Goal: Communication & Community: Answer question/provide support

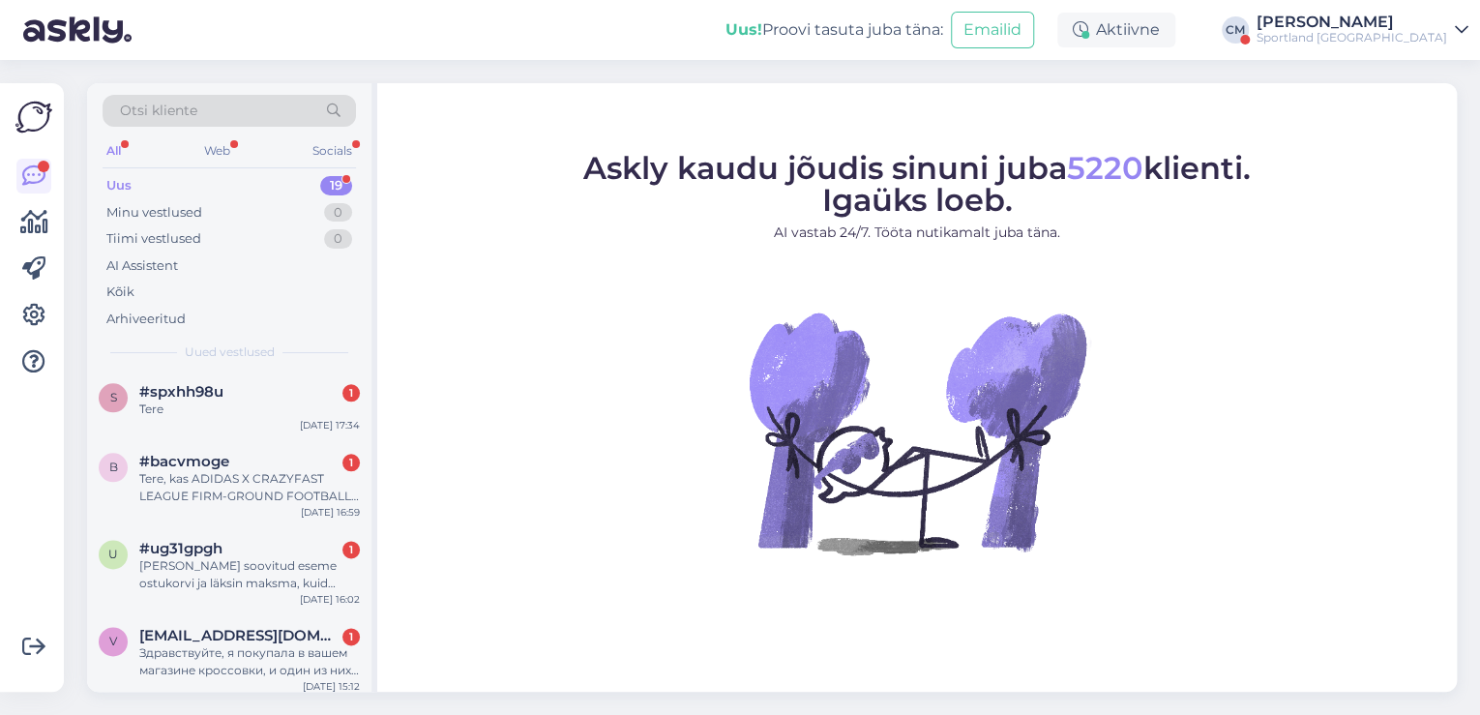
scroll to position [1229, 0]
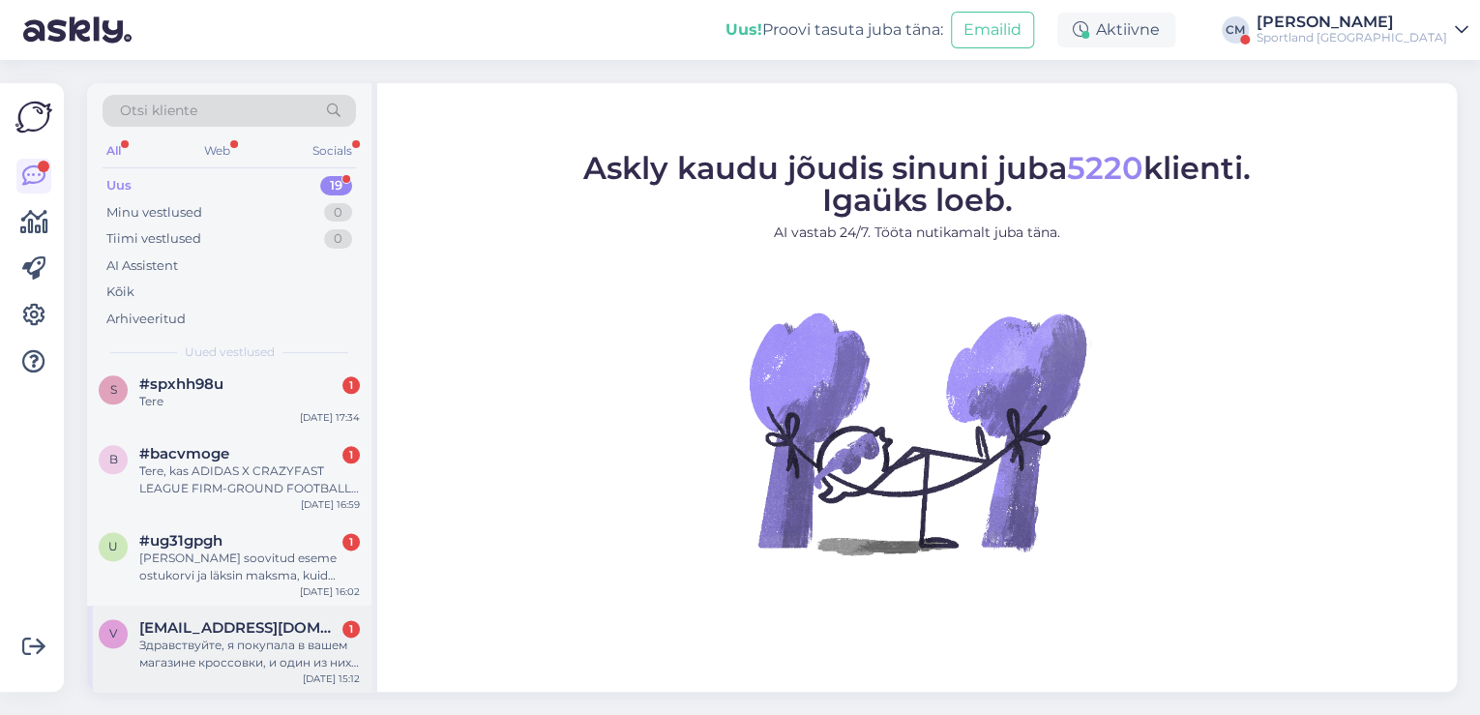
click at [287, 649] on div "Здравствуйте, я покупала в вашем магазине кроссовки, и один из них немного раск…" at bounding box center [249, 654] width 221 height 35
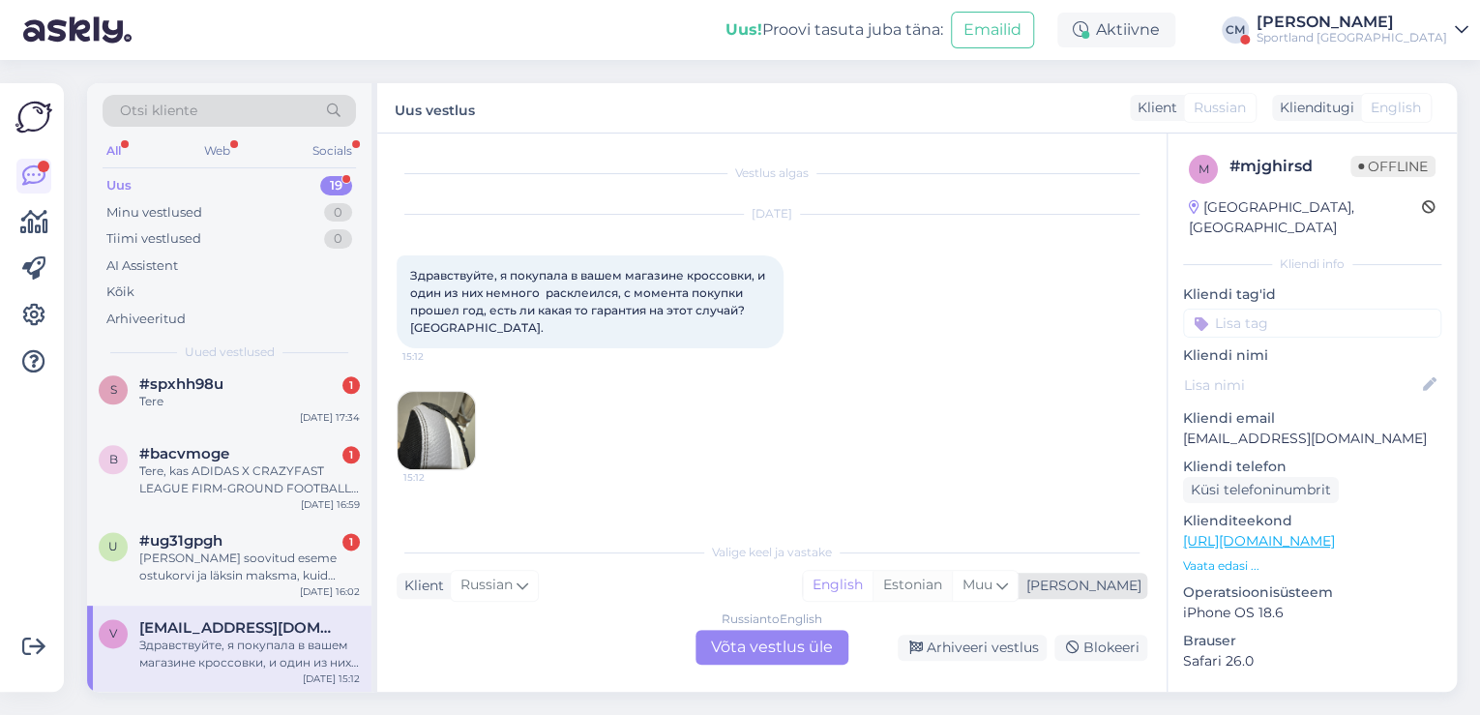
click at [952, 585] on div "Estonian" at bounding box center [912, 585] width 79 height 29
click at [796, 642] on div "Russian to Estonian Võta vestlus üle" at bounding box center [772, 647] width 153 height 35
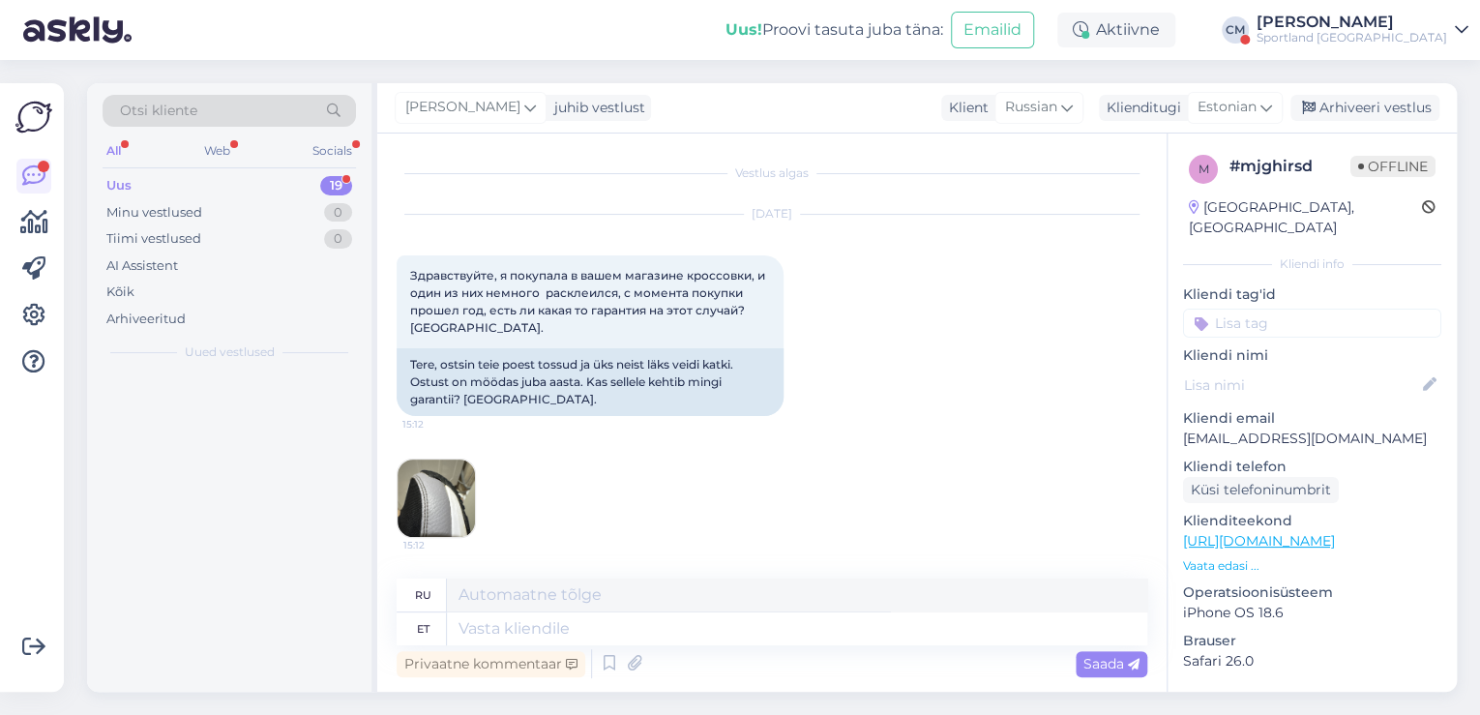
scroll to position [0, 0]
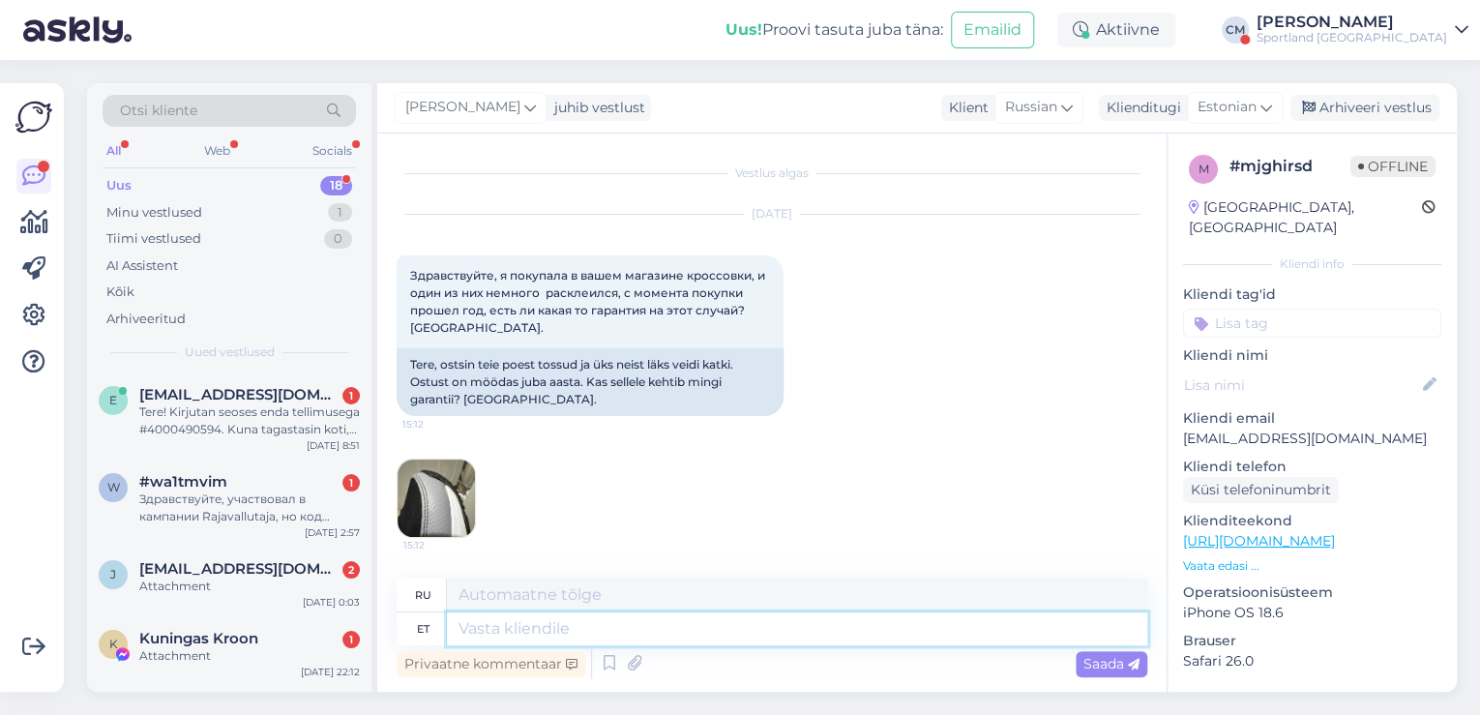
click at [792, 620] on textarea at bounding box center [797, 628] width 700 height 33
type textarea "Tere"
type textarea "Привет"
type textarea "Tere hommikust!"
type textarea "Доброе утро"
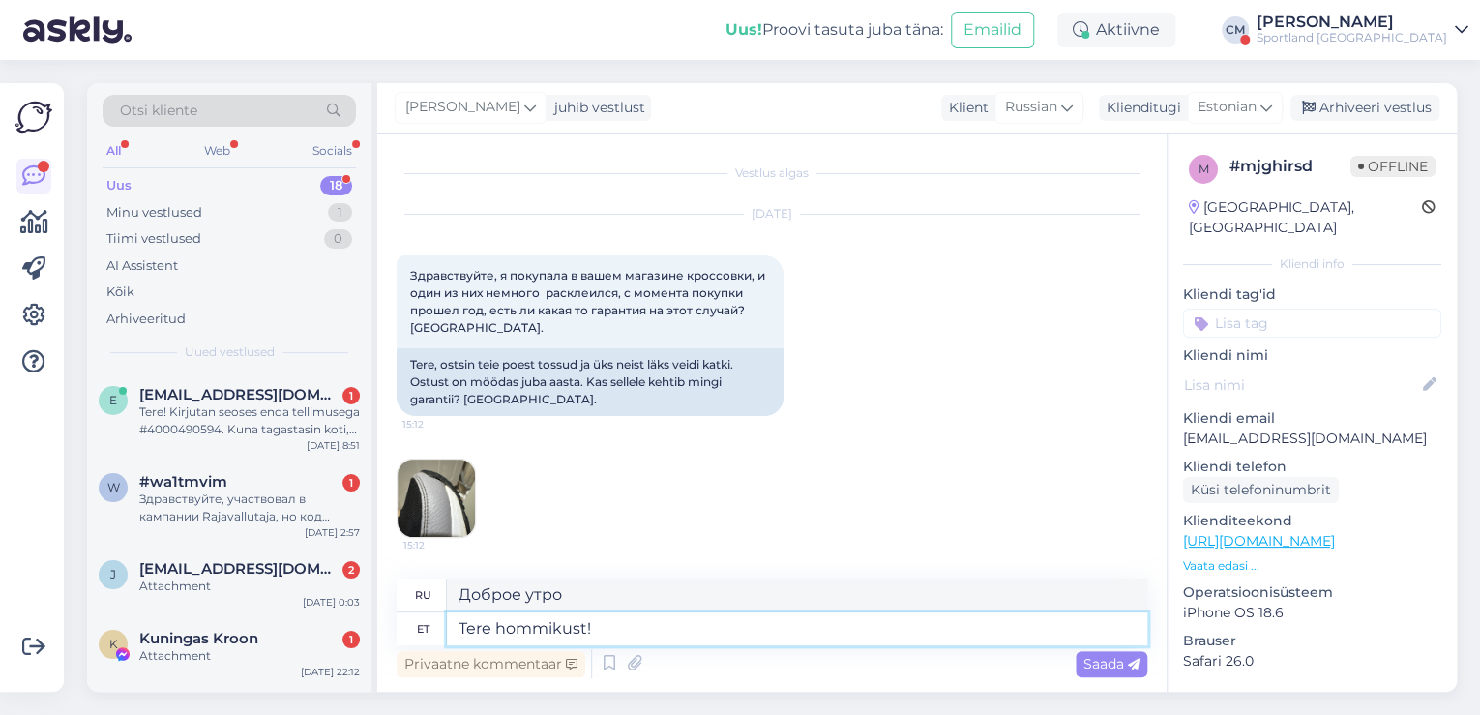
type textarea "Tere hommikust!"
type textarea "Доброе утро!"
type textarea "Tere hommikust! [GEOGRAPHIC_DATA]"
type textarea "Доброе утро! Я"
type textarea "Tere hommikust! [PERSON_NAME]"
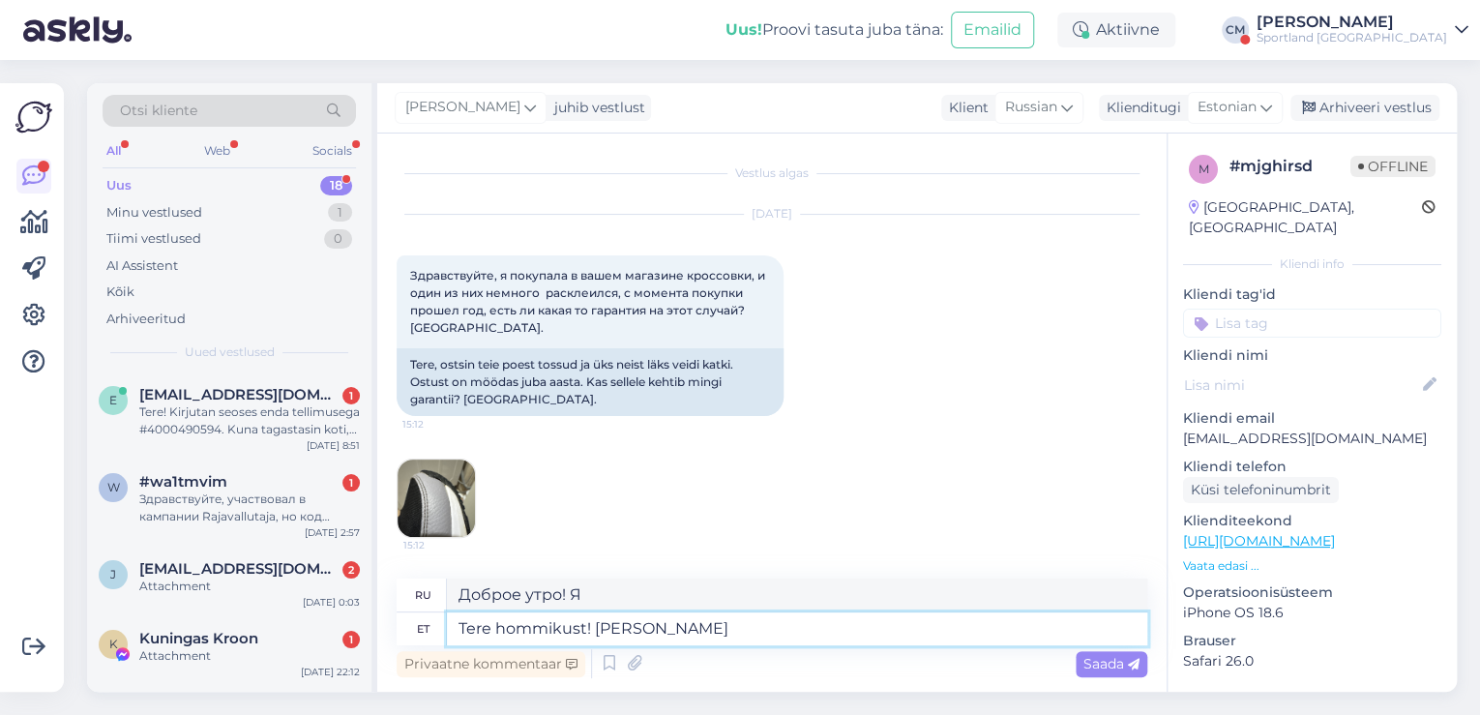
type textarea "Доброе утро! Меня зовут [PERSON_NAME]."
type textarea "Tere hommikust! [PERSON_NAME] Klienditeenindusest"
type textarea "Доброе утро! Меня зовут [PERSON_NAME], я из службы поддержки клиентов."
type textarea "Tere hommikust! [PERSON_NAME] Klienditeenindusest"
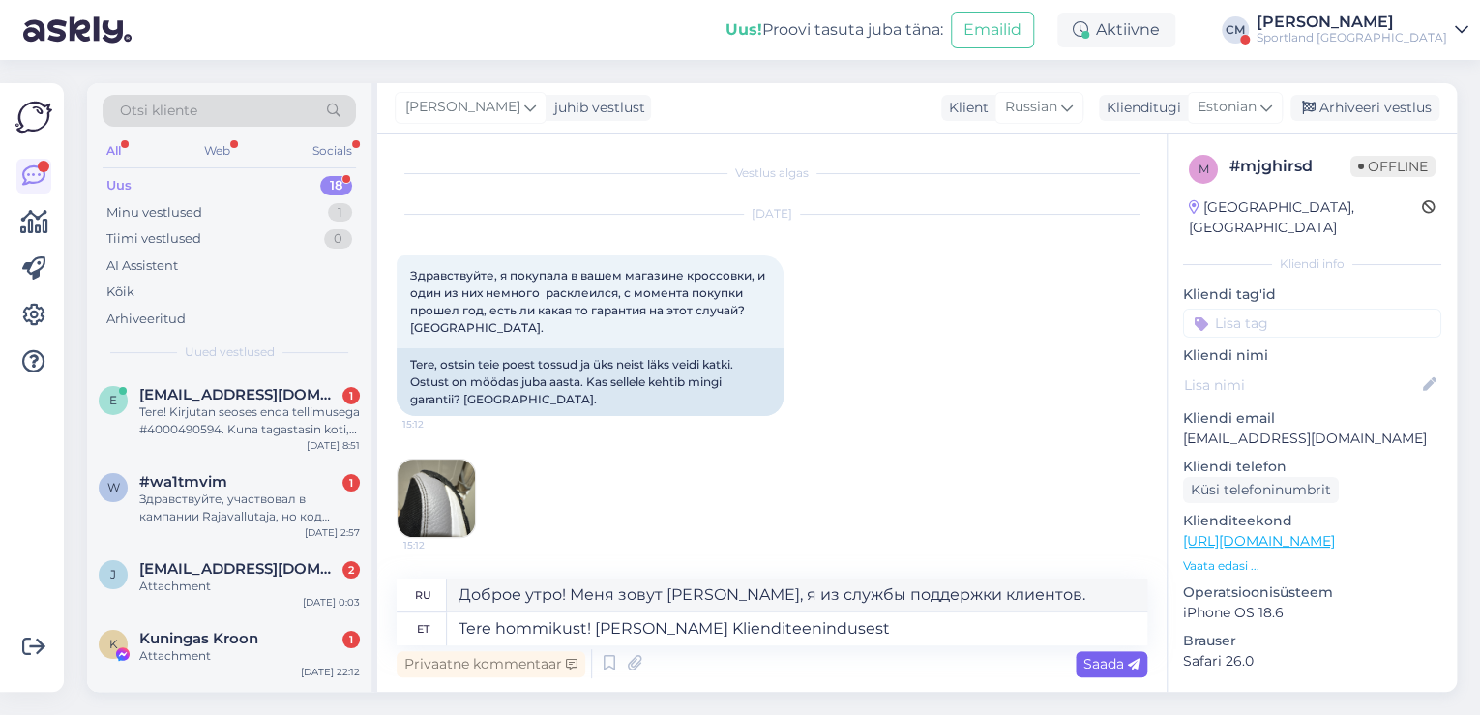
click at [1084, 657] on span "Saada" at bounding box center [1111, 663] width 56 height 17
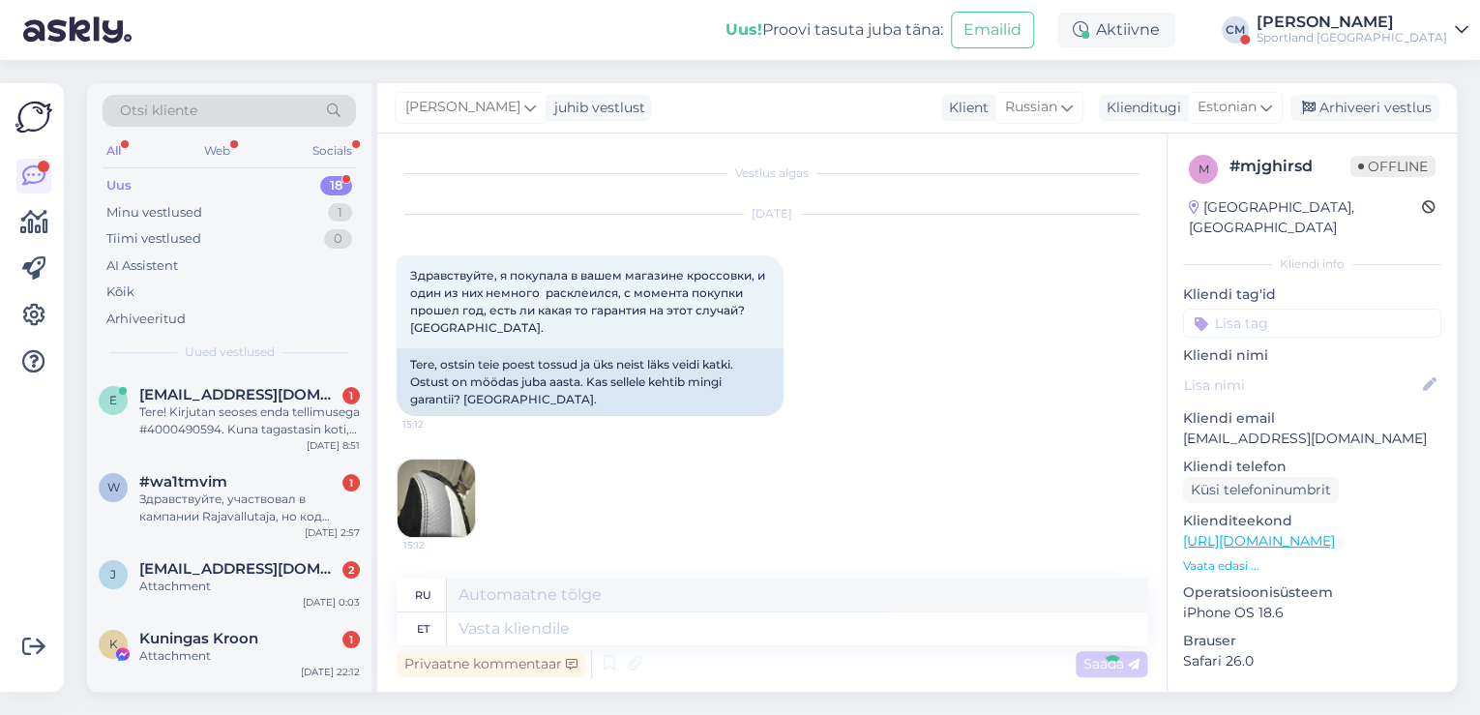
scroll to position [171, 0]
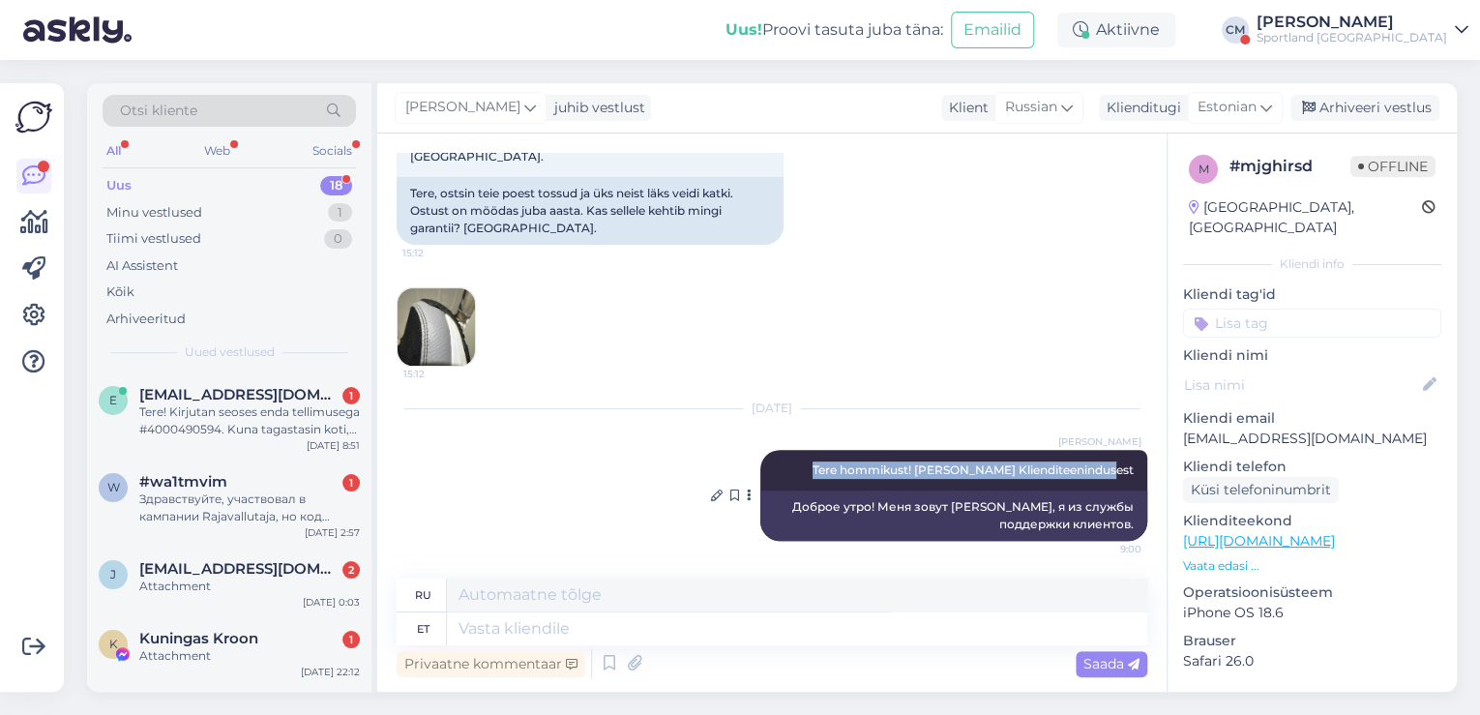
drag, startPoint x: 840, startPoint y: 464, endPoint x: 1104, endPoint y: 473, distance: 264.2
click at [1126, 460] on div "[PERSON_NAME] Tere hommikust! [PERSON_NAME] Klienditeenindusest 9:00" at bounding box center [953, 470] width 387 height 41
copy span "Tere hommikust! [PERSON_NAME] Klienditeenindusest"
drag, startPoint x: 236, startPoint y: 639, endPoint x: 255, endPoint y: 644, distance: 19.9
click at [236, 639] on span "Kuningas Kroon" at bounding box center [198, 638] width 119 height 17
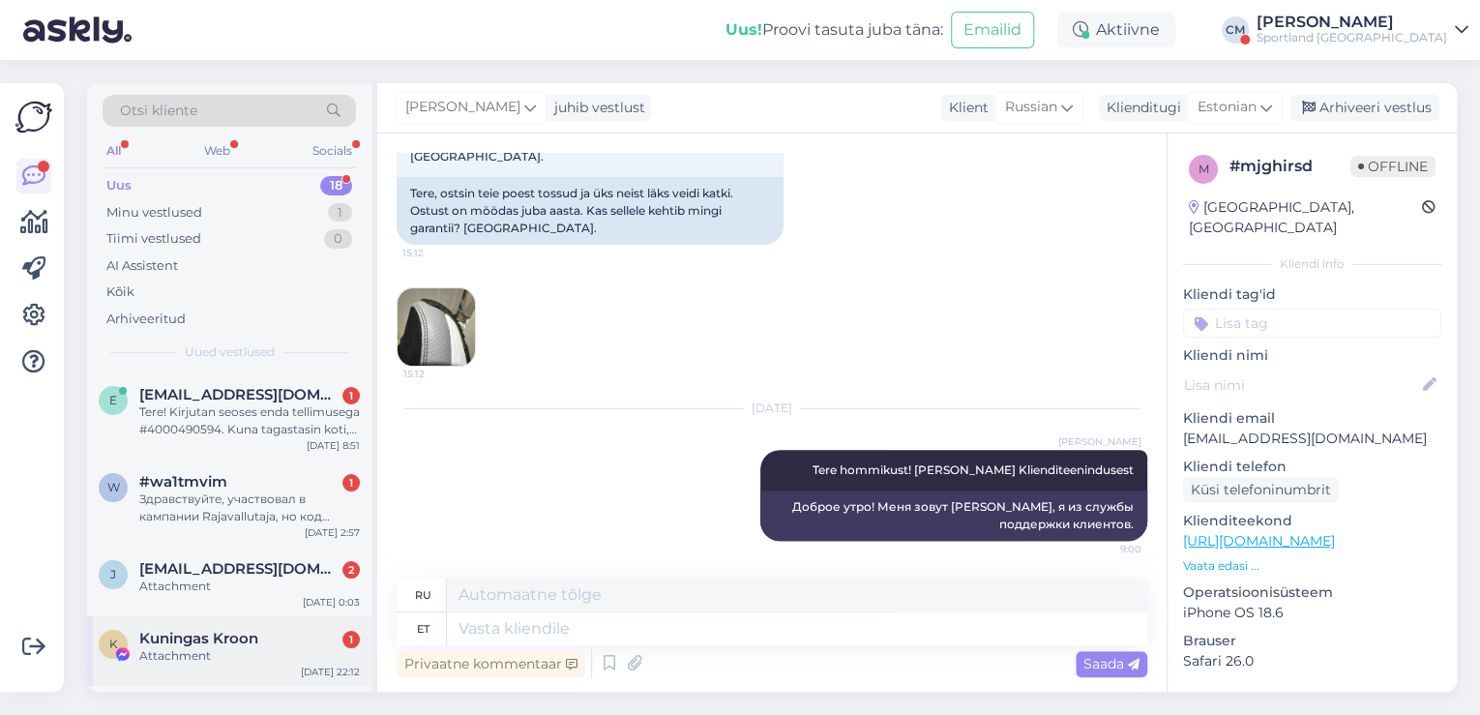
scroll to position [0, 0]
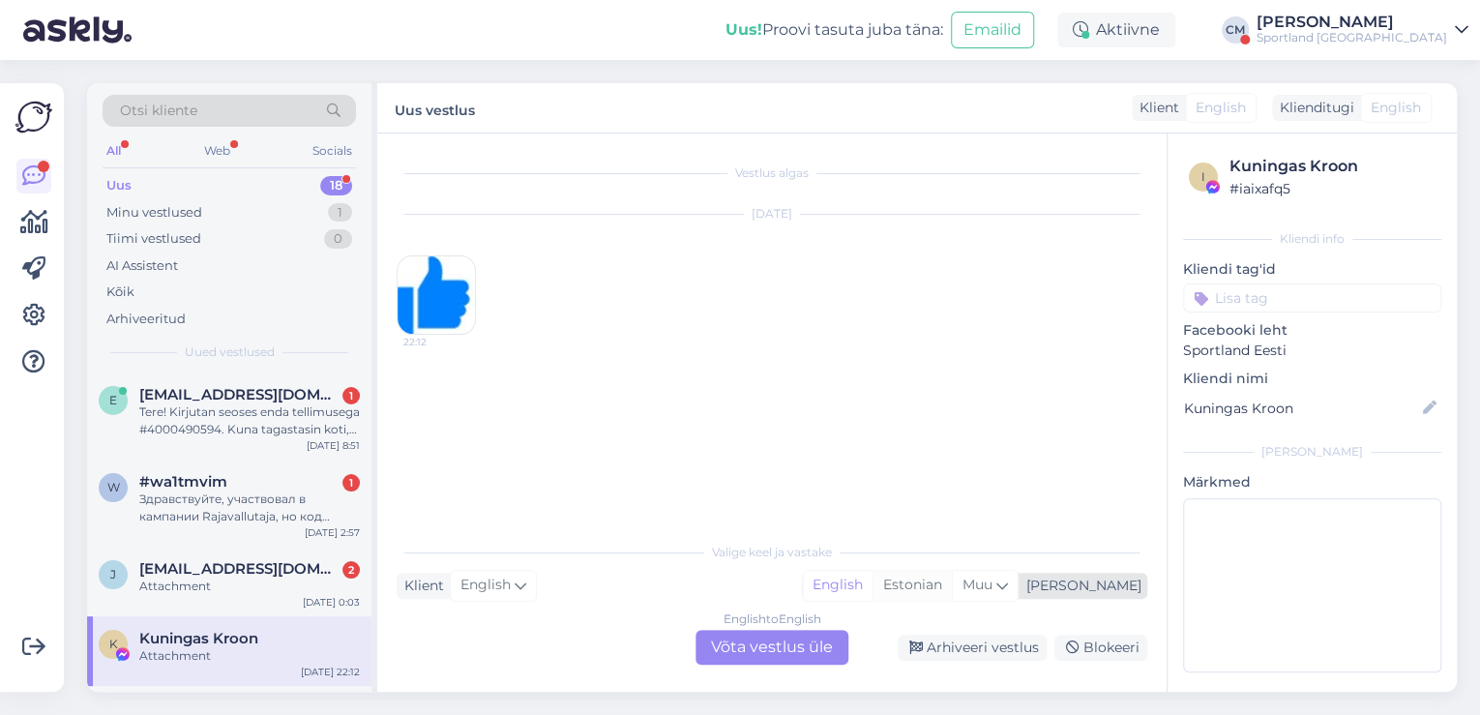
click at [952, 584] on div "Estonian" at bounding box center [912, 585] width 79 height 29
click at [782, 651] on div "English to Estonian Võta vestlus üle" at bounding box center [772, 647] width 153 height 35
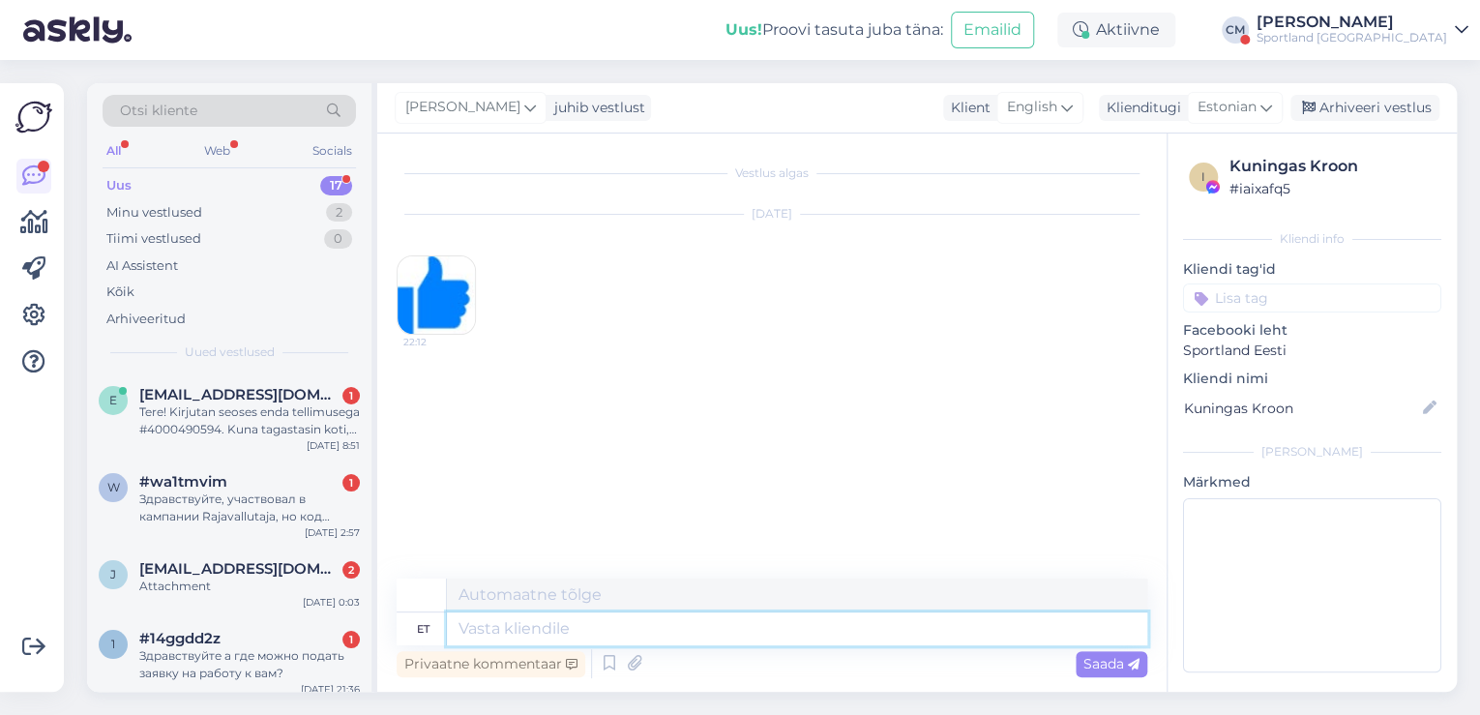
click at [704, 636] on textarea at bounding box center [797, 628] width 700 height 33
paste textarea "Tere hommikust! [PERSON_NAME] Klienditeenindusest"
type textarea "Tere hommikust! [PERSON_NAME] Klienditeenindusest"
click at [1103, 662] on span "Saada" at bounding box center [1111, 663] width 56 height 17
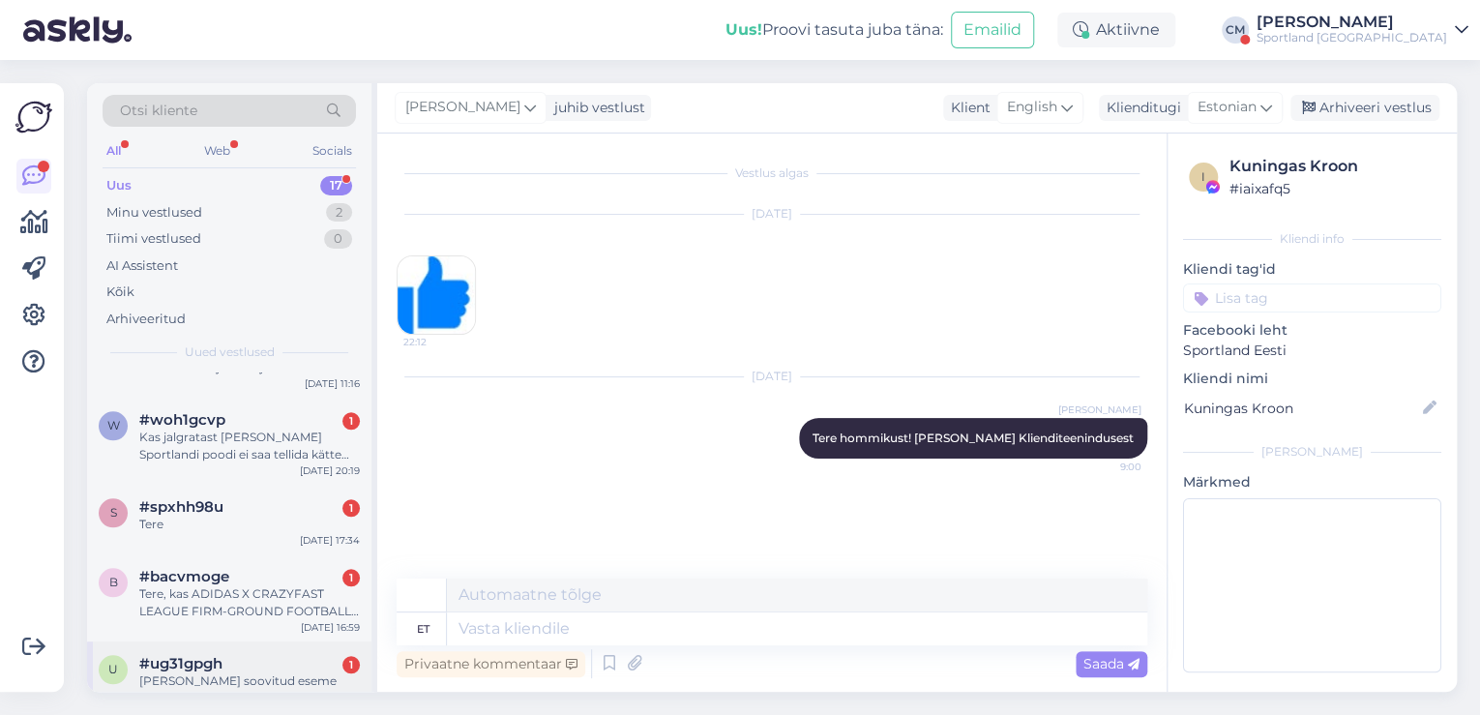
scroll to position [1072, 0]
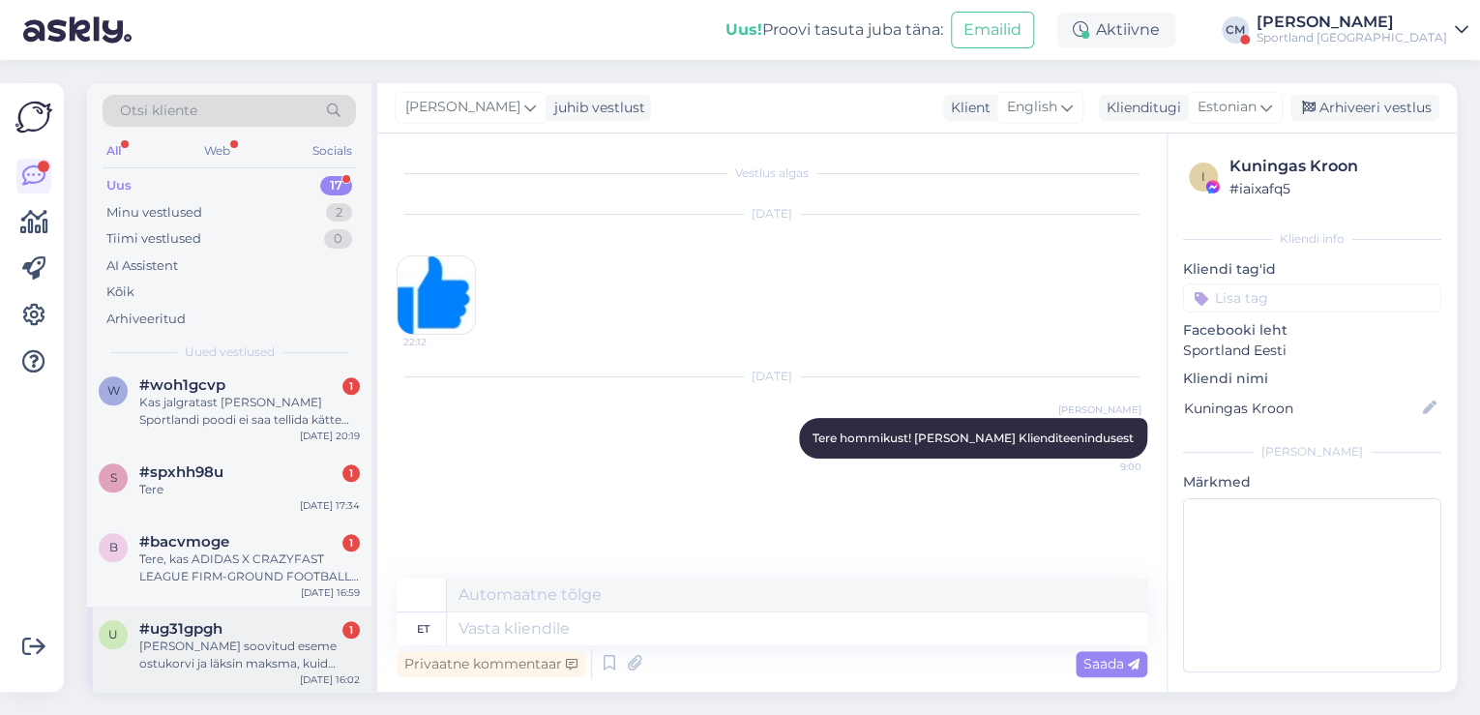
click at [275, 654] on div "[PERSON_NAME] soovitud eseme ostukorvi ja läksin maksma, kuid makse jäi pooleli…" at bounding box center [249, 654] width 221 height 35
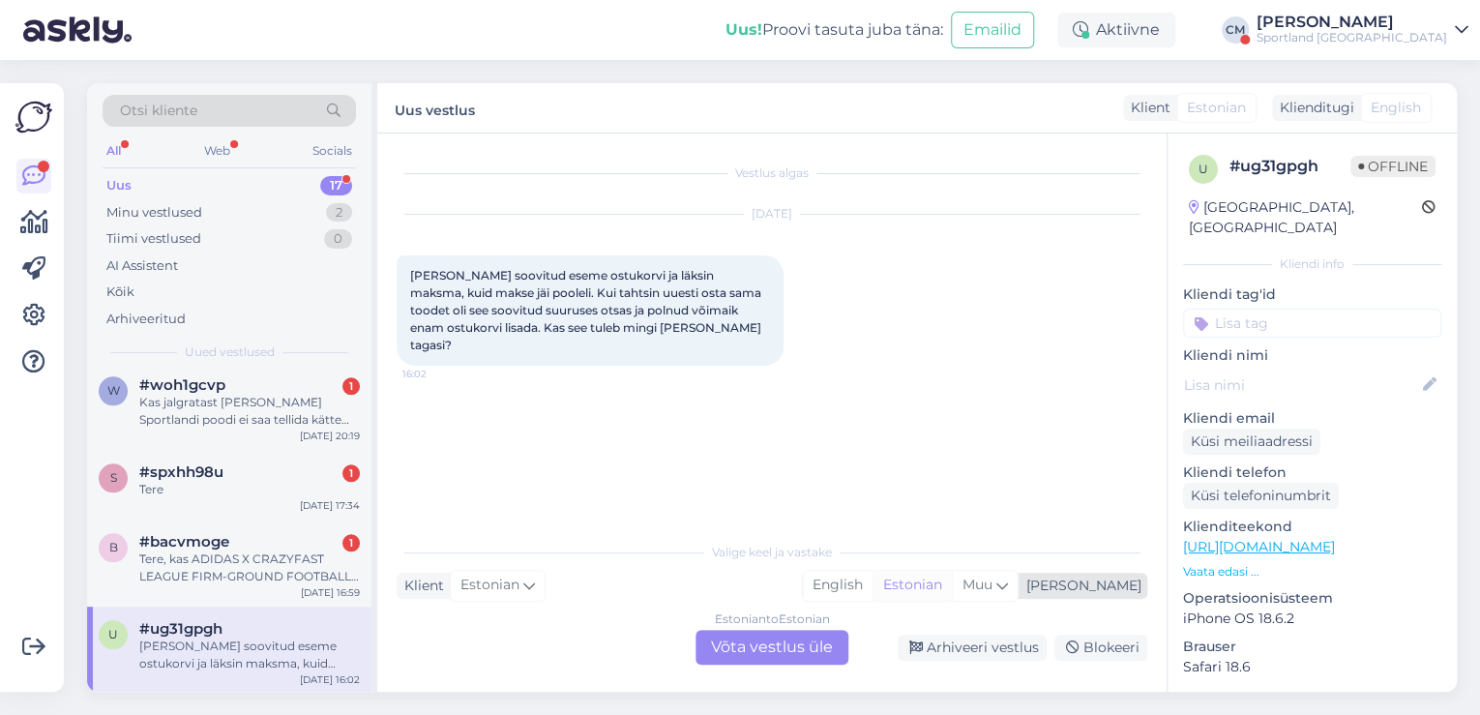
click at [952, 590] on div "Estonian" at bounding box center [912, 585] width 79 height 29
click at [755, 644] on div "Estonian to Estonian Võta vestlus üle" at bounding box center [772, 647] width 153 height 35
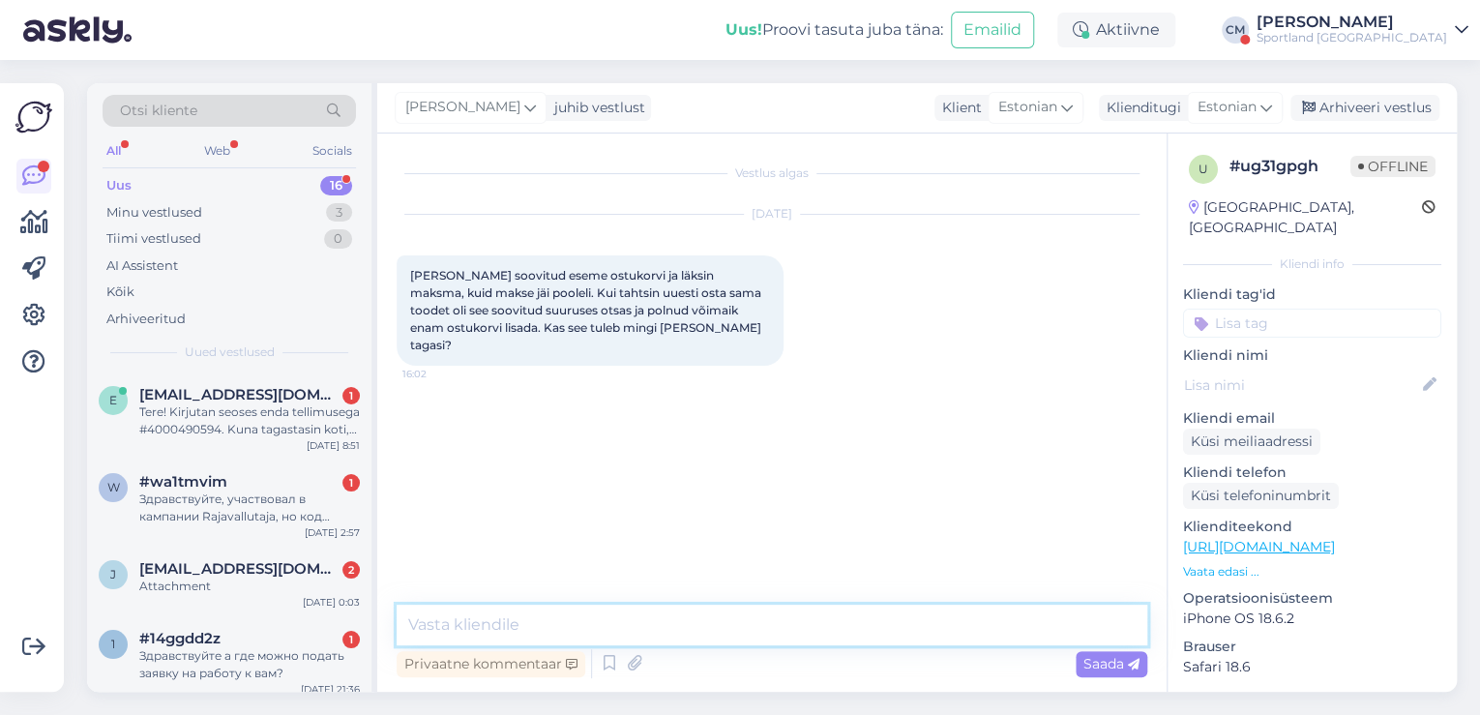
click at [623, 623] on textarea at bounding box center [772, 625] width 751 height 41
paste textarea "Tere hommikust! [PERSON_NAME] Klienditeenindusest"
type textarea "Tere hommikust! [PERSON_NAME] Klienditeenindusest"
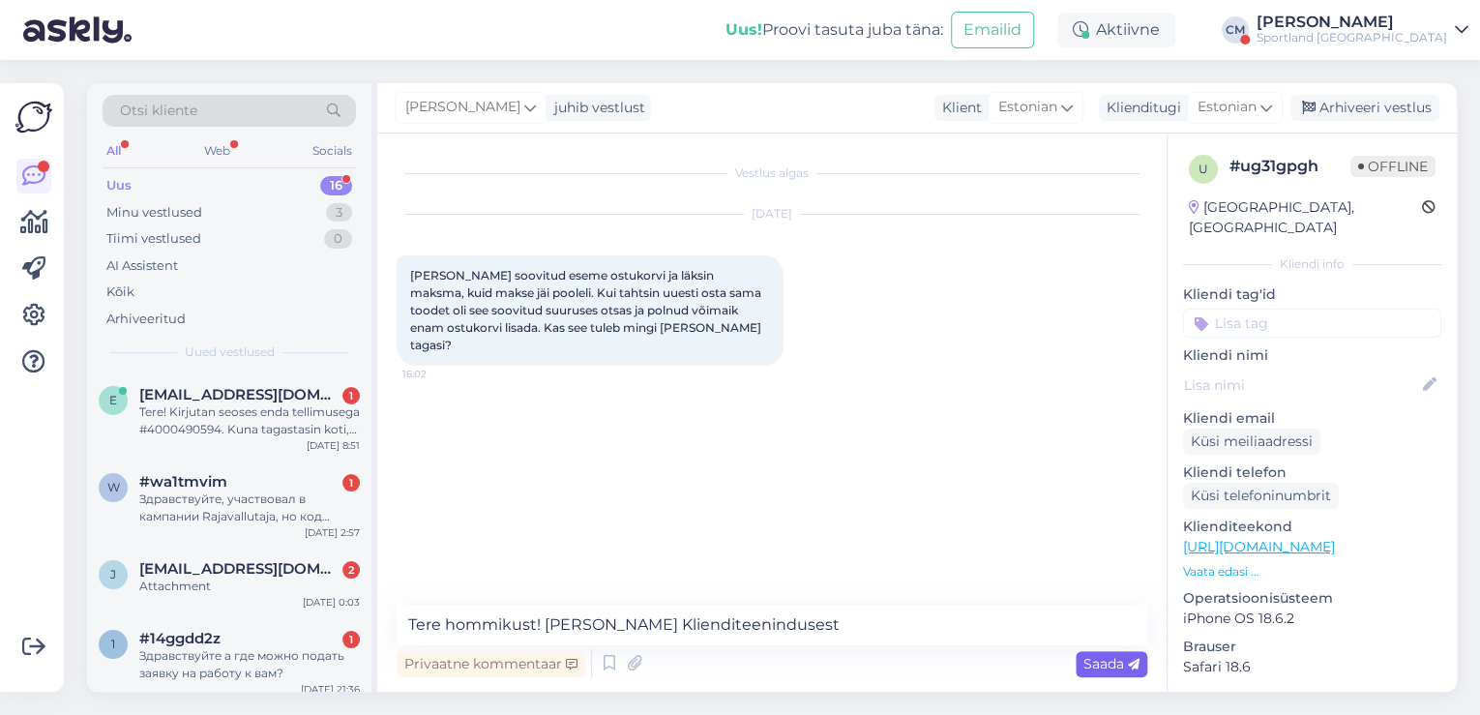
click at [1102, 665] on span "Saada" at bounding box center [1111, 663] width 56 height 17
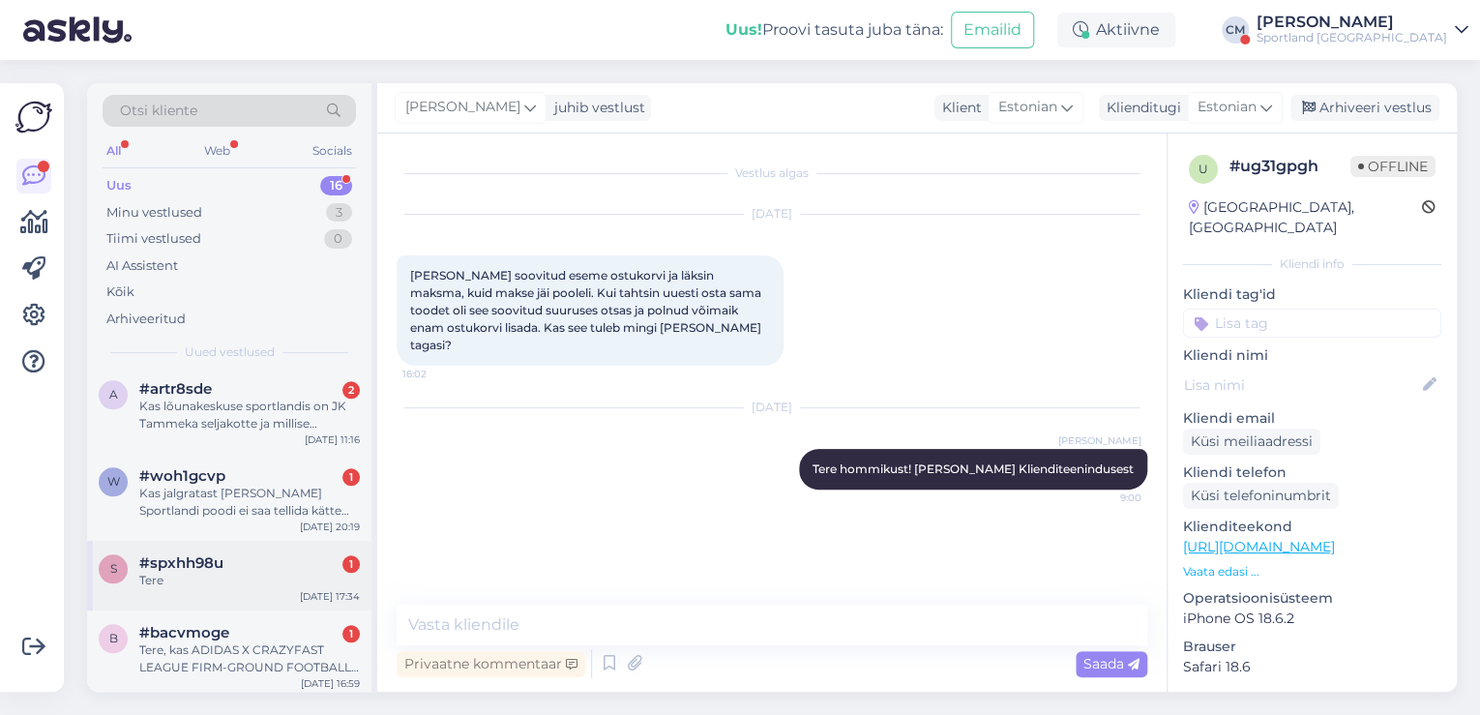
scroll to position [986, 0]
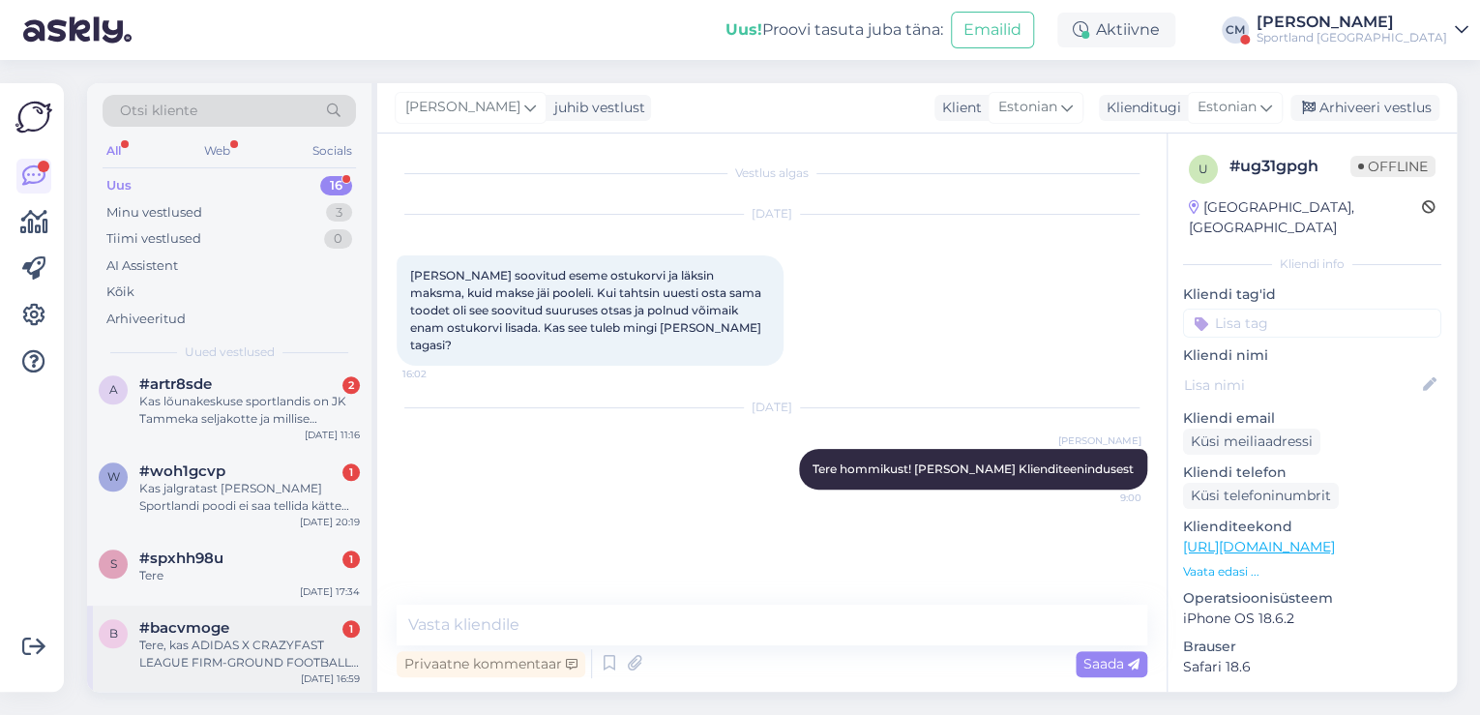
click at [230, 638] on div "Tere, kas ADIDAS X CRAZYFAST LEAGUE FIRM-GROUND FOOTBALL BOOTS suuruses 45 on v…" at bounding box center [249, 654] width 221 height 35
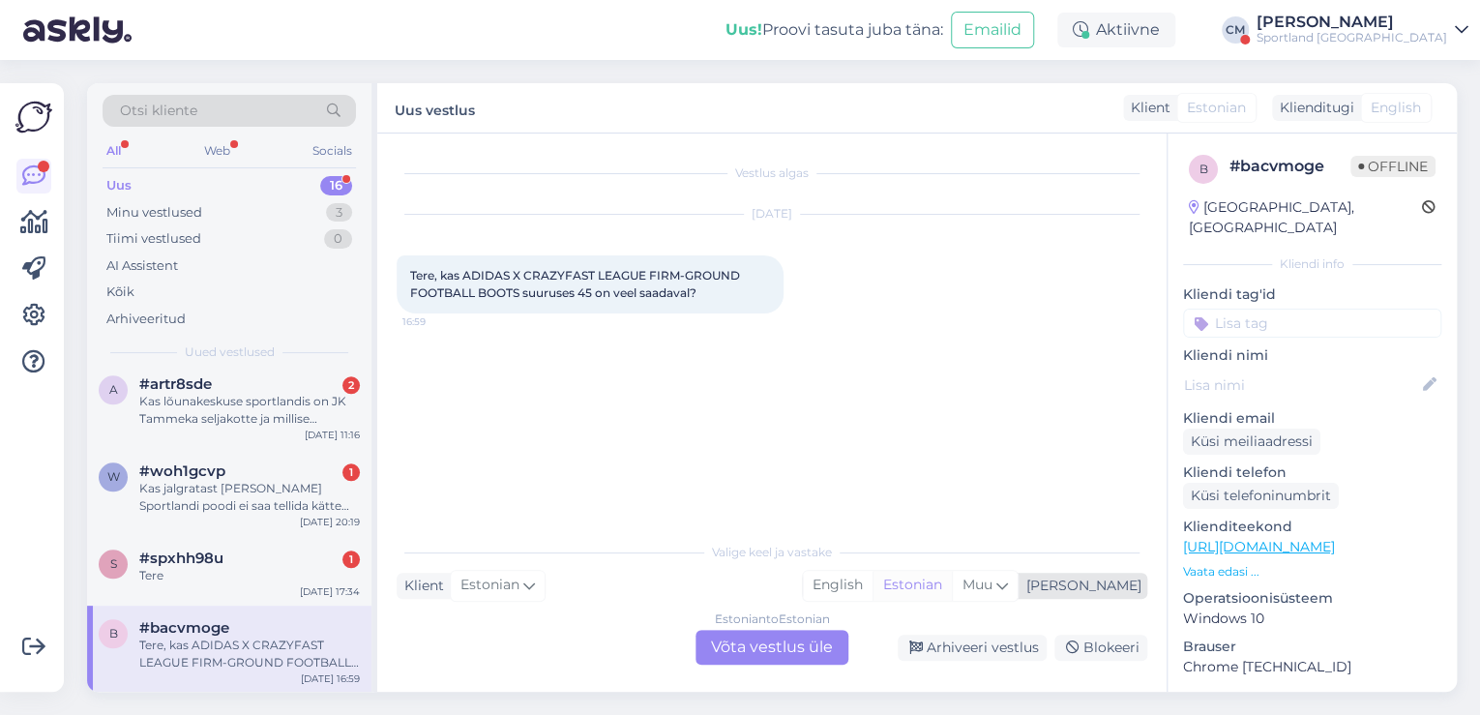
click at [952, 585] on div "Estonian" at bounding box center [912, 585] width 79 height 29
click at [737, 637] on div "Estonian to Estonian Võta vestlus üle" at bounding box center [772, 647] width 153 height 35
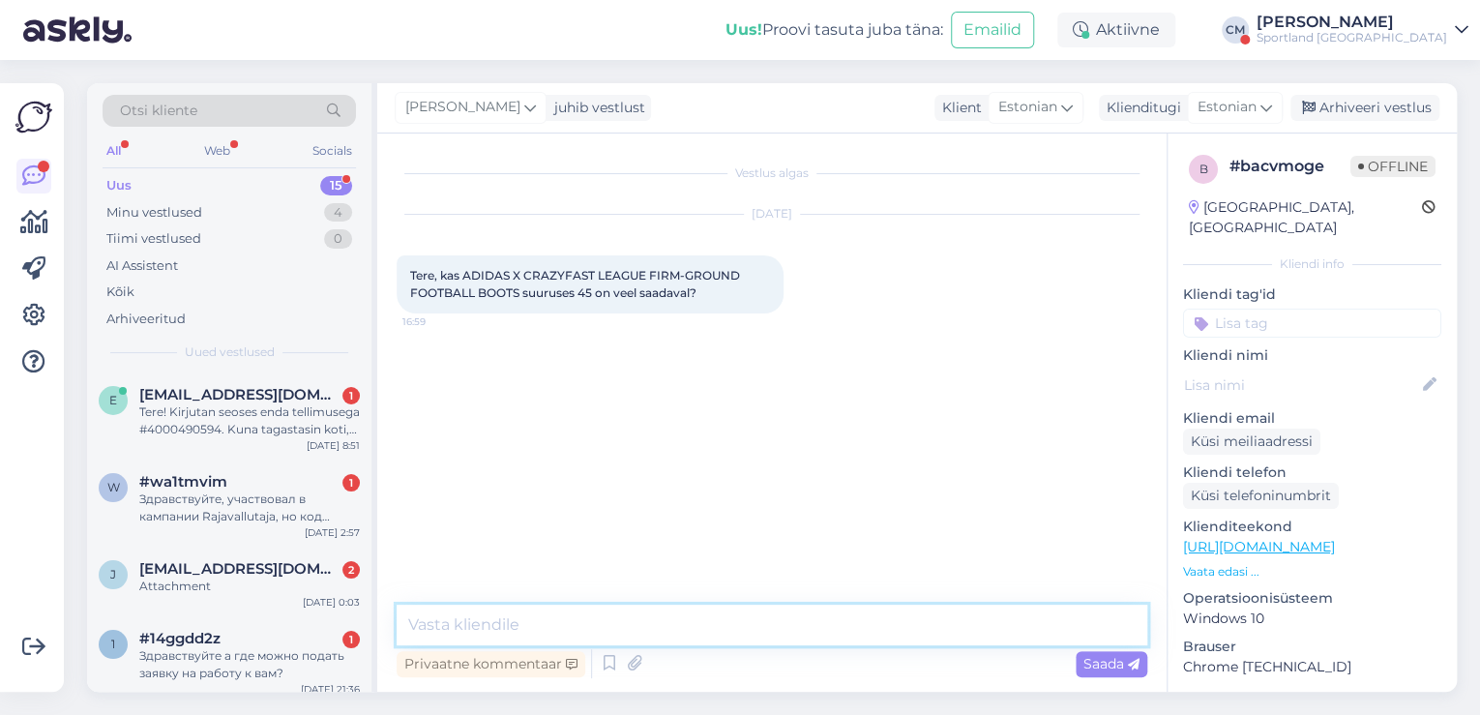
click at [677, 619] on textarea at bounding box center [772, 625] width 751 height 41
paste textarea "Tere hommikust! [PERSON_NAME] Klienditeenindusest"
type textarea "Tere hommikust! [PERSON_NAME] Klienditeenindusest"
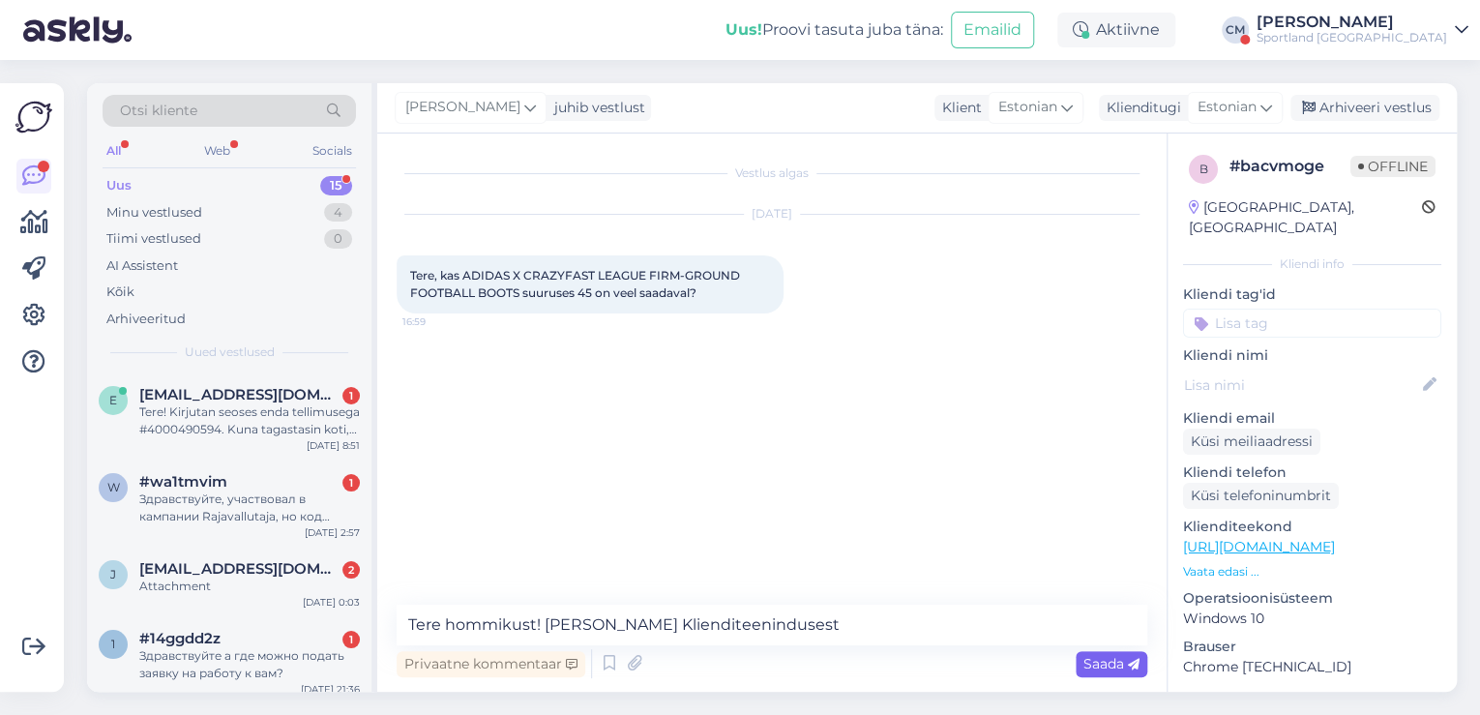
click at [1096, 658] on span "Saada" at bounding box center [1111, 663] width 56 height 17
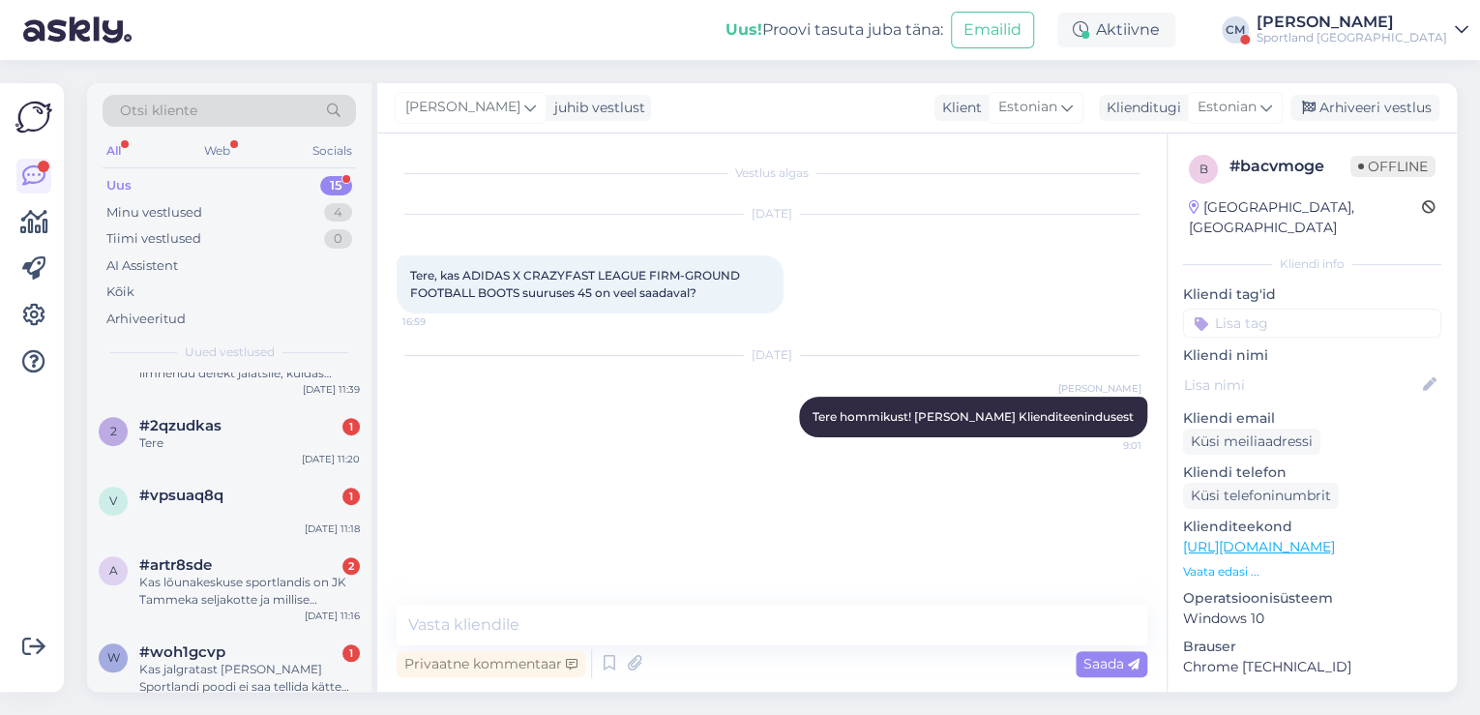
scroll to position [898, 0]
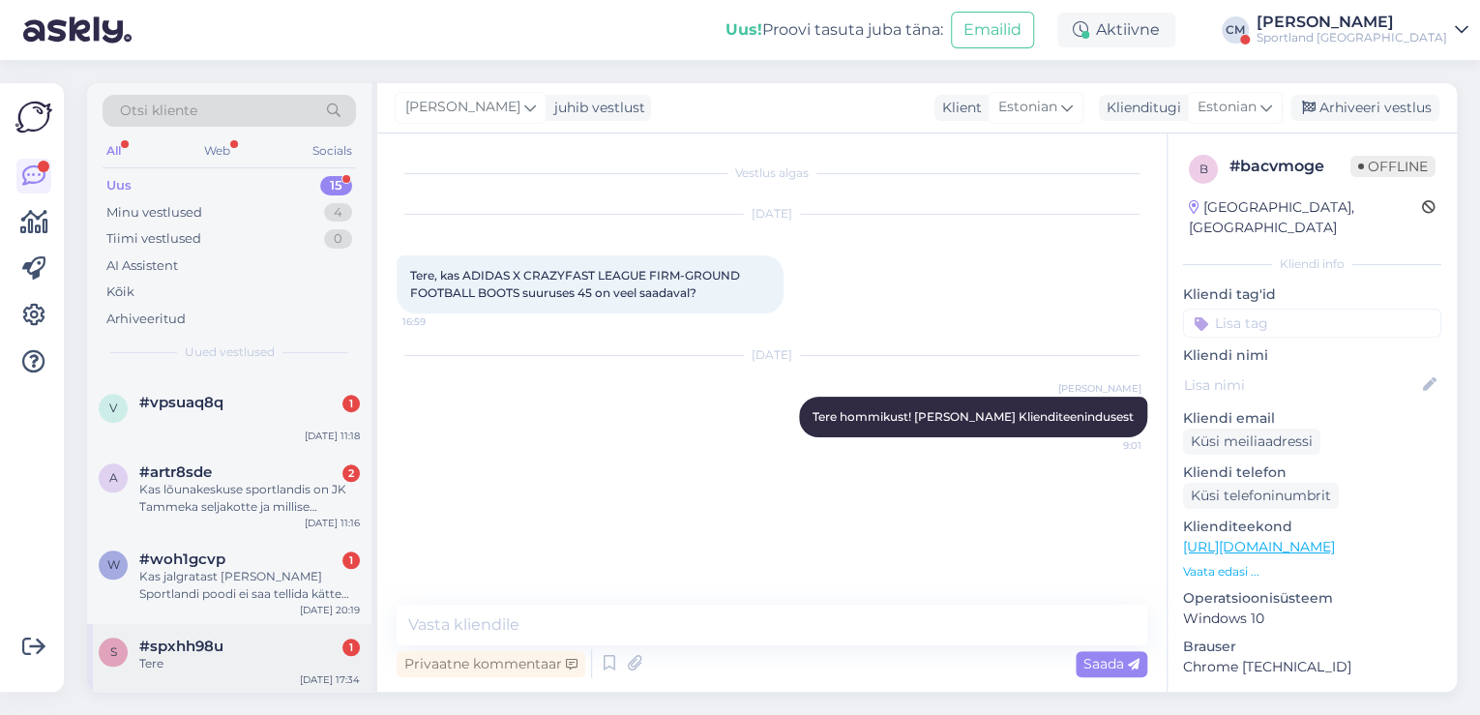
click at [290, 667] on div "Tere" at bounding box center [249, 663] width 221 height 17
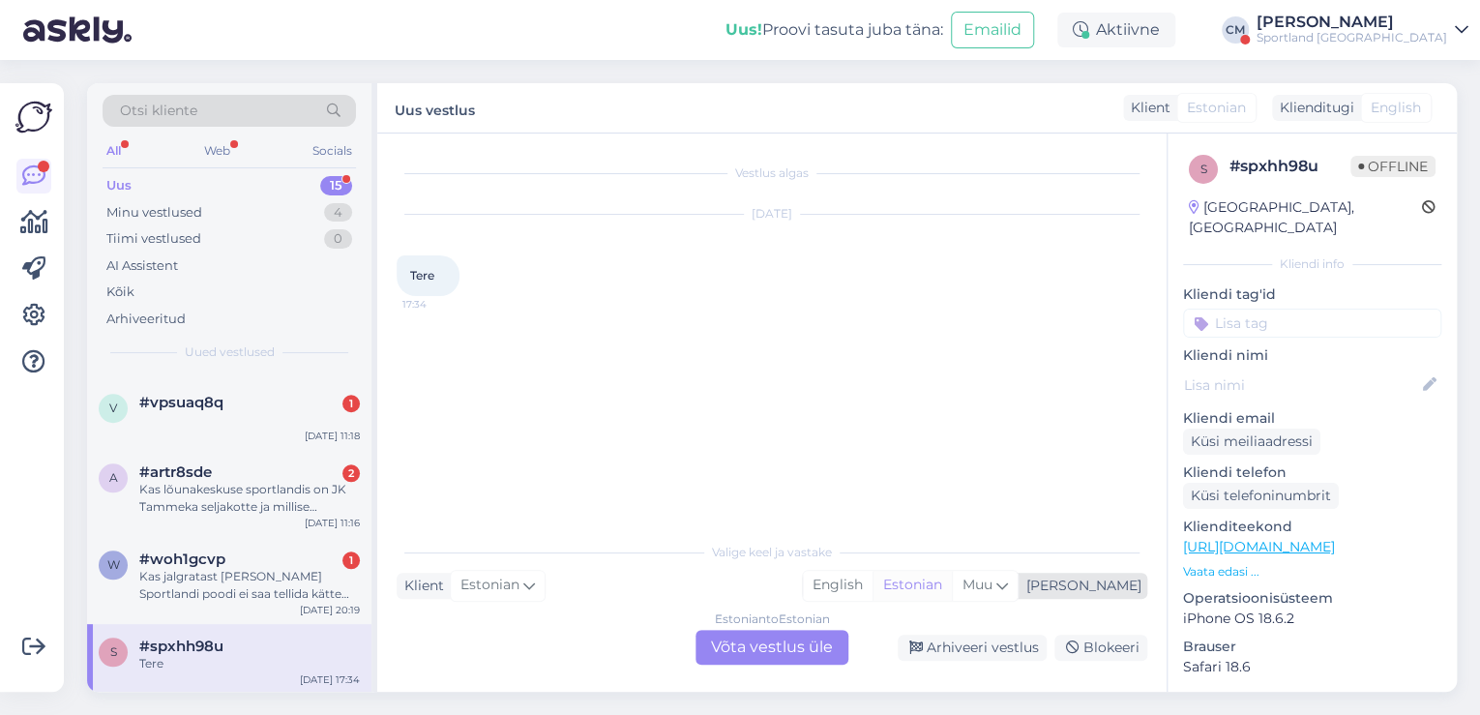
click at [952, 588] on div "Estonian" at bounding box center [912, 585] width 79 height 29
click at [759, 643] on div "Estonian to Estonian Võta vestlus üle" at bounding box center [772, 647] width 153 height 35
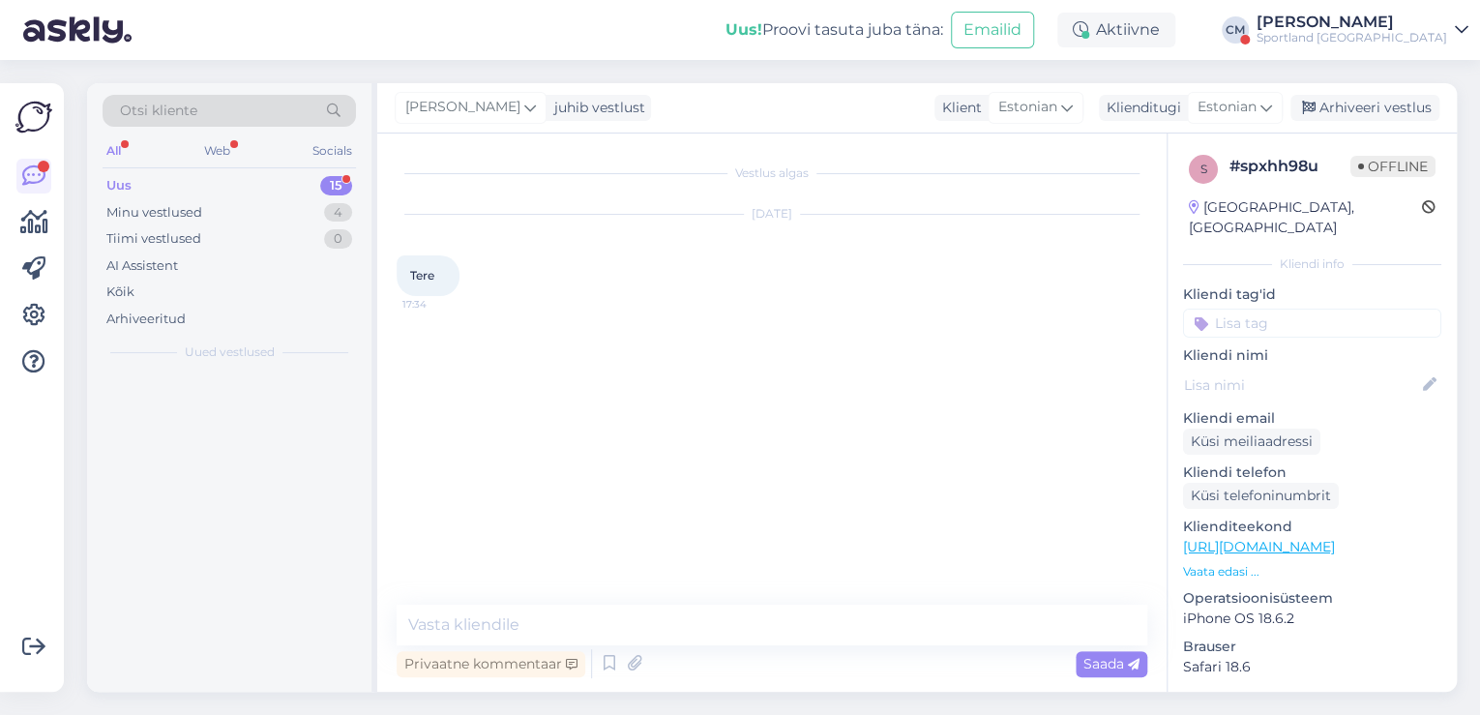
scroll to position [0, 0]
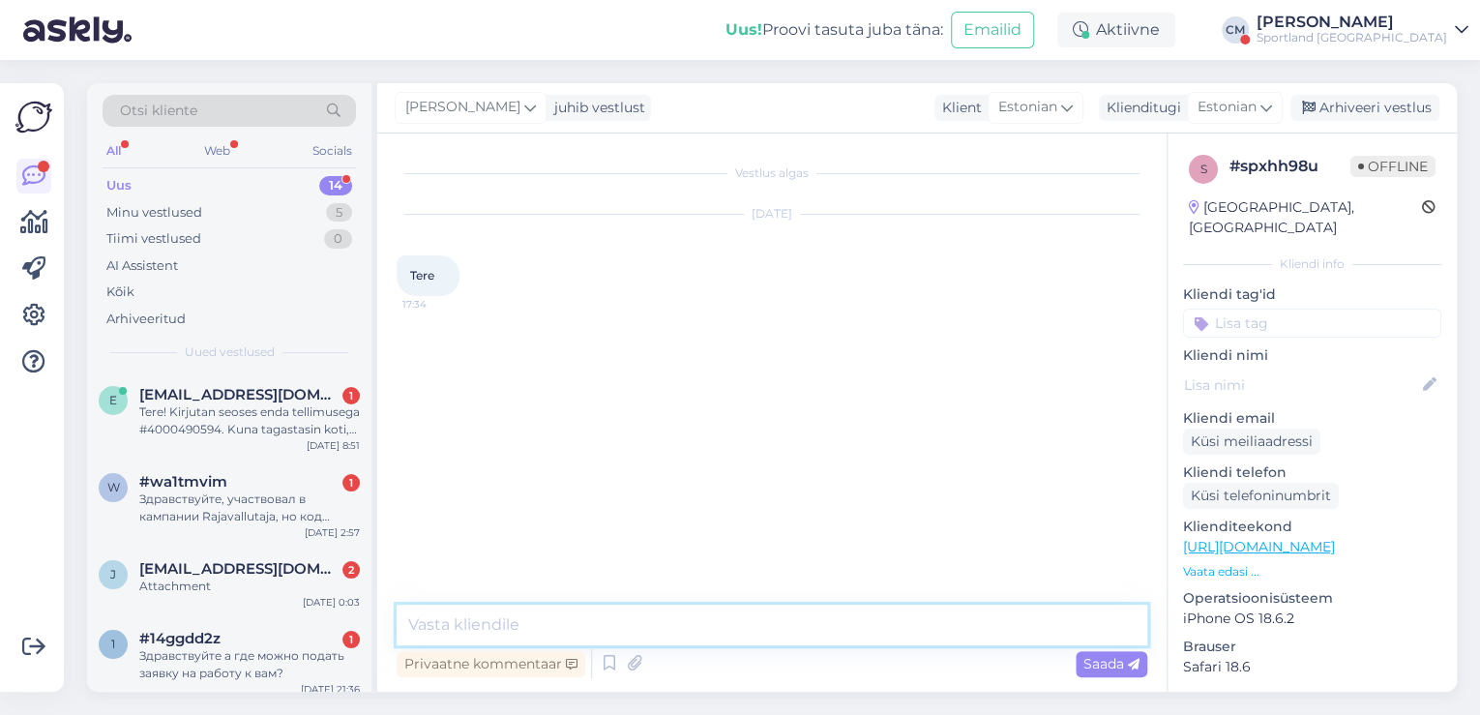
click at [612, 628] on textarea at bounding box center [772, 625] width 751 height 41
paste textarea "Tere hommikust! [PERSON_NAME] Klienditeenindusest"
type textarea "Tere hommikust! [PERSON_NAME] Klienditeenindusest"
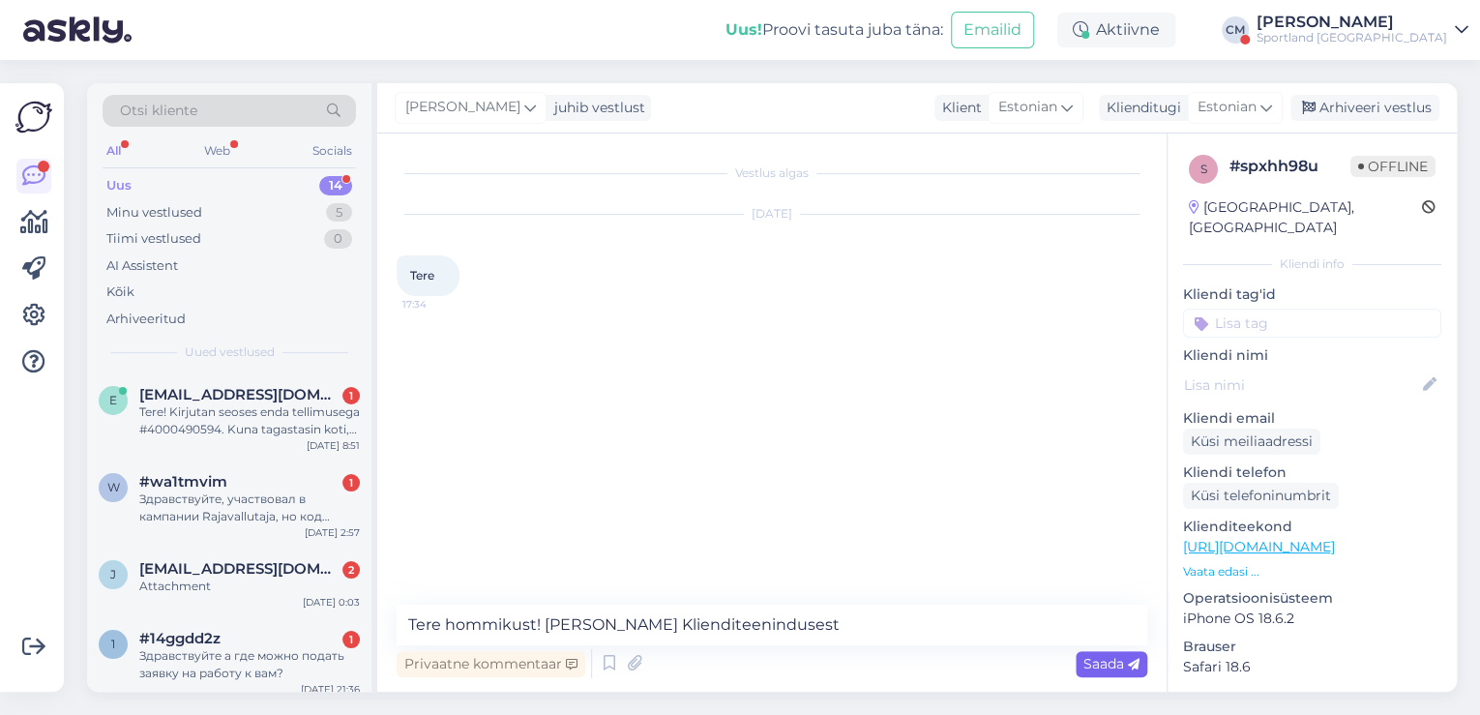
click at [1114, 666] on span "Saada" at bounding box center [1111, 663] width 56 height 17
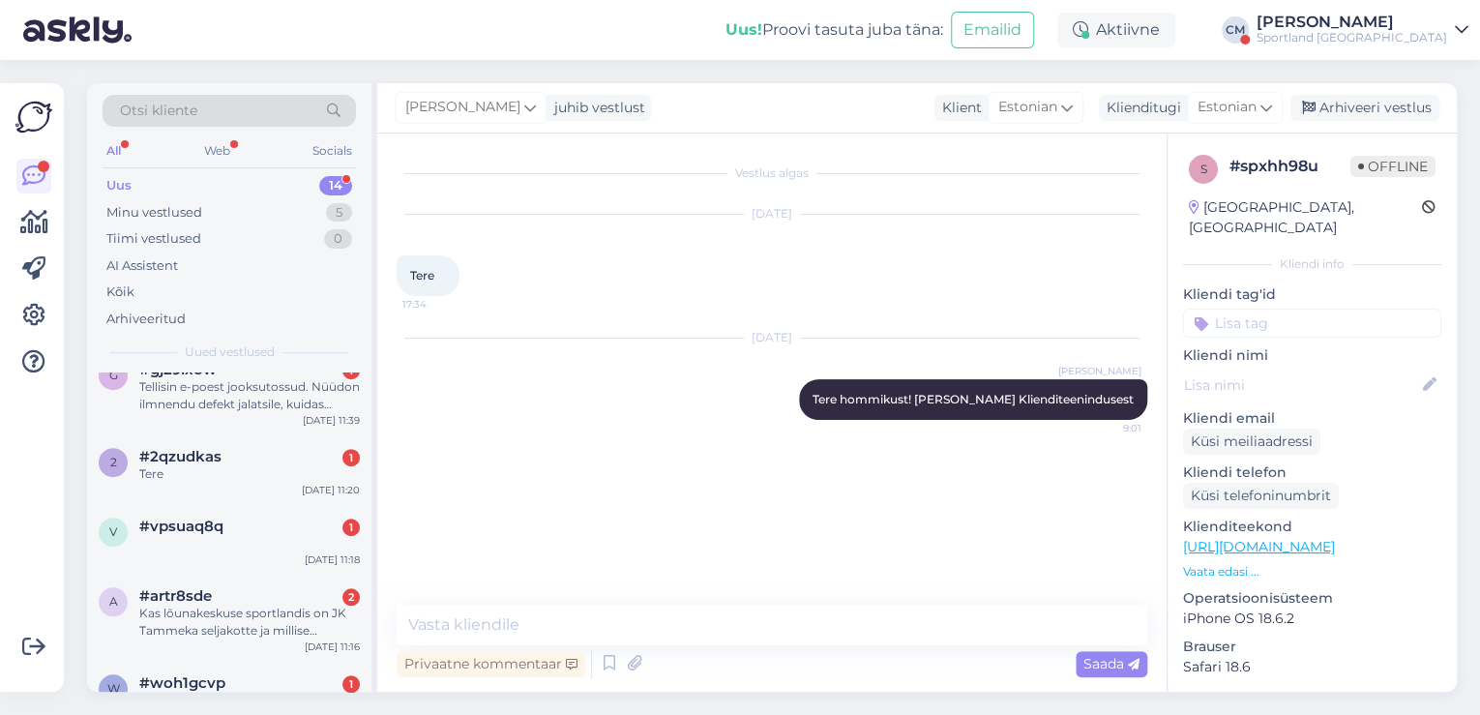
scroll to position [828, 0]
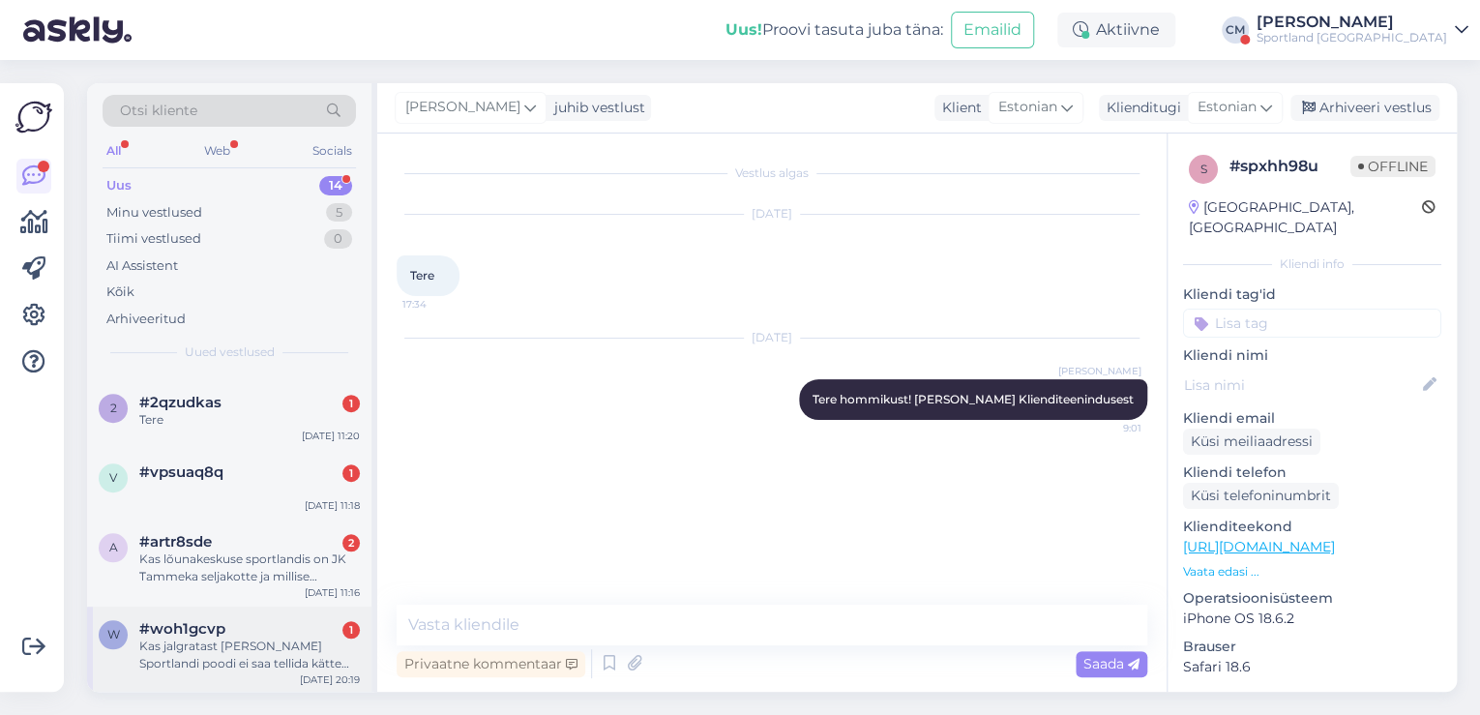
drag, startPoint x: 248, startPoint y: 628, endPoint x: 281, endPoint y: 627, distance: 32.9
click at [249, 628] on div "#woh1gcvp 1" at bounding box center [249, 628] width 221 height 17
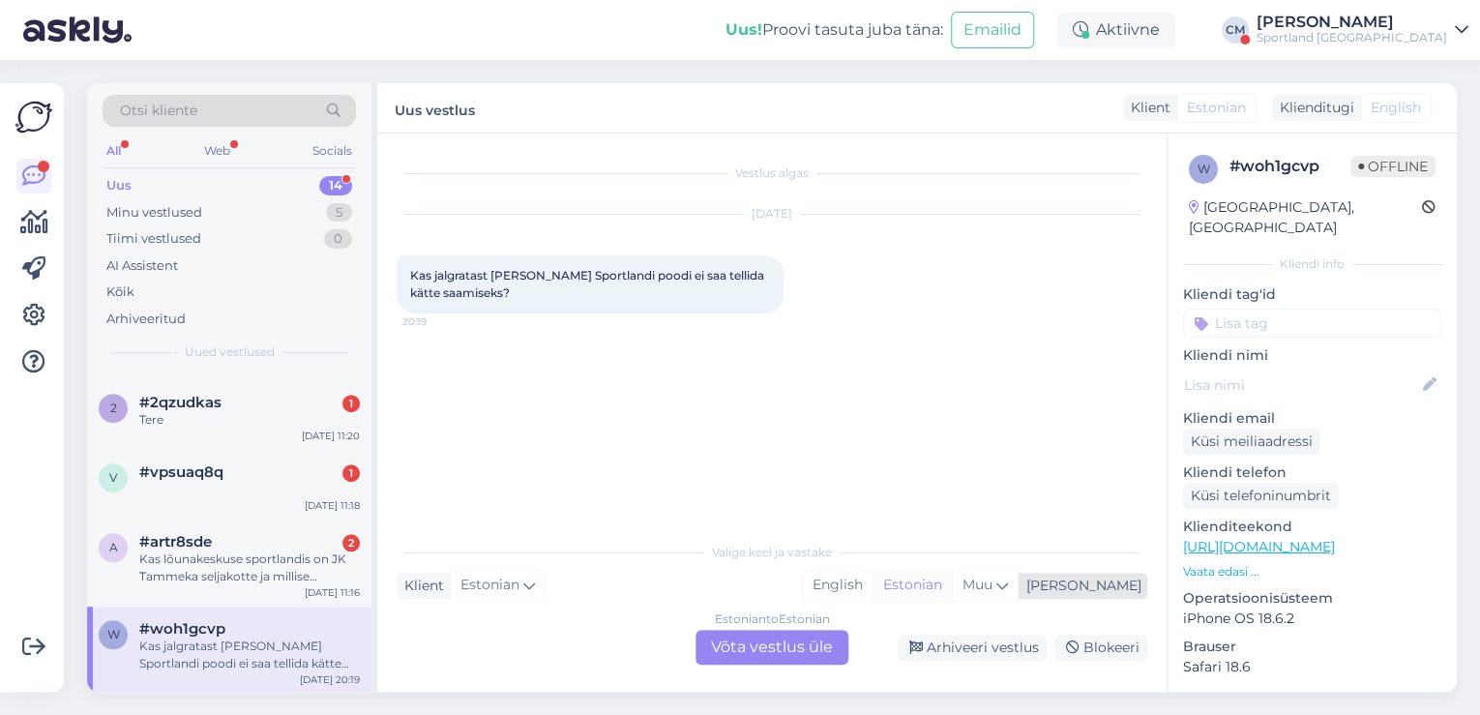
click at [952, 594] on div "Estonian" at bounding box center [912, 585] width 79 height 29
click at [790, 646] on div "Estonian to Estonian Võta vestlus üle" at bounding box center [772, 647] width 153 height 35
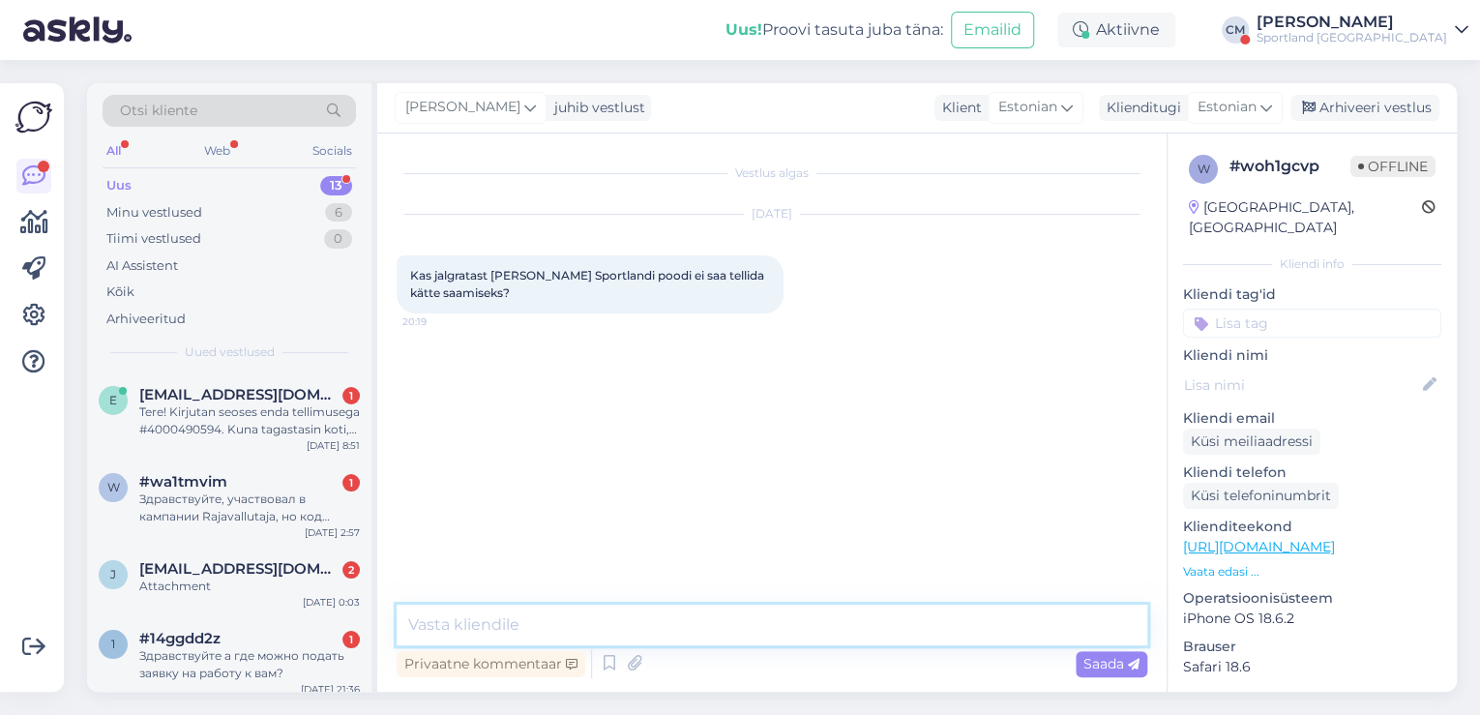
click at [664, 612] on textarea at bounding box center [772, 625] width 751 height 41
paste textarea "Tere hommikust! [PERSON_NAME] Klienditeenindusest"
type textarea "Tere hommikust! [PERSON_NAME] Klienditeenindusest"
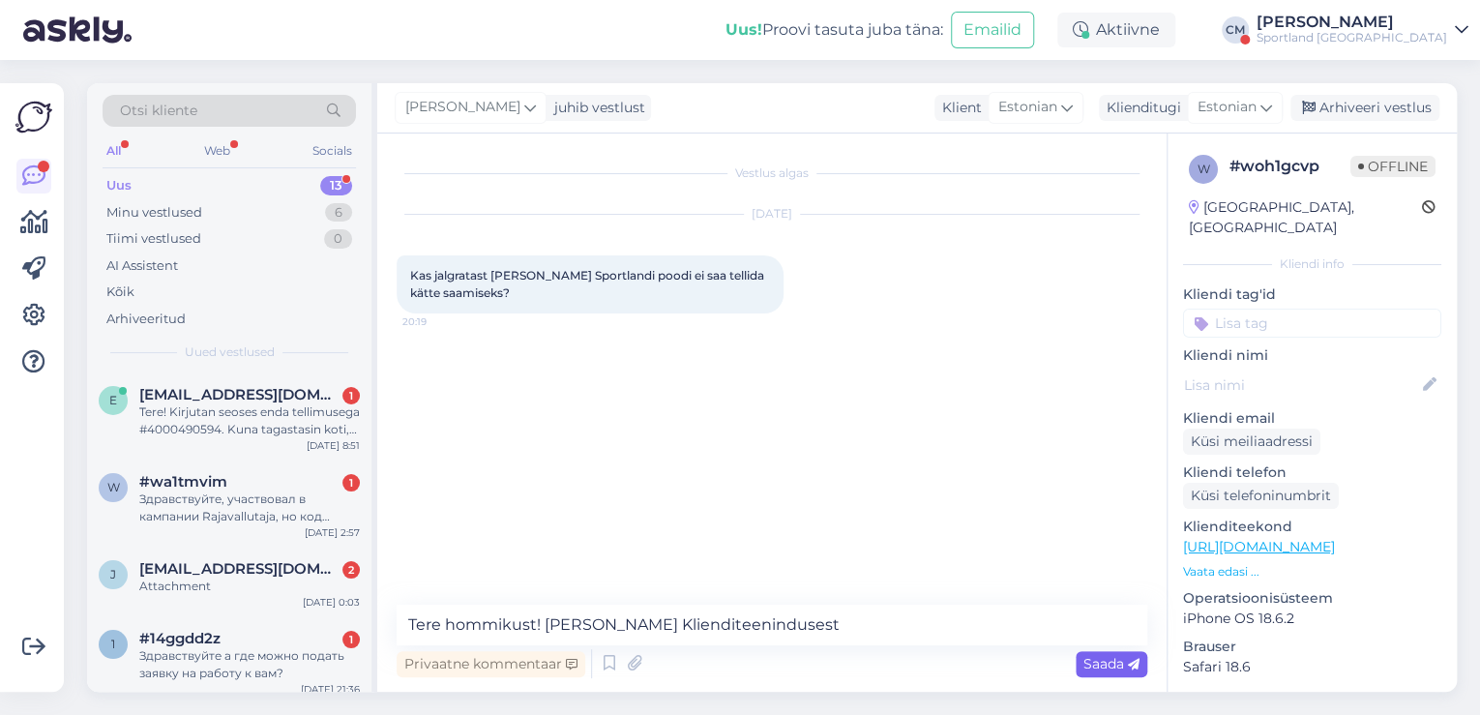
click at [1087, 658] on span "Saada" at bounding box center [1111, 663] width 56 height 17
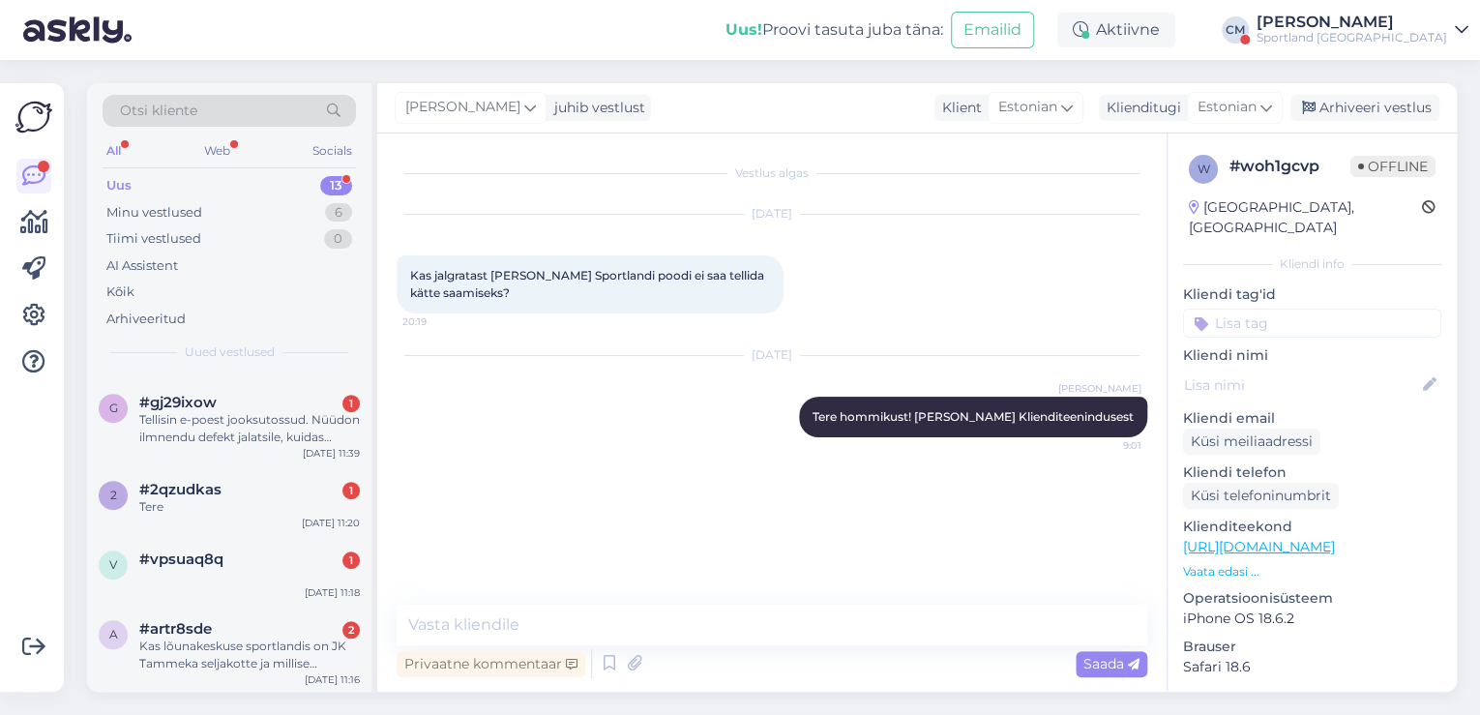
scroll to position [742, 0]
click at [240, 661] on div "Kas lõunakeskuse sportlandis on JK Tammeka seljakotte ja millise hinnaga?" at bounding box center [249, 654] width 221 height 35
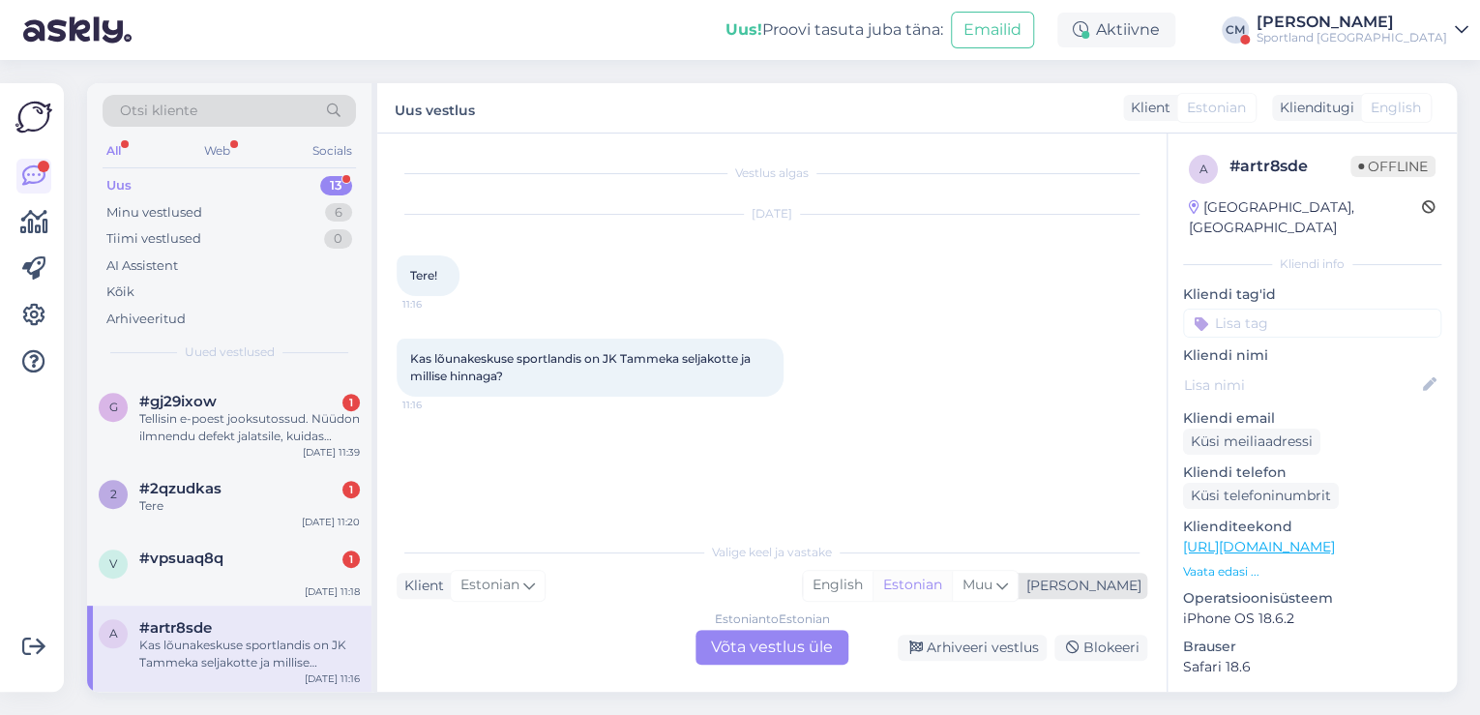
click at [952, 587] on div "Estonian" at bounding box center [912, 585] width 79 height 29
click at [837, 643] on div "Estonian to Estonian Võta vestlus üle" at bounding box center [772, 647] width 153 height 35
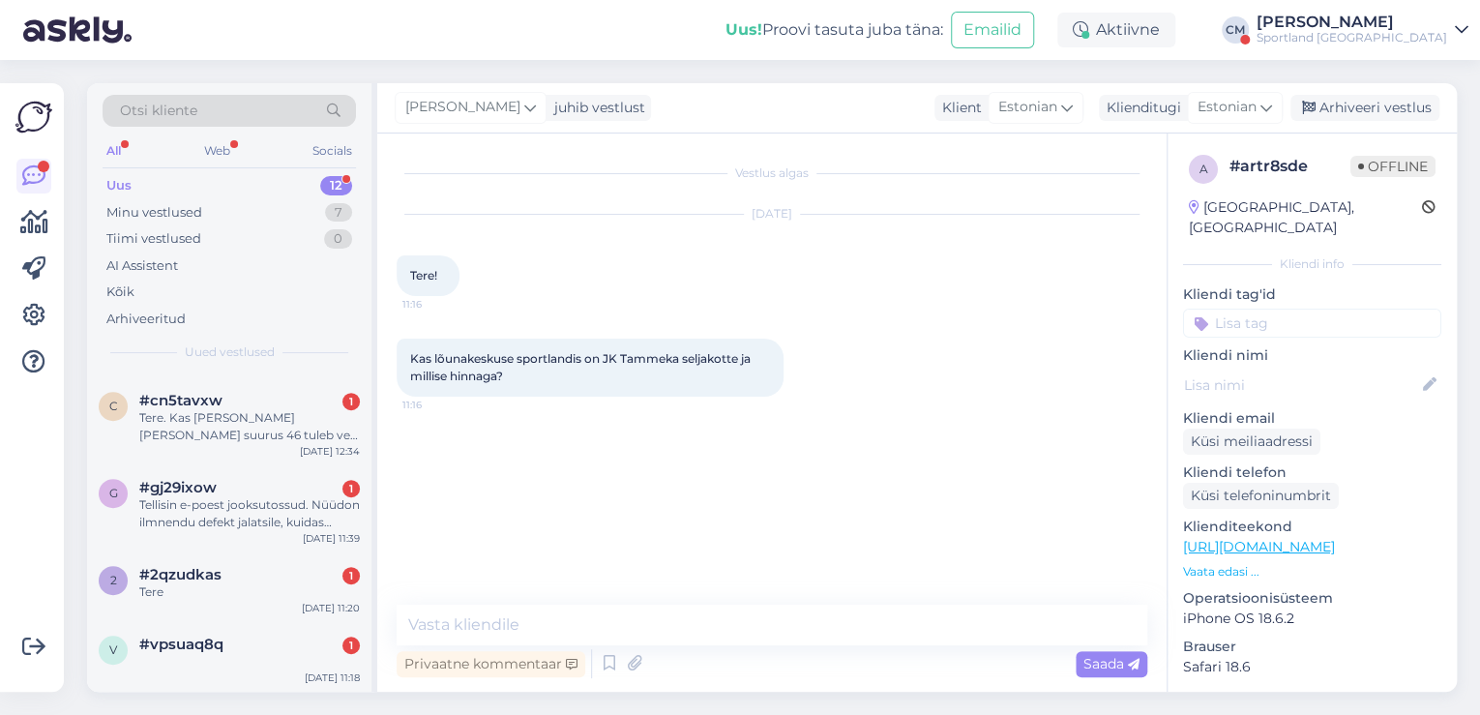
scroll to position [0, 0]
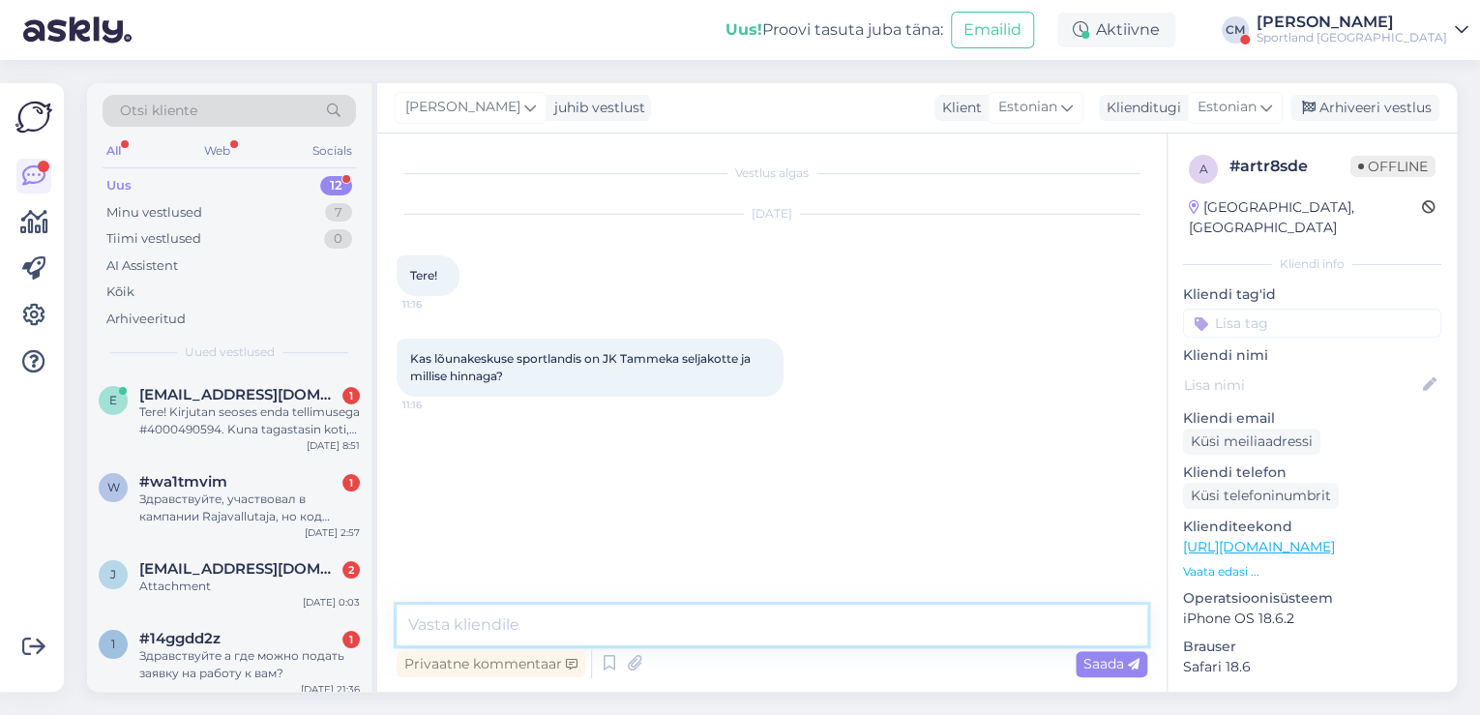
click at [683, 621] on textarea at bounding box center [772, 625] width 751 height 41
paste textarea "Tere hommikust! [PERSON_NAME] Klienditeenindusest"
type textarea "Tere hommikust! [PERSON_NAME] Klienditeenindusest"
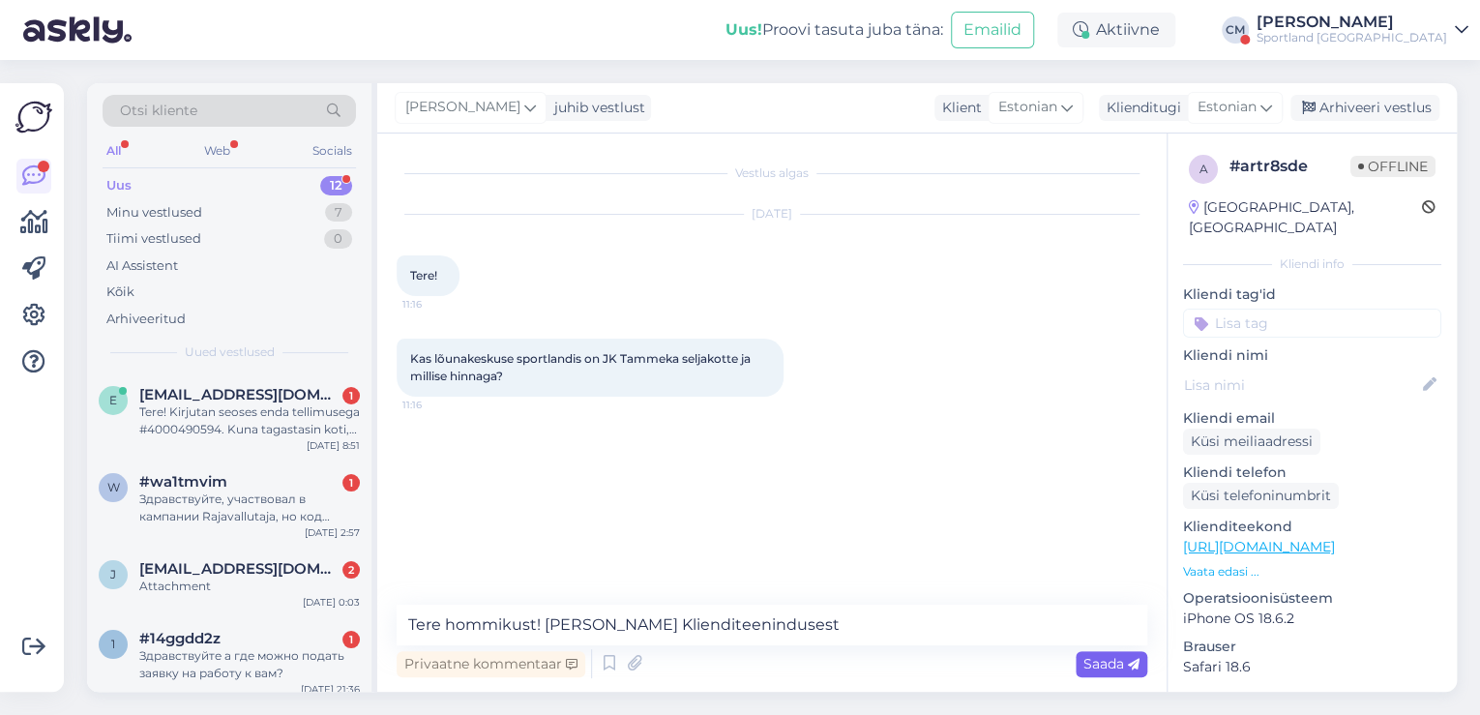
click at [1116, 668] on span "Saada" at bounding box center [1111, 663] width 56 height 17
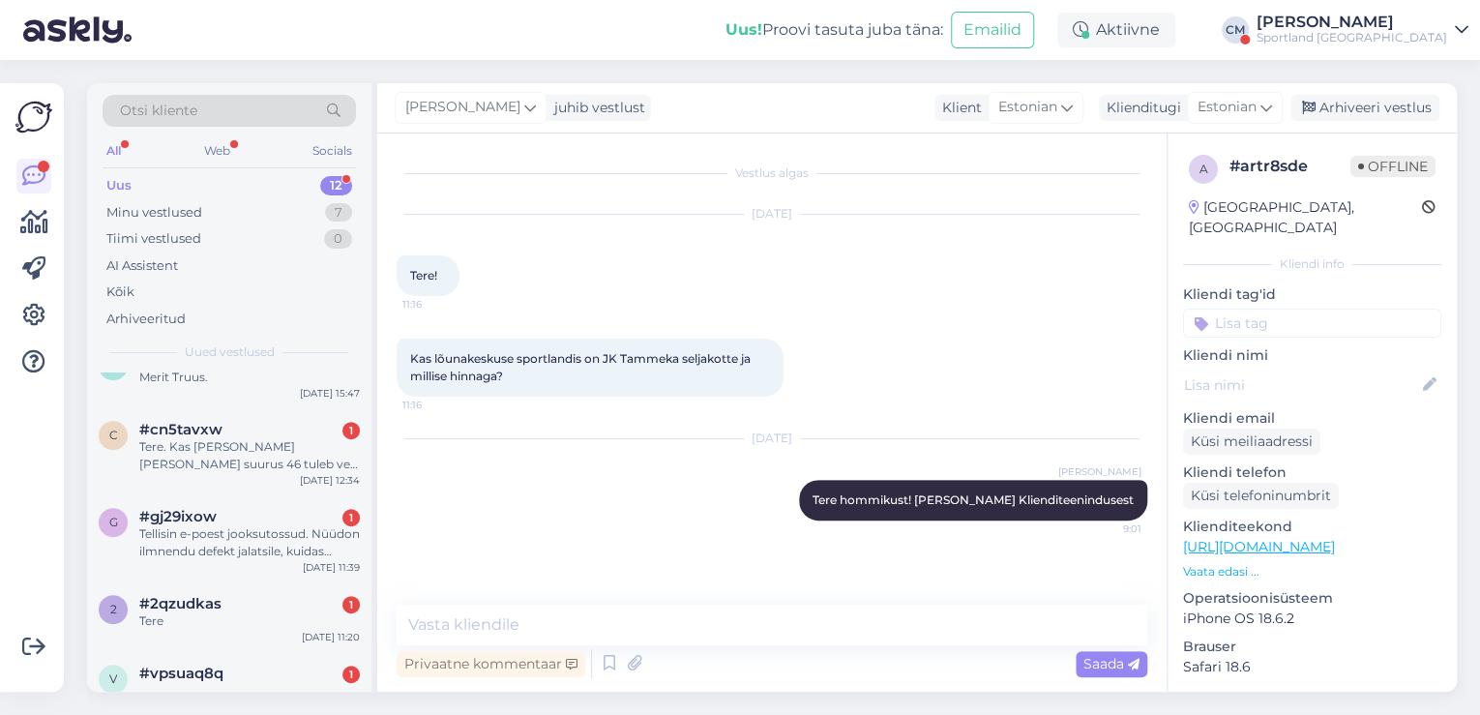
scroll to position [654, 0]
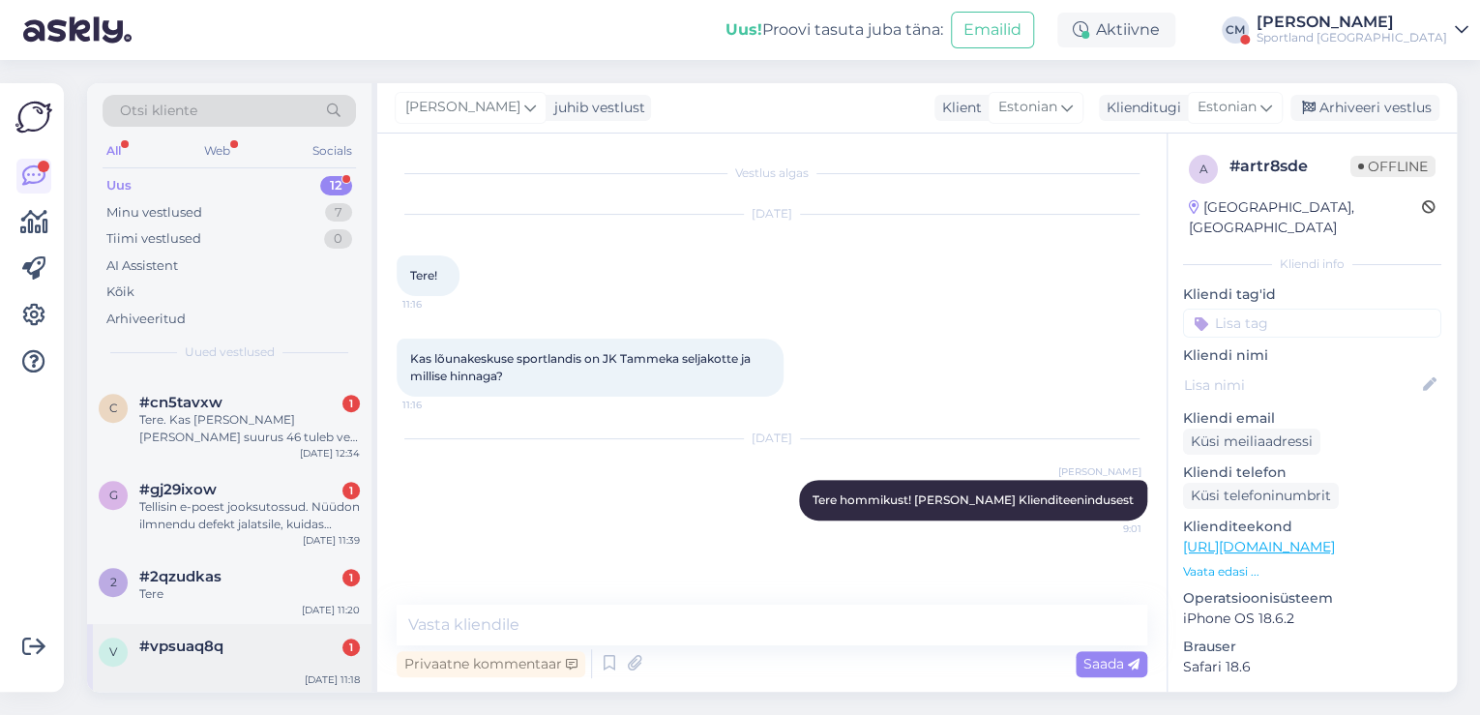
click at [204, 657] on div at bounding box center [249, 663] width 221 height 17
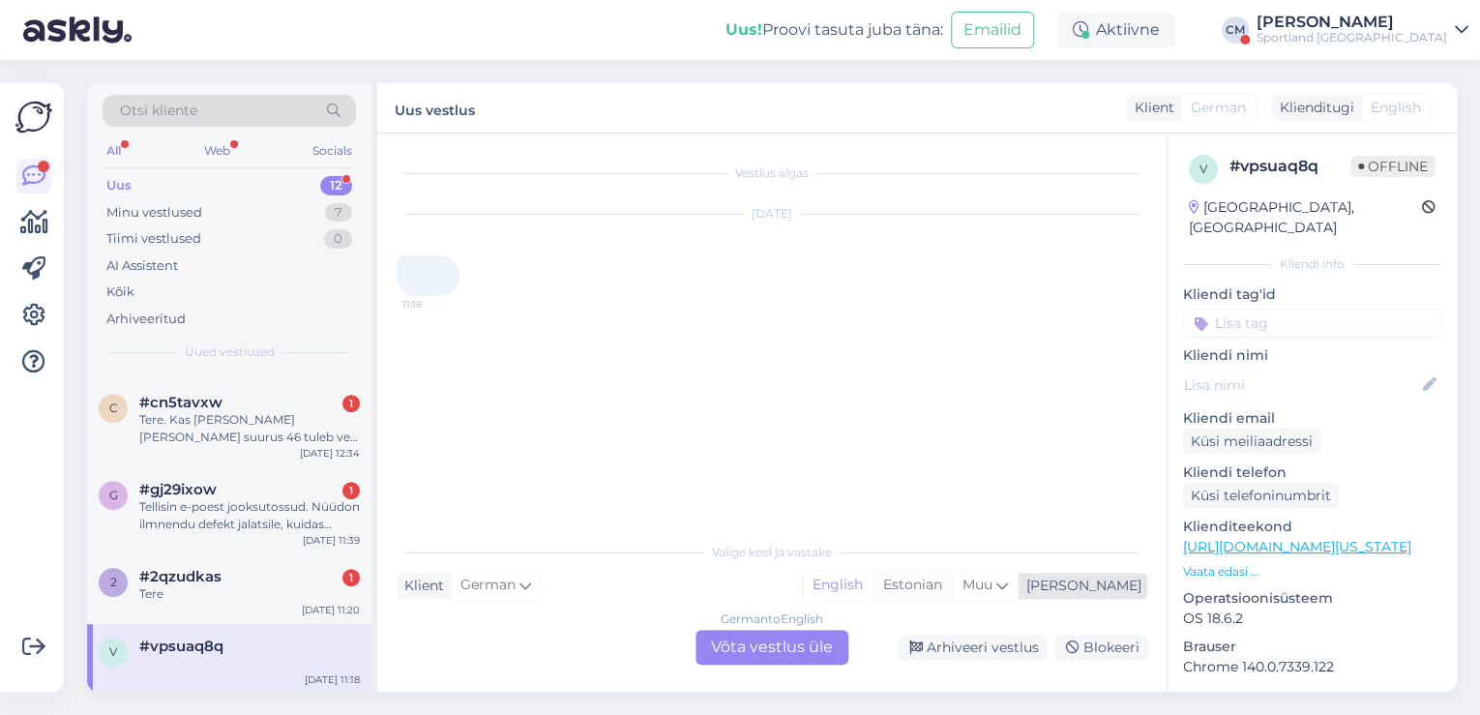
drag, startPoint x: 997, startPoint y: 577, endPoint x: 688, endPoint y: 649, distance: 317.9
click at [952, 577] on div "Estonian" at bounding box center [912, 585] width 79 height 29
click at [791, 652] on div "German to Estonian Võta vestlus üle" at bounding box center [772, 647] width 153 height 35
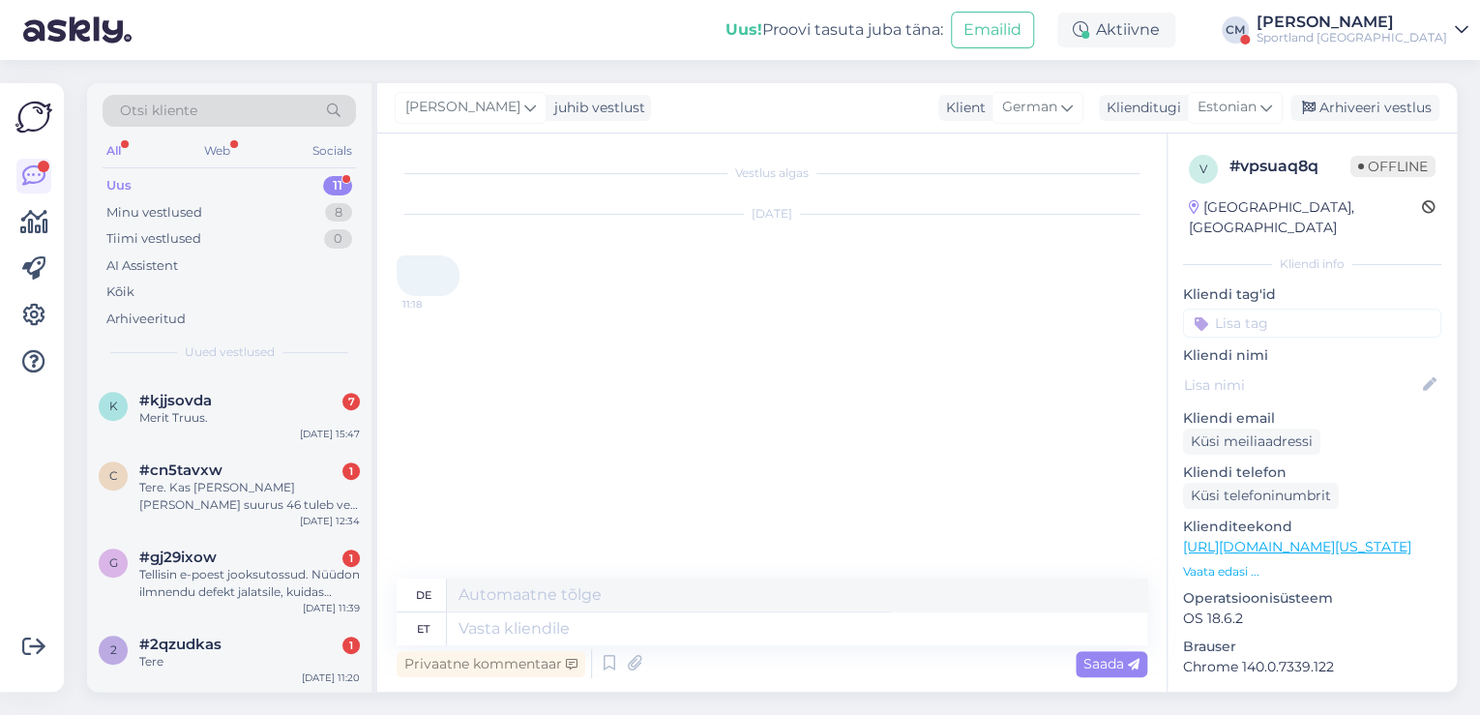
scroll to position [0, 0]
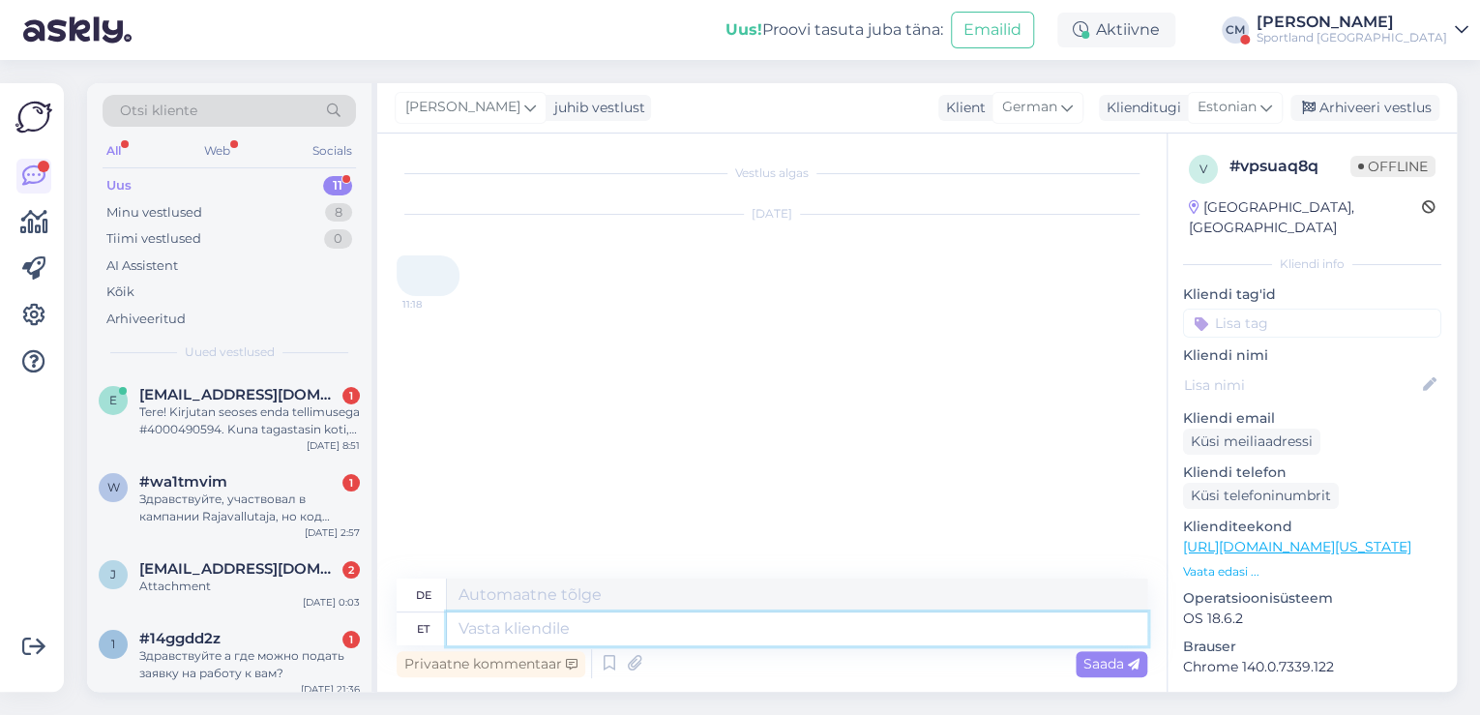
click at [709, 622] on textarea at bounding box center [797, 628] width 700 height 33
paste textarea "Tere hommikust! [PERSON_NAME] Klienditeenindusest"
type textarea "Tere hommikust! [PERSON_NAME] Klienditeenindusest"
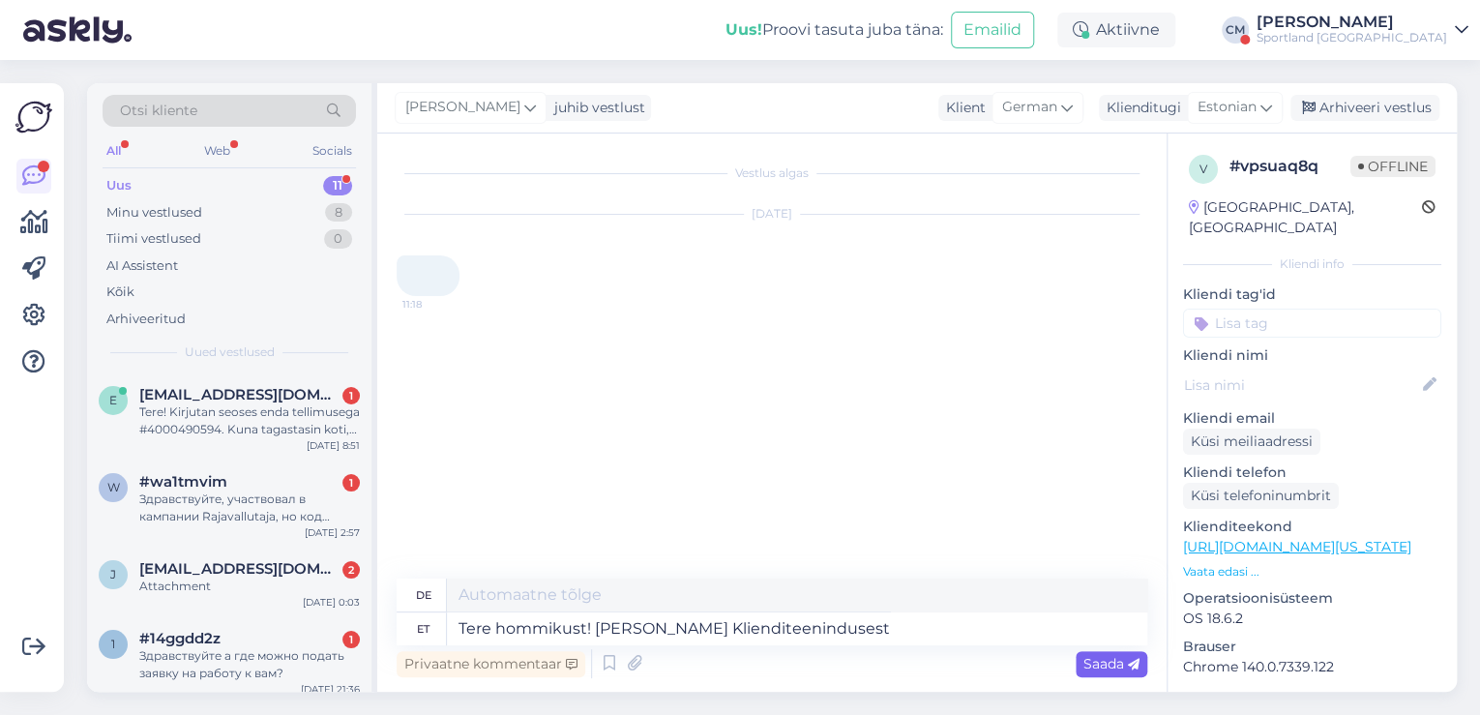
type textarea "Guten Morgen! Ich bin Tiina vom Kundenservice."
click at [1105, 665] on span "Saada" at bounding box center [1111, 663] width 56 height 17
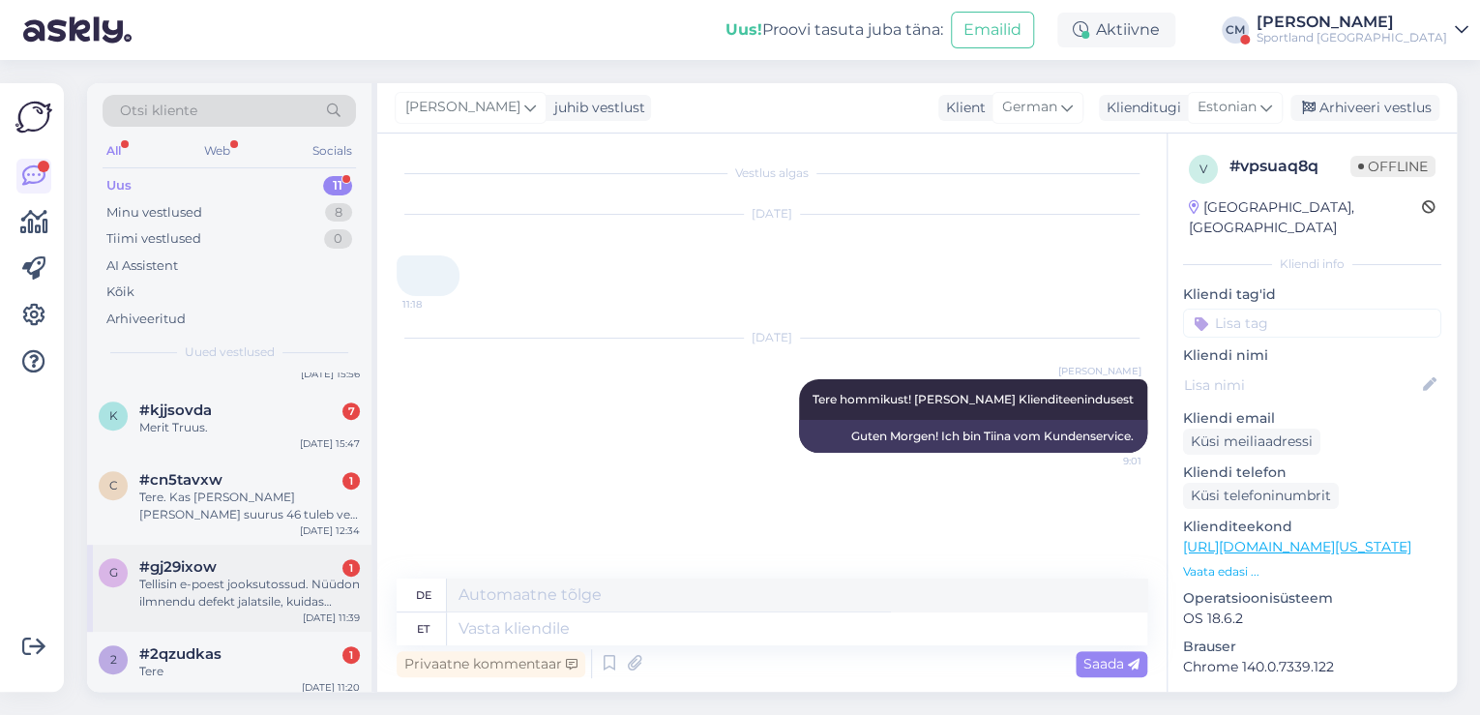
scroll to position [584, 0]
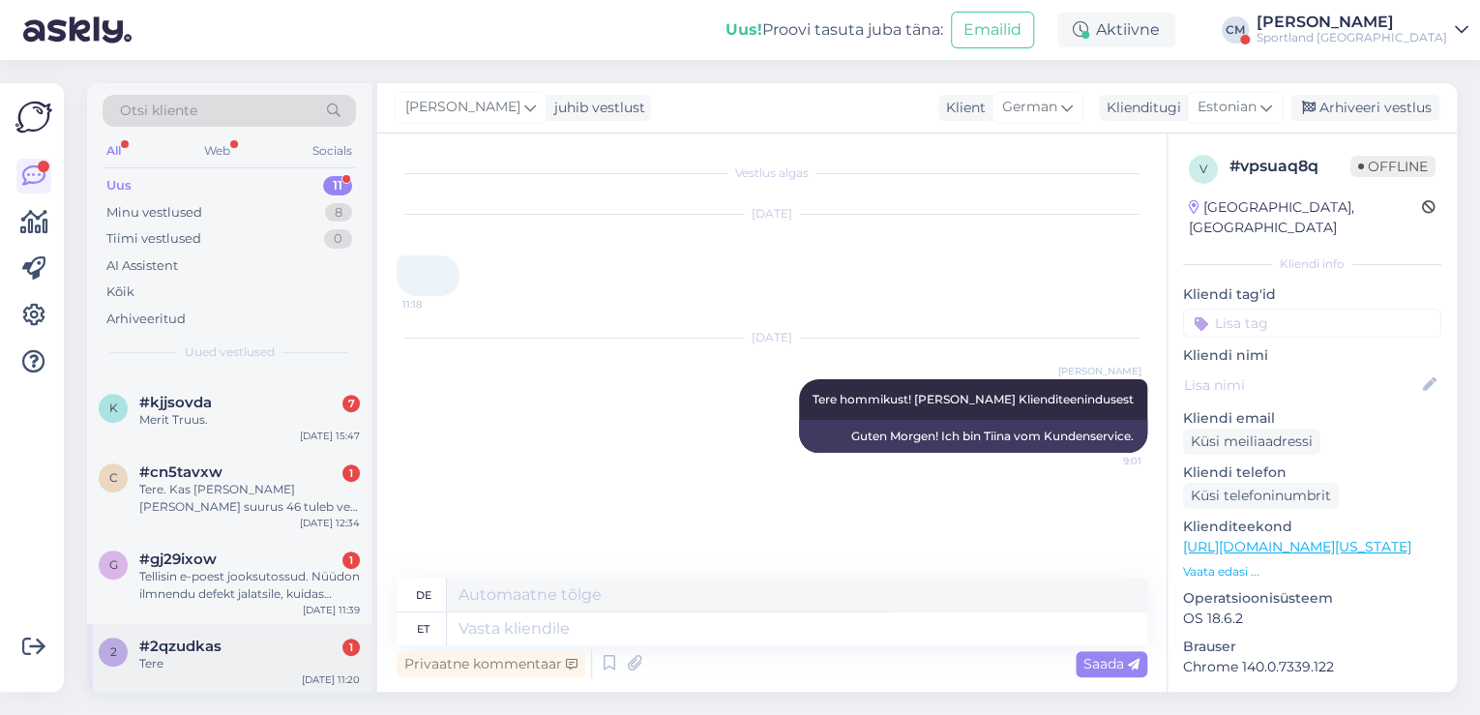
click at [214, 660] on div "Tere" at bounding box center [249, 663] width 221 height 17
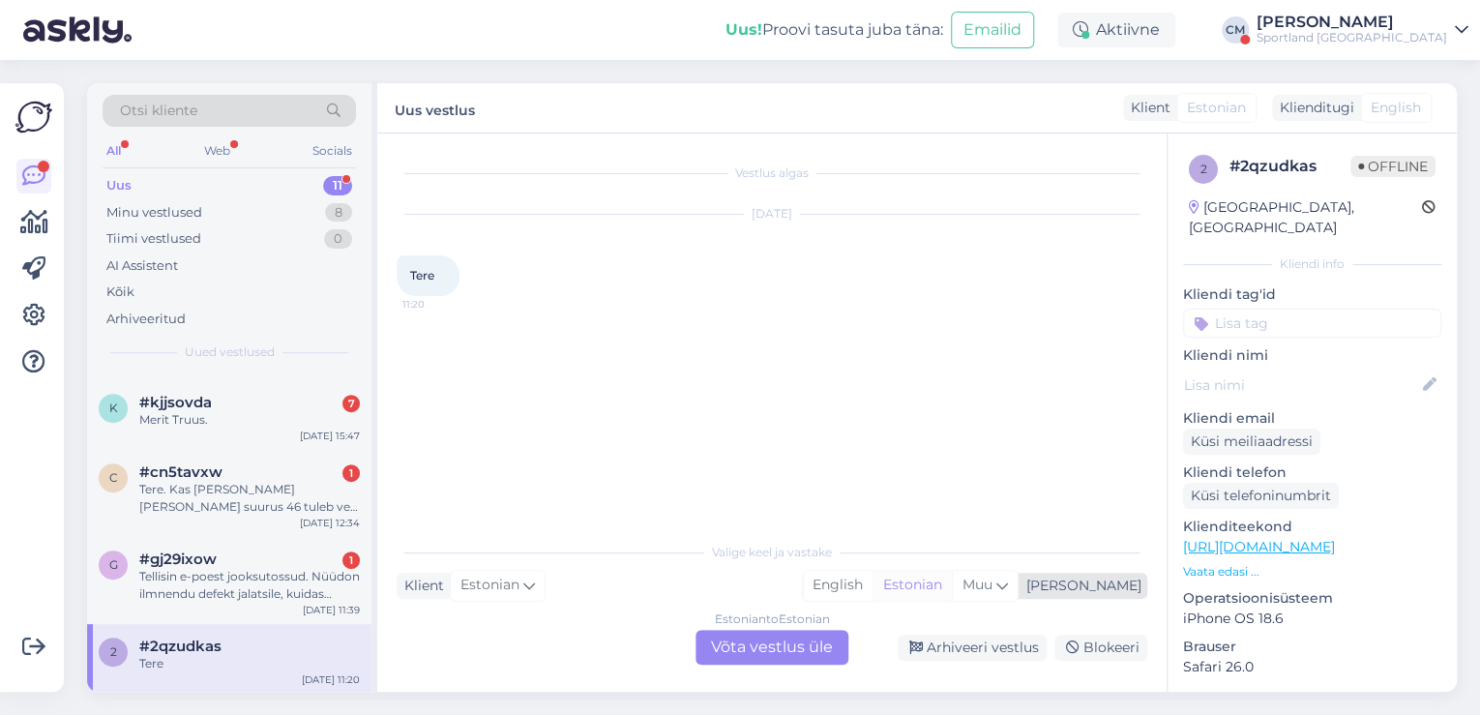
click at [952, 589] on div "Estonian" at bounding box center [912, 585] width 79 height 29
click at [796, 654] on div "Estonian to Estonian Võta vestlus üle" at bounding box center [772, 647] width 153 height 35
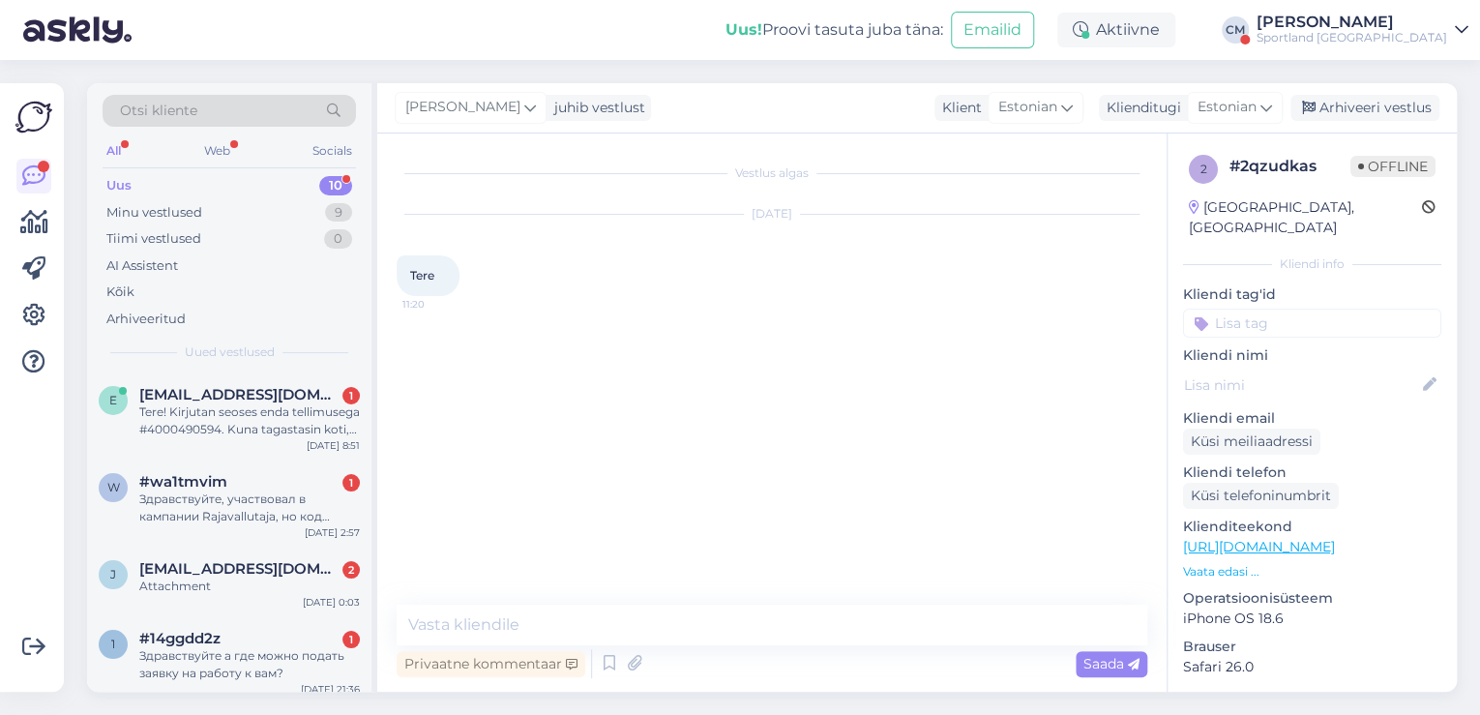
click at [736, 648] on div "Privaatne kommentaar Saada" at bounding box center [772, 663] width 751 height 37
click at [720, 631] on textarea at bounding box center [772, 625] width 751 height 41
paste textarea "Tere hommikust! [PERSON_NAME] Klienditeenindusest"
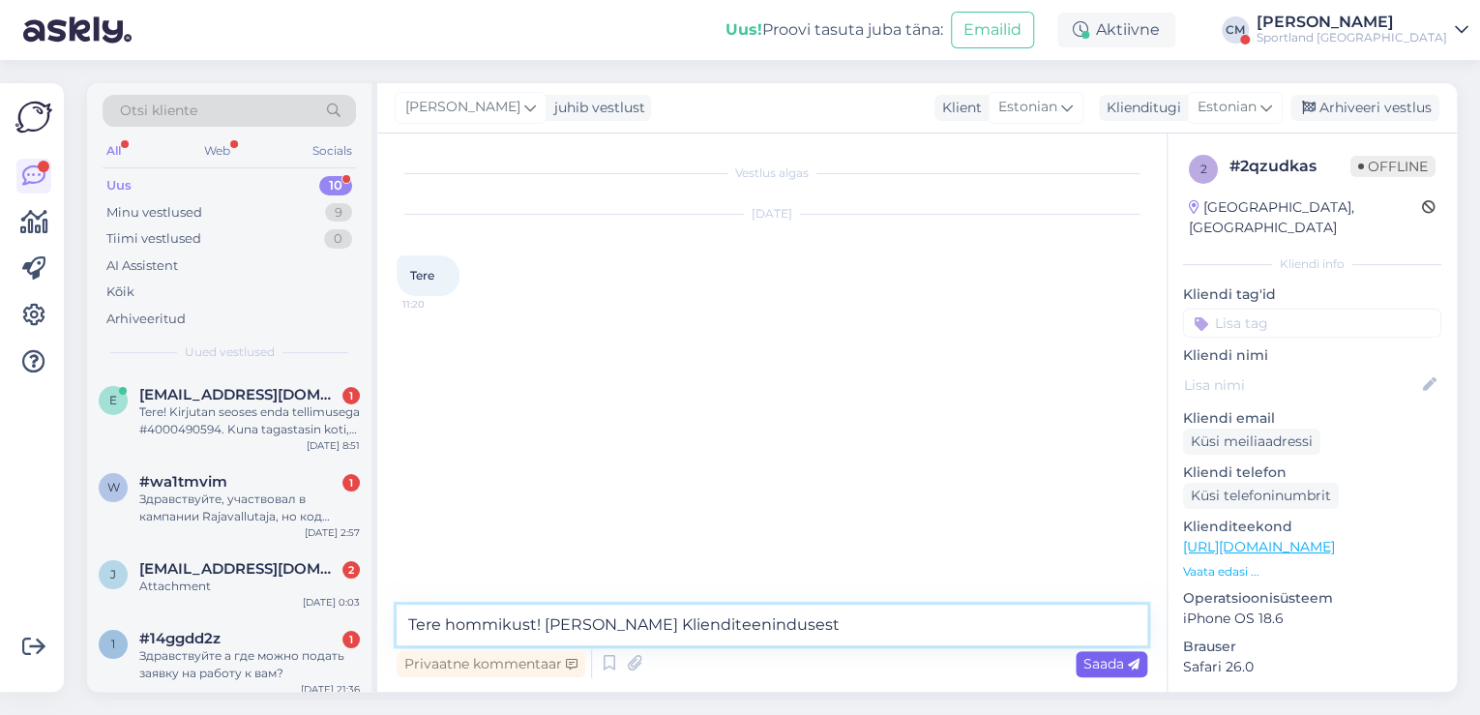
type textarea "Tere hommikust! [PERSON_NAME] Klienditeenindusest"
click at [1117, 666] on span "Saada" at bounding box center [1111, 663] width 56 height 17
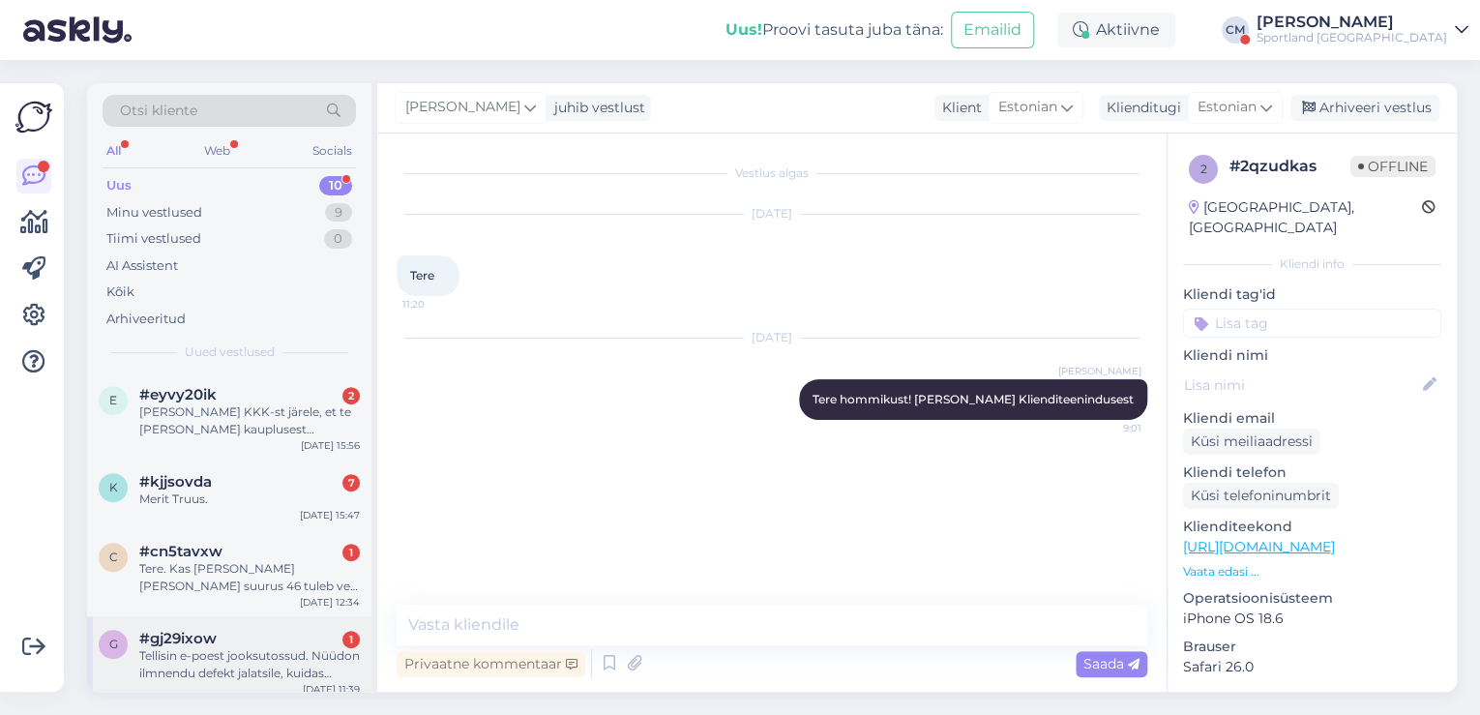
scroll to position [515, 0]
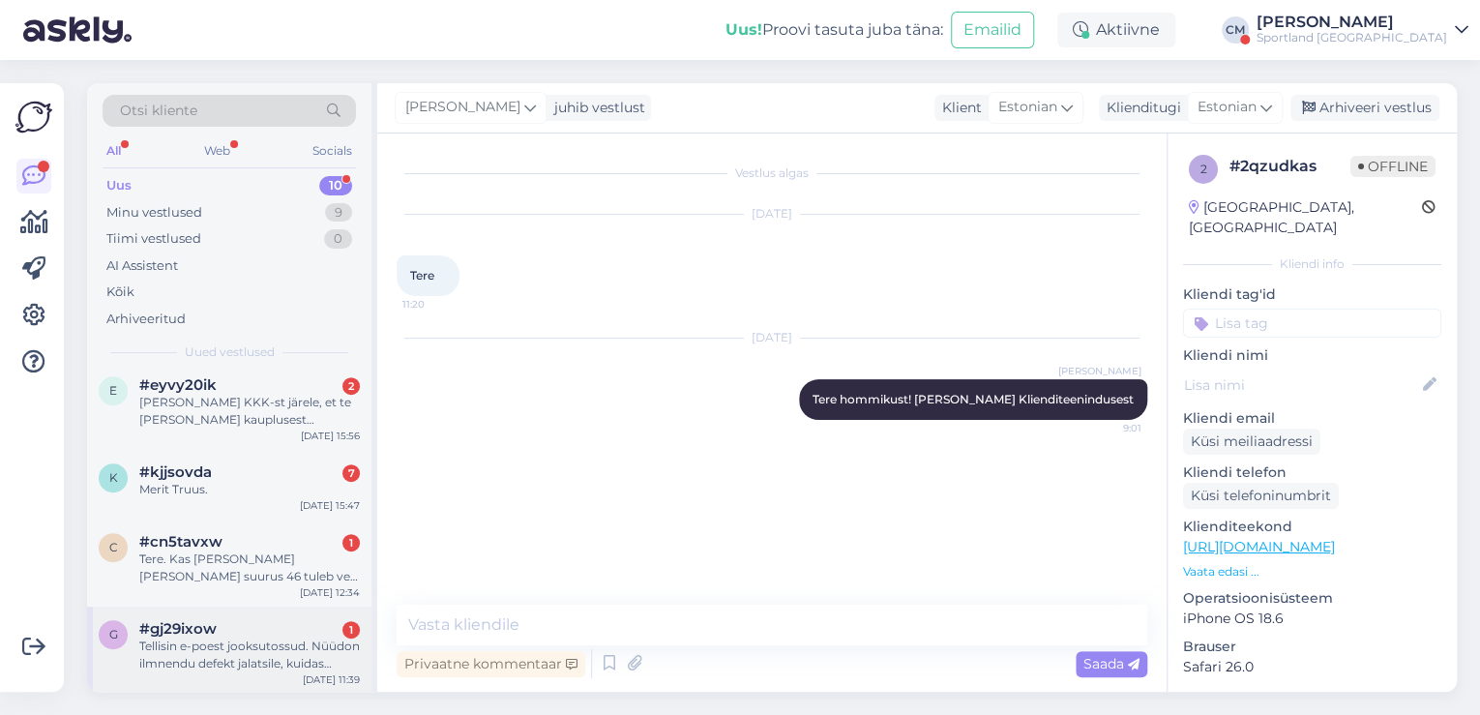
click at [305, 642] on div "Tellisin e-poest jooksutossud. Nüüdon ilmnendu defekt jalatsile, kuidas peaksin…" at bounding box center [249, 654] width 221 height 35
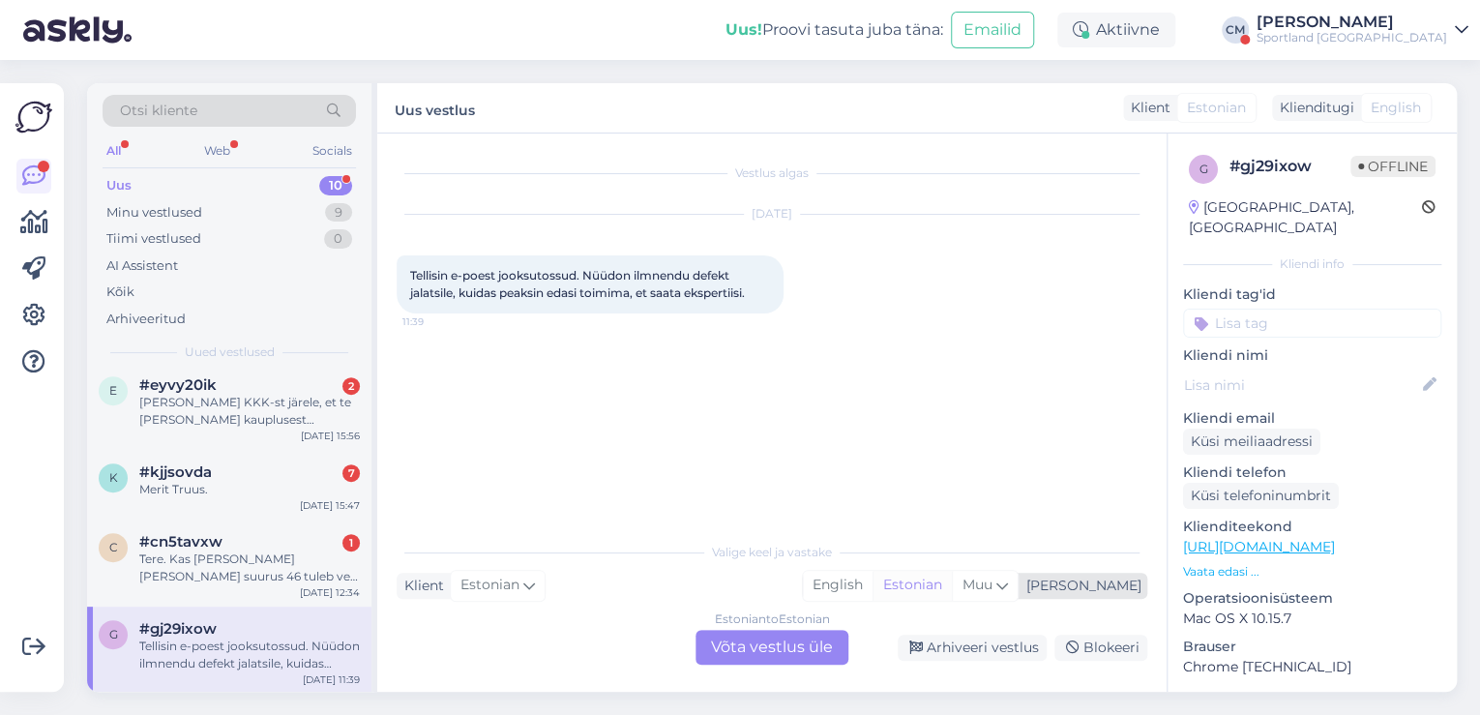
click at [952, 585] on div "Estonian" at bounding box center [912, 585] width 79 height 29
click at [768, 644] on div "Estonian to Estonian Võta vestlus üle" at bounding box center [772, 647] width 153 height 35
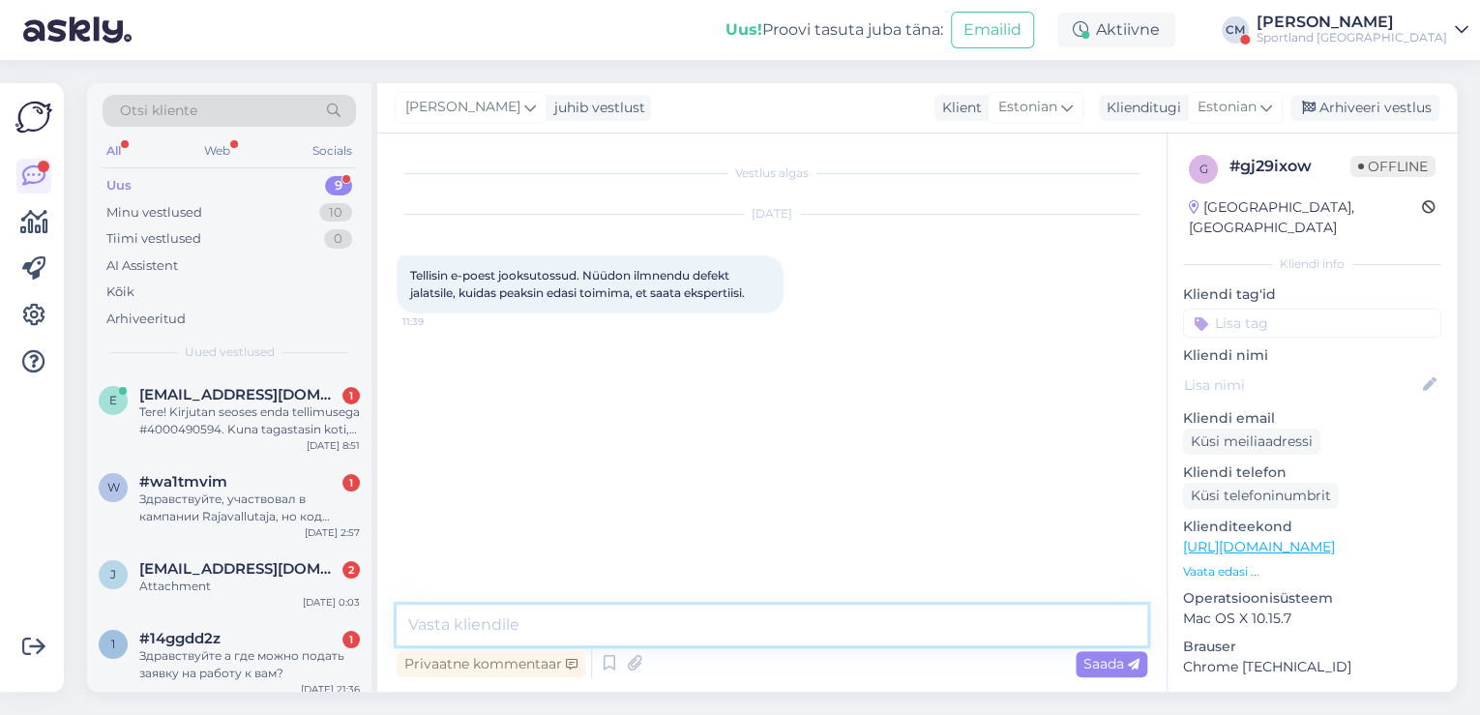
click at [693, 610] on textarea at bounding box center [772, 625] width 751 height 41
paste textarea "Tere hommikust! [PERSON_NAME] Klienditeenindusest"
type textarea "Tere hommikust! [PERSON_NAME] Klienditeenindusest"
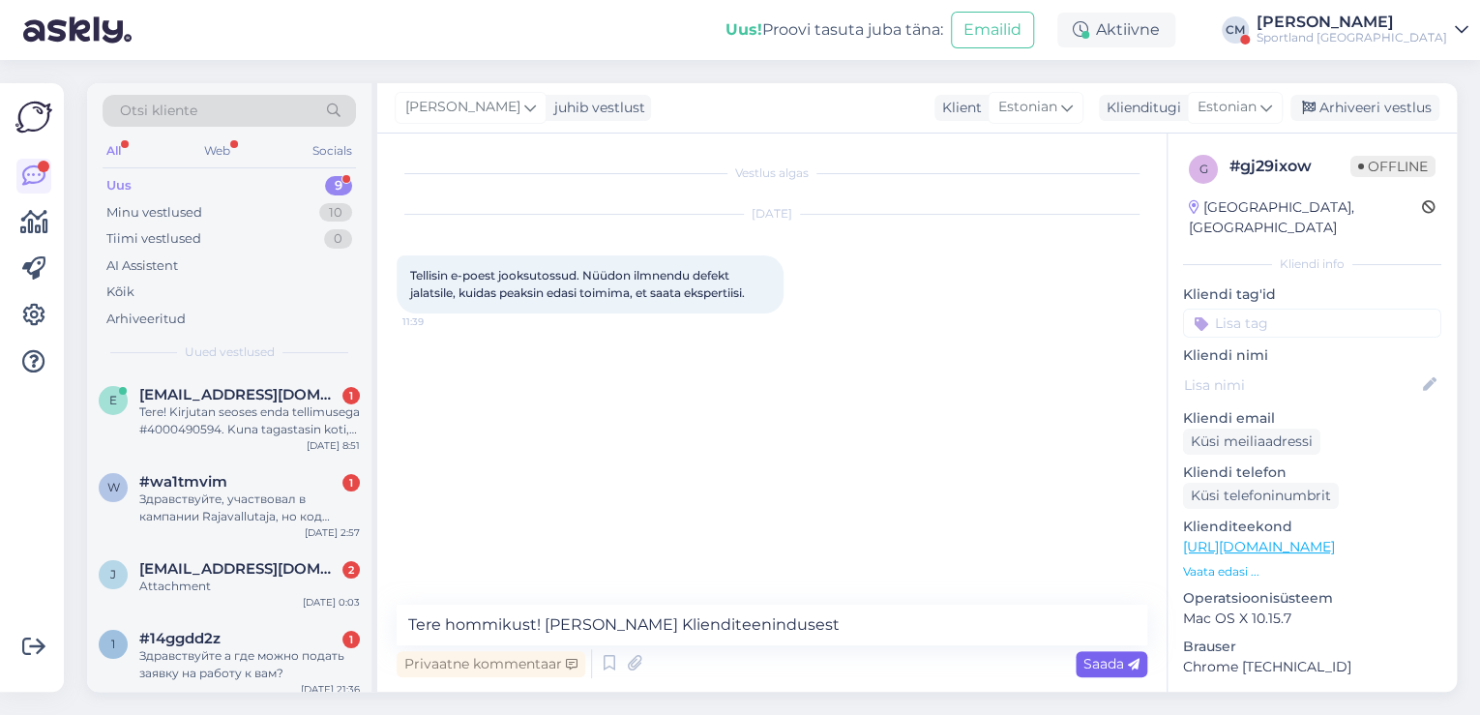
click at [1130, 668] on icon at bounding box center [1134, 665] width 12 height 12
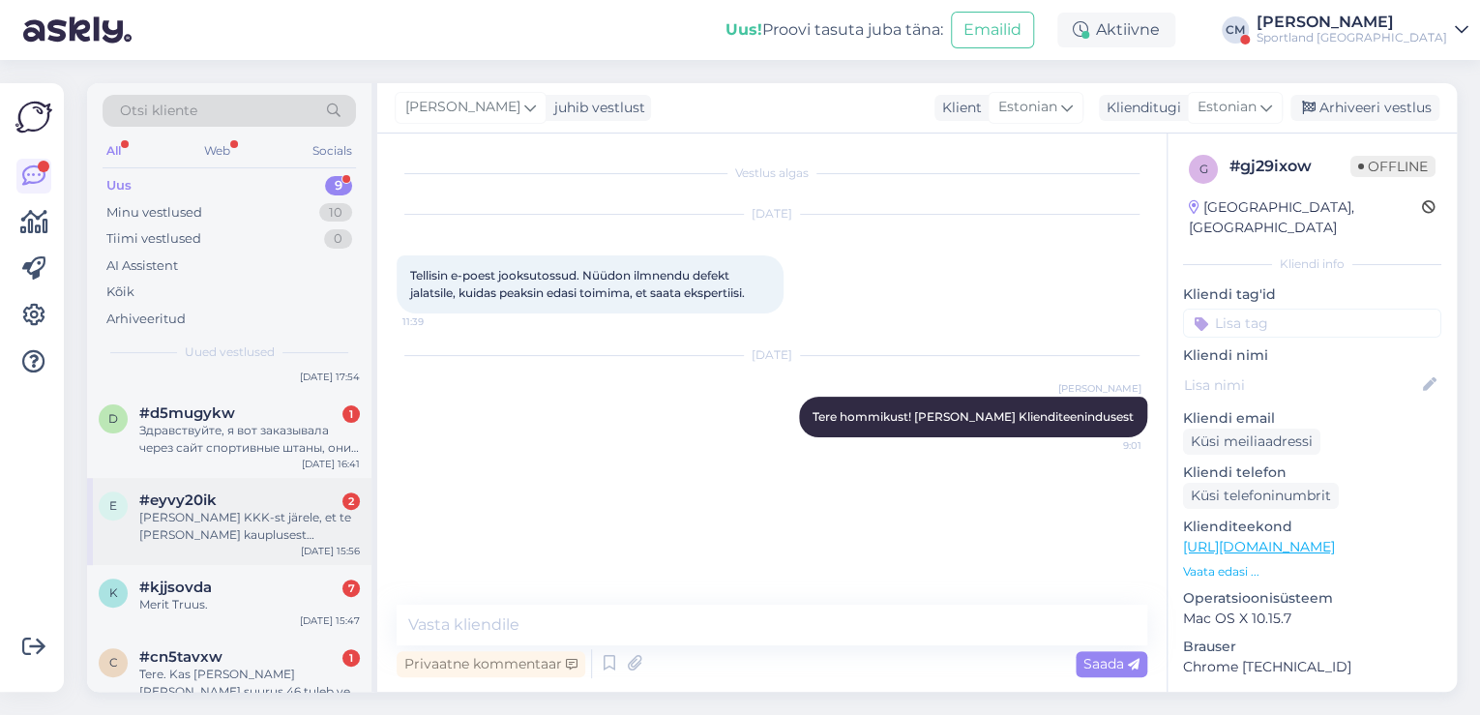
scroll to position [429, 0]
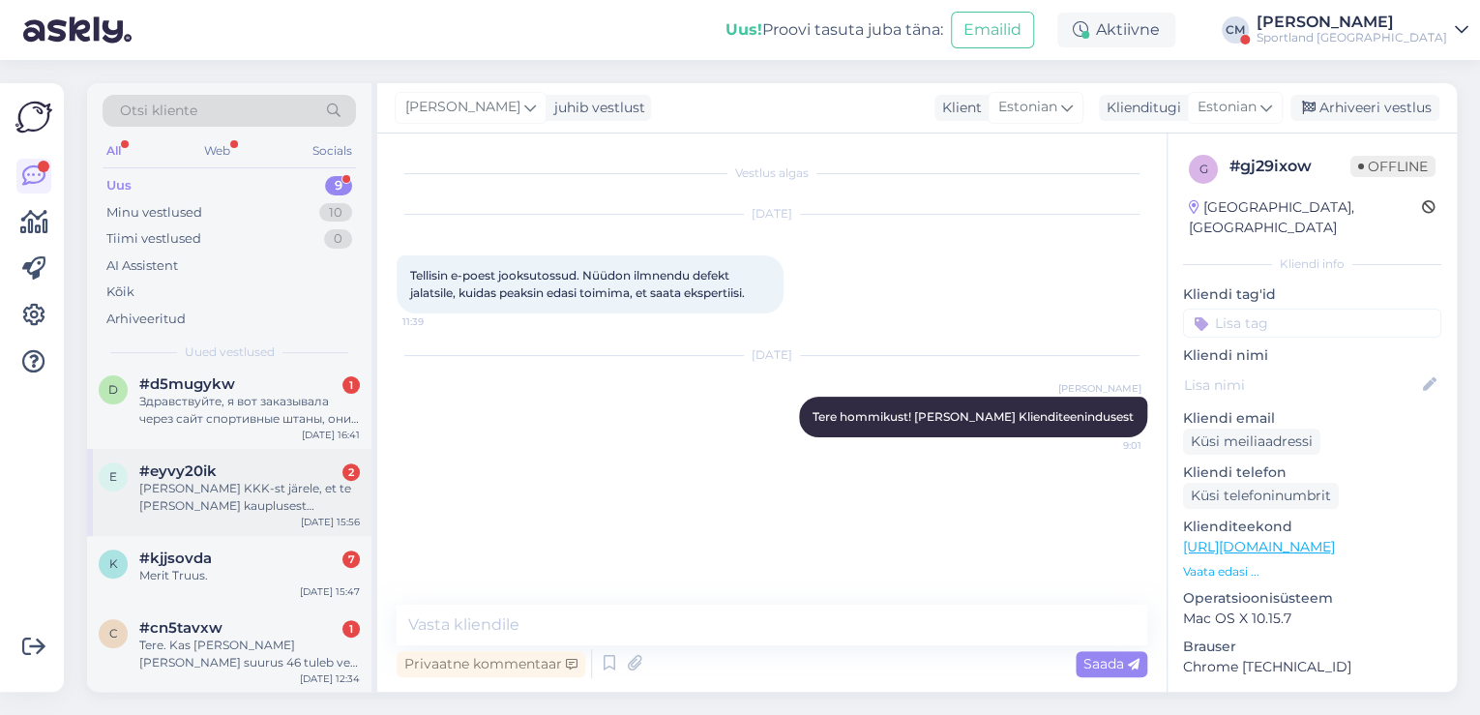
click at [248, 630] on div "#cn5tavxw 1" at bounding box center [249, 627] width 221 height 17
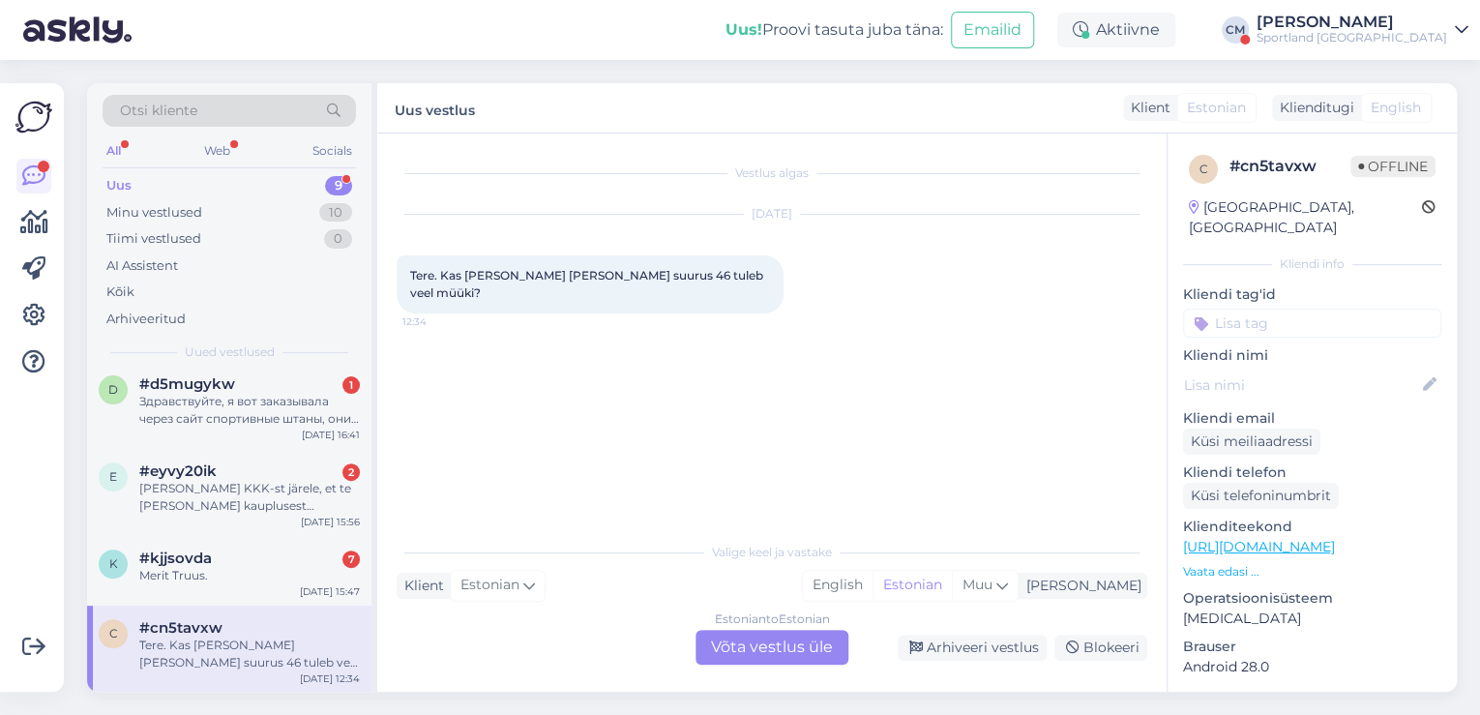
drag, startPoint x: 987, startPoint y: 588, endPoint x: 907, endPoint y: 631, distance: 90.0
click at [952, 590] on div "Estonian" at bounding box center [912, 585] width 79 height 29
click at [818, 659] on div "Estonian to Estonian Võta vestlus üle" at bounding box center [772, 647] width 153 height 35
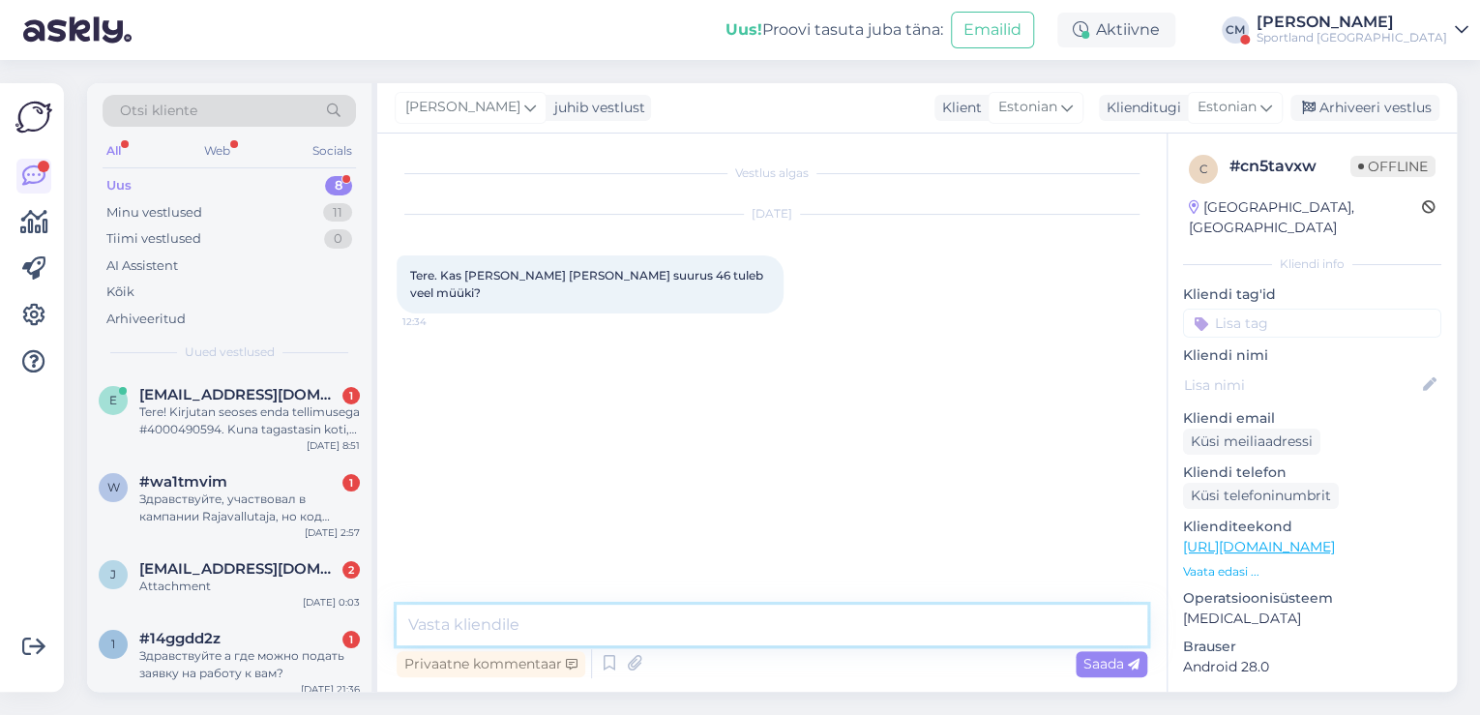
click at [724, 621] on textarea at bounding box center [772, 625] width 751 height 41
paste textarea "Tere hommikust! [PERSON_NAME] Klienditeenindusest"
type textarea "Tere hommikust! [PERSON_NAME] Klienditeenindusest"
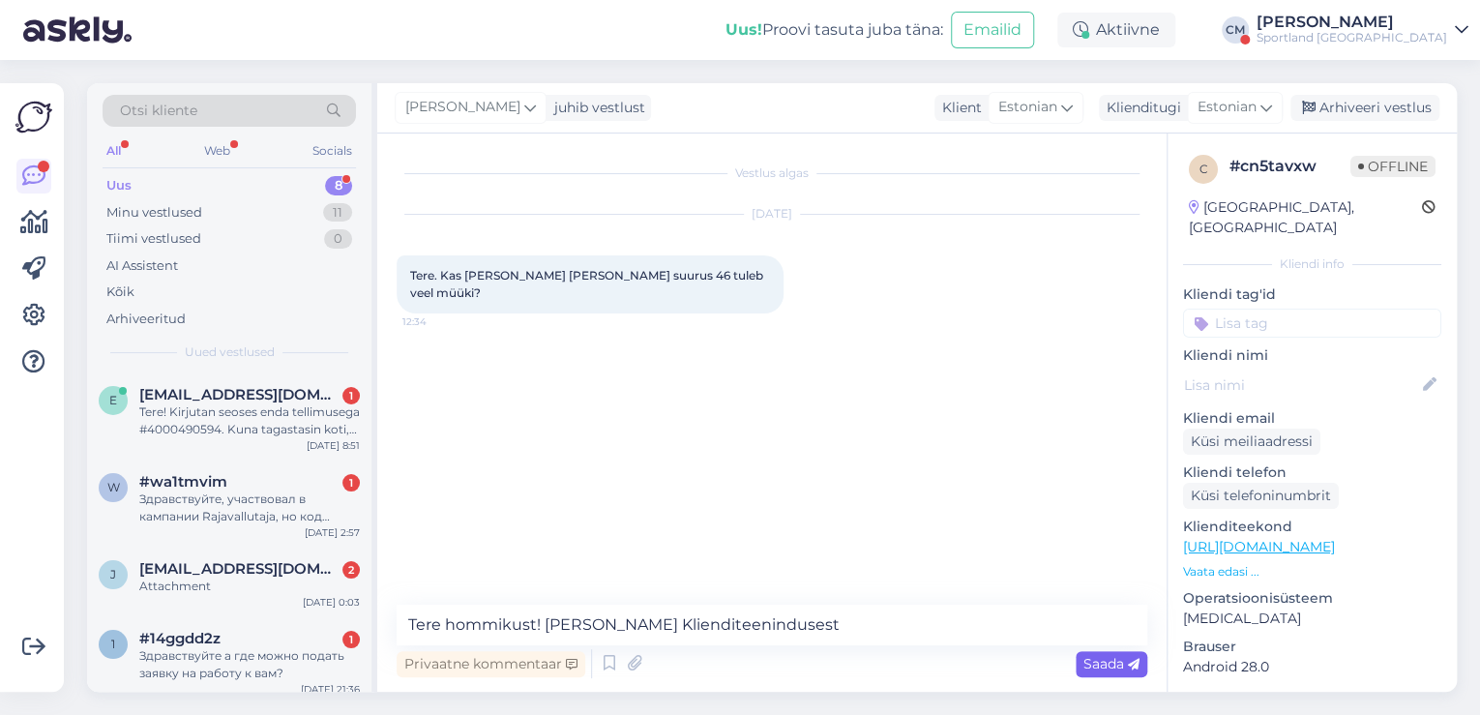
click at [1109, 668] on span "Saada" at bounding box center [1111, 663] width 56 height 17
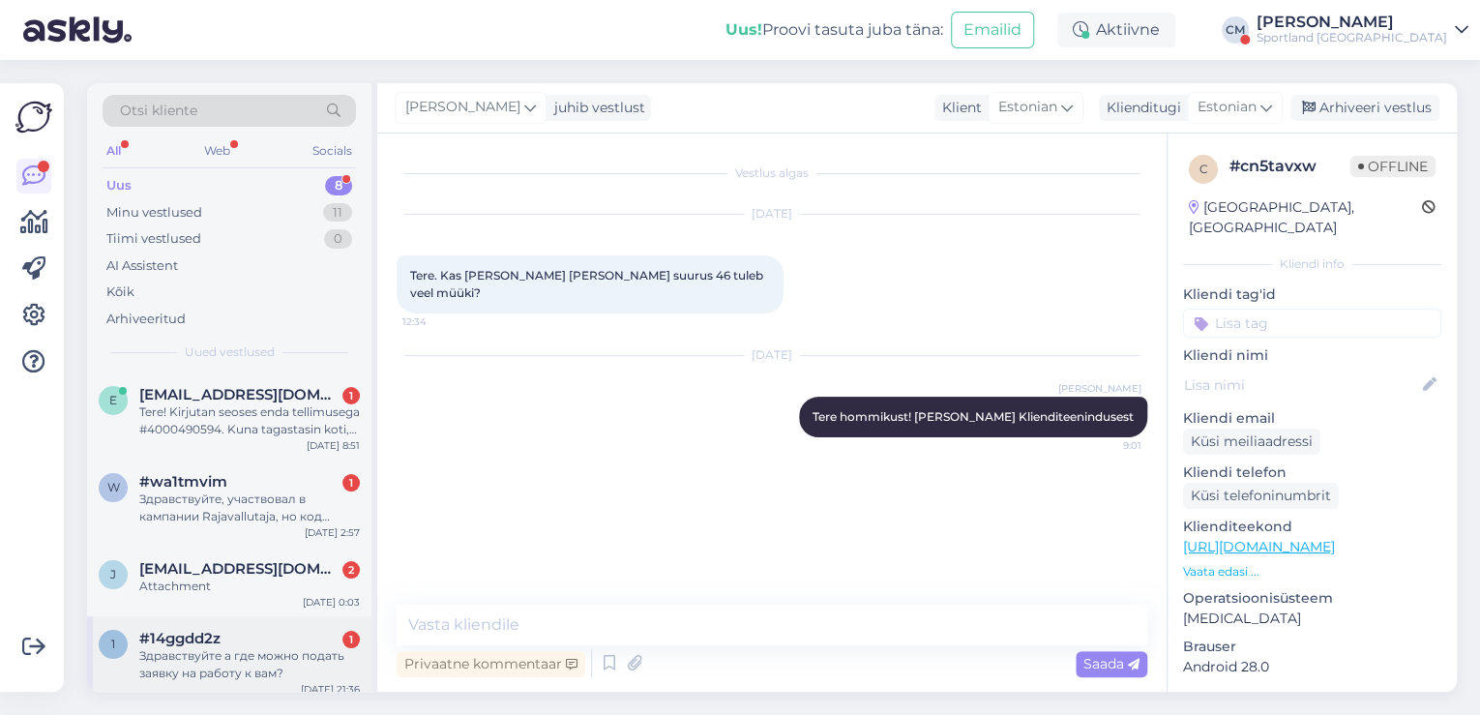
scroll to position [340, 0]
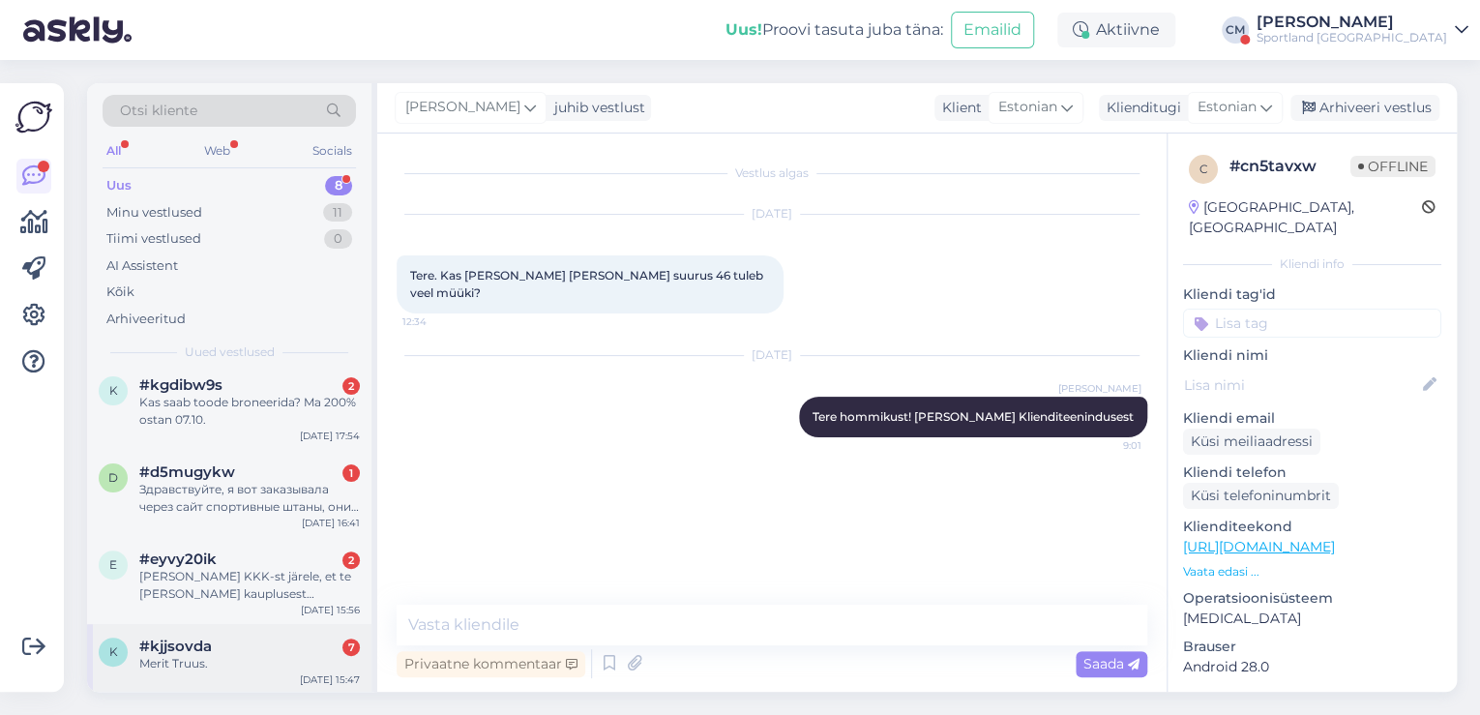
click at [242, 644] on div "#kjjsovda 7" at bounding box center [249, 645] width 221 height 17
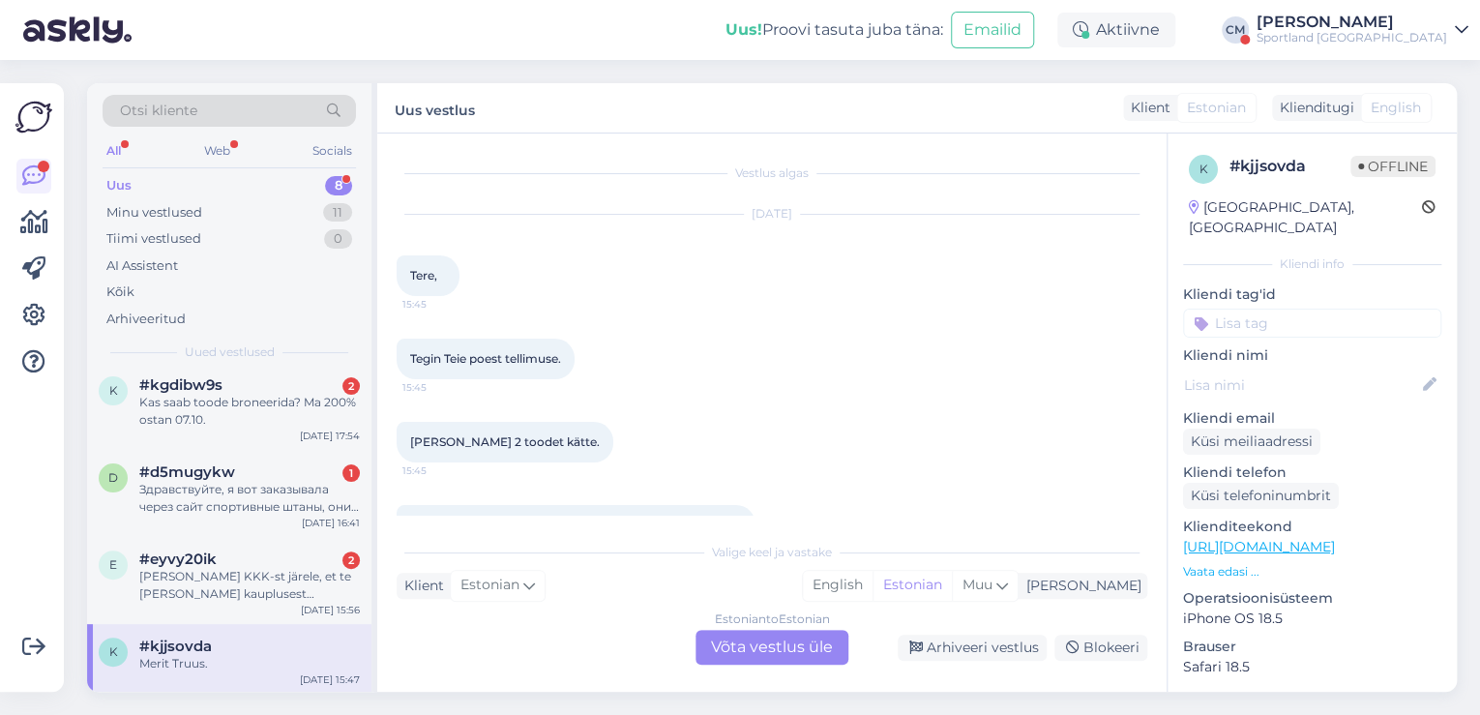
scroll to position [302, 0]
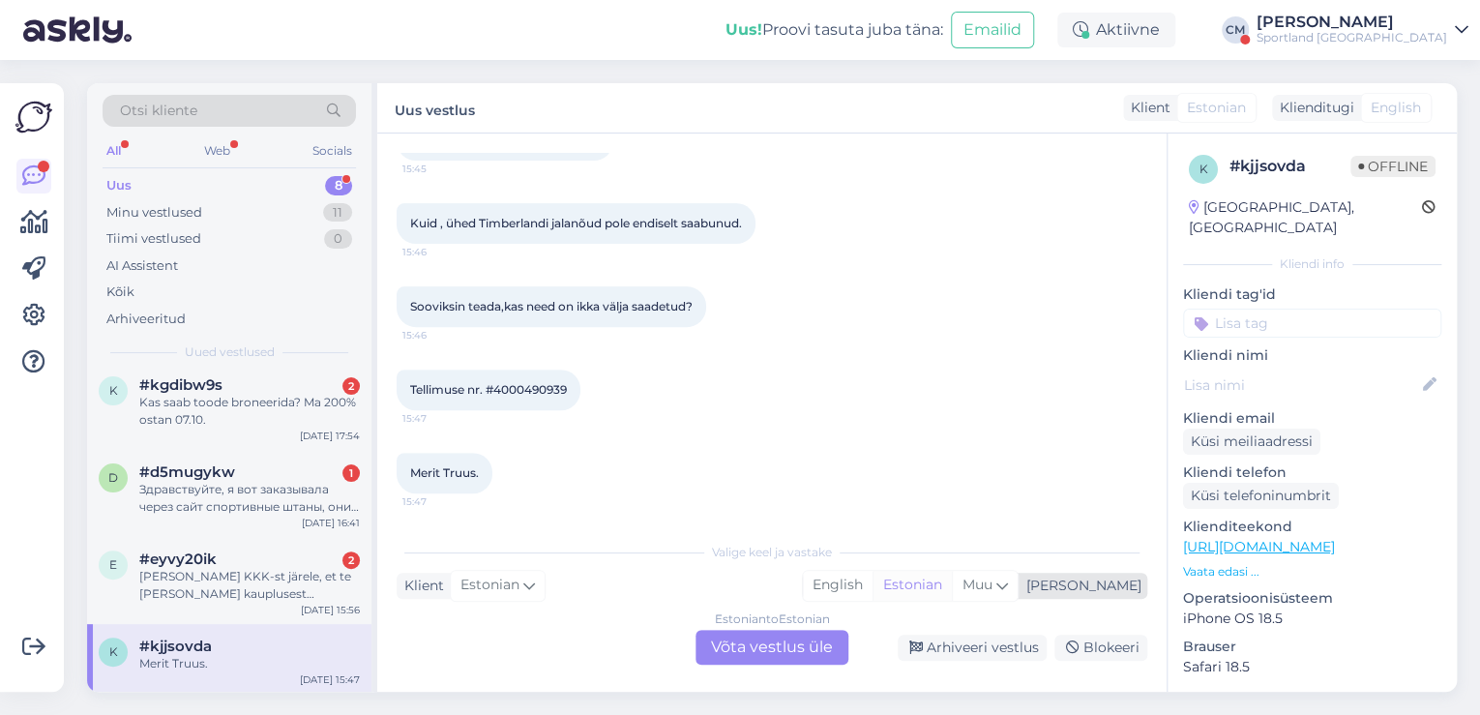
click at [952, 579] on div "Estonian" at bounding box center [912, 585] width 79 height 29
click at [812, 644] on div "Estonian to Estonian Võta vestlus üle" at bounding box center [772, 647] width 153 height 35
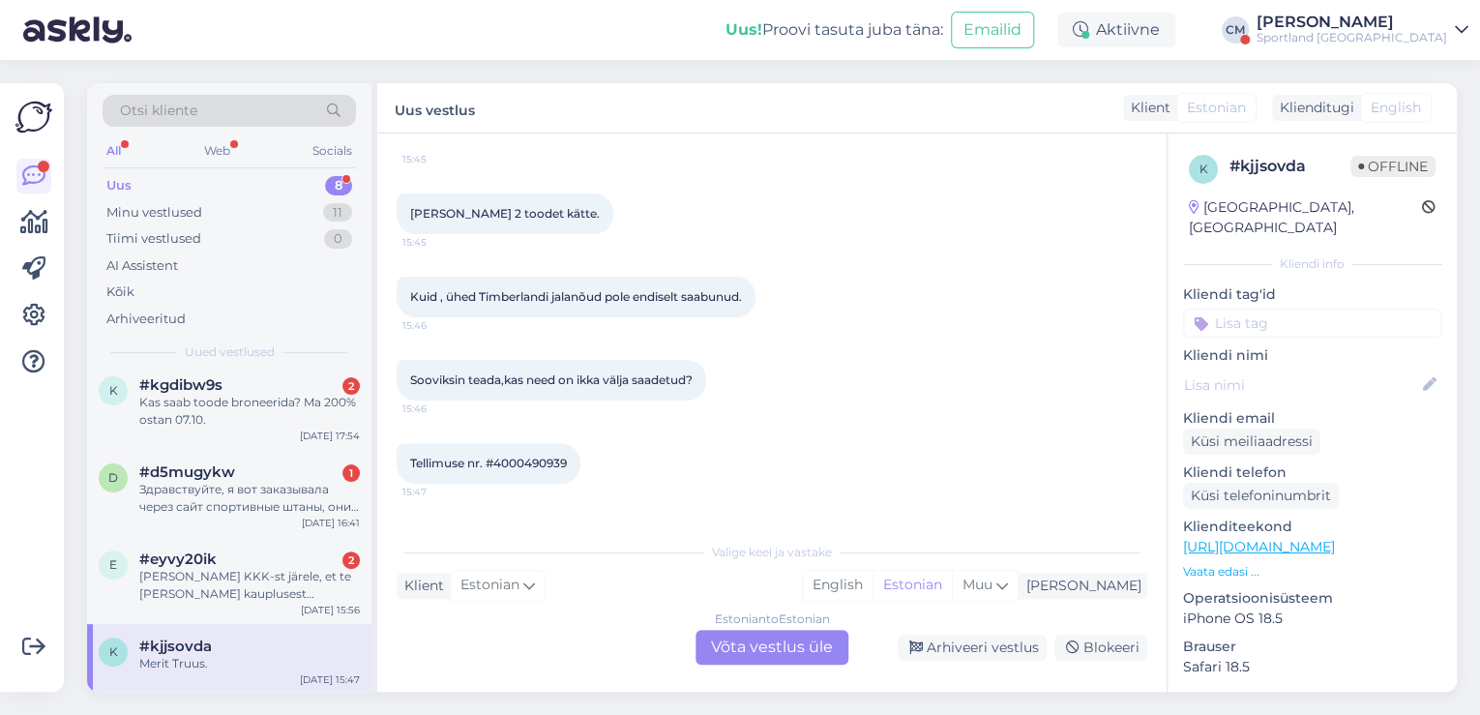
scroll to position [0, 0]
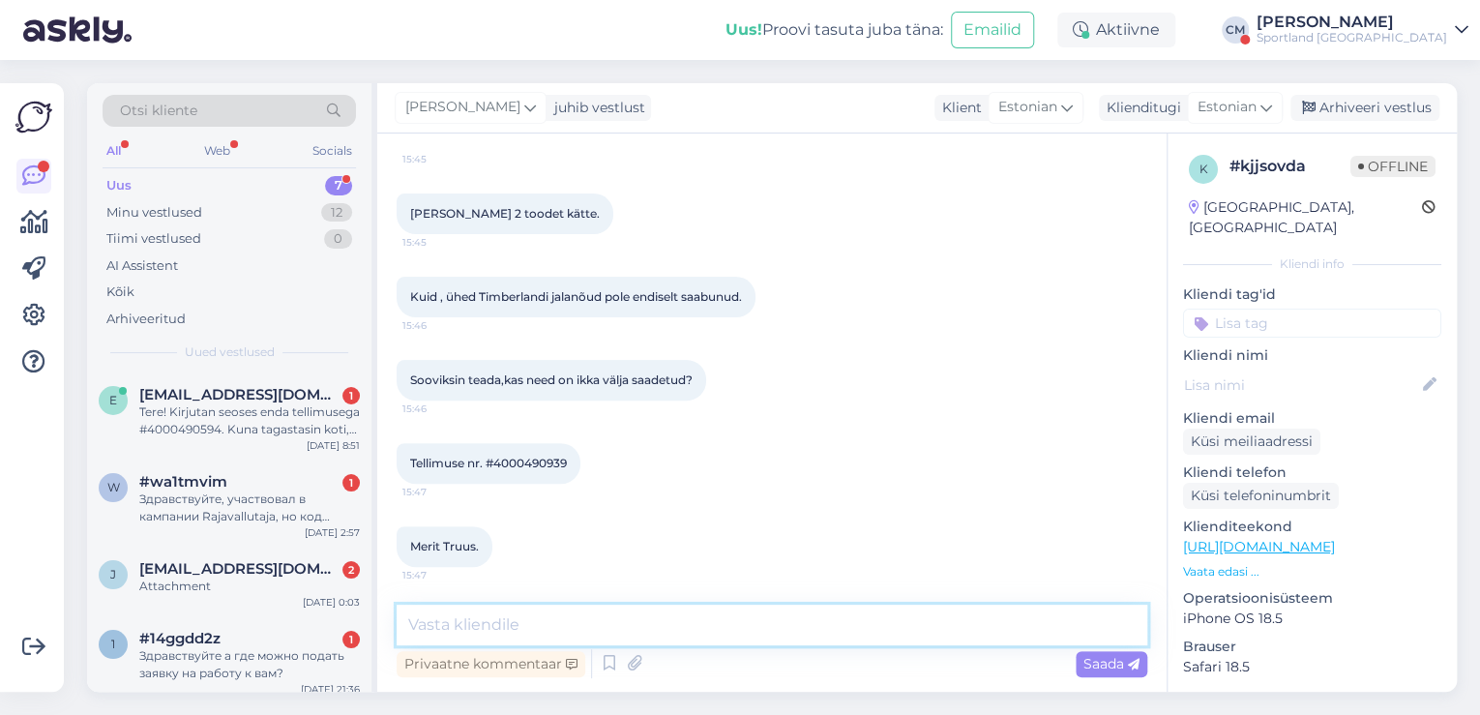
click at [678, 630] on textarea at bounding box center [772, 625] width 751 height 41
paste textarea "Tere hommikust! [PERSON_NAME] Klienditeenindusest"
type textarea "Tere hommikust! [PERSON_NAME] Klienditeenindusest"
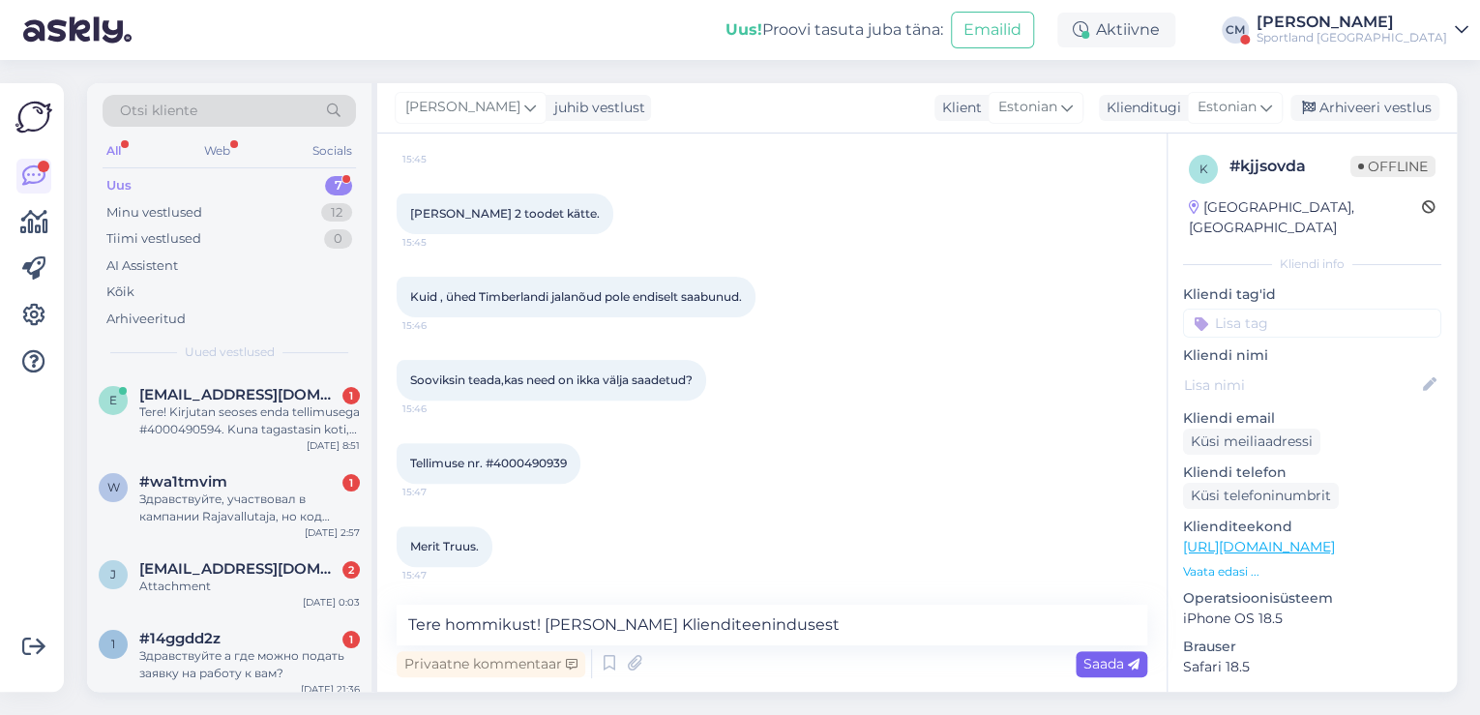
click at [1122, 663] on span "Saada" at bounding box center [1111, 663] width 56 height 17
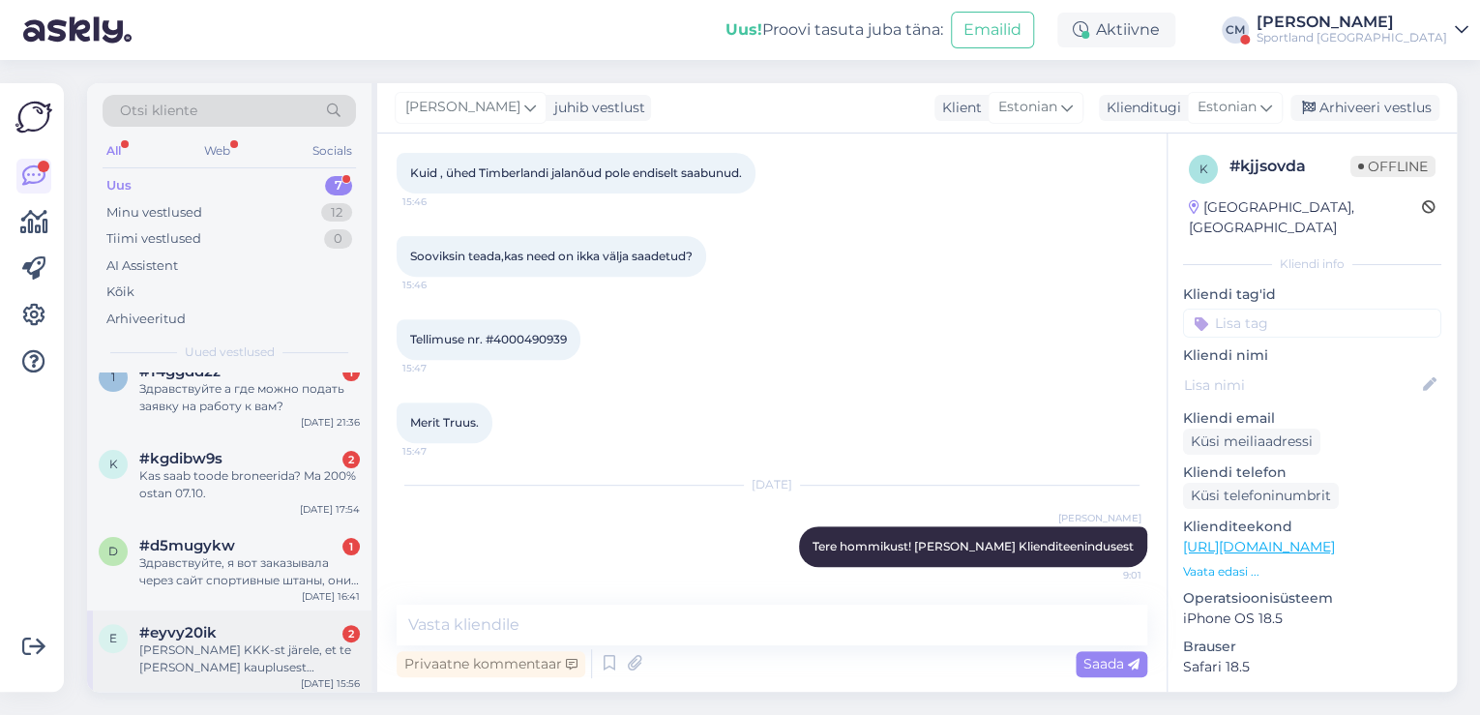
scroll to position [271, 0]
click at [212, 639] on div "[PERSON_NAME] KKK-st järele, et te [PERSON_NAME] kauplusest kauplusesse tooteid" at bounding box center [249, 654] width 221 height 35
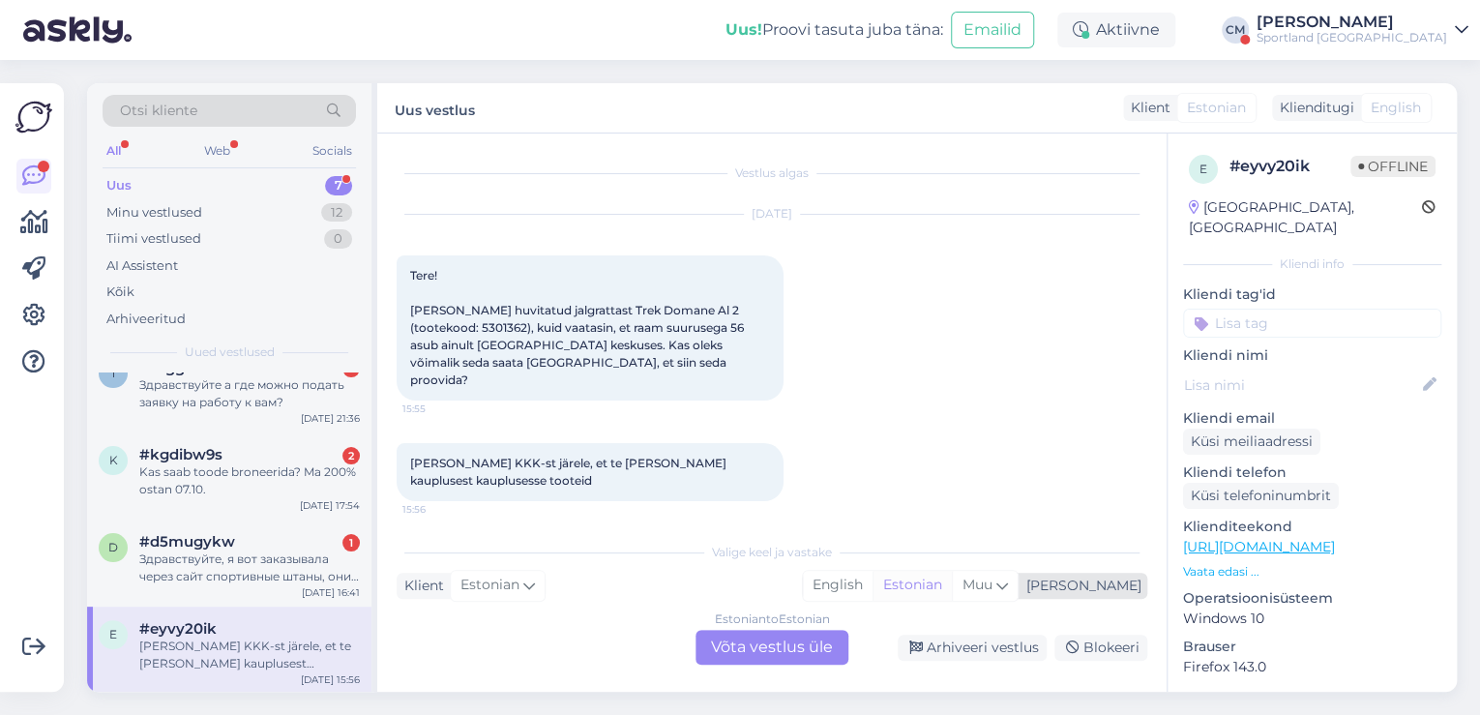
click at [952, 578] on div "Estonian" at bounding box center [912, 585] width 79 height 29
click at [766, 653] on div "Estonian to Estonian Võta vestlus üle" at bounding box center [772, 647] width 153 height 35
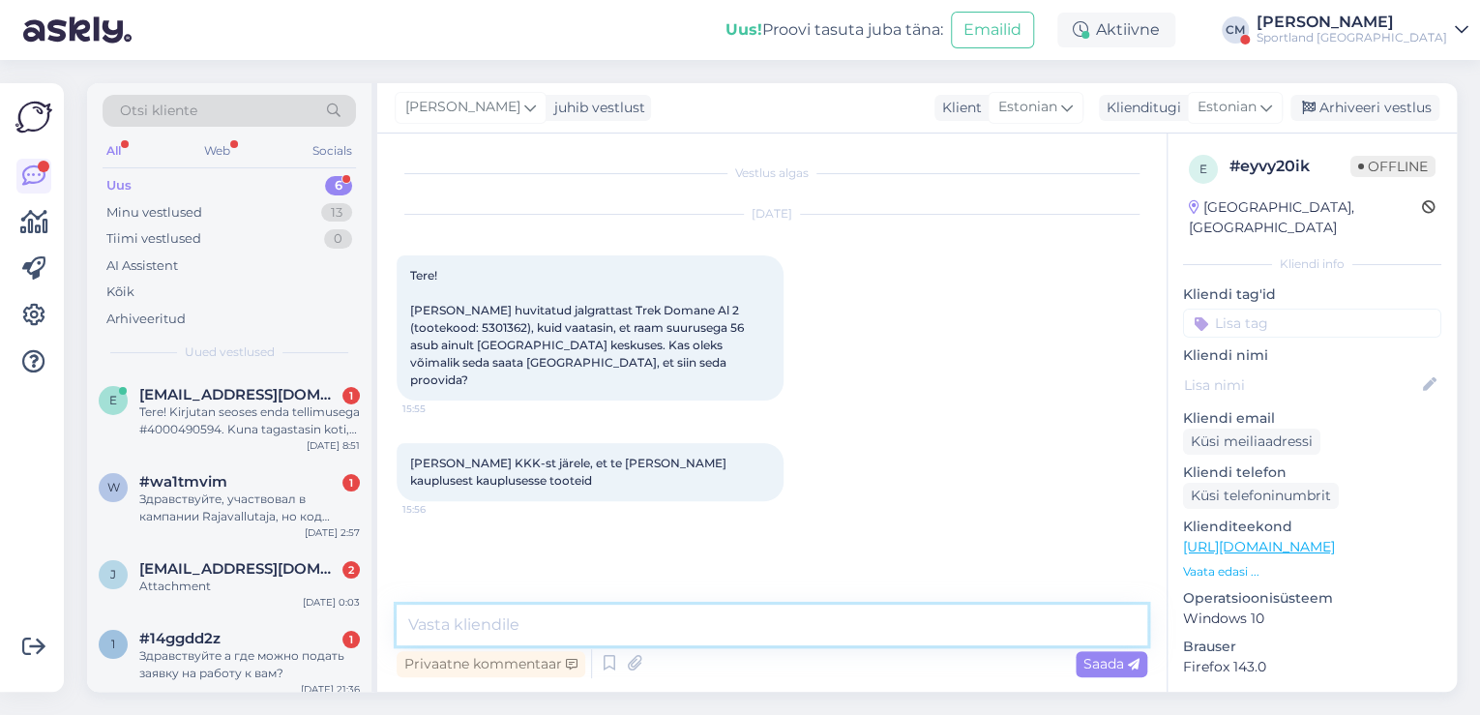
click at [648, 619] on textarea at bounding box center [772, 625] width 751 height 41
paste textarea "Tere hommikust! [PERSON_NAME] Klienditeenindusest"
type textarea "Tere hommikust! [PERSON_NAME] Klienditeenindusest"
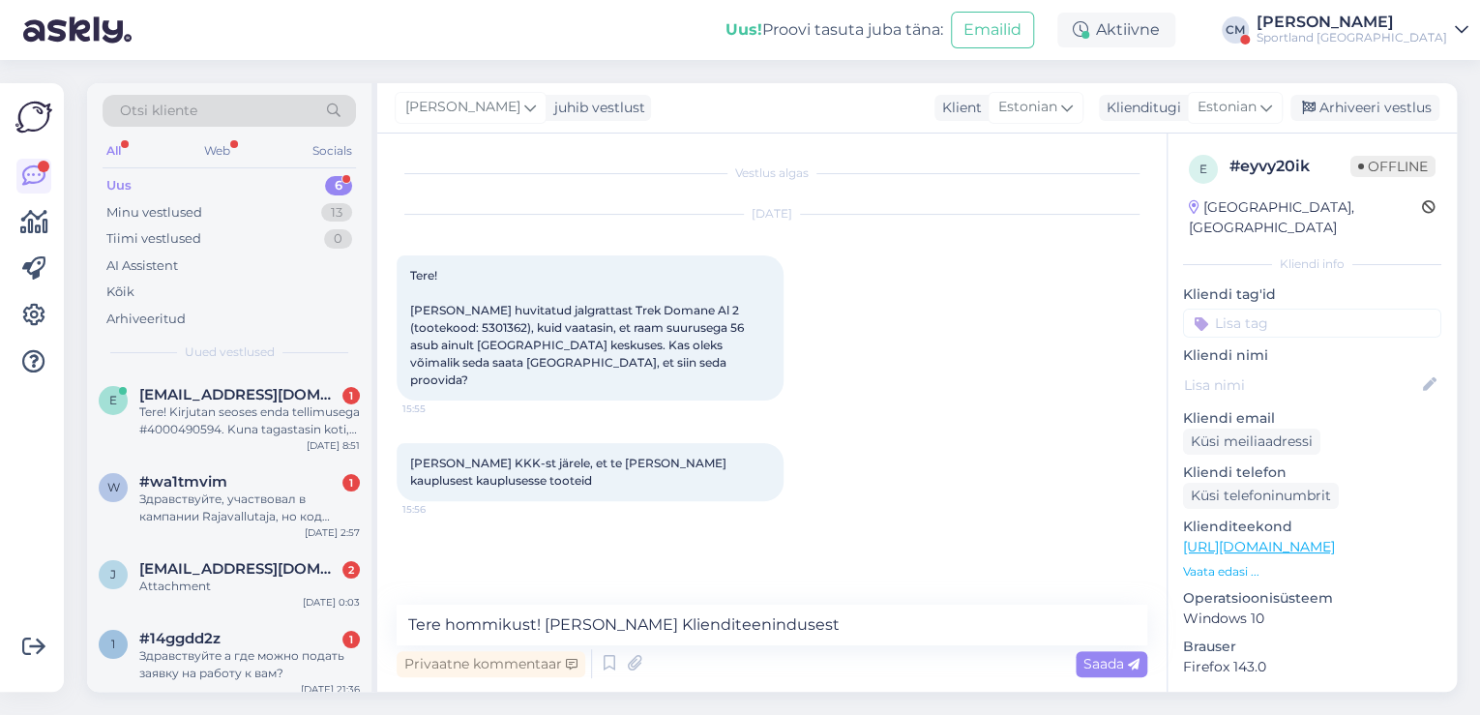
drag, startPoint x: 1110, startPoint y: 659, endPoint x: 1102, endPoint y: 664, distance: 10.0
click at [1113, 659] on span "Saada" at bounding box center [1111, 663] width 56 height 17
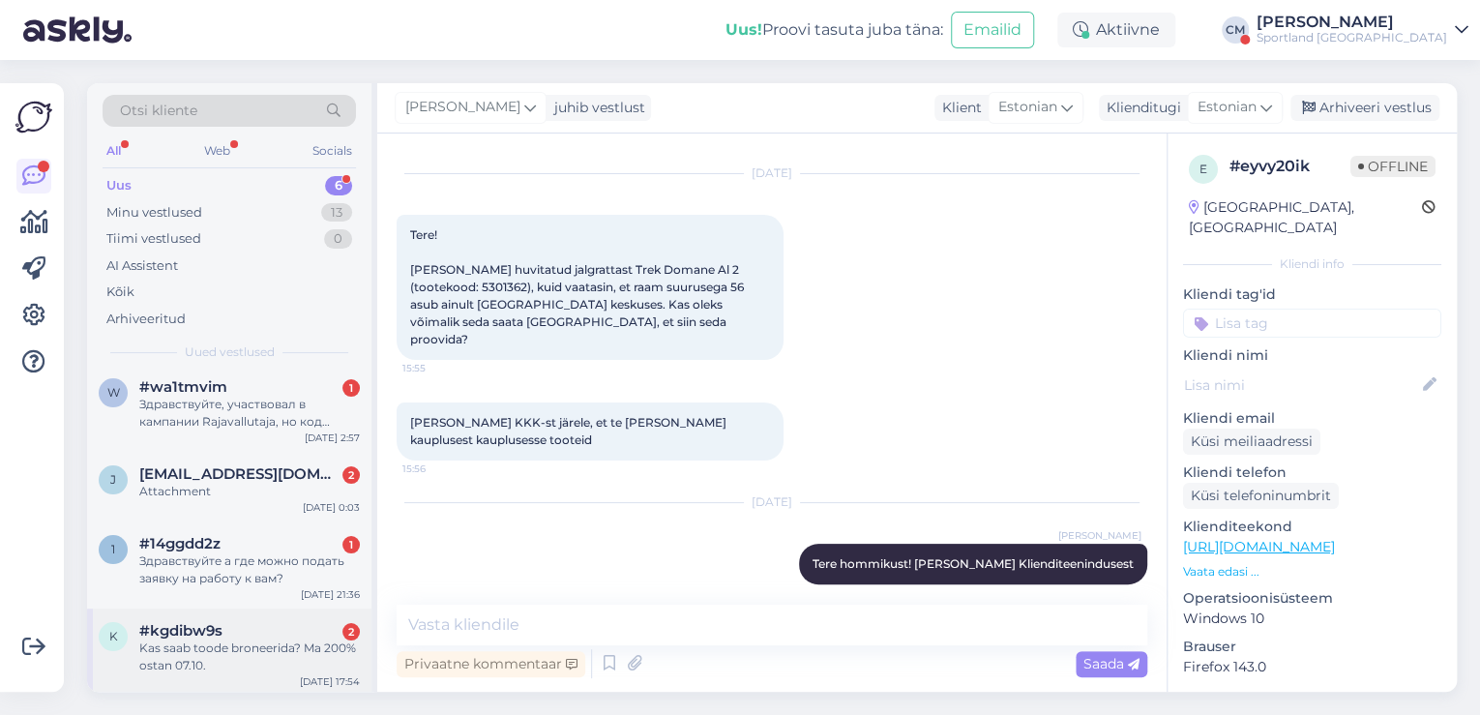
scroll to position [185, 0]
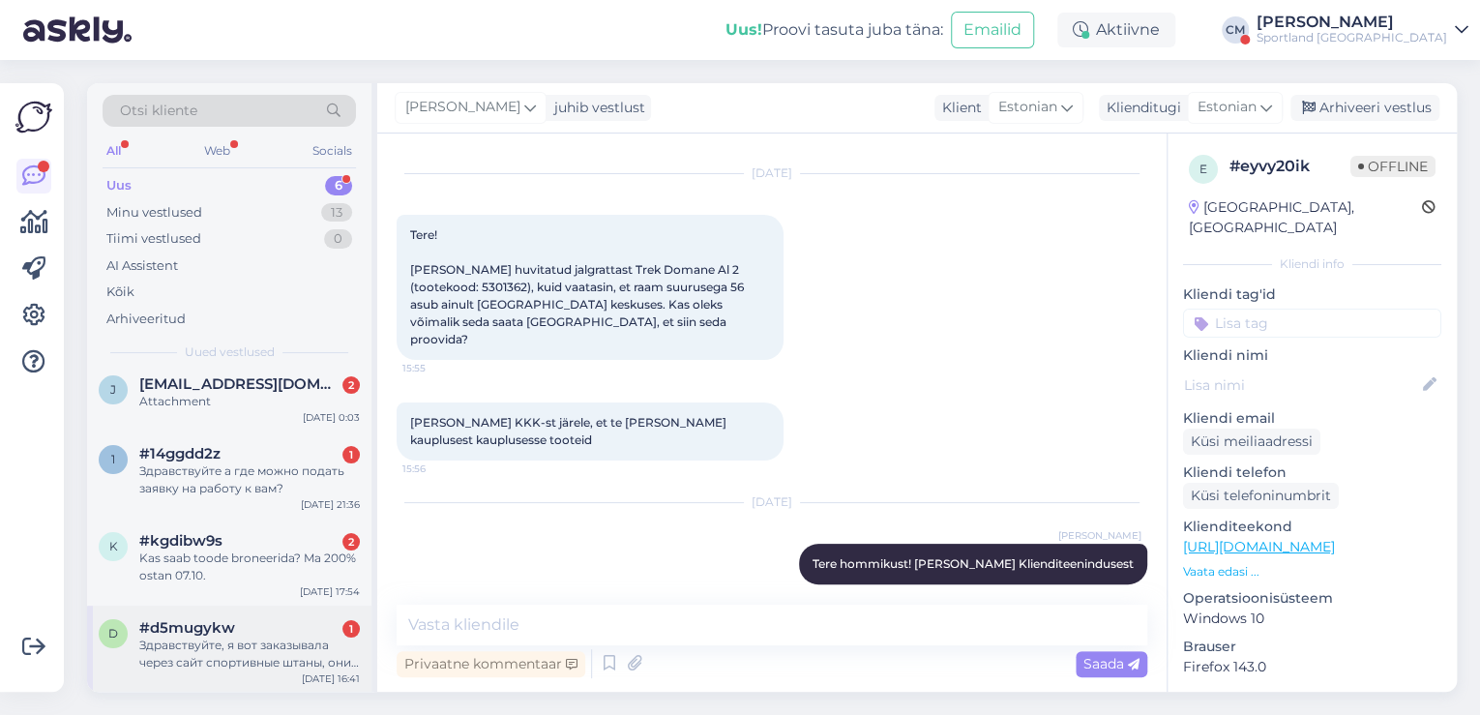
click at [303, 644] on div "Здравствуйте, я вот заказывала через сайт спортивные штаны, они пришли мне и не…" at bounding box center [249, 654] width 221 height 35
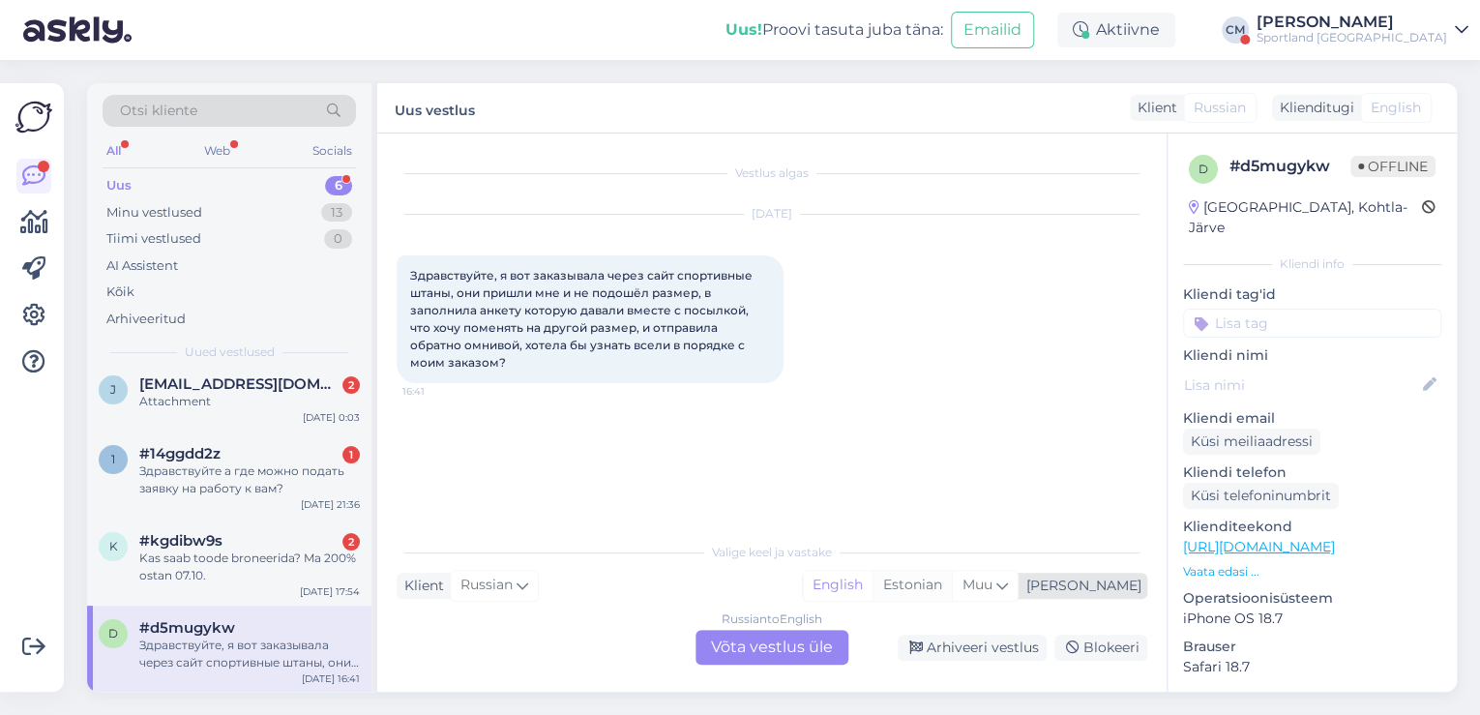
click at [952, 584] on div "Estonian" at bounding box center [912, 585] width 79 height 29
drag, startPoint x: 779, startPoint y: 652, endPoint x: 738, endPoint y: 646, distance: 41.0
click at [778, 652] on div "Russian to Estonian Võta vestlus üle" at bounding box center [772, 647] width 153 height 35
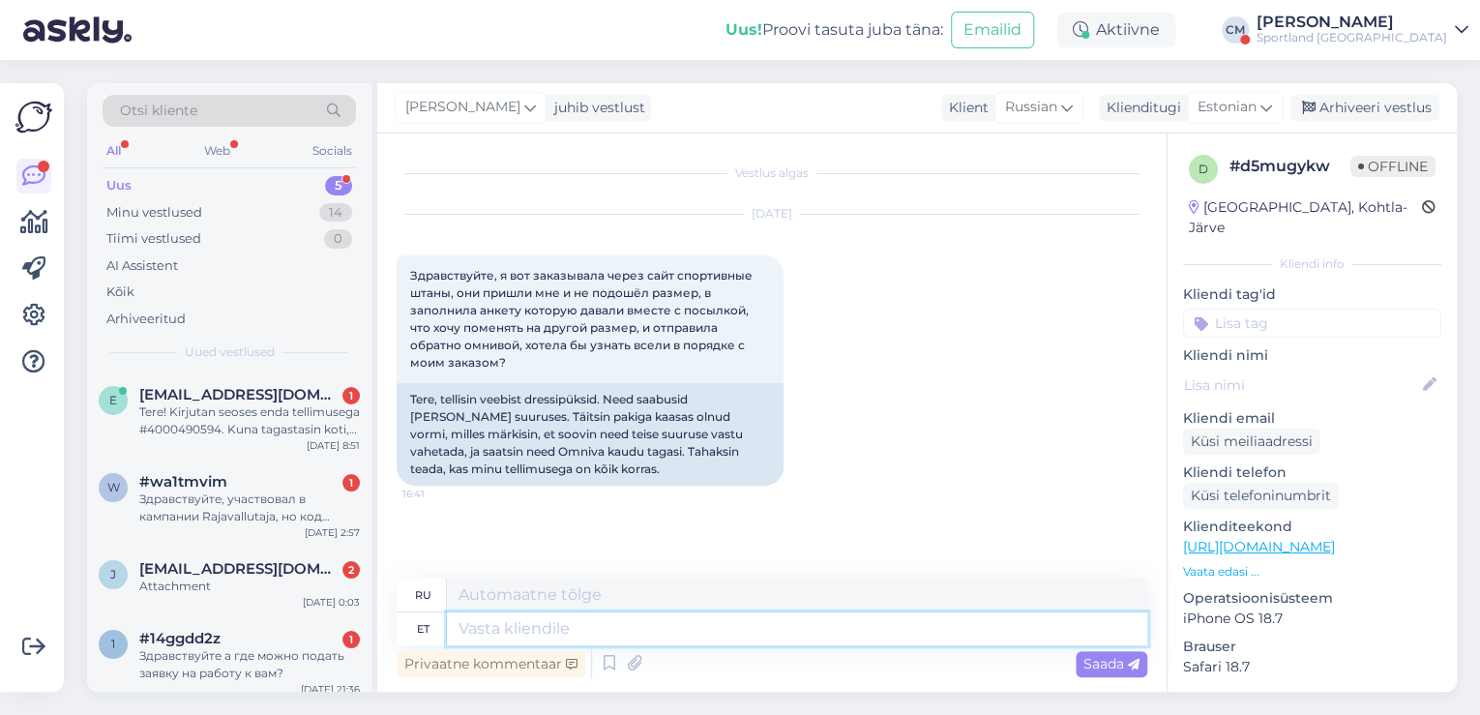
click at [686, 630] on textarea at bounding box center [797, 628] width 700 height 33
paste textarea "Tere hommikust! [PERSON_NAME] Klienditeenindusest"
type textarea "Tere hommikust! [PERSON_NAME] Klienditeenindusest"
type textarea "Доброе утро! Меня зовут [PERSON_NAME], я из службы поддержки клиентов."
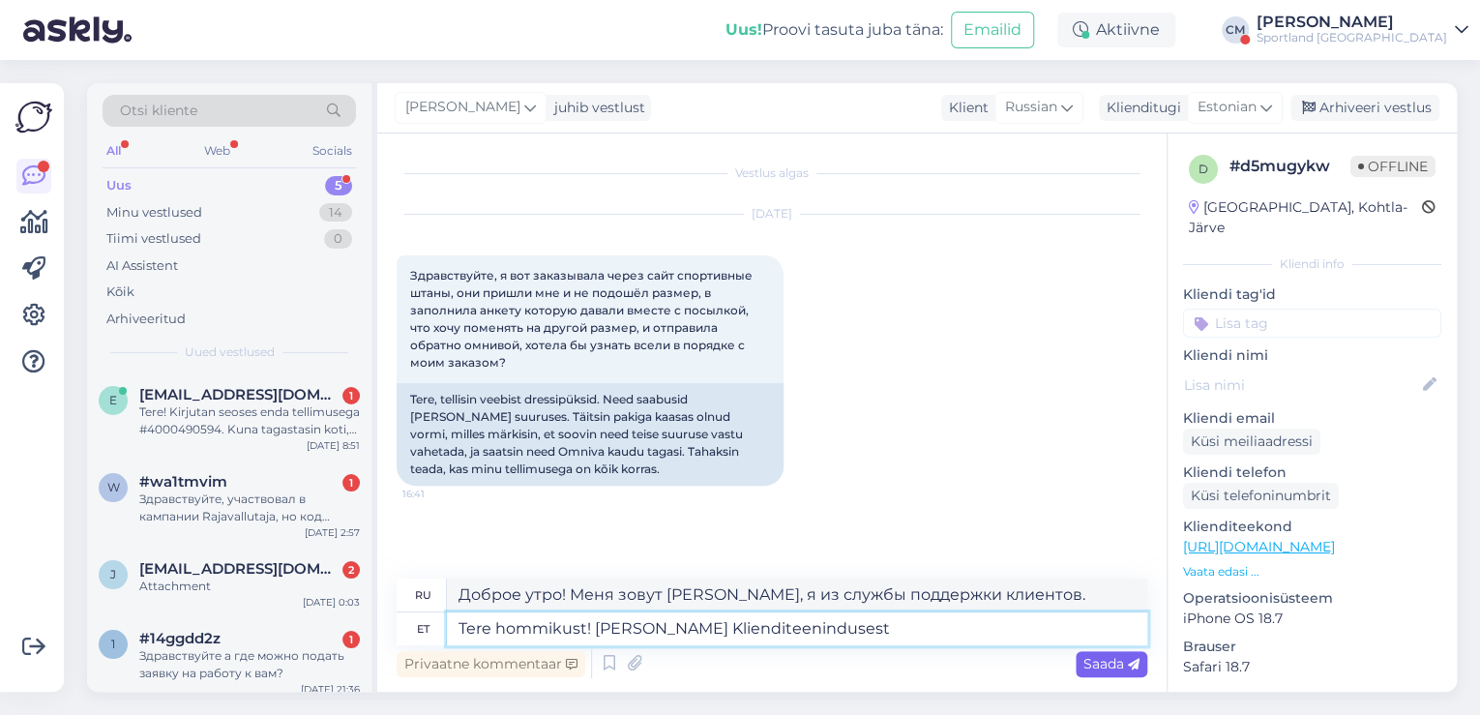
type textarea "Tere hommikust! [PERSON_NAME] Klienditeenindusest"
click at [1118, 655] on span "Saada" at bounding box center [1111, 663] width 56 height 17
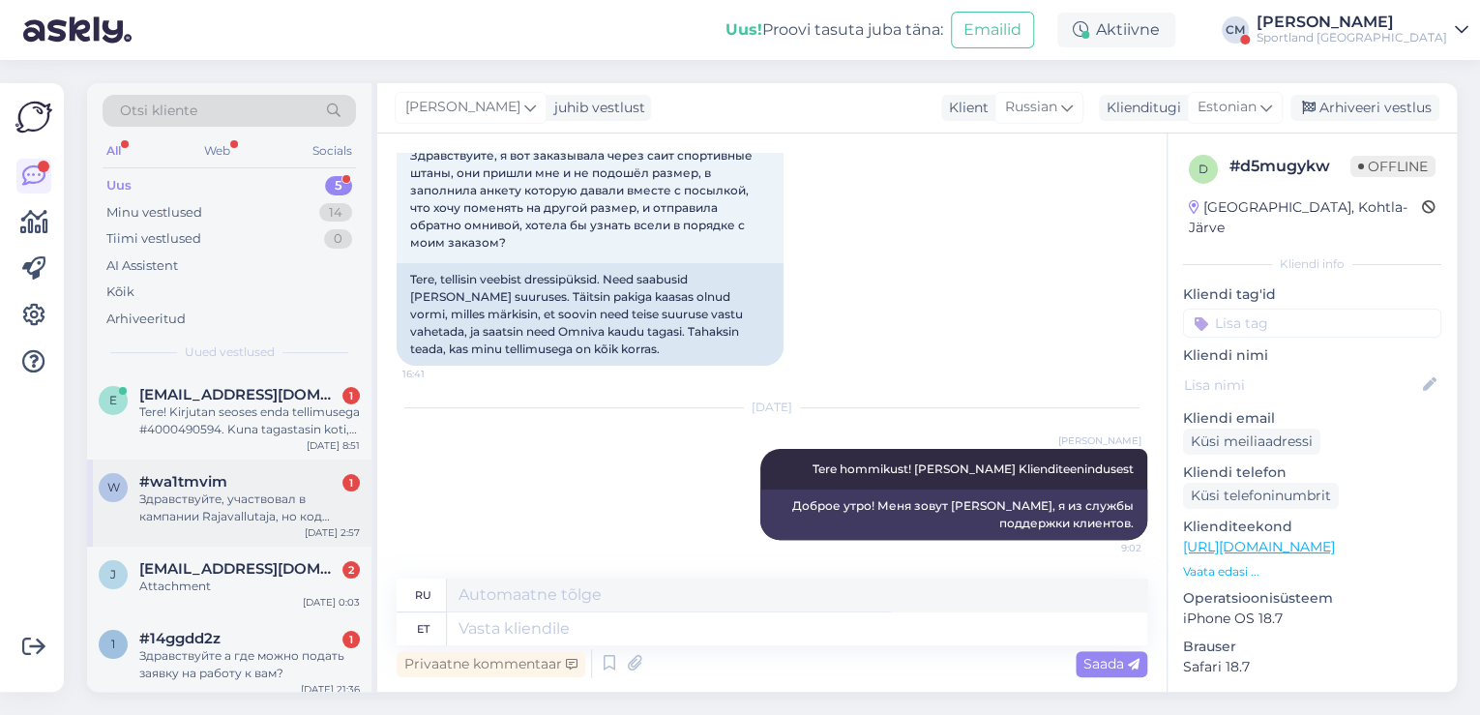
scroll to position [97, 0]
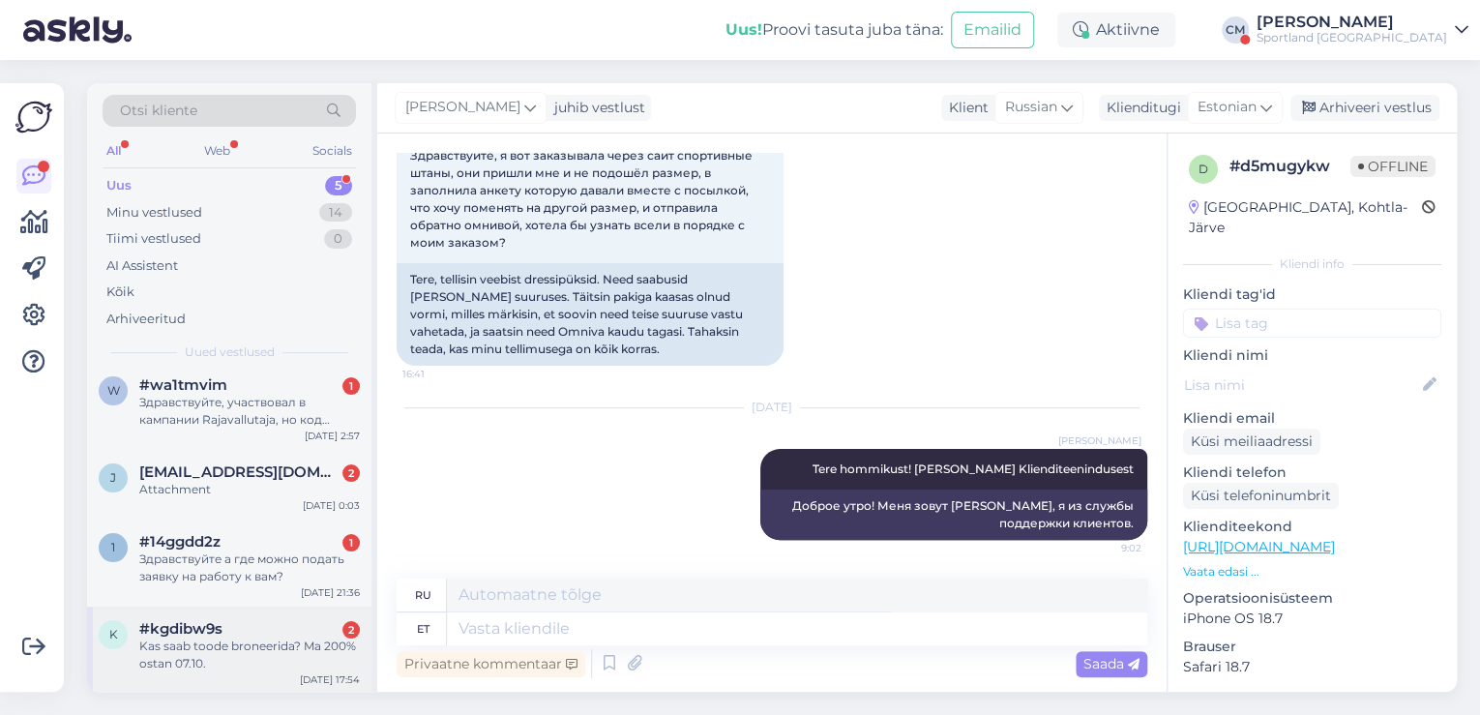
click at [207, 657] on div "Kas saab toode broneerida? Ma 200% ostan 07.10." at bounding box center [249, 654] width 221 height 35
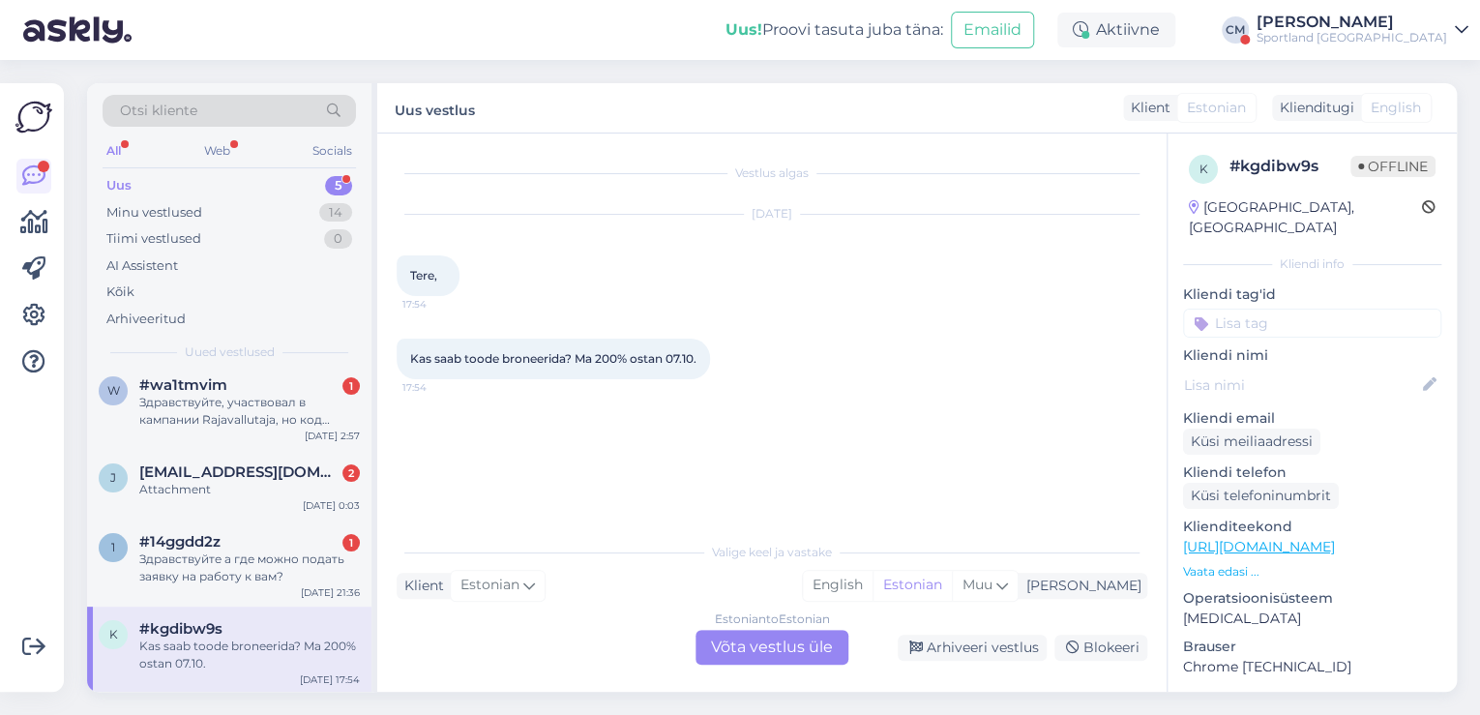
scroll to position [0, 0]
click at [952, 585] on div "Estonian" at bounding box center [912, 585] width 79 height 29
click at [780, 650] on div "Estonian to Estonian Võta vestlus üle" at bounding box center [772, 647] width 153 height 35
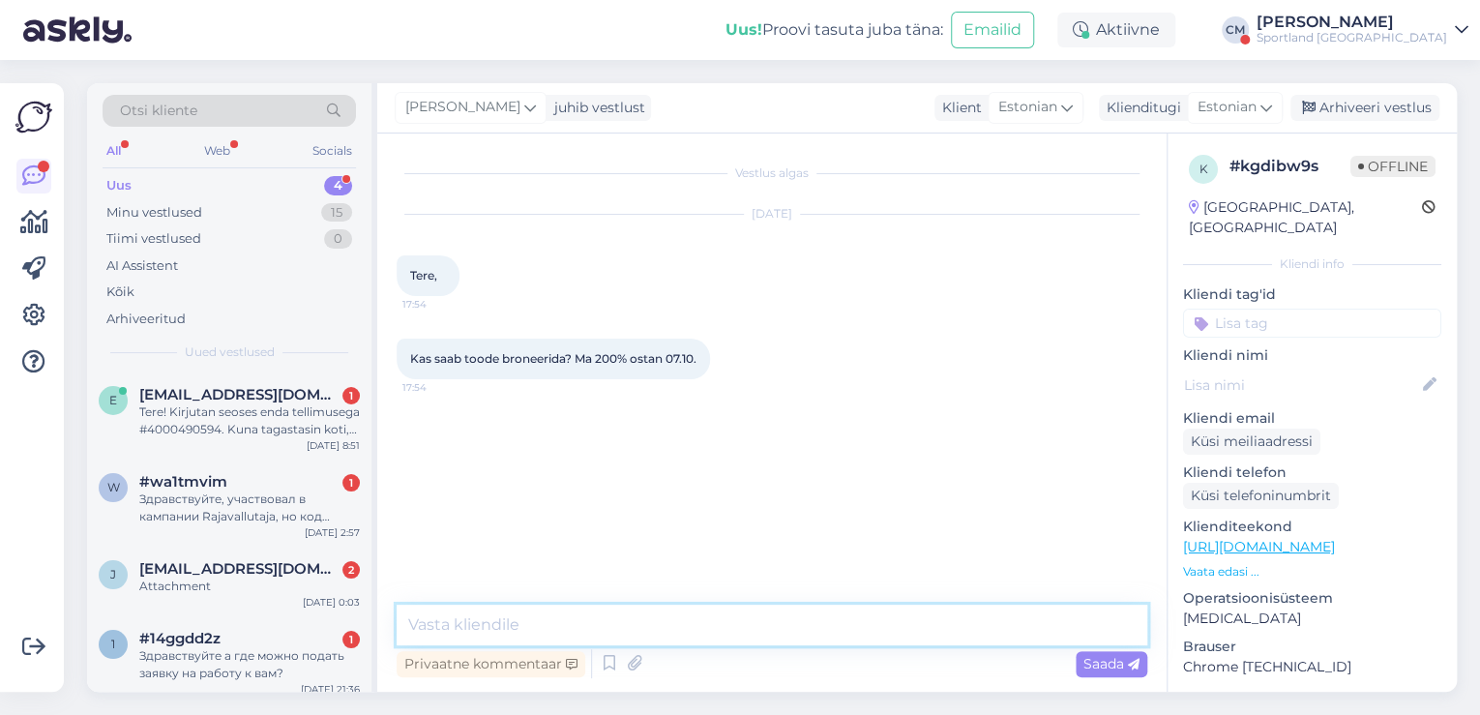
click at [664, 621] on textarea at bounding box center [772, 625] width 751 height 41
paste textarea "Tere hommikust! [PERSON_NAME] Klienditeenindusest"
type textarea "Tere hommikust! [PERSON_NAME] Klienditeenindusest"
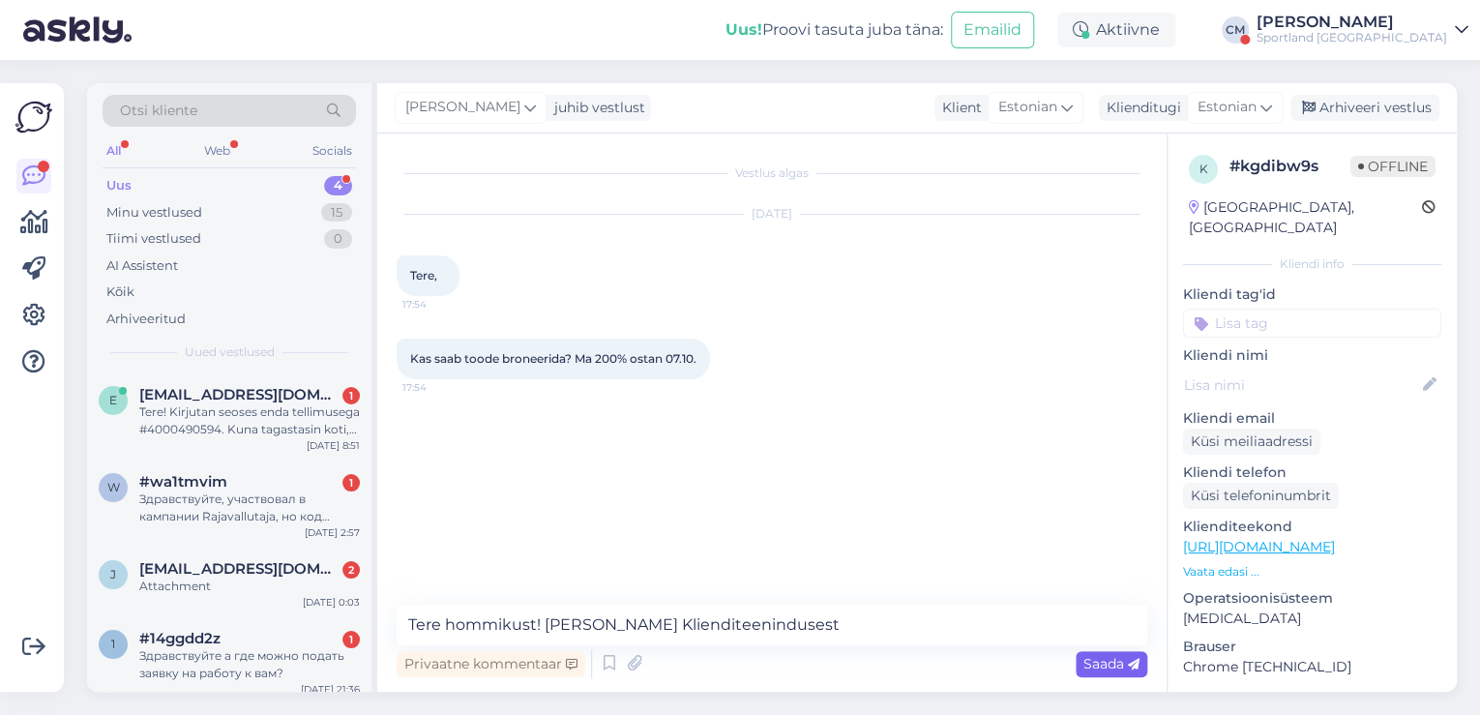
click at [1091, 660] on span "Saada" at bounding box center [1111, 663] width 56 height 17
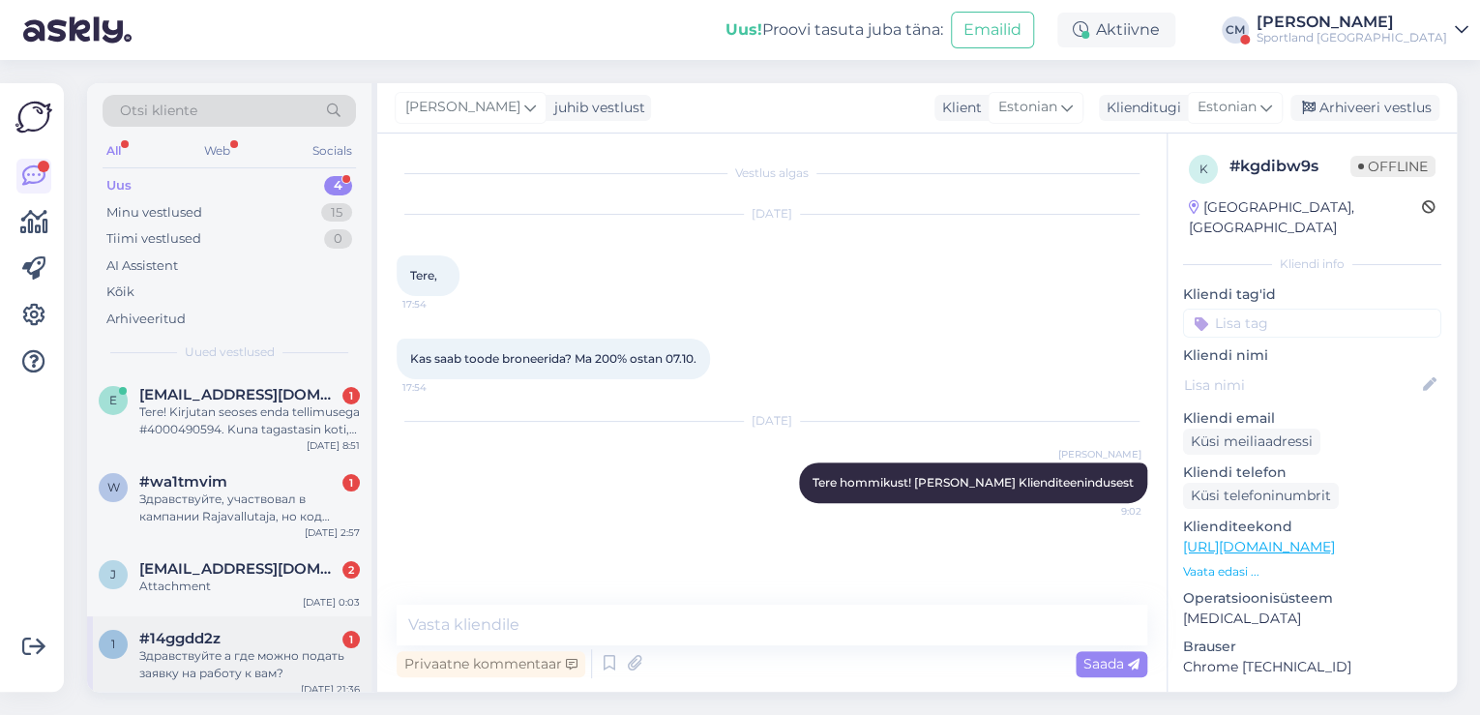
click at [207, 638] on span "#14ggdd2z" at bounding box center [179, 638] width 81 height 17
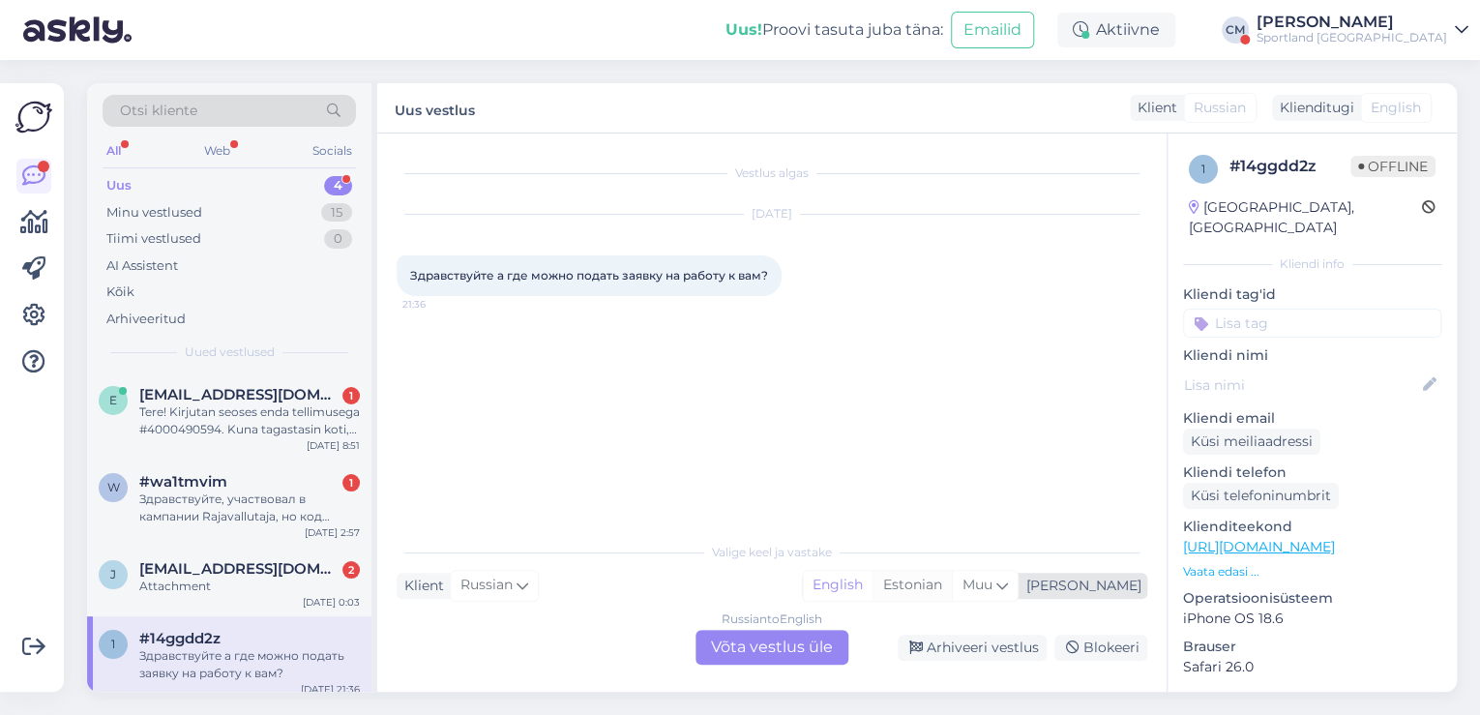
click at [952, 593] on div "Estonian" at bounding box center [912, 585] width 79 height 29
click at [782, 645] on div "Russian to Estonian Võta vestlus üle" at bounding box center [772, 647] width 153 height 35
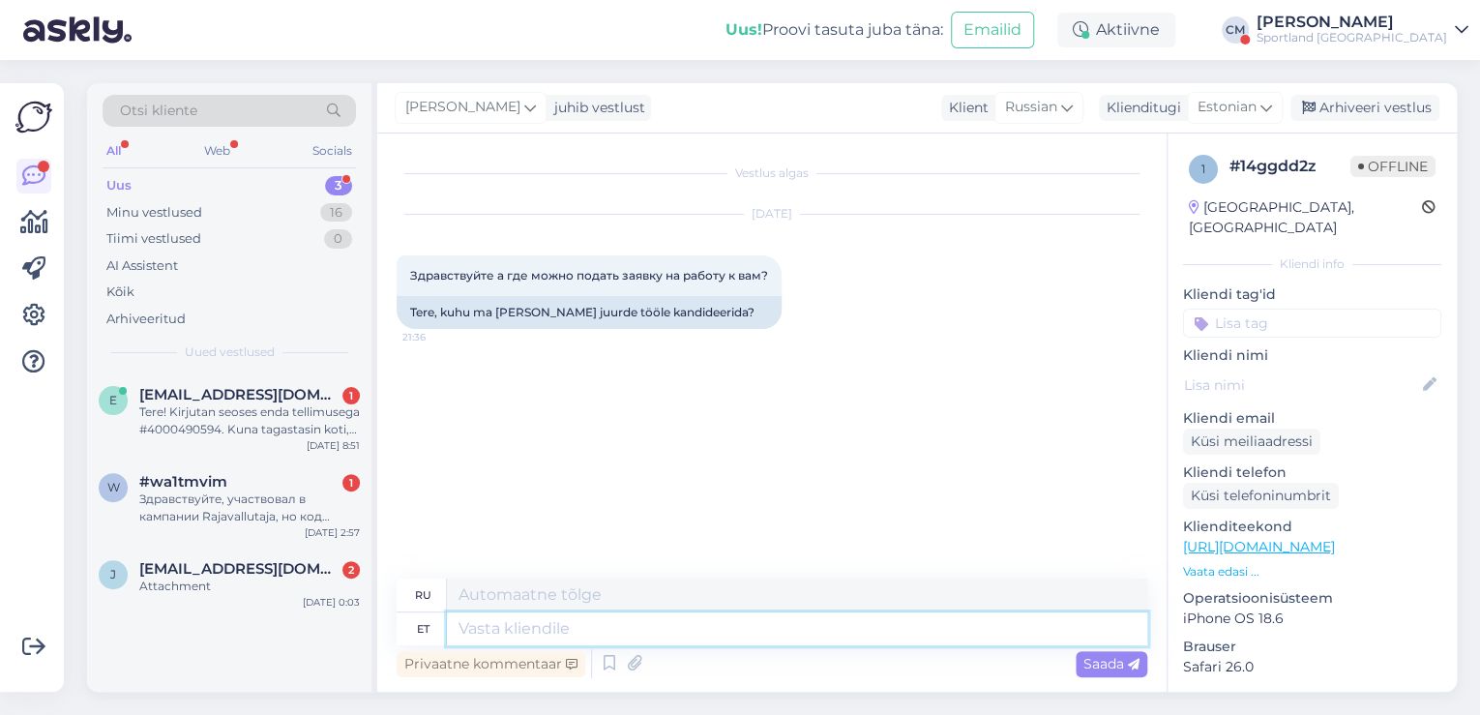
click at [720, 622] on textarea at bounding box center [797, 628] width 700 height 33
paste textarea "Tere hommikust! [PERSON_NAME] Klienditeenindusest"
type textarea "Tere hommikust! [PERSON_NAME] Klienditeenindusest"
type textarea "Доброе утро! Меня зовут [PERSON_NAME], я из службы поддержки клиентов."
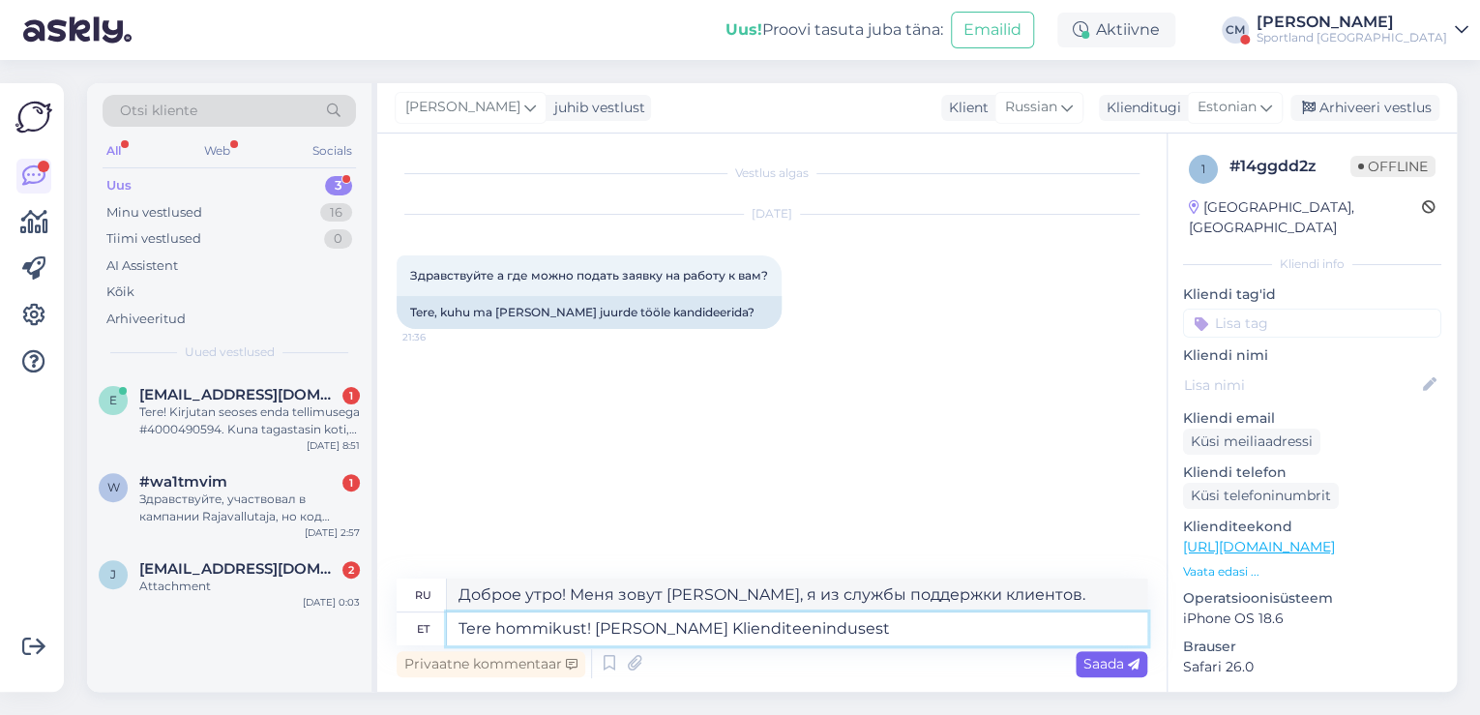
type textarea "Tere hommikust! [PERSON_NAME] Klienditeenindusest"
click at [1114, 662] on span "Saada" at bounding box center [1111, 663] width 56 height 17
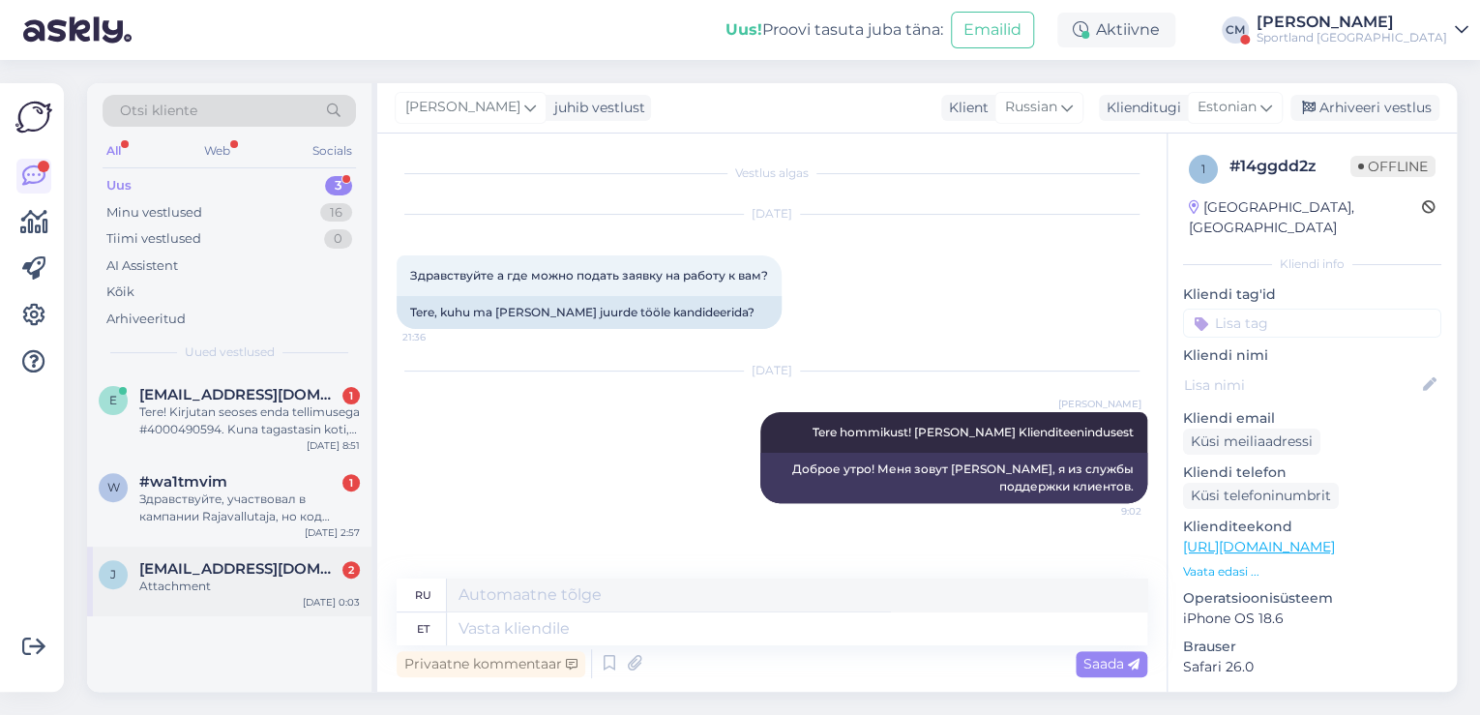
click at [239, 580] on div "Attachment" at bounding box center [249, 585] width 221 height 17
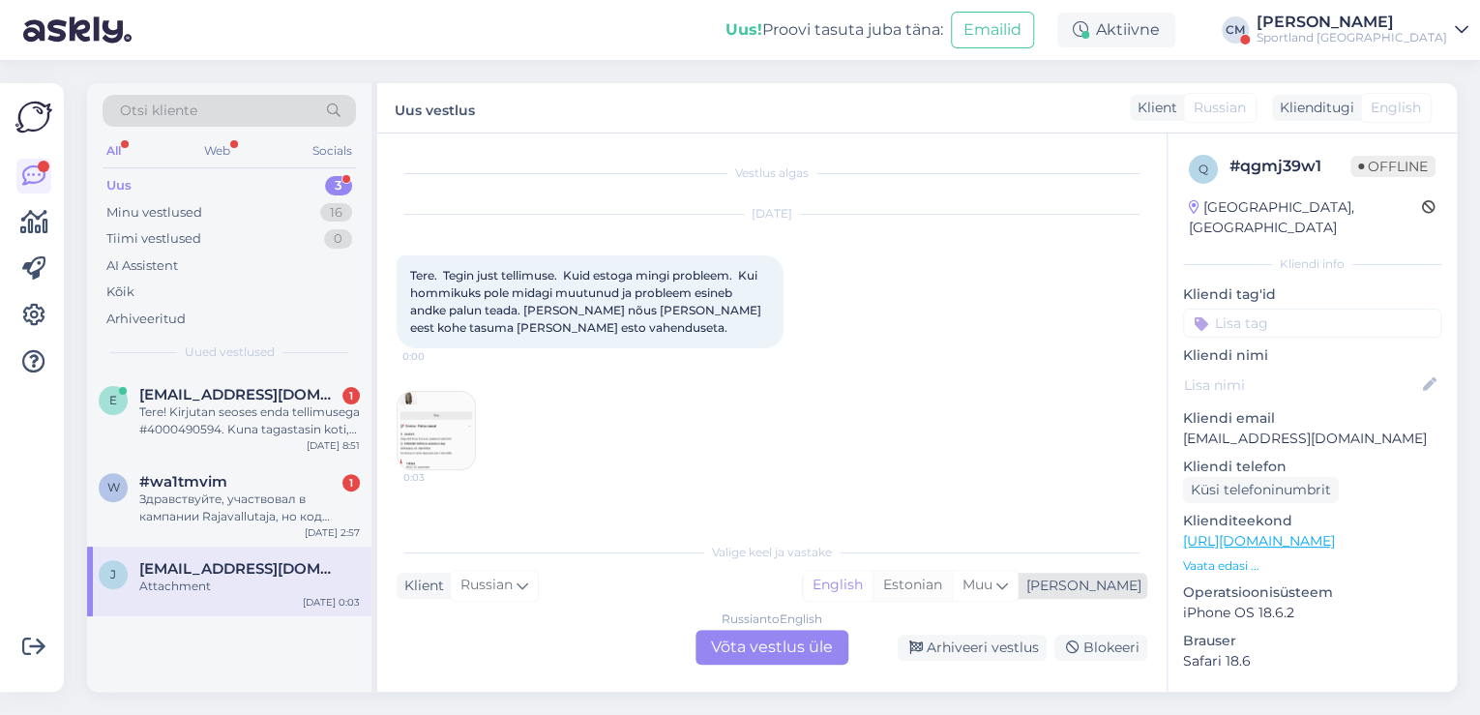
click at [952, 588] on div "Estonian" at bounding box center [912, 585] width 79 height 29
click at [820, 642] on div "Russian to Estonian Võta vestlus üle" at bounding box center [772, 647] width 153 height 35
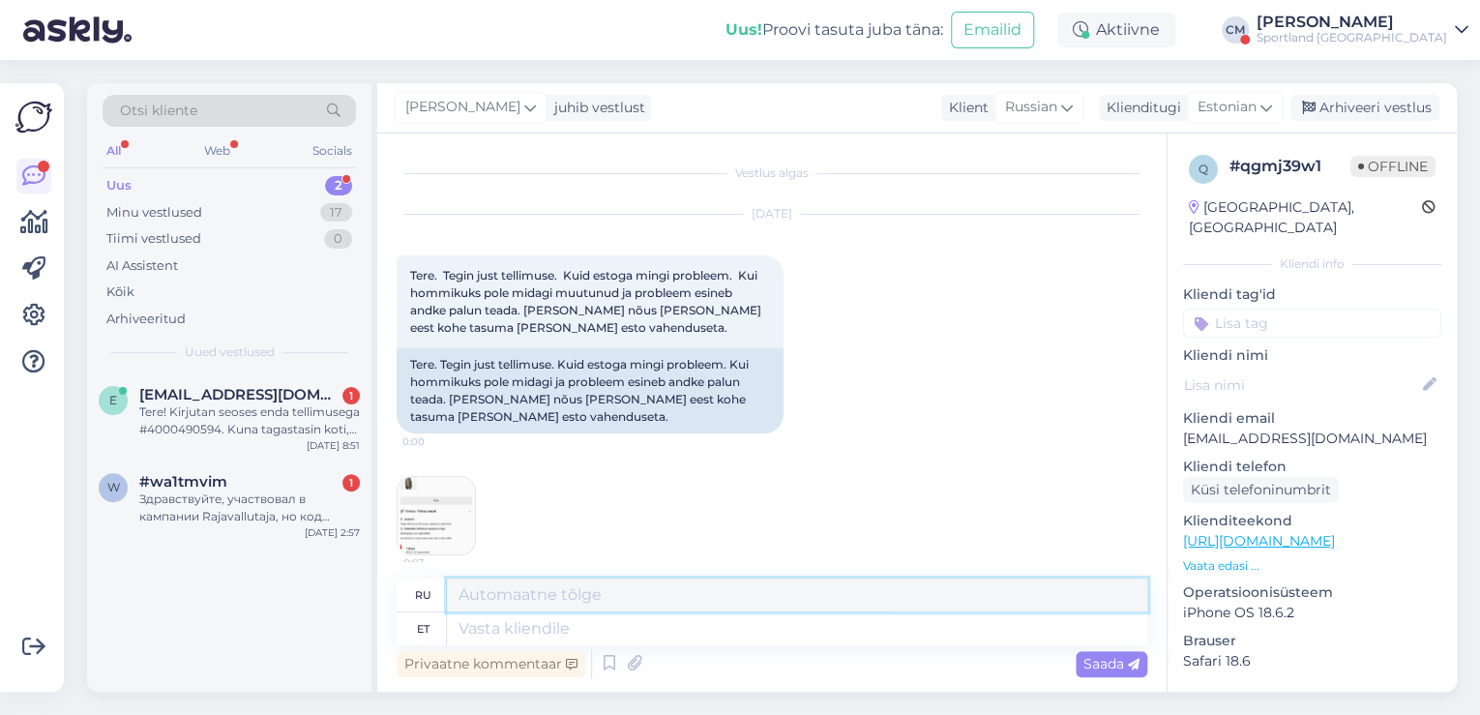
click at [642, 607] on textarea at bounding box center [797, 594] width 700 height 33
click at [640, 622] on textarea at bounding box center [797, 628] width 700 height 33
paste textarea "Tere hommikust! [PERSON_NAME] Klienditeenindusest"
type textarea "Tere hommikust! [PERSON_NAME] Klienditeenindusest"
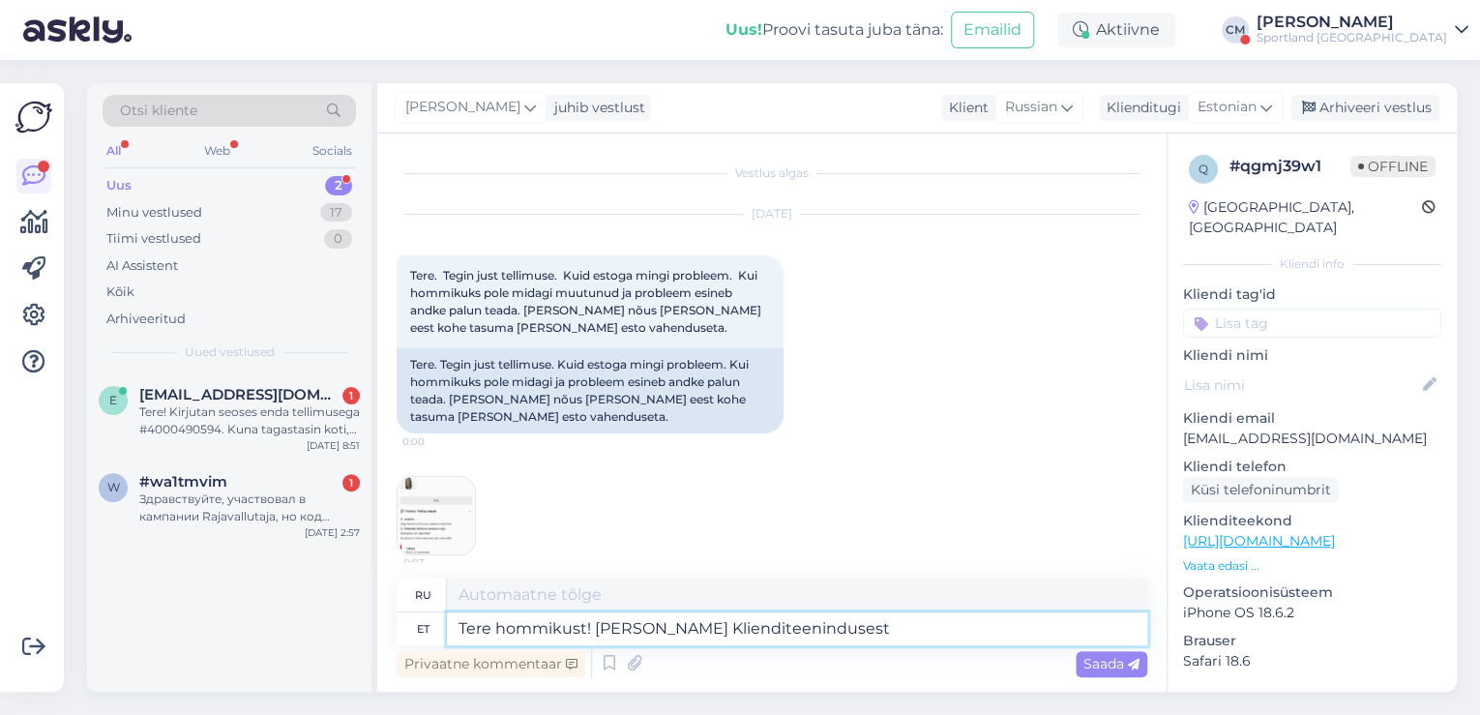
type textarea "Доброе утро! Меня зовут [PERSON_NAME], я из службы поддержки клиентов."
type textarea "Tere hommikust! [PERSON_NAME] Klienditeenindusest"
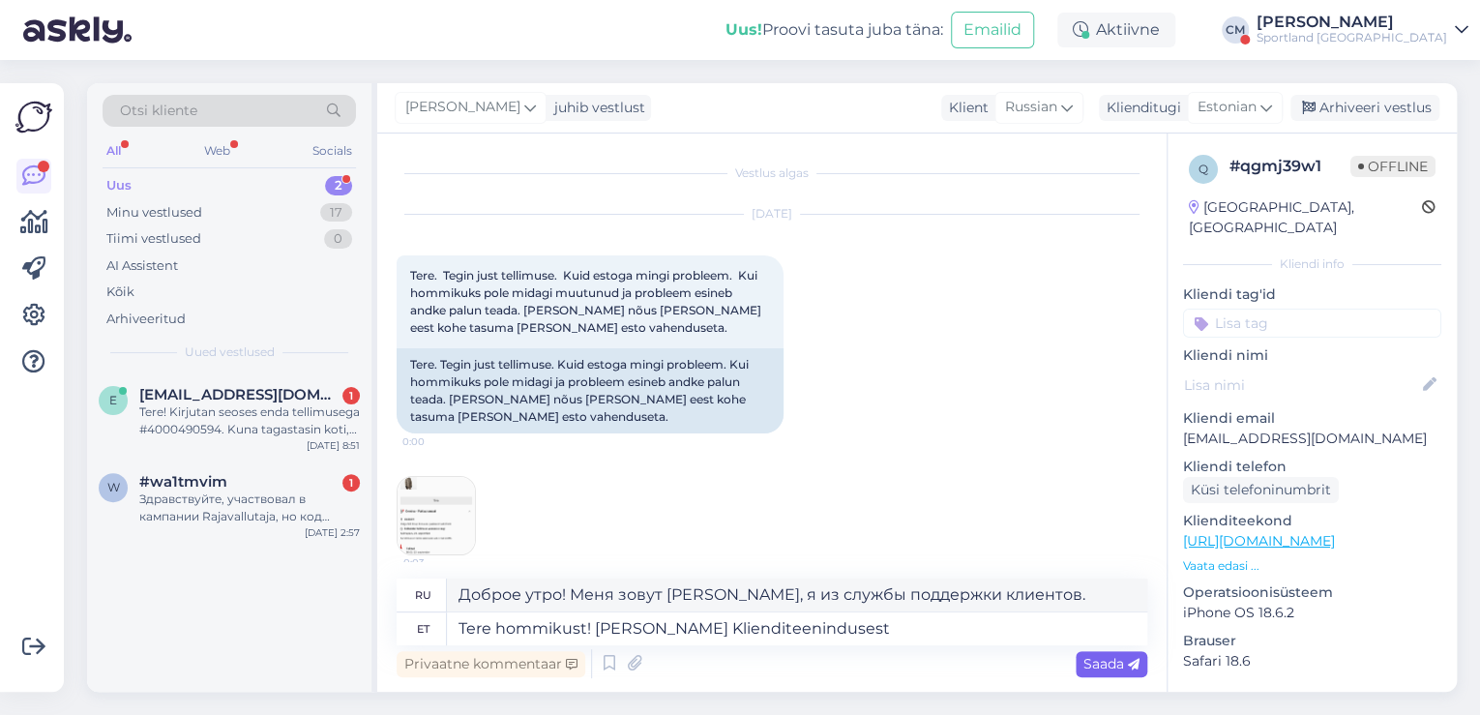
click at [1105, 658] on span "Saada" at bounding box center [1111, 663] width 56 height 17
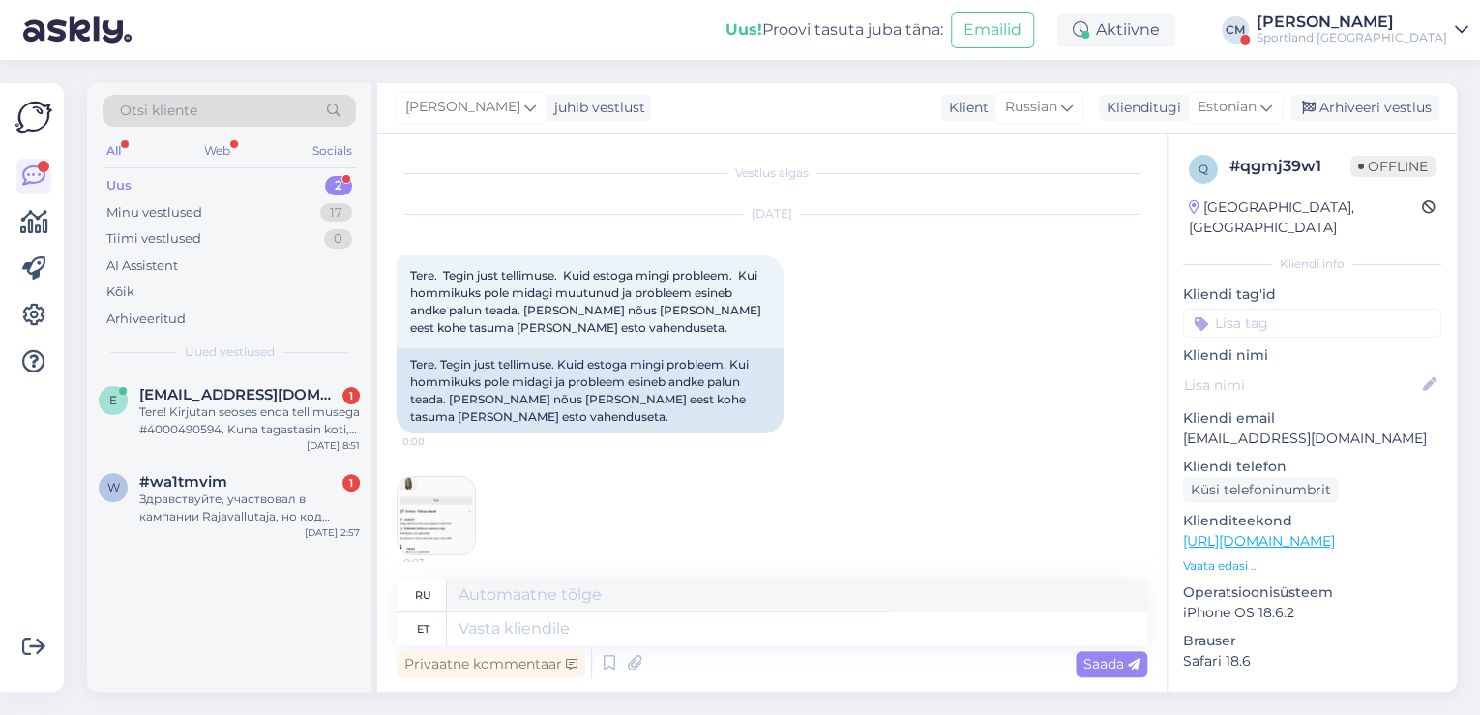
scroll to position [148, 0]
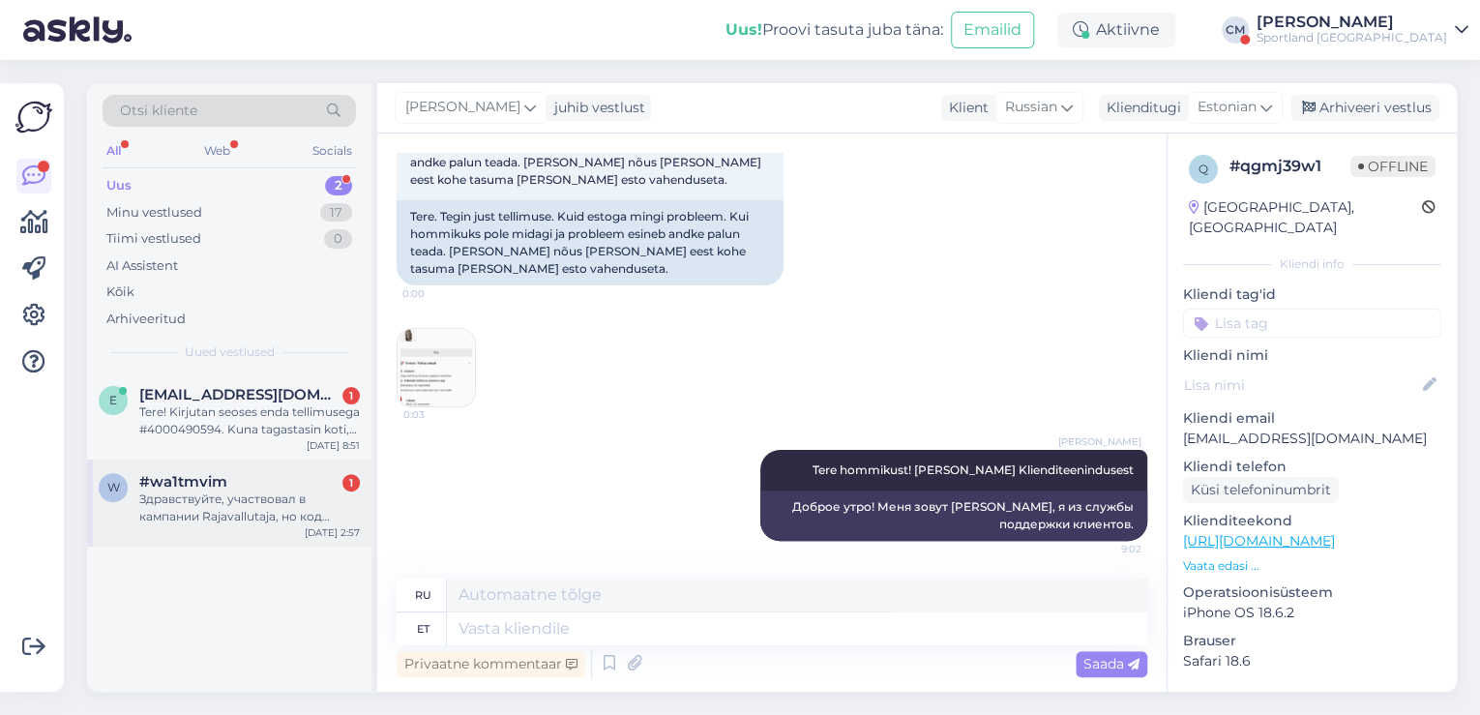
click at [287, 513] on div "Здравствуйте, участвовал в кампании Rajavallutaja, но код который пришёл на поч…" at bounding box center [249, 507] width 221 height 35
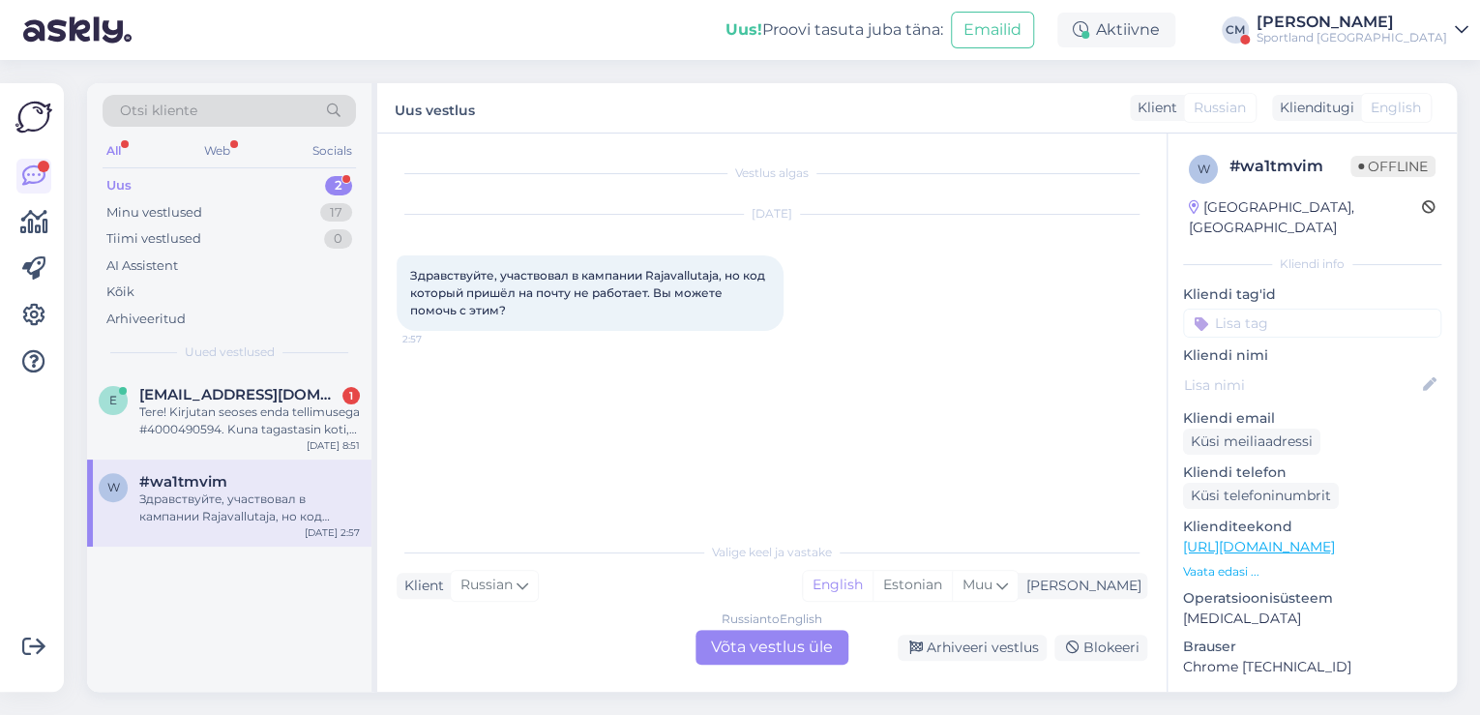
drag, startPoint x: 975, startPoint y: 578, endPoint x: 799, endPoint y: 649, distance: 189.7
click at [952, 579] on div "Estonian" at bounding box center [912, 585] width 79 height 29
click at [789, 653] on div "Russian to Estonian Võta vestlus üle" at bounding box center [772, 647] width 153 height 35
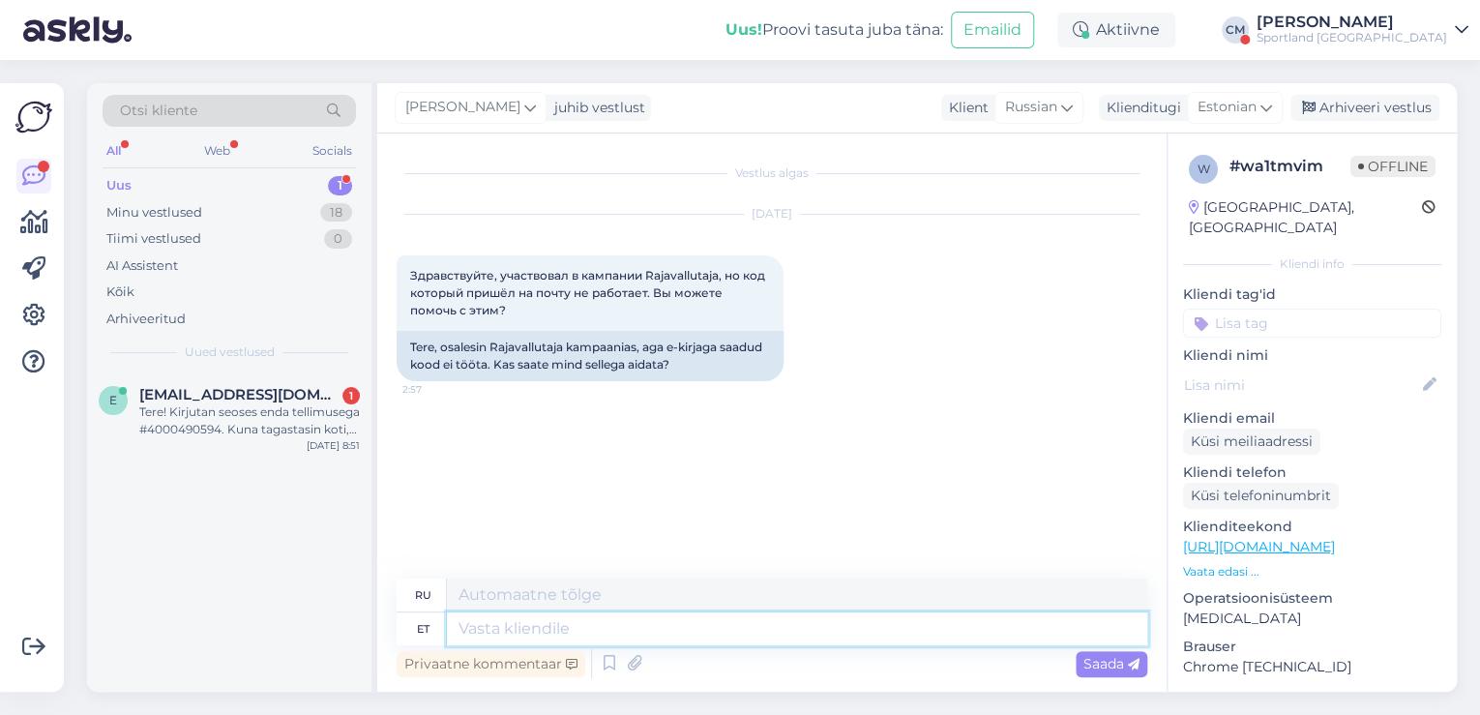
click at [559, 633] on textarea at bounding box center [797, 628] width 700 height 33
paste textarea "Tere hommikust! [PERSON_NAME] Klienditeenindusest"
type textarea "Tere hommikust! [PERSON_NAME] Klienditeenindusest"
type textarea "Доброе утро! Меня зовут [PERSON_NAME], я из службы поддержки клиентов."
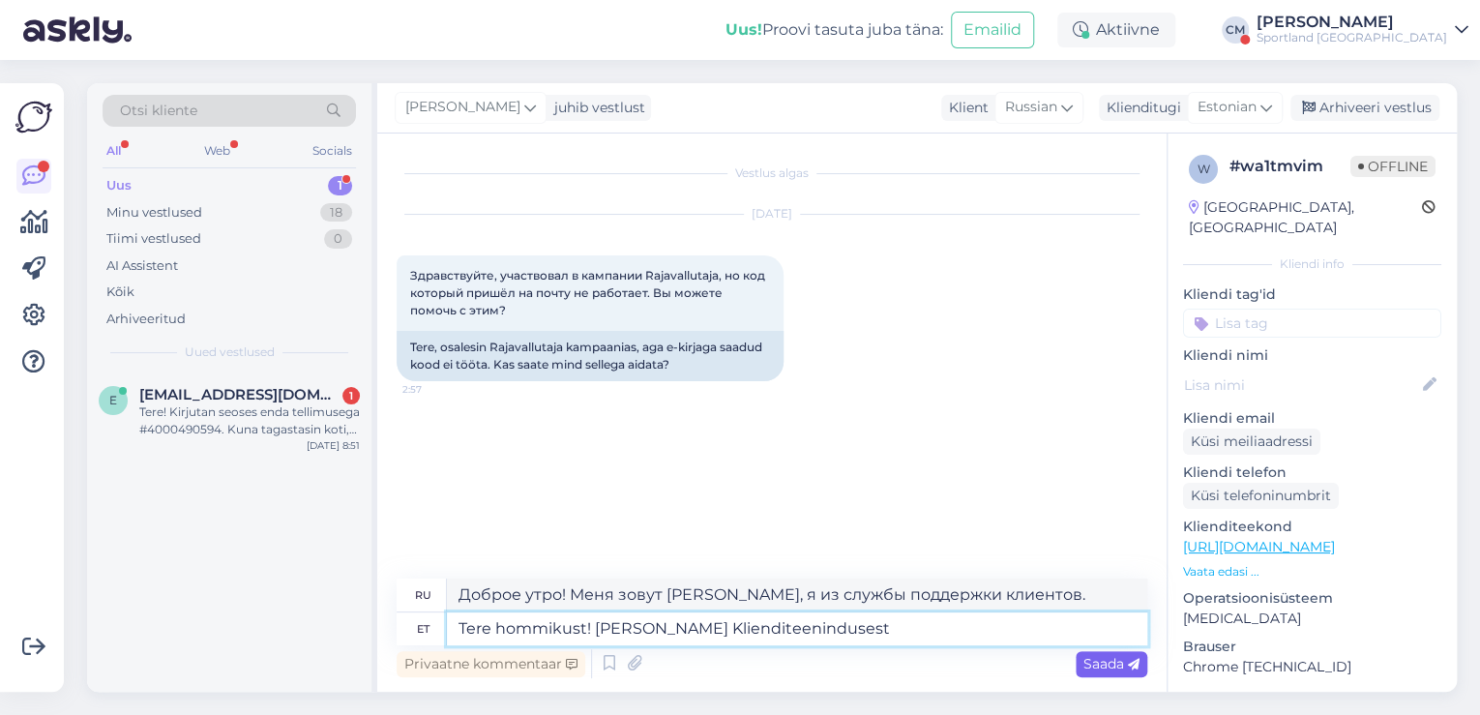
type textarea "Tere hommikust! [PERSON_NAME] Klienditeenindusest"
click at [1124, 668] on span "Saada" at bounding box center [1111, 663] width 56 height 17
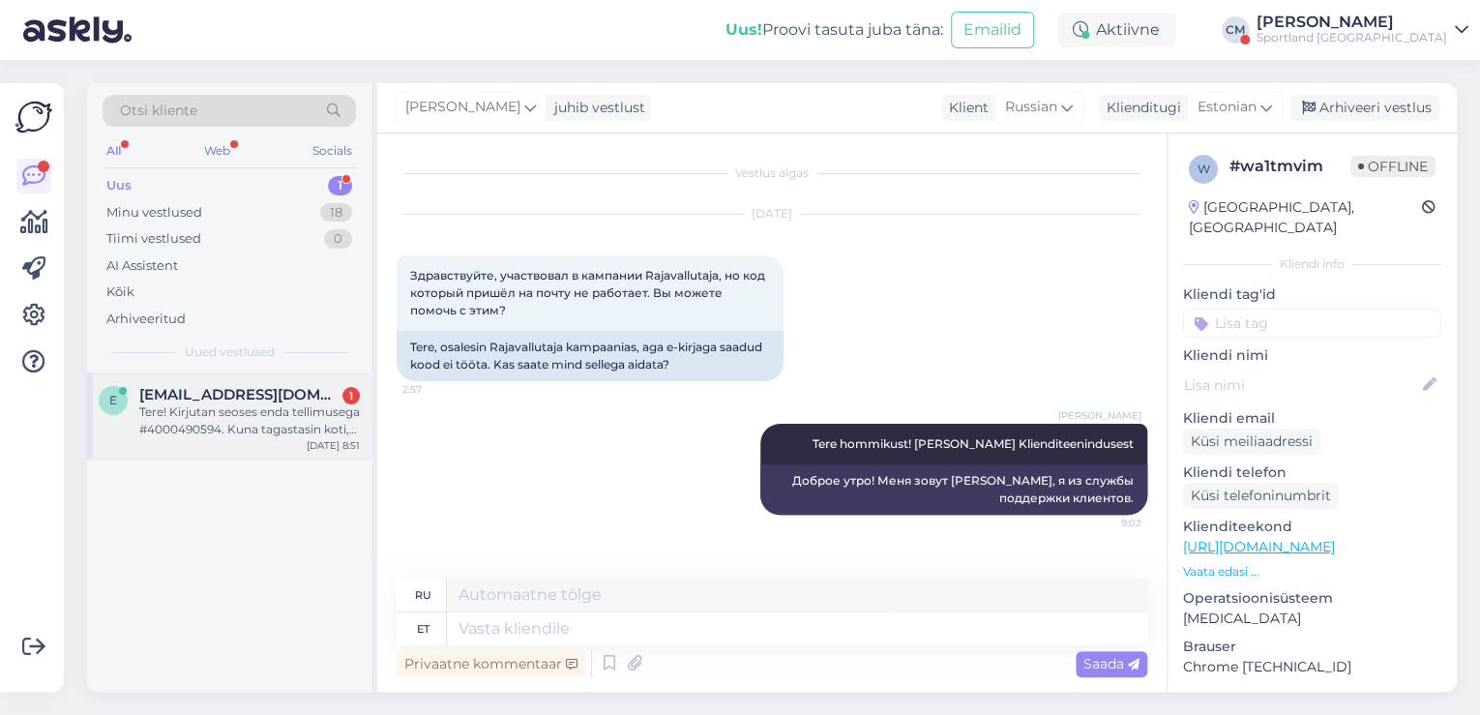
click at [226, 396] on span "[EMAIL_ADDRESS][DOMAIN_NAME]" at bounding box center [239, 394] width 201 height 17
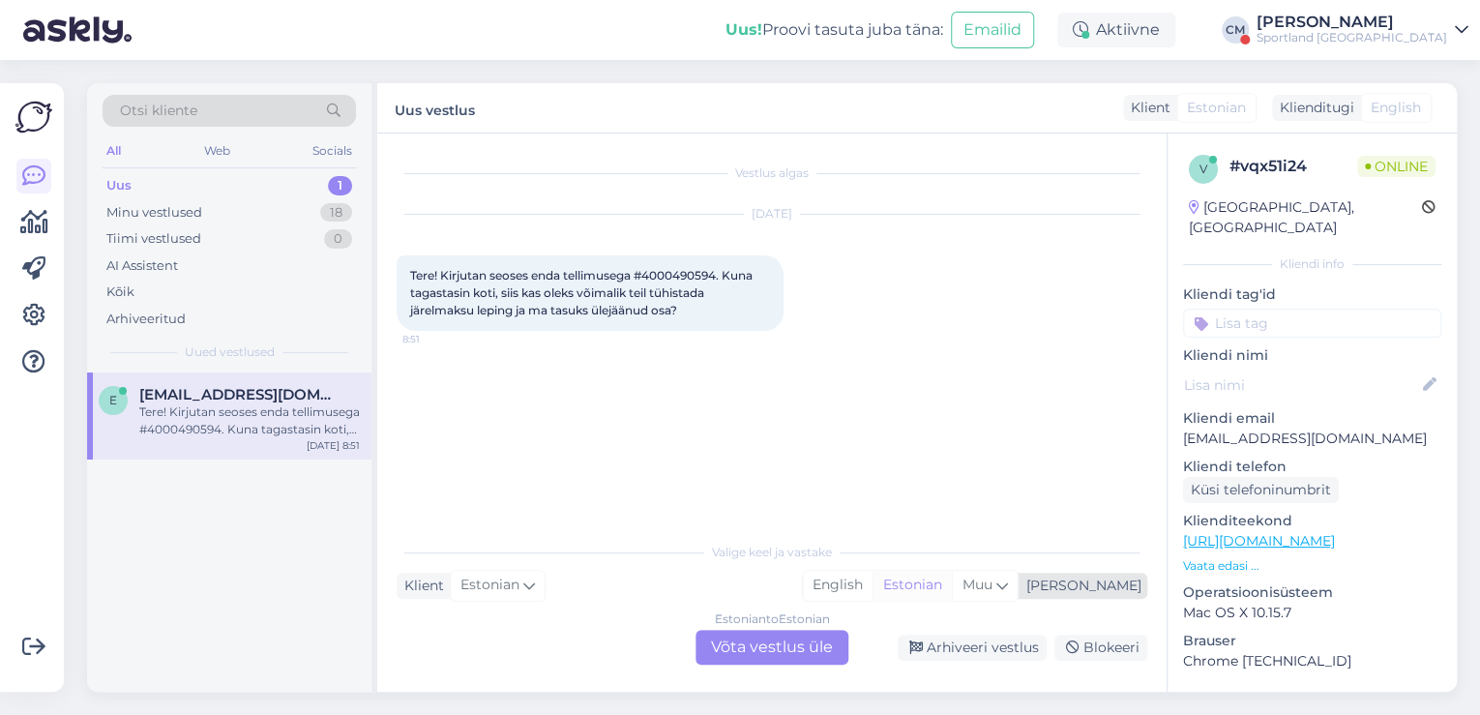
click at [952, 580] on div "Estonian" at bounding box center [912, 585] width 79 height 29
click at [832, 650] on div "Estonian to Estonian Võta vestlus üle" at bounding box center [772, 647] width 153 height 35
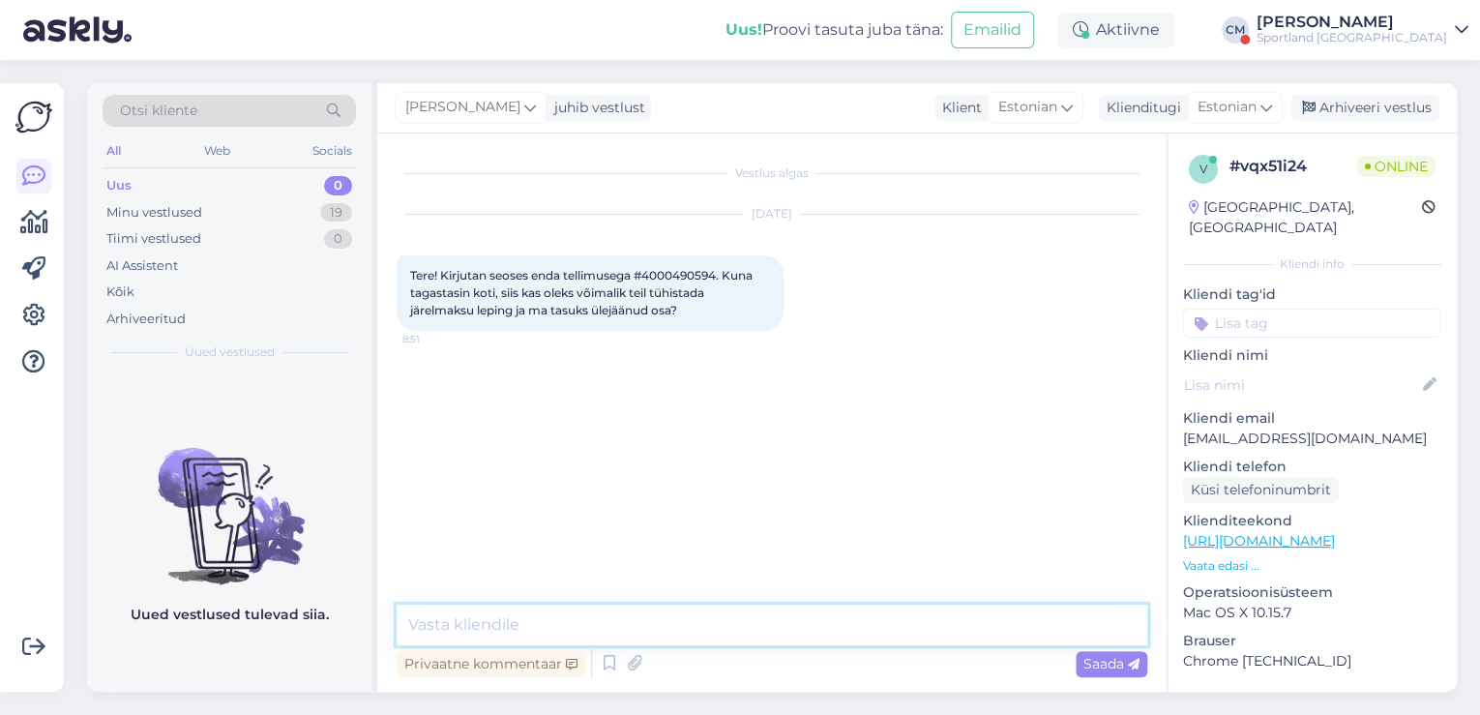
click at [650, 635] on textarea at bounding box center [772, 625] width 751 height 41
paste textarea "Tere hommikust! [PERSON_NAME] Klienditeenindusest"
type textarea "Tere hommikust! [PERSON_NAME] Klienditeenindusest"
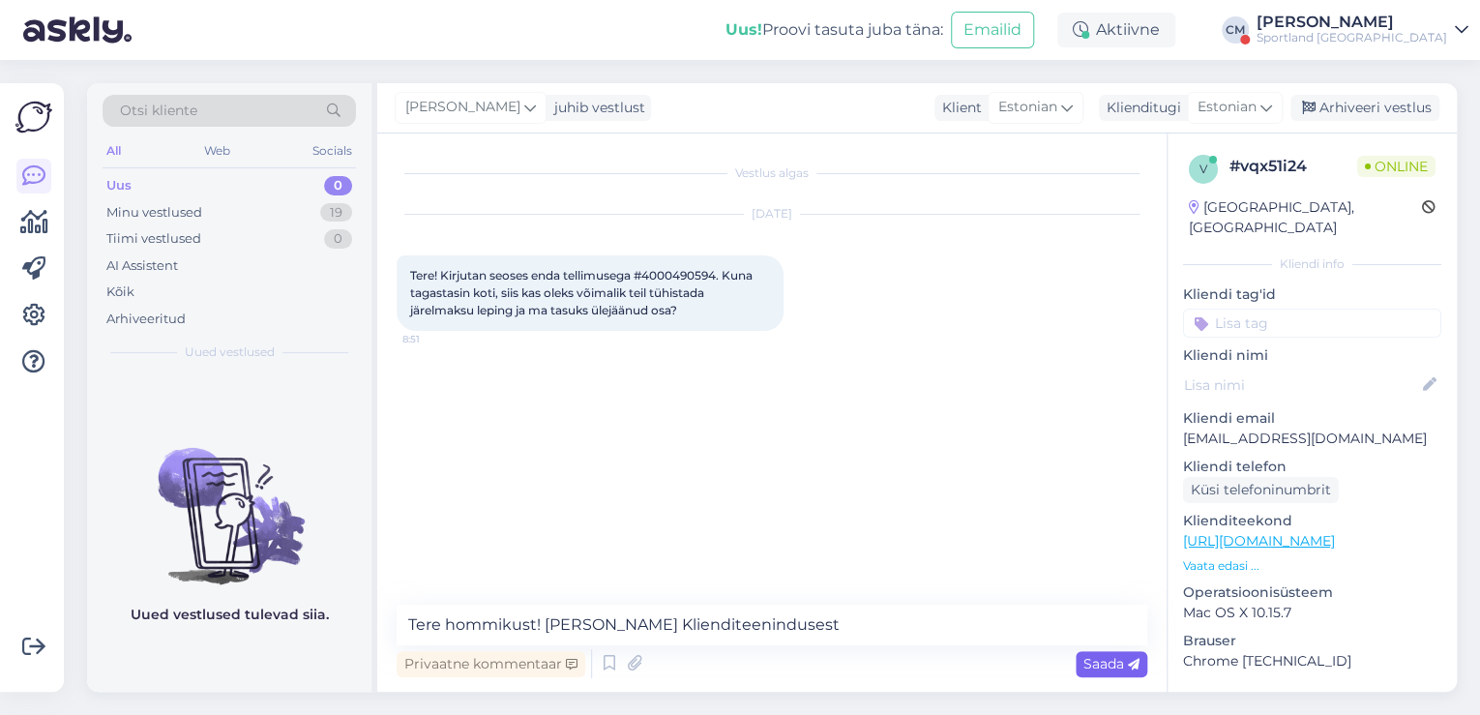
click at [1083, 664] on span "Saada" at bounding box center [1111, 663] width 56 height 17
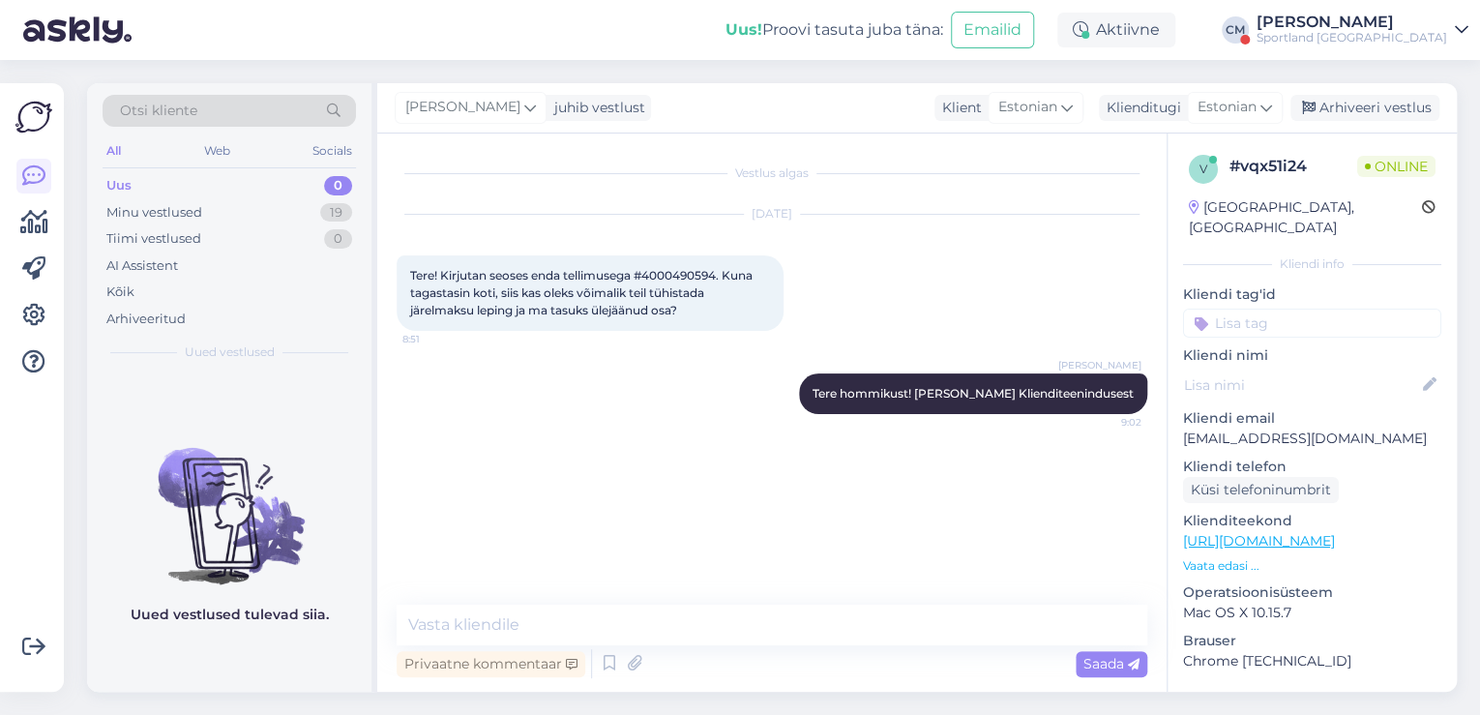
click at [1424, 19] on div "[PERSON_NAME]" at bounding box center [1352, 22] width 191 height 15
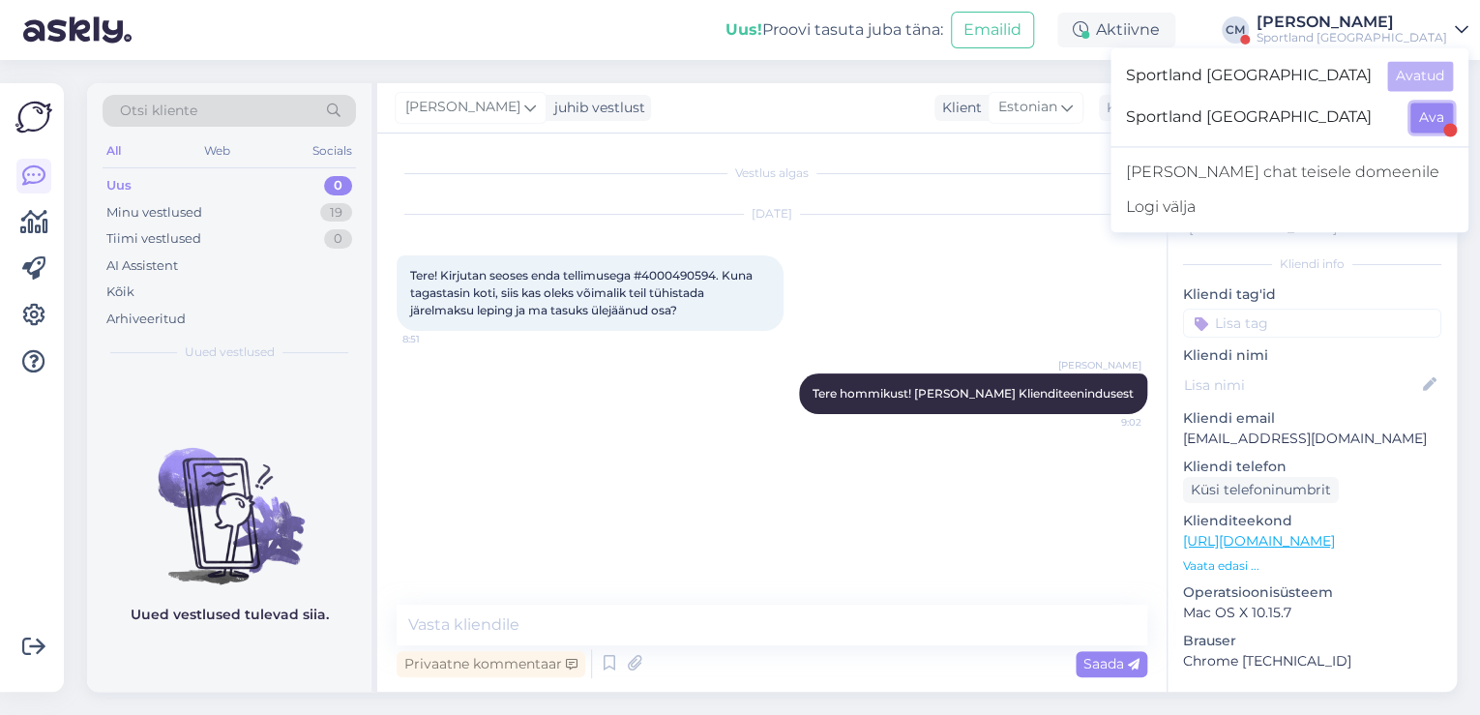
click at [1423, 120] on button "Ava" at bounding box center [1431, 118] width 43 height 30
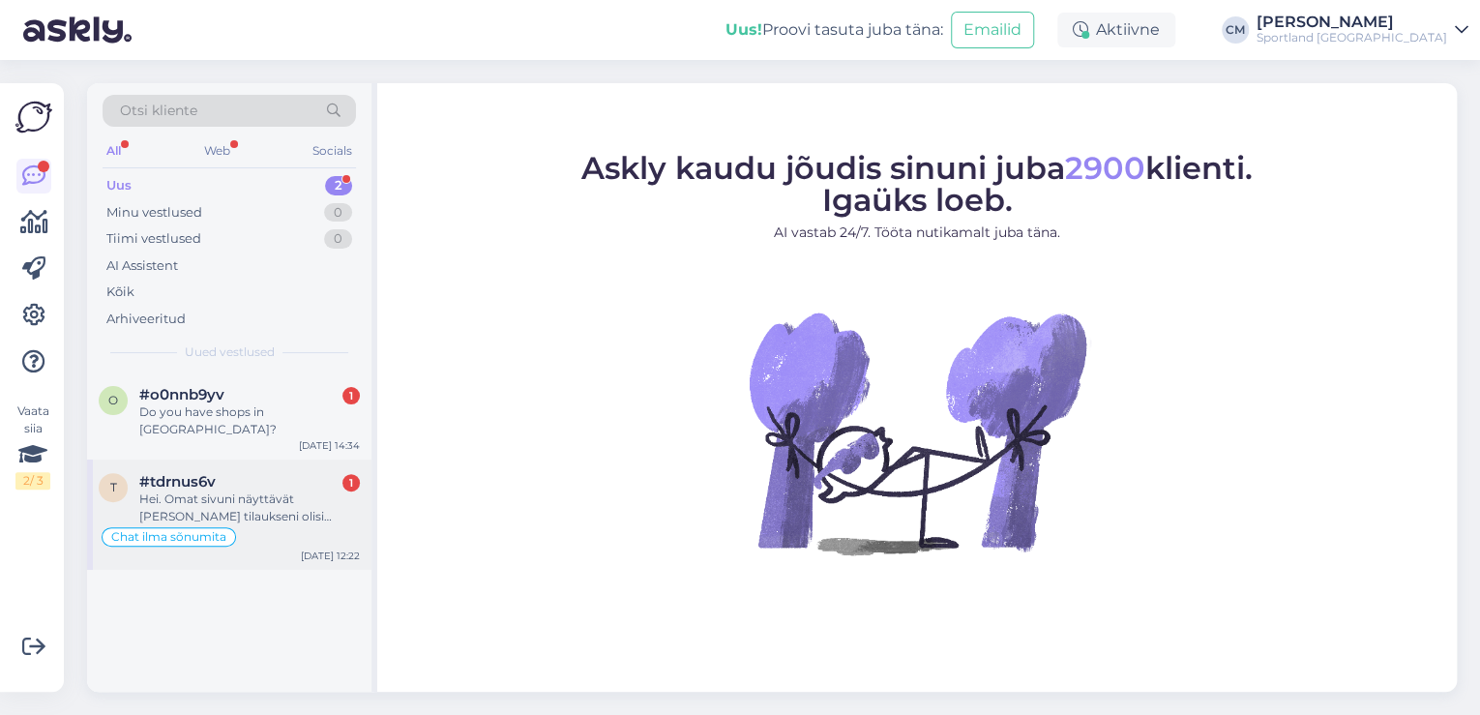
click at [248, 490] on div "Hei. Omat sivuni näyttävät [PERSON_NAME] tilaukseni olisi noudettavissa mutta e…" at bounding box center [249, 507] width 221 height 35
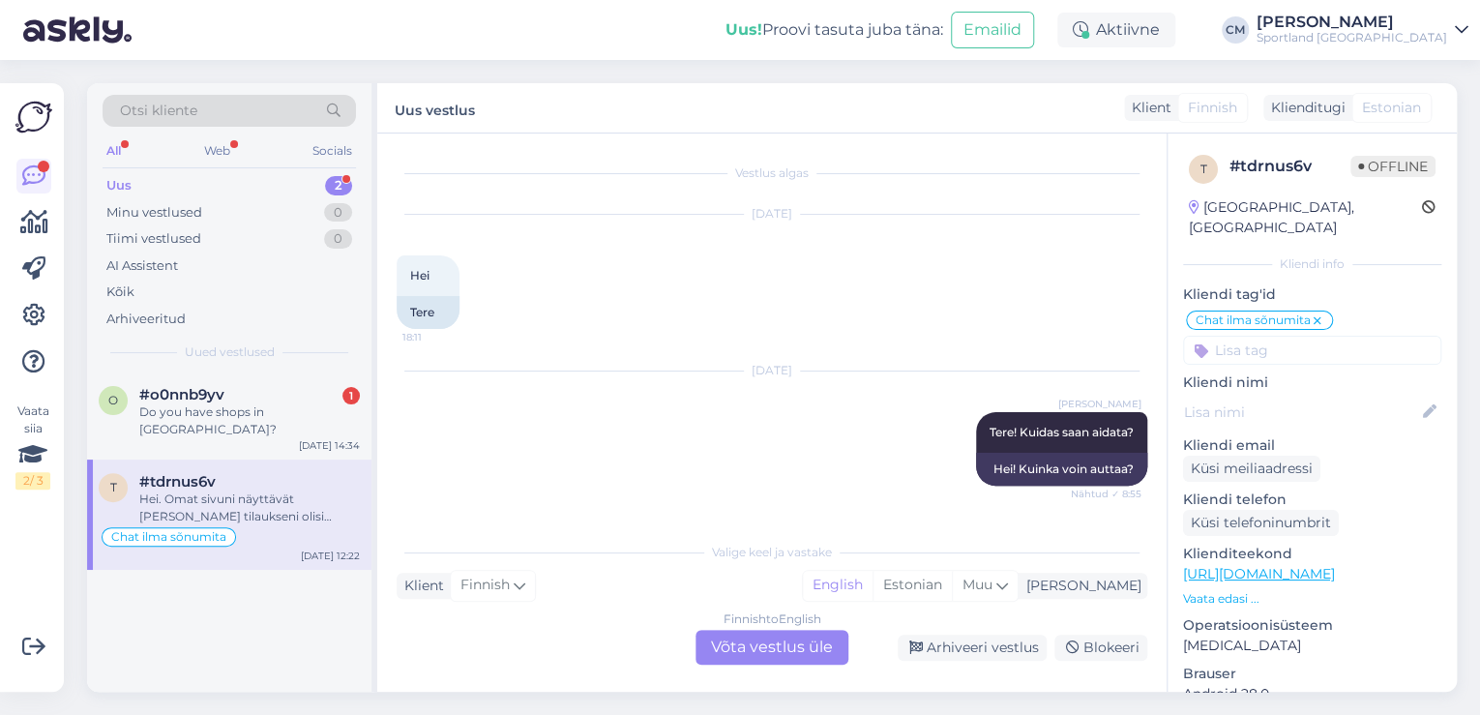
scroll to position [201, 0]
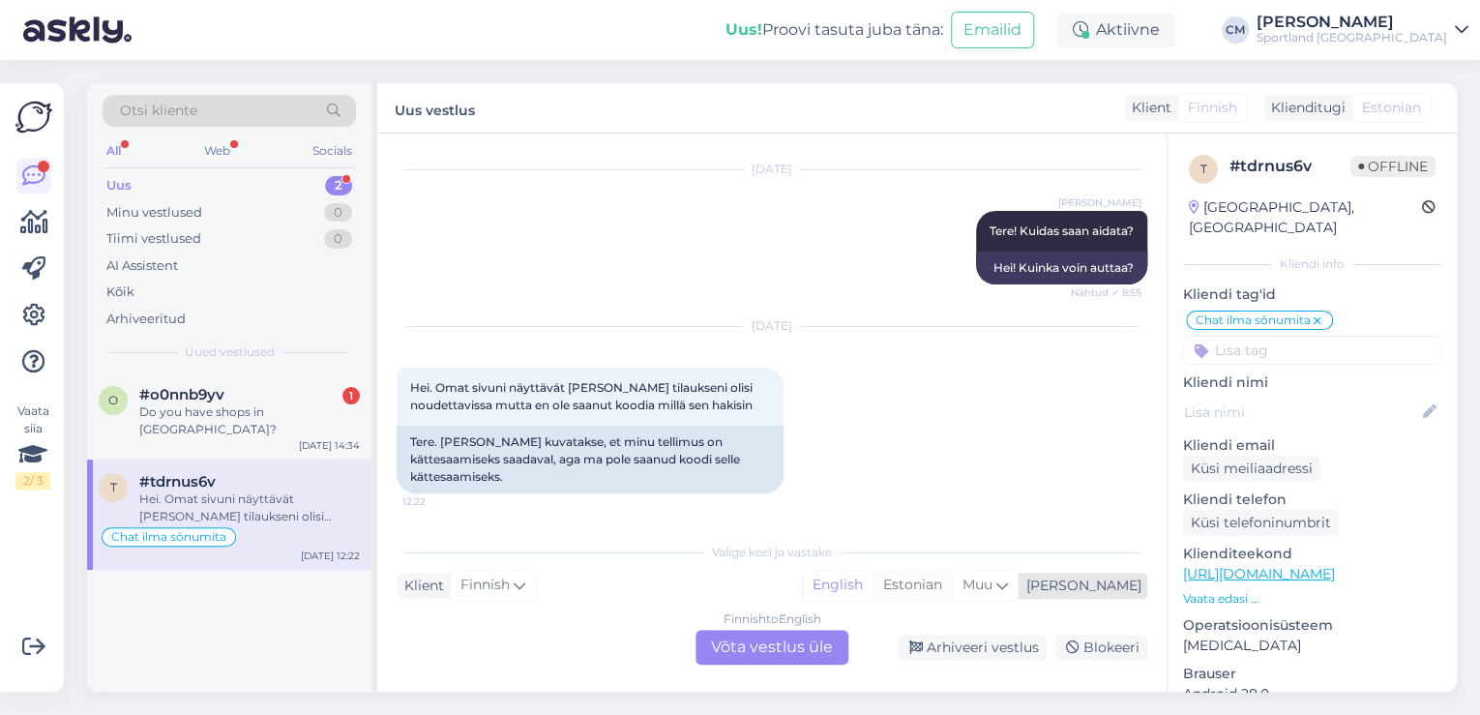
click at [952, 585] on div "Estonian" at bounding box center [912, 585] width 79 height 29
click at [786, 646] on div "Finnish to Estonian Võta vestlus üle" at bounding box center [772, 647] width 153 height 35
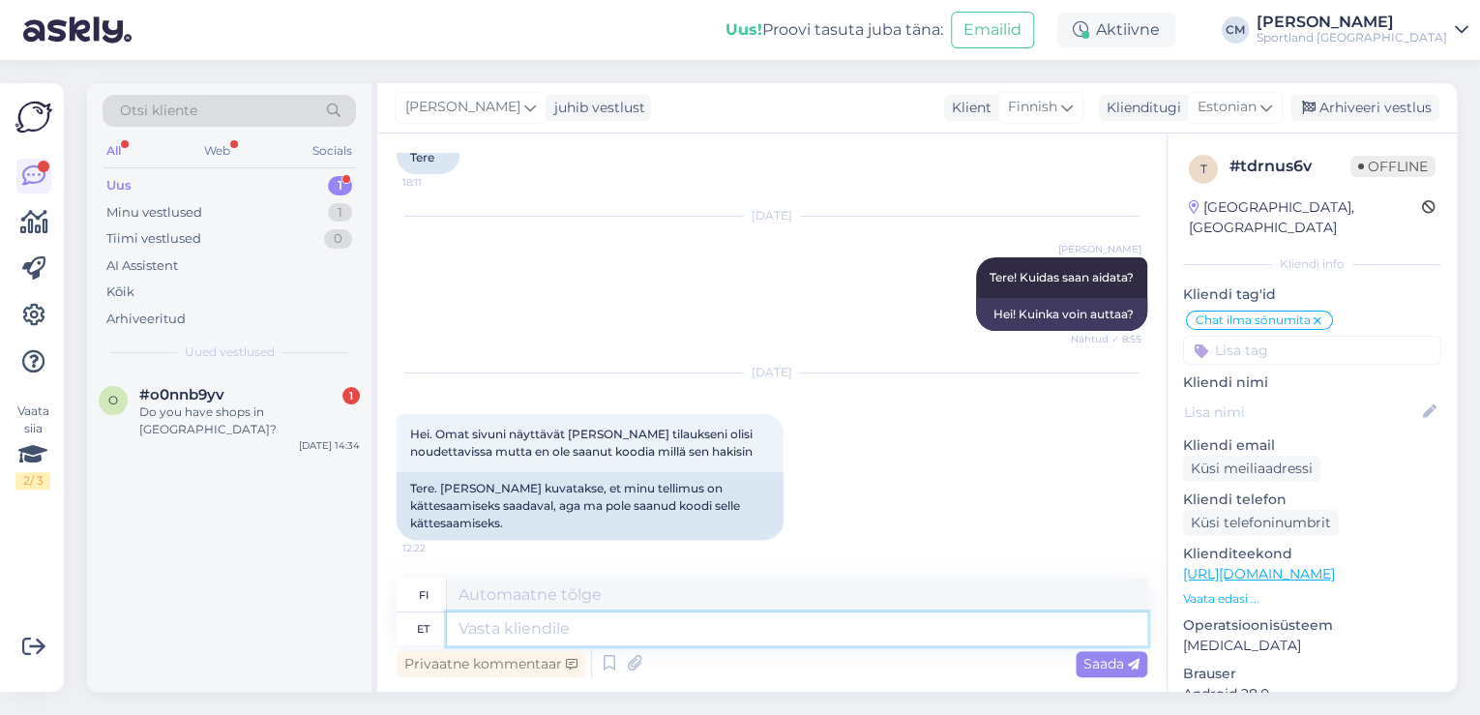
click at [574, 631] on textarea at bounding box center [797, 628] width 700 height 33
paste textarea "Tere hommikust! [PERSON_NAME] Klienditeenindusest"
type textarea "Tere hommikust! [PERSON_NAME] Klienditeenindusest"
type textarea "Hyvää huomenta! [PERSON_NAME] asiakaspalvelusta."
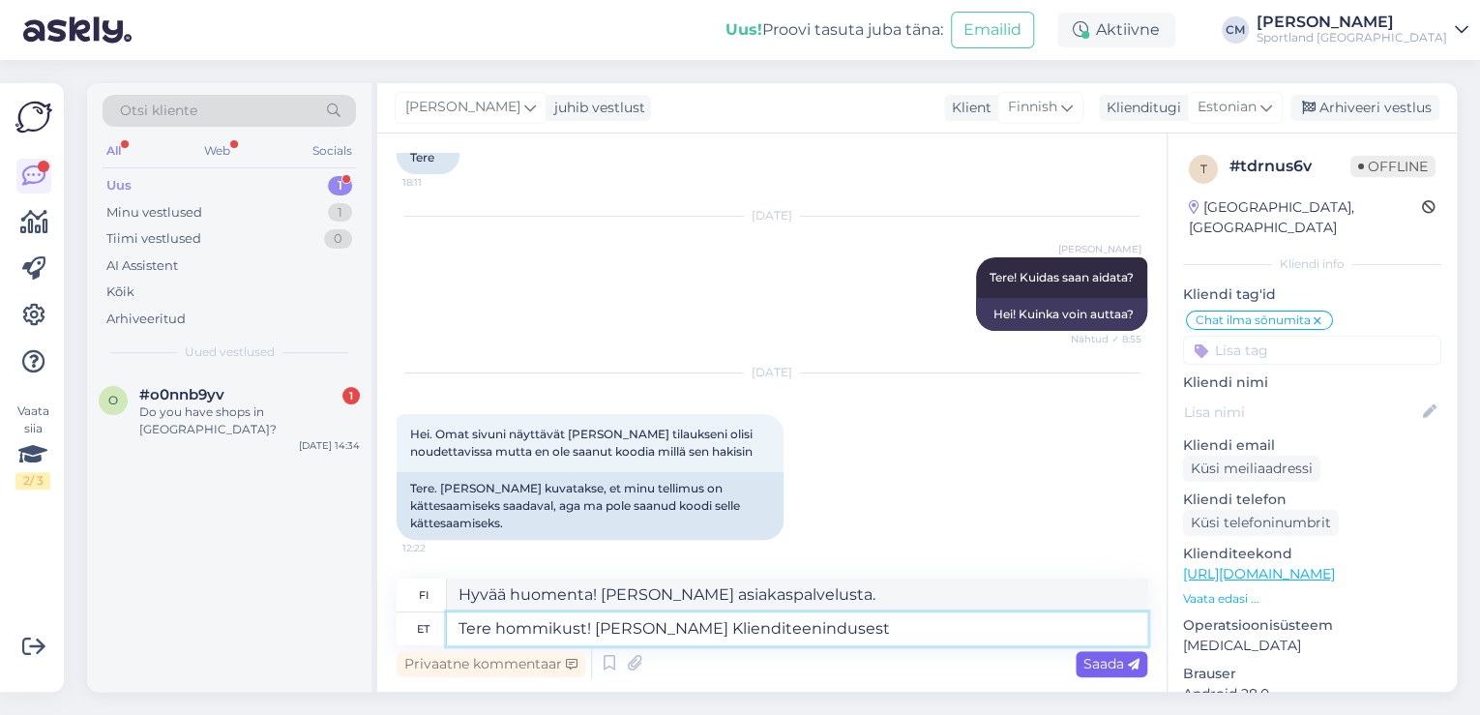
type textarea "Tere hommikust! [PERSON_NAME] Klienditeenindusest"
click at [1118, 668] on span "Saada" at bounding box center [1111, 663] width 56 height 17
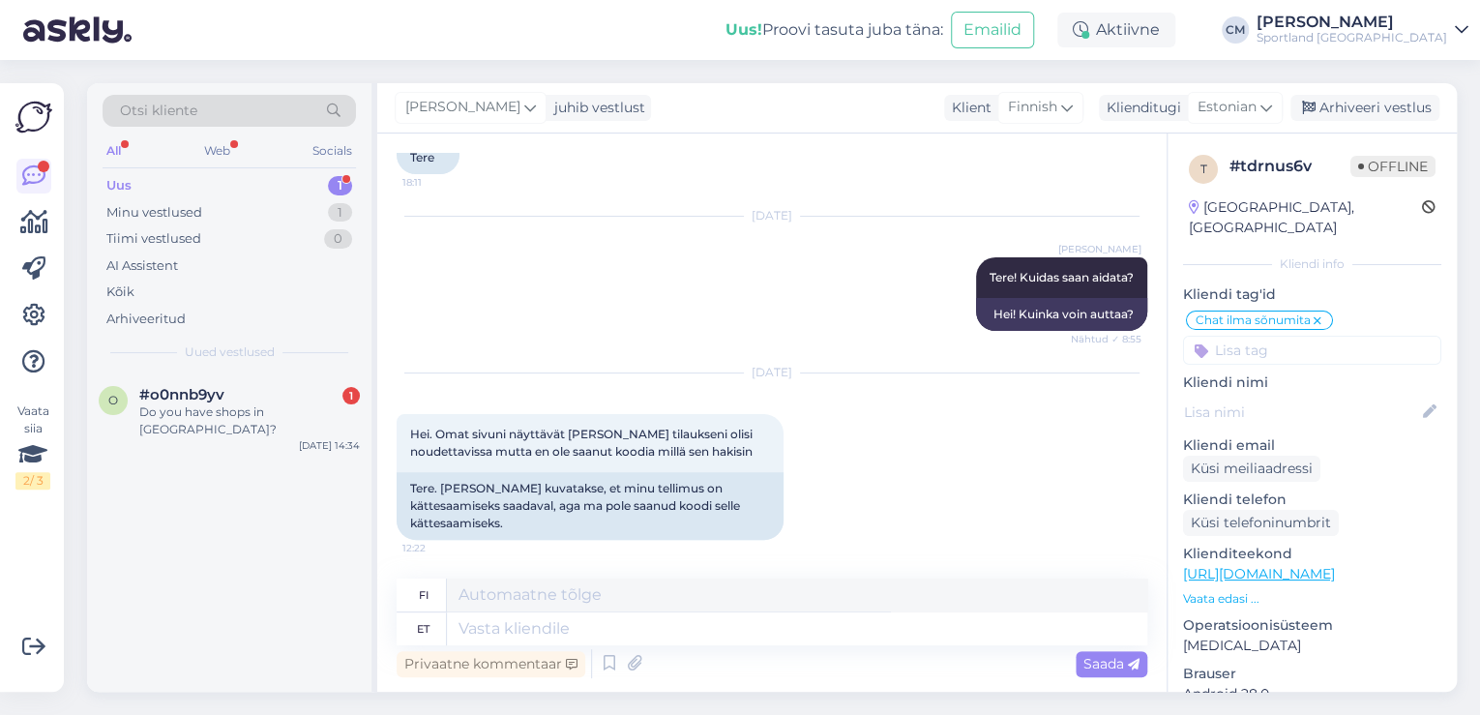
scroll to position [311, 0]
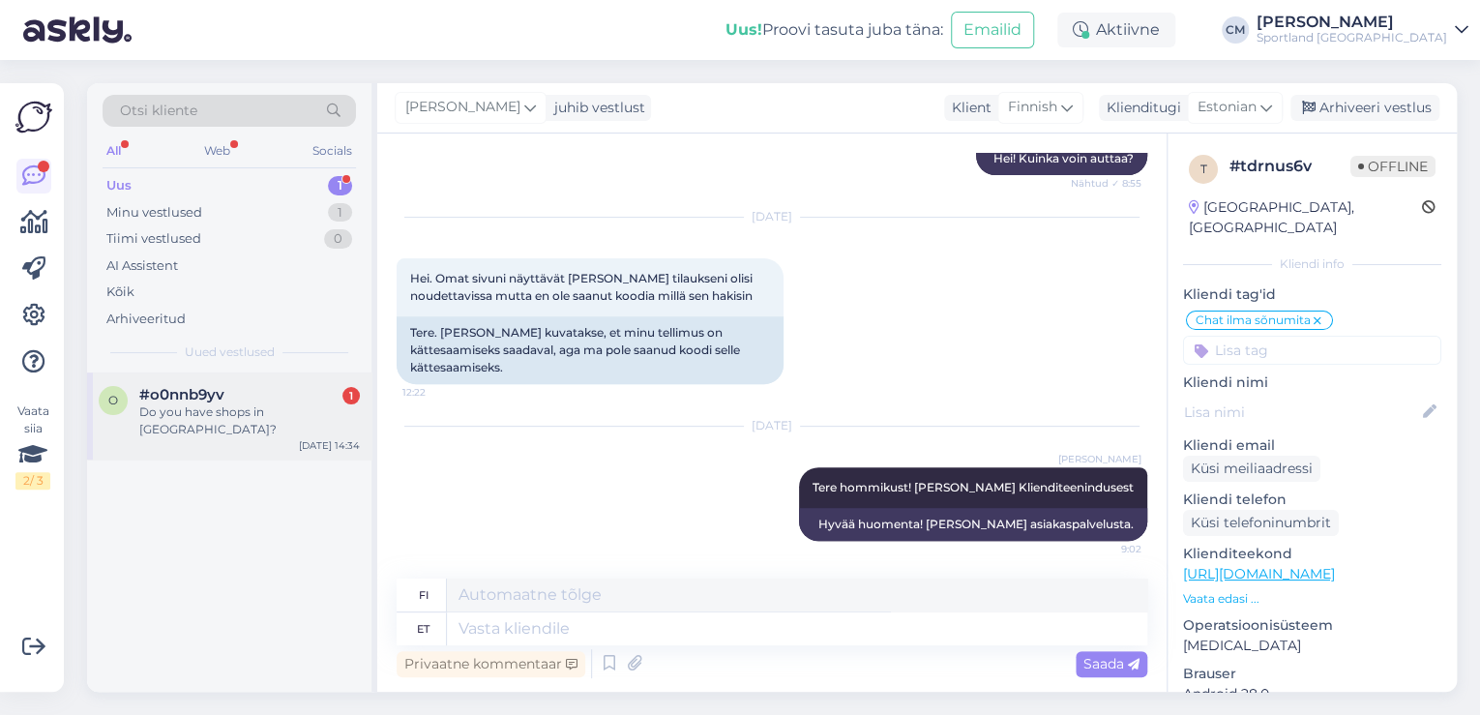
click at [299, 414] on div "Do you have shops in [GEOGRAPHIC_DATA]?" at bounding box center [249, 420] width 221 height 35
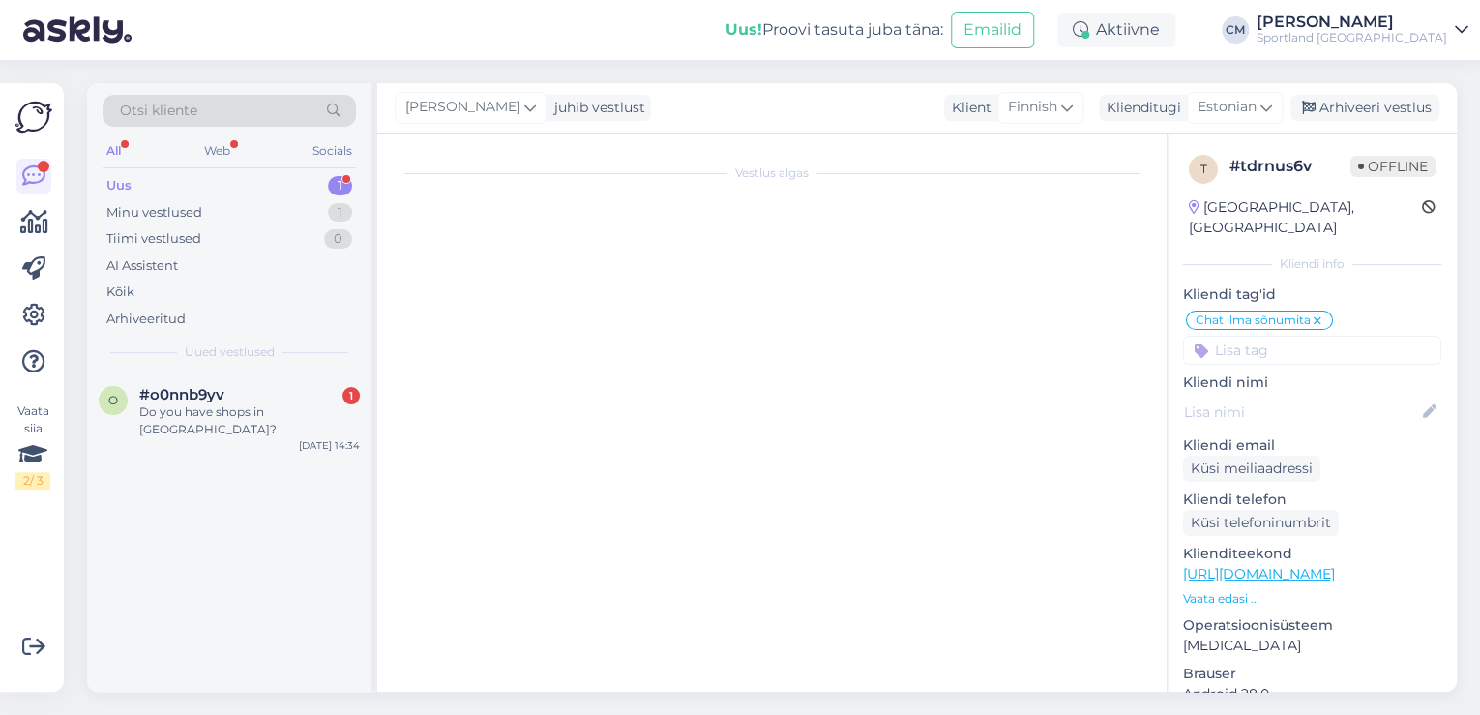
scroll to position [0, 0]
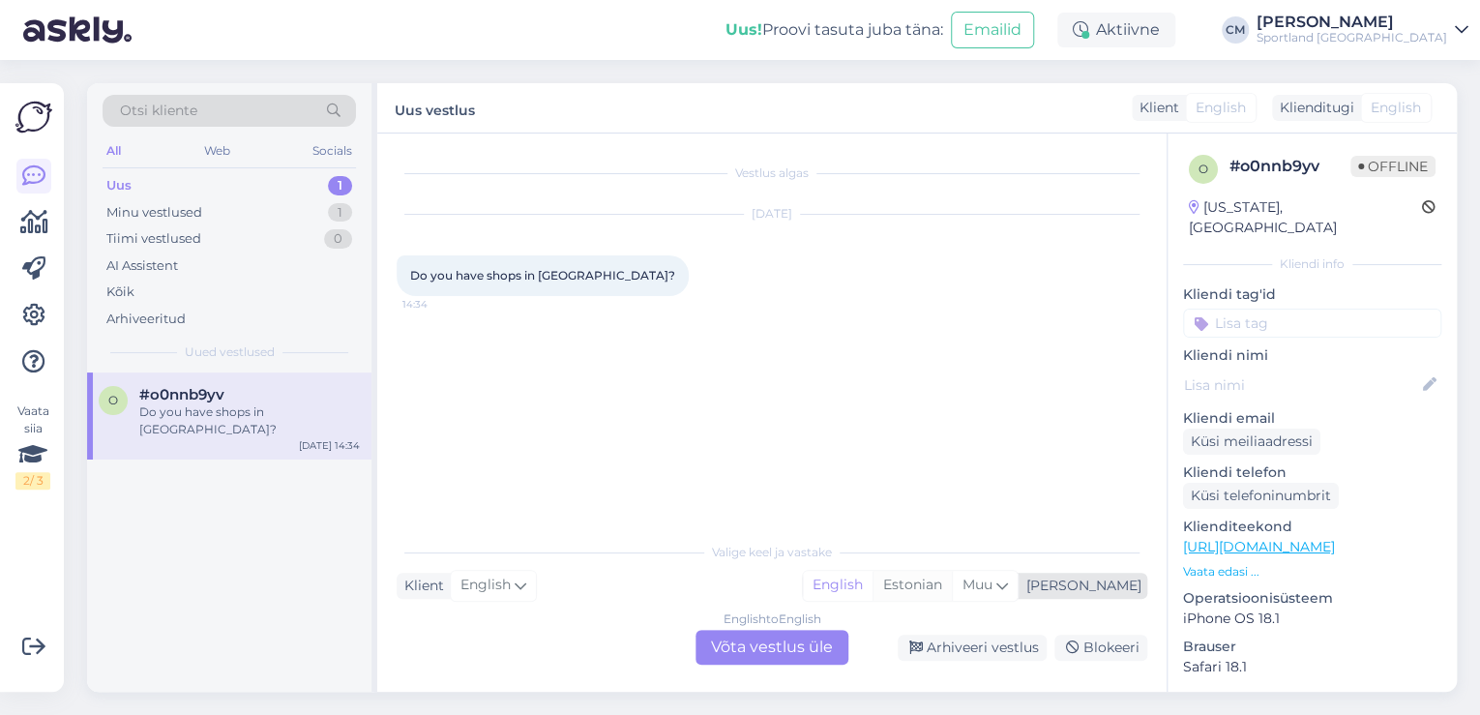
click at [952, 584] on div "Estonian" at bounding box center [912, 585] width 79 height 29
click at [774, 642] on div "English to Estonian Võta vestlus üle" at bounding box center [772, 647] width 153 height 35
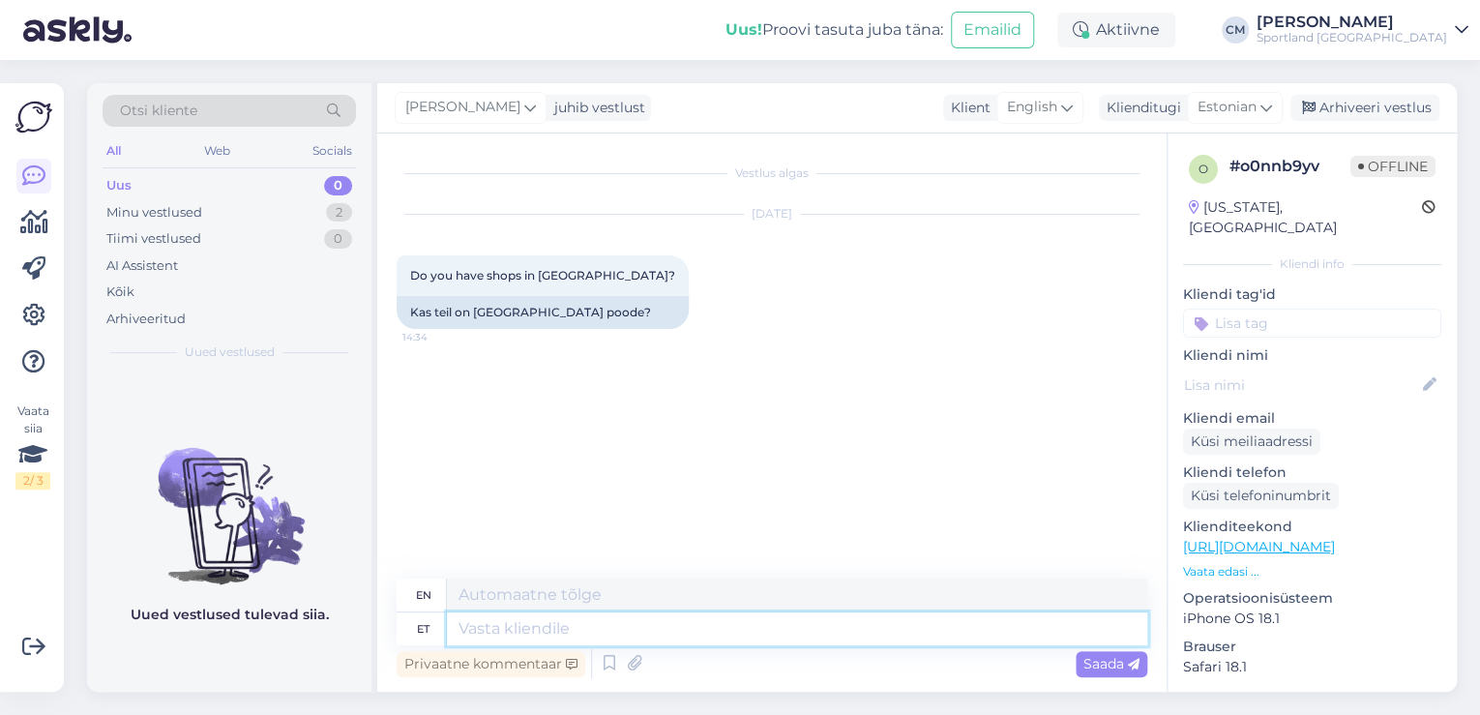
click at [687, 630] on textarea at bounding box center [797, 628] width 700 height 33
paste textarea "Tere hommikust! [PERSON_NAME] Klienditeenindusest"
type textarea "Tere hommikust! [PERSON_NAME] Klienditeenindusest"
type textarea "Good morning! I'm Tiina from Customer Service."
type textarea "Tere hommikust! [PERSON_NAME] Klienditeenindusest"
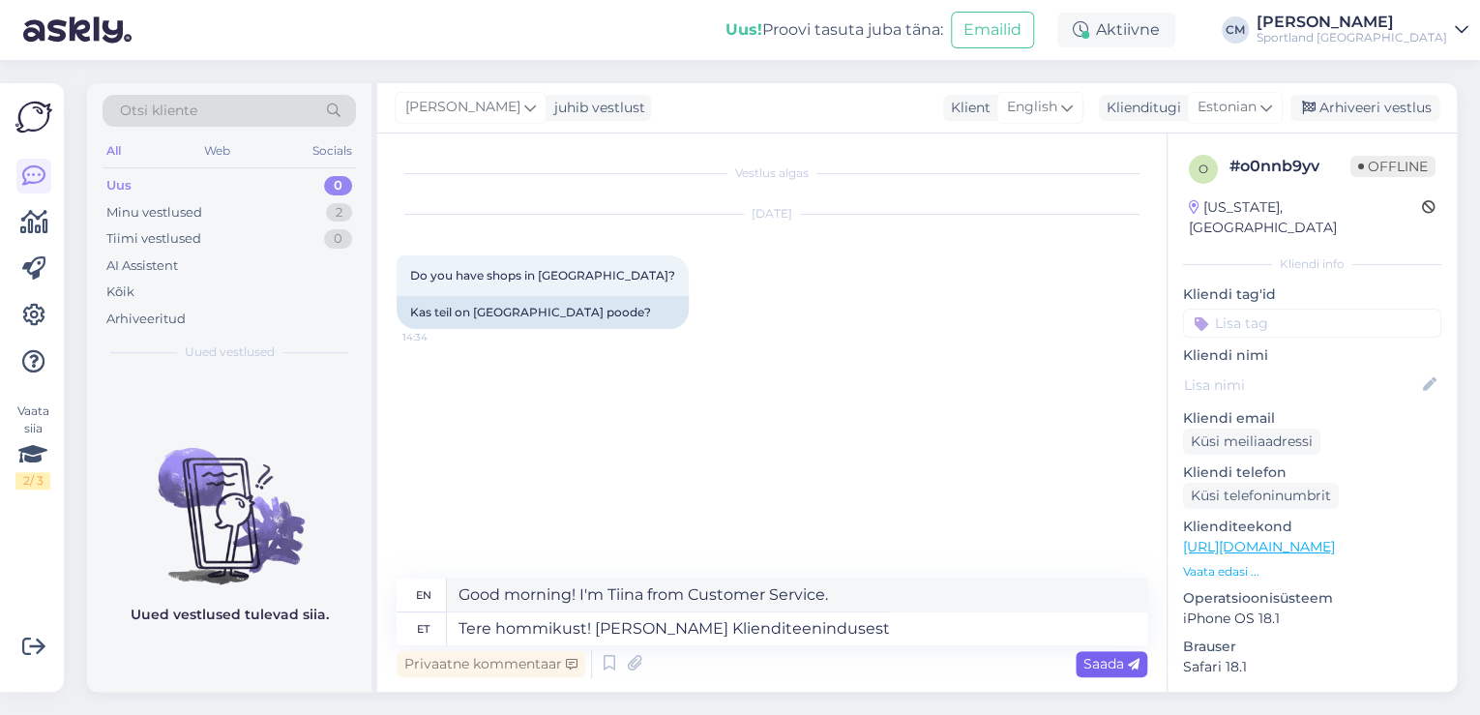
click at [1085, 656] on span "Saada" at bounding box center [1111, 663] width 56 height 17
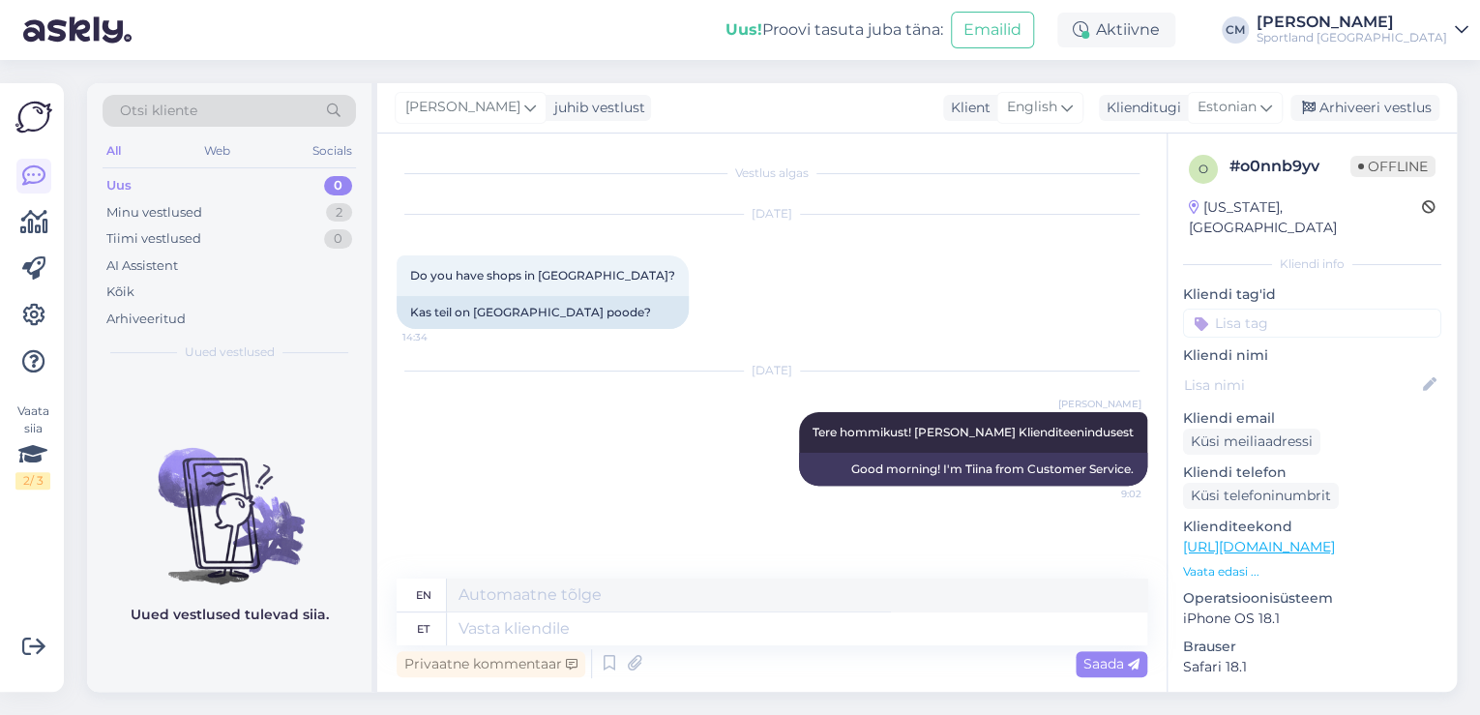
click at [1425, 27] on div "[PERSON_NAME]" at bounding box center [1352, 22] width 191 height 15
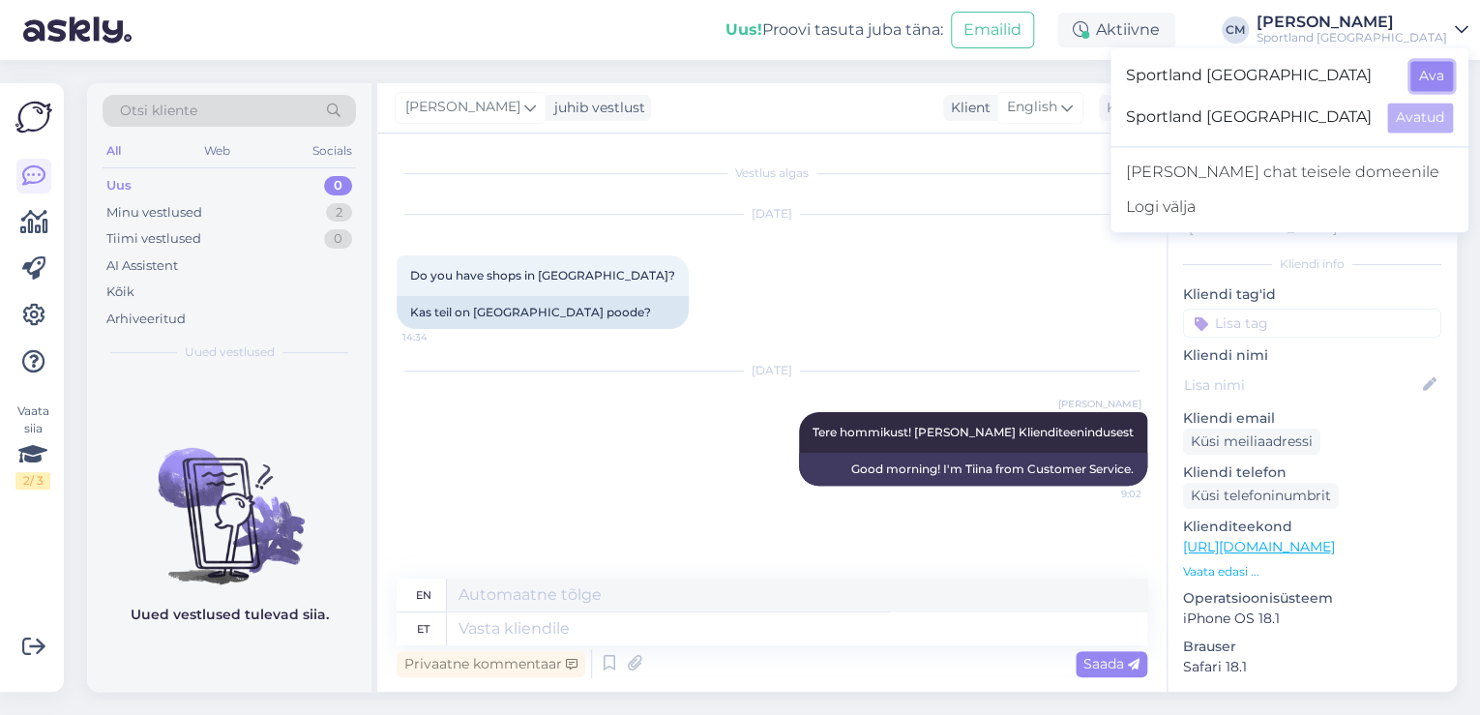
click at [1441, 78] on button "Ava" at bounding box center [1431, 76] width 43 height 30
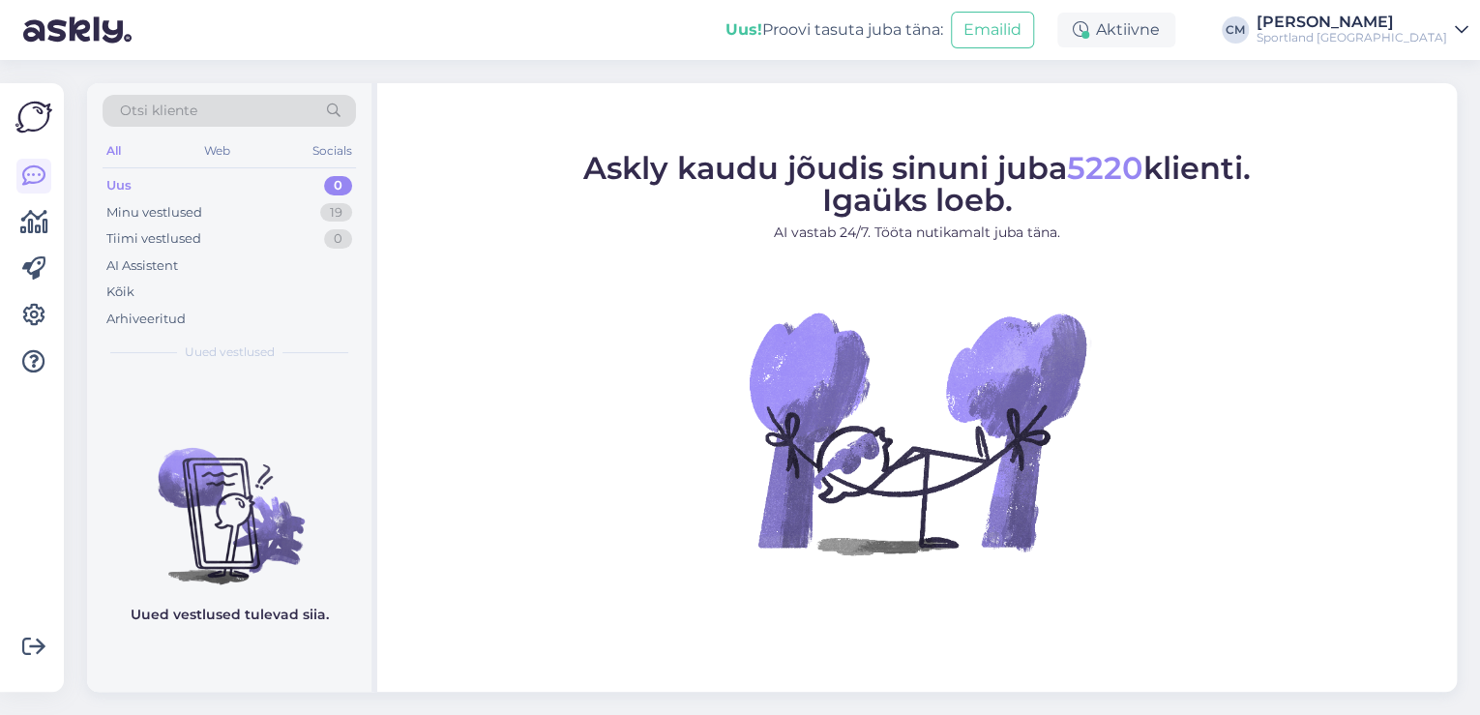
click at [1423, 40] on div "Sportland [GEOGRAPHIC_DATA]" at bounding box center [1352, 37] width 191 height 15
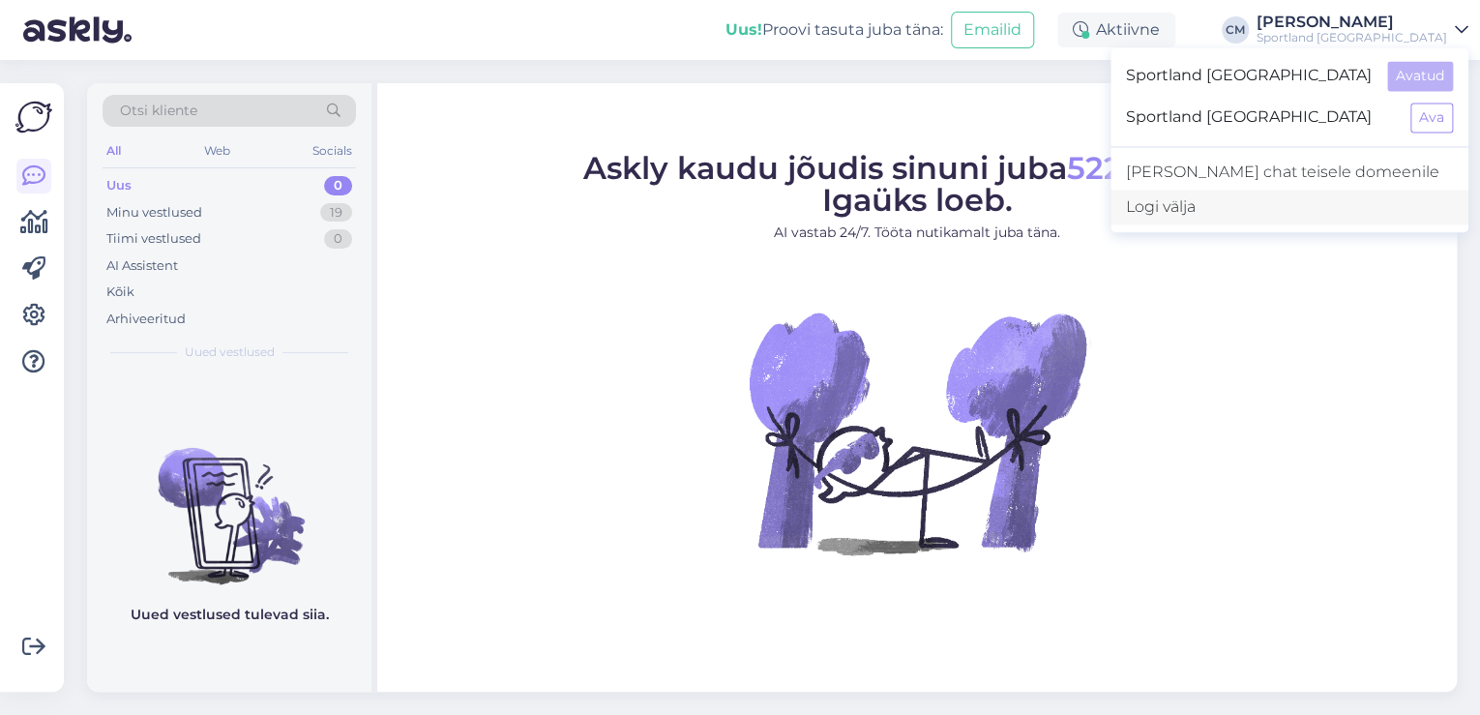
click at [1270, 198] on div "Logi välja" at bounding box center [1289, 207] width 358 height 35
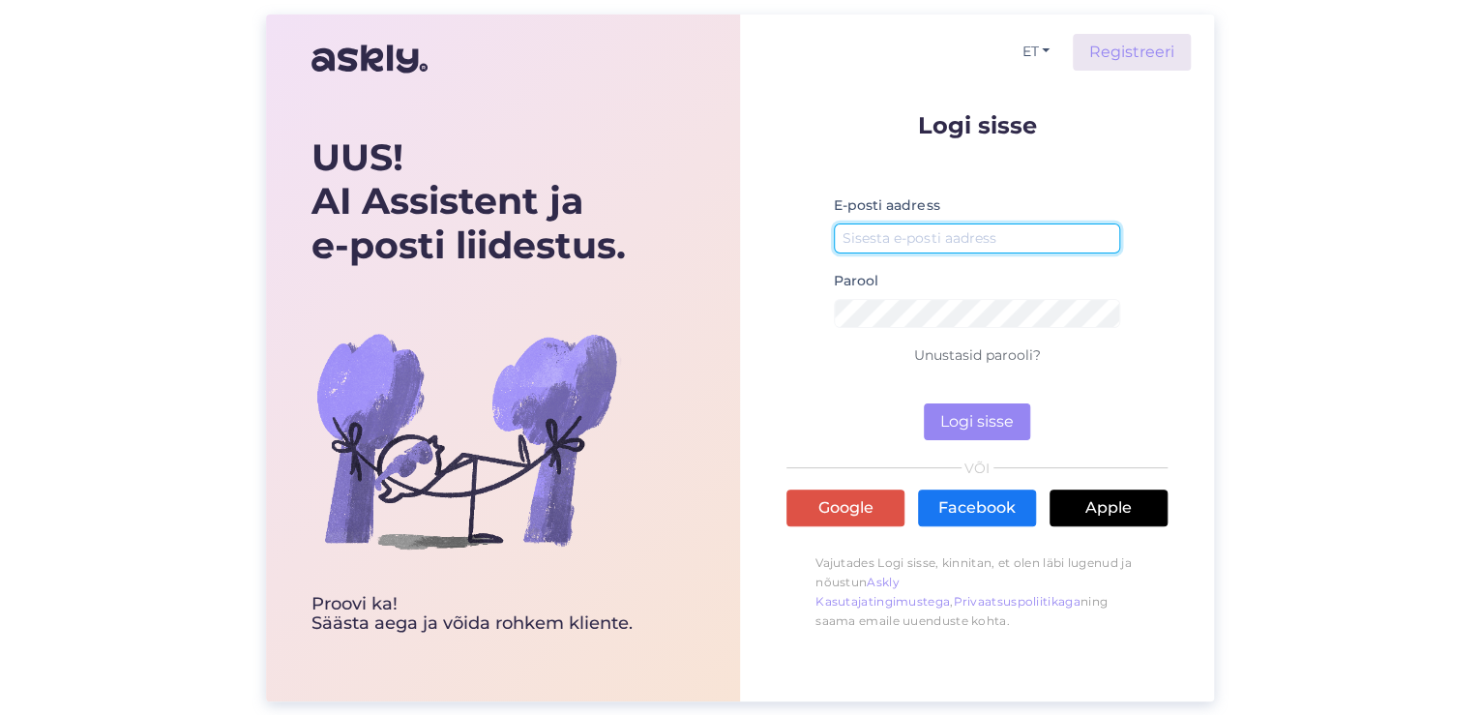
click at [964, 245] on input "email" at bounding box center [977, 238] width 286 height 30
type input "j"
type input "T"
type input "[EMAIL_ADDRESS][DOMAIN_NAME]"
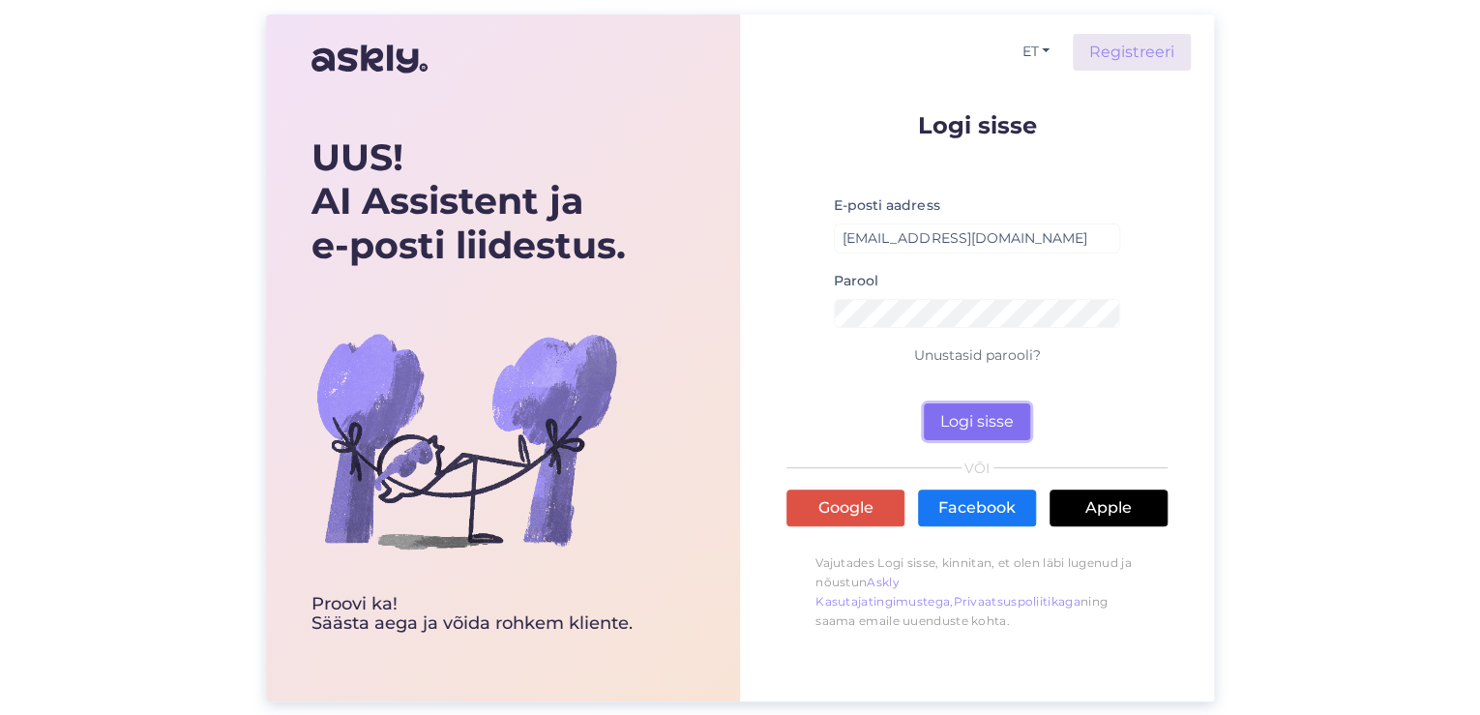
click at [964, 415] on button "Logi sisse" at bounding box center [977, 421] width 106 height 37
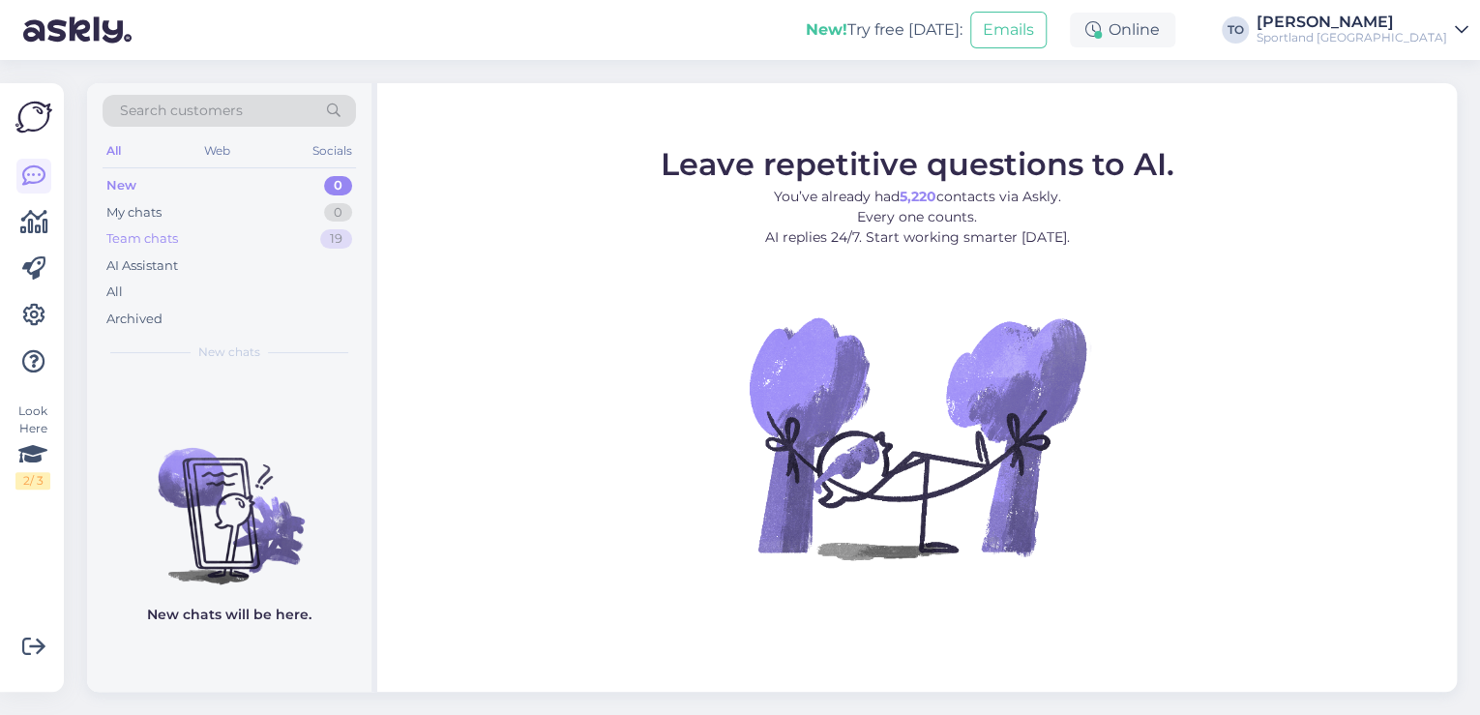
click at [132, 232] on div "Team chats" at bounding box center [142, 238] width 72 height 19
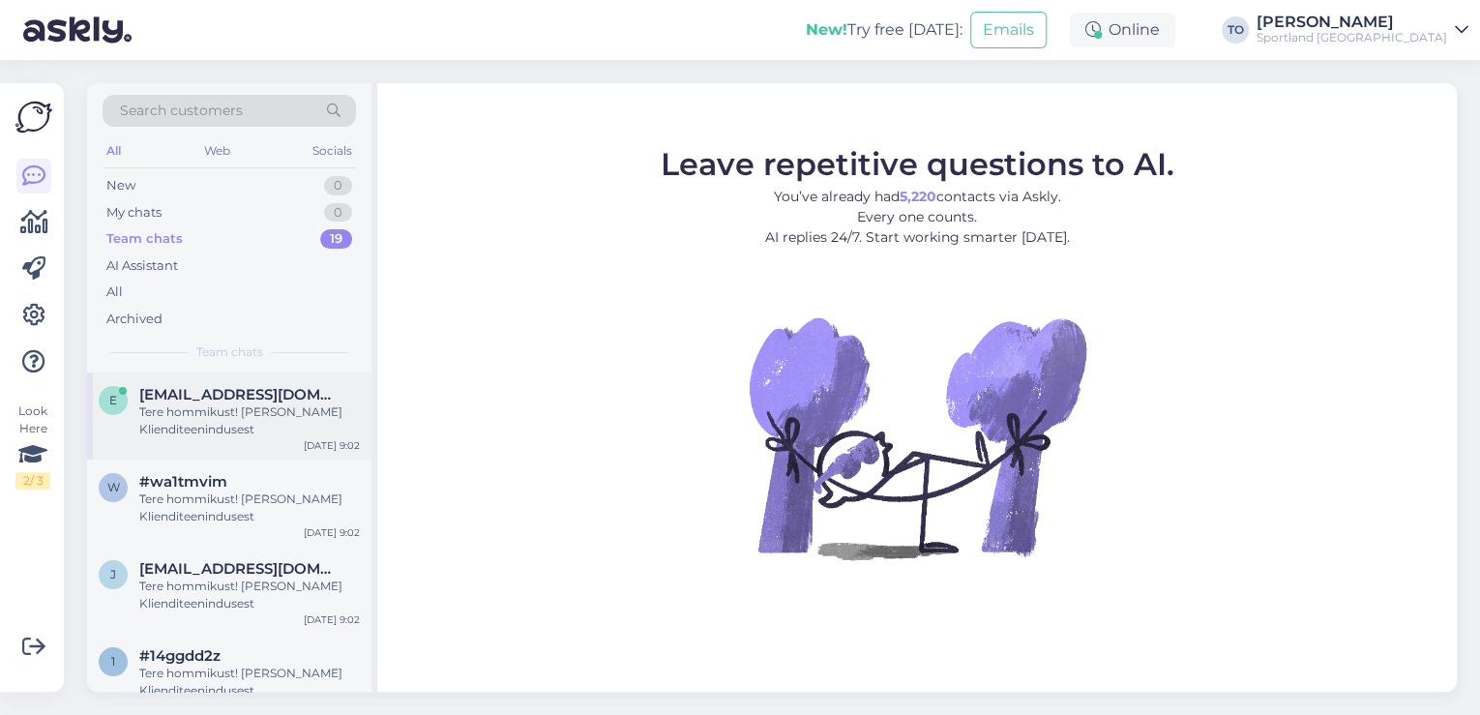
click at [281, 408] on div "Tere hommikust! [PERSON_NAME] Klienditeenindusest" at bounding box center [249, 420] width 221 height 35
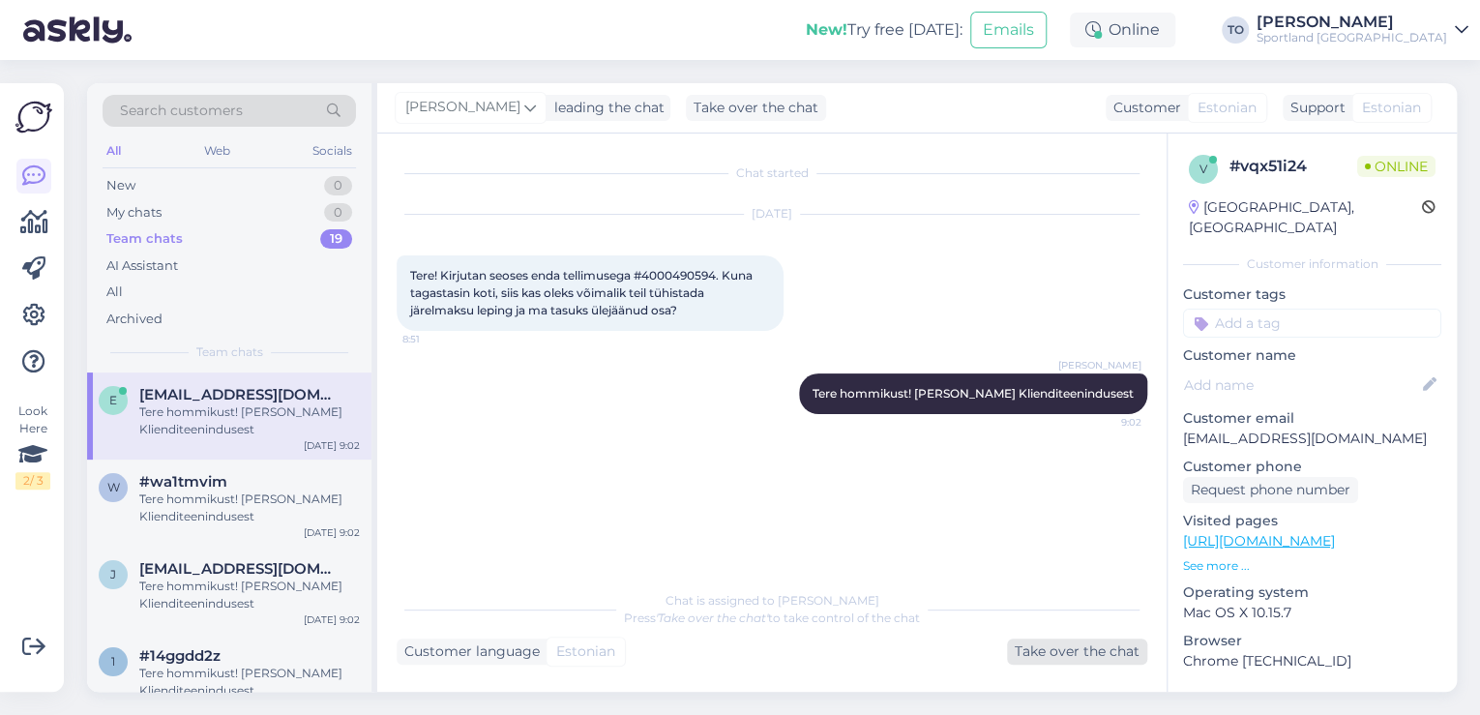
click at [1081, 648] on div "Take over the chat" at bounding box center [1077, 651] width 140 height 26
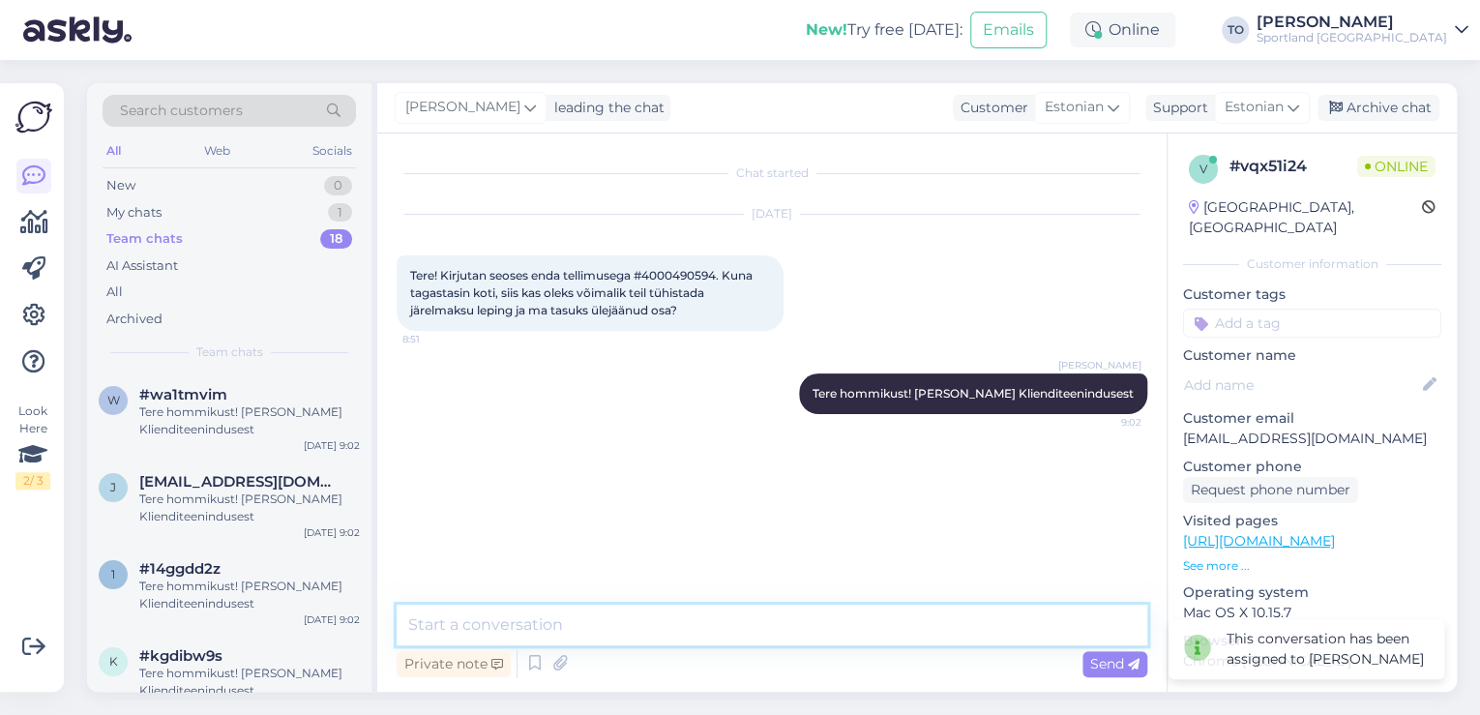
click at [603, 622] on textarea at bounding box center [772, 625] width 751 height 41
type textarea "Üks hetk, kohe vaatan tellimuse üle"
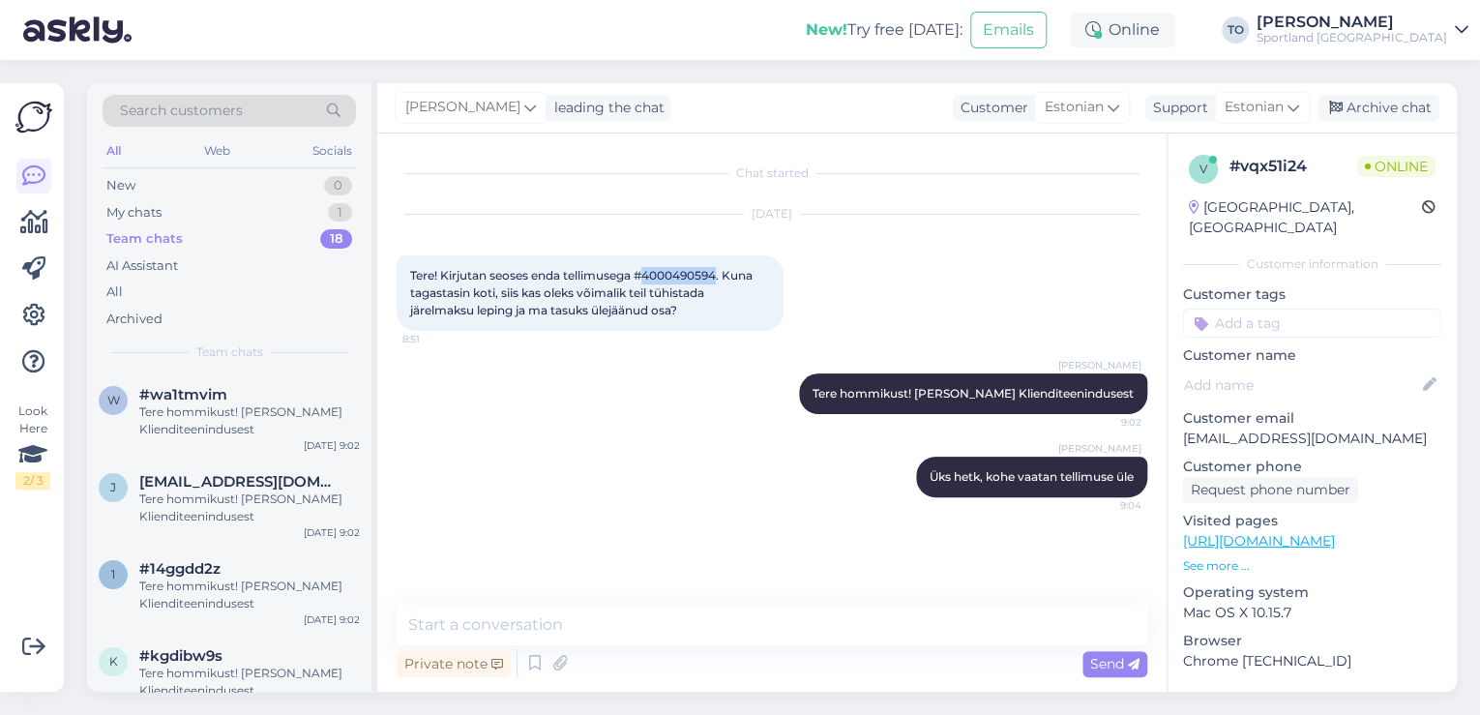
drag, startPoint x: 661, startPoint y: 274, endPoint x: 711, endPoint y: 269, distance: 50.5
click at [720, 268] on span "Tere! Kirjutan seoses enda tellimusega #4000490594. Kuna tagastasin koti, siis …" at bounding box center [582, 292] width 345 height 49
copy span "4000490594"
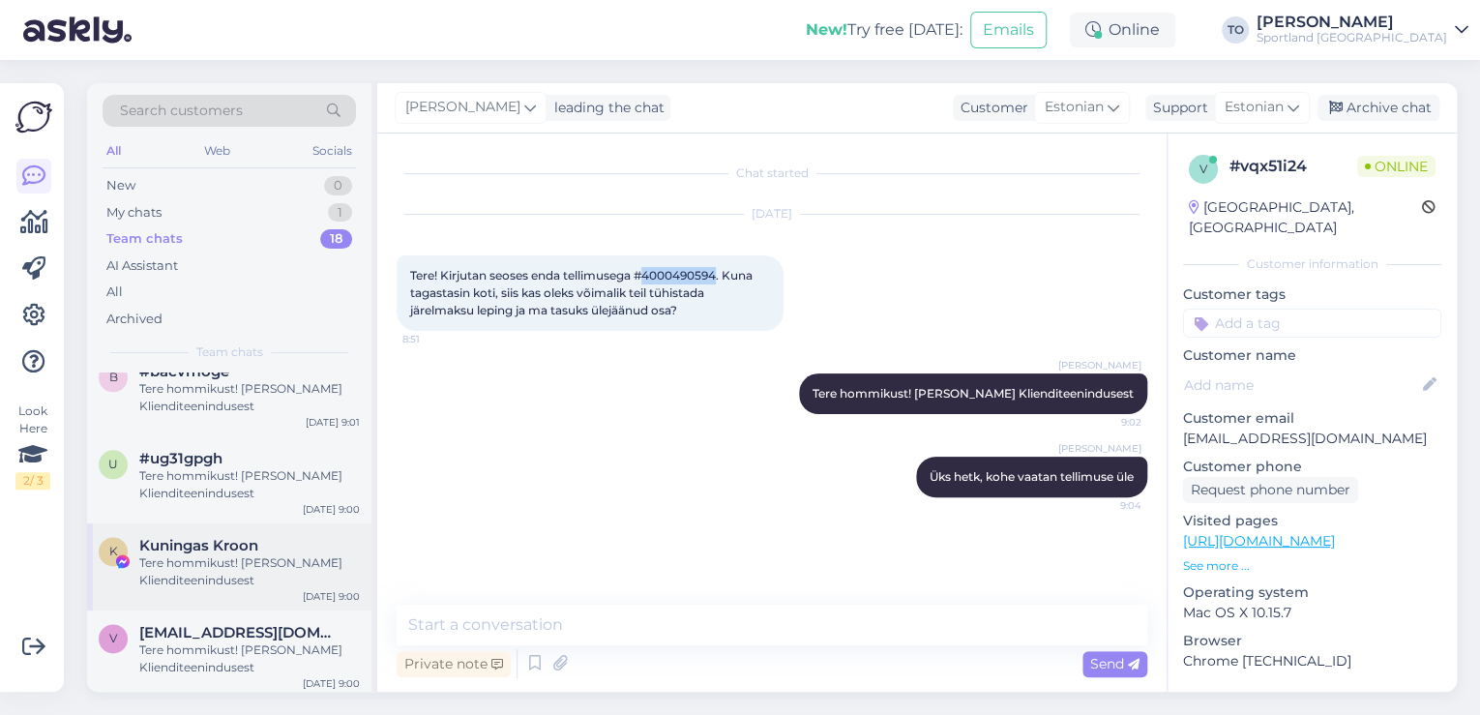
scroll to position [1246, 0]
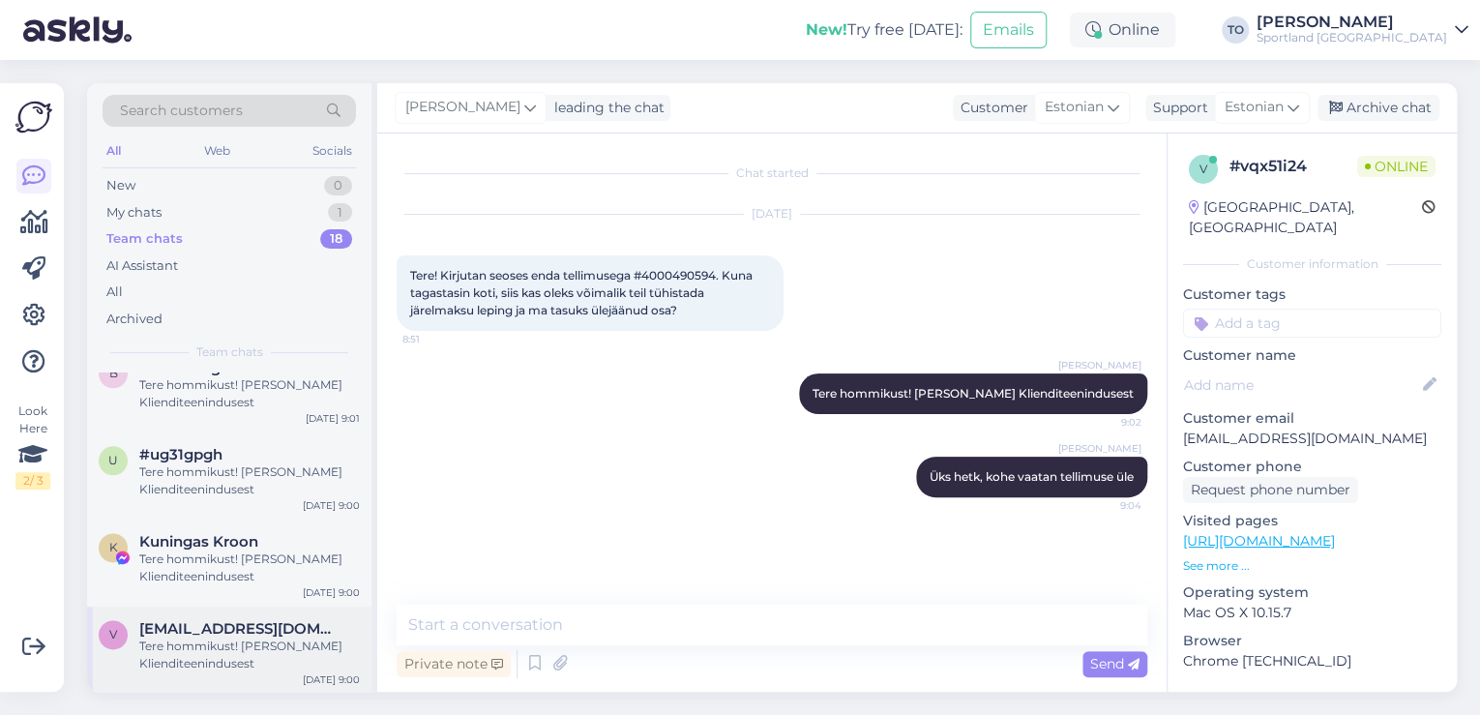
click at [271, 646] on div "Tere hommikust! [PERSON_NAME] Klienditeenindusest" at bounding box center [249, 654] width 221 height 35
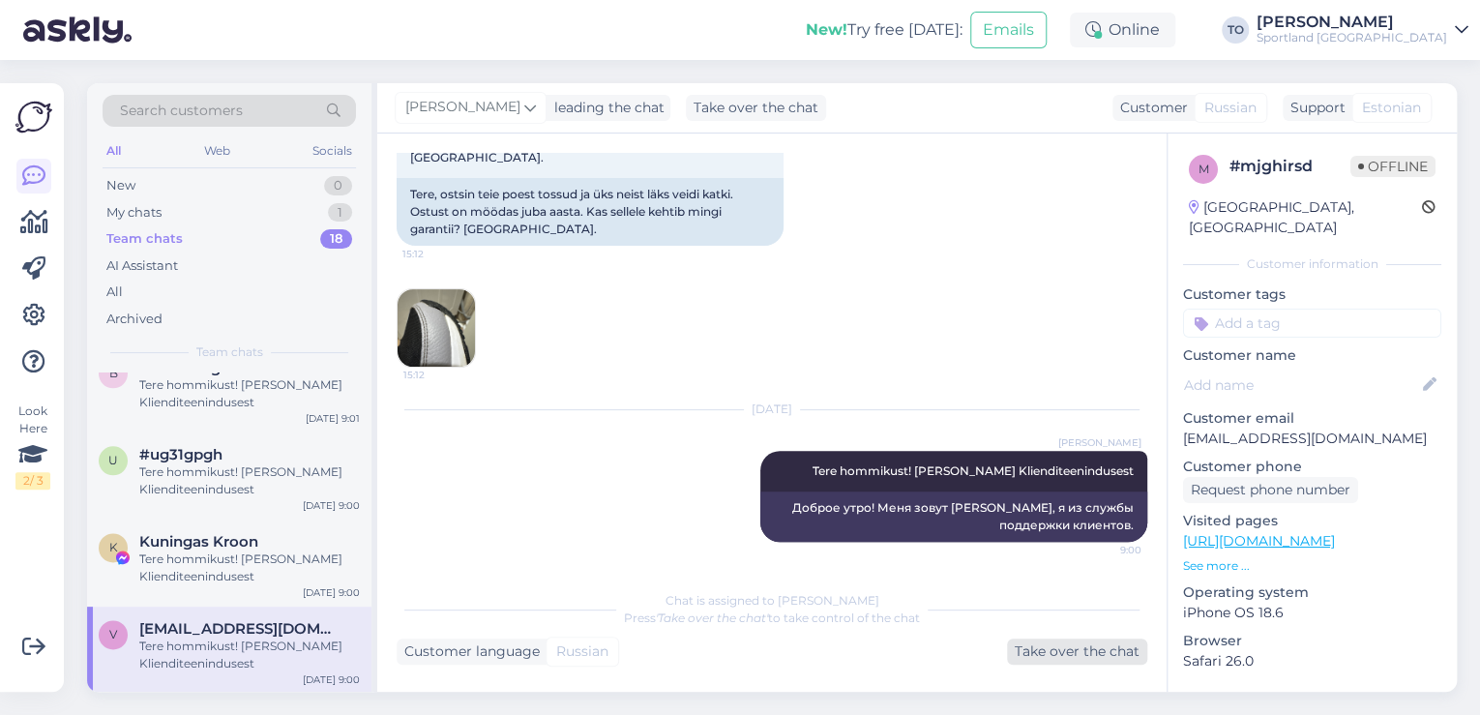
click at [1068, 658] on div "Take over the chat" at bounding box center [1077, 651] width 140 height 26
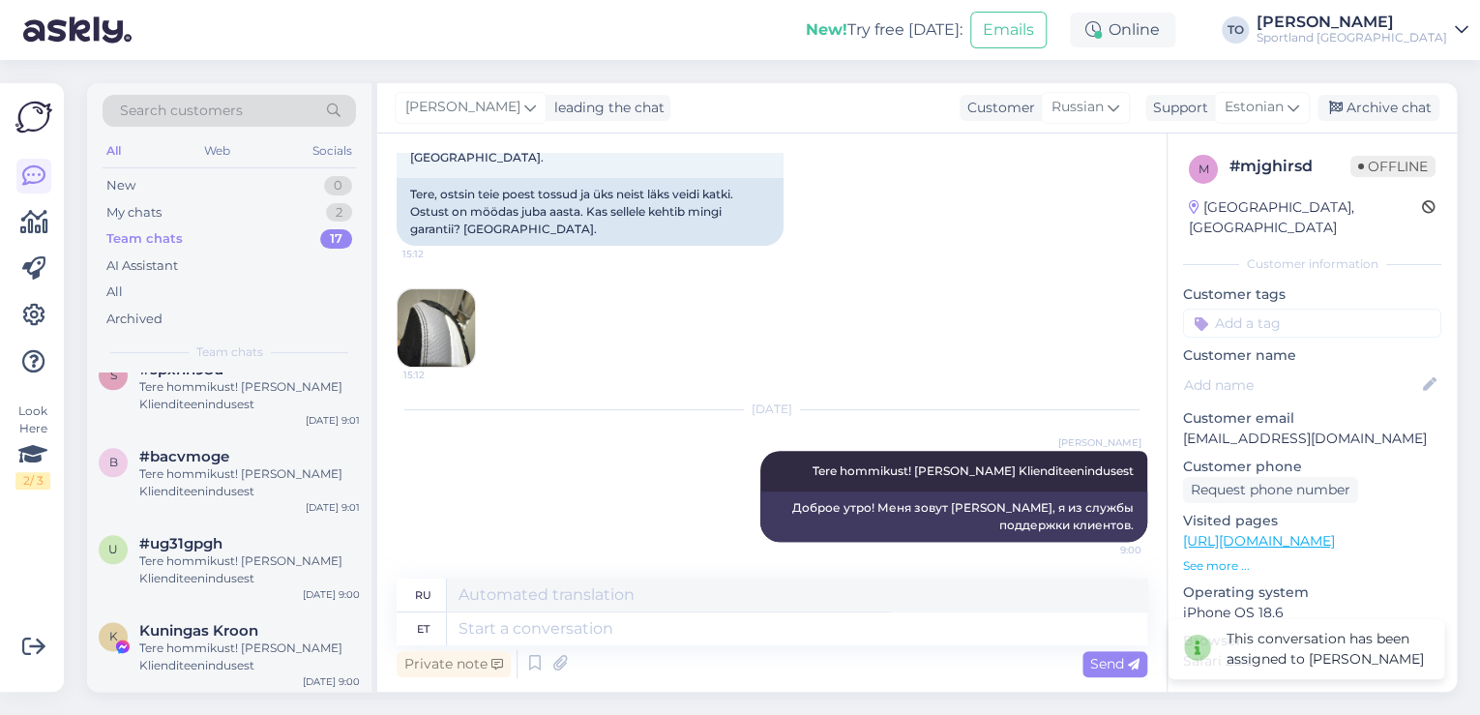
scroll to position [1160, 0]
click at [241, 625] on span "Kuningas Kroon" at bounding box center [198, 627] width 119 height 17
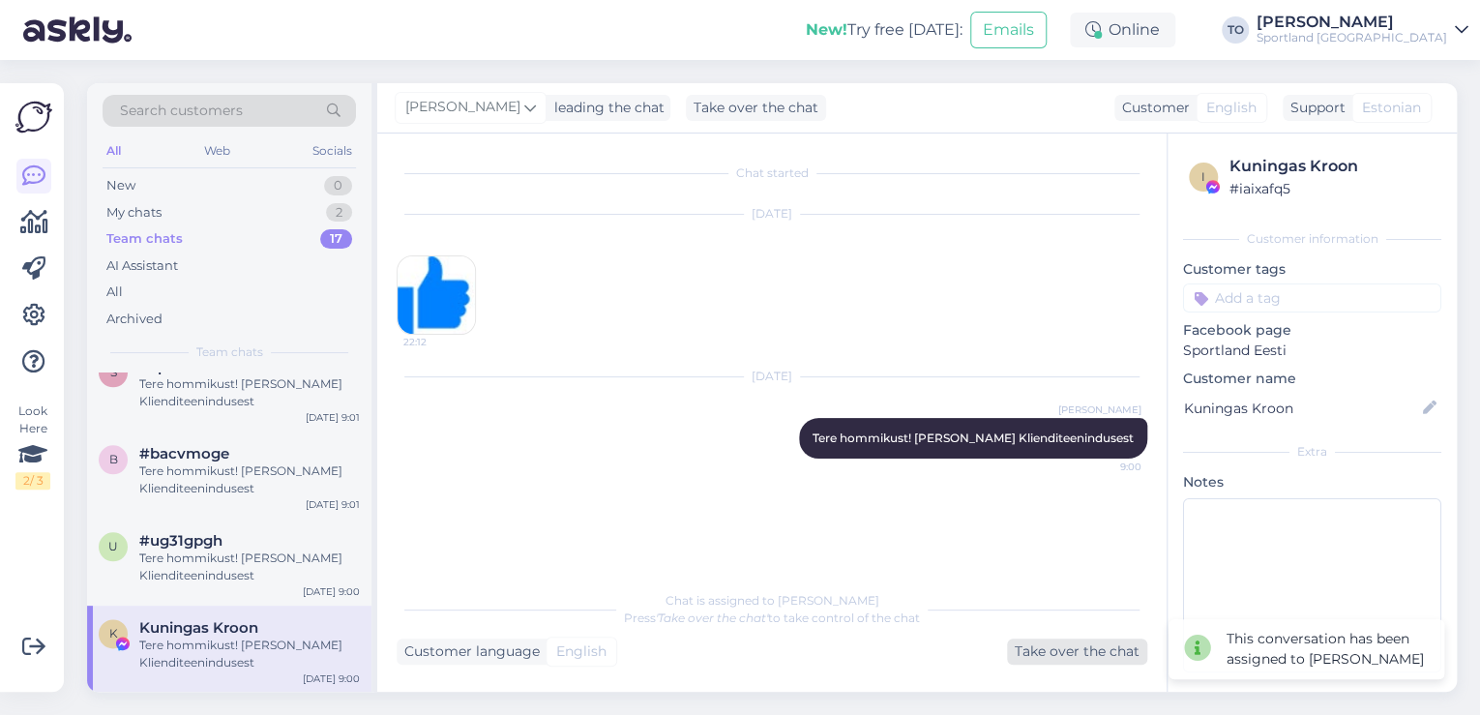
click at [1128, 648] on div "Take over the chat" at bounding box center [1077, 651] width 140 height 26
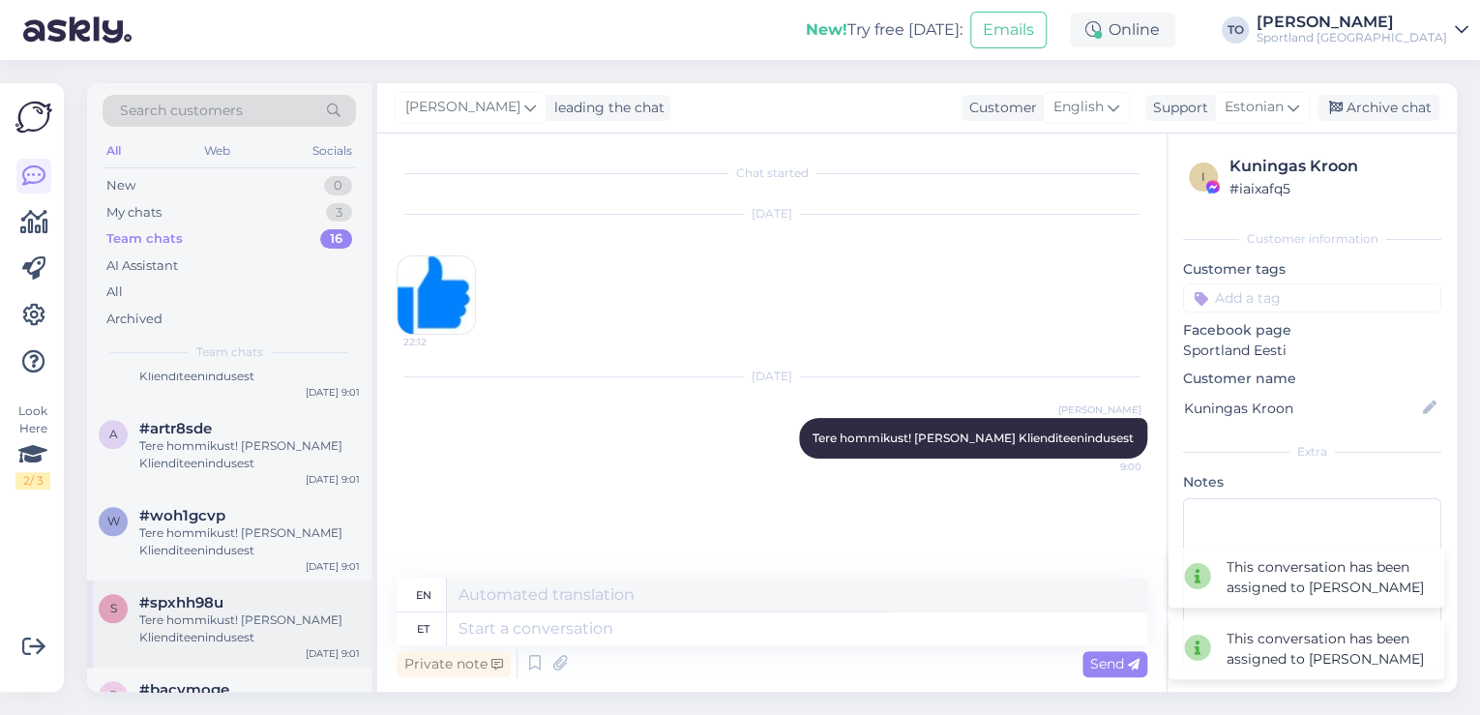
scroll to position [1072, 0]
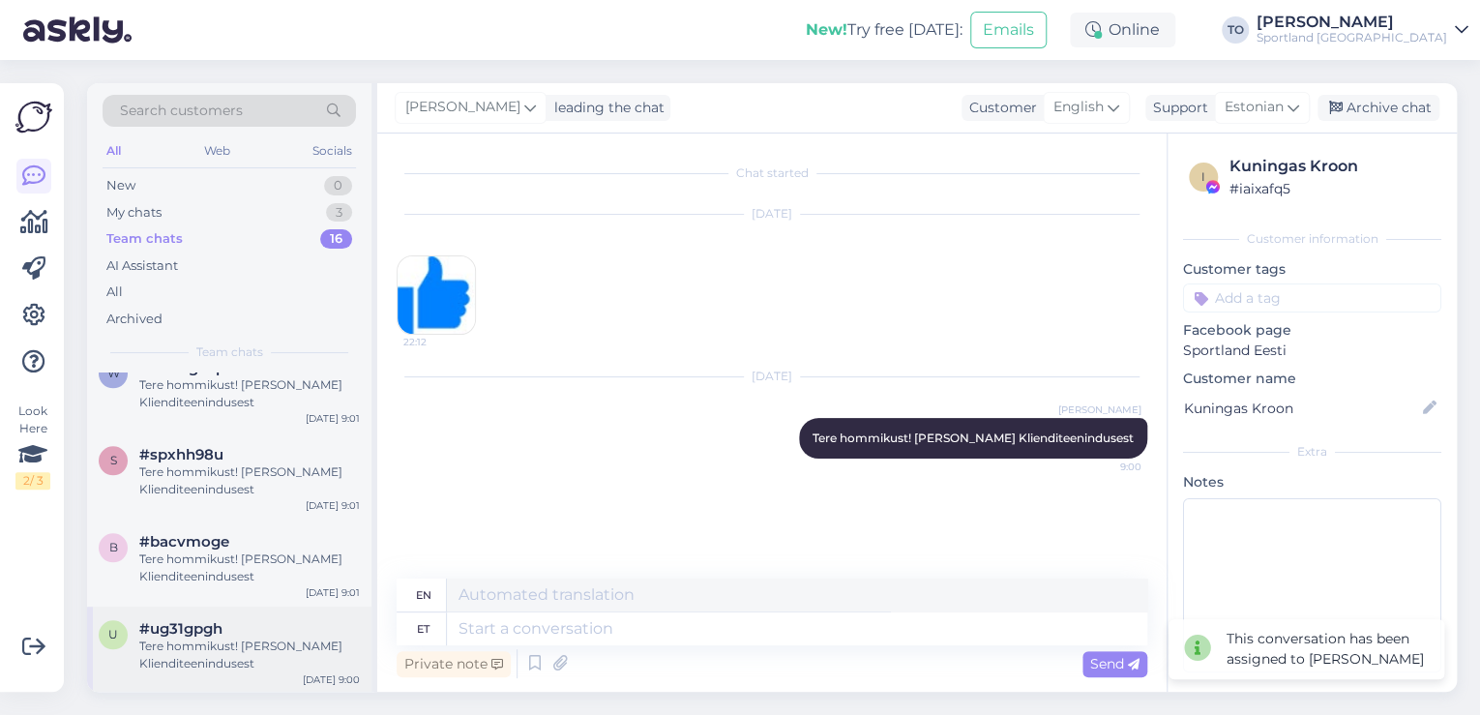
click at [214, 637] on div "Tere hommikust! [PERSON_NAME] Klienditeenindusest" at bounding box center [249, 654] width 221 height 35
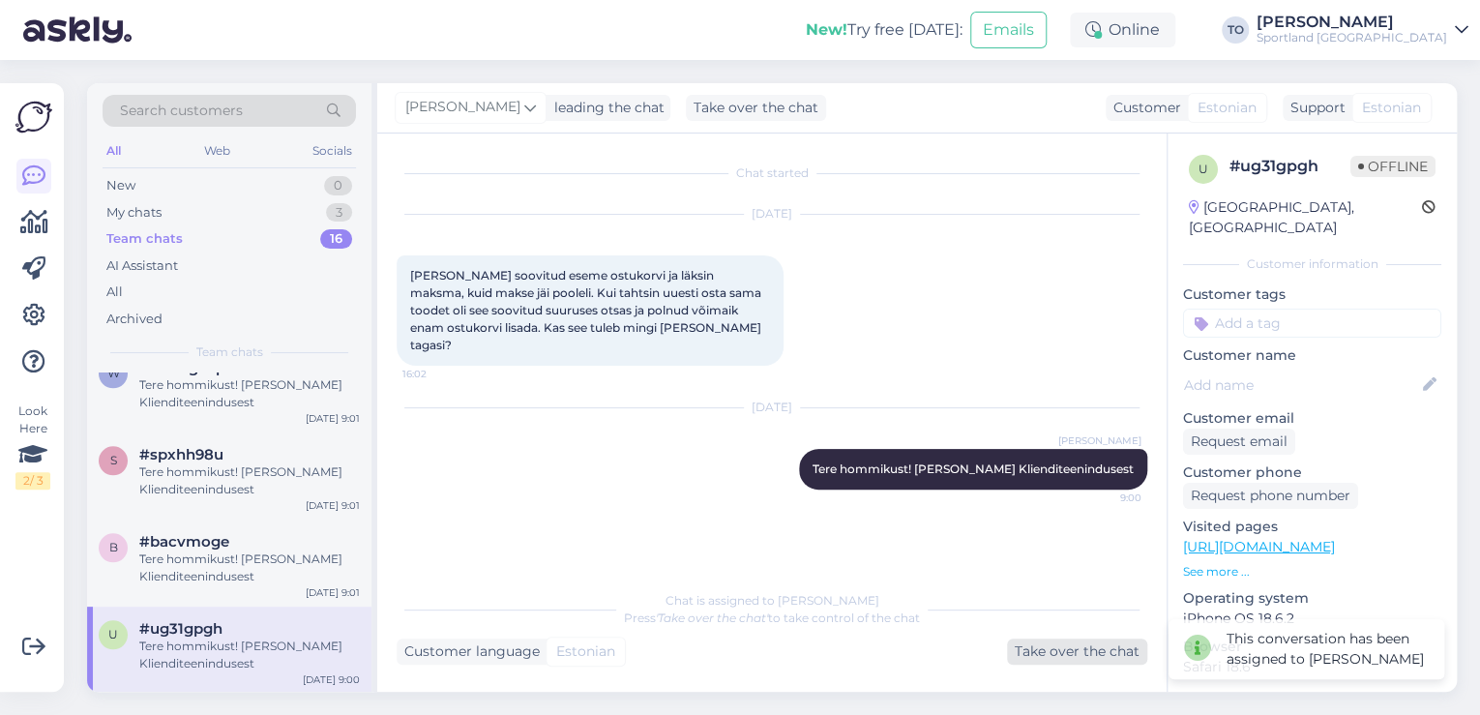
click at [1071, 654] on div "Take over the chat" at bounding box center [1077, 651] width 140 height 26
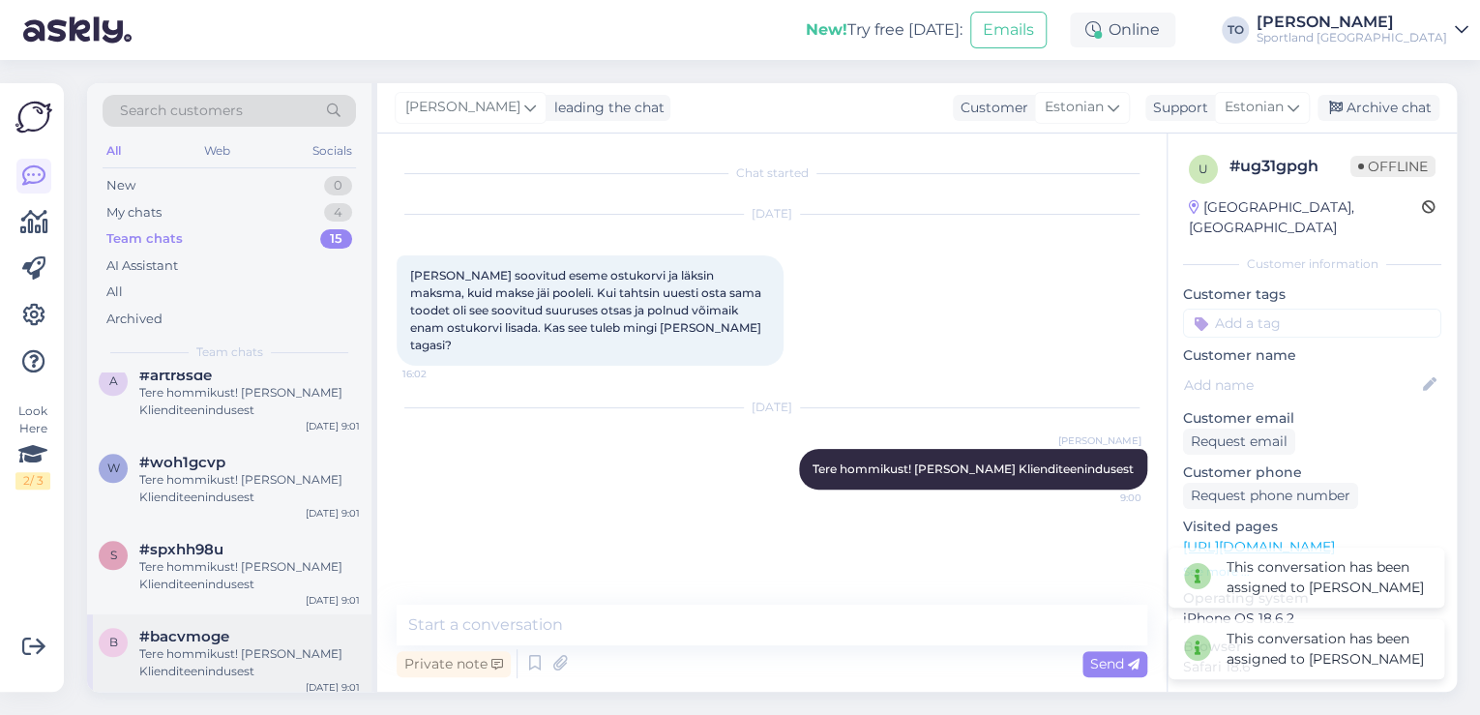
scroll to position [986, 0]
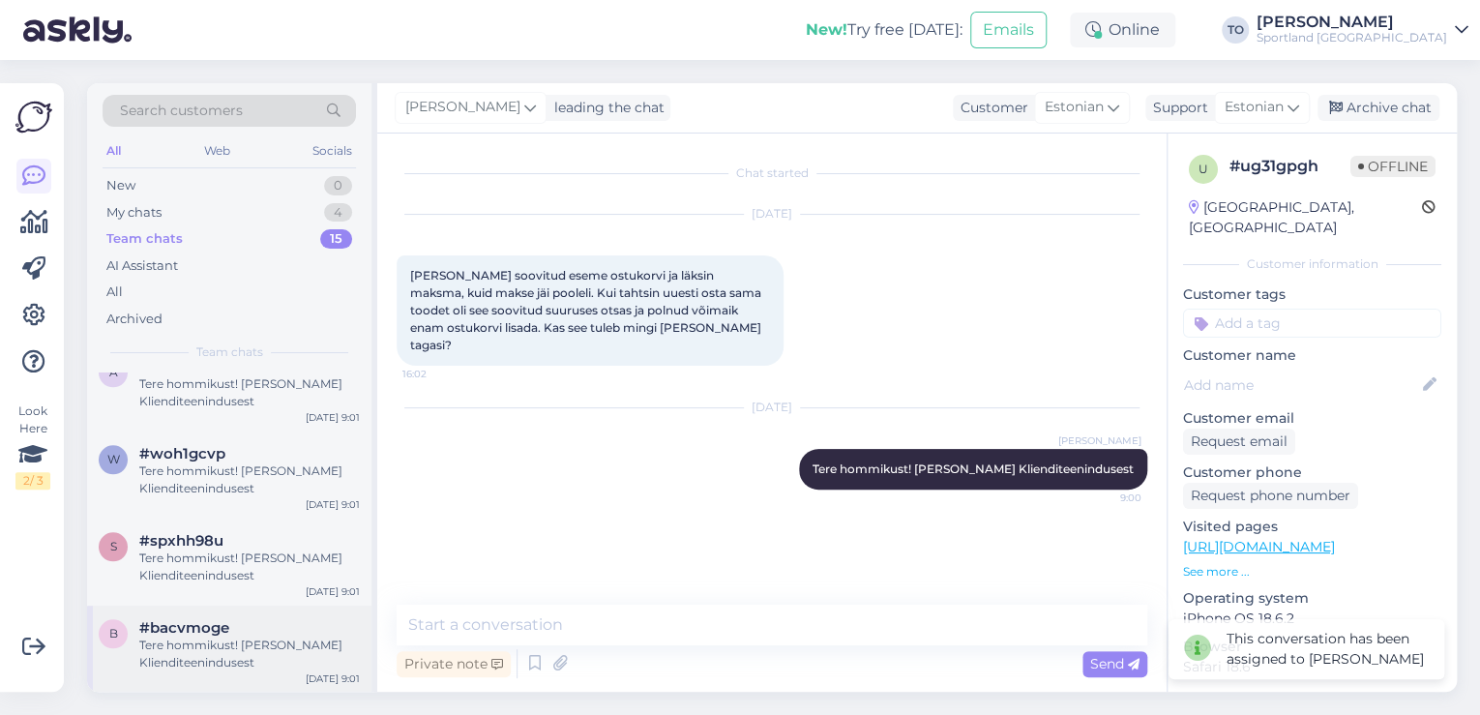
click at [170, 640] on div "Tere hommikust! [PERSON_NAME] Klienditeenindusest" at bounding box center [249, 654] width 221 height 35
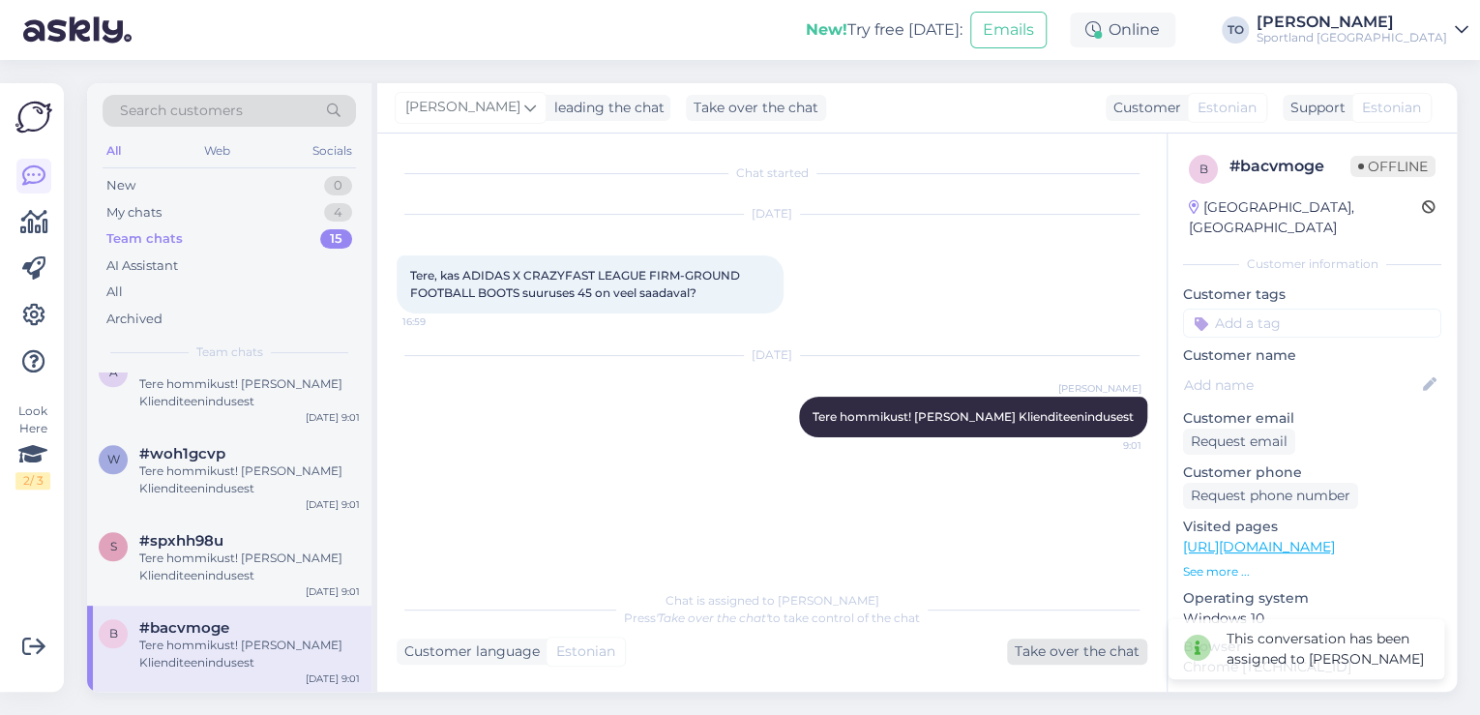
click at [1106, 646] on div "Take over the chat" at bounding box center [1077, 651] width 140 height 26
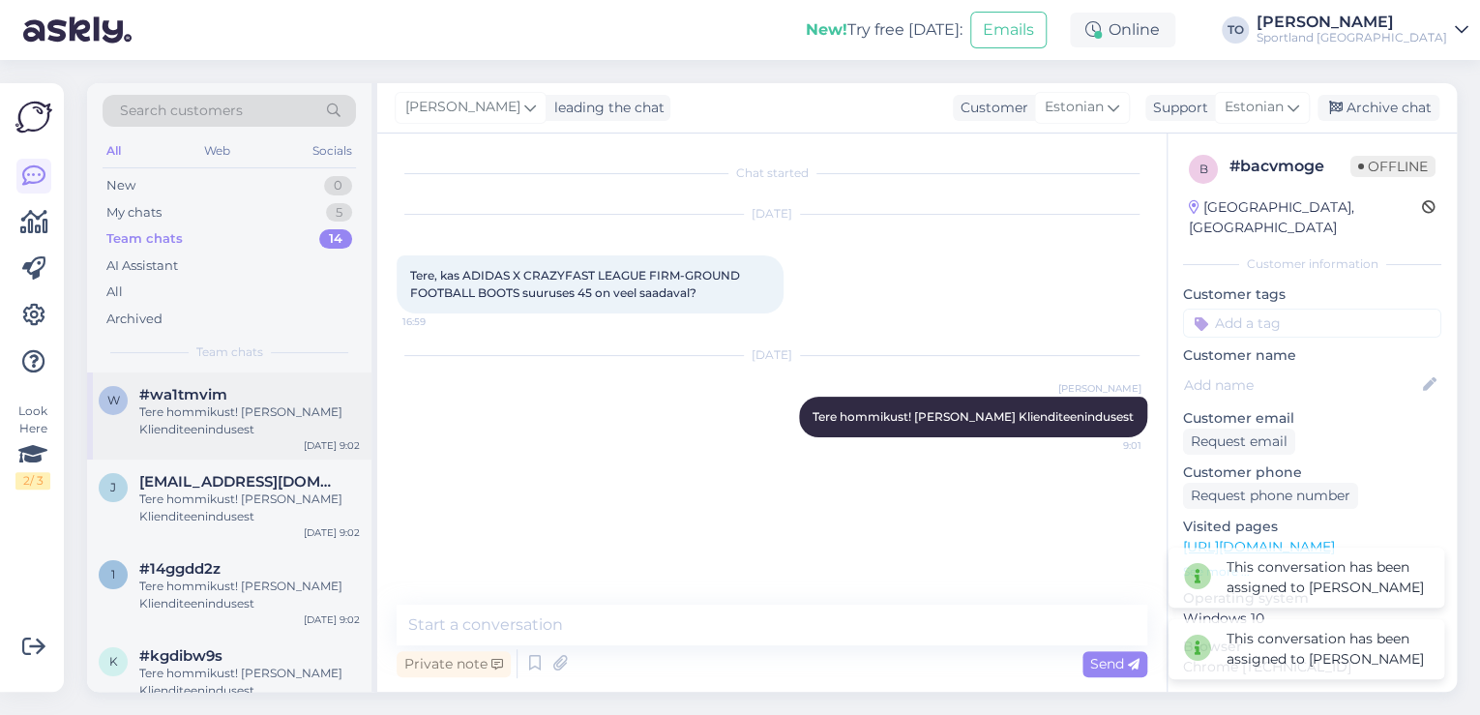
click at [172, 408] on div "Tere hommikust! [PERSON_NAME] Klienditeenindusest" at bounding box center [249, 420] width 221 height 35
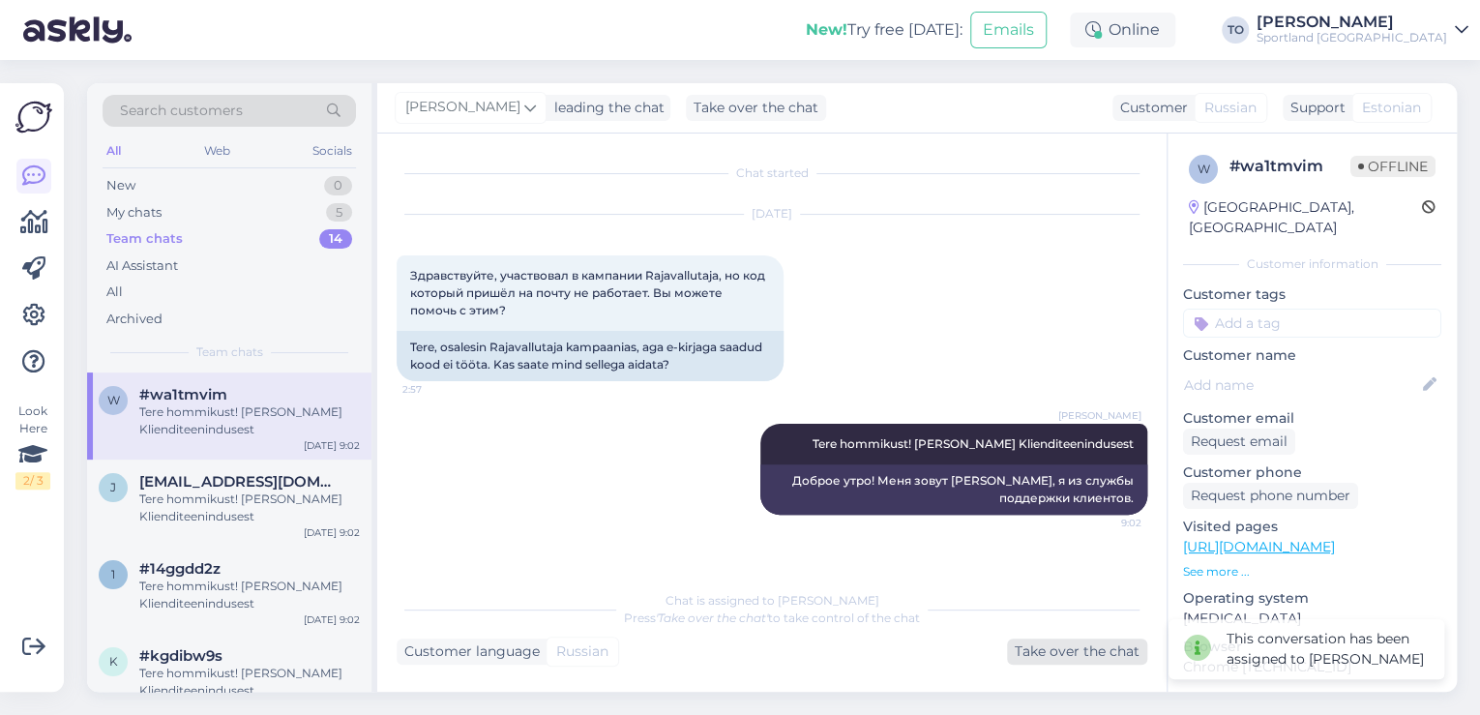
click at [1087, 659] on div "Take over the chat" at bounding box center [1077, 651] width 140 height 26
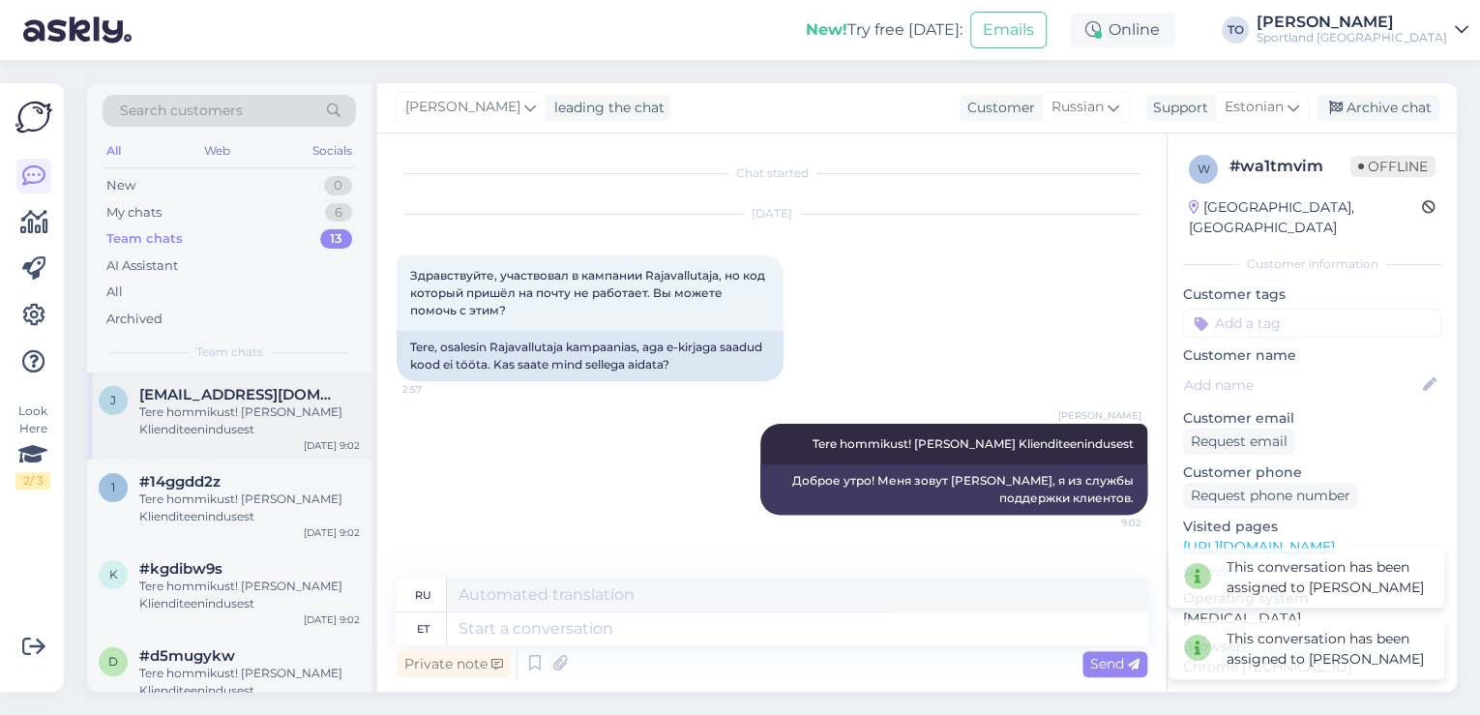
drag, startPoint x: 221, startPoint y: 425, endPoint x: 651, endPoint y: 562, distance: 451.8
click at [221, 426] on div "Tere hommikust! [PERSON_NAME] Klienditeenindusest" at bounding box center [249, 420] width 221 height 35
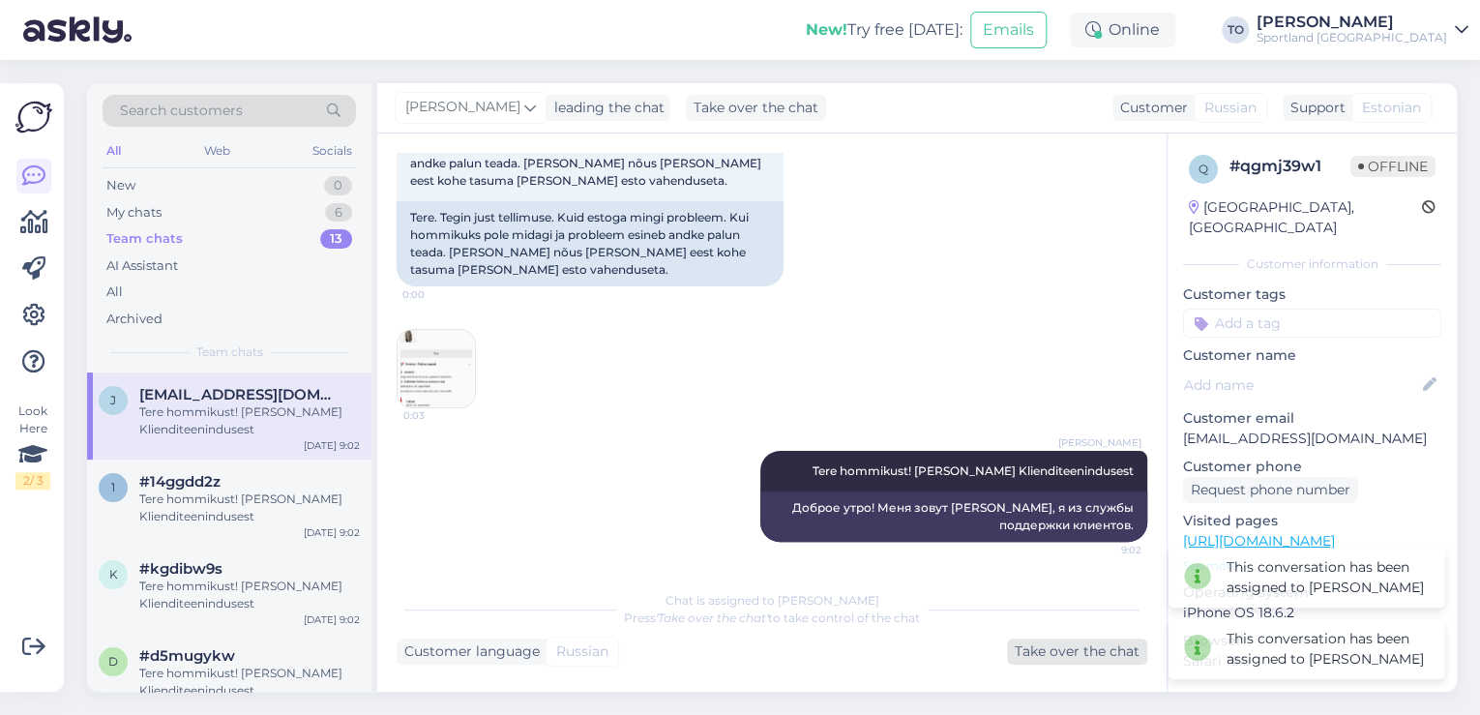
click at [1129, 659] on div "Take over the chat" at bounding box center [1077, 651] width 140 height 26
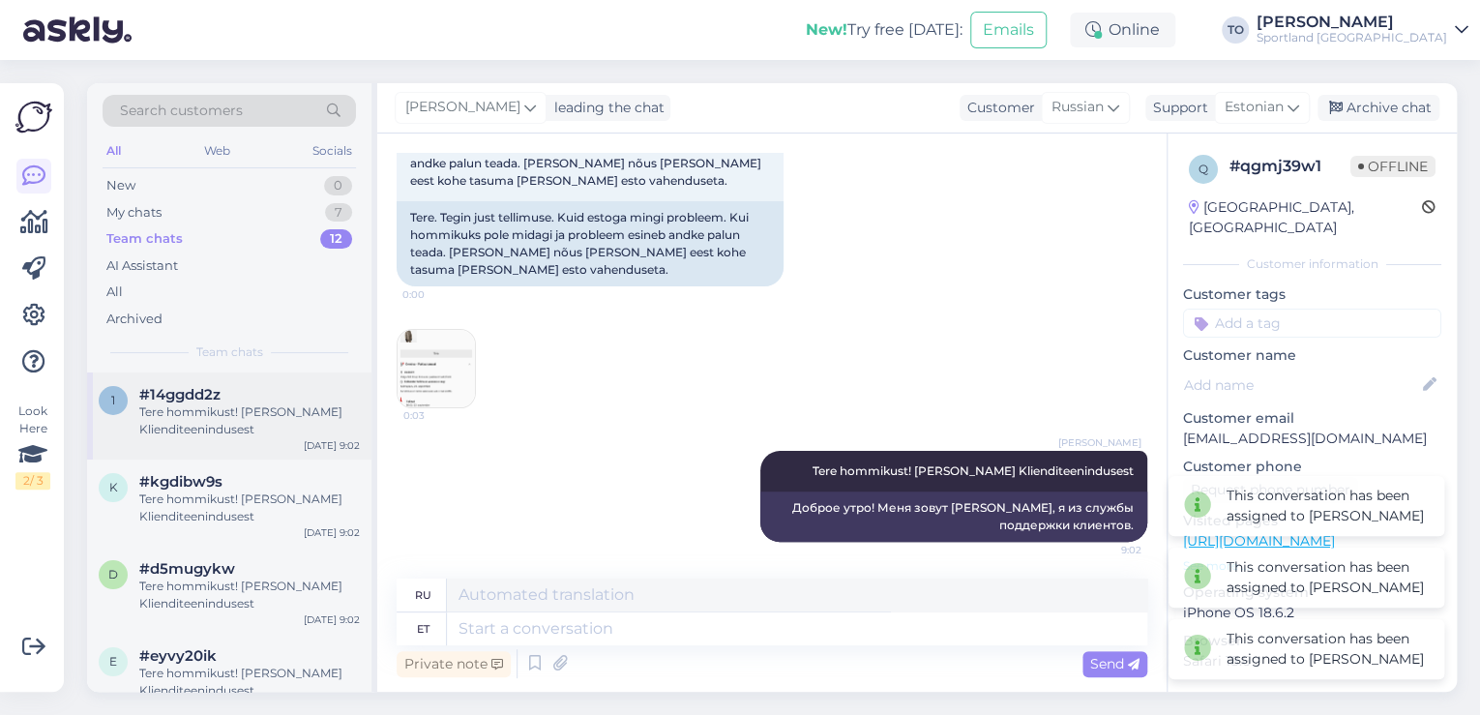
click at [156, 434] on div "Tere hommikust! [PERSON_NAME] Klienditeenindusest" at bounding box center [249, 420] width 221 height 35
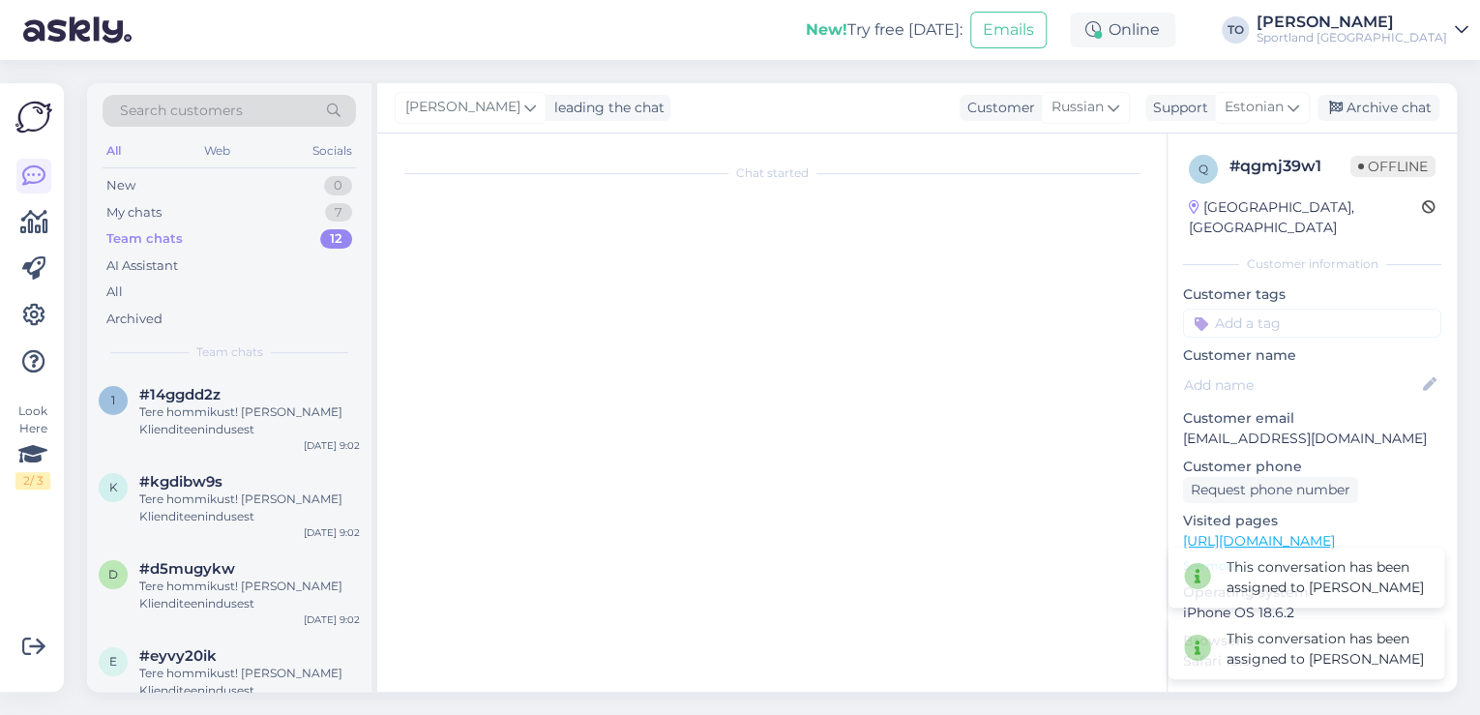
scroll to position [0, 0]
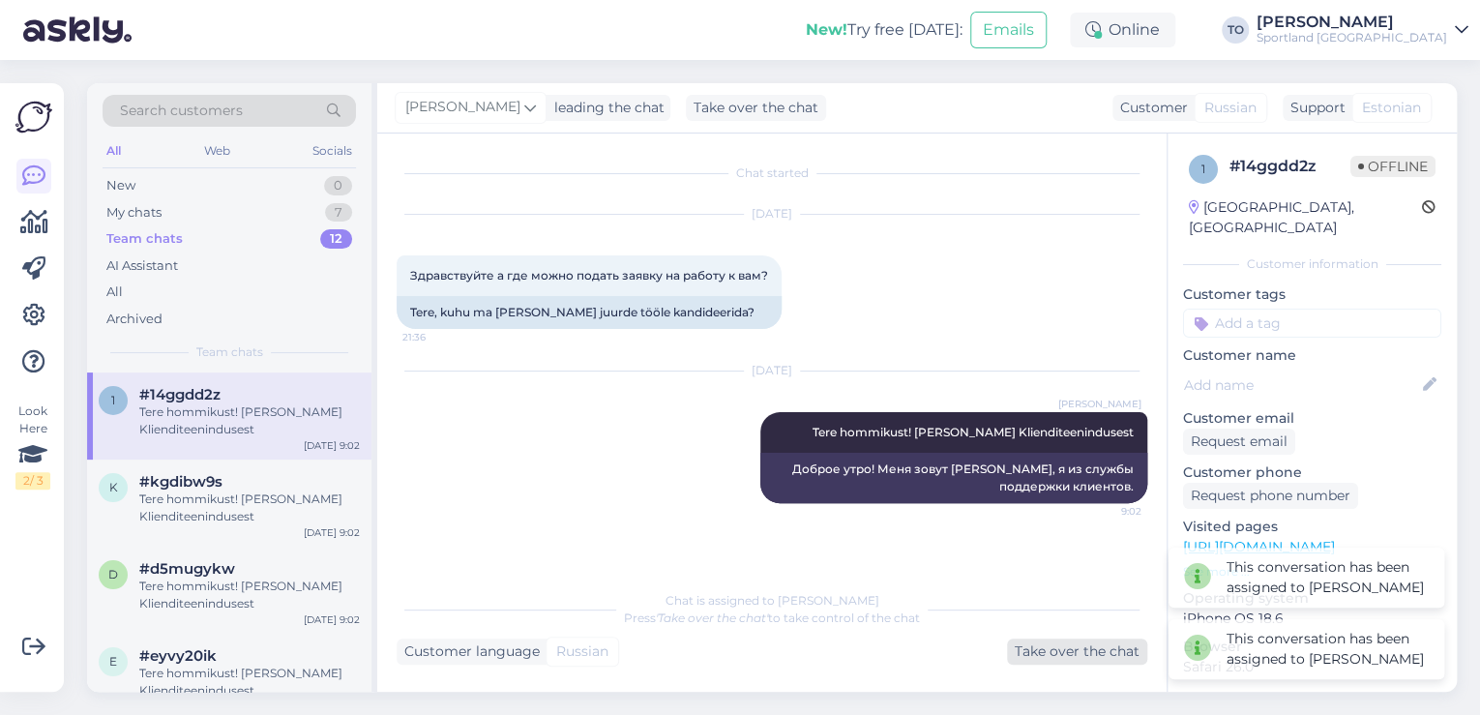
click at [1055, 650] on div "Take over the chat" at bounding box center [1077, 651] width 140 height 26
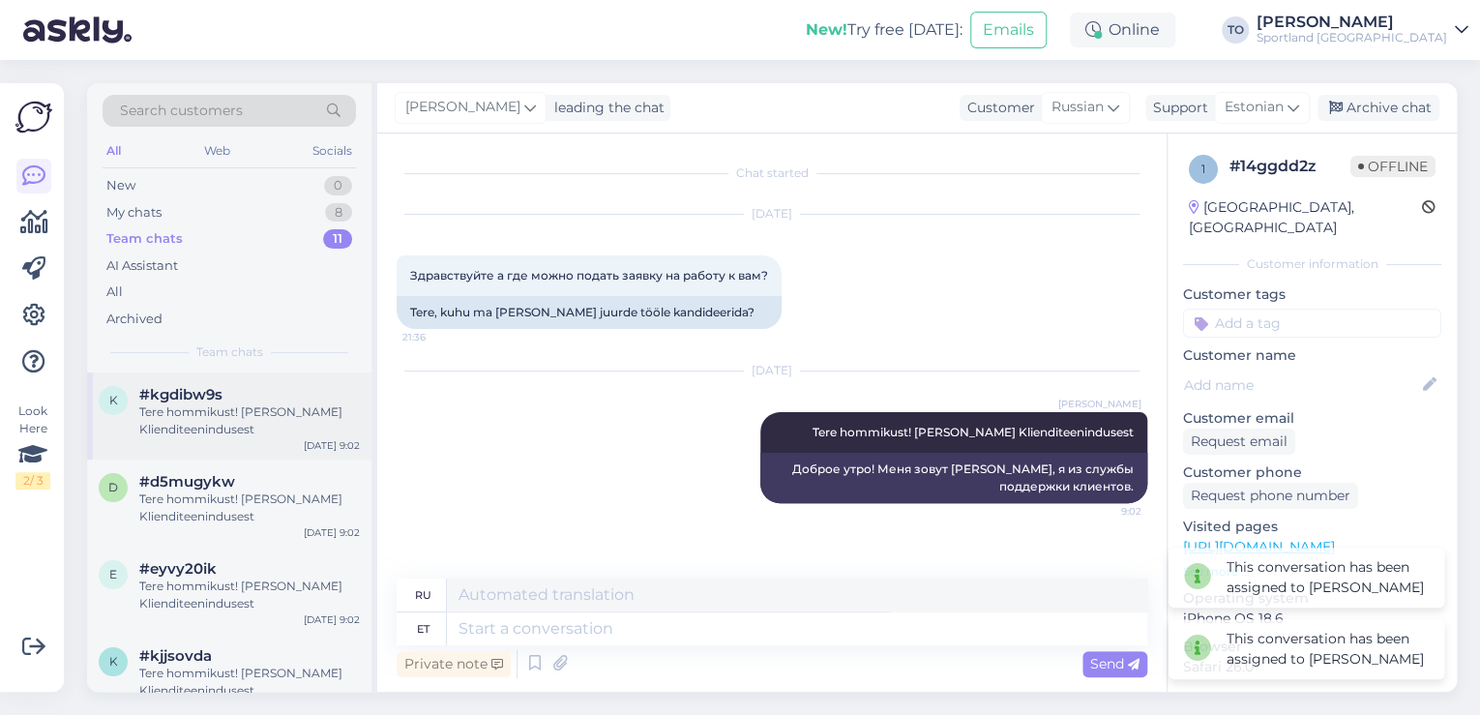
click at [191, 432] on div "Tere hommikust! [PERSON_NAME] Klienditeenindusest" at bounding box center [249, 420] width 221 height 35
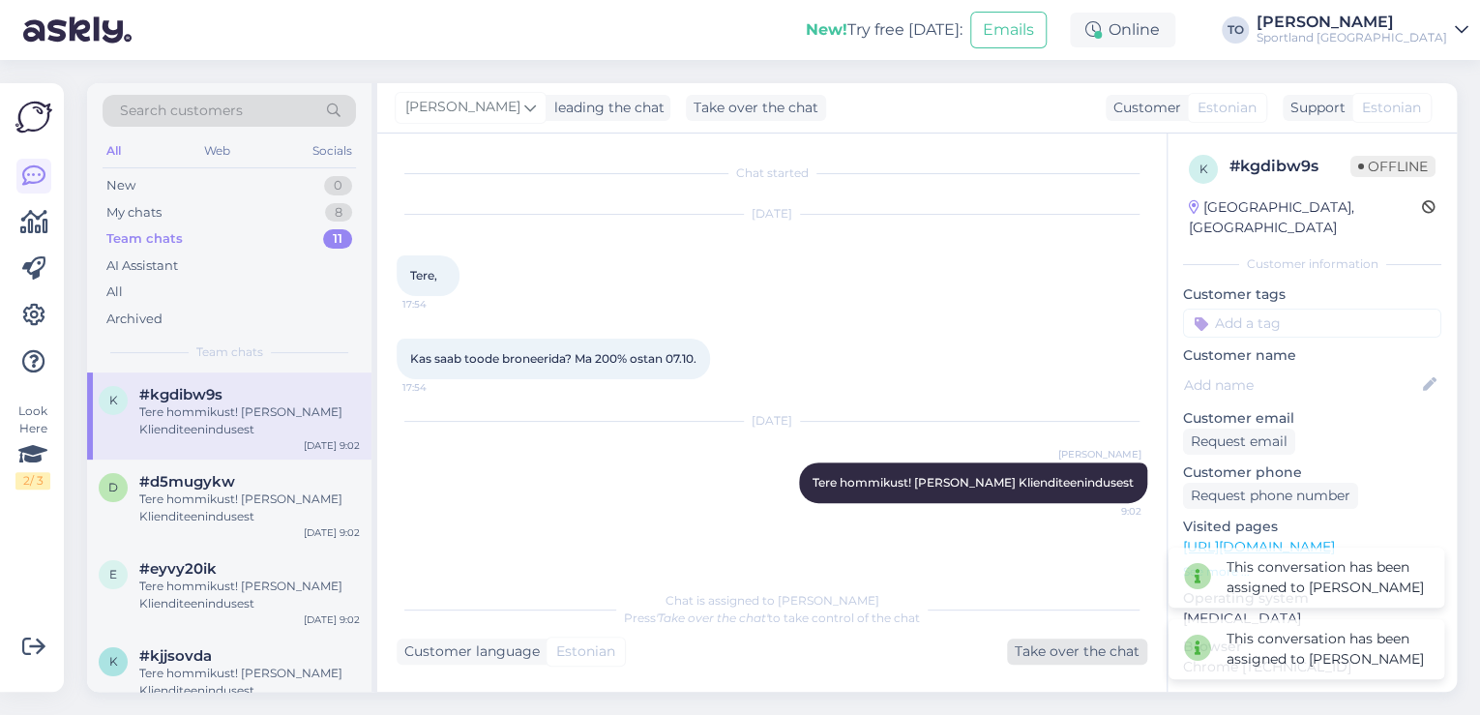
click at [1110, 654] on div "Take over the chat" at bounding box center [1077, 651] width 140 height 26
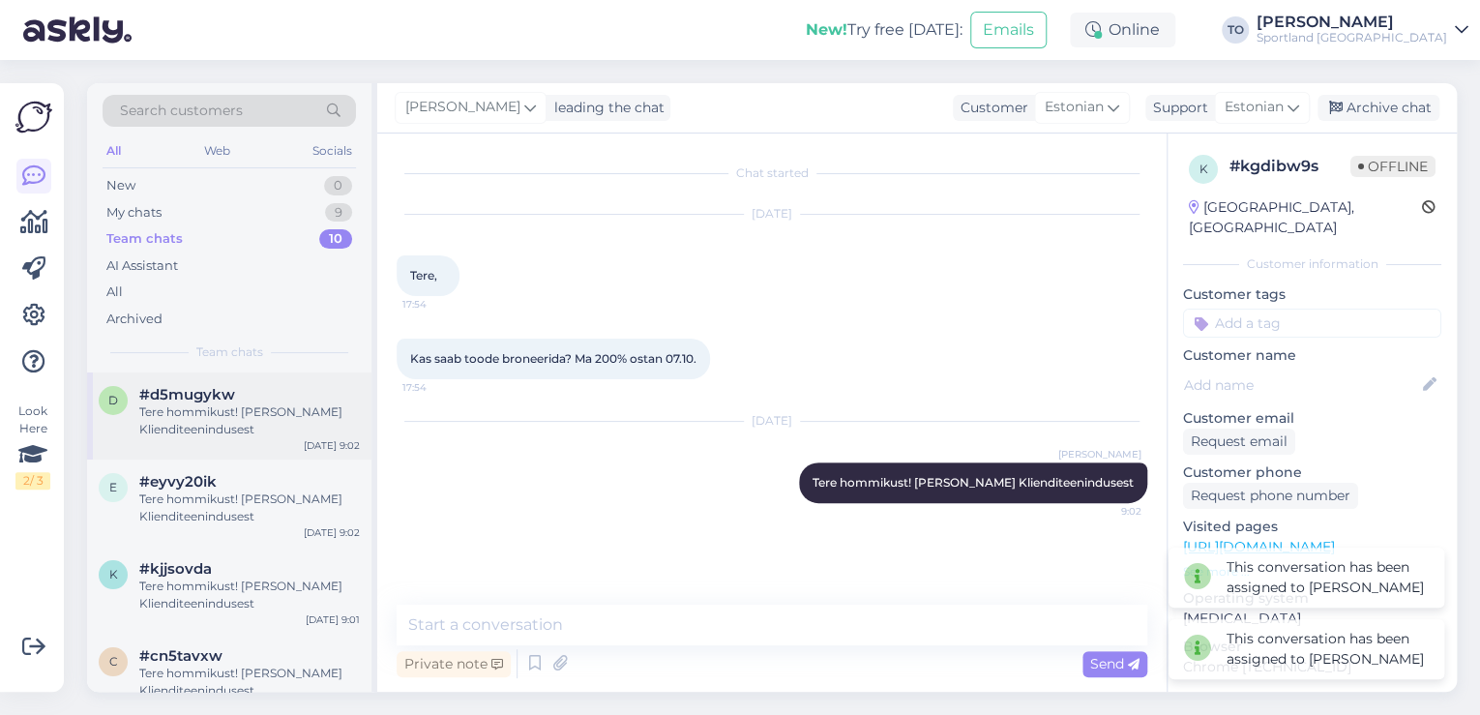
click at [205, 411] on div "Tere hommikust! [PERSON_NAME] Klienditeenindusest" at bounding box center [249, 420] width 221 height 35
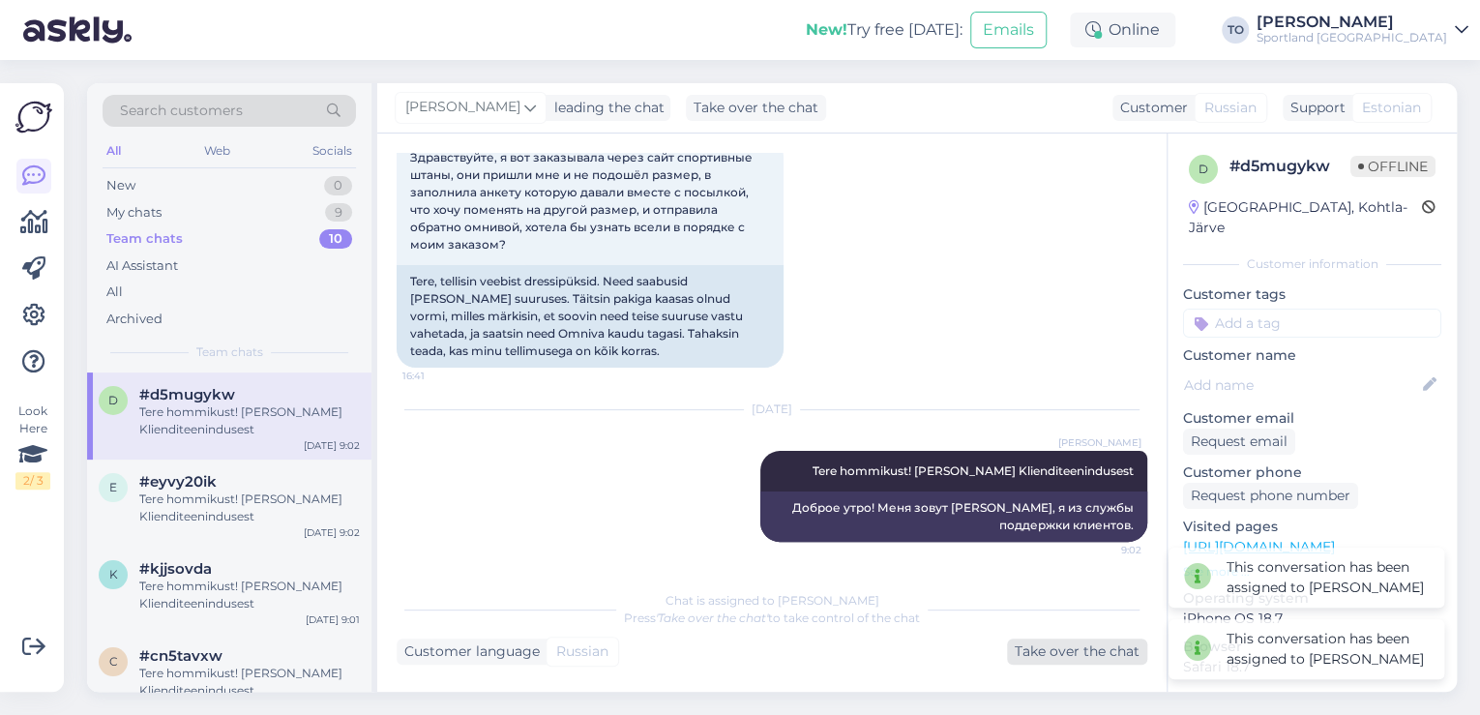
click at [1076, 652] on div "Take over the chat" at bounding box center [1077, 651] width 140 height 26
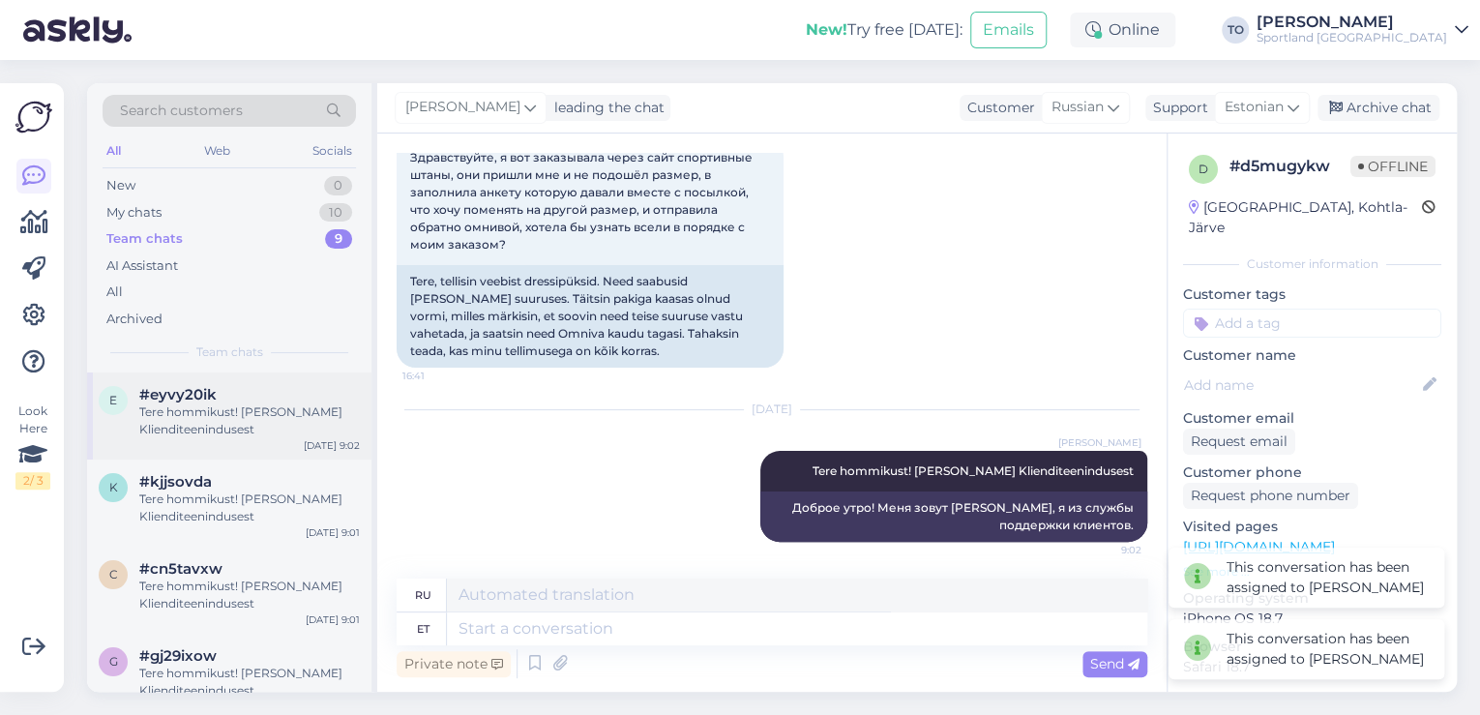
drag, startPoint x: 177, startPoint y: 429, endPoint x: 274, endPoint y: 445, distance: 98.1
click at [177, 429] on div "Tere hommikust! [PERSON_NAME] Klienditeenindusest" at bounding box center [249, 420] width 221 height 35
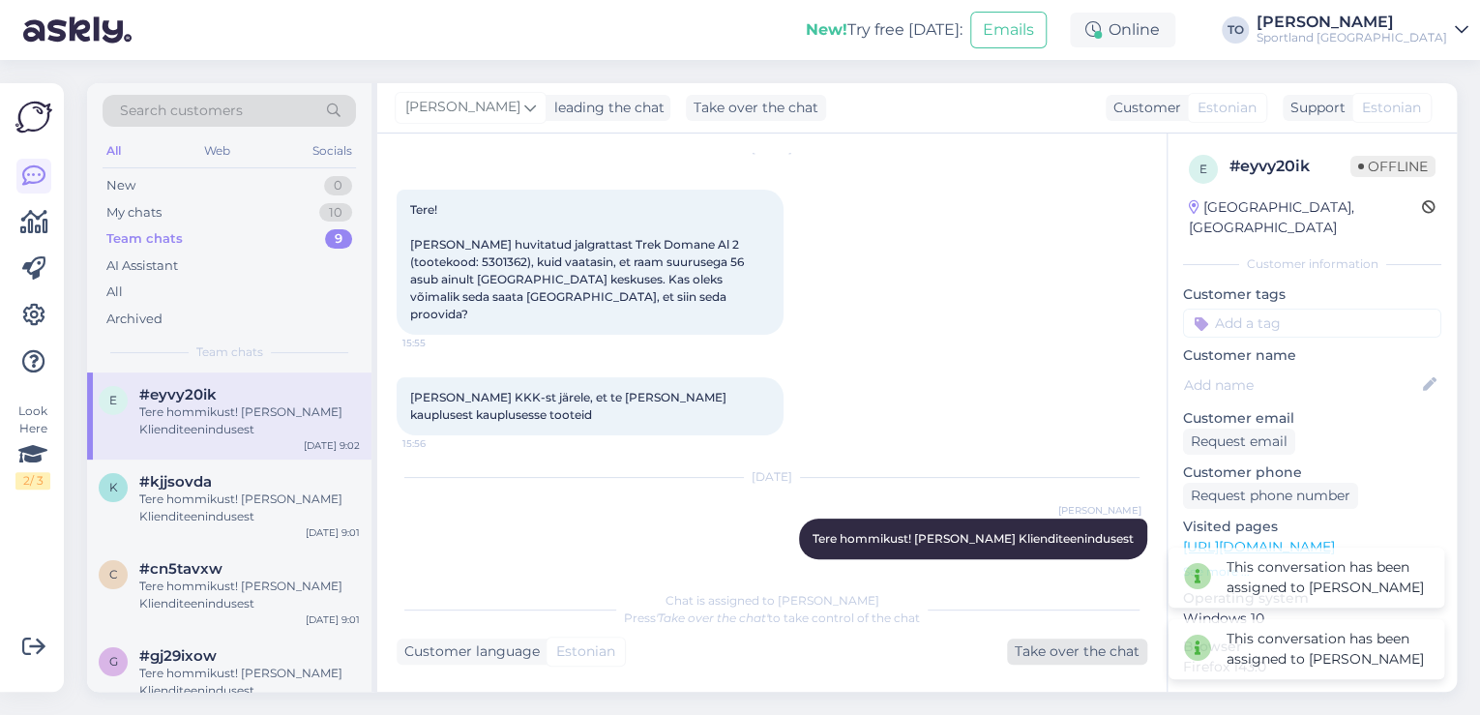
click at [1074, 653] on div "Take over the chat" at bounding box center [1077, 651] width 140 height 26
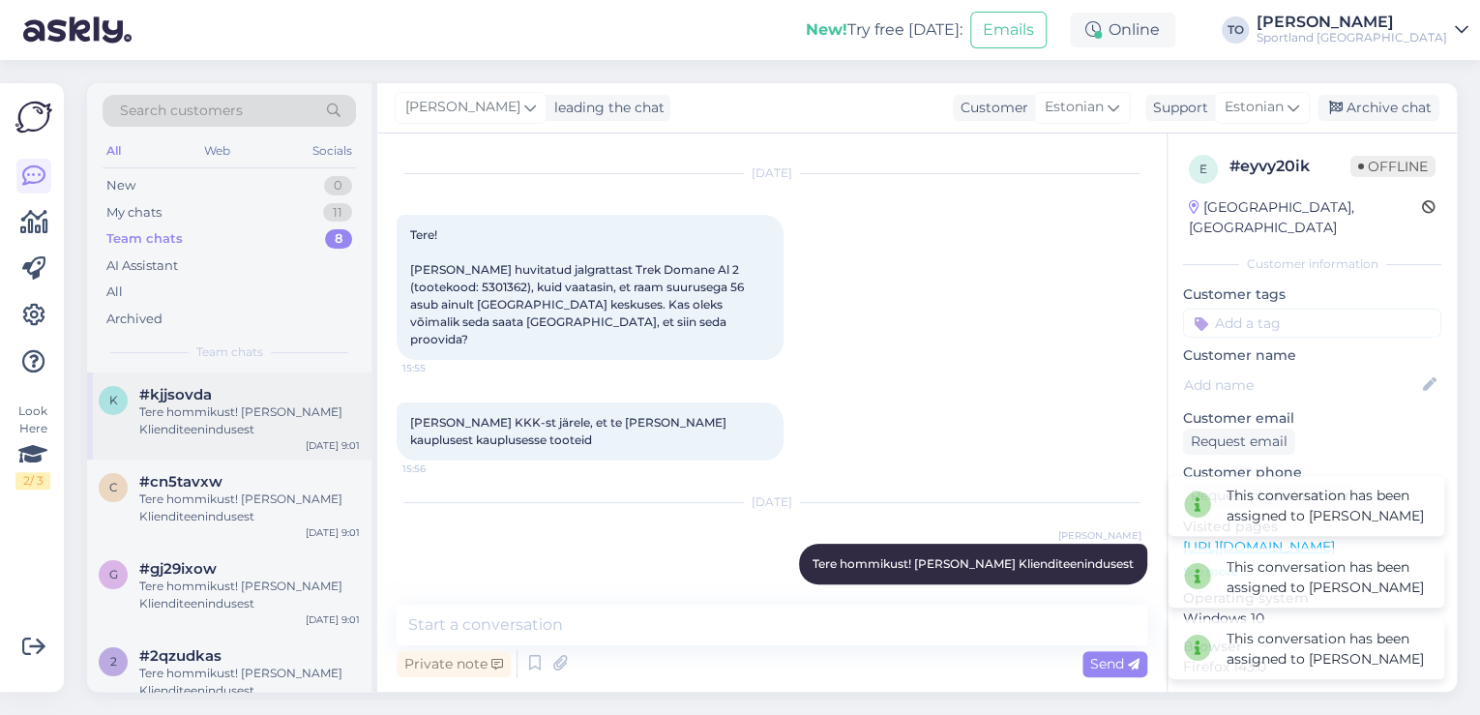
click at [176, 403] on div "Tere hommikust! [PERSON_NAME] Klienditeenindusest" at bounding box center [249, 420] width 221 height 35
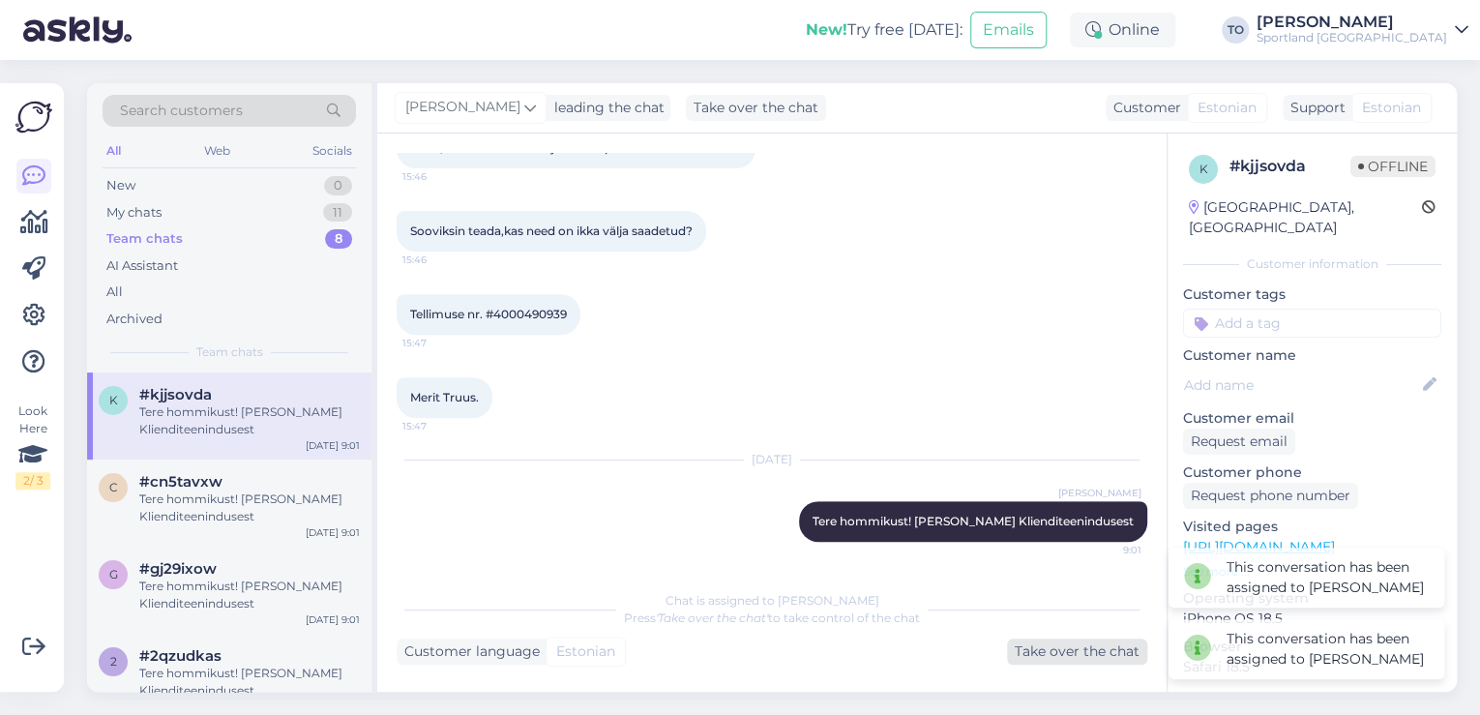
click at [1122, 659] on div "Take over the chat" at bounding box center [1077, 651] width 140 height 26
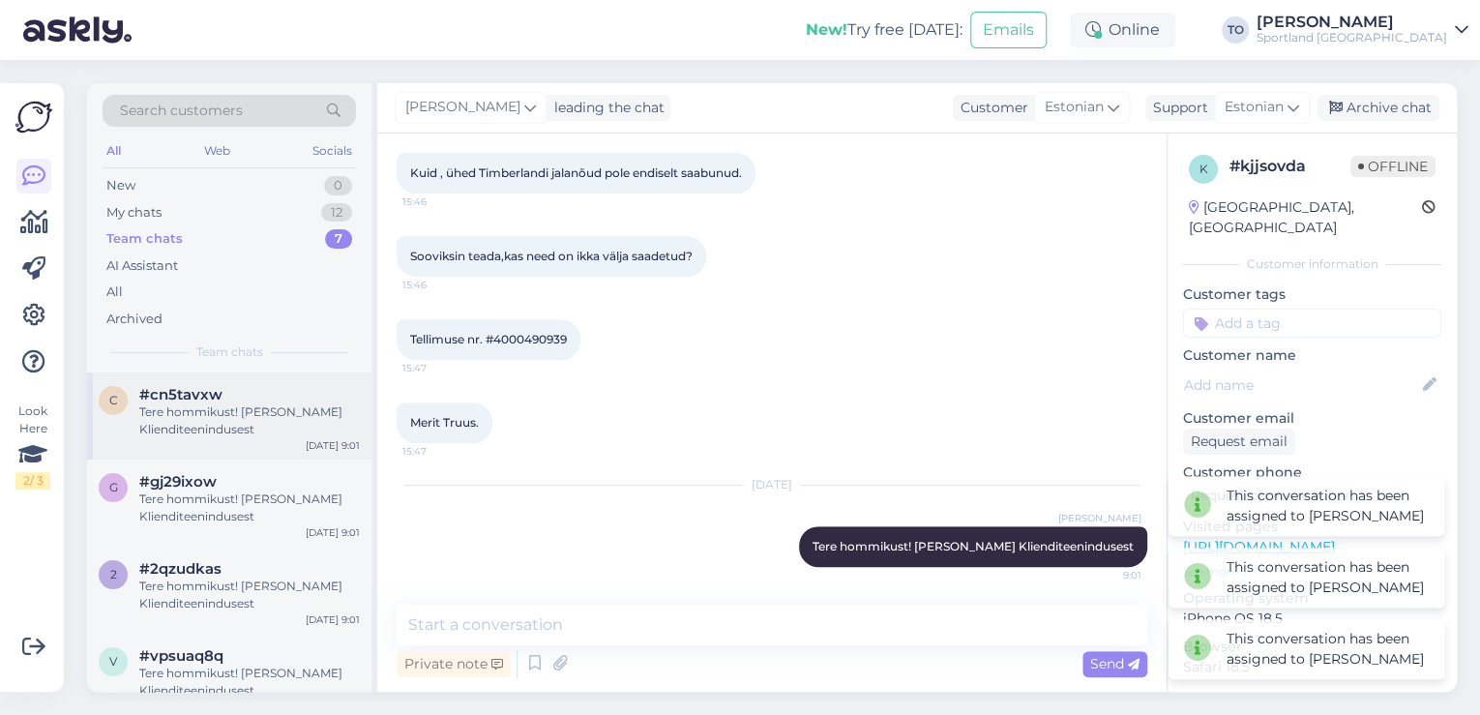
click at [239, 435] on div "Tere hommikust! [PERSON_NAME] Klienditeenindusest" at bounding box center [249, 420] width 221 height 35
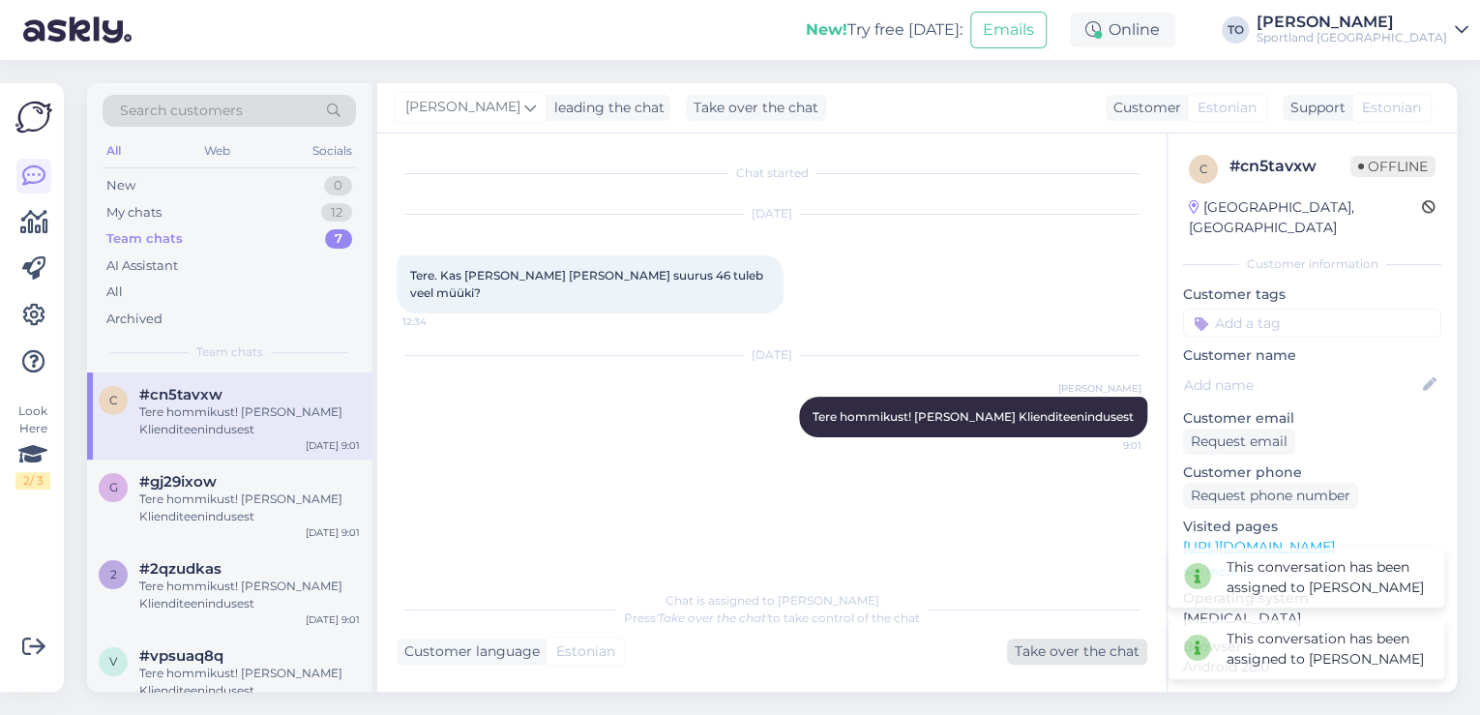
click at [1107, 647] on div "Take over the chat" at bounding box center [1077, 651] width 140 height 26
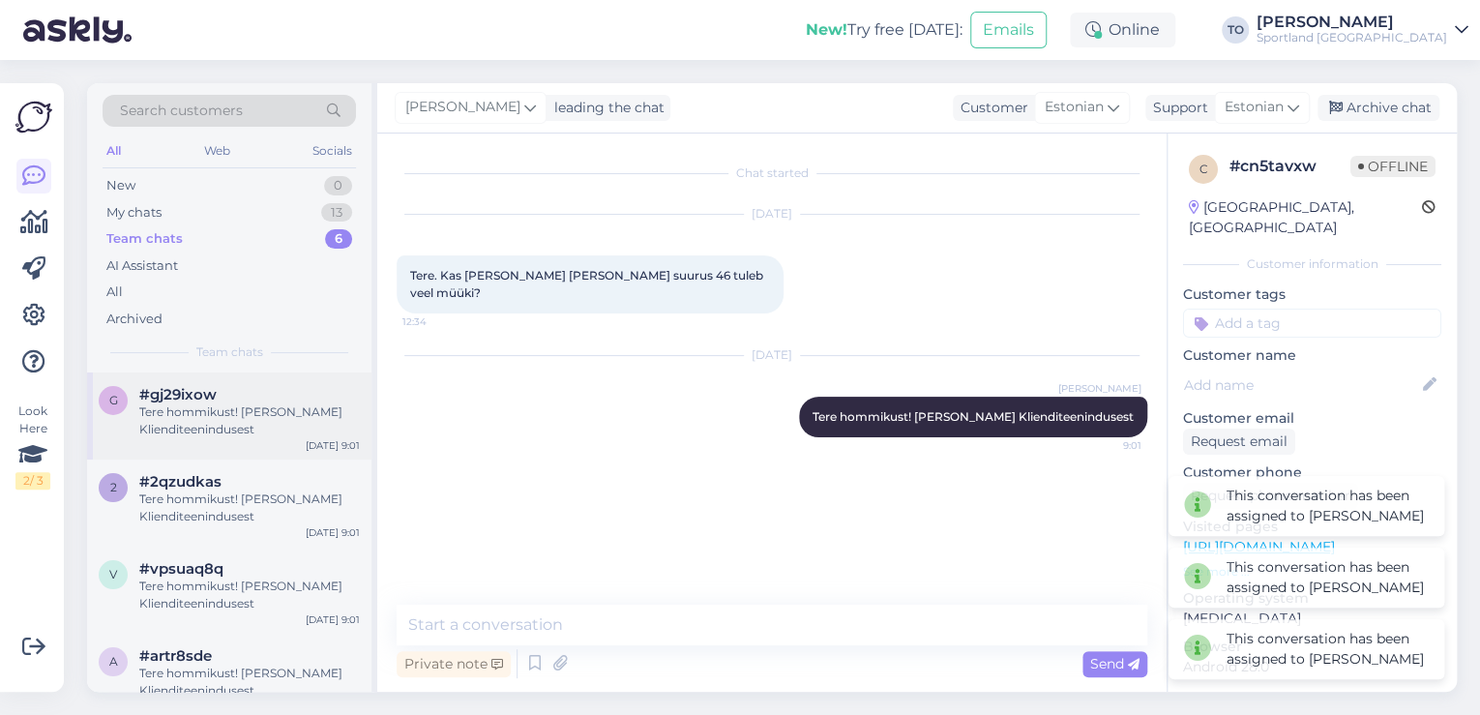
click at [250, 428] on div "Tere hommikust! [PERSON_NAME] Klienditeenindusest" at bounding box center [249, 420] width 221 height 35
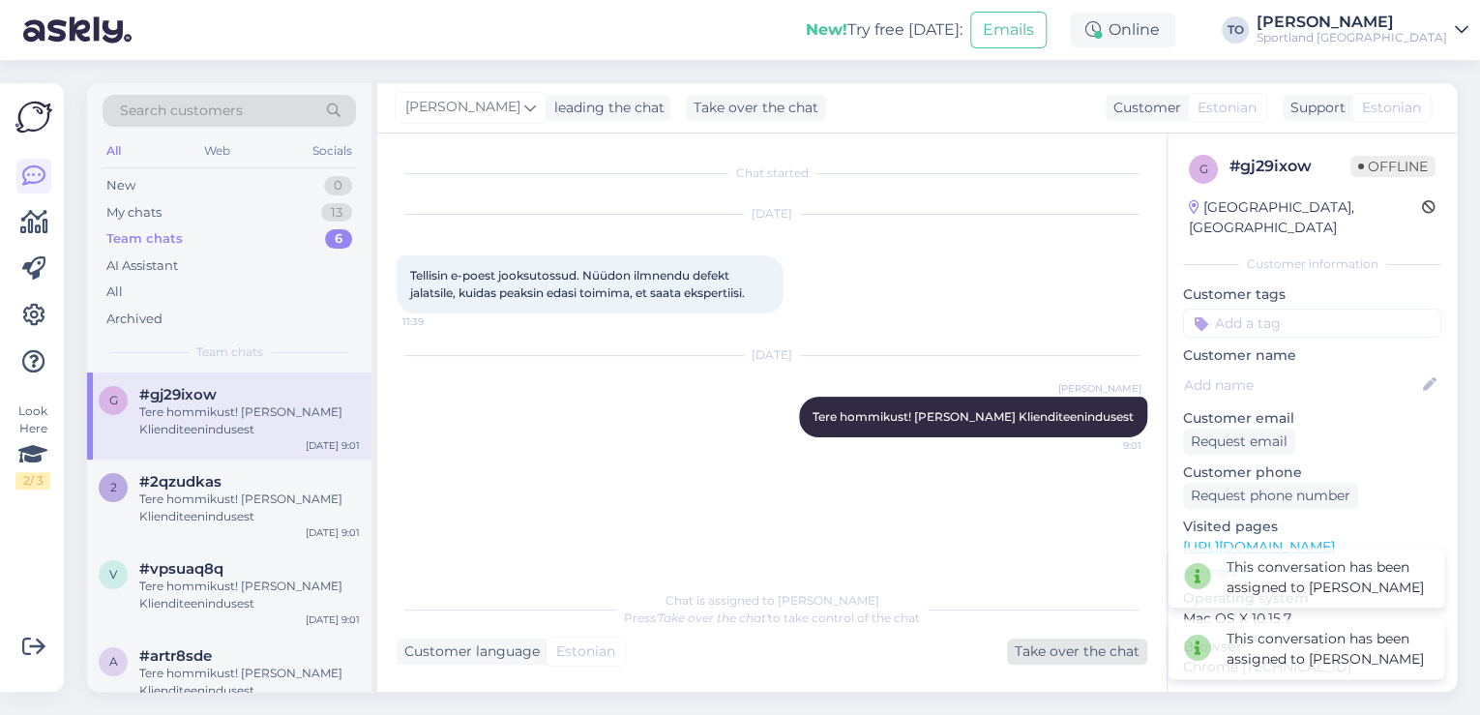
click at [1099, 654] on div "Take over the chat" at bounding box center [1077, 651] width 140 height 26
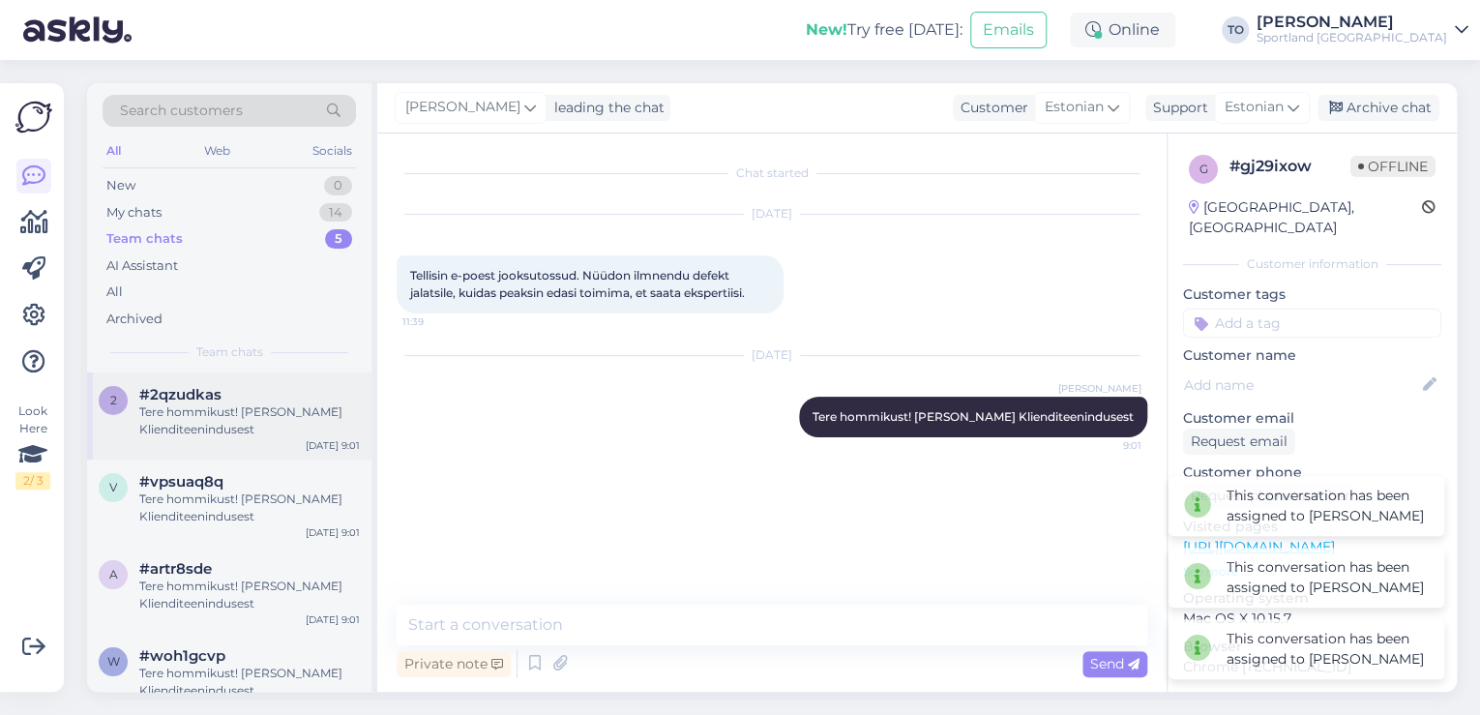
click at [225, 431] on div "Tere hommikust! [PERSON_NAME] Klienditeenindusest" at bounding box center [249, 420] width 221 height 35
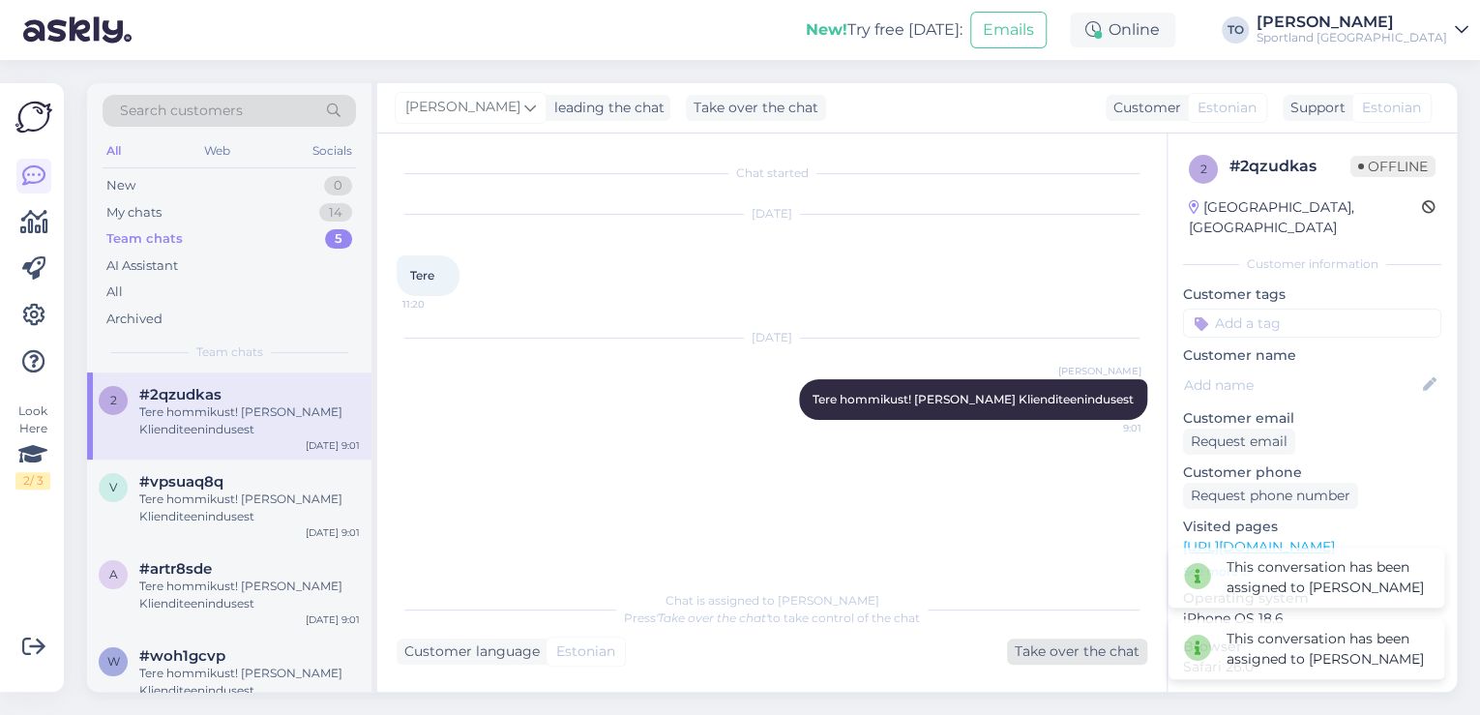
click at [1053, 655] on div "Take over the chat" at bounding box center [1077, 651] width 140 height 26
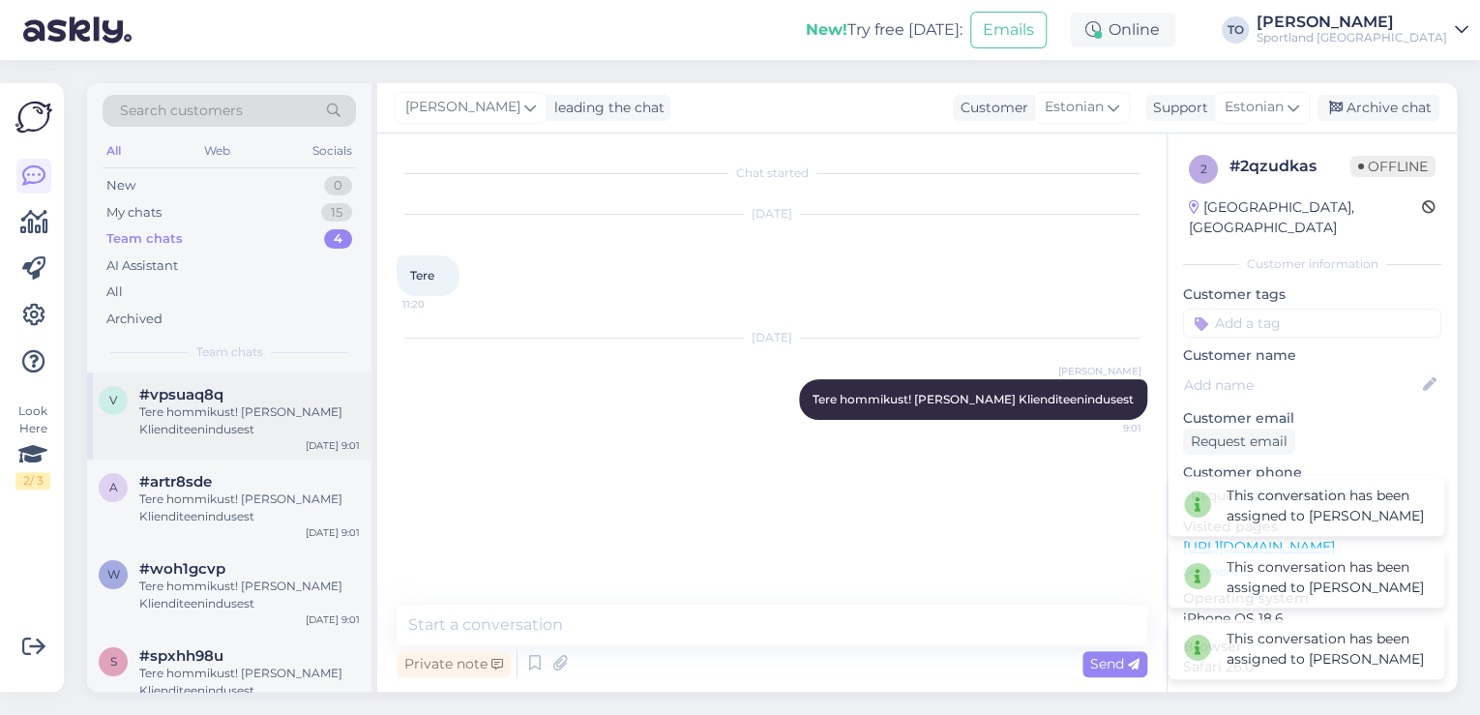
click at [231, 419] on div "Tere hommikust! [PERSON_NAME] Klienditeenindusest" at bounding box center [249, 420] width 221 height 35
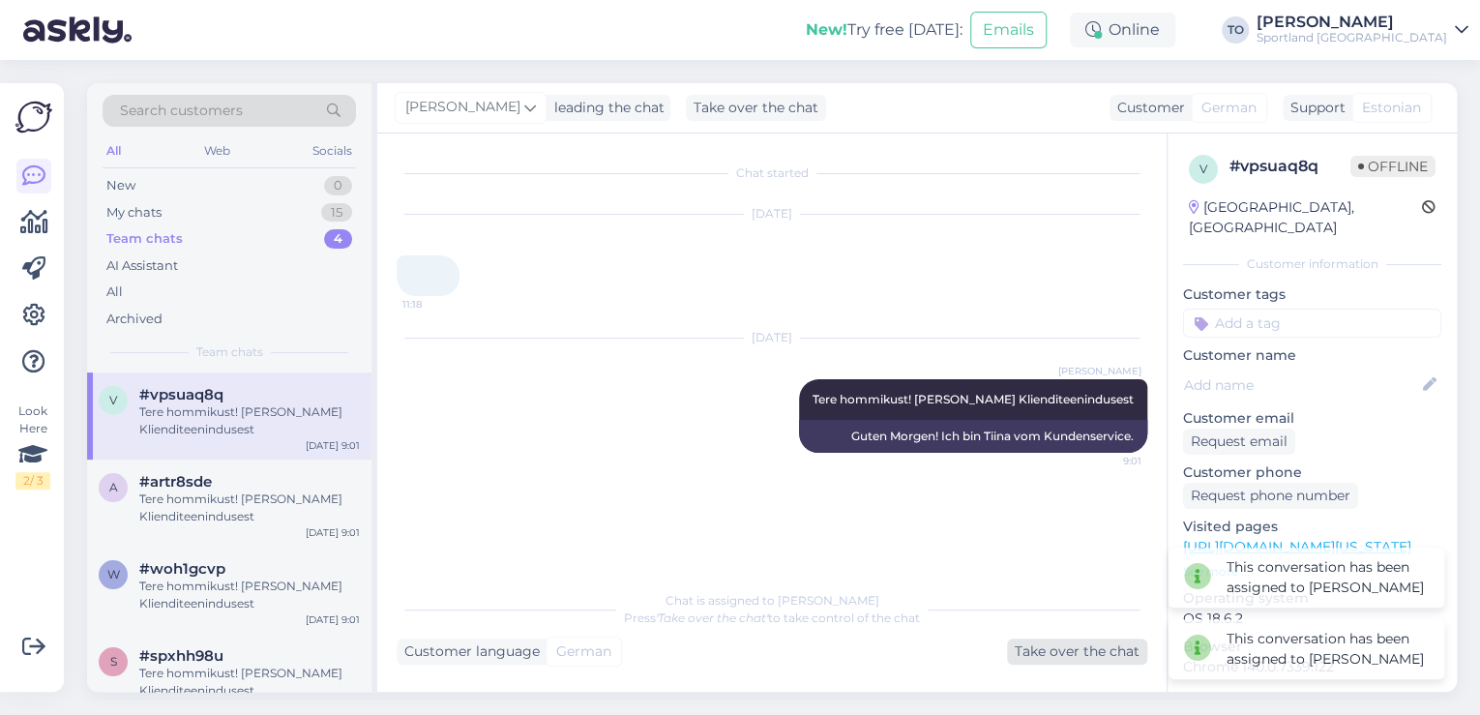
click at [1087, 649] on div "Take over the chat" at bounding box center [1077, 651] width 140 height 26
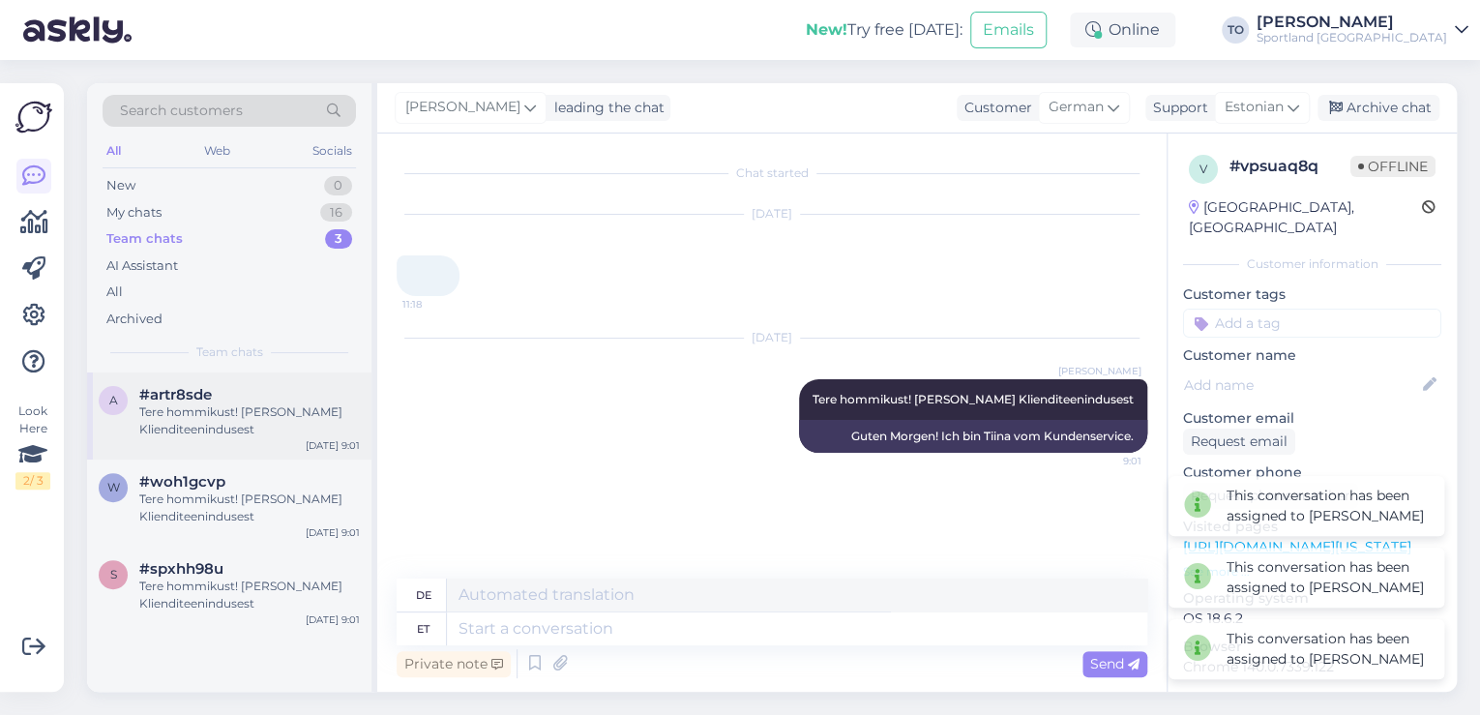
click at [223, 426] on div "Tere hommikust! [PERSON_NAME] Klienditeenindusest" at bounding box center [249, 420] width 221 height 35
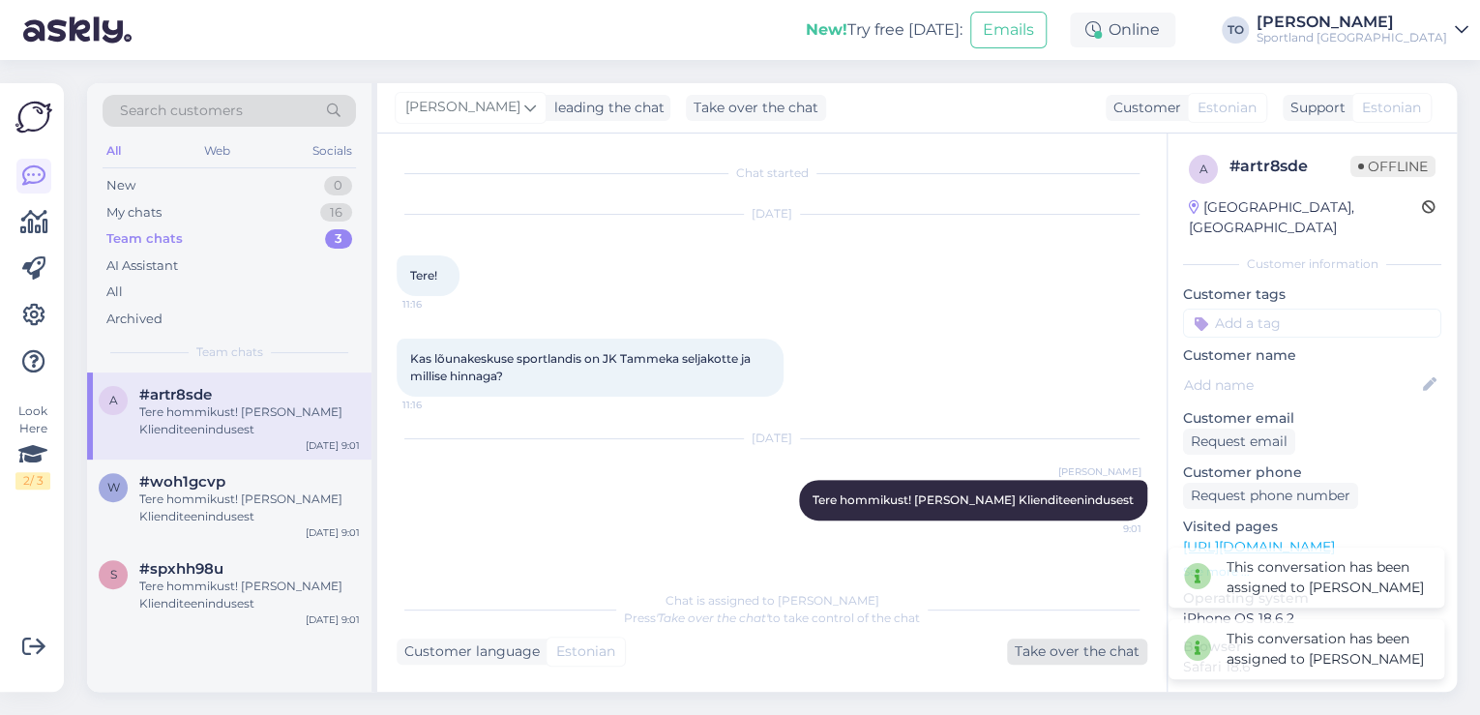
click at [1109, 648] on div "Take over the chat" at bounding box center [1077, 651] width 140 height 26
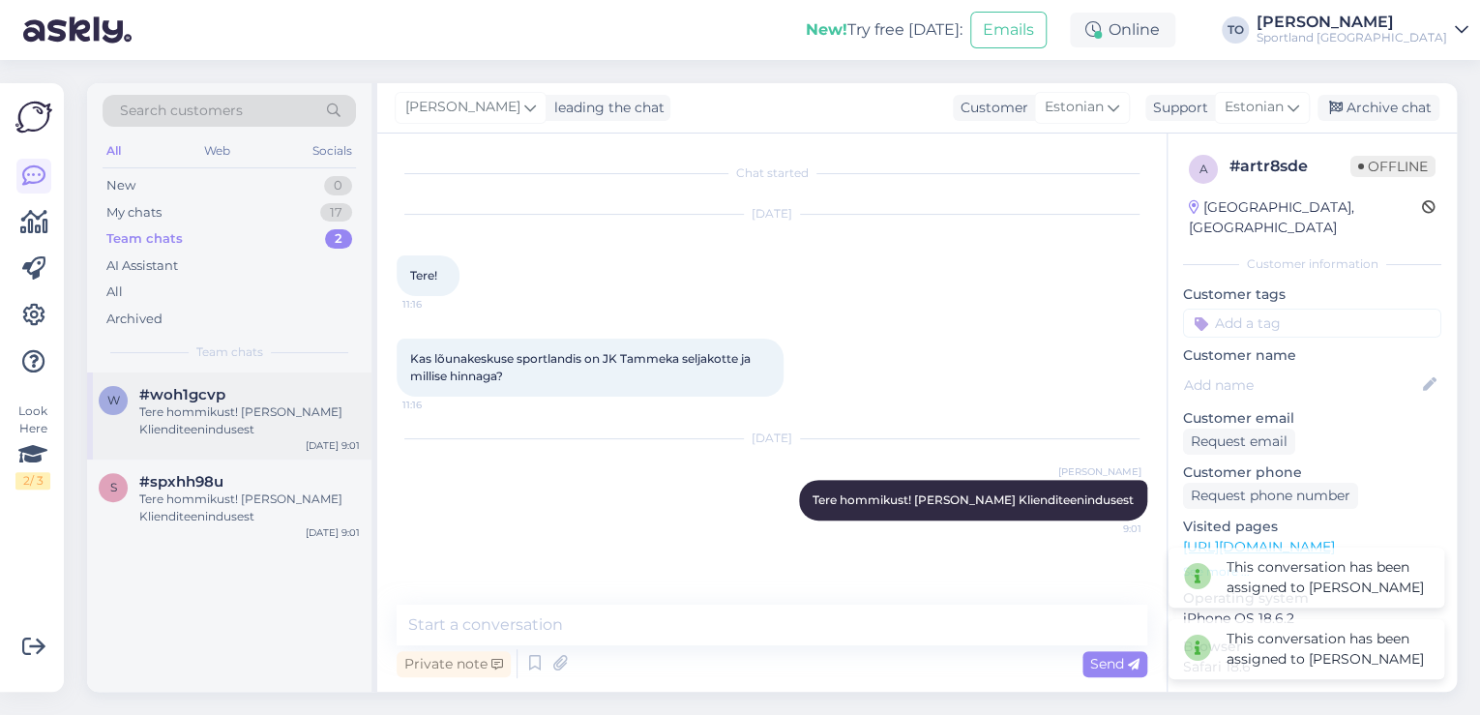
click at [270, 419] on div "Tere hommikust! [PERSON_NAME] Klienditeenindusest" at bounding box center [249, 420] width 221 height 35
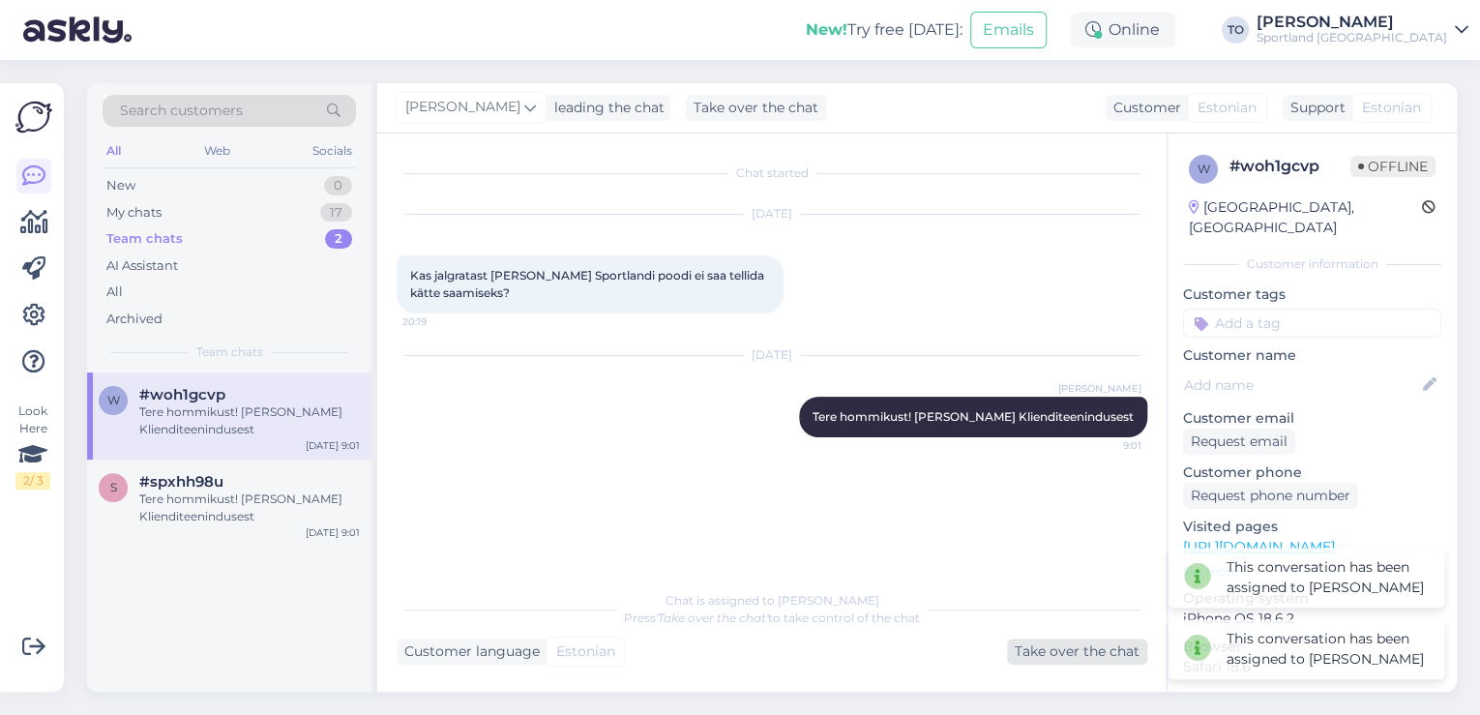
click at [1094, 652] on div "Take over the chat" at bounding box center [1077, 651] width 140 height 26
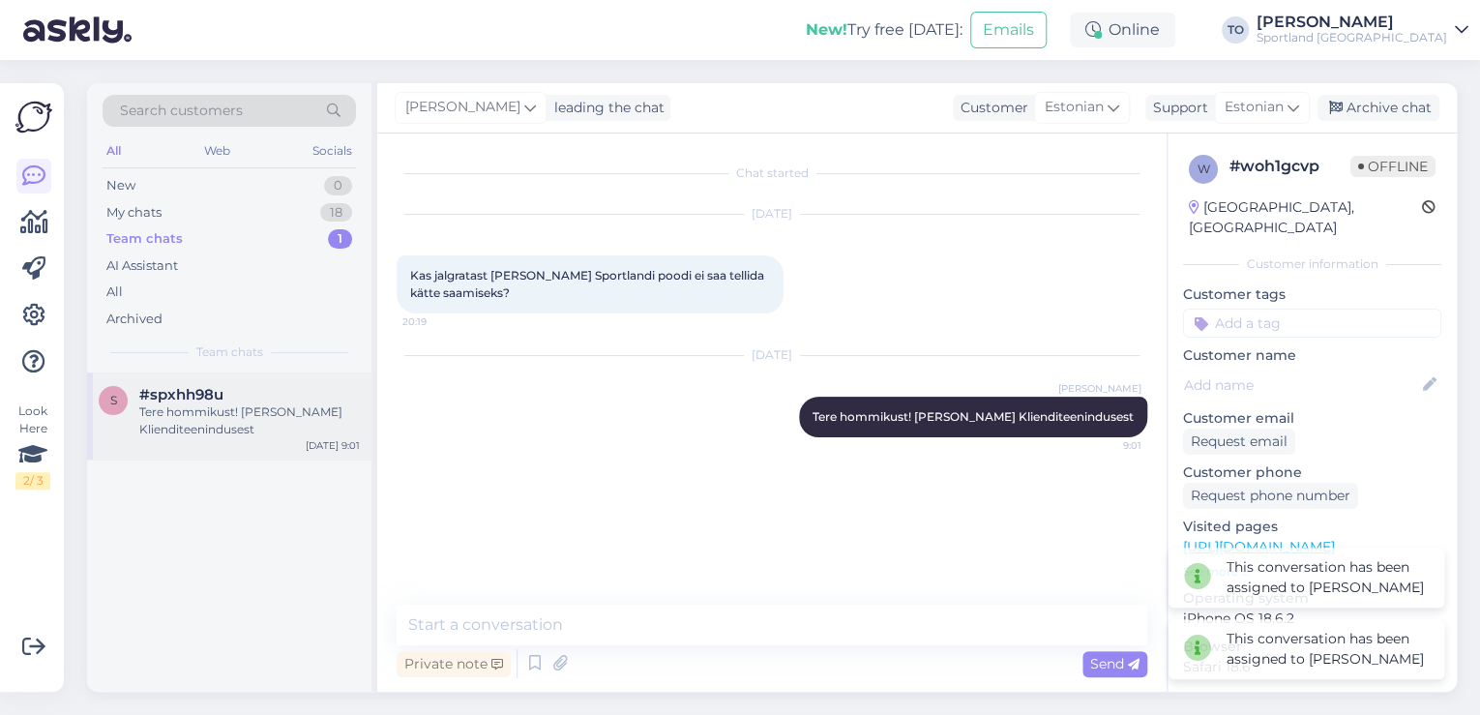
click at [230, 418] on div "Tere hommikust! [PERSON_NAME] Klienditeenindusest" at bounding box center [249, 420] width 221 height 35
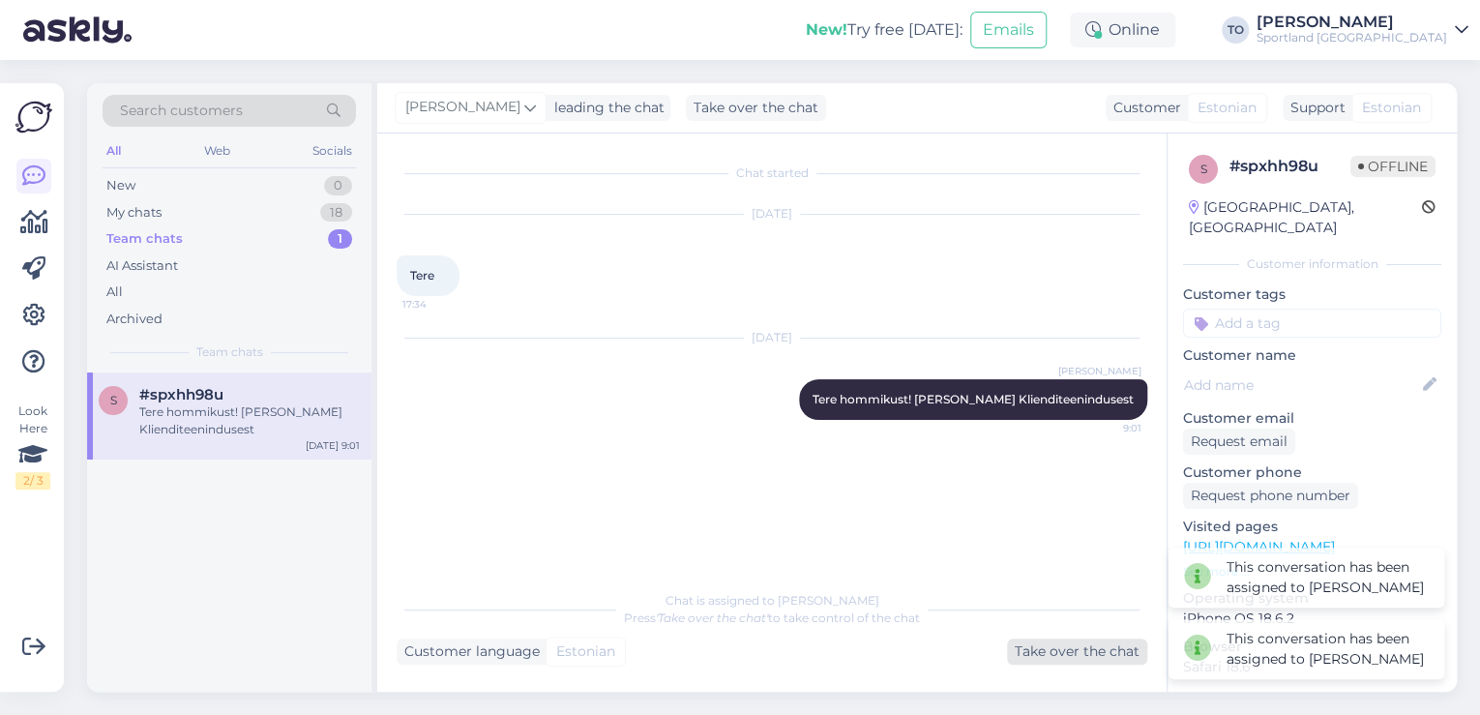
click at [1053, 658] on div "Take over the chat" at bounding box center [1077, 651] width 140 height 26
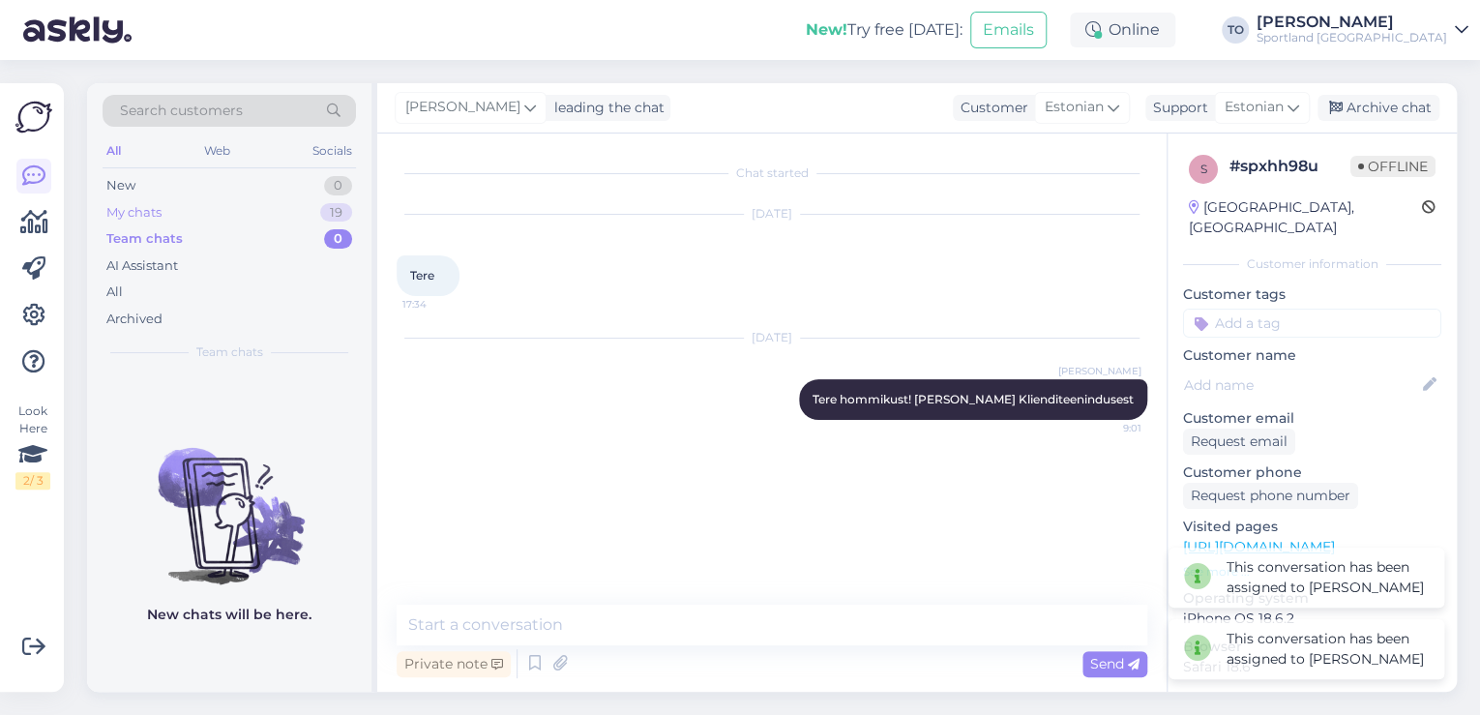
click at [268, 211] on div "My chats 19" at bounding box center [229, 212] width 253 height 27
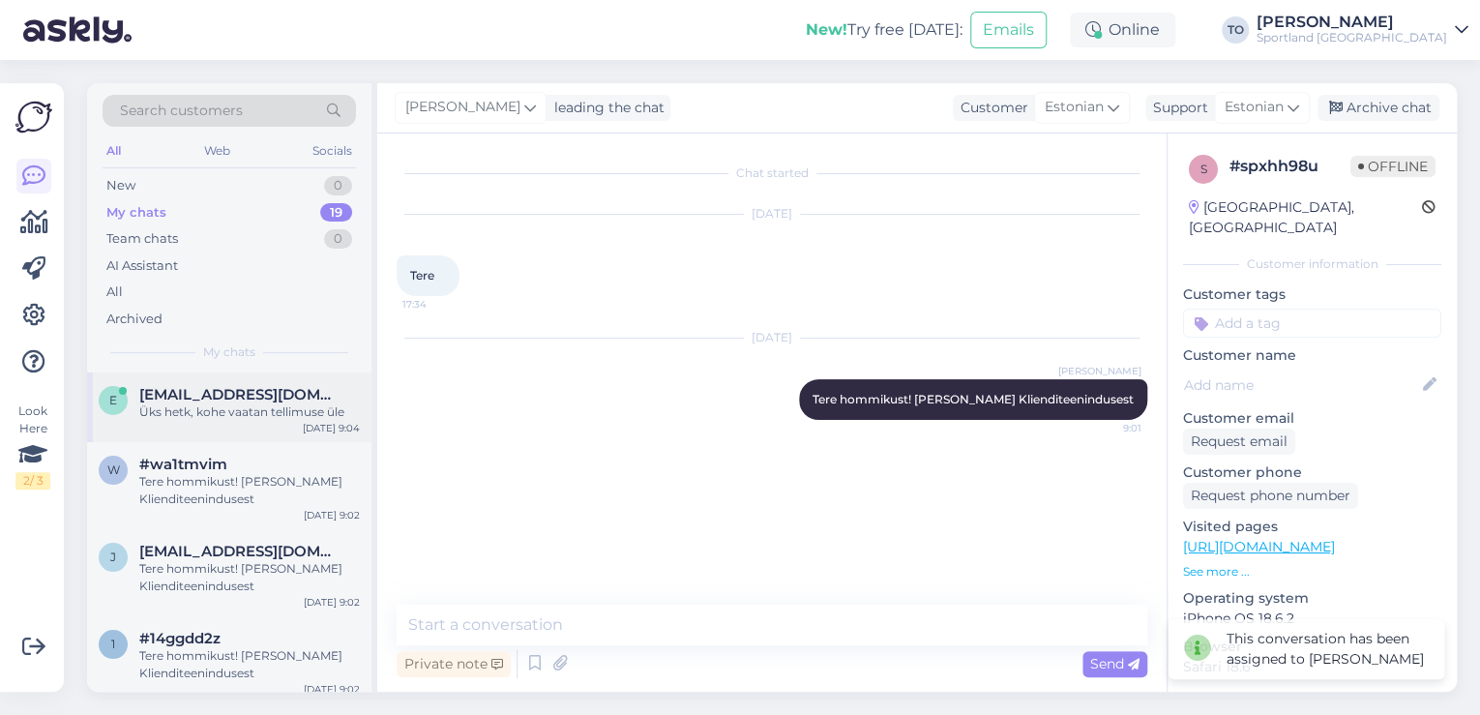
click at [294, 399] on span "[EMAIL_ADDRESS][DOMAIN_NAME]" at bounding box center [239, 394] width 201 height 17
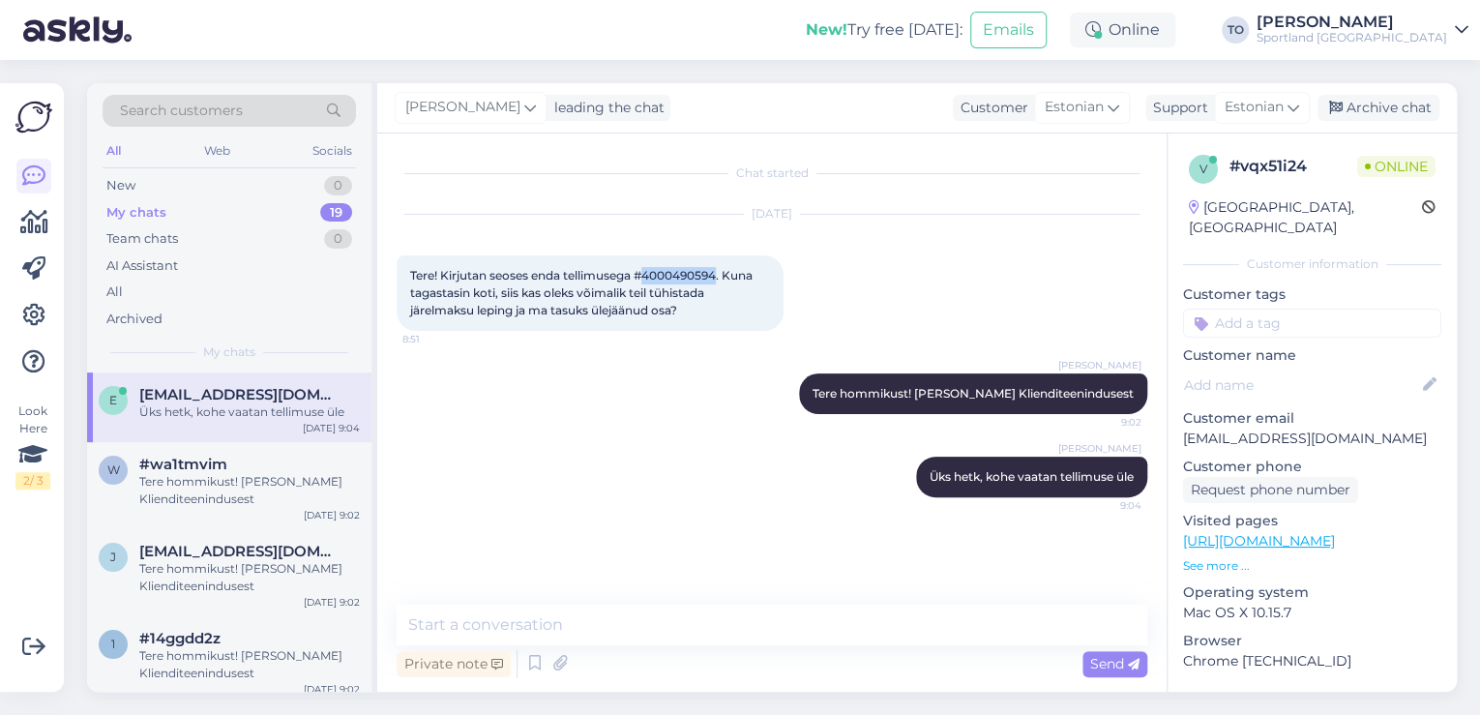
drag, startPoint x: 647, startPoint y: 272, endPoint x: 721, endPoint y: 271, distance: 73.5
click at [721, 271] on span "Tere! Kirjutan seoses enda tellimusega #4000490594. Kuna tagastasin koti, siis …" at bounding box center [582, 292] width 345 height 49
copy span "4000490594"
click at [255, 491] on div "Tere hommikust! [PERSON_NAME] Klienditeenindusest" at bounding box center [249, 490] width 221 height 35
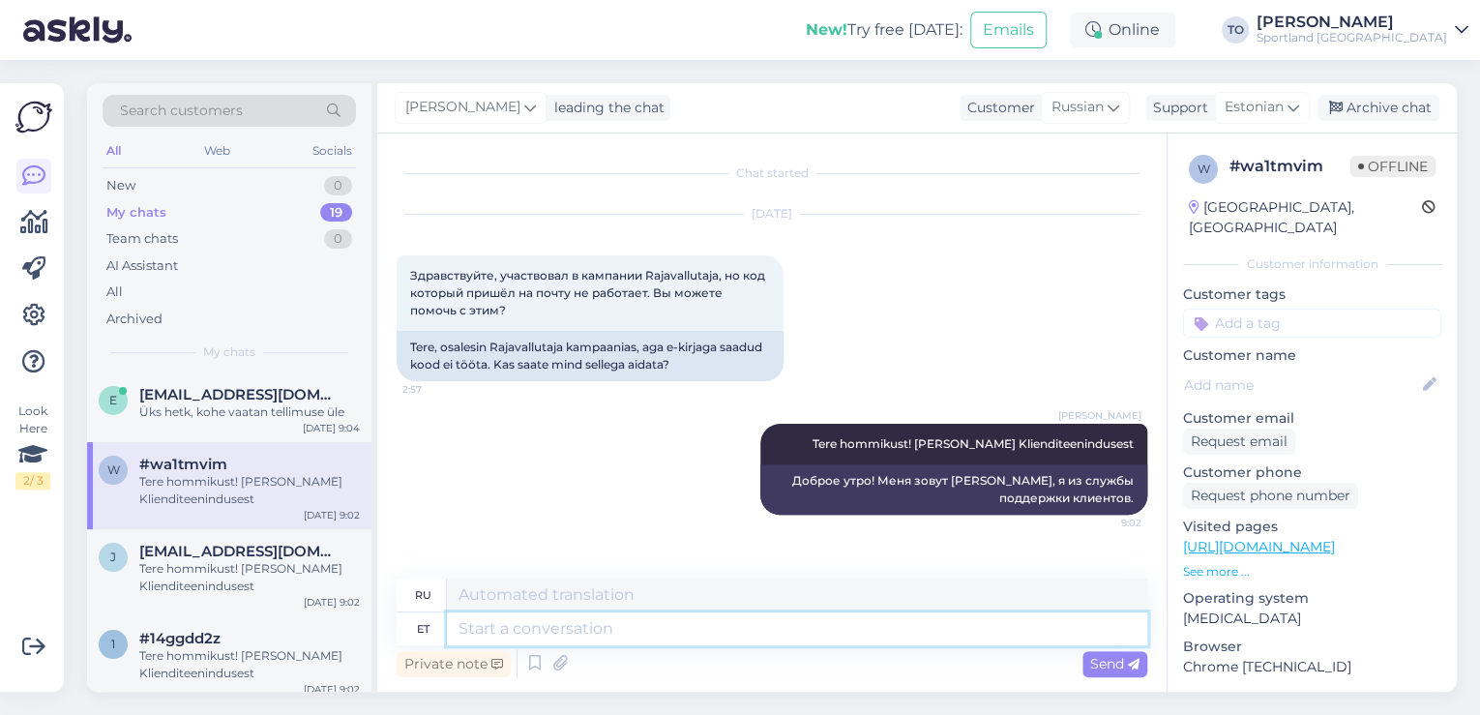
click at [608, 630] on textarea at bounding box center [797, 628] width 700 height 33
type textarea "Palun"
type textarea "Пожалуйста"
type textarea "Palun täpsustage, ku"
type textarea "Пожалуйста, уточните,"
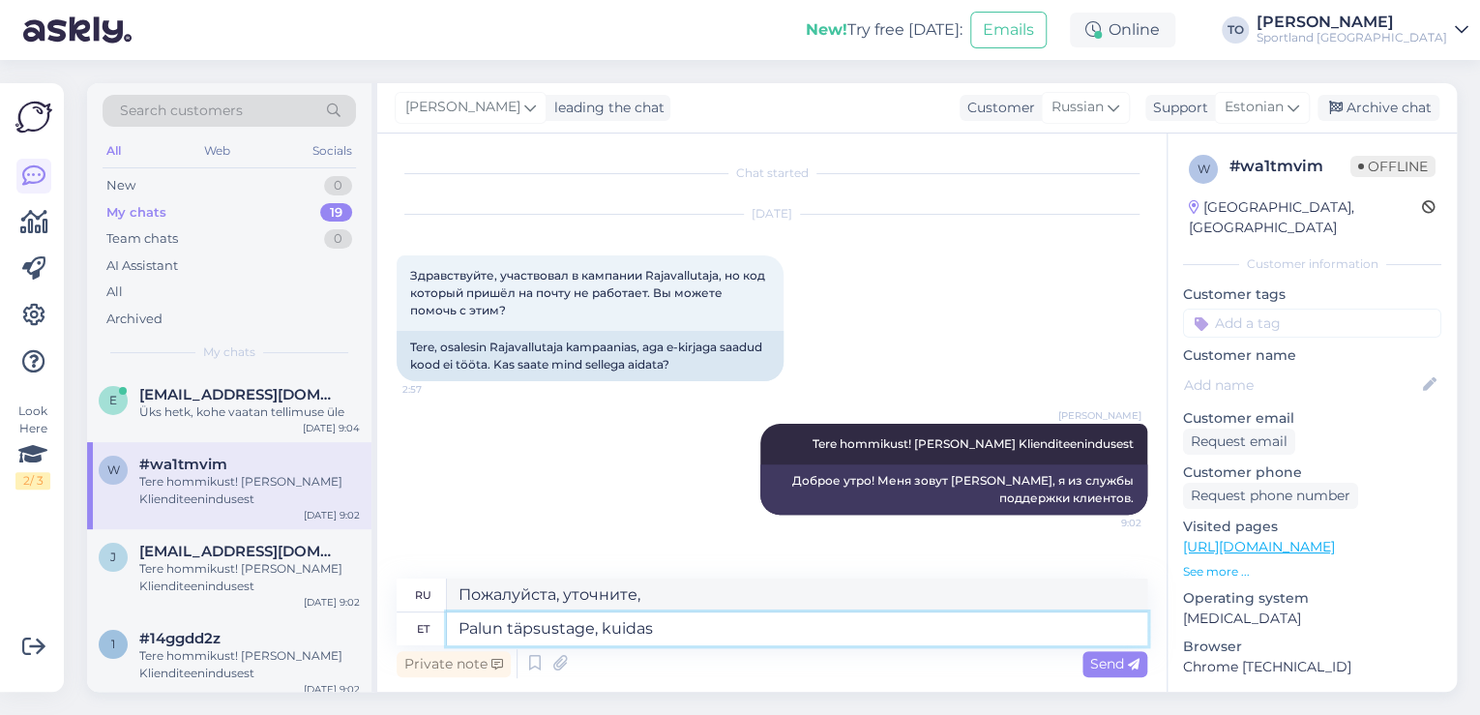
type textarea "Palun täpsustage, kuidas"
type textarea "Пожалуйста, укажите, как"
type textarea "Palun täpsustage, kuidas [PERSON_NAME]"
type textarea "Пожалуйста, укажите, как вы"
type textarea "Palun täpsustage, kuidas [PERSON_NAME] o"
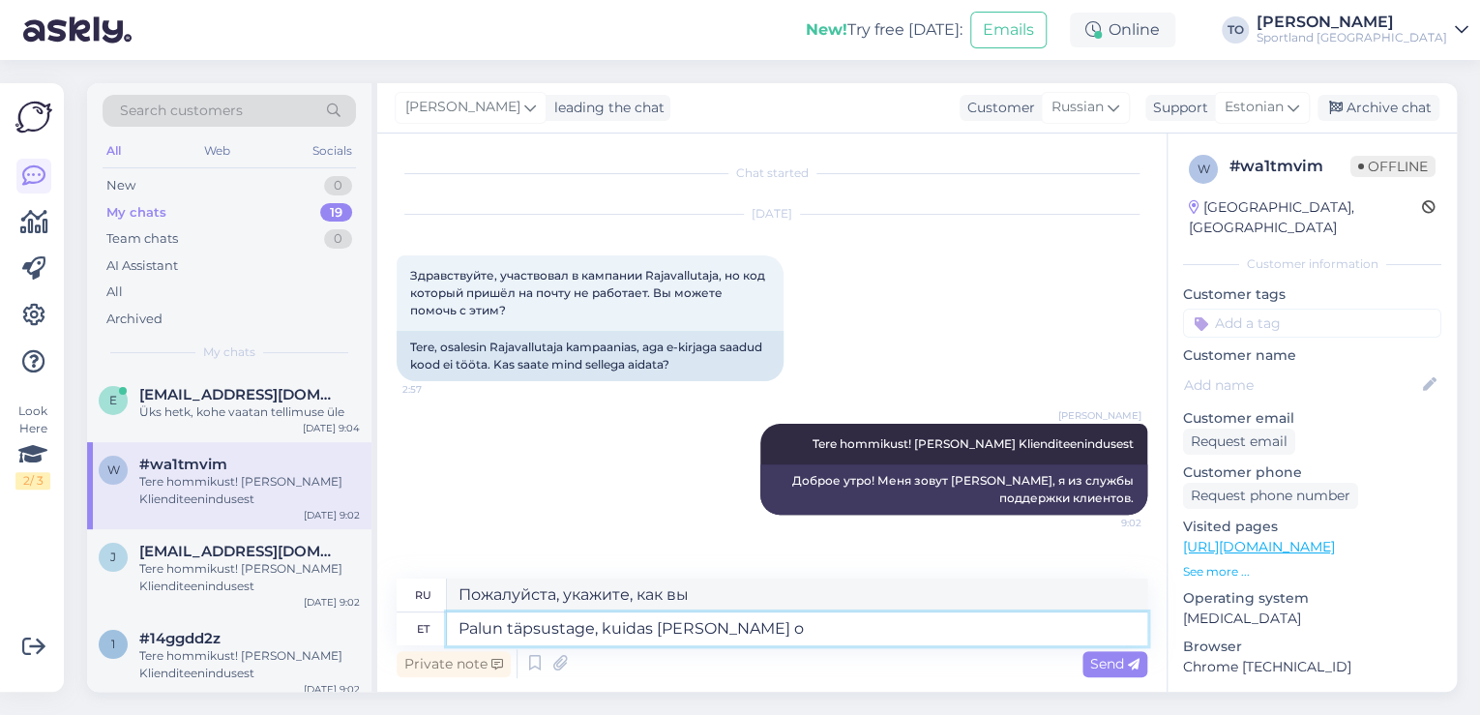
type textarea "Пожалуйста, уточните, как пишется Ваше имя."
type textarea "Palun täpsustage, kuidas [PERSON_NAME] on k"
type textarea "Пожалуйста, укажите Ваше имя."
type textarea "Palun täpsustage, kuidas [PERSON_NAME] on ka"
type textarea "Пожалуйста, уточните, как Вас зовут."
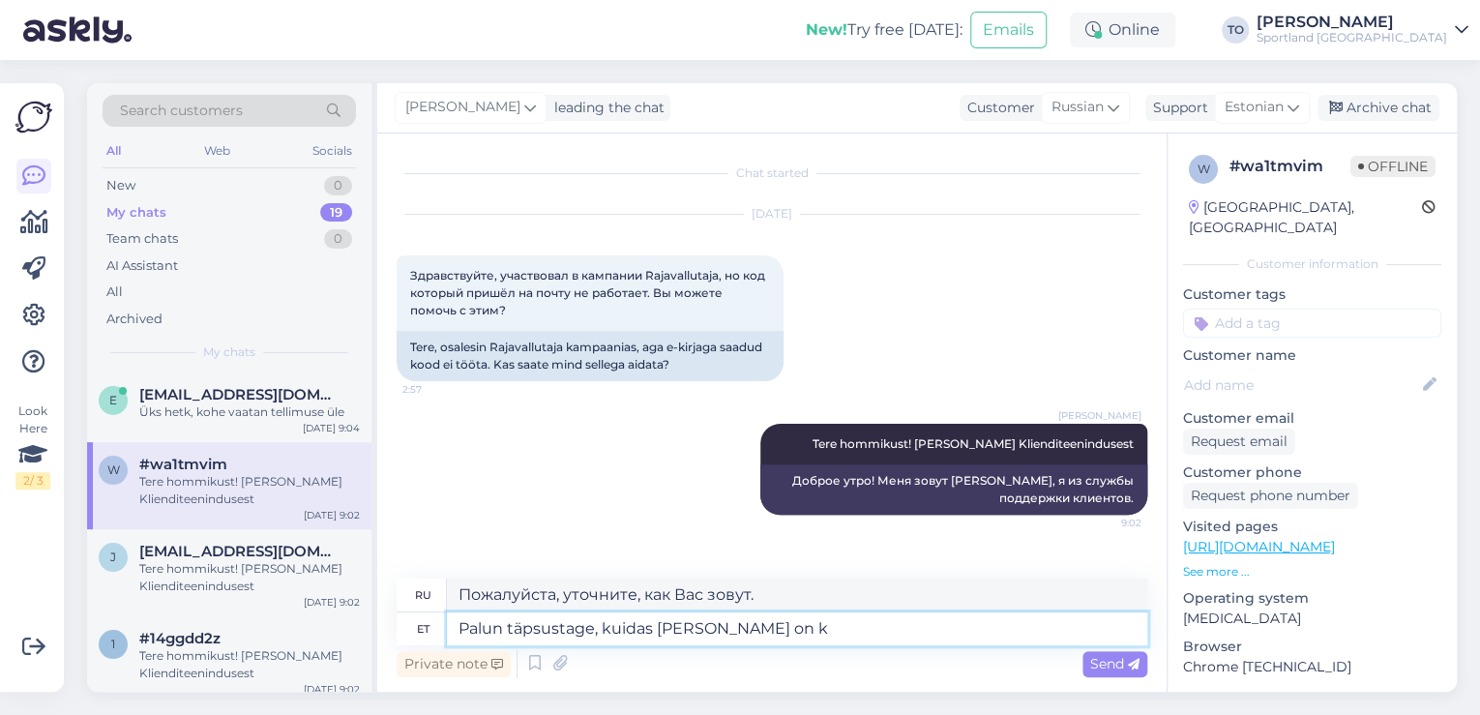
type textarea "Palun täpsustage, kuidas [PERSON_NAME] on"
type textarea "Пожалуйста, укажите Ваше имя."
type textarea "Palun täpsustage, kuidas [PERSON_NAME] on ja"
type textarea "Пожалуйста, укажите Ваше имя [PERSON_NAME]"
type textarea "Palun täpsustage, kuidas [PERSON_NAME] on ja kirjutage"
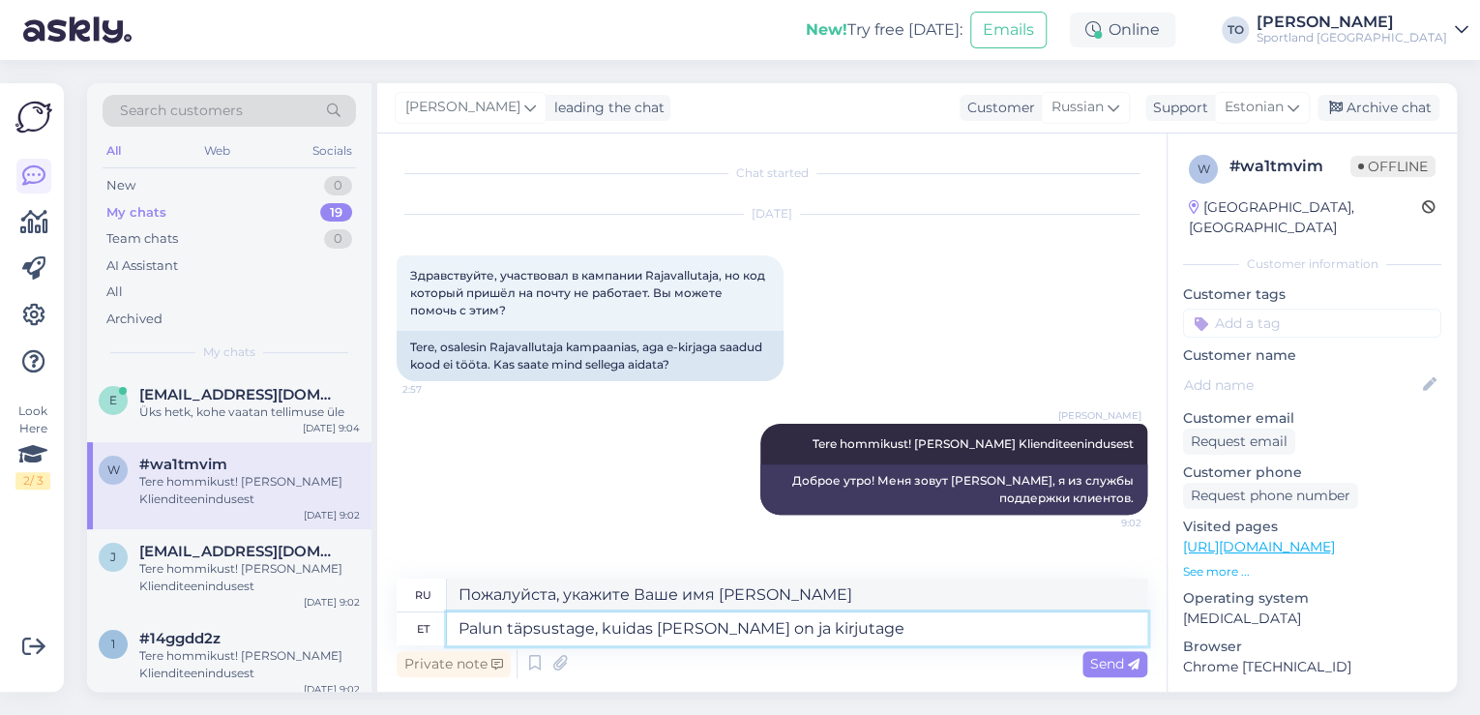
type textarea "Пожалуйста, укажите Ваше имя и напишите"
type textarea "Palun täpsustage, kuidas [PERSON_NAME] on ja kirjutage [PERSON_NAME]"
type textarea "Пожалуйста, укажите свое имя и также напишите"
type textarea "Palun täpsustage, kuidas [PERSON_NAME] on ja kirjutage [PERSON_NAME] saa"
type textarea "Пожалуйста, укажите Ваше имя, а также напишите Ваш адрес электронной почты."
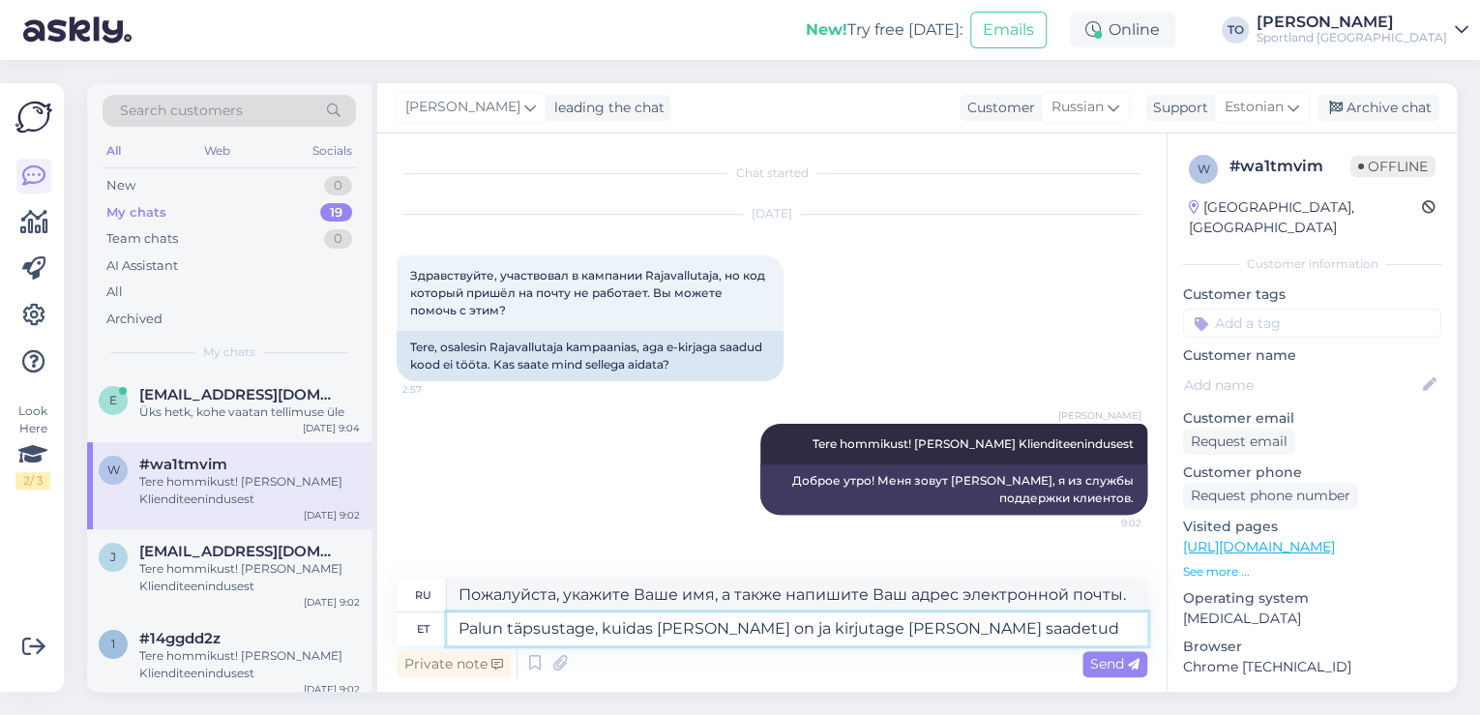
type textarea "Palun täpsustage, kuidas [PERSON_NAME] on ja kirjutage [PERSON_NAME] saadetud"
type textarea "Пожалуйста, укажите Ваше имя, а также напишите адрес, который Вы отправили."
type textarea "Palun täpsustage, kuidas [PERSON_NAME] on ja kirjutage [PERSON_NAME] saadetud k…"
type textarea "Пожалуйста, укажите Ваше имя, а также напишите отправленный код."
type textarea "Palun täpsustage, kuidas [PERSON_NAME] on ja kirjutage [PERSON_NAME] saadetud k…"
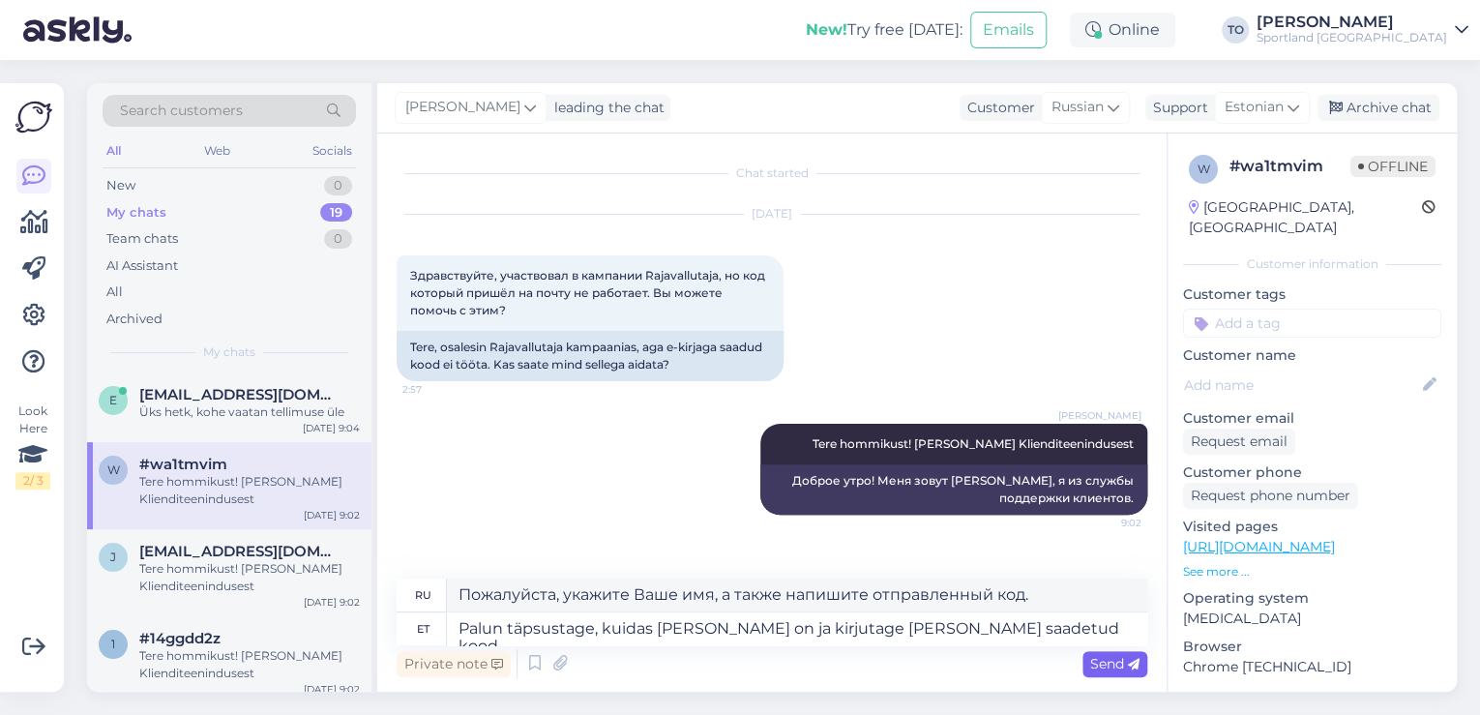
click at [1125, 665] on span "Send" at bounding box center [1114, 663] width 49 height 17
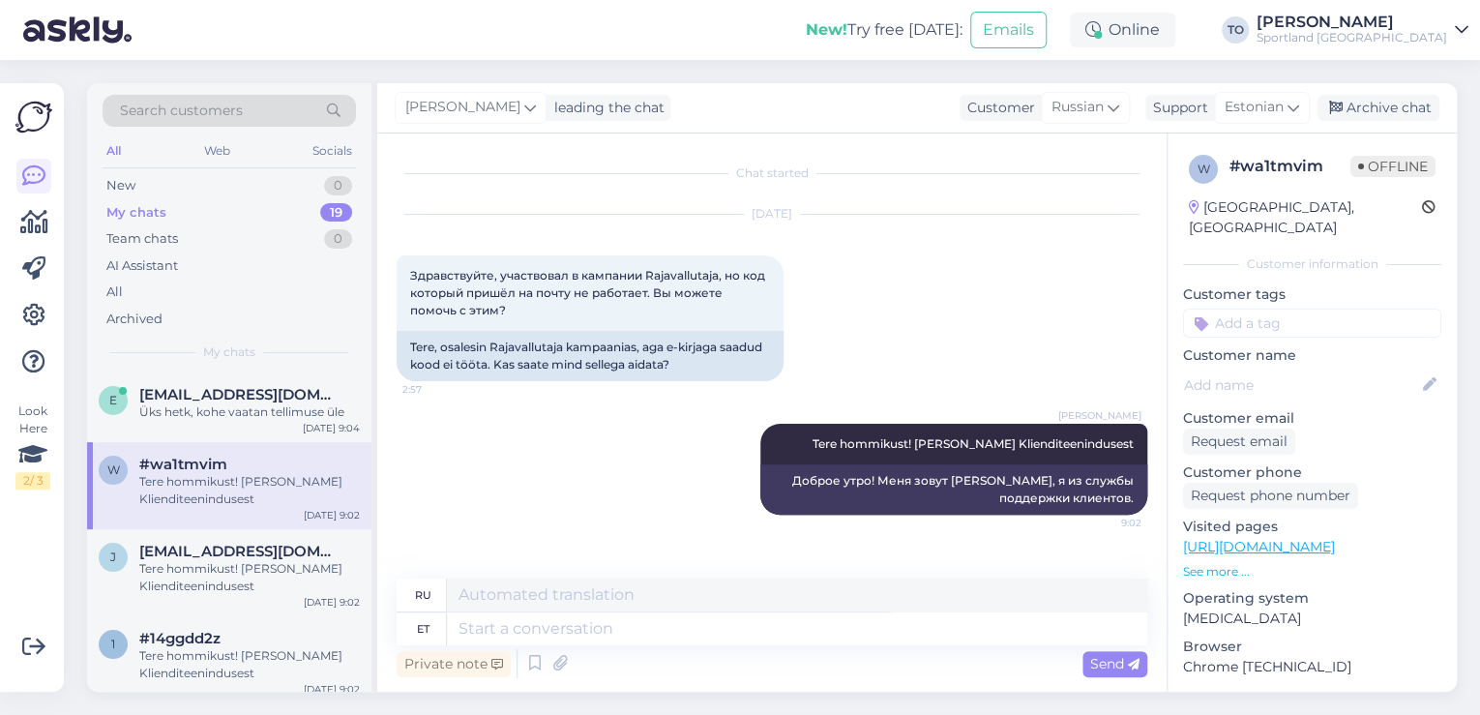
scroll to position [125, 0]
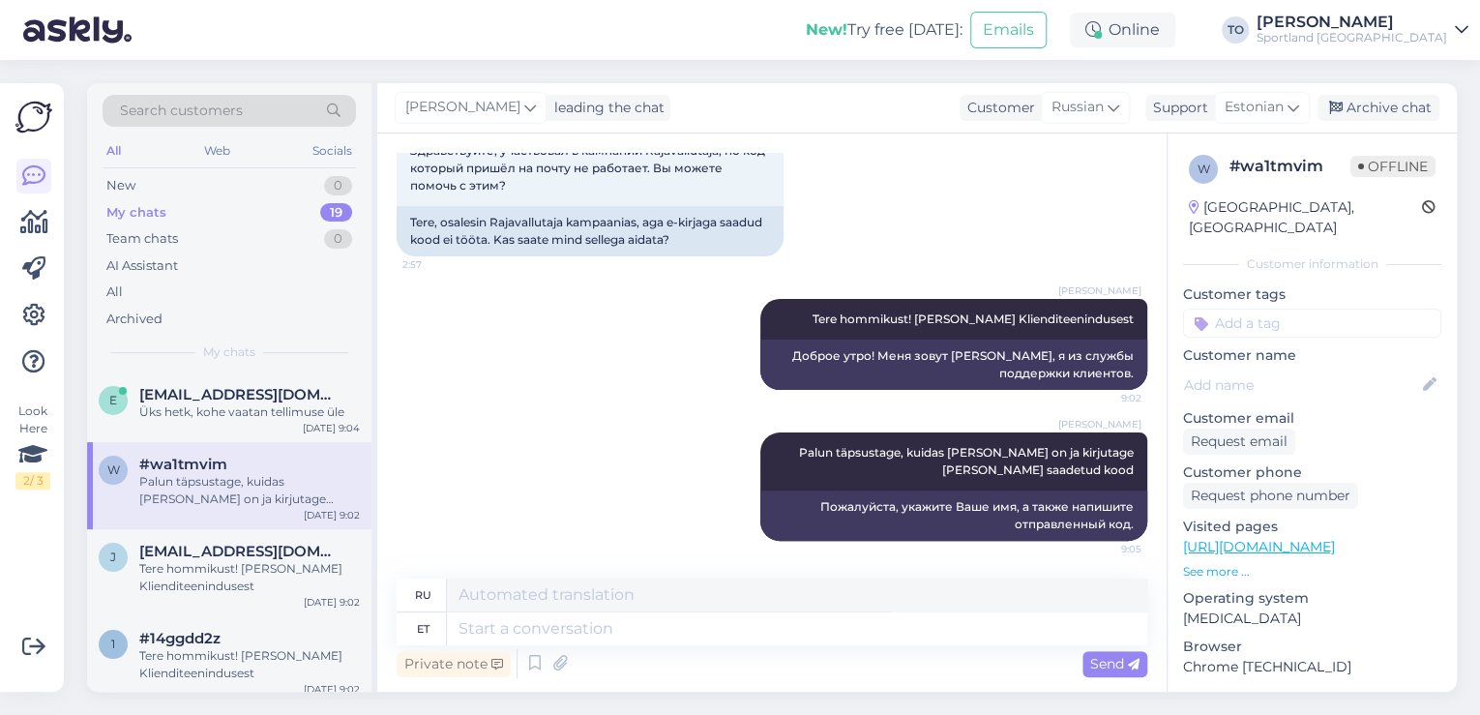
click at [1246, 309] on input at bounding box center [1312, 323] width 258 height 29
type input "soodus"
click at [1277, 365] on div "Soodustused" at bounding box center [1312, 374] width 96 height 19
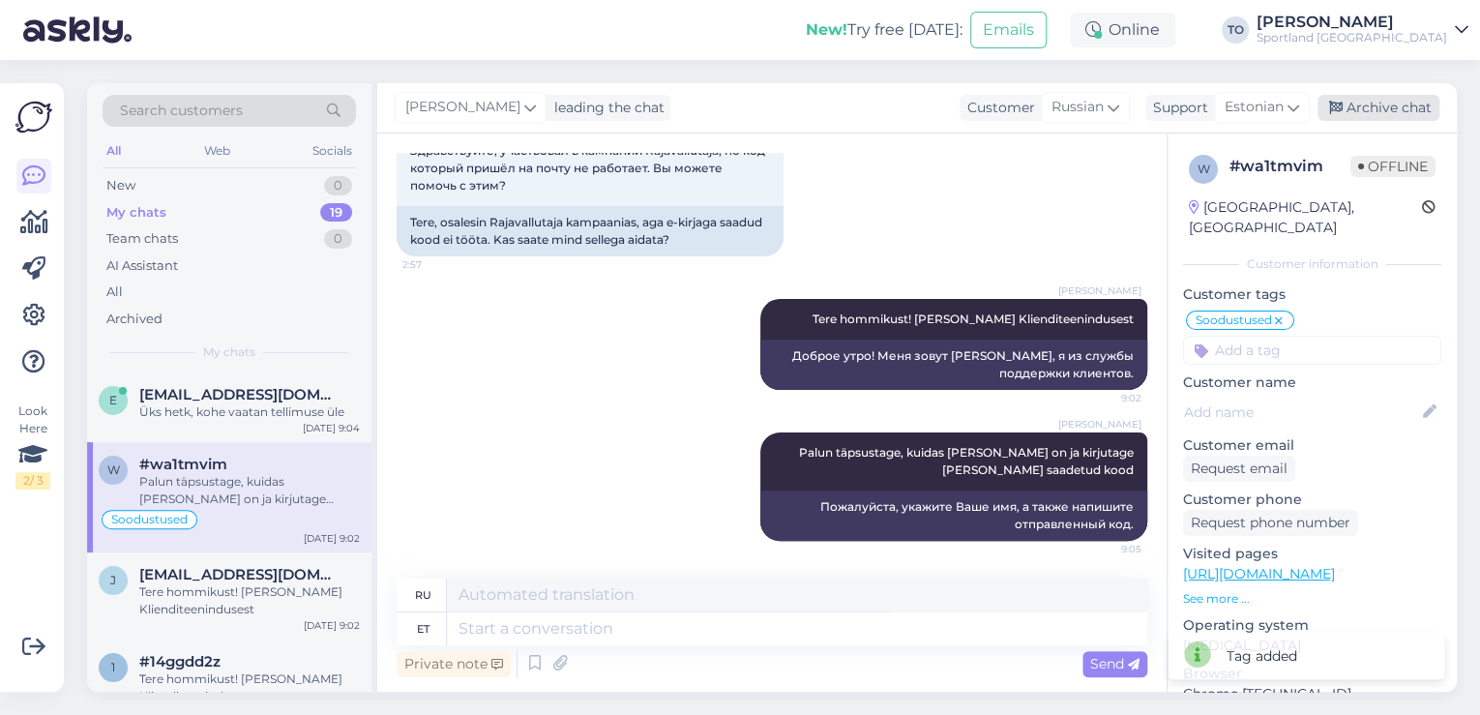
click at [1389, 104] on div "Archive chat" at bounding box center [1379, 108] width 122 height 26
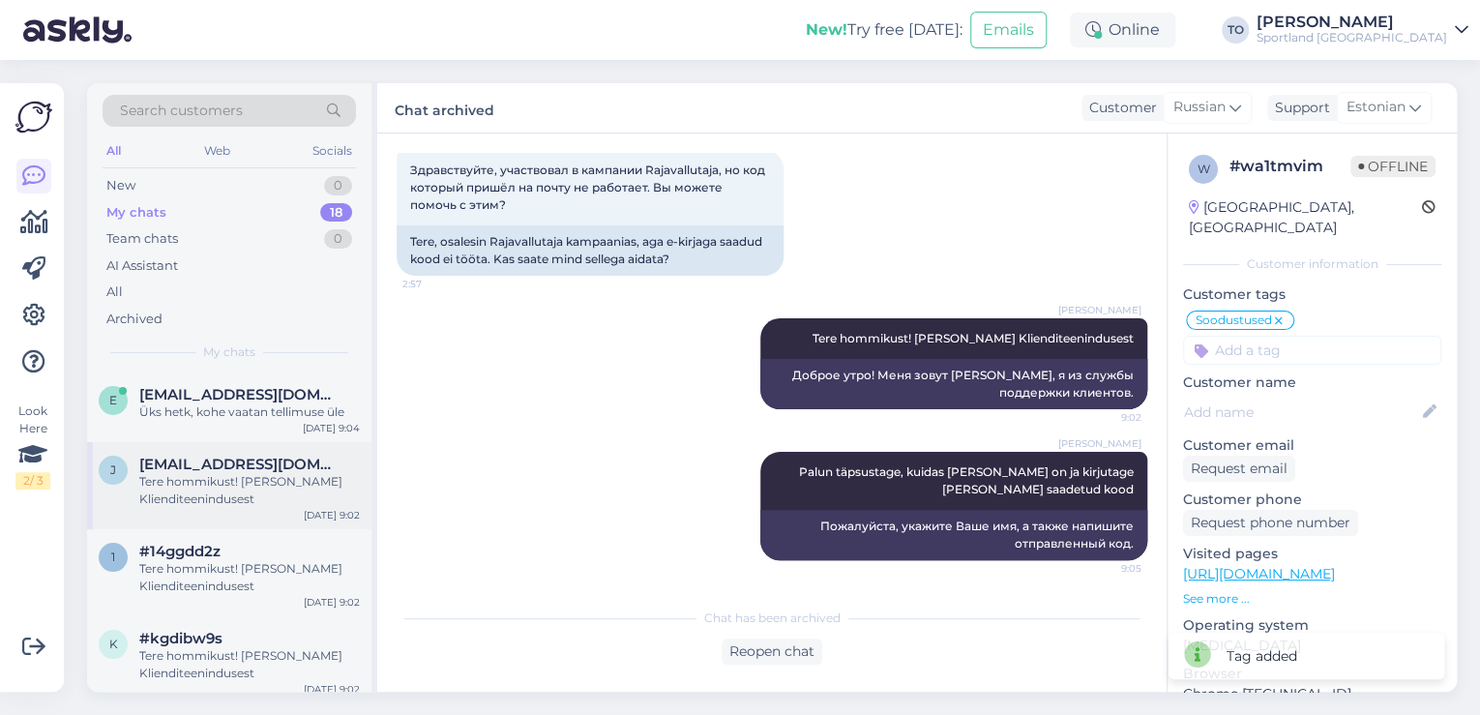
click at [278, 499] on div "Tere hommikust! [PERSON_NAME] Klienditeenindusest" at bounding box center [249, 490] width 221 height 35
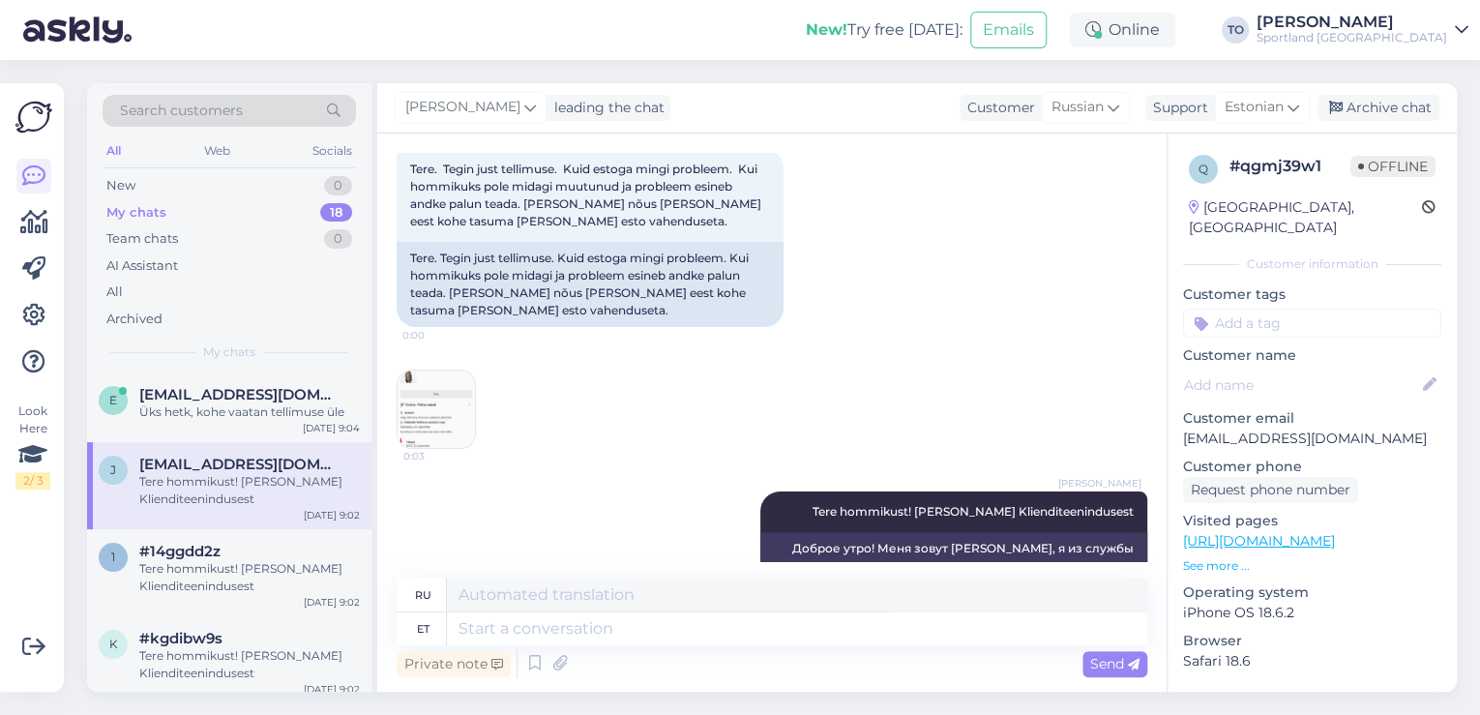
scroll to position [71, 0]
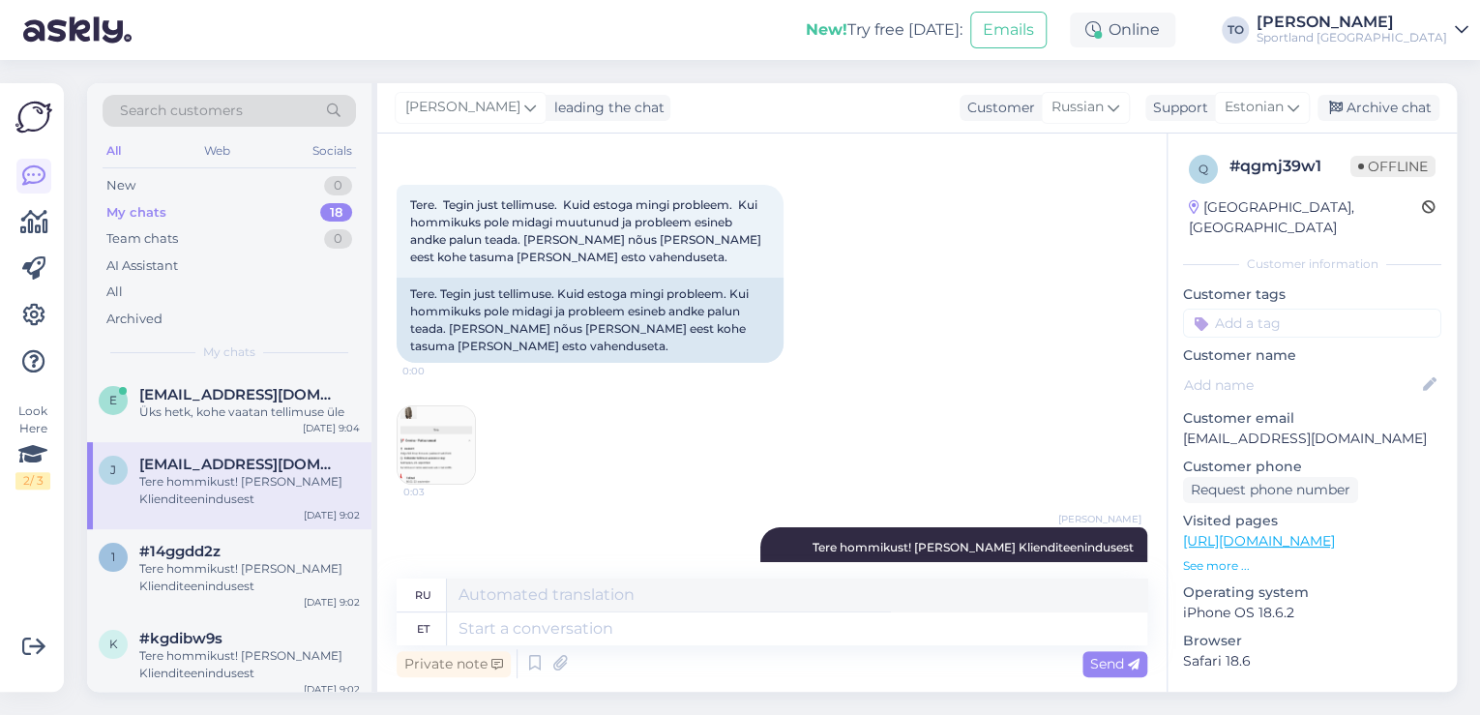
click at [422, 424] on img at bounding box center [436, 444] width 77 height 77
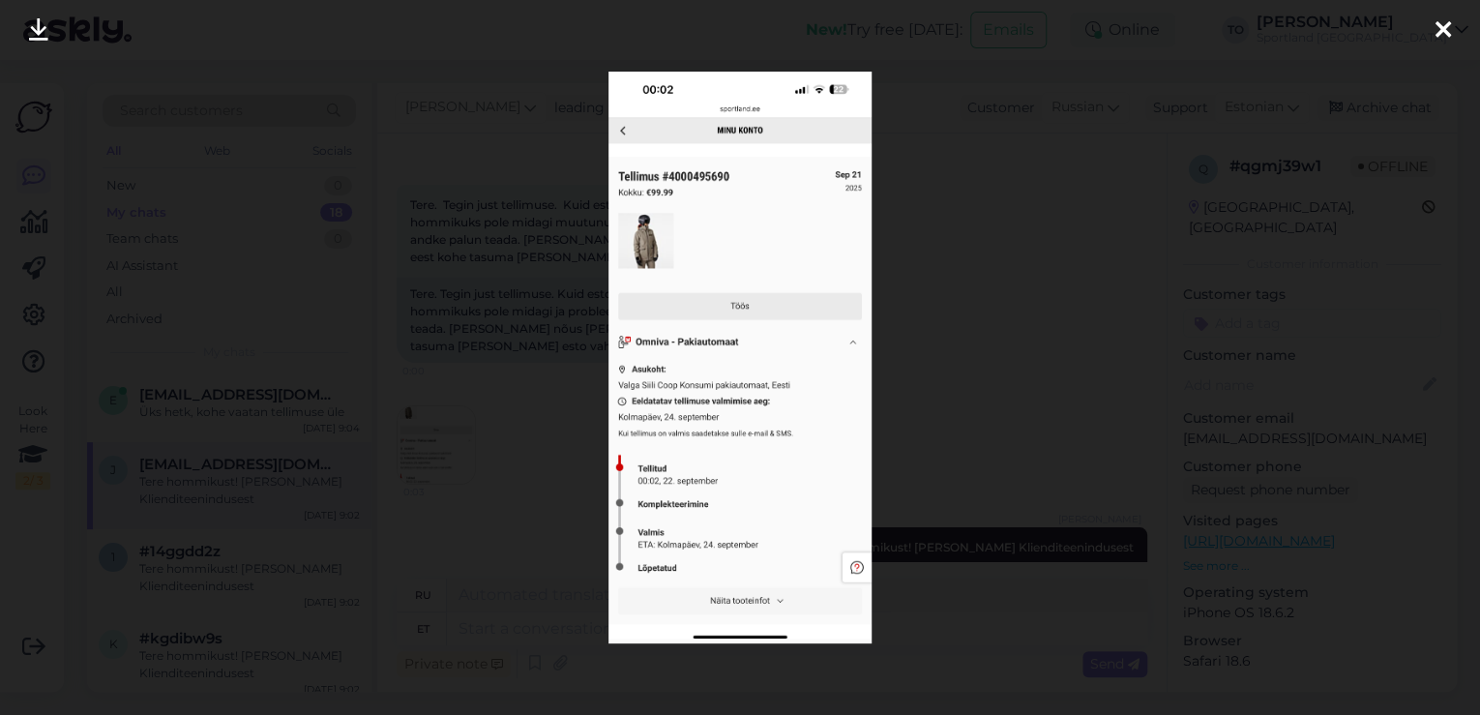
click at [1436, 18] on icon at bounding box center [1443, 30] width 15 height 25
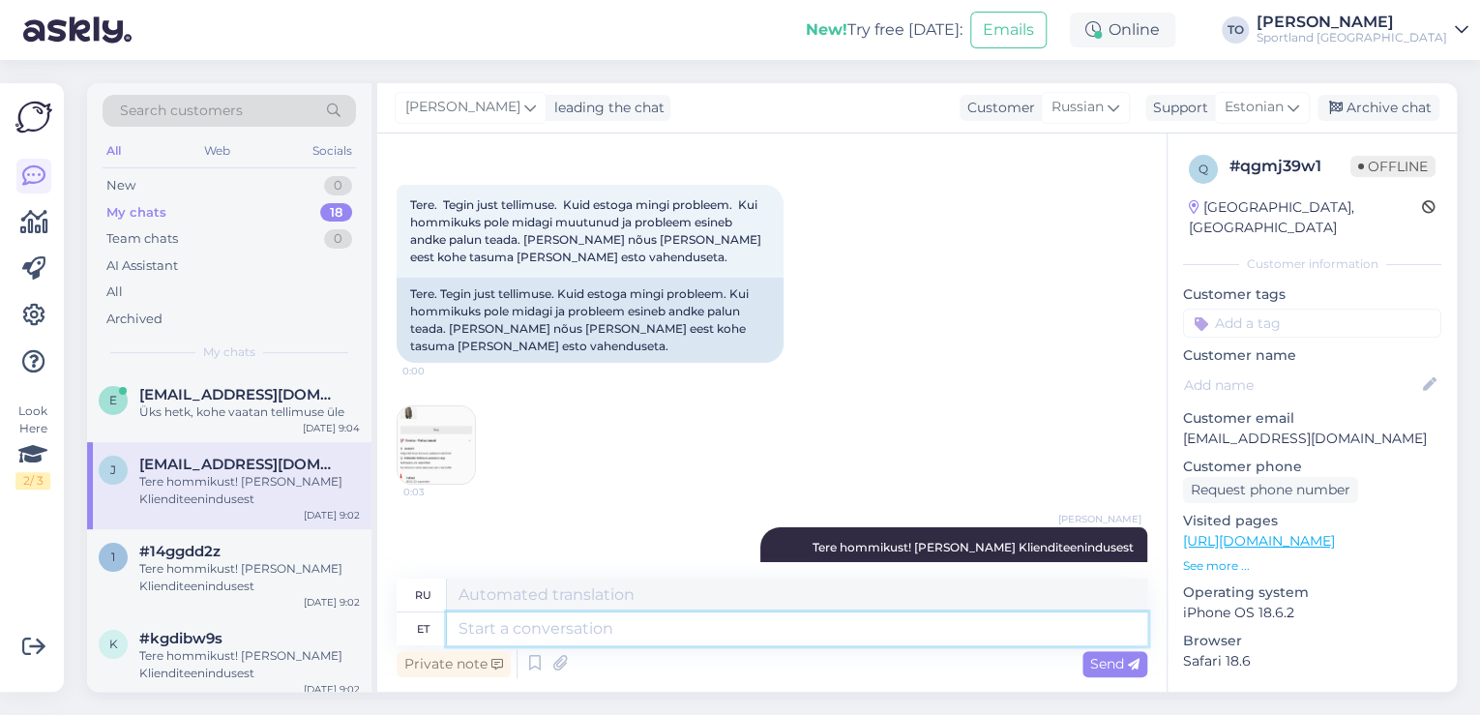
click at [600, 630] on textarea at bounding box center [797, 628] width 700 height 33
type textarea "Üks"
type textarea "Один"
type textarea "Üks hetk,"
type textarea "Одну минуту,"
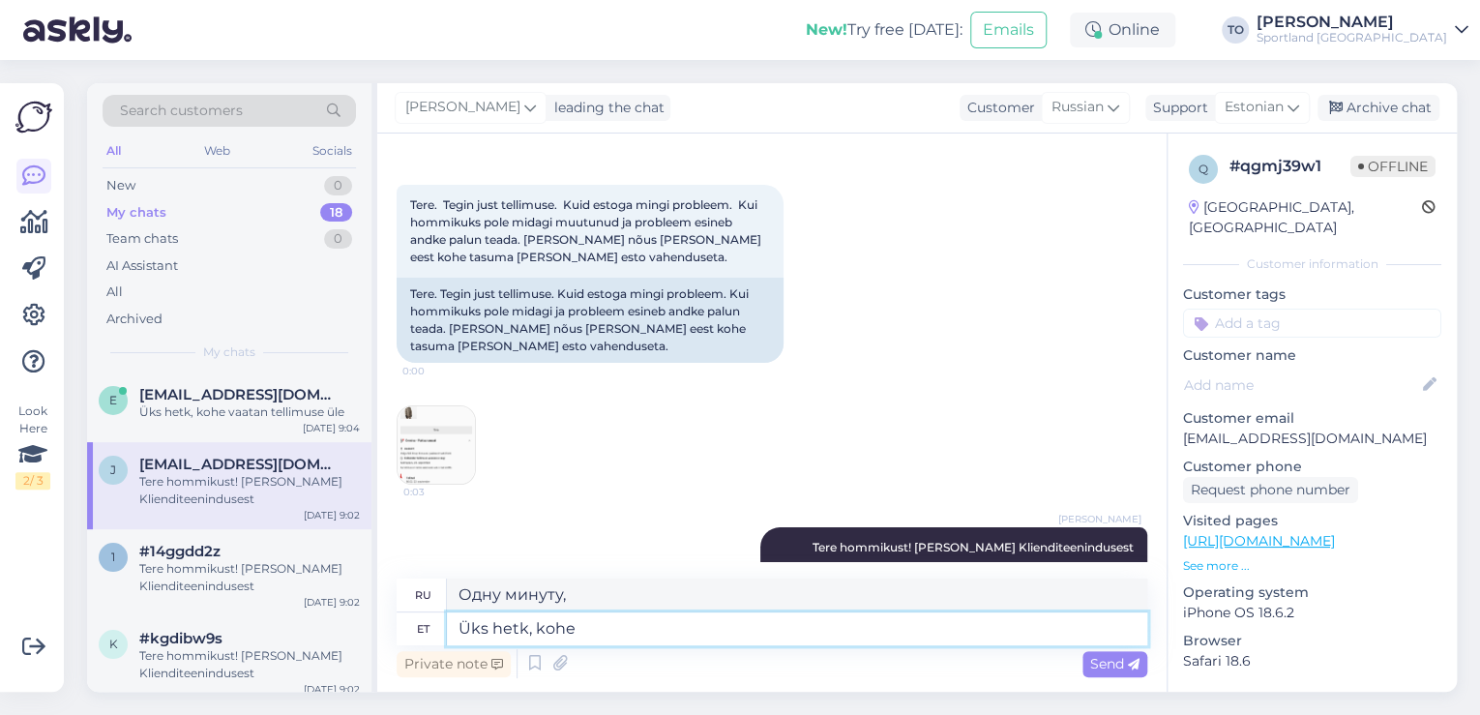
type textarea "Üks hetk, kohe"
type textarea "Одну минуту, прямо сейчас"
type textarea "Üks hetk, kohe vaatan"
type textarea "Одну минуту, я проверю."
type textarea "Üks hetk, kohe vaatan tellimuse"
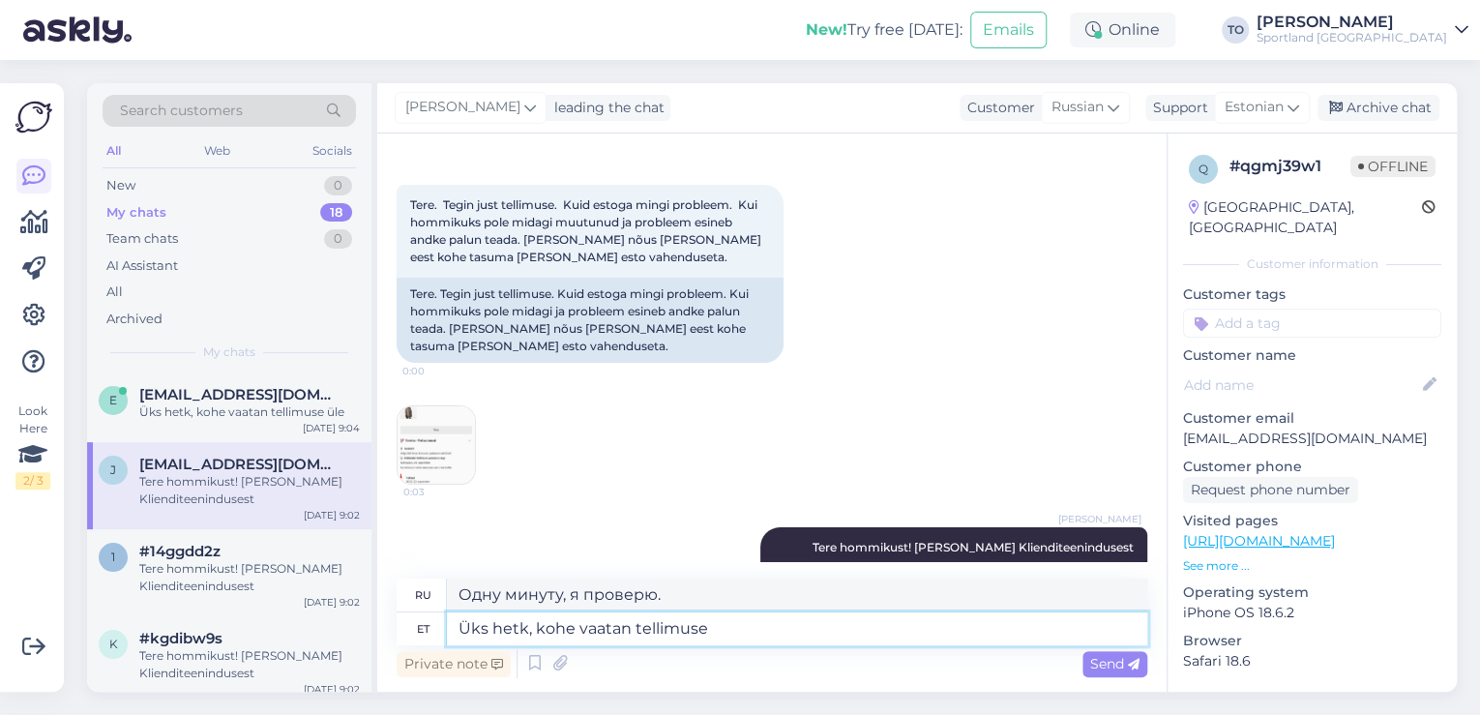
type textarea "Одну минуту, я сейчас проверю заказ."
type textarea "Üks hetk, kohe vaatan tellimuse üle"
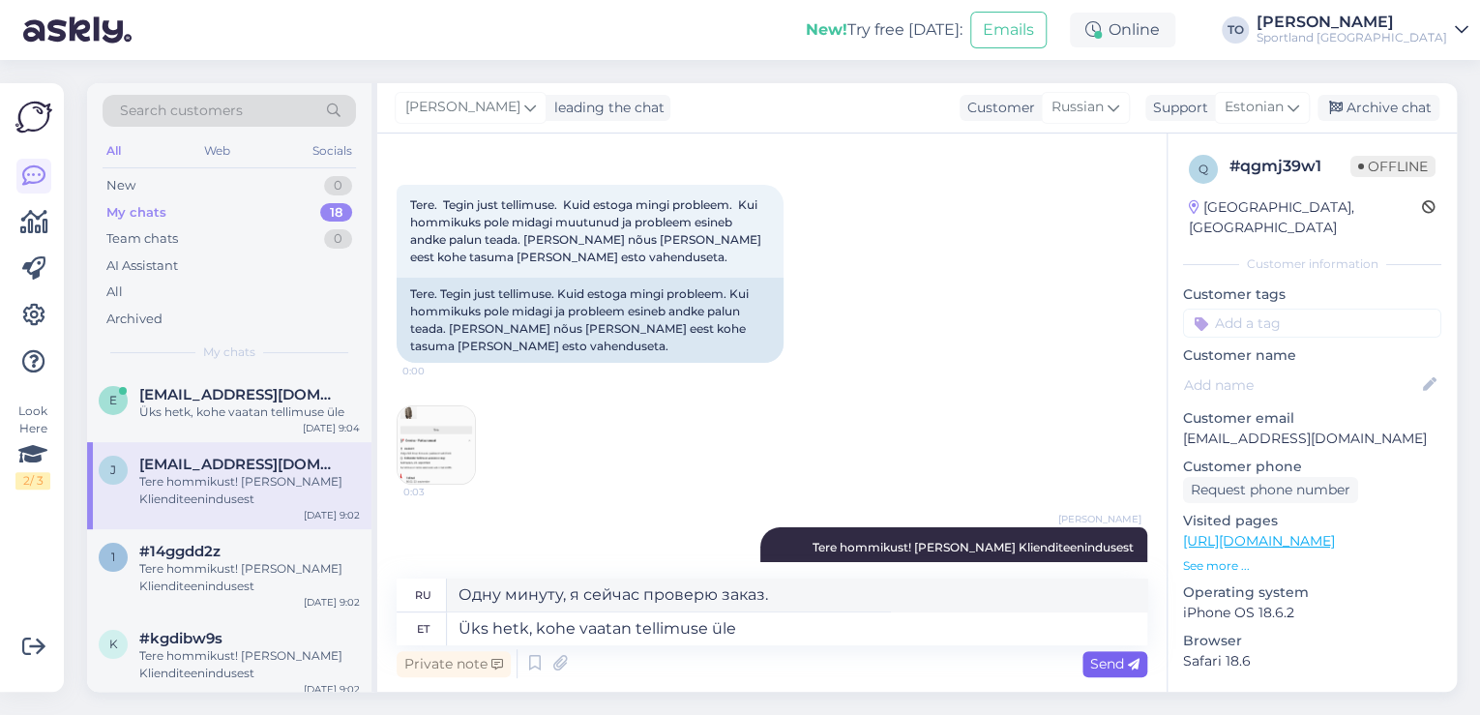
click at [1095, 655] on span "Send" at bounding box center [1114, 663] width 49 height 17
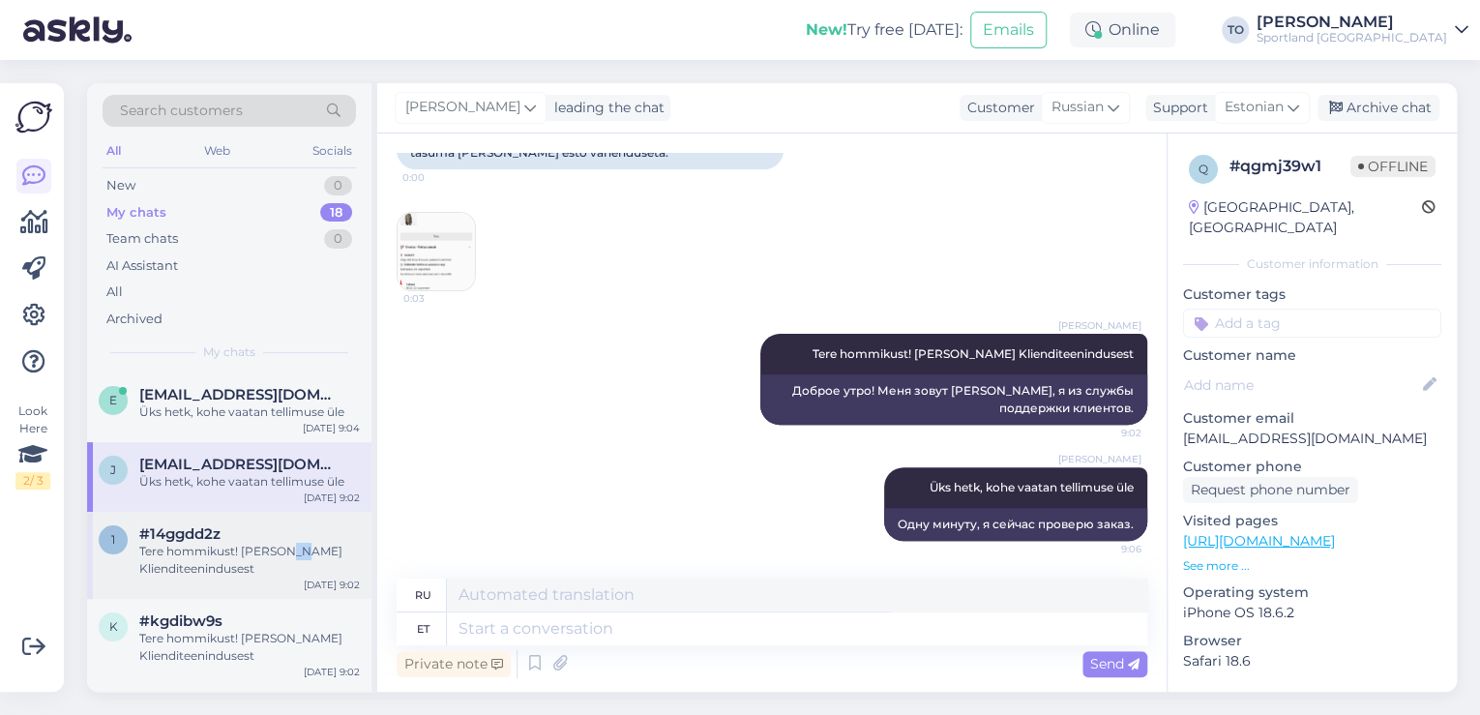
click at [290, 554] on div "Tere hommikust! [PERSON_NAME] Klienditeenindusest" at bounding box center [249, 560] width 221 height 35
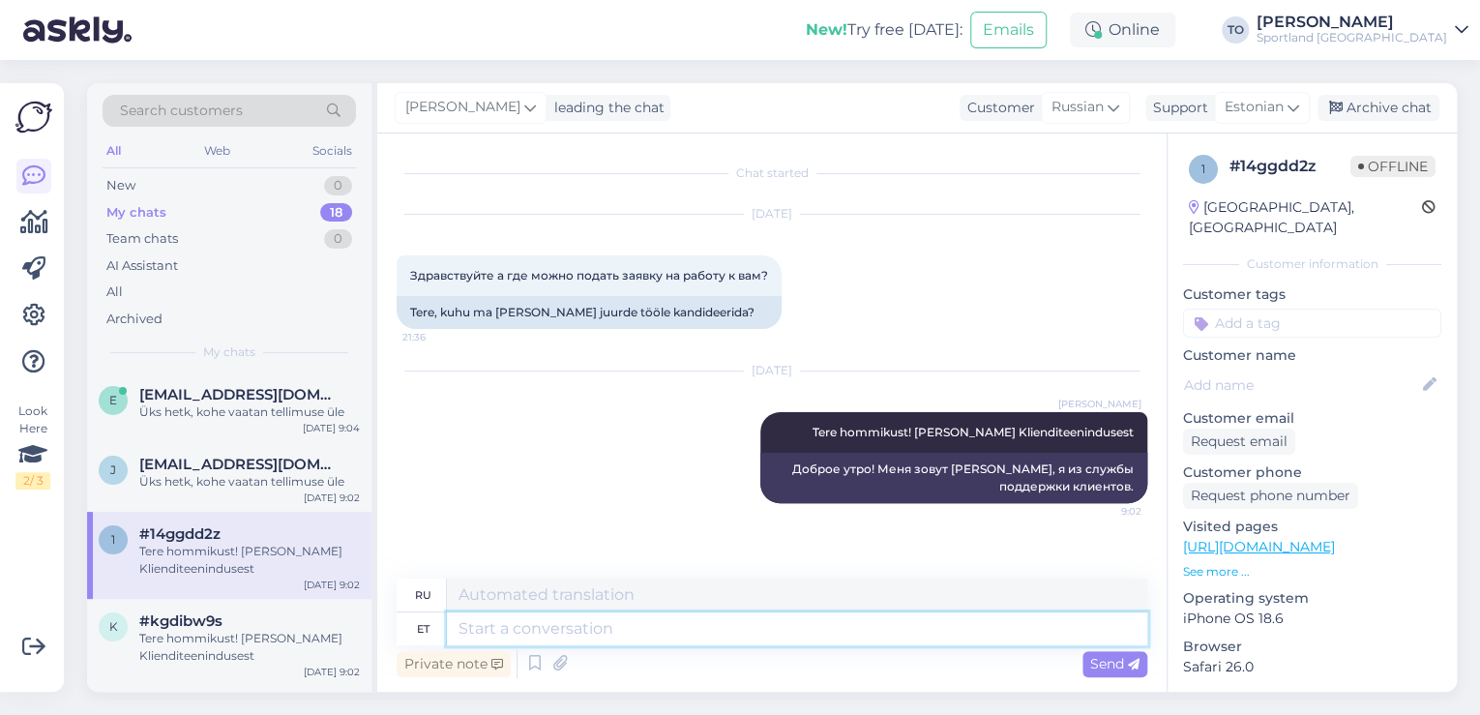
click at [628, 629] on textarea at bounding box center [797, 628] width 700 height 33
type textarea "Tö"
type textarea "Т"
type textarea "Tööle s"
type textarea "На работу"
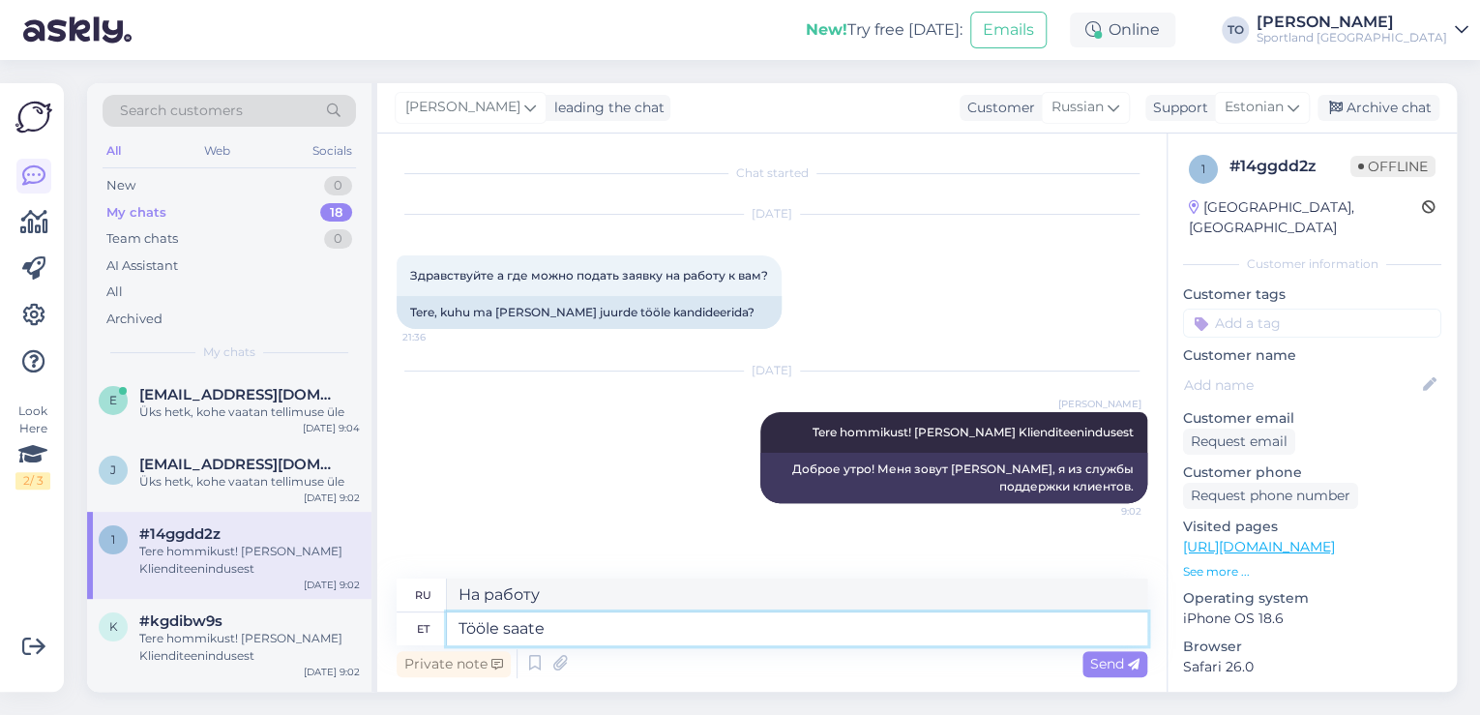
type textarea "Tööle saate"
type textarea "Вы можете приступить к работе."
type textarea "Tööle saate kando"
type textarea "Их можно носить на работу."
type textarea "Tööle saate kandideerida s"
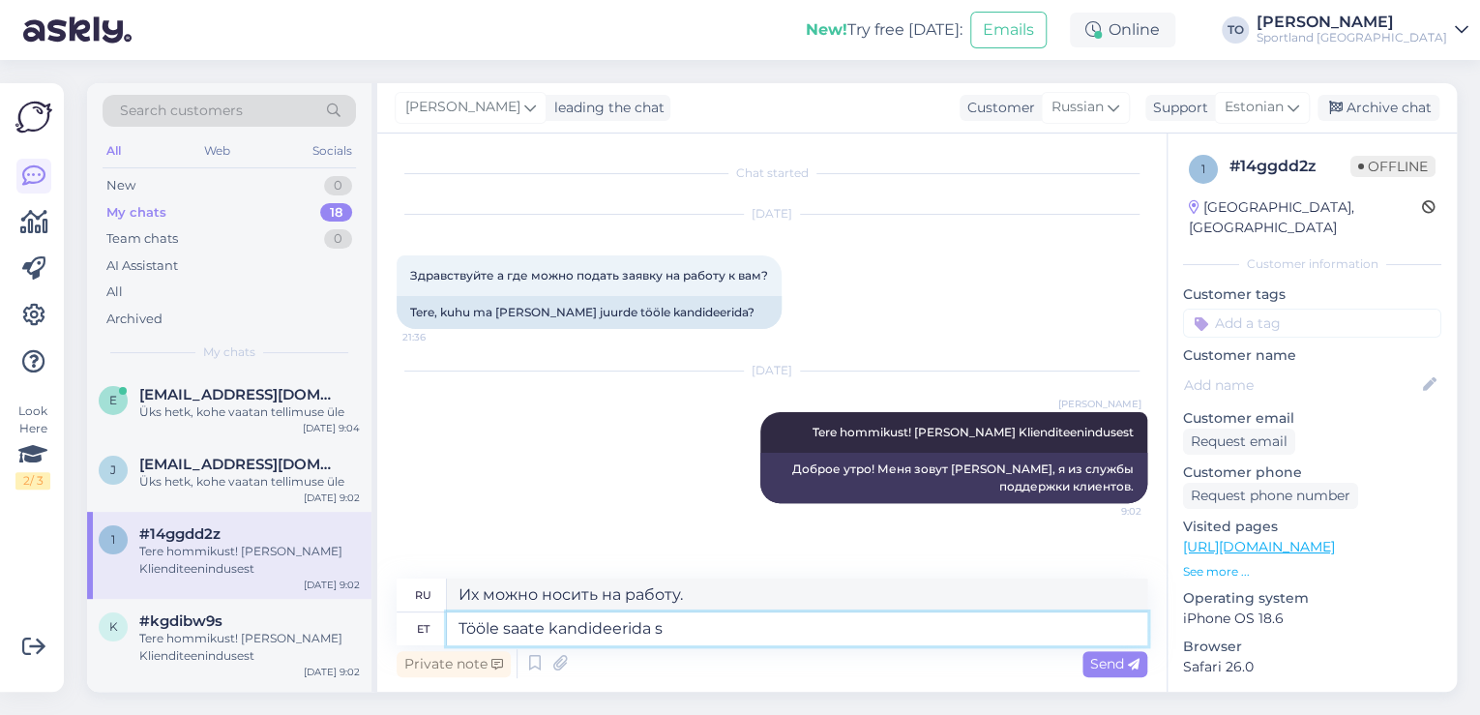
type textarea "Вы можете подать заявку на вакансию."
type textarea "Tööle saate kandideerida siin"
type textarea "Вы можете подать заявку на вакансию здесь."
type textarea "Tööle saate kandideerida siin lehel"
type textarea "Подать заявку на вакансию можно на этой странице."
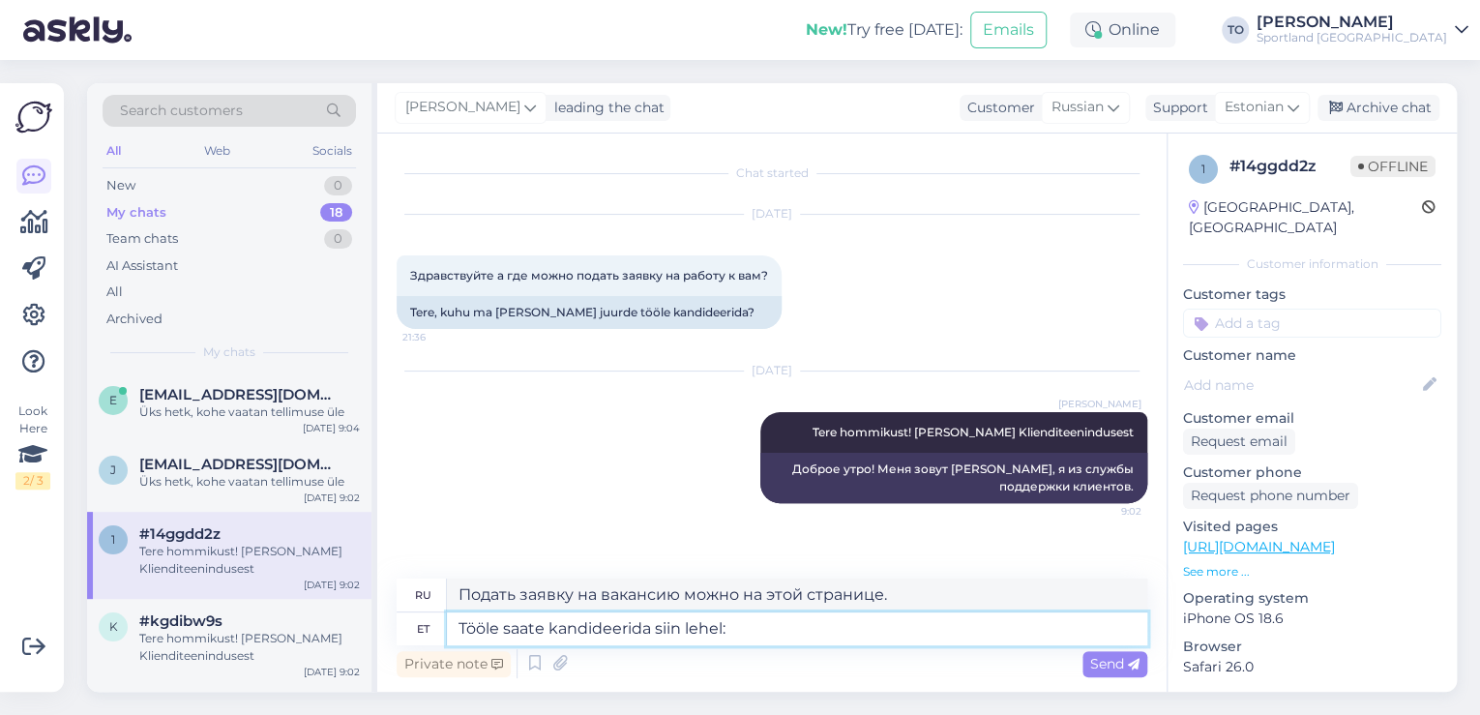
type textarea "Tööle saate kandideerida siin lehel:"
type textarea "Подать заявку на вакансию можно на этой странице:"
click at [852, 624] on textarea "Tööle saate kandideerida siin lehel:" at bounding box center [797, 628] width 700 height 33
paste textarea "[URL][DOMAIN_NAME]"
type textarea "Tööle saate kandideerida siin lehel: [URL][DOMAIN_NAME]"
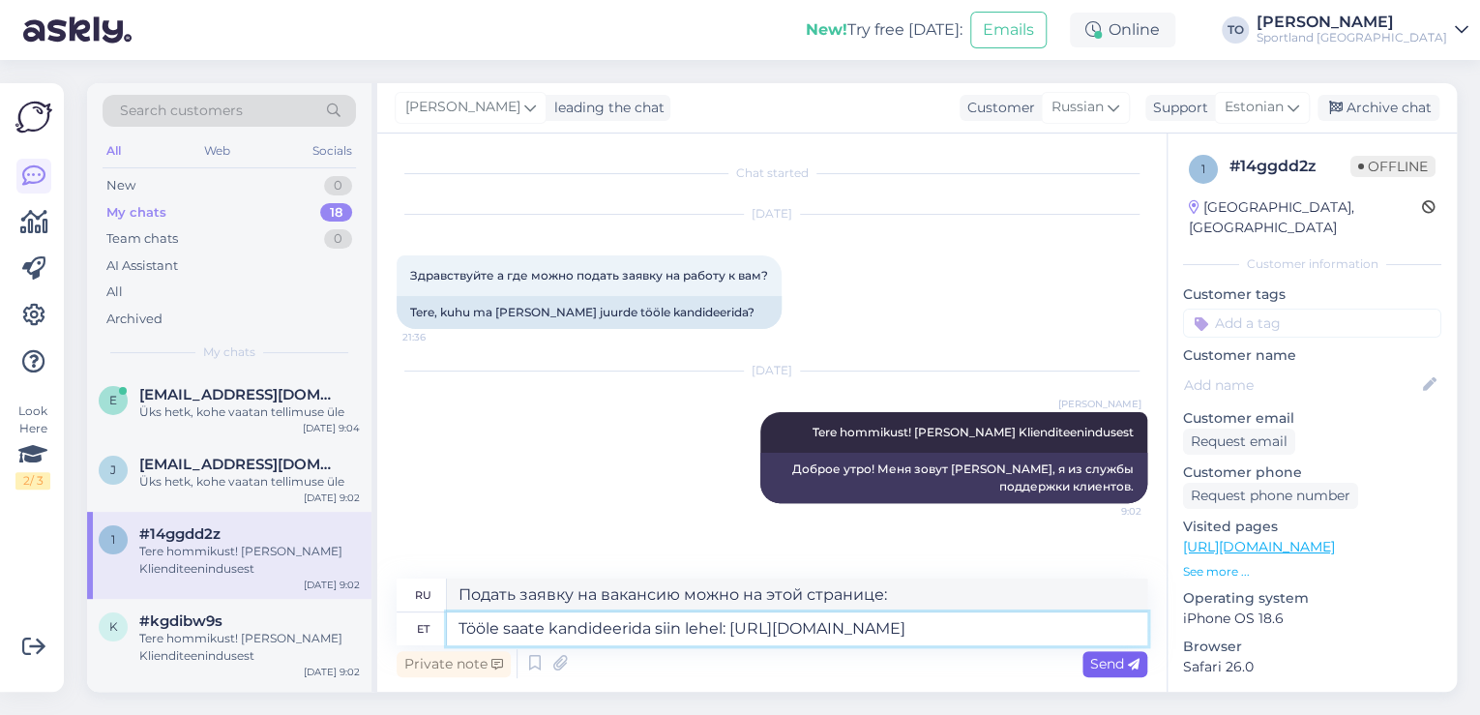
type textarea "Подать заявку на вакансию можно здесь: [URL][DOMAIN_NAME]"
type textarea "Tööle saate kandideerida siin lehel: [URL][DOMAIN_NAME]"
click at [1107, 658] on span "Send" at bounding box center [1114, 663] width 49 height 17
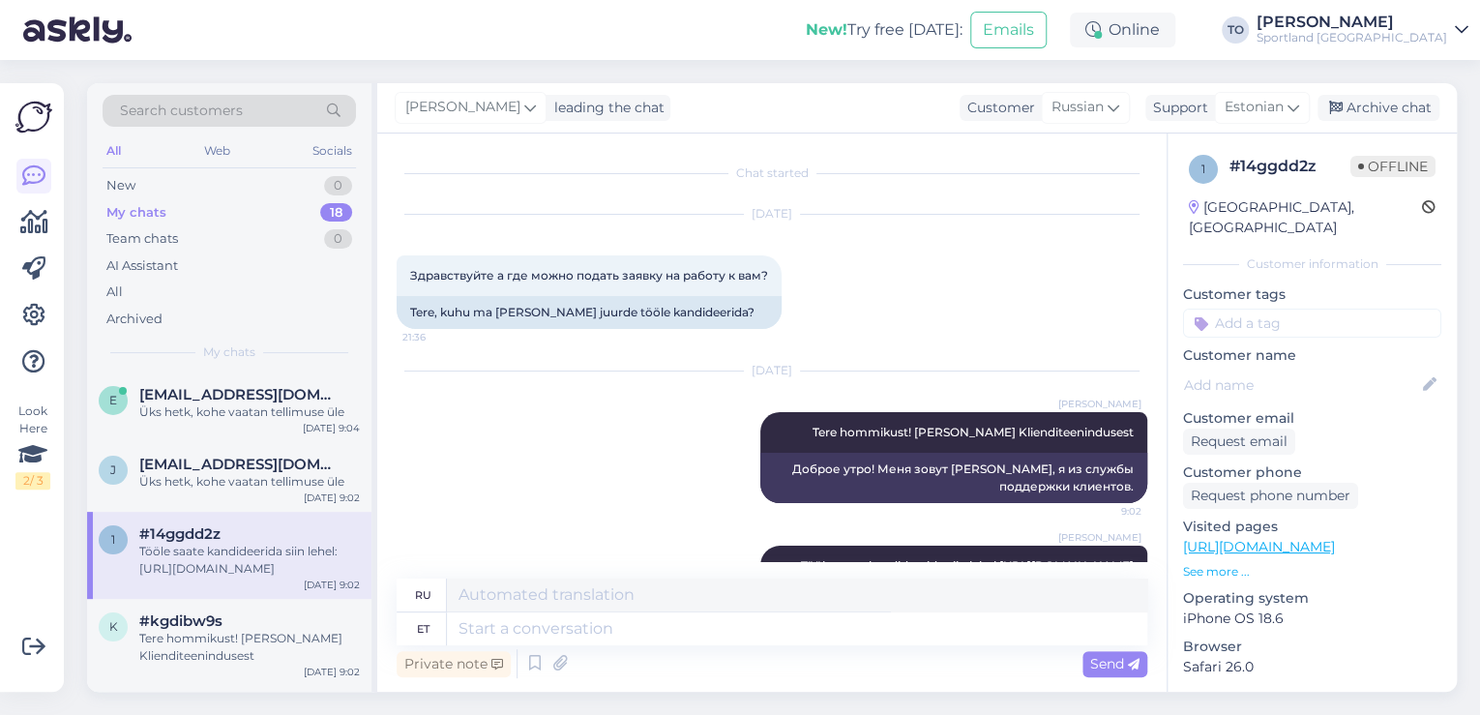
scroll to position [97, 0]
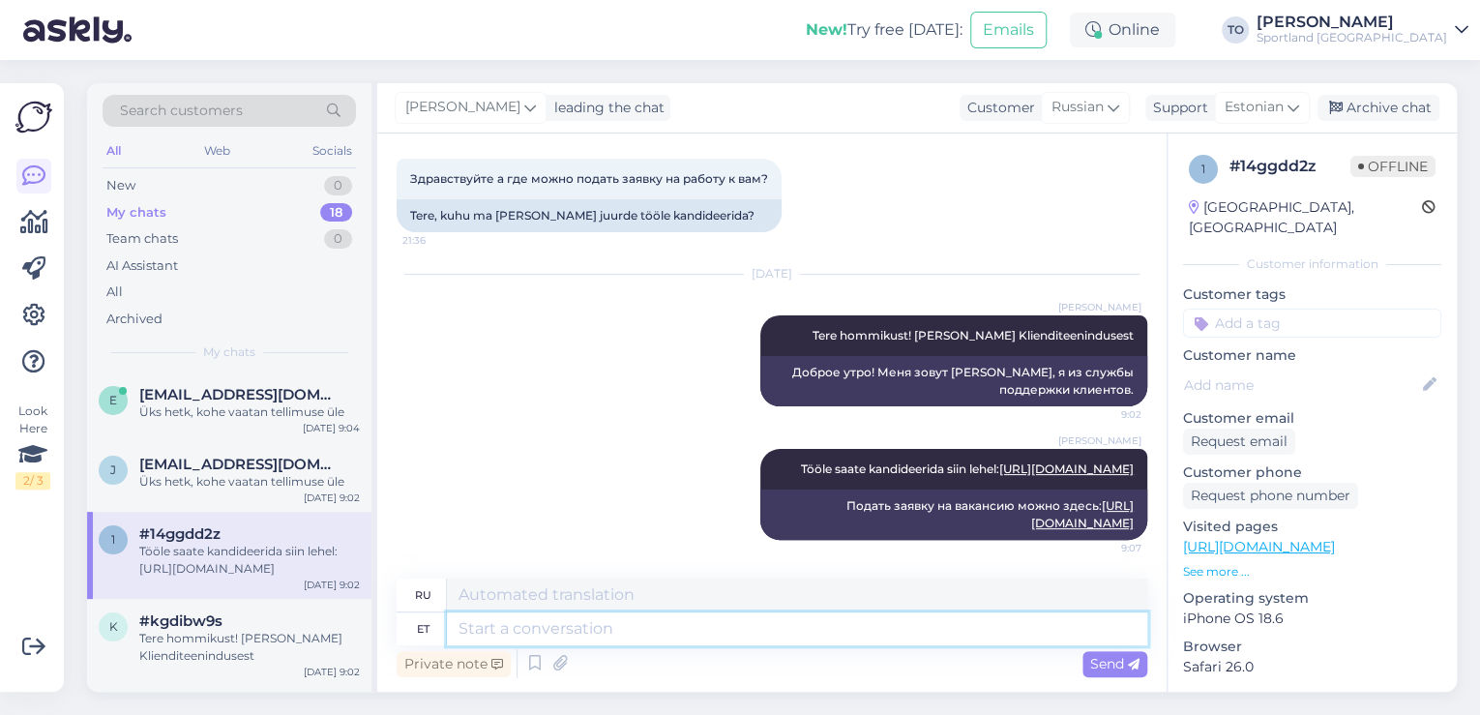
click at [653, 630] on textarea at bounding box center [797, 628] width 700 height 33
type textarea "Soovin"
type textarea "Если бы"
type textarea "Soovin Teile"
type textarea "Я желаю тебе"
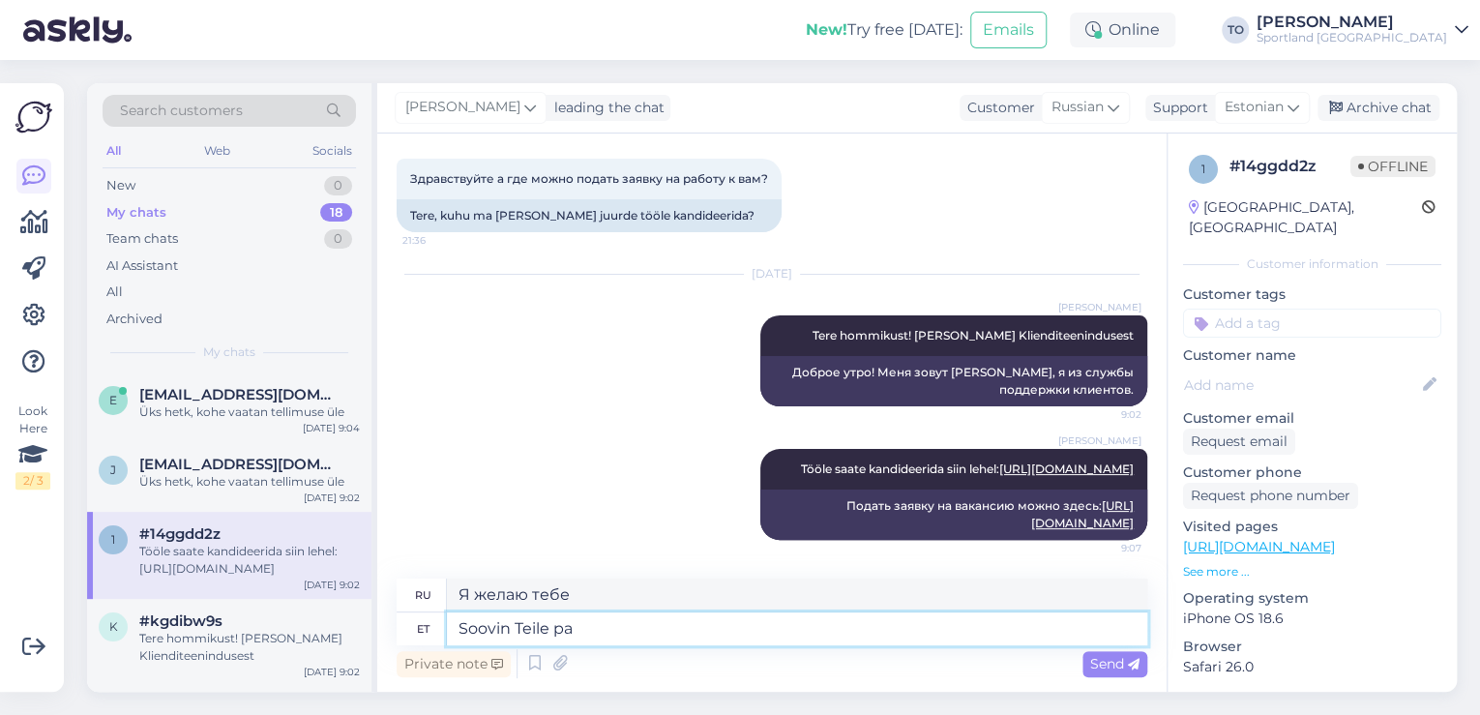
type textarea "Soovin Teile pal"
type textarea "Желаю вам всего наилучшего."
type textarea "Soovin Teile palju e"
type textarea "Я желаю тебе многого."
type textarea "Soovin Teile palju edu ka"
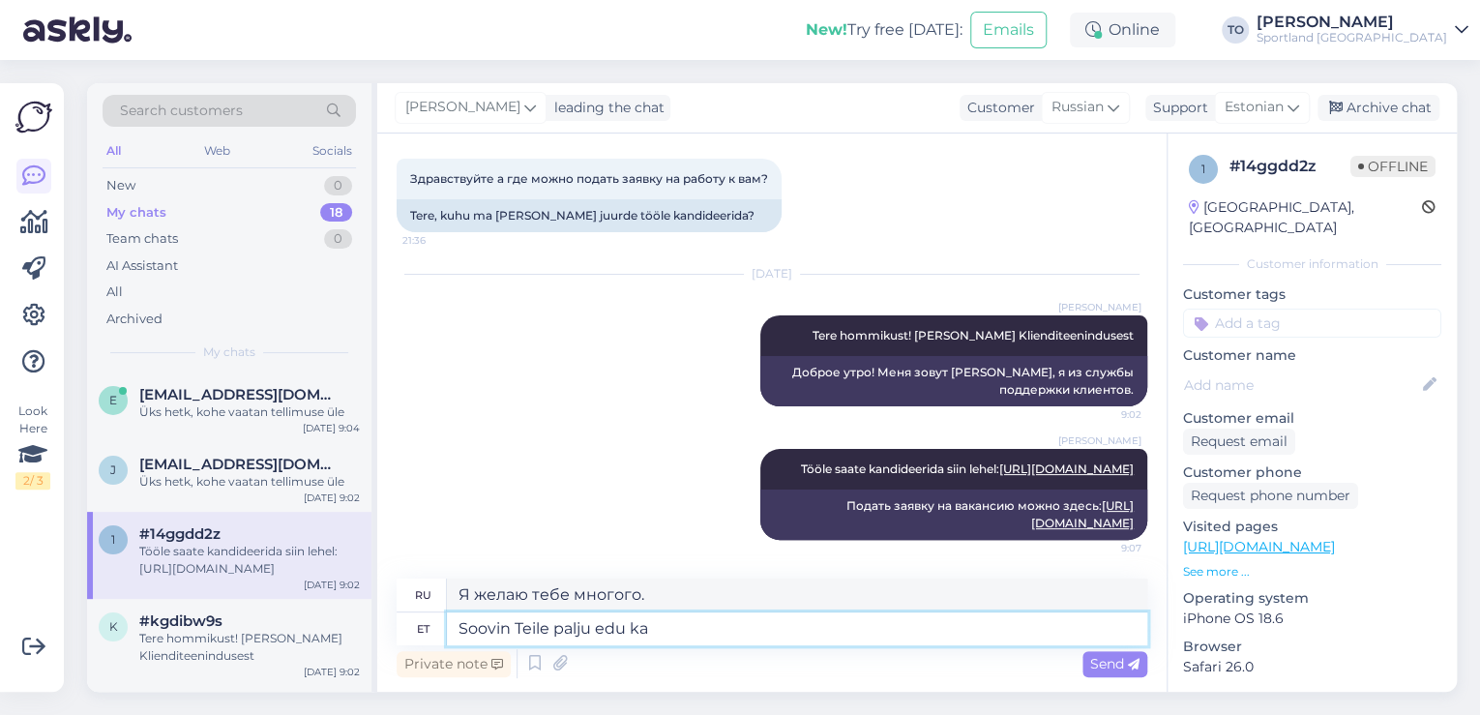
type textarea "Желаю Вам всяческих успехов."
type textarea "[PERSON_NAME] Teile palju edu kandideerimisel!"
type textarea "Желаю Вам больших успехов в [GEOGRAPHIC_DATA] кандидатуре!"
type textarea "[PERSON_NAME] Teile palju edu kandideerimisel!"
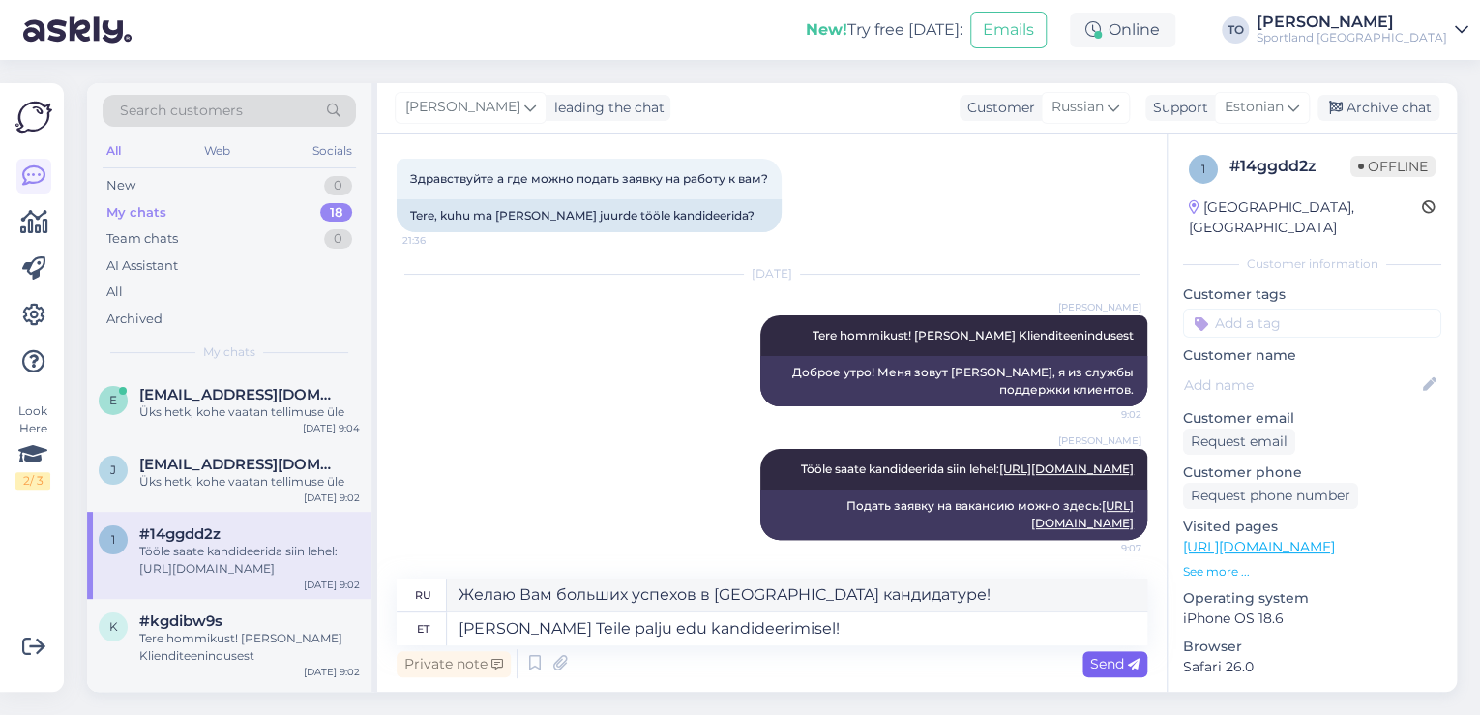
click at [1100, 662] on span "Send" at bounding box center [1114, 663] width 49 height 17
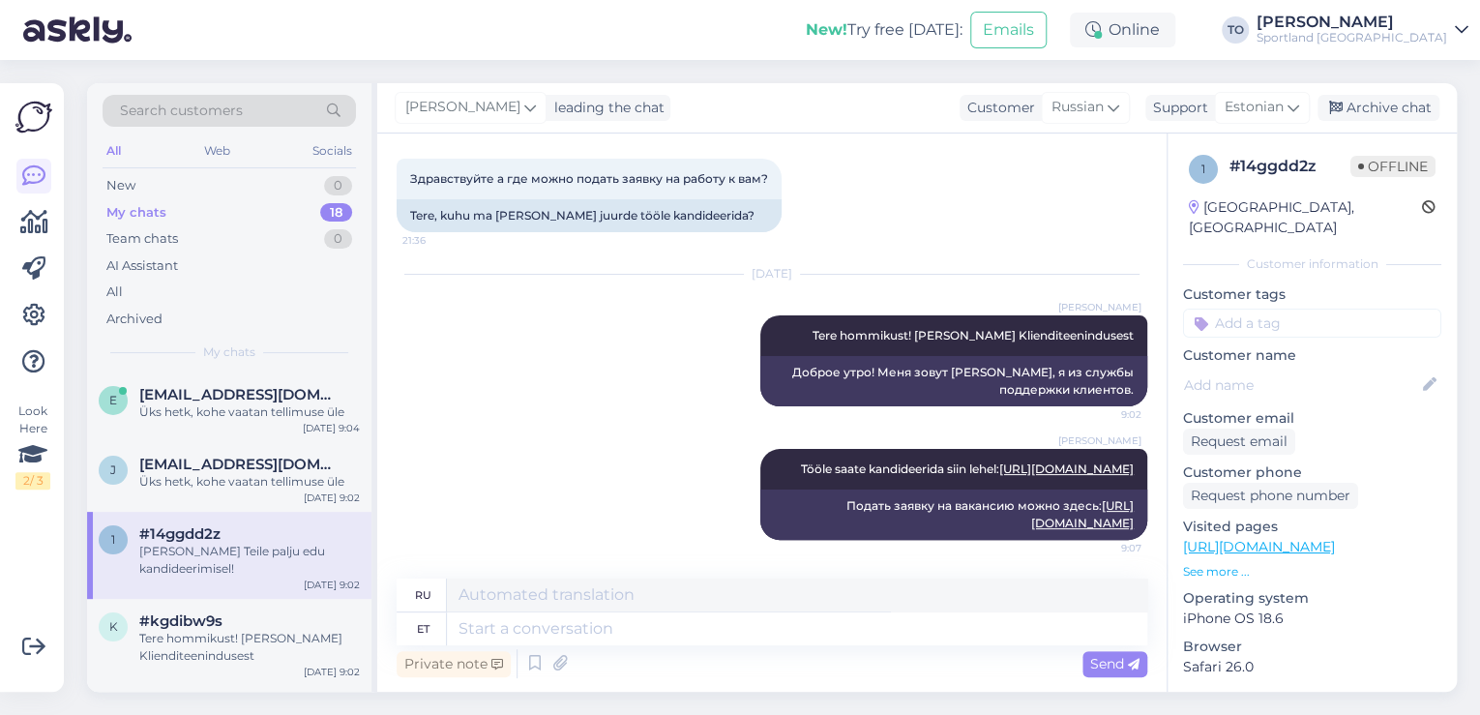
scroll to position [213, 0]
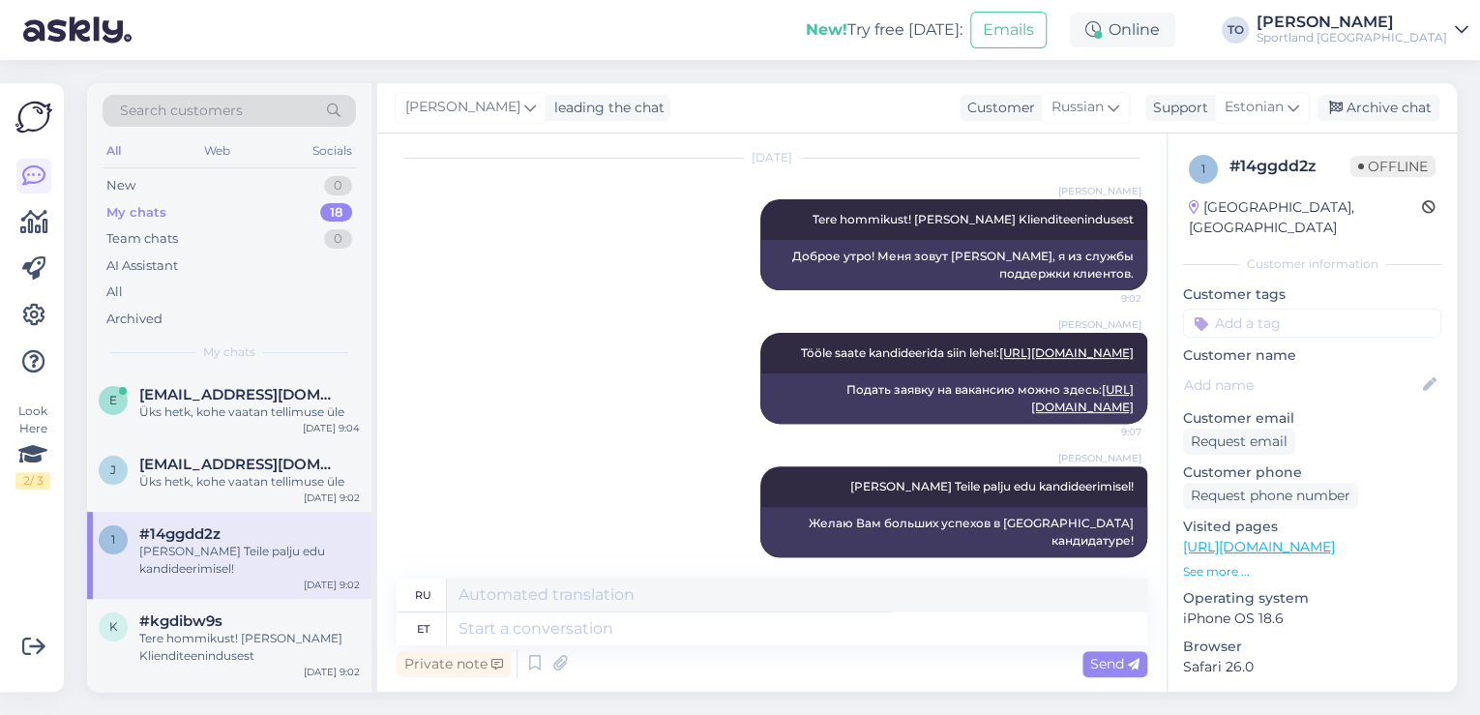
click at [1332, 309] on input at bounding box center [1312, 323] width 258 height 29
type input "töö"
click at [1328, 369] on span "Tööle kandideerimine" at bounding box center [1312, 375] width 125 height 12
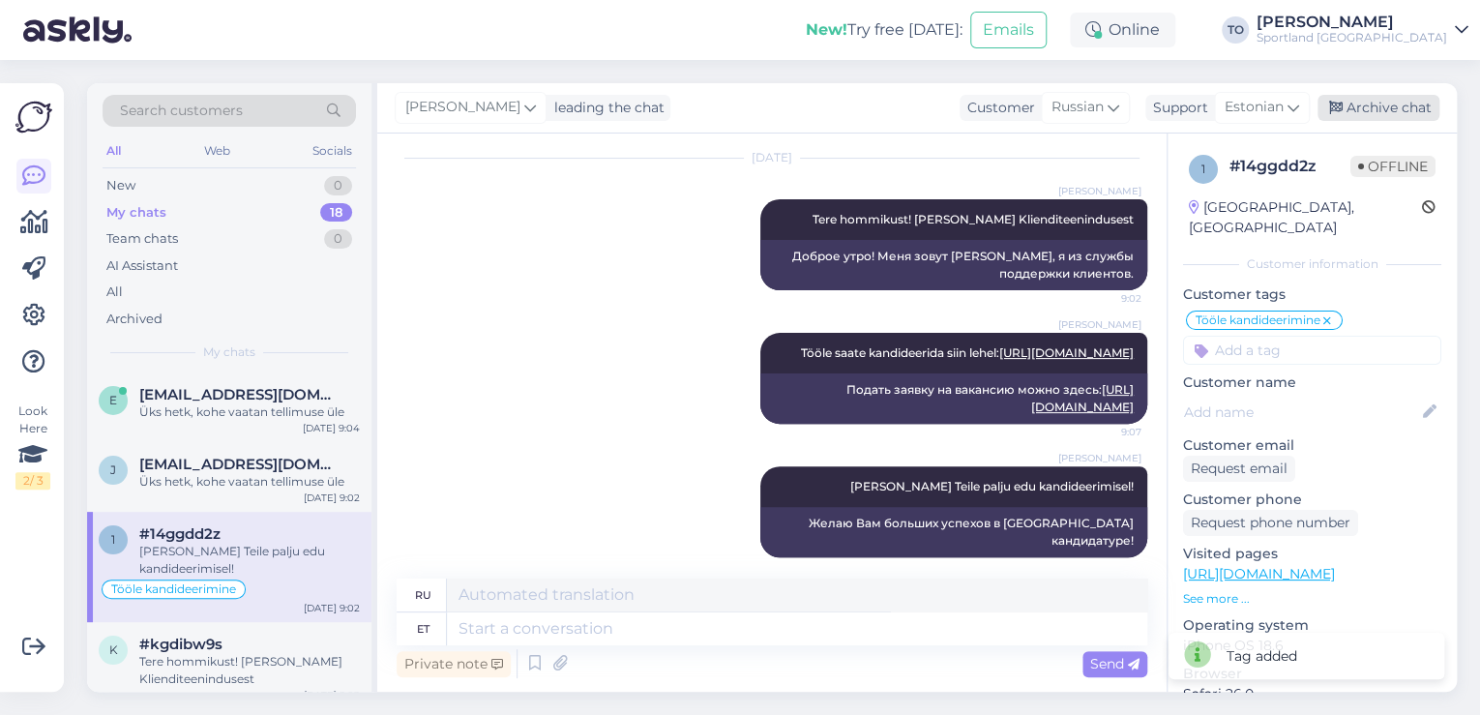
click at [1393, 111] on div "Archive chat" at bounding box center [1379, 108] width 122 height 26
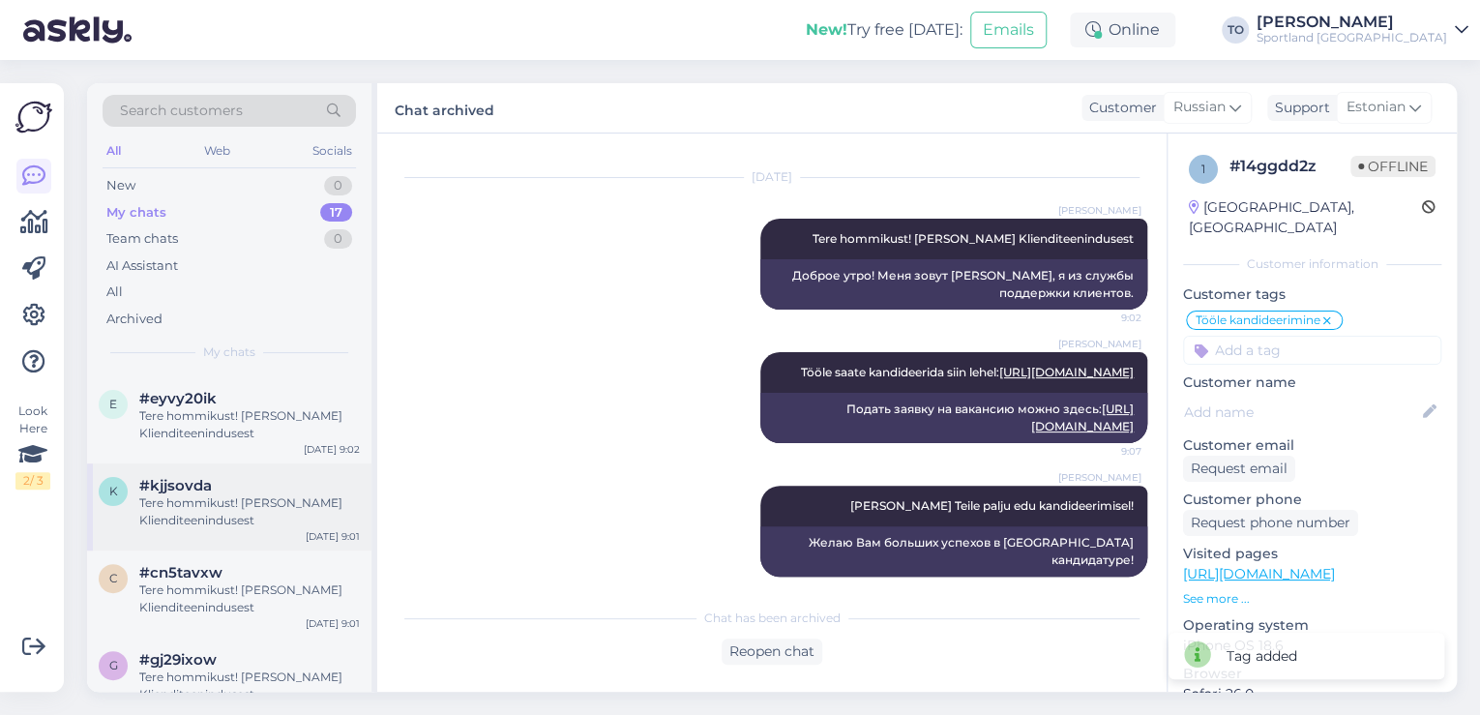
scroll to position [155, 0]
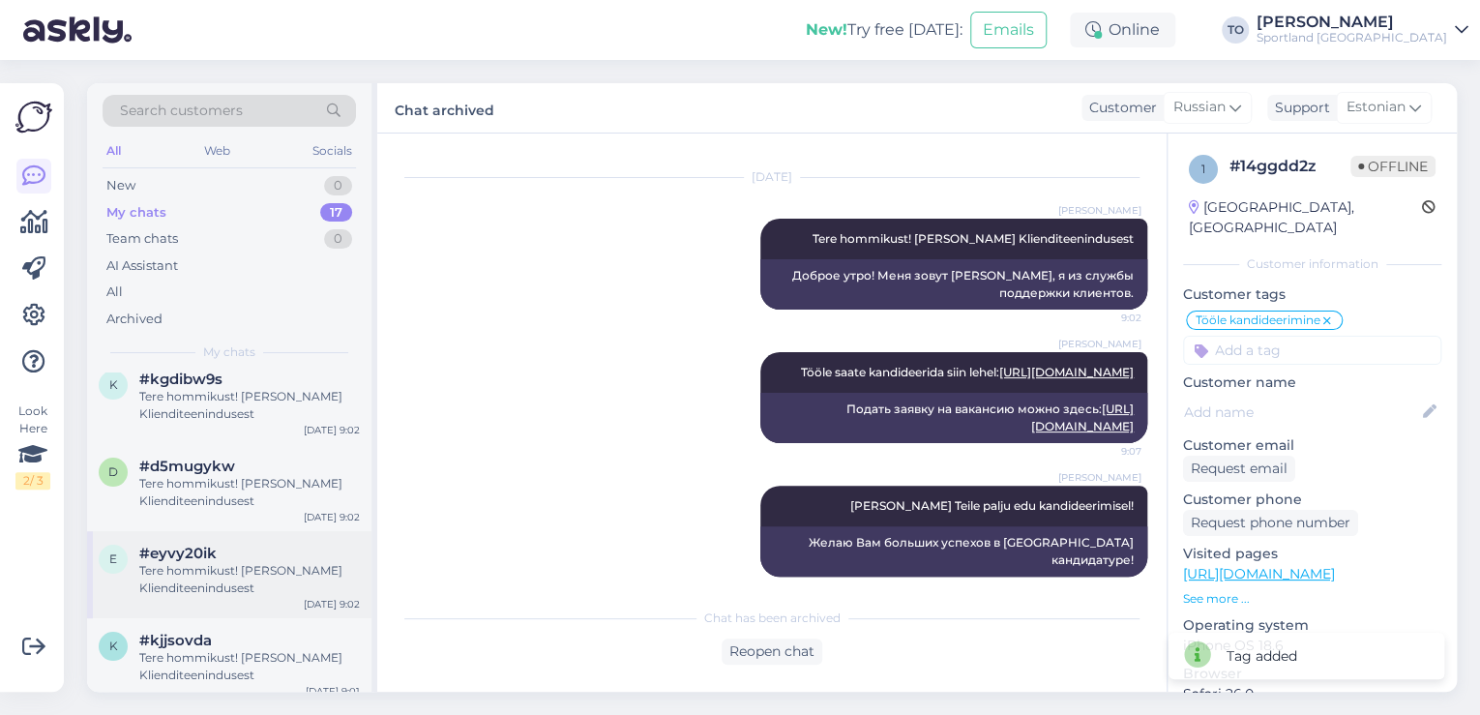
click at [269, 582] on div "Tere hommikust! [PERSON_NAME] Klienditeenindusest" at bounding box center [249, 579] width 221 height 35
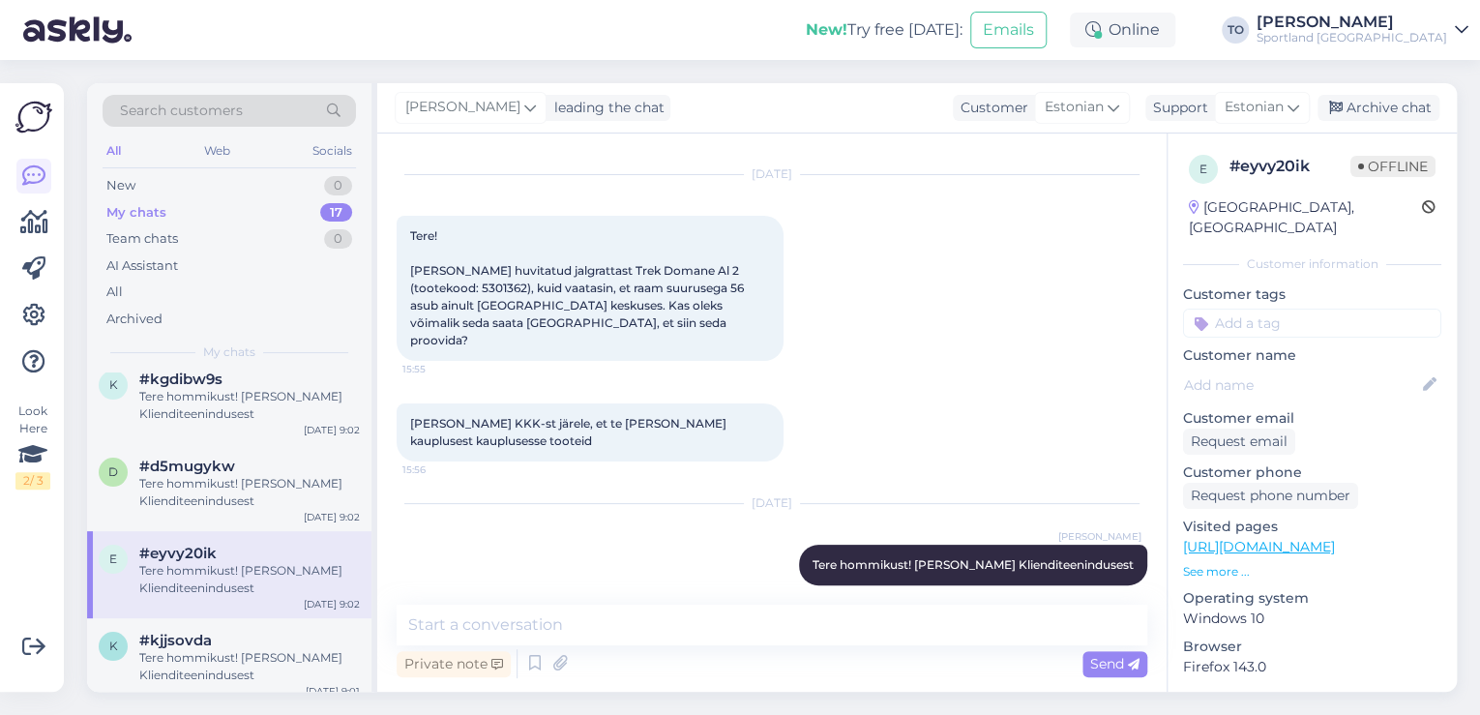
scroll to position [41, 0]
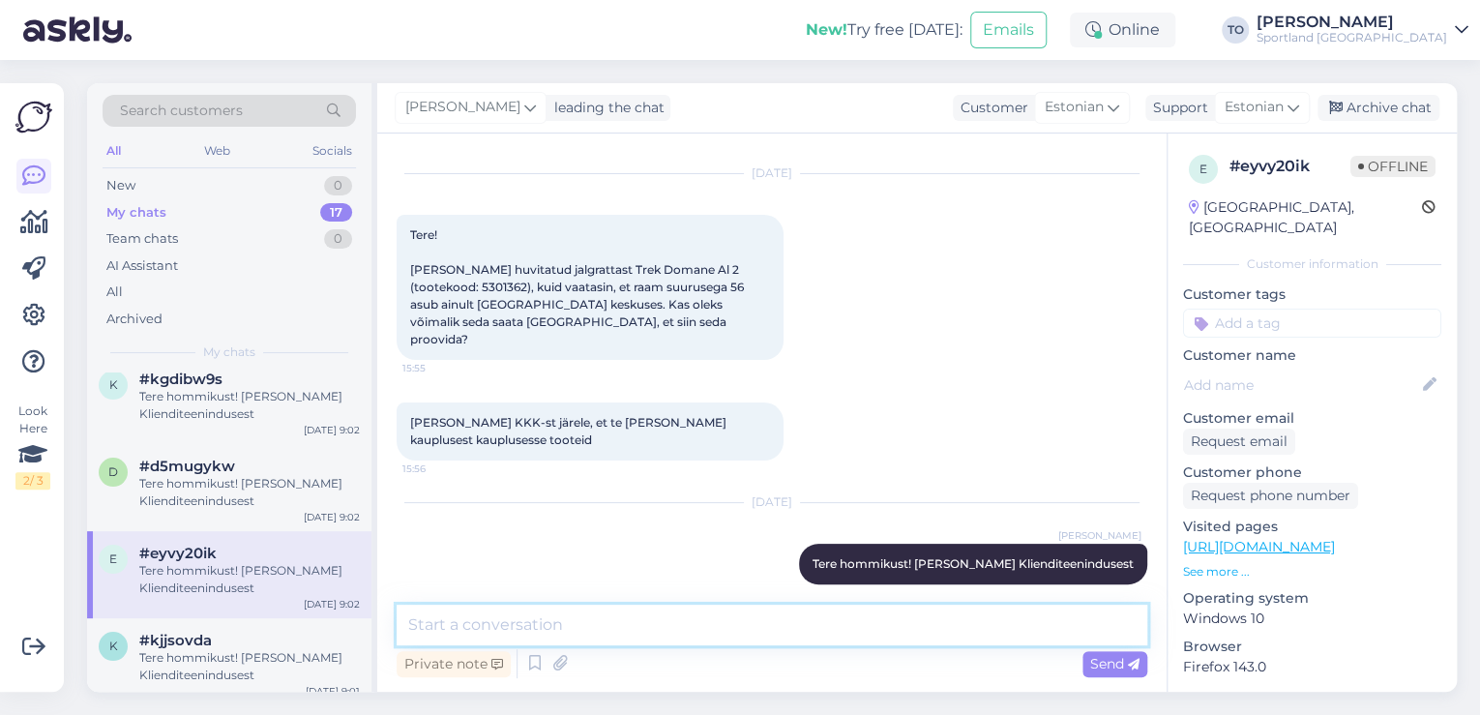
click at [528, 607] on textarea at bounding box center [772, 625] width 751 height 41
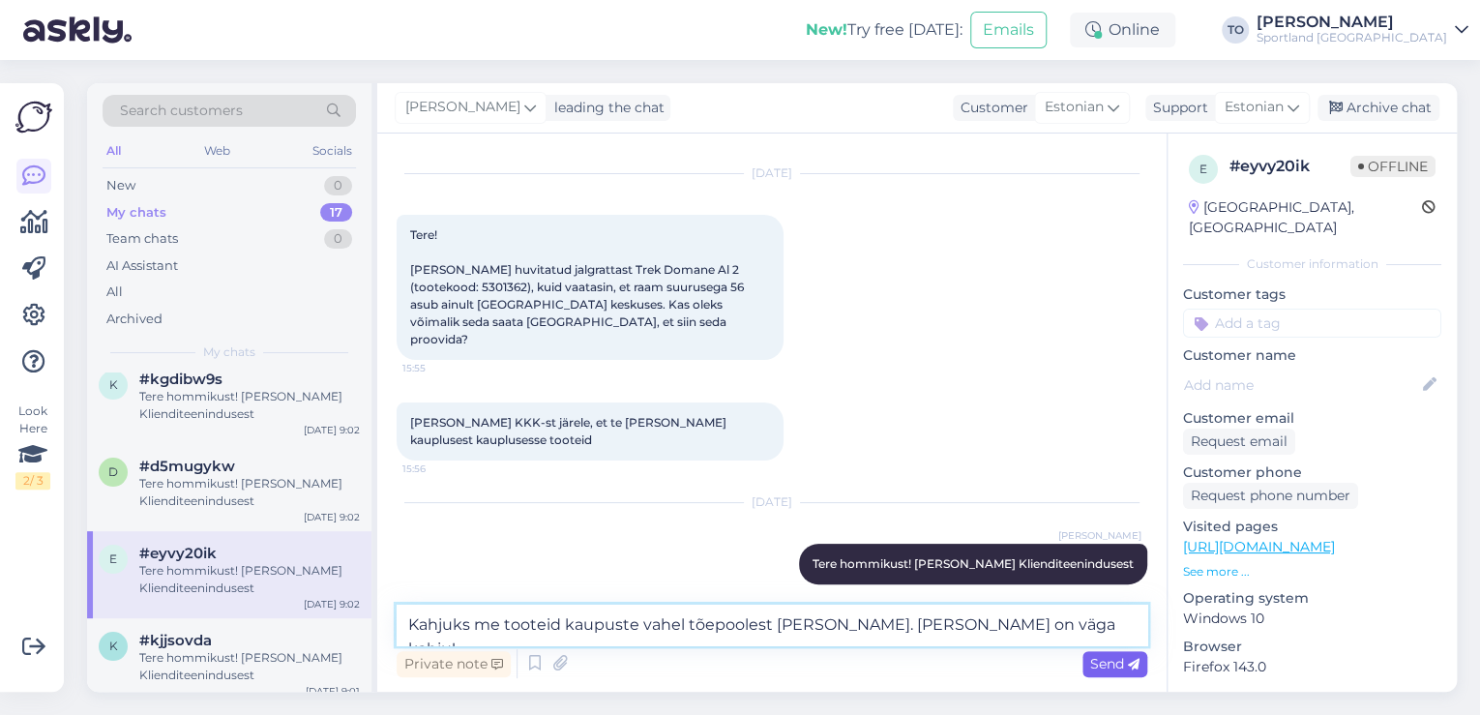
type textarea "Kahjuks me tooteid kaupuste vahel tõepoolest [PERSON_NAME]. [PERSON_NAME] on vä…"
click at [1114, 660] on span "Send" at bounding box center [1114, 663] width 49 height 17
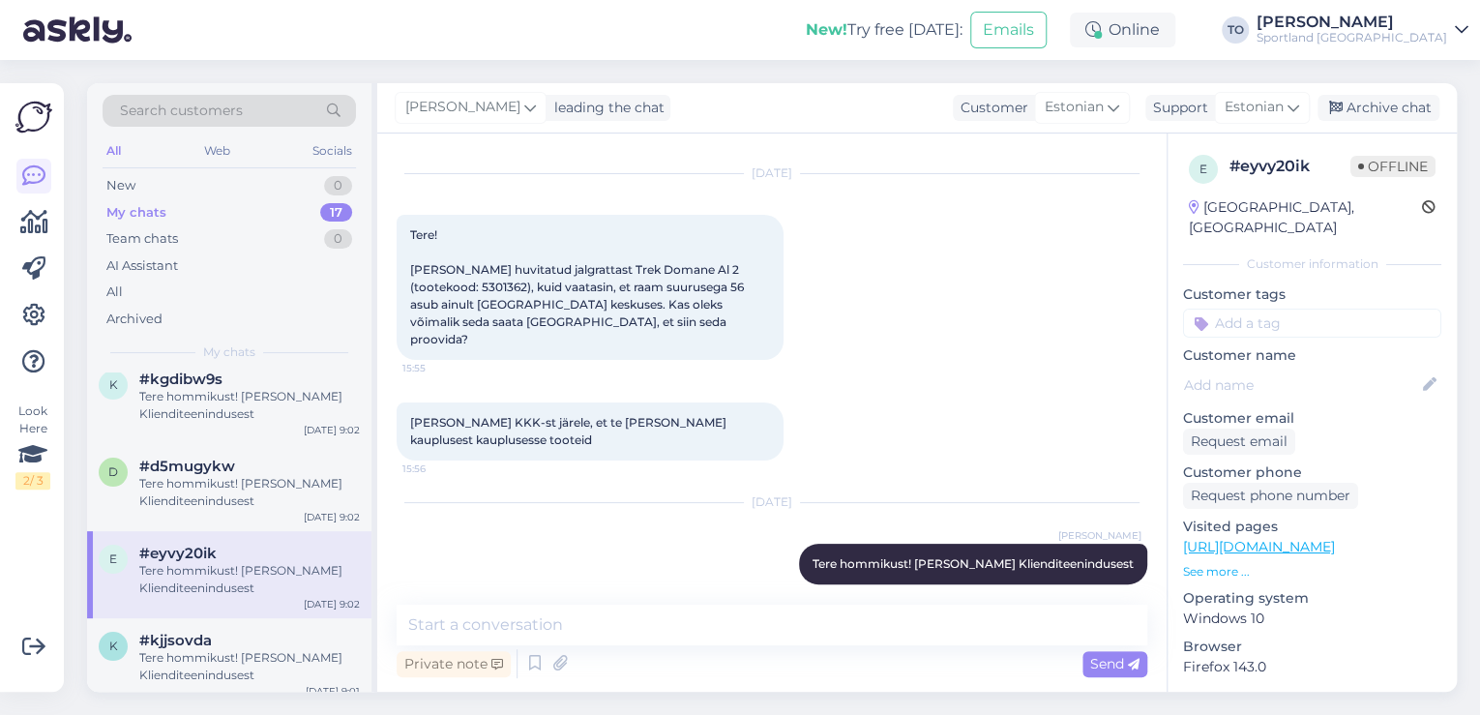
scroll to position [141, 0]
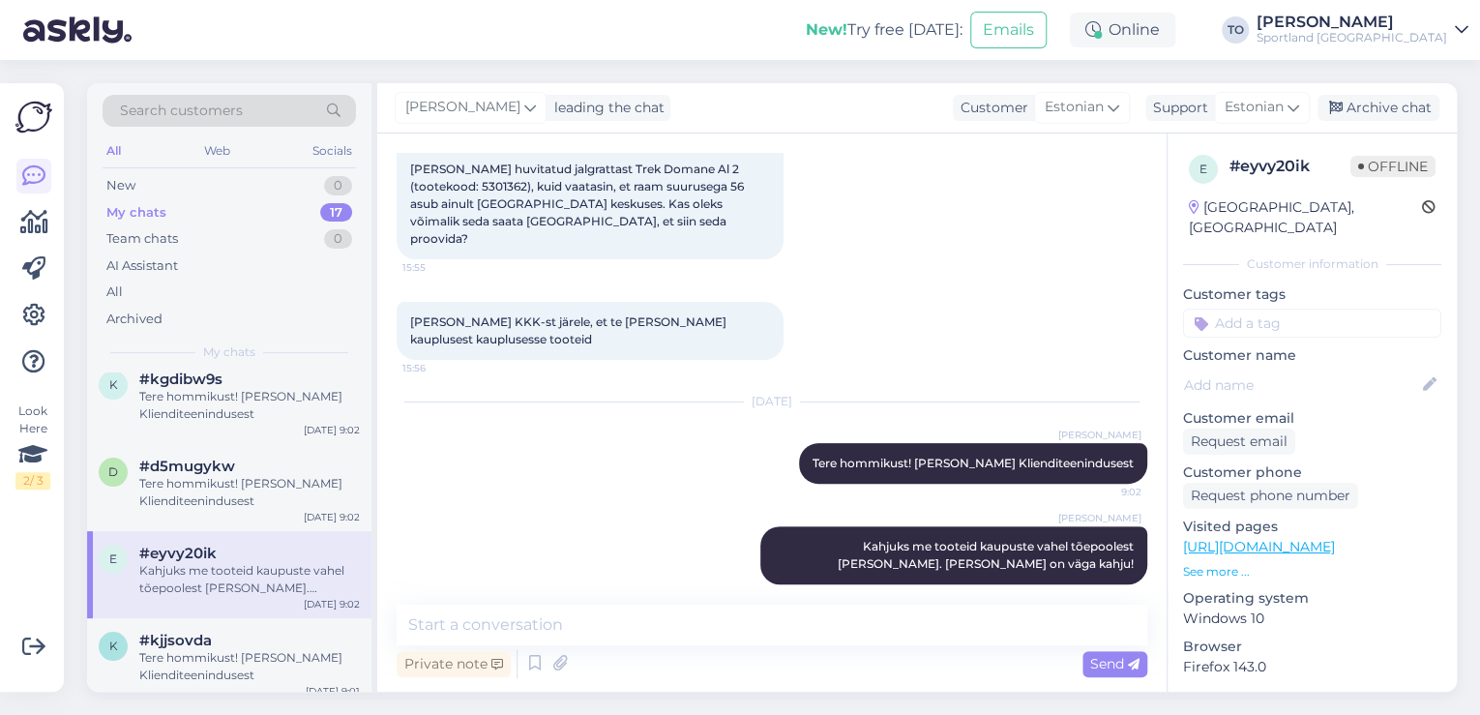
click at [1283, 309] on input at bounding box center [1312, 323] width 258 height 29
type input "saat"
click at [1286, 369] on span "Toote saatmine kaupluste vahel" at bounding box center [1312, 375] width 155 height 12
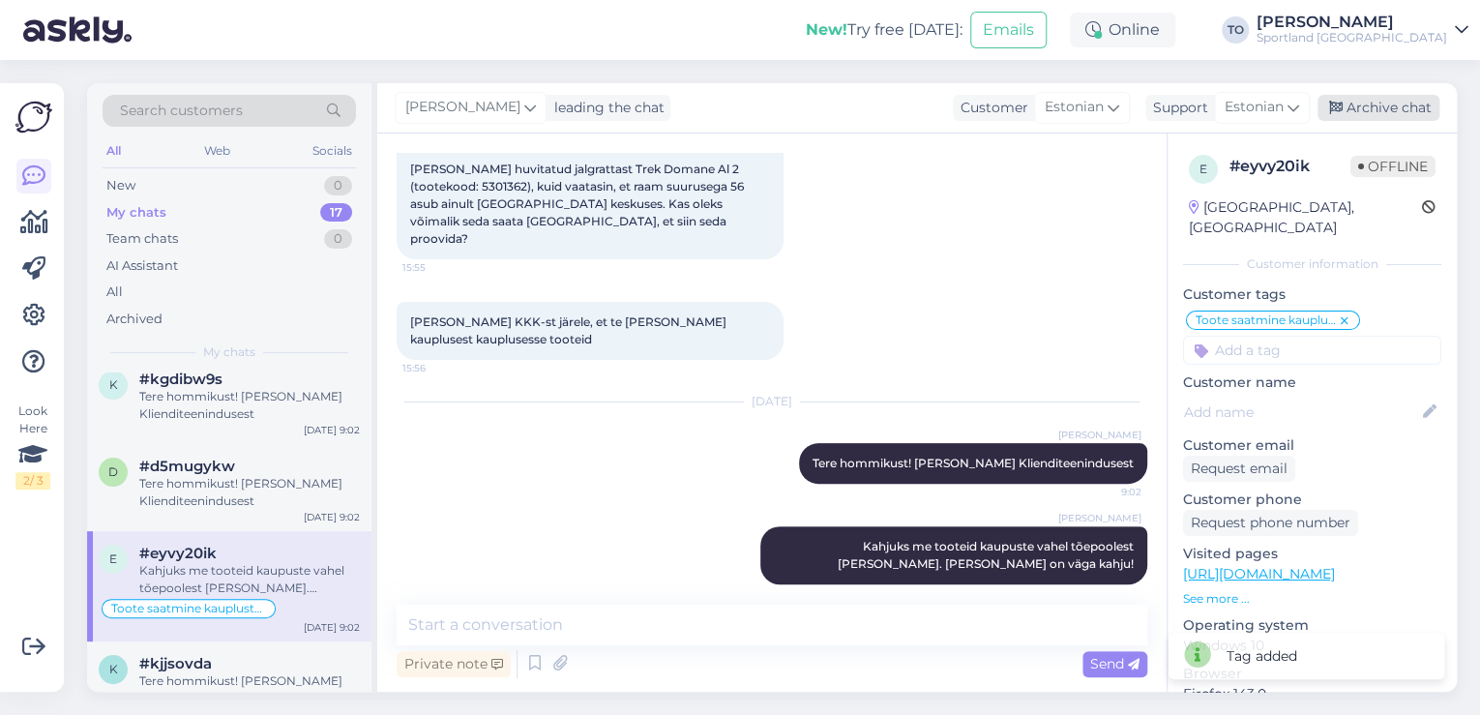
click at [1389, 111] on div "Archive chat" at bounding box center [1379, 108] width 122 height 26
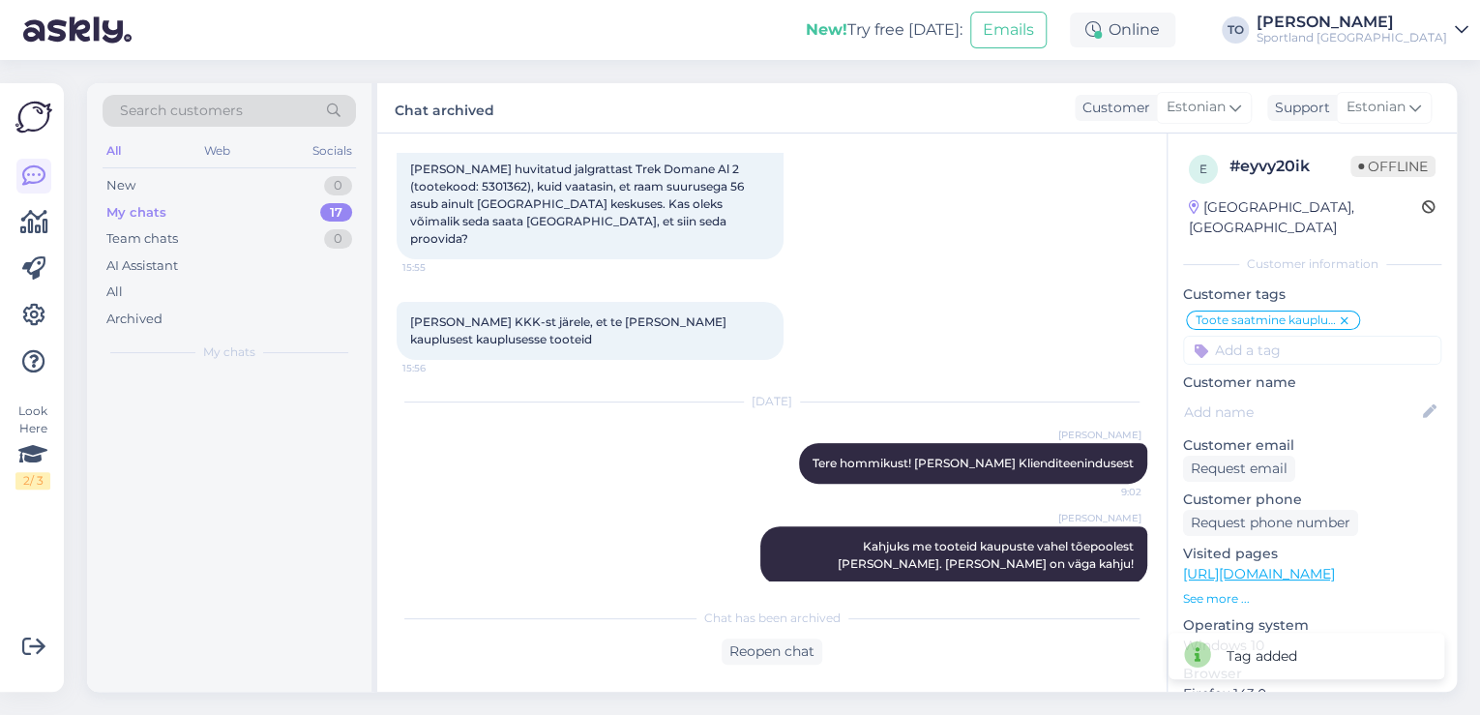
scroll to position [0, 0]
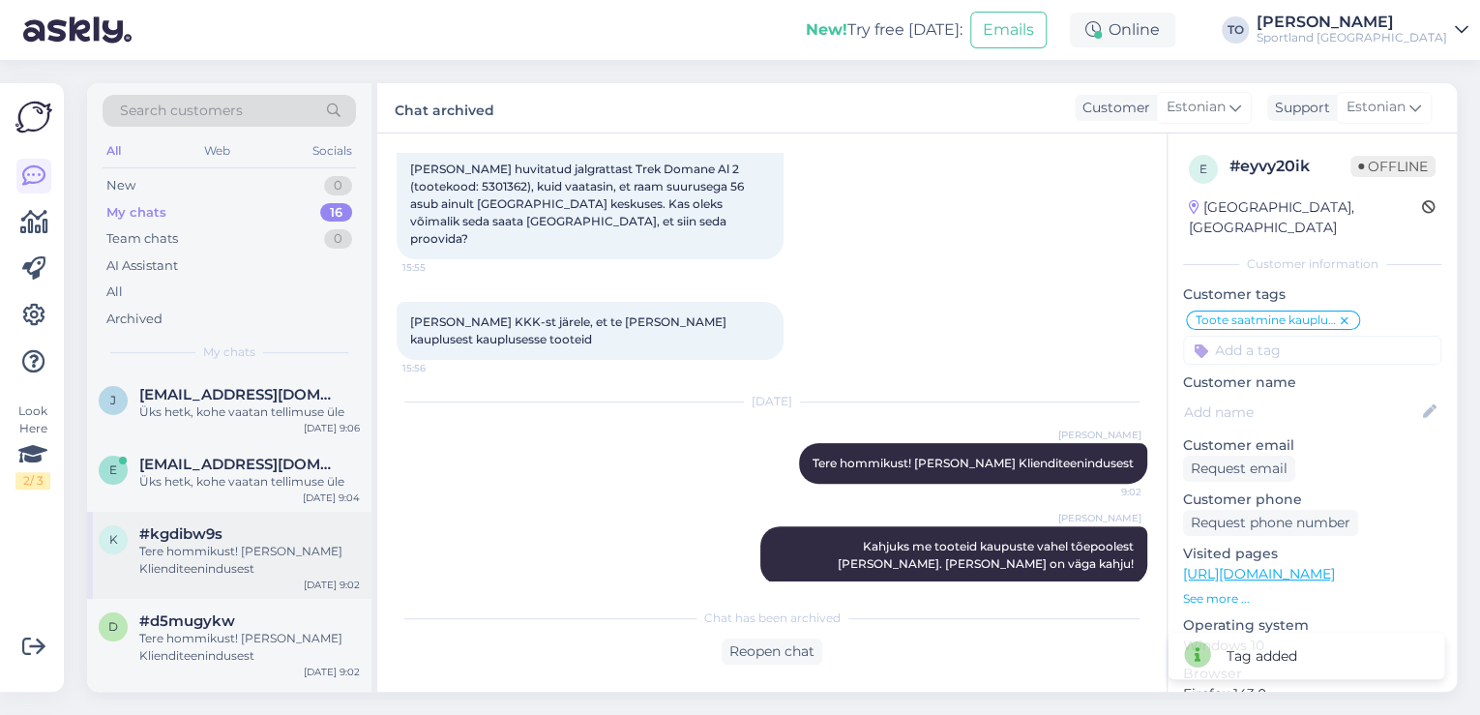
click at [263, 560] on div "Tere hommikust! [PERSON_NAME] Klienditeenindusest" at bounding box center [249, 560] width 221 height 35
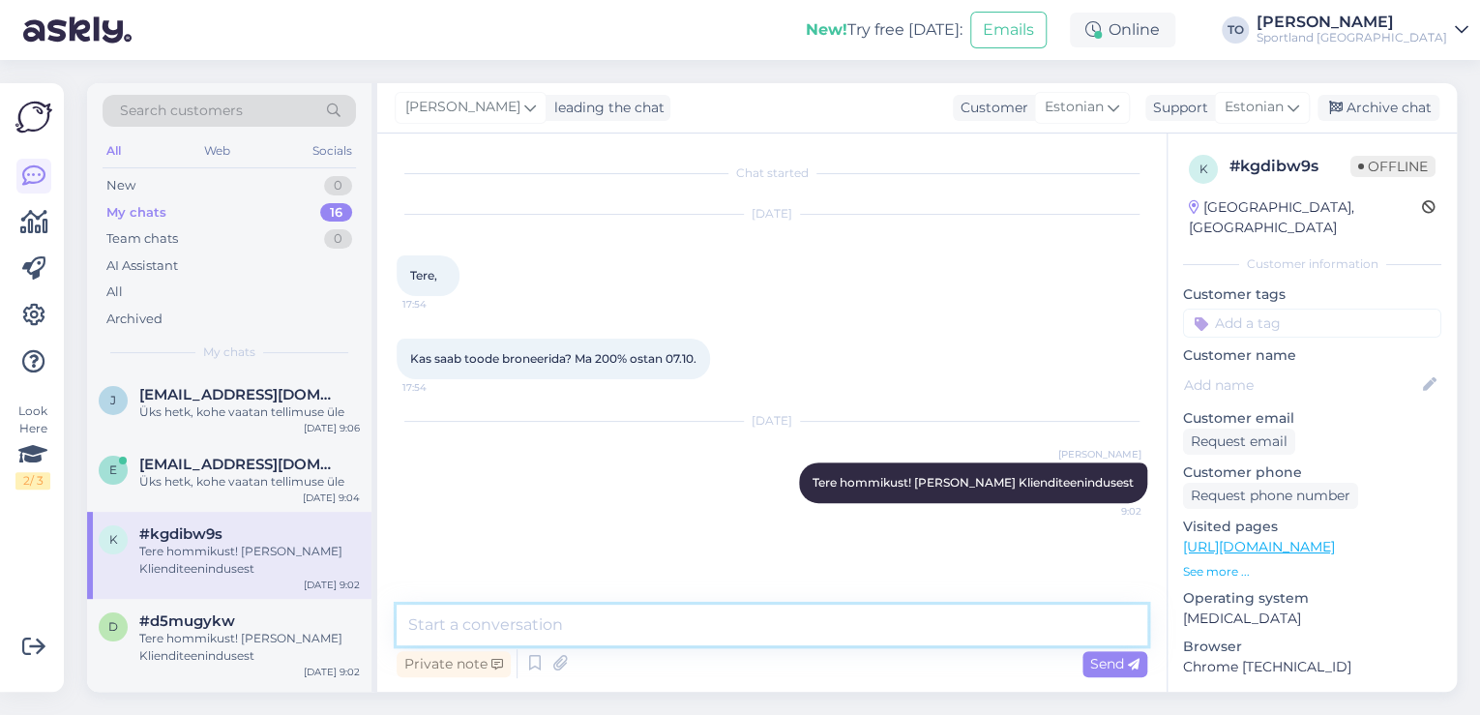
click at [666, 636] on textarea at bounding box center [772, 625] width 751 height 41
type textarea "Palun täpsustage, milline toode Teid huvitab?"
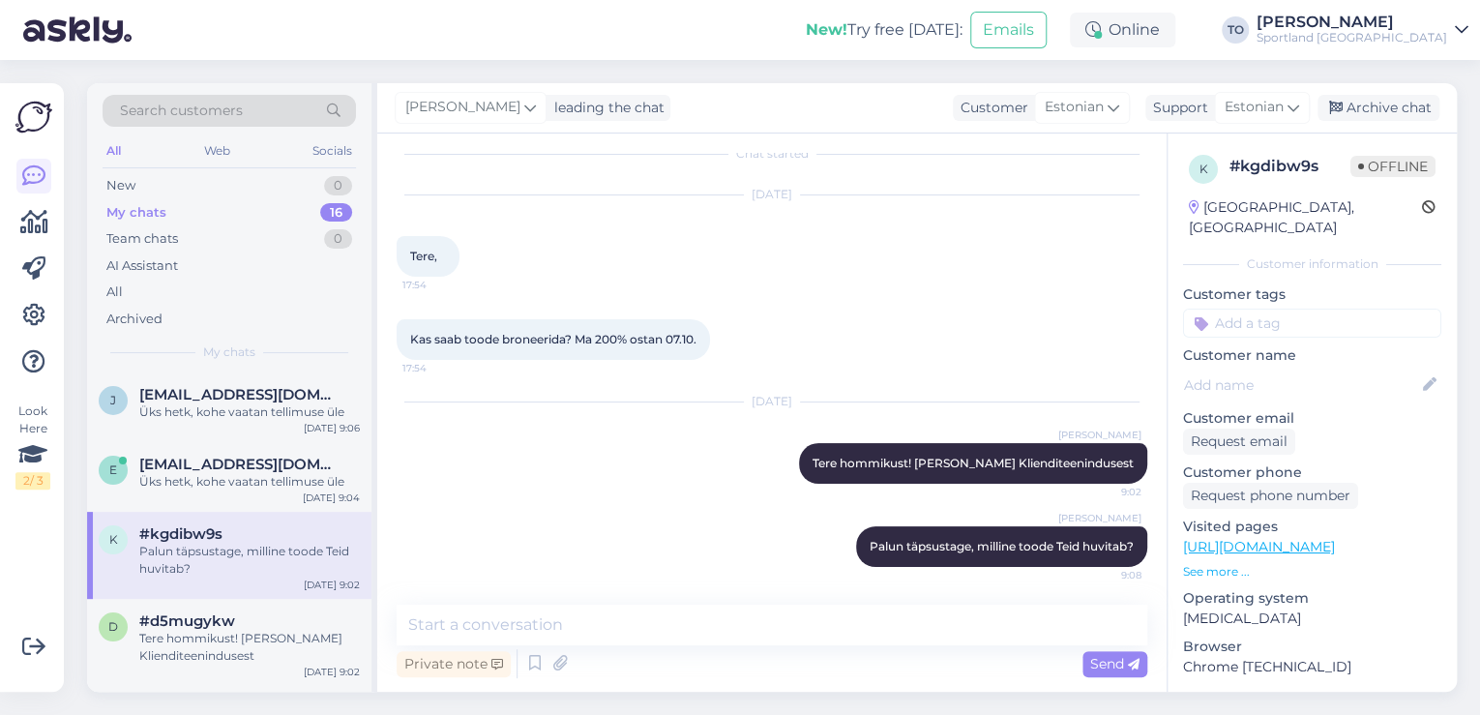
click at [1246, 309] on input at bounding box center [1312, 323] width 258 height 29
type input "bron"
click at [1277, 369] on span "Toodete broneerimine kaupluses" at bounding box center [1312, 375] width 155 height 12
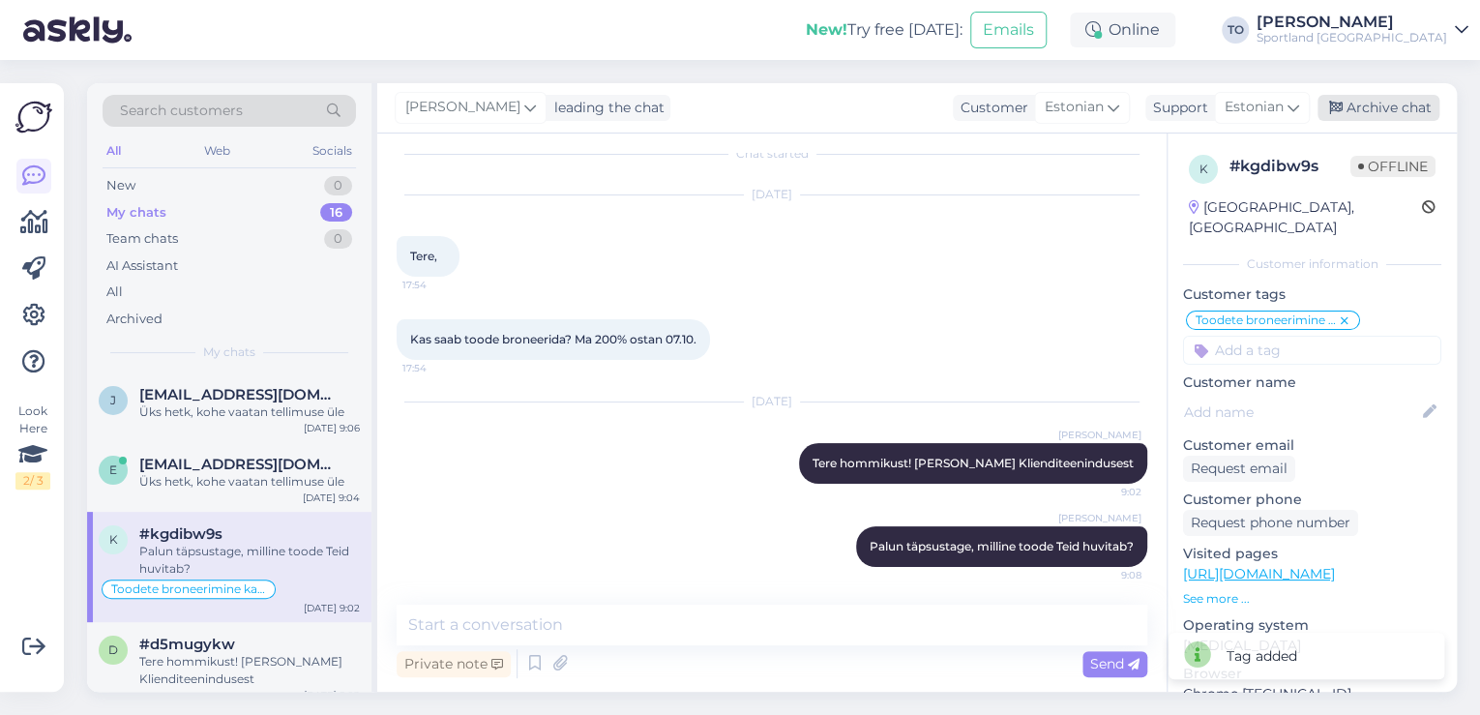
click at [1385, 108] on div "Archive chat" at bounding box center [1379, 108] width 122 height 26
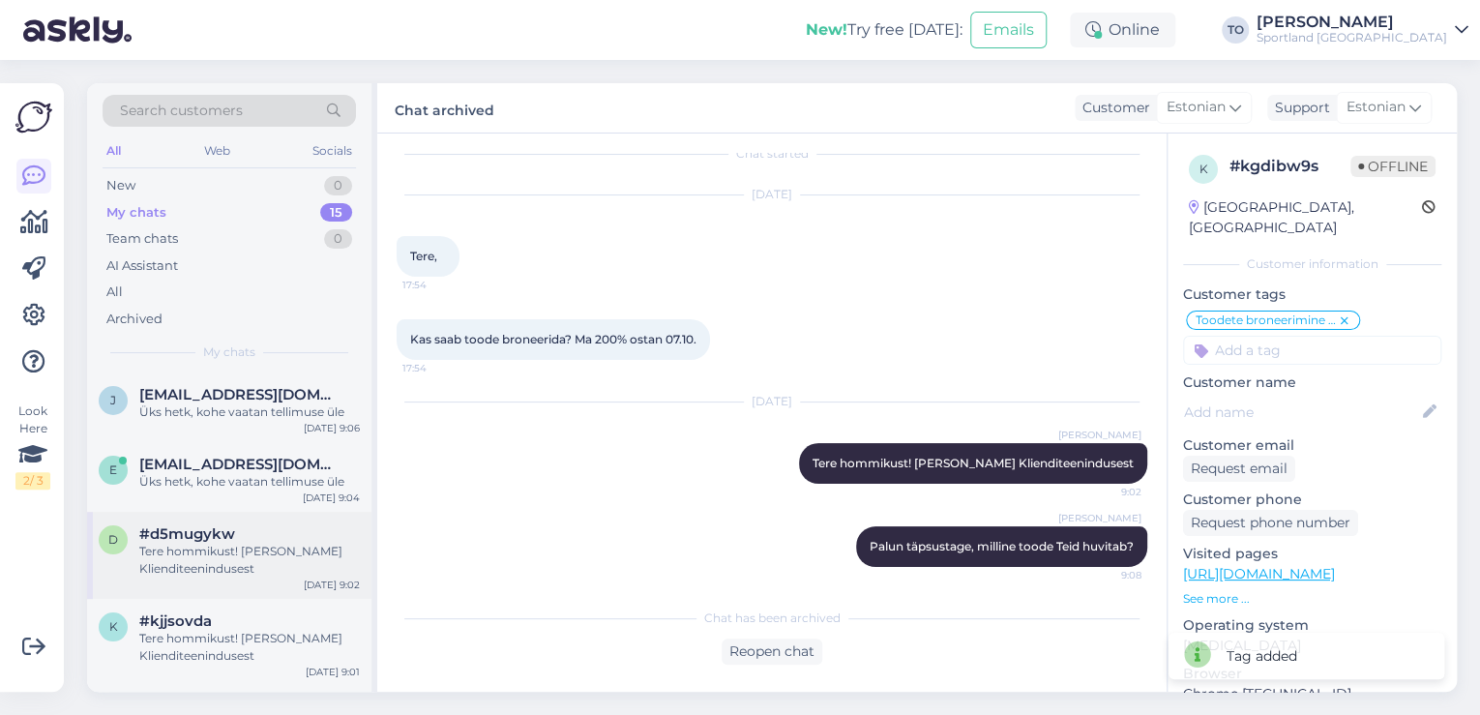
click at [291, 529] on div "#d5mugykw" at bounding box center [249, 533] width 221 height 17
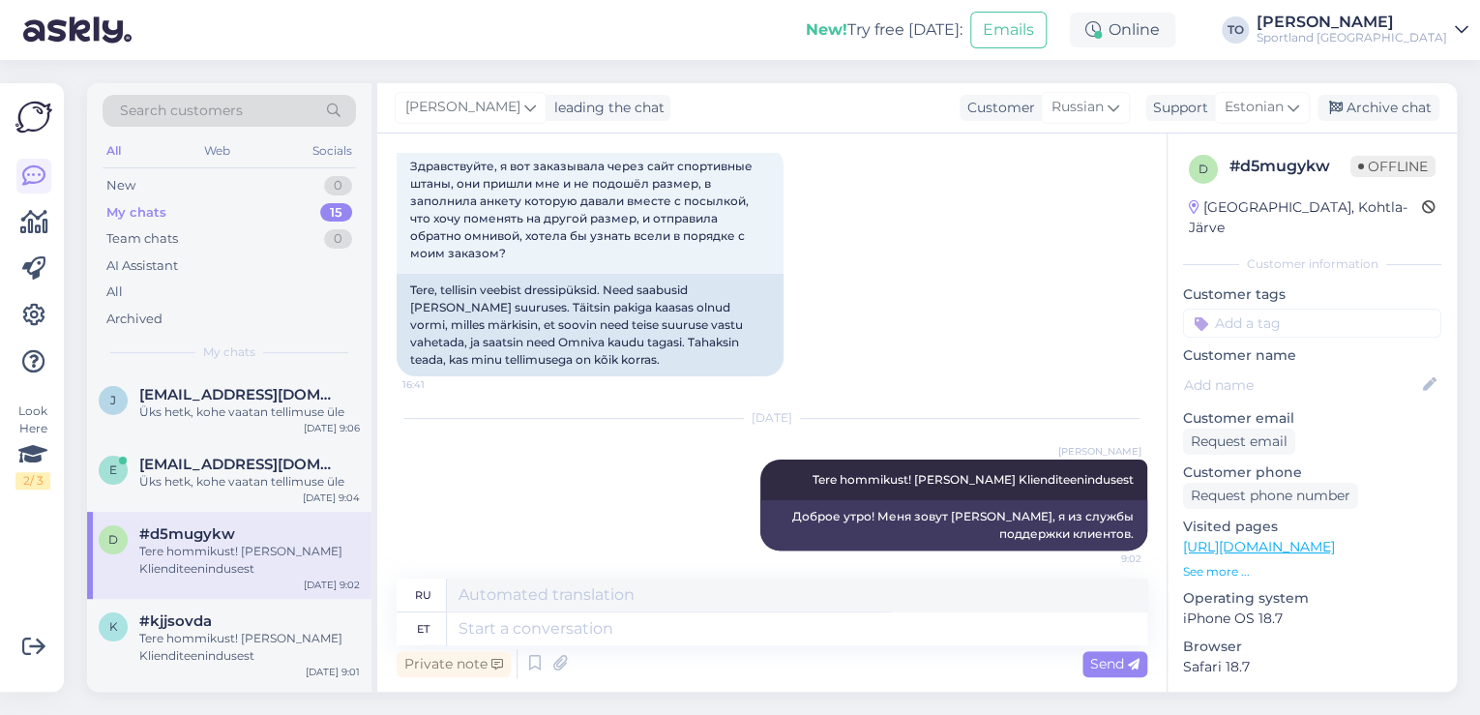
scroll to position [119, 0]
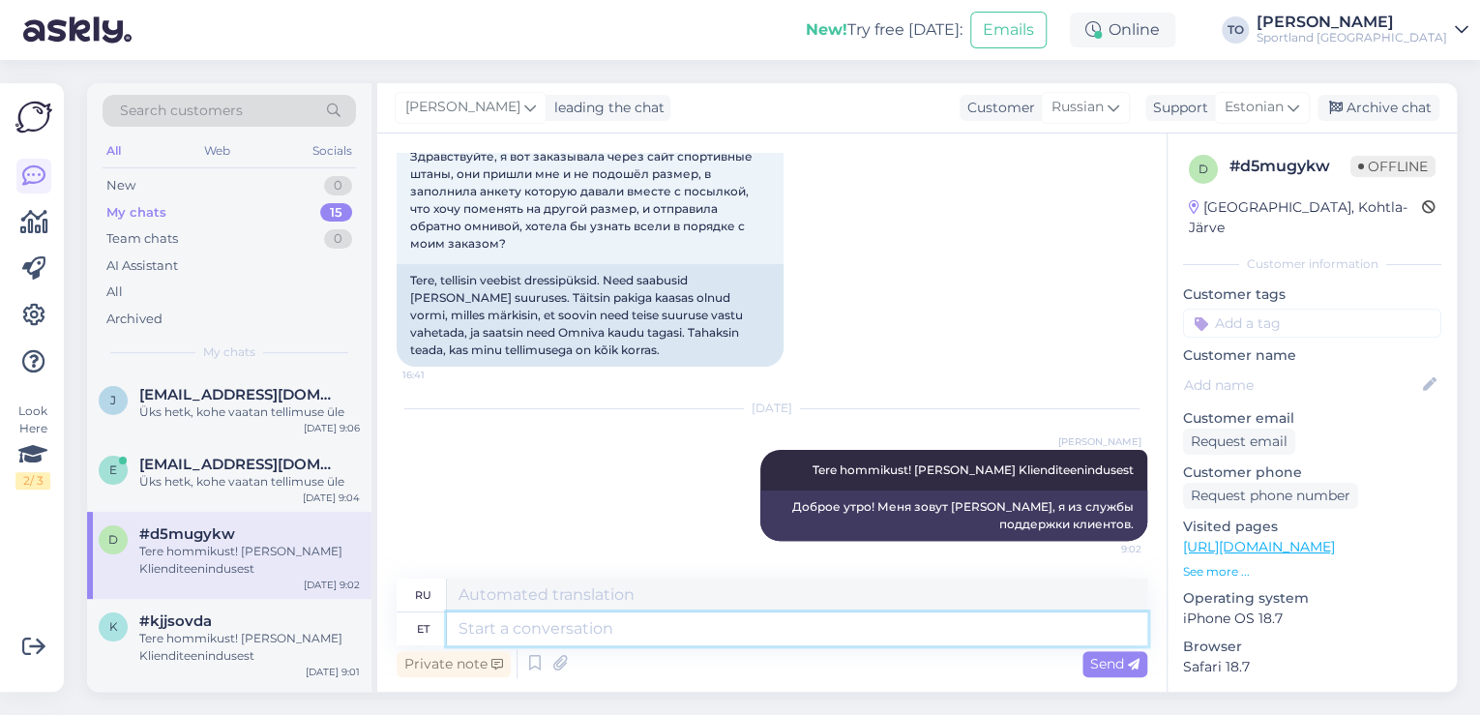
click at [770, 621] on textarea at bounding box center [797, 628] width 700 height 33
type textarea "Palun"
type textarea "Пожалуйста"
type textarea "Palun täpsustage, k"
type textarea "Пожалуйста, уточните,"
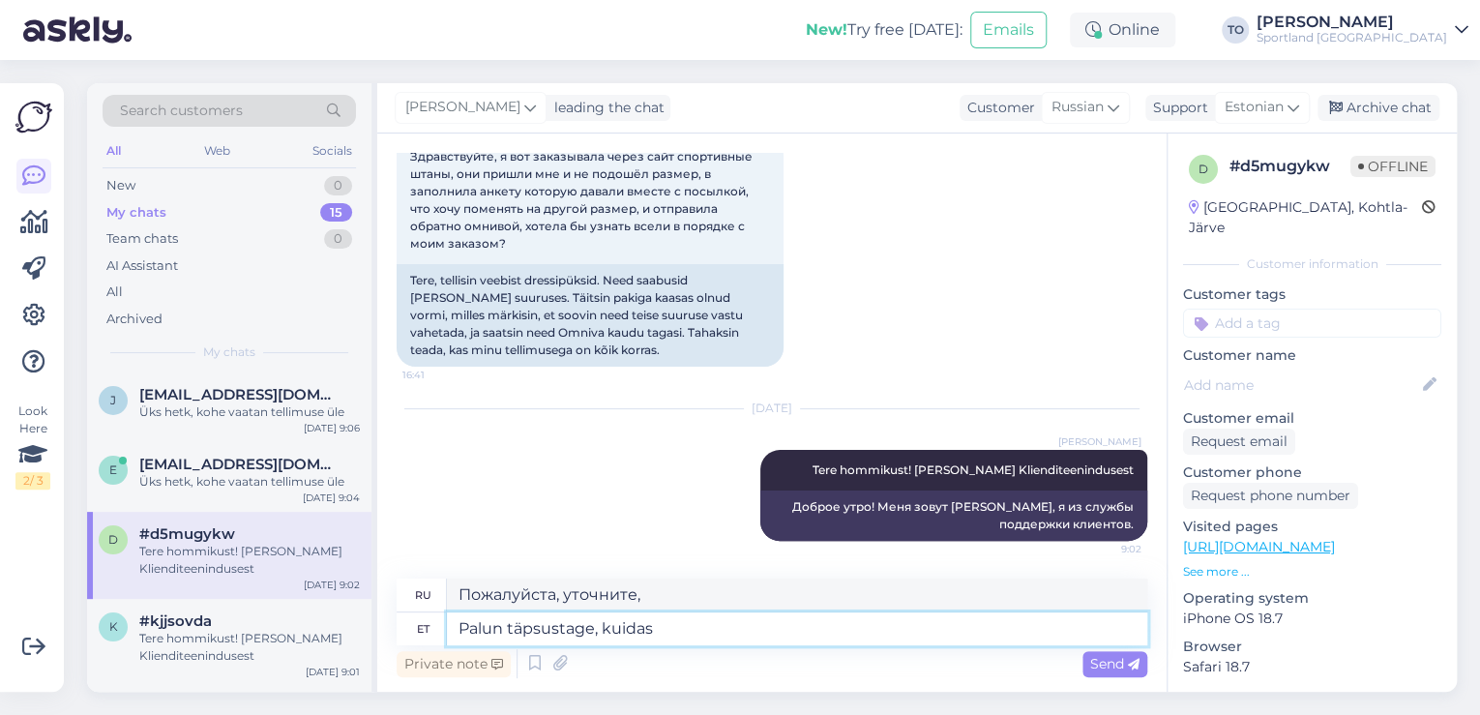
type textarea "Palun täpsustage, kuidas"
type textarea "Пожалуйста, укажите, как"
type textarea "Palun täpsustage, kuidas on"
type textarea "Пожалуйста, уточните, как это."
type textarea "Palun täpsustage, kuidas on Teie"
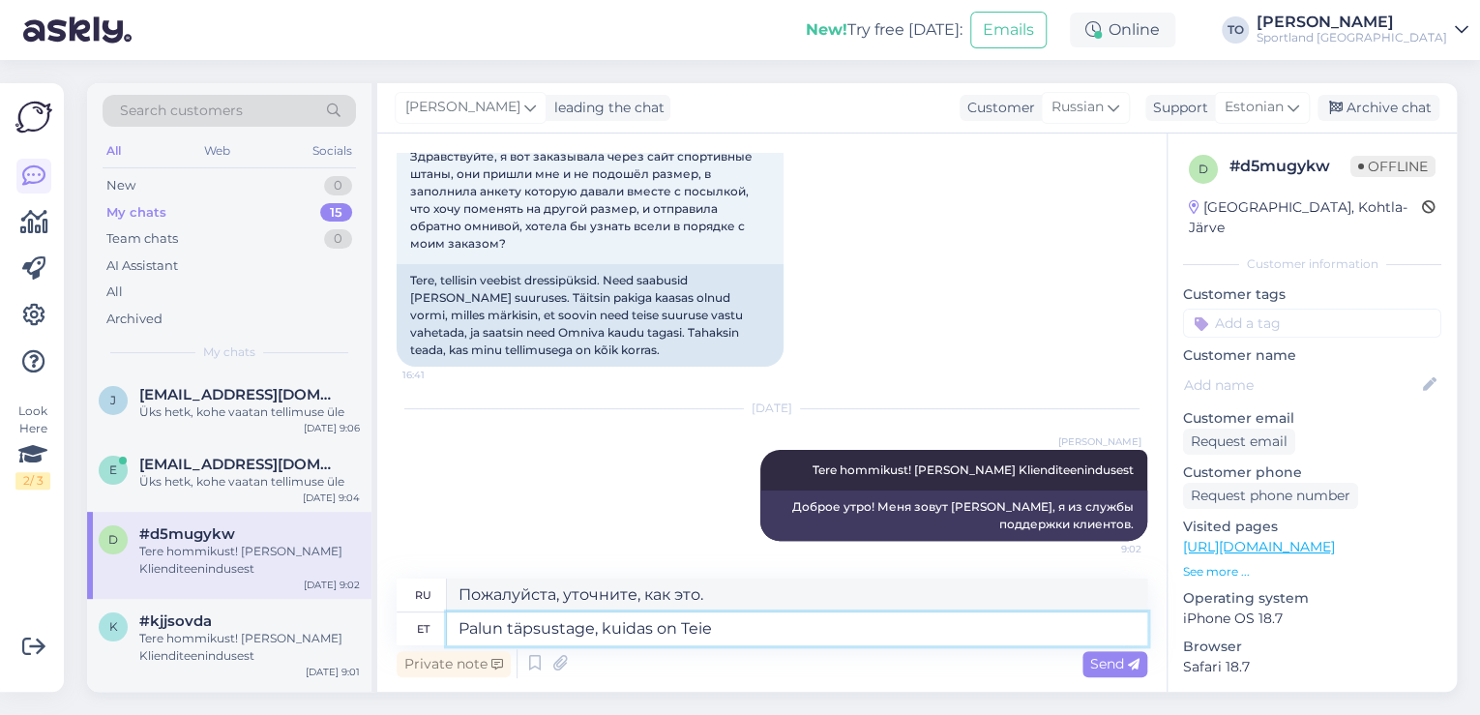
type textarea "Пожалуйста, уточните, как у вас дела"
type textarea "Palun täpsustage, kuidas on Teie tellimuse"
type textarea "Пожалуйста, уточните, как ваш заказ"
type textarea "Palun täpsustage, kuidas on Teie tellimuse number?"
type textarea "Укажите, пожалуйста, номер вашего заказа."
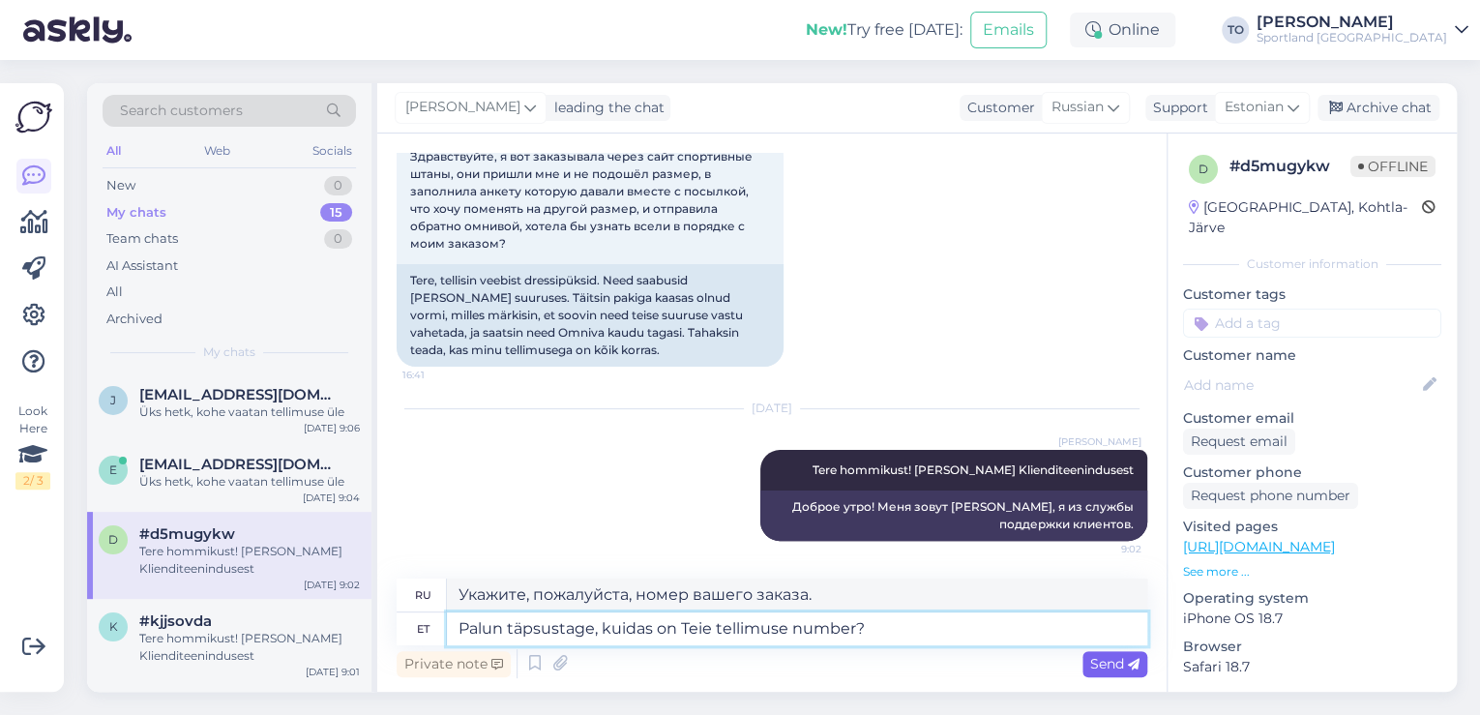
type textarea "Palun täpsustage, kuidas on Teie tellimuse number?"
click at [1114, 652] on div "Send" at bounding box center [1114, 664] width 65 height 26
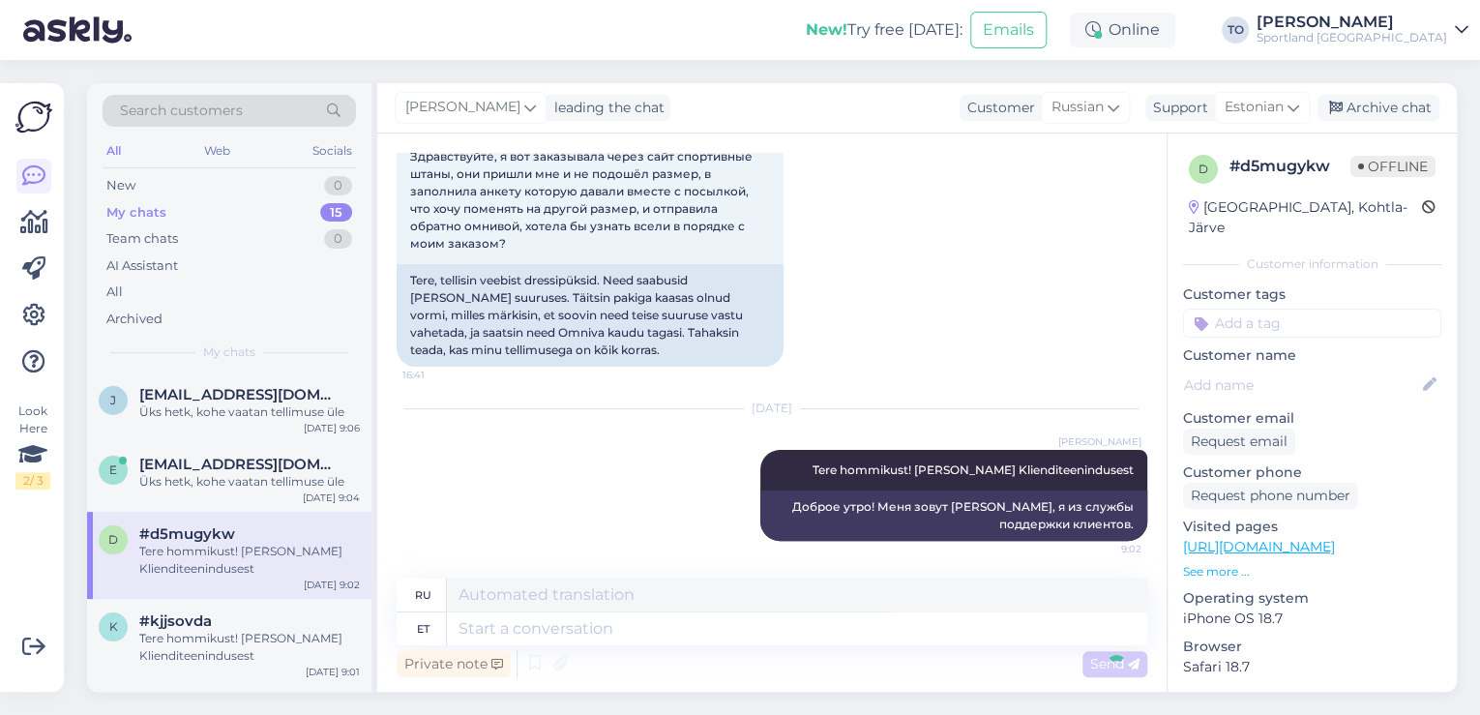
scroll to position [236, 0]
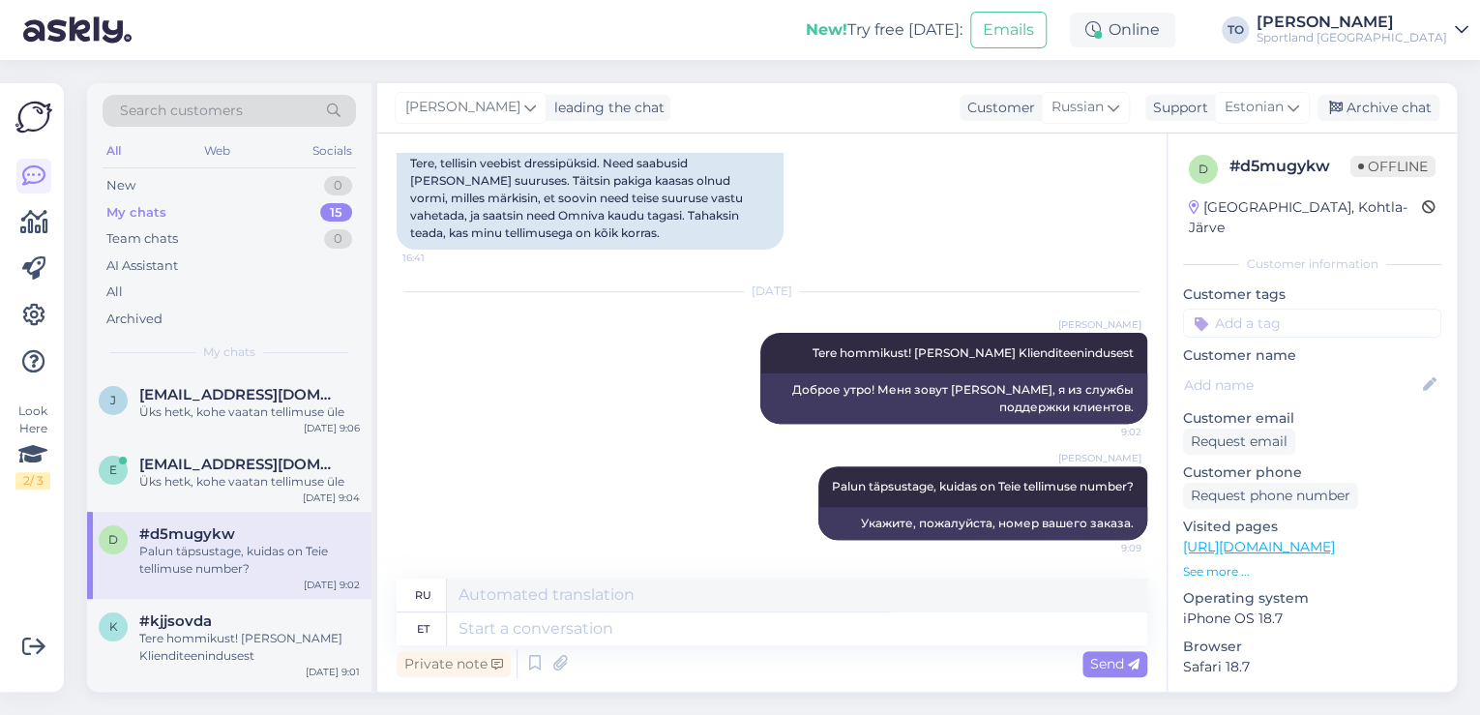
click at [1324, 309] on input at bounding box center [1312, 323] width 258 height 29
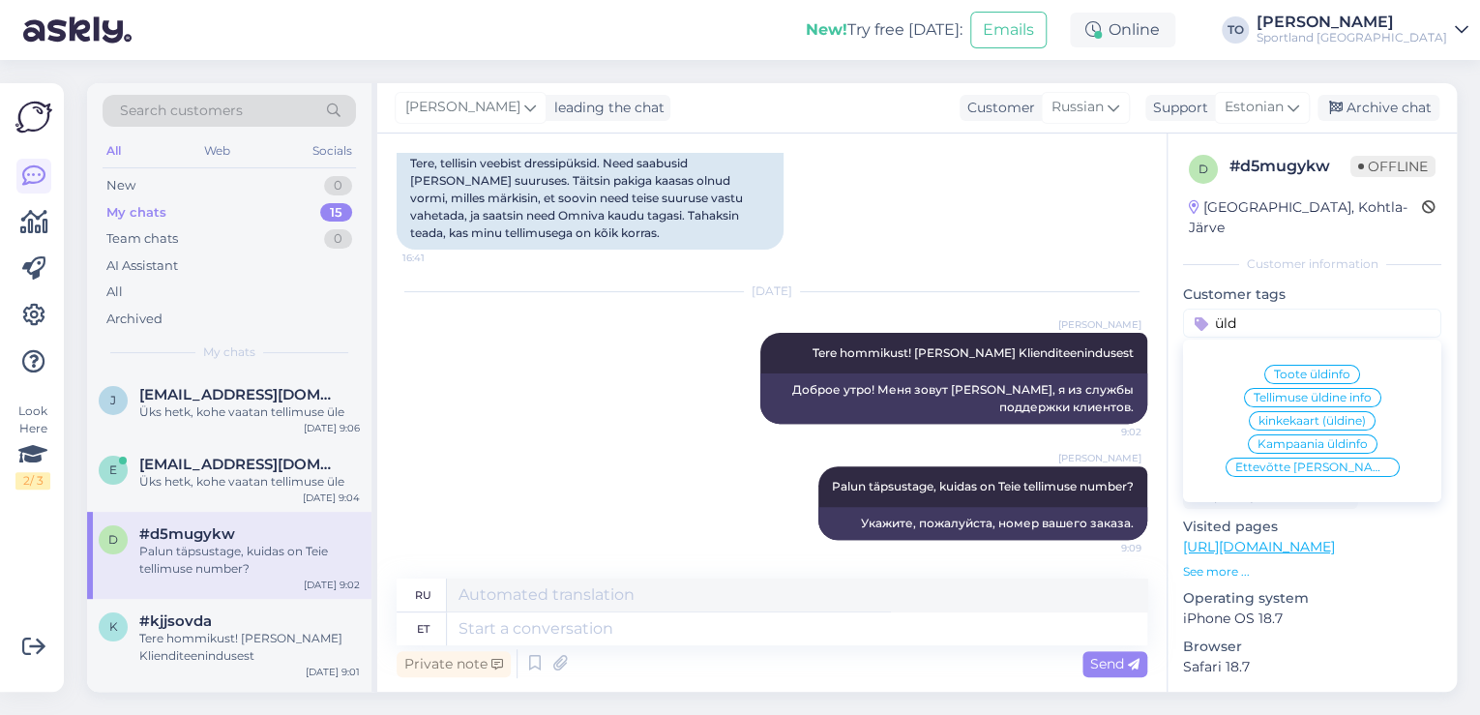
type input "üld"
click at [1324, 392] on span "Tellimuse üldine info" at bounding box center [1313, 398] width 118 height 12
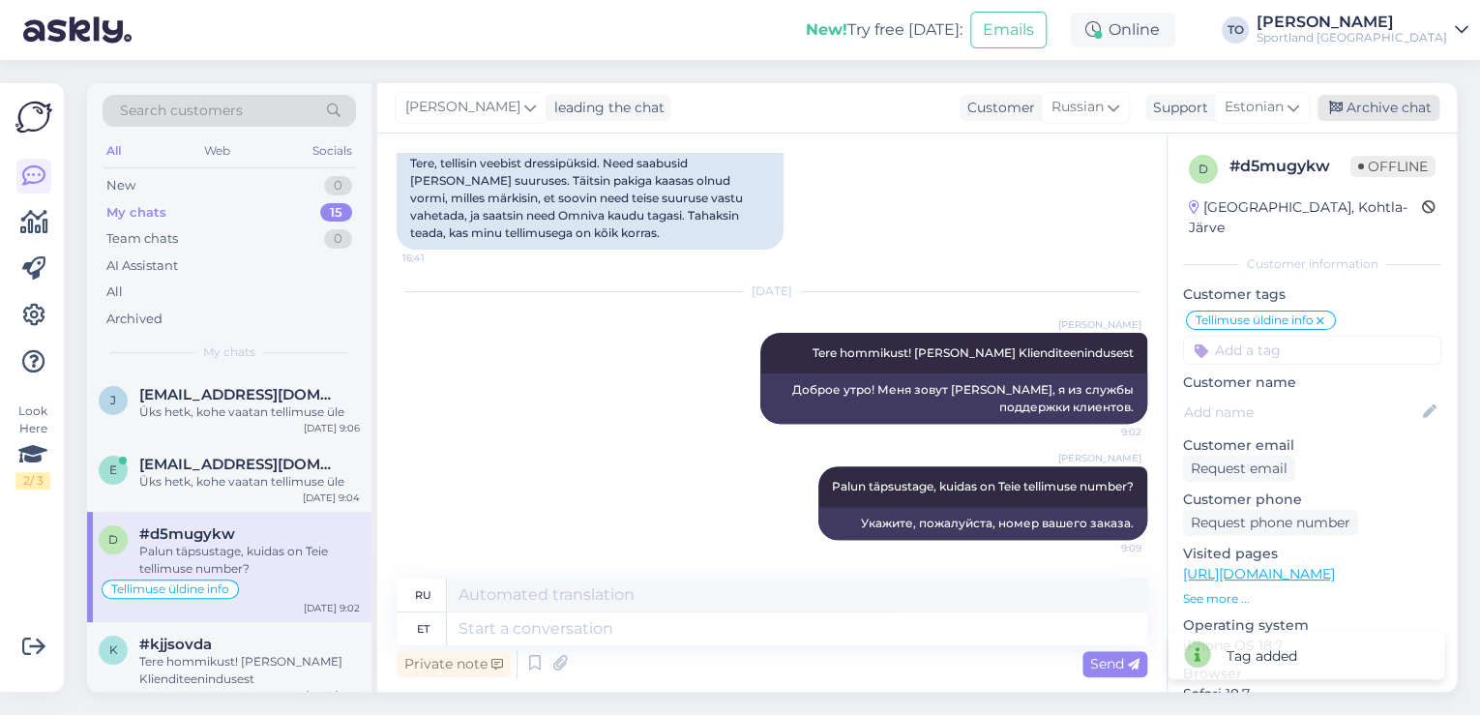
click at [1381, 104] on div "Archive chat" at bounding box center [1379, 108] width 122 height 26
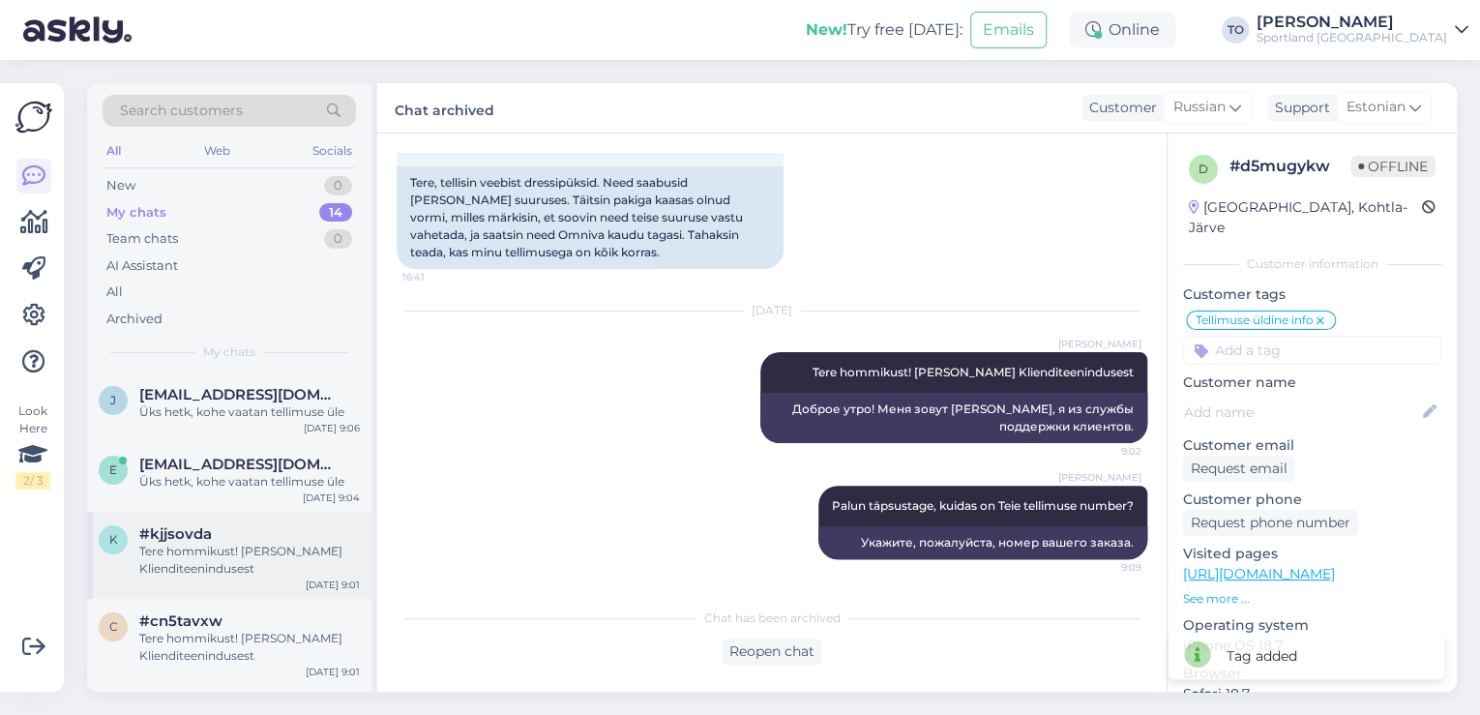
click at [290, 574] on div "Tere hommikust! [PERSON_NAME] Klienditeenindusest" at bounding box center [249, 560] width 221 height 35
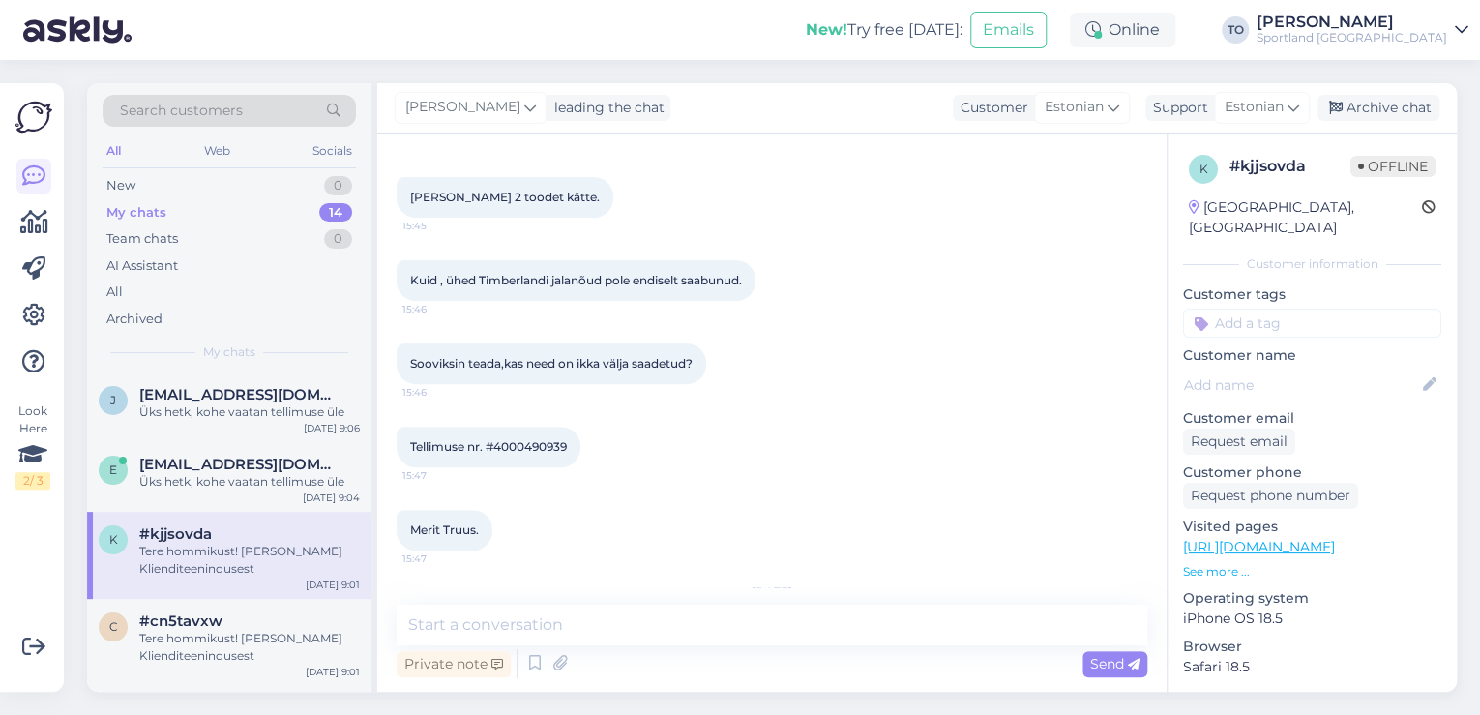
scroll to position [352, 0]
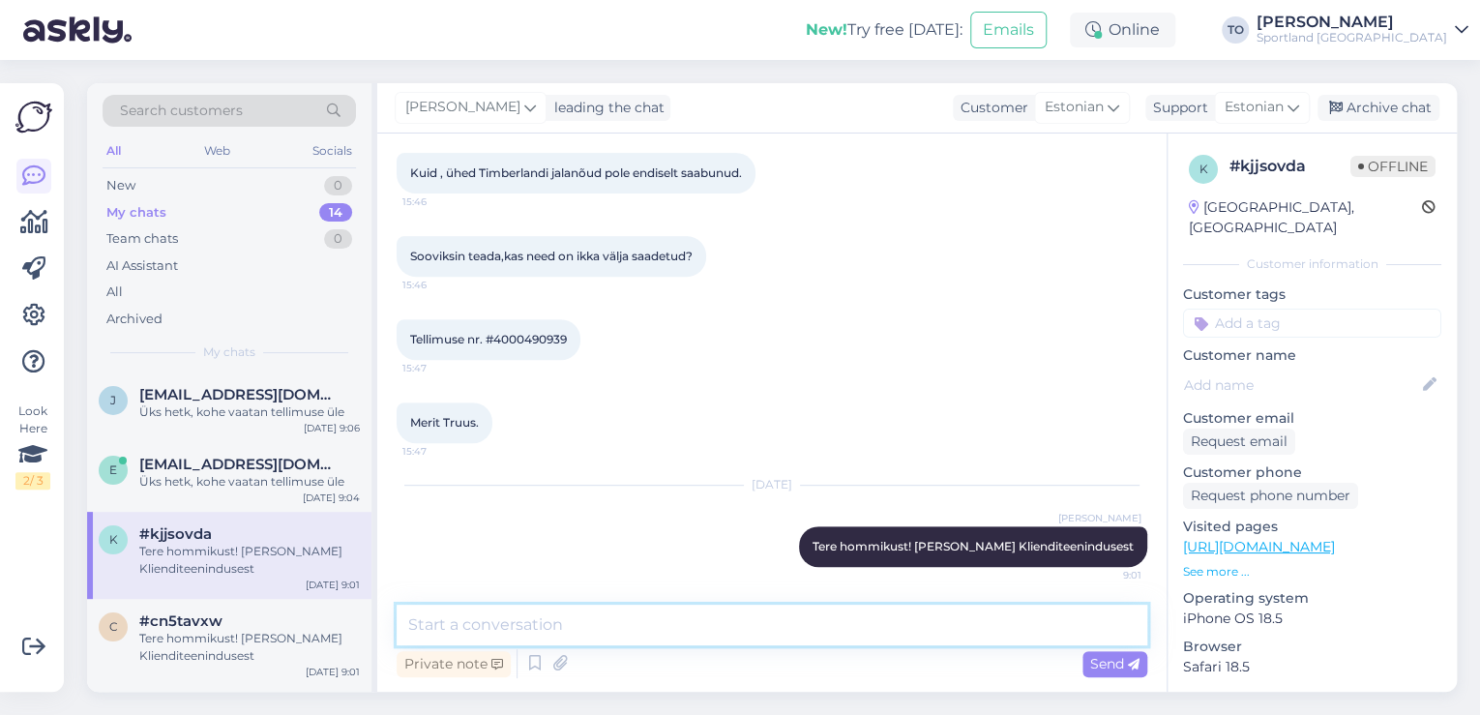
click at [719, 630] on textarea at bounding box center [772, 625] width 751 height 41
type textarea "Üks hetk, kohe vaatan tellimuse üle"
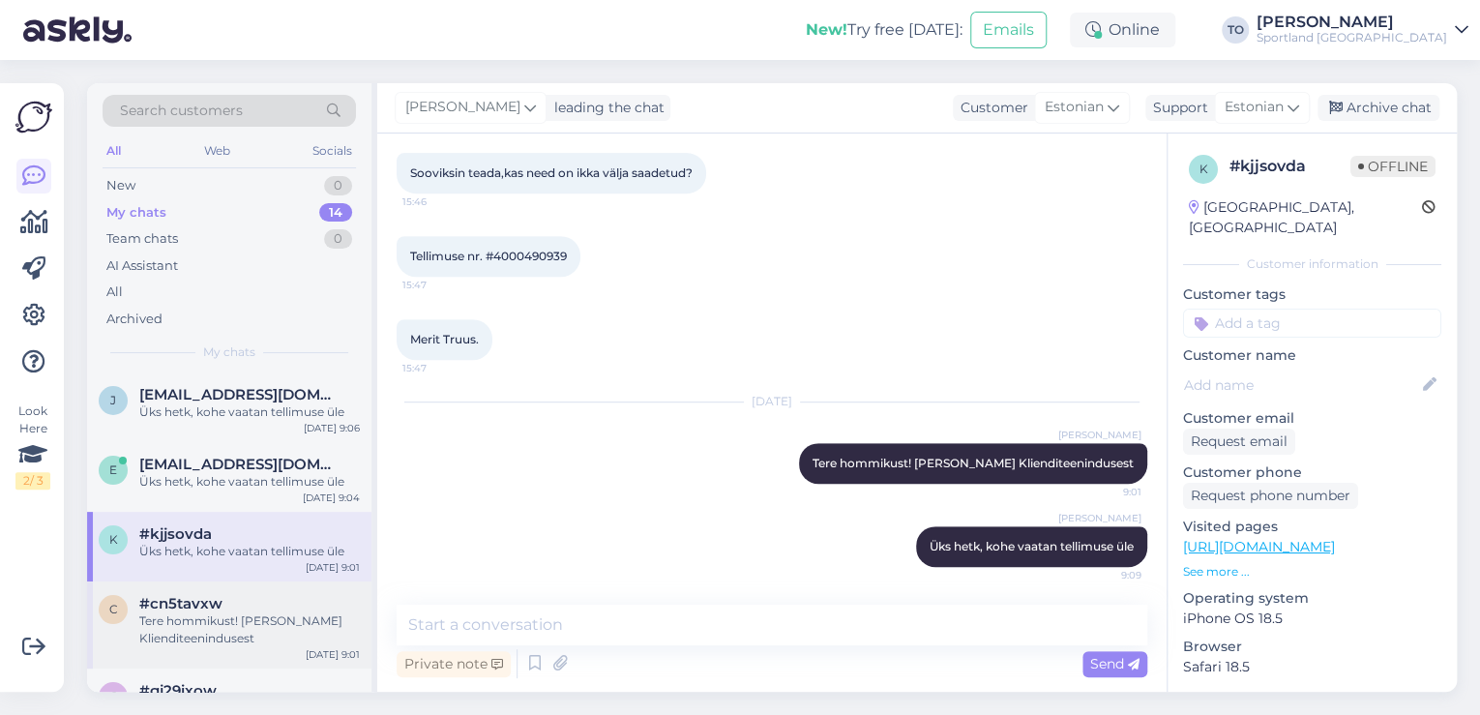
click at [251, 624] on div "Tere hommikust! [PERSON_NAME] Klienditeenindusest" at bounding box center [249, 629] width 221 height 35
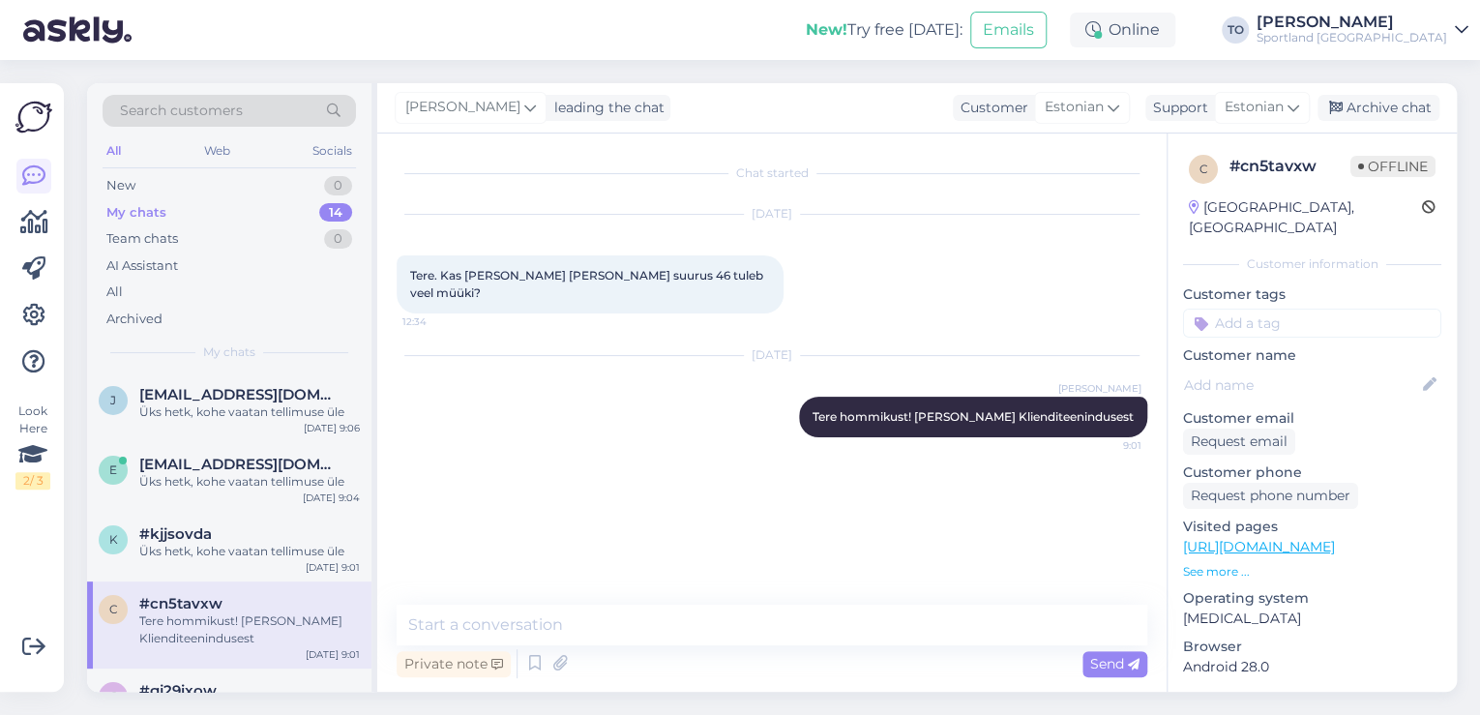
scroll to position [0, 0]
click at [625, 636] on textarea at bounding box center [772, 625] width 751 height 41
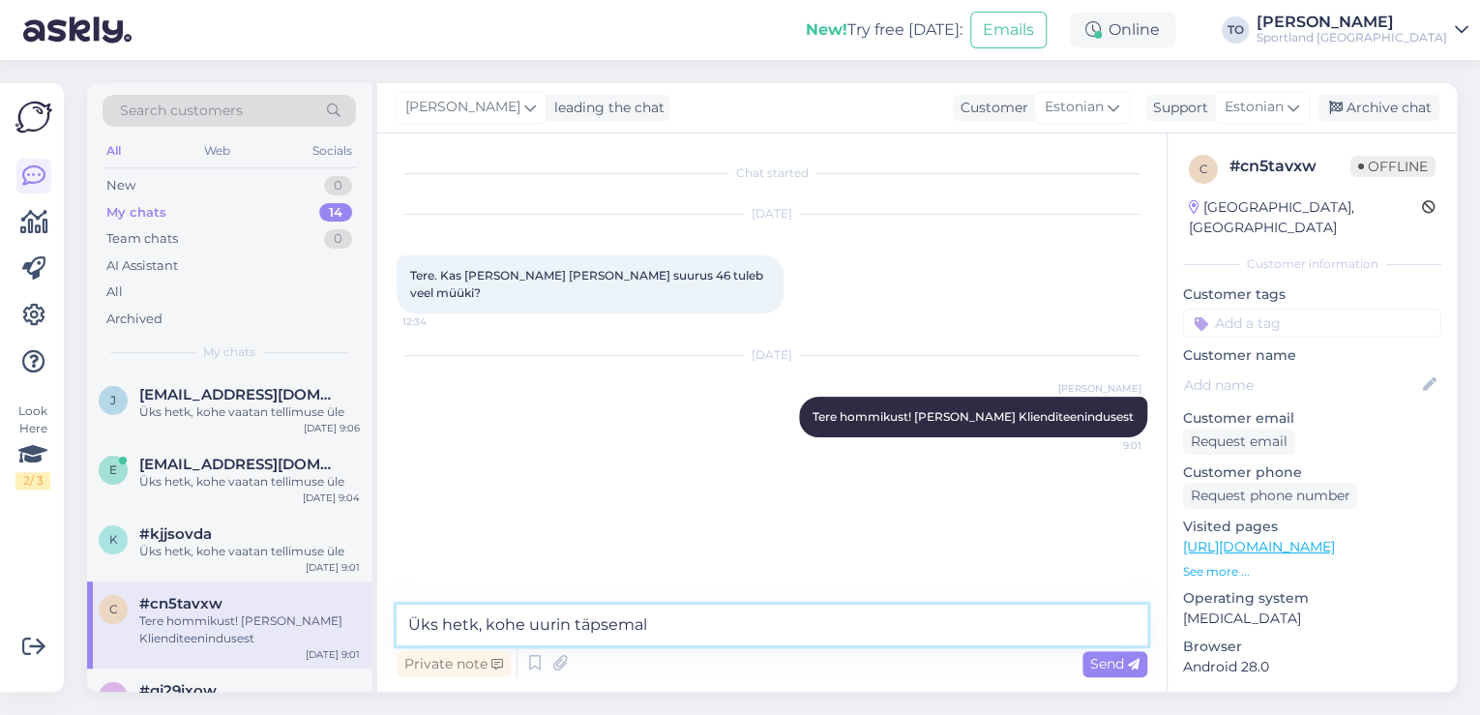
type textarea "Üks hetk, kohe uurin täpsemalt"
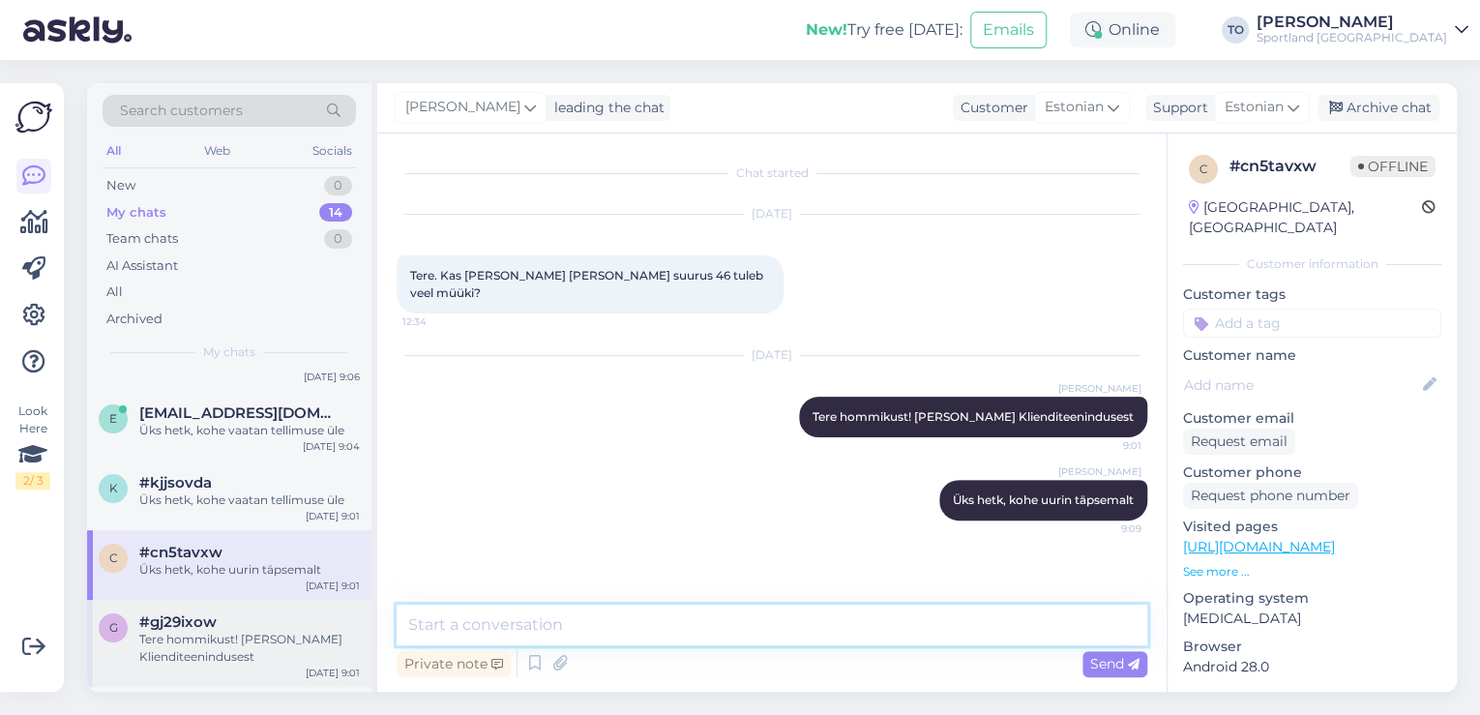
scroll to position [77, 0]
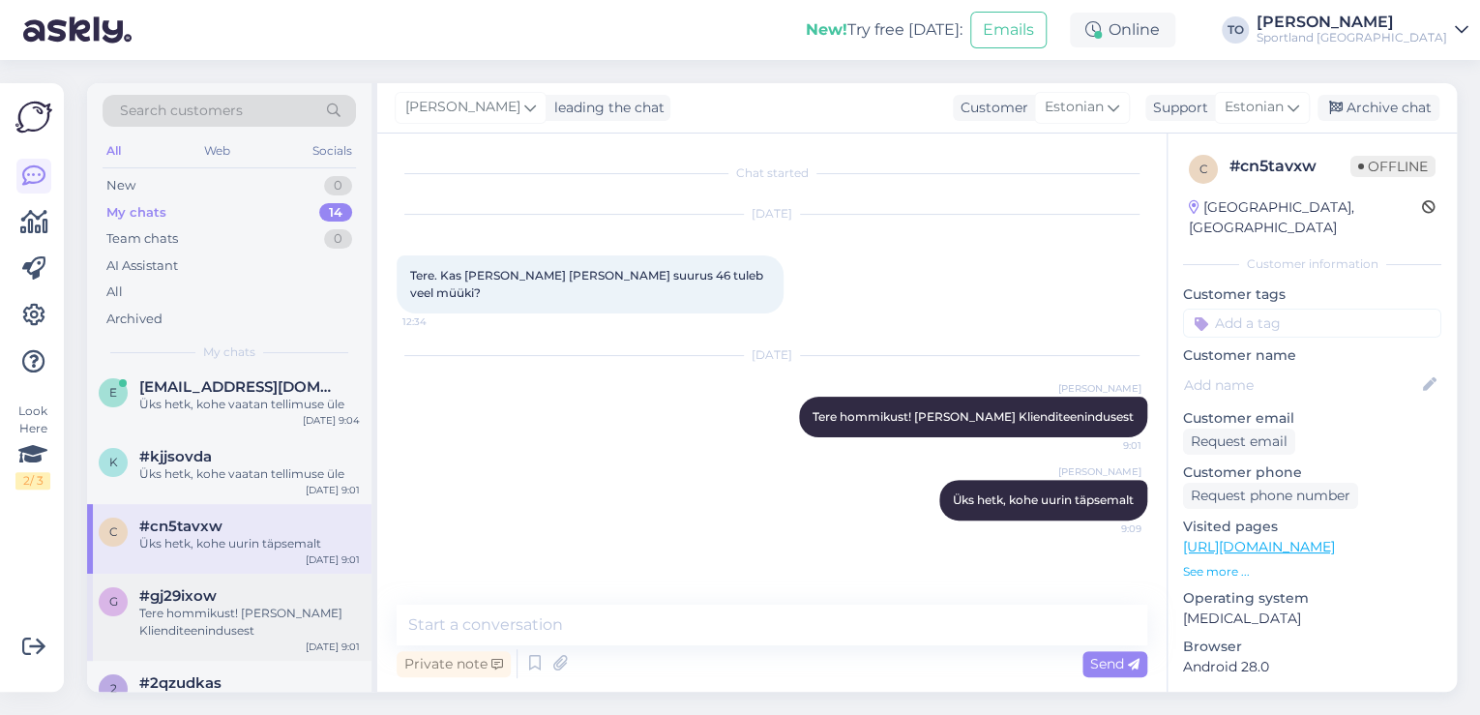
click at [284, 612] on div "Tere hommikust! [PERSON_NAME] Klienditeenindusest" at bounding box center [249, 622] width 221 height 35
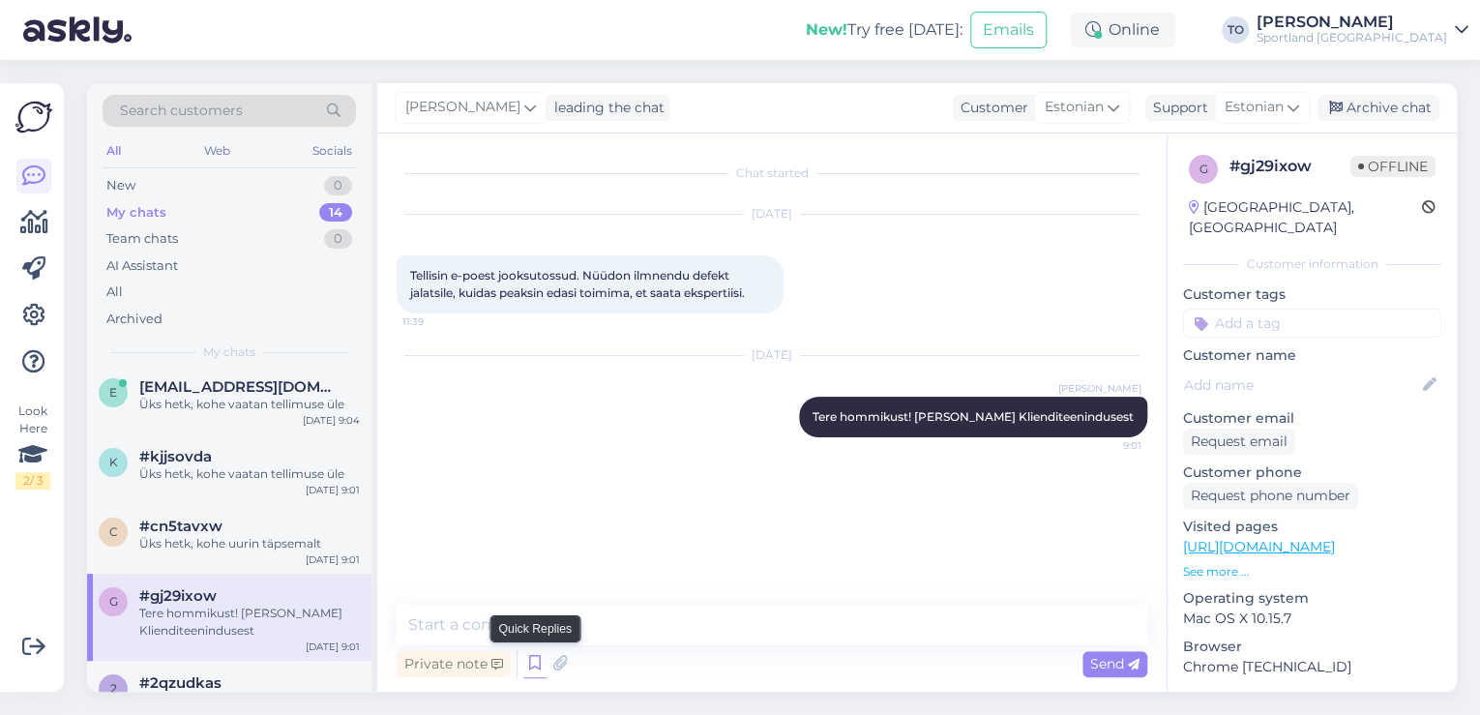
click at [534, 673] on icon at bounding box center [534, 663] width 23 height 29
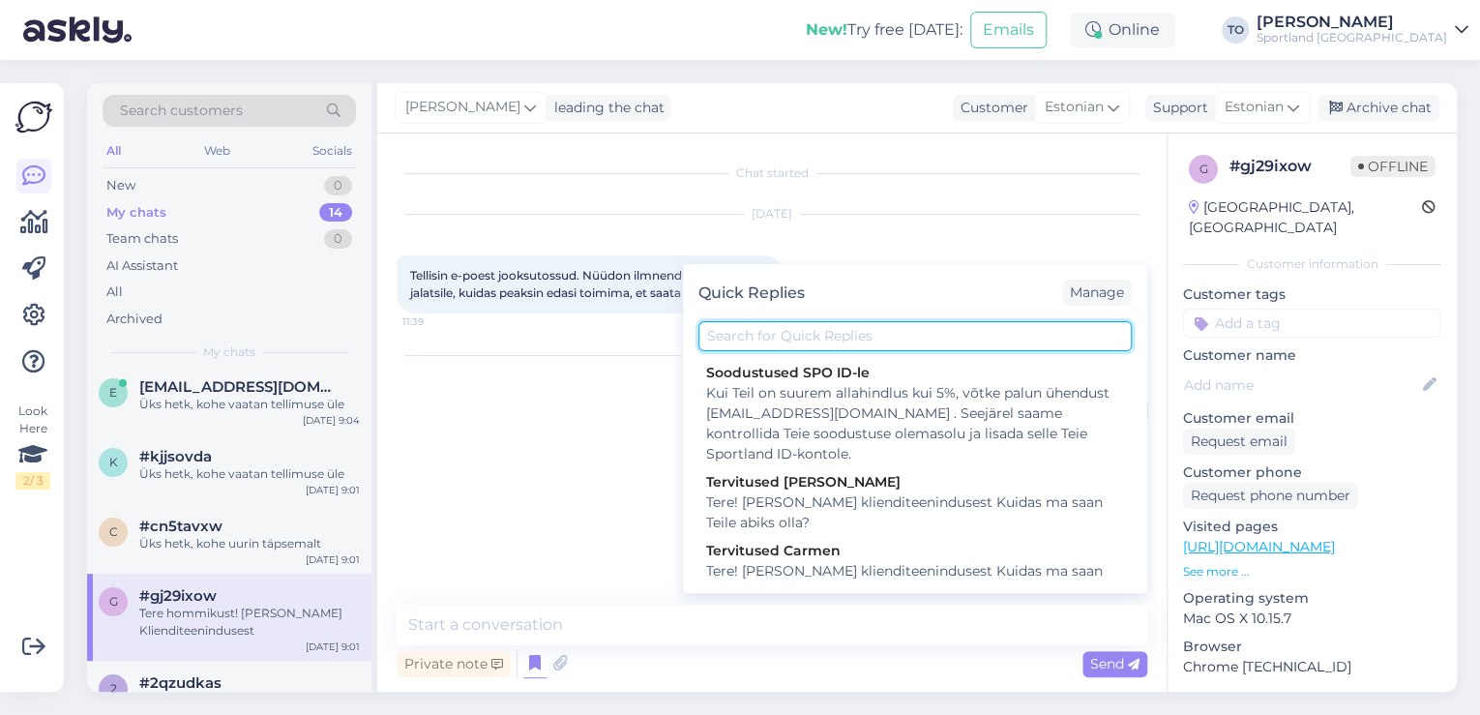
click at [822, 336] on input "text" at bounding box center [914, 336] width 433 height 30
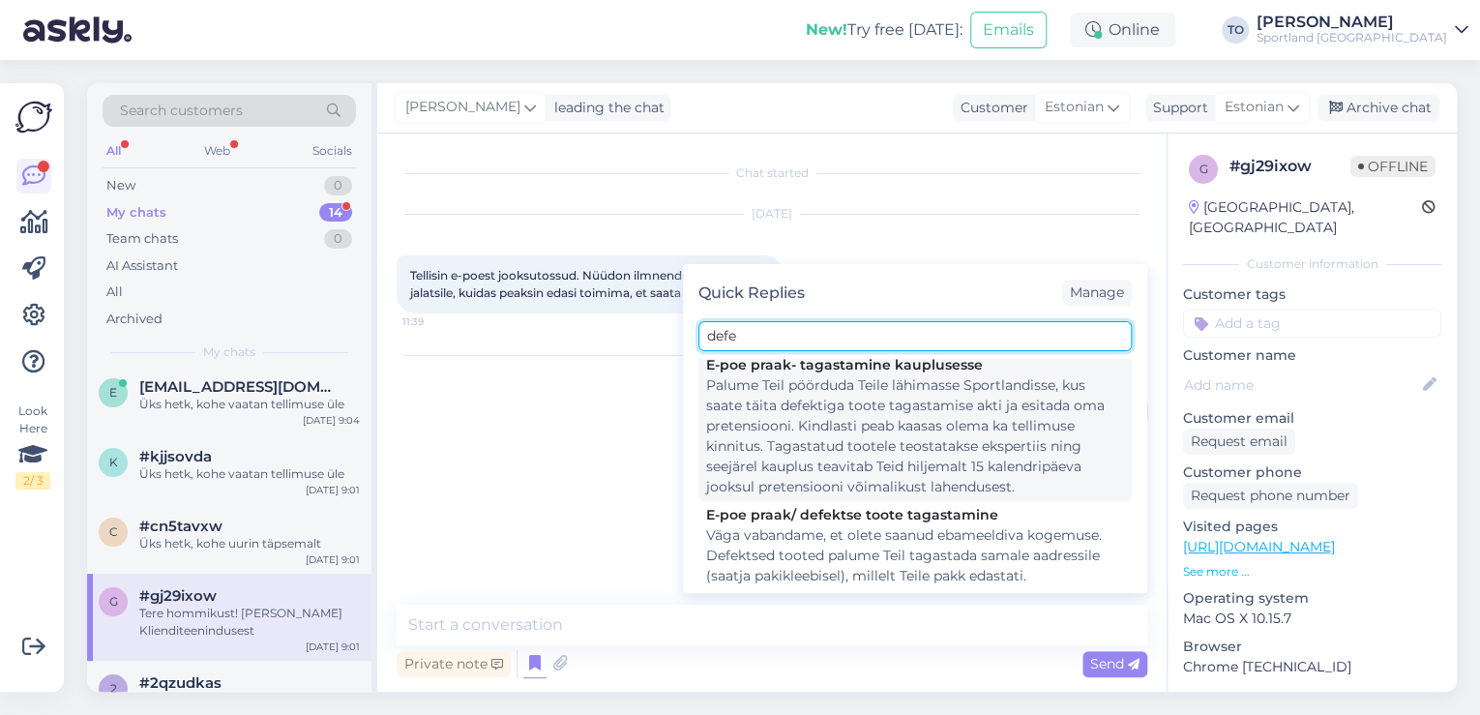
scroll to position [232, 0]
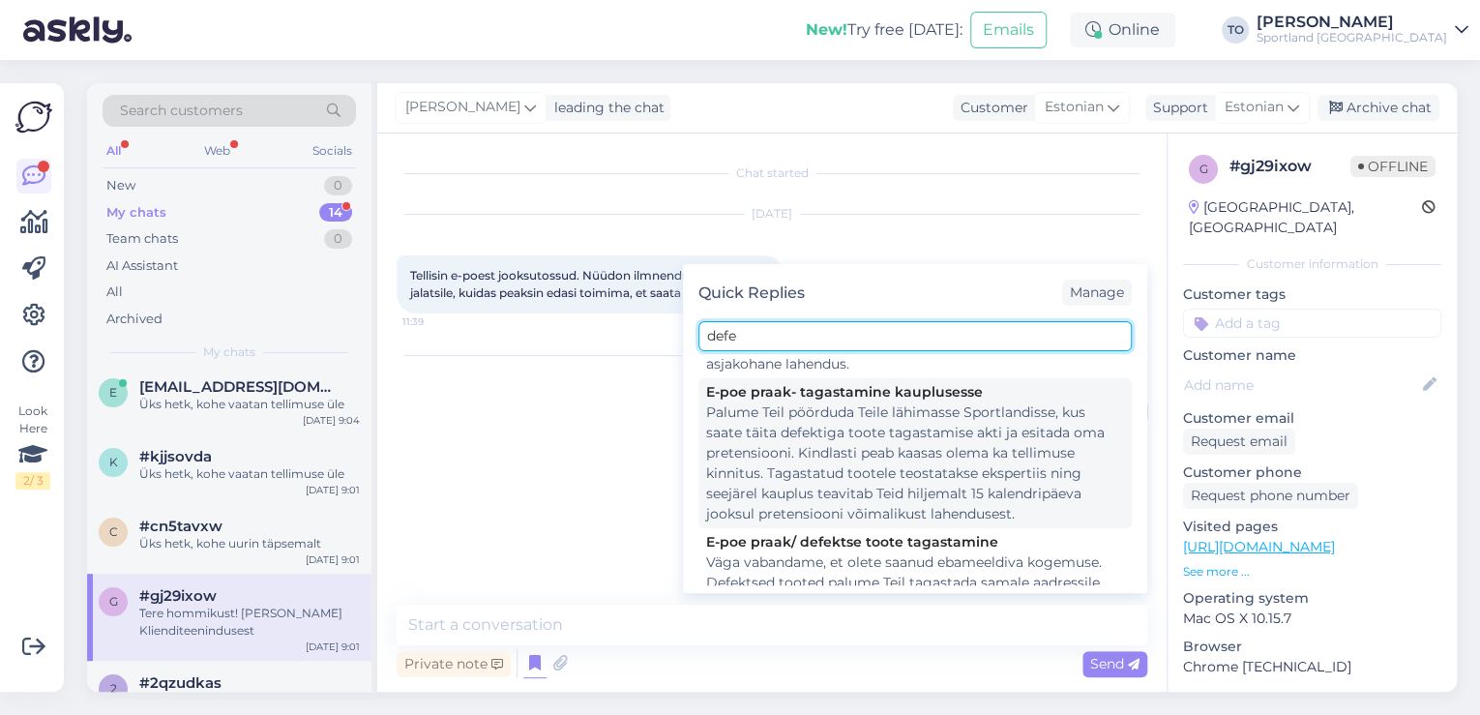
type input "defe"
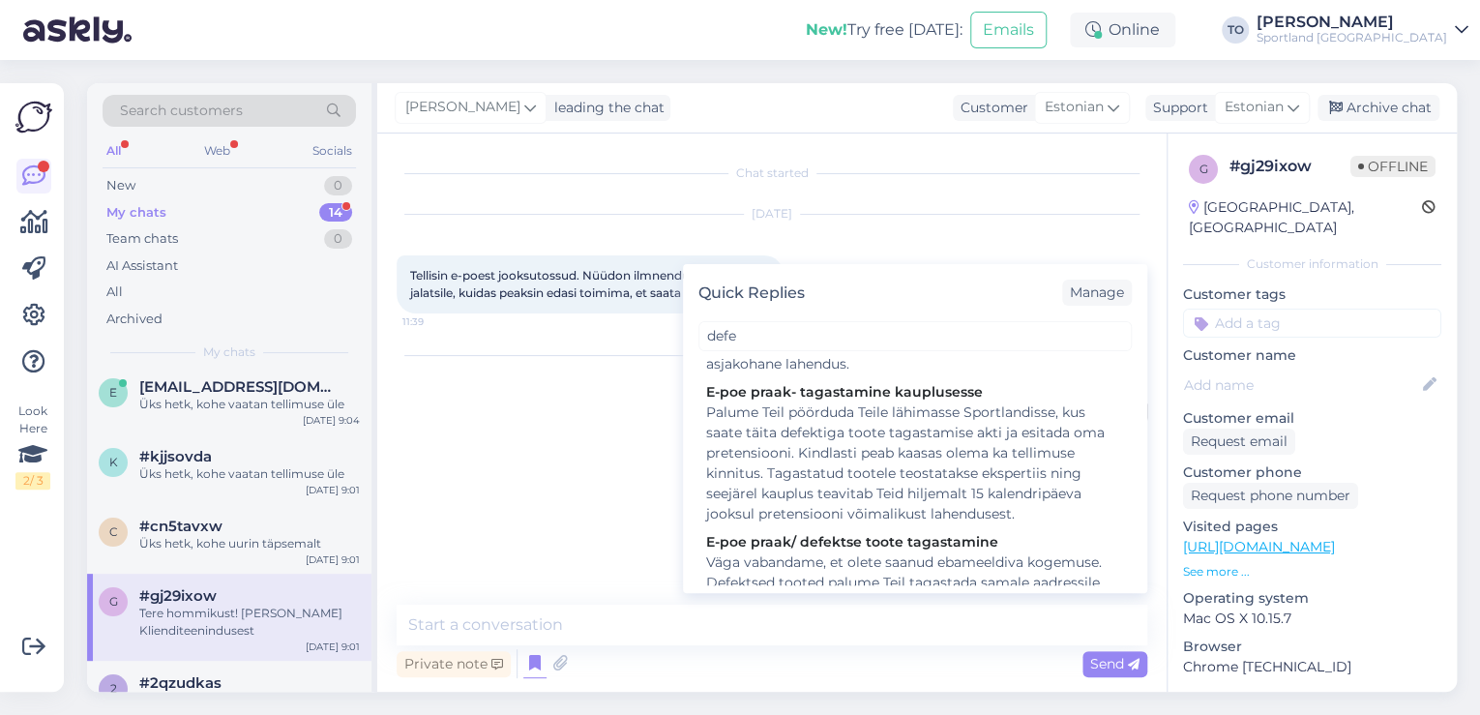
click at [998, 456] on div "Palume Teil pöörduda Teile lähimasse Sportlandisse, kus saate täita defektiga t…" at bounding box center [915, 463] width 418 height 122
type textarea "Palume Teil pöörduda Teile lähimasse Sportlandisse, kus saate täita defektiga t…"
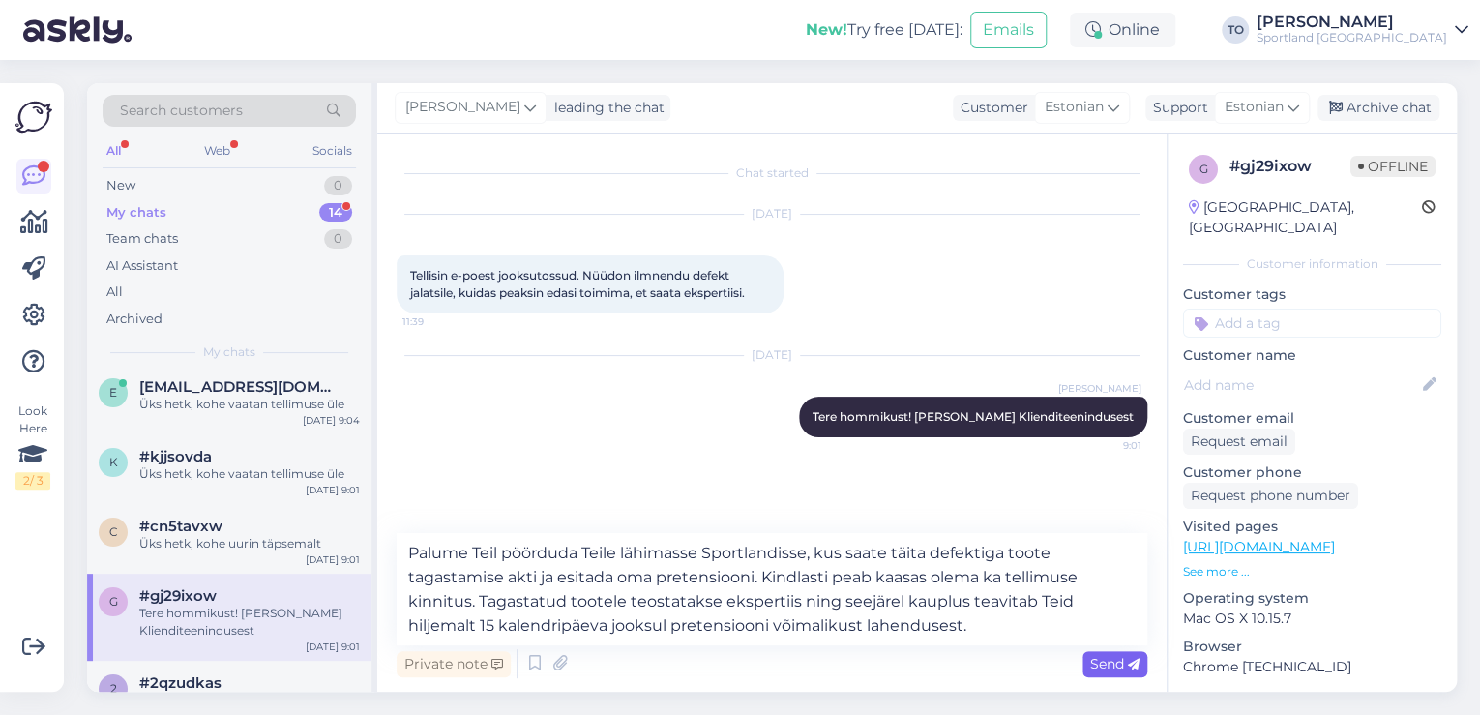
click at [1119, 665] on span "Send" at bounding box center [1114, 663] width 49 height 17
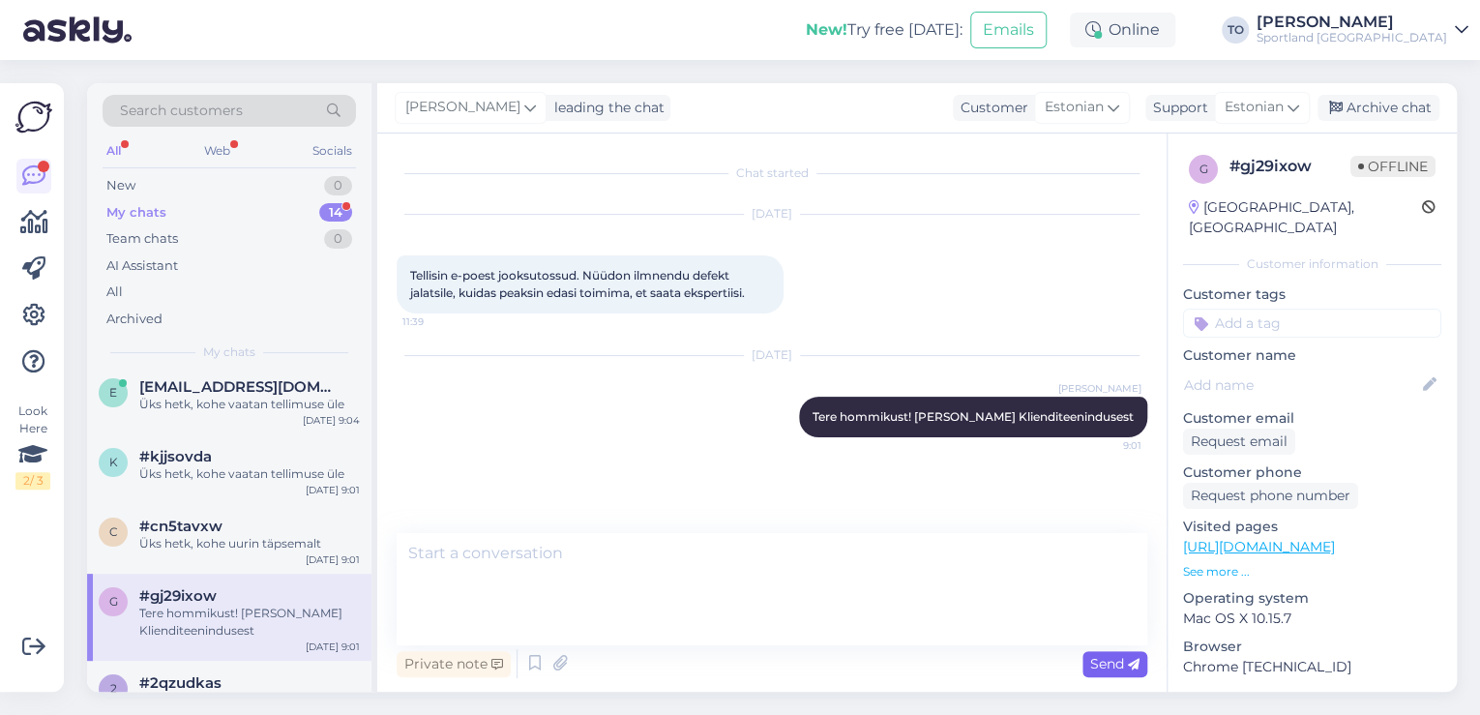
scroll to position [41, 0]
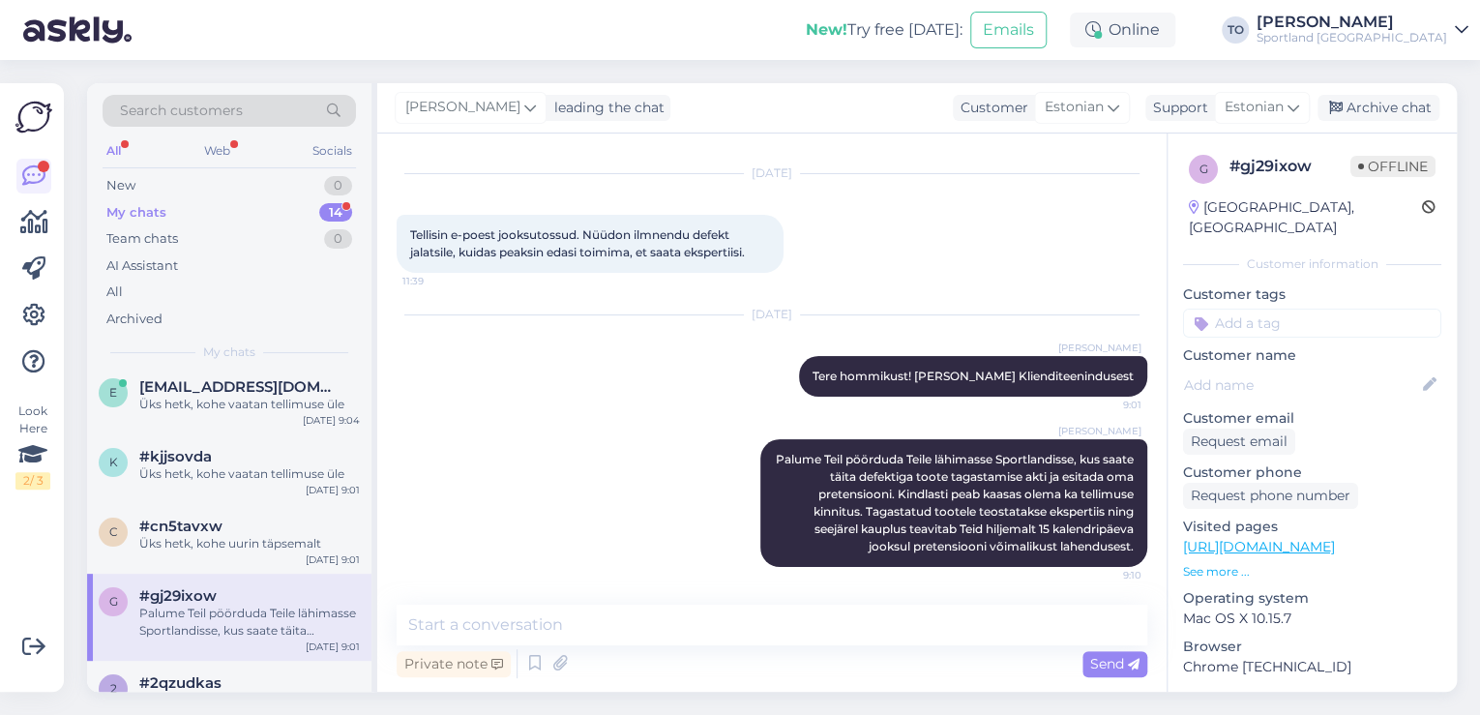
click at [1401, 311] on input at bounding box center [1312, 323] width 258 height 29
type input "defek"
click at [1324, 369] on span "Defektiga toode" at bounding box center [1312, 375] width 94 height 12
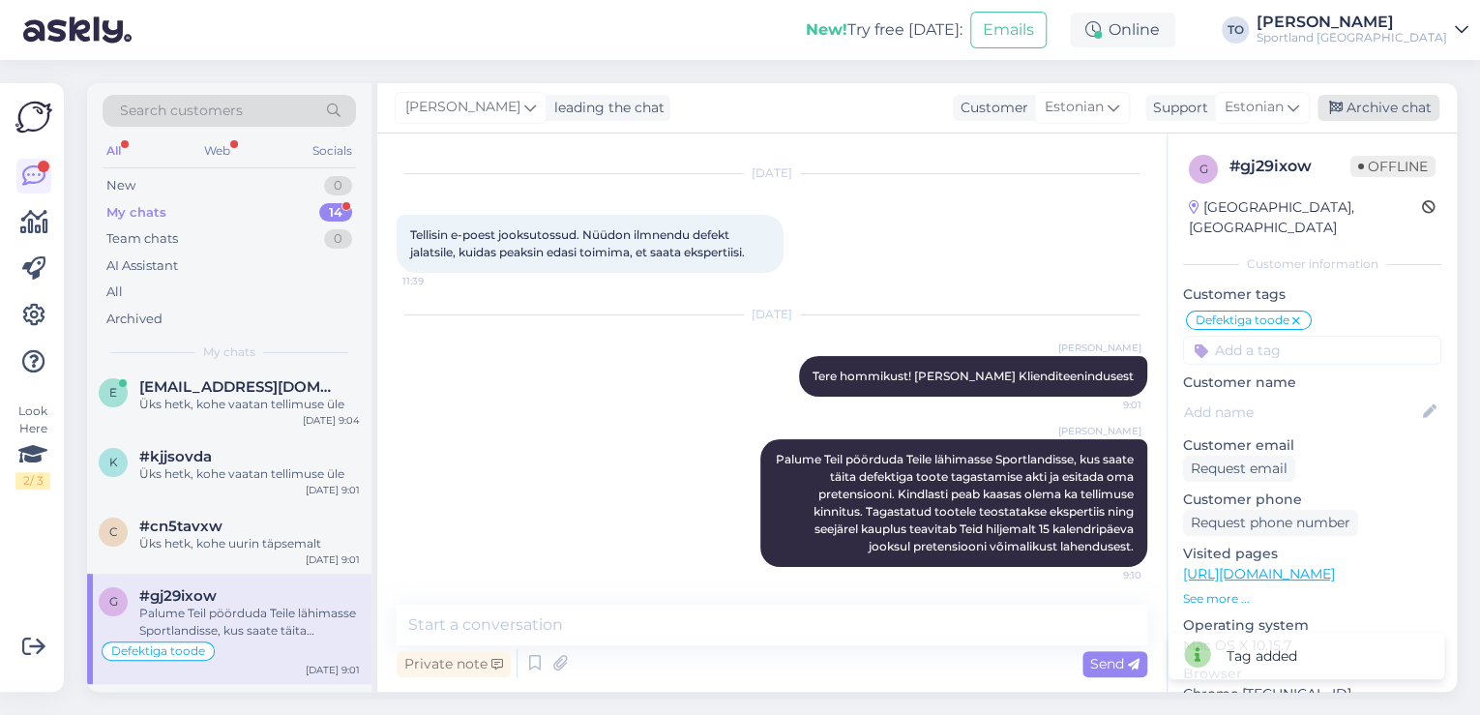
click at [1377, 109] on div "Archive chat" at bounding box center [1379, 108] width 122 height 26
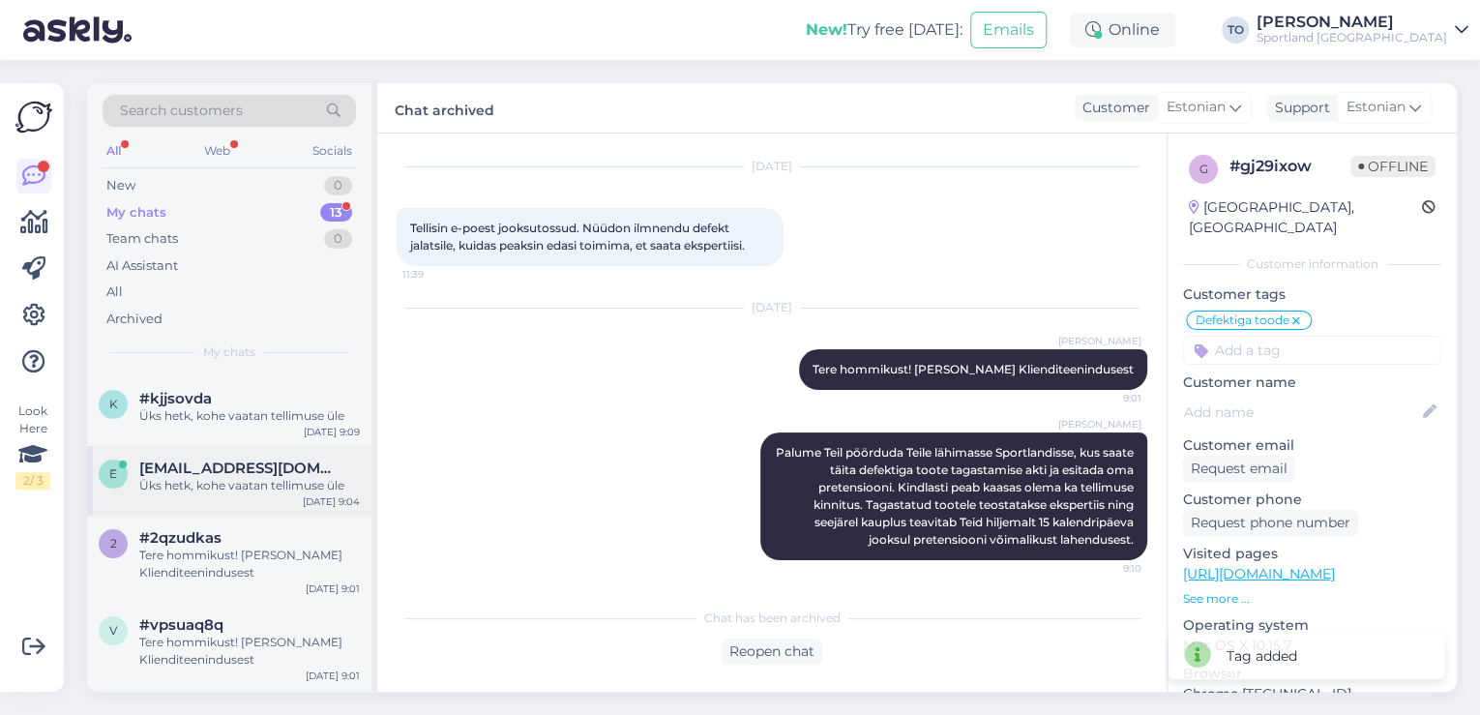
scroll to position [232, 0]
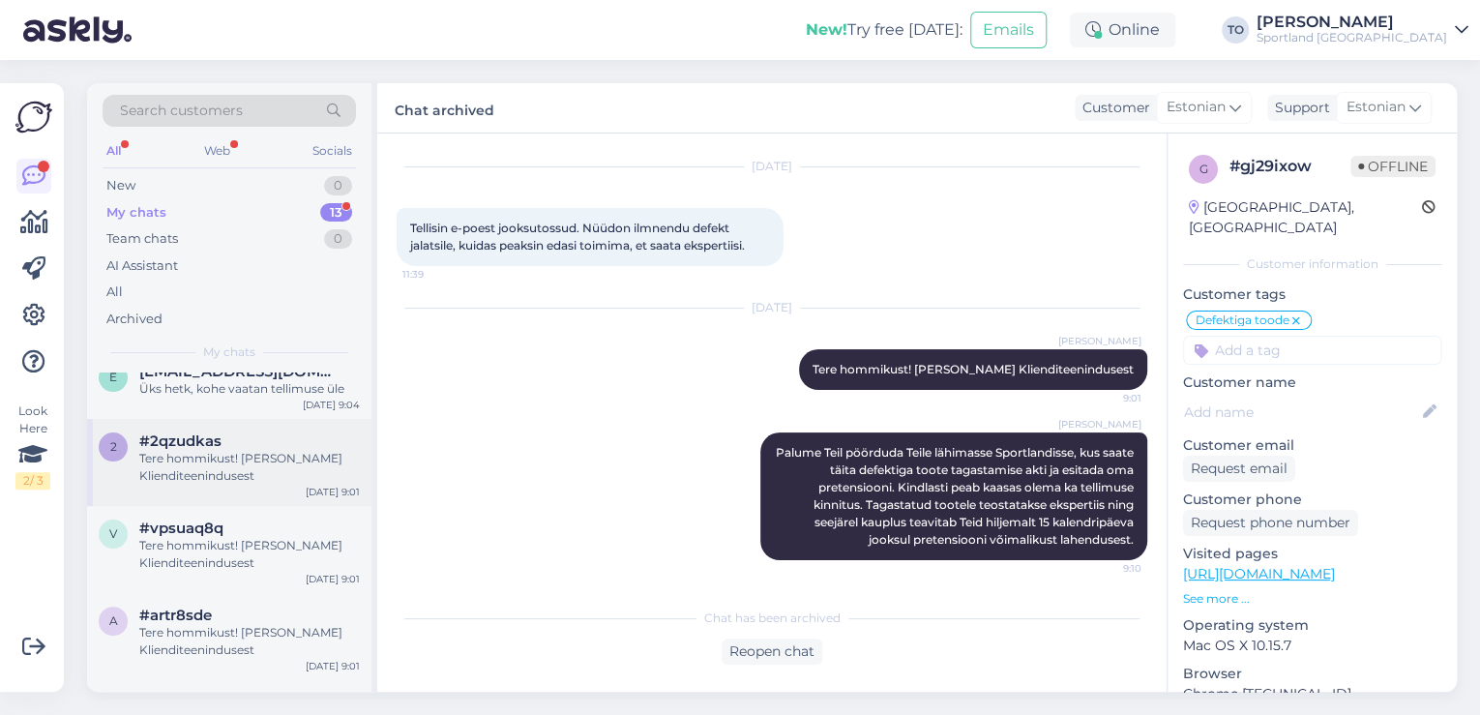
click at [292, 448] on div "#2qzudkas" at bounding box center [249, 440] width 221 height 17
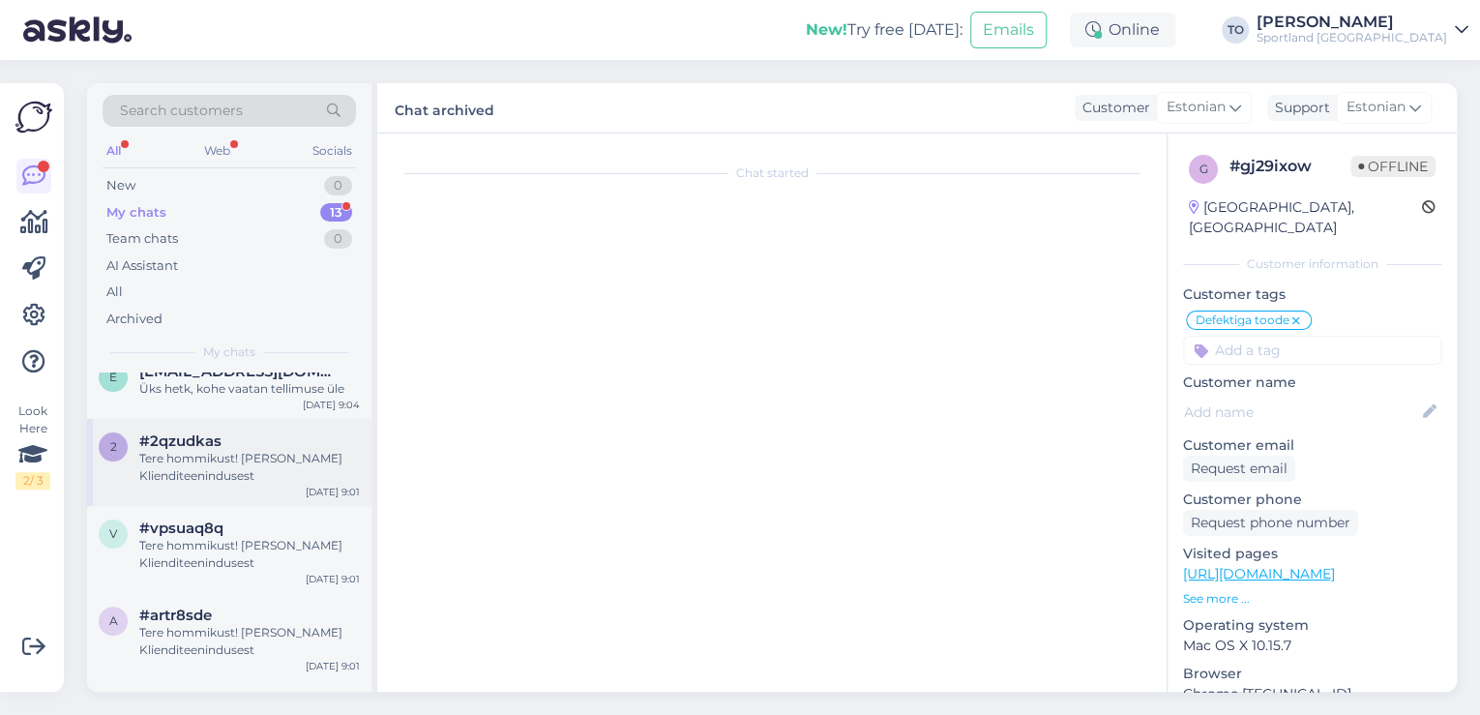
scroll to position [0, 0]
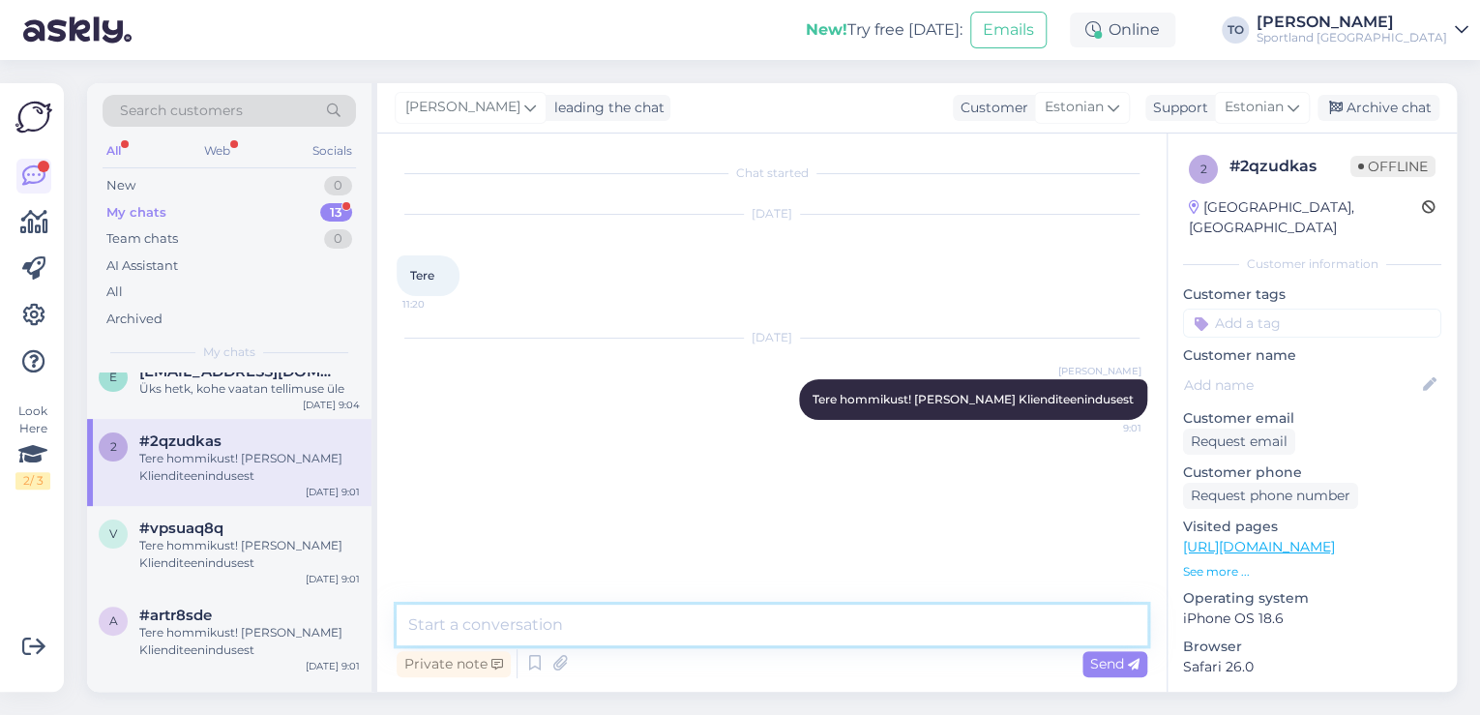
click at [638, 620] on textarea at bounding box center [772, 625] width 751 height 41
type textarea "Kuidas saan Teile abiks olla?"
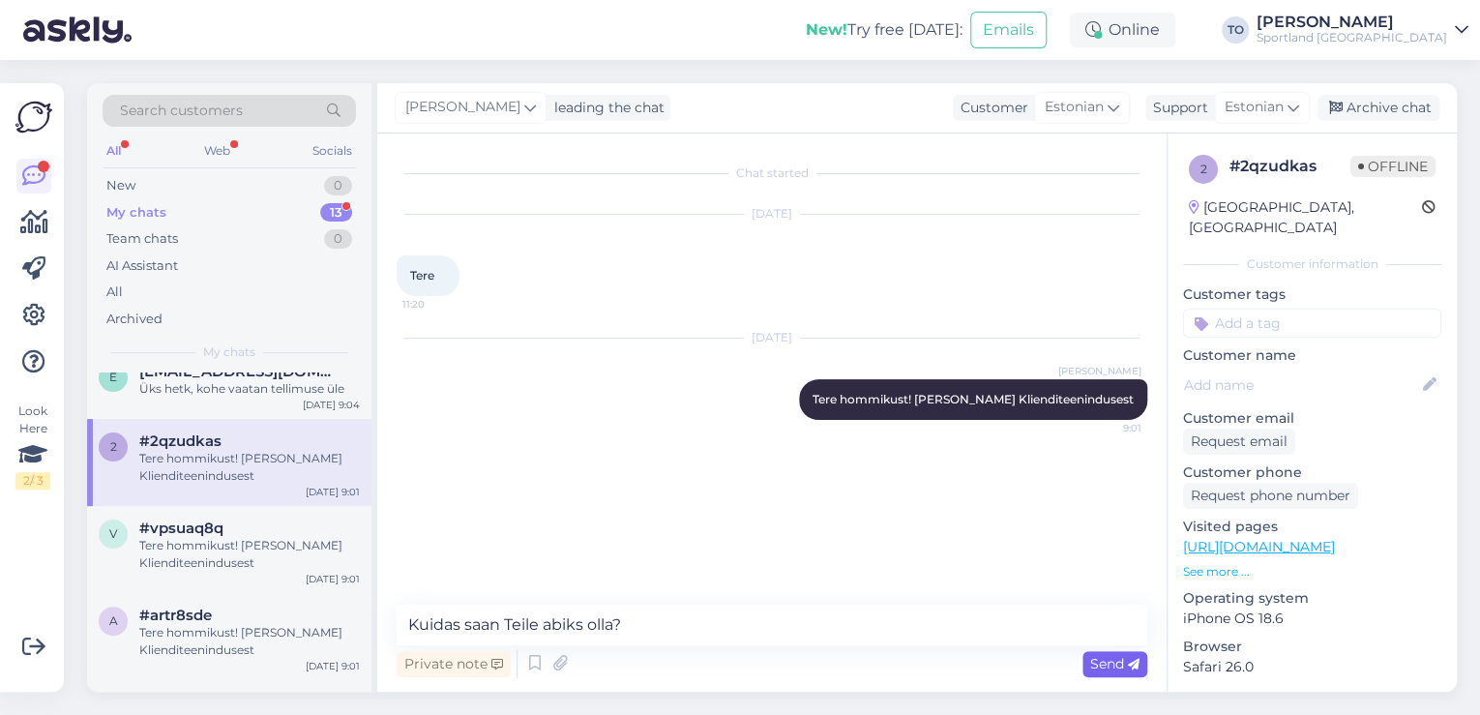
click at [1091, 670] on span "Send" at bounding box center [1114, 663] width 49 height 17
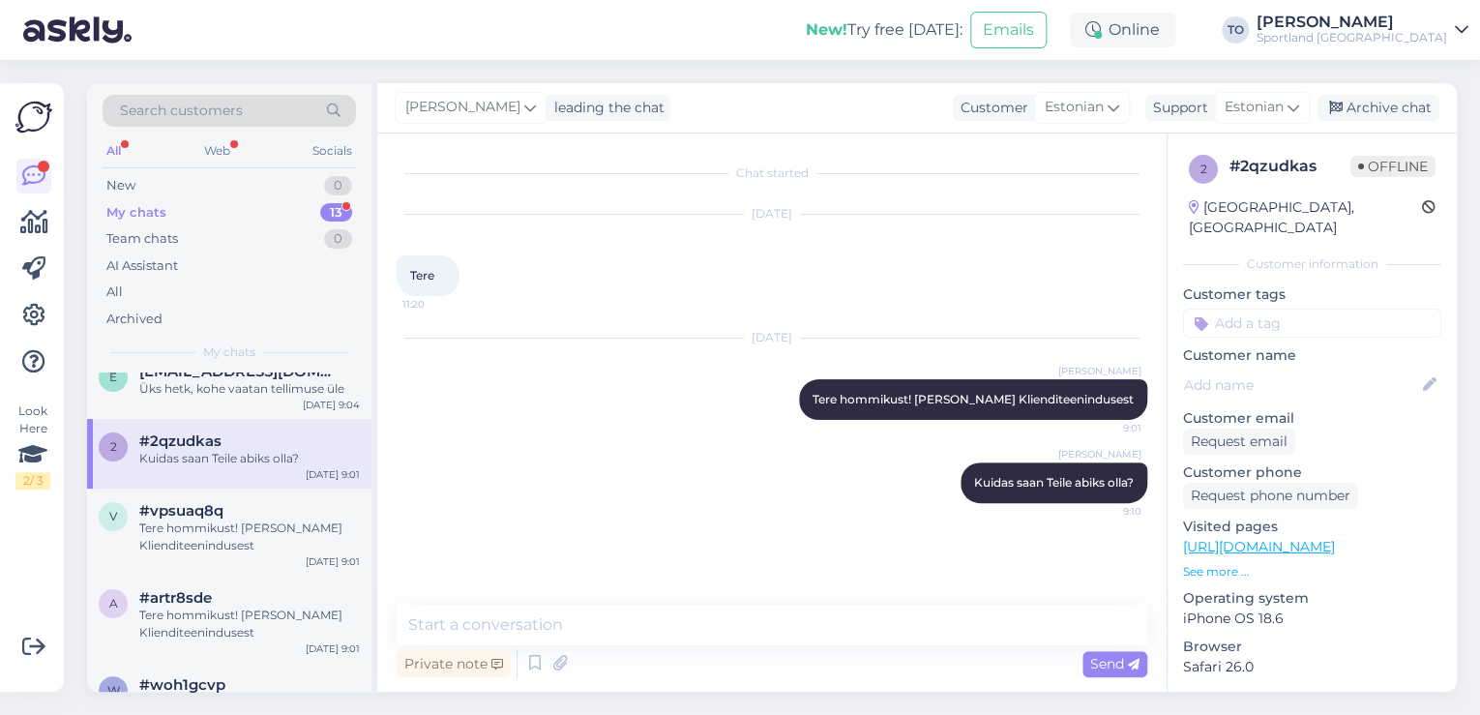
click at [1298, 309] on input at bounding box center [1312, 323] width 258 height 29
type input "sõn"
click at [1296, 369] on span "chat ilma sõnumita" at bounding box center [1312, 375] width 113 height 12
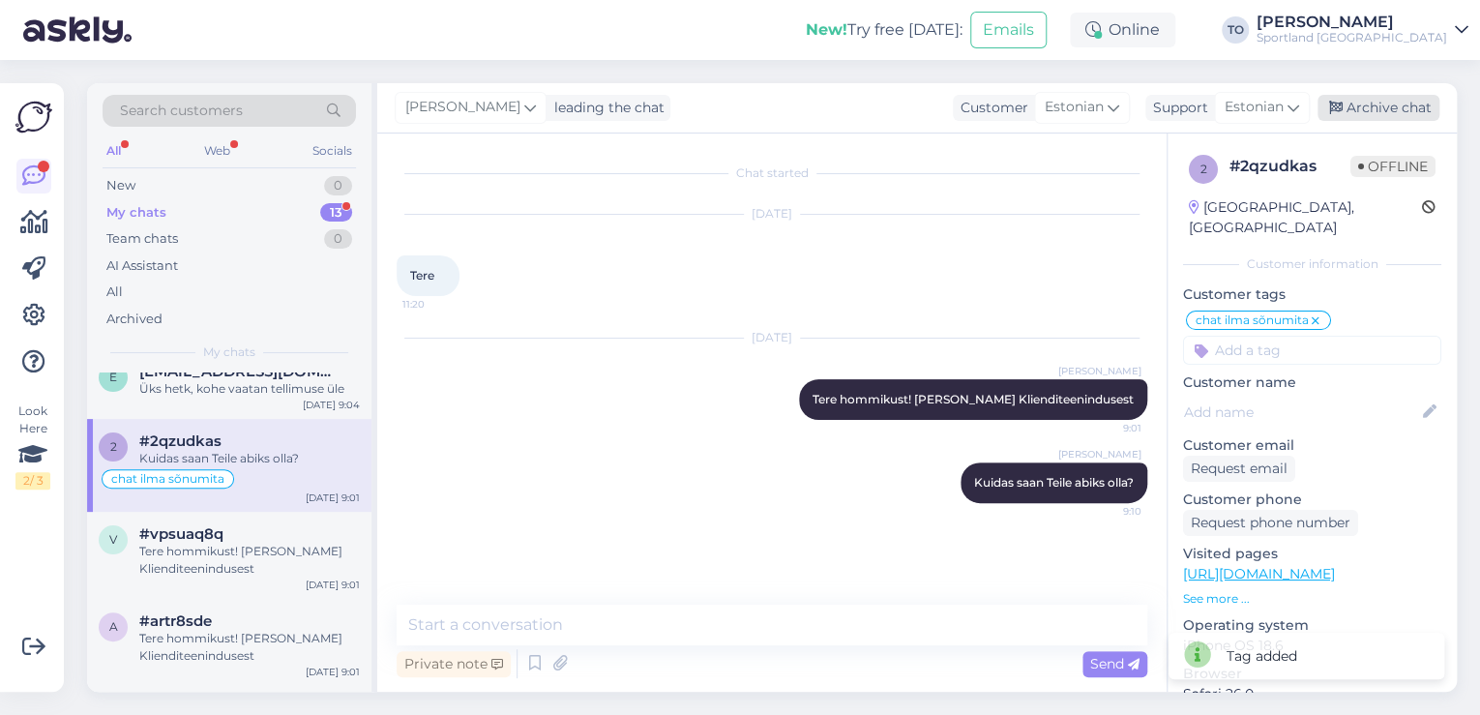
click at [1366, 108] on div "Archive chat" at bounding box center [1379, 108] width 122 height 26
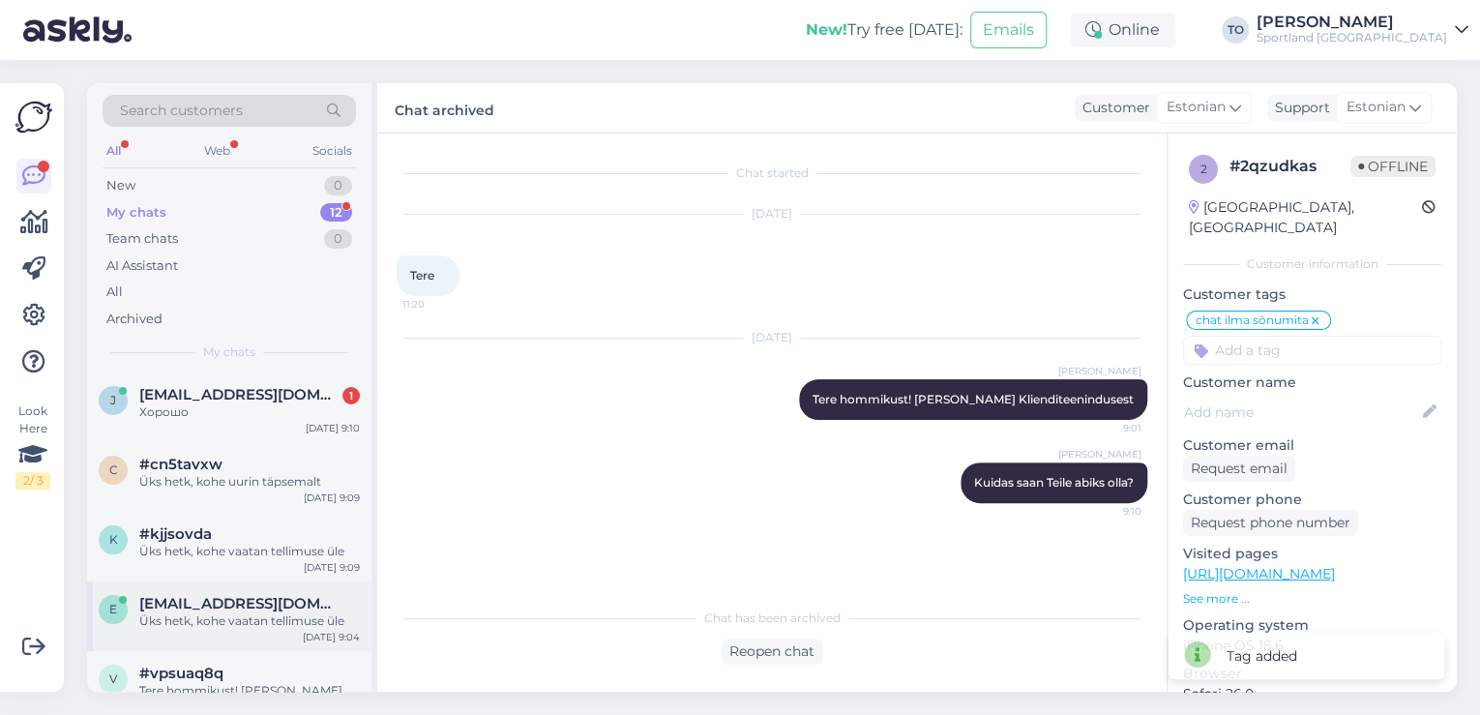
scroll to position [155, 0]
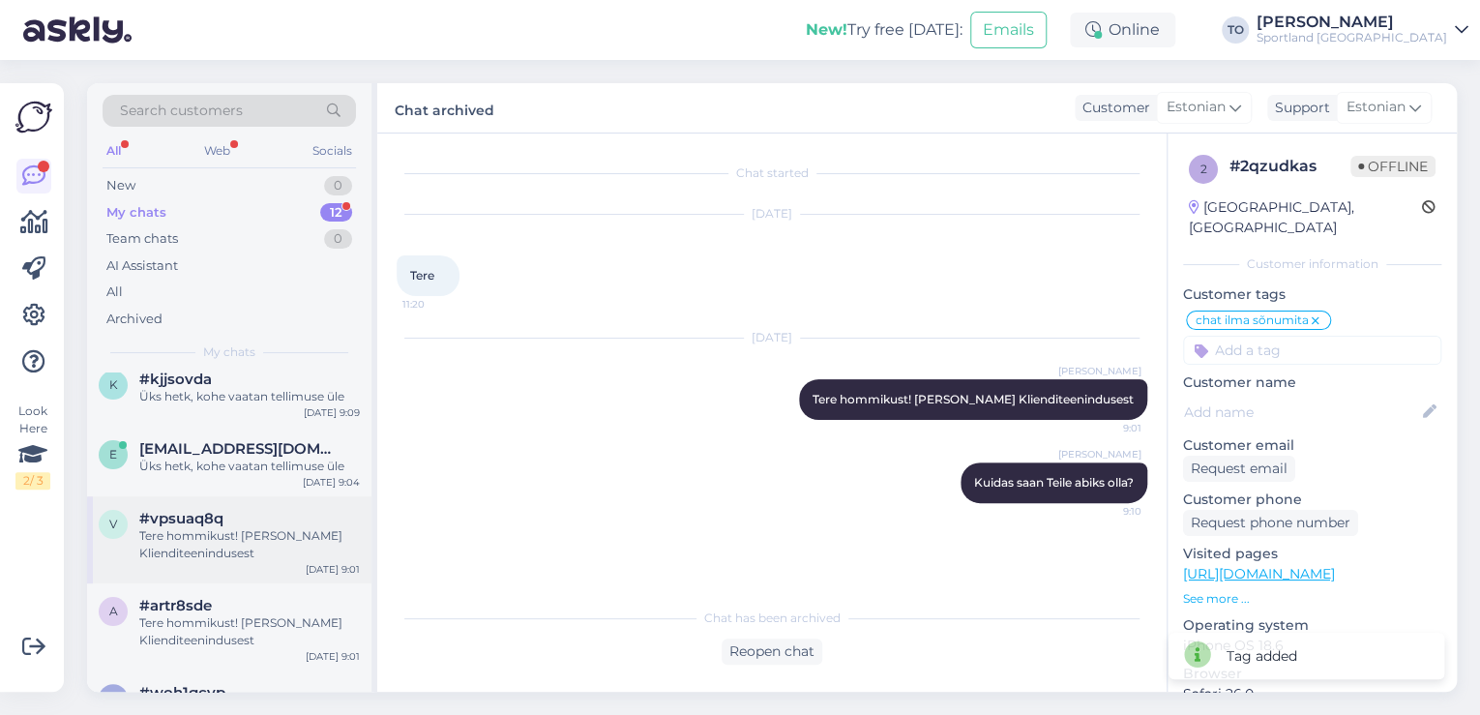
click at [294, 550] on div "Tere hommikust! [PERSON_NAME] Klienditeenindusest" at bounding box center [249, 544] width 221 height 35
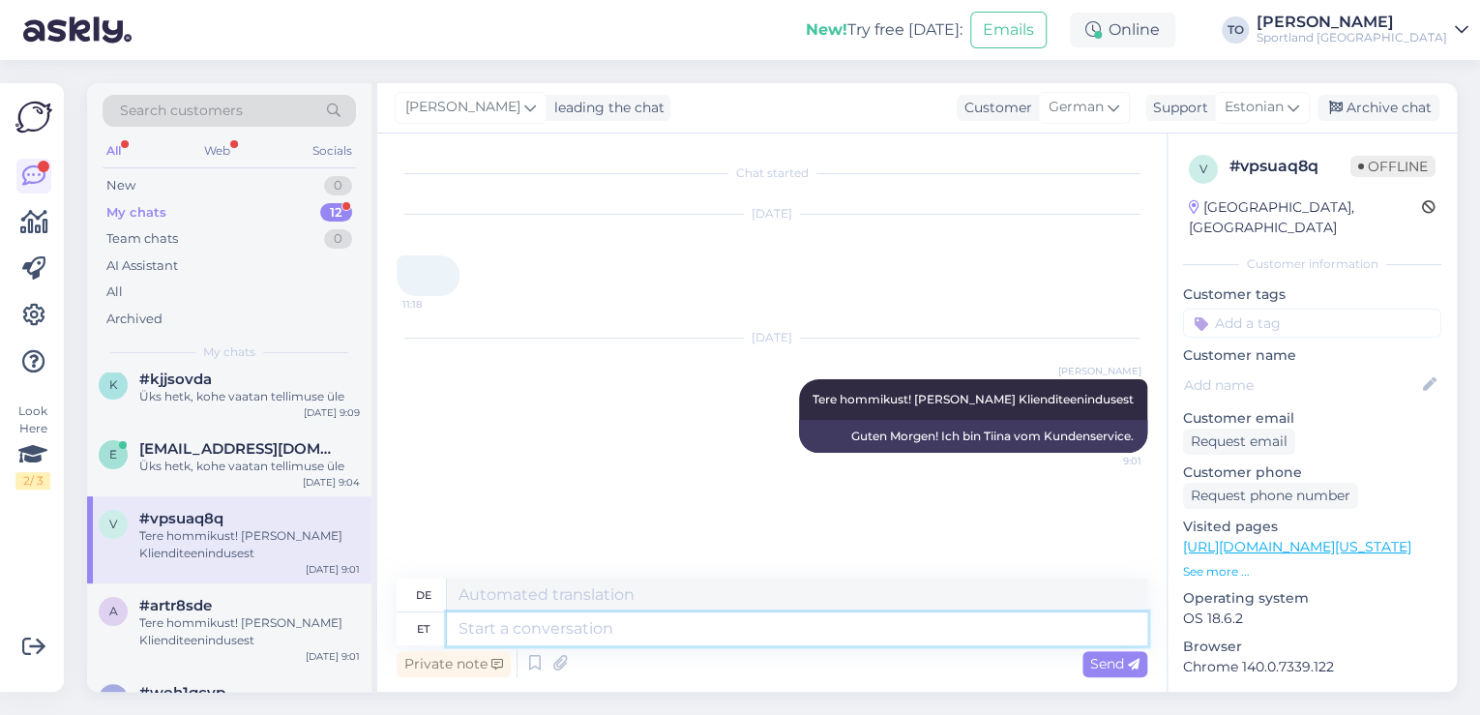
click at [666, 632] on textarea at bounding box center [797, 628] width 700 height 33
type textarea "Kuidas"
type textarea "Wie"
type textarea "Kuidas saan T"
type textarea "Wie kann ich"
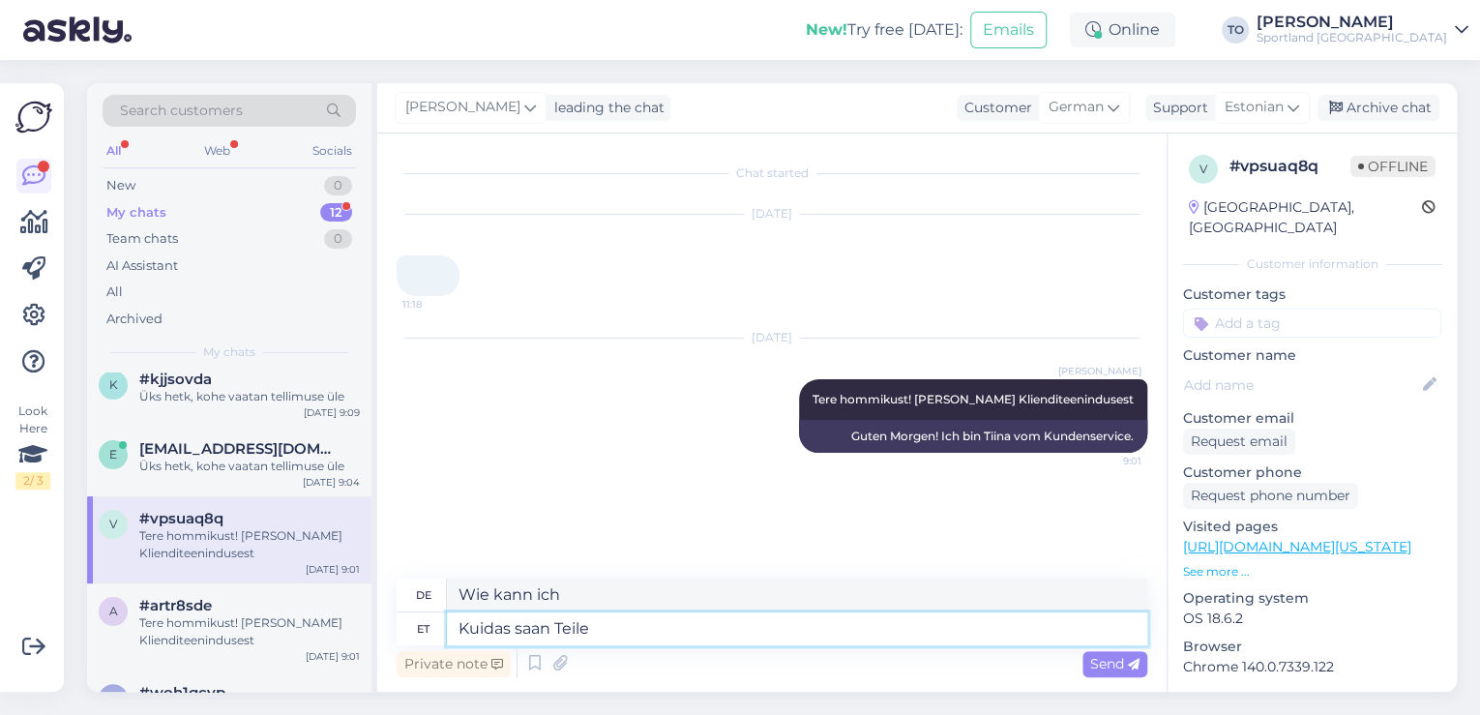
type textarea "Kuidas saan Teile"
type textarea "Wie kann ich Sie erreichen?"
type textarea "Kuidas saan Teile [PERSON_NAME] s"
type textarea "Wie kann ich dir helfen?"
type textarea "Kuidas saan Teile abiks olla?"
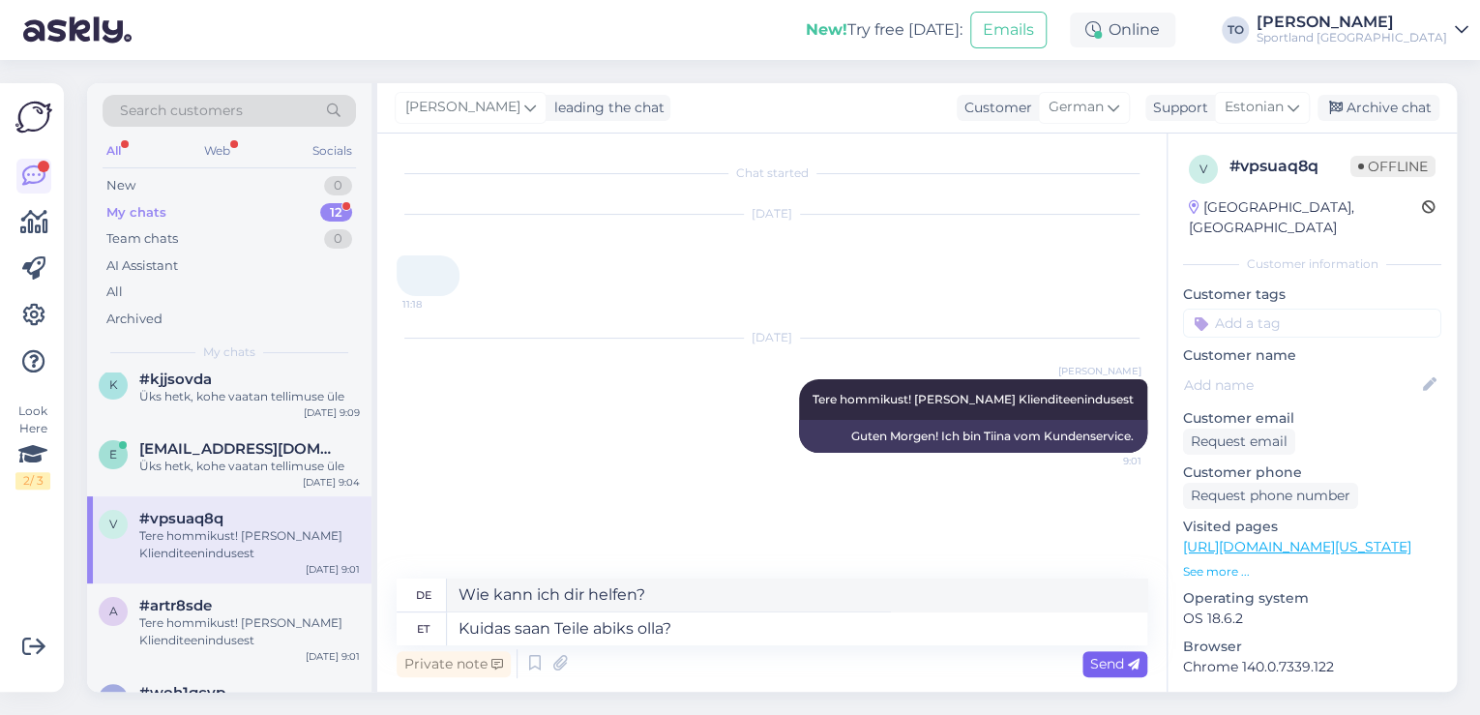
click at [1087, 657] on div "Send" at bounding box center [1114, 664] width 65 height 26
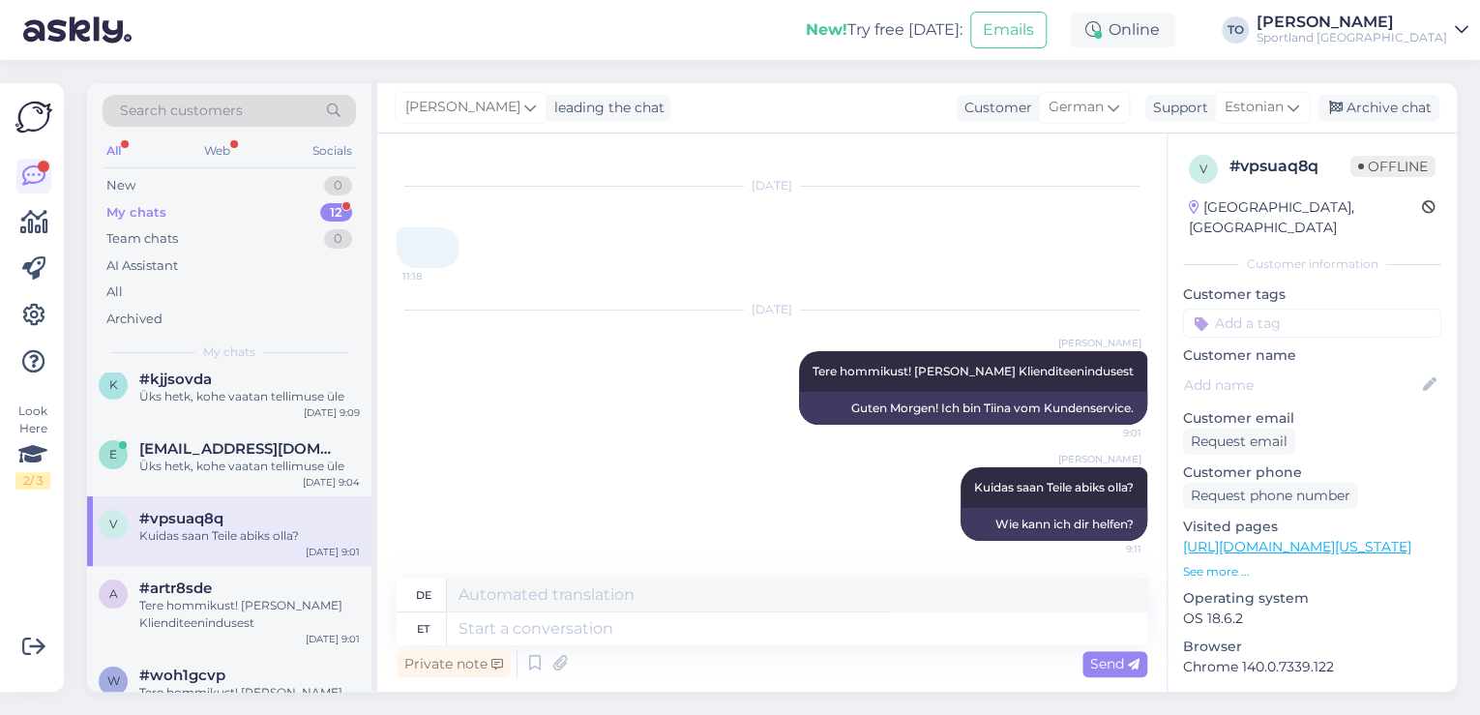
click at [1312, 309] on input at bounding box center [1312, 323] width 258 height 29
type input "sõn"
click at [1320, 369] on span "chat ilma sõnumita" at bounding box center [1312, 375] width 113 height 12
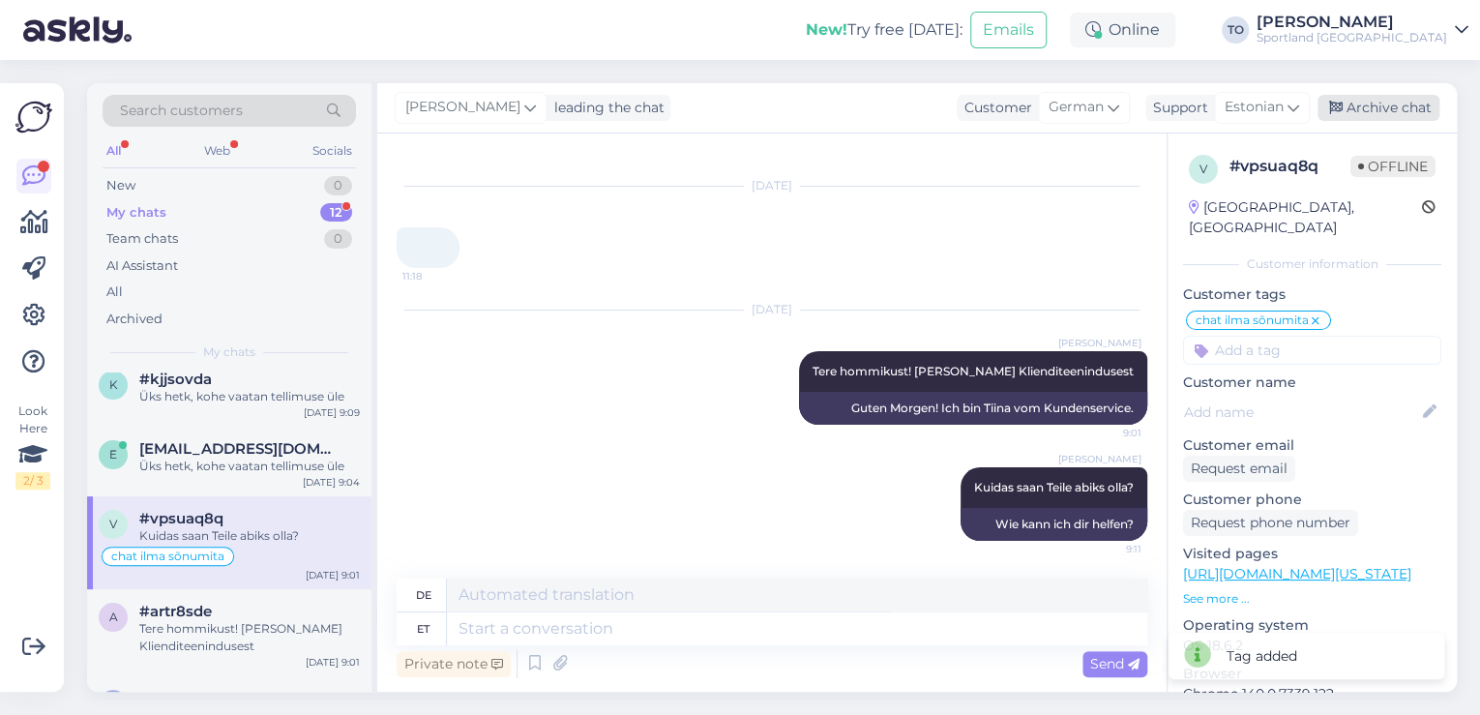
click at [1408, 112] on div "Archive chat" at bounding box center [1379, 108] width 122 height 26
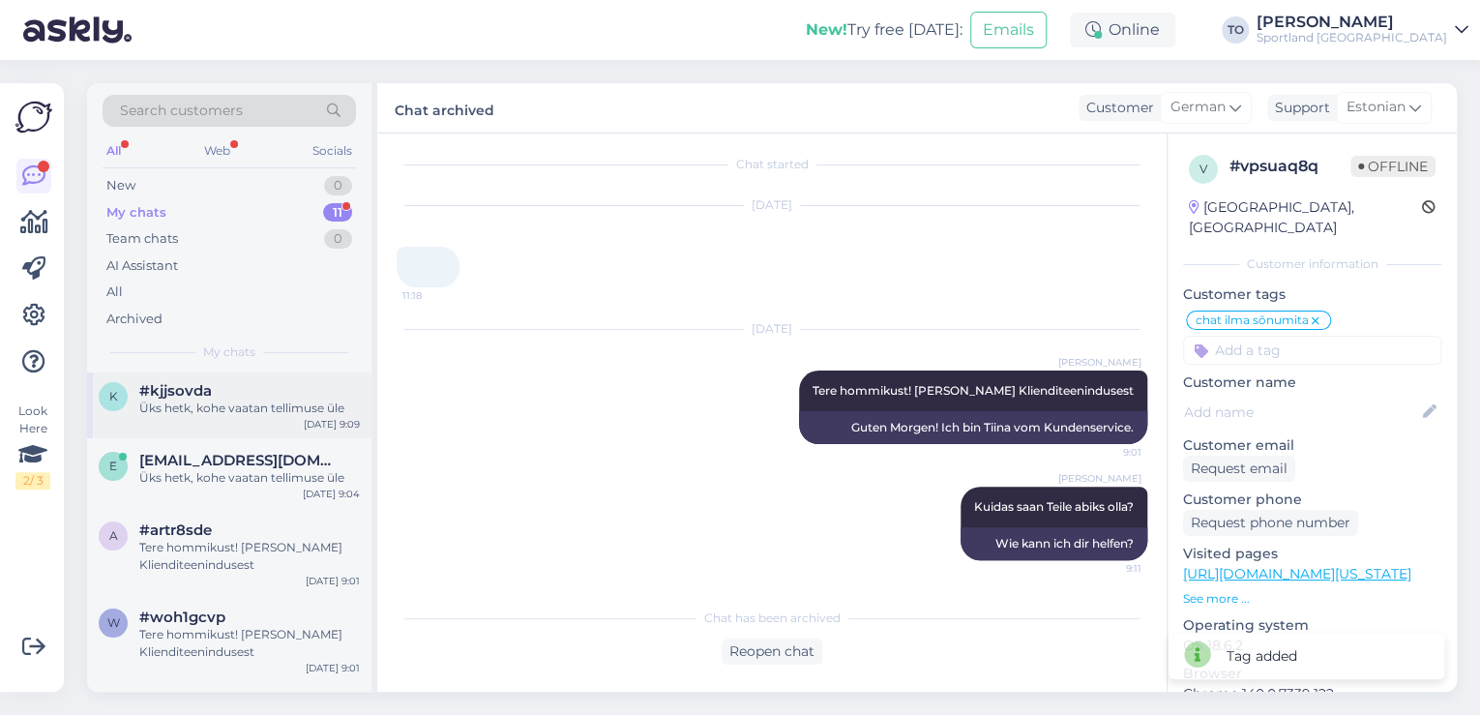
scroll to position [232, 0]
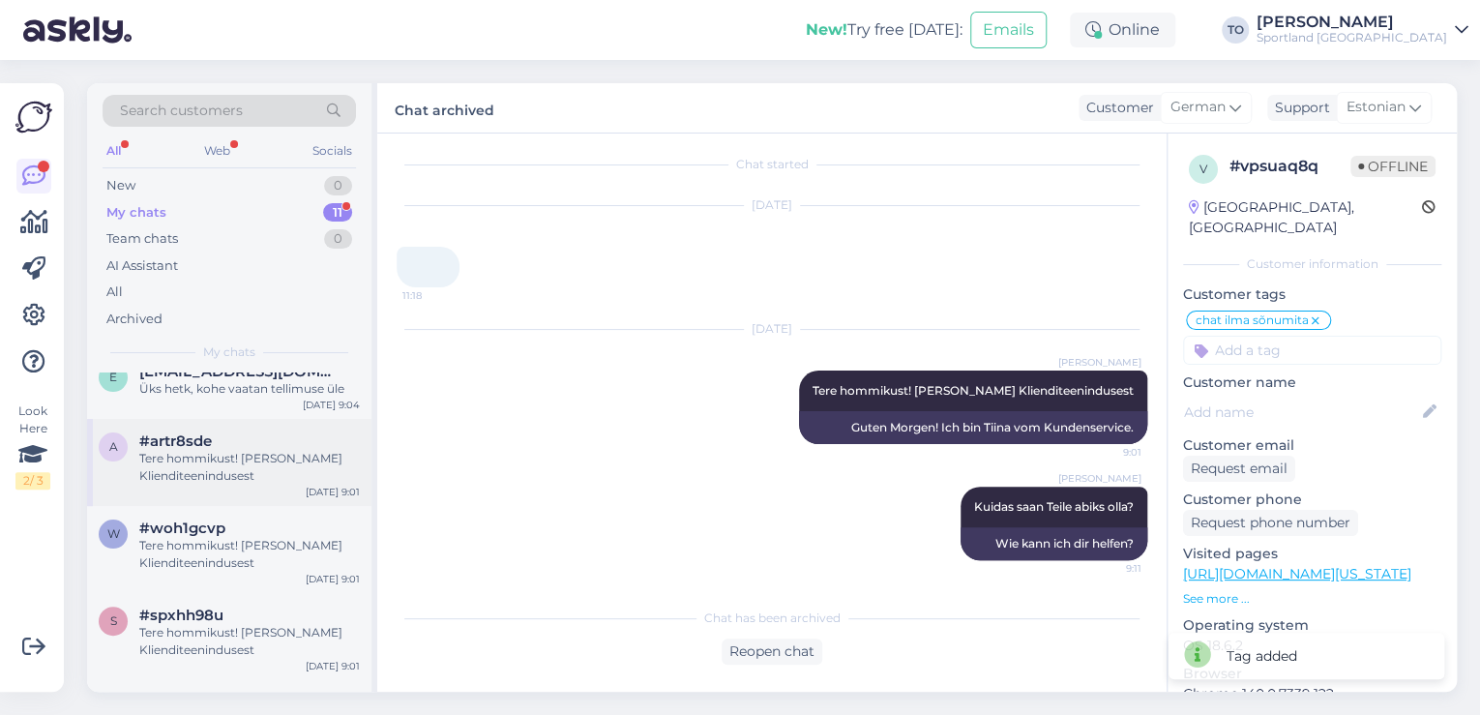
click at [276, 455] on div "Tere hommikust! [PERSON_NAME] Klienditeenindusest" at bounding box center [249, 467] width 221 height 35
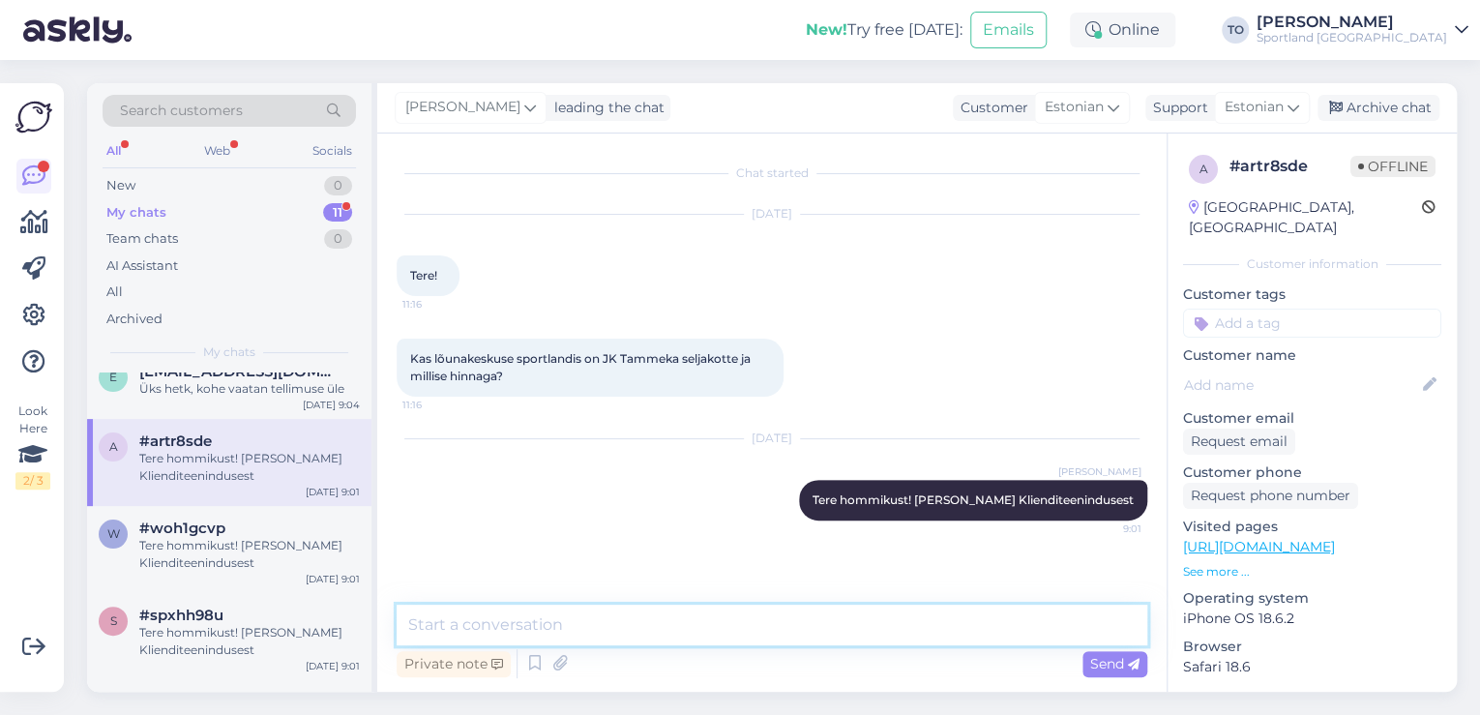
click at [635, 627] on textarea at bounding box center [772, 625] width 751 height 41
type textarea "Üks hetk, kohe uurin täpsemalt"
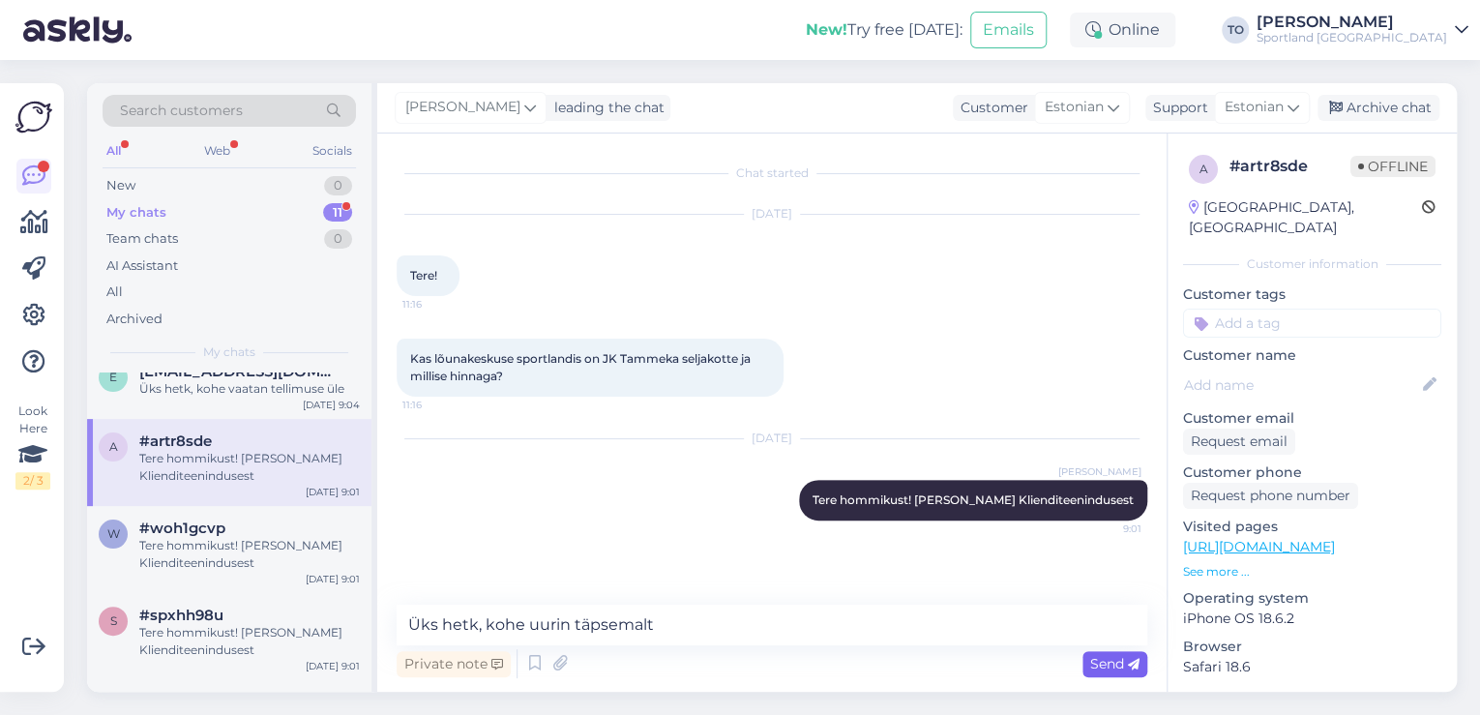
click at [1102, 664] on span "Send" at bounding box center [1114, 663] width 49 height 17
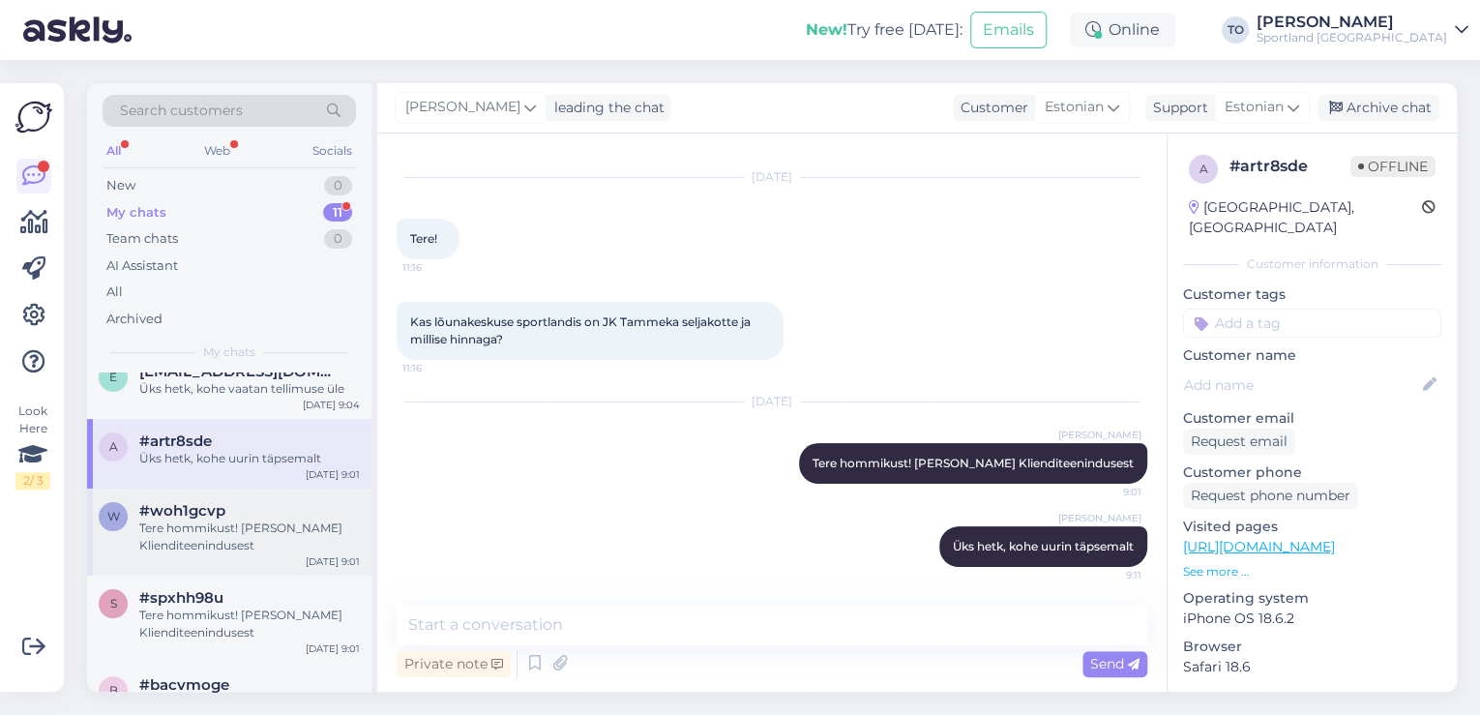
click at [303, 530] on div "Tere hommikust! [PERSON_NAME] Klienditeenindusest" at bounding box center [249, 536] width 221 height 35
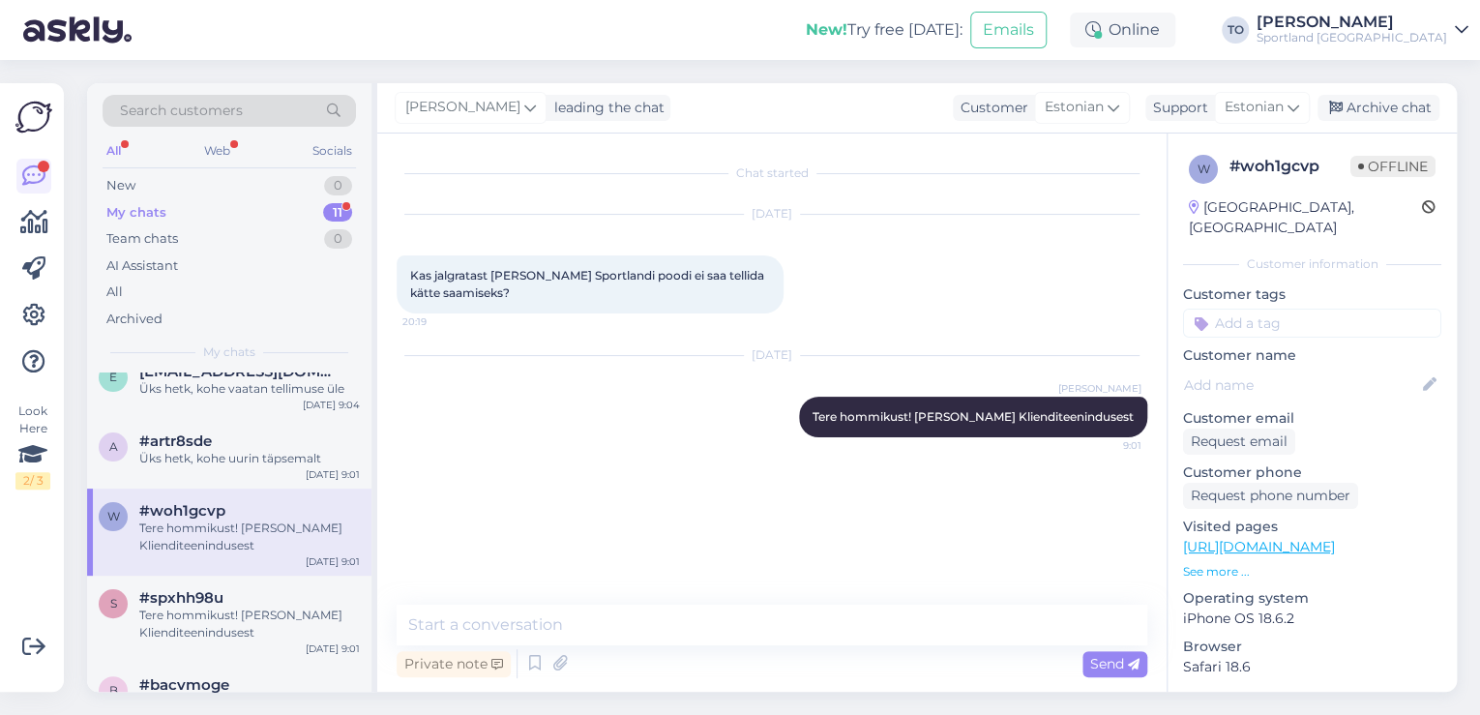
scroll to position [0, 0]
click at [532, 666] on icon at bounding box center [534, 663] width 23 height 29
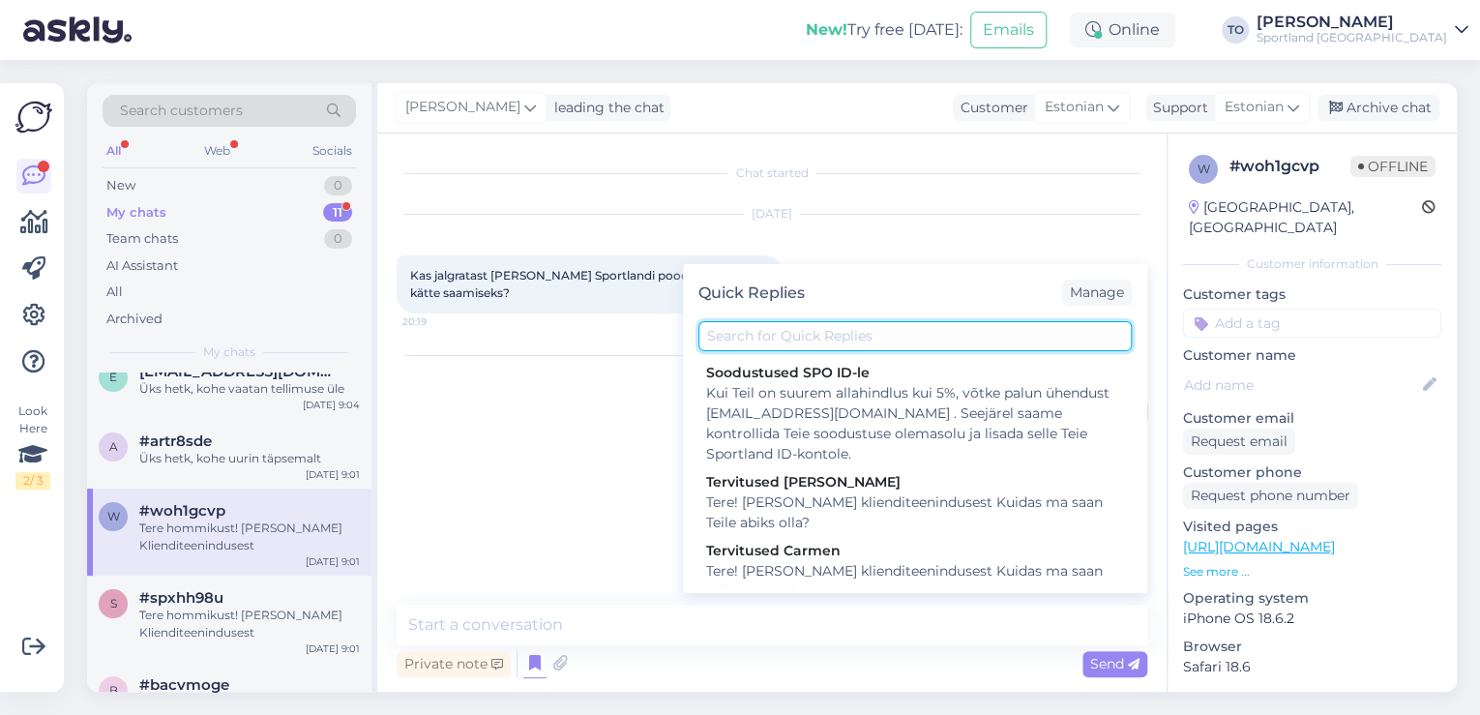
click at [820, 335] on input "text" at bounding box center [914, 336] width 433 height 30
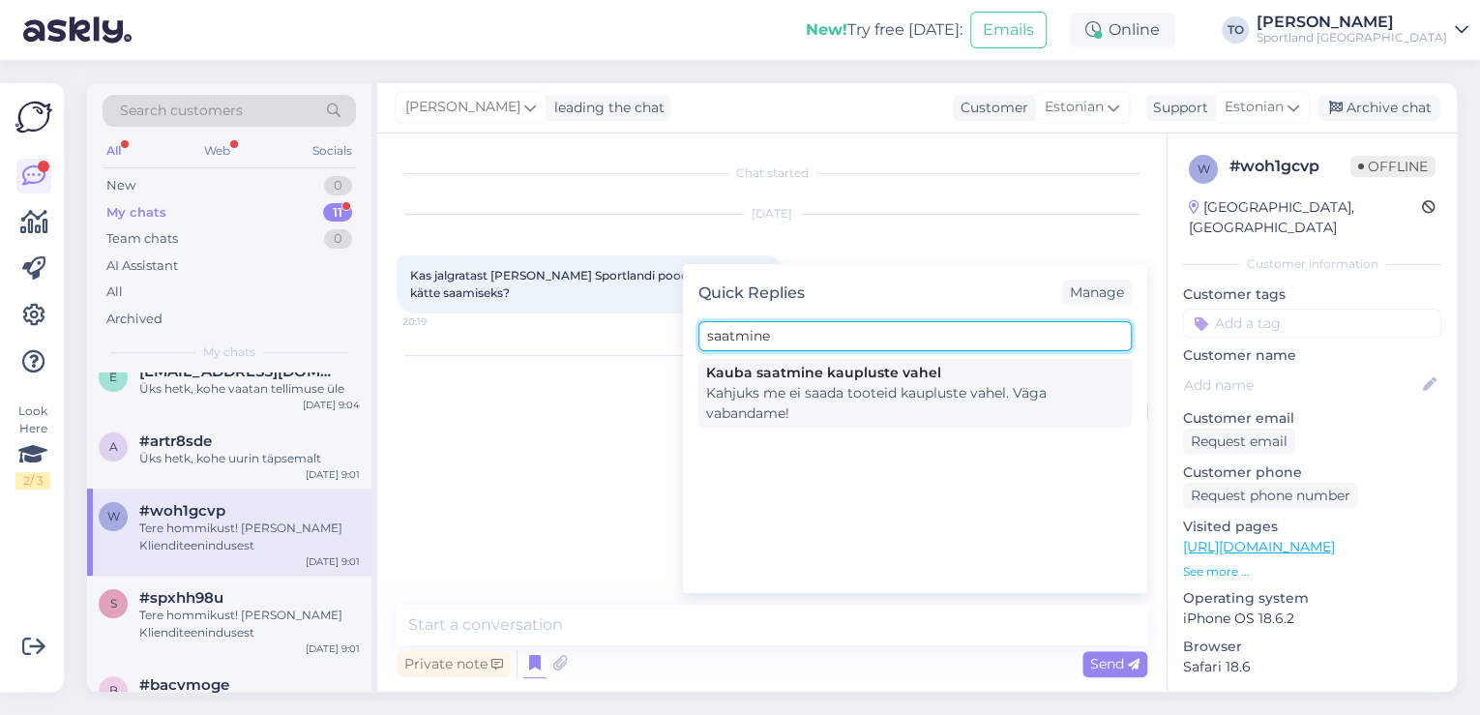
type input "saatmine"
click at [831, 402] on div "Kahjuks me ei saada tooteid kaupluste vahel. Väga vabandame!" at bounding box center [915, 403] width 418 height 41
type textarea "Kahjuks me ei saada tooteid kaupluste vahel. Väga vabandame!"
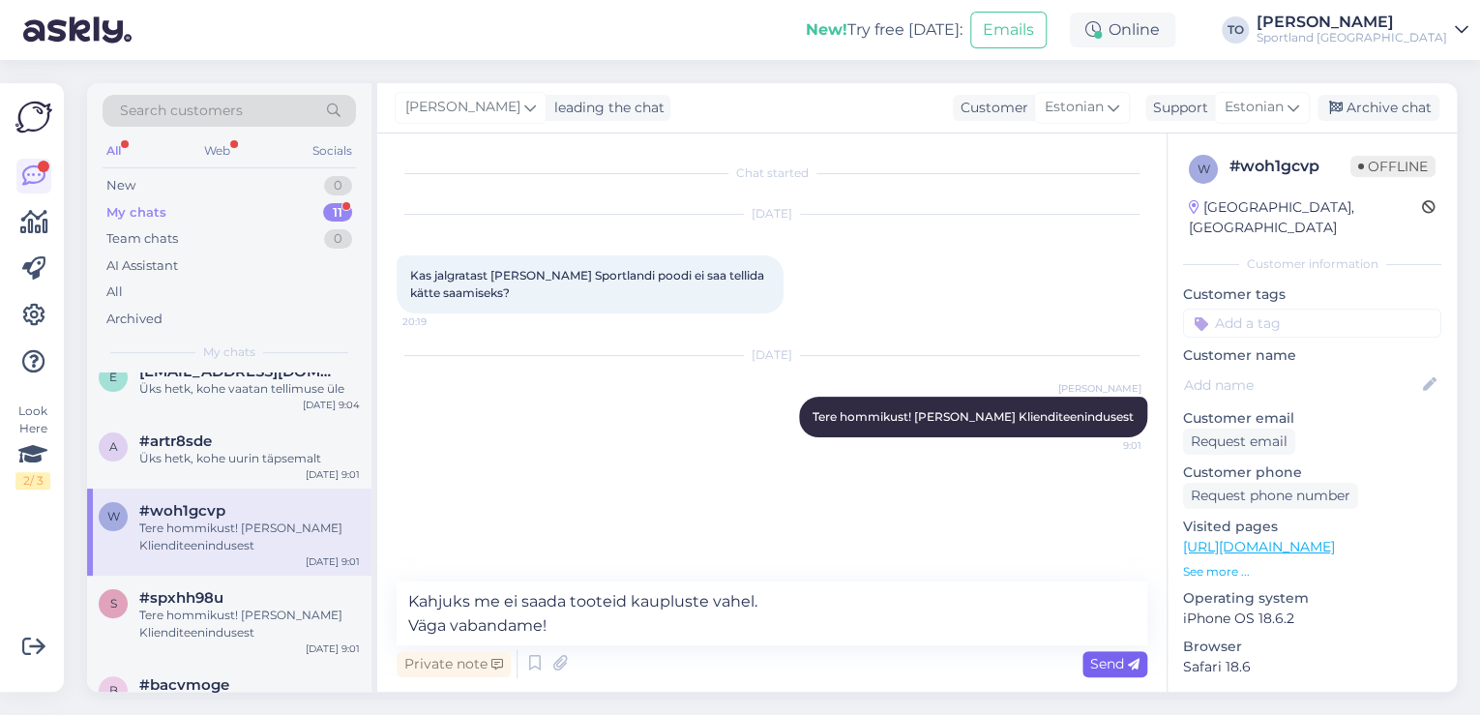
click at [1126, 661] on span "Send" at bounding box center [1114, 663] width 49 height 17
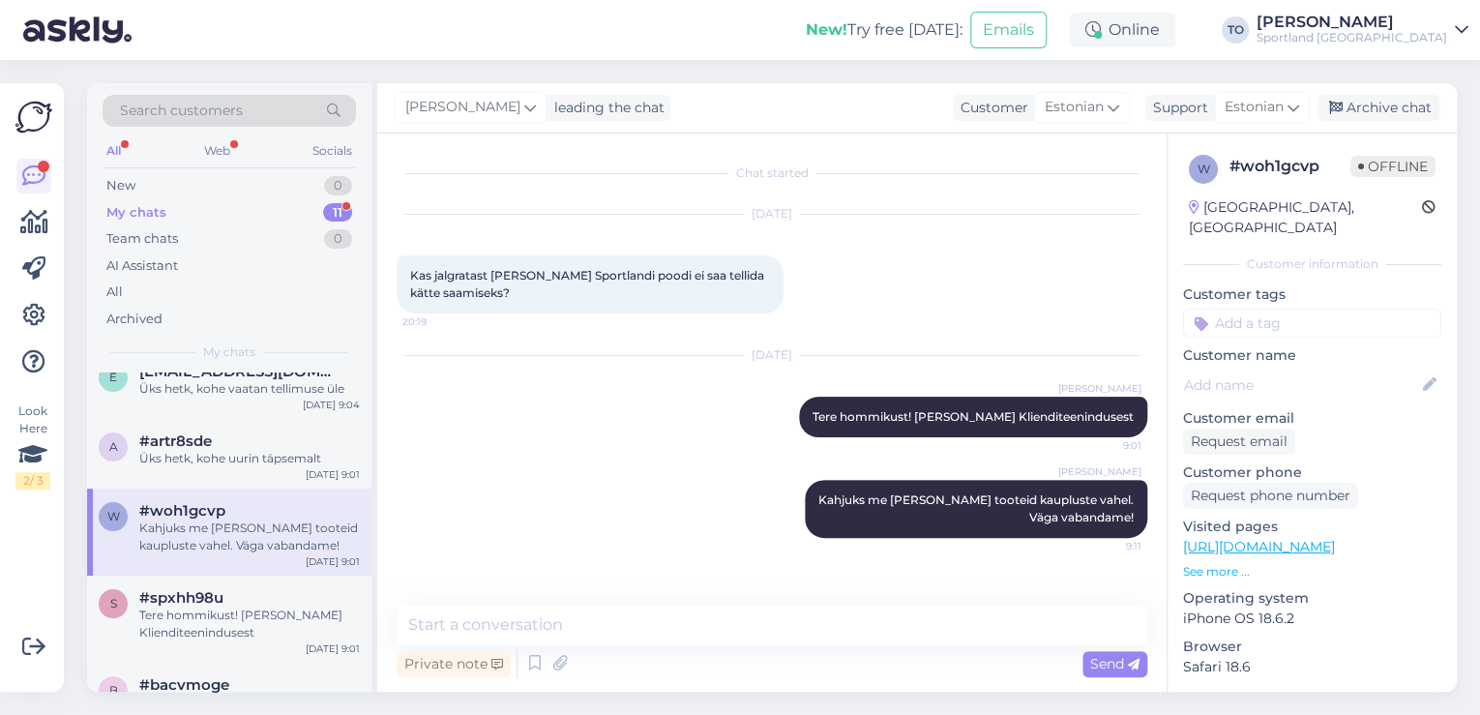
click at [1317, 309] on input at bounding box center [1312, 323] width 258 height 29
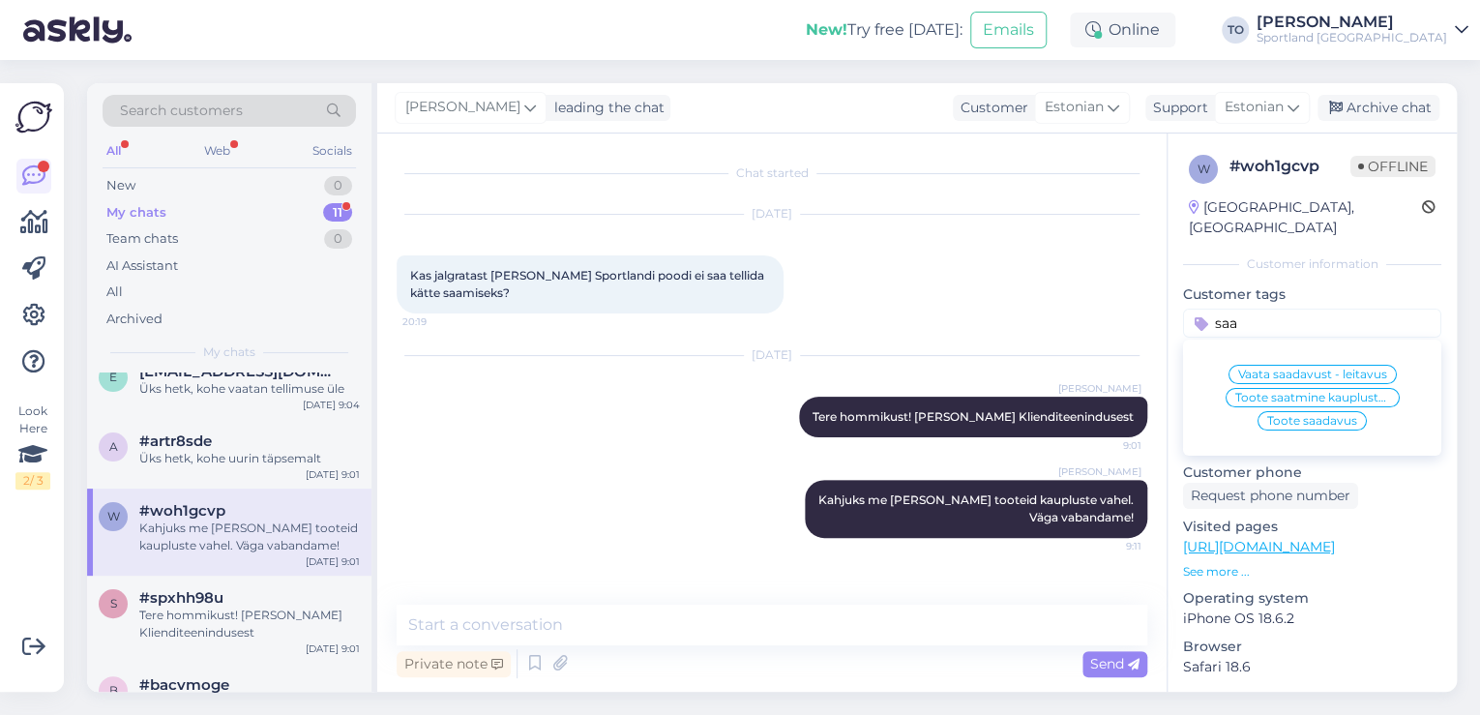
type input "saa"
click at [1319, 392] on span "Toote saatmine kaupluste vahel" at bounding box center [1312, 398] width 155 height 12
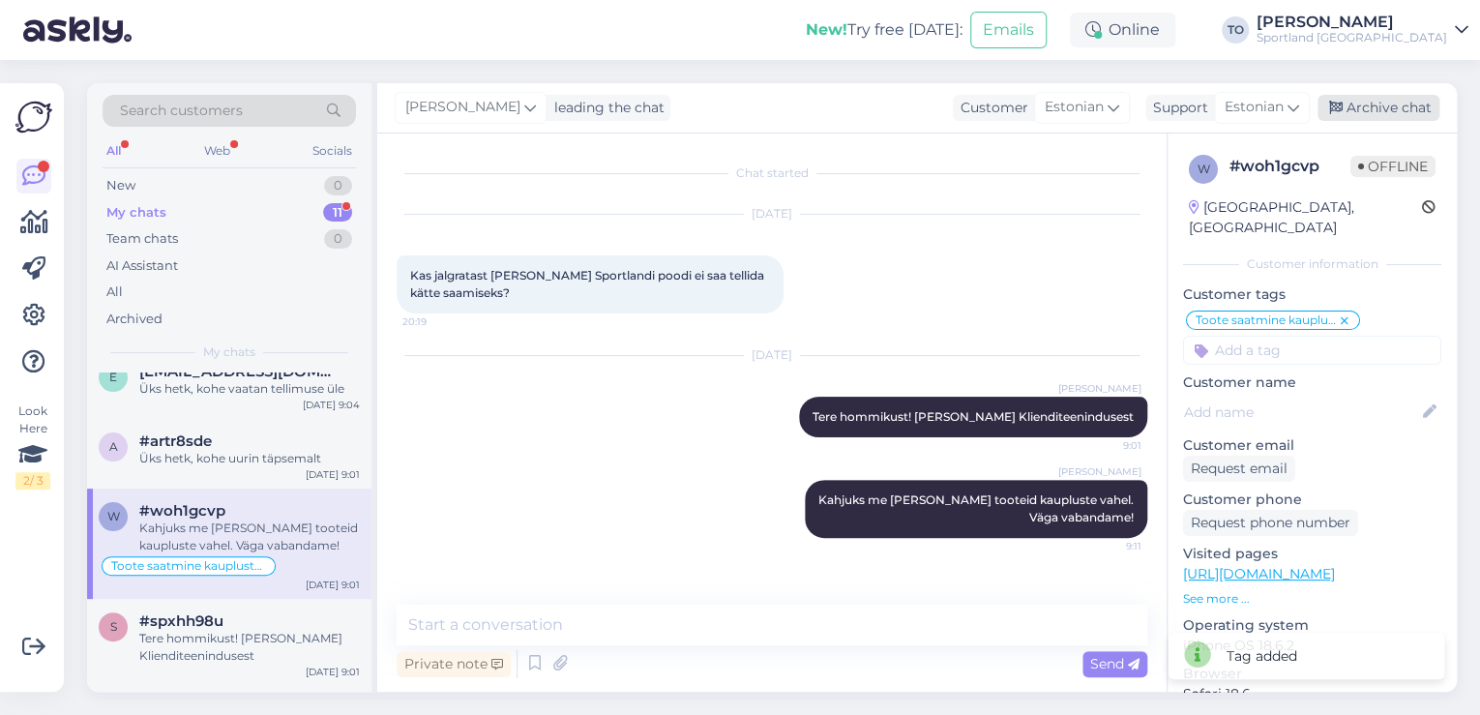
click at [1379, 101] on div "Archive chat" at bounding box center [1379, 108] width 122 height 26
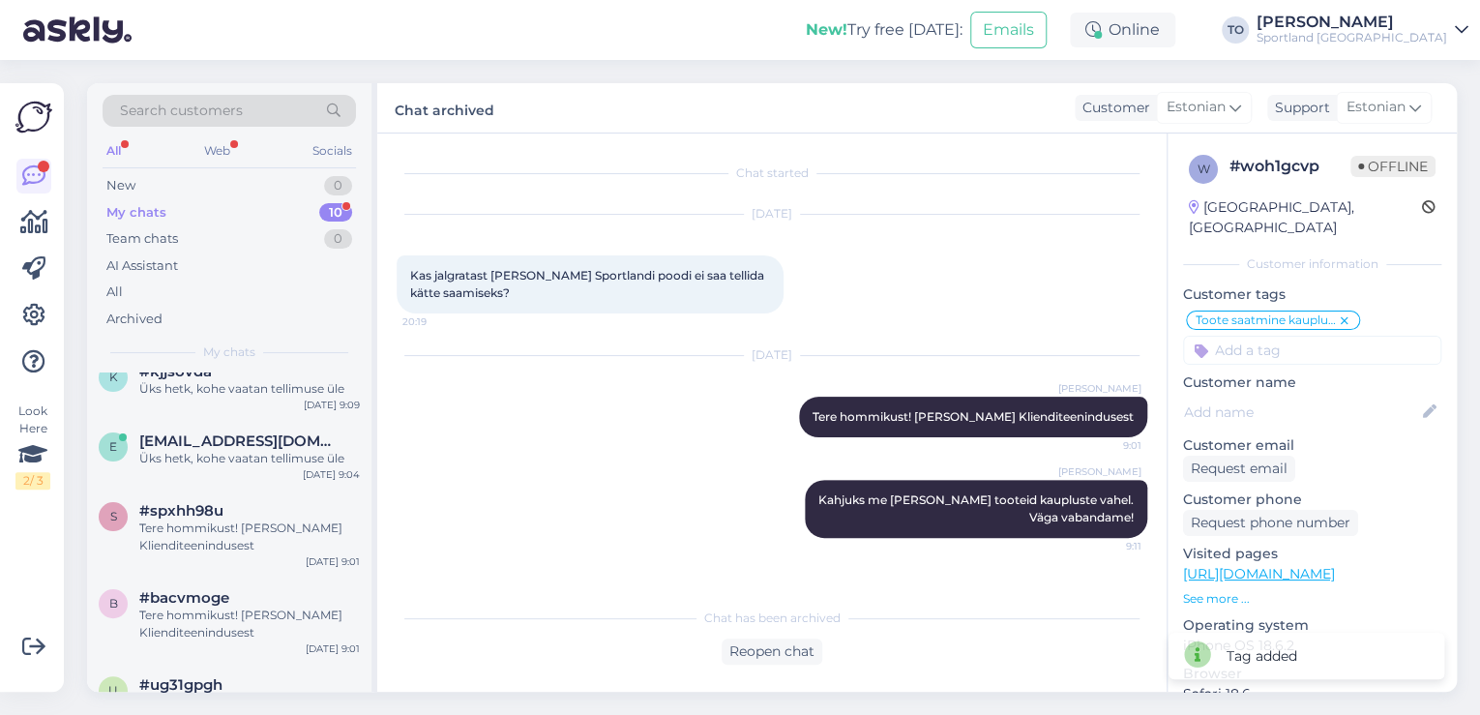
scroll to position [231, 0]
click at [306, 546] on div "Tere hommikust! [PERSON_NAME] Klienditeenindusest" at bounding box center [249, 537] width 221 height 35
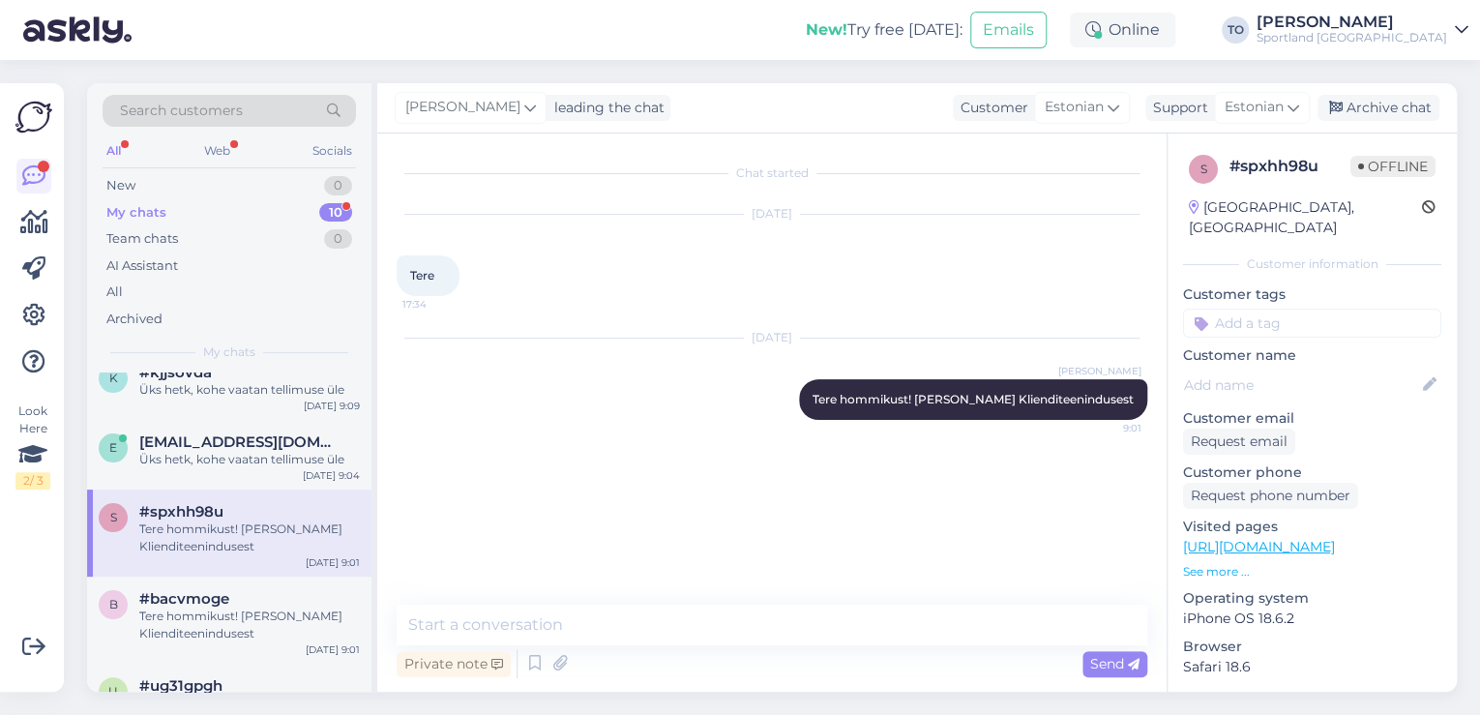
click at [646, 594] on div "Chat started [DATE] Tere 17:34 [DATE] [PERSON_NAME] Tere hommikust! [PERSON_NAM…" at bounding box center [771, 412] width 789 height 558
click at [637, 629] on textarea at bounding box center [772, 625] width 751 height 41
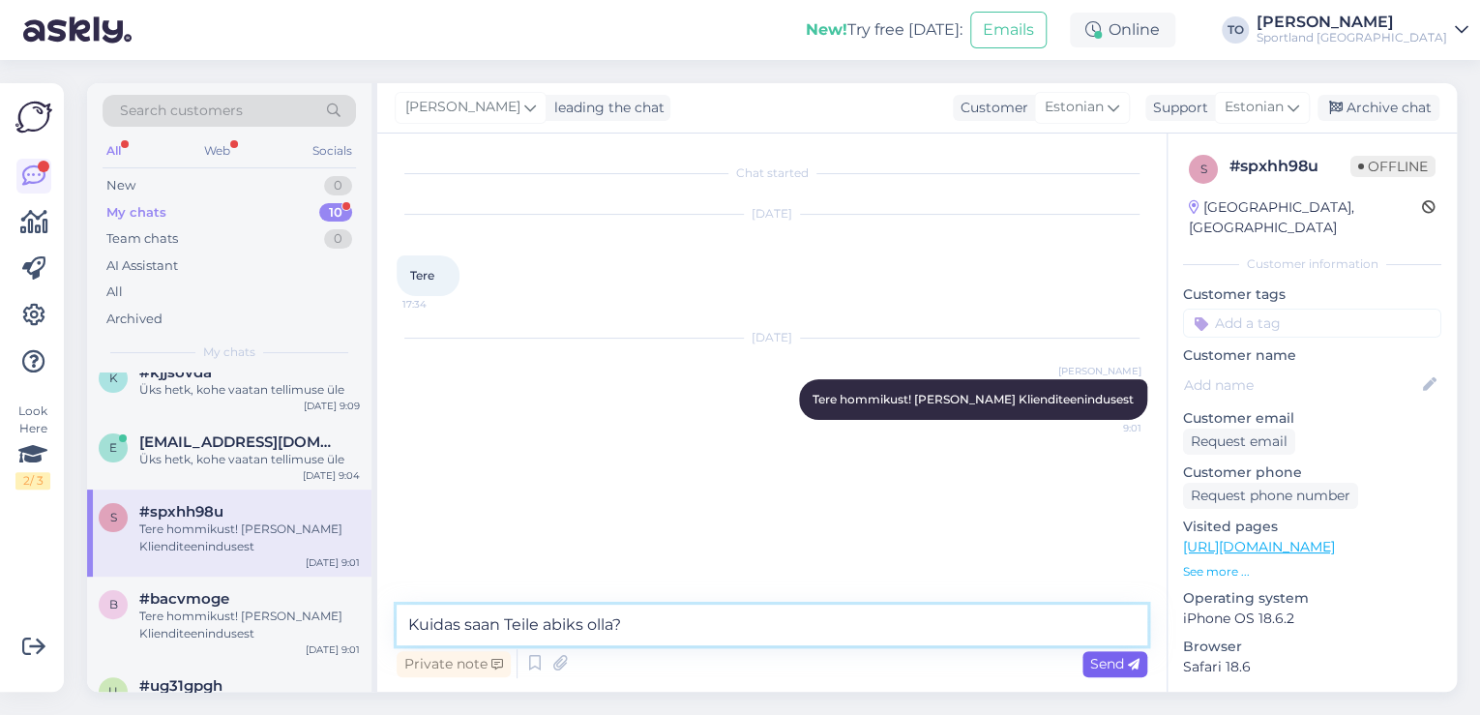
type textarea "Kuidas saan Teile abiks olla?"
click at [1109, 659] on span "Send" at bounding box center [1114, 663] width 49 height 17
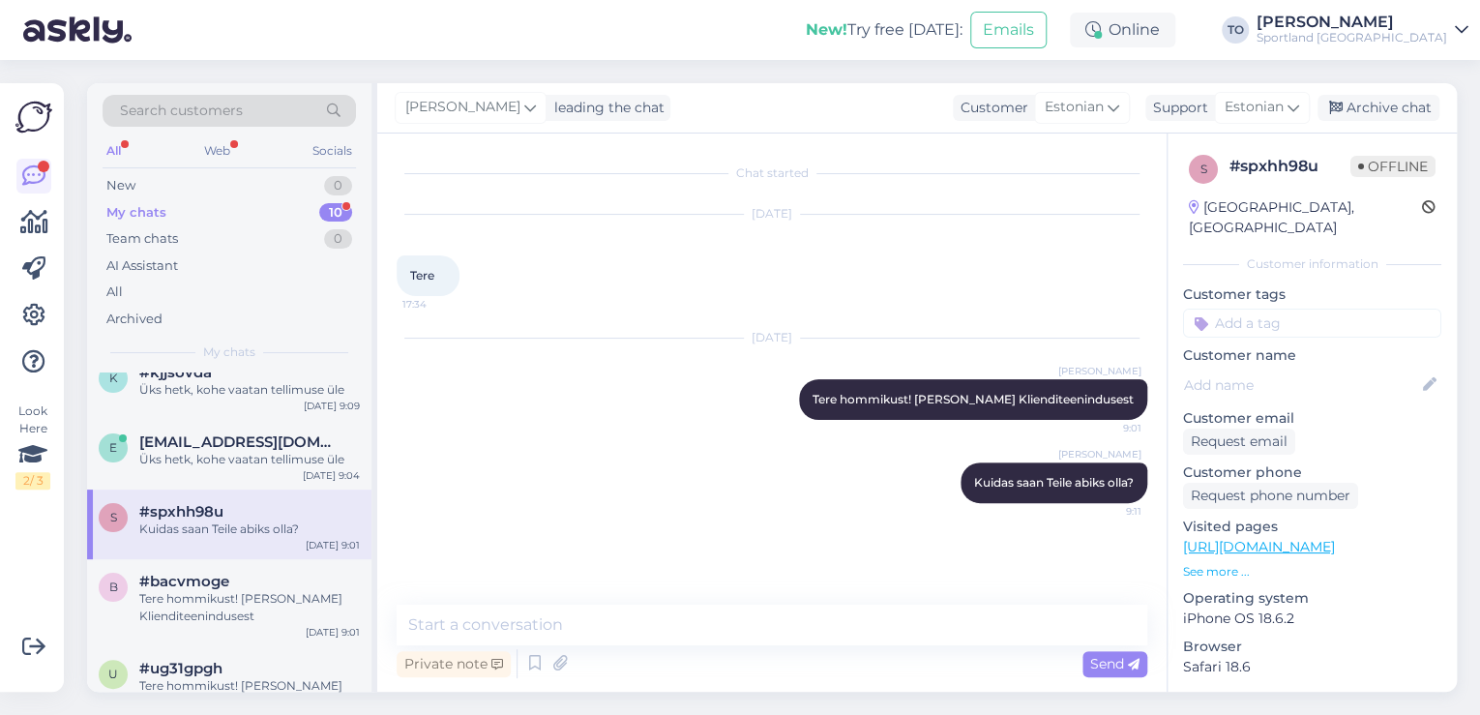
click at [1265, 310] on input at bounding box center [1312, 323] width 258 height 29
type input "sõnum"
click at [1273, 369] on span "chat ilma sõnumita" at bounding box center [1312, 375] width 113 height 12
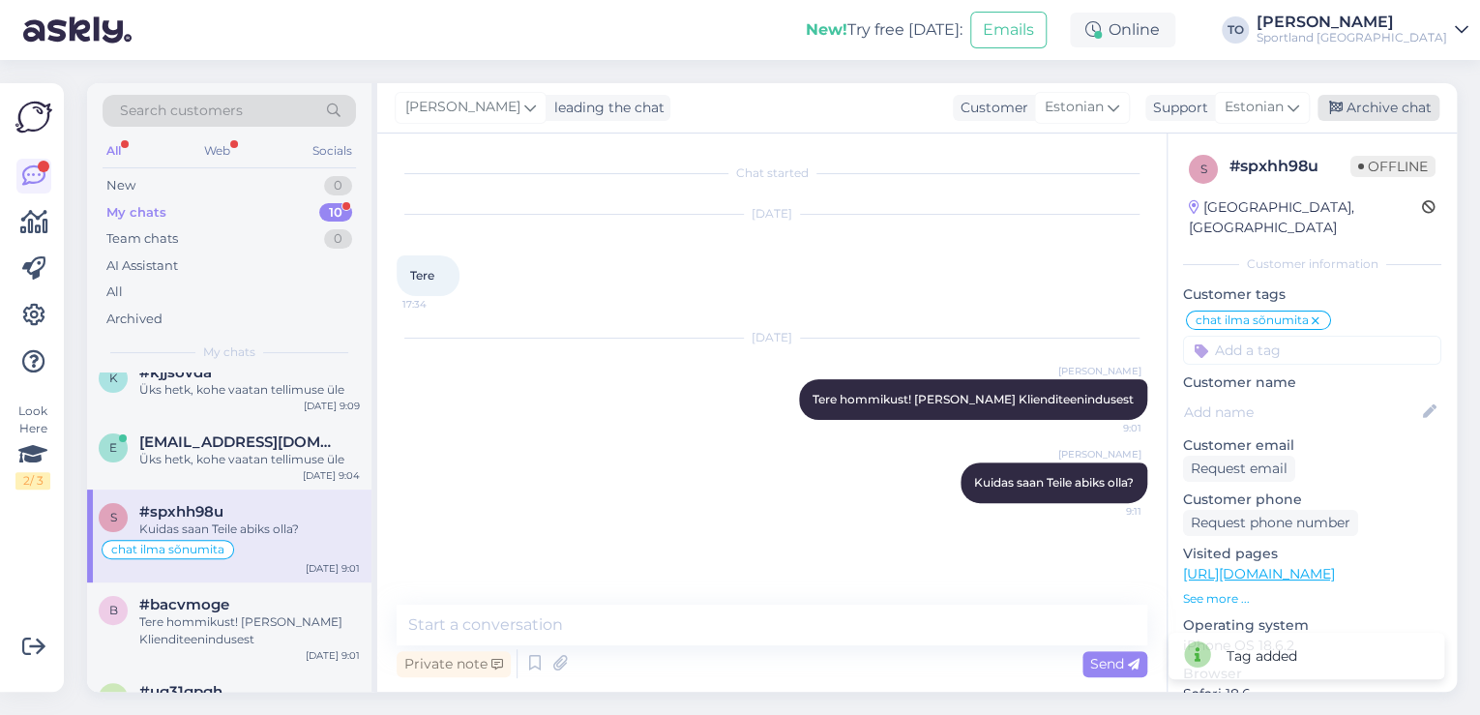
click at [1417, 118] on div "Archive chat" at bounding box center [1379, 108] width 122 height 26
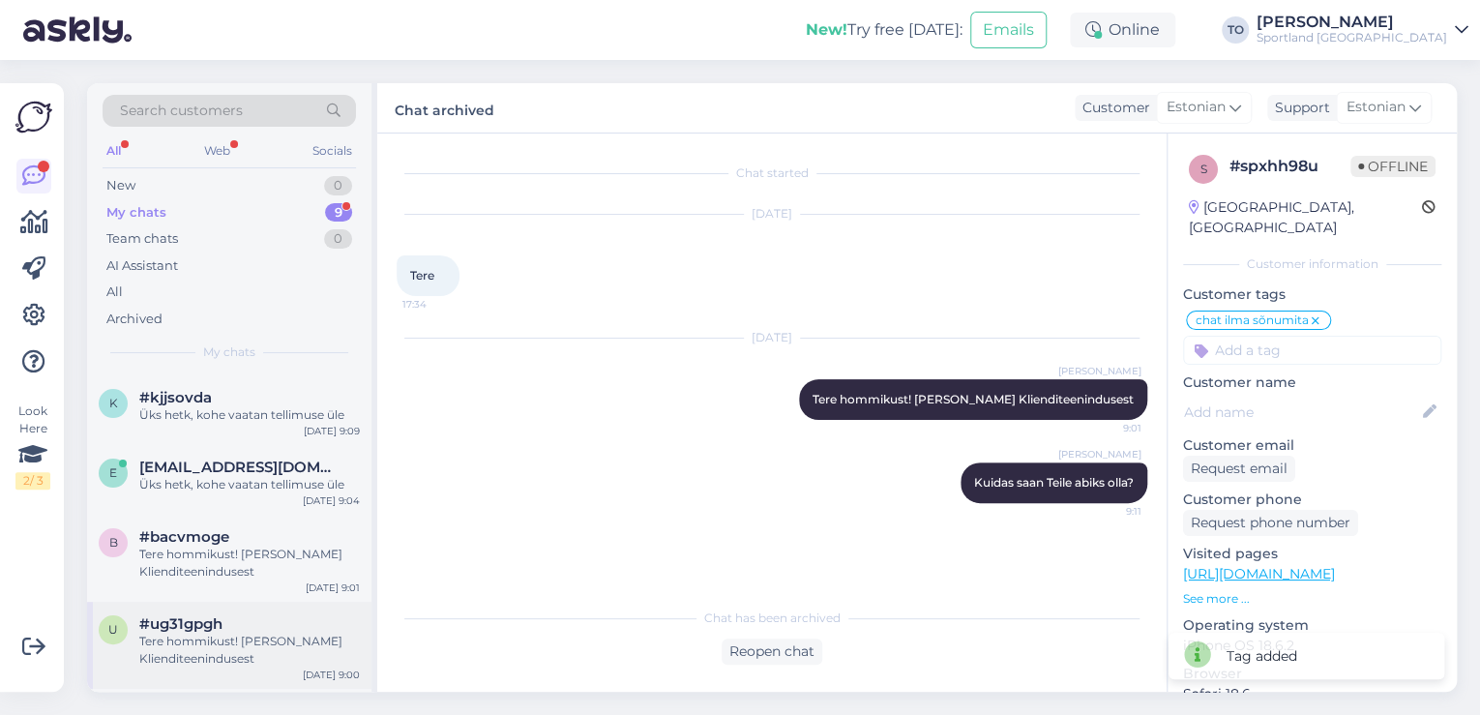
scroll to position [232, 0]
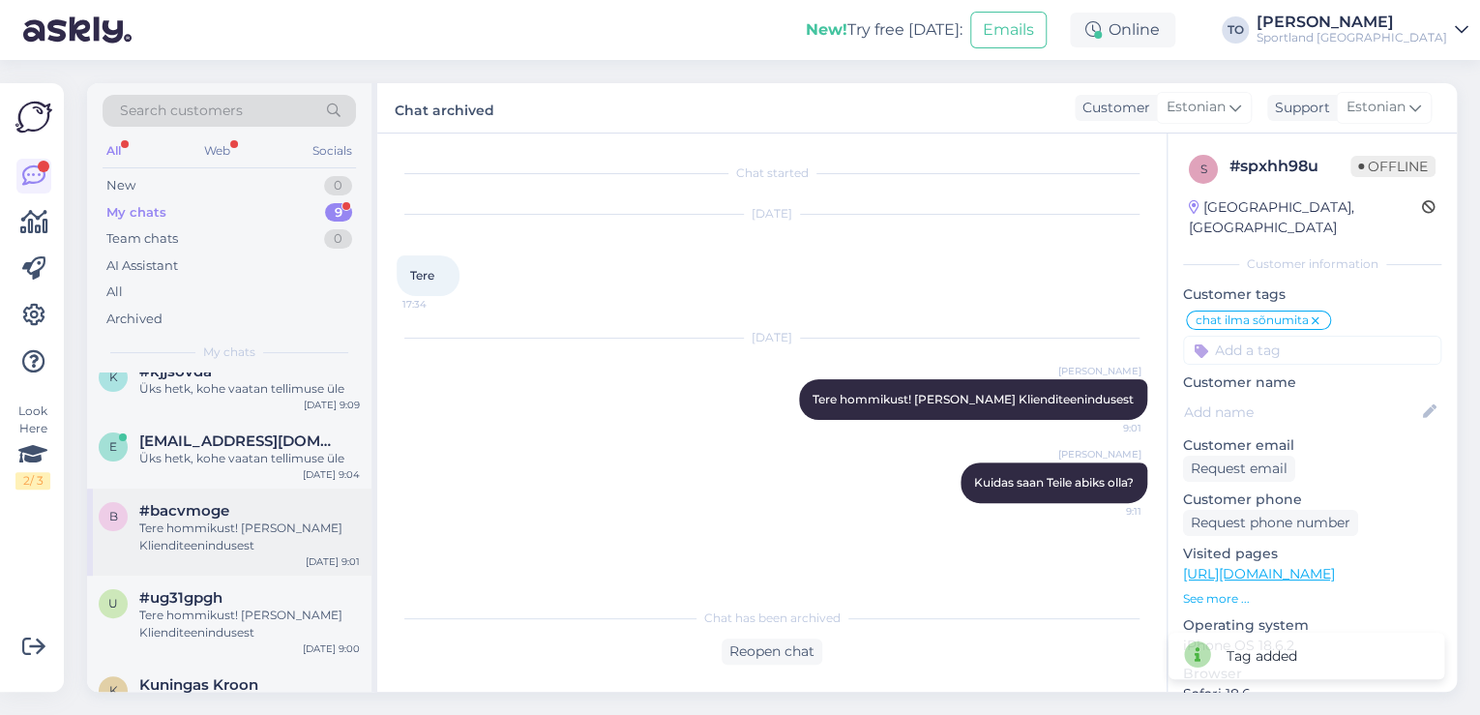
click at [298, 534] on div "Tere hommikust! [PERSON_NAME] Klienditeenindusest" at bounding box center [249, 536] width 221 height 35
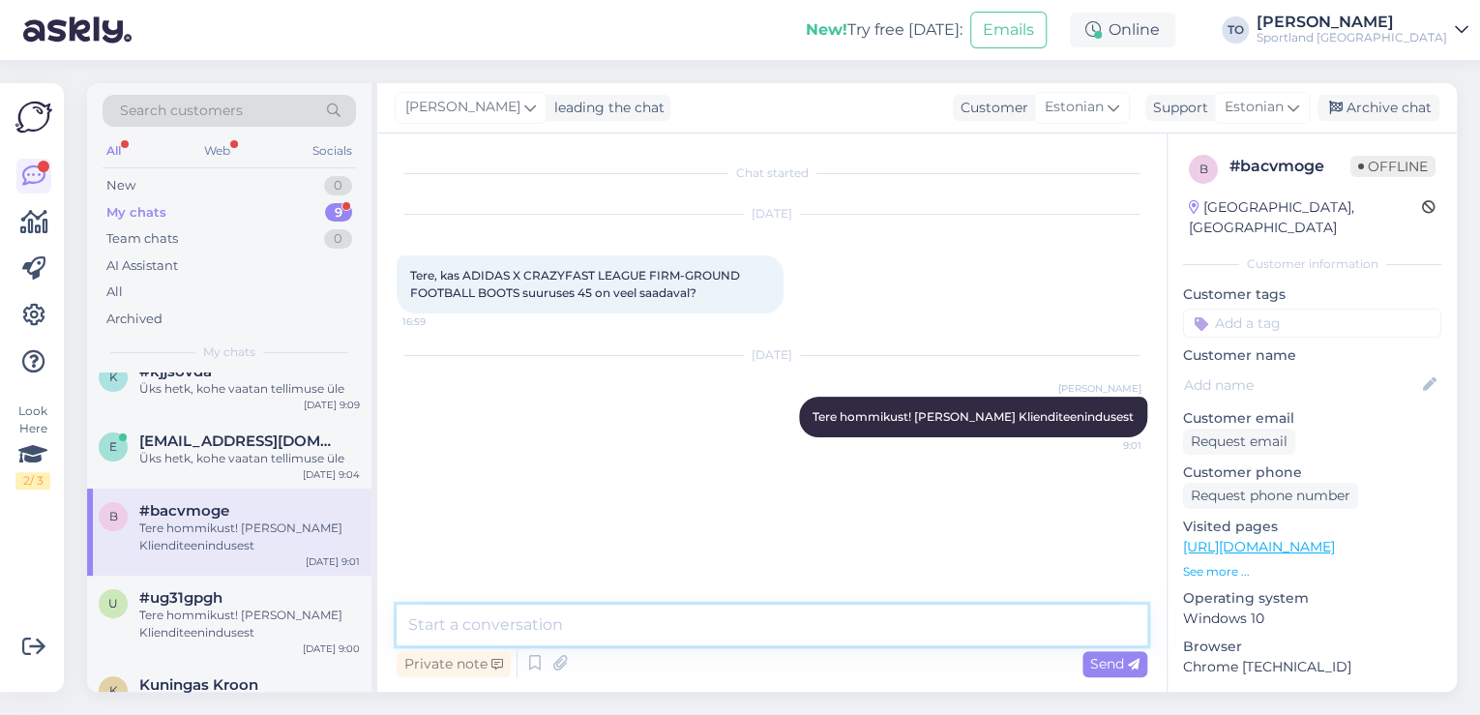
click at [699, 625] on textarea at bounding box center [772, 625] width 751 height 41
type textarea "Üks hetk, kohe uurin täpsemalt"
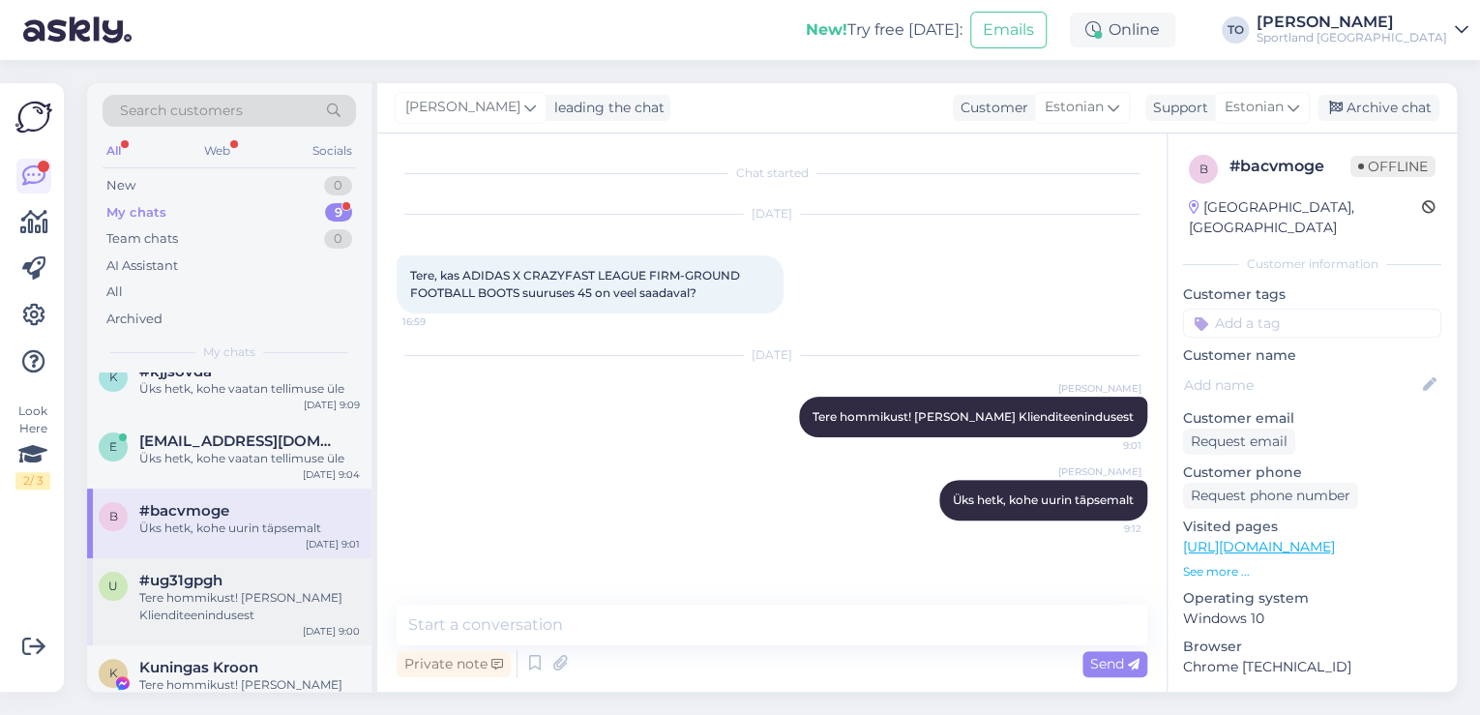
click at [271, 610] on div "Tere hommikust! [PERSON_NAME] Klienditeenindusest" at bounding box center [249, 606] width 221 height 35
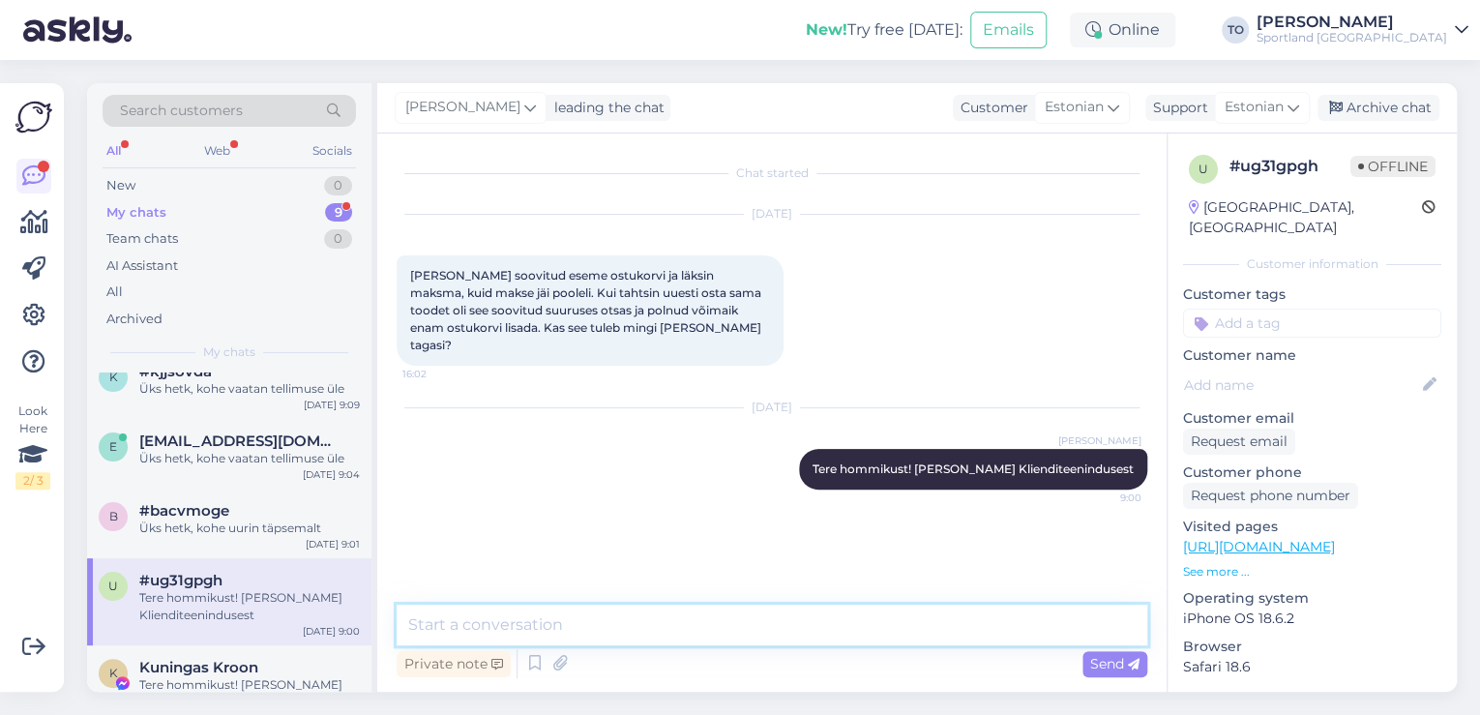
click at [547, 614] on textarea at bounding box center [772, 625] width 751 height 41
click at [547, 631] on textarea "Palun täpsustage,[PERSON_NAME]" at bounding box center [772, 625] width 751 height 41
click at [652, 623] on textarea "Palun täpsustage, kelle" at bounding box center [772, 625] width 751 height 41
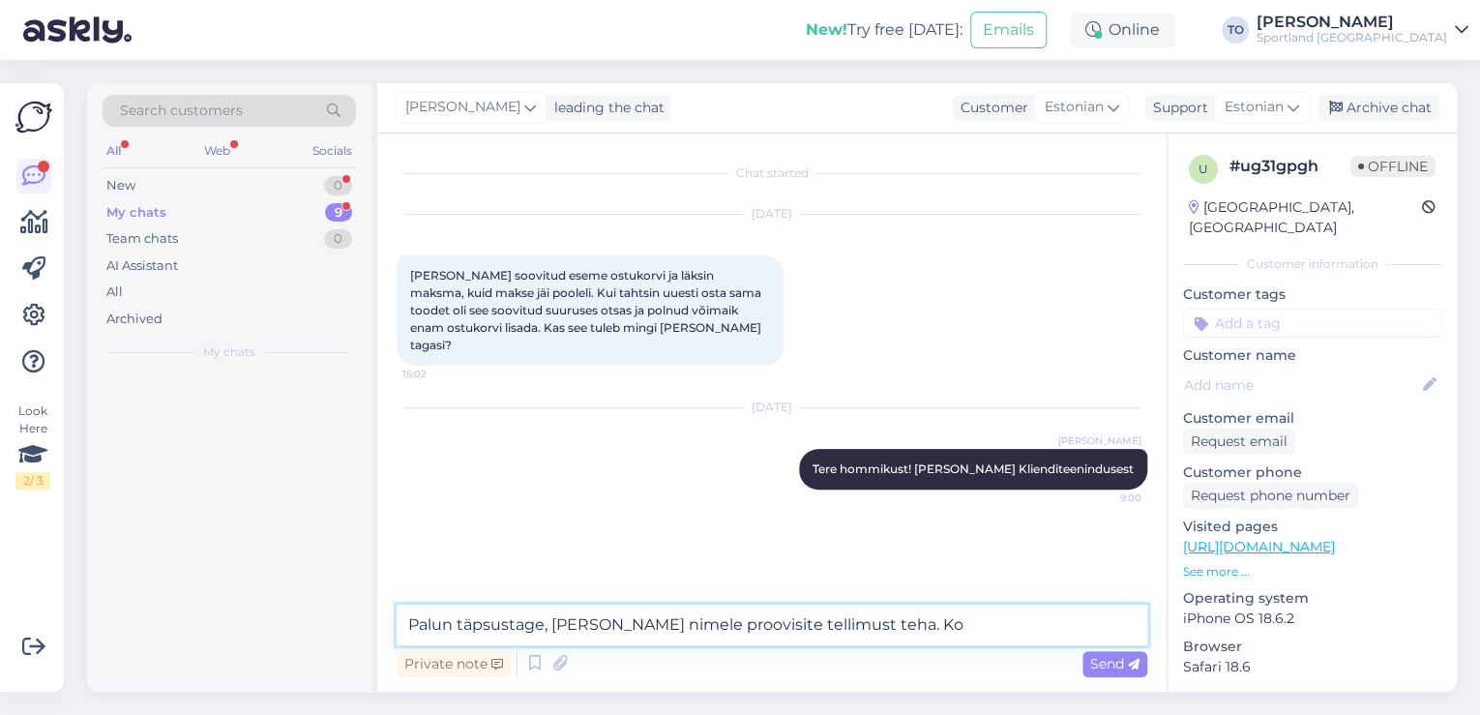
scroll to position [0, 0]
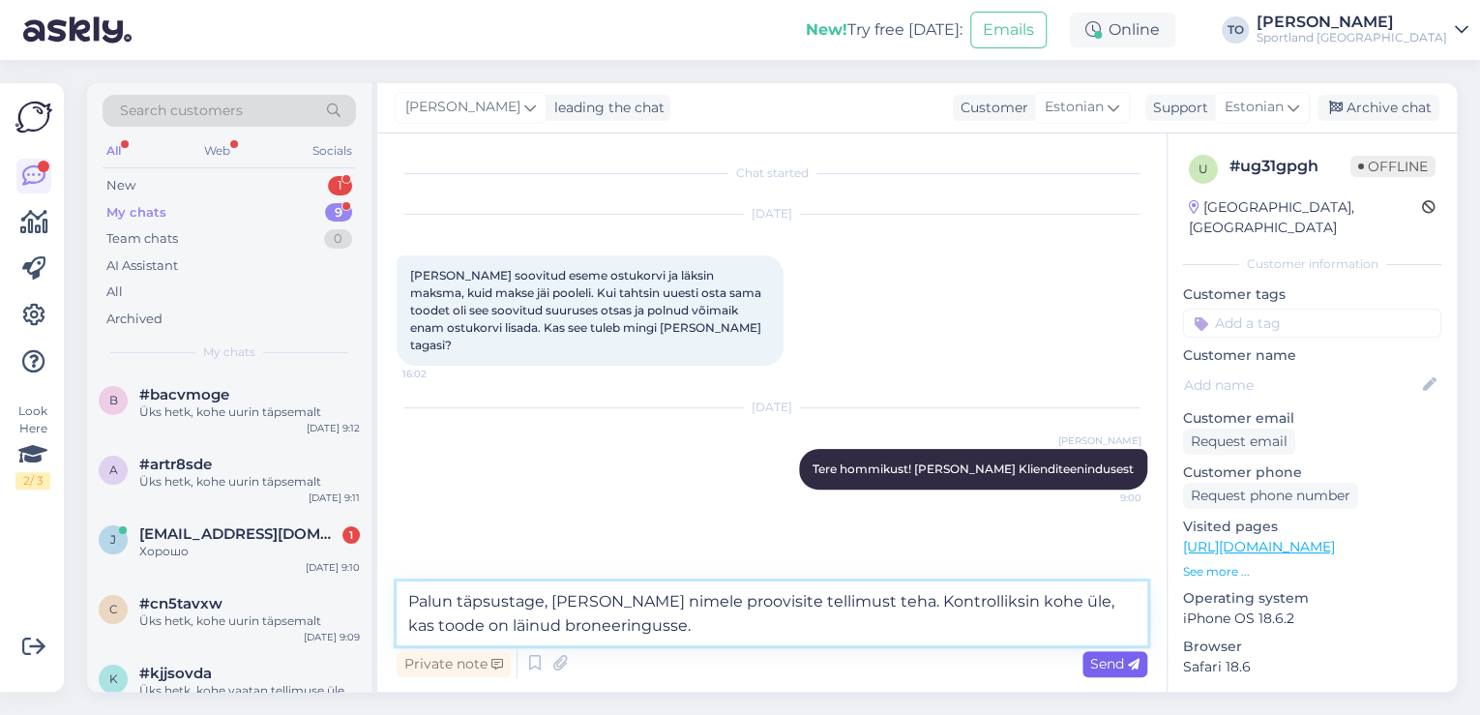
type textarea "Palun täpsustage, [PERSON_NAME] nimele proovisite tellimust teha. Kontrolliksin…"
click at [1105, 656] on span "Send" at bounding box center [1114, 663] width 49 height 17
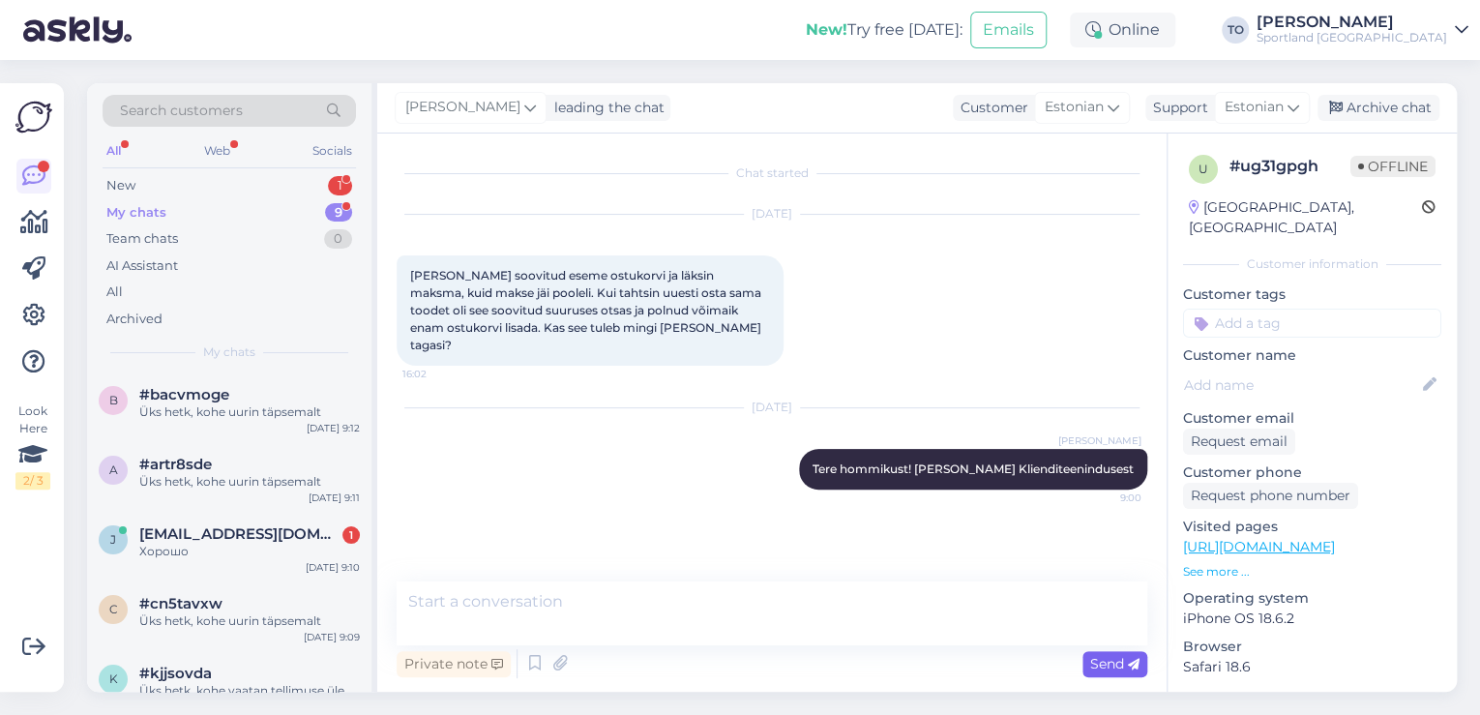
scroll to position [6, 0]
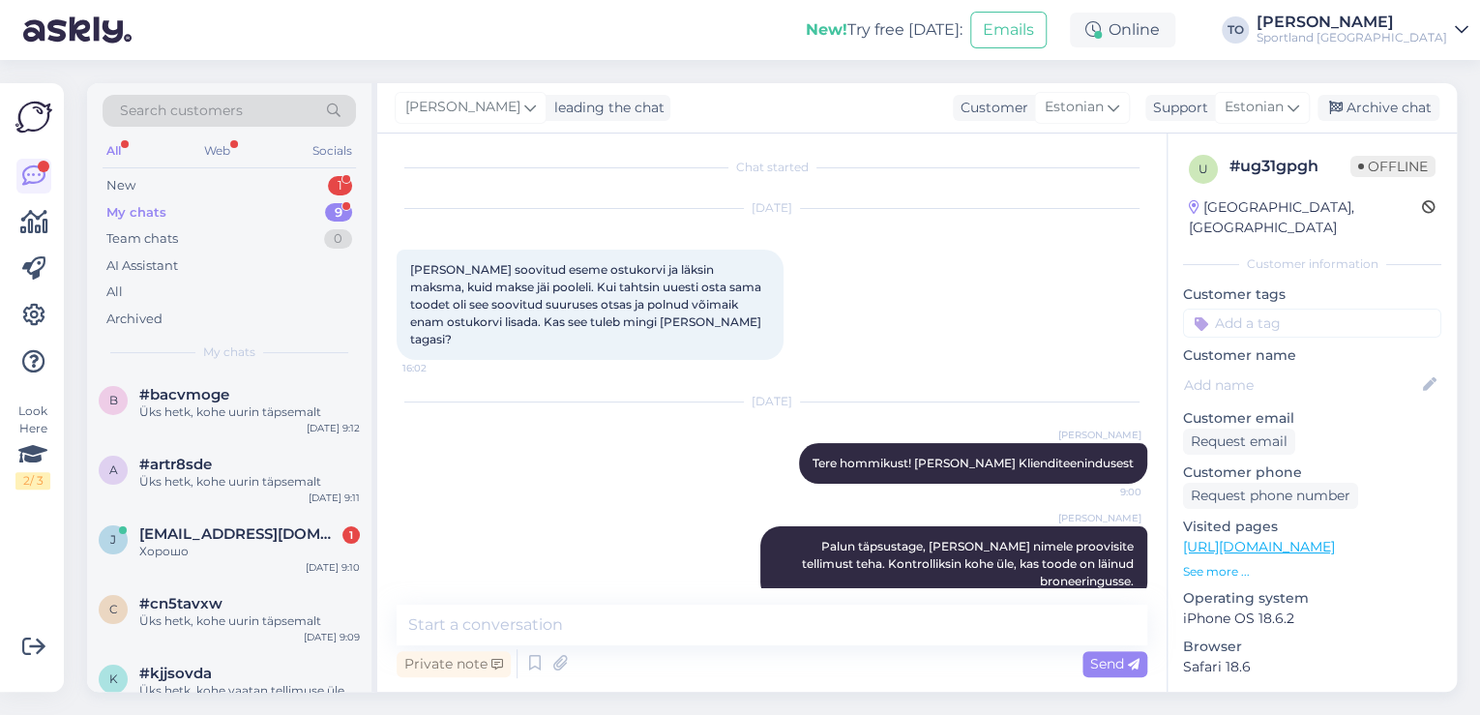
click at [1328, 309] on input at bounding box center [1312, 323] width 258 height 29
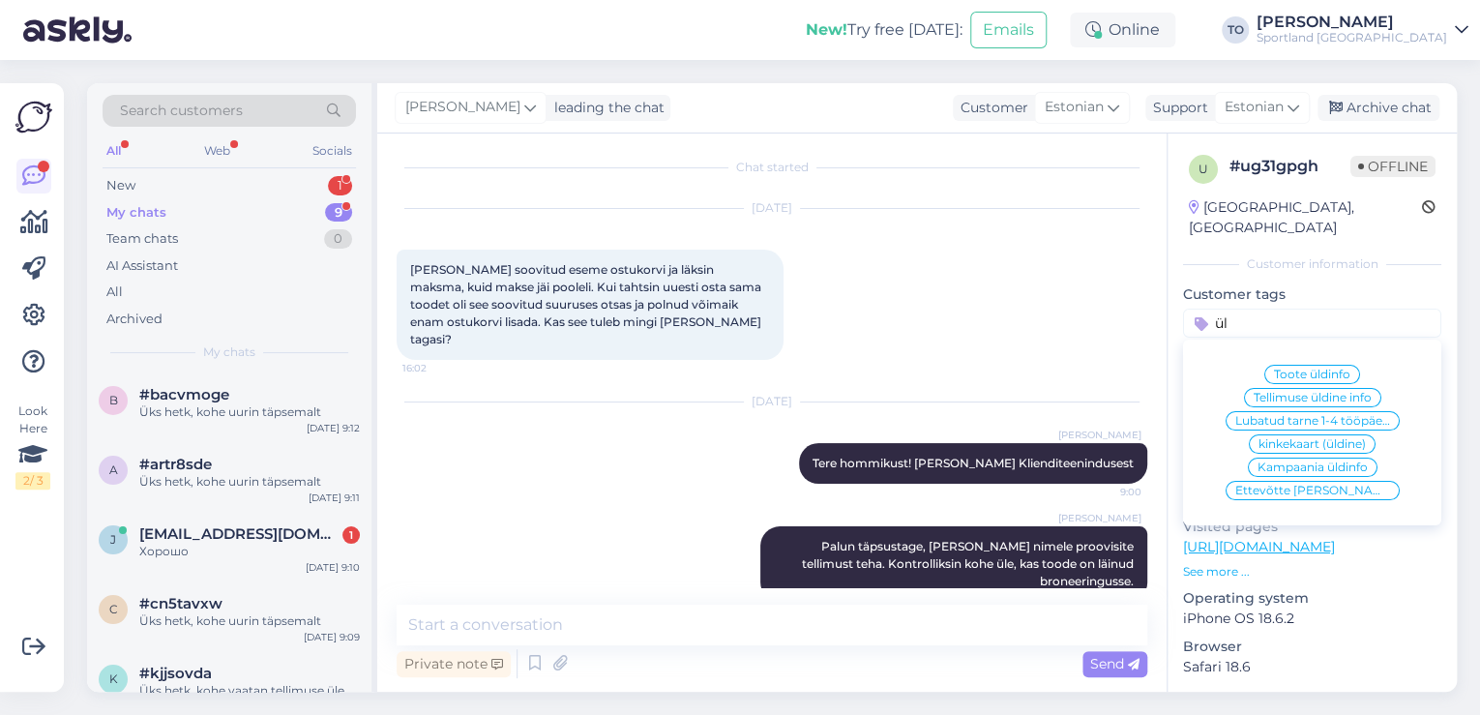
type input "ü"
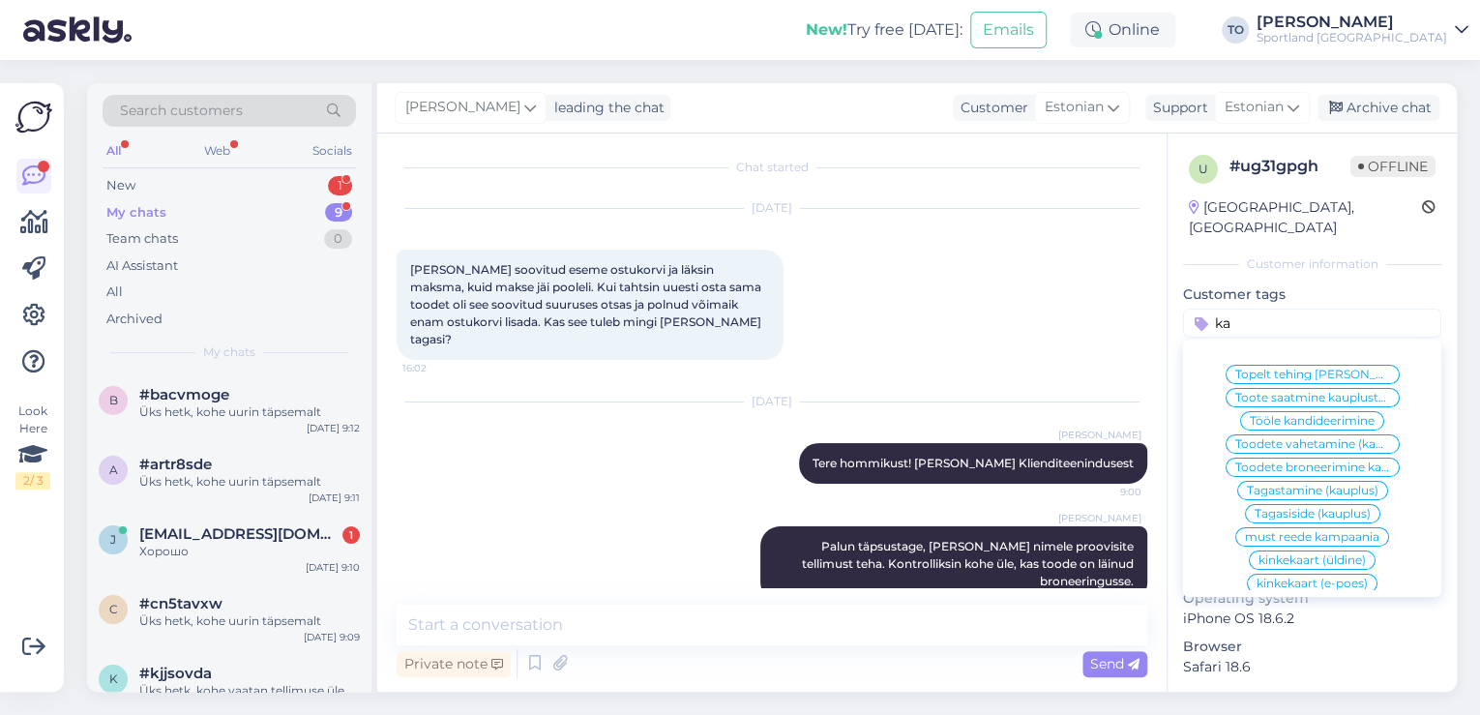
type input "k"
type input "t"
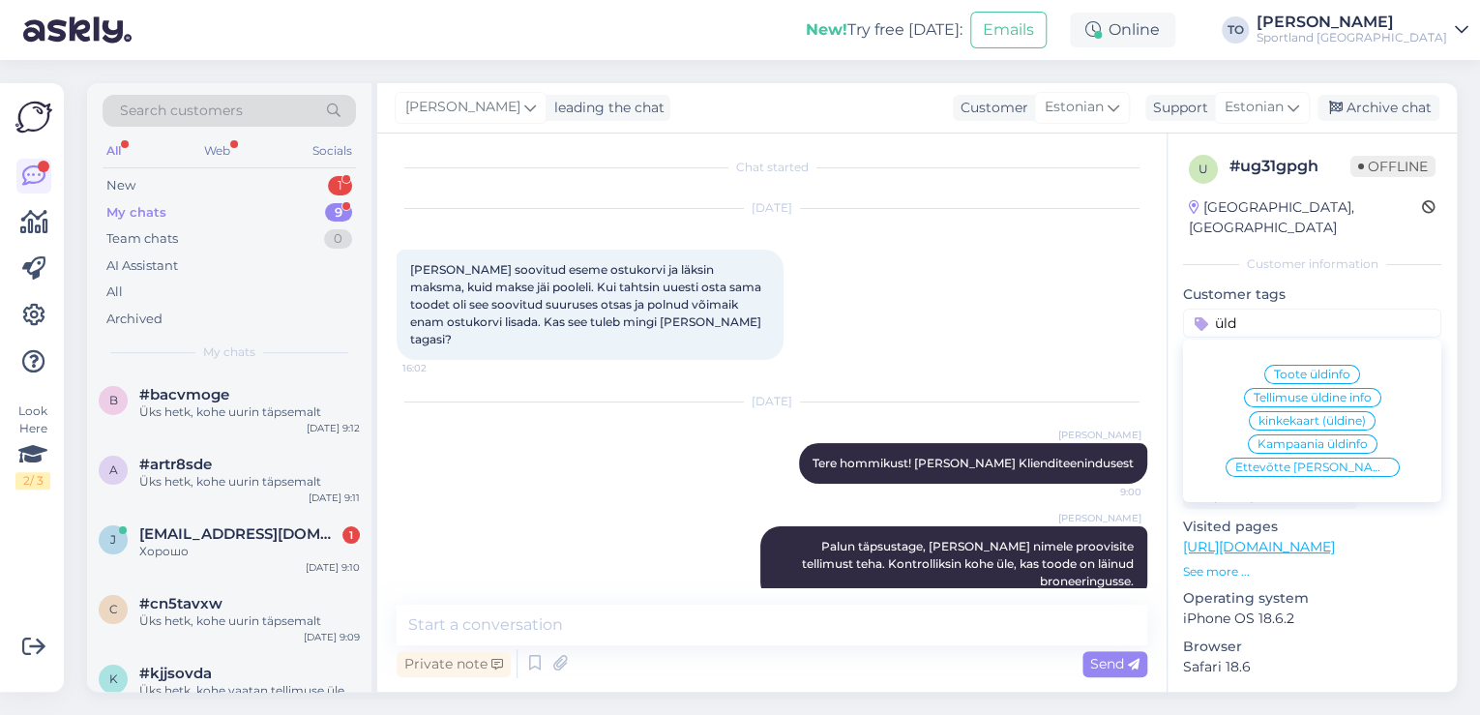
type input "üld"
click at [1335, 392] on span "Tellimuse üldine info" at bounding box center [1313, 398] width 118 height 12
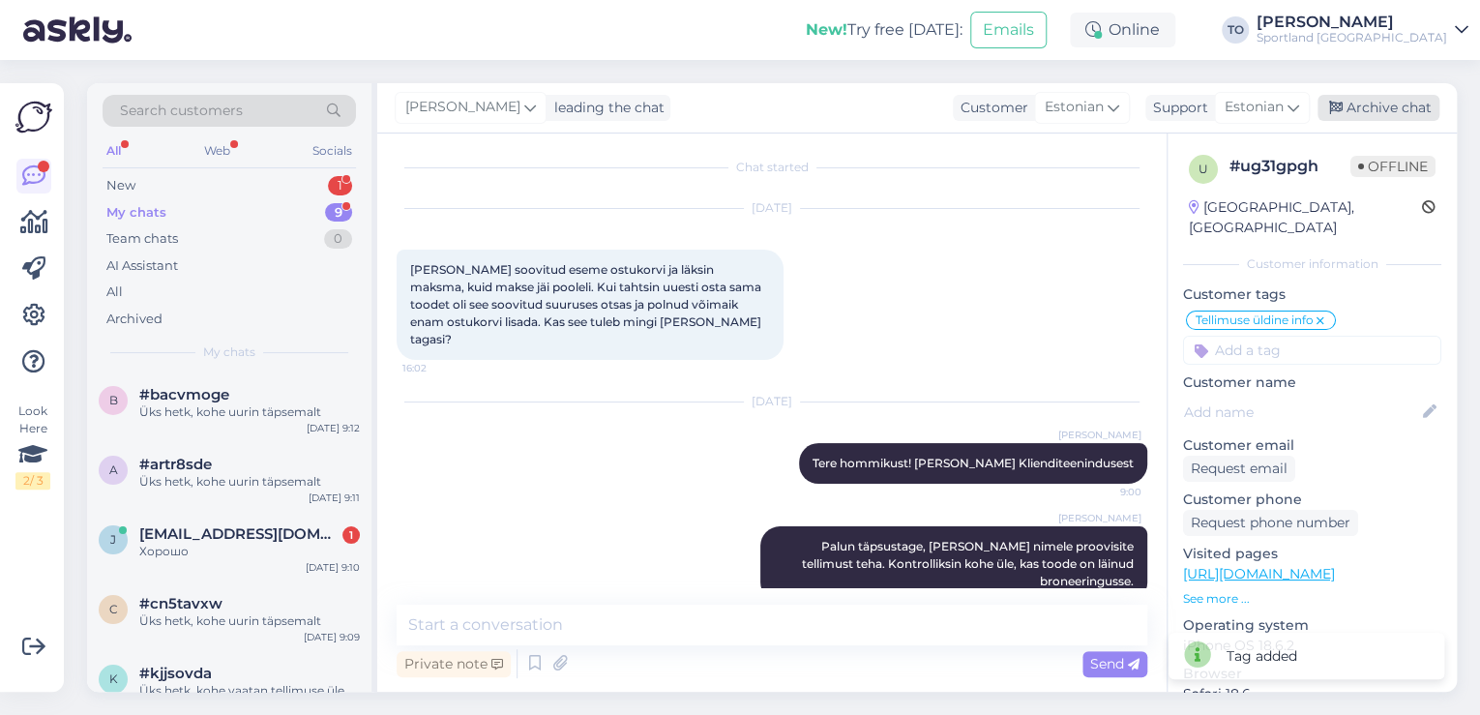
click at [1381, 115] on div "Archive chat" at bounding box center [1379, 108] width 122 height 26
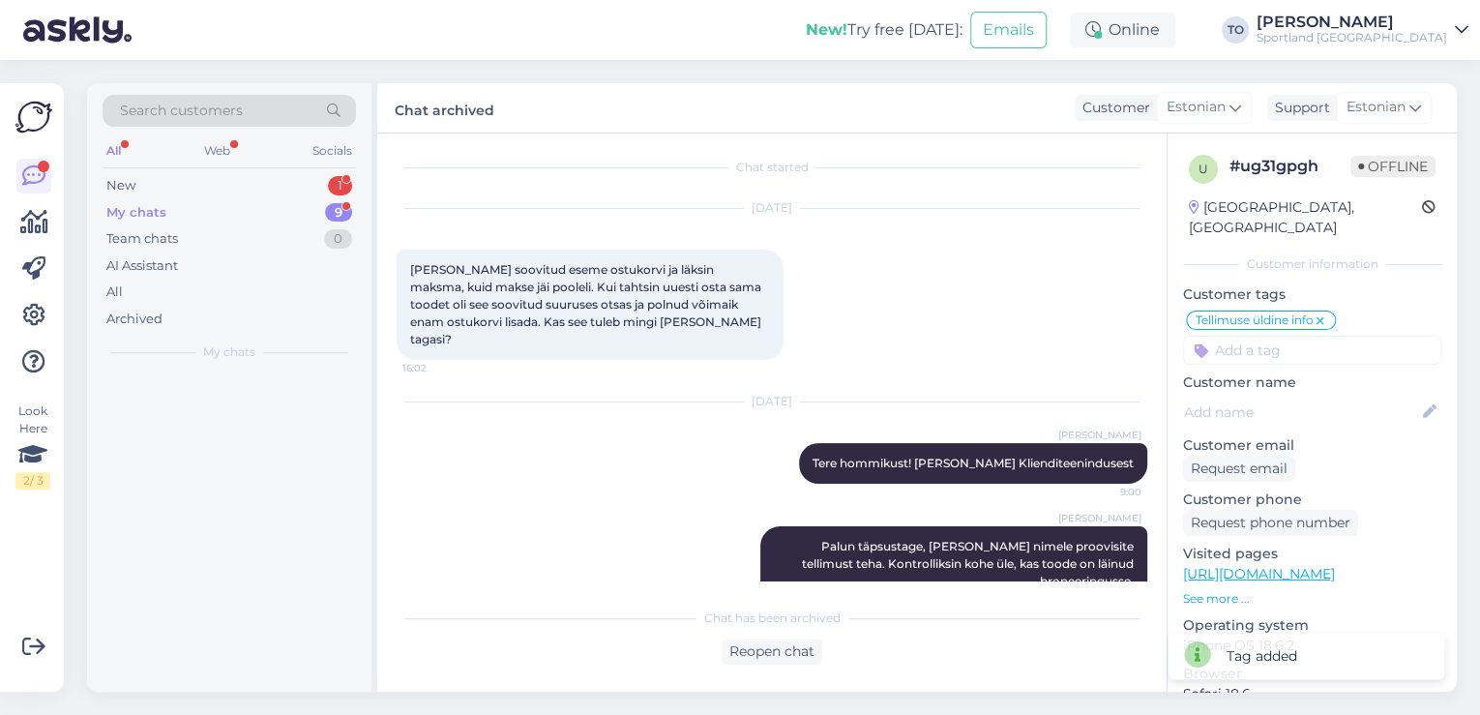
scroll to position [13, 0]
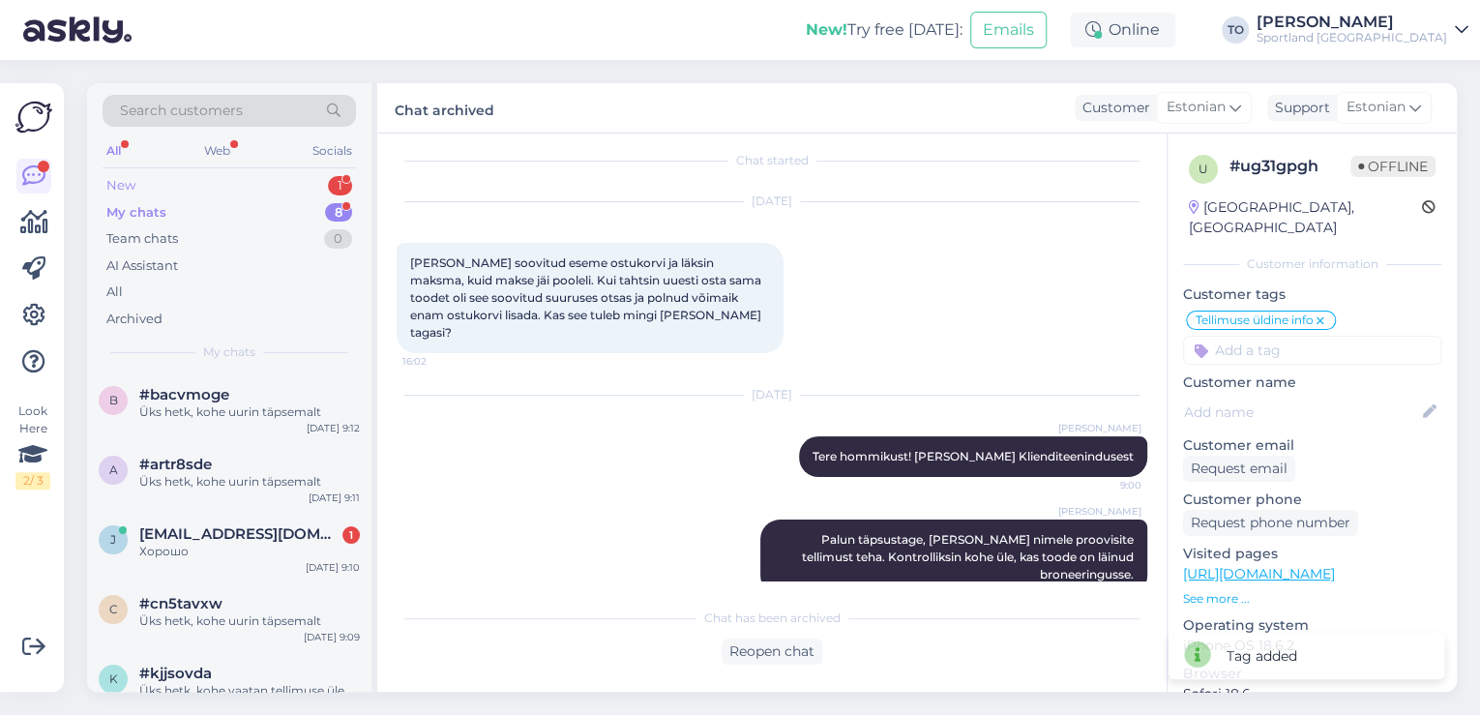
click at [176, 179] on div "New 1" at bounding box center [229, 185] width 253 height 27
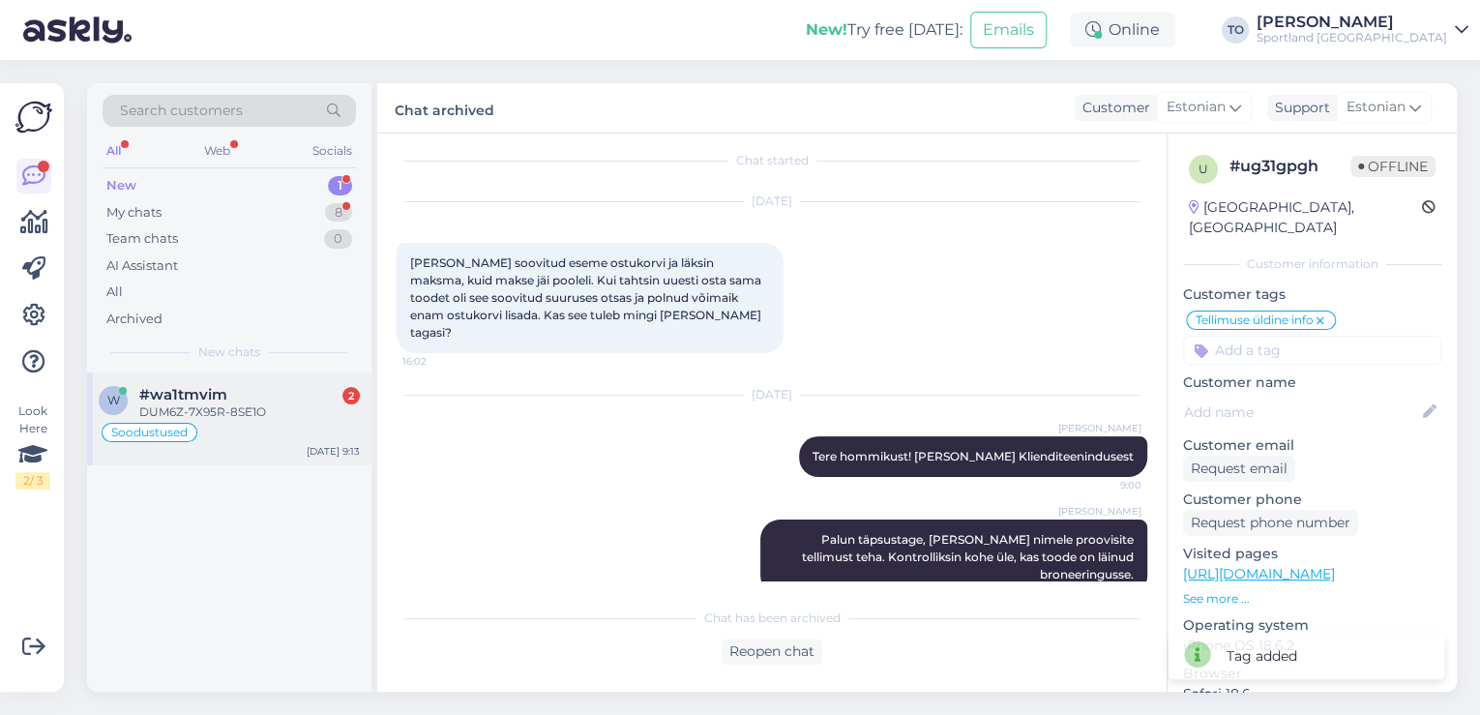
click at [232, 426] on div "Soodustused" at bounding box center [229, 432] width 261 height 23
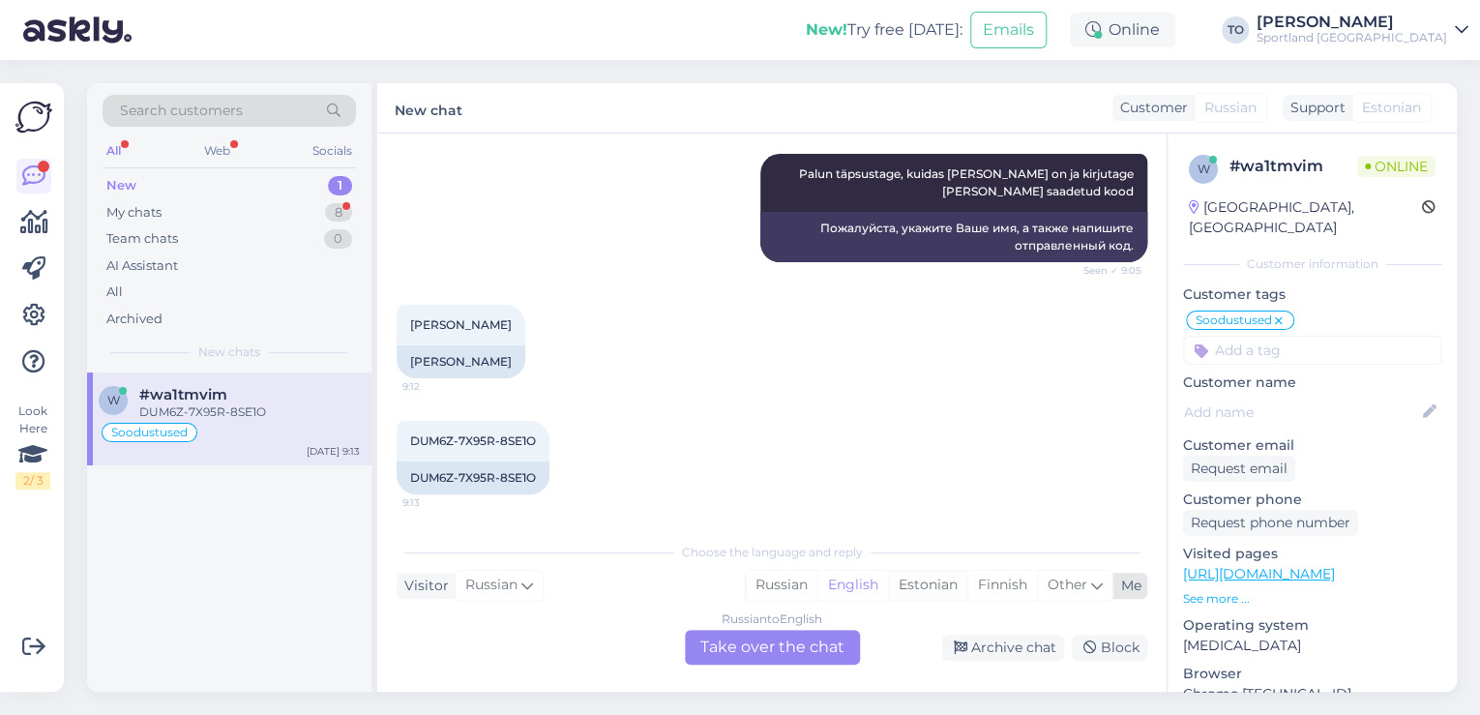
click at [940, 590] on div "Estonian" at bounding box center [927, 585] width 79 height 29
click at [813, 644] on div "Russian to Estonian Take over the chat" at bounding box center [772, 647] width 175 height 35
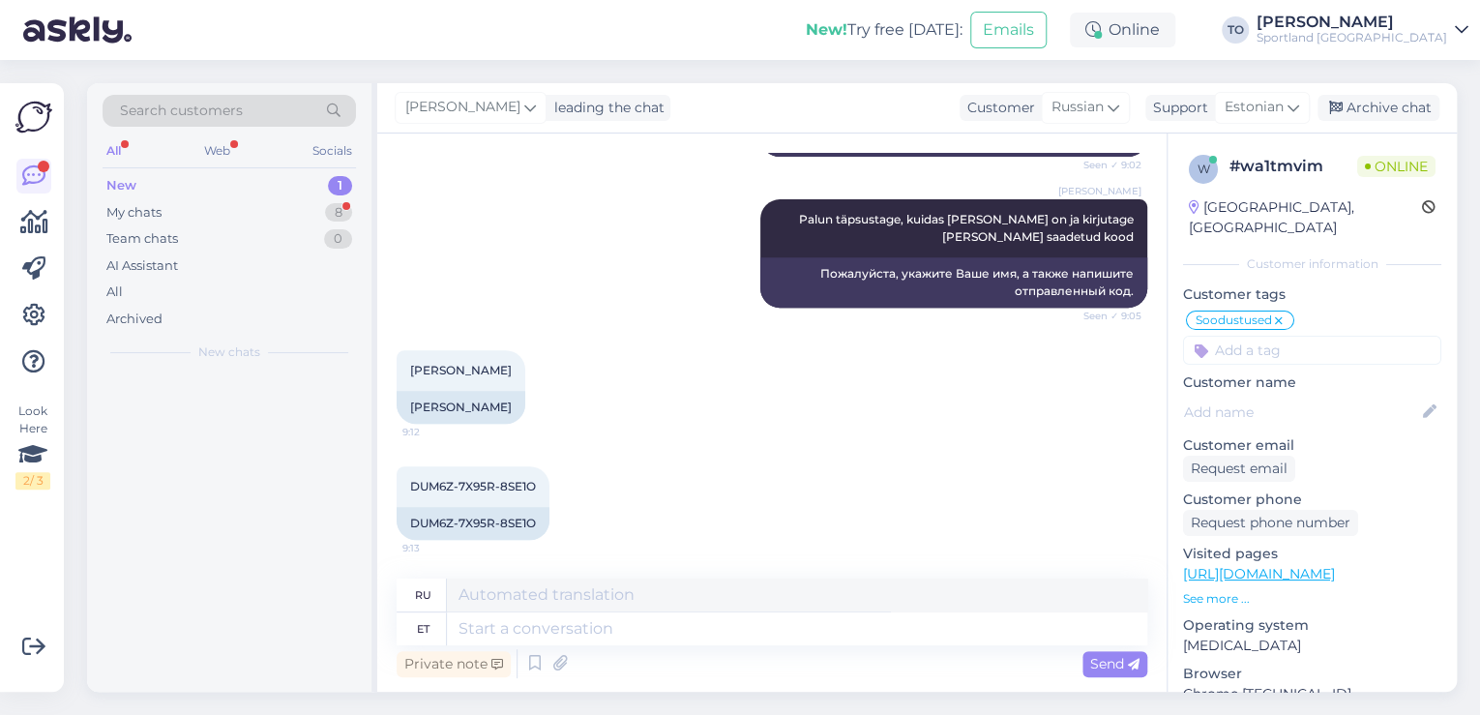
scroll to position [357, 0]
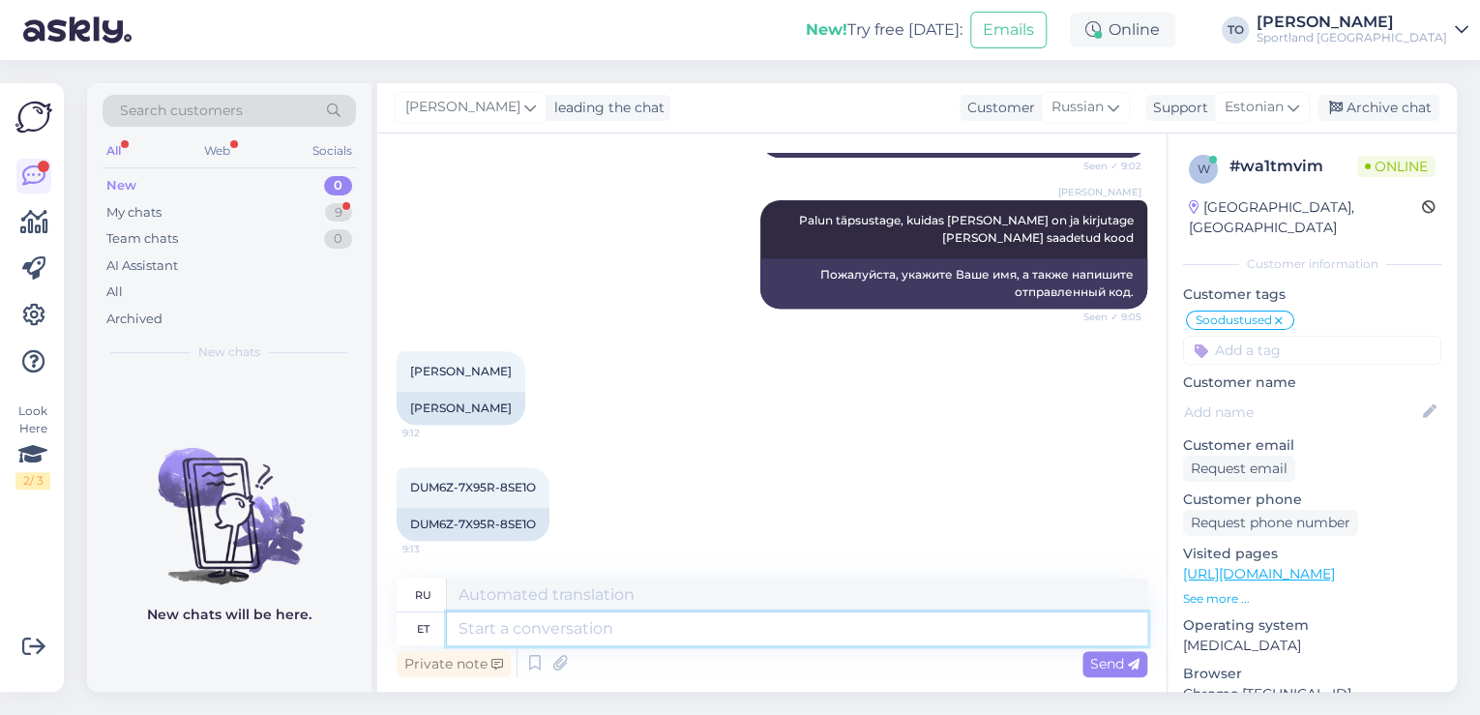
click at [731, 626] on textarea at bounding box center [797, 628] width 700 height 33
type textarea "Tere"
type textarea "Привет"
type textarea "Tere hommikust!"
type textarea "Доброе утро!"
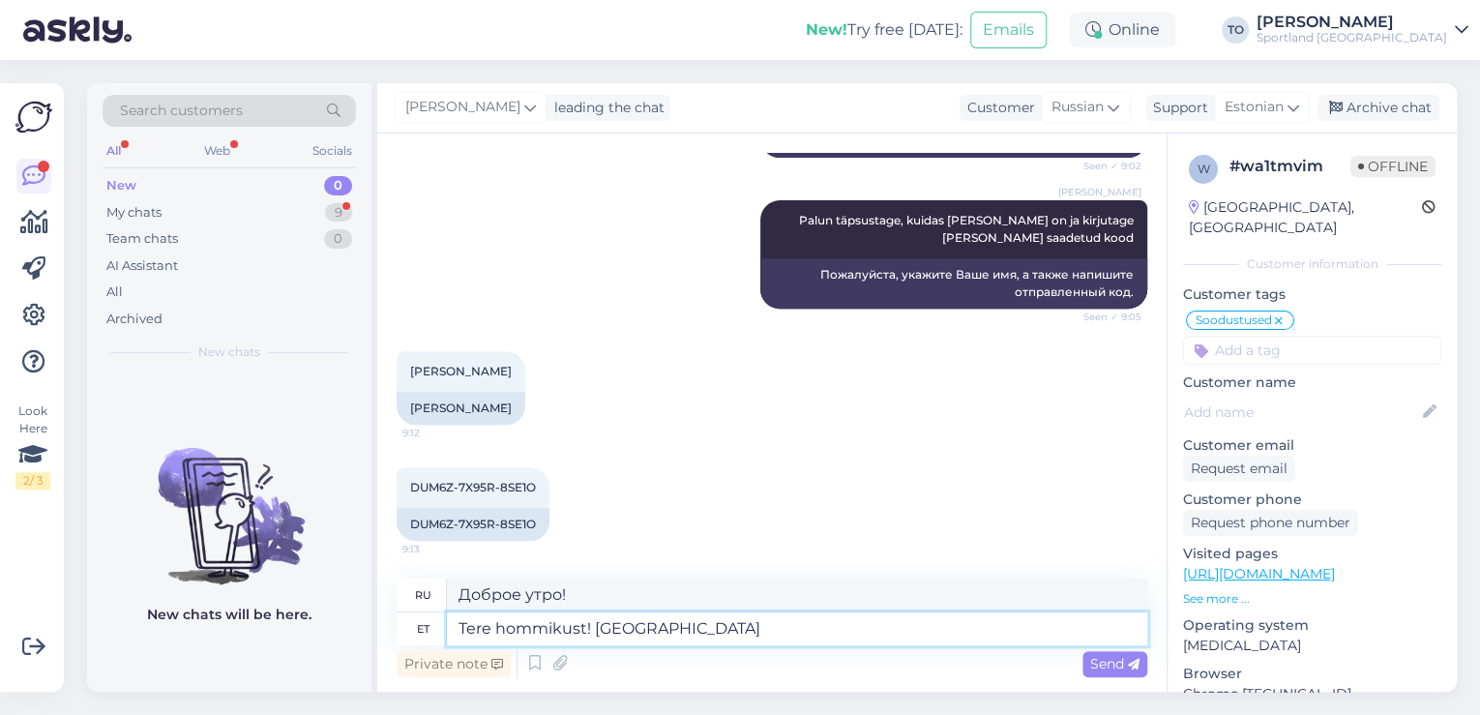
type textarea "Tere hommikust! Olen T"
type textarea "Доброе утро! Я"
type textarea "Tere hommikust! [PERSON_NAME] Kl"
type textarea "Доброе утро! Меня зовут [PERSON_NAME]."
type textarea "Tere hommikust! [PERSON_NAME] Klienditeenindusest"
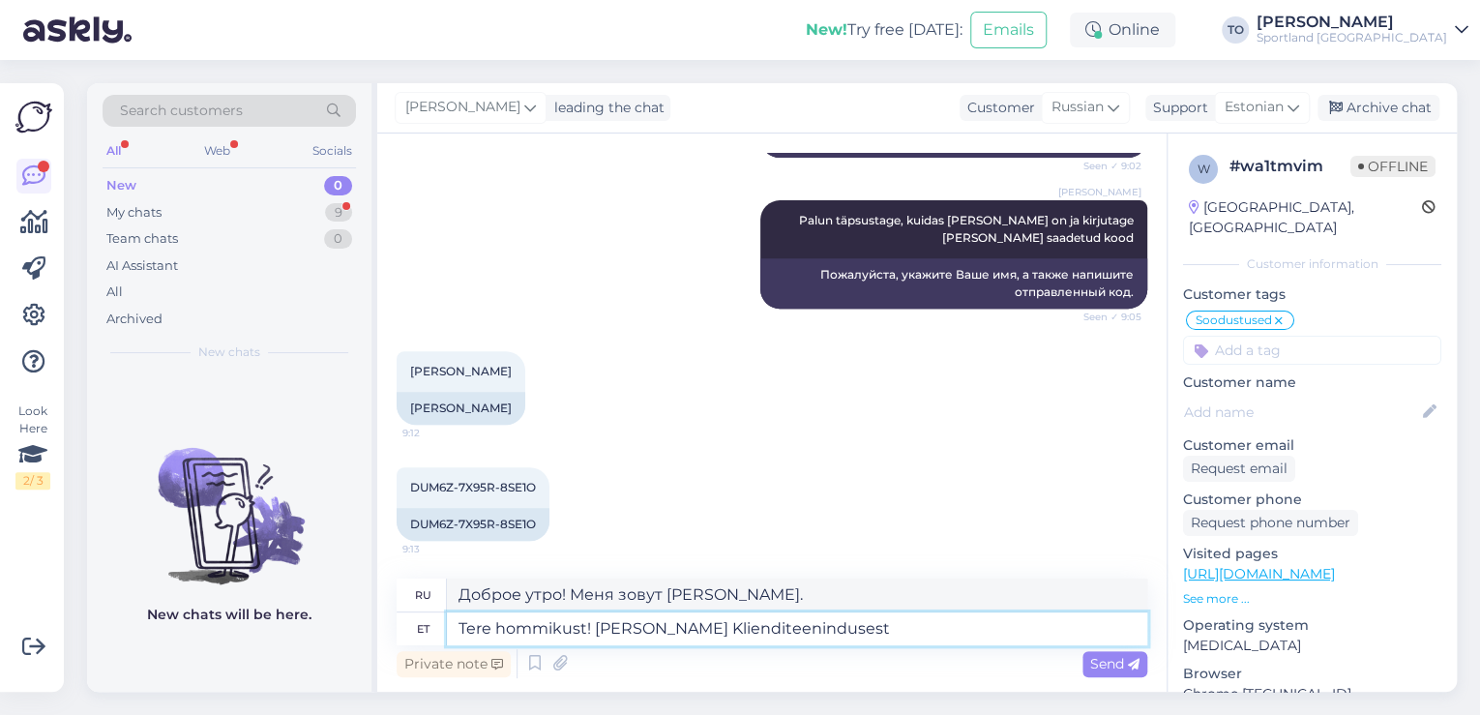
type textarea "Доброе утро! Меня зовут [PERSON_NAME], я из службы поддержки клиентов."
type textarea "Tere hommikust! [PERSON_NAME] Klienditeenindusest"
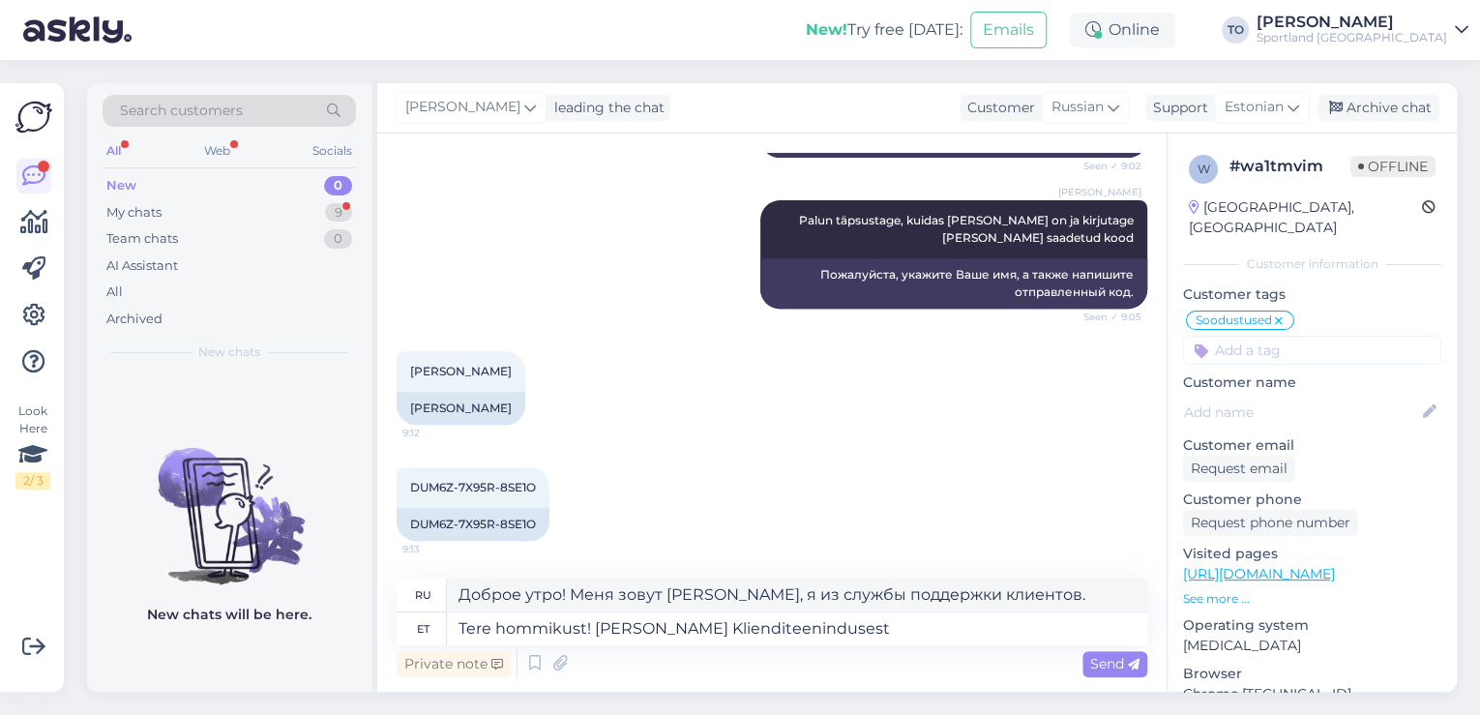
click at [1098, 660] on span "Send" at bounding box center [1114, 663] width 49 height 17
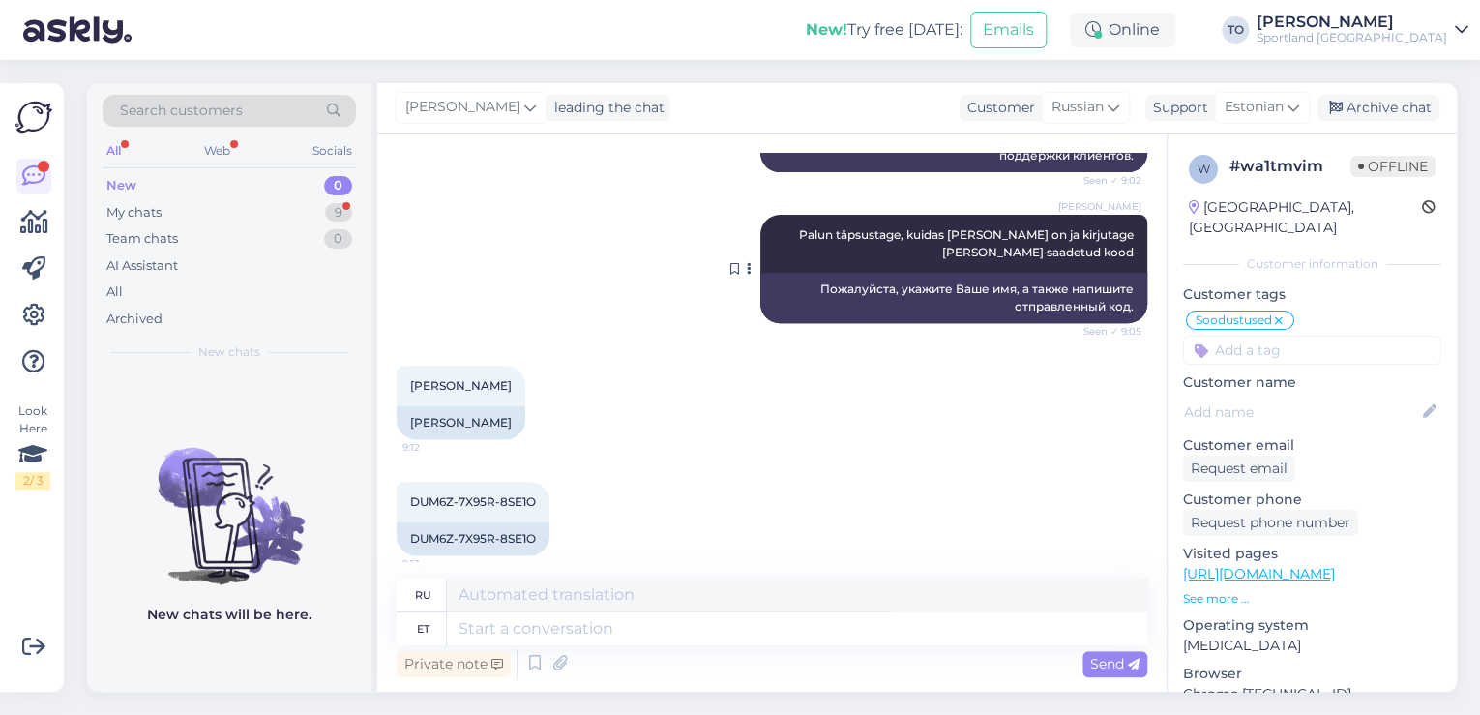
scroll to position [490, 0]
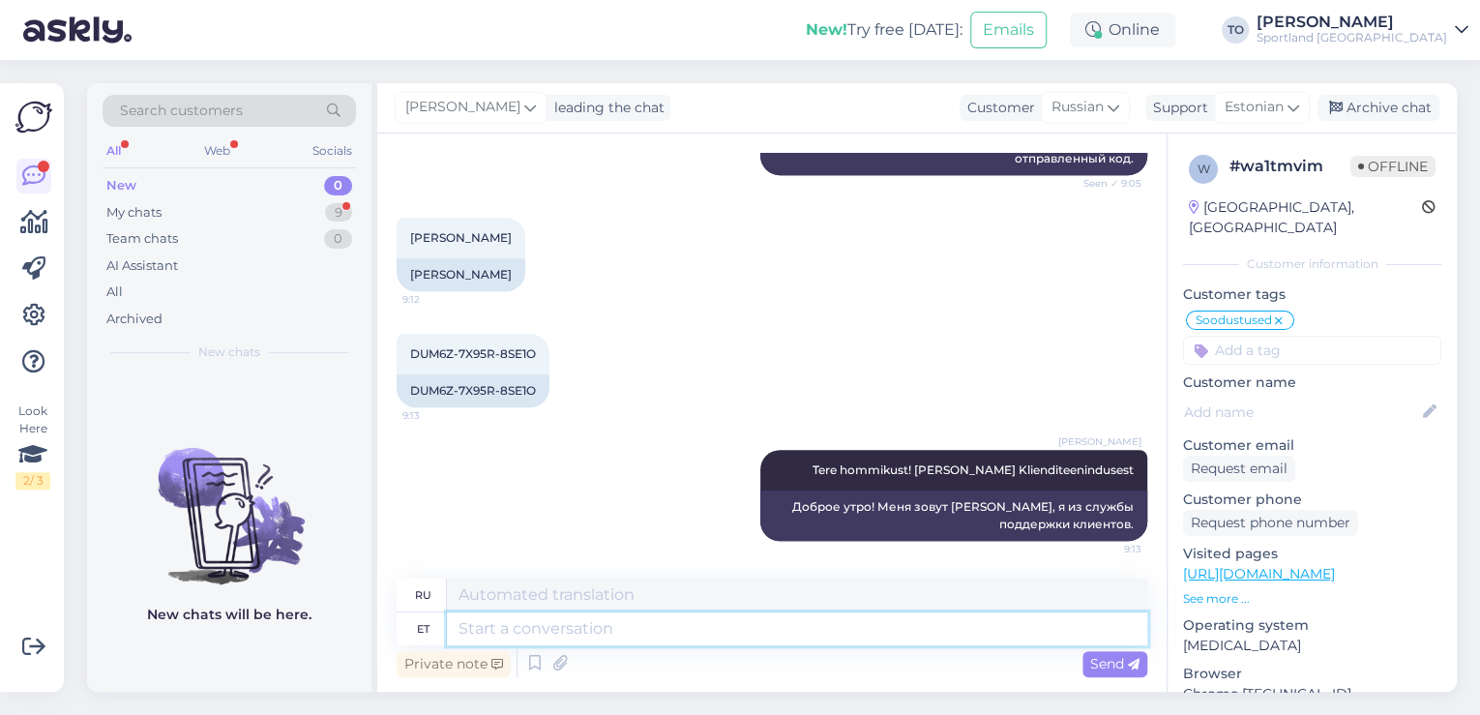
click at [739, 637] on textarea at bounding box center [797, 628] width 700 height 33
type textarea "Üks"
type textarea "Один"
type textarea "Üks hetk,"
type textarea "Одну минуту,"
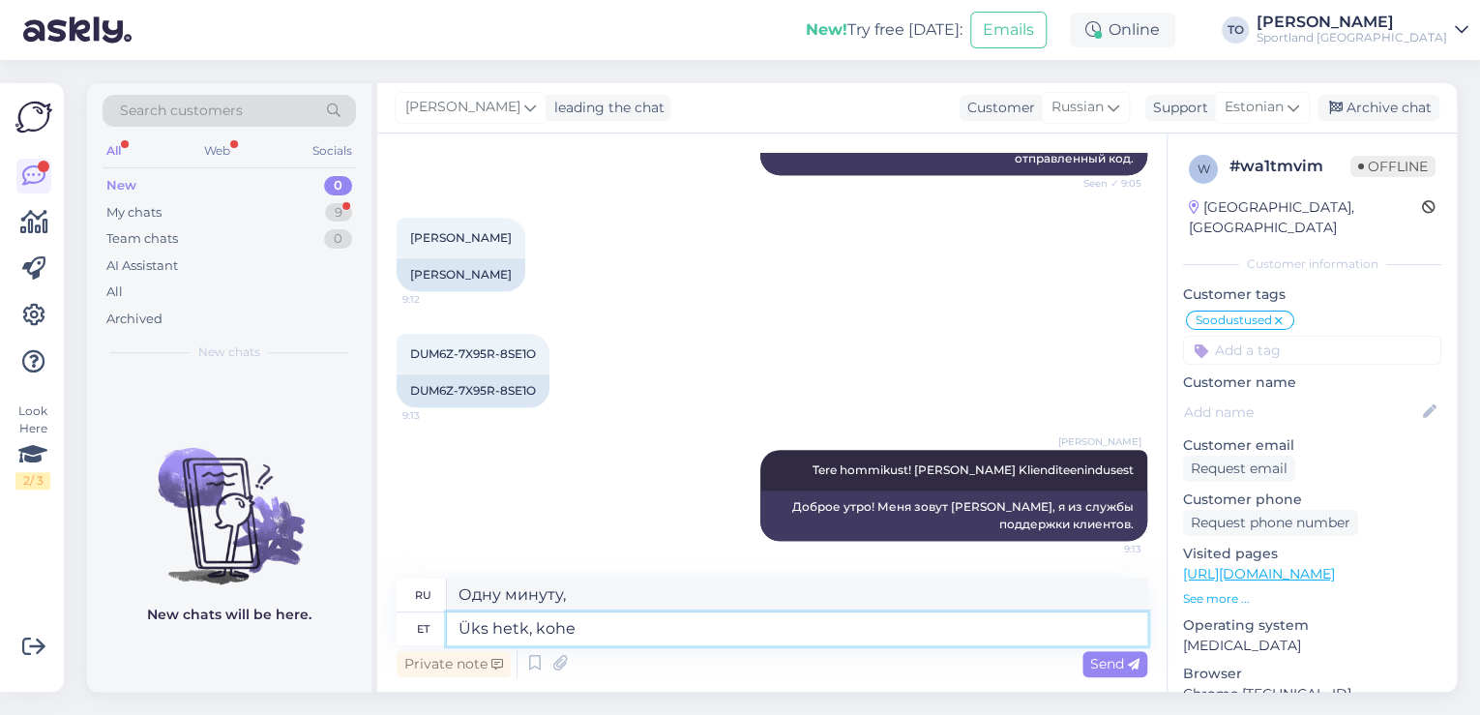
type textarea "Üks hetk, kohe"
type textarea "Одну минуту, прямо сейчас"
type textarea "Üks hetk, kohe kontrollin"
type textarea "Одну минуту, я сейчас проверю."
type textarea "Üks hetk, kohe kontrollin, m"
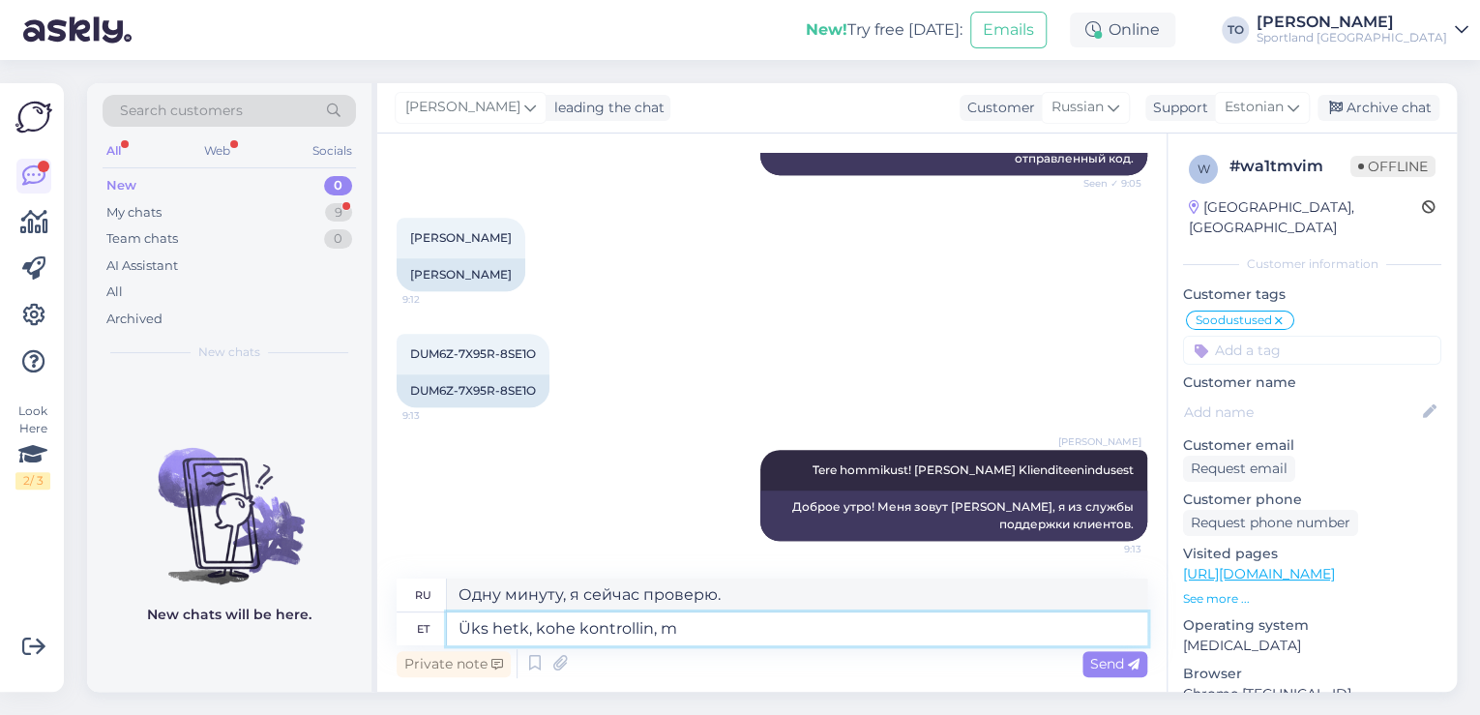
type textarea "Одну минуту, я сейчас проверю,"
type textarea "Üks hetk, kohe kontrollin, milles"
type textarea "Одну минуту, я проверю, что там."
type textarea "Üks hetk, kohe kontrollin, milles võib as"
type textarea "Одну минуту, я проверю, что я могу сделать."
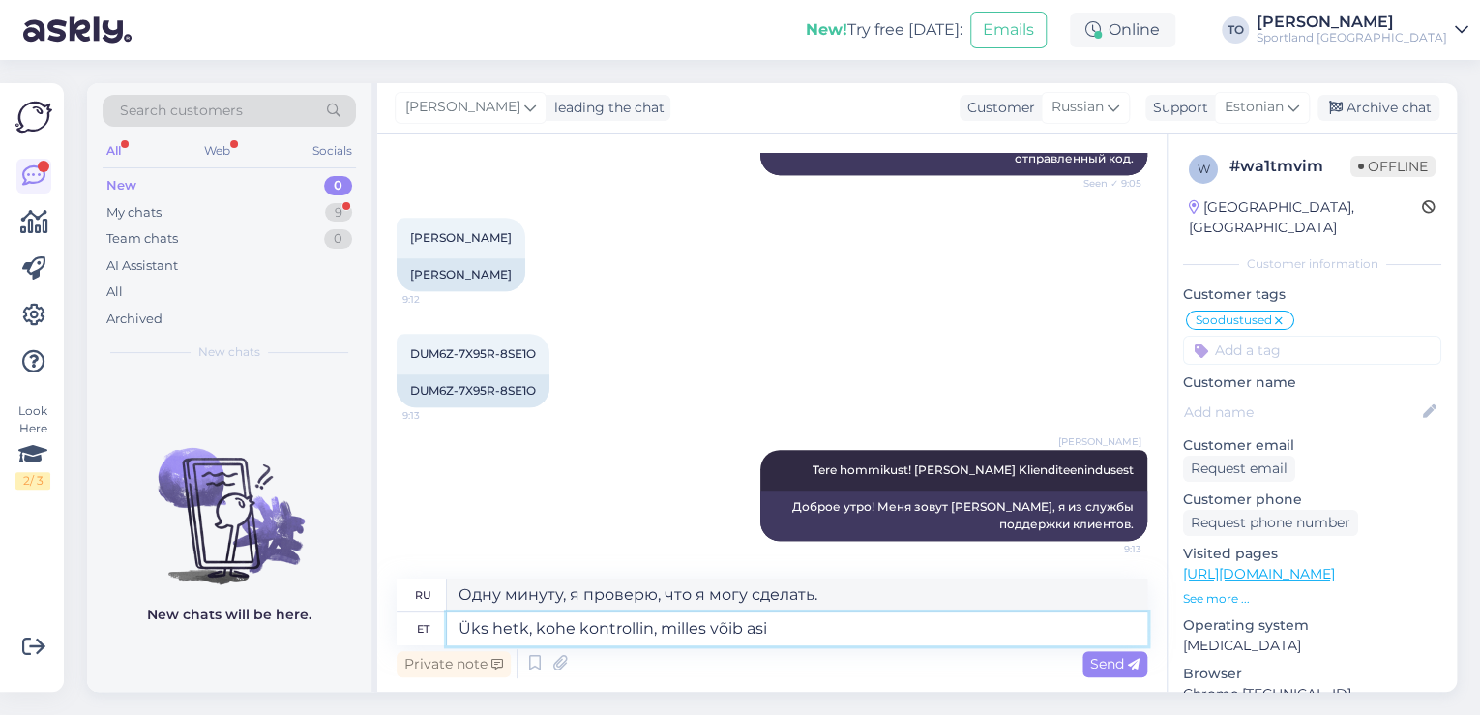
type textarea "Üks hetk, kohe kontrollin, milles võib asi o"
type textarea "Одну минуту, я проверю, в чем проблема."
type textarea "Üks hetk, kohe kontrollin, milles võib asi olla"
type textarea "Одну минуту, я проверю, в чем может быть проблема."
type textarea "Üks hetk, kohe kontrollin, milles võib asi olla"
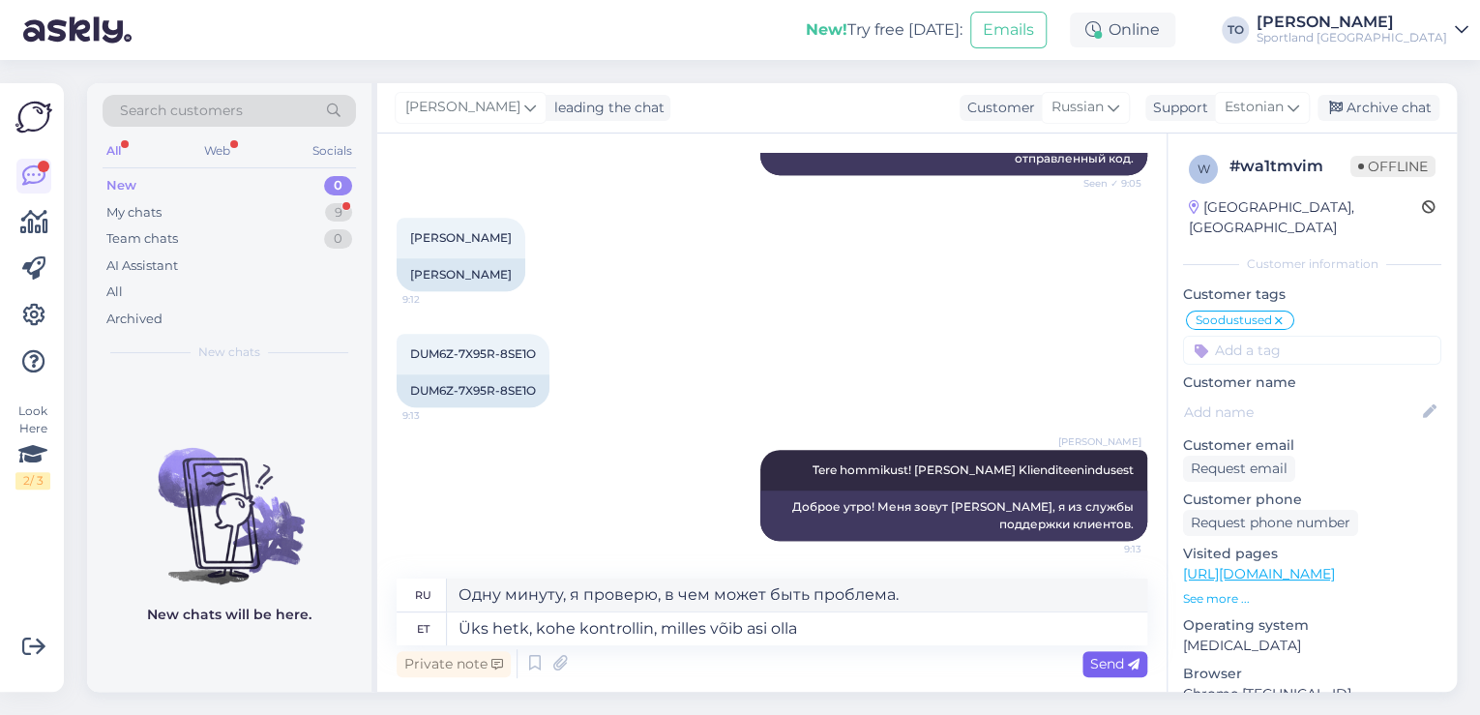
click at [1125, 660] on span "Send" at bounding box center [1114, 663] width 49 height 17
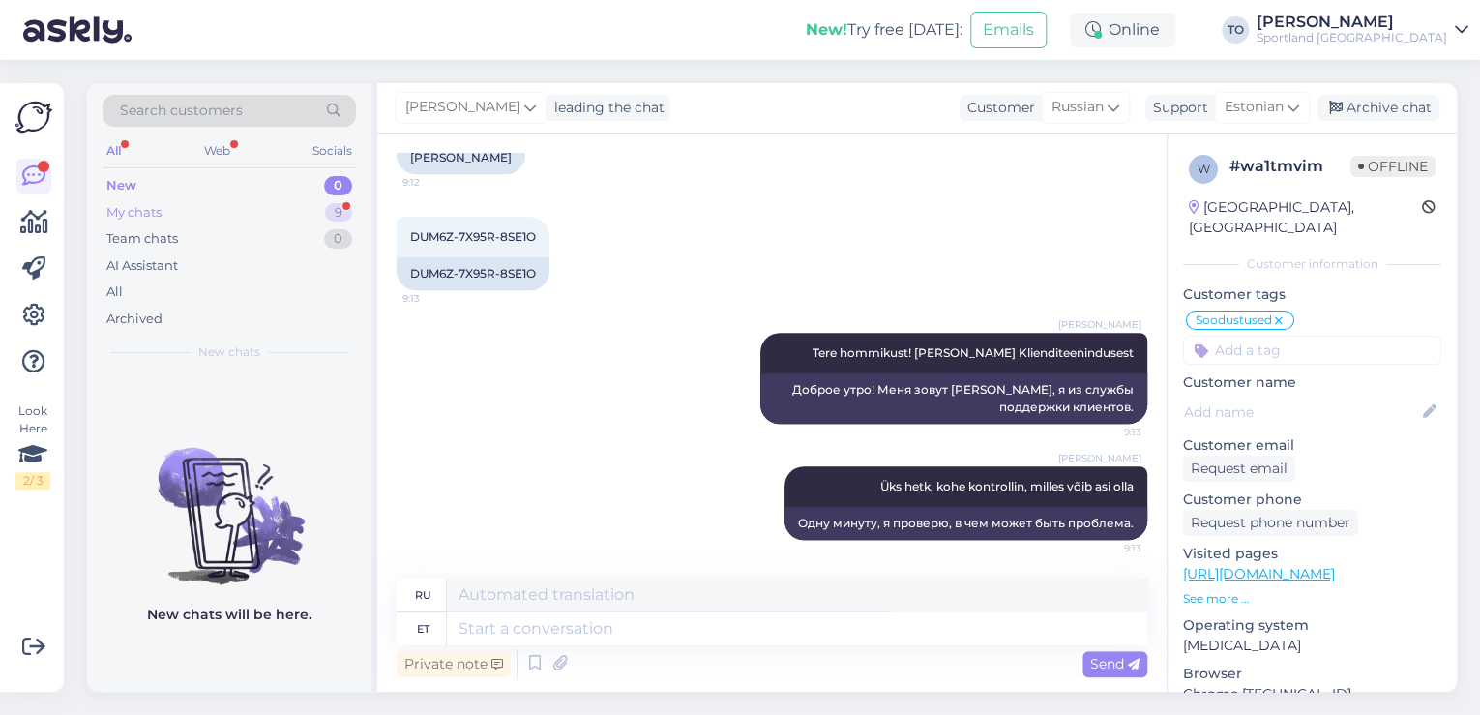
click at [200, 214] on div "My chats 9" at bounding box center [229, 212] width 253 height 27
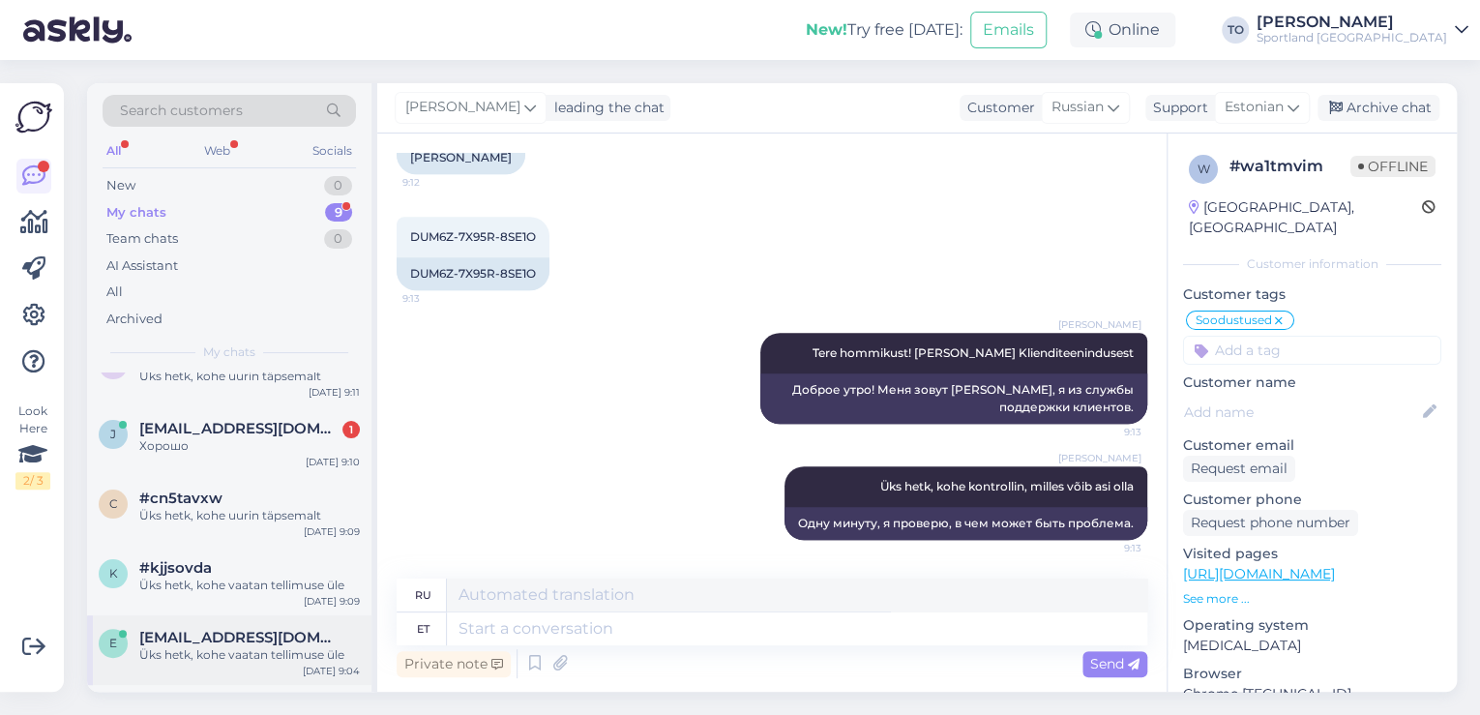
scroll to position [381, 0]
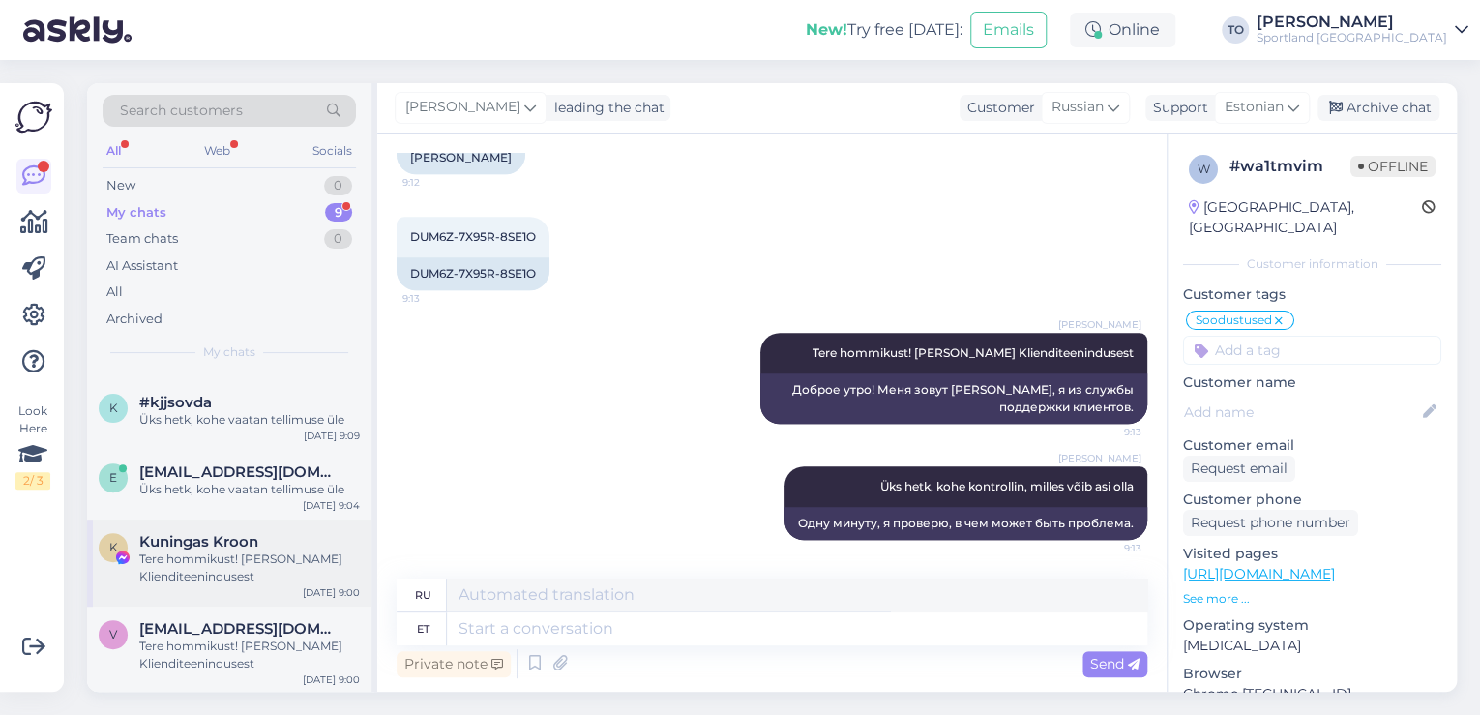
click at [280, 542] on div "Kuningas Kroon" at bounding box center [249, 541] width 221 height 17
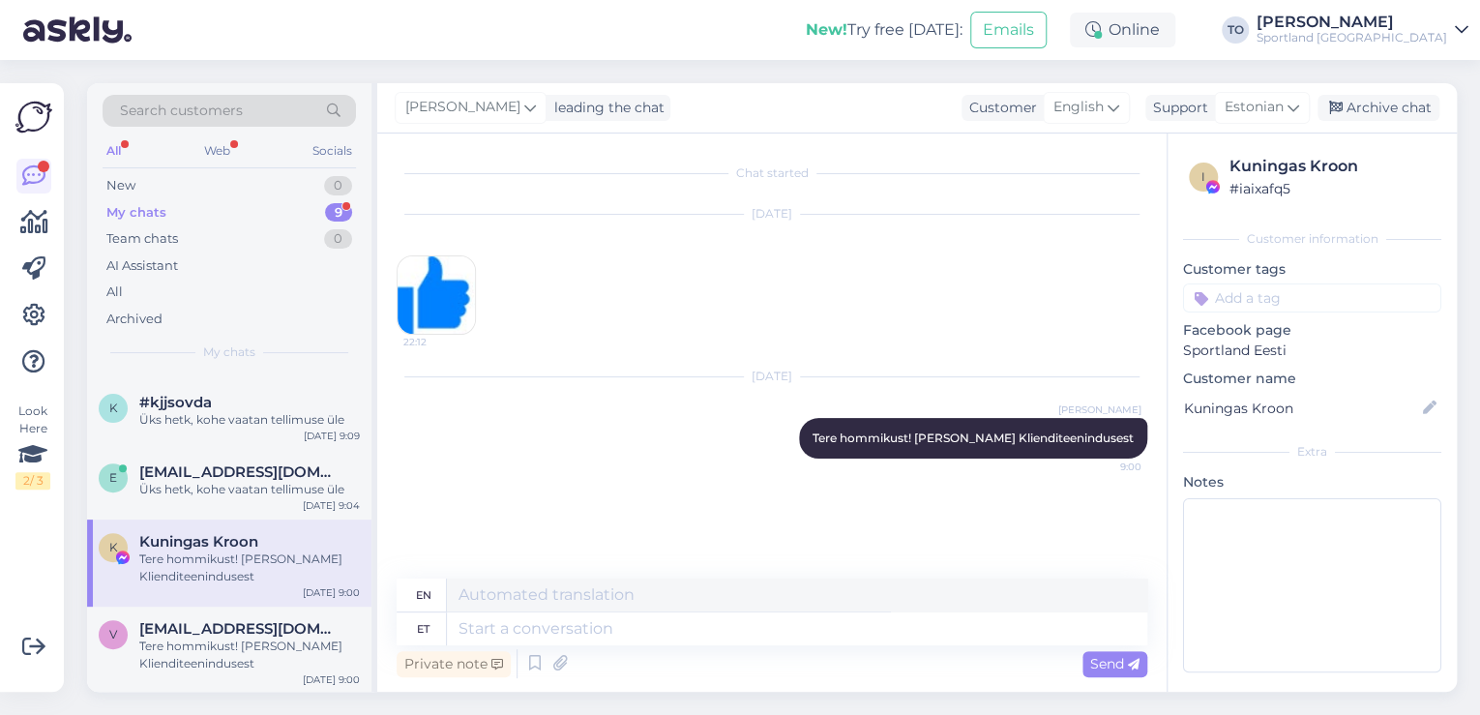
scroll to position [0, 0]
click at [1297, 298] on input at bounding box center [1312, 297] width 258 height 29
type input "sõnum"
click at [1320, 341] on div "chat ilma sõnumita" at bounding box center [1312, 349] width 133 height 19
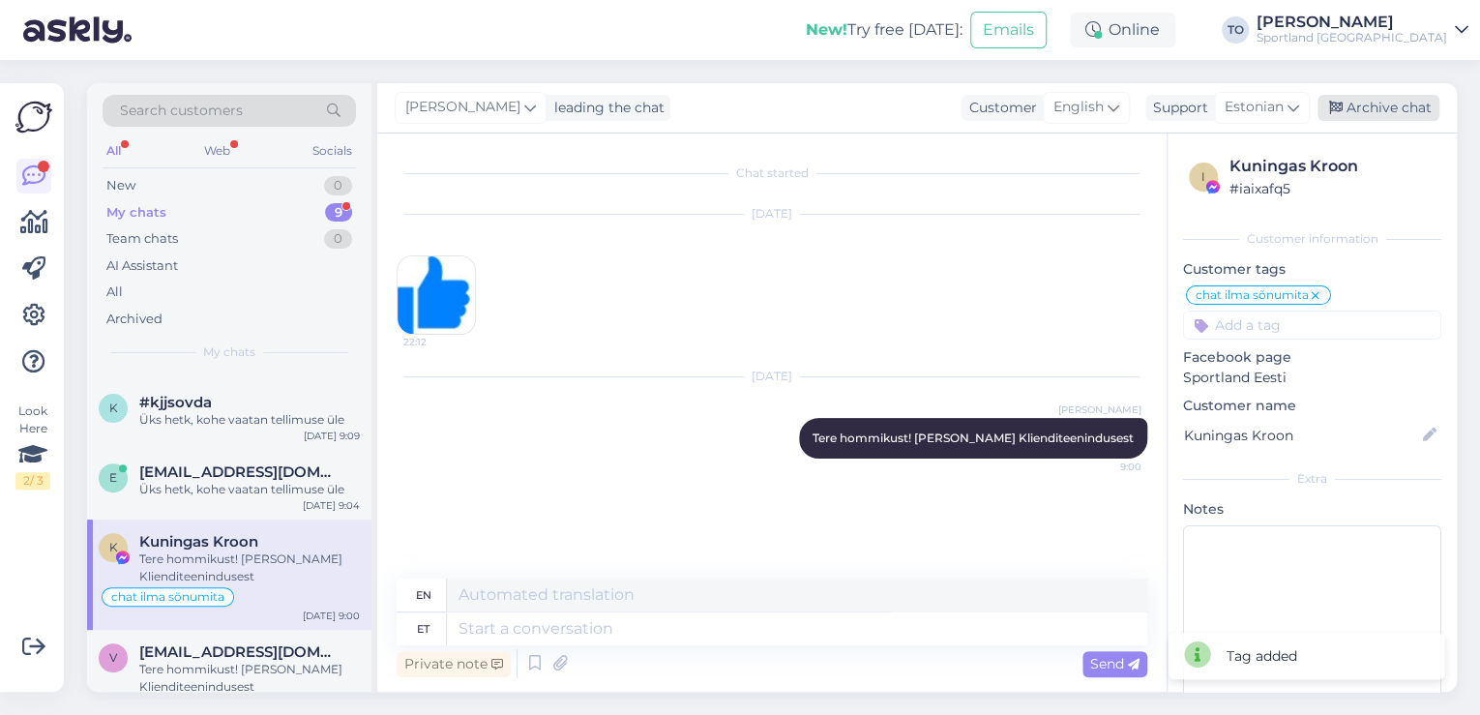
click at [1389, 110] on div "Archive chat" at bounding box center [1379, 108] width 122 height 26
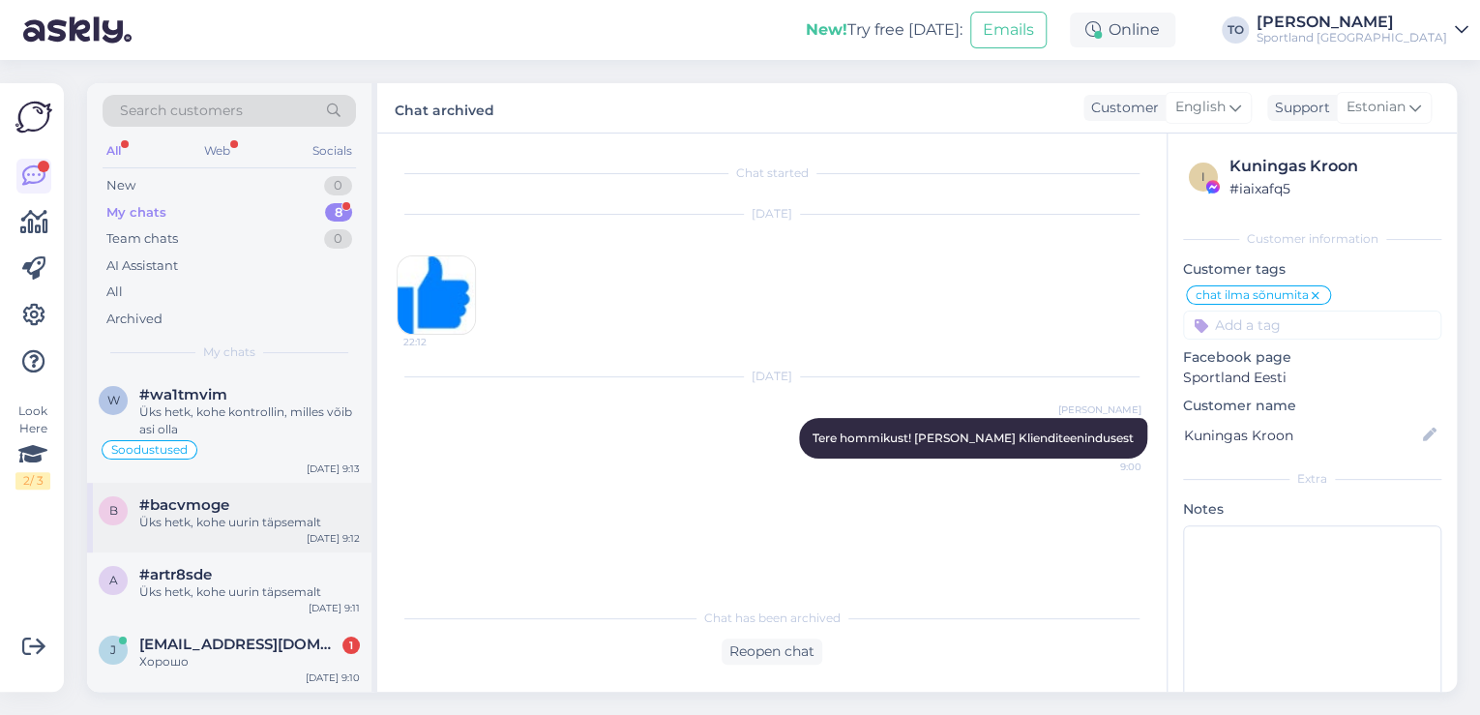
click at [283, 519] on div "Üks hetk, kohe uurin täpsemalt" at bounding box center [249, 522] width 221 height 17
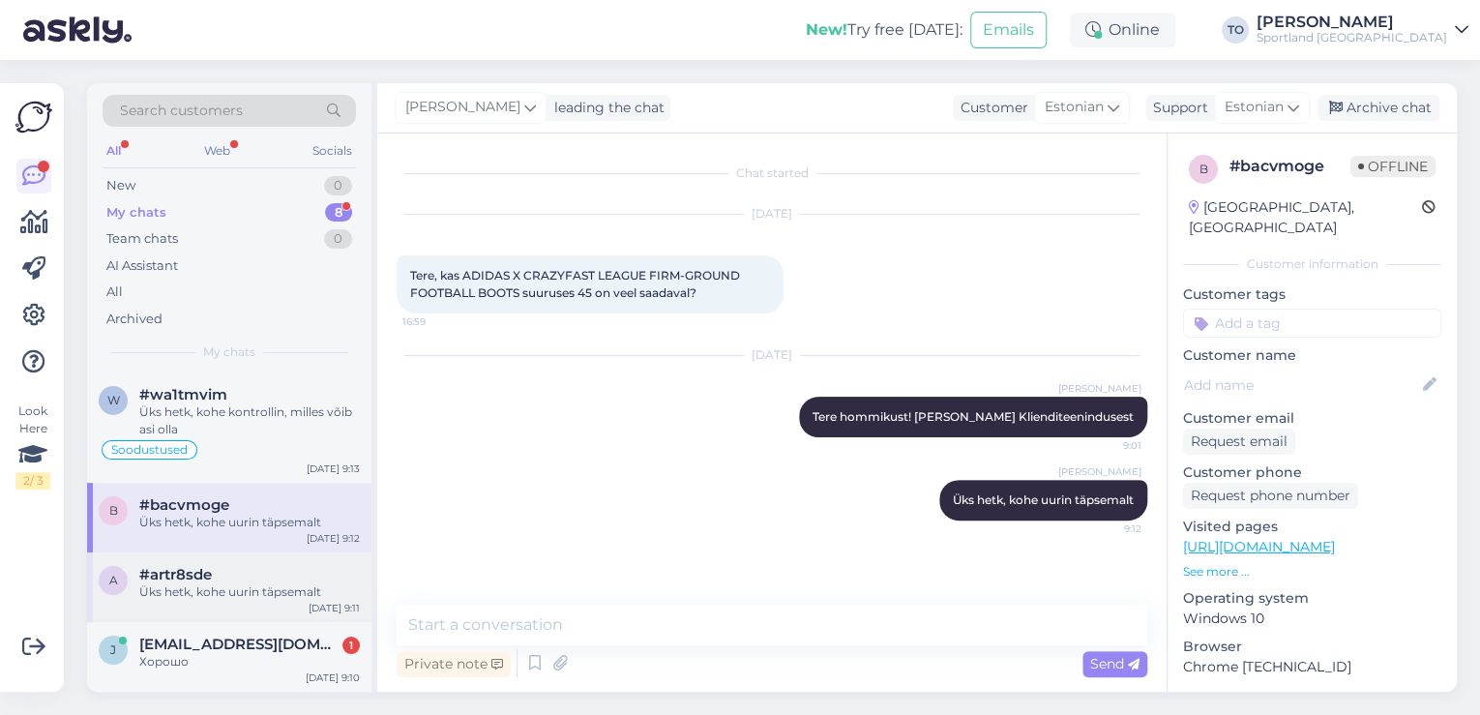
scroll to position [294, 0]
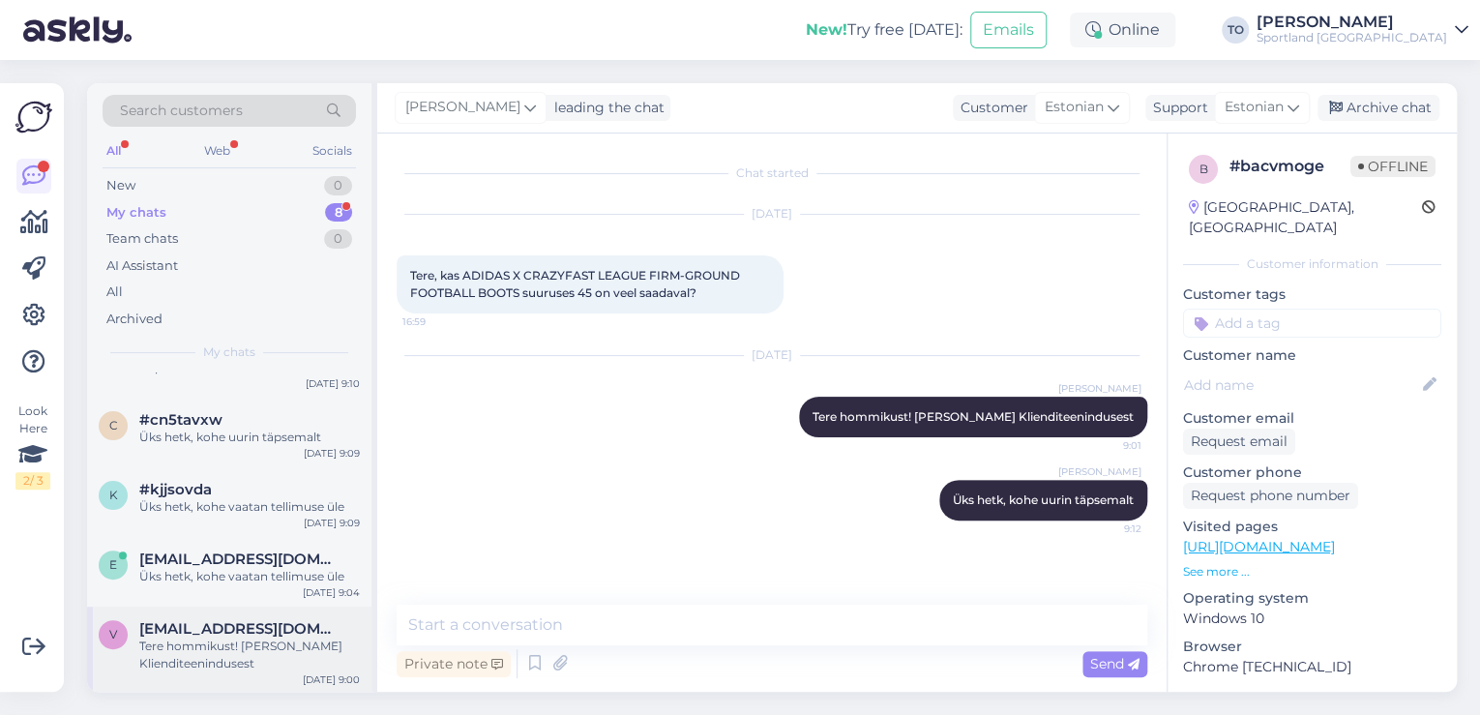
click at [281, 653] on div "Tere hommikust! [PERSON_NAME] Klienditeenindusest" at bounding box center [249, 654] width 221 height 35
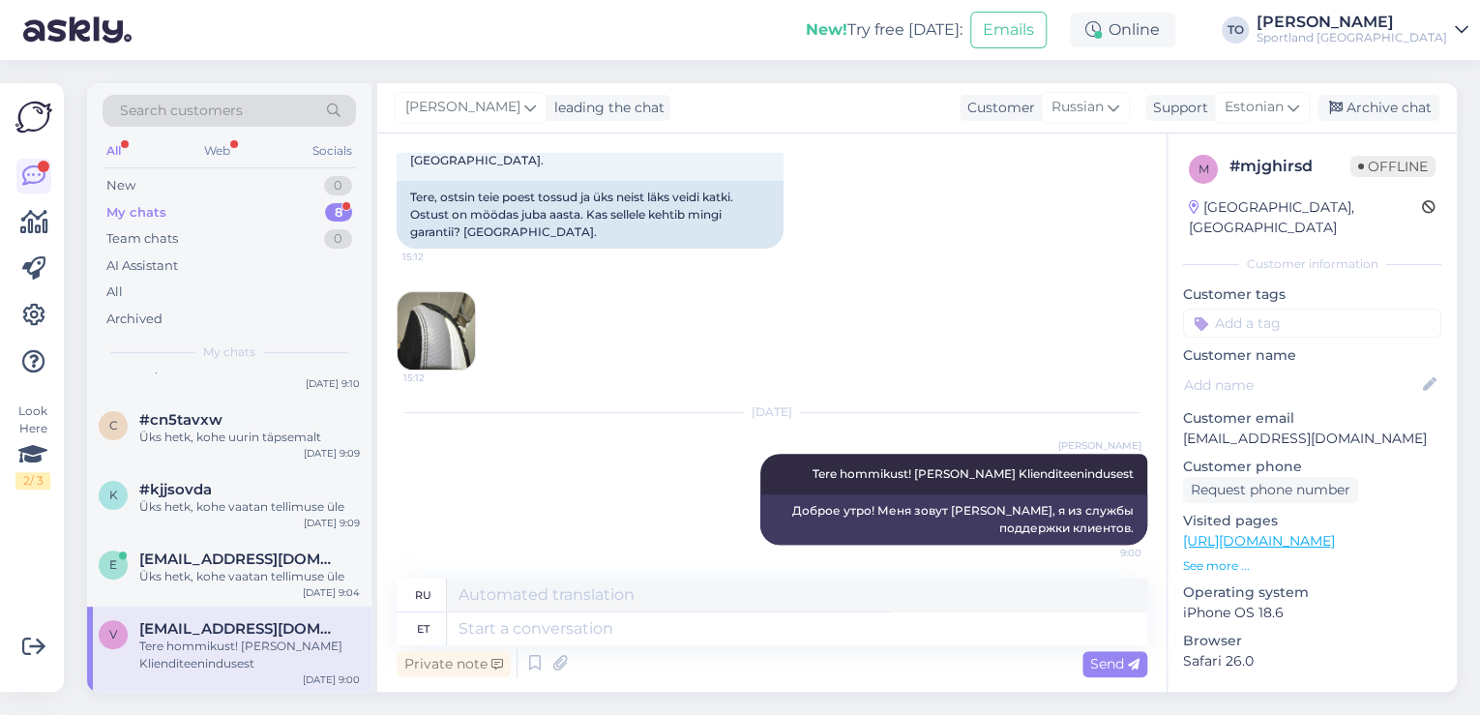
scroll to position [170, 0]
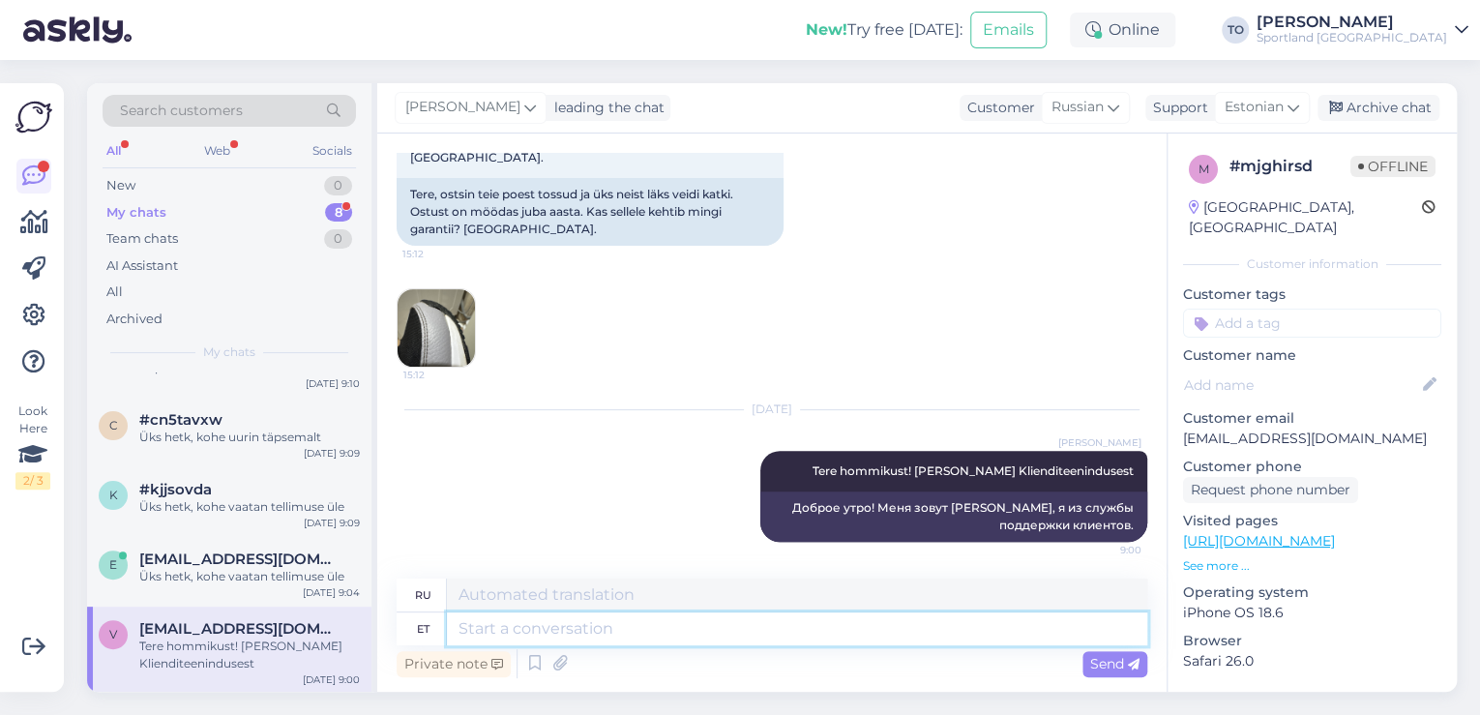
click at [549, 634] on textarea at bounding box center [797, 628] width 700 height 33
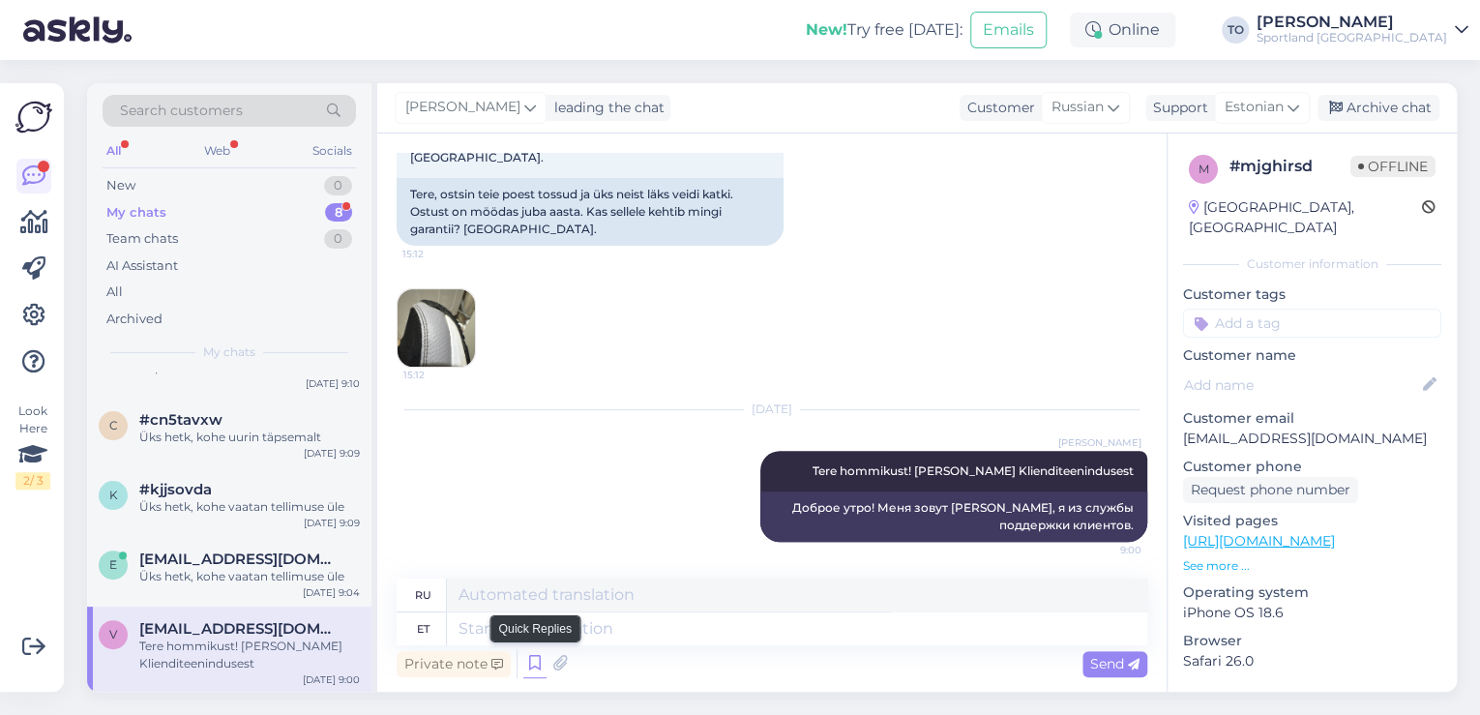
click at [528, 659] on icon at bounding box center [534, 663] width 23 height 29
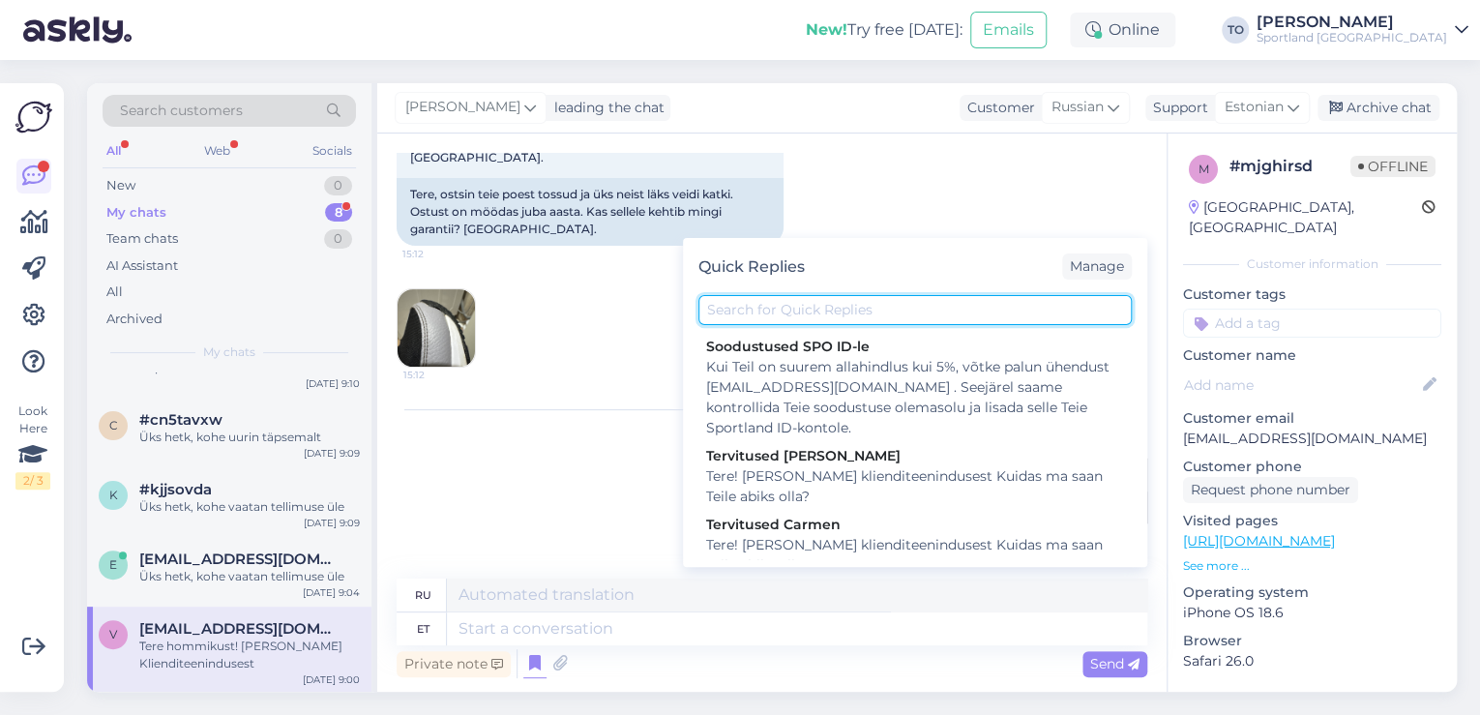
click at [769, 297] on input "text" at bounding box center [914, 310] width 433 height 30
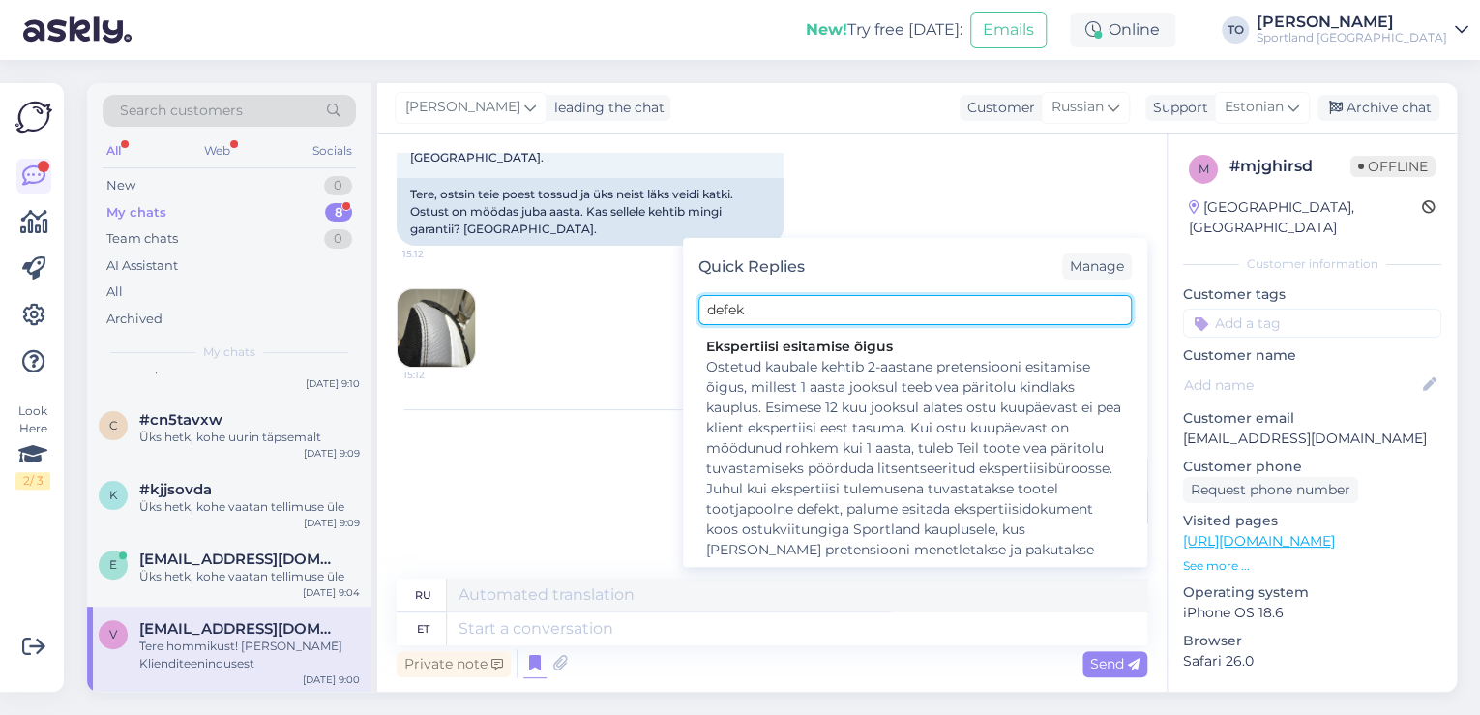
type input "defek"
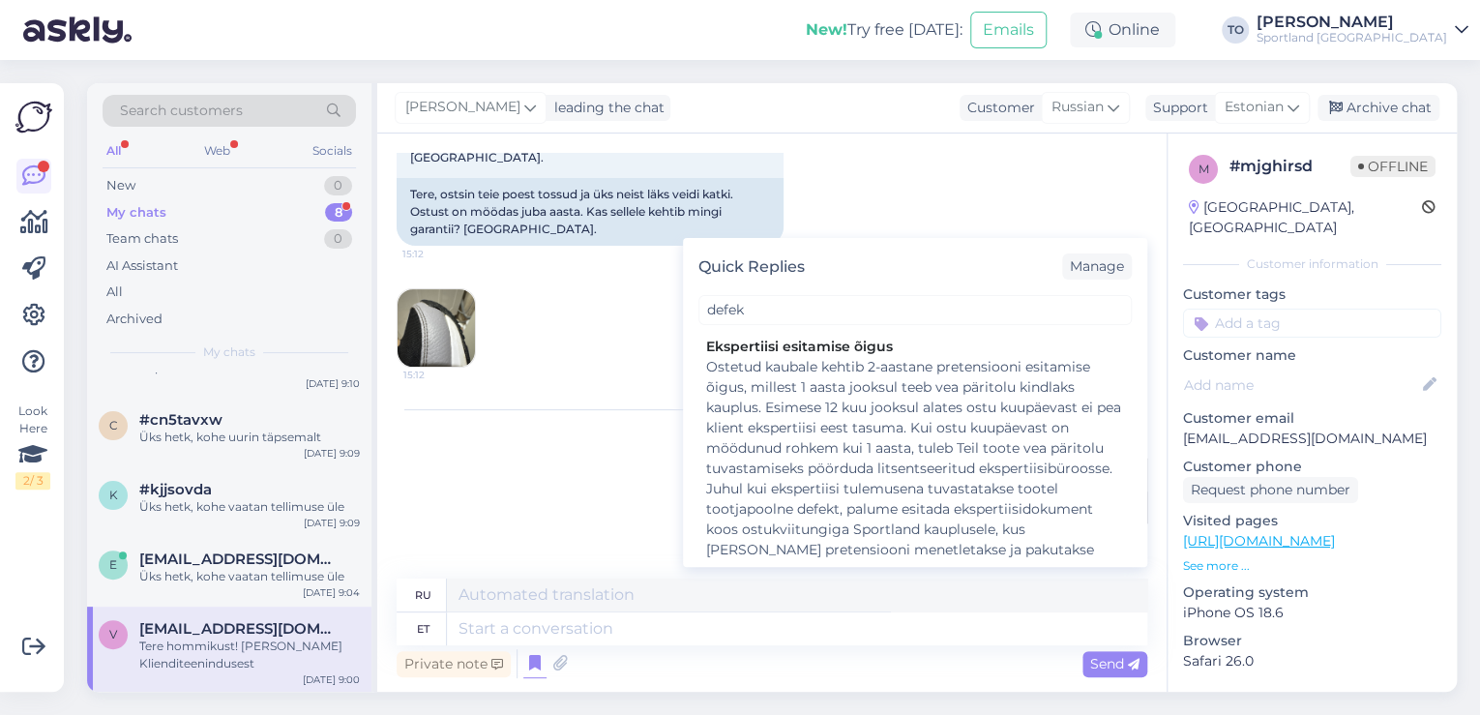
click at [832, 395] on div "Ostetud kaubale kehtib 2-aastane pretensiooni esitamise õigus, millest 1 aasta …" at bounding box center [915, 468] width 418 height 223
type textarea "Право предъявления претензии распространяется на купленный товар в течение 2 ле…"
type textarea "Ostetud kaubale kehtib 2-aastane pretensiooni esitamise õigus, millest 1 aasta …"
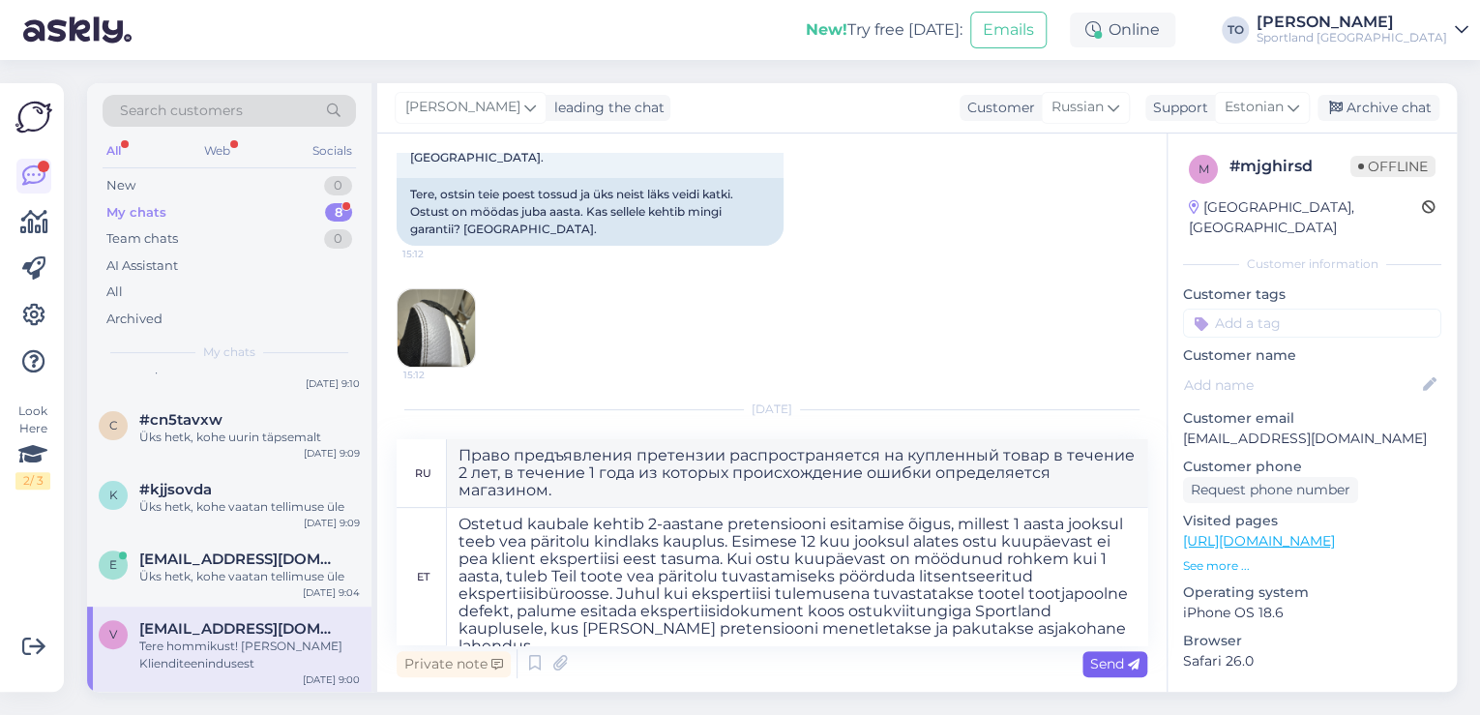
click at [1098, 662] on span "Send" at bounding box center [1114, 663] width 49 height 17
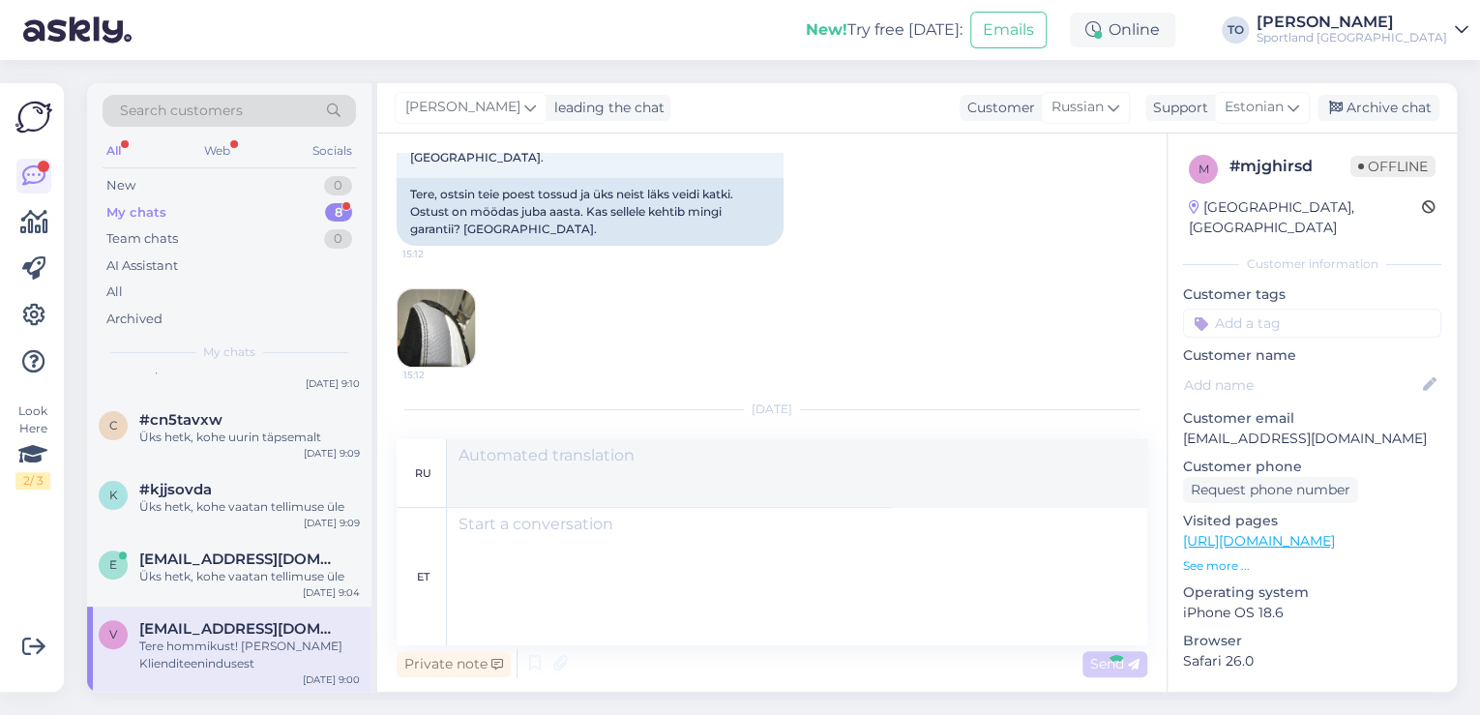
scroll to position [514, 0]
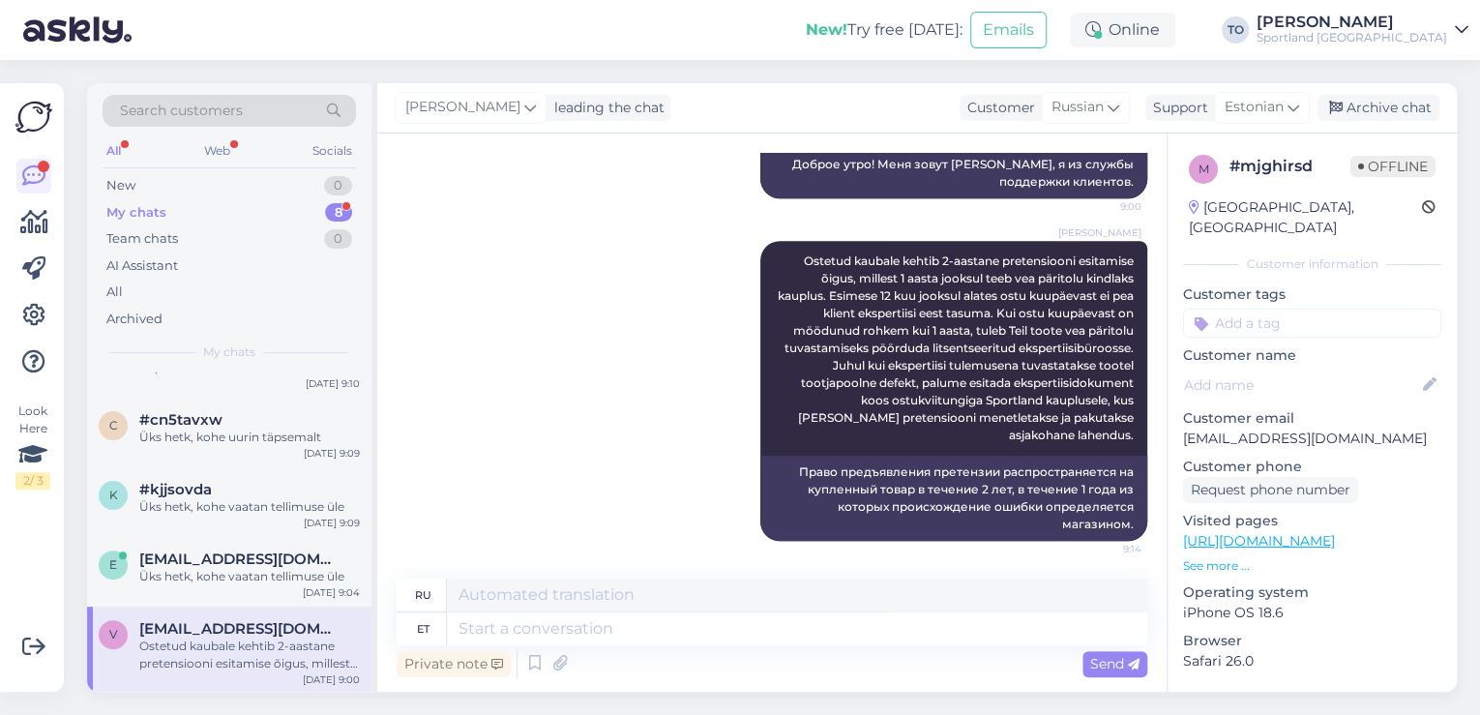
click at [1283, 309] on input at bounding box center [1312, 323] width 258 height 29
click at [1304, 369] on span "Defektiga toode" at bounding box center [1312, 375] width 94 height 12
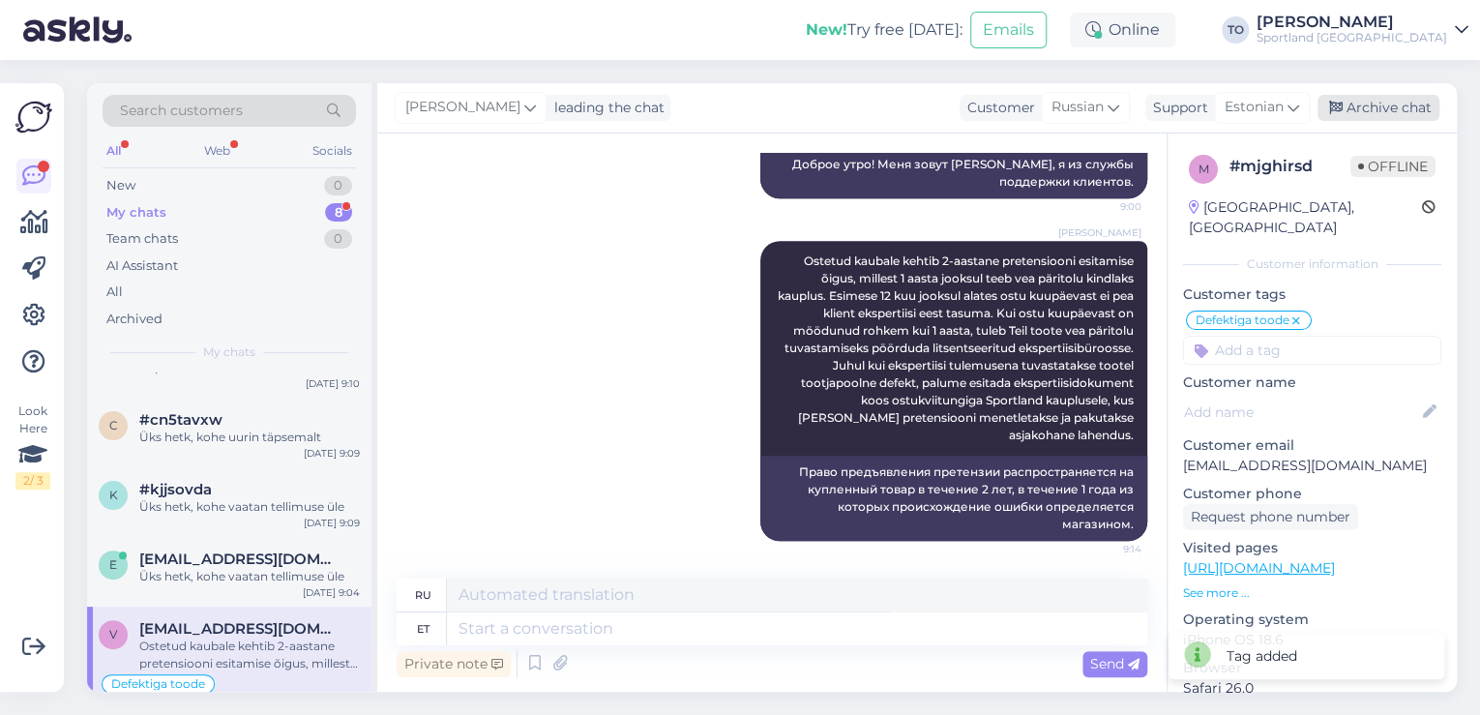
click at [1385, 111] on div "Archive chat" at bounding box center [1379, 108] width 122 height 26
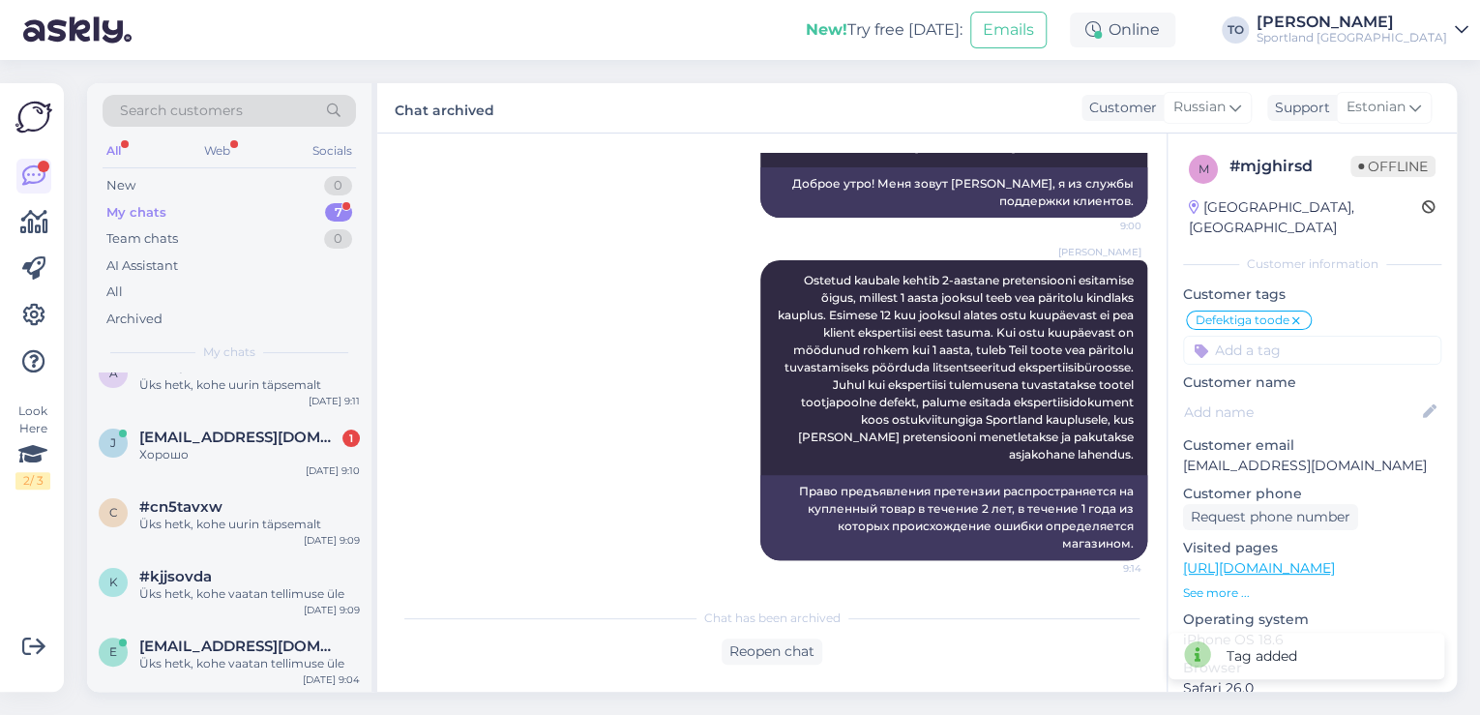
scroll to position [207, 0]
click at [290, 459] on div "Хорошо" at bounding box center [249, 454] width 221 height 17
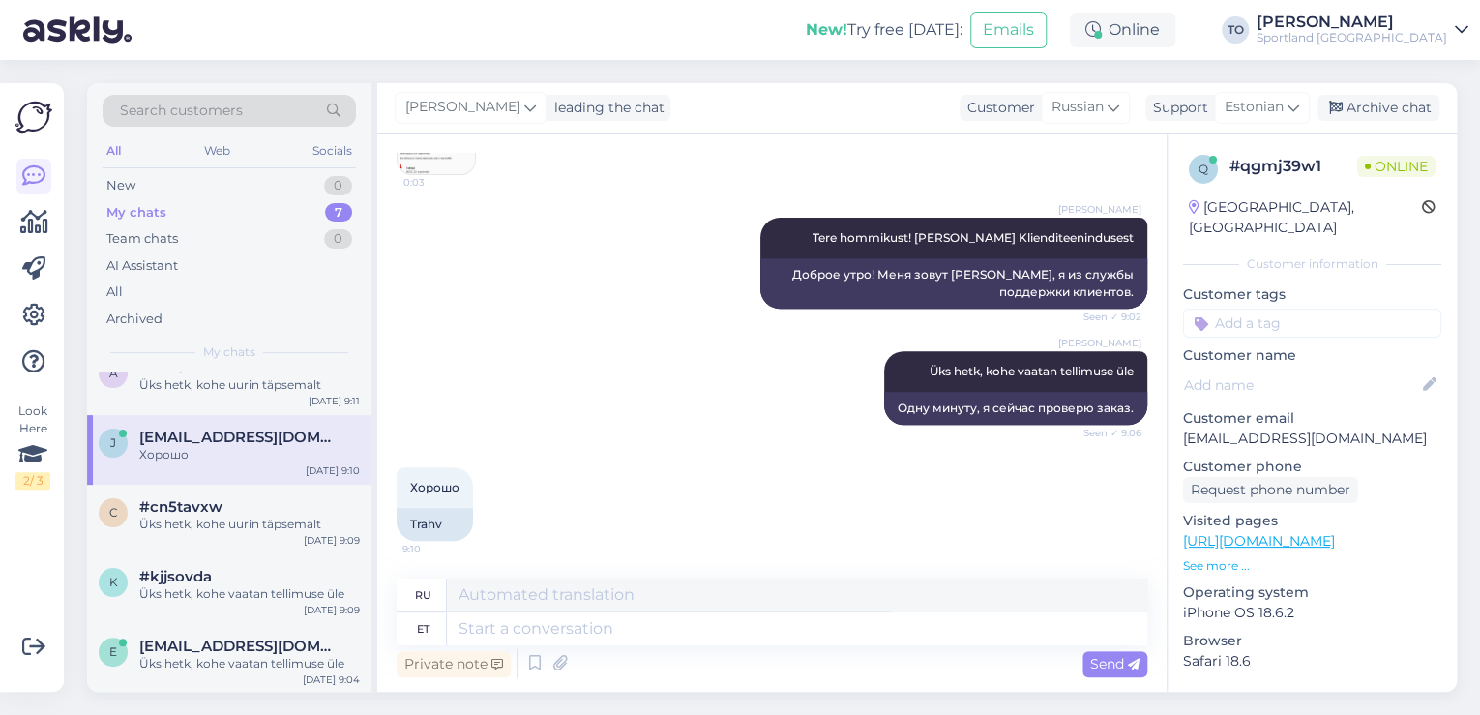
scroll to position [0, 0]
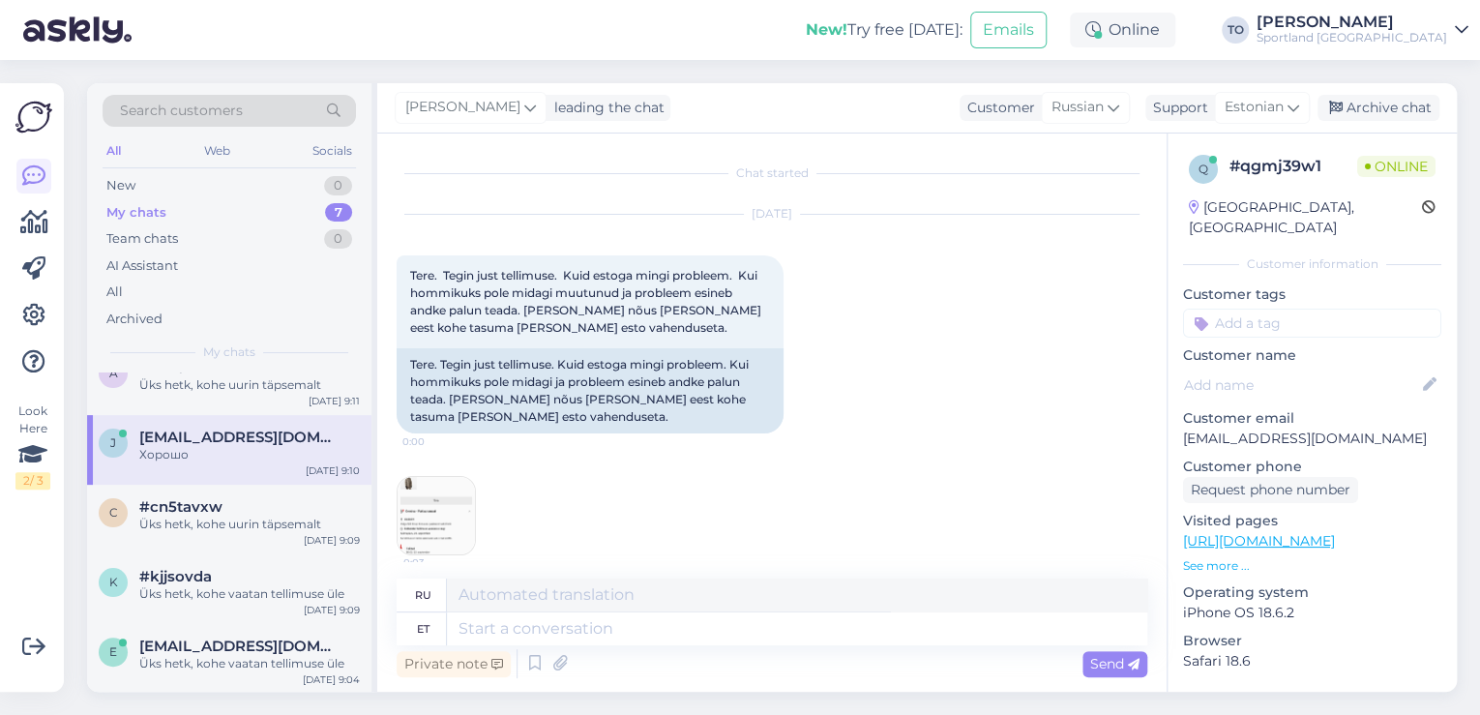
click at [1397, 15] on div "[PERSON_NAME]" at bounding box center [1352, 22] width 191 height 15
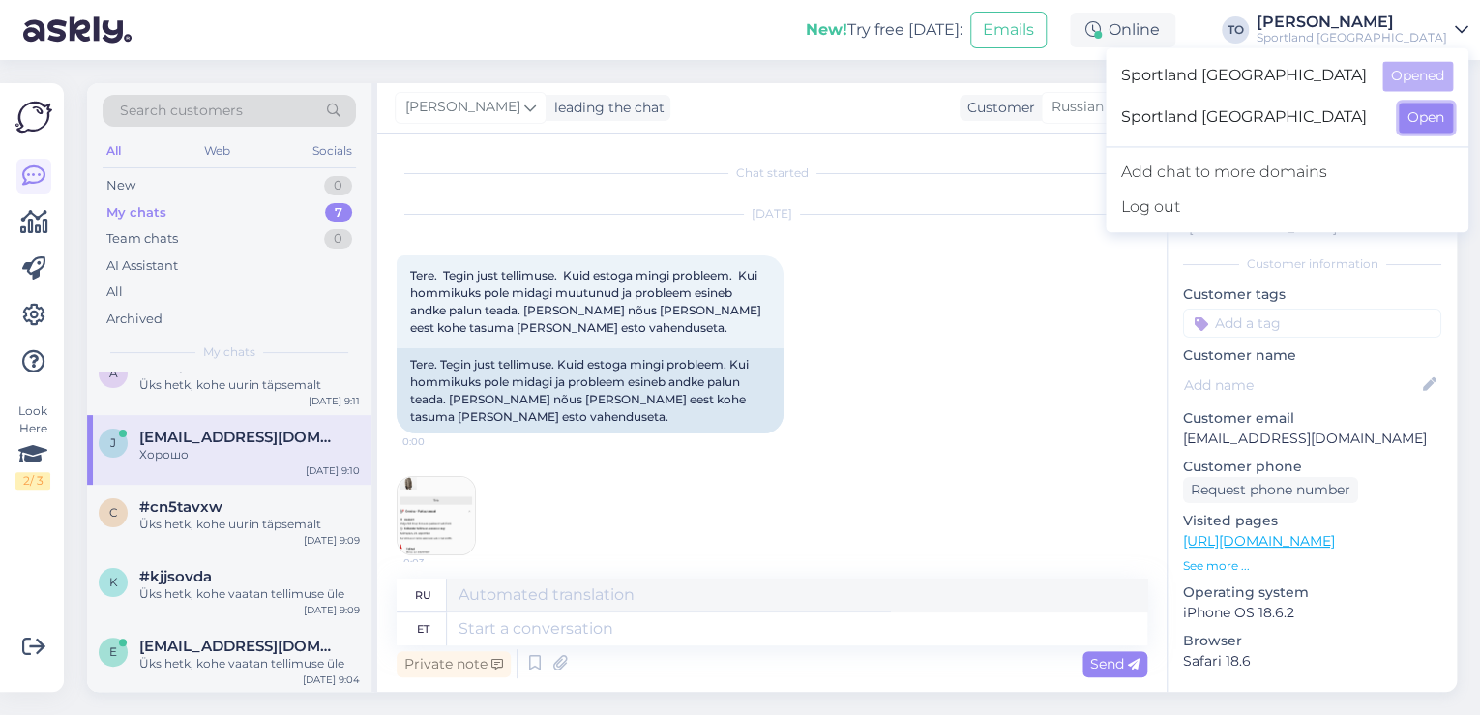
click at [1421, 110] on button "Open" at bounding box center [1426, 118] width 54 height 30
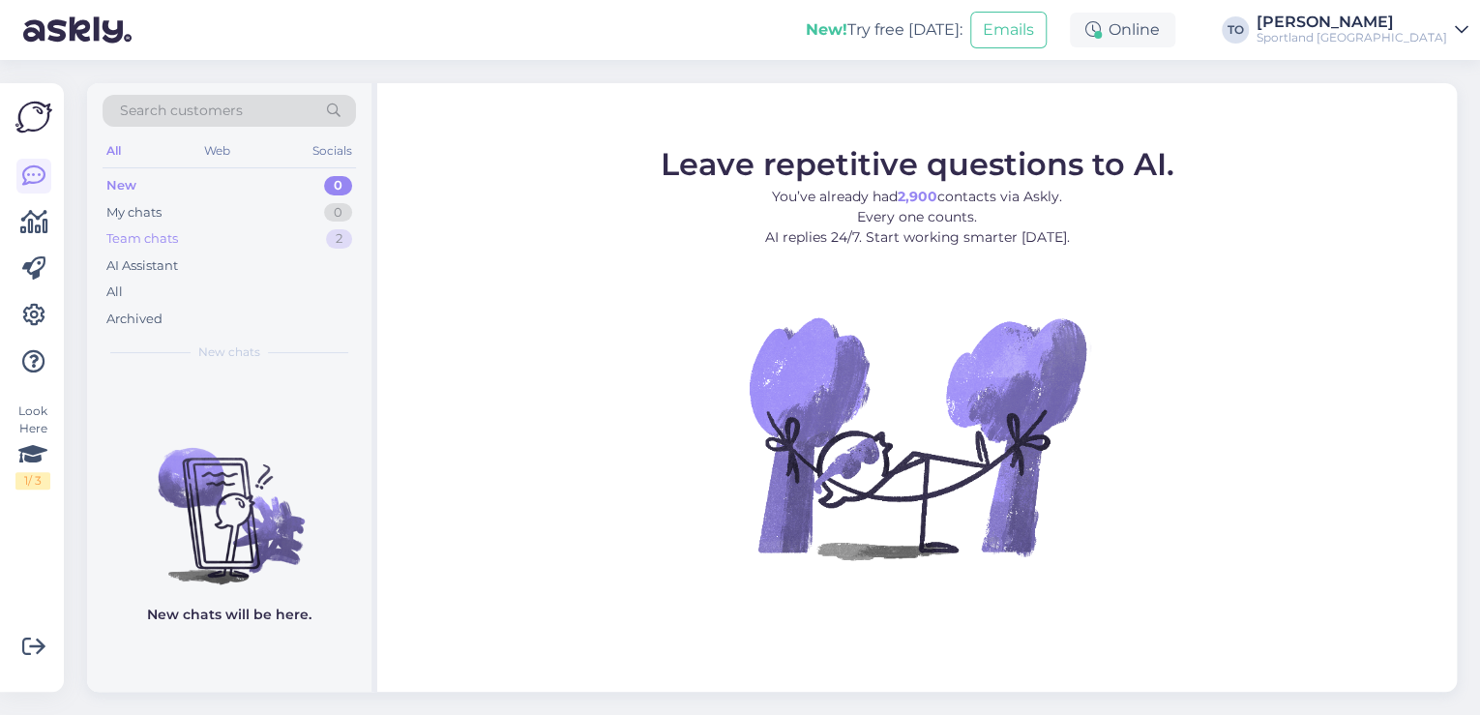
click at [294, 248] on div "Team chats 2" at bounding box center [229, 238] width 253 height 27
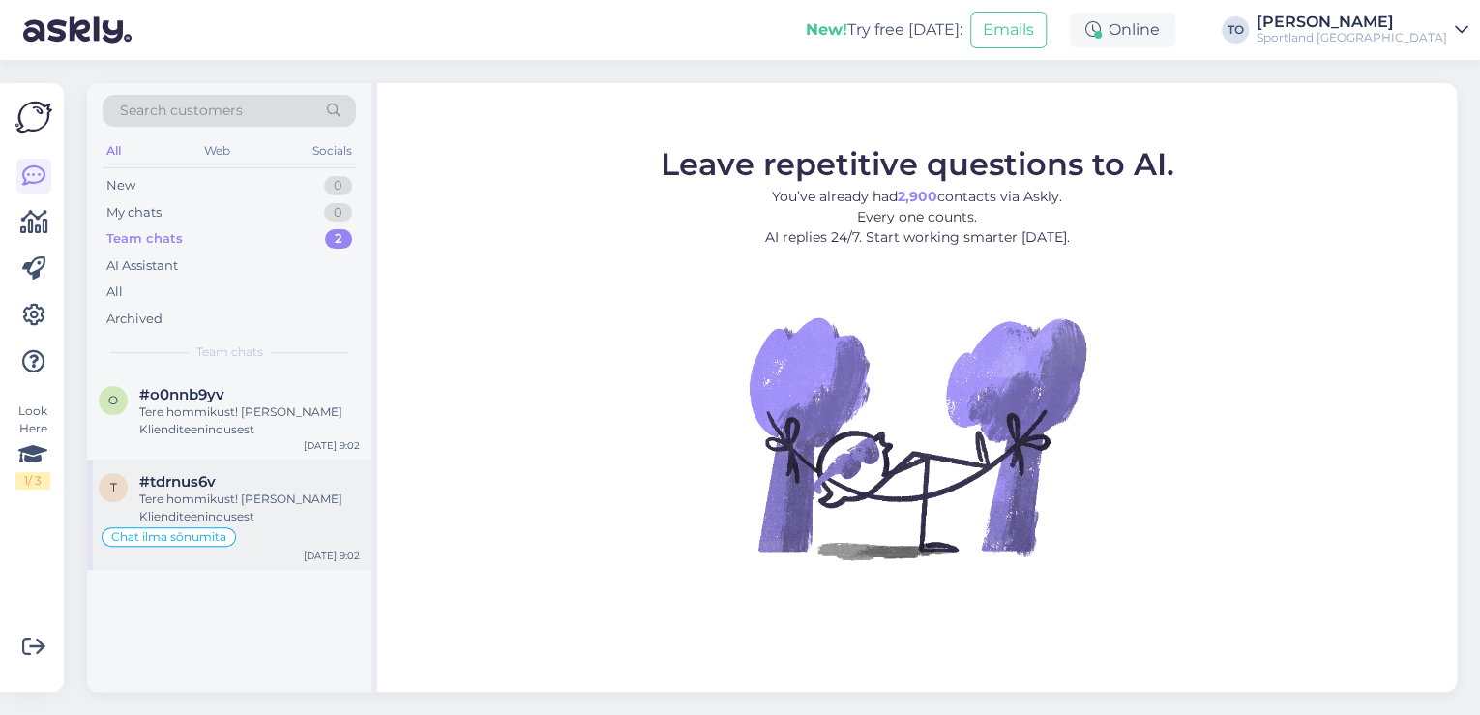
click at [277, 514] on div "Tere hommikust! [PERSON_NAME] Klienditeenindusest" at bounding box center [249, 507] width 221 height 35
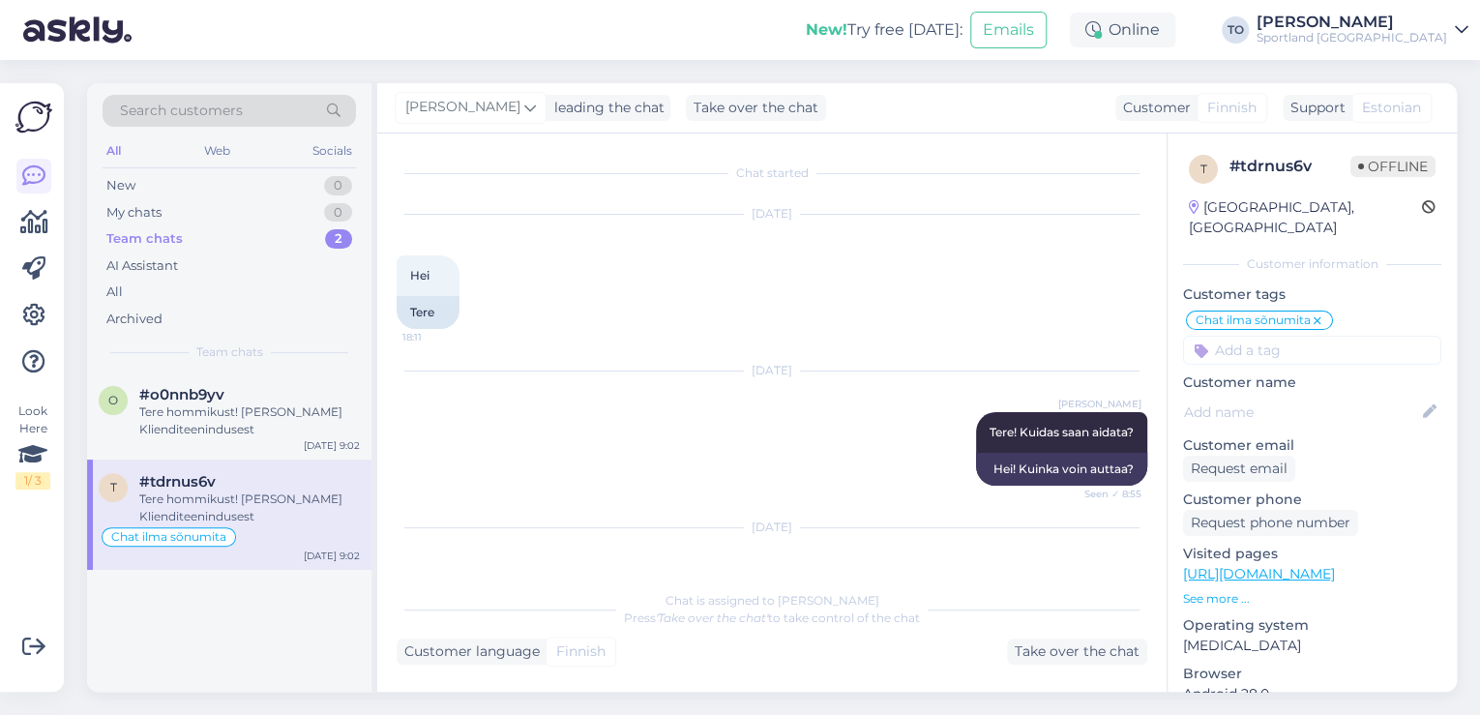
scroll to position [310, 0]
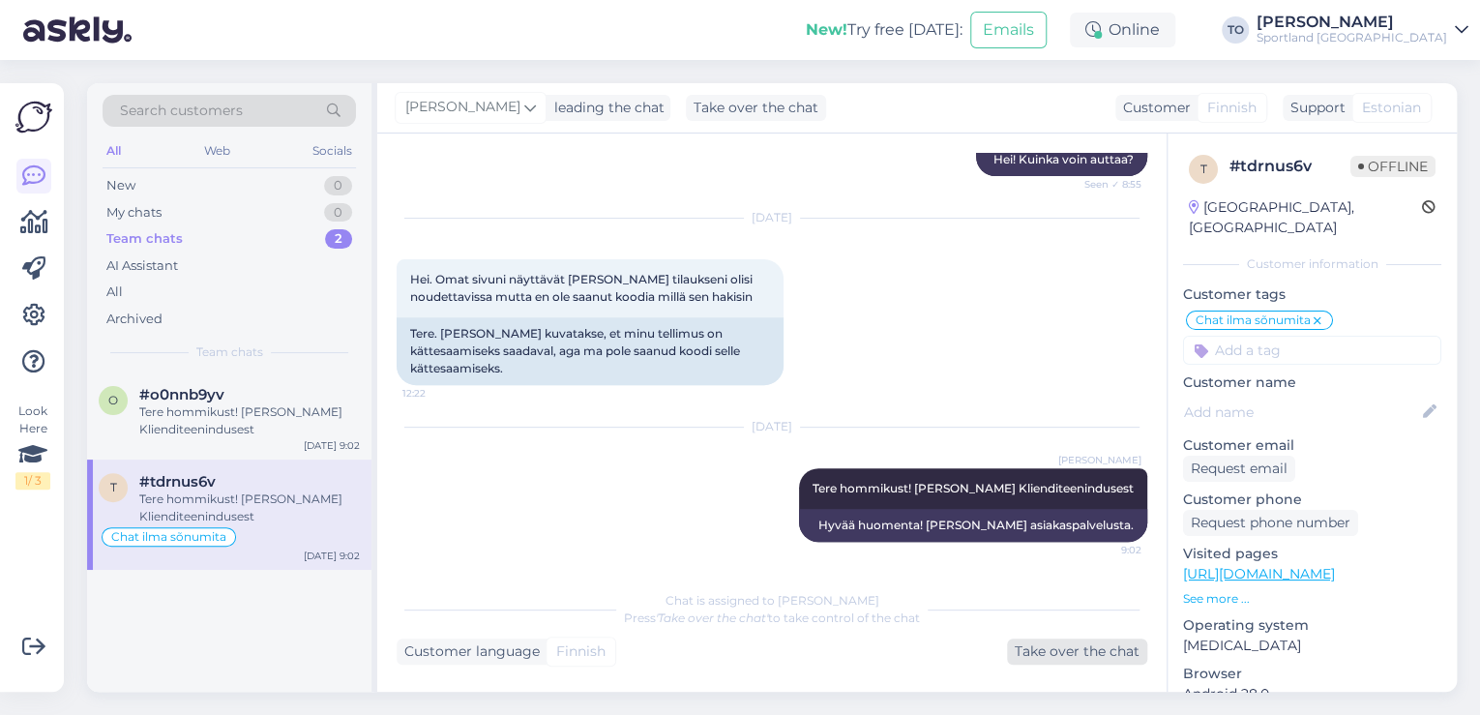
click at [1087, 656] on div "Take over the chat" at bounding box center [1077, 651] width 140 height 26
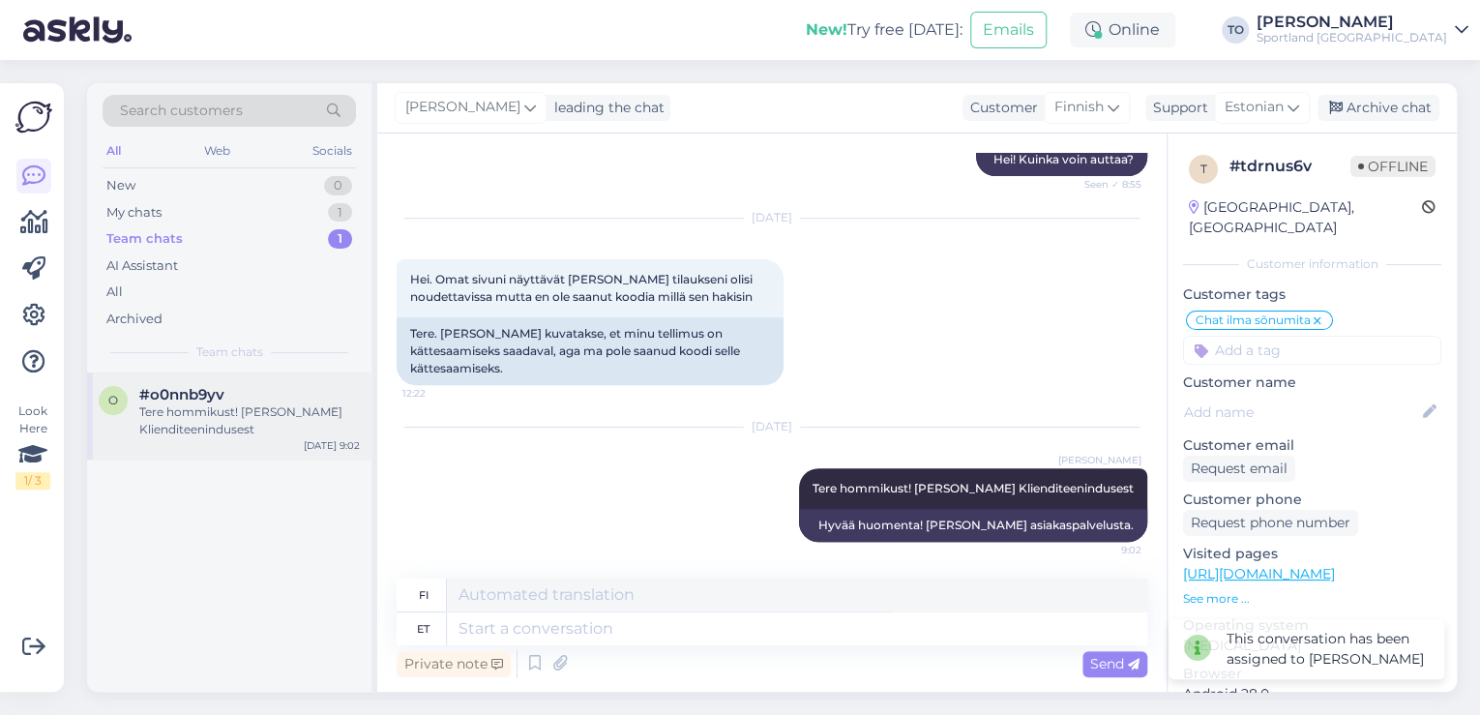
drag, startPoint x: 175, startPoint y: 387, endPoint x: 213, endPoint y: 395, distance: 38.5
click at [176, 387] on span "#o0nnb9yv" at bounding box center [181, 394] width 85 height 17
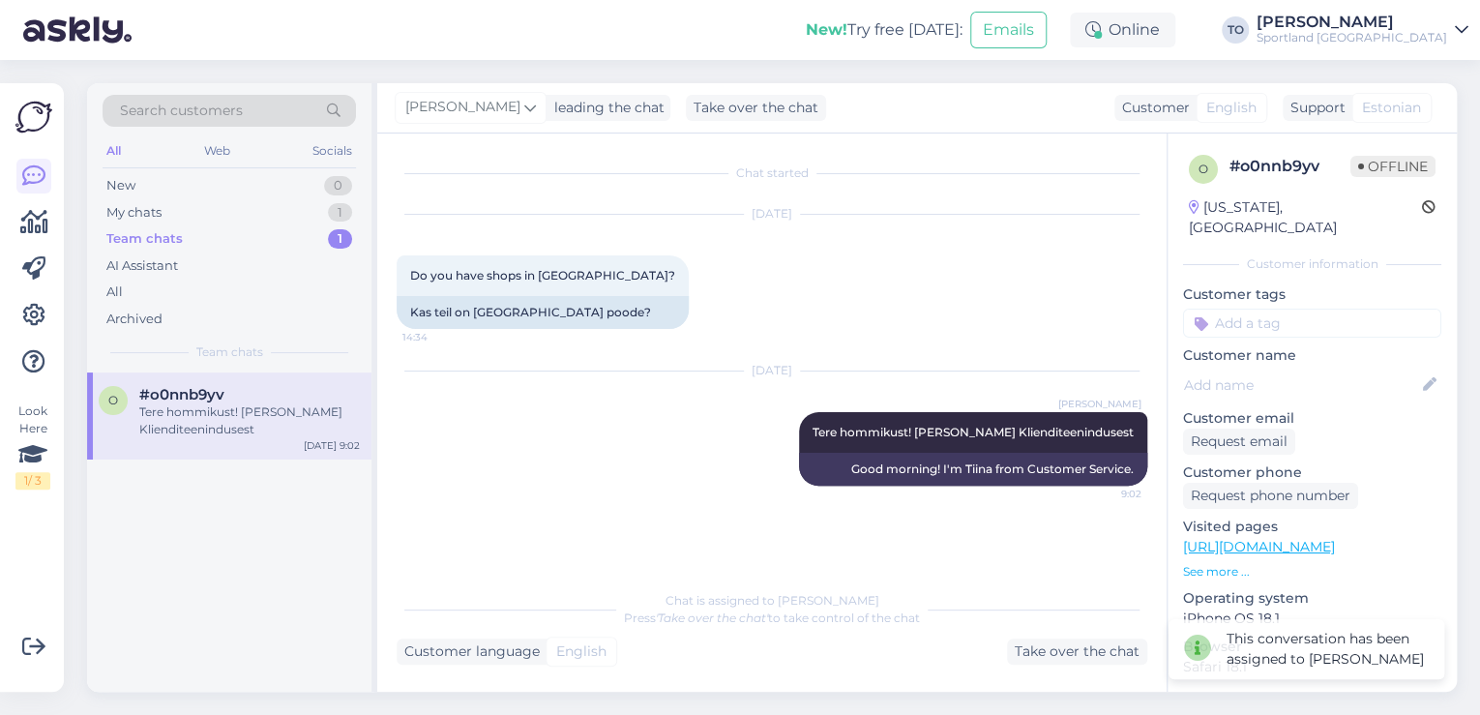
scroll to position [0, 0]
click at [1101, 656] on div "Take over the chat" at bounding box center [1077, 651] width 140 height 26
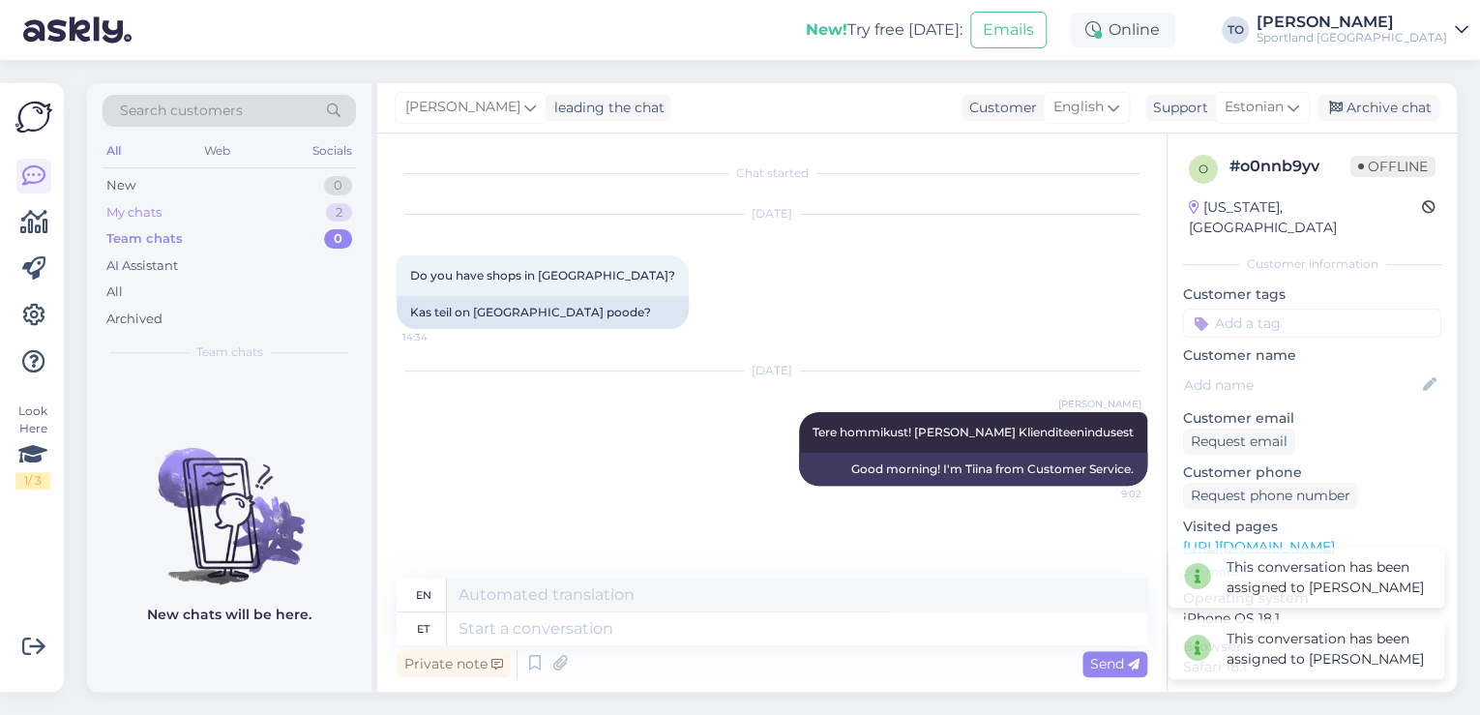
click at [199, 203] on div "My chats 2" at bounding box center [229, 212] width 253 height 27
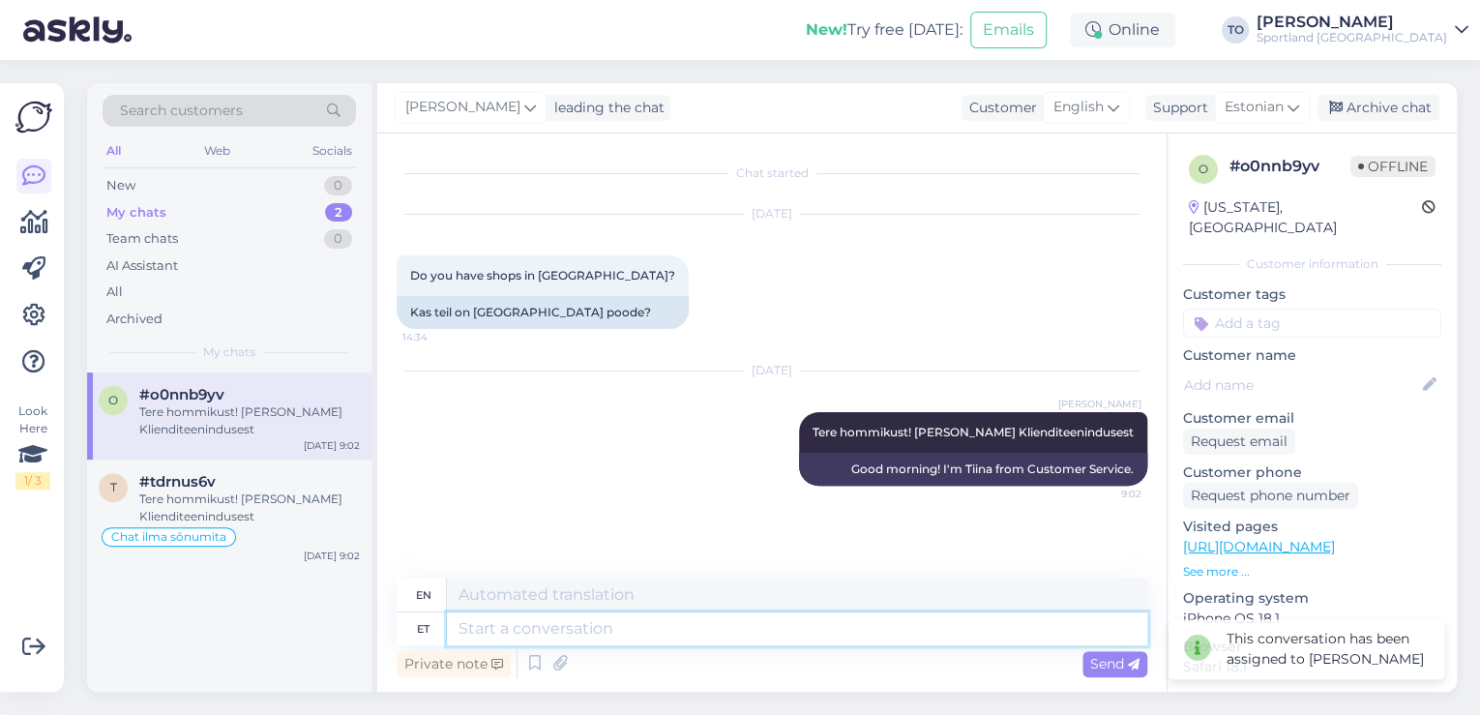
click at [549, 623] on textarea at bounding box center [797, 628] width 700 height 33
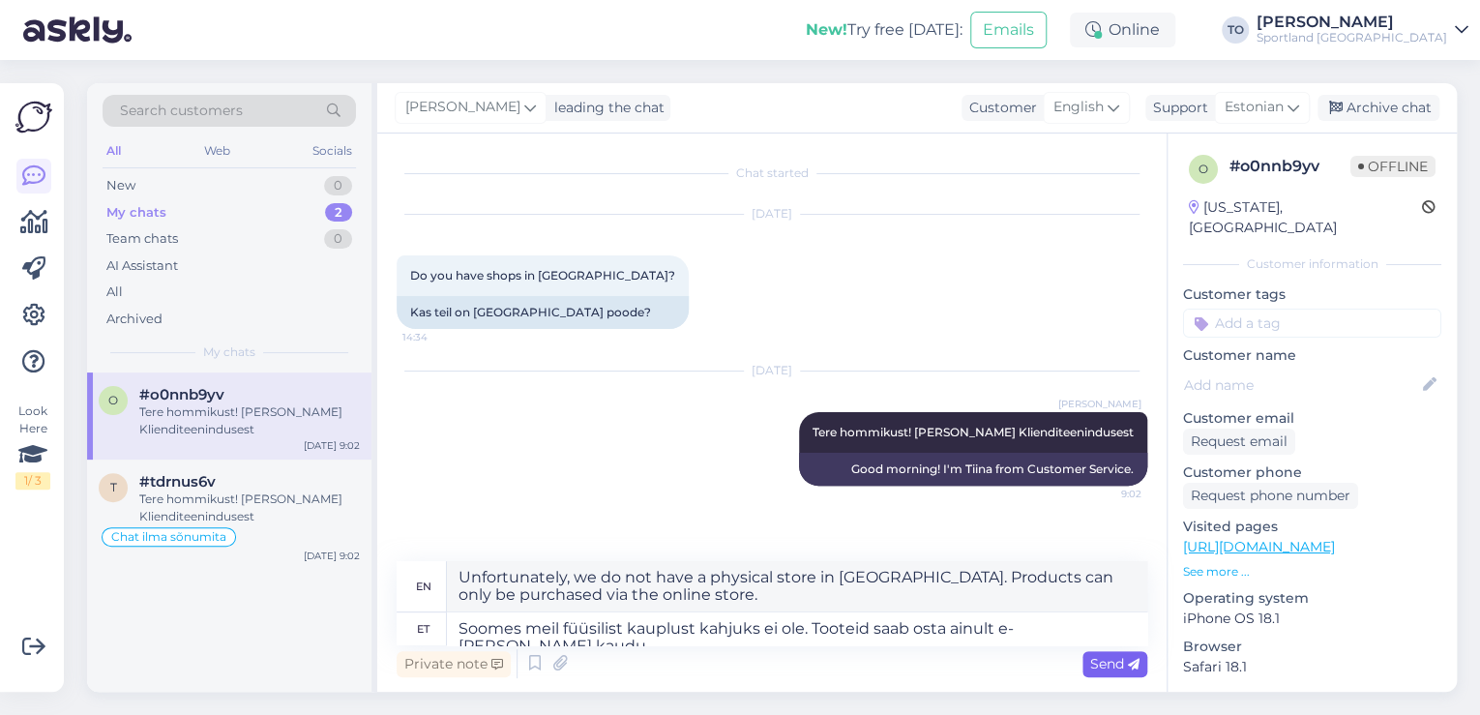
click at [1099, 669] on span "Send" at bounding box center [1114, 663] width 49 height 17
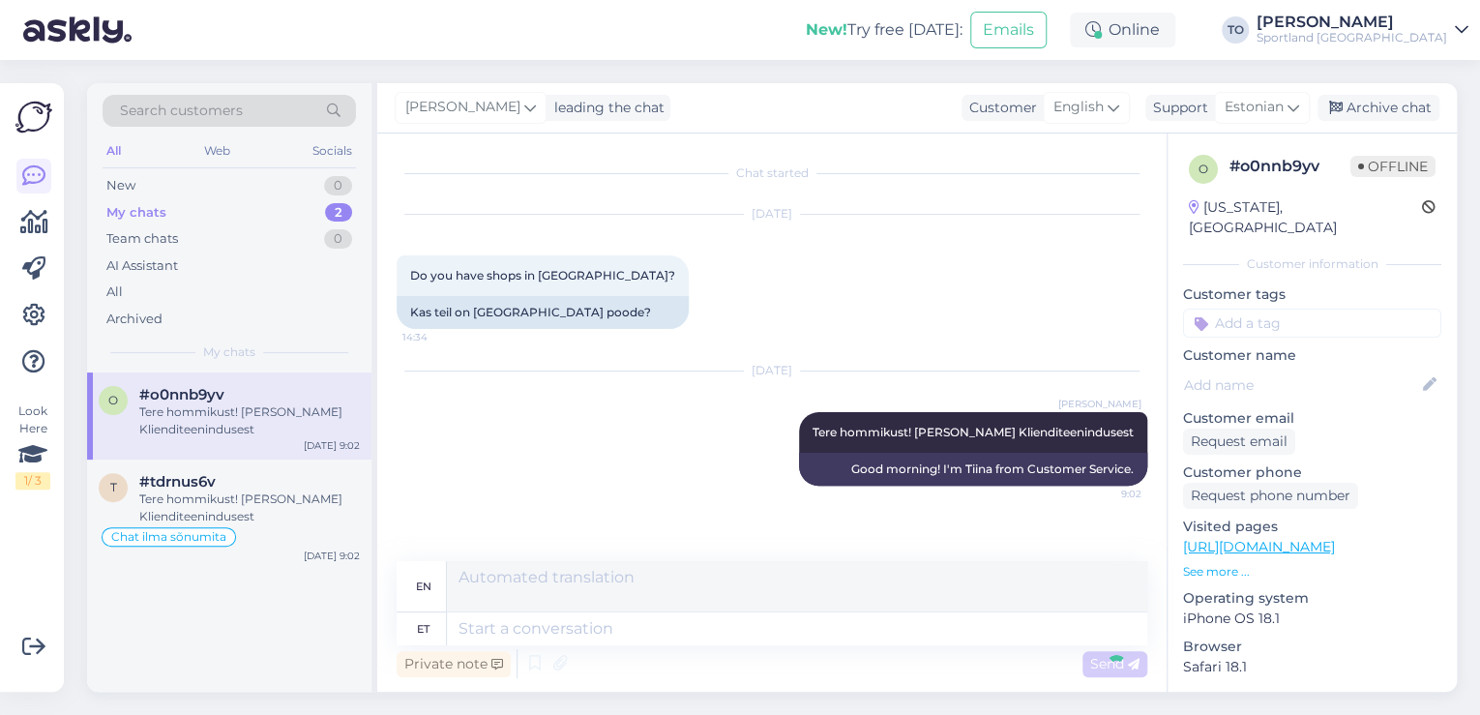
scroll to position [97, 0]
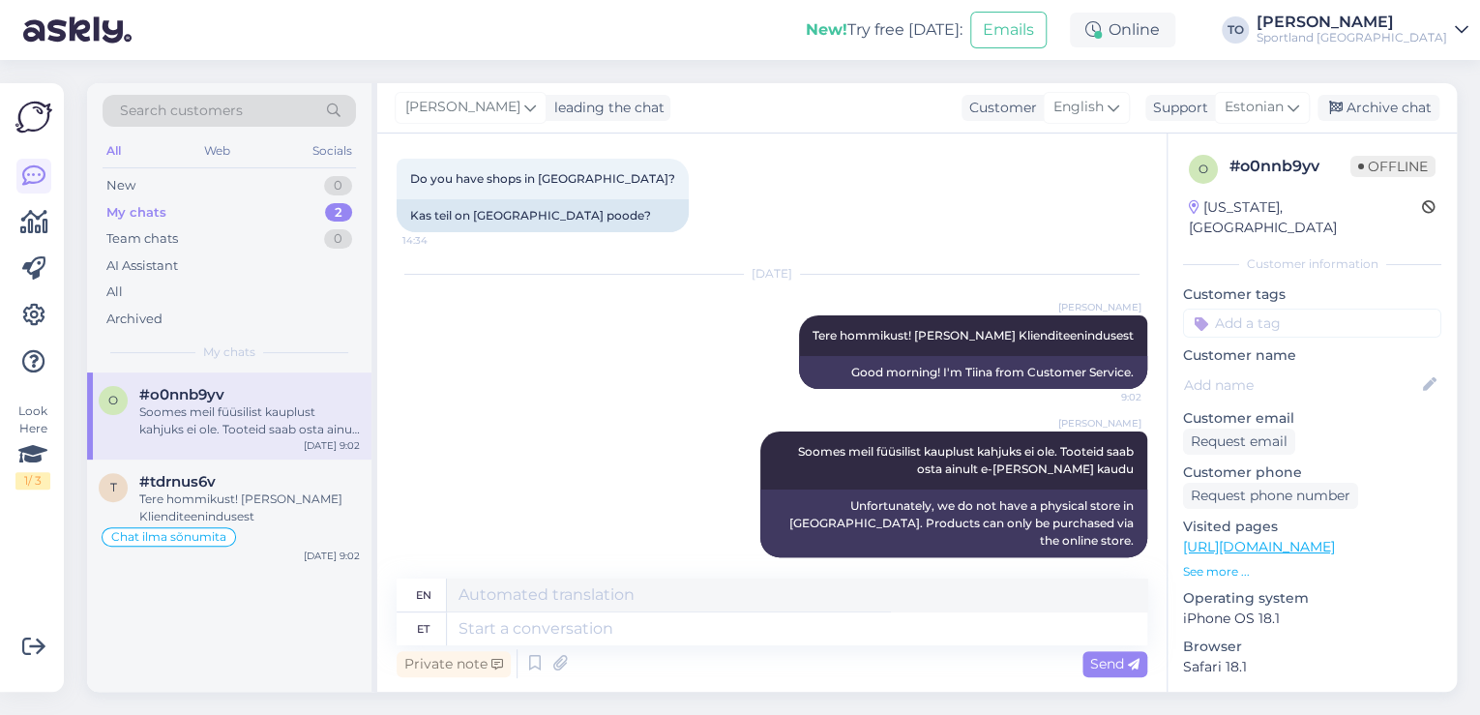
click at [1326, 309] on input at bounding box center [1312, 323] width 258 height 29
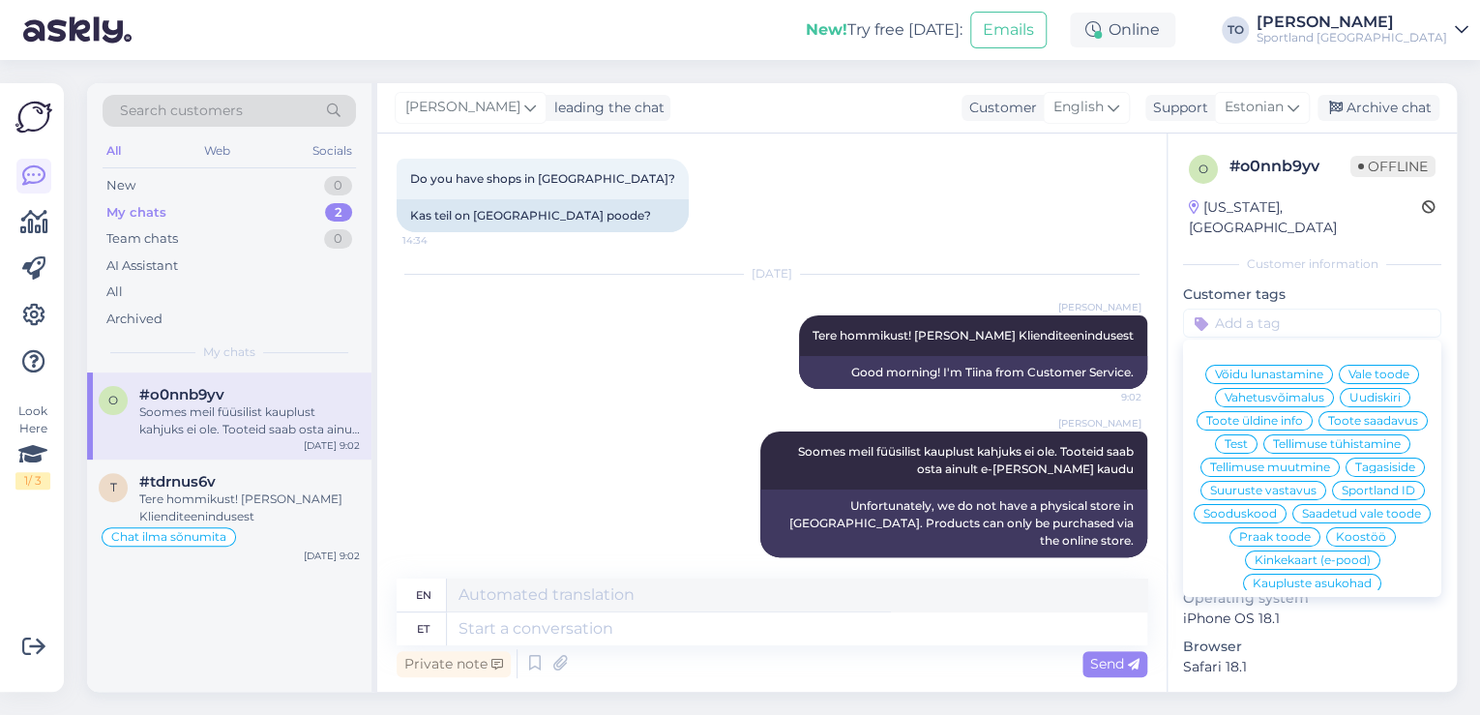
scroll to position [77, 0]
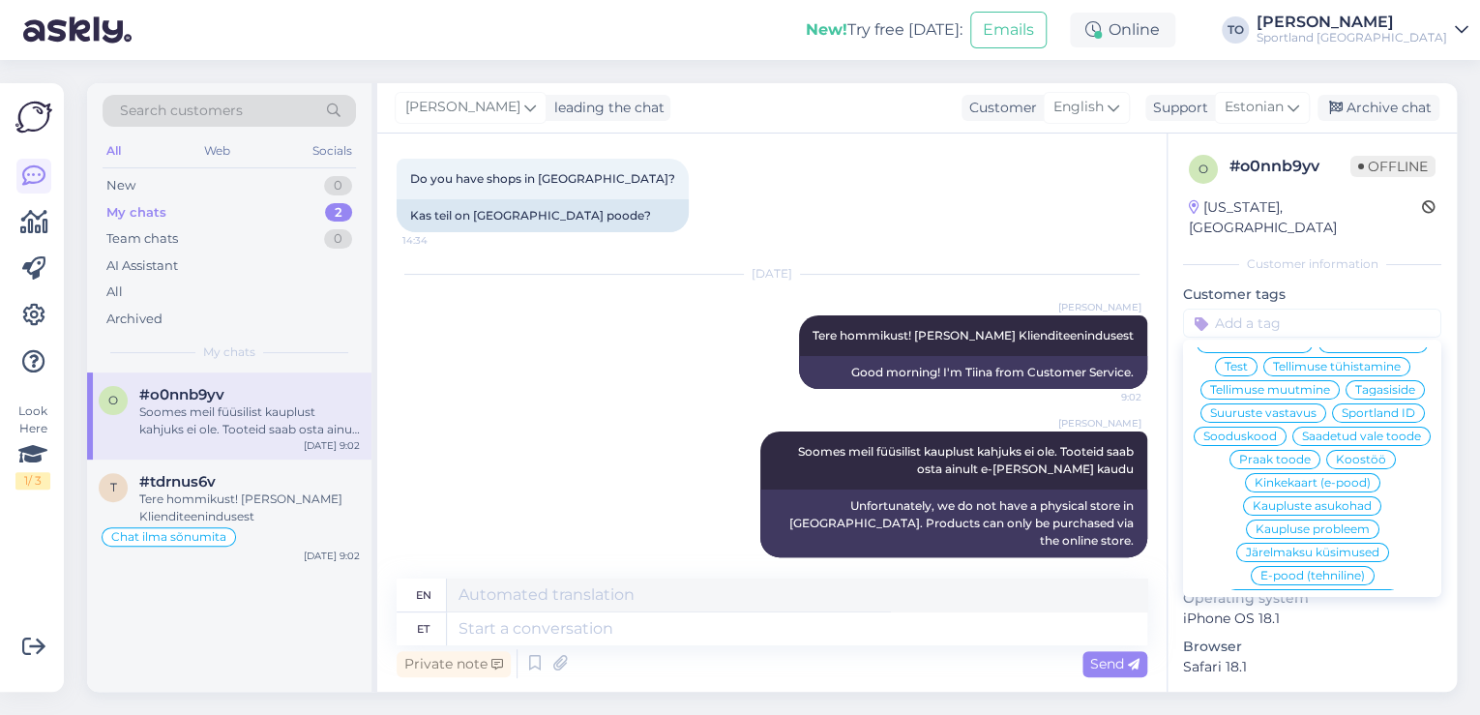
click at [1316, 512] on span "Kaupluste asukohad" at bounding box center [1312, 506] width 119 height 12
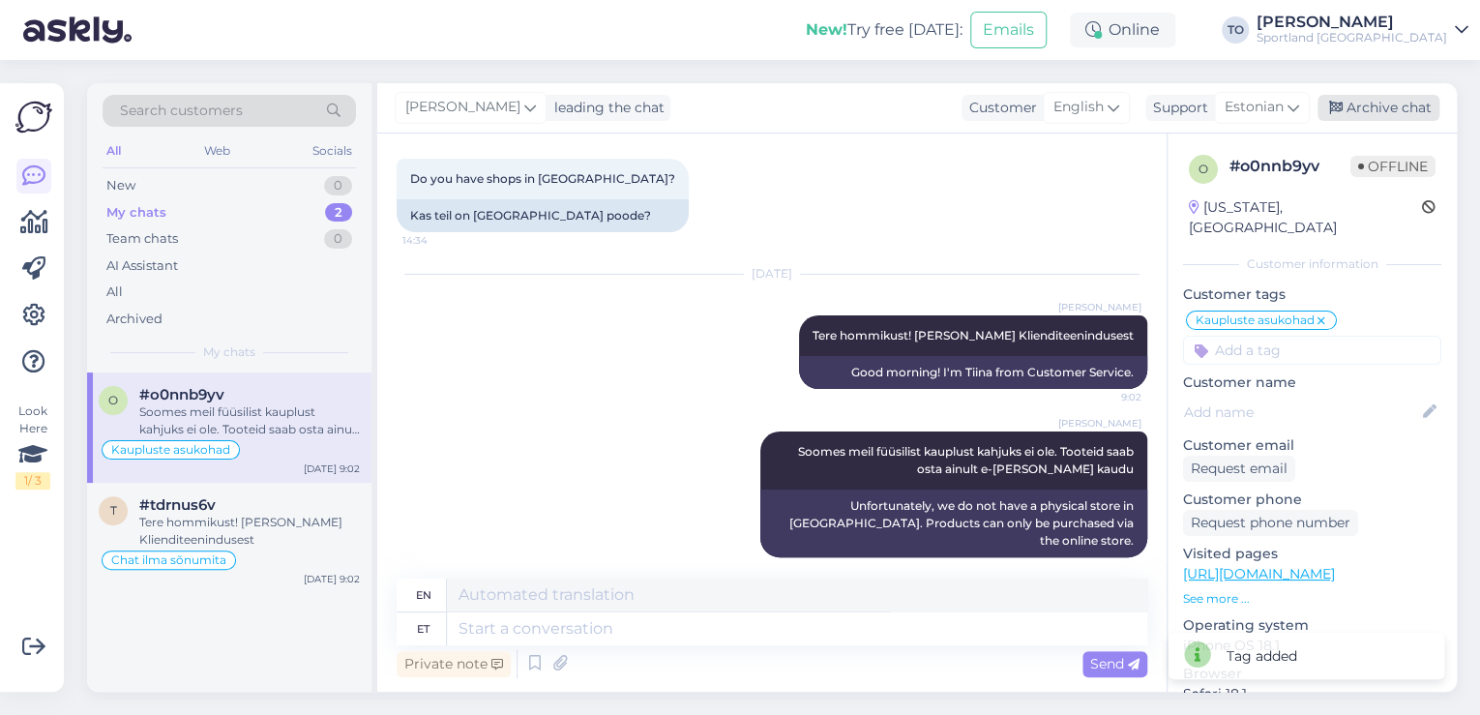
click at [1406, 112] on div "Archive chat" at bounding box center [1379, 108] width 122 height 26
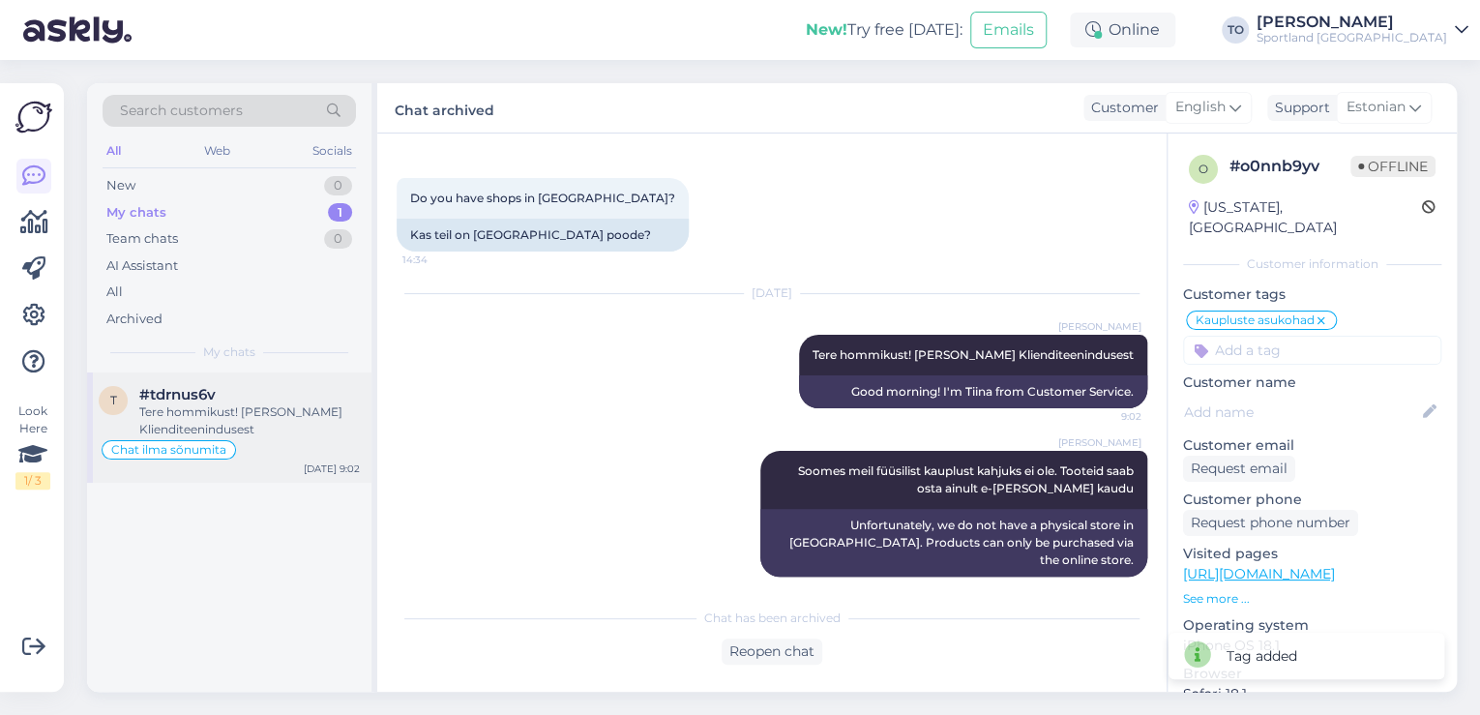
click at [290, 408] on div "Tere hommikust! [PERSON_NAME] Klienditeenindusest" at bounding box center [249, 420] width 221 height 35
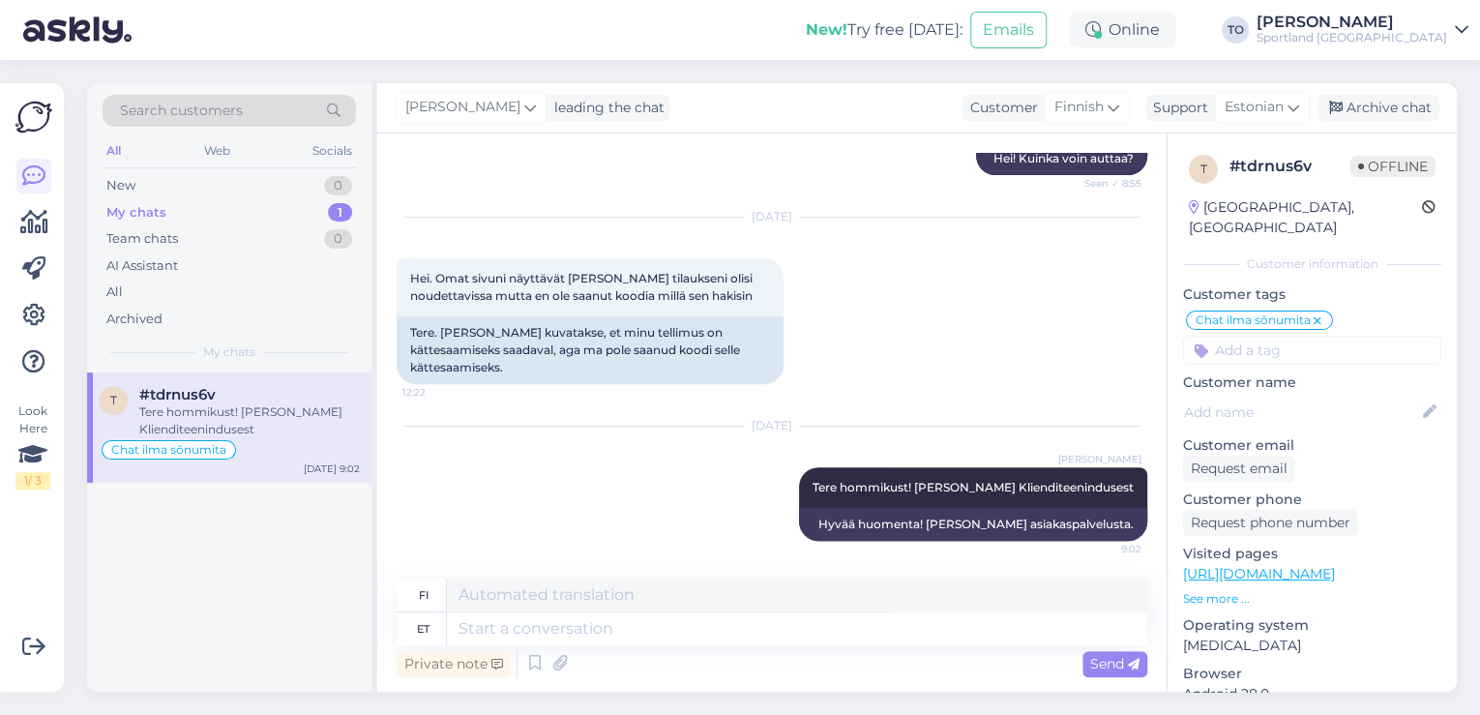
scroll to position [311, 0]
click at [824, 636] on textarea at bounding box center [797, 628] width 700 height 33
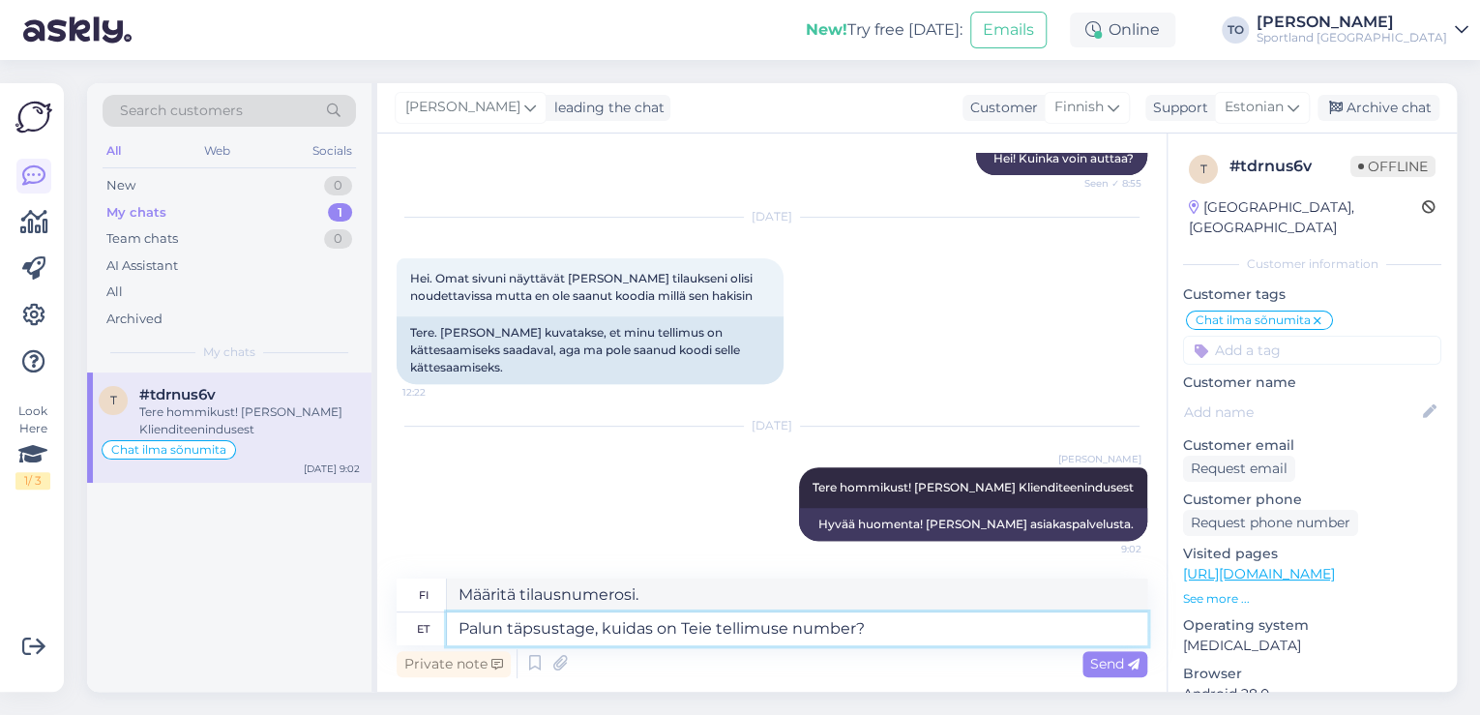
click at [592, 626] on textarea "Palun täpsustage, kuidas on Teie tellimuse number?" at bounding box center [797, 628] width 700 height 33
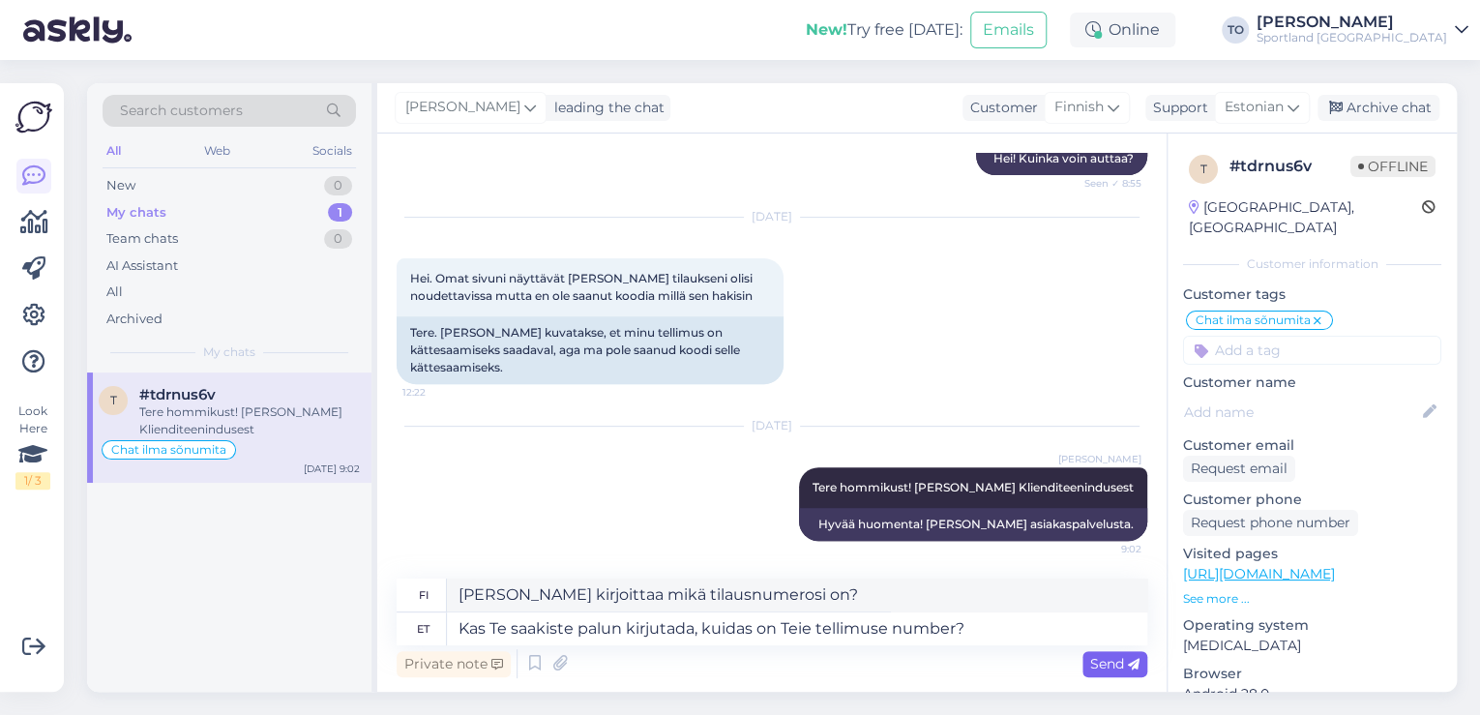
click at [1130, 655] on span "Send" at bounding box center [1114, 663] width 49 height 17
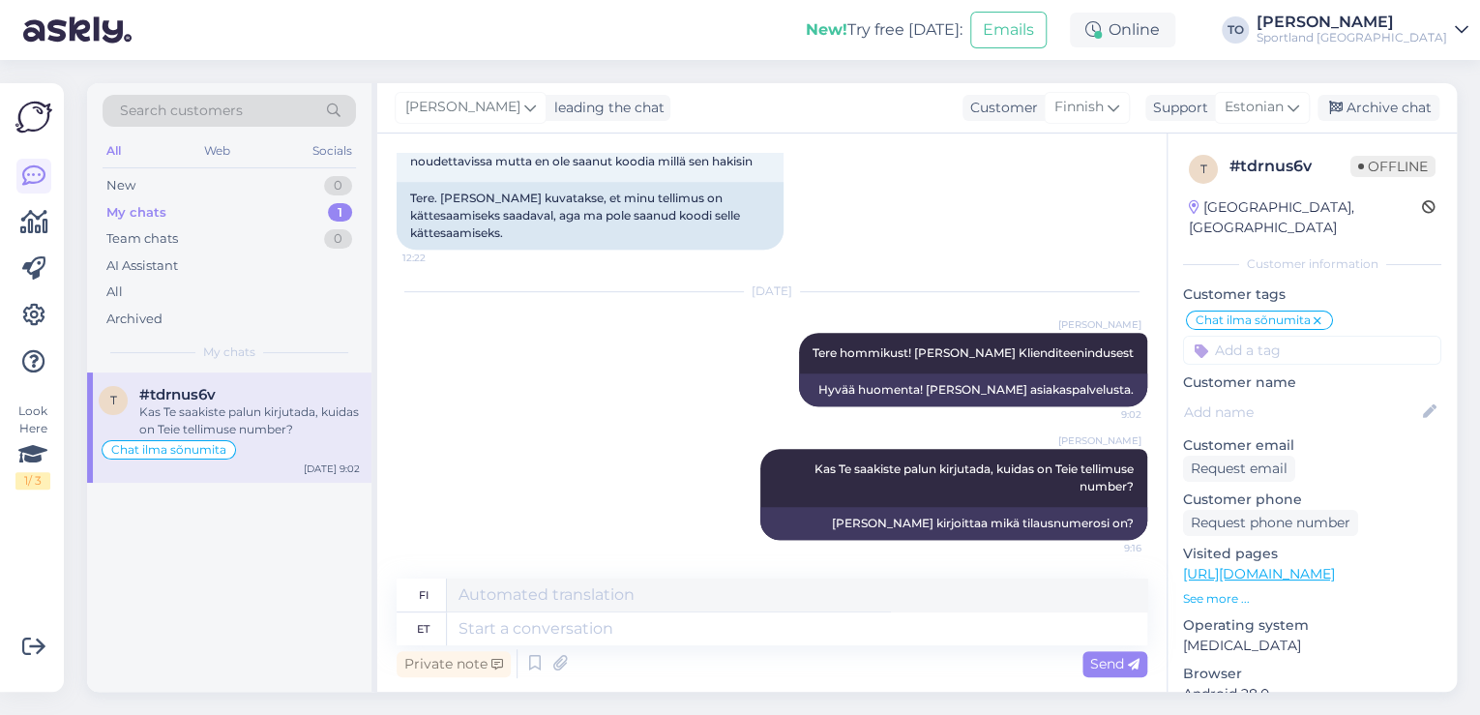
click at [1288, 336] on input at bounding box center [1312, 350] width 258 height 29
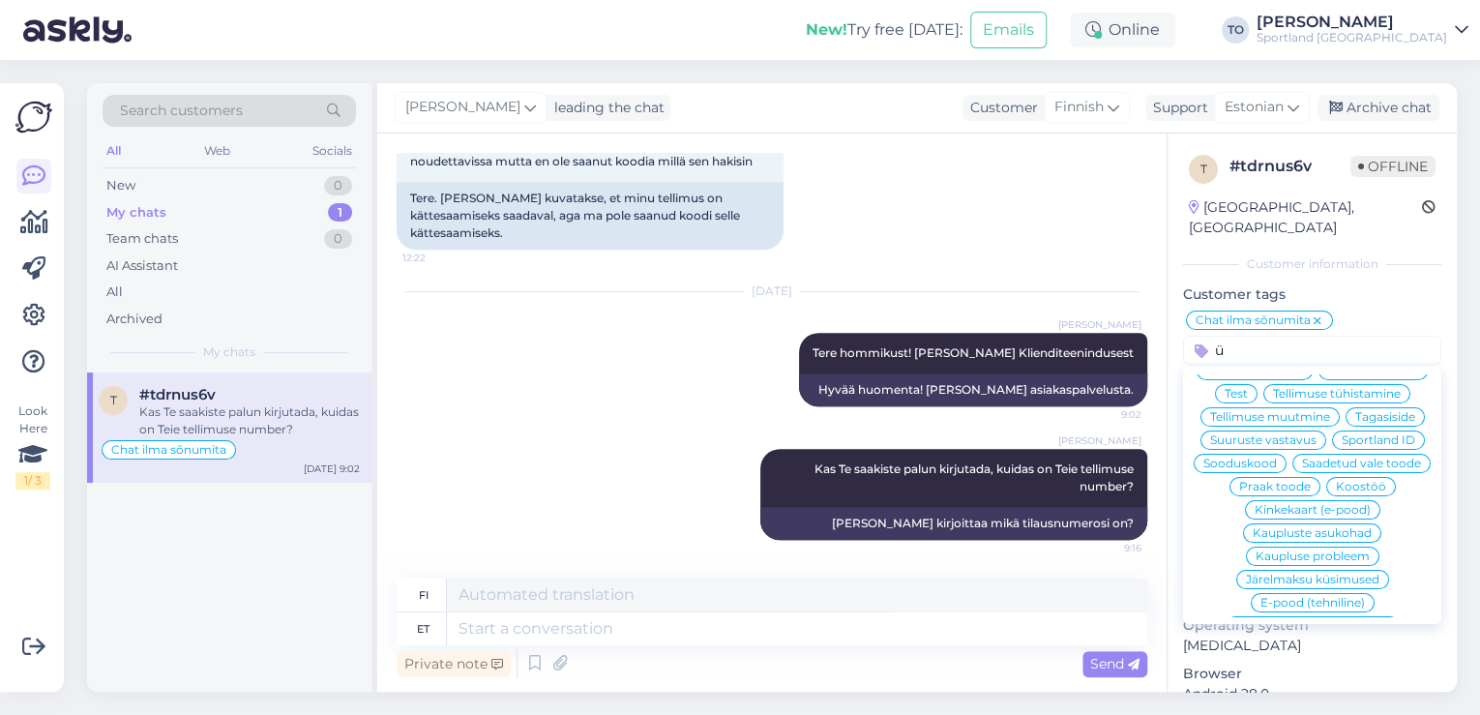
scroll to position [0, 0]
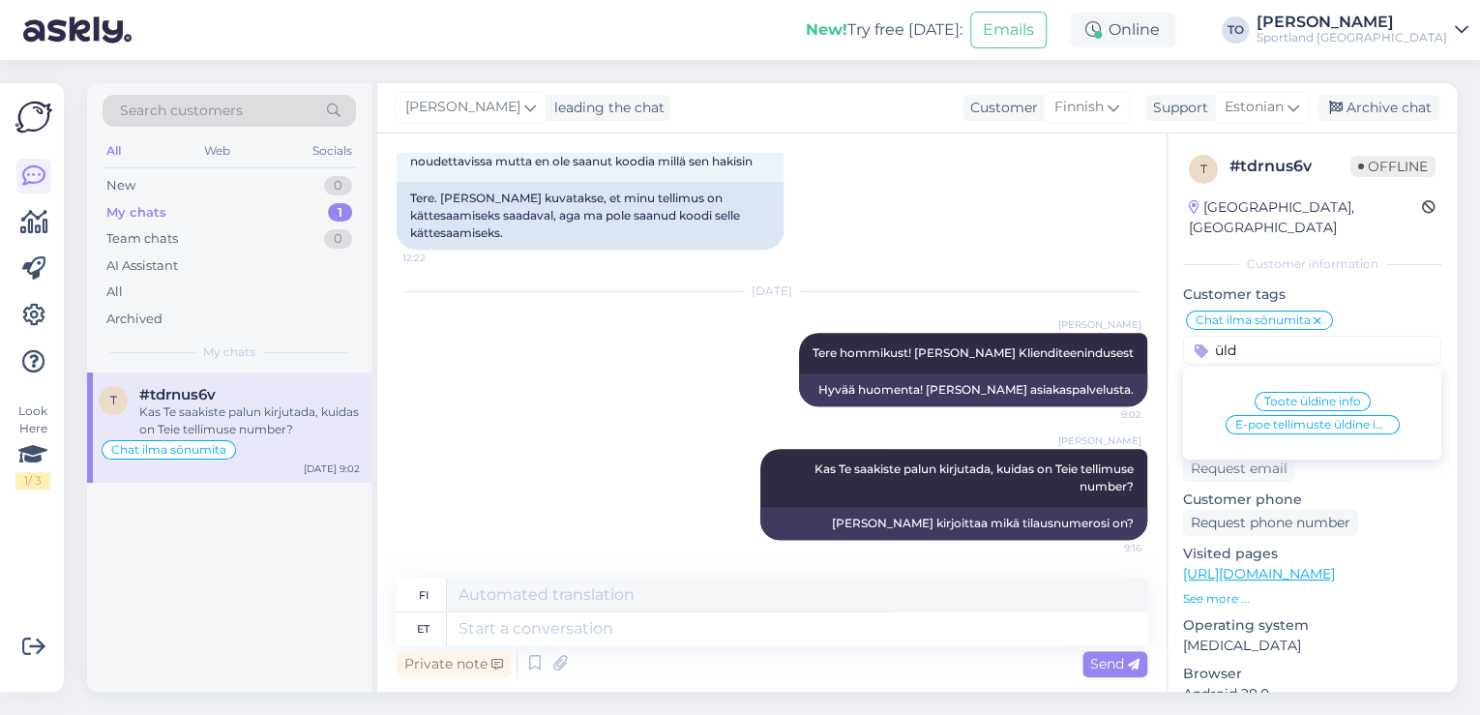
click at [1281, 419] on span "E-poe tellimuste üldine info" at bounding box center [1312, 425] width 155 height 12
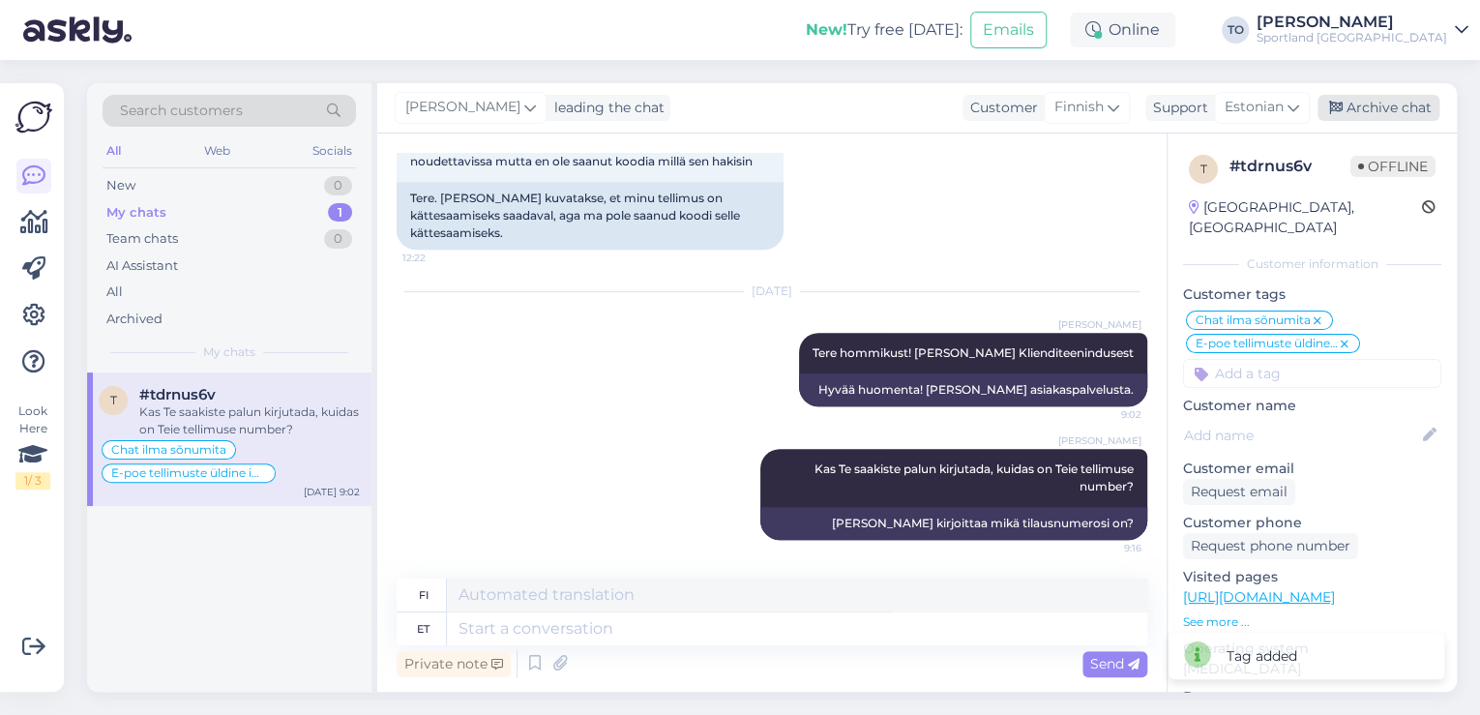
click at [1407, 103] on div "Archive chat" at bounding box center [1379, 108] width 122 height 26
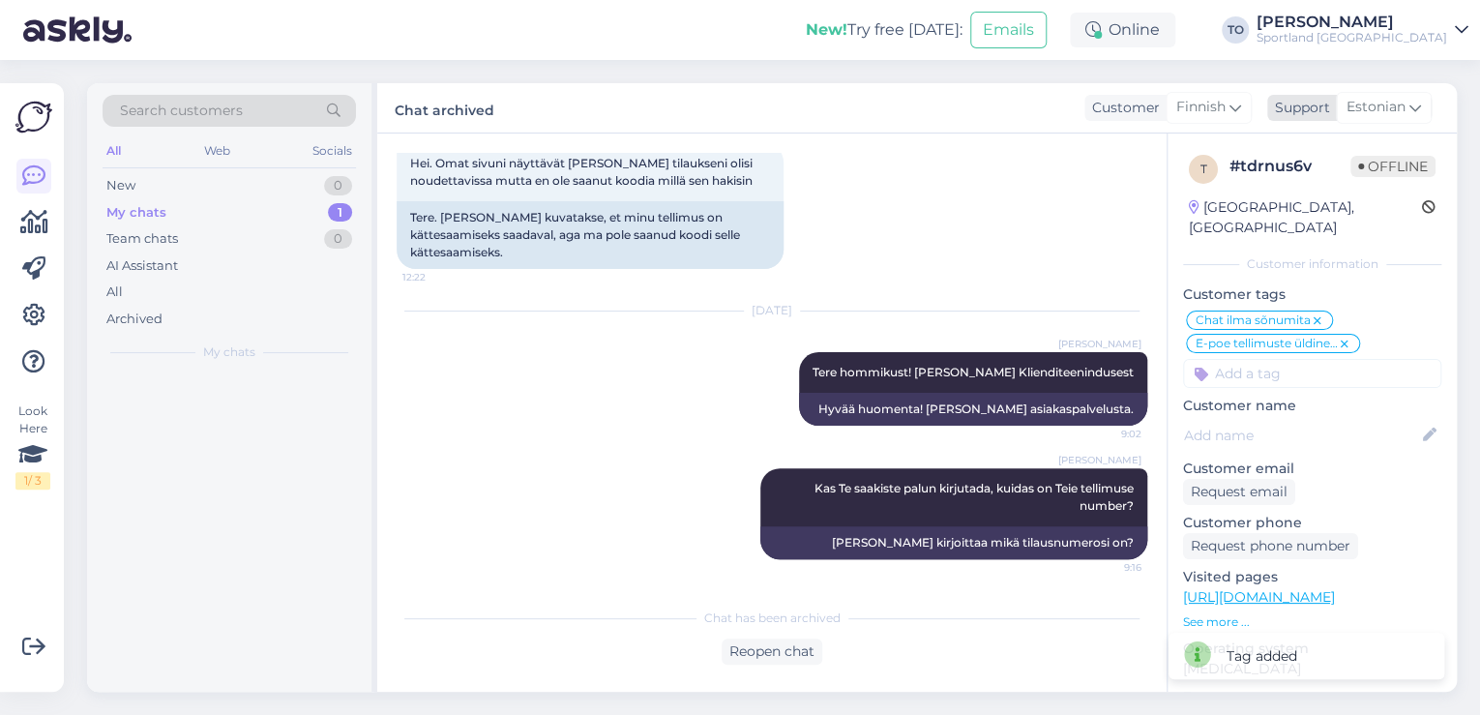
scroll to position [426, 0]
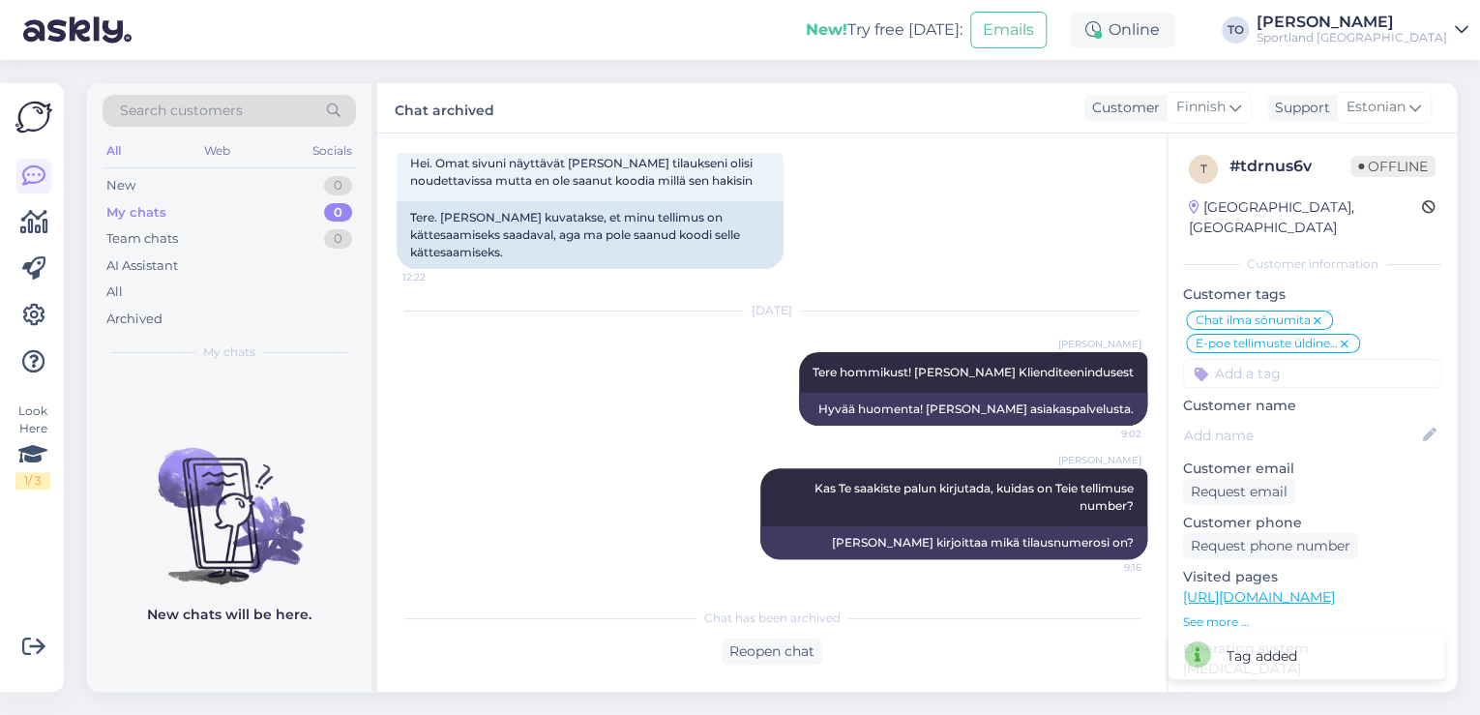
click at [1404, 22] on div "[PERSON_NAME]" at bounding box center [1352, 22] width 191 height 15
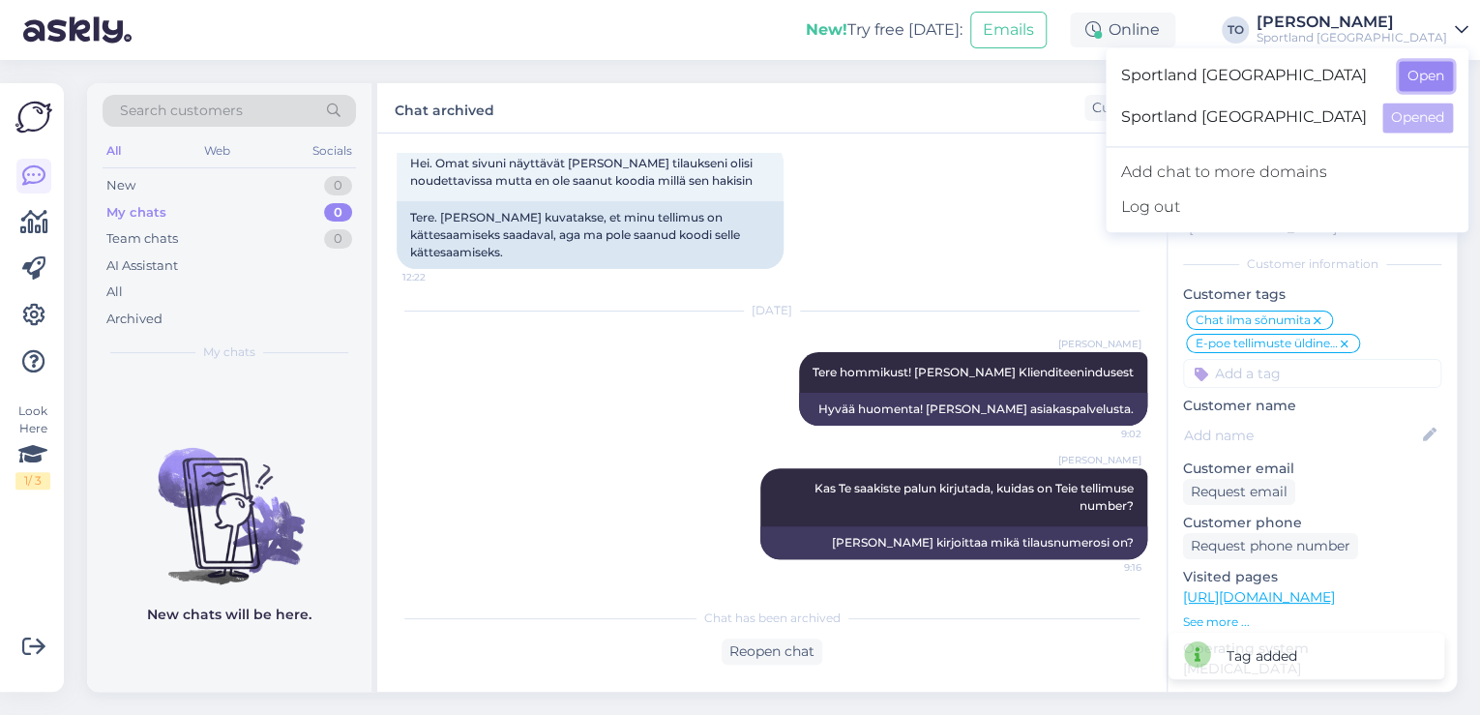
click at [1428, 67] on button "Open" at bounding box center [1426, 76] width 54 height 30
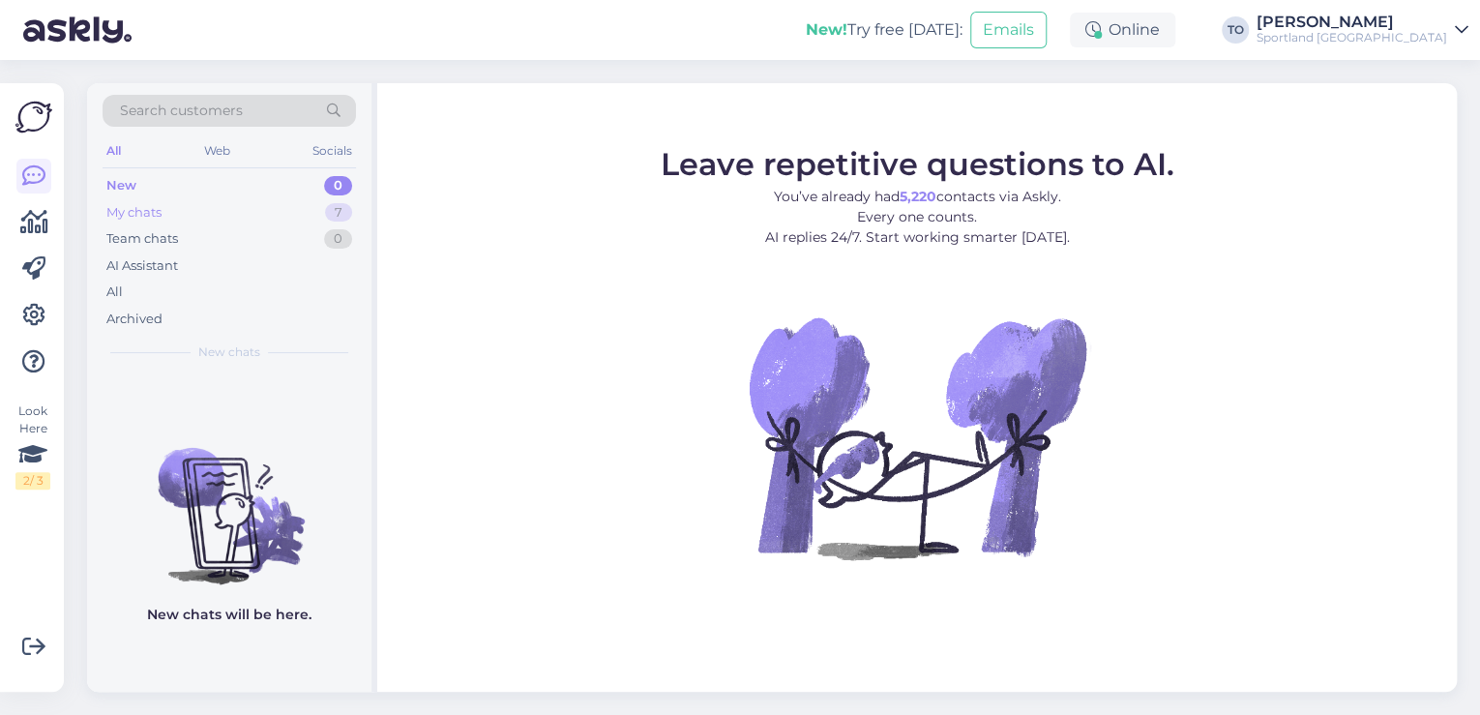
click at [185, 212] on div "My chats 7" at bounding box center [229, 212] width 253 height 27
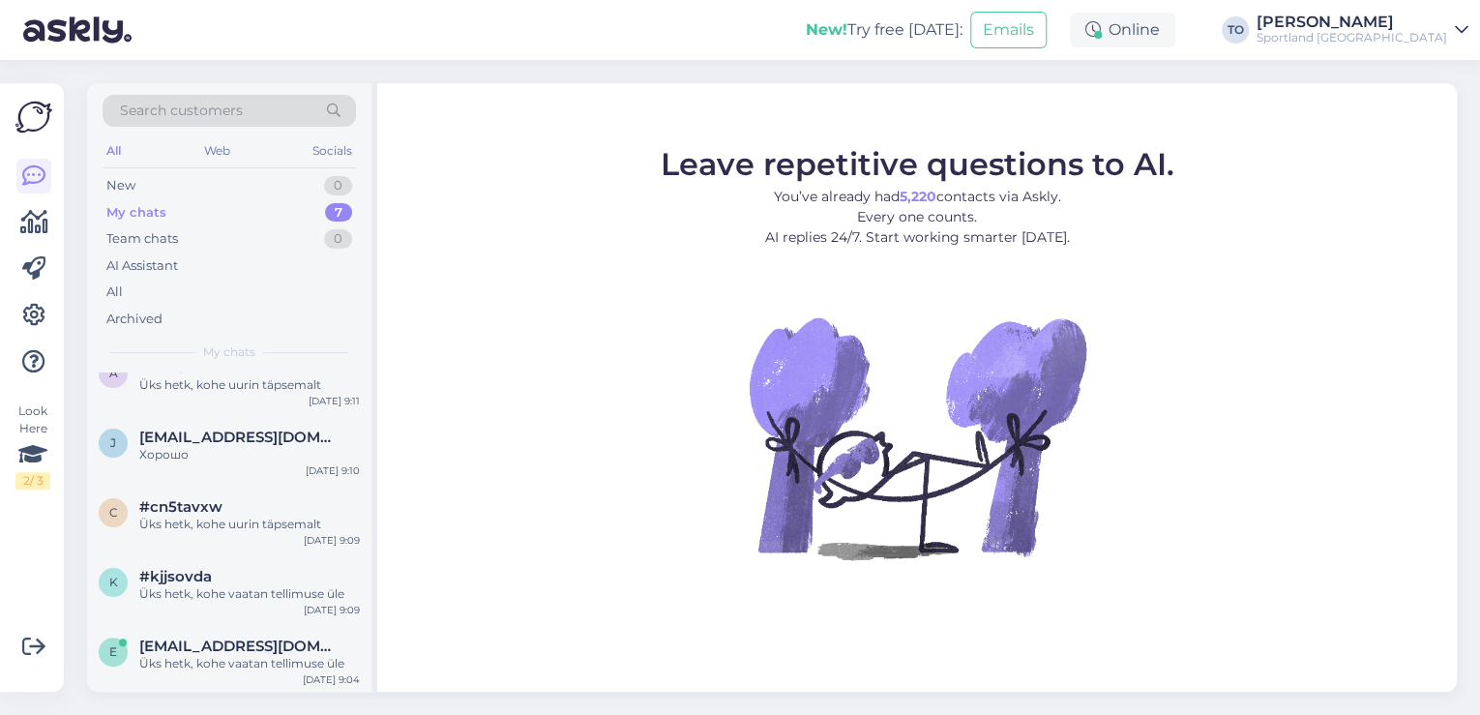
scroll to position [0, 0]
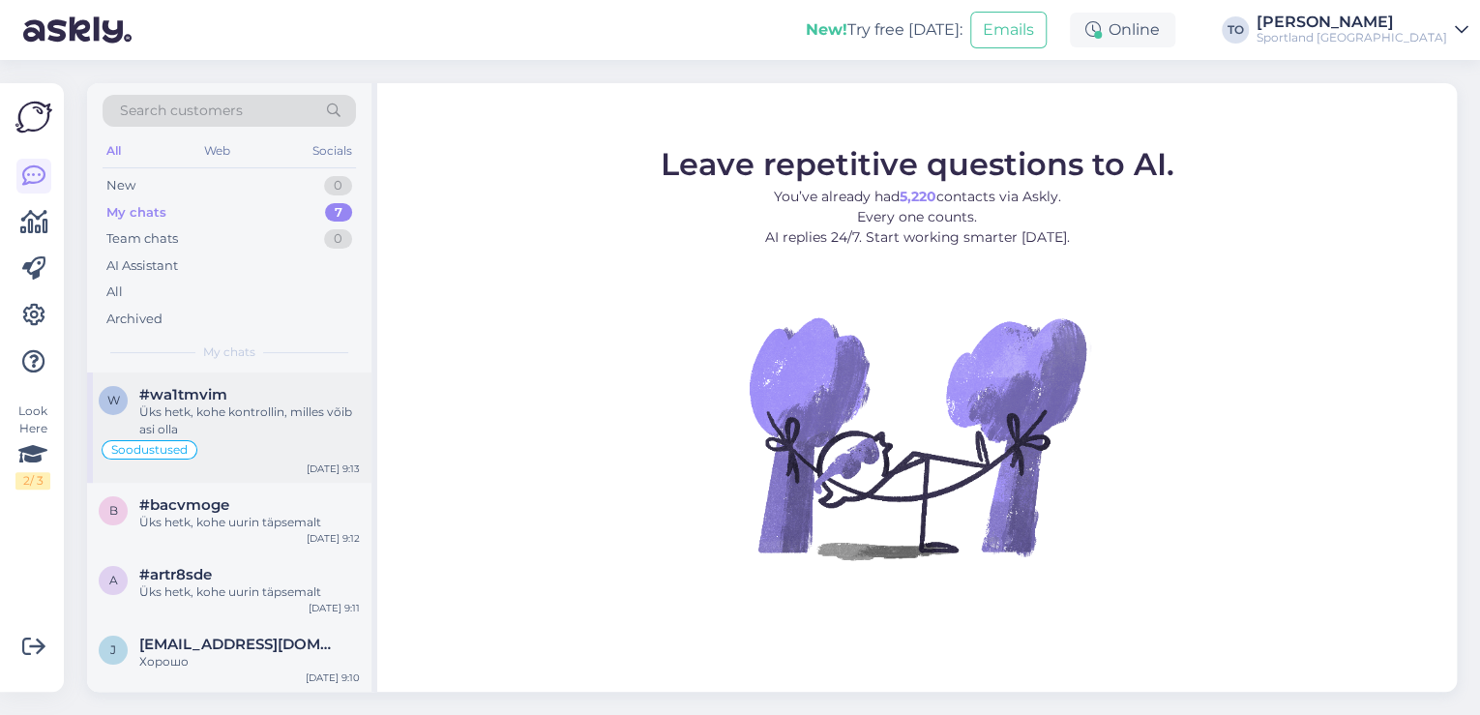
click at [270, 406] on div "Üks hetk, kohe kontrollin, milles võib asi olla" at bounding box center [249, 420] width 221 height 35
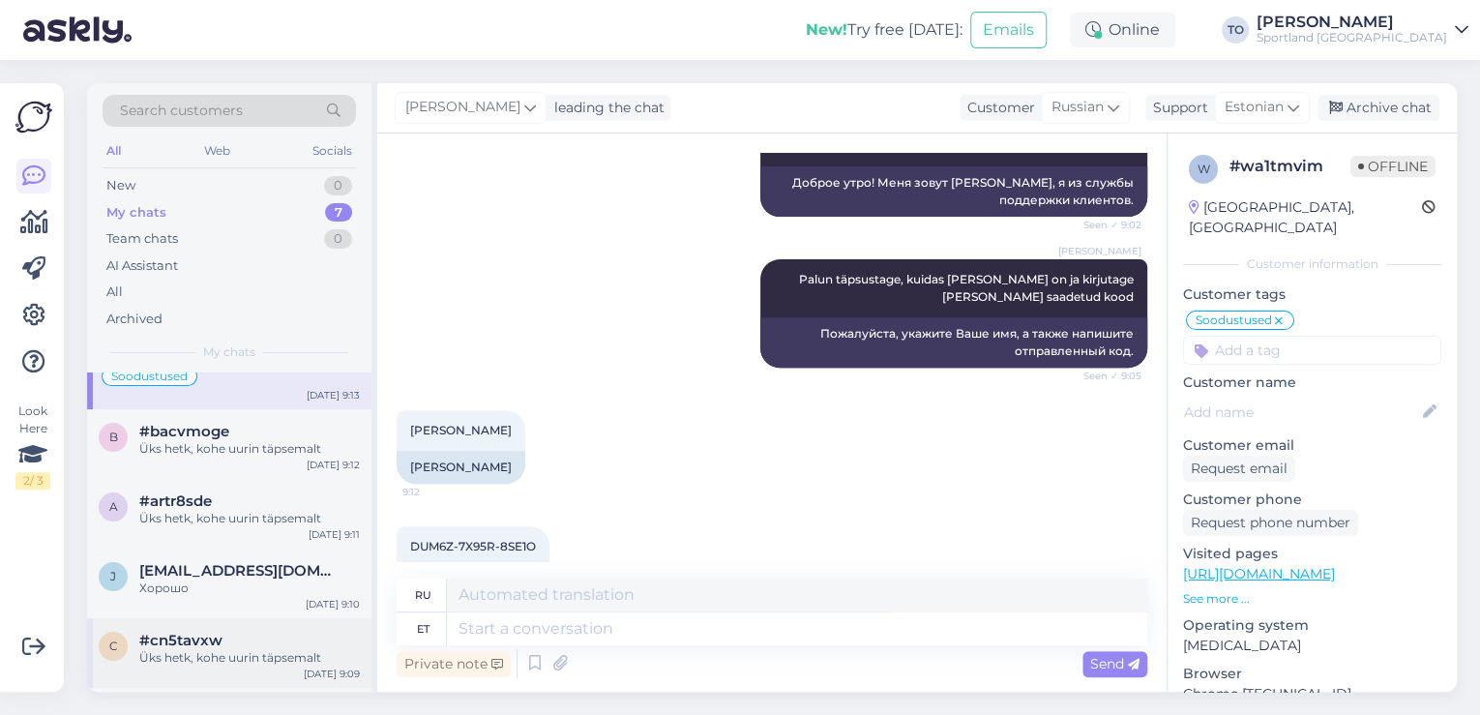
scroll to position [155, 0]
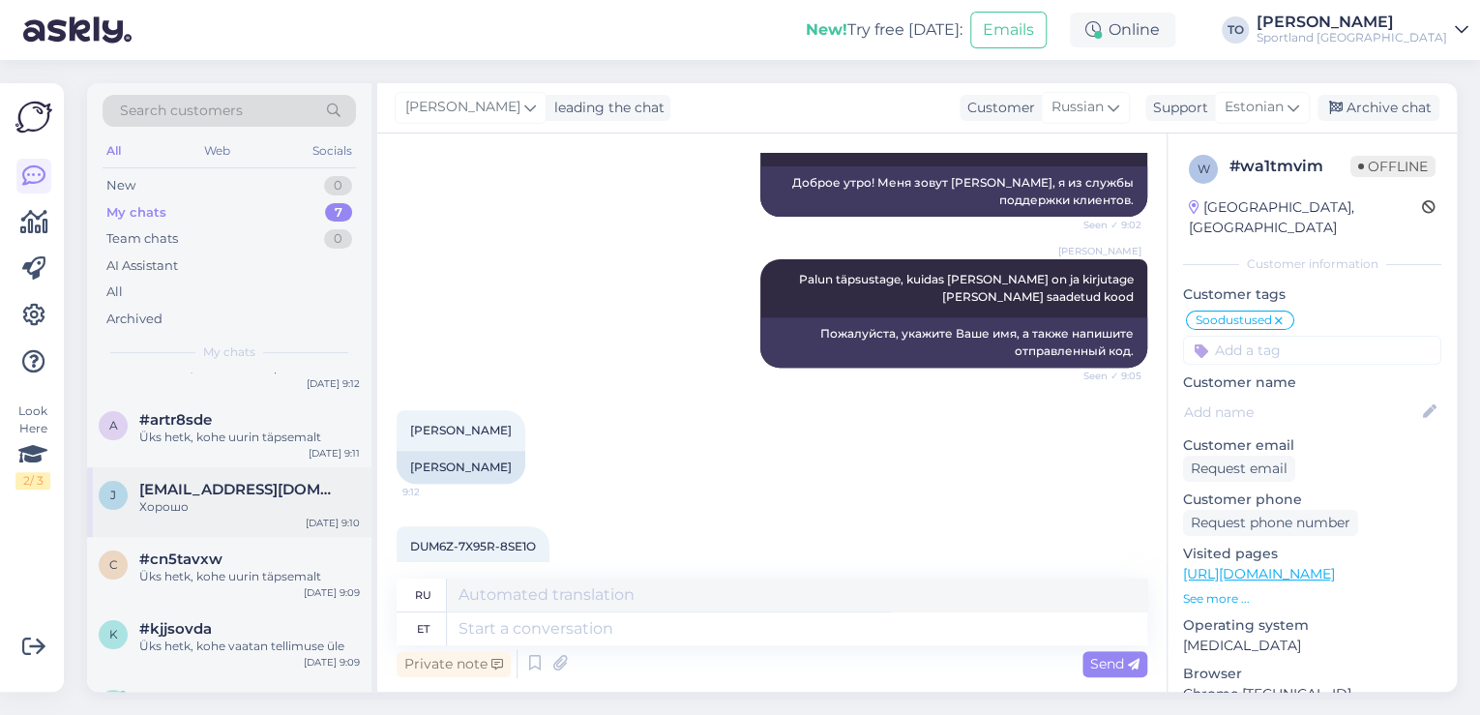
click at [280, 508] on div "Хорошо" at bounding box center [249, 506] width 221 height 17
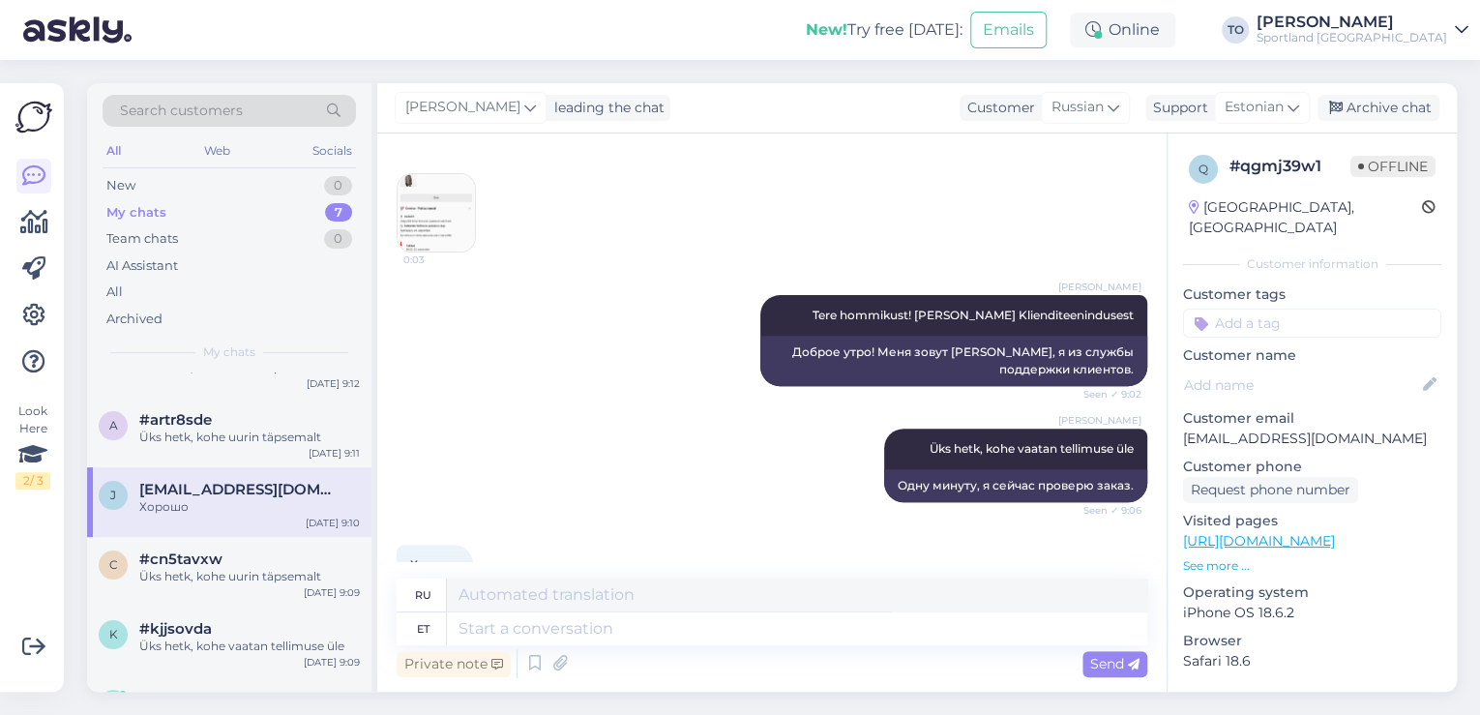
scroll to position [0, 0]
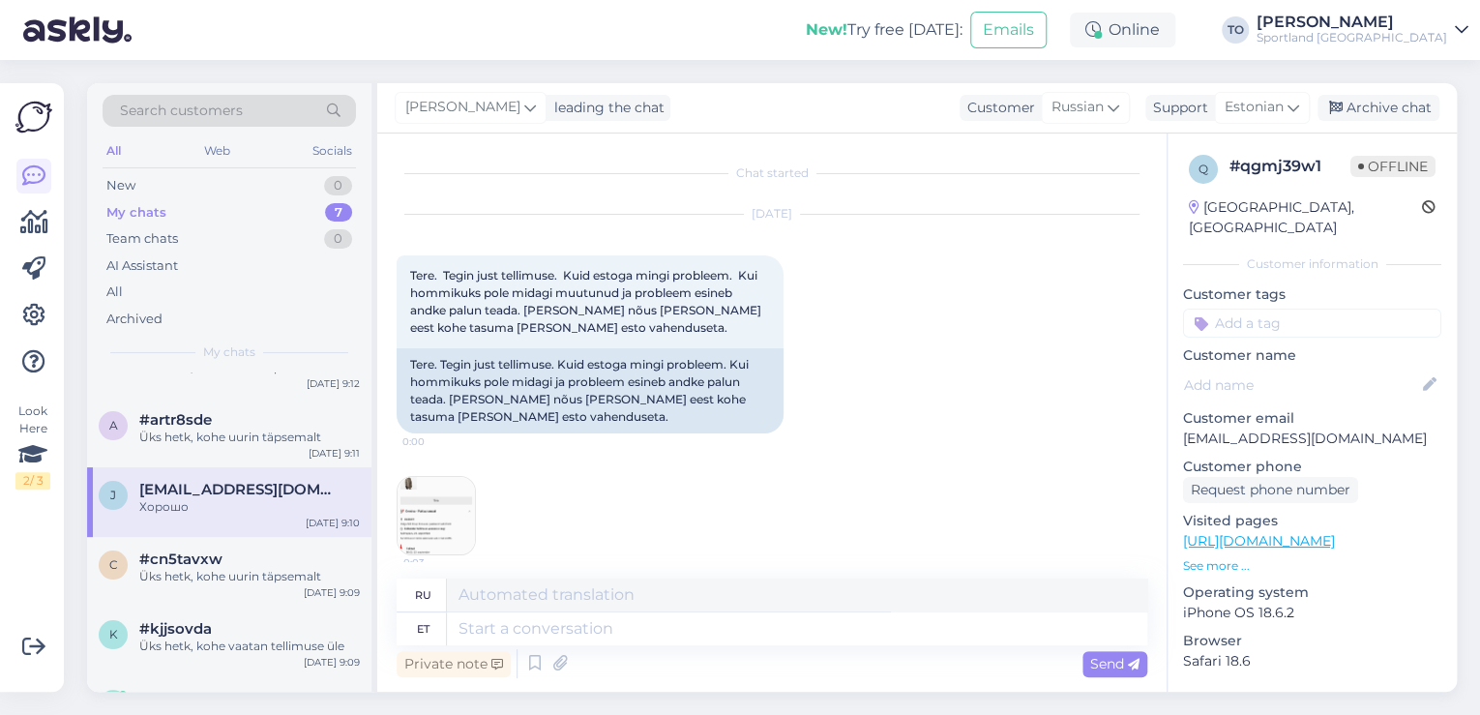
click at [440, 524] on img at bounding box center [436, 515] width 77 height 77
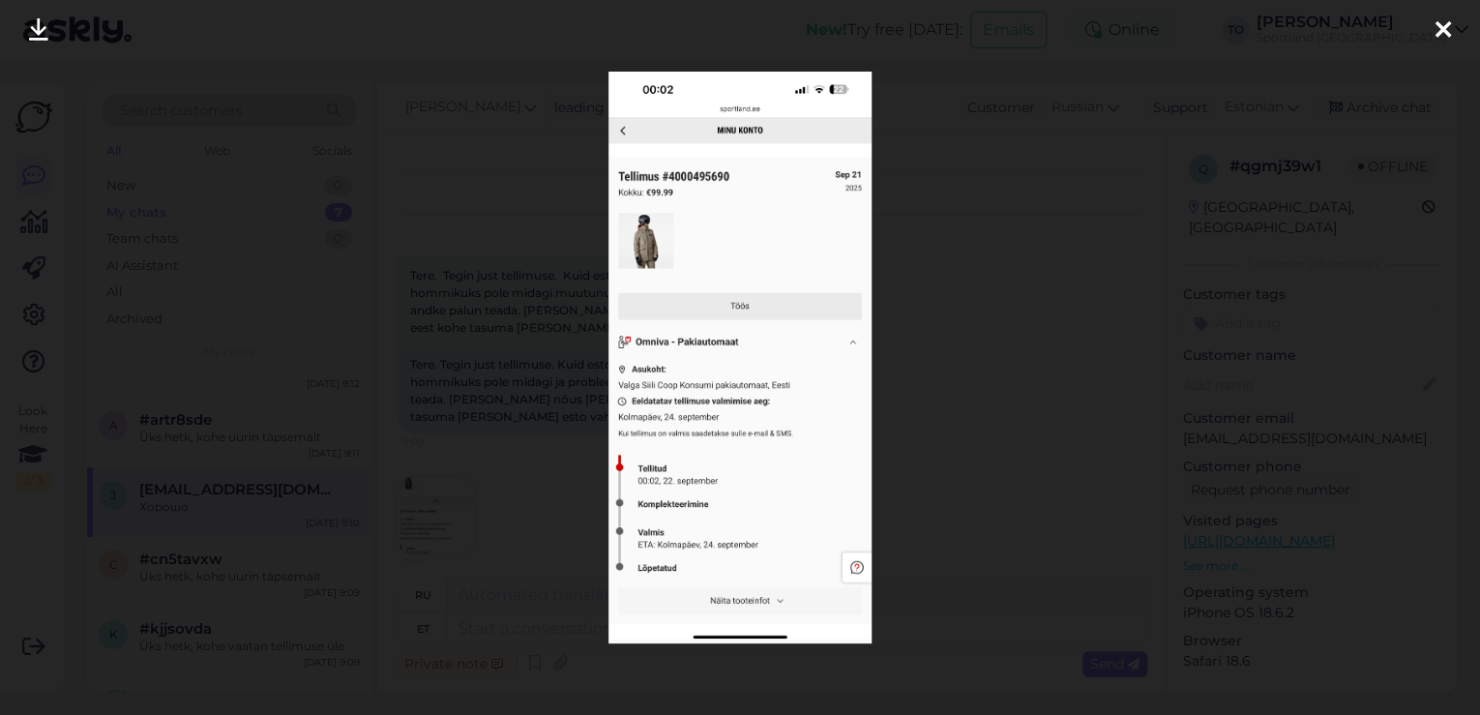
drag, startPoint x: 1442, startPoint y: 22, endPoint x: 1389, endPoint y: 92, distance: 87.6
click at [1442, 22] on icon at bounding box center [1443, 30] width 15 height 25
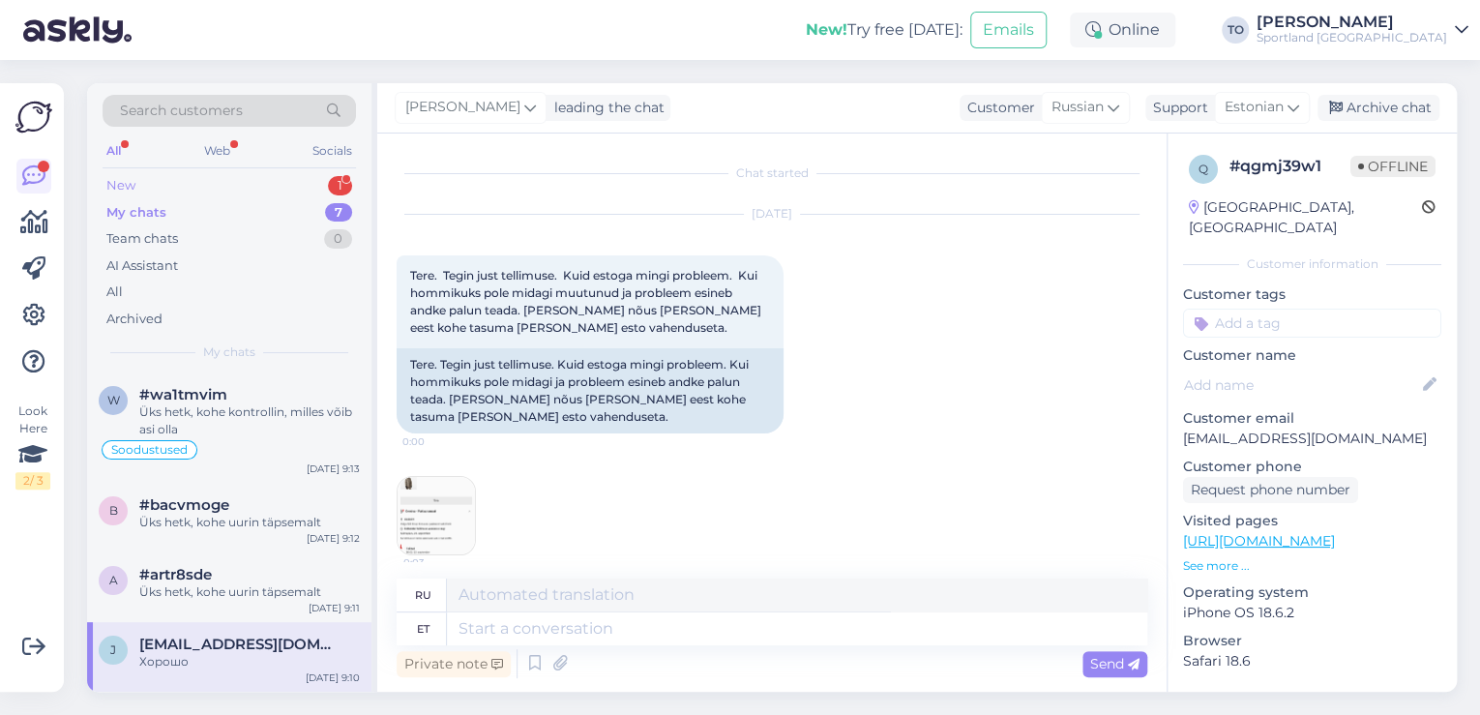
click at [230, 177] on div "New 1" at bounding box center [229, 185] width 253 height 27
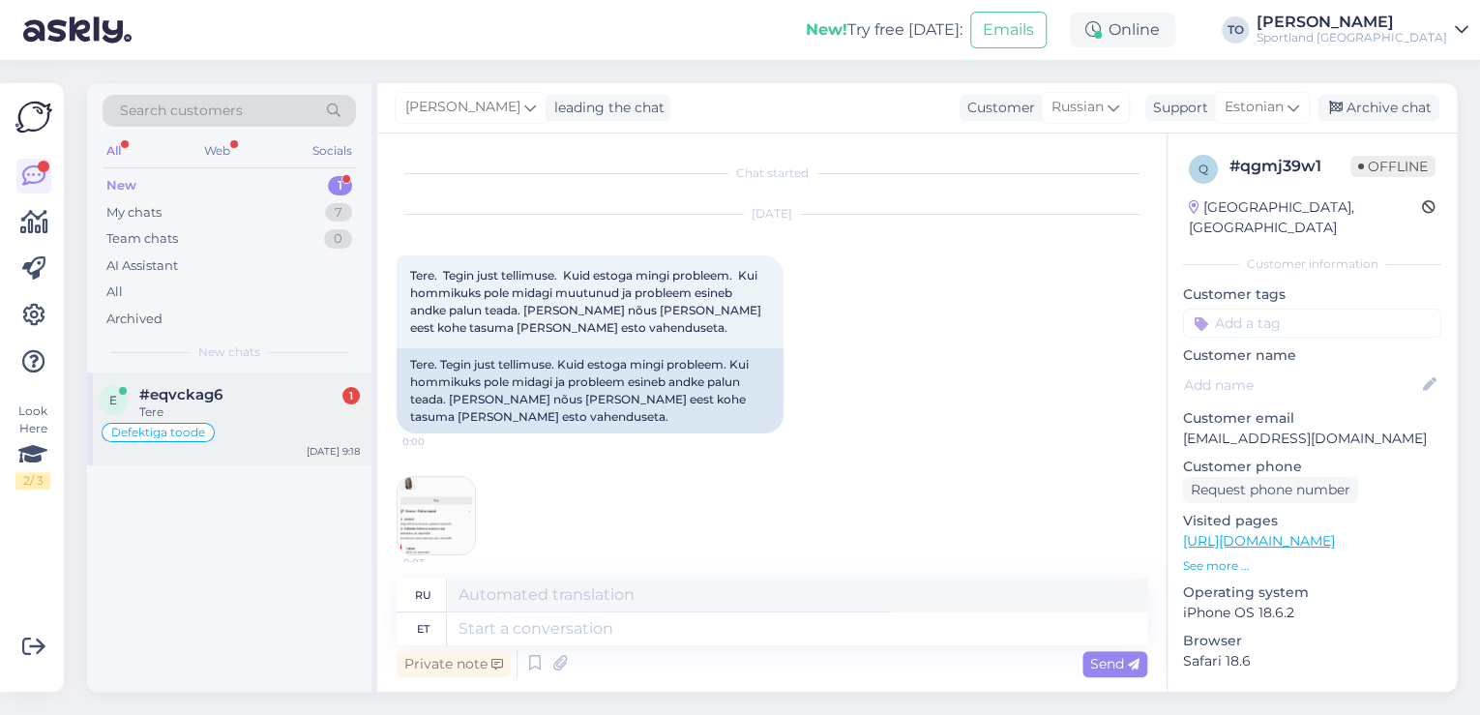
click at [279, 409] on div "Tere" at bounding box center [249, 411] width 221 height 17
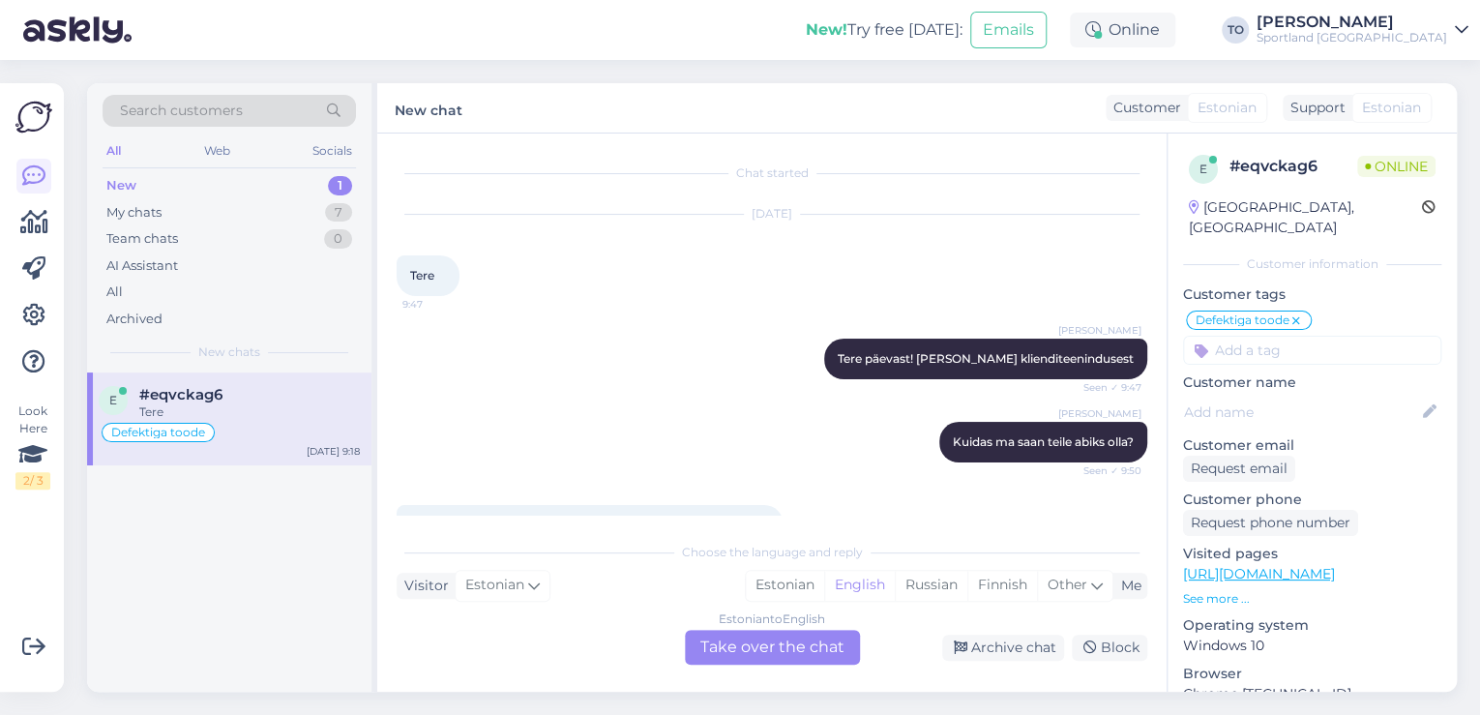
scroll to position [735, 0]
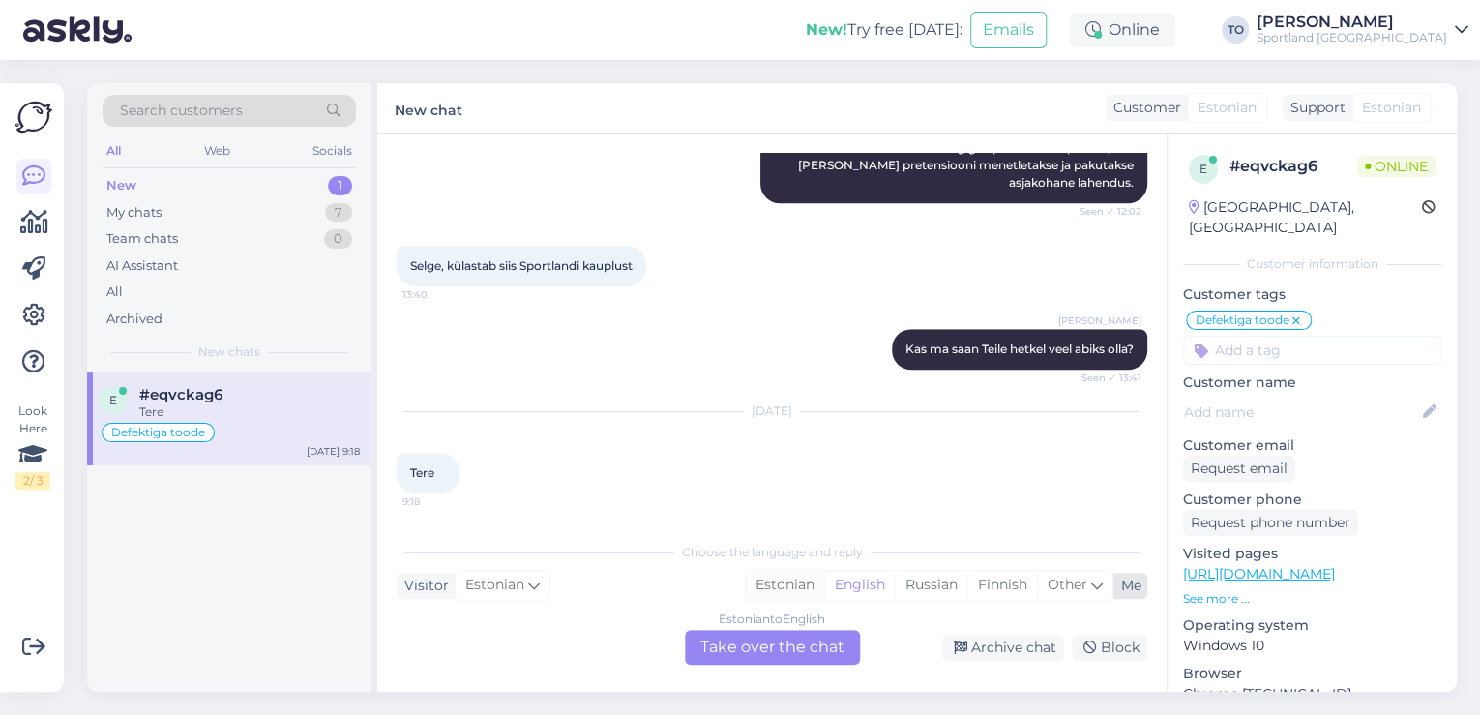
click at [813, 583] on div "Estonian" at bounding box center [785, 585] width 78 height 29
click at [787, 647] on div "Estonian to Estonian Take over the chat" at bounding box center [772, 647] width 175 height 35
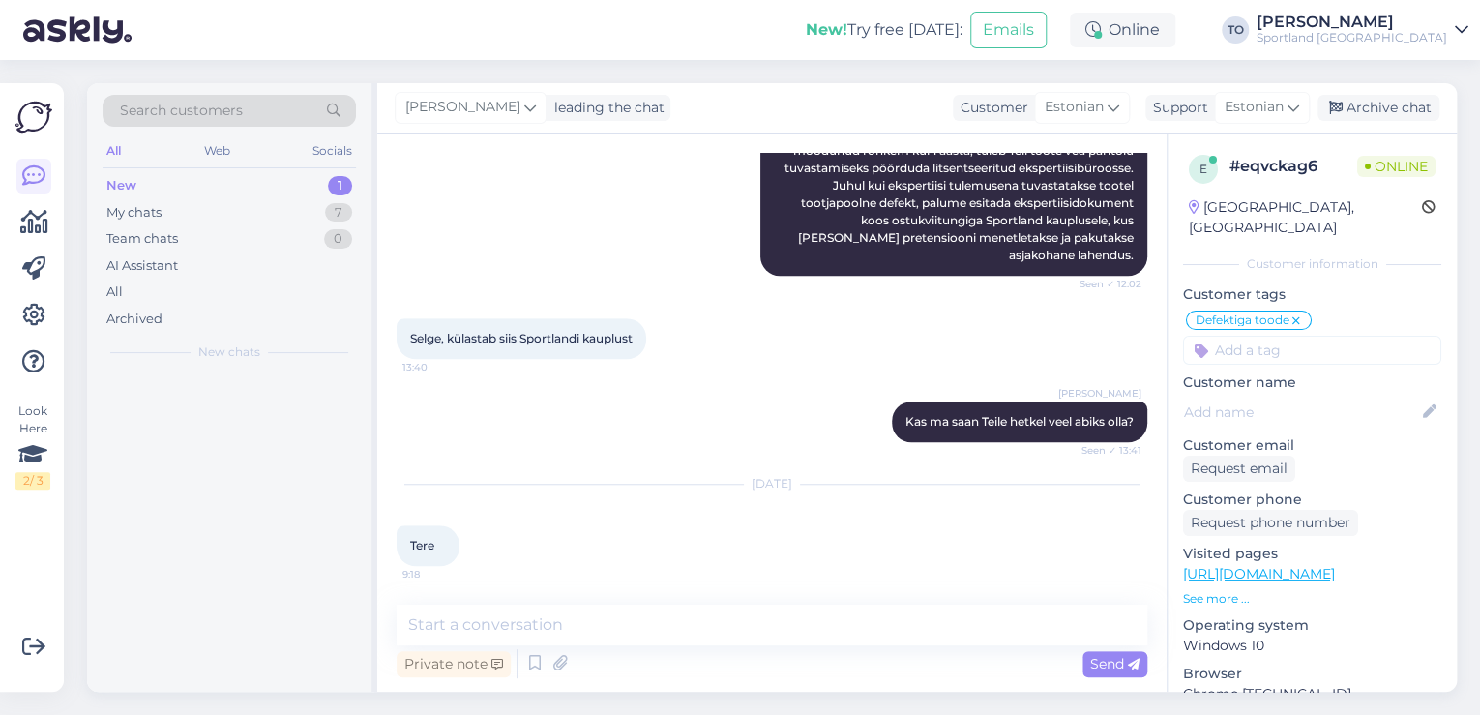
scroll to position [662, 0]
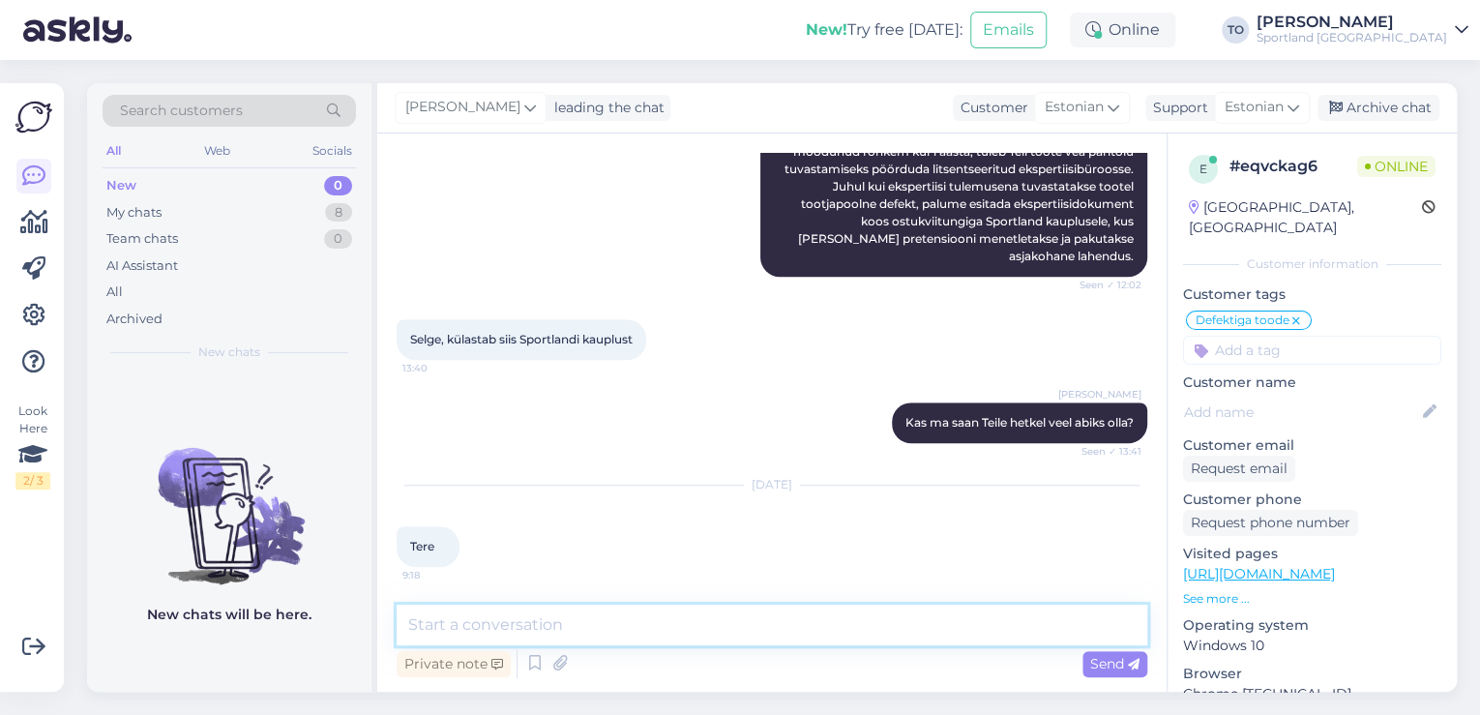
click at [712, 632] on textarea at bounding box center [772, 625] width 751 height 41
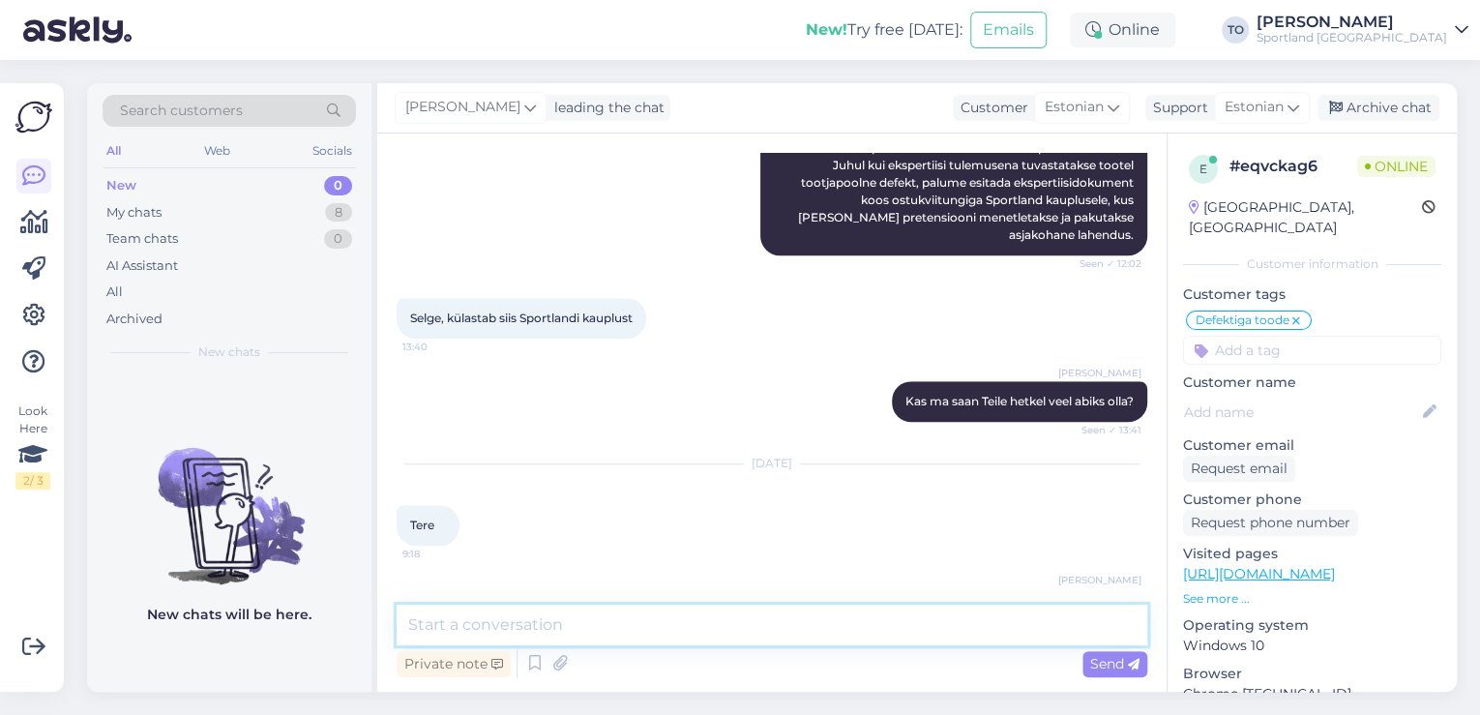
scroll to position [745, 0]
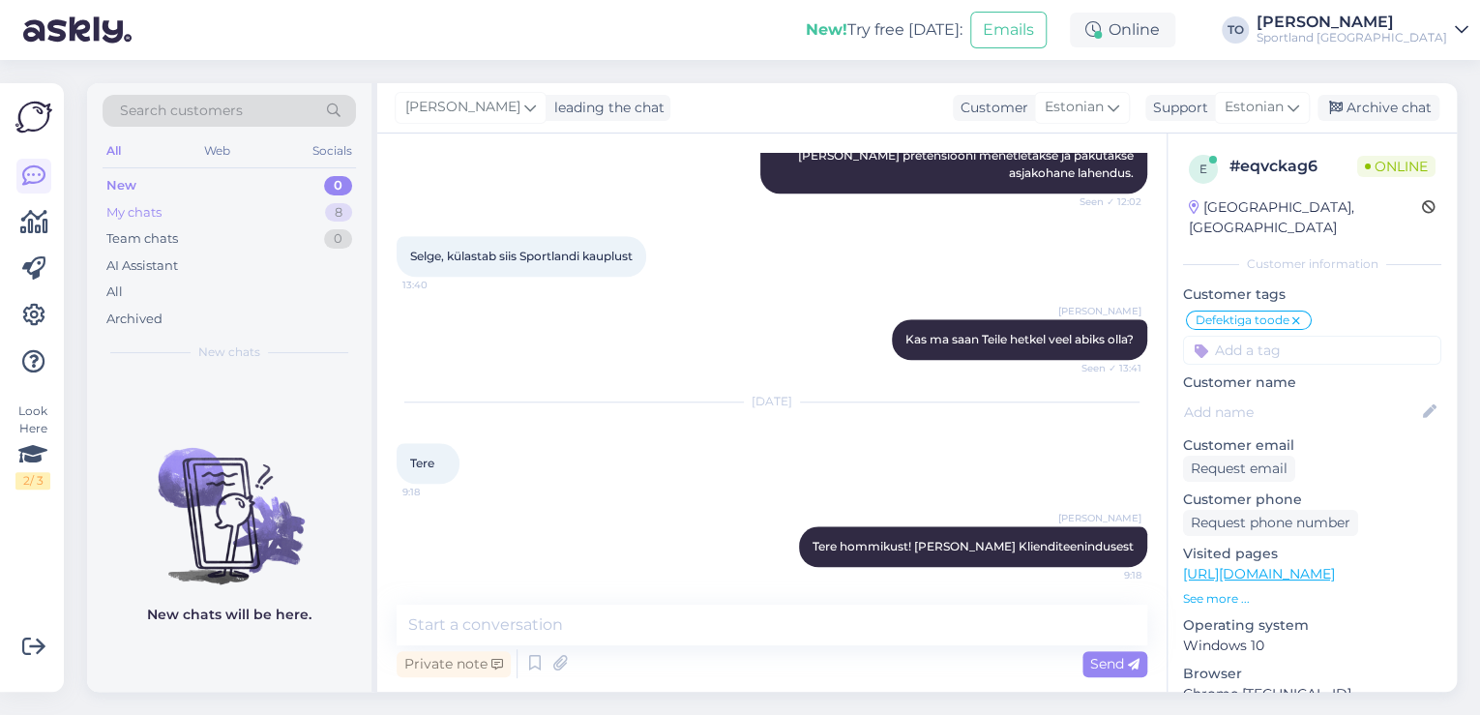
click at [160, 211] on div "My chats" at bounding box center [133, 212] width 55 height 19
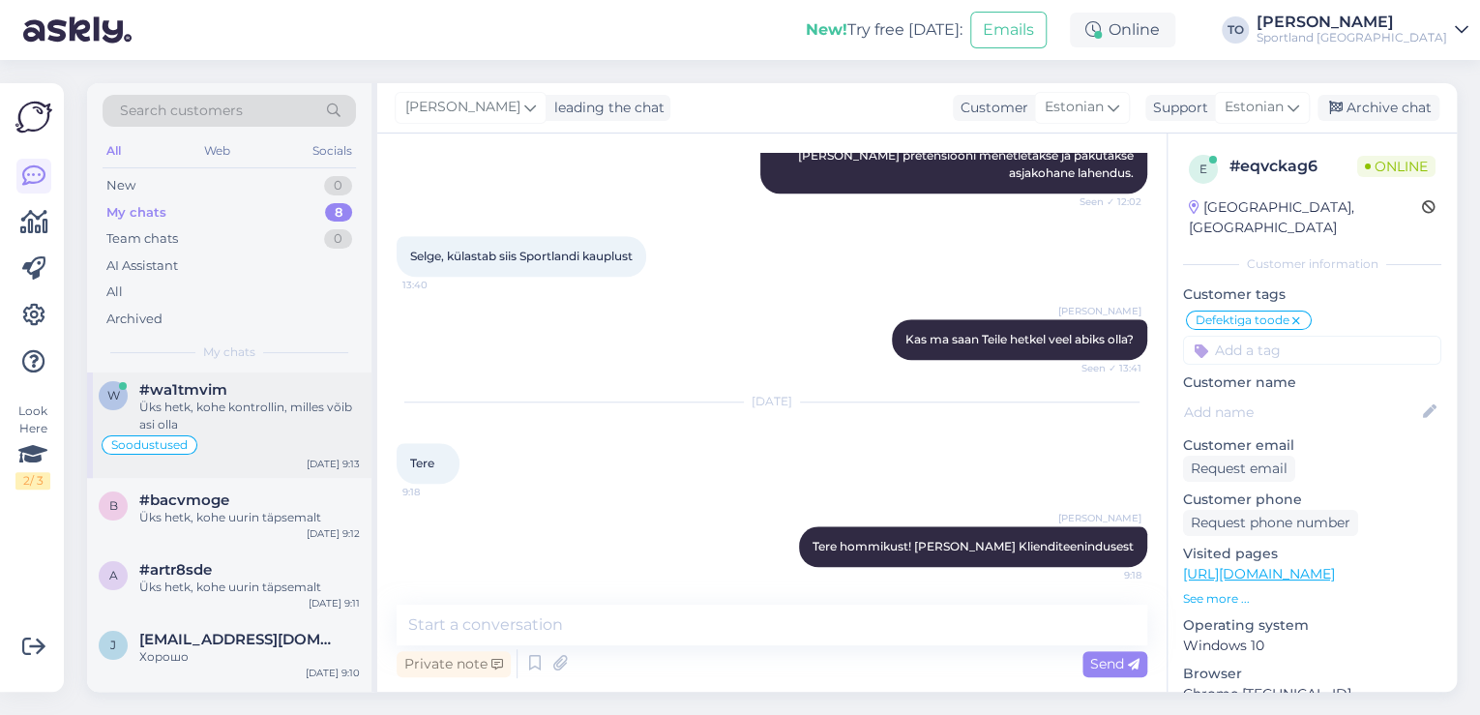
scroll to position [232, 0]
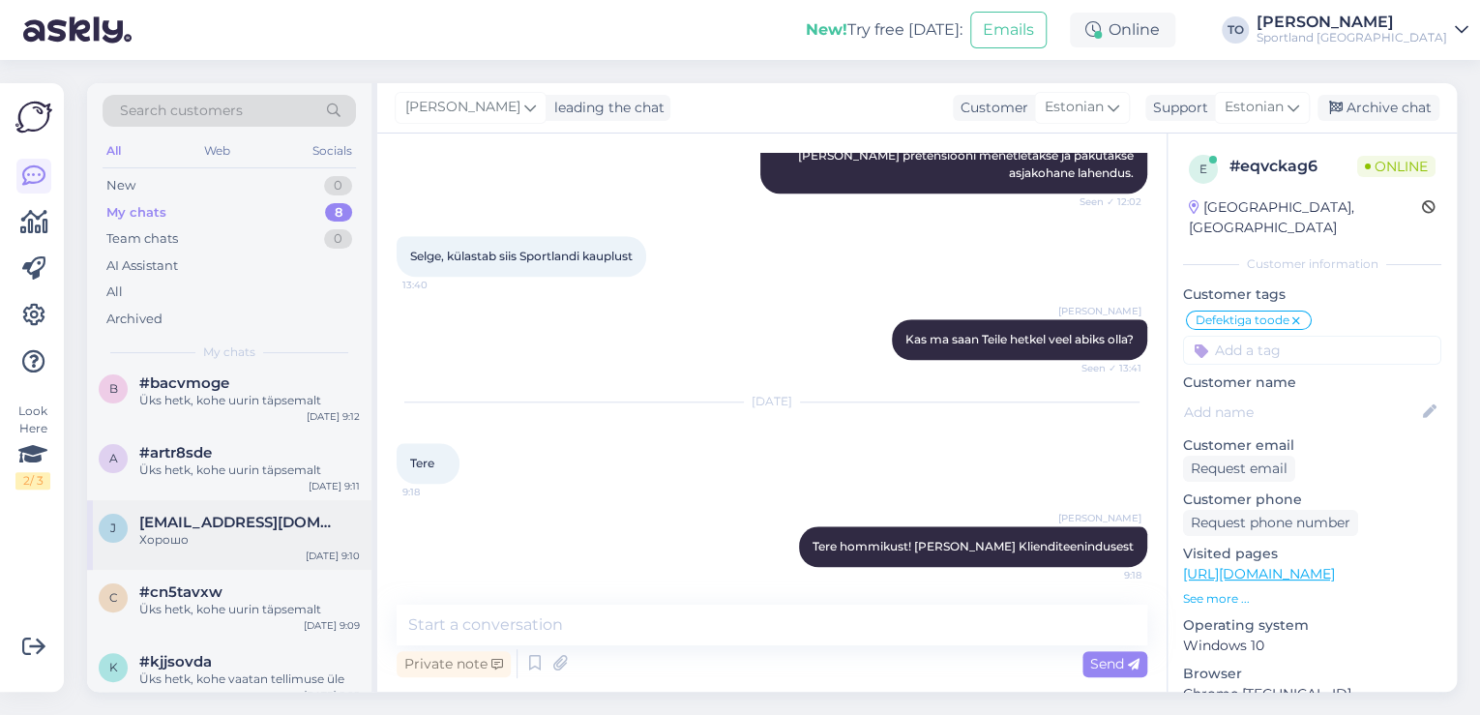
click at [277, 542] on div "Хорошо" at bounding box center [249, 539] width 221 height 17
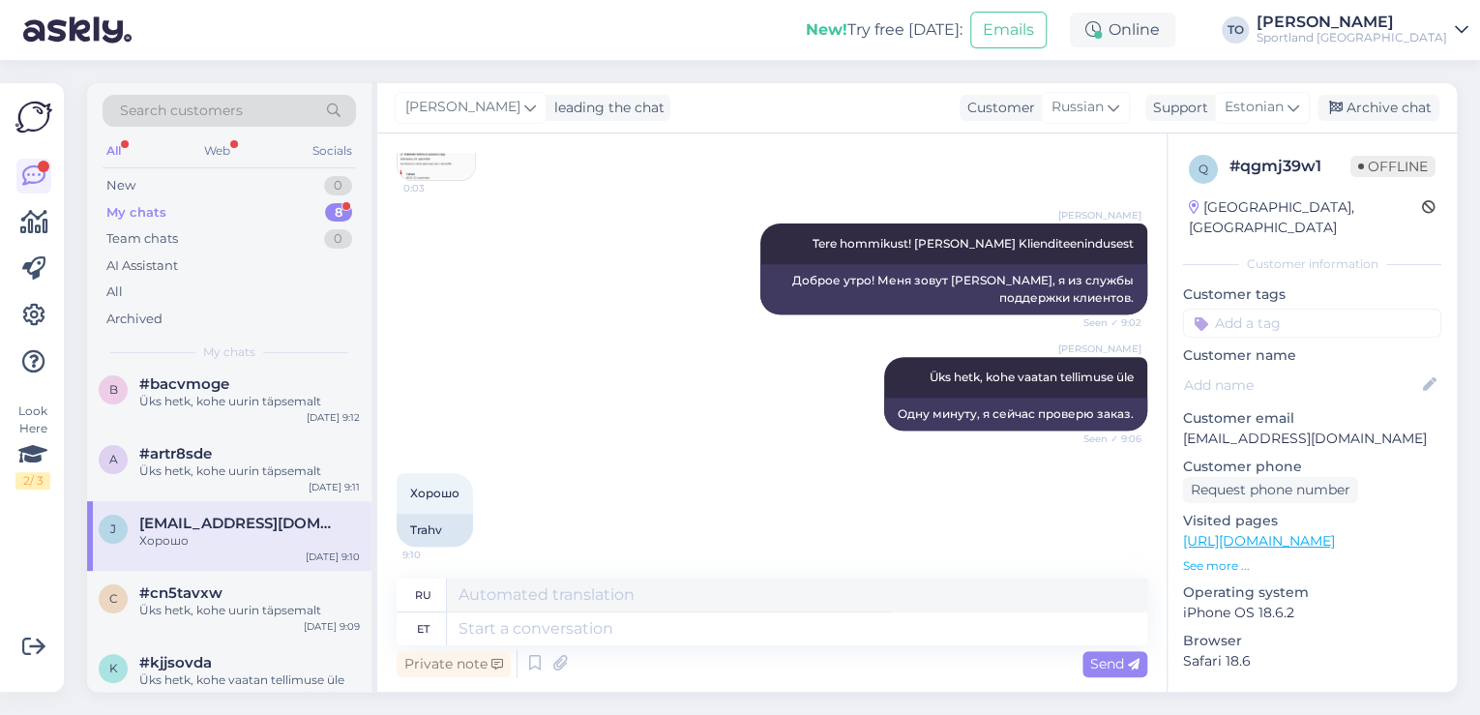
scroll to position [379, 0]
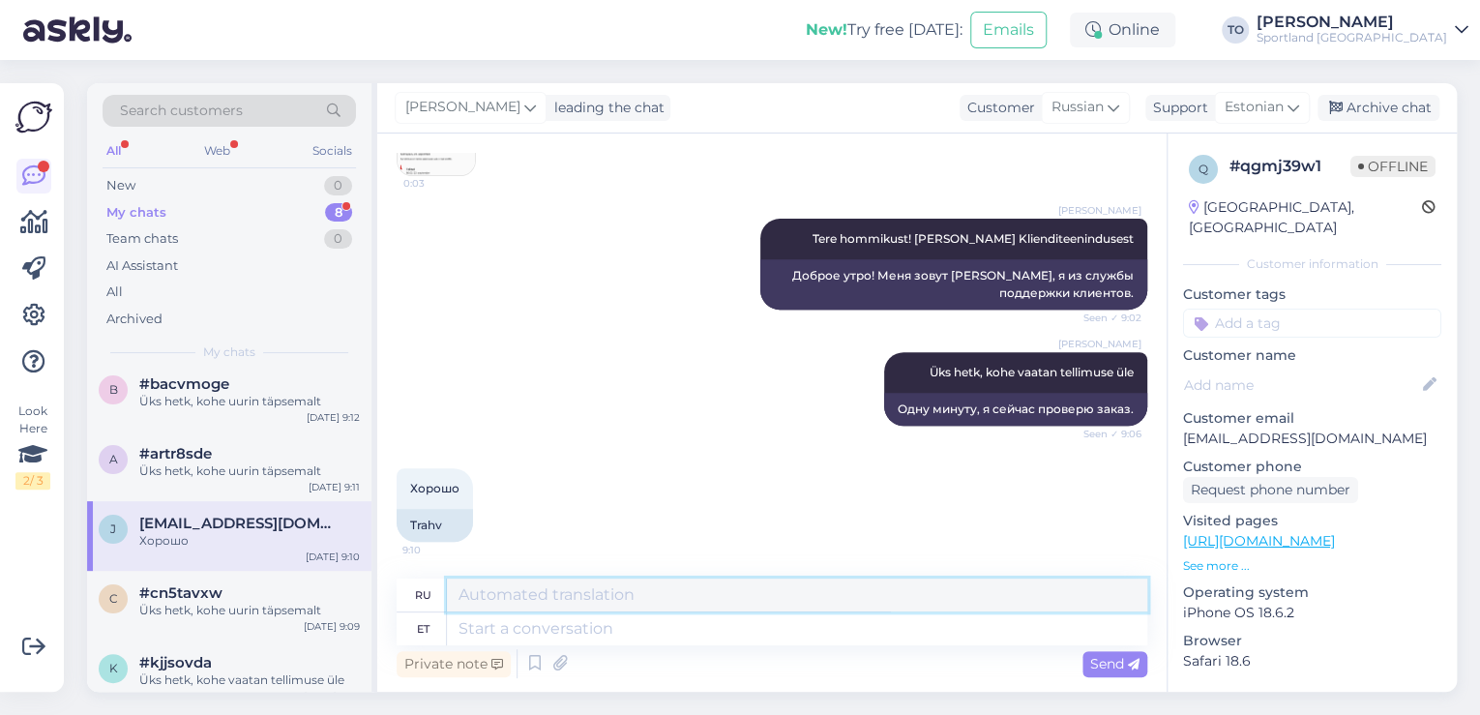
click at [710, 608] on textarea at bounding box center [797, 594] width 700 height 33
click at [704, 620] on textarea at bounding box center [797, 628] width 700 height 33
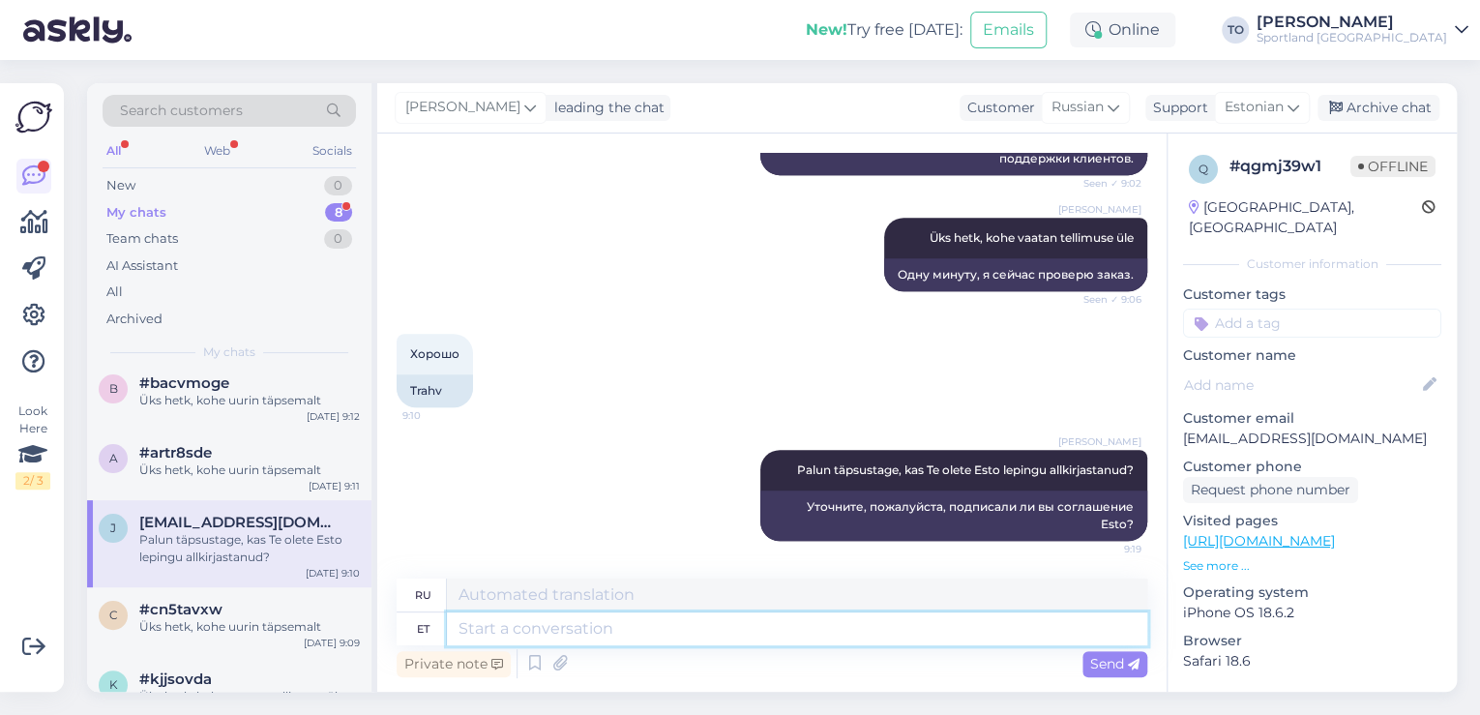
scroll to position [0, 0]
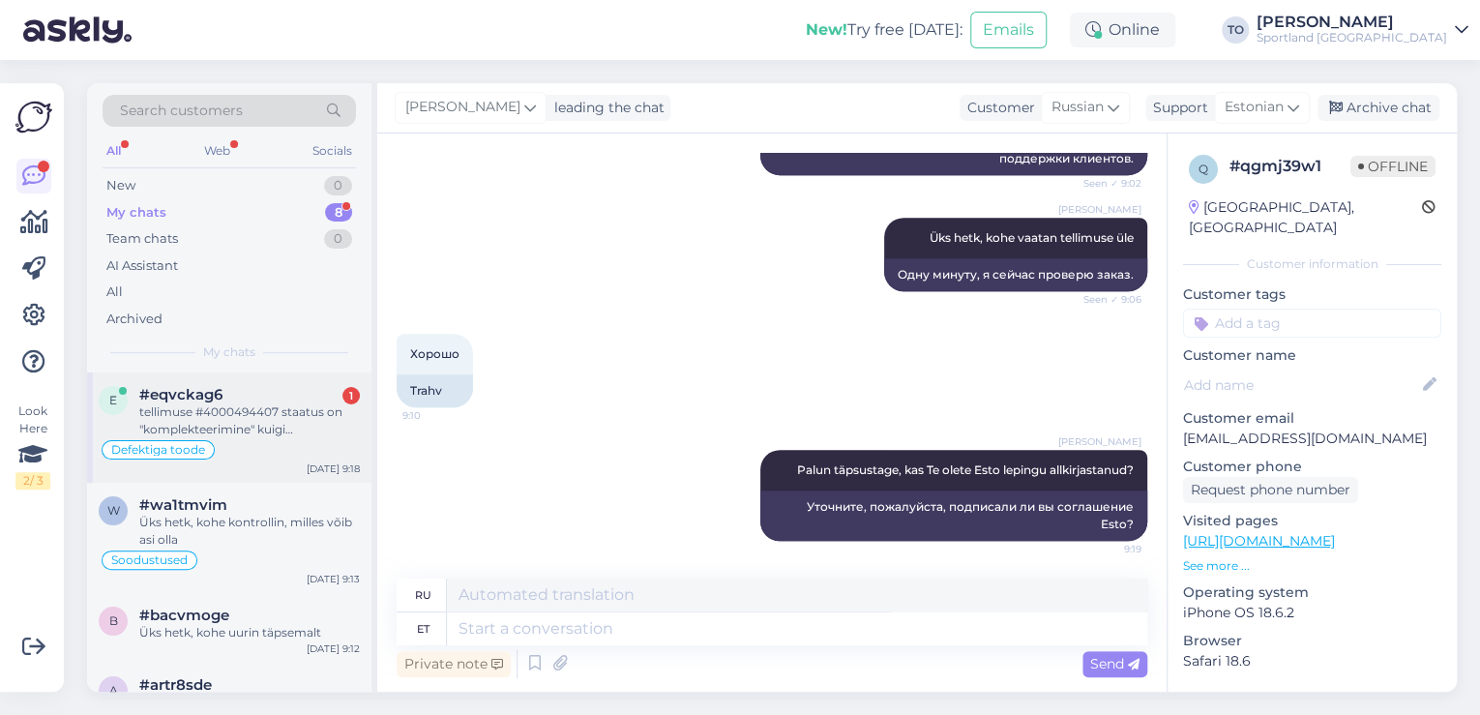
click at [323, 409] on div "tellimuse #4000494407 staatus on "komplekteerimine" kuigi [PERSON_NAME] eelmise…" at bounding box center [249, 420] width 221 height 35
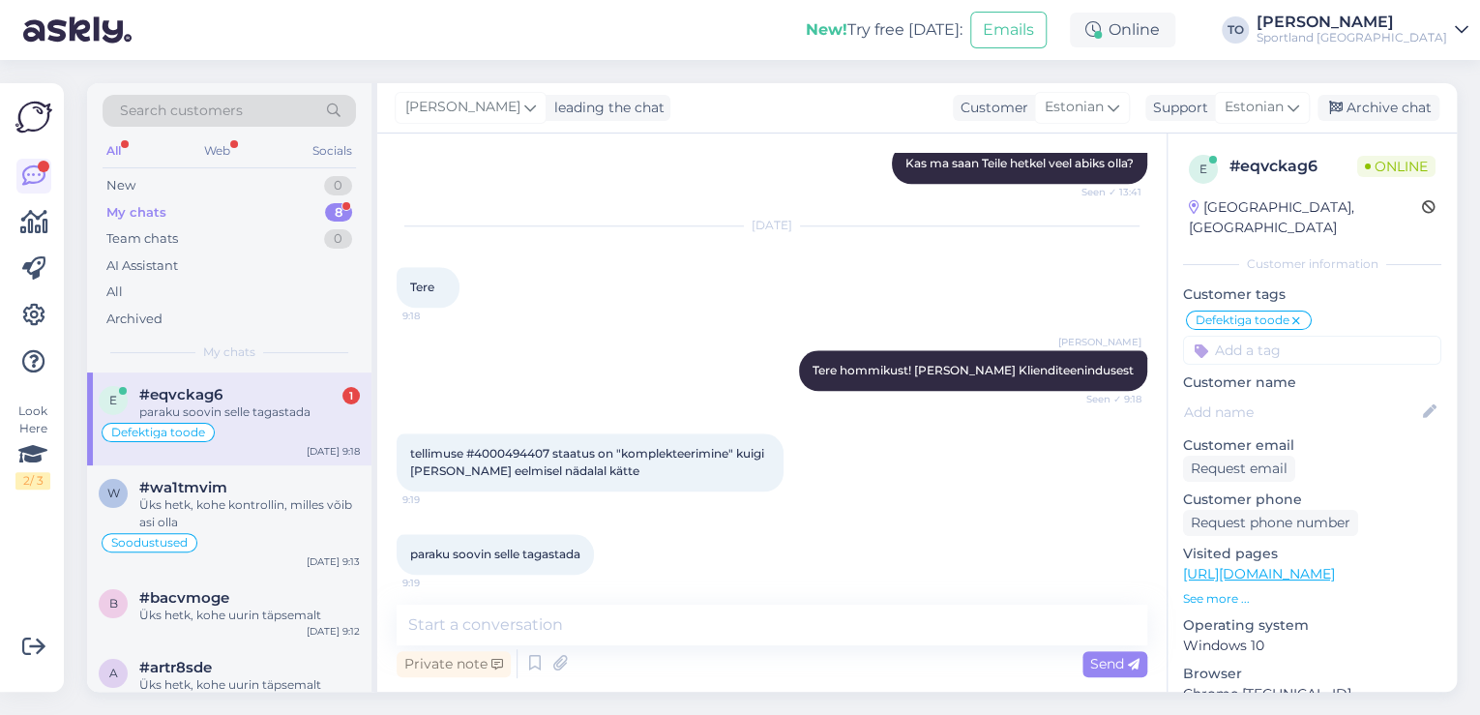
scroll to position [929, 0]
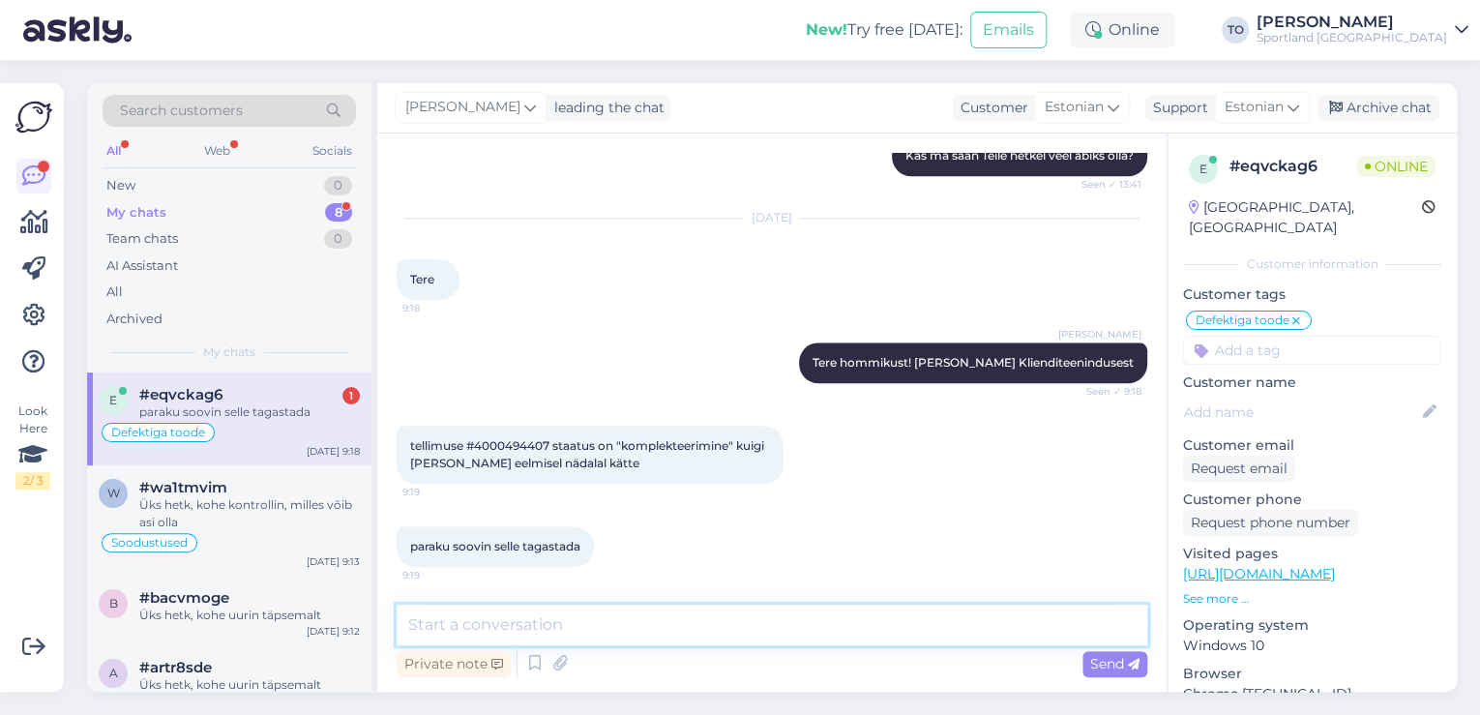
click at [653, 635] on textarea at bounding box center [772, 625] width 751 height 41
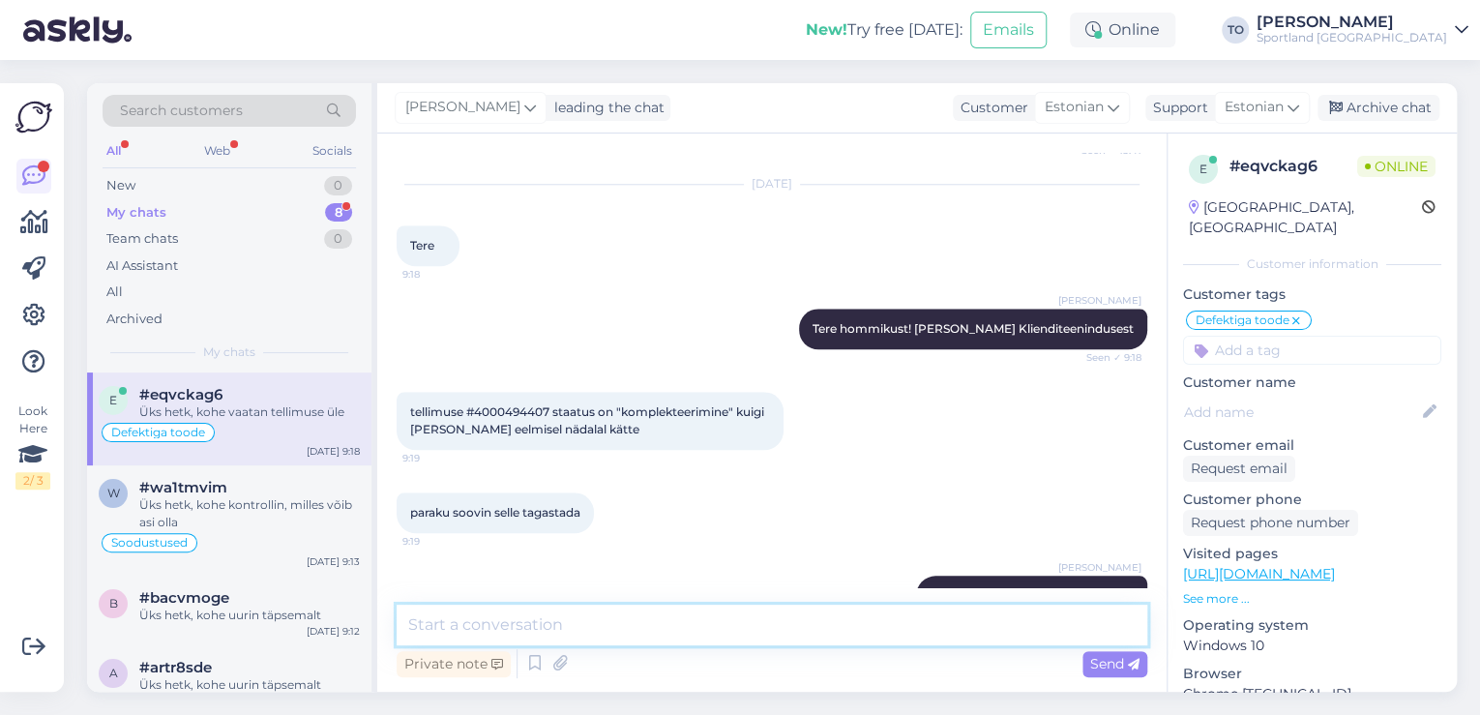
scroll to position [934, 0]
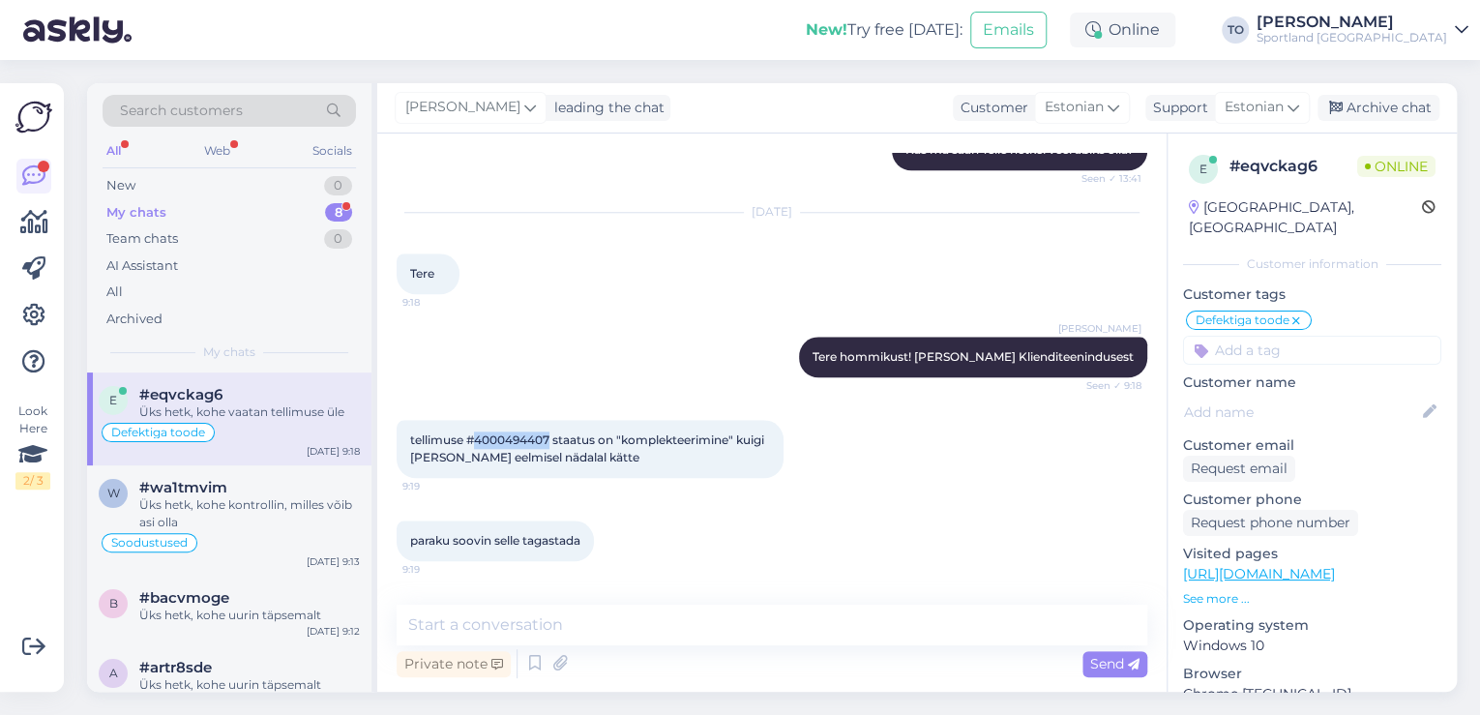
drag, startPoint x: 477, startPoint y: 437, endPoint x: 550, endPoint y: 433, distance: 73.6
click at [550, 433] on span "tellimuse #4000494407 staatus on "komplekteerimine" kuigi [PERSON_NAME] eelmise…" at bounding box center [588, 448] width 357 height 32
copy span "4000494407"
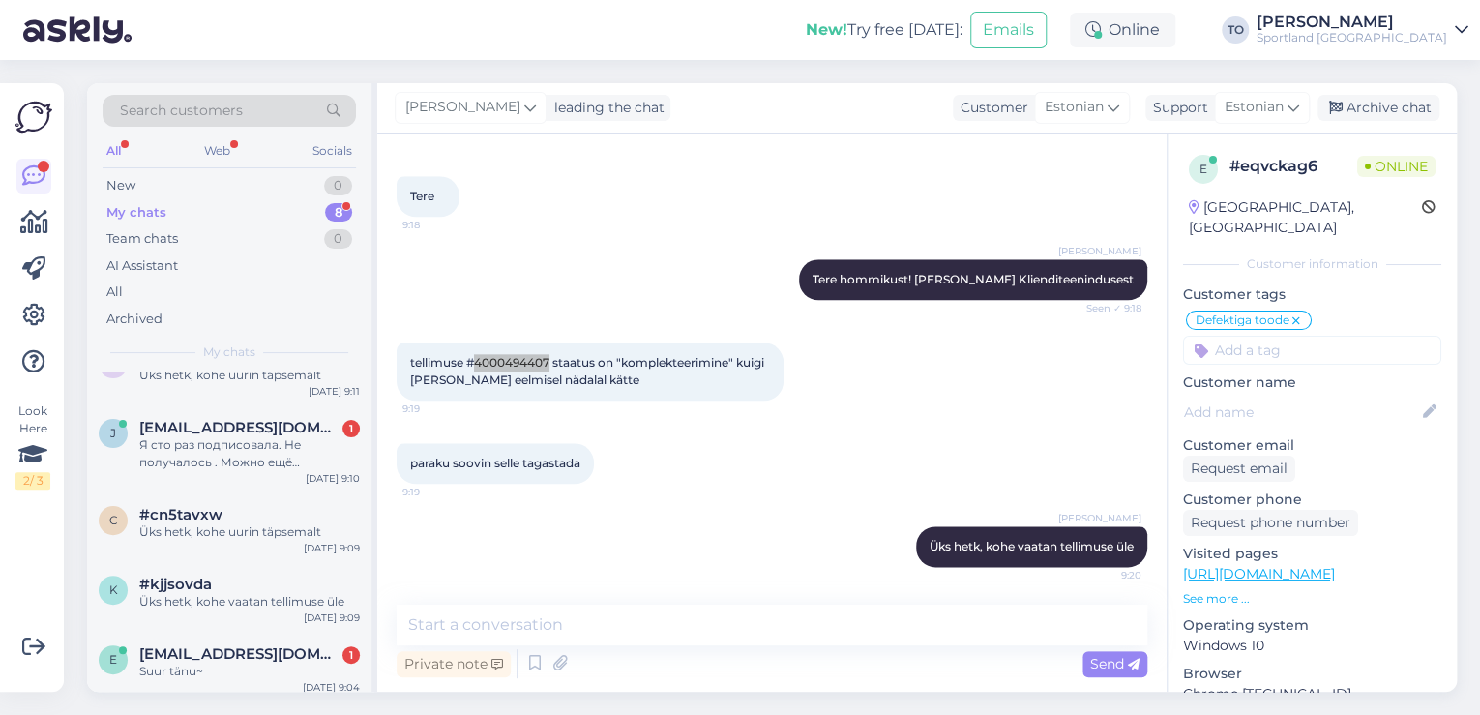
scroll to position [317, 0]
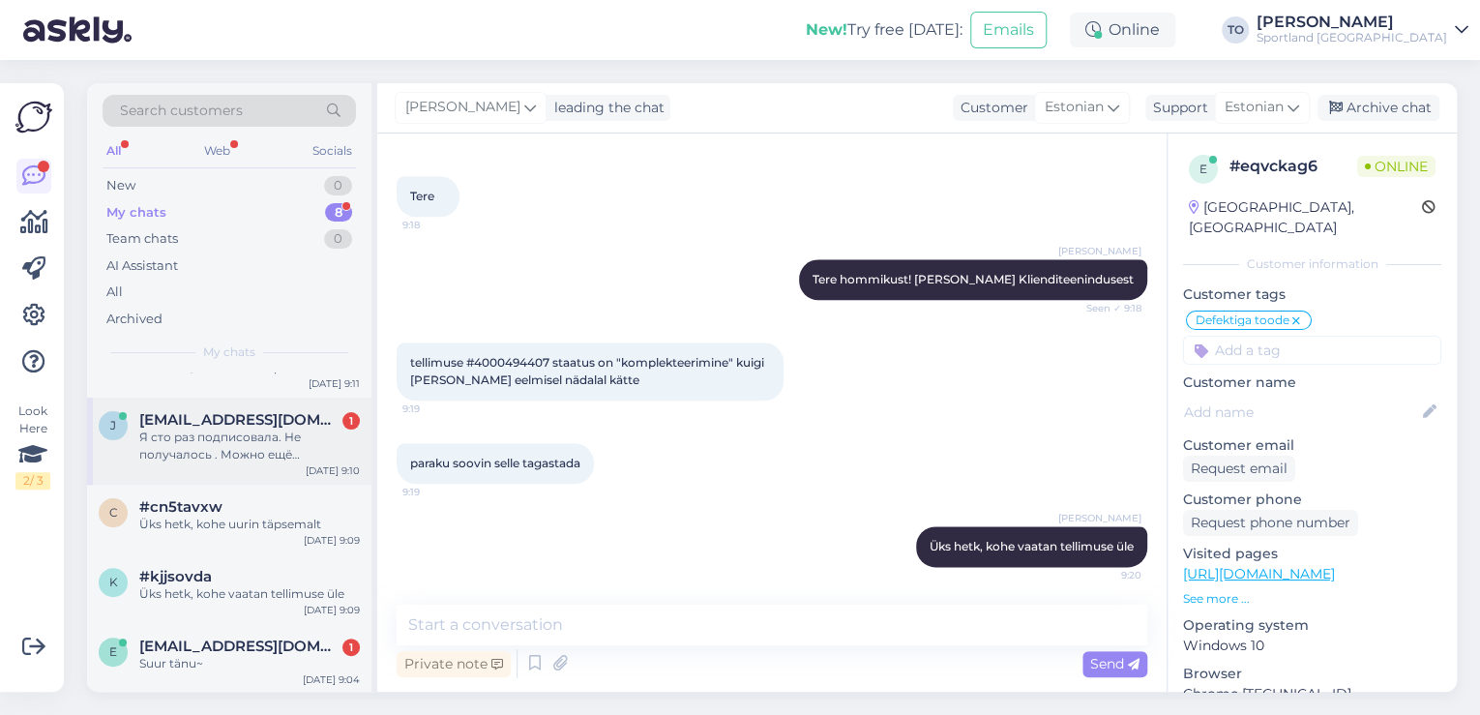
click at [293, 460] on div "Я сто раз подписовала. Не получалось . Можно ещё попробовать?" at bounding box center [249, 446] width 221 height 35
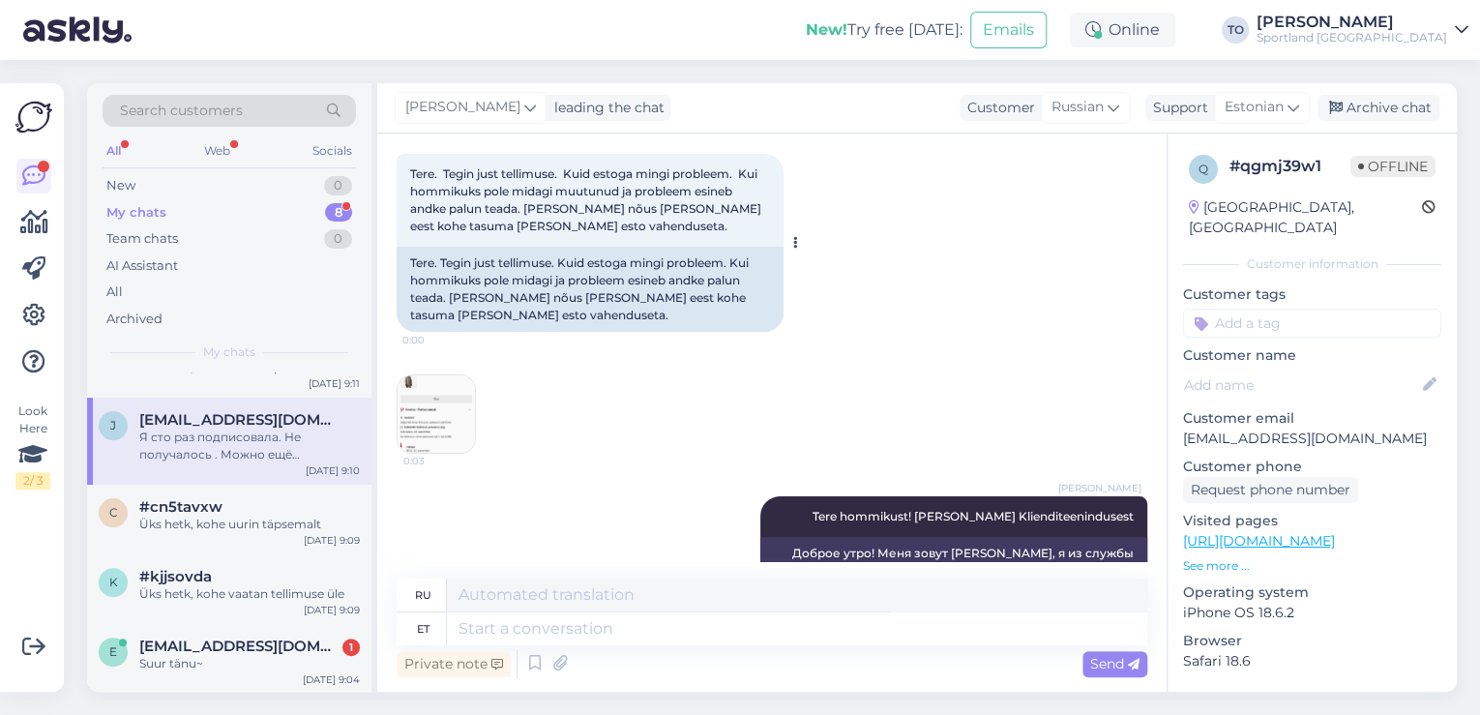
scroll to position [0, 0]
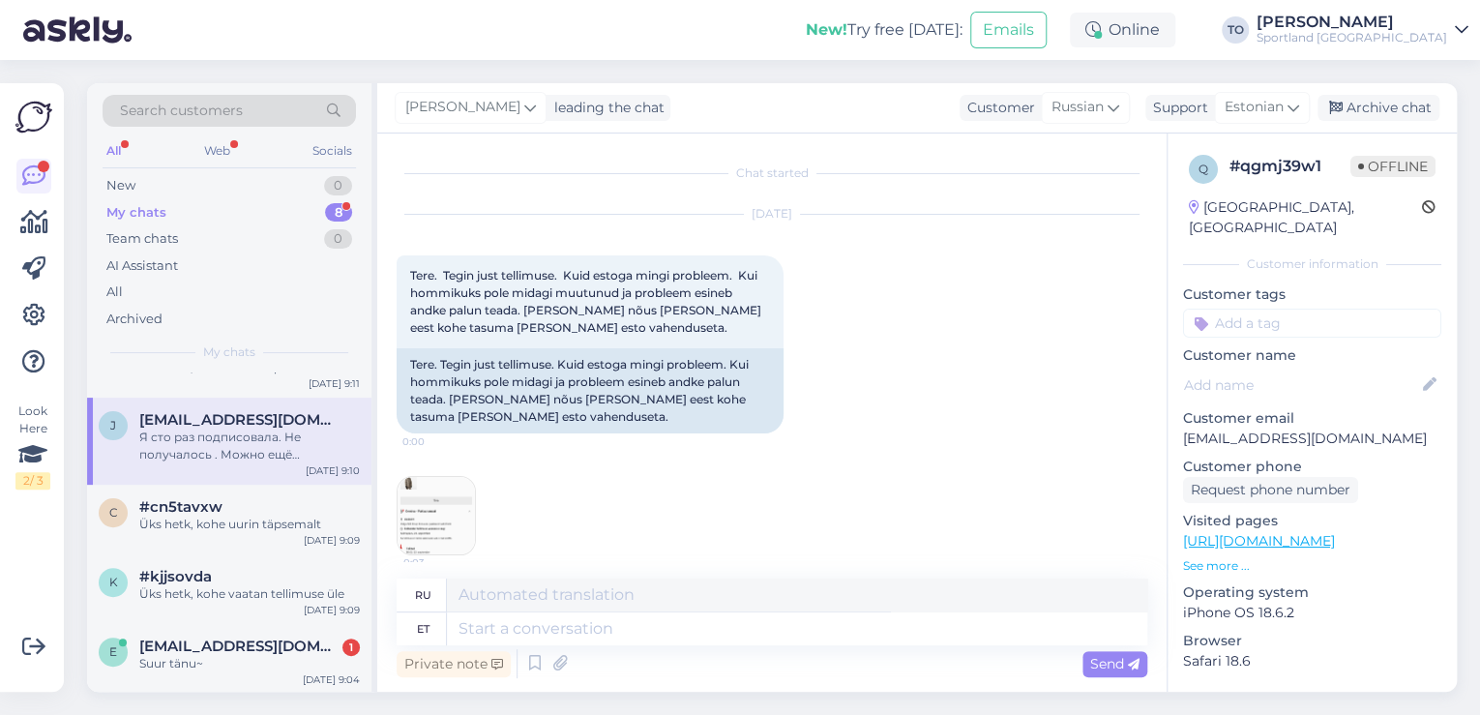
click at [447, 514] on img at bounding box center [436, 515] width 77 height 77
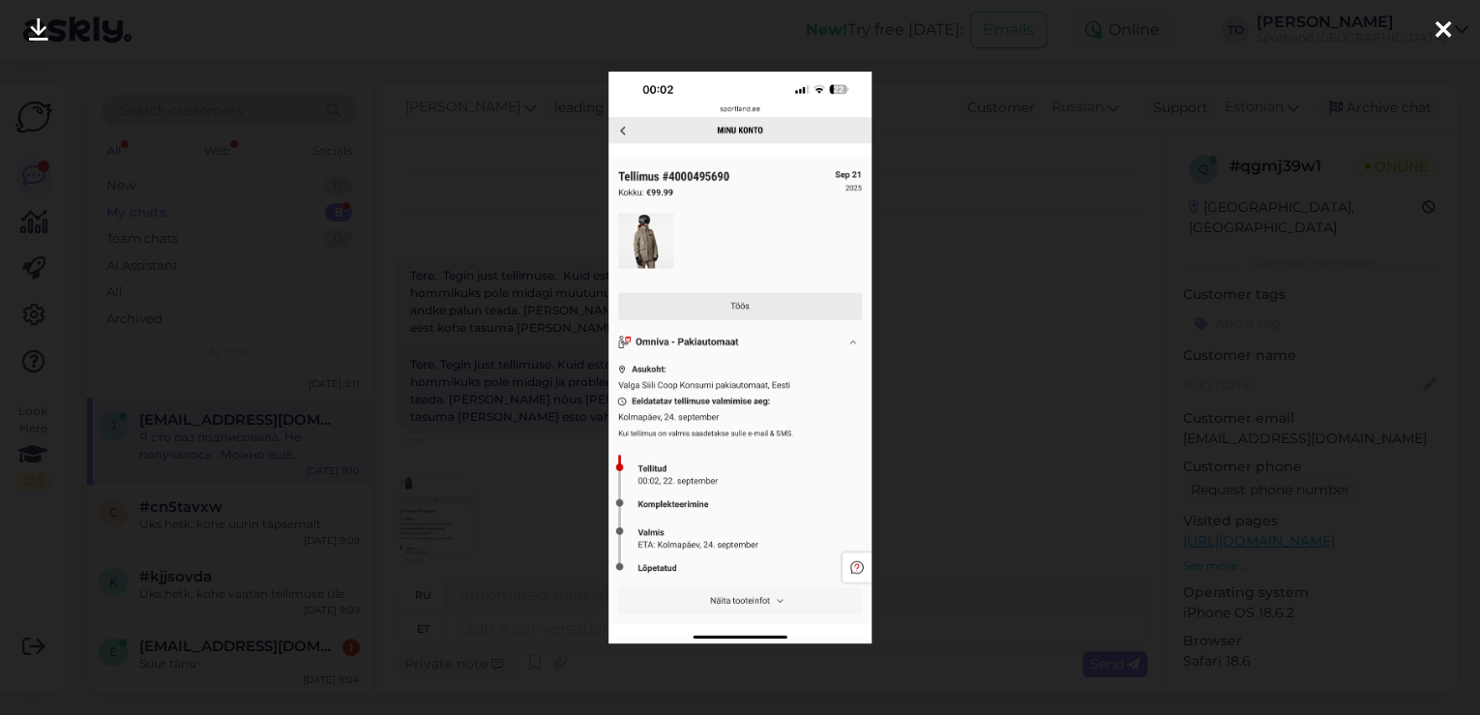
click at [1443, 26] on icon at bounding box center [1443, 30] width 15 height 25
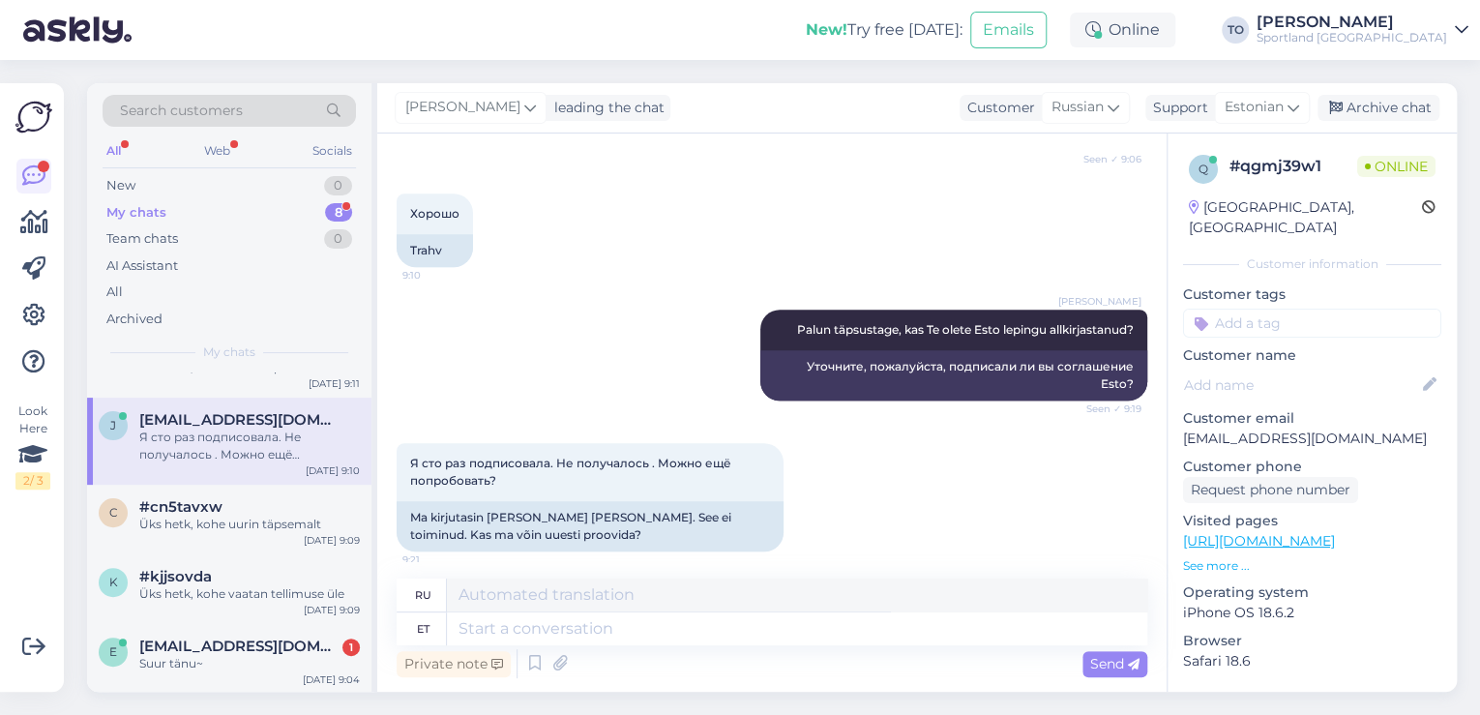
scroll to position [665, 0]
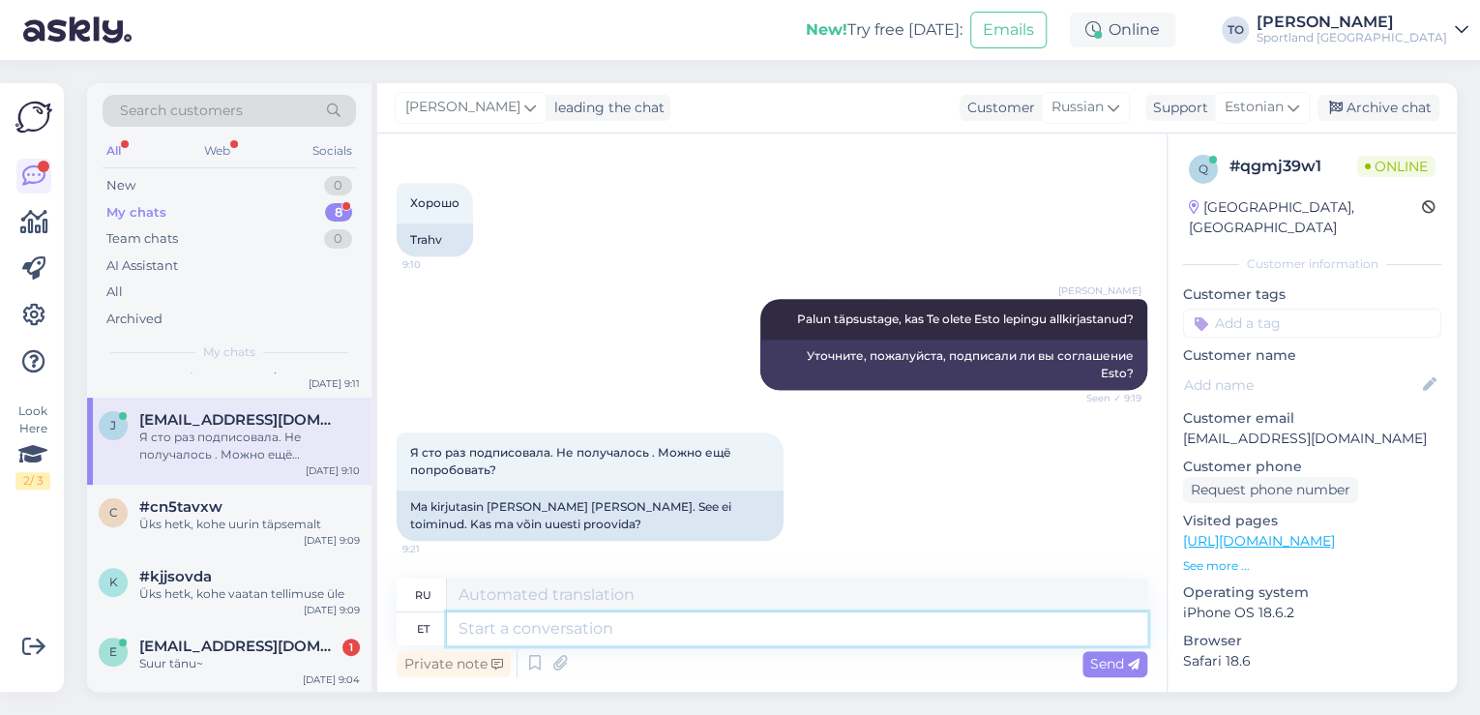
click at [956, 637] on textarea at bounding box center [797, 628] width 700 height 33
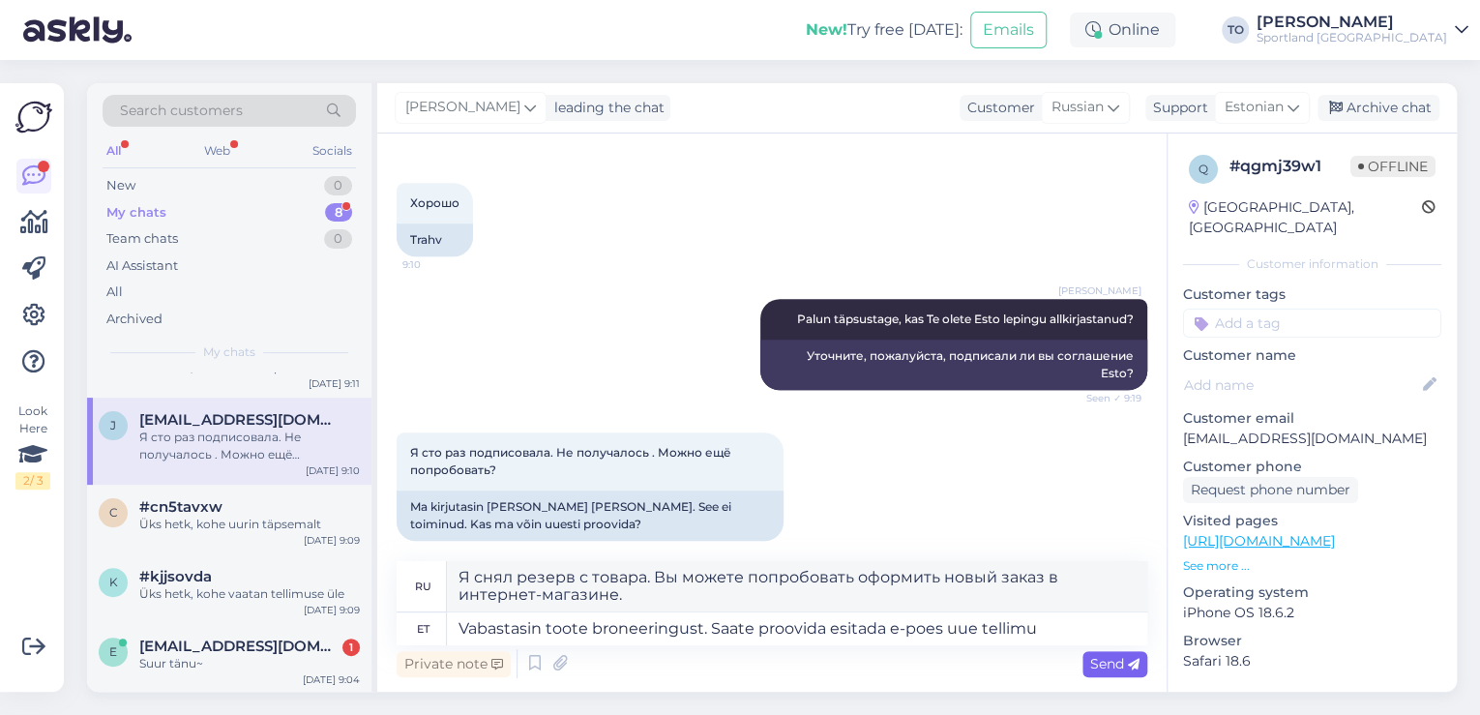
click at [1096, 655] on span "Send" at bounding box center [1114, 663] width 49 height 17
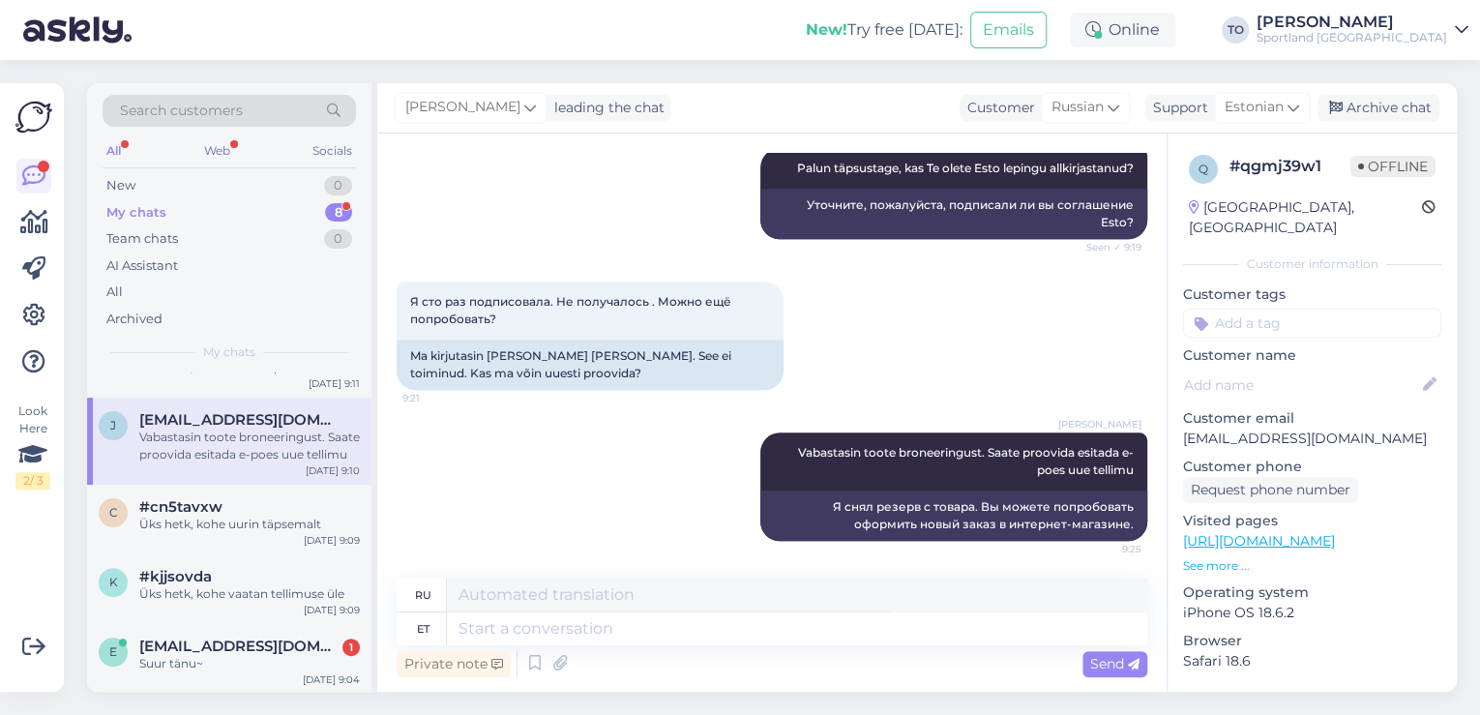
scroll to position [815, 0]
click at [274, 663] on div "Suur tänu~" at bounding box center [249, 663] width 221 height 17
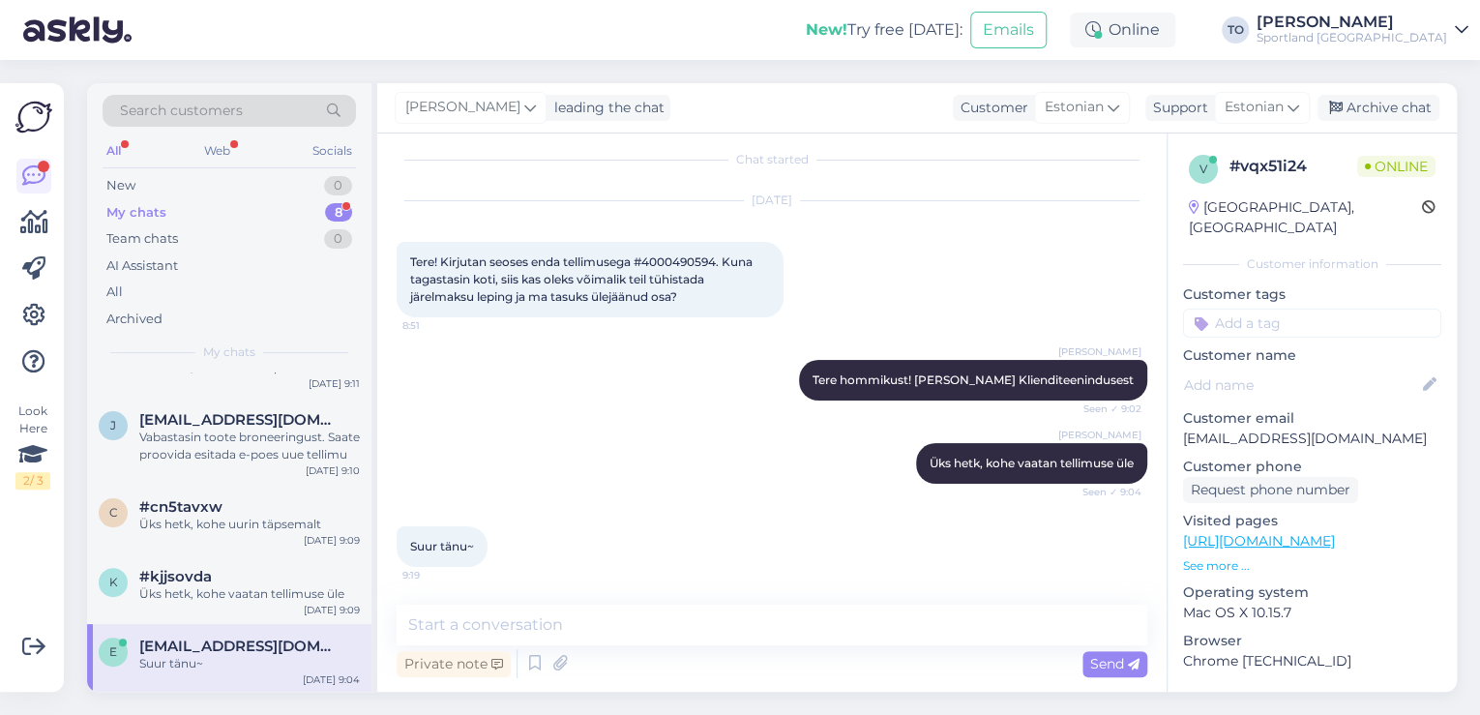
scroll to position [0, 0]
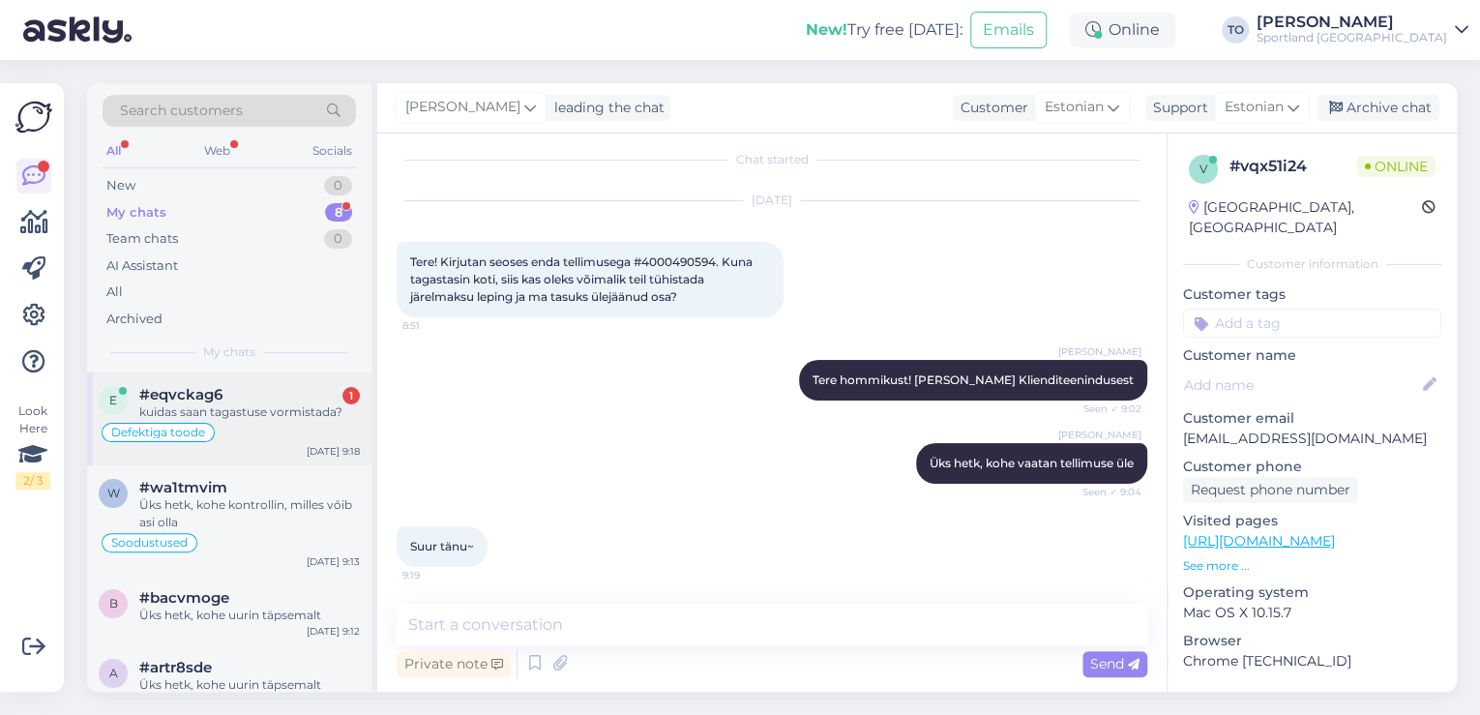
click at [298, 403] on div "kuidas saan tagastuse vormistada?" at bounding box center [249, 411] width 221 height 17
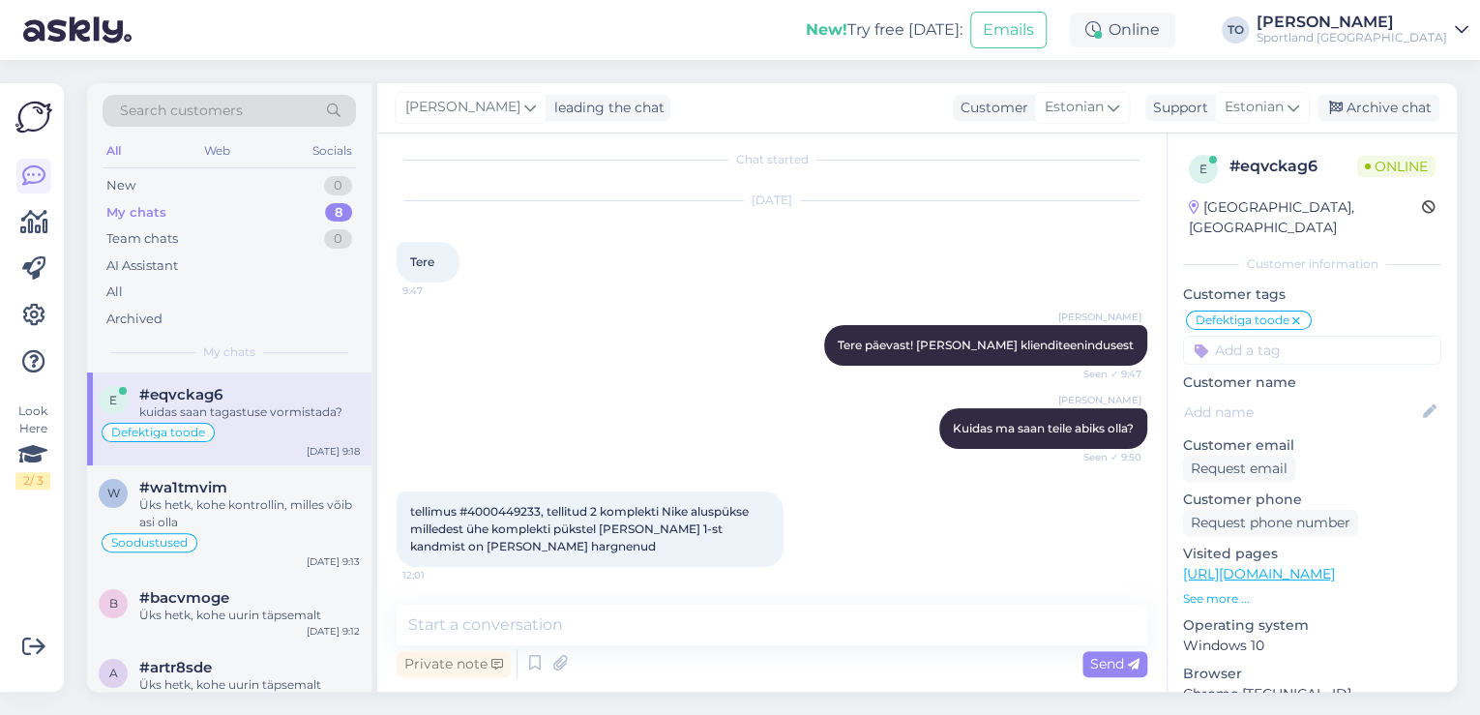
scroll to position [1095, 0]
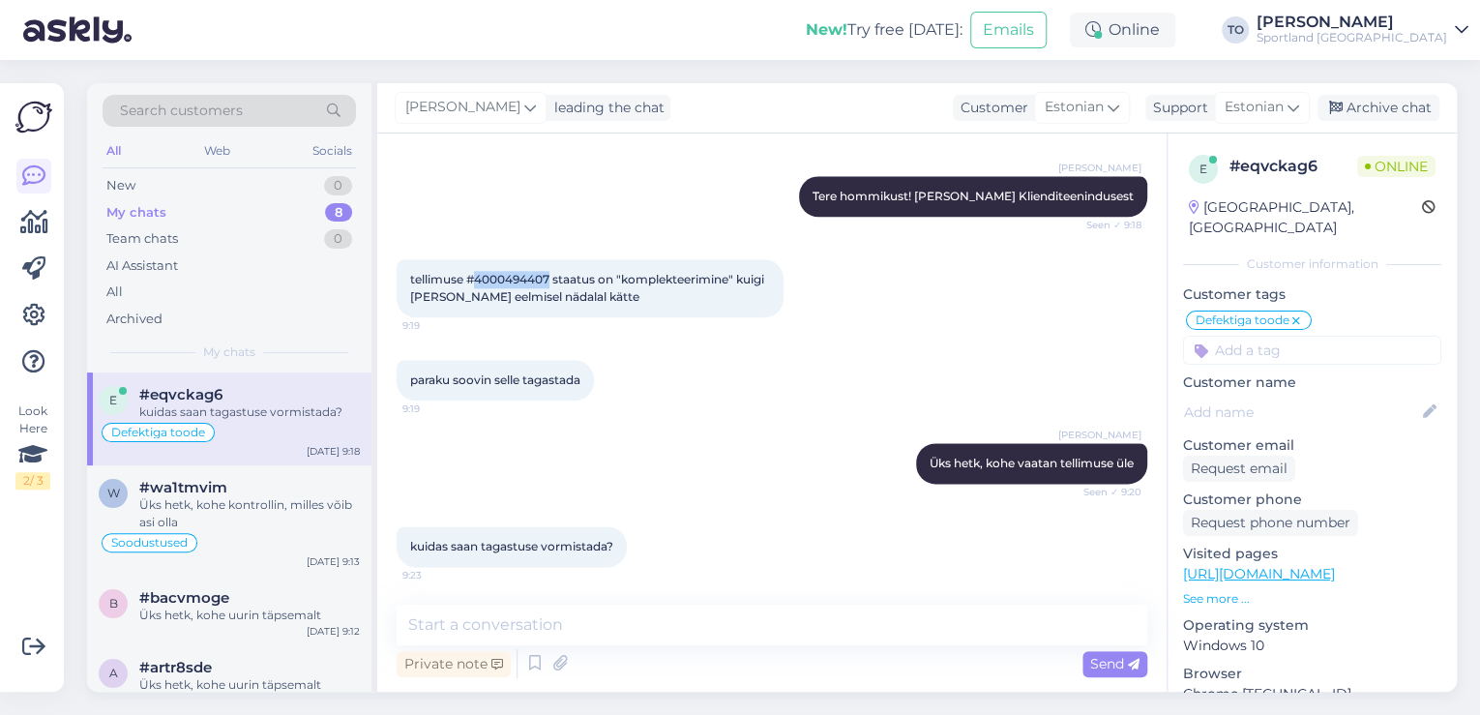
drag, startPoint x: 476, startPoint y: 281, endPoint x: 550, endPoint y: 274, distance: 74.9
click at [550, 274] on span "tellimuse #4000494407 staatus on "komplekteerimine" kuigi [PERSON_NAME] eelmise…" at bounding box center [588, 288] width 357 height 32
copy span "4000494407"
click at [627, 634] on textarea at bounding box center [772, 625] width 751 height 41
click at [799, 623] on textarea at bounding box center [772, 625] width 751 height 41
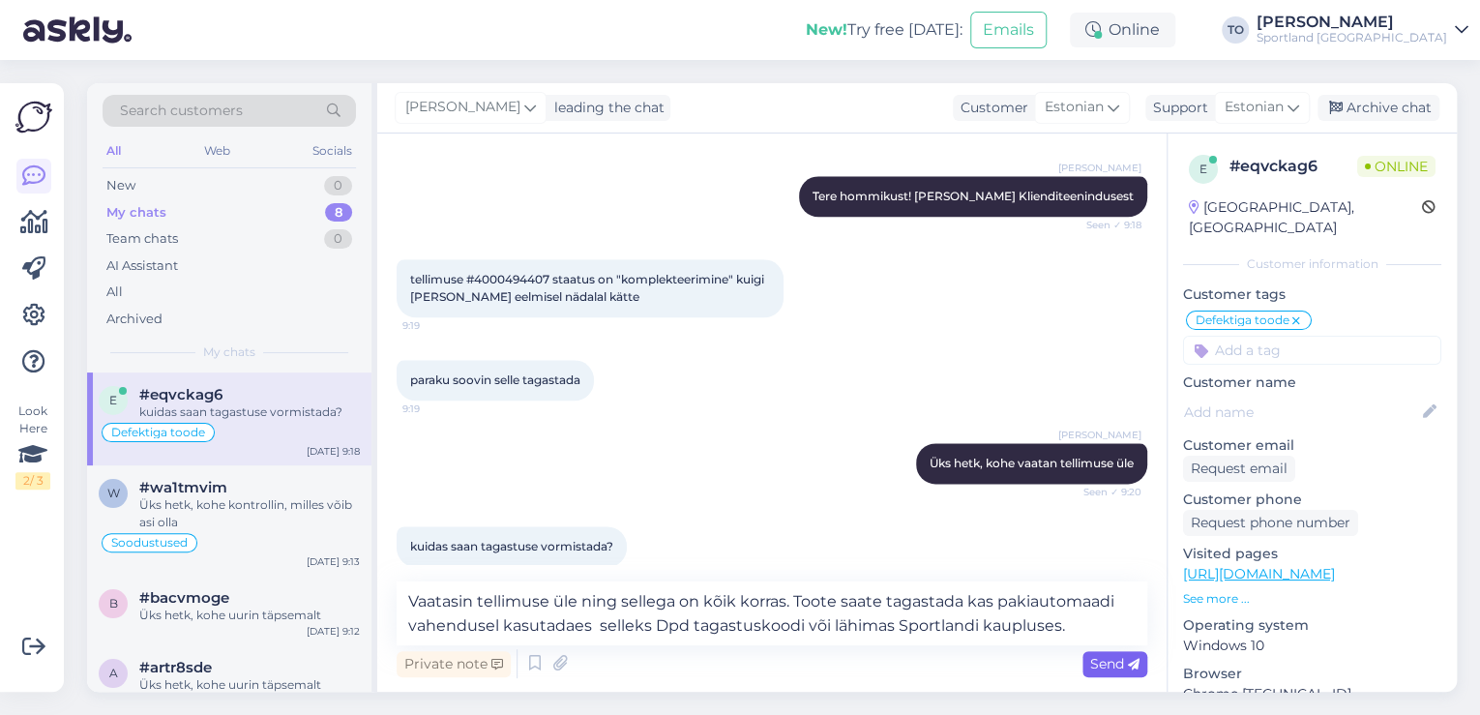
click at [1117, 657] on span "Send" at bounding box center [1114, 663] width 49 height 17
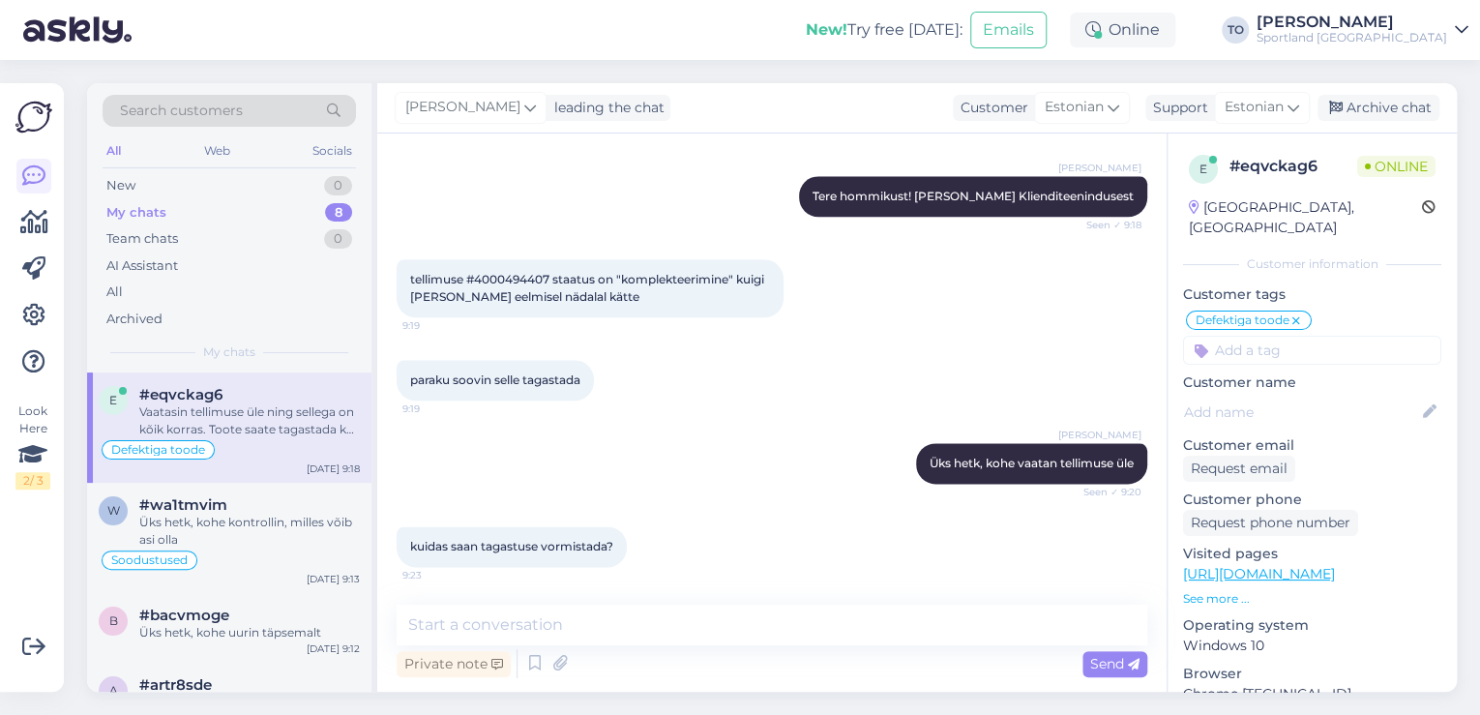
scroll to position [1213, 0]
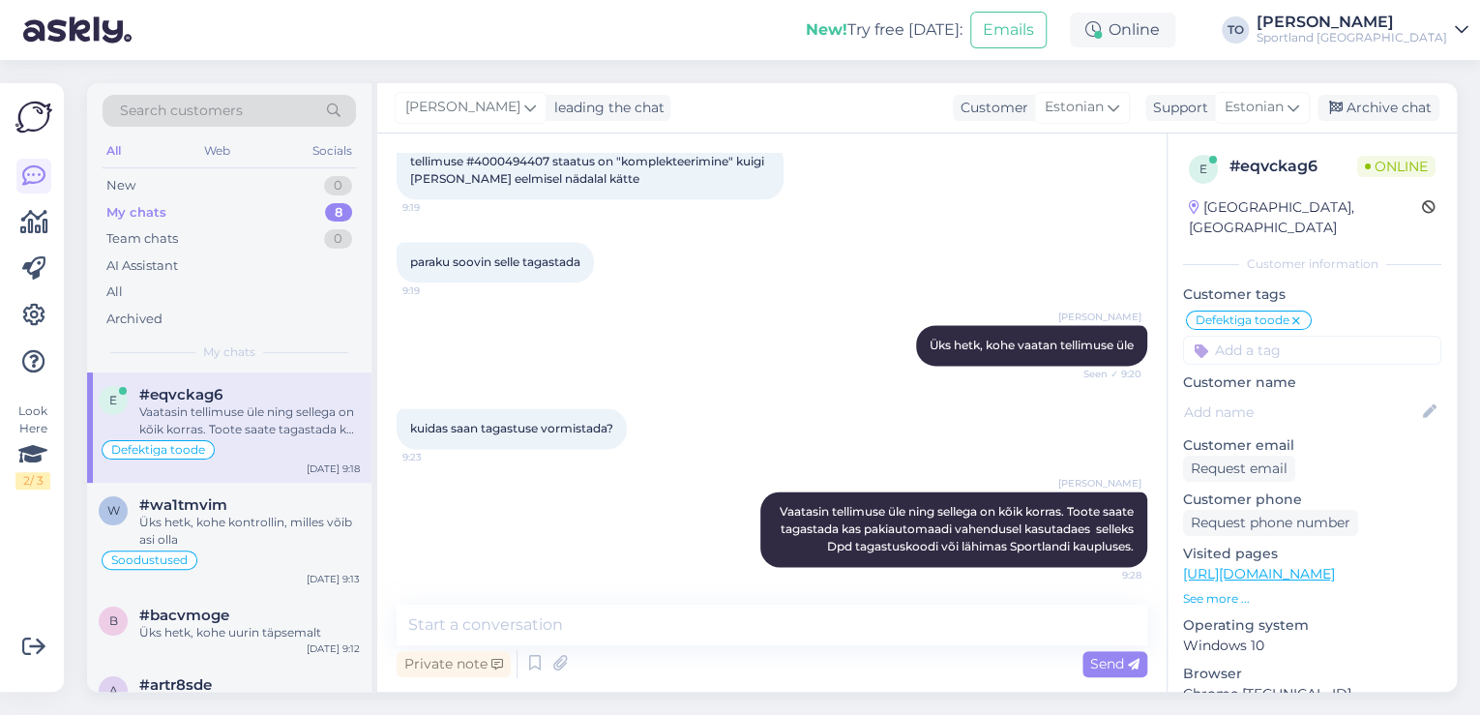
click at [1347, 337] on input at bounding box center [1312, 350] width 258 height 29
click at [1333, 419] on span "Tagastamine (e-pood)" at bounding box center [1312, 425] width 129 height 12
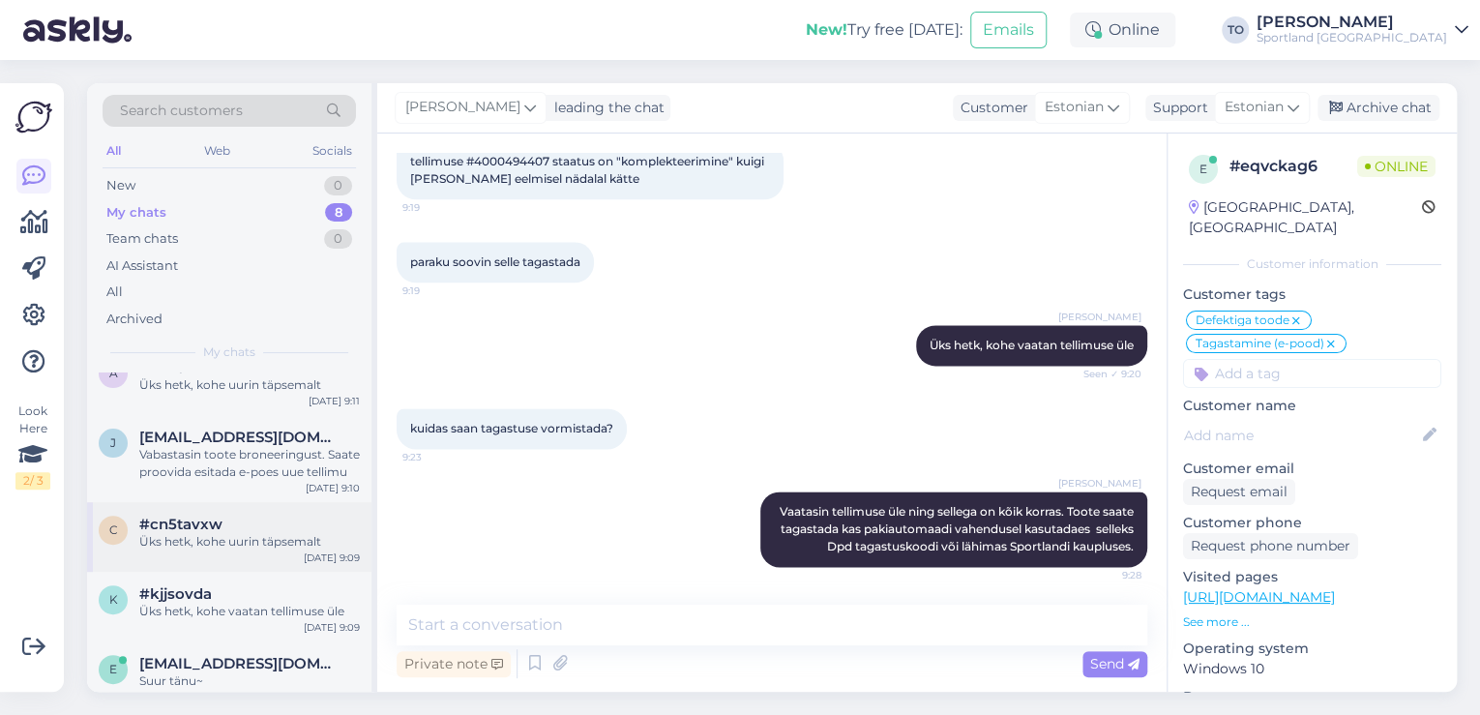
scroll to position [357, 0]
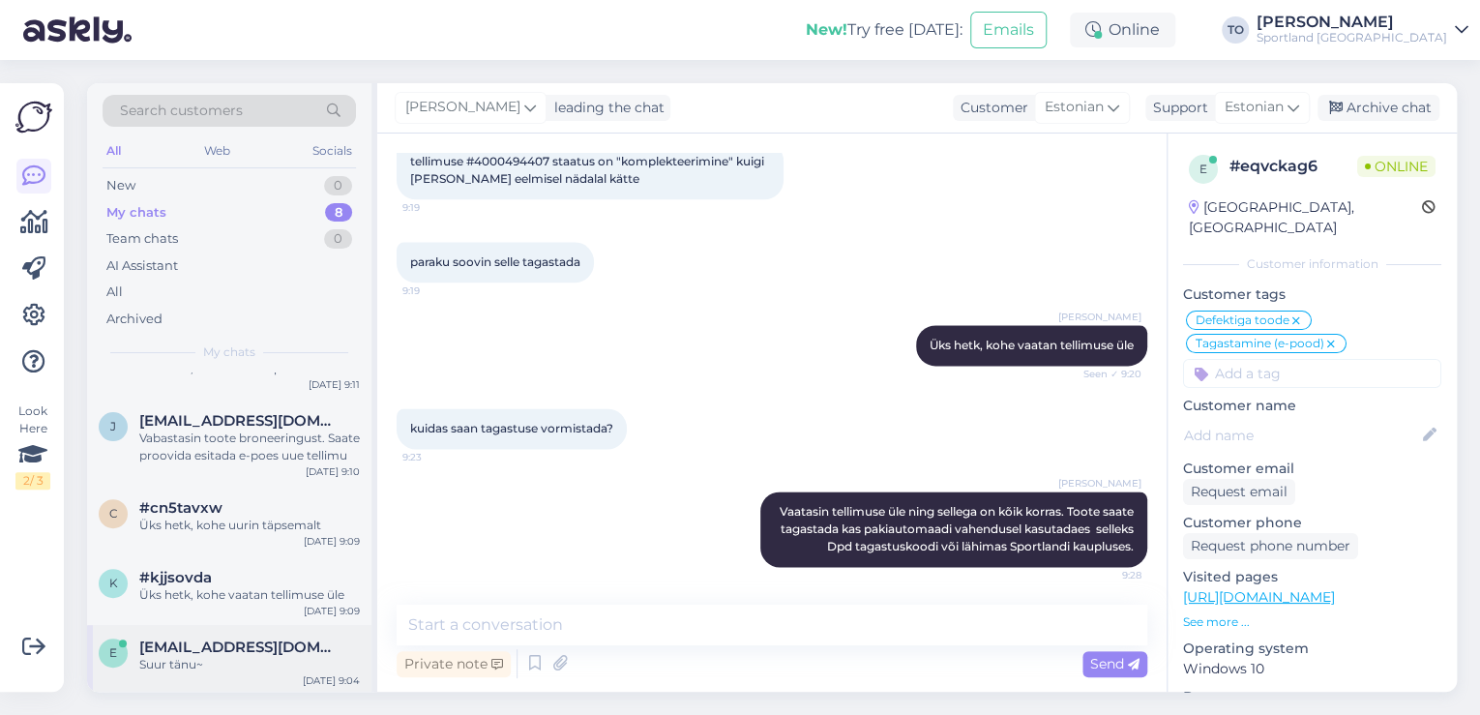
click at [265, 651] on span "[EMAIL_ADDRESS][DOMAIN_NAME]" at bounding box center [239, 646] width 201 height 17
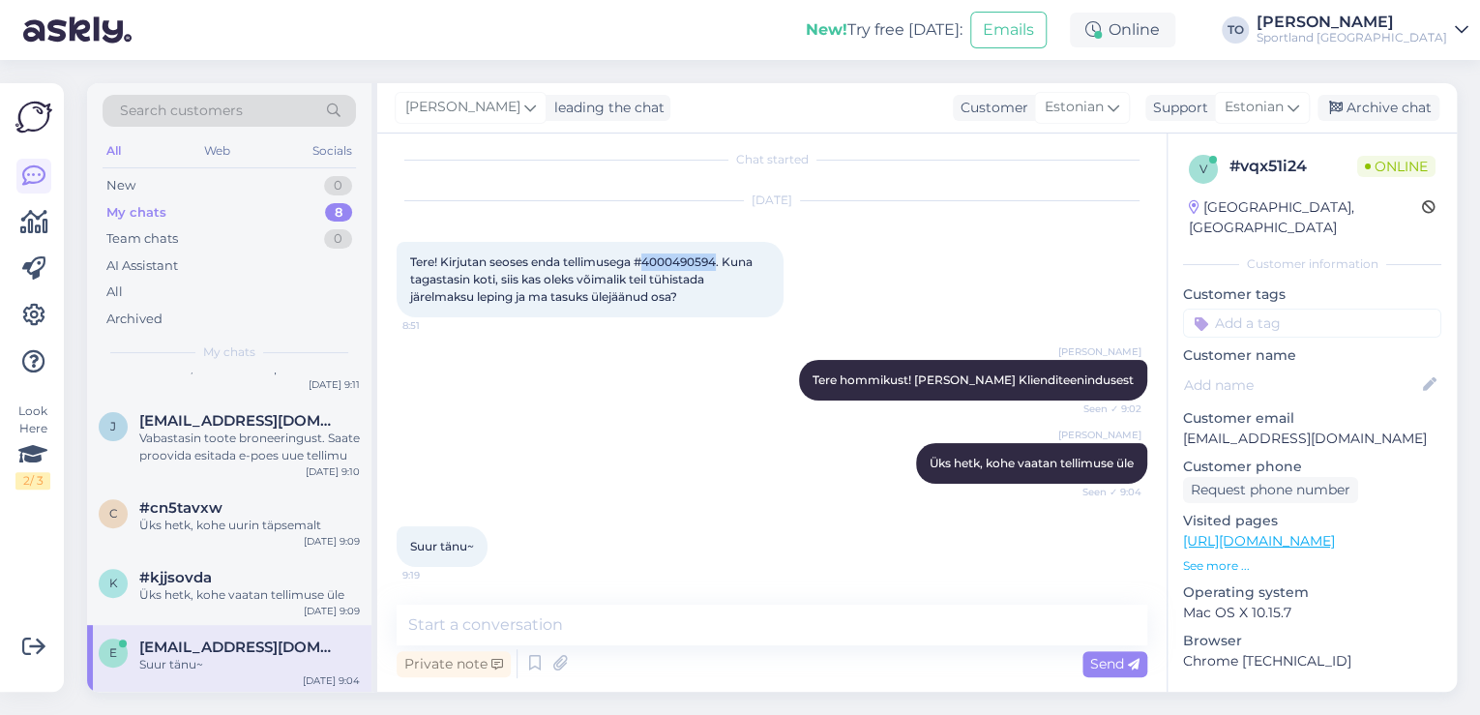
drag, startPoint x: 648, startPoint y: 256, endPoint x: 720, endPoint y: 253, distance: 71.6
click at [720, 254] on span "Tere! Kirjutan seoses enda tellimusega #4000490594. Kuna tagastasin koti, siis …" at bounding box center [582, 278] width 345 height 49
copy span "4000490594"
click at [752, 639] on textarea at bounding box center [772, 625] width 751 height 41
click at [588, 628] on textarea at bounding box center [772, 625] width 751 height 41
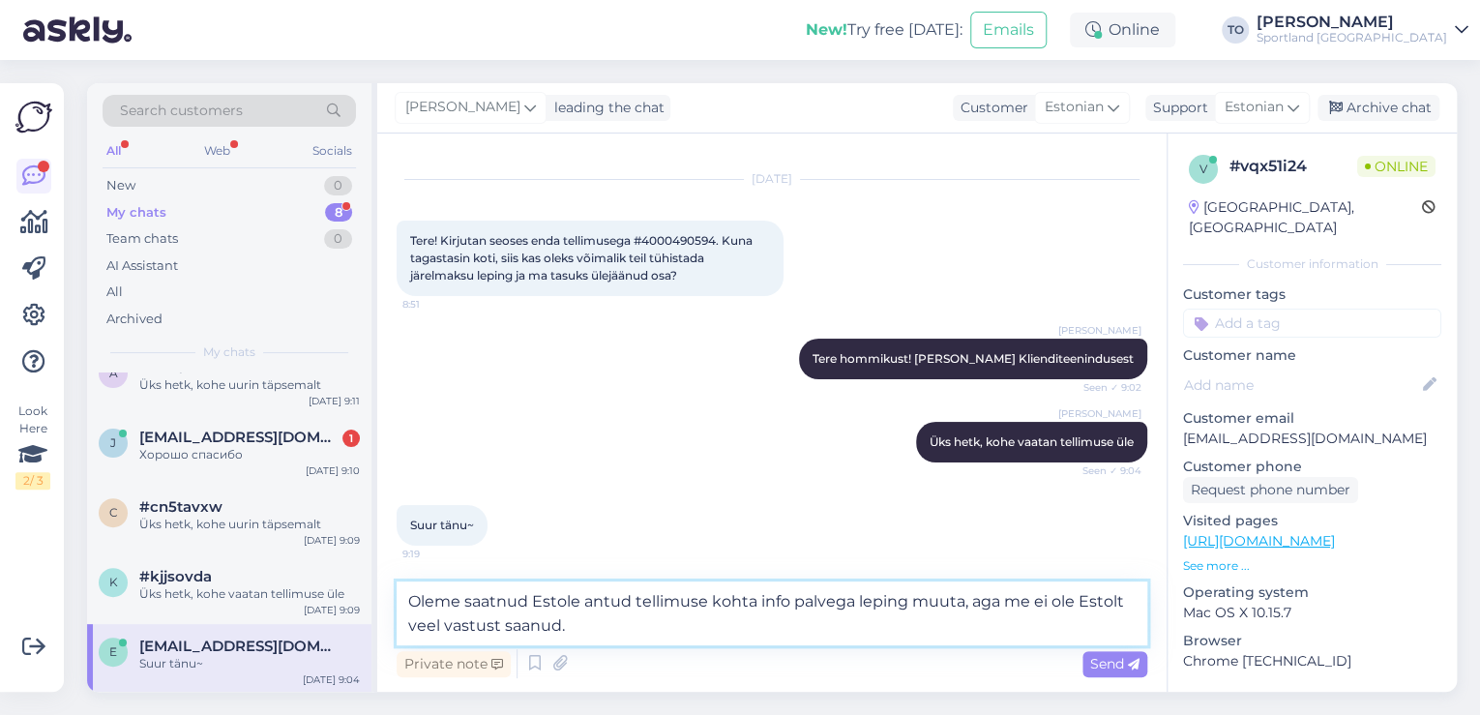
scroll to position [37, 0]
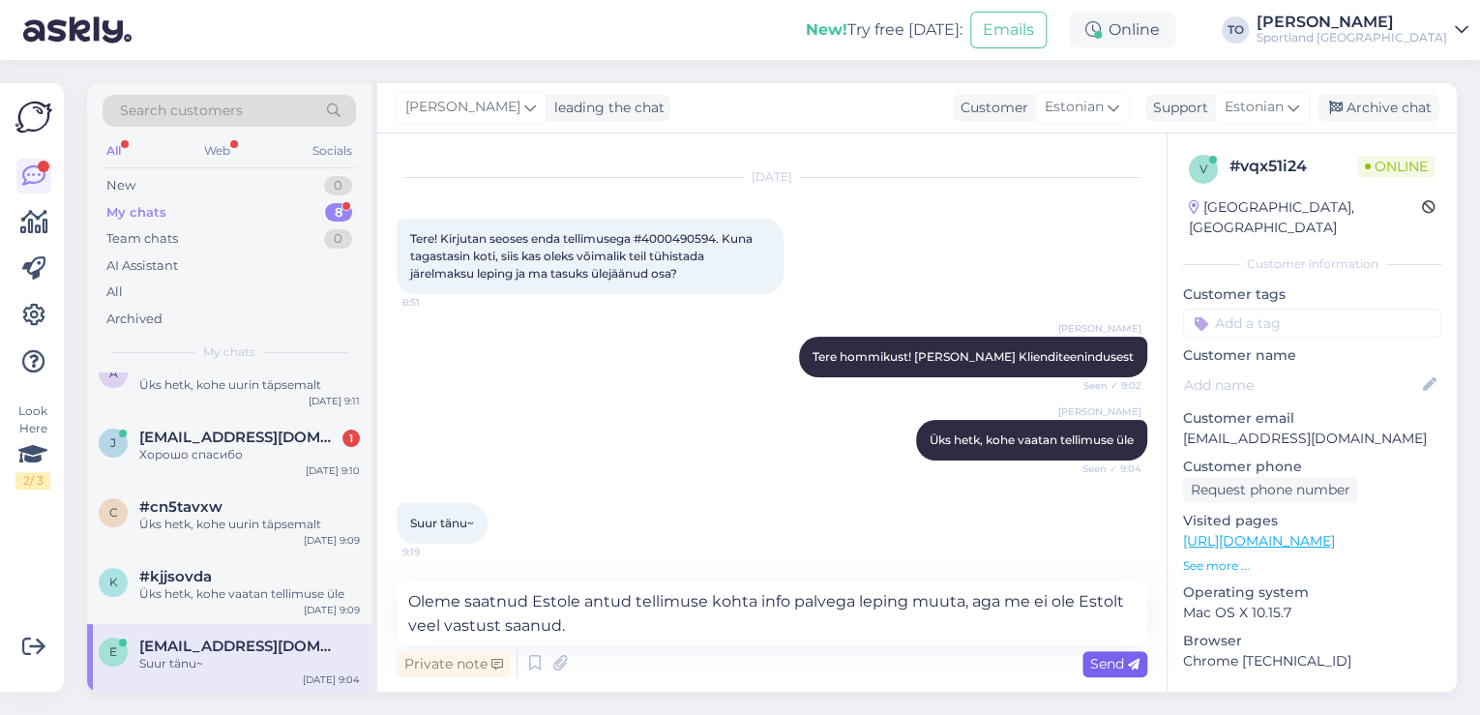
click at [1115, 670] on span "Send" at bounding box center [1114, 663] width 49 height 17
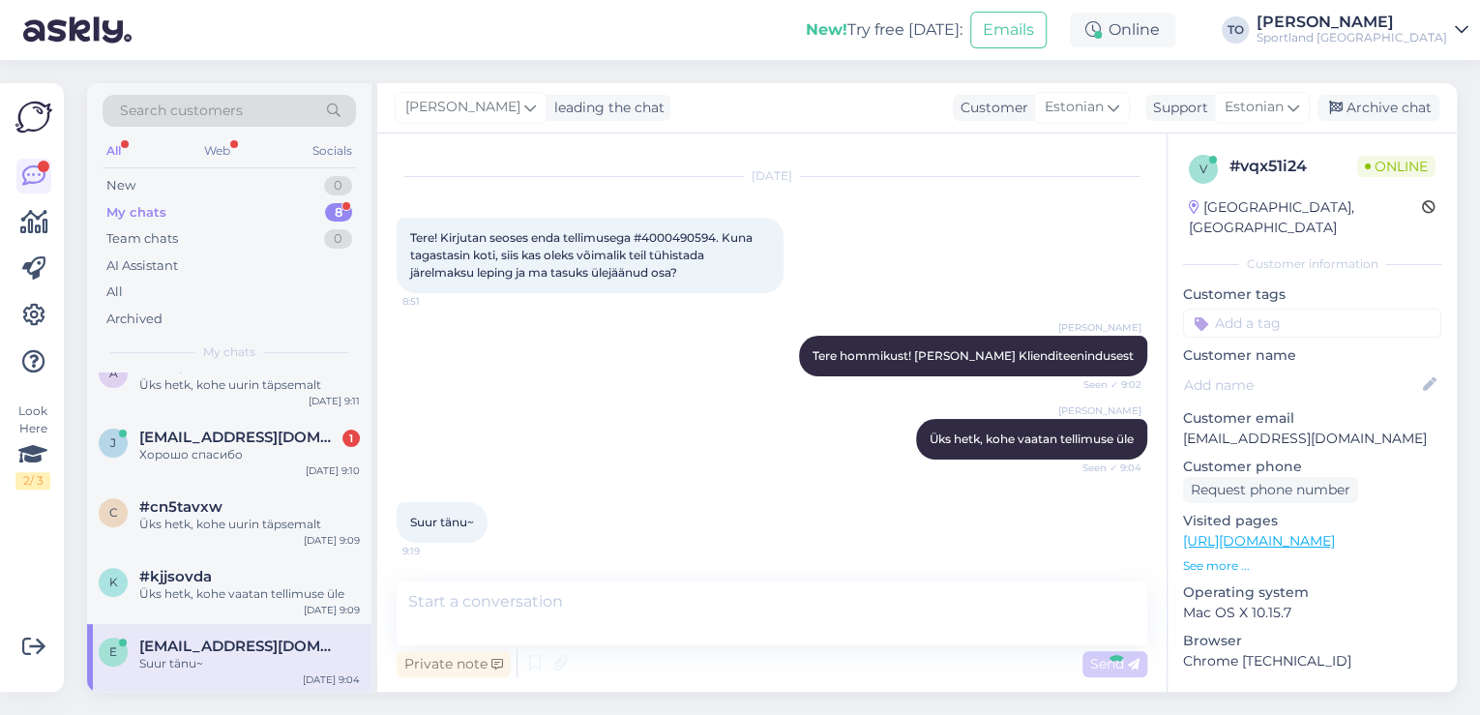
scroll to position [357, 0]
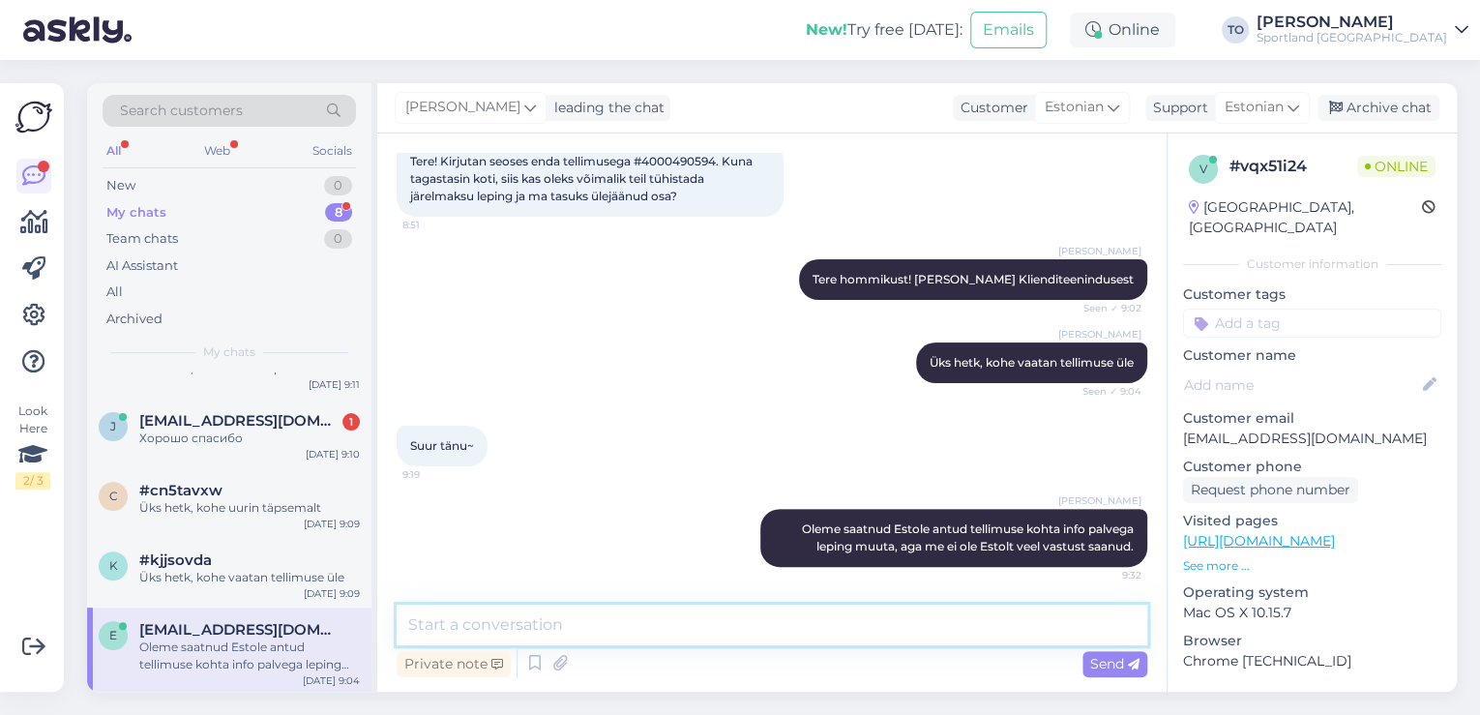
click at [971, 631] on textarea at bounding box center [772, 625] width 751 height 41
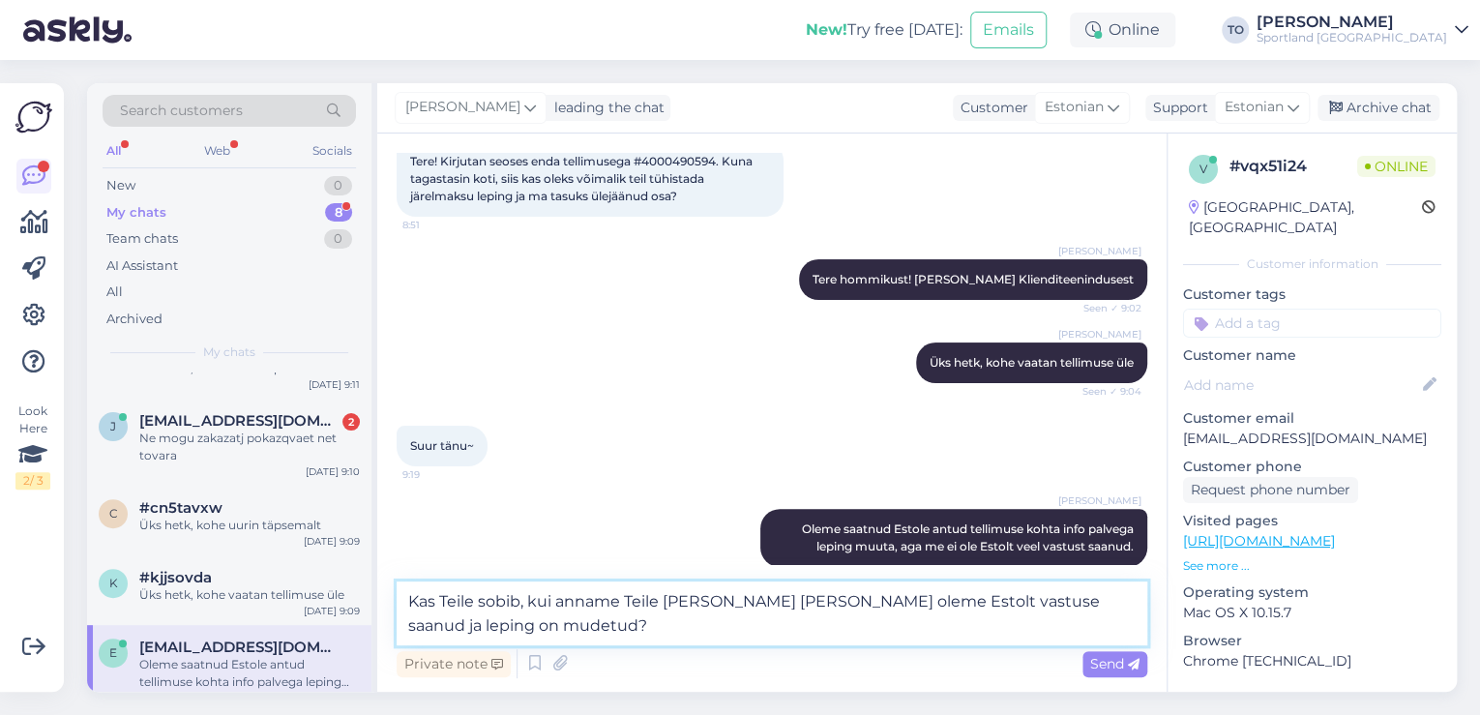
click at [437, 620] on textarea "Kas Teile sobib, kui anname Teile [PERSON_NAME] [PERSON_NAME] oleme Estolt vast…" at bounding box center [772, 613] width 751 height 64
click at [1130, 660] on icon at bounding box center [1134, 665] width 12 height 12
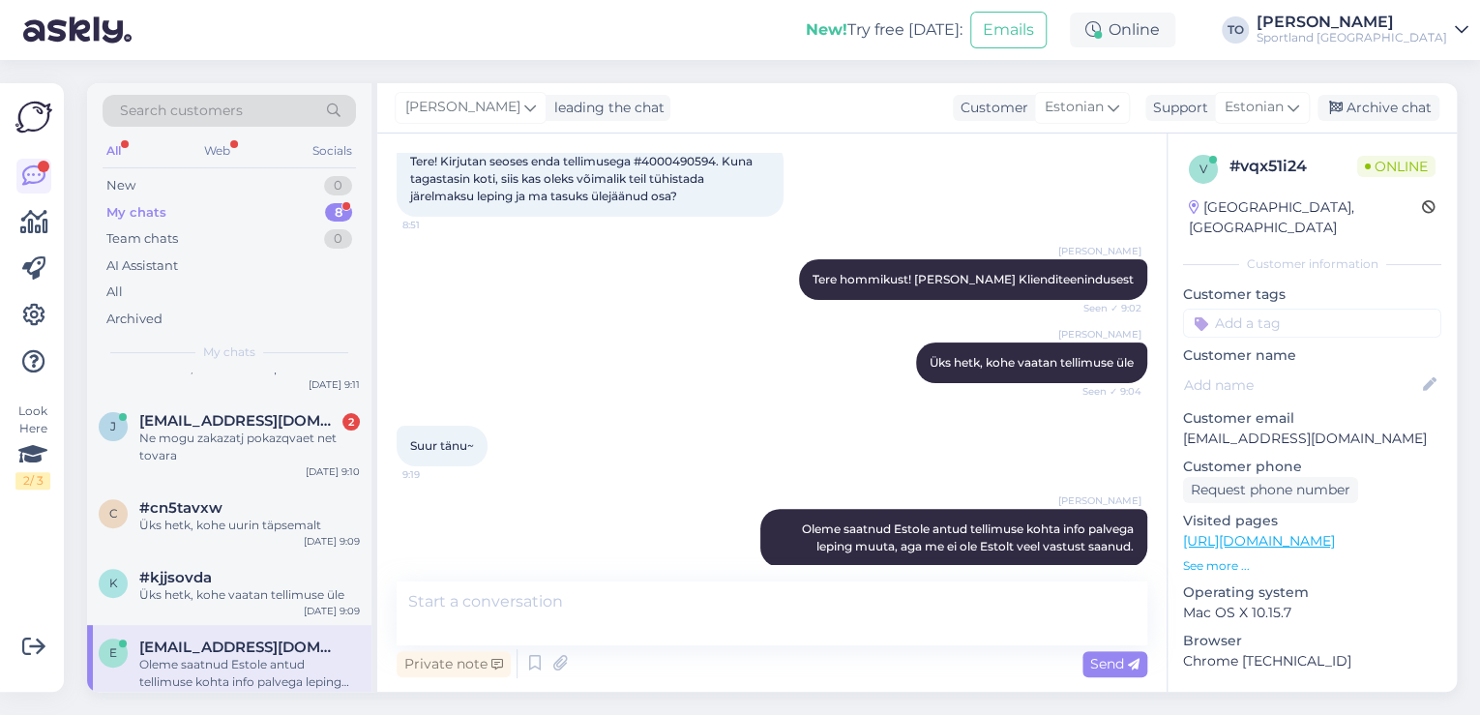
scroll to position [215, 0]
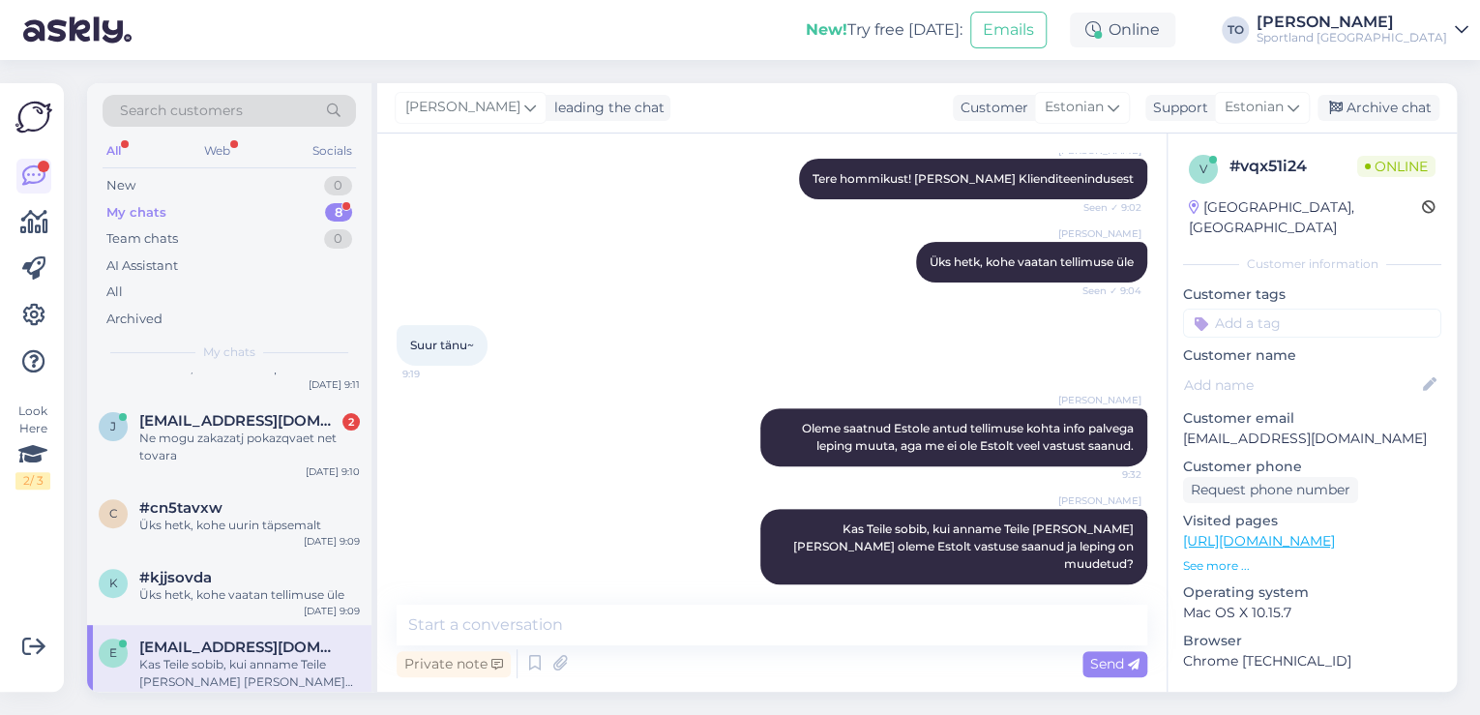
click at [1285, 309] on input at bounding box center [1312, 323] width 258 height 29
click at [1312, 369] on span "Järelmaksu küsimused" at bounding box center [1312, 375] width 133 height 12
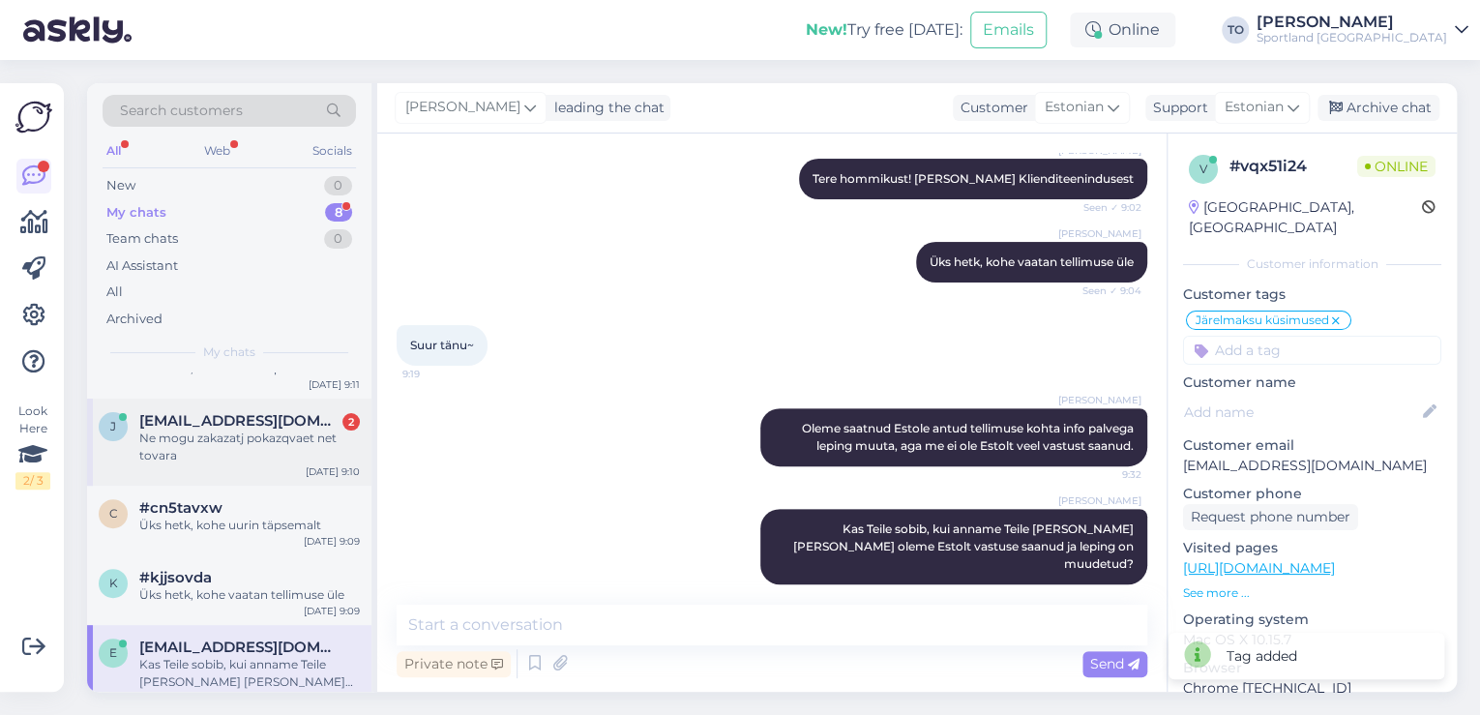
click at [360, 432] on div "Ne mogu zakazatj pokazqvaet net tovara" at bounding box center [249, 446] width 221 height 35
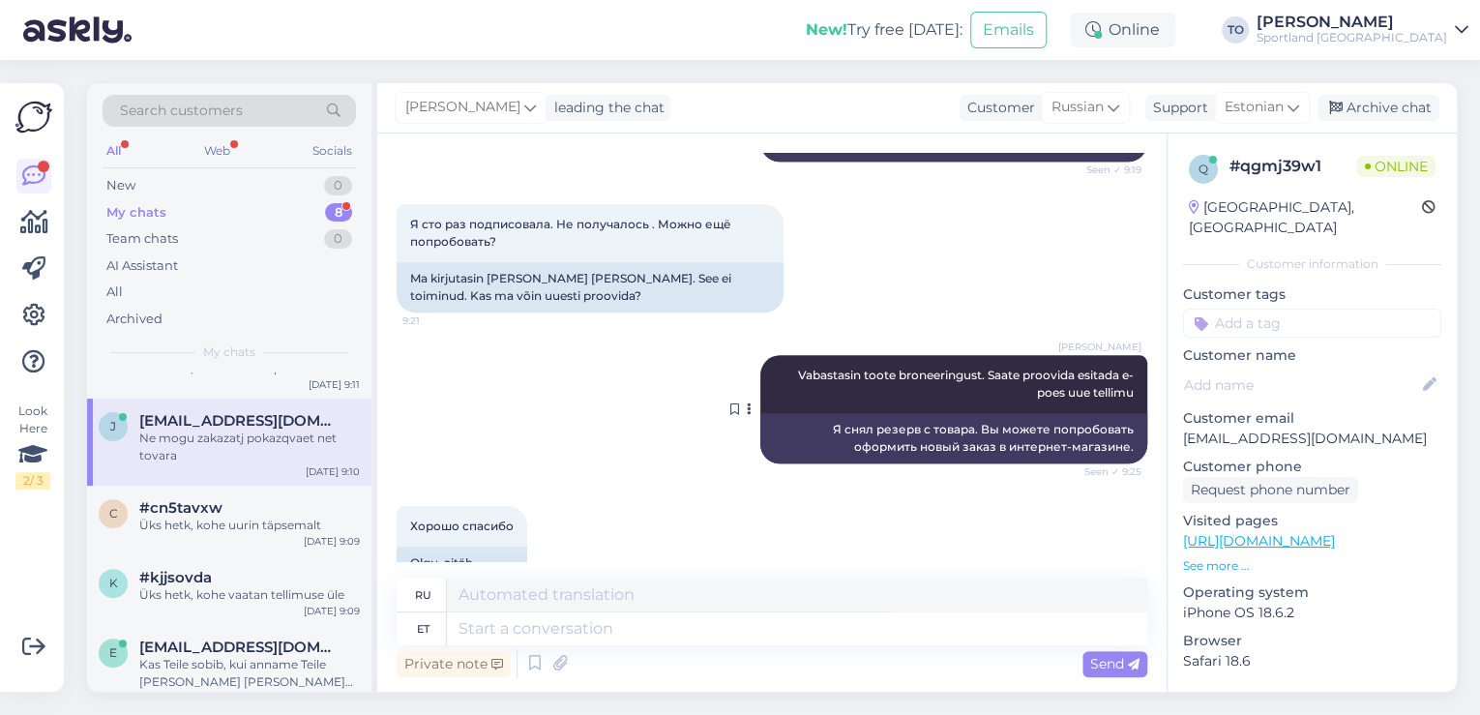
scroll to position [1048, 0]
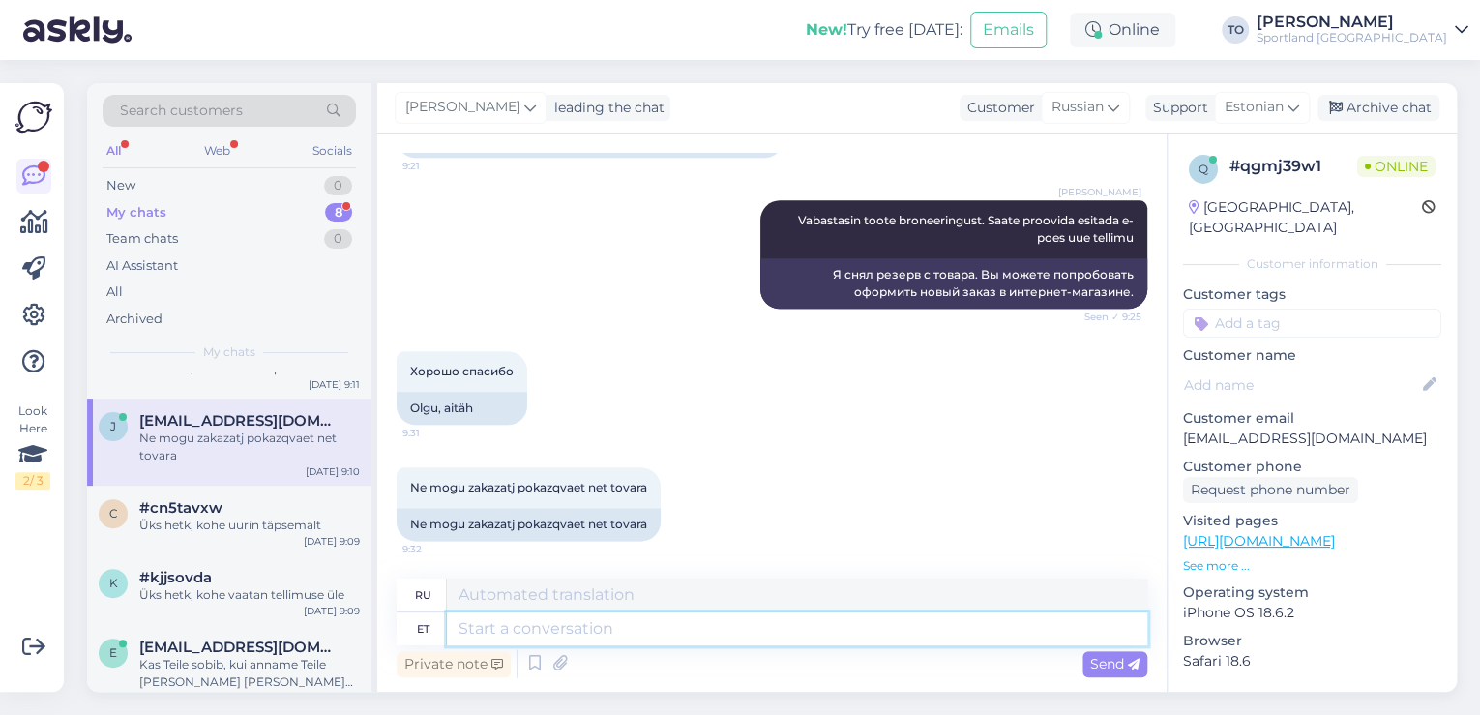
click at [727, 620] on textarea at bounding box center [797, 628] width 700 height 33
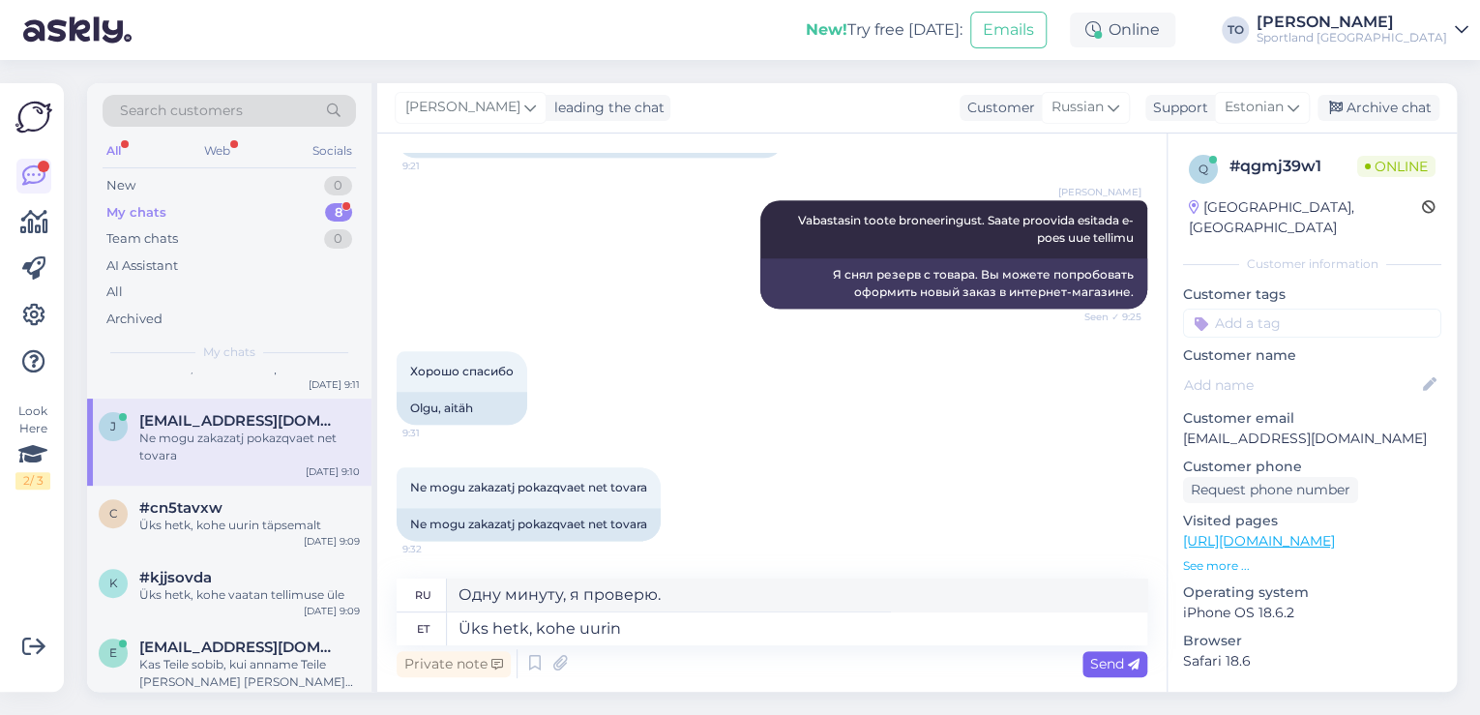
click at [1107, 658] on span "Send" at bounding box center [1114, 663] width 49 height 17
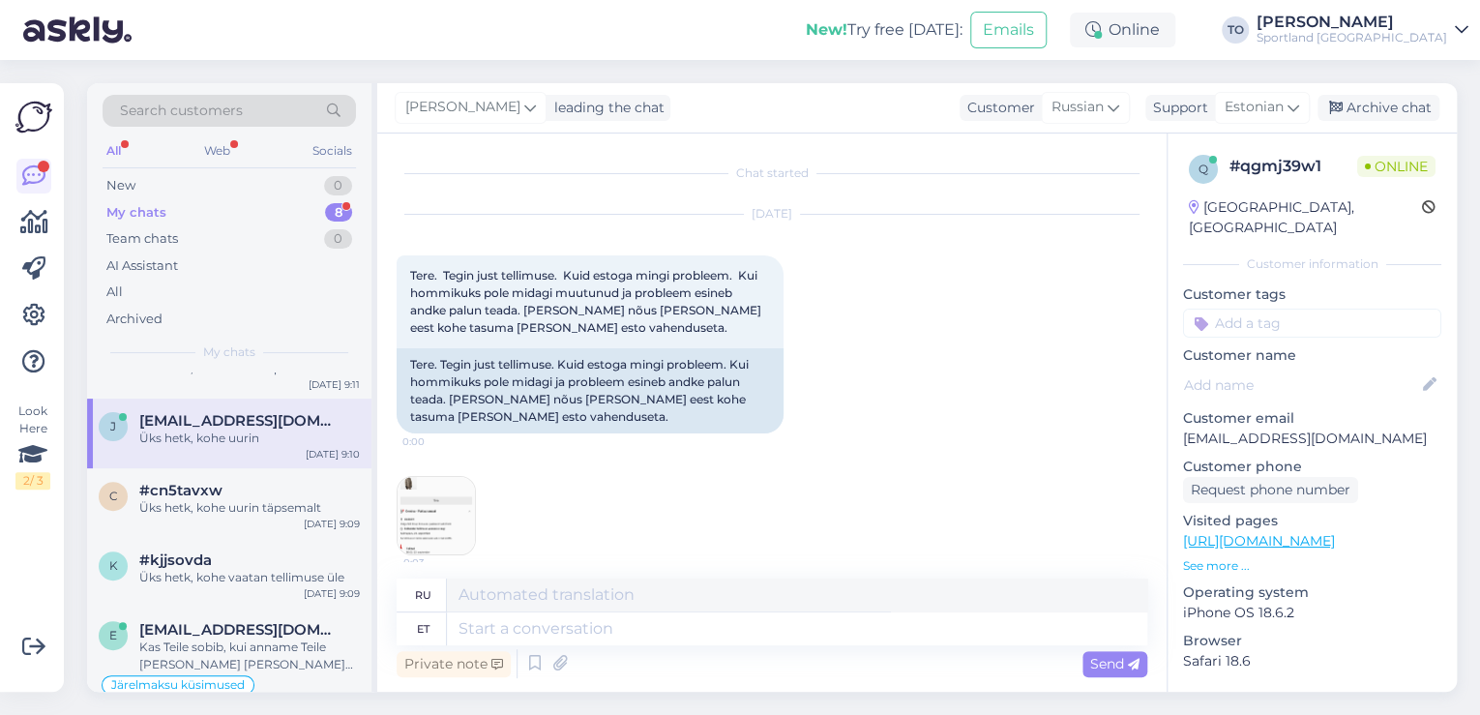
scroll to position [0, 0]
click at [462, 530] on img at bounding box center [436, 515] width 77 height 77
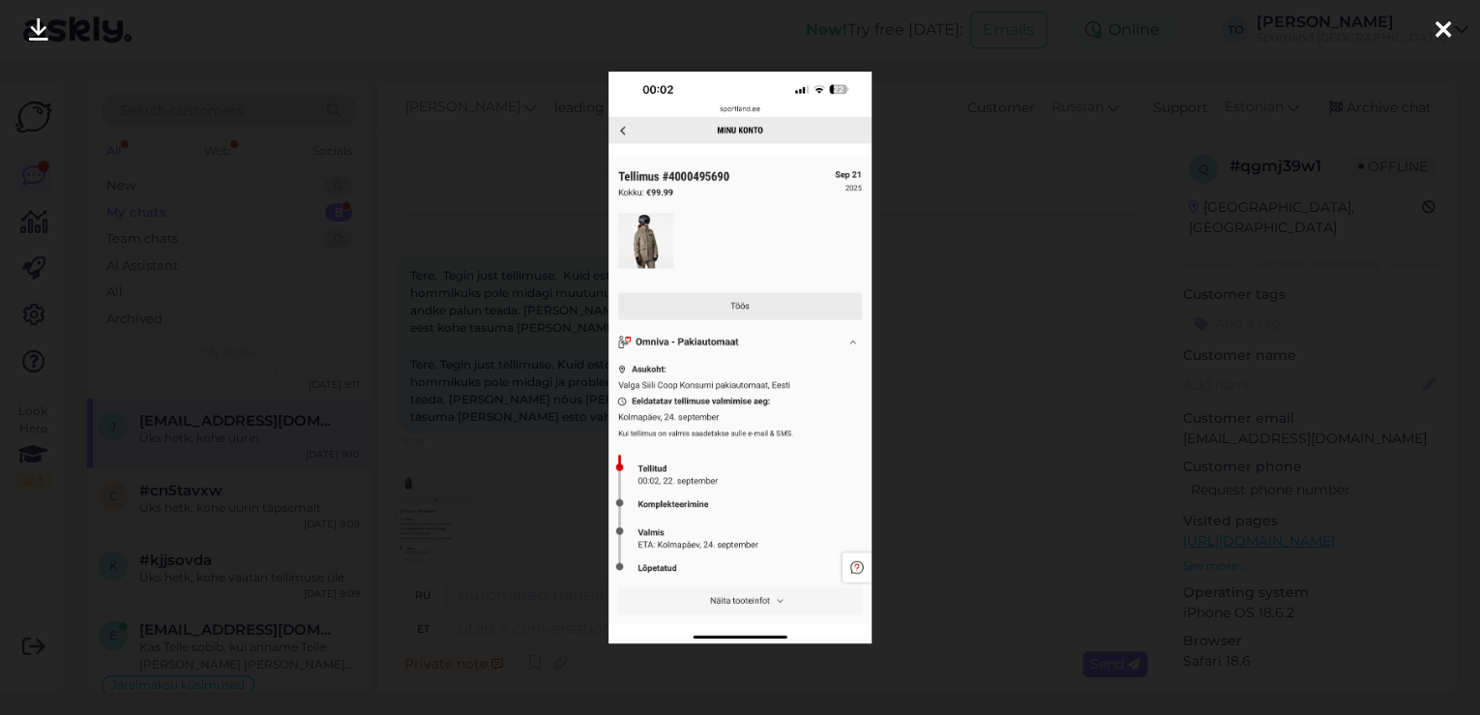
drag, startPoint x: 1441, startPoint y: 25, endPoint x: 1434, endPoint y: 39, distance: 15.6
click at [1441, 25] on icon at bounding box center [1443, 30] width 15 height 25
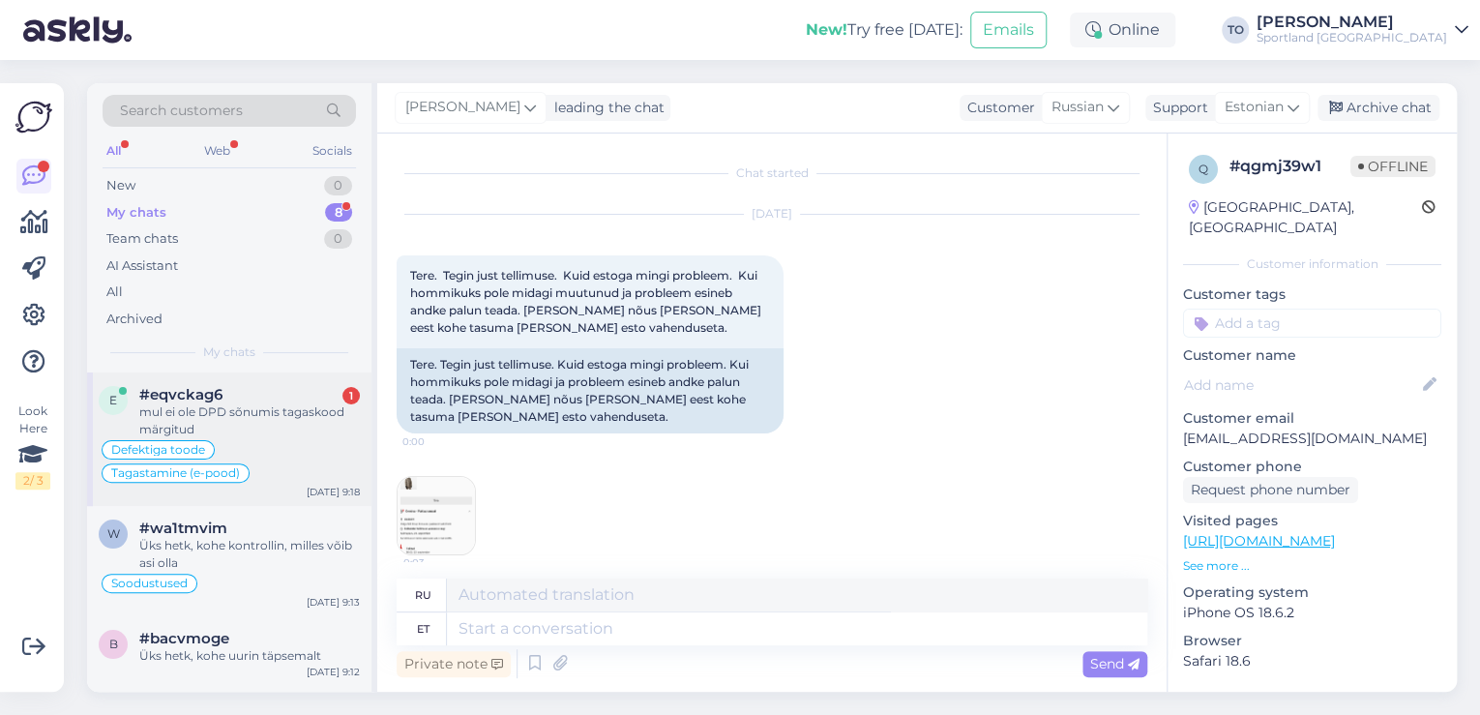
drag, startPoint x: 294, startPoint y: 416, endPoint x: 351, endPoint y: 432, distance: 59.4
click at [294, 416] on div "mul ei ole DPD sõnumis tagaskood märgitud" at bounding box center [249, 420] width 221 height 35
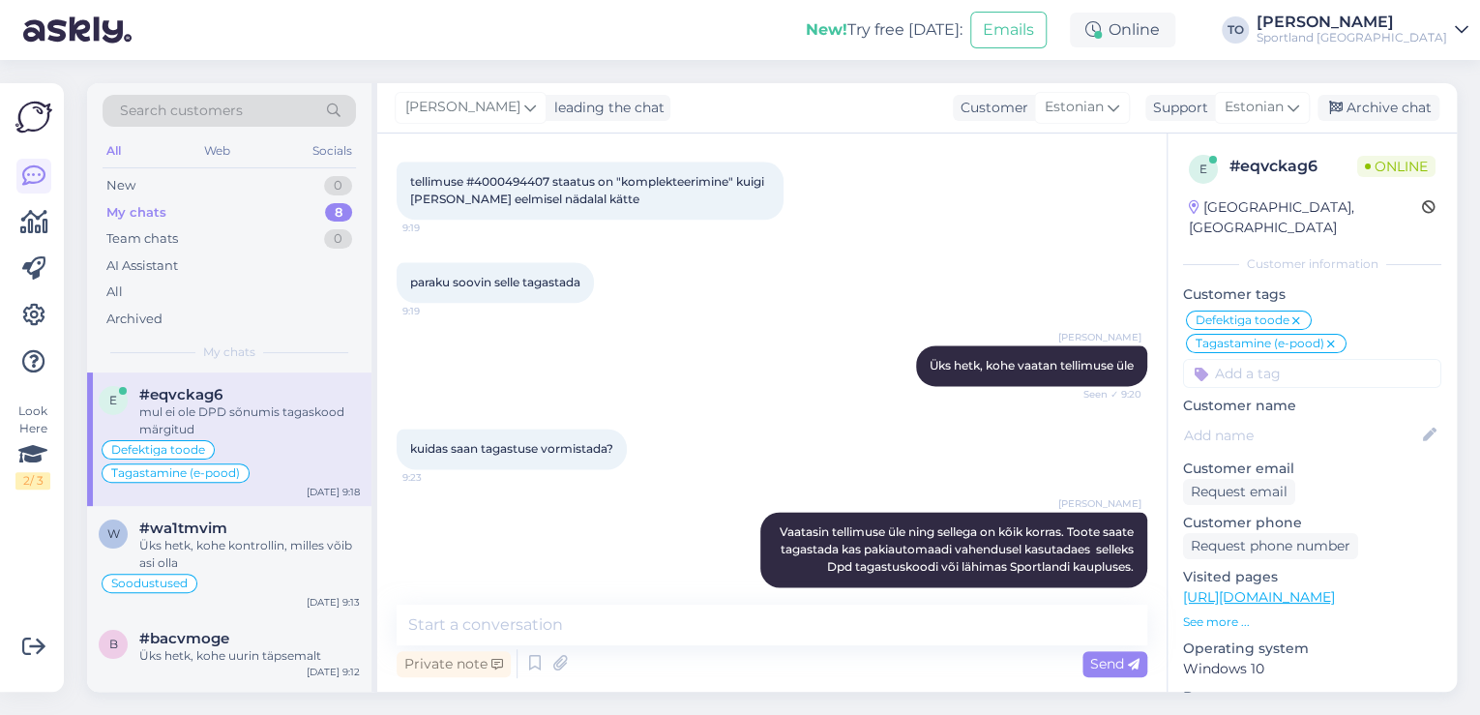
scroll to position [1296, 0]
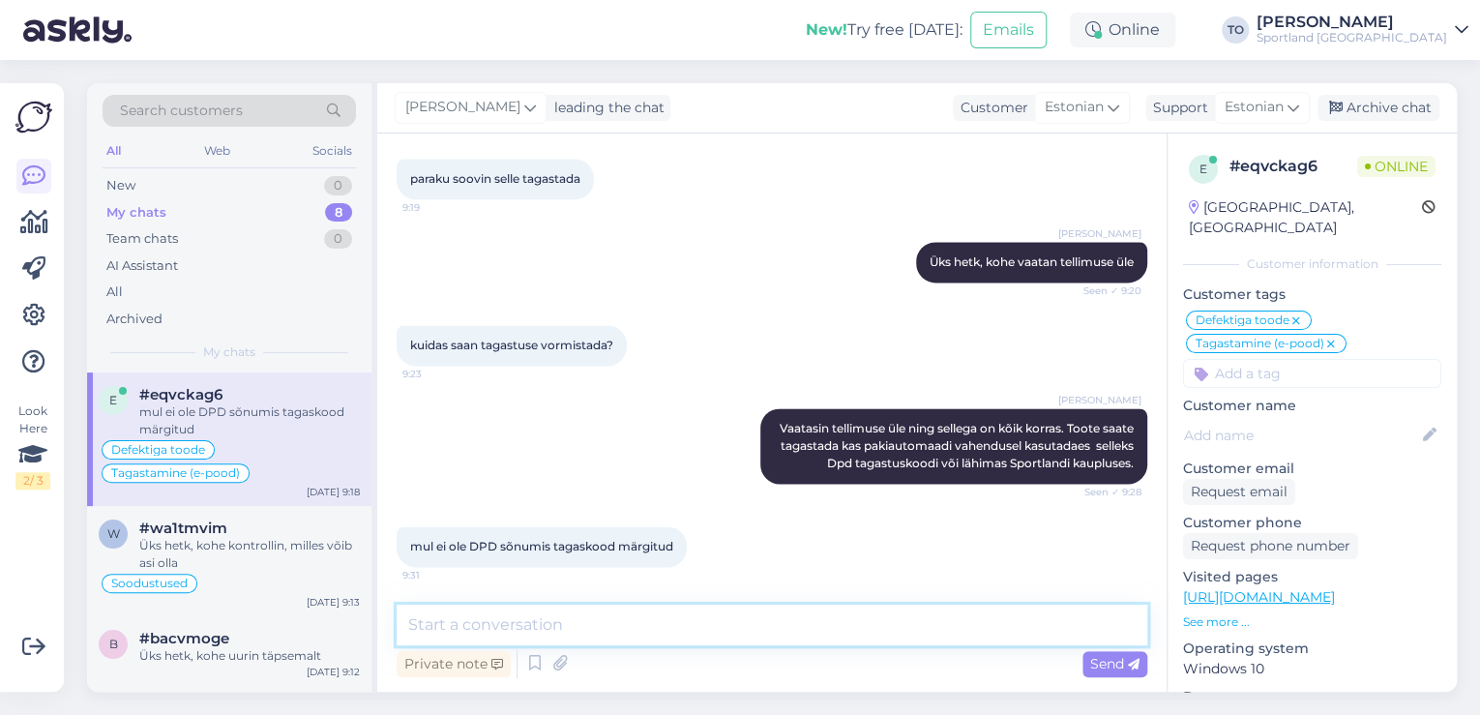
click at [836, 632] on textarea at bounding box center [772, 625] width 751 height 41
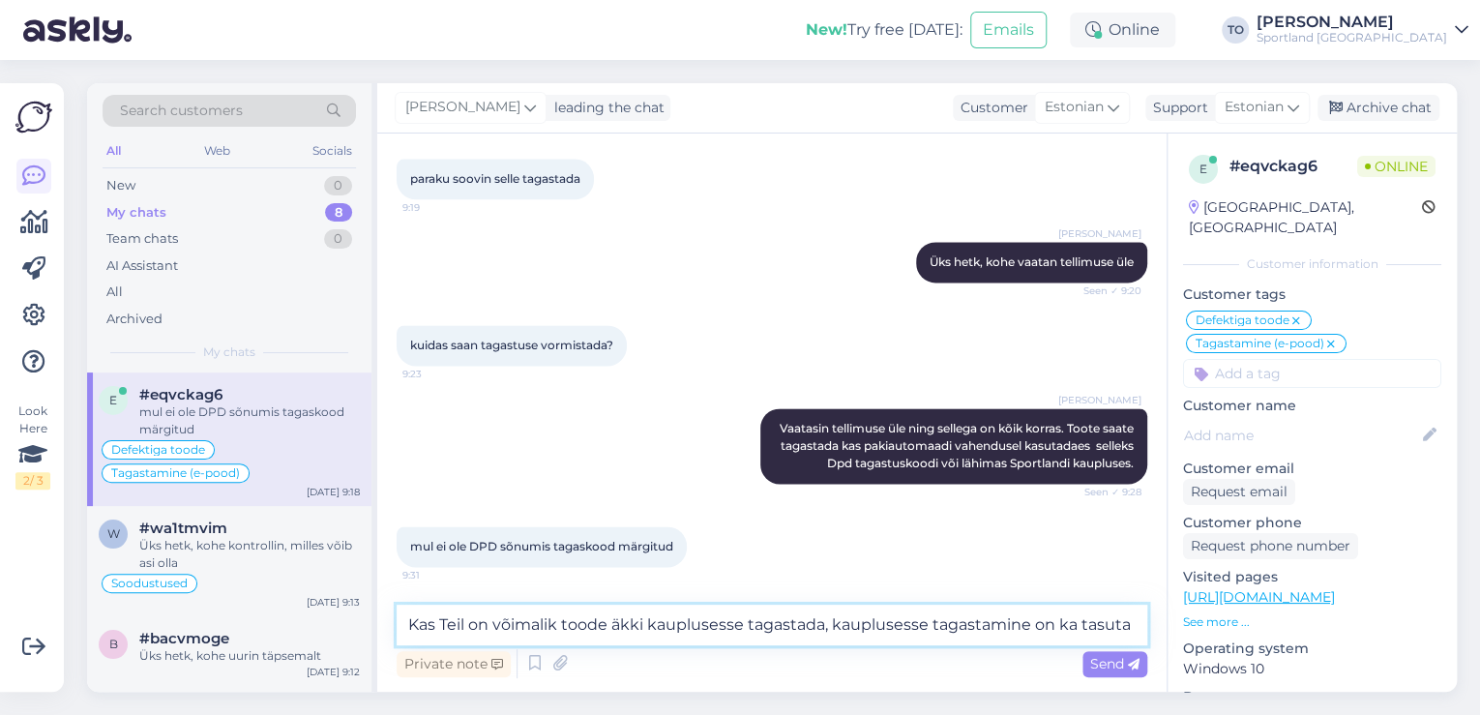
click at [830, 621] on textarea "Kas Teil on võimalik toode äkki kauplusesse tagastada, kauplusesse tagastamine …" at bounding box center [772, 625] width 751 height 41
click at [1131, 624] on textarea "Kas Teil on võimalik toode äkki kauplusesse tagastada? kauplusesse tagastamine …" at bounding box center [772, 625] width 751 height 41
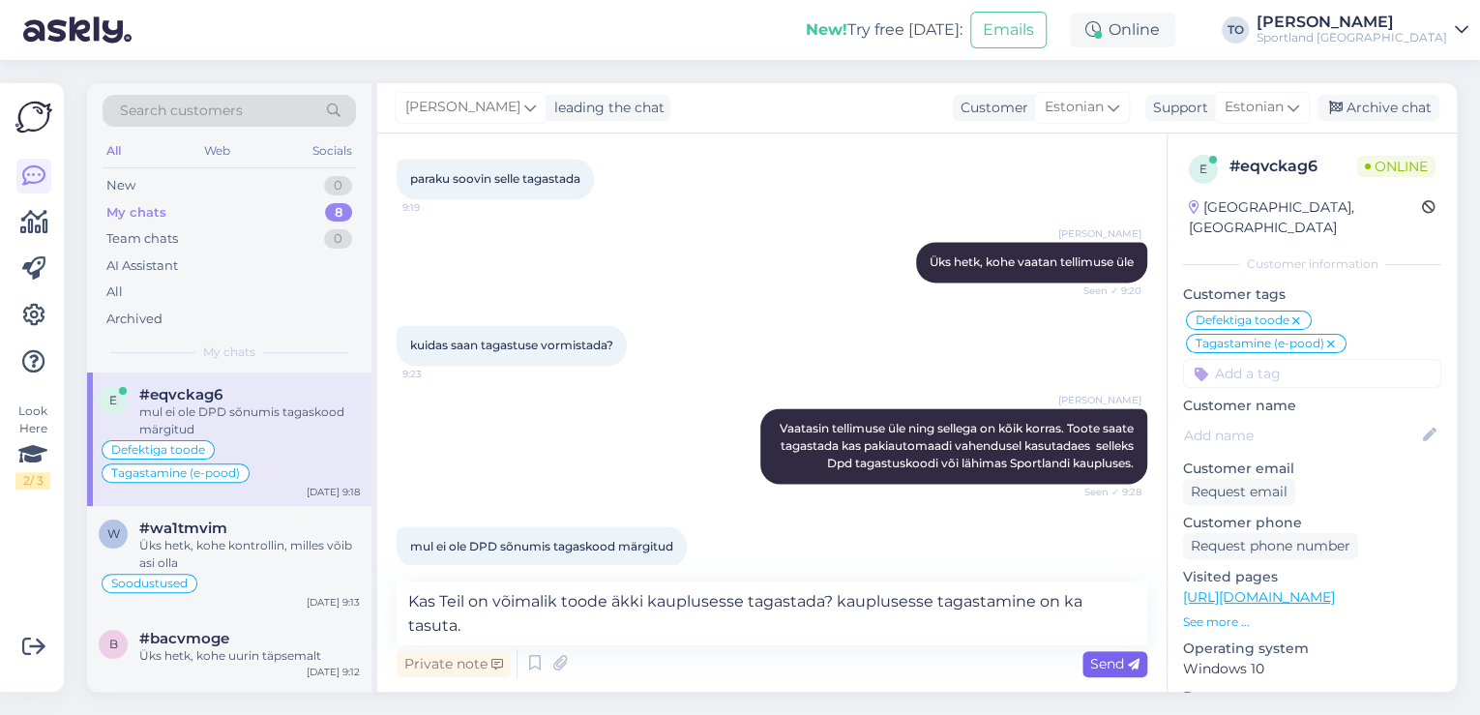
click at [1120, 658] on span "Send" at bounding box center [1114, 663] width 49 height 17
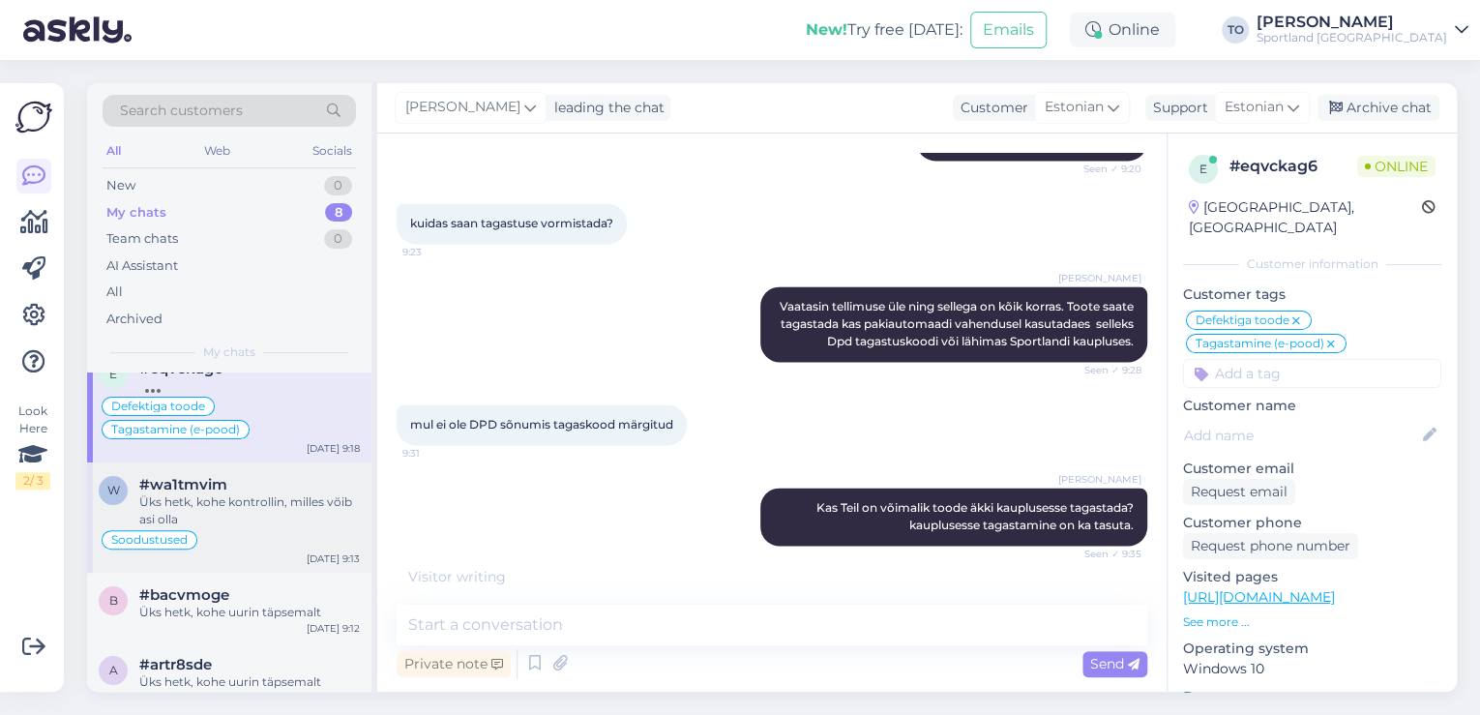
scroll to position [0, 0]
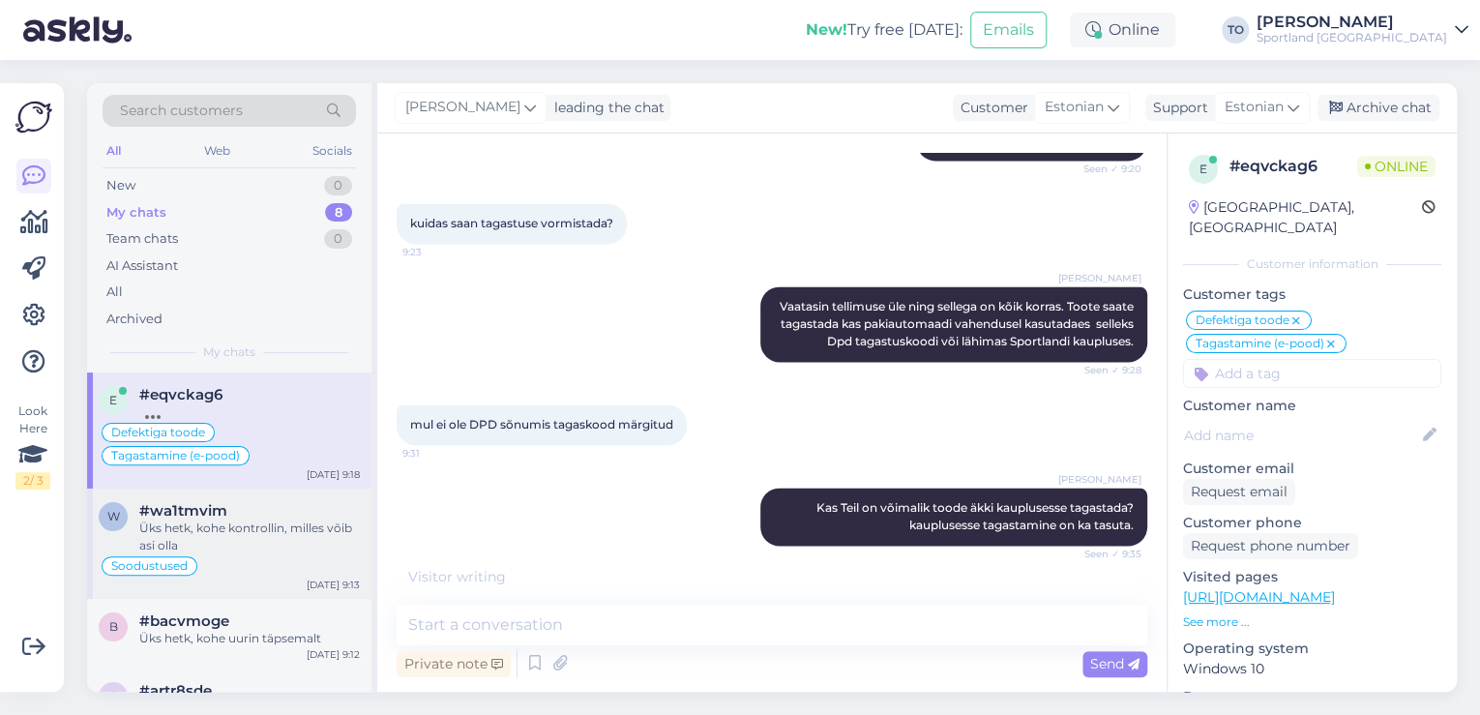
click at [320, 554] on div "Soodustused" at bounding box center [229, 565] width 261 height 23
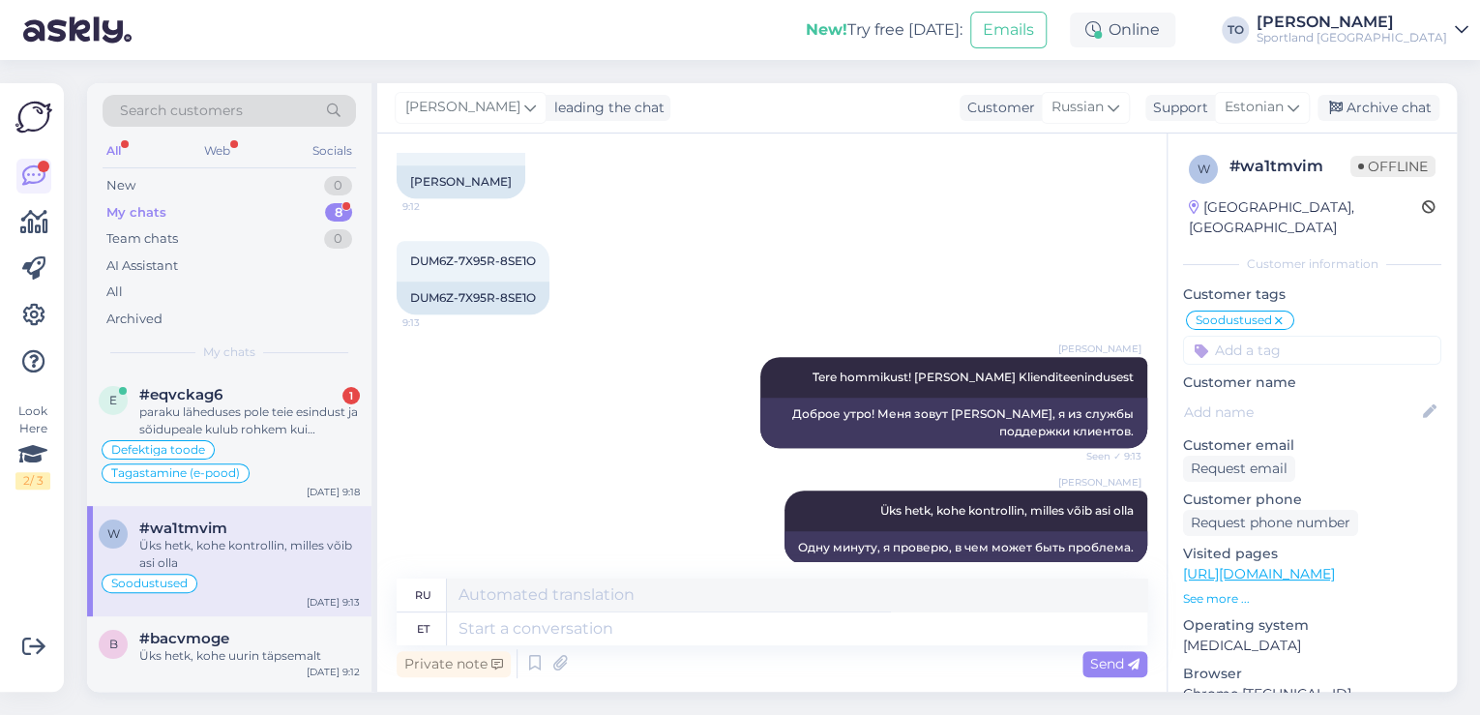
scroll to position [607, 0]
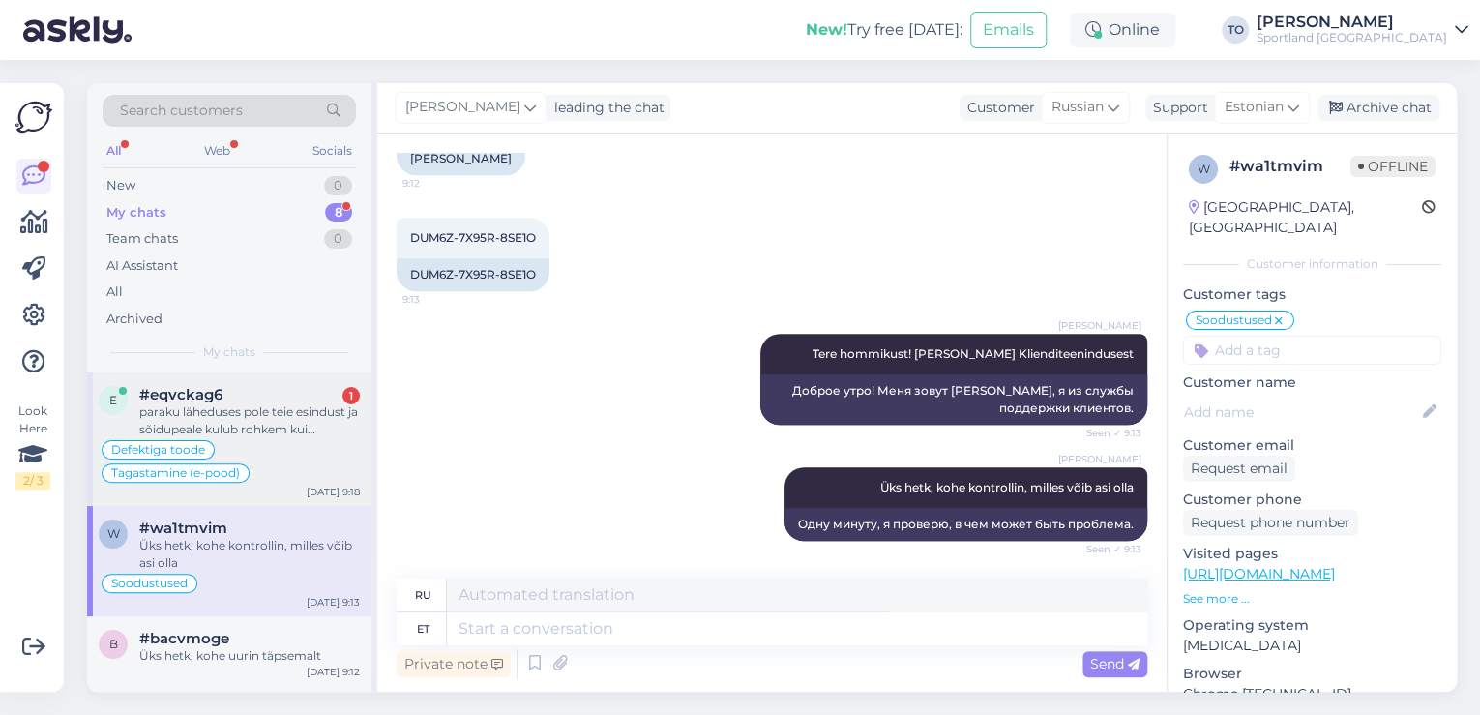
click at [237, 433] on div "paraku läheduses pole teie esindust ja sõidupeale kulub rohkem kui tagastuse ta…" at bounding box center [249, 420] width 221 height 35
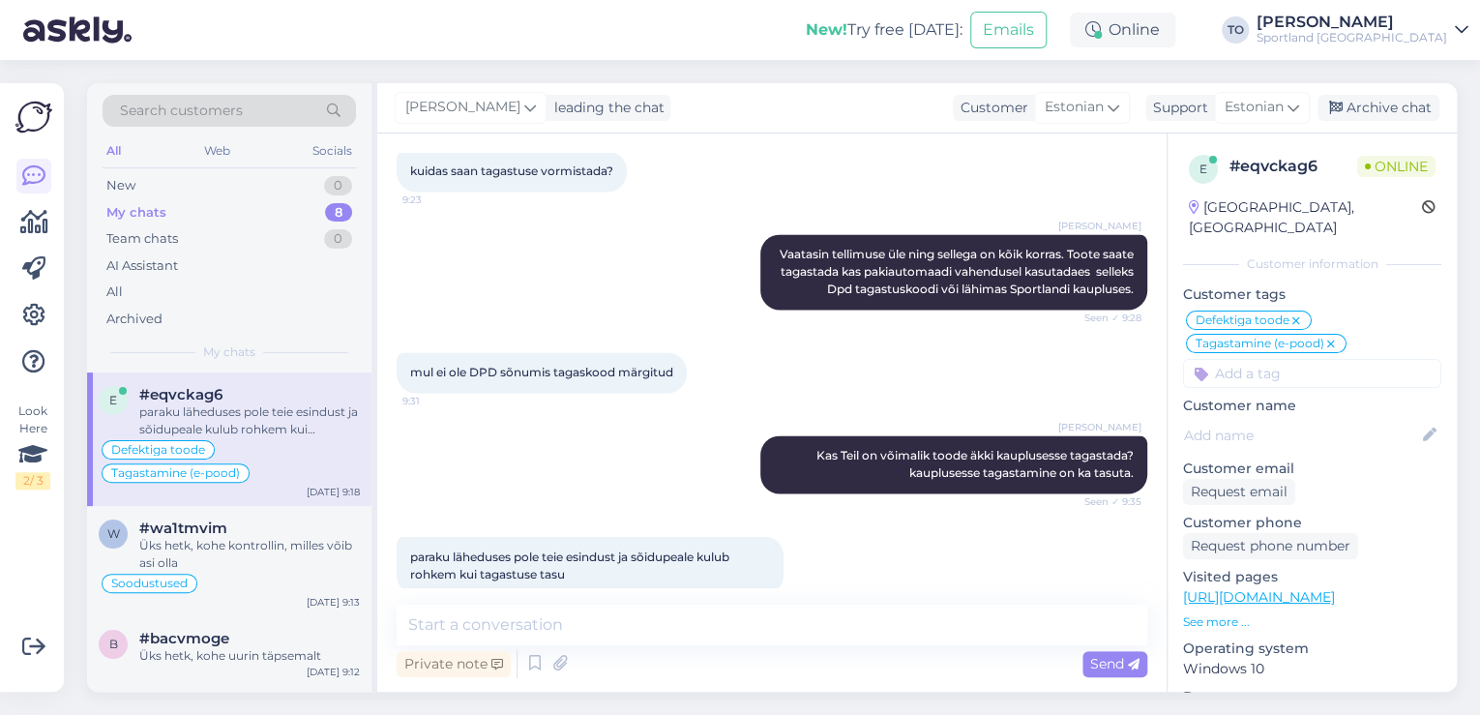
scroll to position [1497, 0]
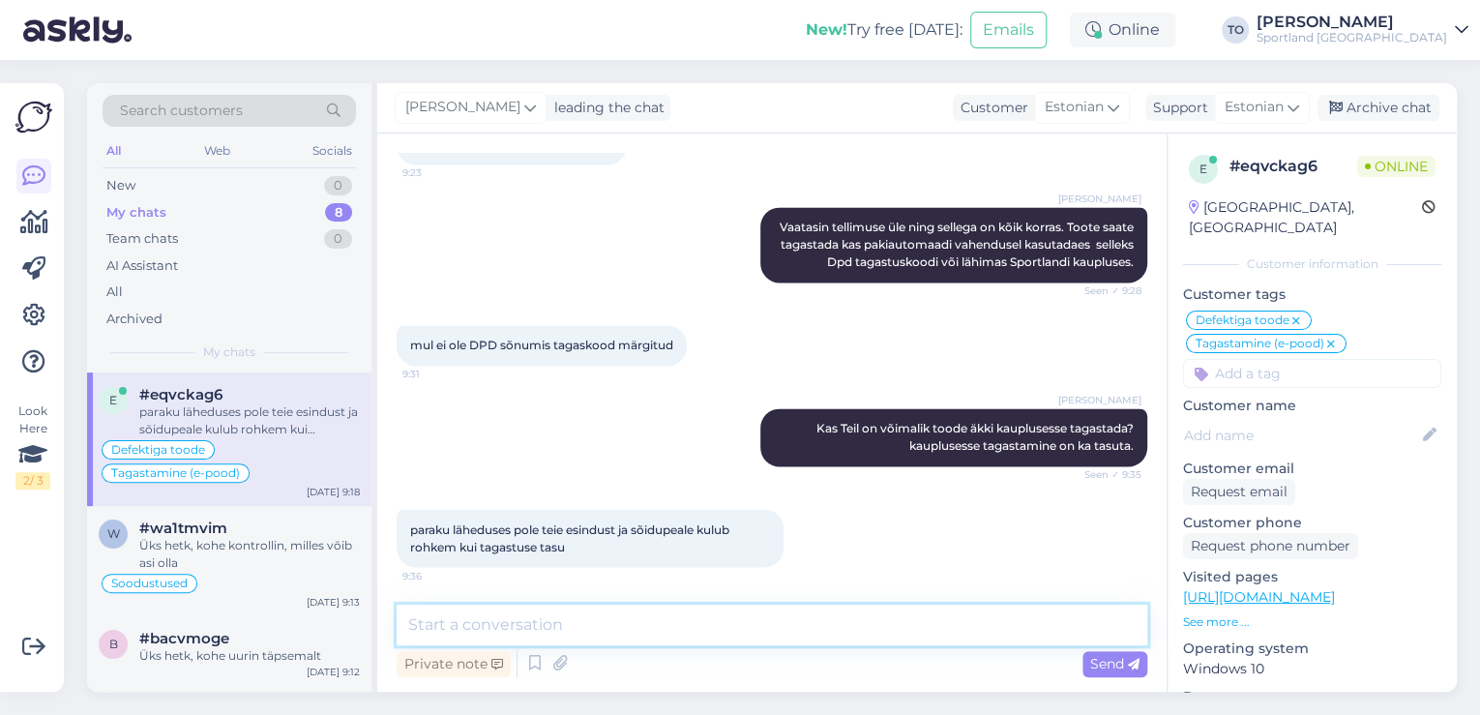
click at [638, 631] on textarea at bounding box center [772, 625] width 751 height 41
click at [642, 631] on textarea at bounding box center [772, 625] width 751 height 41
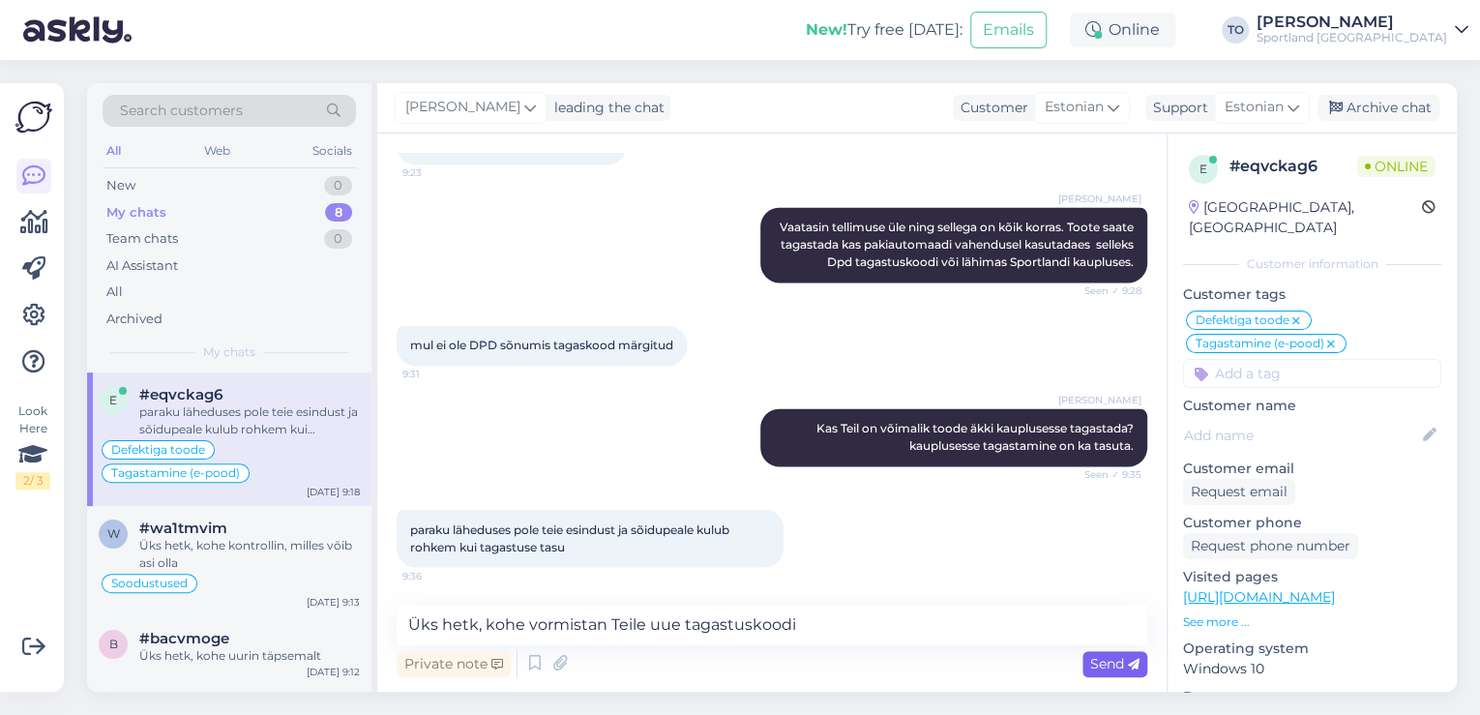
click at [1138, 662] on icon at bounding box center [1134, 665] width 12 height 12
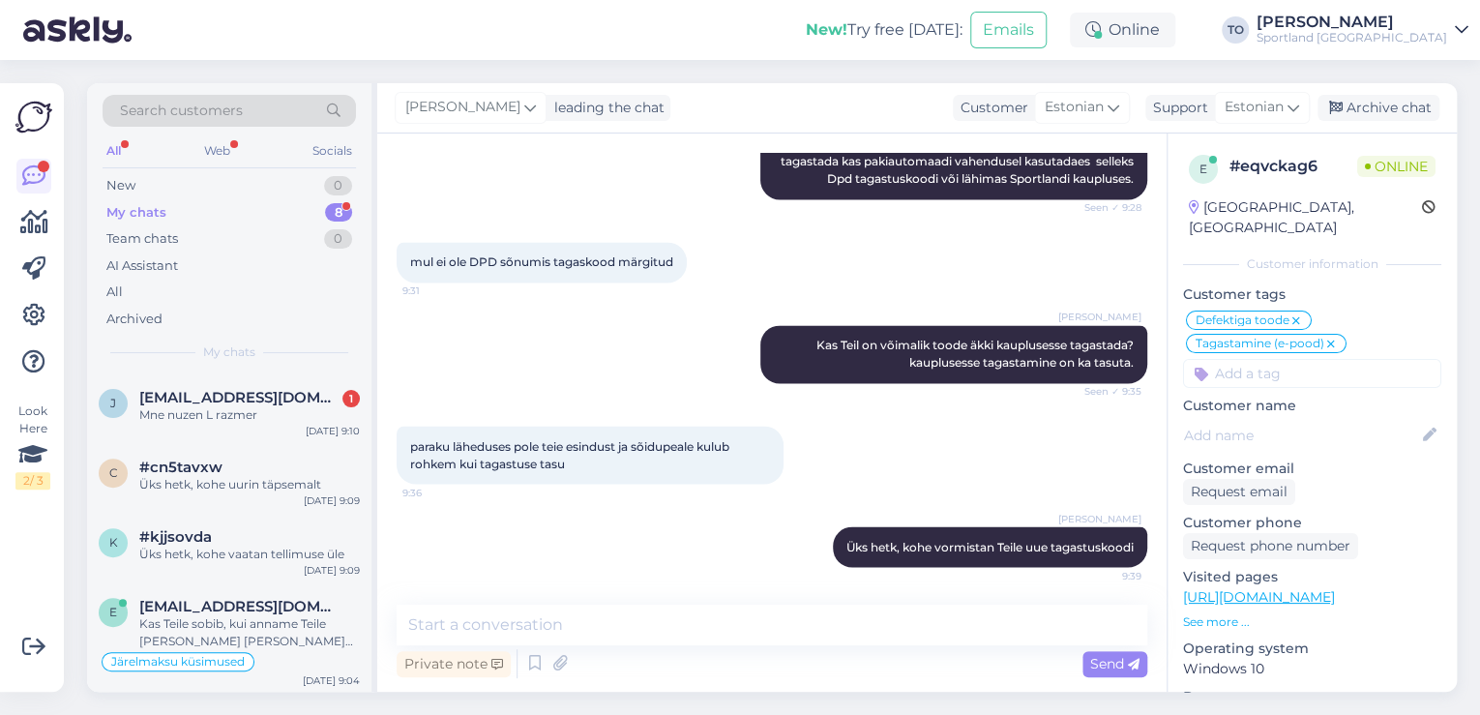
scroll to position [303, 0]
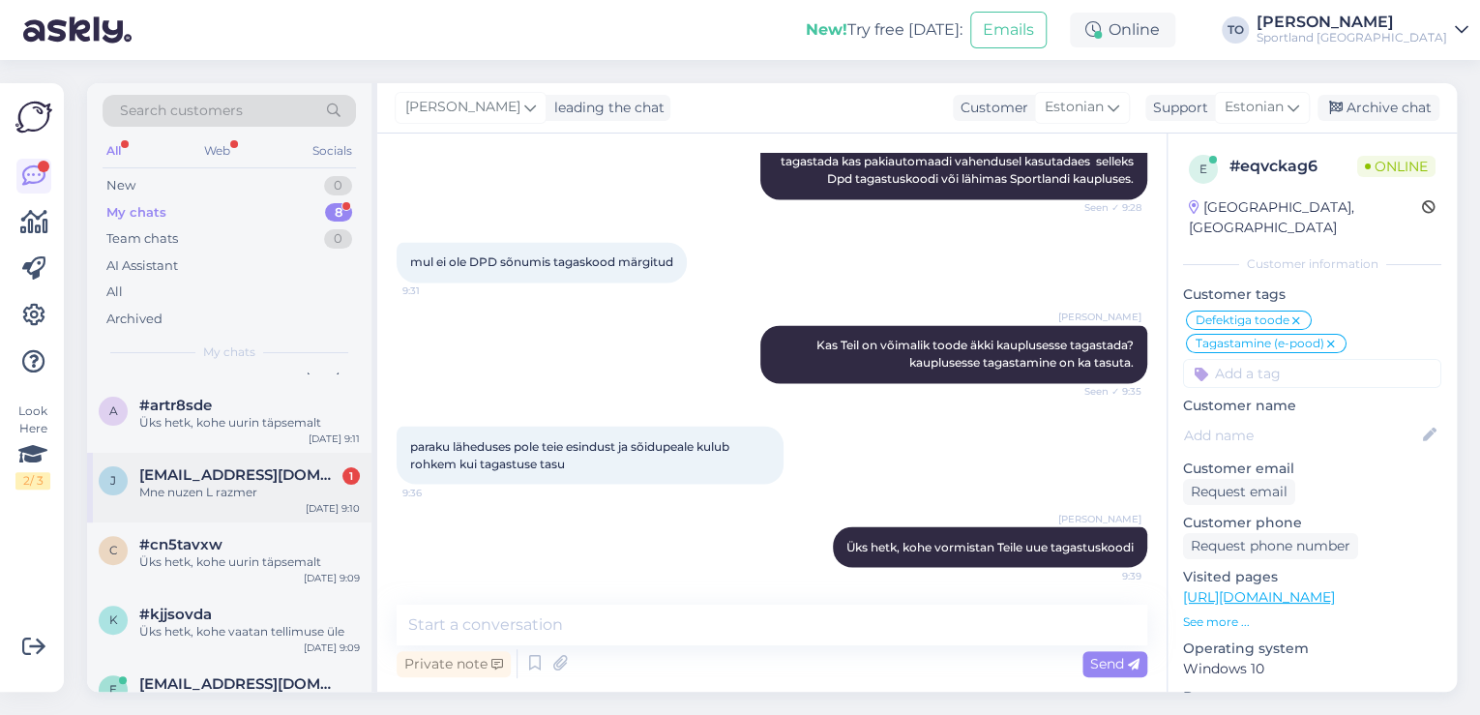
click at [302, 484] on div "Mne nuzen L razmer" at bounding box center [249, 492] width 221 height 17
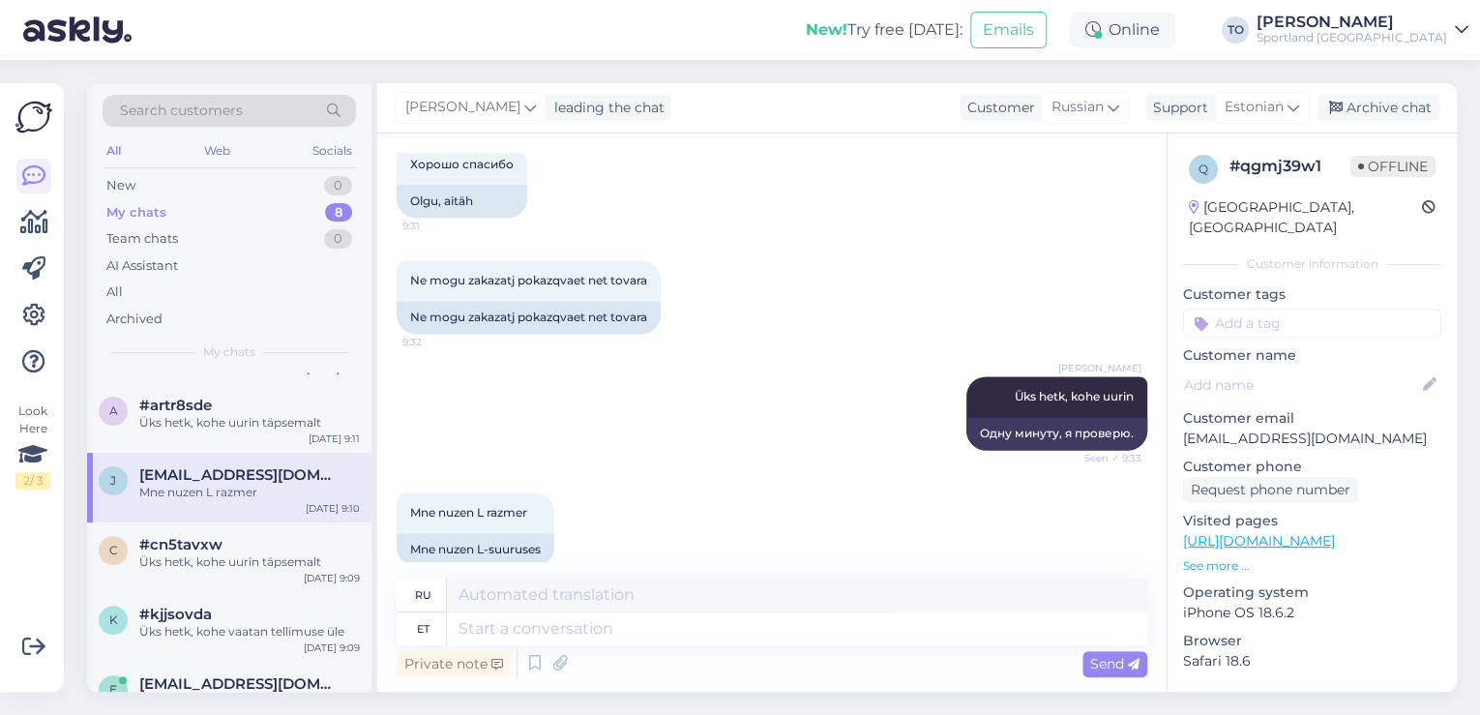
scroll to position [1280, 0]
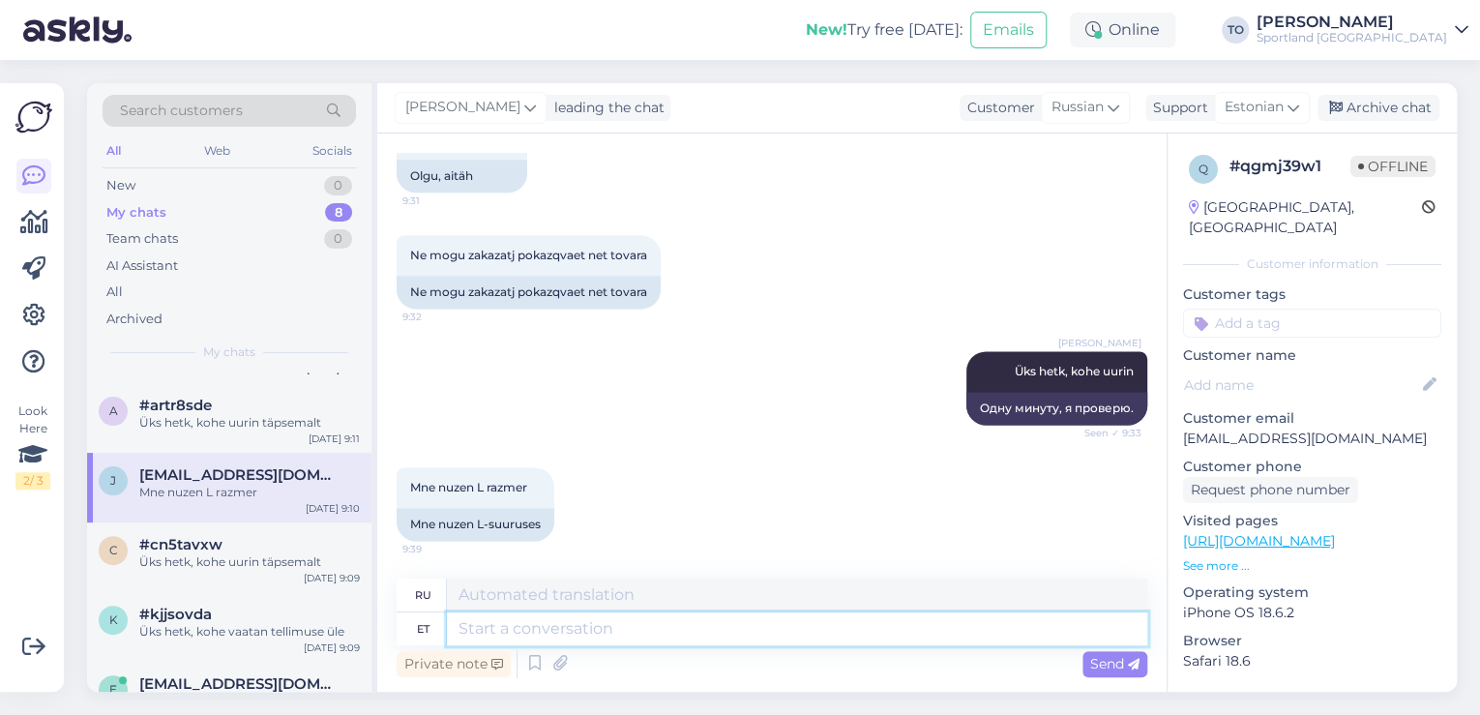
click at [596, 629] on textarea at bounding box center [797, 628] width 700 height 33
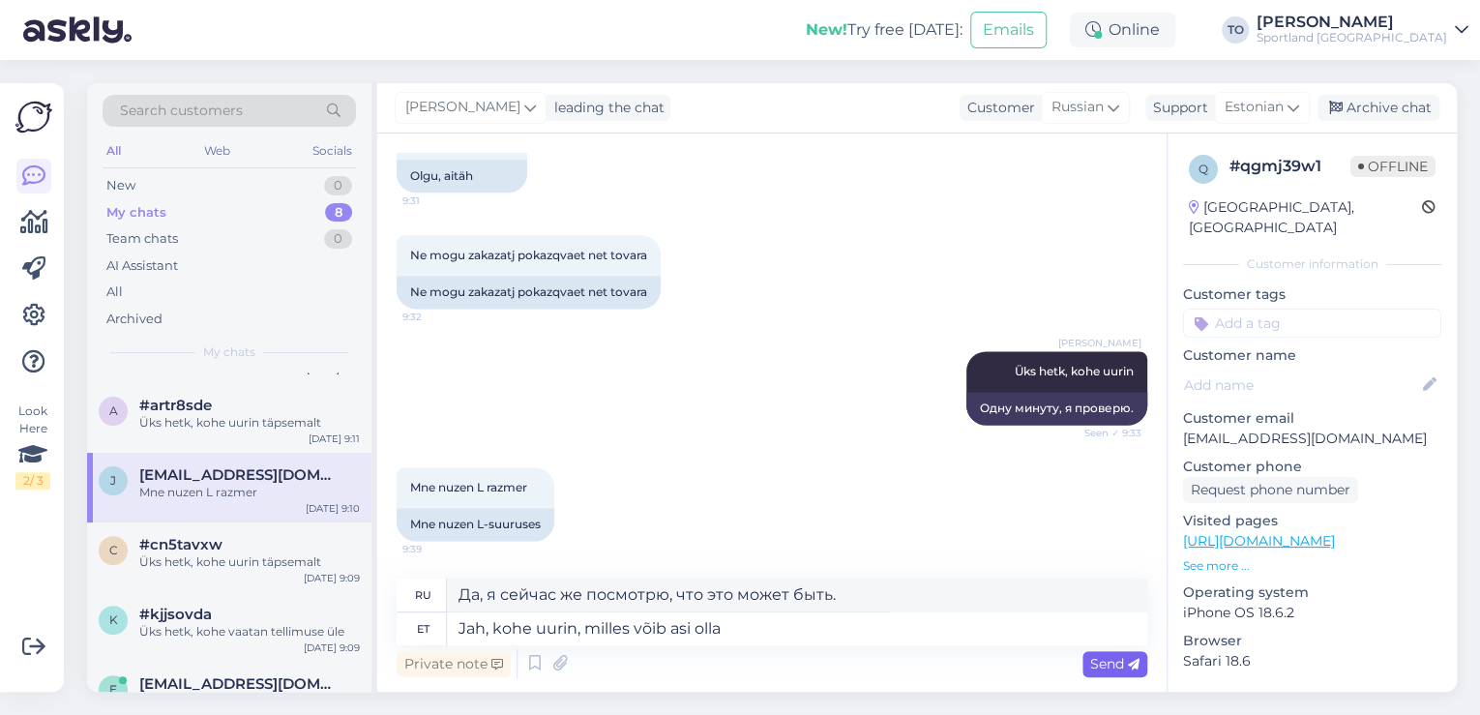
click at [1122, 673] on div "Send" at bounding box center [1114, 664] width 65 height 26
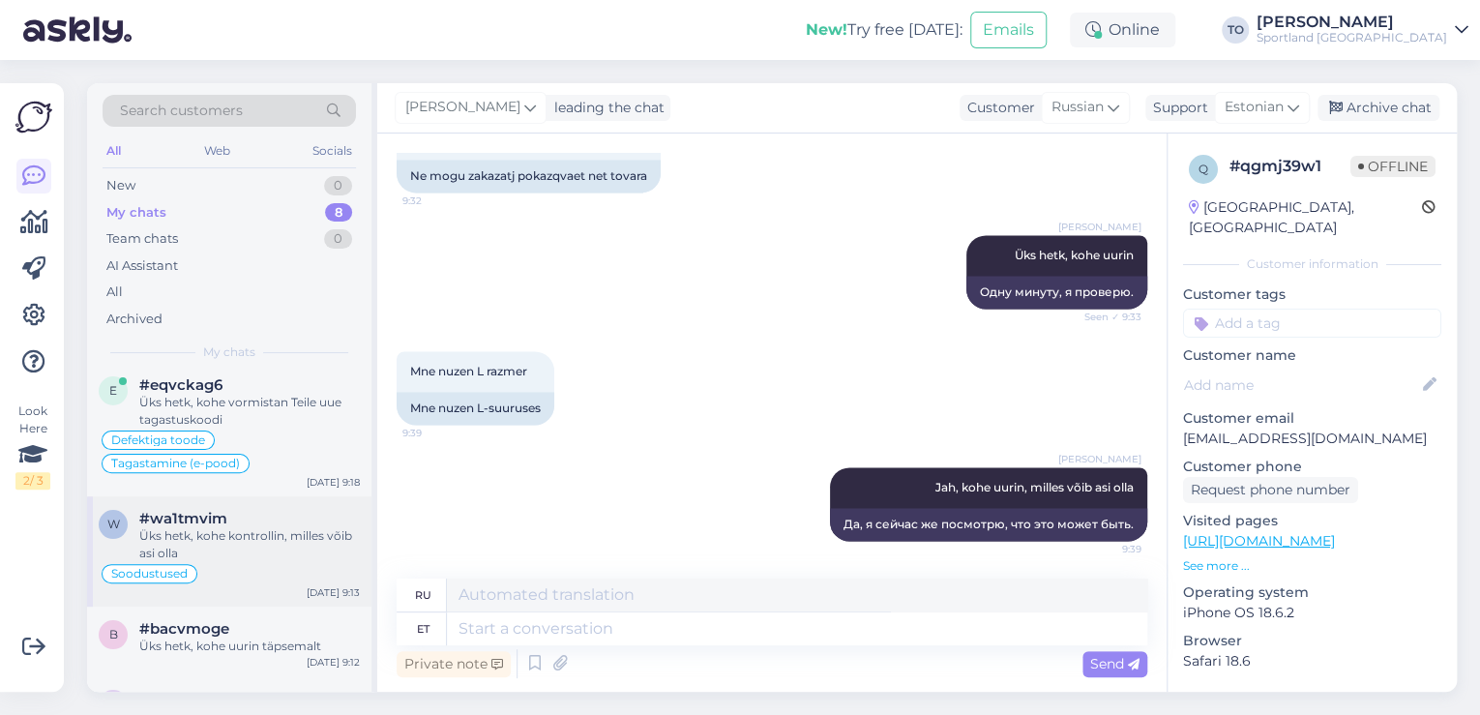
scroll to position [0, 0]
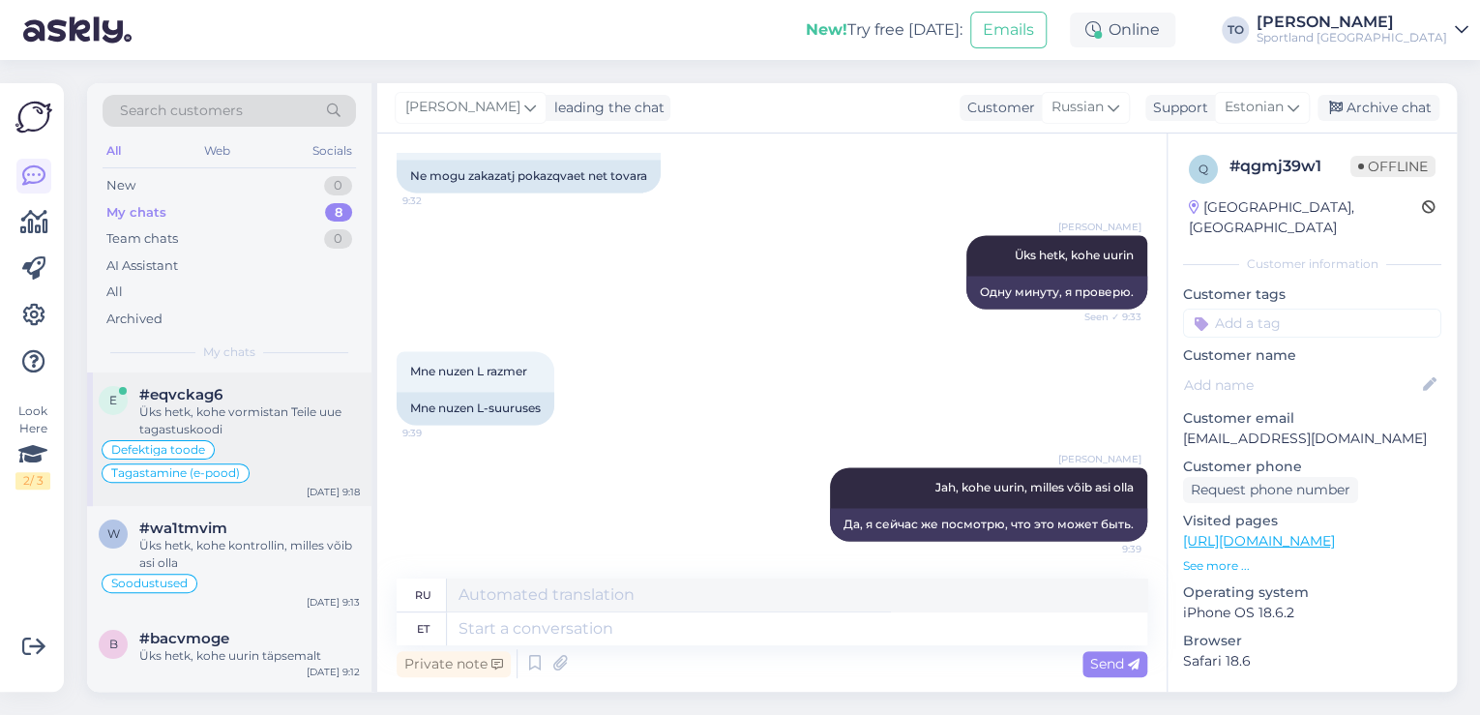
click at [280, 417] on div "Üks hetk, kohe vormistan Teile uue tagastuskoodi" at bounding box center [249, 420] width 221 height 35
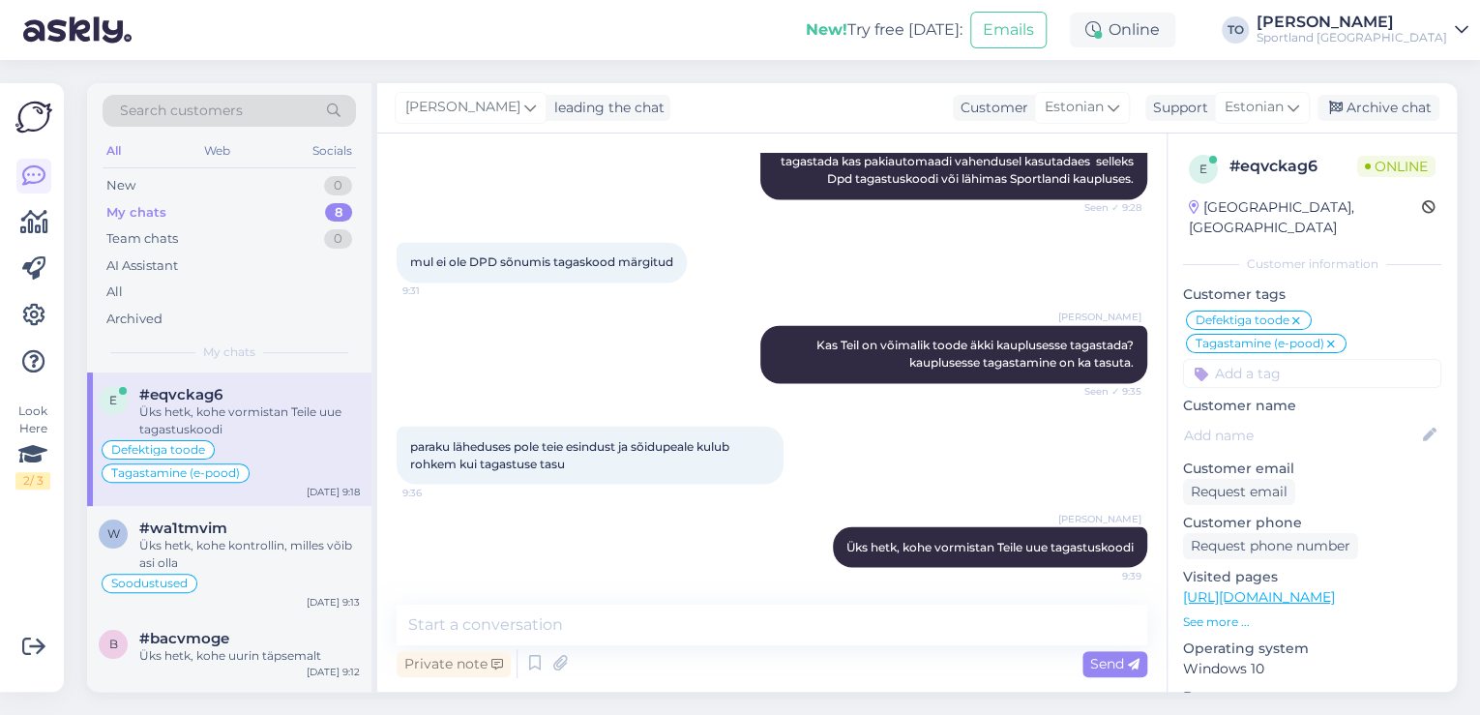
scroll to position [1581, 0]
click at [561, 632] on textarea at bounding box center [772, 625] width 751 height 41
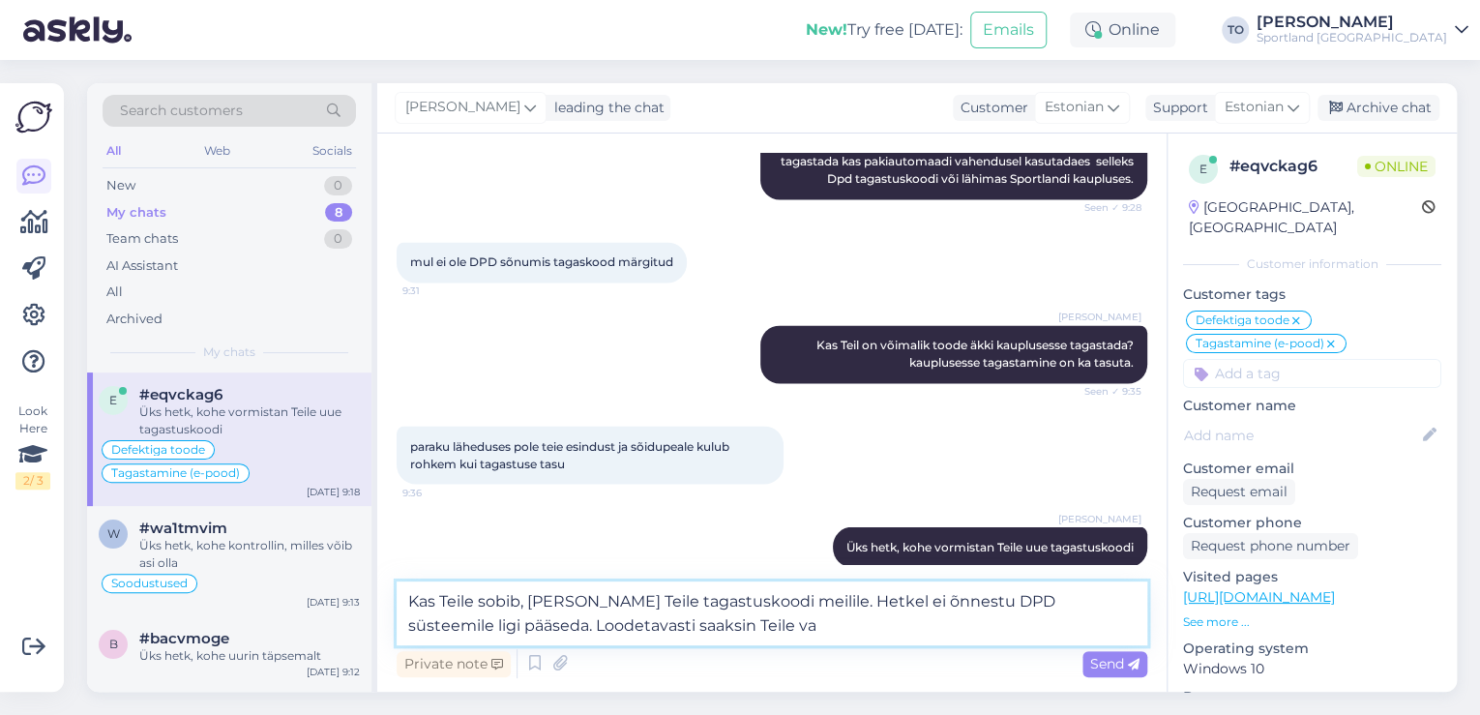
click at [581, 627] on textarea "Kas Teile sobib, [PERSON_NAME] Teile tagastuskoodi meilile. Hetkel ei õnnestu D…" at bounding box center [772, 613] width 751 height 64
click at [577, 628] on textarea "Kas Teile sobib, [PERSON_NAME] Teile tagastuskoodi meilile. Hetkel ei õnnestu D…" at bounding box center [772, 613] width 751 height 64
click at [708, 634] on textarea "Kas Teile sobib, [PERSON_NAME] Teile tagastuskoodi meilile. Hetkel ei õnnestu D…" at bounding box center [772, 613] width 751 height 64
click at [739, 624] on textarea "Kas Teile sobib, [PERSON_NAME] Teile tagastuskoodi meilile. Hetkel ei õnnestu D…" at bounding box center [772, 613] width 751 height 64
click at [824, 598] on textarea "Kas Teile sobib, [PERSON_NAME] Teile tagastuskoodi meilile. Hetkel ei õnnestu D…" at bounding box center [772, 613] width 751 height 64
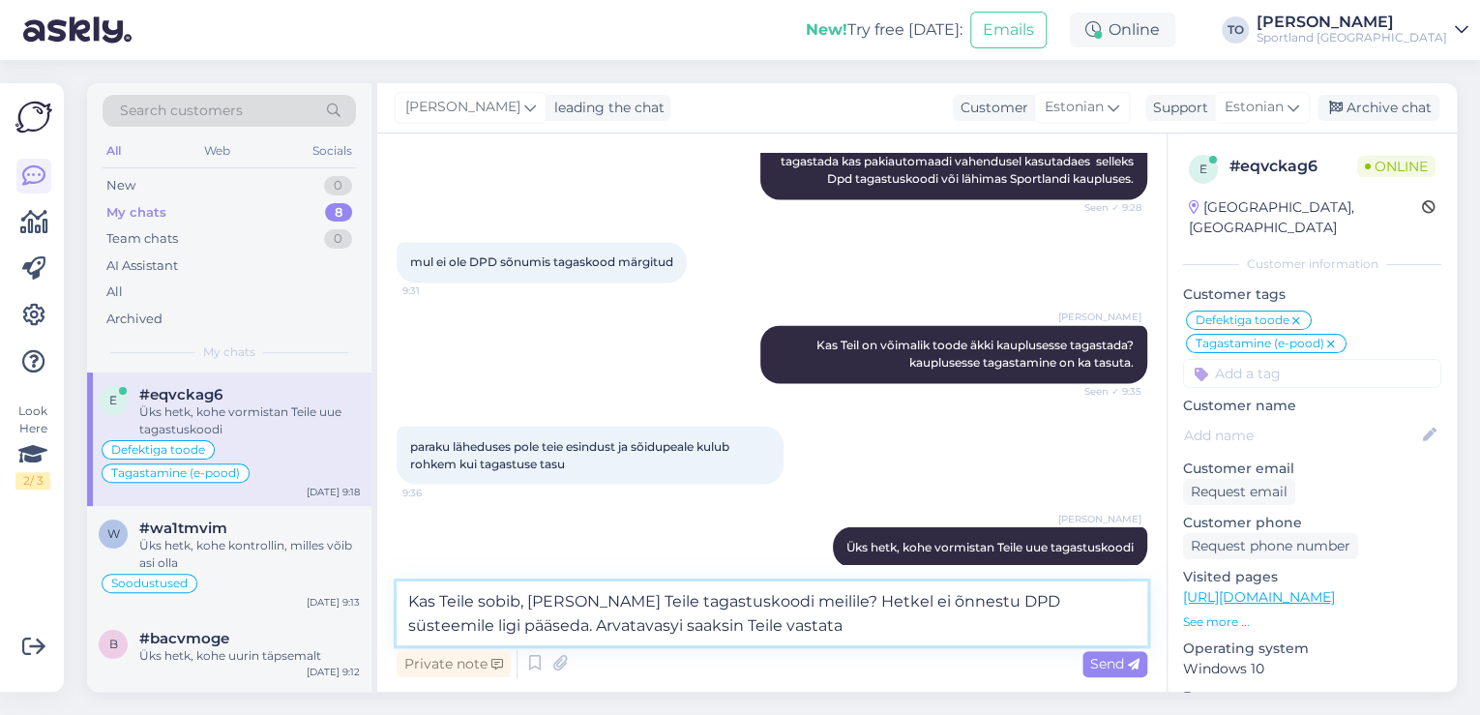
click at [782, 636] on textarea "Kas Teile sobib, [PERSON_NAME] Teile tagastuskoodi meilile? Hetkel ei õnnestu D…" at bounding box center [772, 613] width 751 height 64
click at [561, 625] on textarea "Kas Teile sobib, [PERSON_NAME] Teile tagastuskoodi meilile? Hetkel ei õnnestu D…" at bounding box center [772, 613] width 751 height 64
click at [733, 622] on textarea "Kas Teile sobib, [PERSON_NAME] Teile tagastuskoodi meilile? Hetkel ei õnnestu D…" at bounding box center [772, 613] width 751 height 64
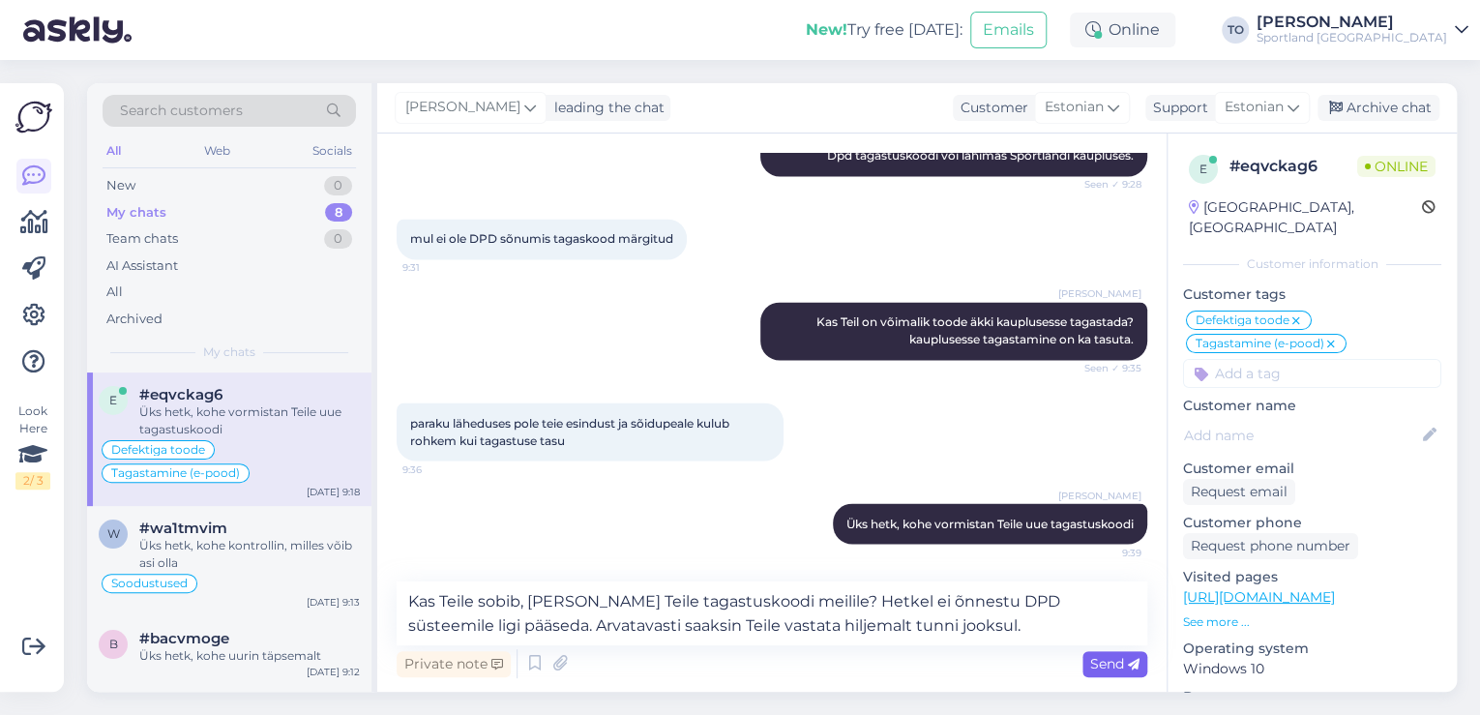
click at [1114, 658] on span "Send" at bounding box center [1114, 663] width 49 height 17
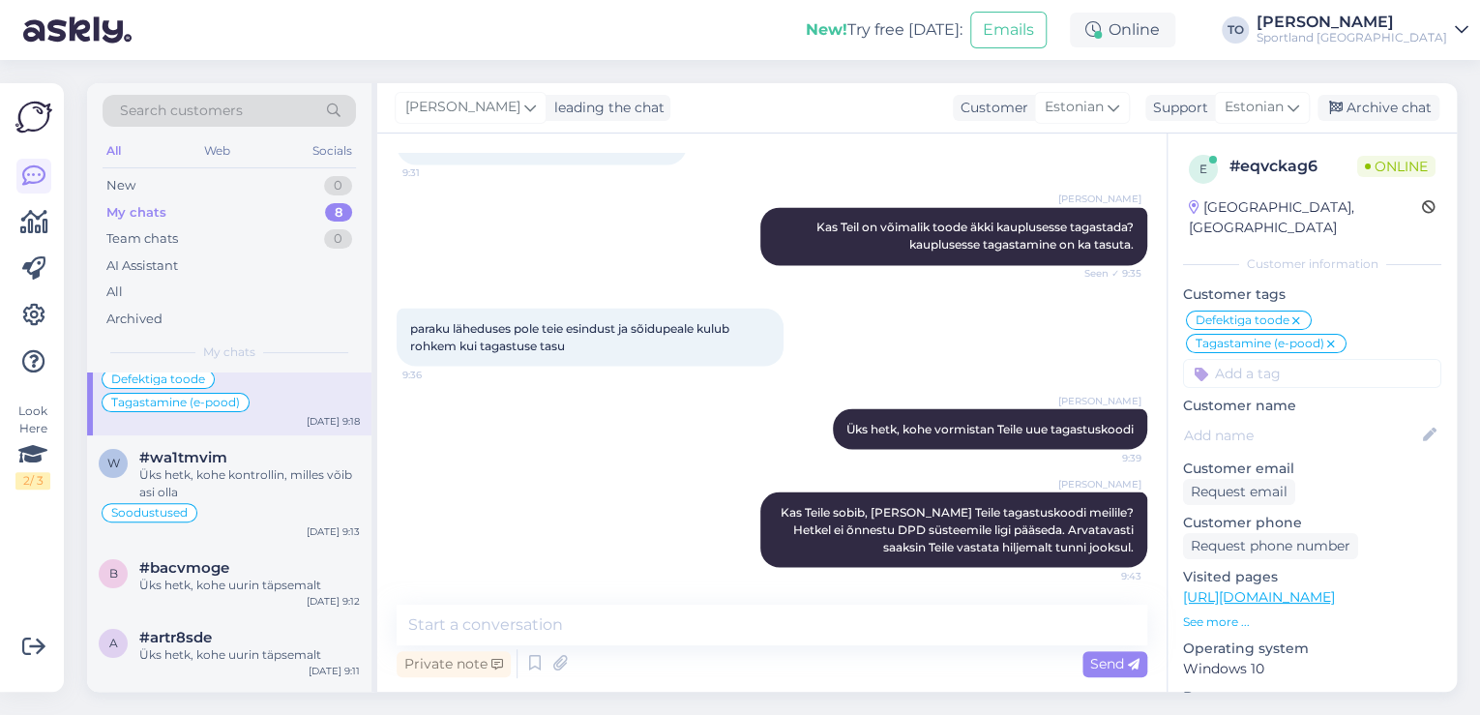
scroll to position [0, 0]
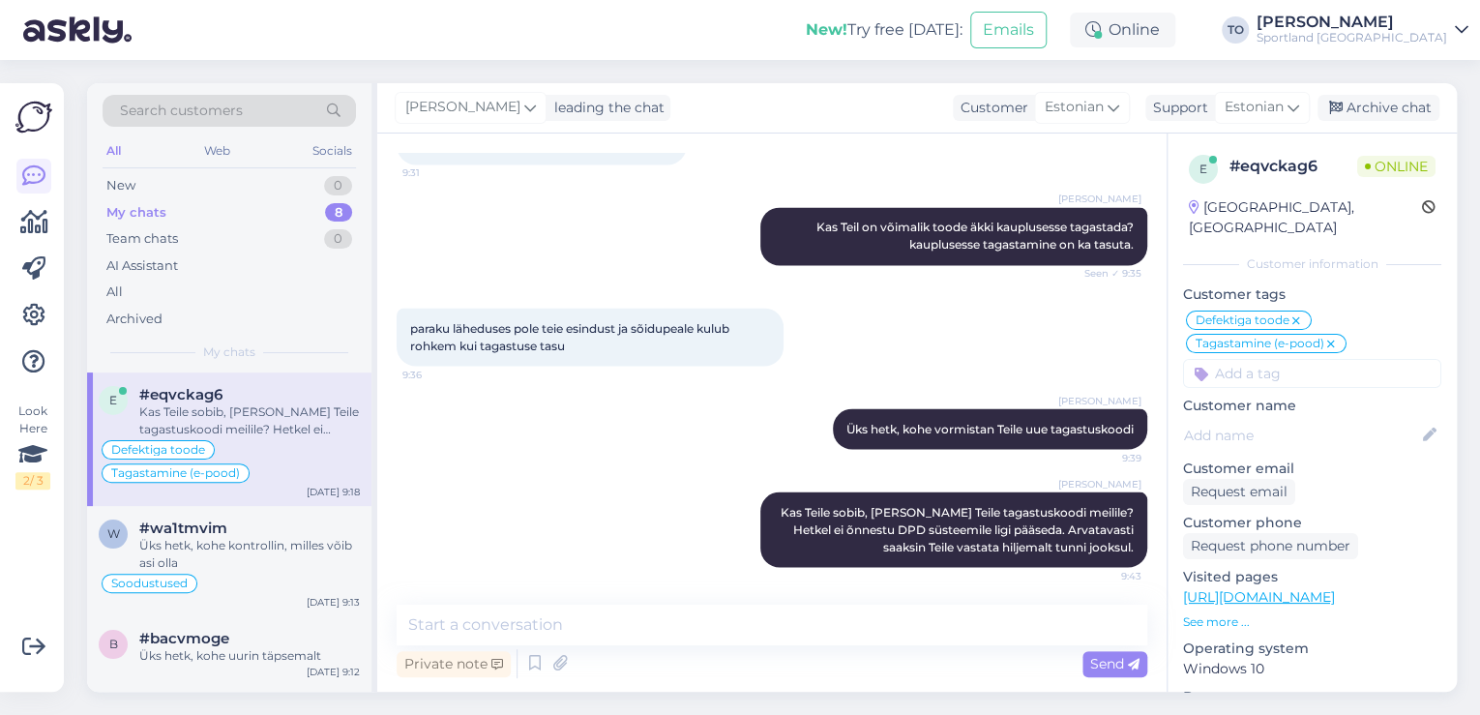
click at [309, 430] on div "Kas Teile sobib, [PERSON_NAME] Teile tagastuskoodi meilile? Hetkel ei õnnestu D…" at bounding box center [249, 420] width 221 height 35
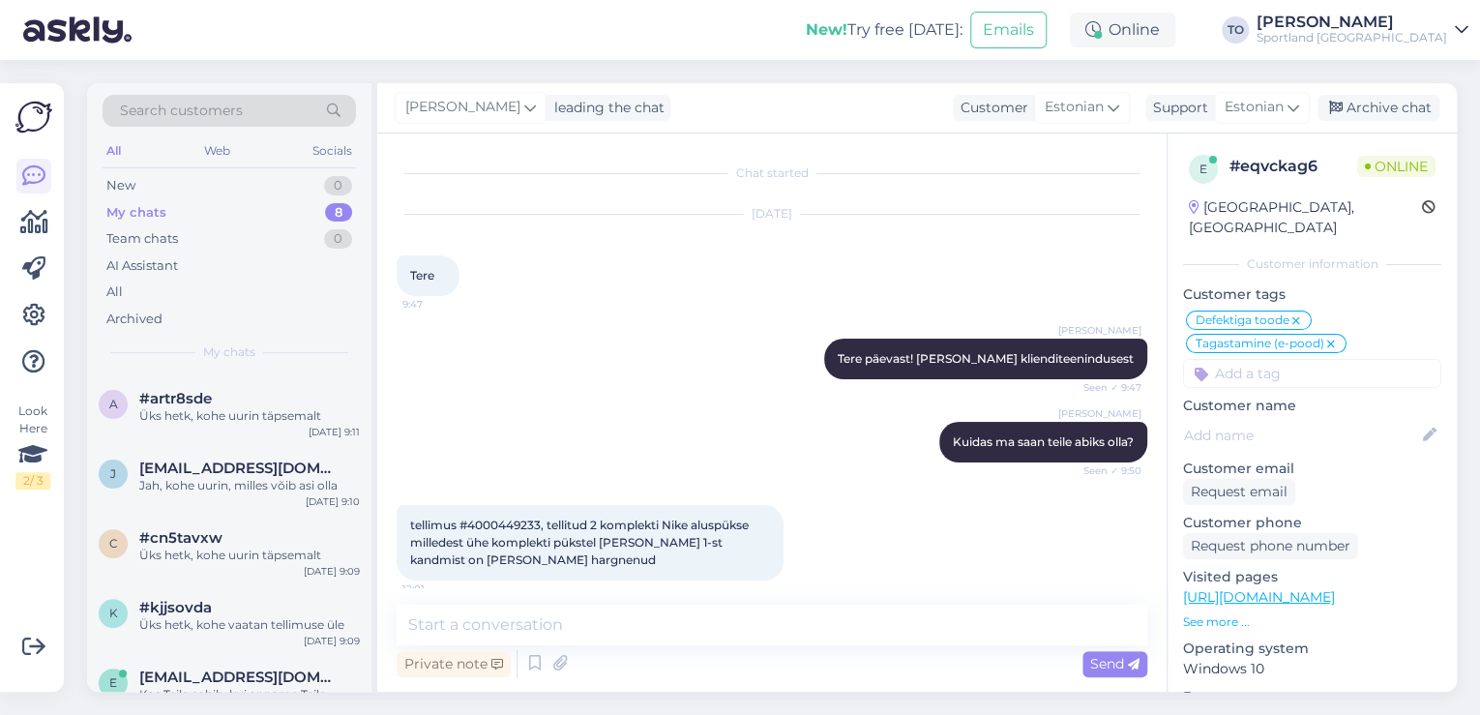
scroll to position [380, 0]
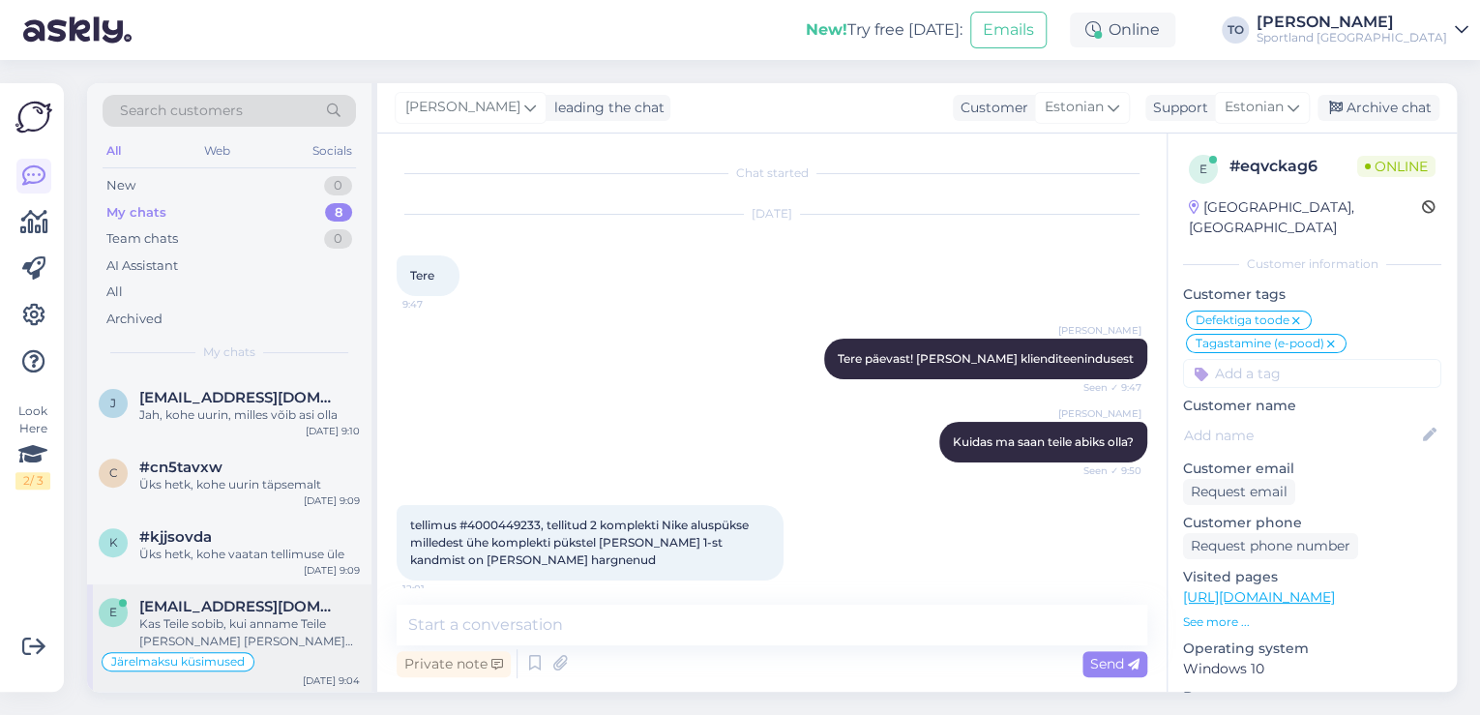
click at [320, 629] on div "Kas Teile sobib, kui anname Teile [PERSON_NAME] [PERSON_NAME] oleme Estolt vast…" at bounding box center [249, 632] width 221 height 35
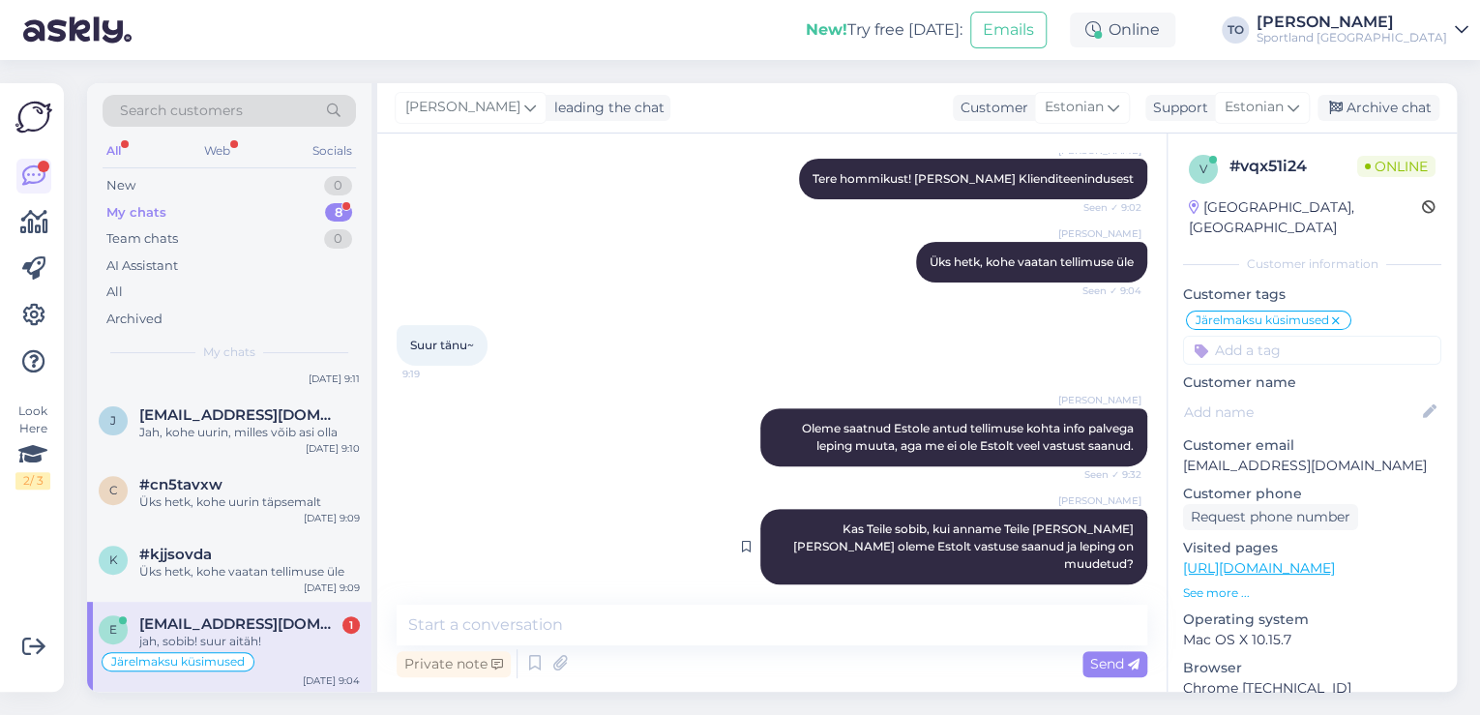
scroll to position [298, 0]
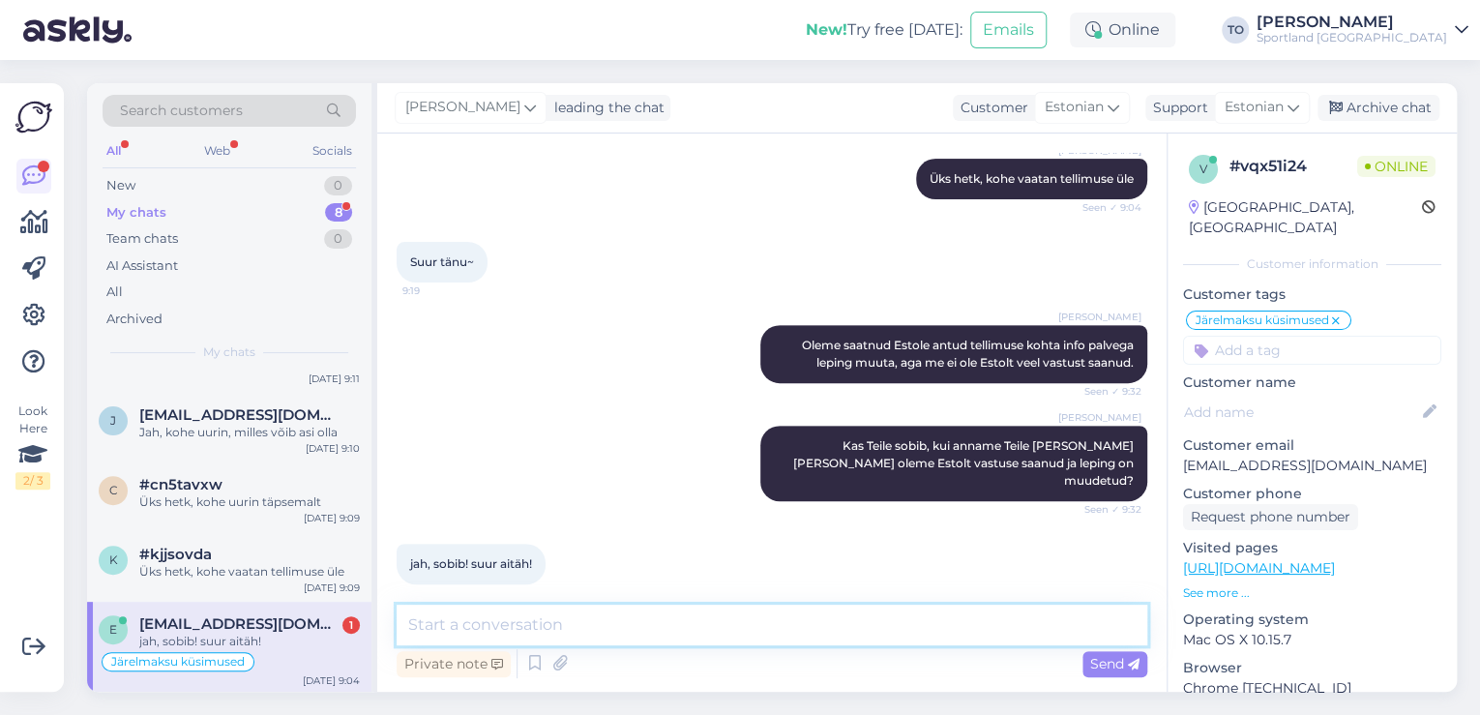
click at [891, 626] on textarea at bounding box center [772, 625] width 751 height 41
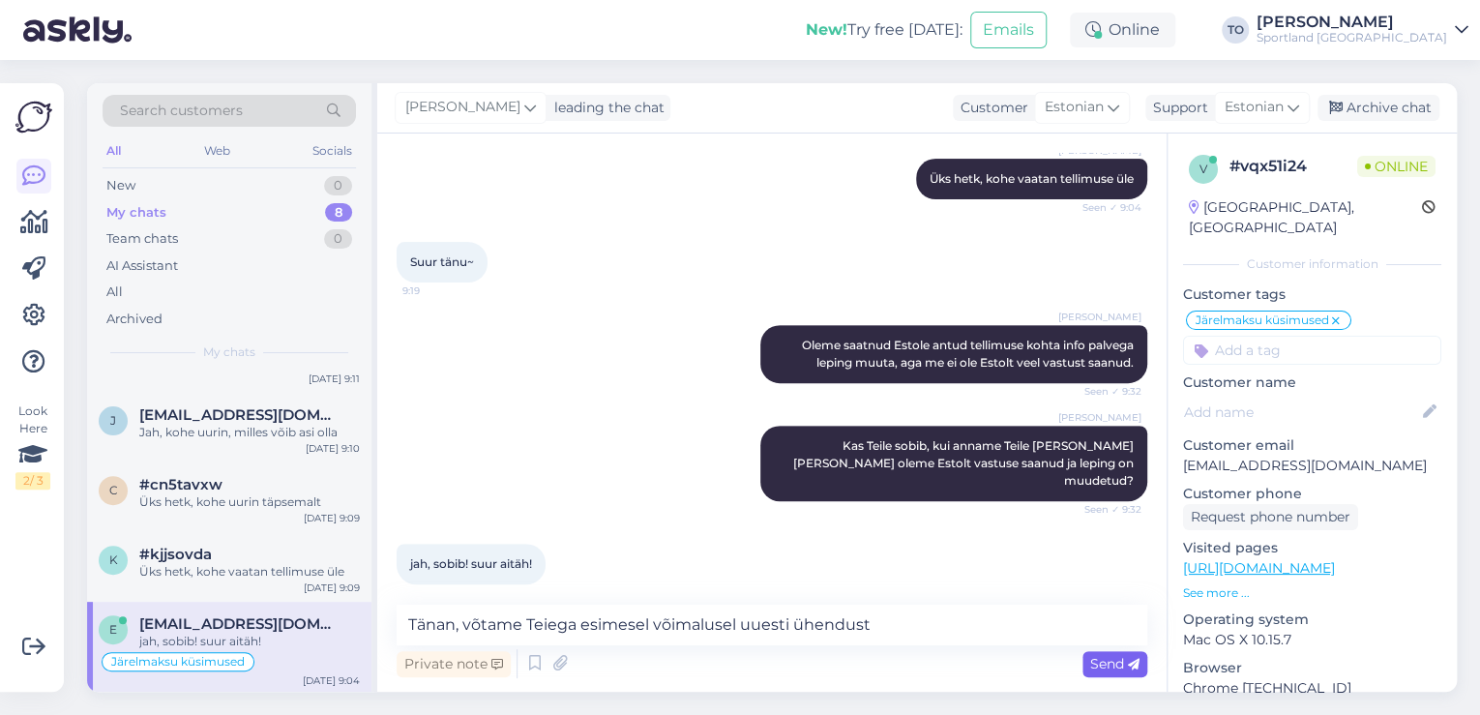
click at [1105, 664] on span "Send" at bounding box center [1114, 663] width 49 height 17
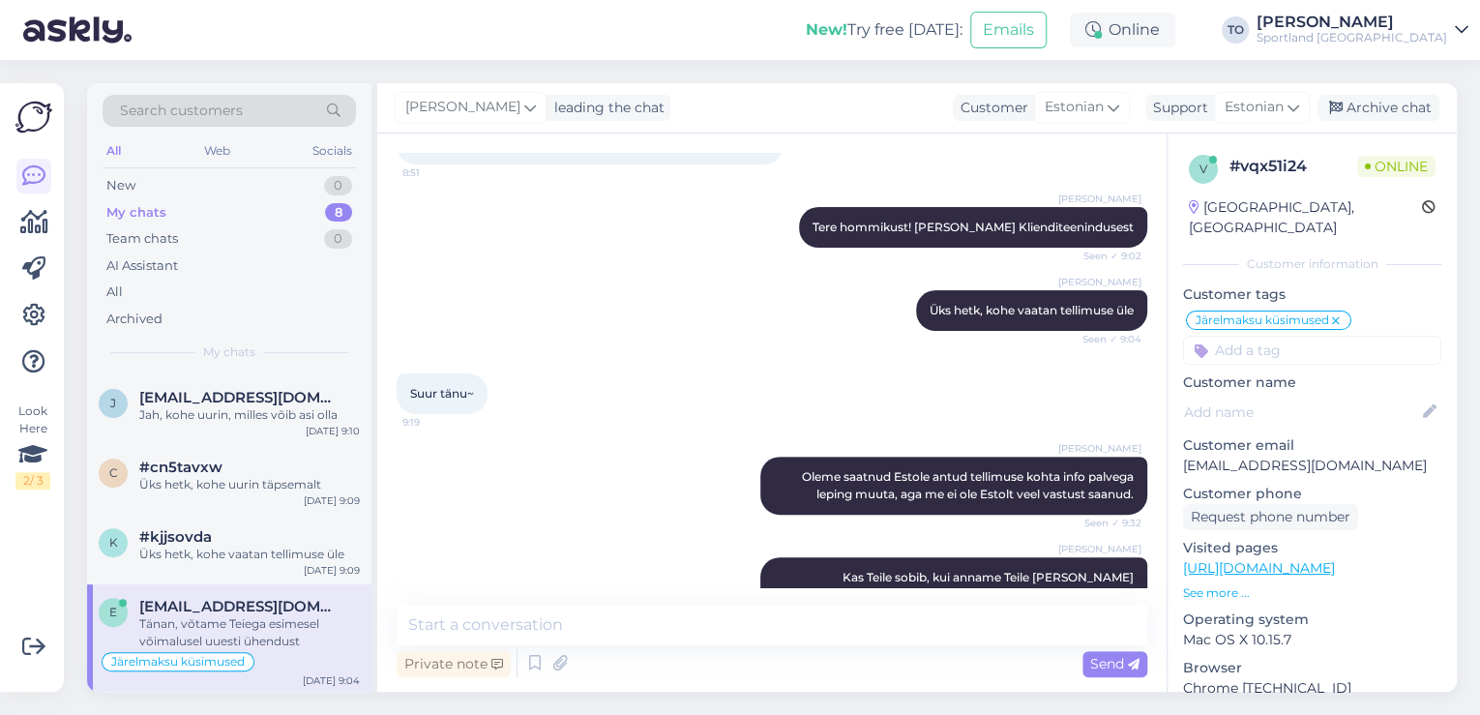
scroll to position [0, 0]
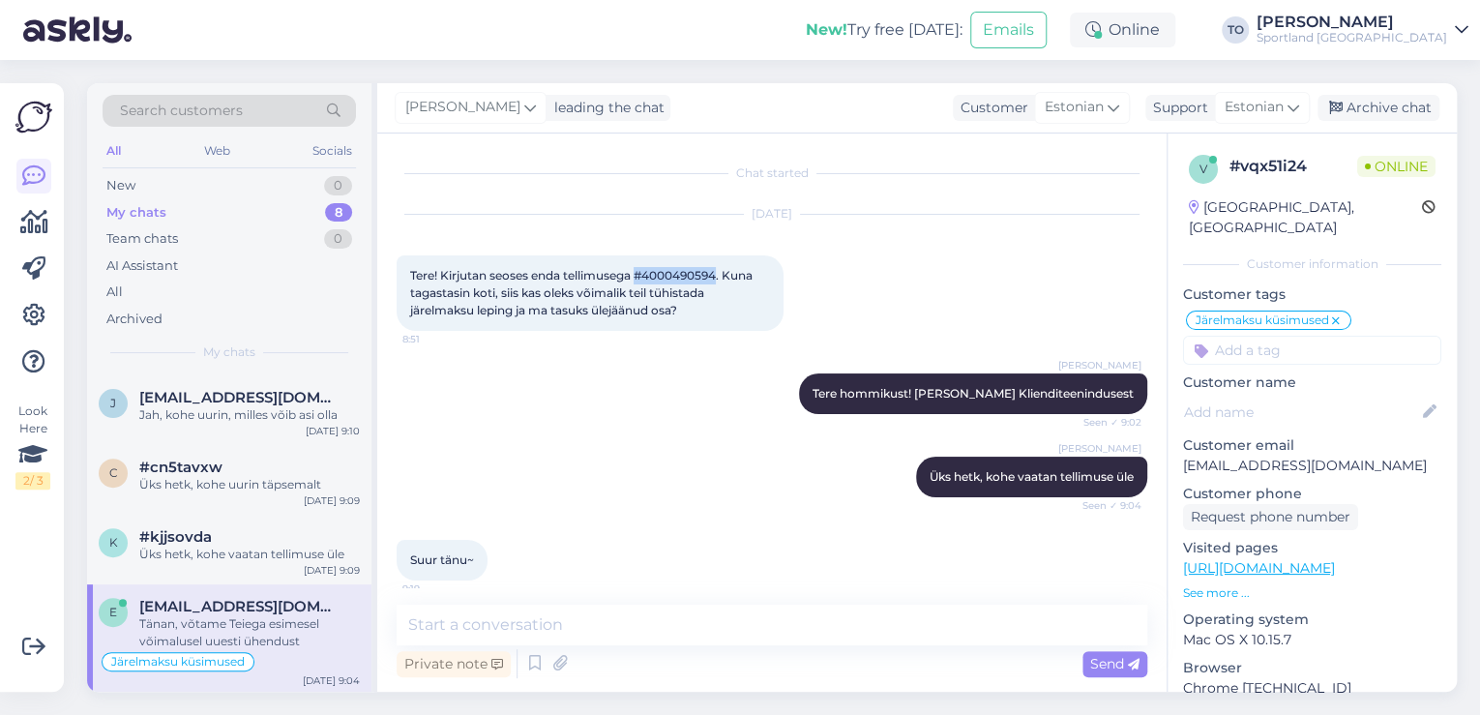
drag, startPoint x: 638, startPoint y: 276, endPoint x: 720, endPoint y: 265, distance: 81.9
click at [720, 265] on div "Tere! Kirjutan seoses enda tellimusega #4000490594. Kuna tagastasin koti, siis …" at bounding box center [590, 292] width 387 height 75
copy span "#4000490594"
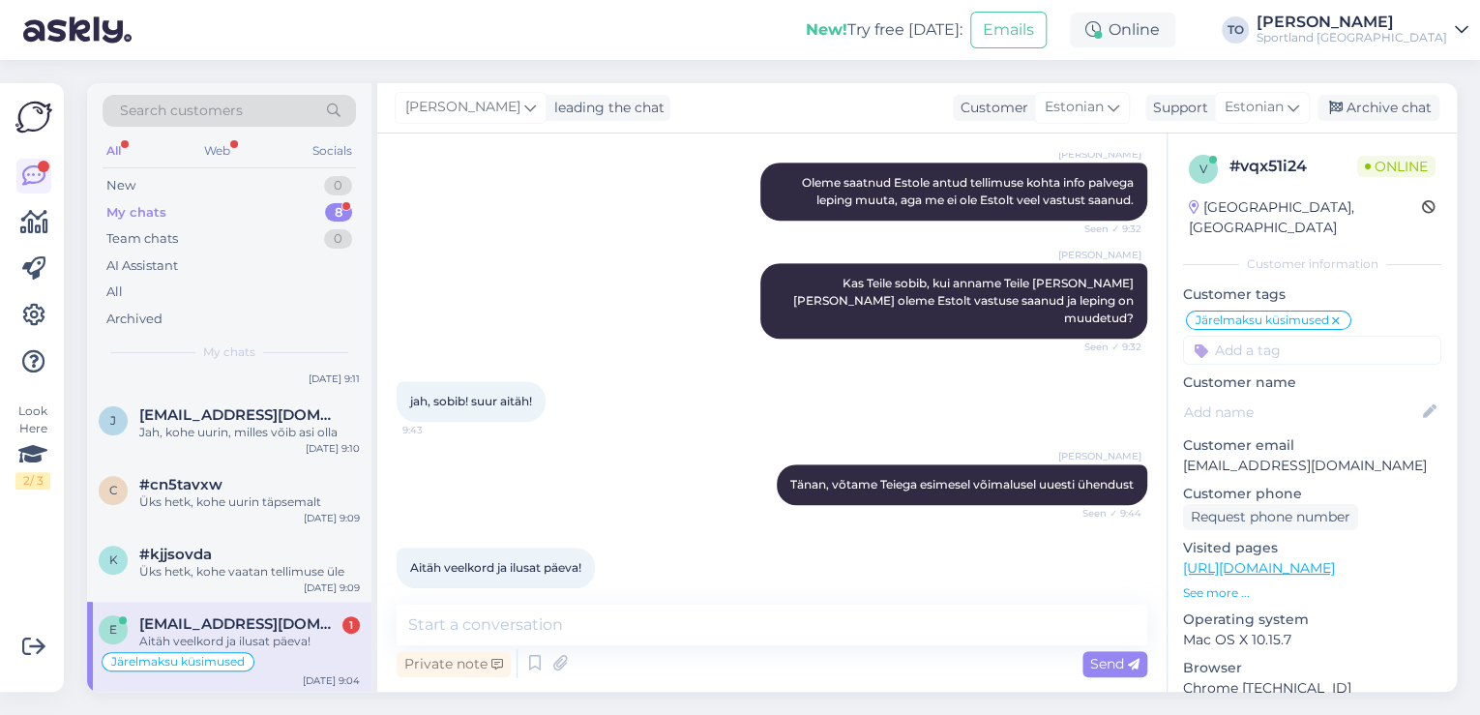
scroll to position [464, 0]
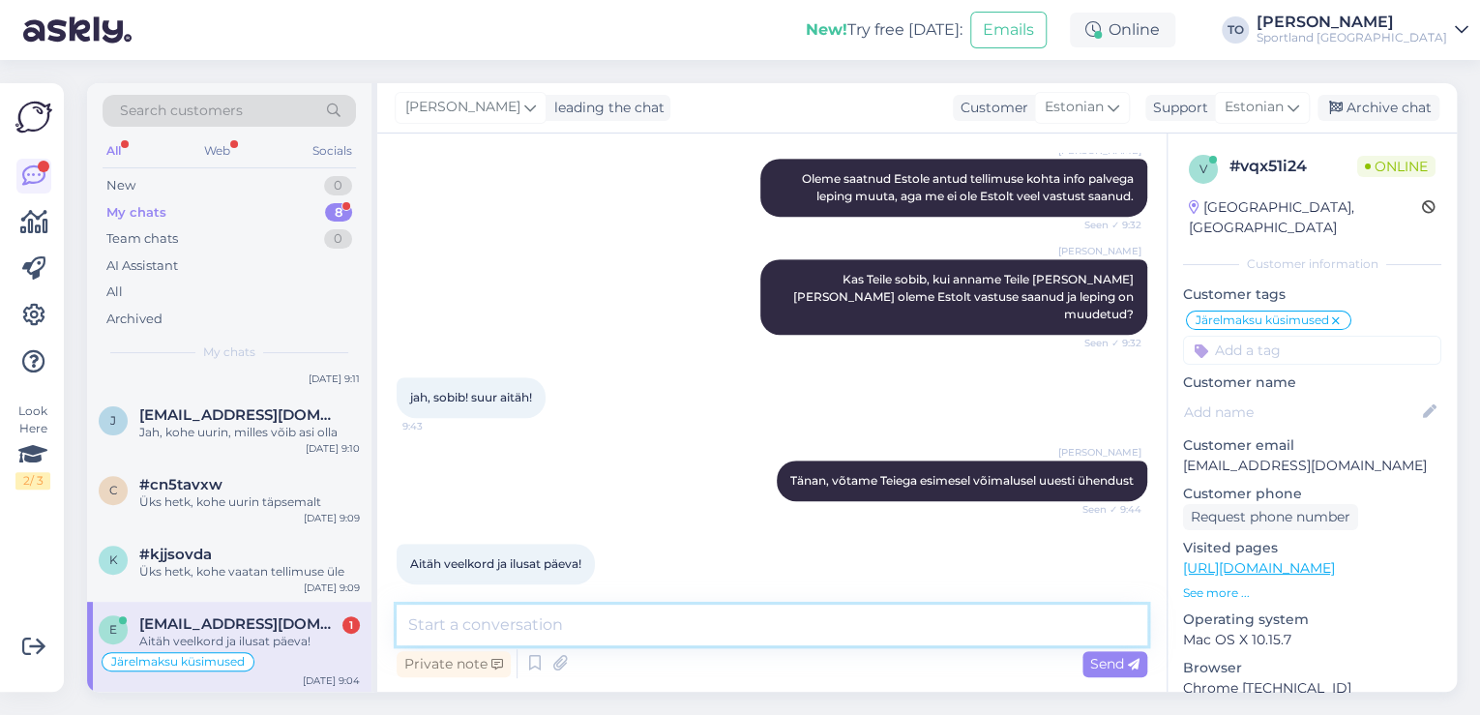
click at [669, 621] on textarea at bounding box center [772, 625] width 751 height 41
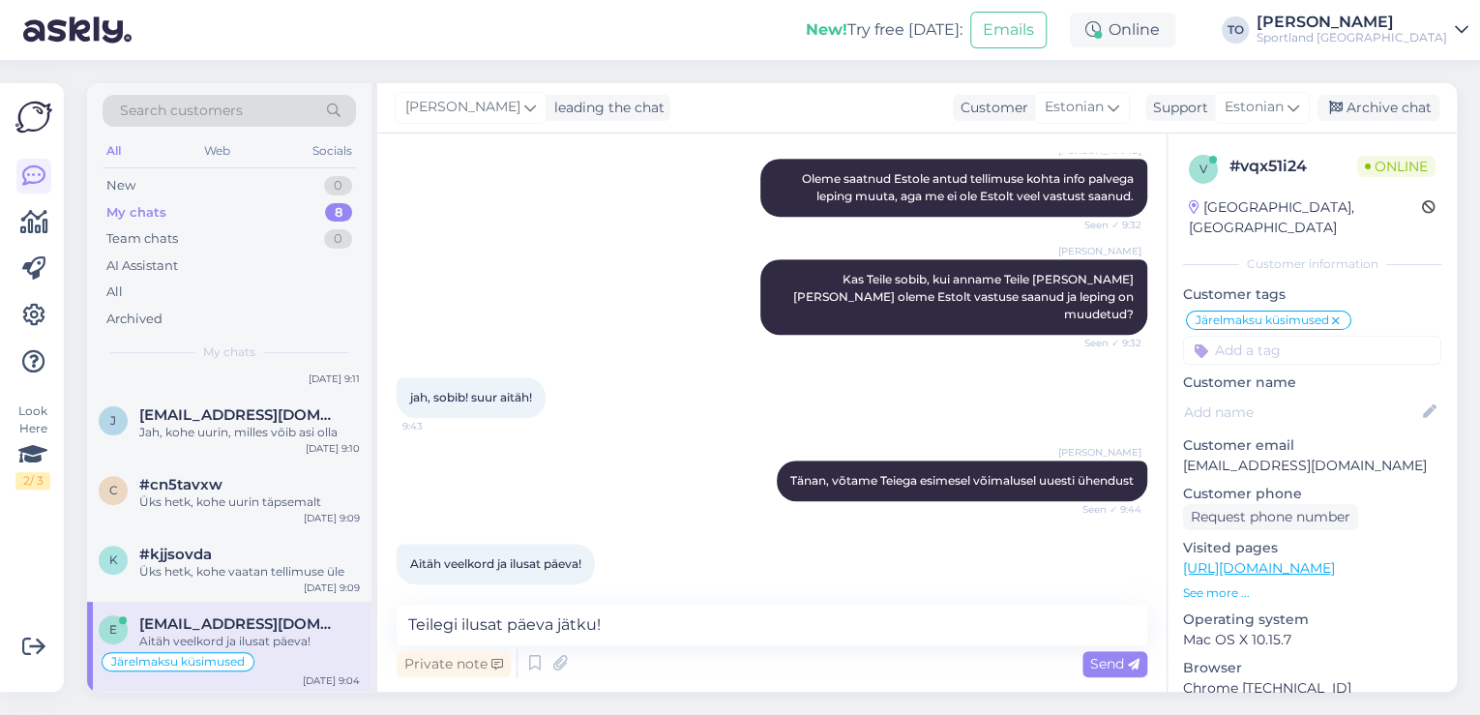
click at [1103, 654] on div "Send" at bounding box center [1114, 664] width 65 height 26
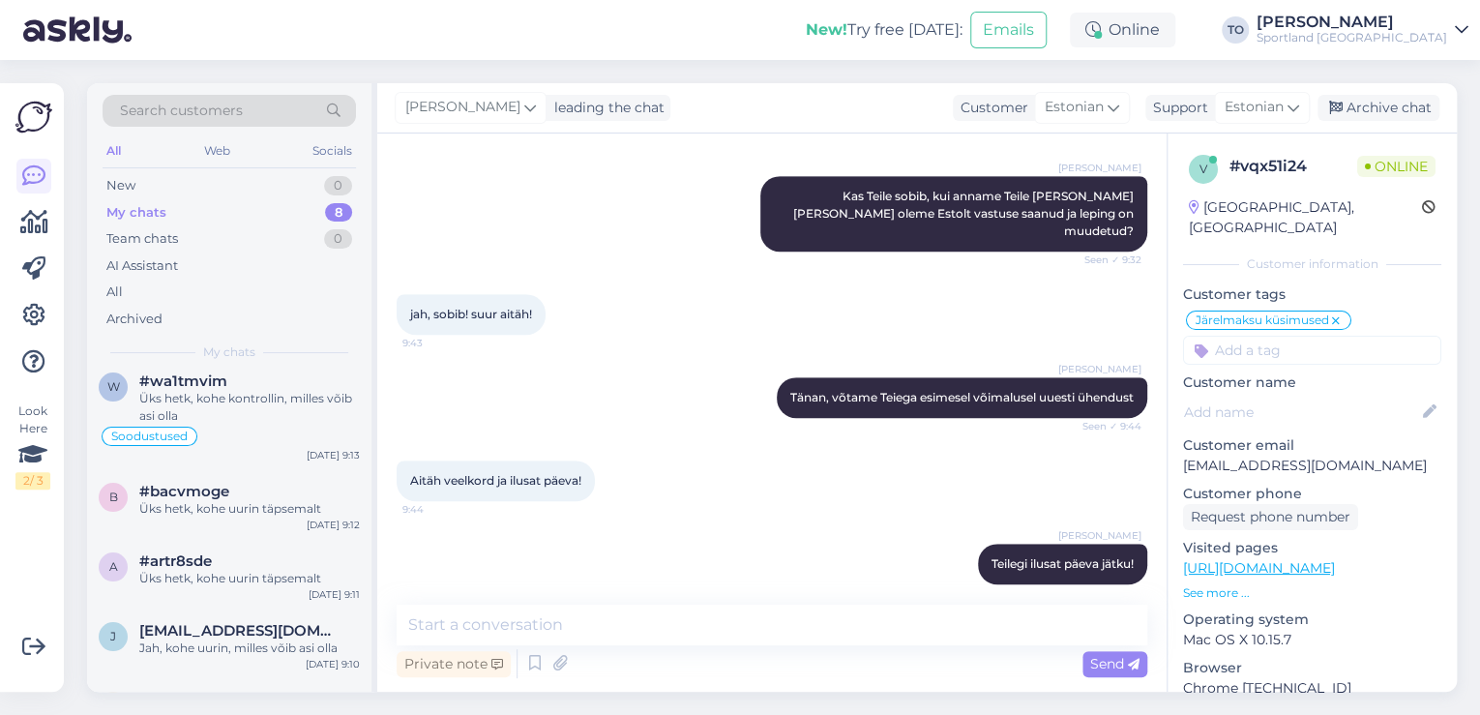
scroll to position [0, 0]
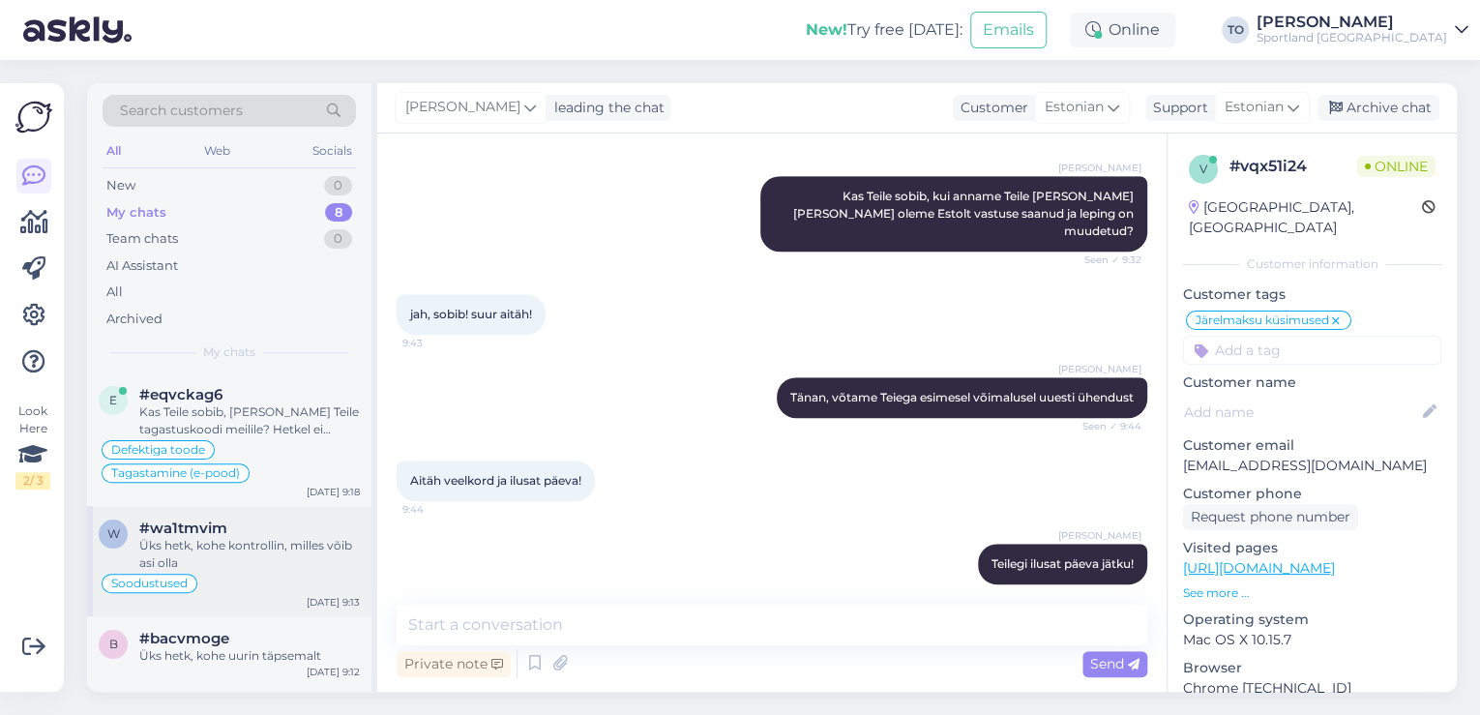
click at [263, 547] on div "Üks hetk, kohe kontrollin, milles võib asi olla" at bounding box center [249, 554] width 221 height 35
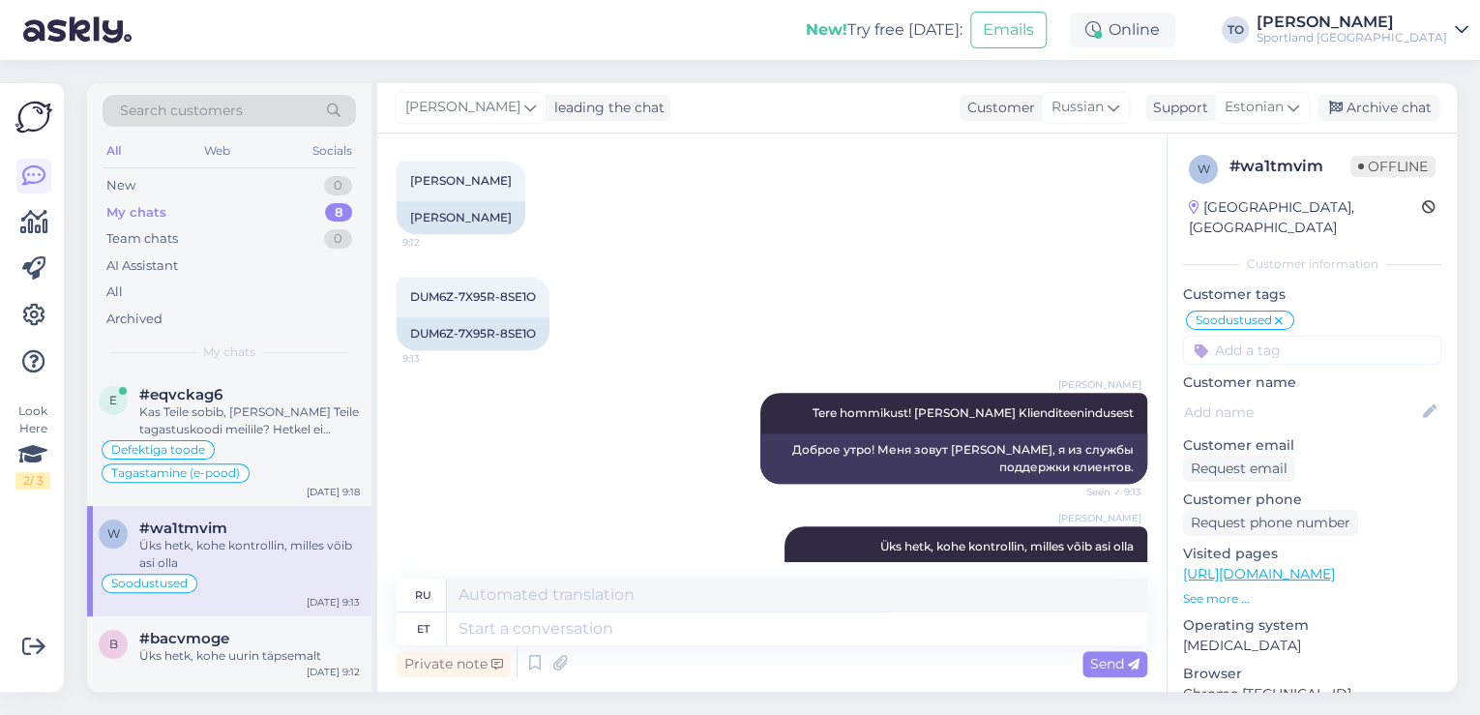
scroll to position [607, 0]
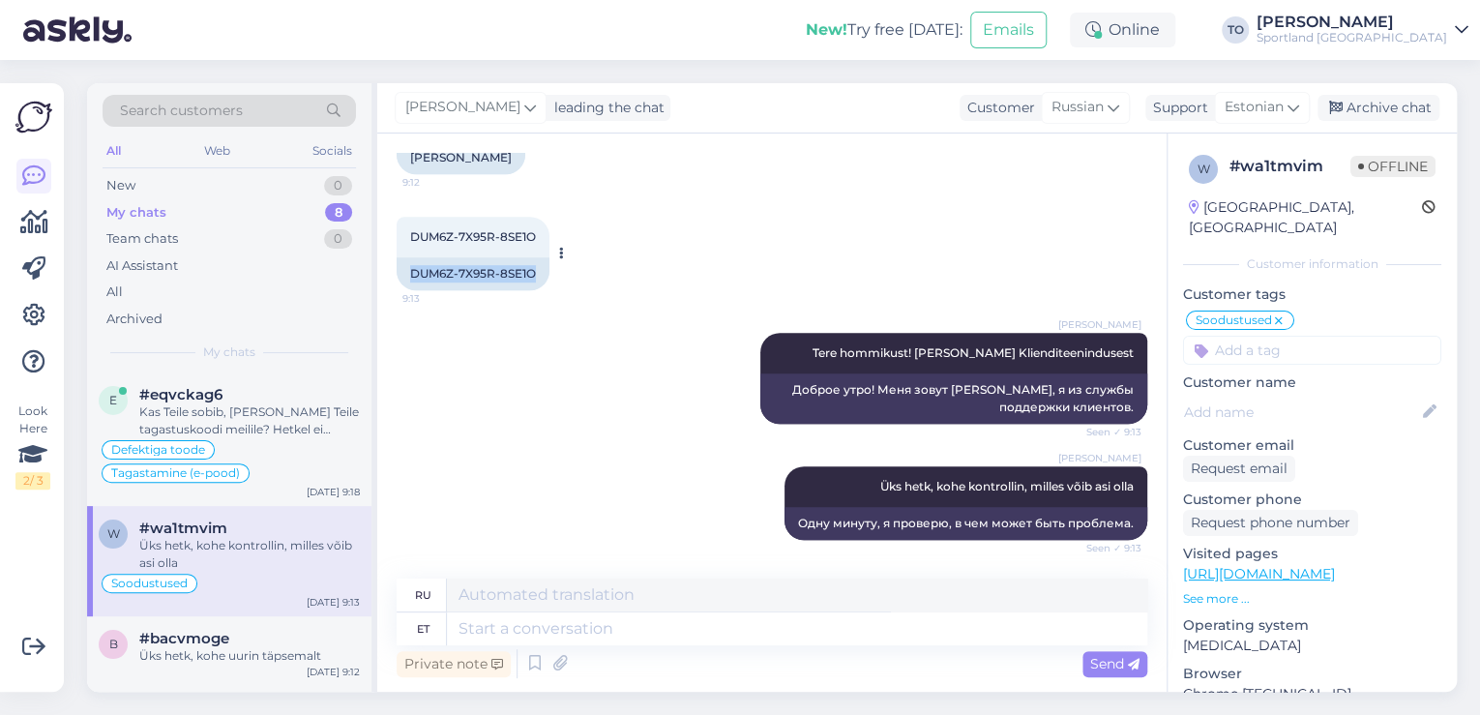
drag, startPoint x: 411, startPoint y: 271, endPoint x: 532, endPoint y: 271, distance: 120.9
click at [532, 271] on div "DUM6Z-7X95R-8SE1O" at bounding box center [473, 273] width 153 height 33
copy div "DUM6Z-7X95R-8SE1O"
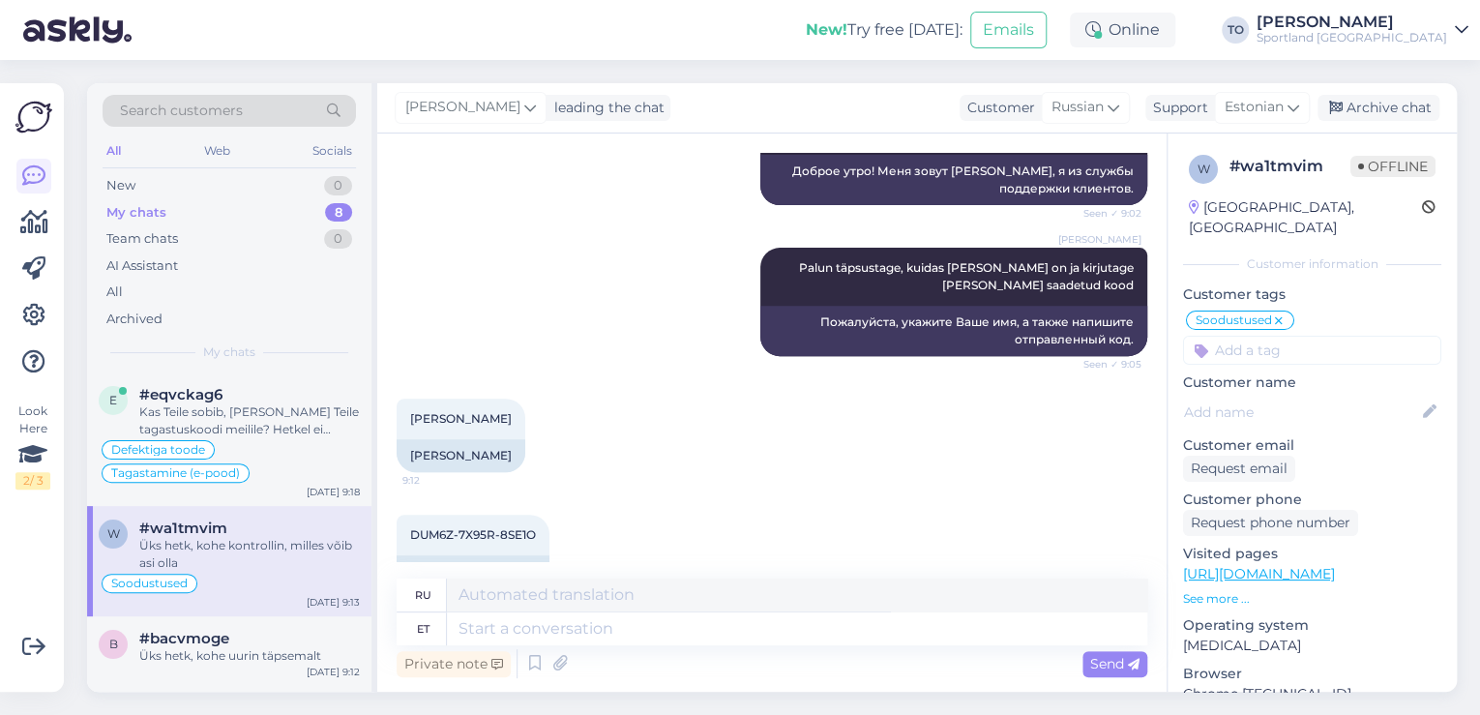
scroll to position [607, 0]
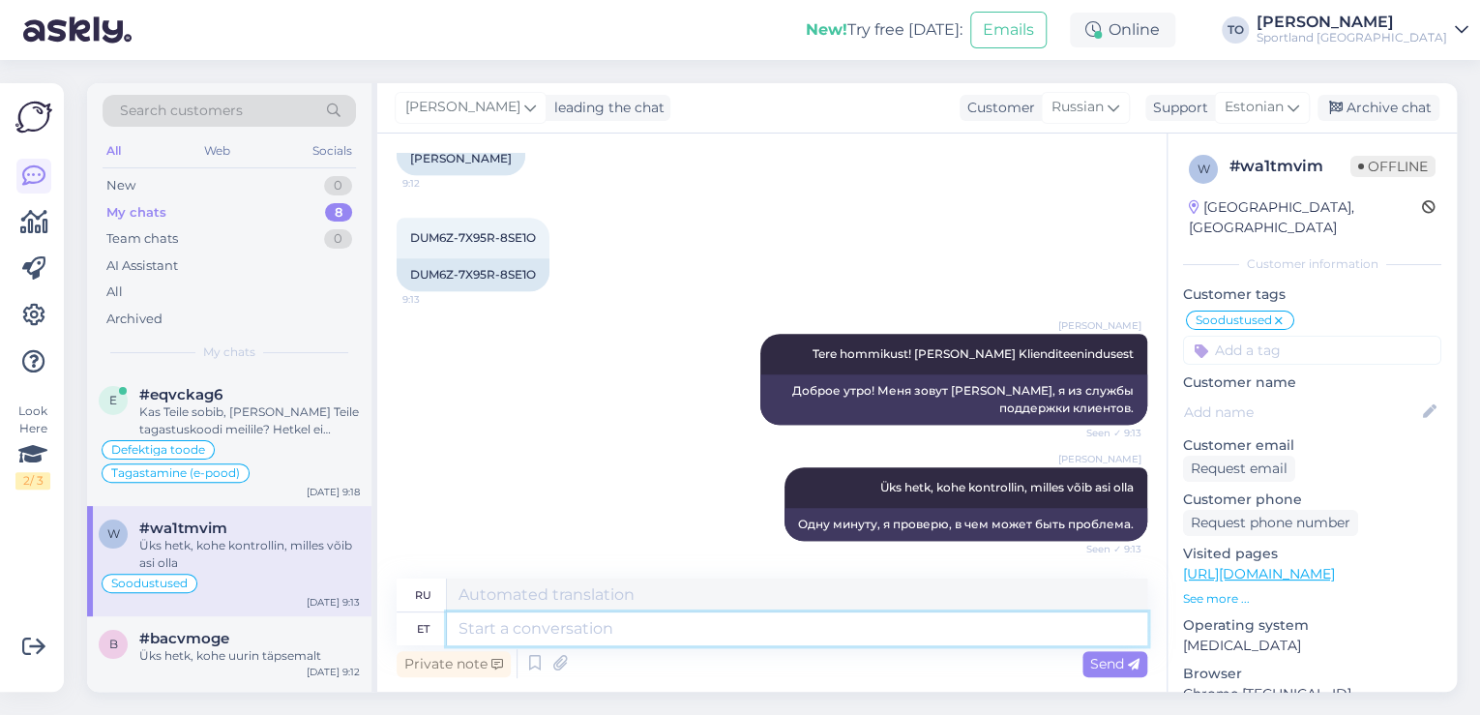
click at [774, 637] on textarea at bounding box center [797, 628] width 700 height 33
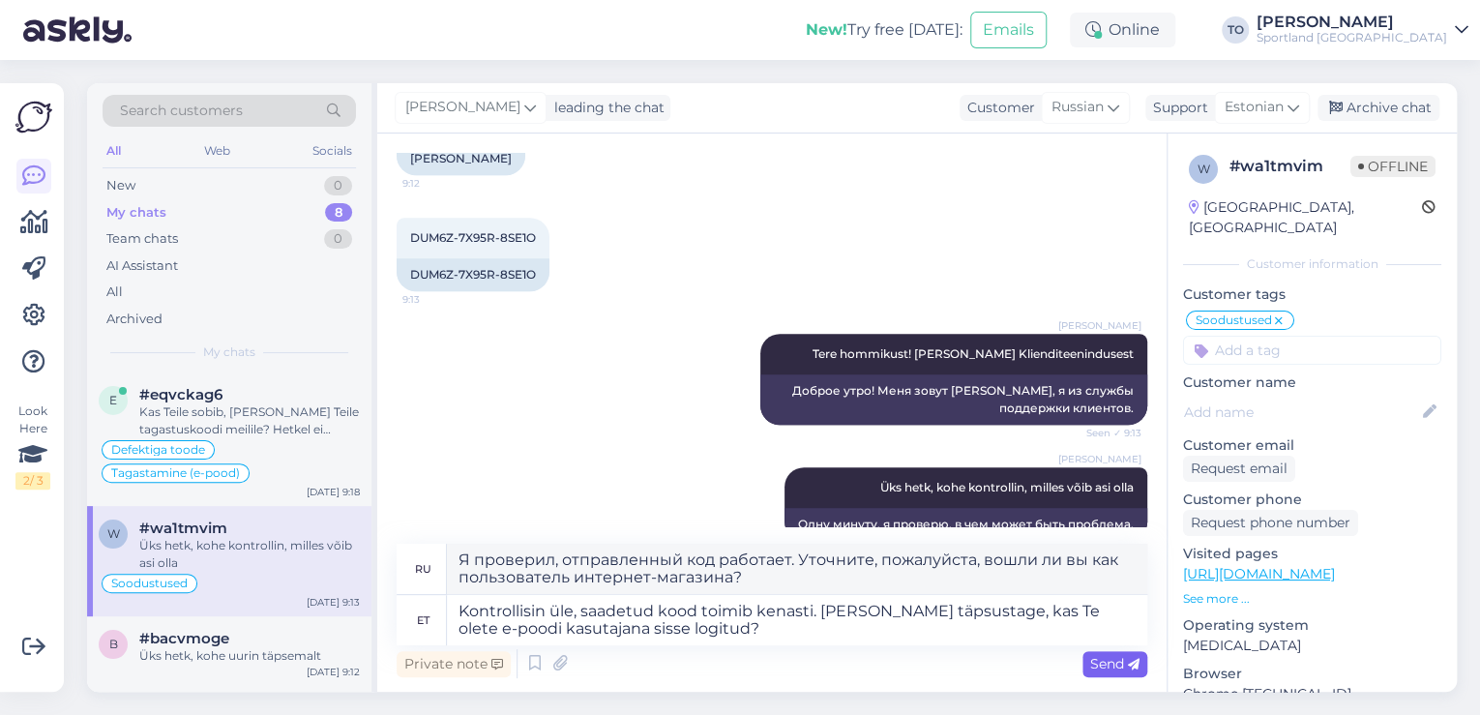
click at [1139, 663] on div "Send" at bounding box center [1114, 664] width 65 height 26
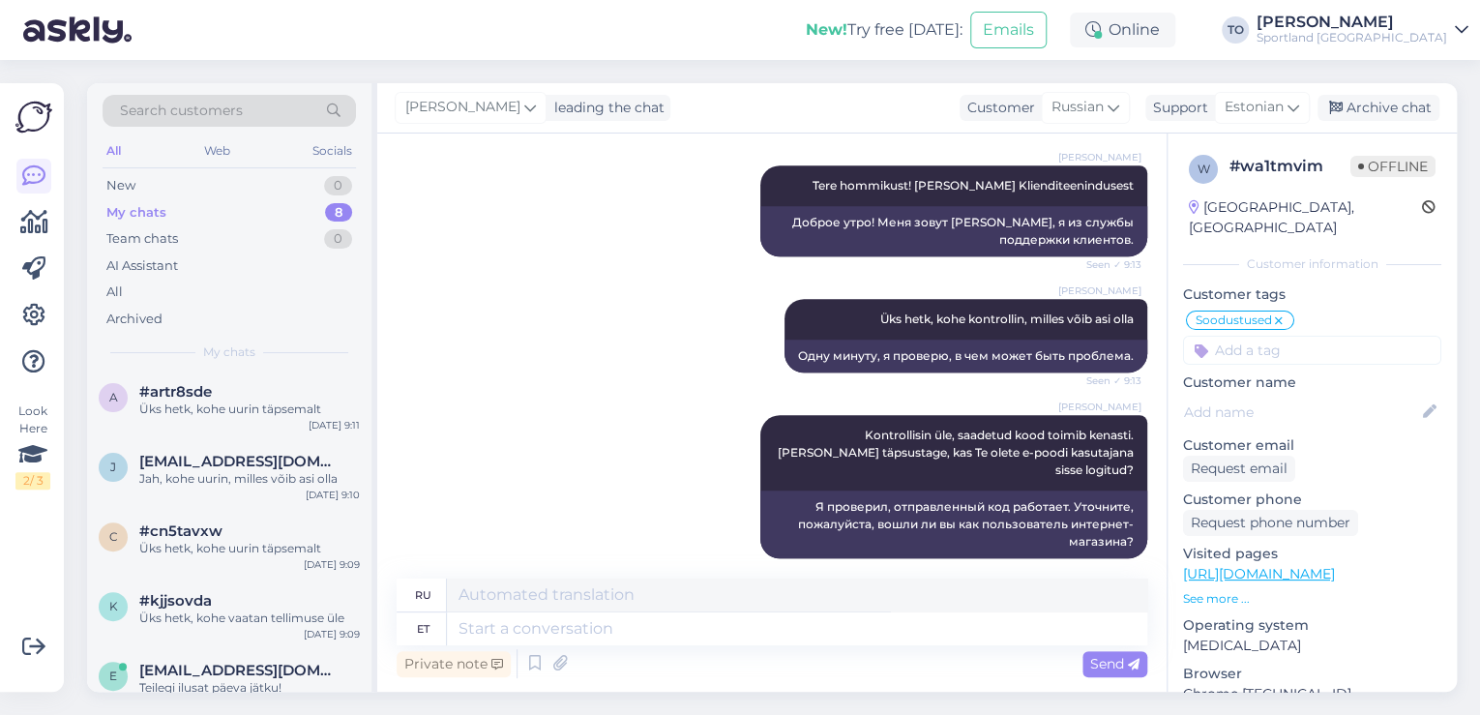
scroll to position [363, 0]
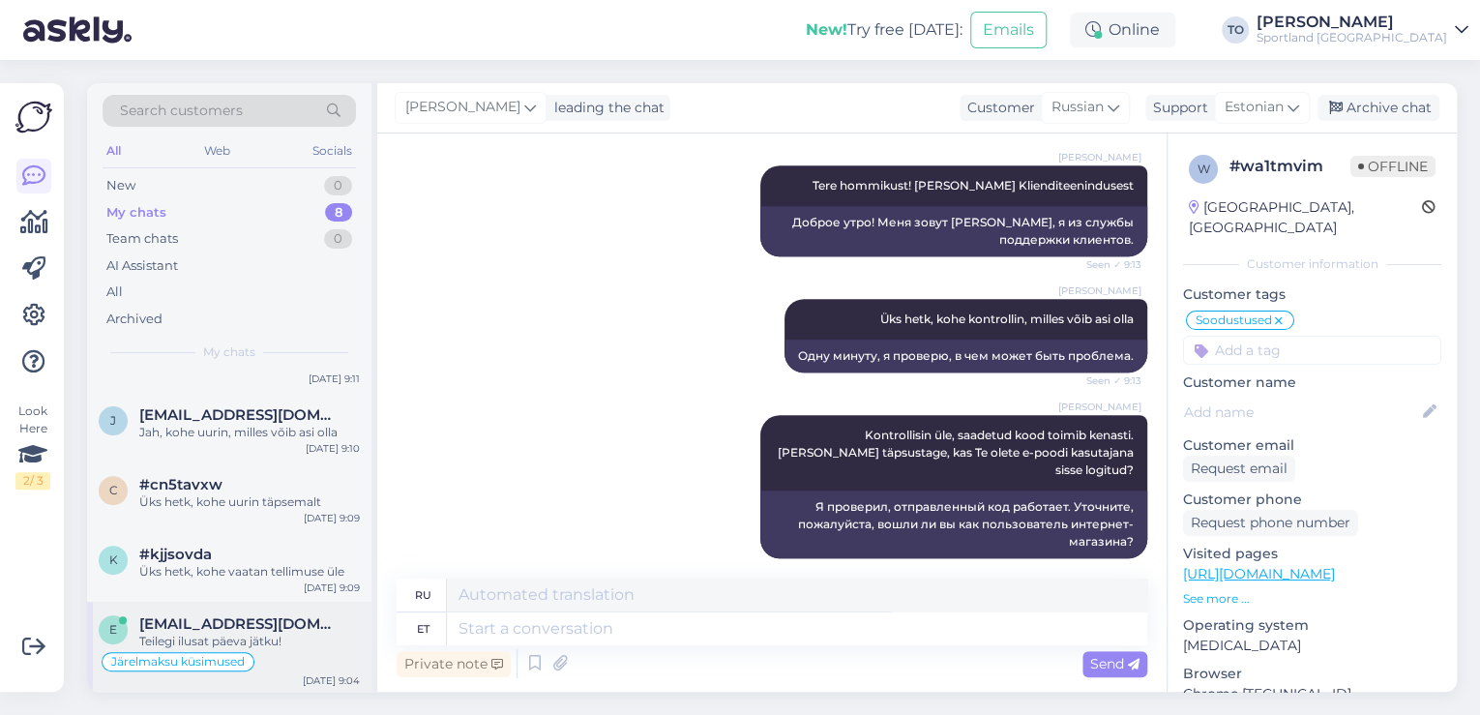
click at [310, 633] on div "Teilegi ilusat päeva jätku!" at bounding box center [249, 641] width 221 height 17
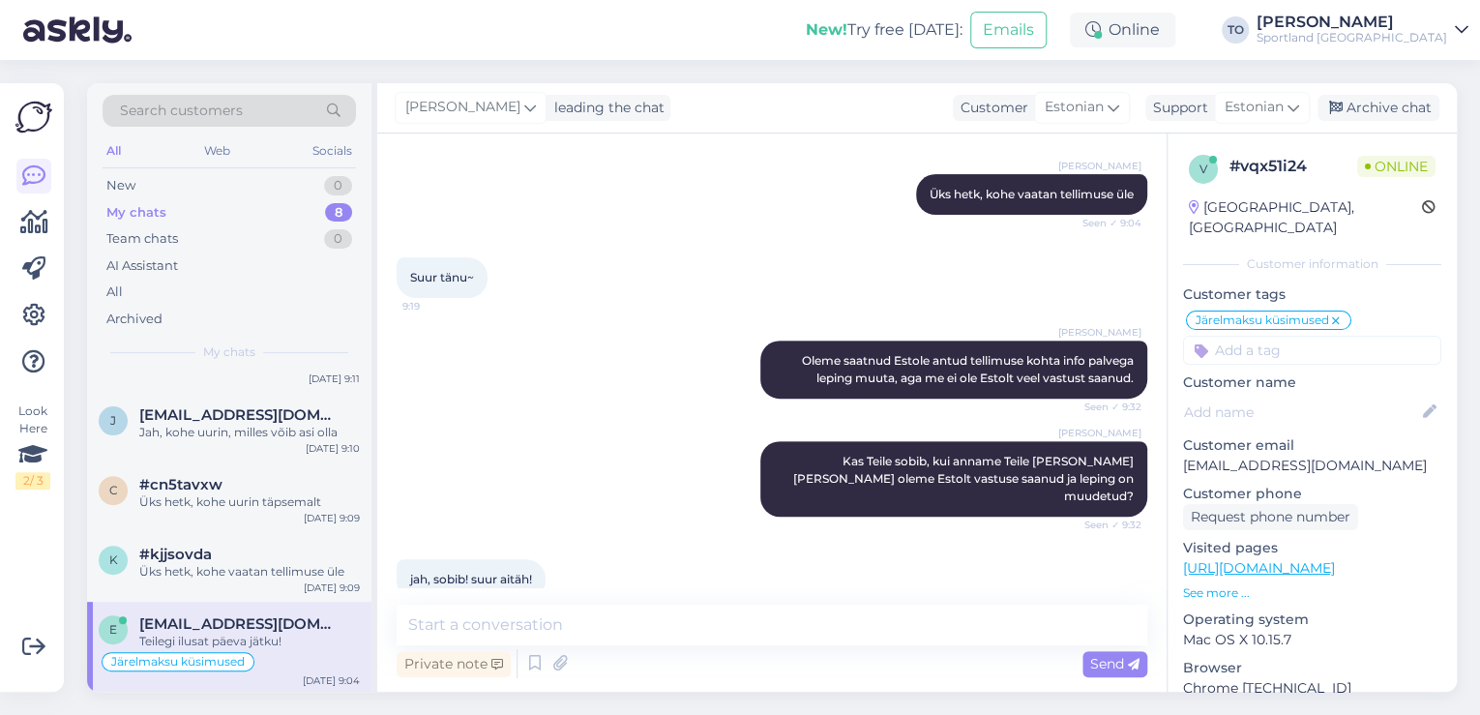
scroll to position [548, 0]
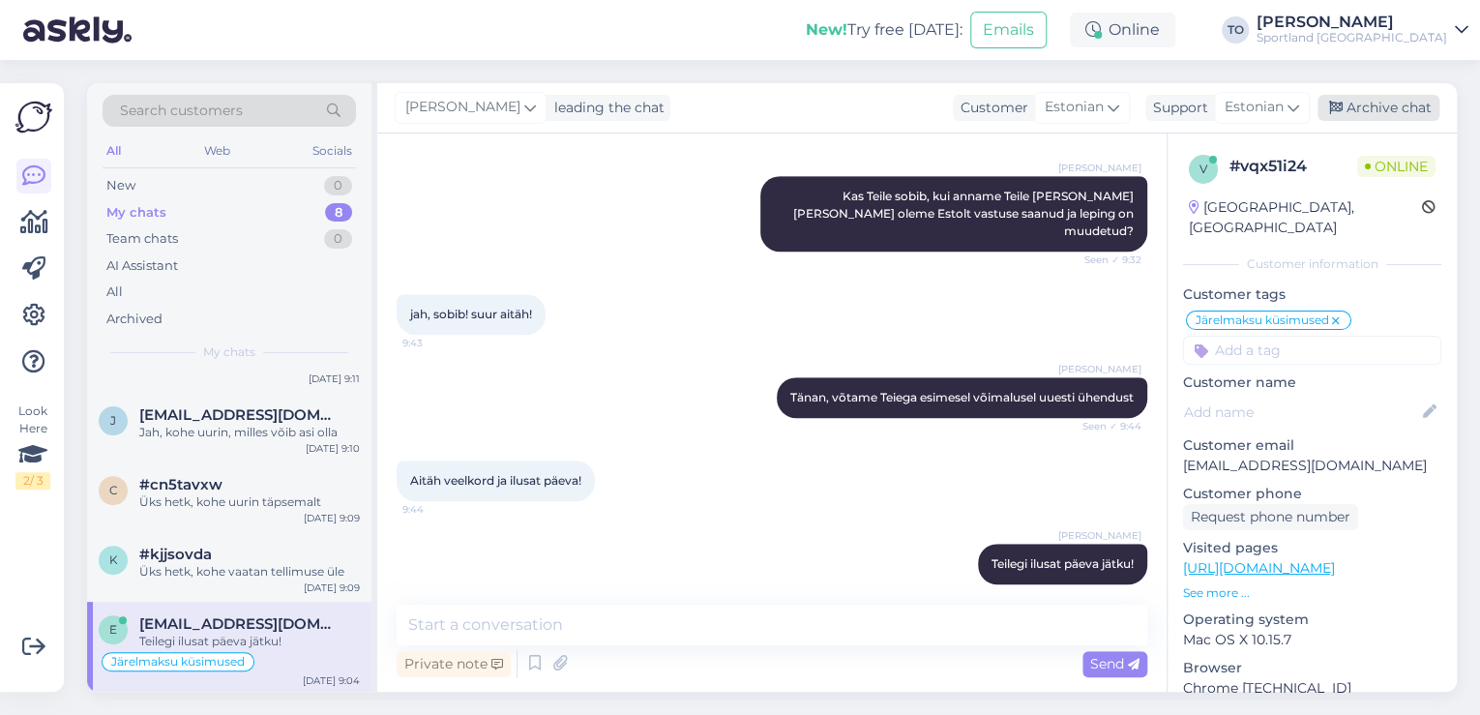
click at [1392, 111] on div "Archive chat" at bounding box center [1379, 108] width 122 height 26
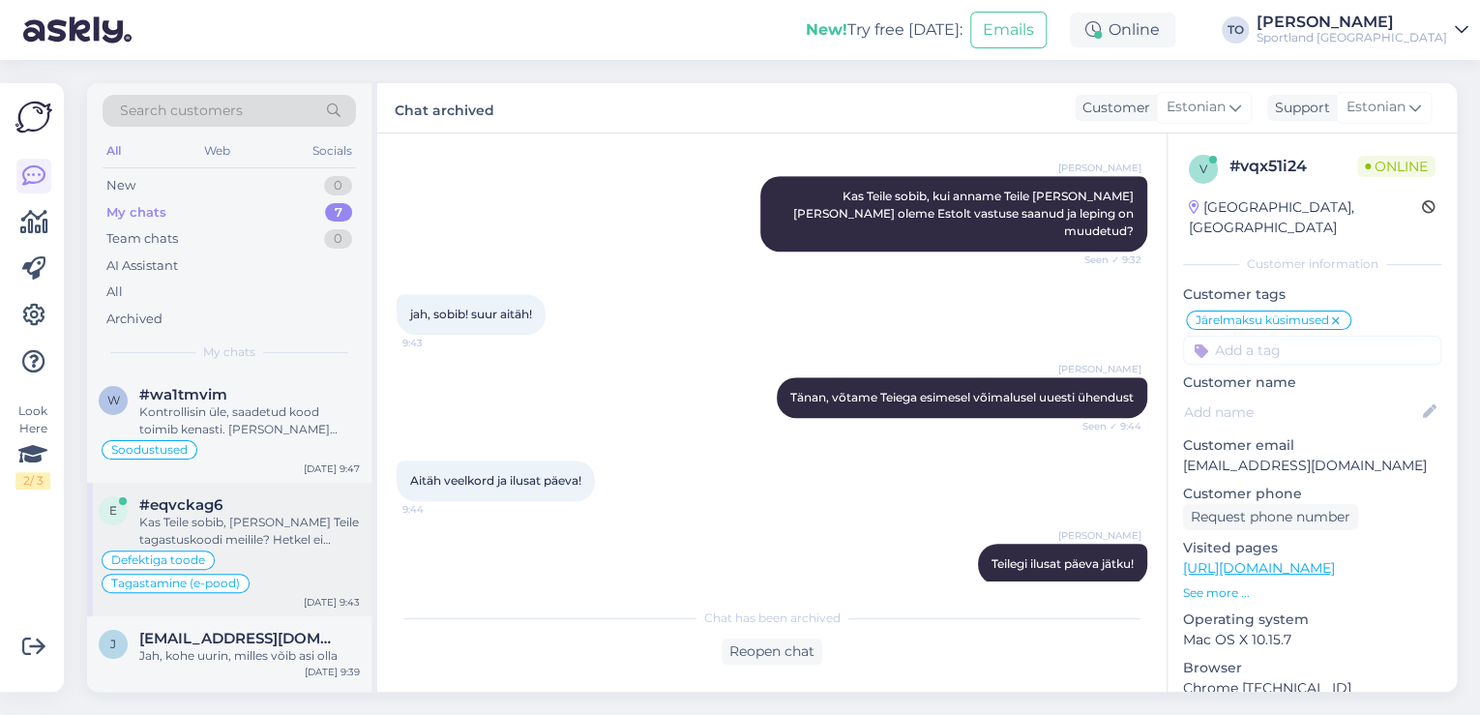
scroll to position [77, 0]
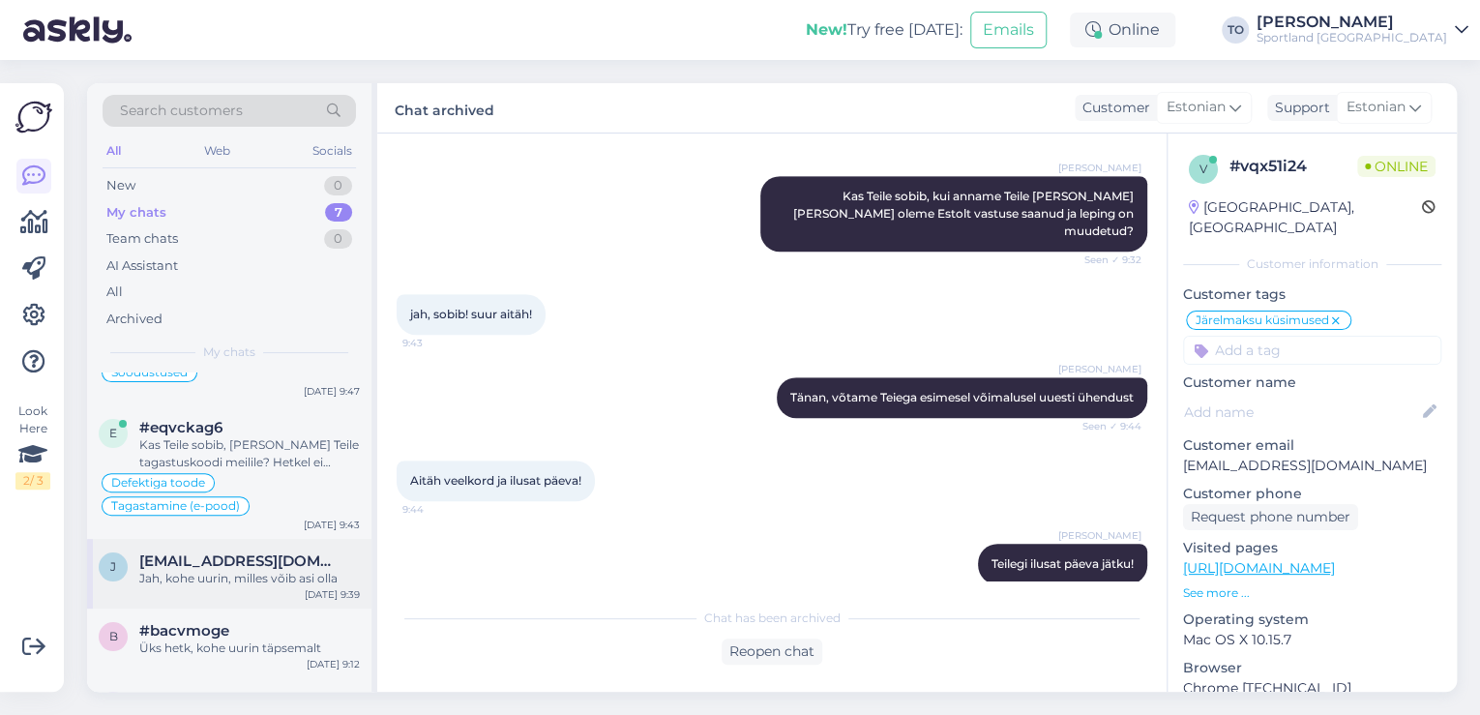
click at [305, 565] on span "[EMAIL_ADDRESS][DOMAIN_NAME]" at bounding box center [239, 560] width 201 height 17
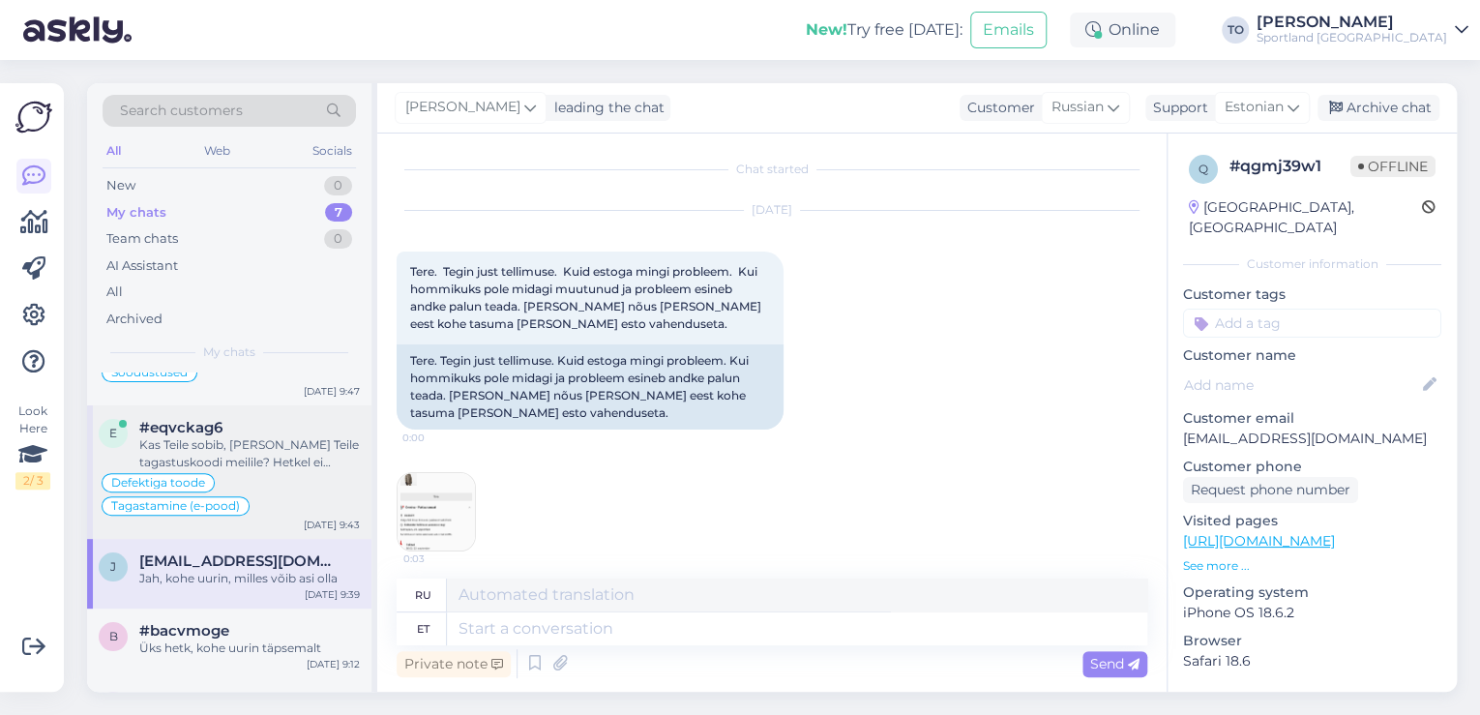
scroll to position [3, 0]
click at [433, 522] on img at bounding box center [436, 512] width 77 height 77
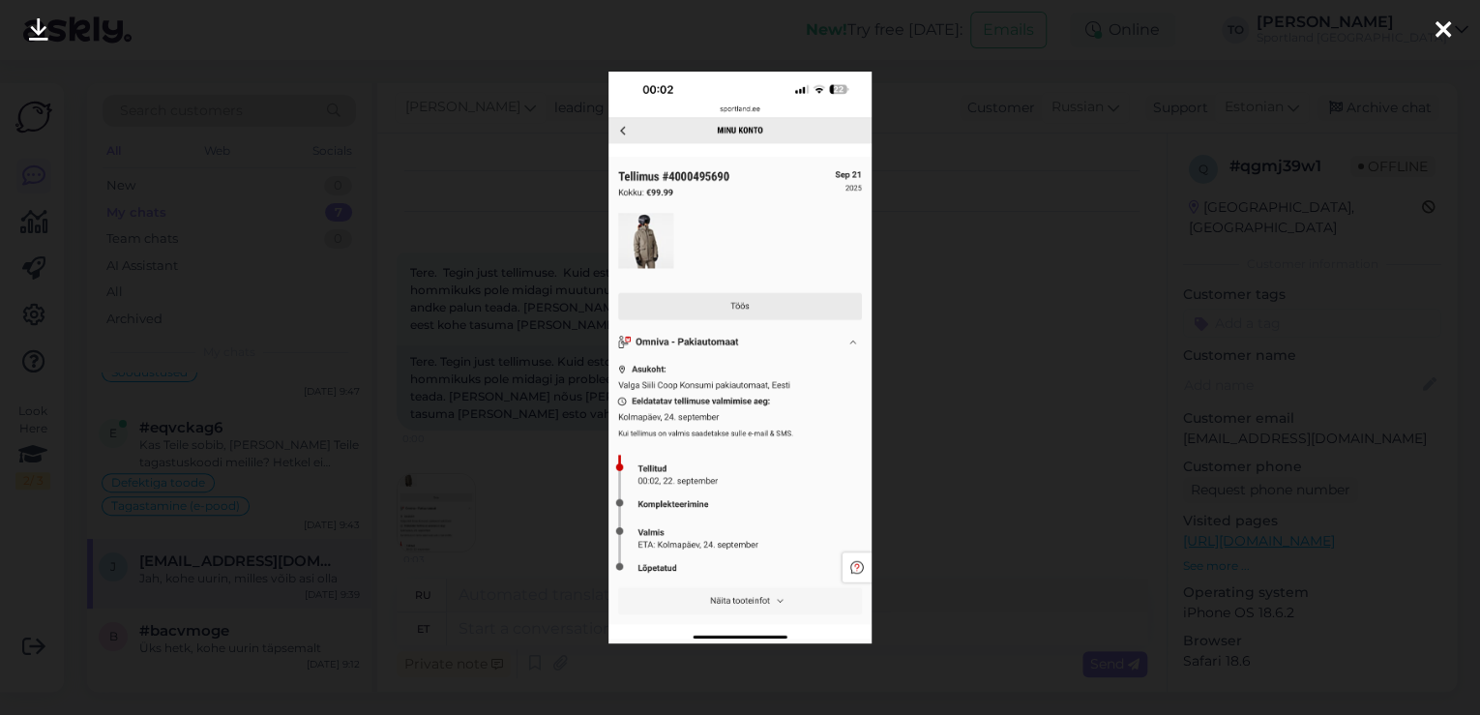
click at [1444, 18] on icon at bounding box center [1443, 30] width 15 height 25
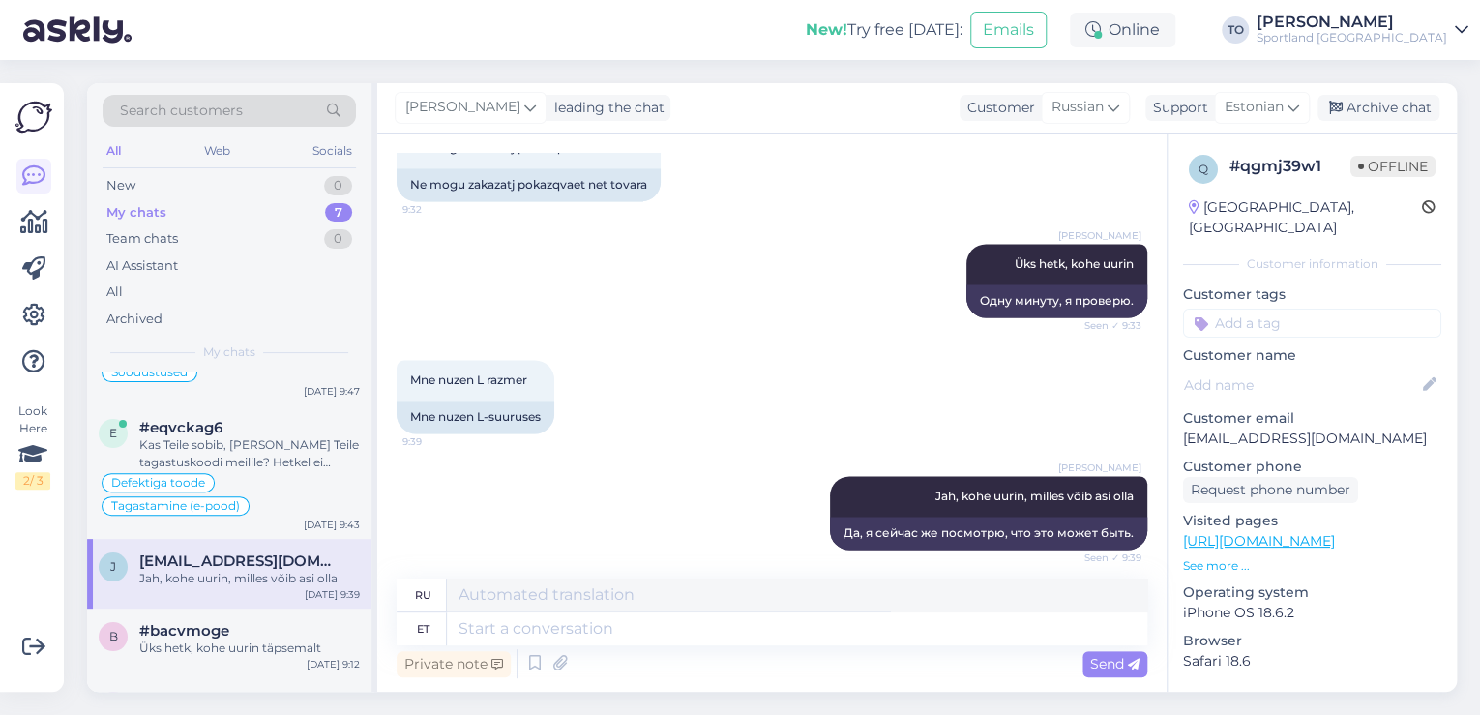
scroll to position [1396, 0]
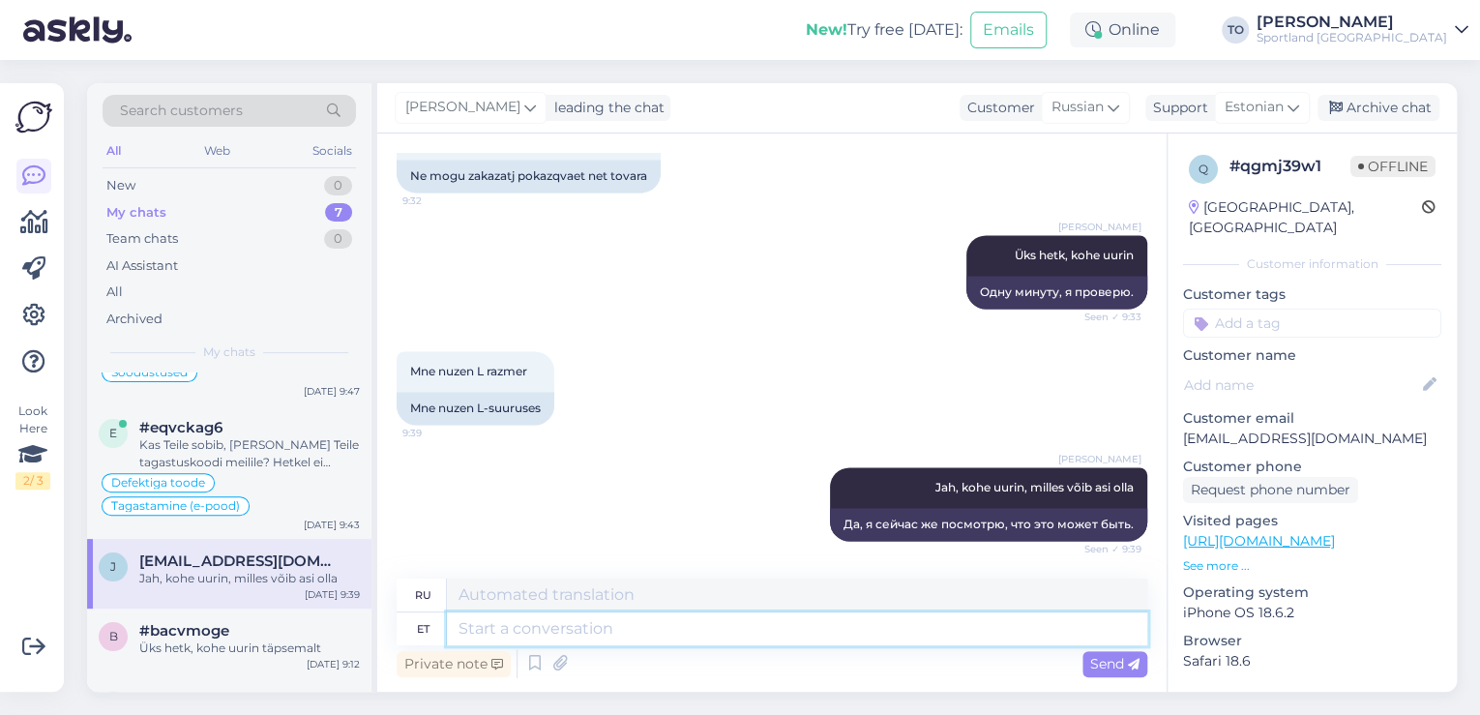
click at [662, 625] on textarea at bounding box center [797, 628] width 700 height 33
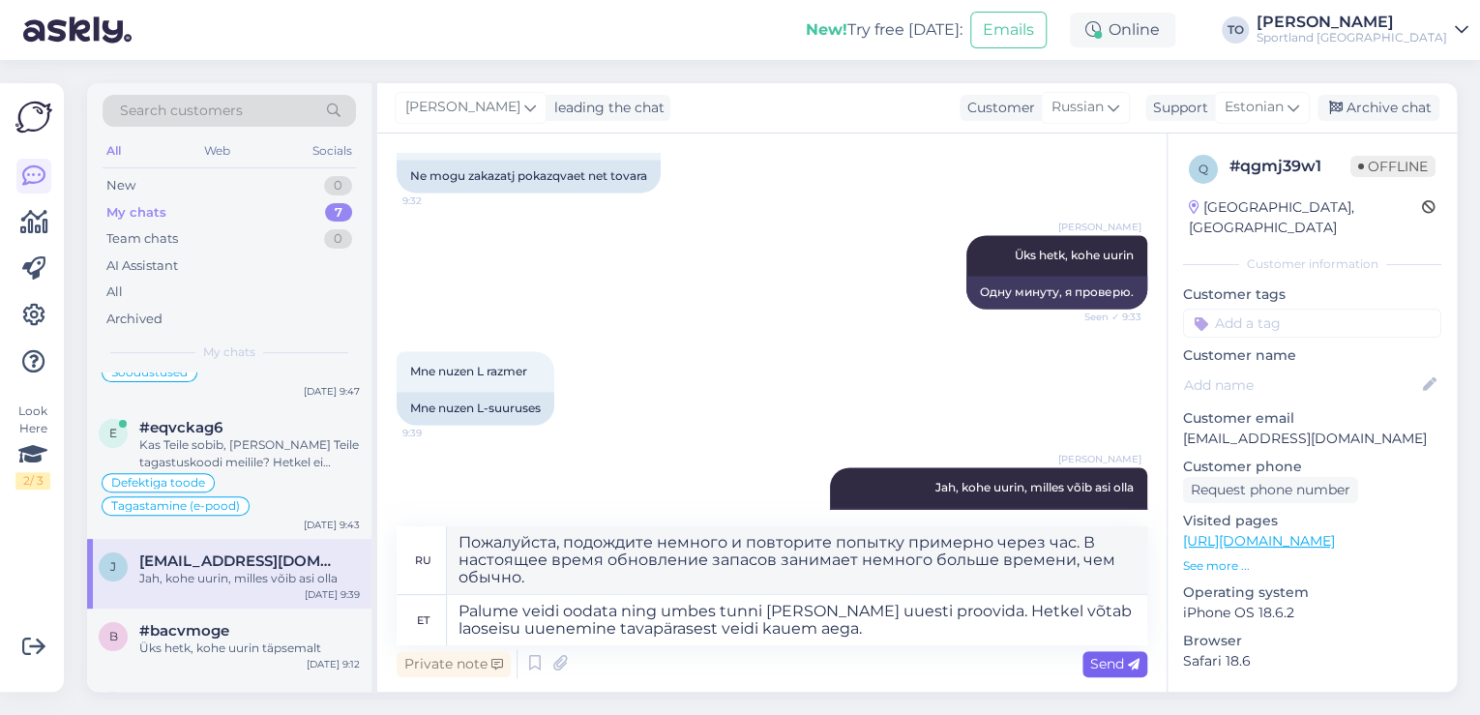
click at [1114, 668] on span "Send" at bounding box center [1114, 663] width 49 height 17
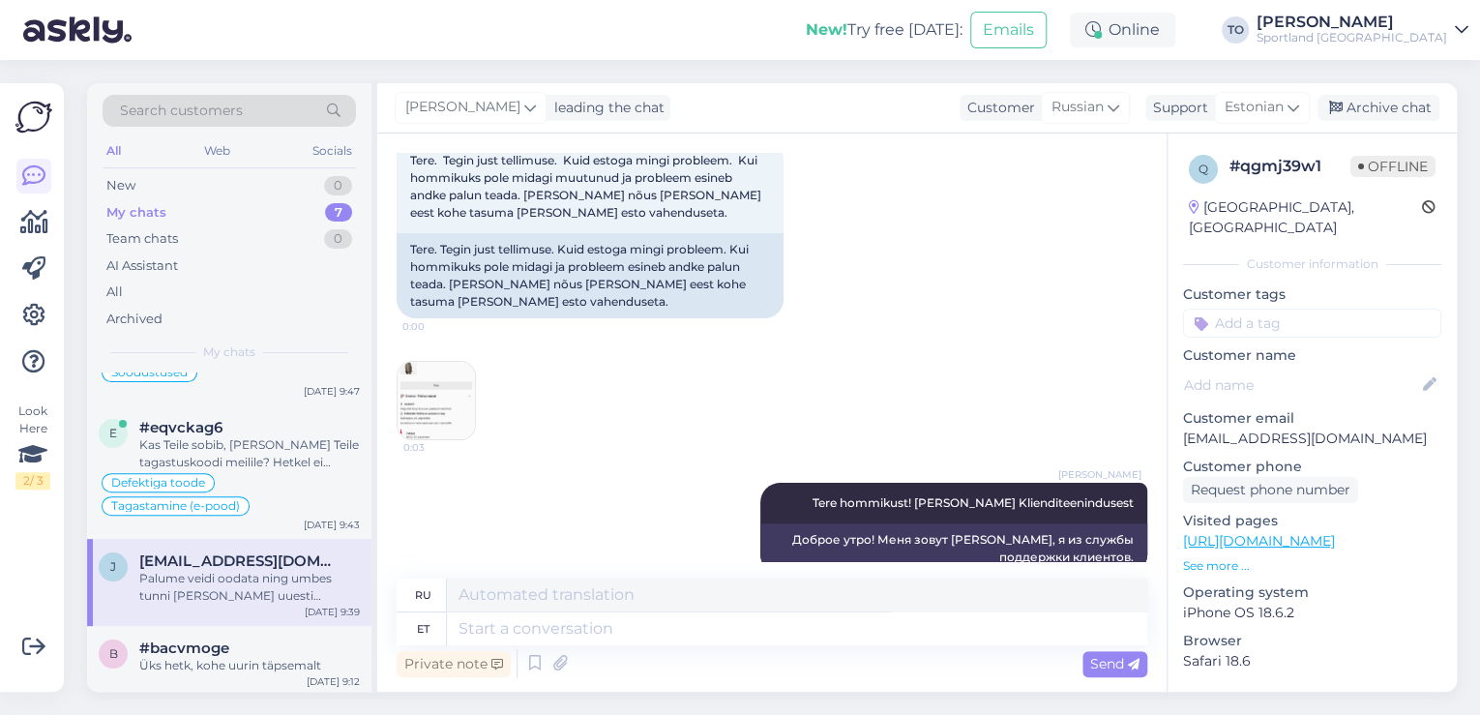
scroll to position [0, 0]
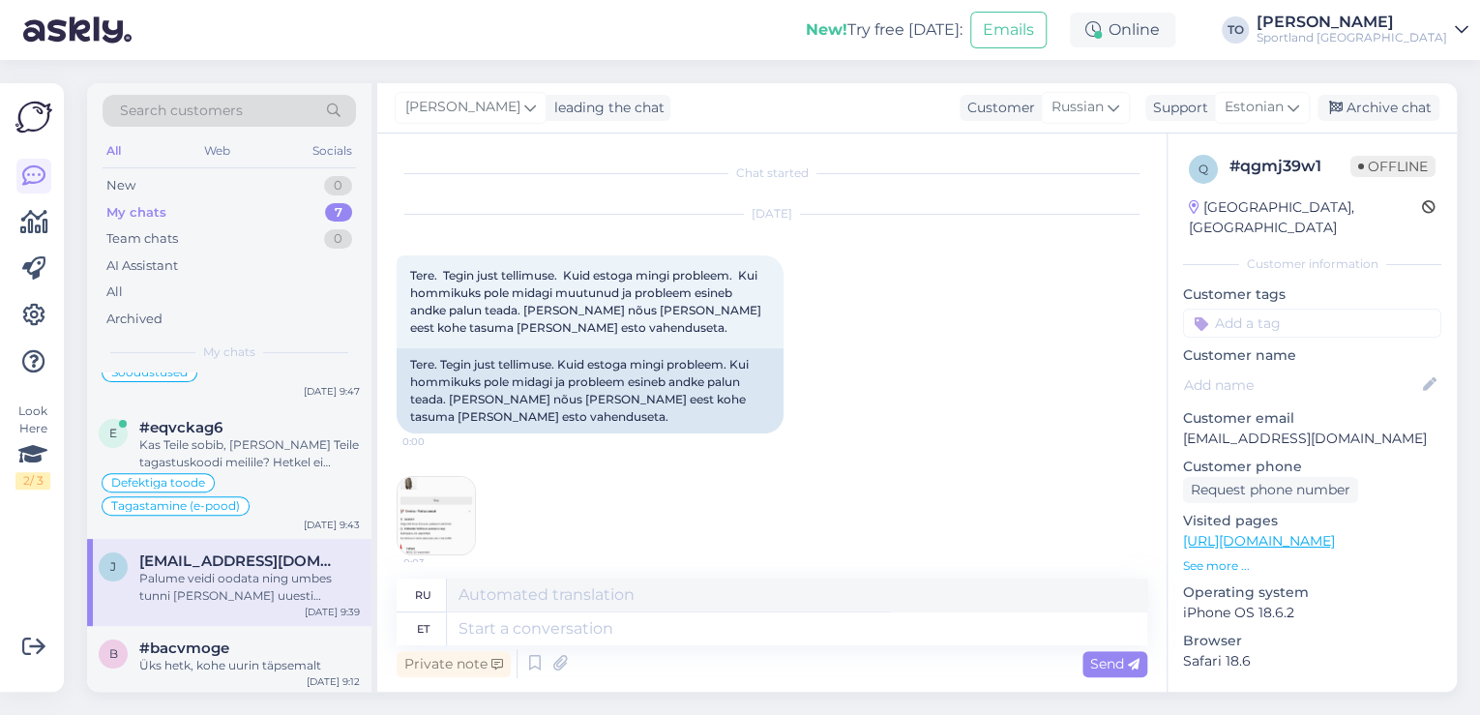
click at [1263, 309] on input at bounding box center [1312, 323] width 258 height 29
click at [1321, 392] on span "Toote saadavus" at bounding box center [1312, 398] width 90 height 12
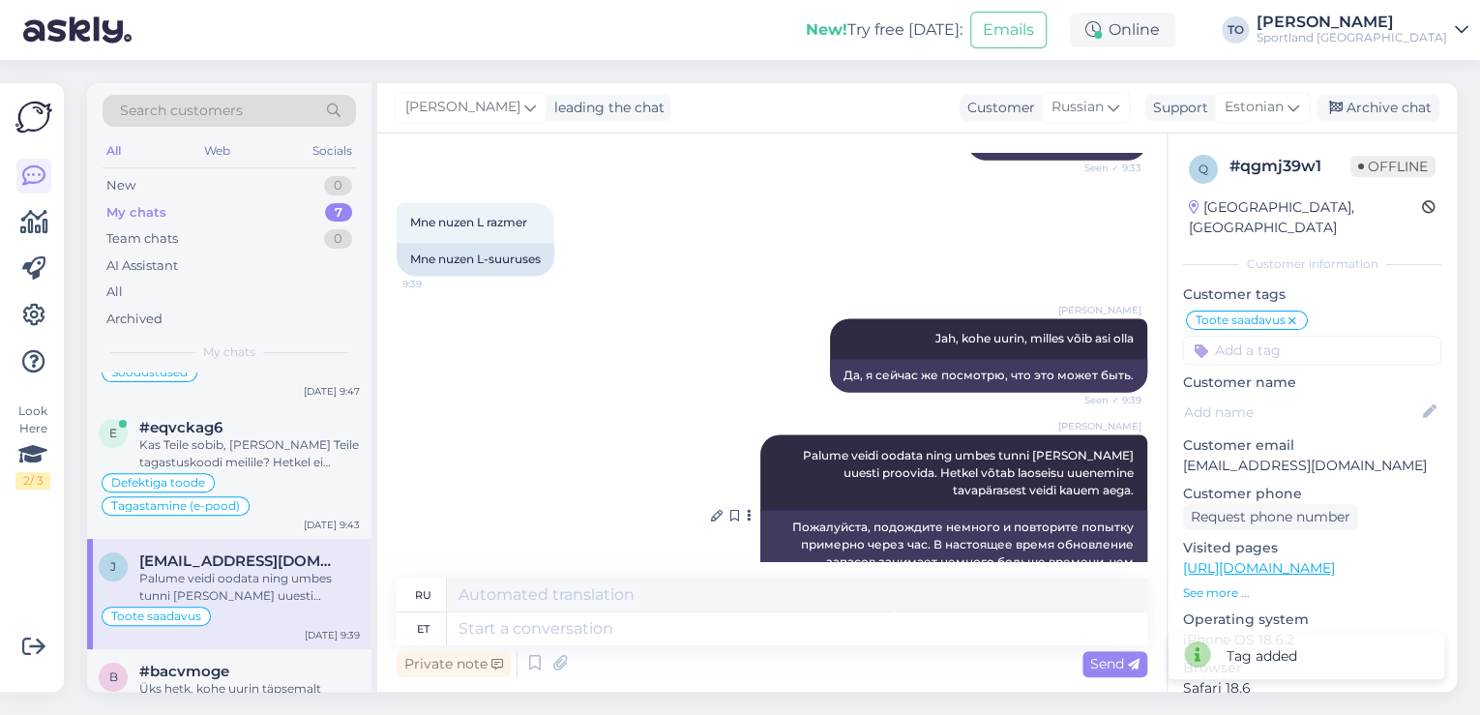
scroll to position [1582, 0]
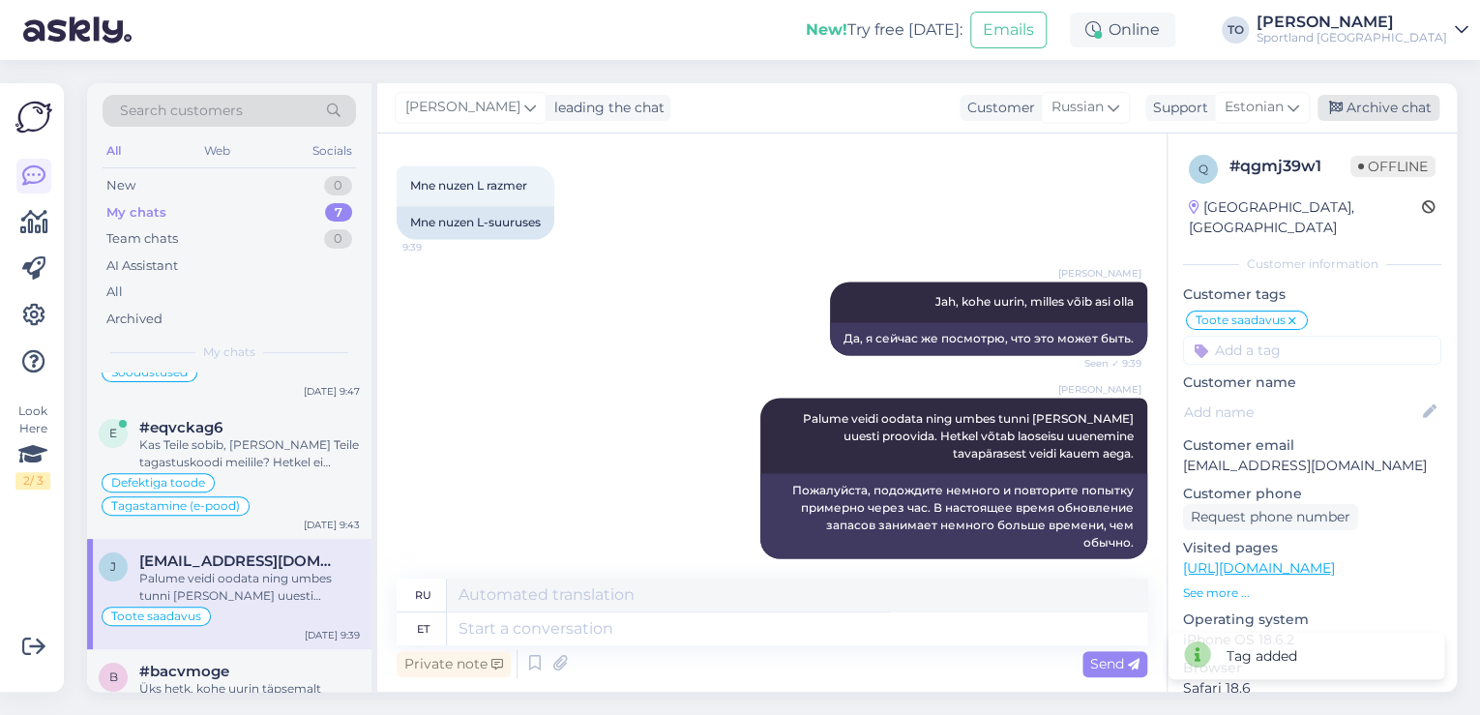
click at [1362, 113] on div "Archive chat" at bounding box center [1379, 108] width 122 height 26
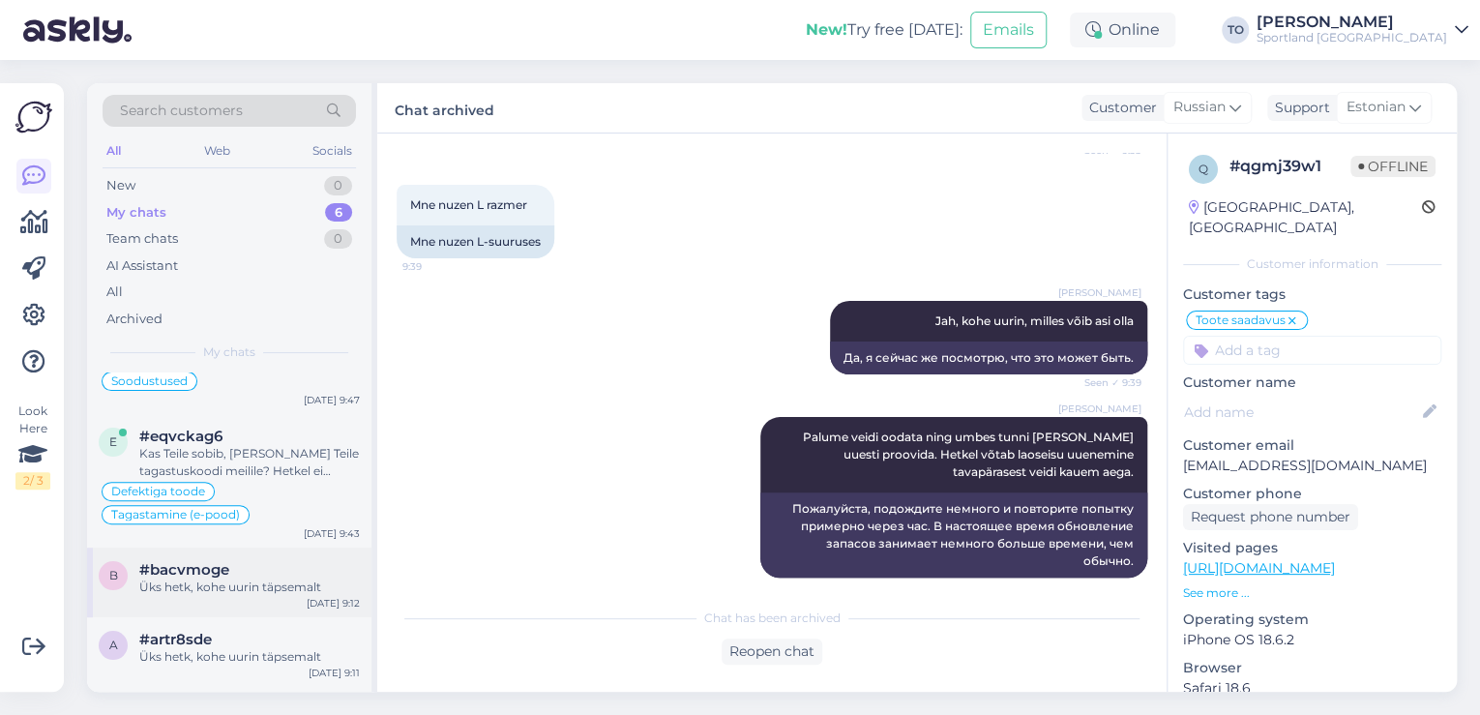
scroll to position [201, 0]
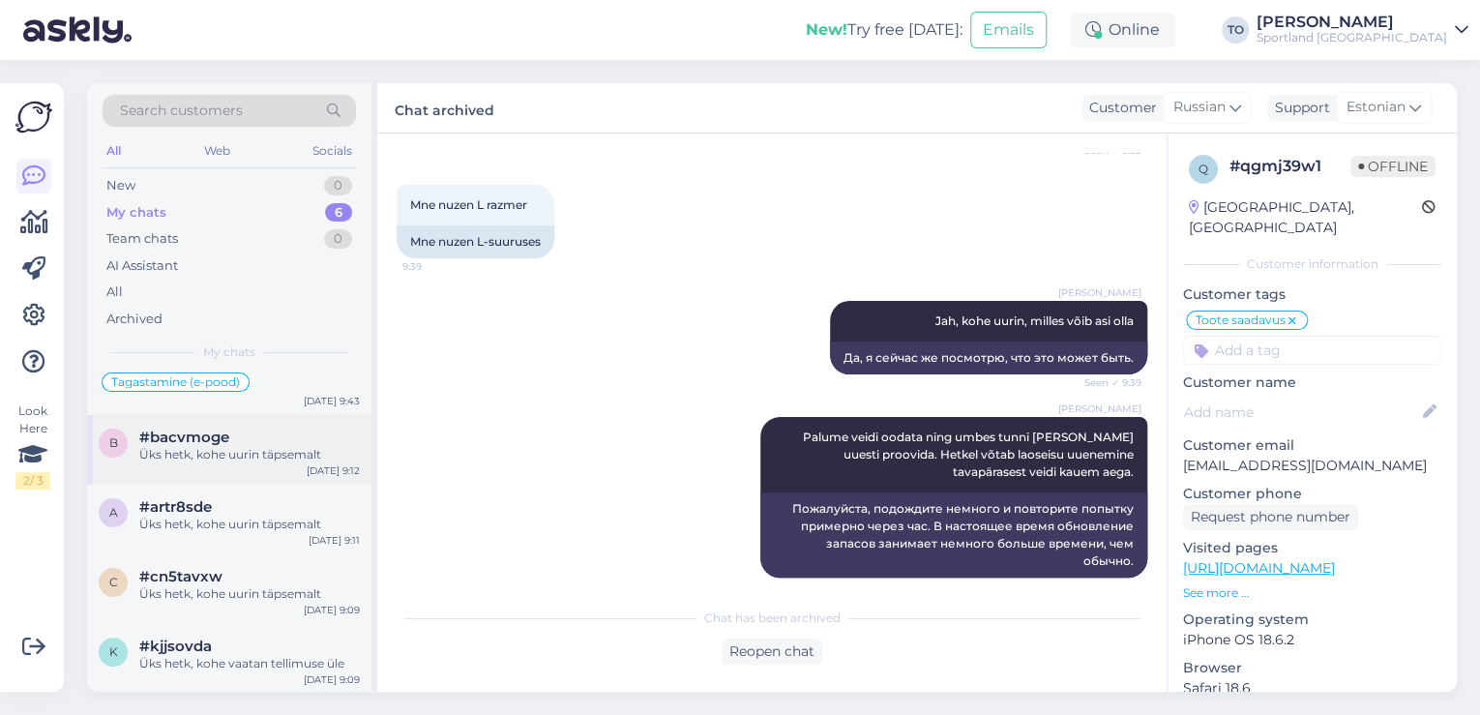
click at [317, 456] on div "Üks hetk, kohe uurin täpsemalt" at bounding box center [249, 454] width 221 height 17
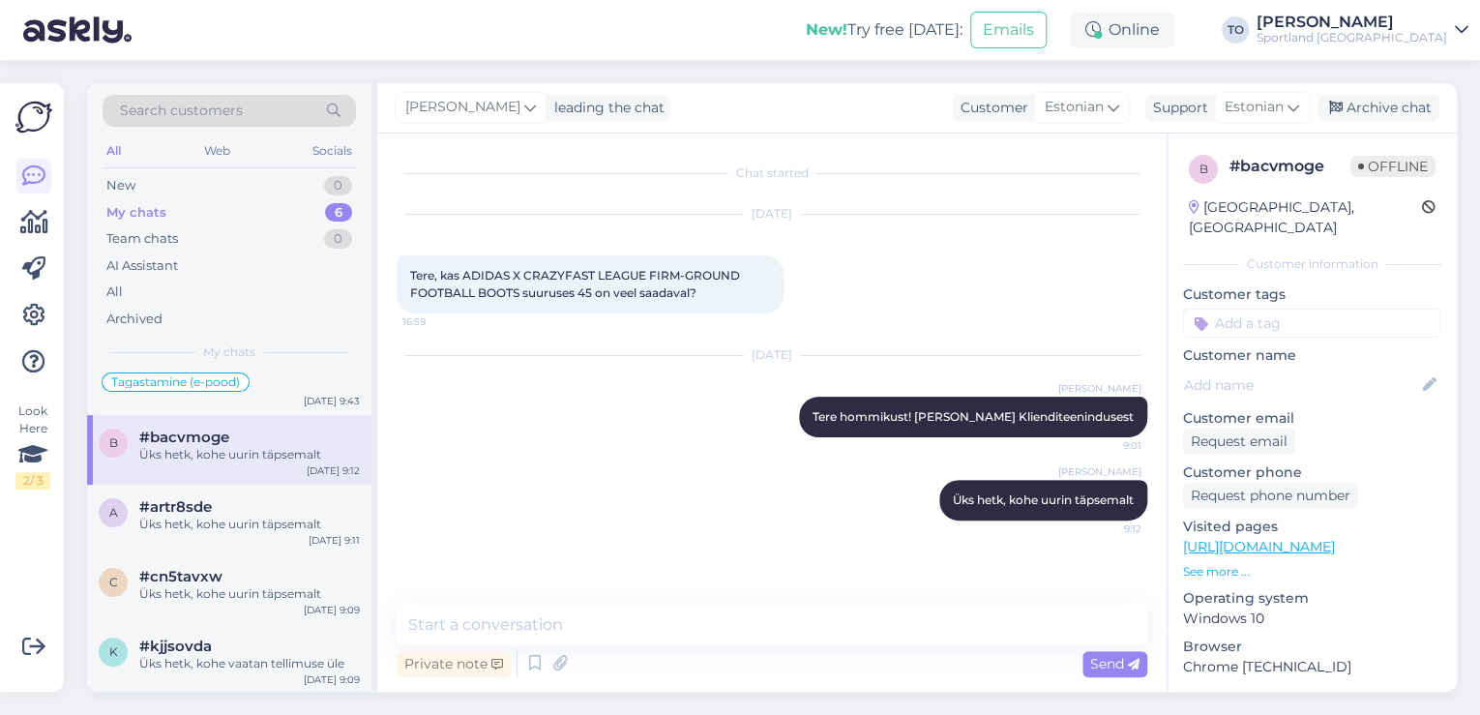
scroll to position [183, 0]
drag, startPoint x: 463, startPoint y: 274, endPoint x: 518, endPoint y: 288, distance: 57.0
click at [518, 288] on span "Tere, kas ADIDAS X CRAZYFAST LEAGUE FIRM-GROUND FOOTBALL BOOTS suuruses 45 on v…" at bounding box center [576, 284] width 333 height 32
copy span "ADIDAS X CRAZYFAST LEAGUE FIRM-GROUND FOOTBALL BOOTS"
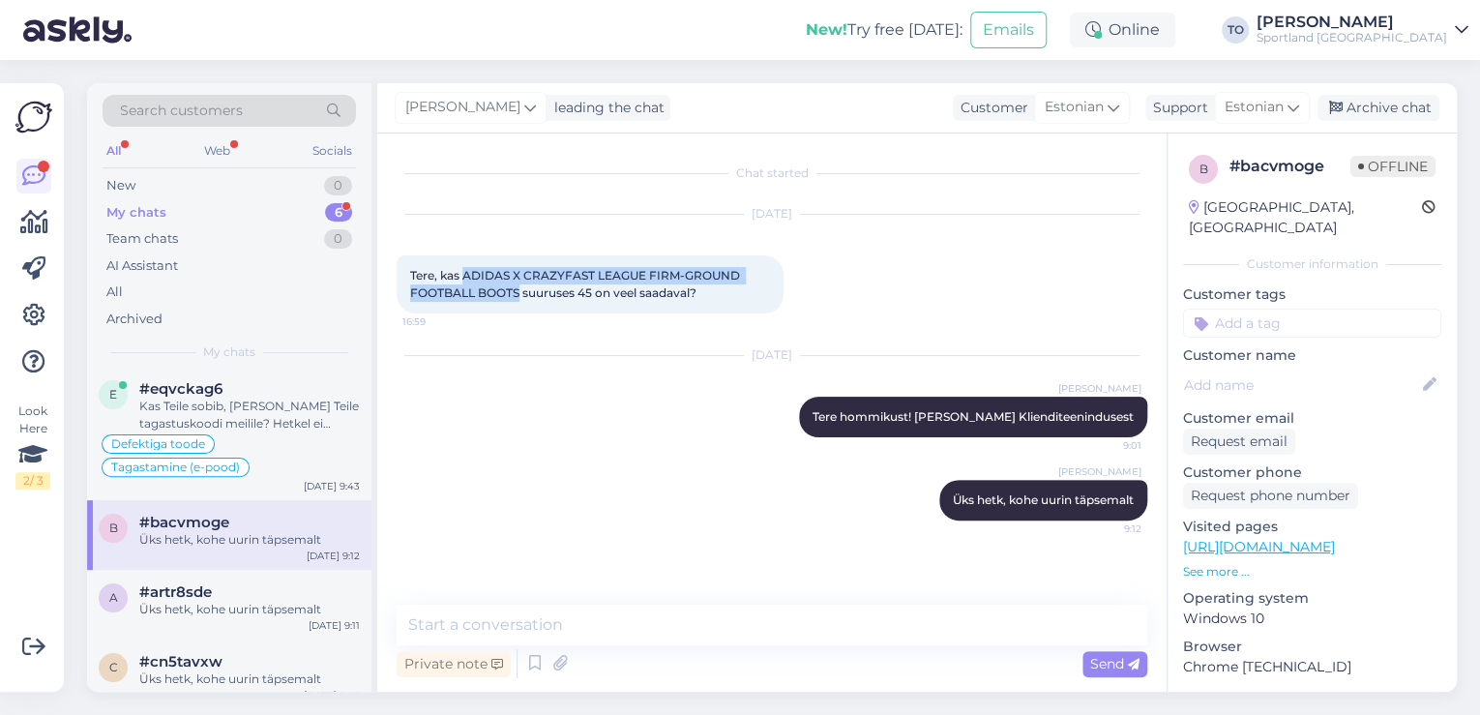
scroll to position [0, 0]
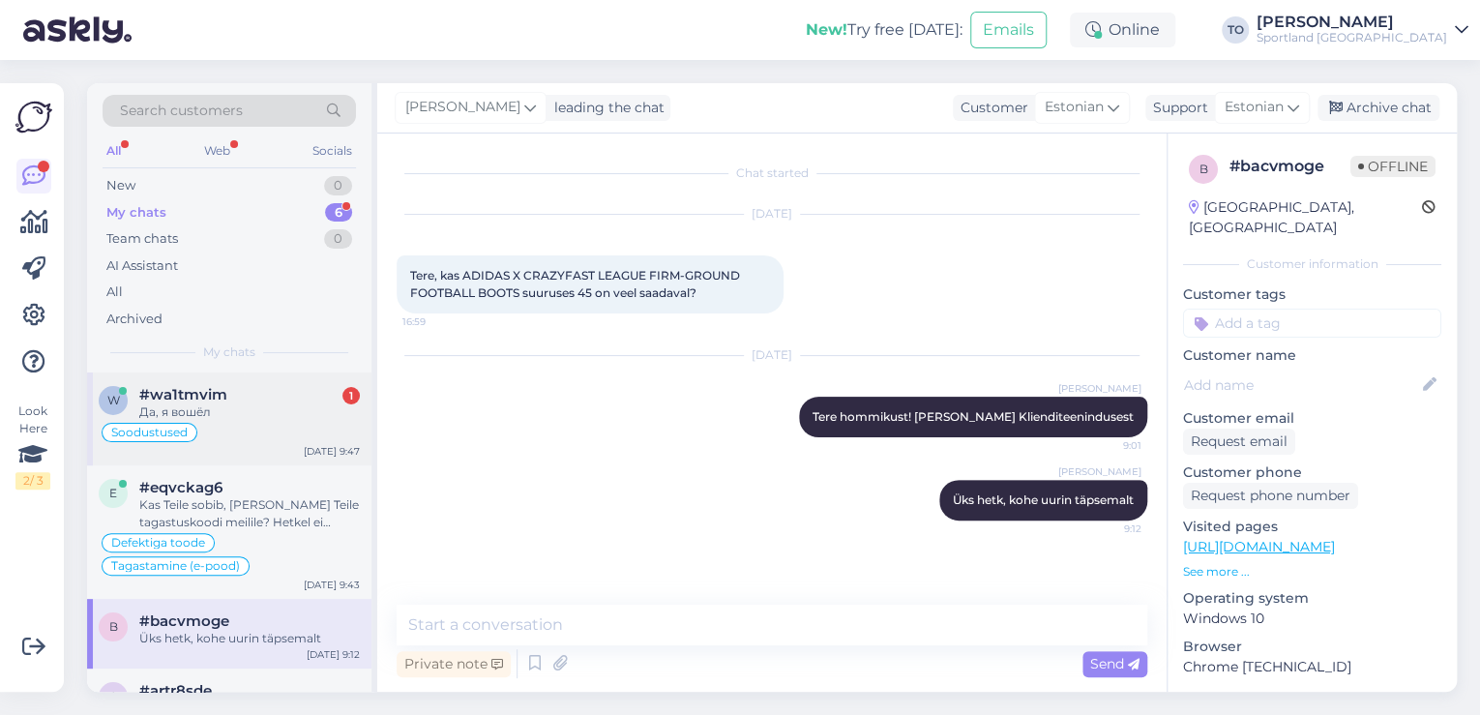
click at [307, 418] on div "Да, я вошёл" at bounding box center [249, 411] width 221 height 17
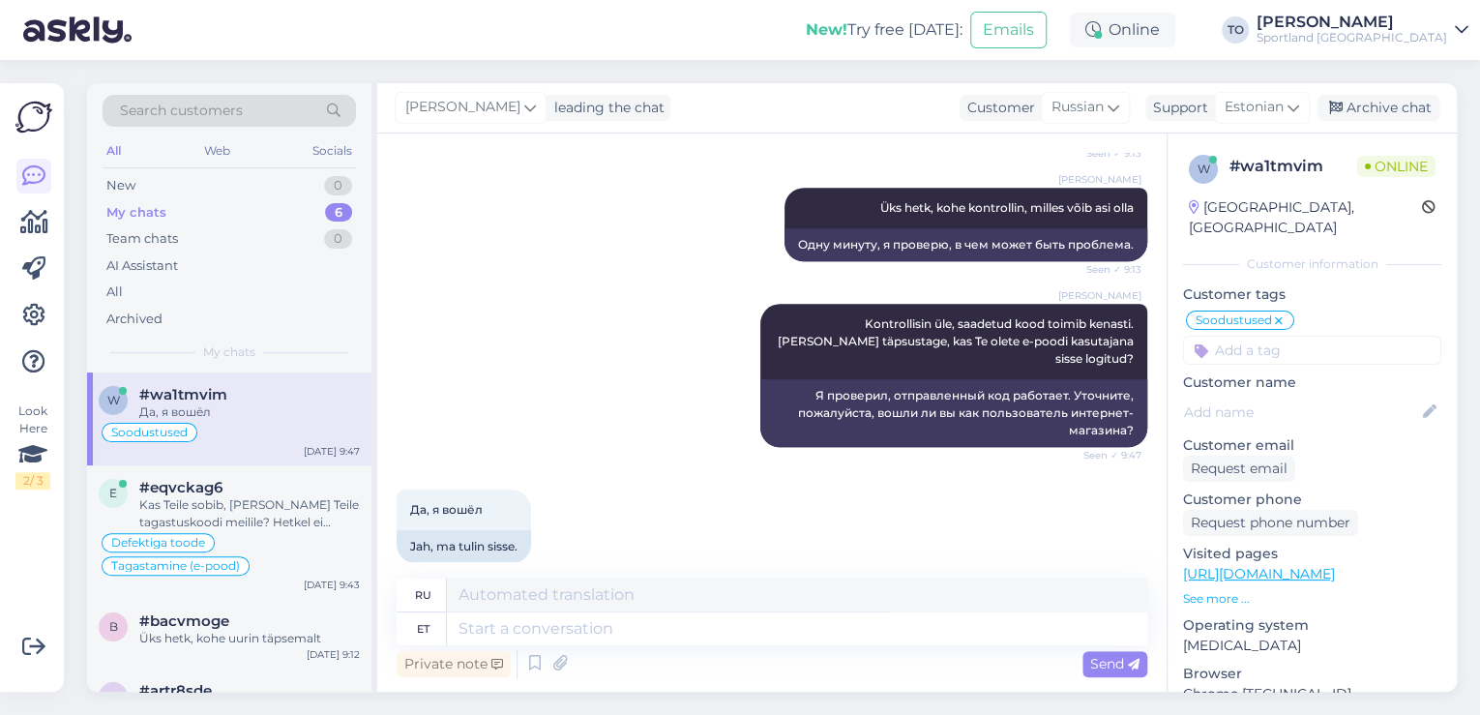
scroll to position [891, 0]
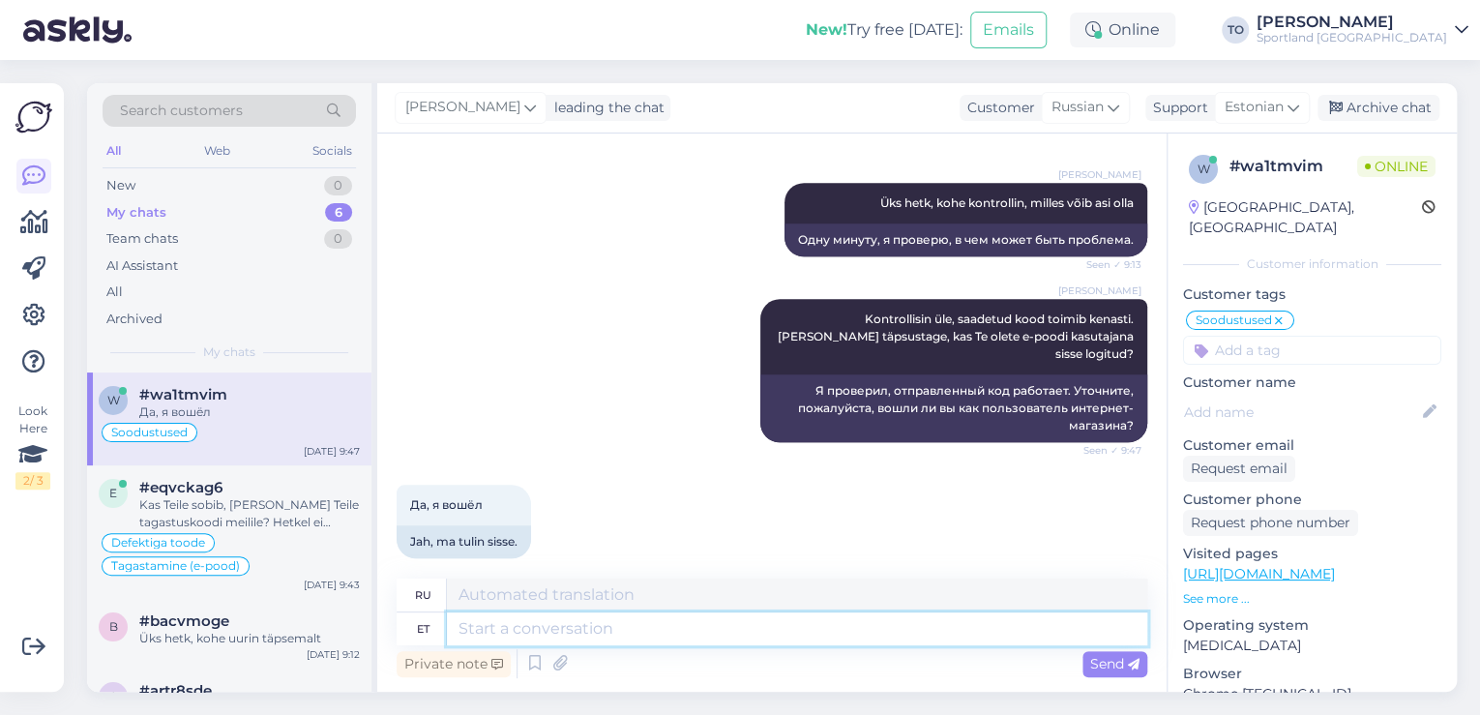
click at [580, 629] on textarea at bounding box center [797, 628] width 700 height 33
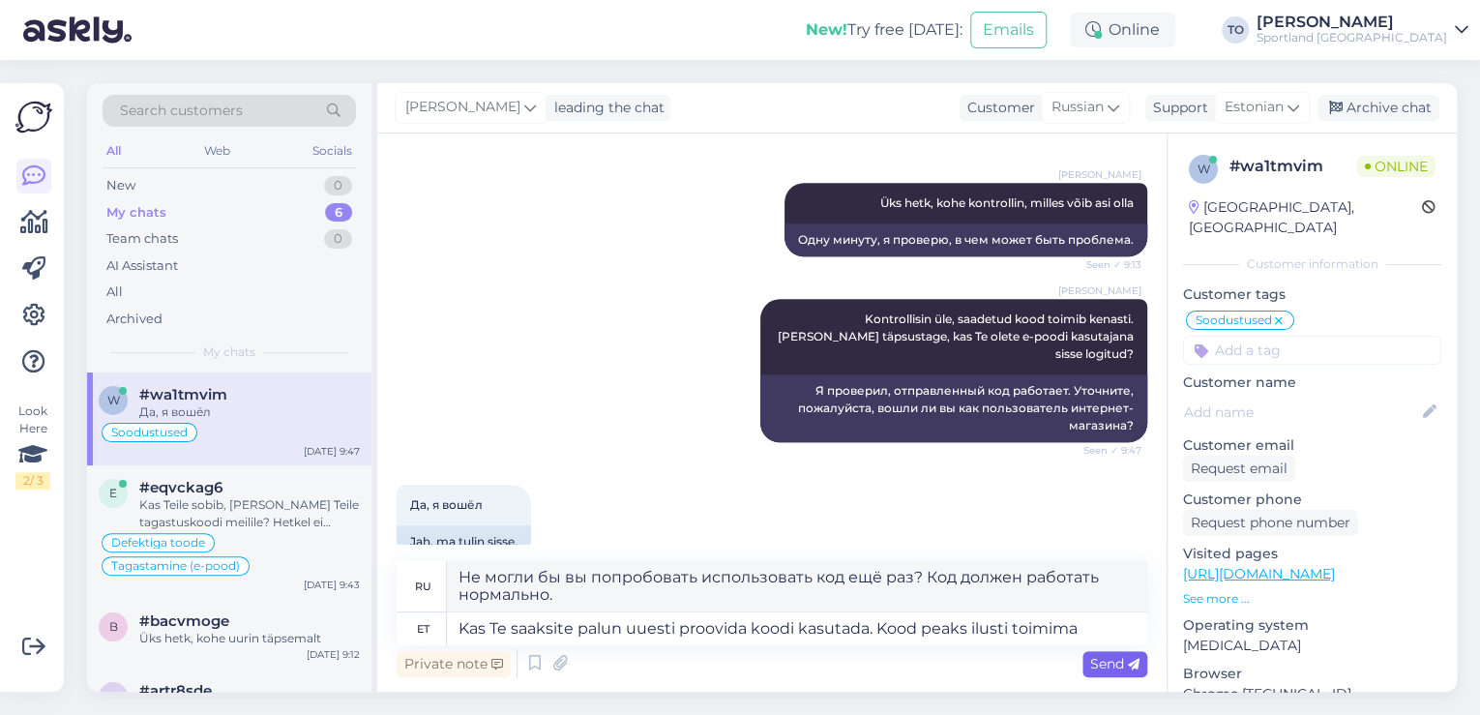
click at [1122, 664] on span "Send" at bounding box center [1114, 663] width 49 height 17
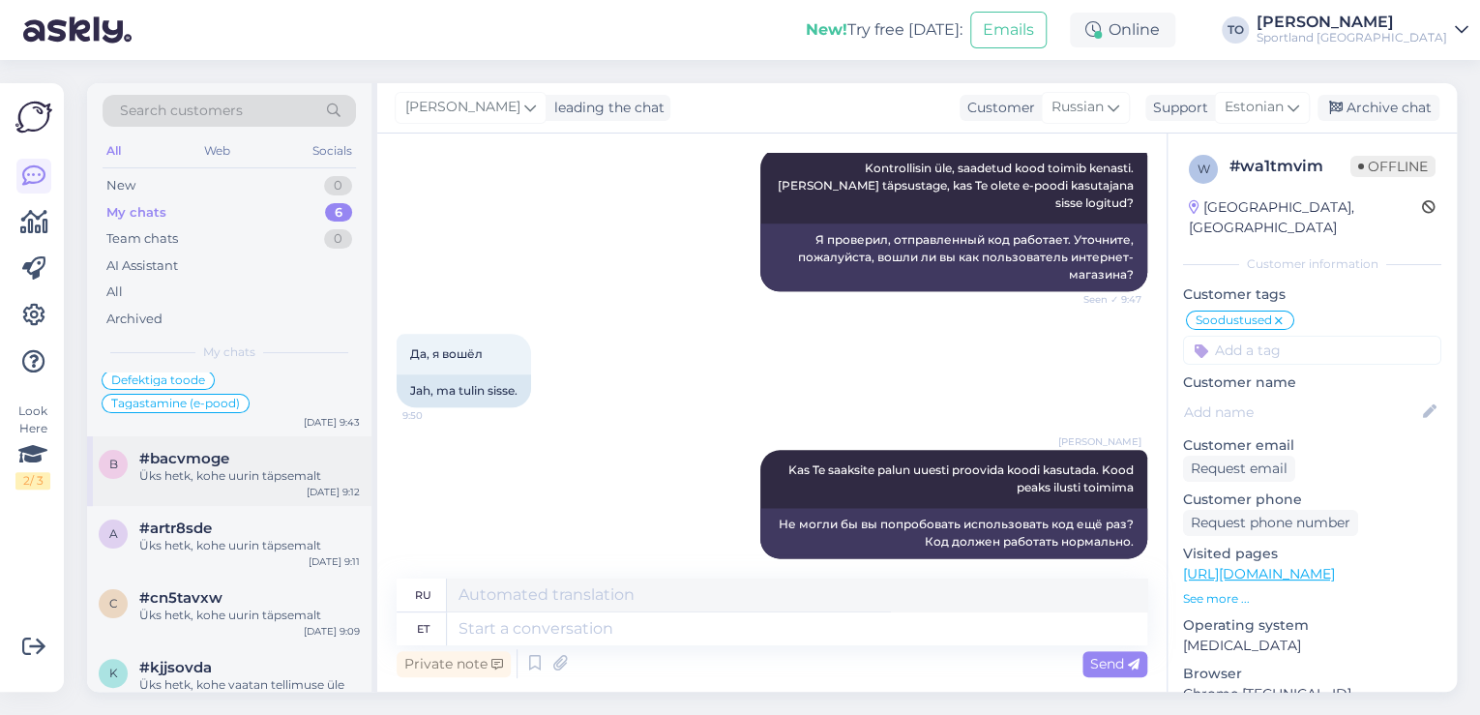
scroll to position [201, 0]
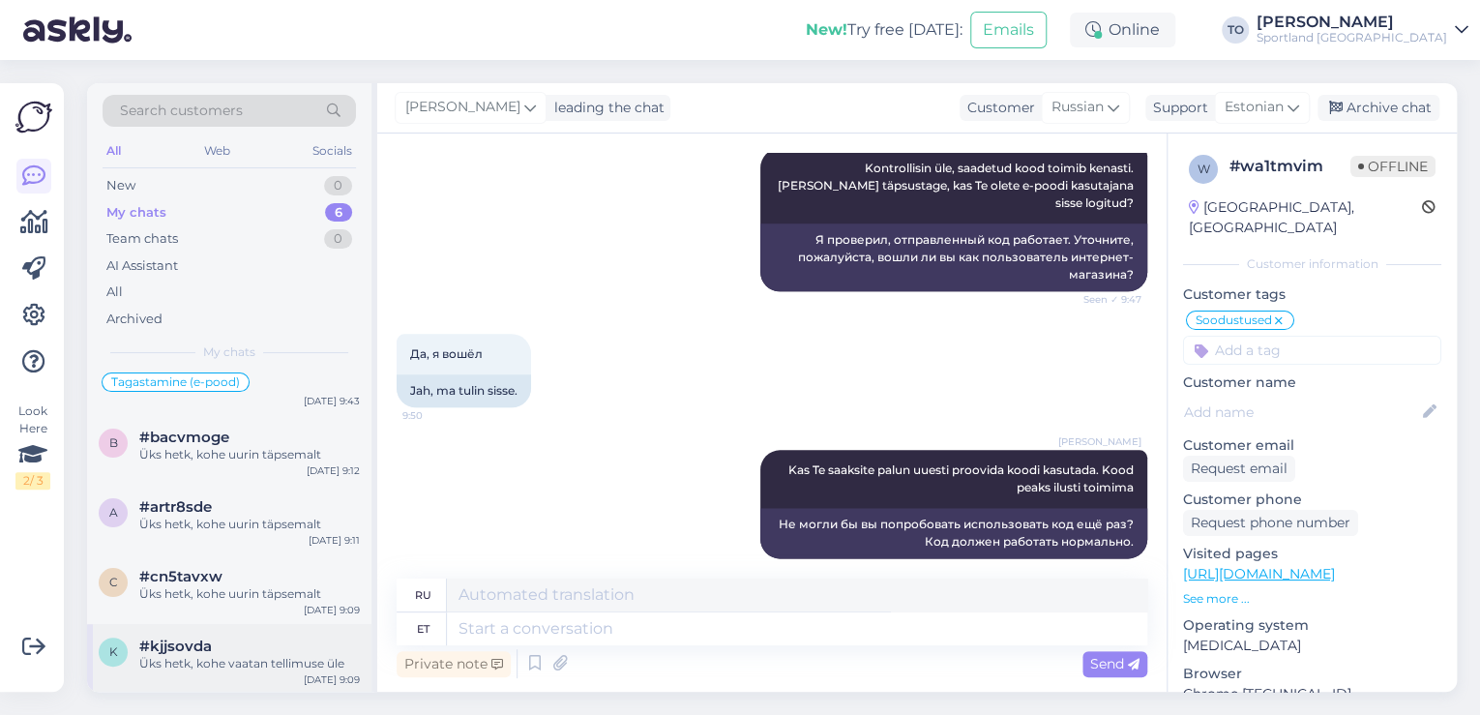
click at [280, 659] on div "Üks hetk, kohe vaatan tellimuse üle" at bounding box center [249, 663] width 221 height 17
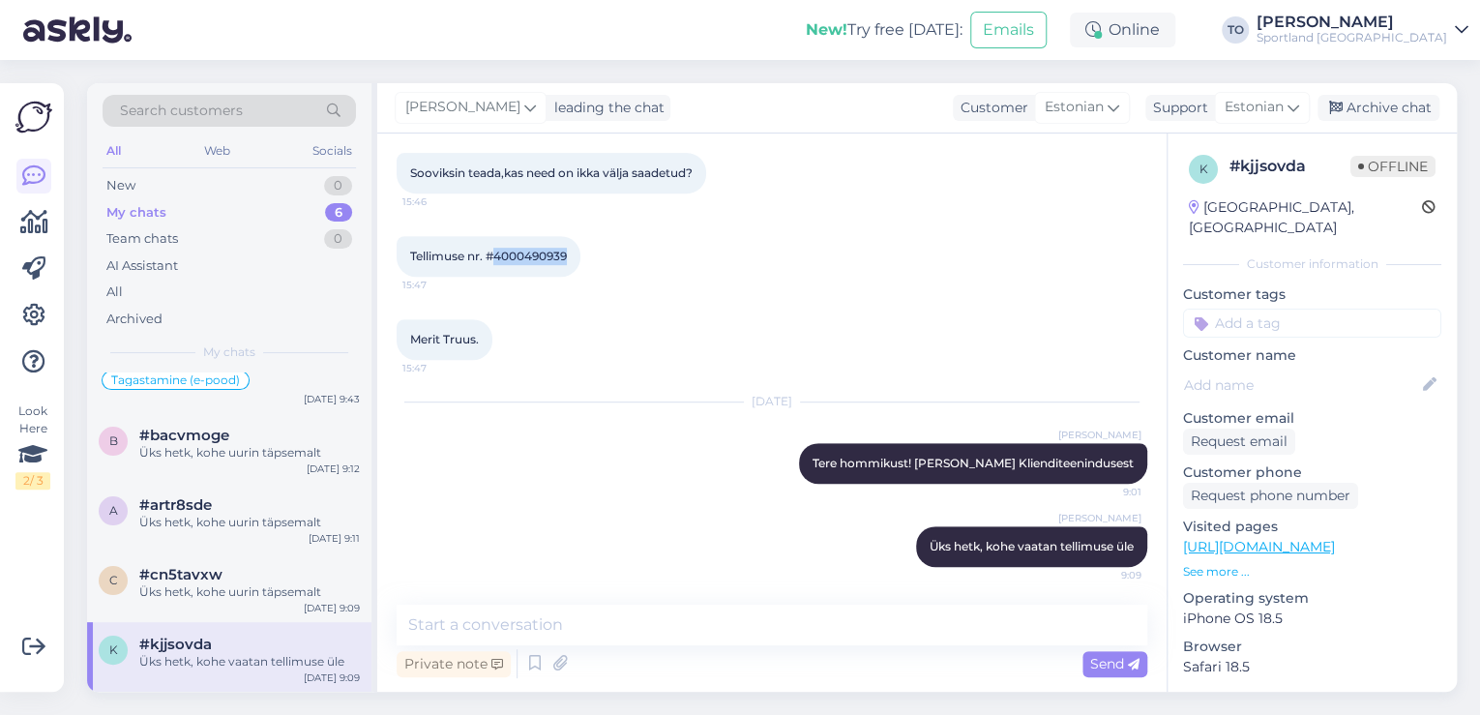
scroll to position [183, 0]
drag, startPoint x: 495, startPoint y: 257, endPoint x: 566, endPoint y: 252, distance: 70.8
click at [567, 252] on span "Tellimuse nr. #4000490939" at bounding box center [488, 256] width 157 height 15
copy span "4000490939"
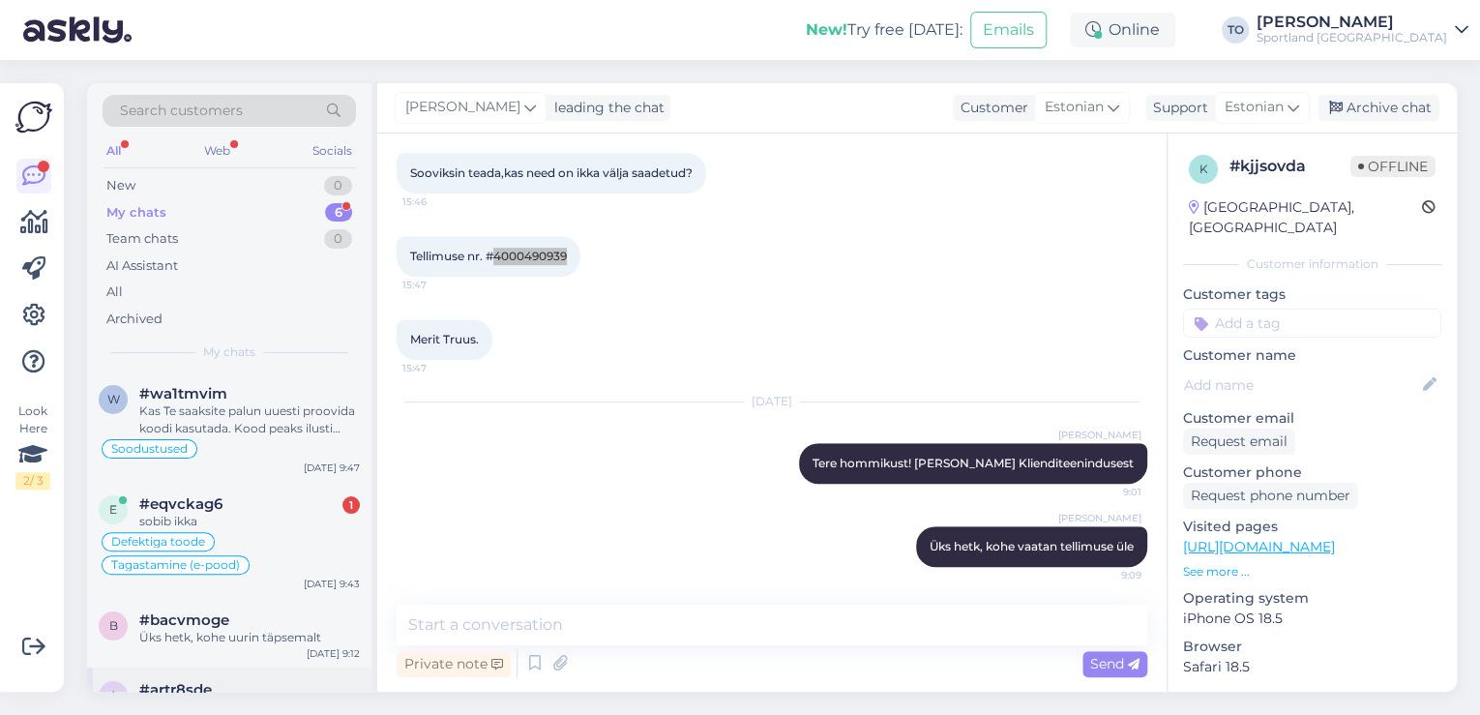
scroll to position [0, 0]
click at [274, 508] on div "#eqvckag6 1" at bounding box center [249, 504] width 221 height 17
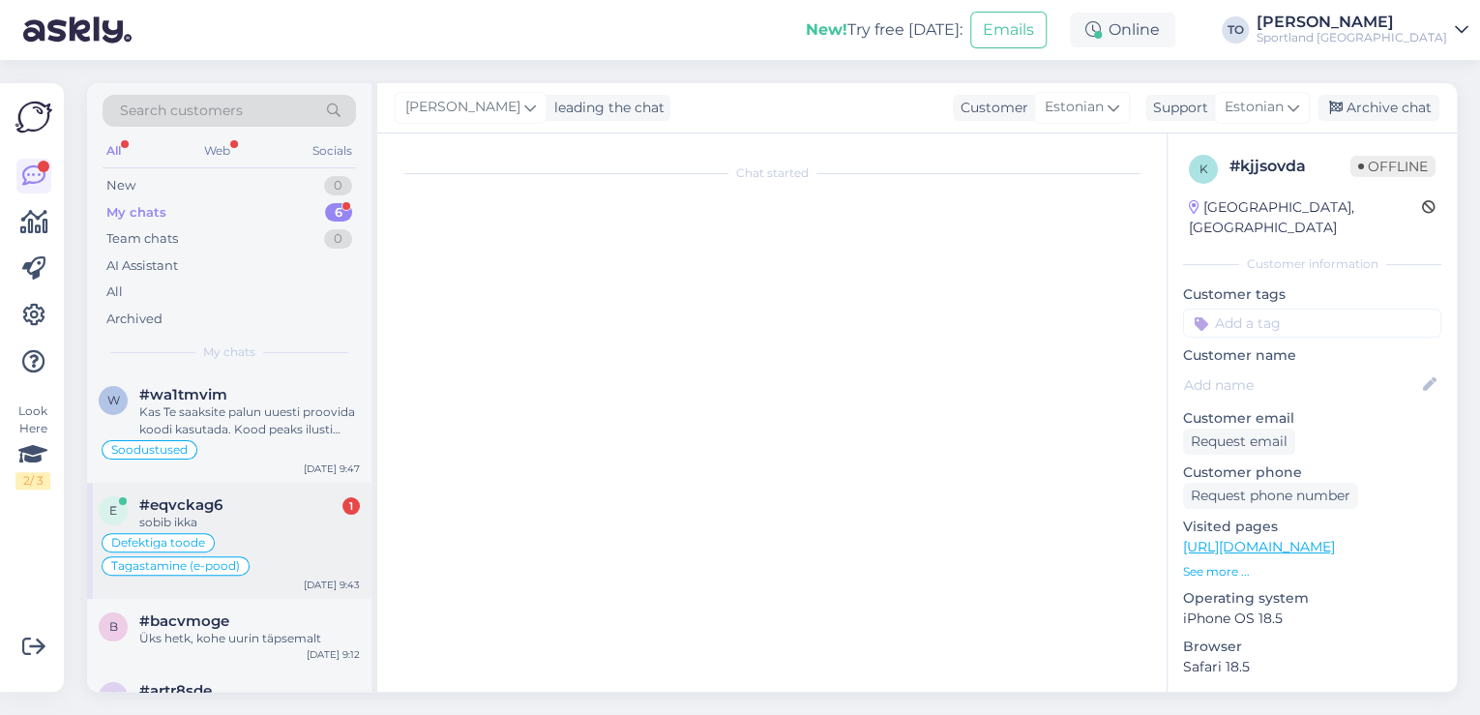
scroll to position [1782, 0]
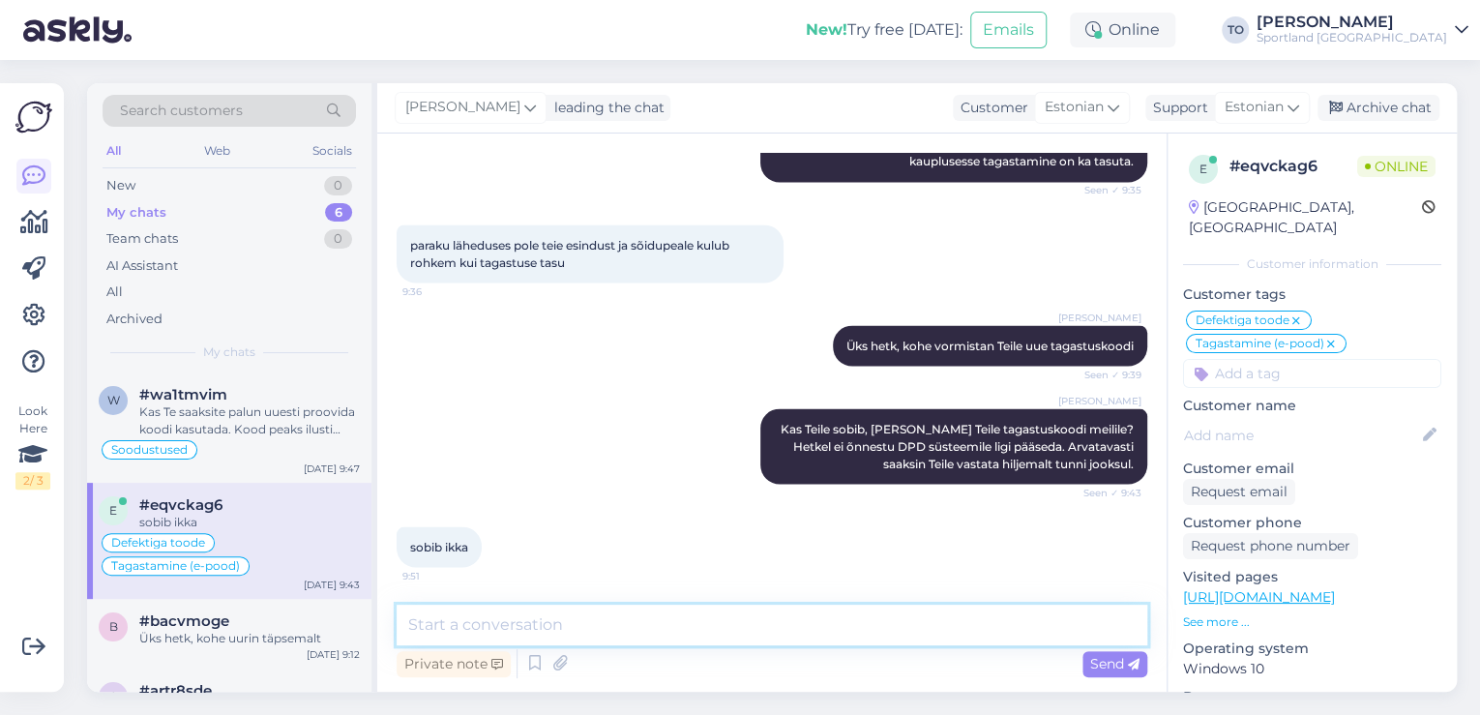
click at [596, 611] on textarea at bounding box center [772, 625] width 751 height 41
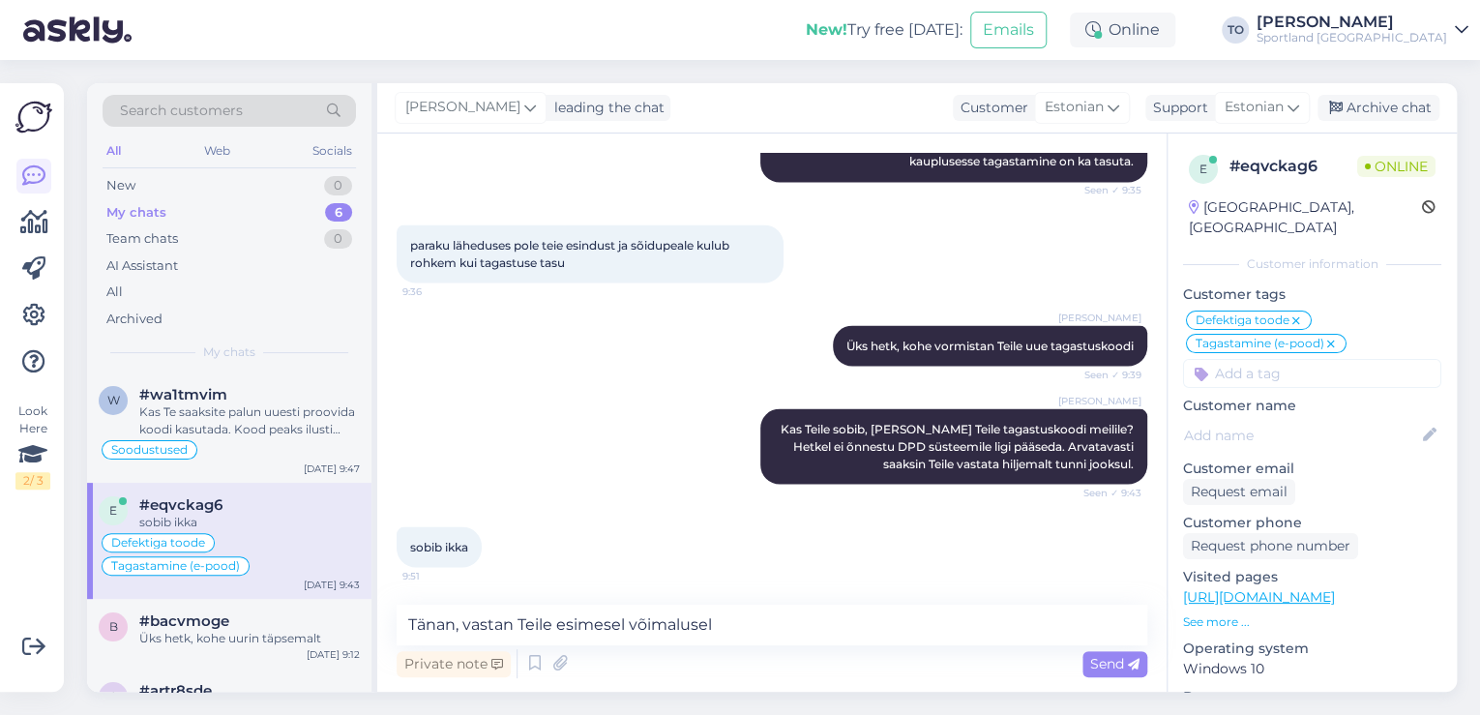
drag, startPoint x: 1095, startPoint y: 668, endPoint x: 1052, endPoint y: 685, distance: 45.6
click at [1095, 668] on span "Send" at bounding box center [1114, 663] width 49 height 17
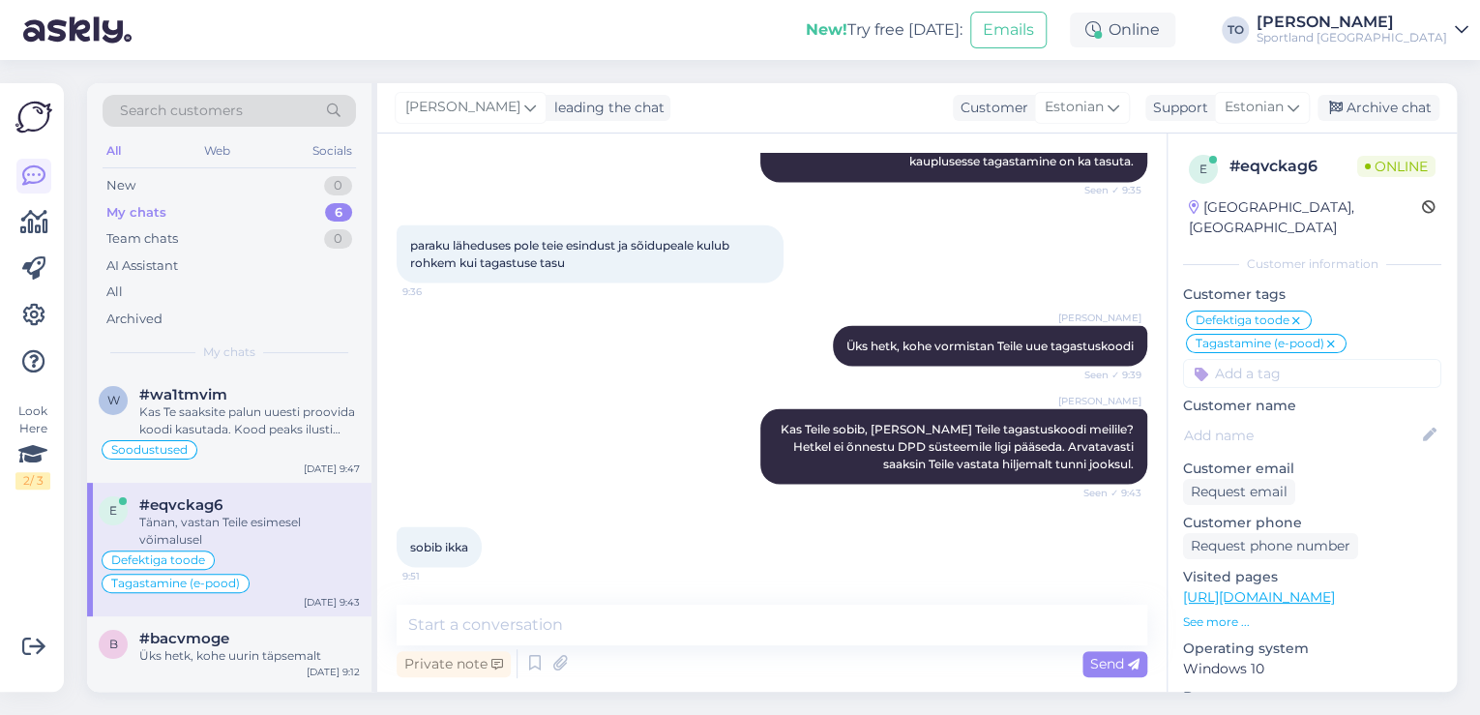
scroll to position [1865, 0]
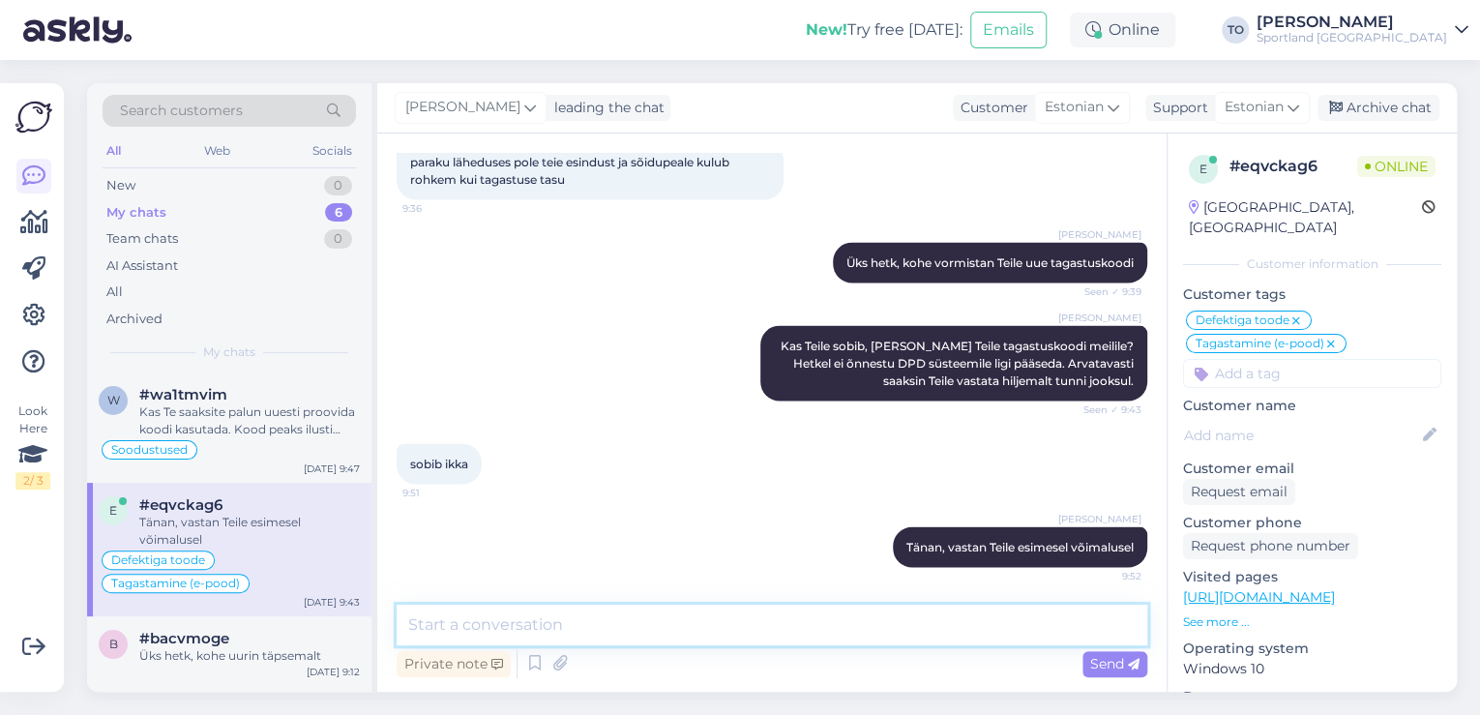
click at [816, 620] on textarea at bounding box center [772, 625] width 751 height 41
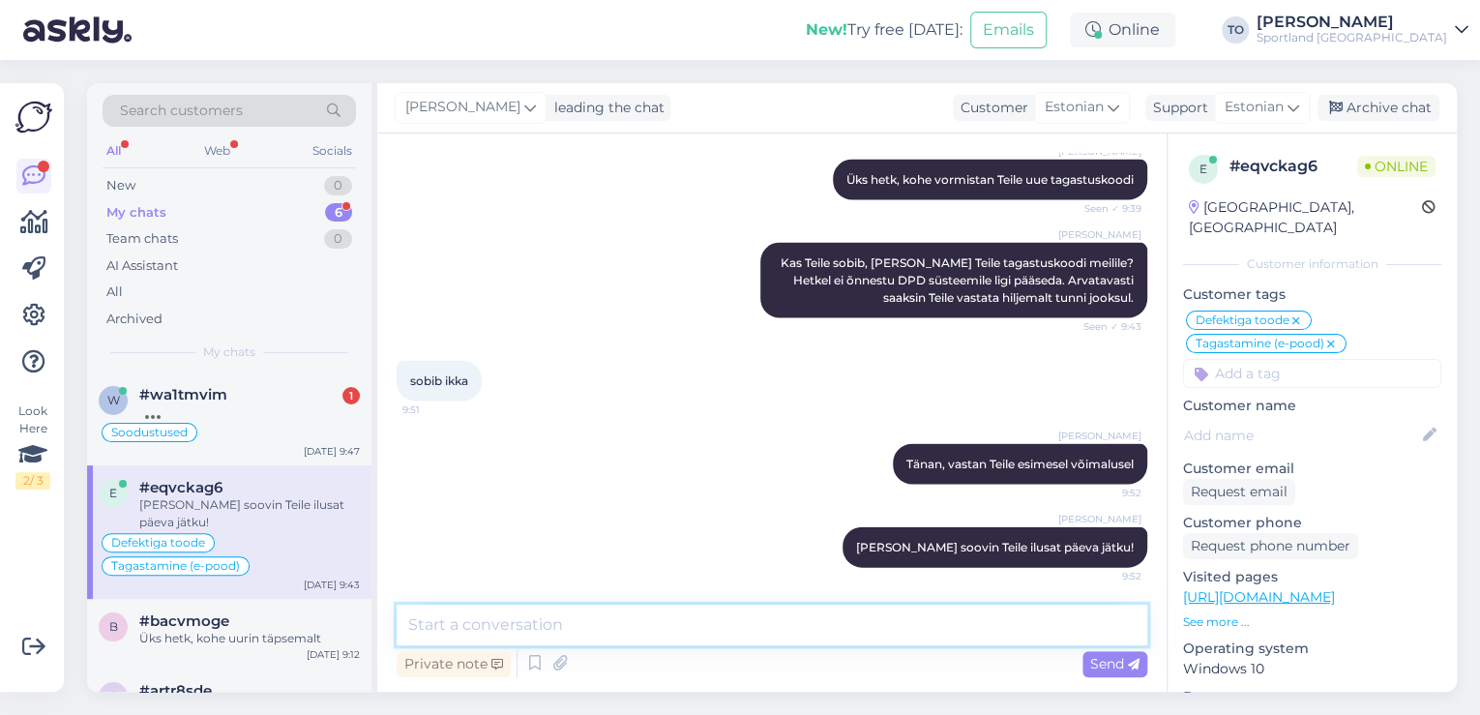
scroll to position [166, 0]
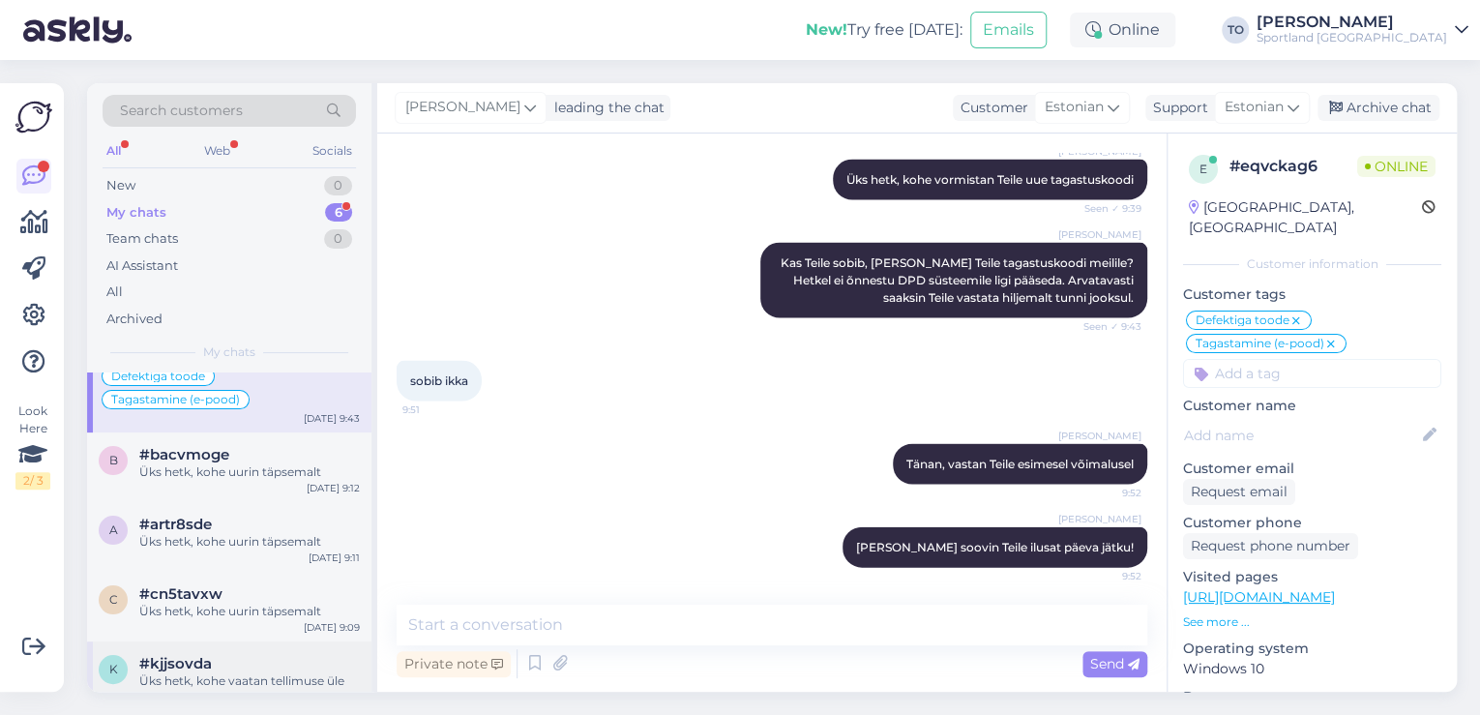
click at [288, 672] on div "Üks hetk, kohe vaatan tellimuse üle" at bounding box center [249, 680] width 221 height 17
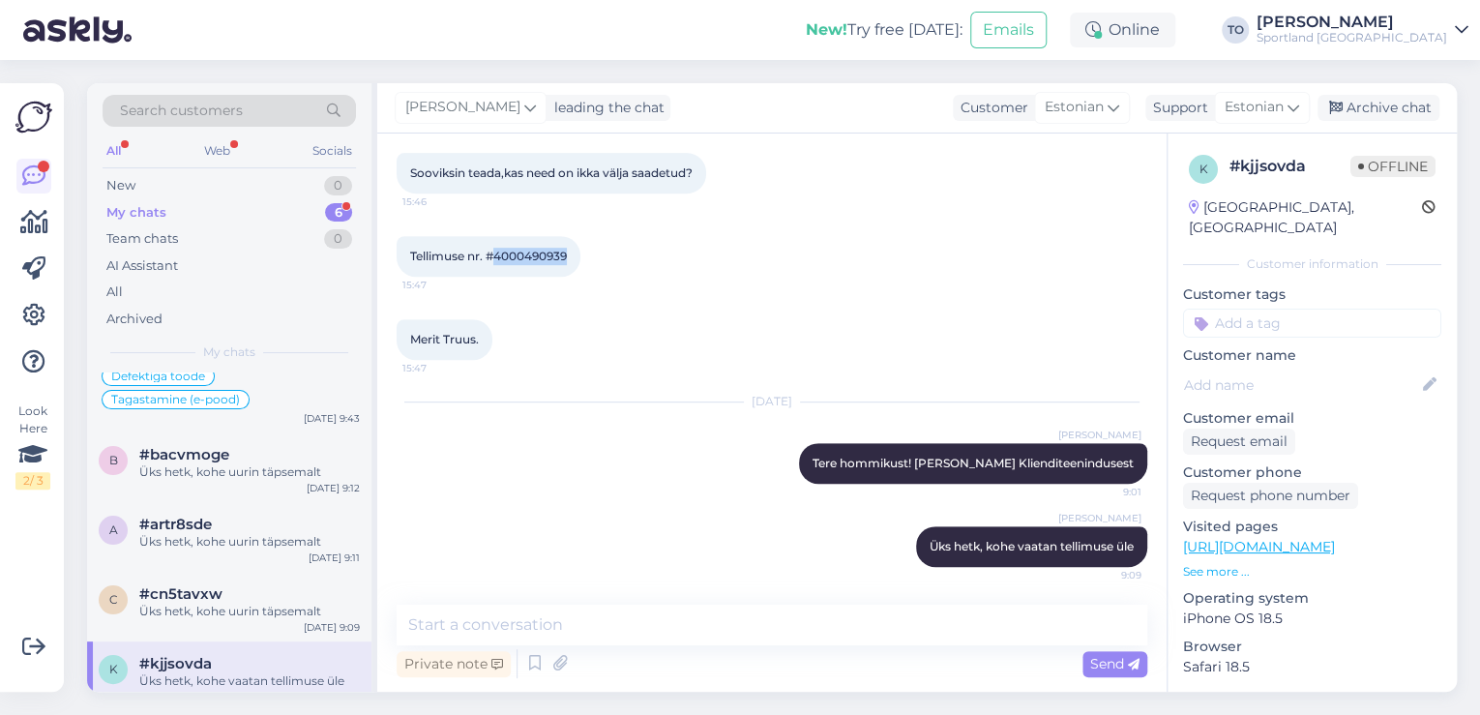
drag, startPoint x: 498, startPoint y: 255, endPoint x: 569, endPoint y: 255, distance: 70.6
click at [567, 255] on span "Tellimuse nr. #4000490939" at bounding box center [488, 256] width 157 height 15
copy span "4000490939"
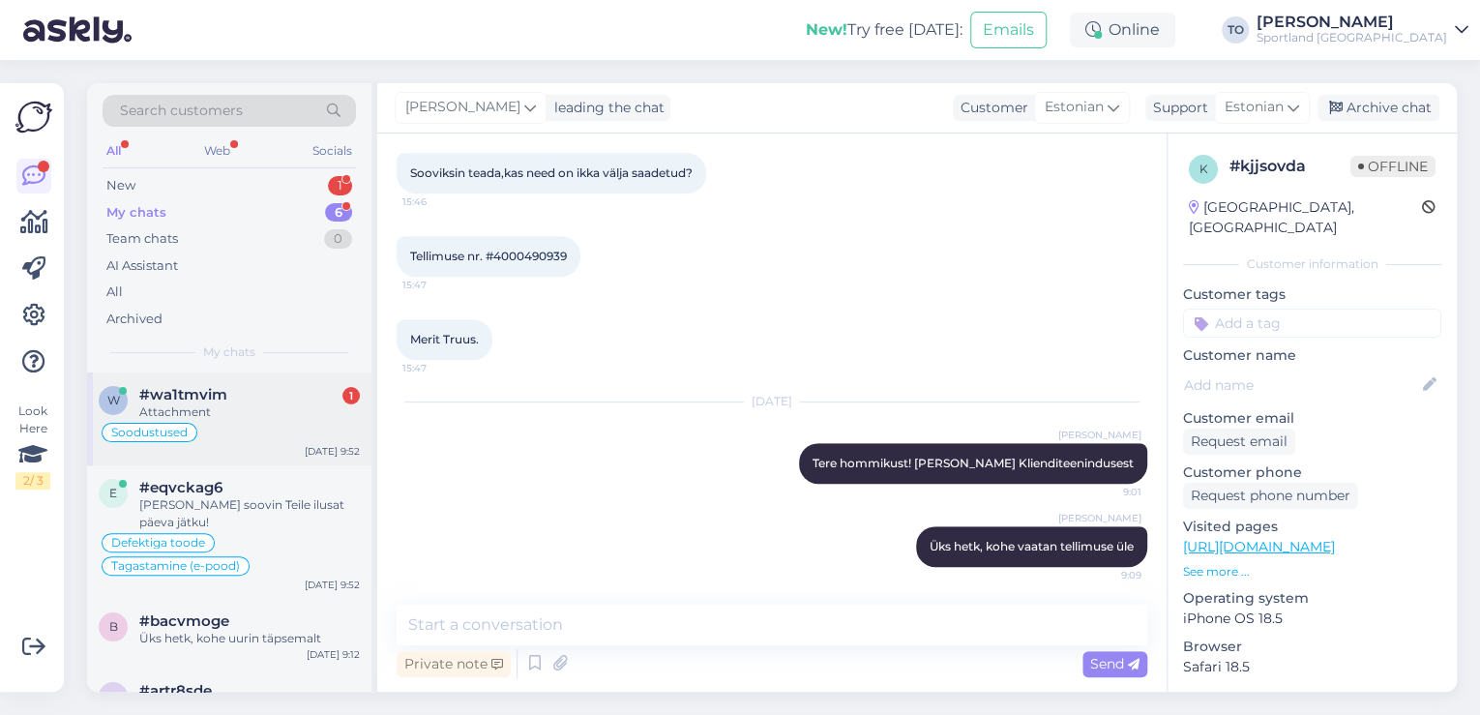
click at [281, 429] on div "Soodustused" at bounding box center [229, 432] width 261 height 23
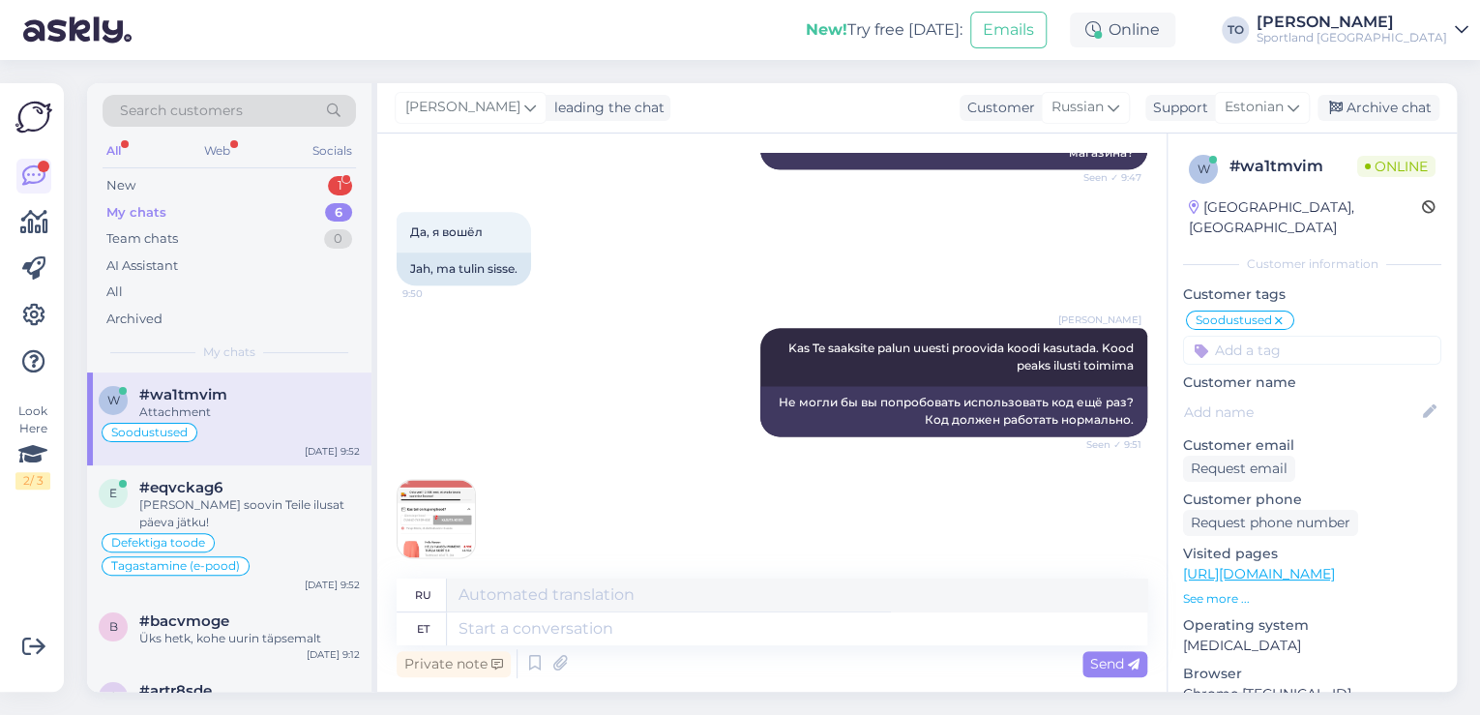
click at [425, 503] on img at bounding box center [436, 518] width 77 height 77
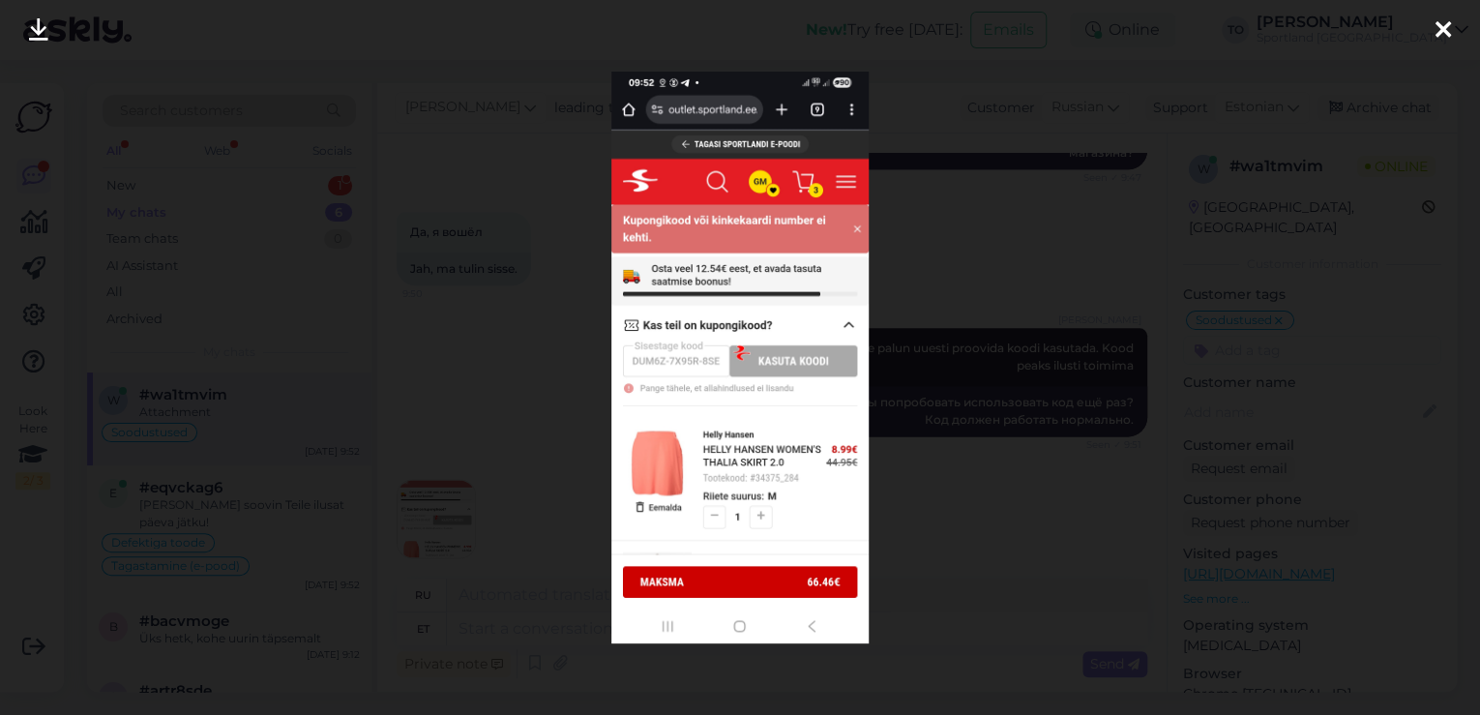
click at [1436, 27] on icon at bounding box center [1443, 30] width 15 height 25
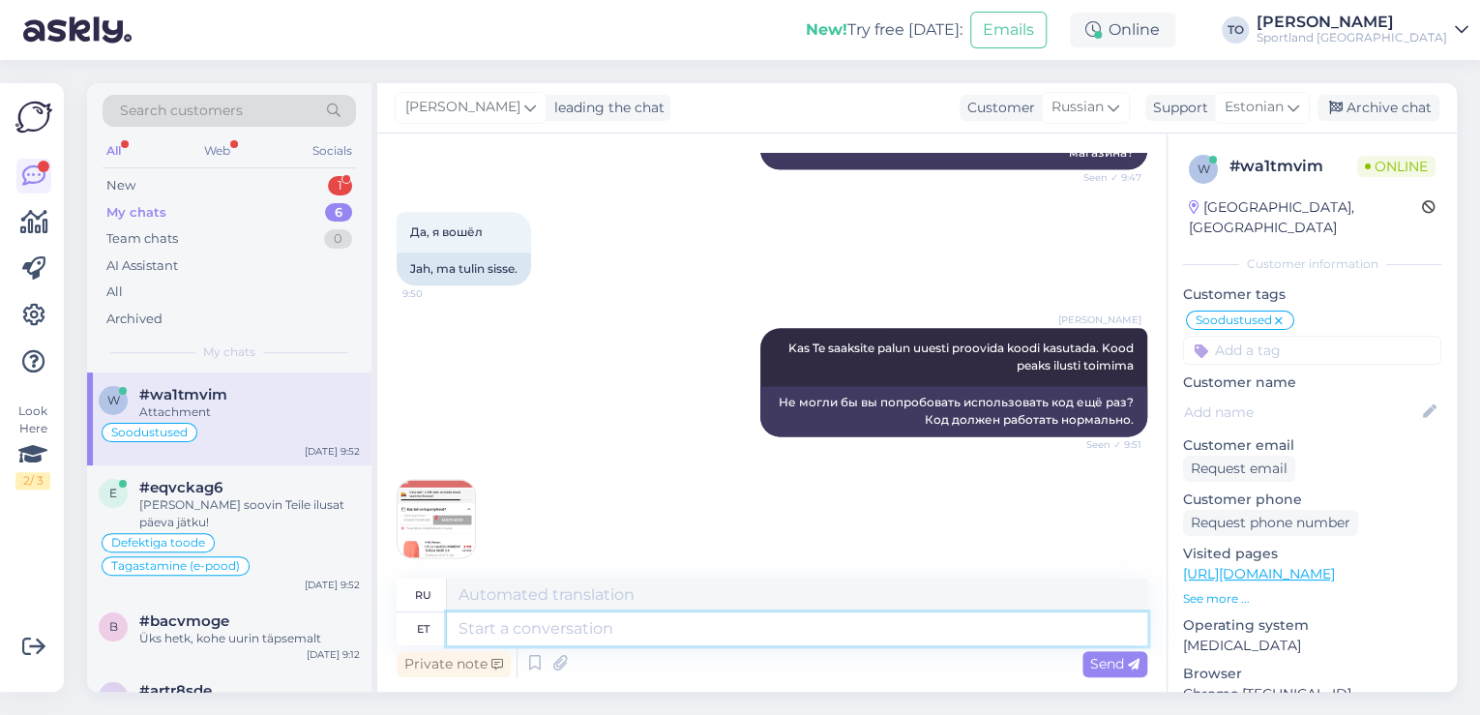
click at [724, 635] on textarea at bounding box center [797, 628] width 700 height 33
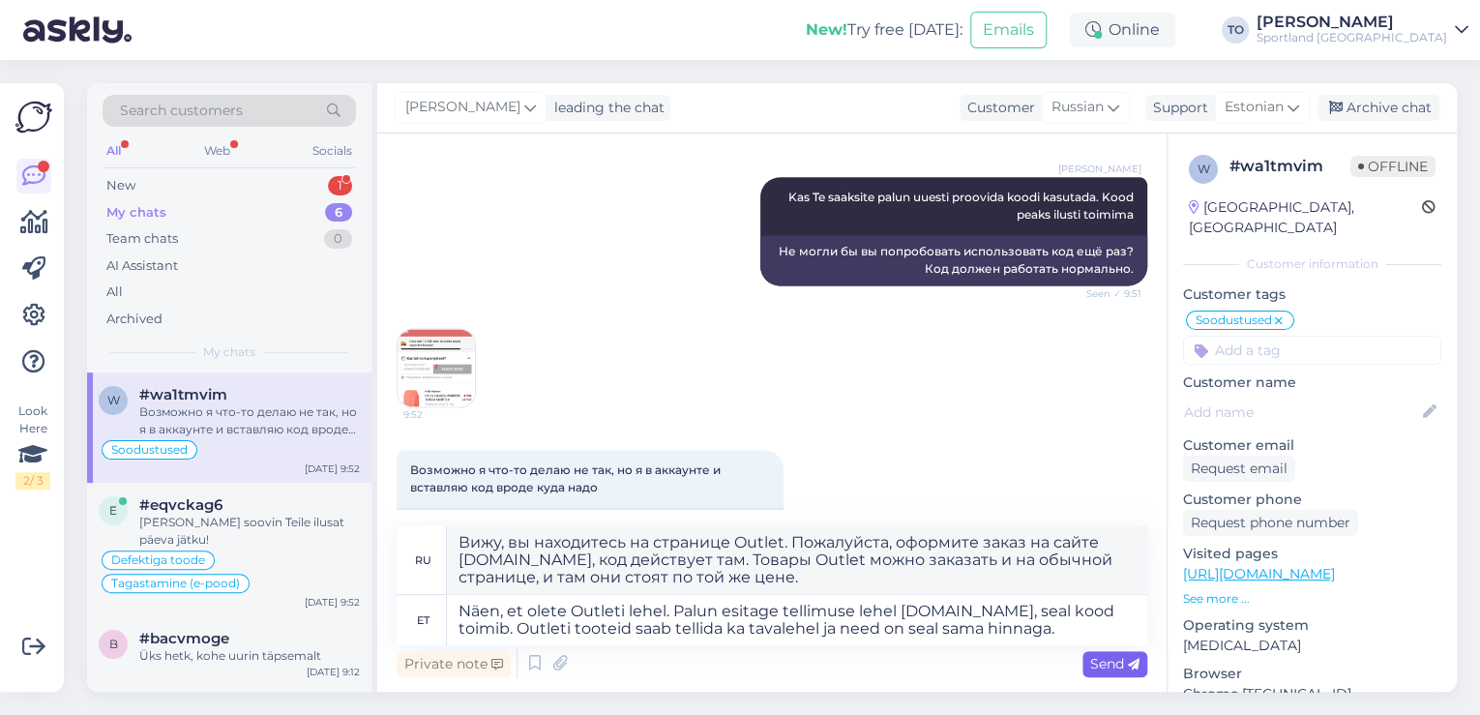
click at [1103, 664] on span "Send" at bounding box center [1114, 663] width 49 height 17
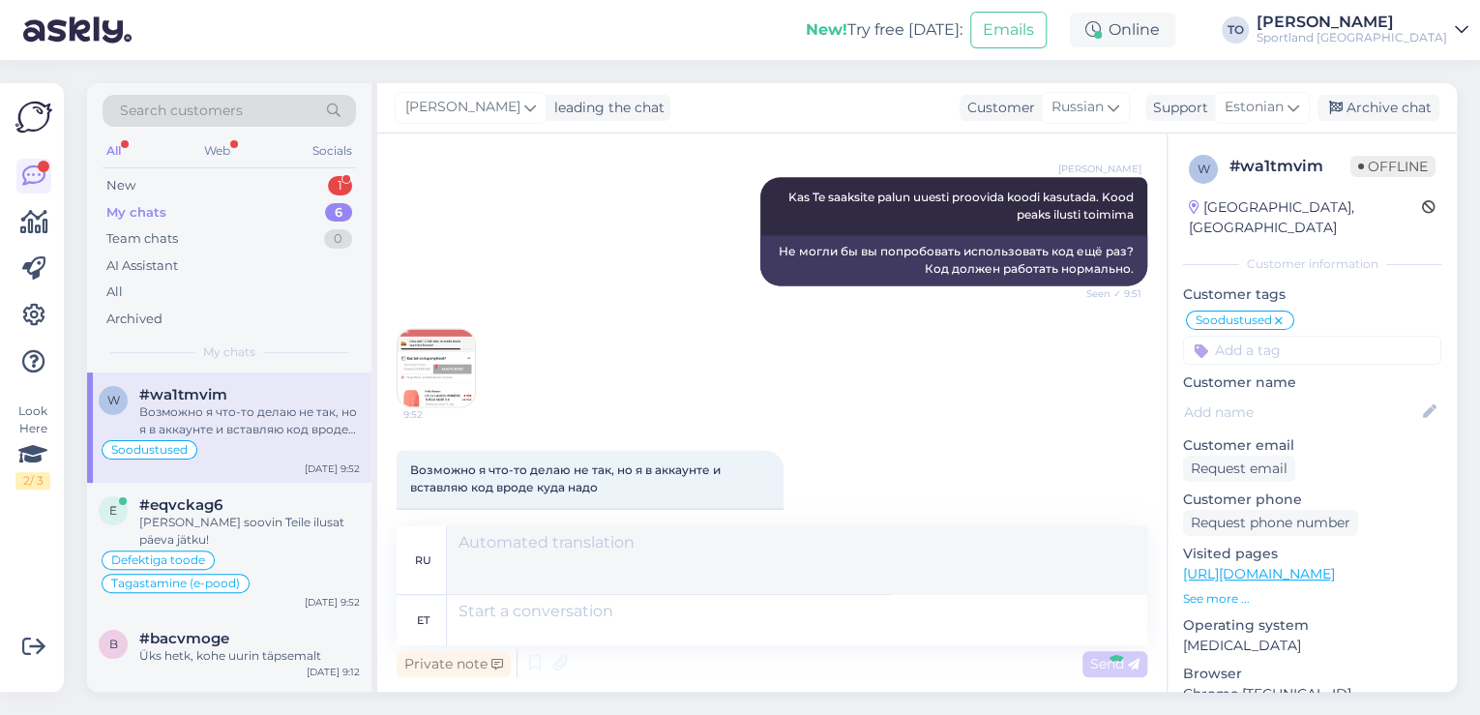
scroll to position [1518, 0]
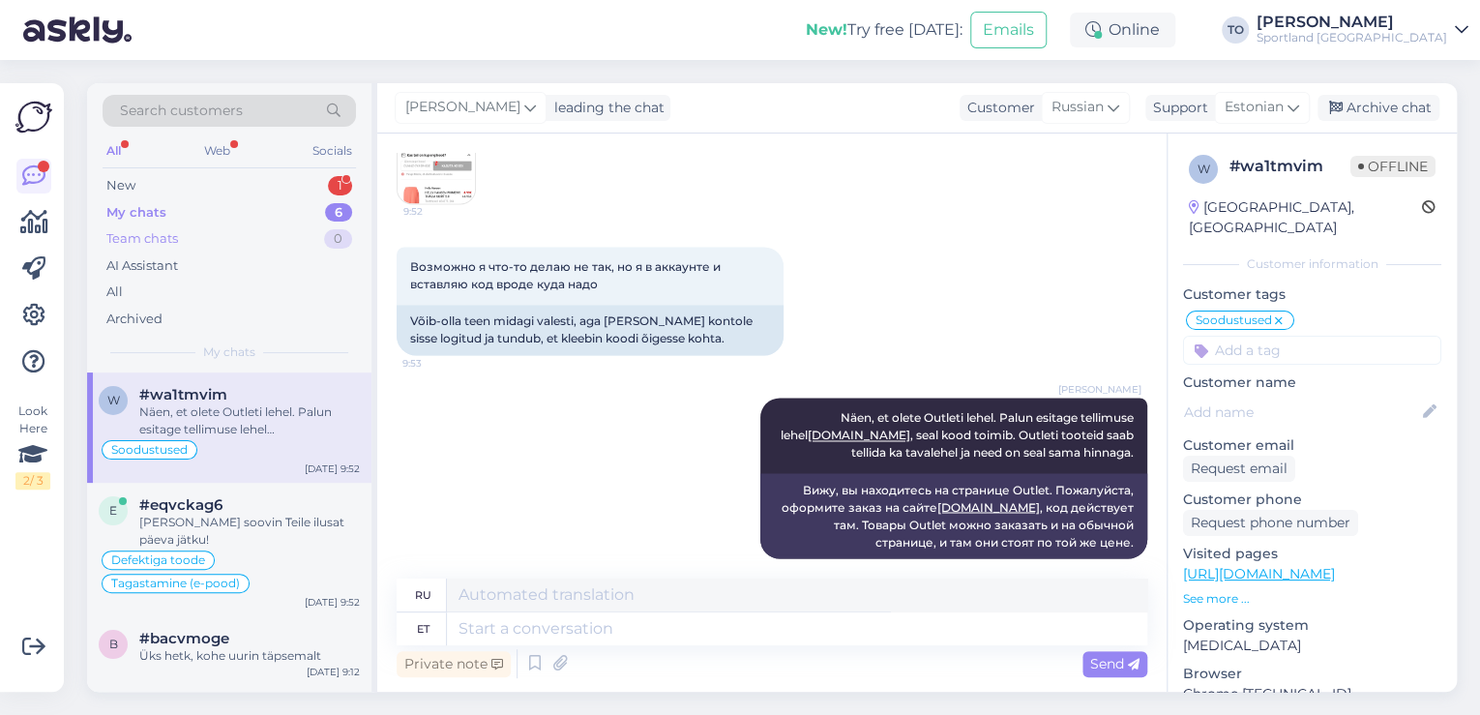
drag, startPoint x: 190, startPoint y: 179, endPoint x: 223, endPoint y: 234, distance: 64.7
click at [190, 179] on div "New 1" at bounding box center [229, 185] width 253 height 27
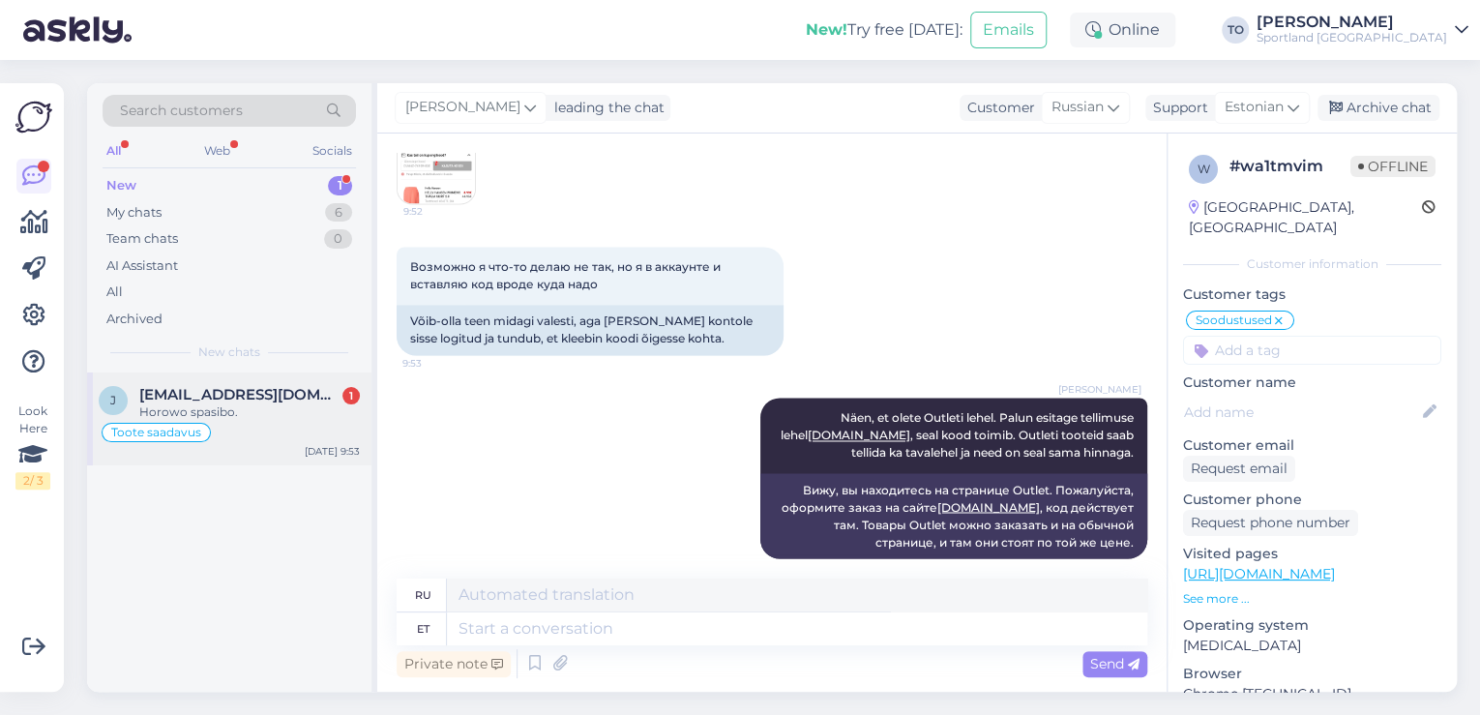
click at [244, 410] on div "Horowo spasibo." at bounding box center [249, 411] width 221 height 17
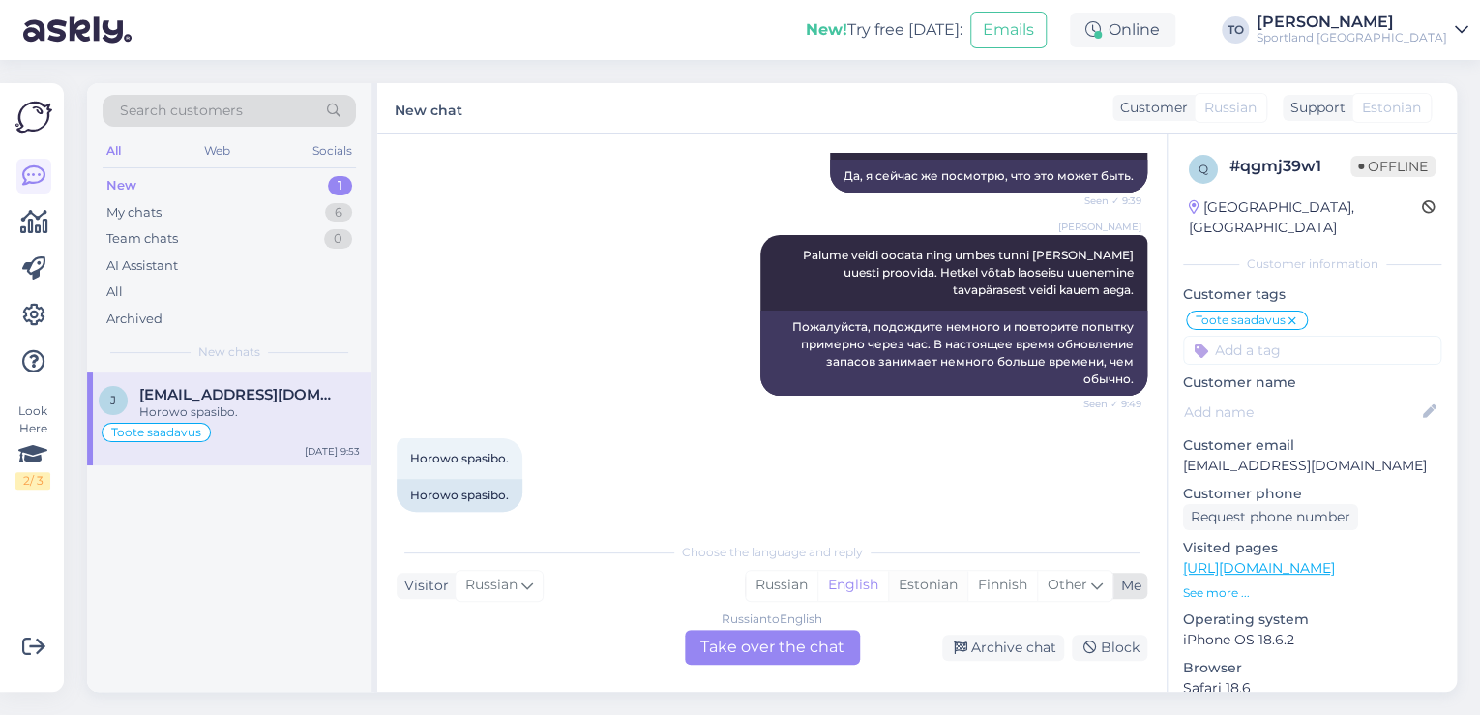
click at [925, 581] on div "Estonian" at bounding box center [927, 585] width 79 height 29
click at [816, 639] on div "Russian to Estonian Take over the chat" at bounding box center [772, 647] width 175 height 35
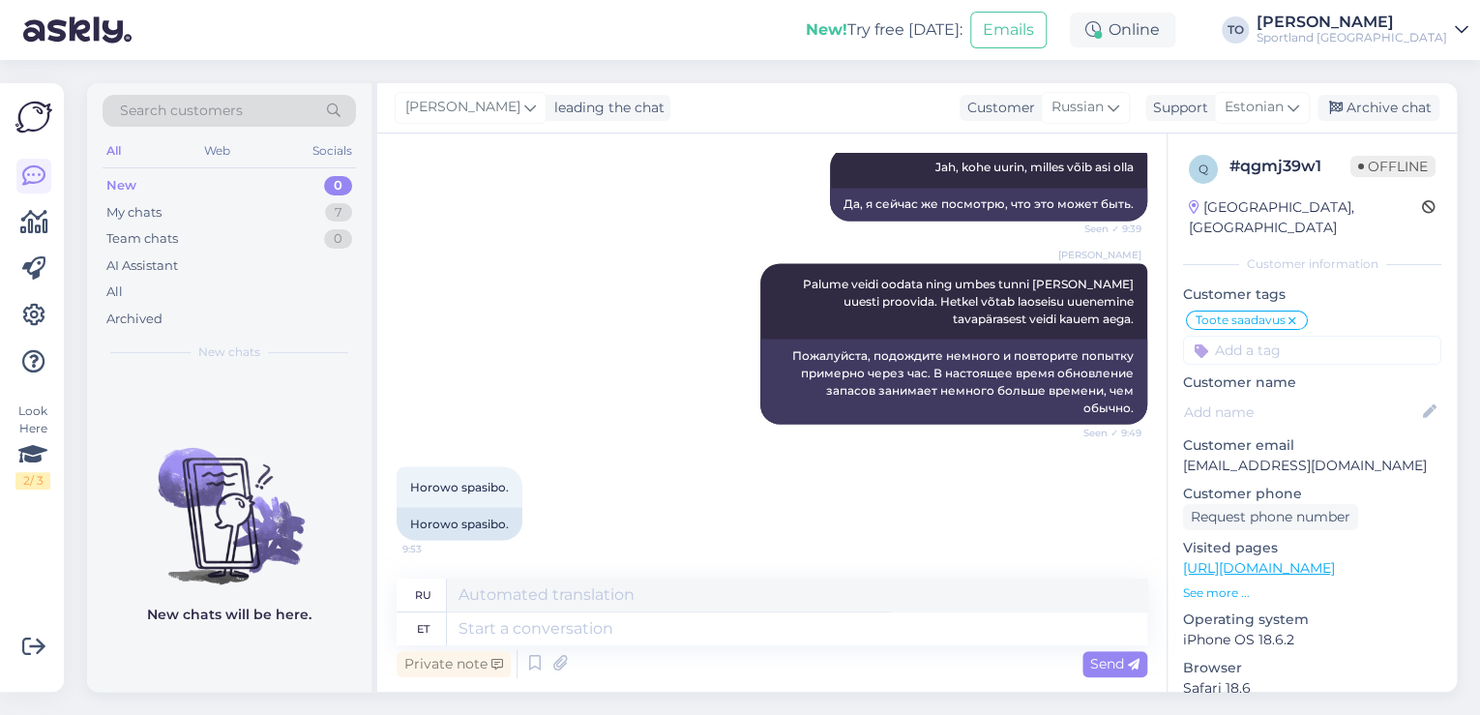
scroll to position [1698, 0]
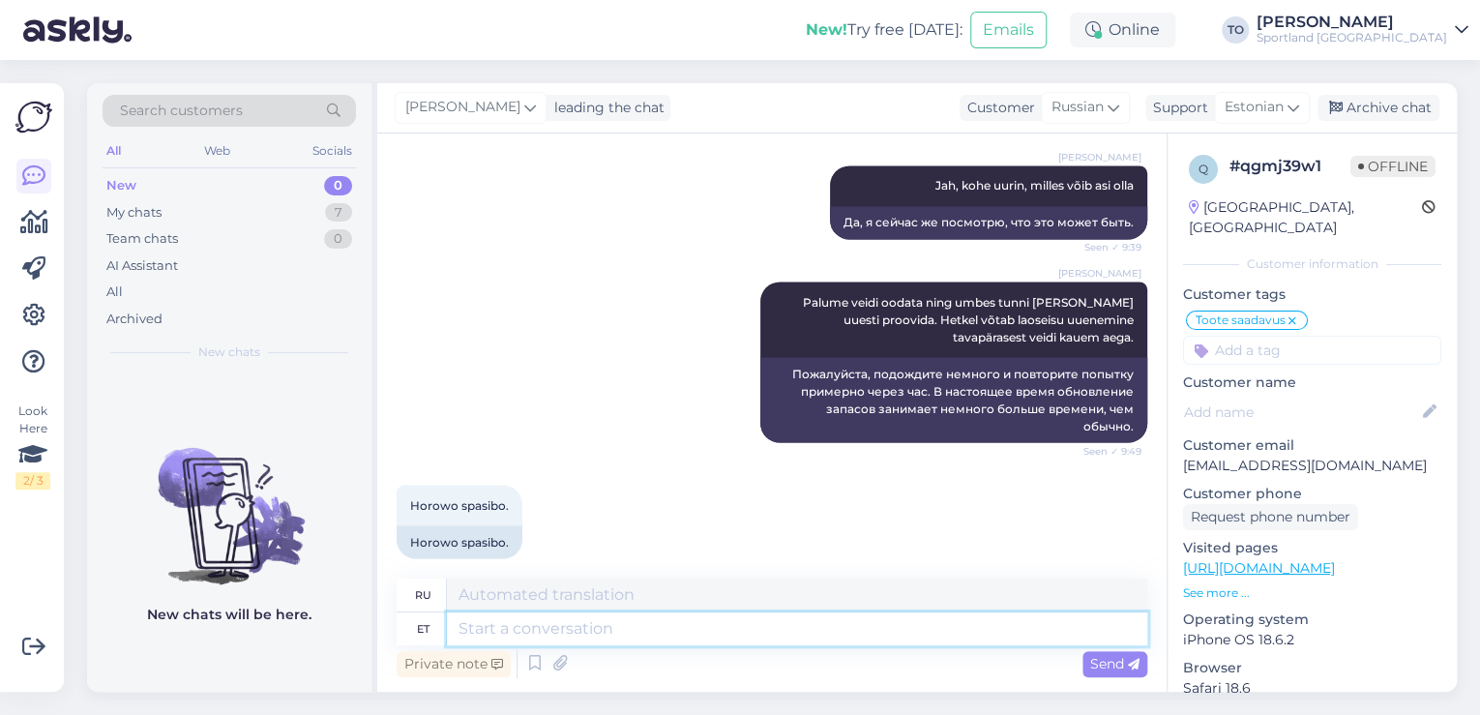
click at [797, 622] on textarea at bounding box center [797, 628] width 700 height 33
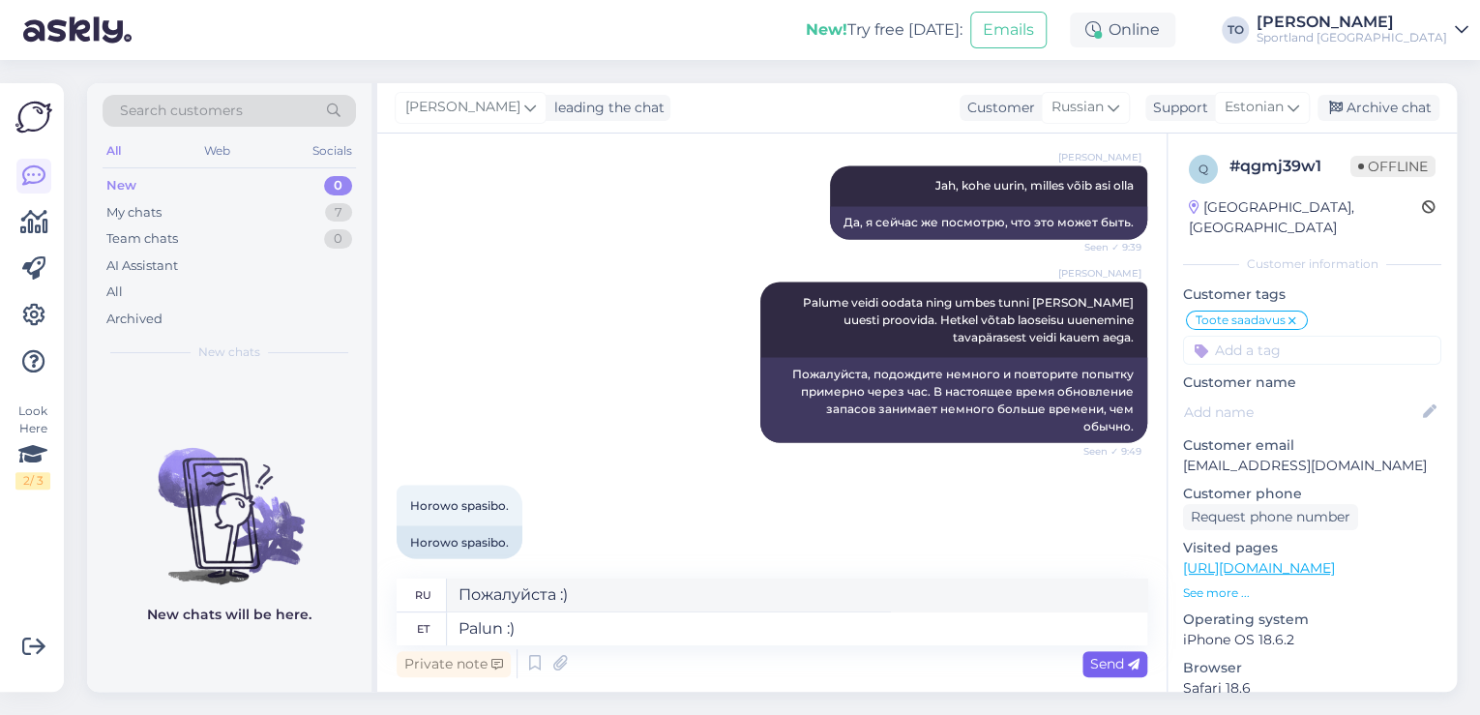
click at [1106, 657] on span "Send" at bounding box center [1114, 663] width 49 height 17
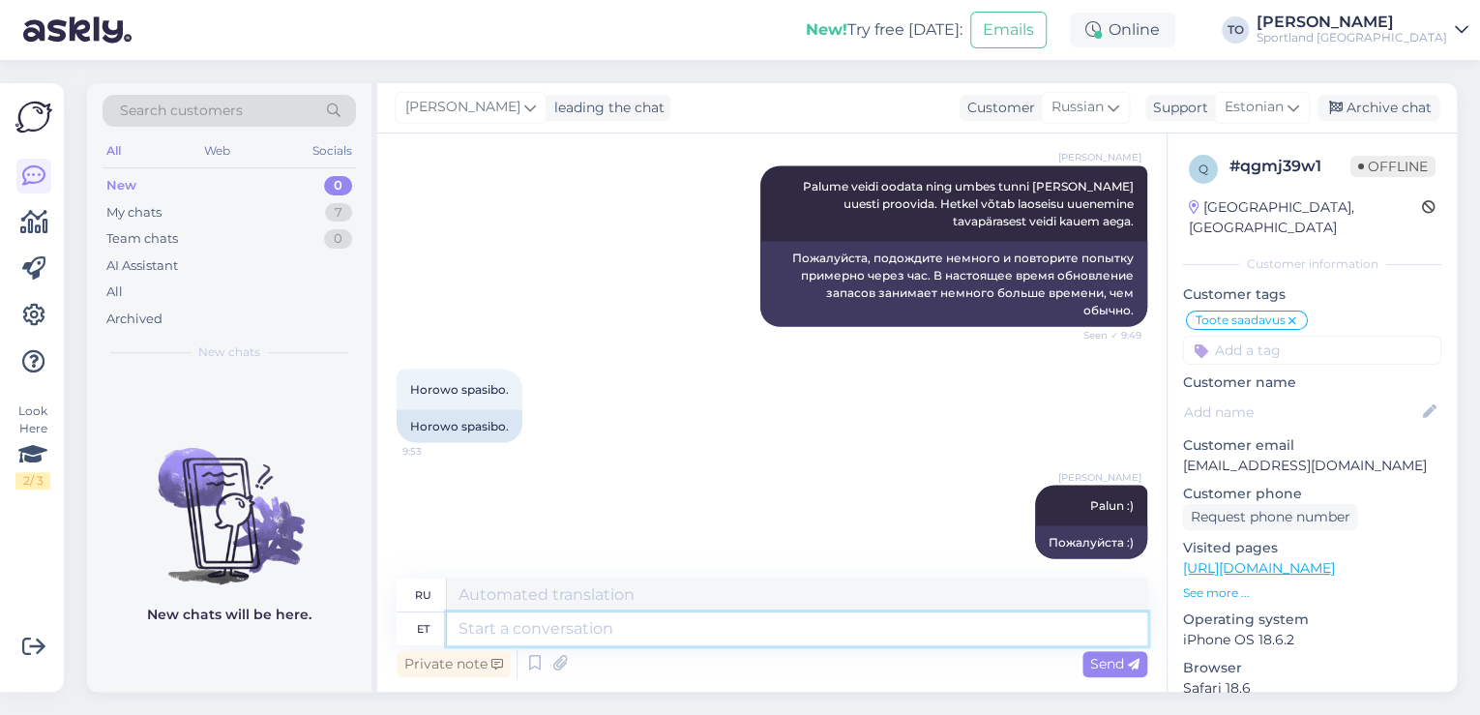
click at [755, 634] on textarea at bounding box center [797, 628] width 700 height 33
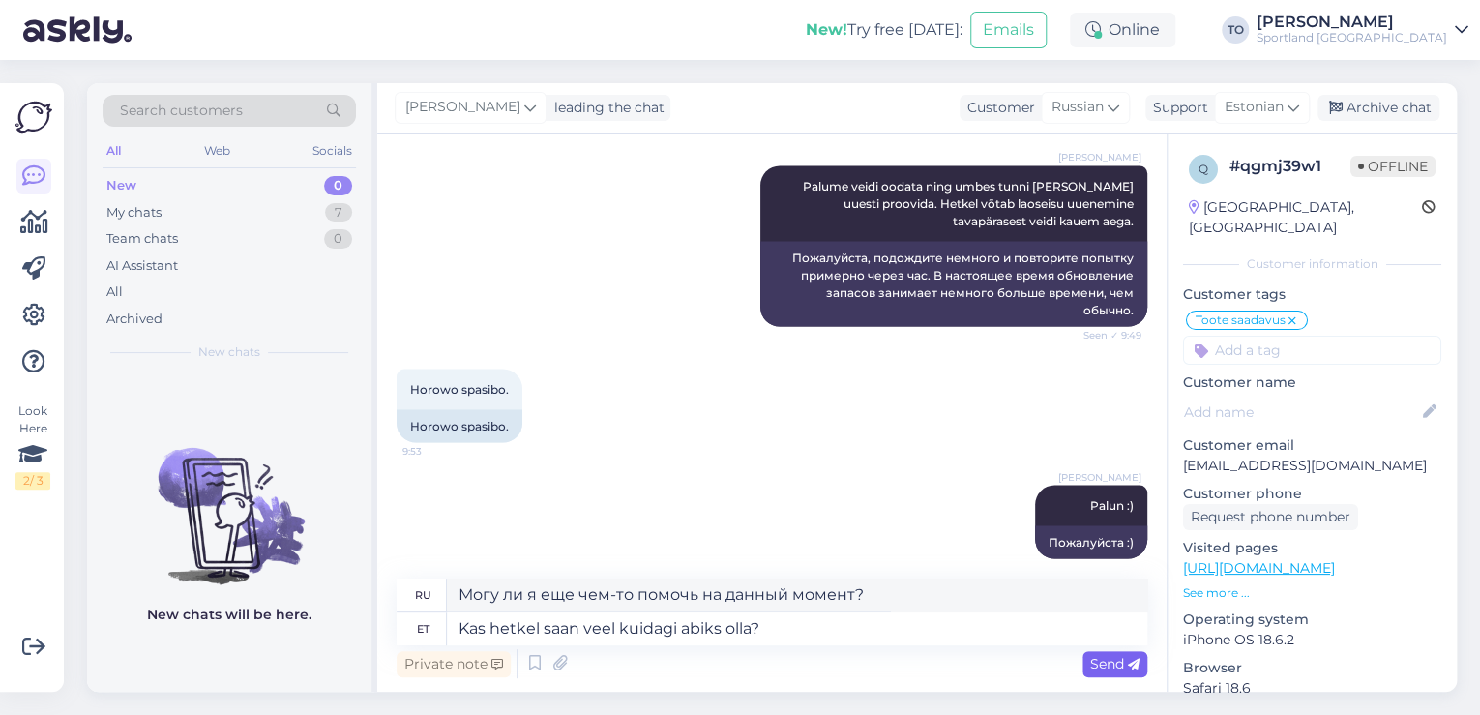
click at [1122, 661] on span "Send" at bounding box center [1114, 663] width 49 height 17
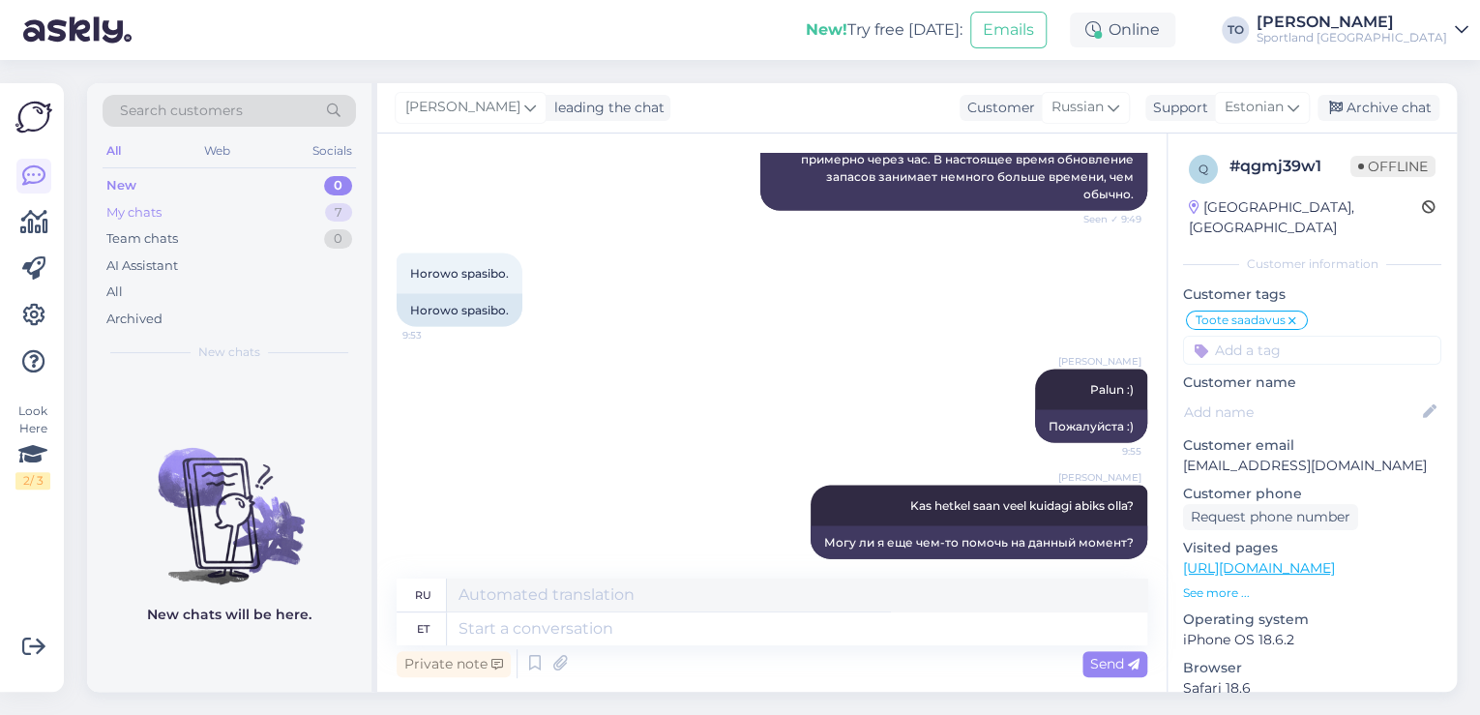
click at [272, 212] on div "My chats 7" at bounding box center [229, 212] width 253 height 27
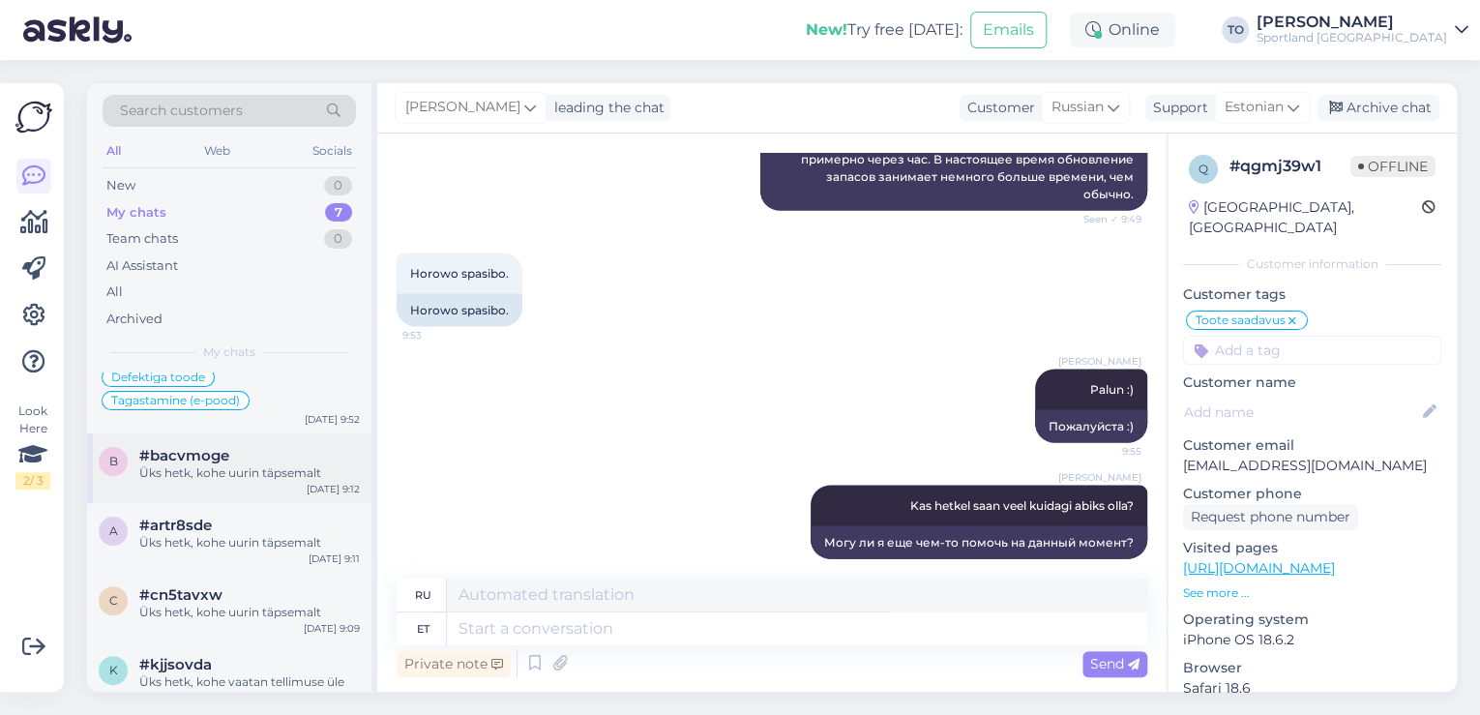
scroll to position [217, 0]
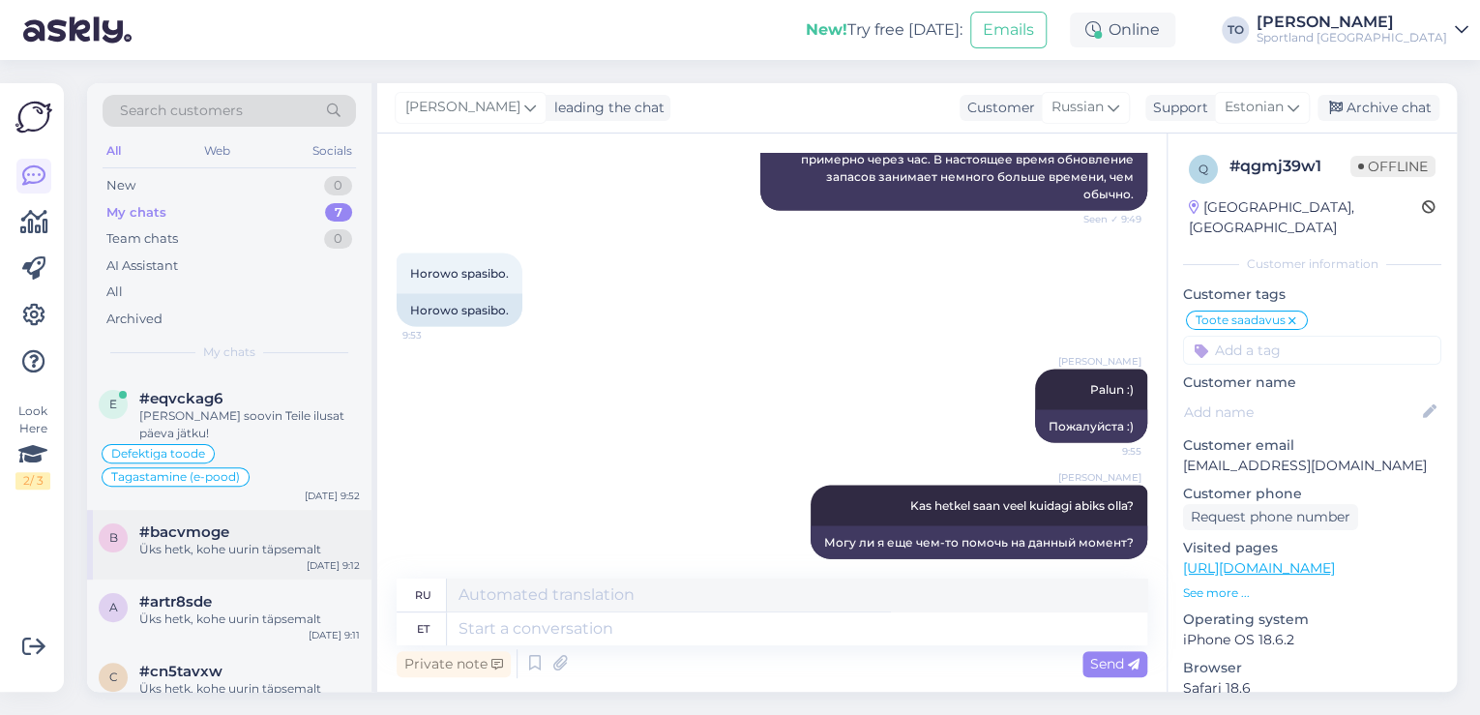
click at [291, 541] on div "Üks hetk, kohe uurin täpsemalt" at bounding box center [249, 549] width 221 height 17
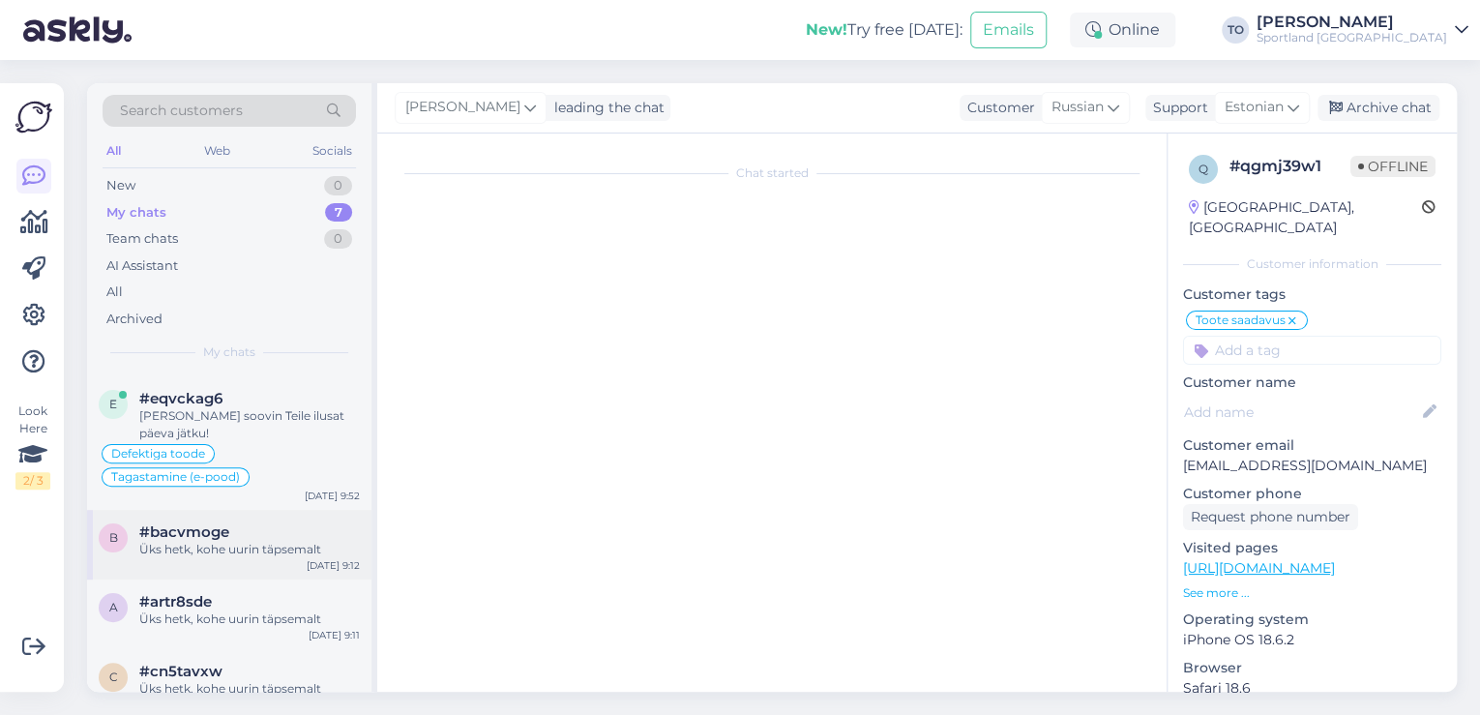
scroll to position [0, 0]
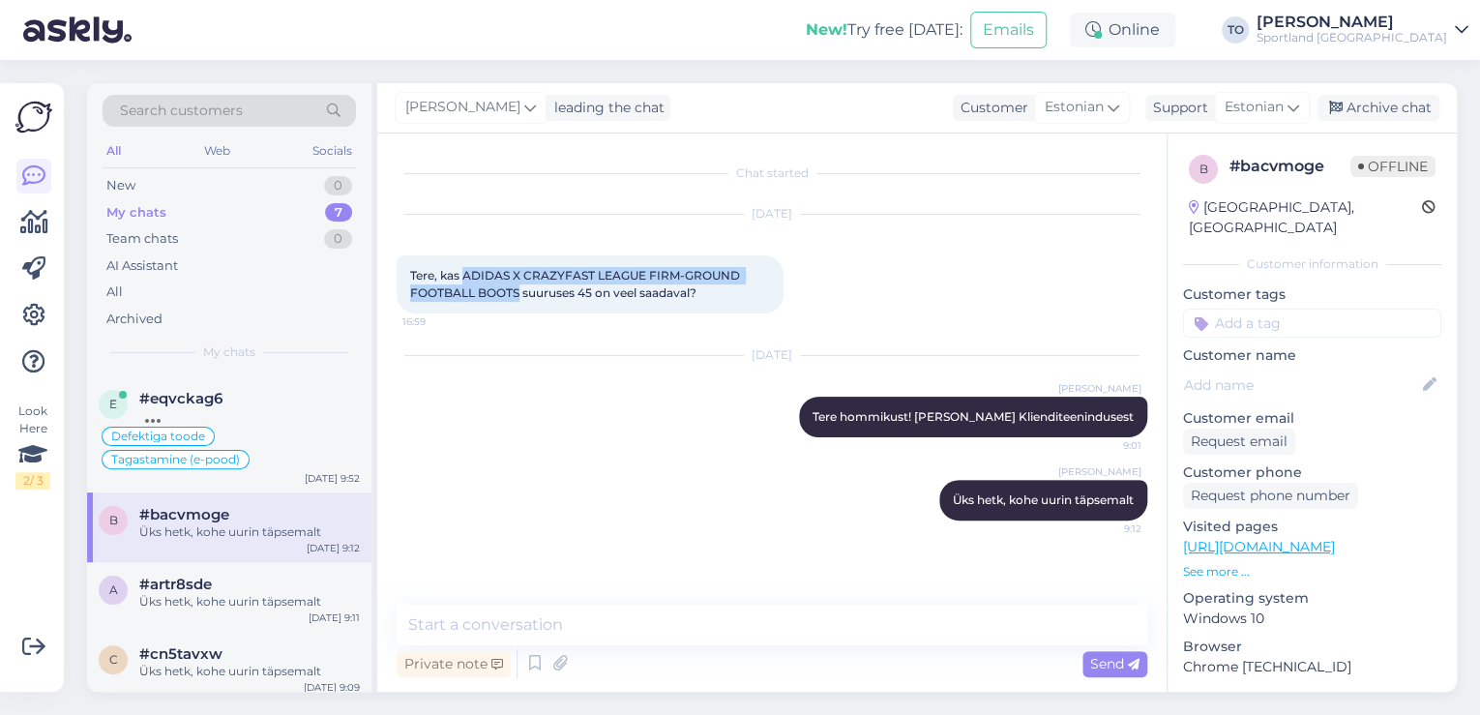
drag, startPoint x: 467, startPoint y: 272, endPoint x: 519, endPoint y: 290, distance: 55.4
click at [519, 290] on span "Tere, kas ADIDAS X CRAZYFAST LEAGUE FIRM-GROUND FOOTBALL BOOTS suuruses 45 on v…" at bounding box center [576, 284] width 333 height 32
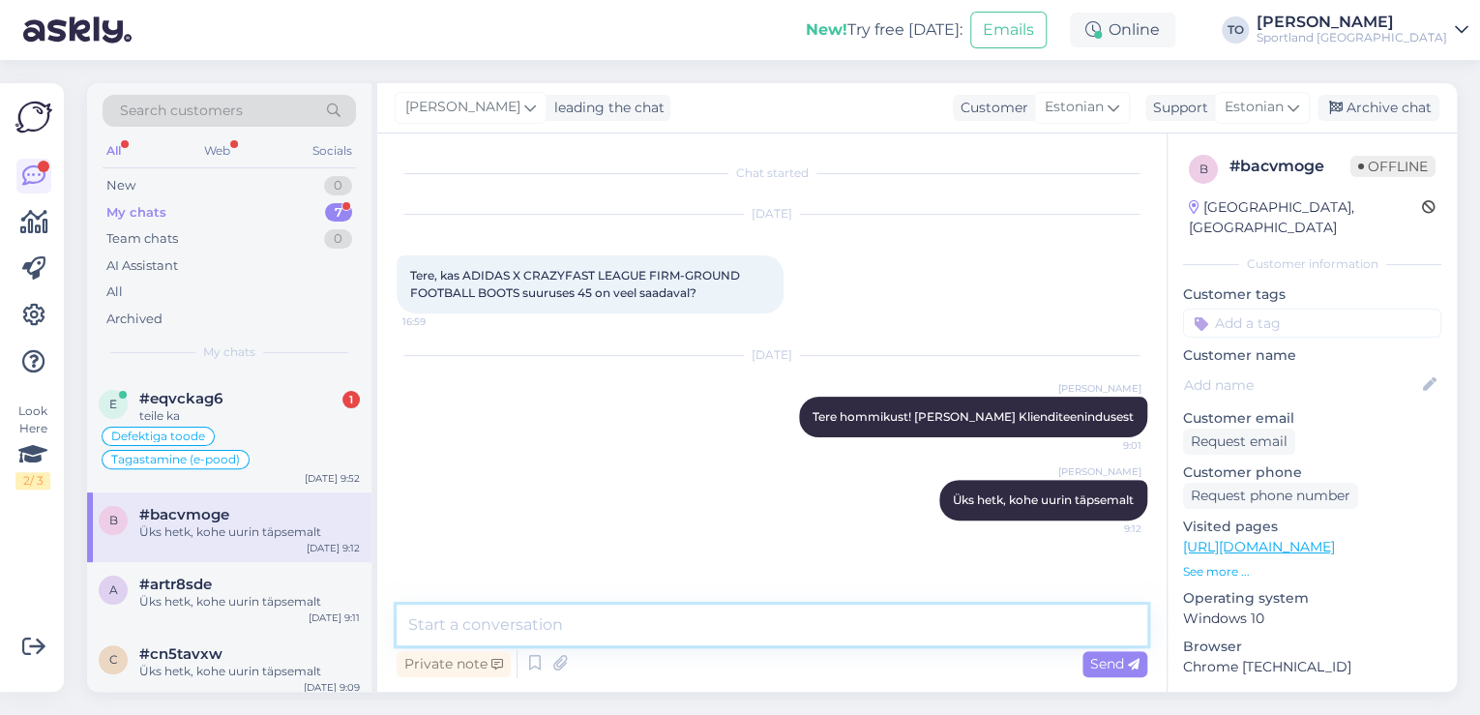
click at [606, 641] on textarea at bounding box center [772, 625] width 751 height 41
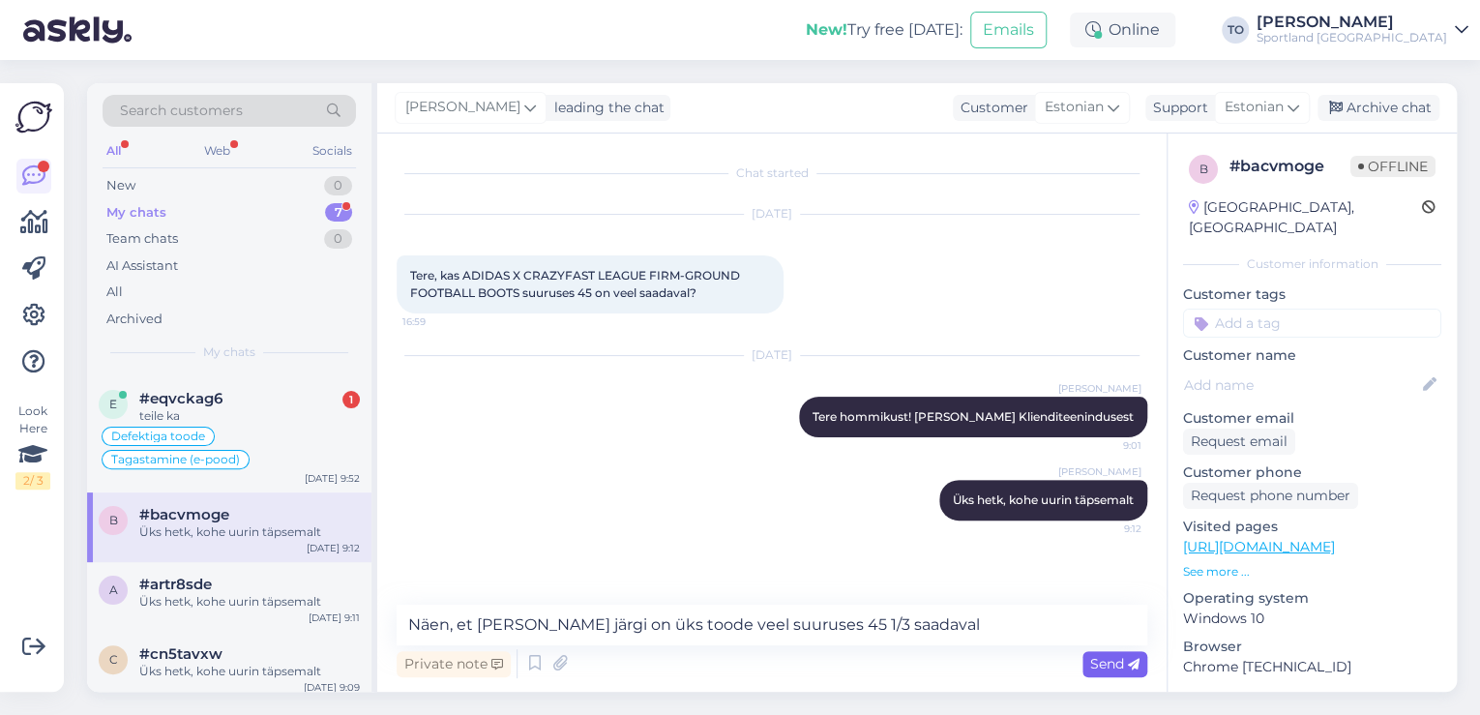
click at [1107, 669] on span "Send" at bounding box center [1114, 663] width 49 height 17
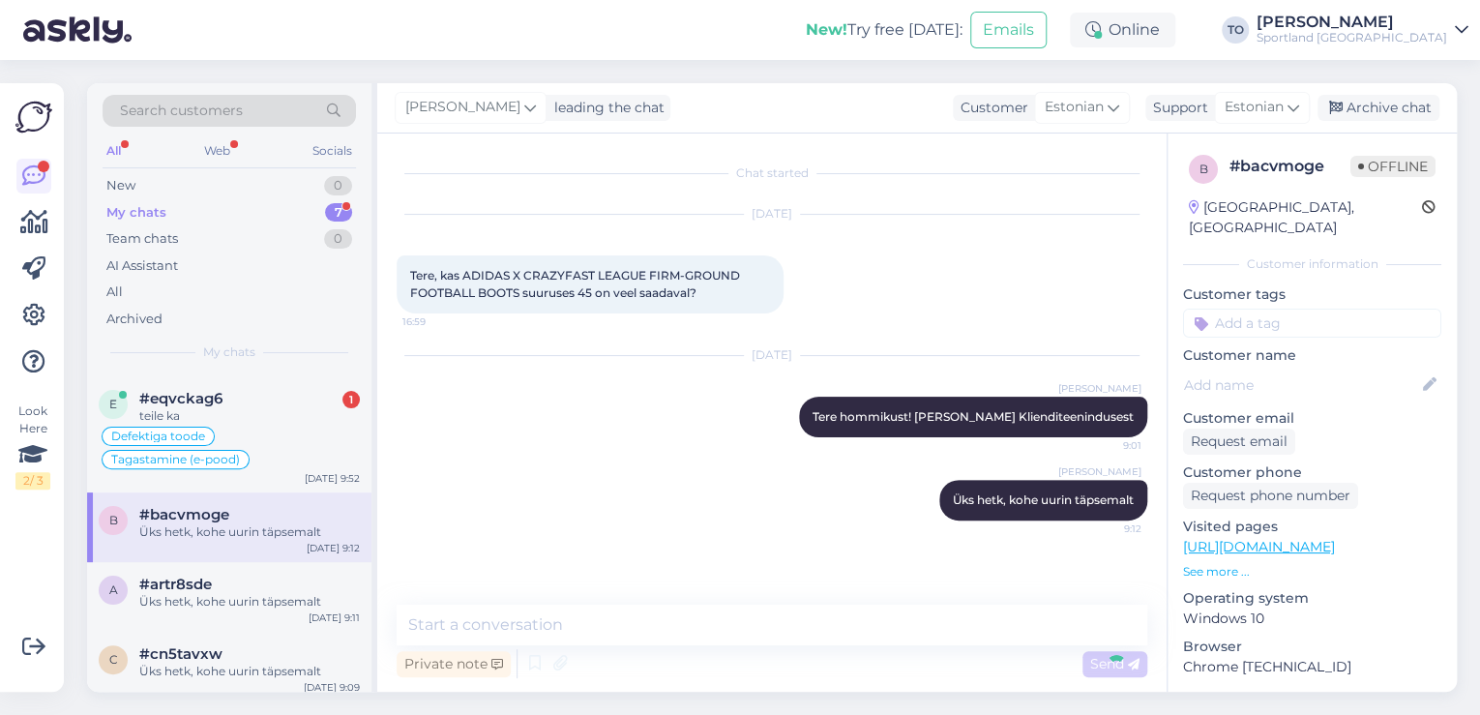
scroll to position [54, 0]
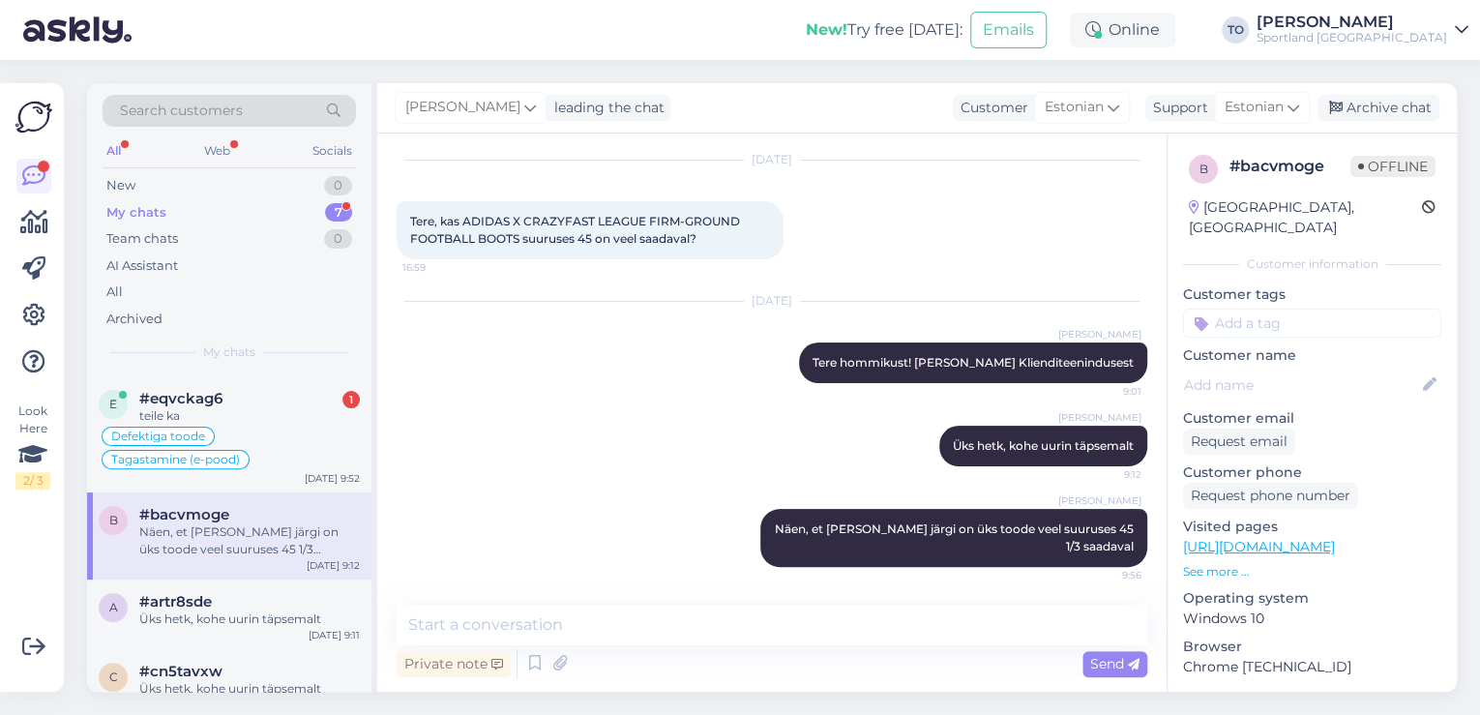
click at [1355, 309] on input at bounding box center [1312, 323] width 258 height 29
click at [1326, 392] on span "Toote saadavus" at bounding box center [1312, 398] width 90 height 12
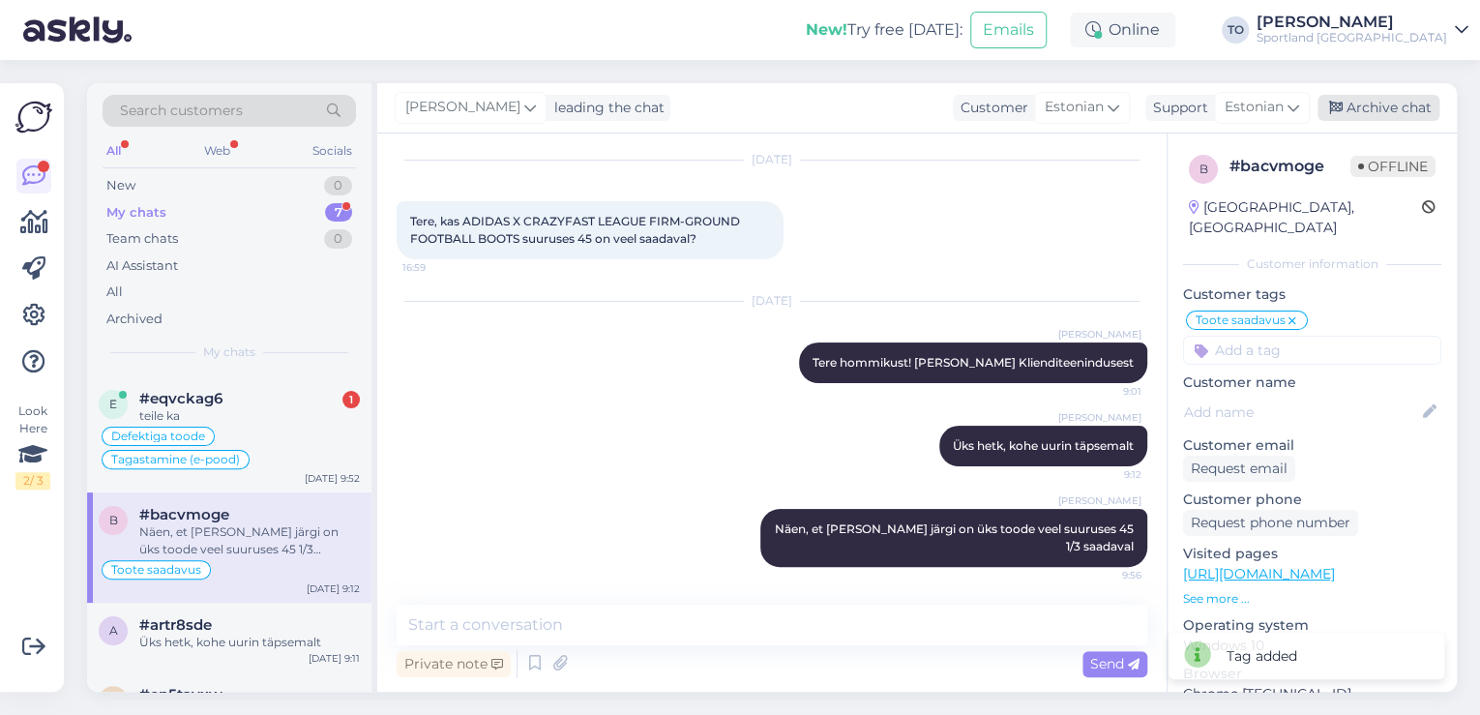
click at [1374, 103] on div "Archive chat" at bounding box center [1379, 108] width 122 height 26
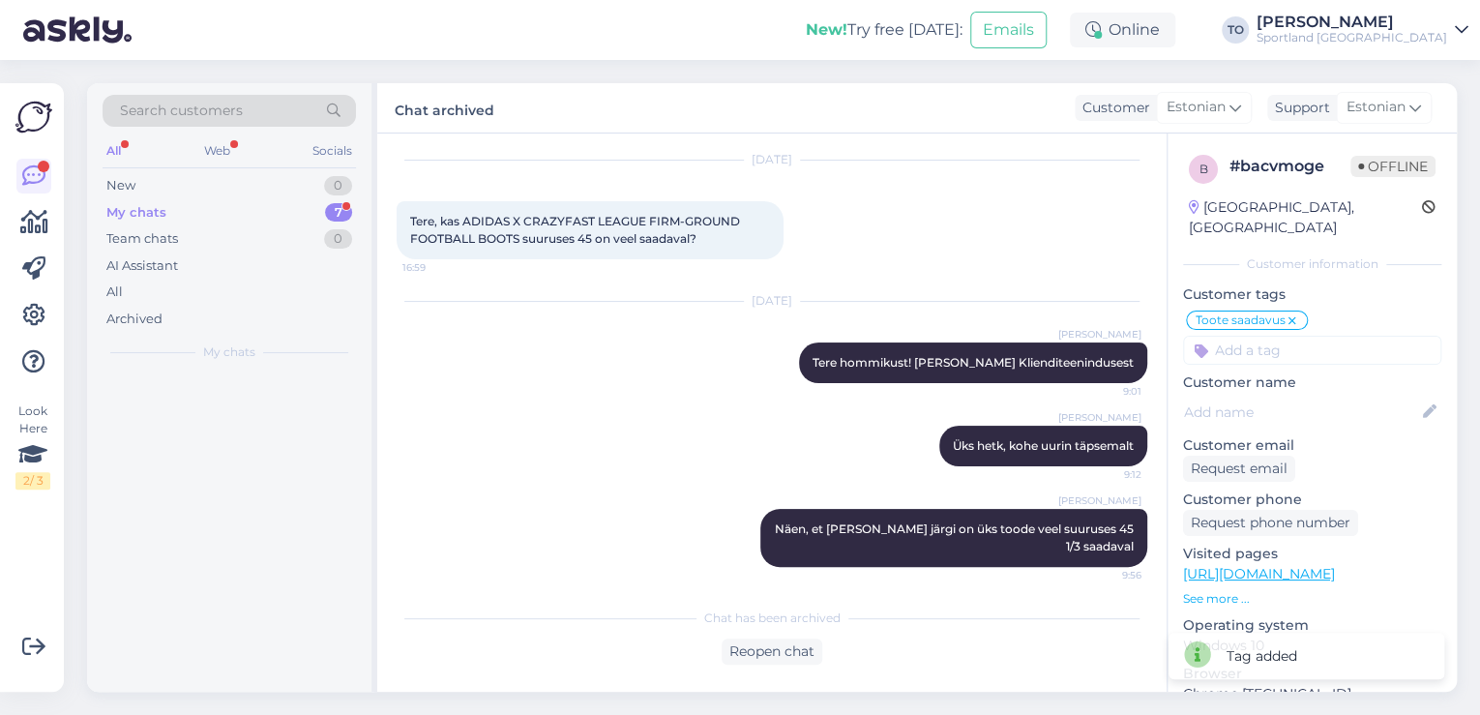
scroll to position [0, 0]
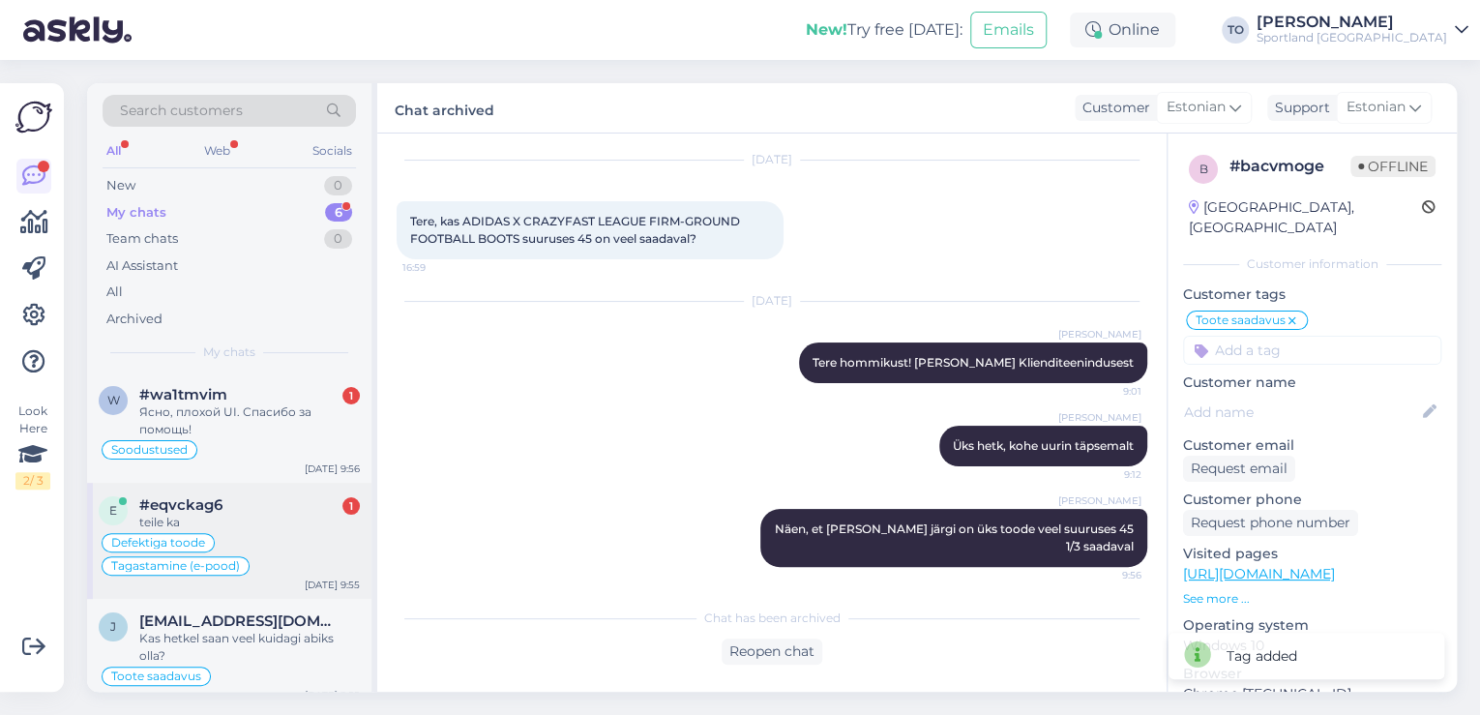
click at [296, 505] on div "#eqvckag6 1" at bounding box center [249, 504] width 221 height 17
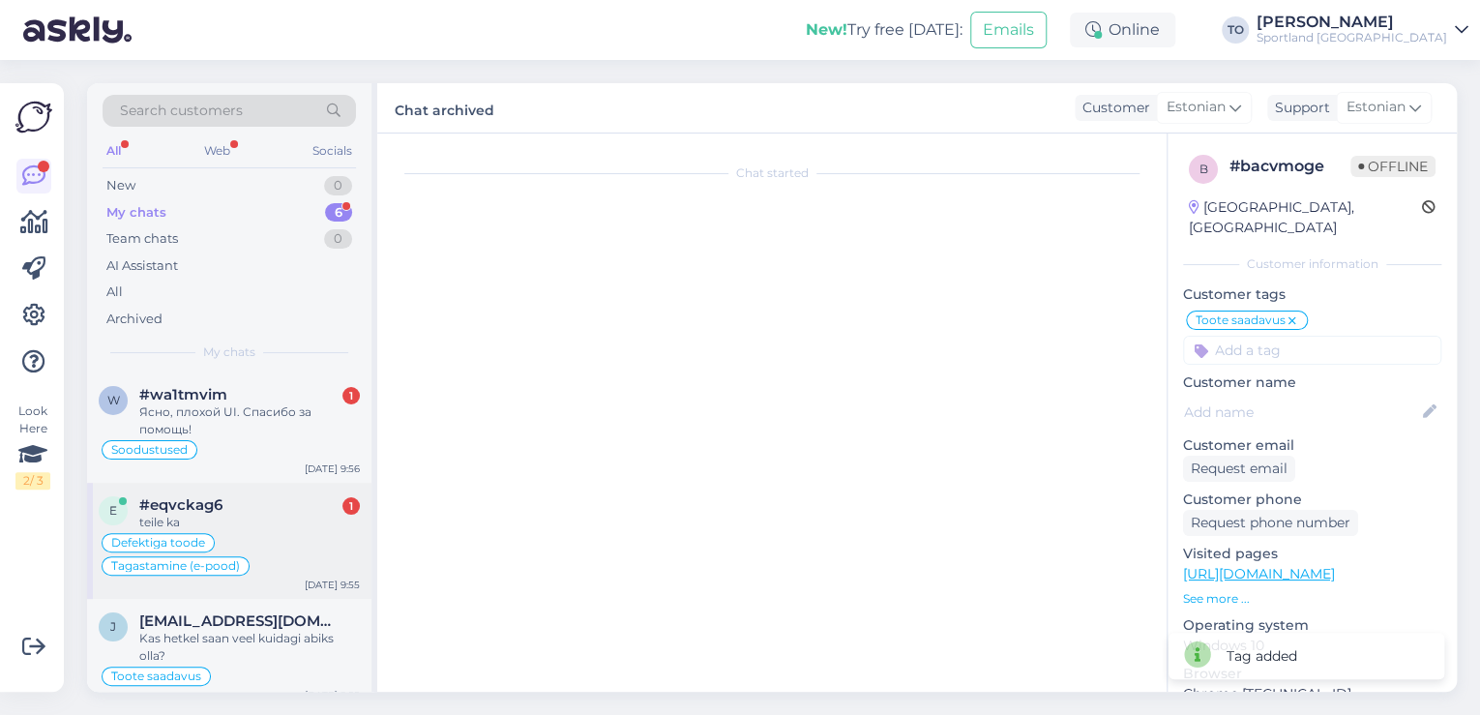
scroll to position [2031, 0]
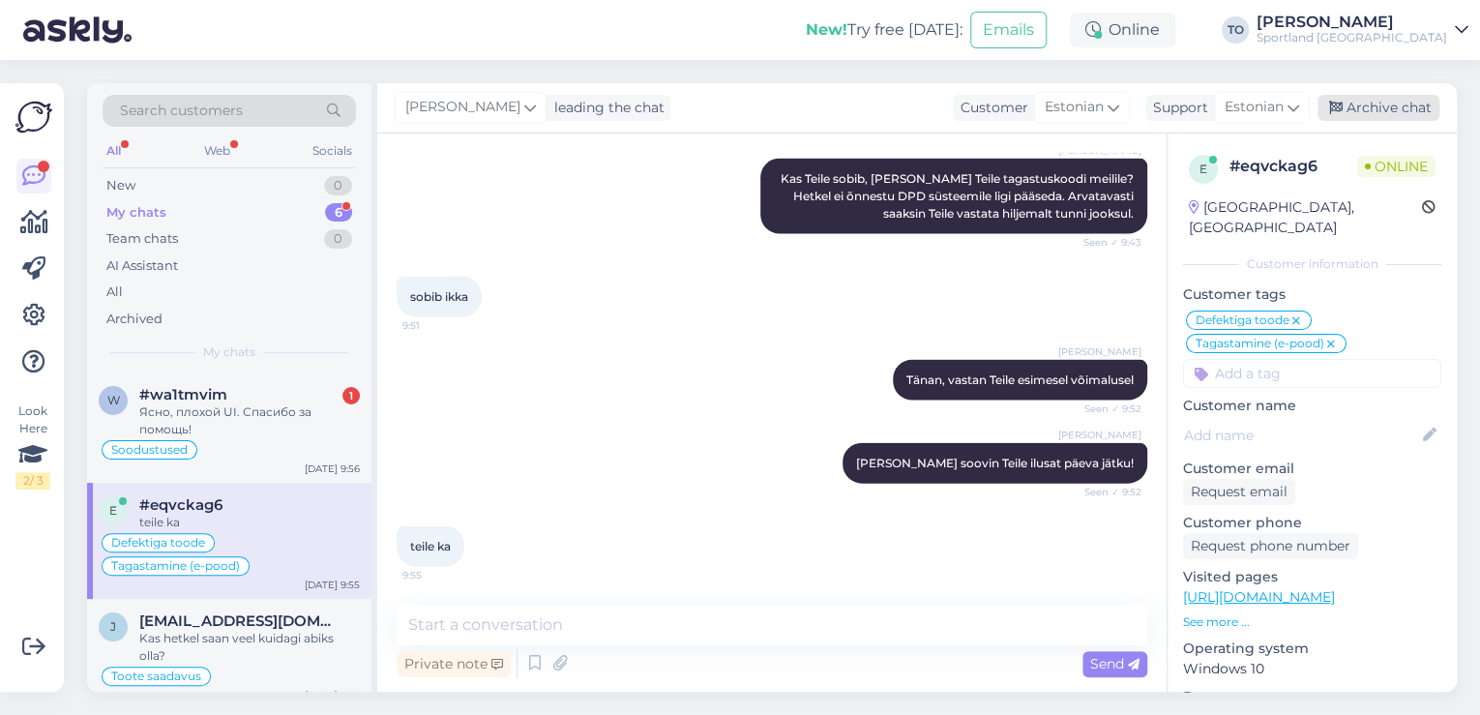
click at [1358, 104] on div "Archive chat" at bounding box center [1379, 108] width 122 height 26
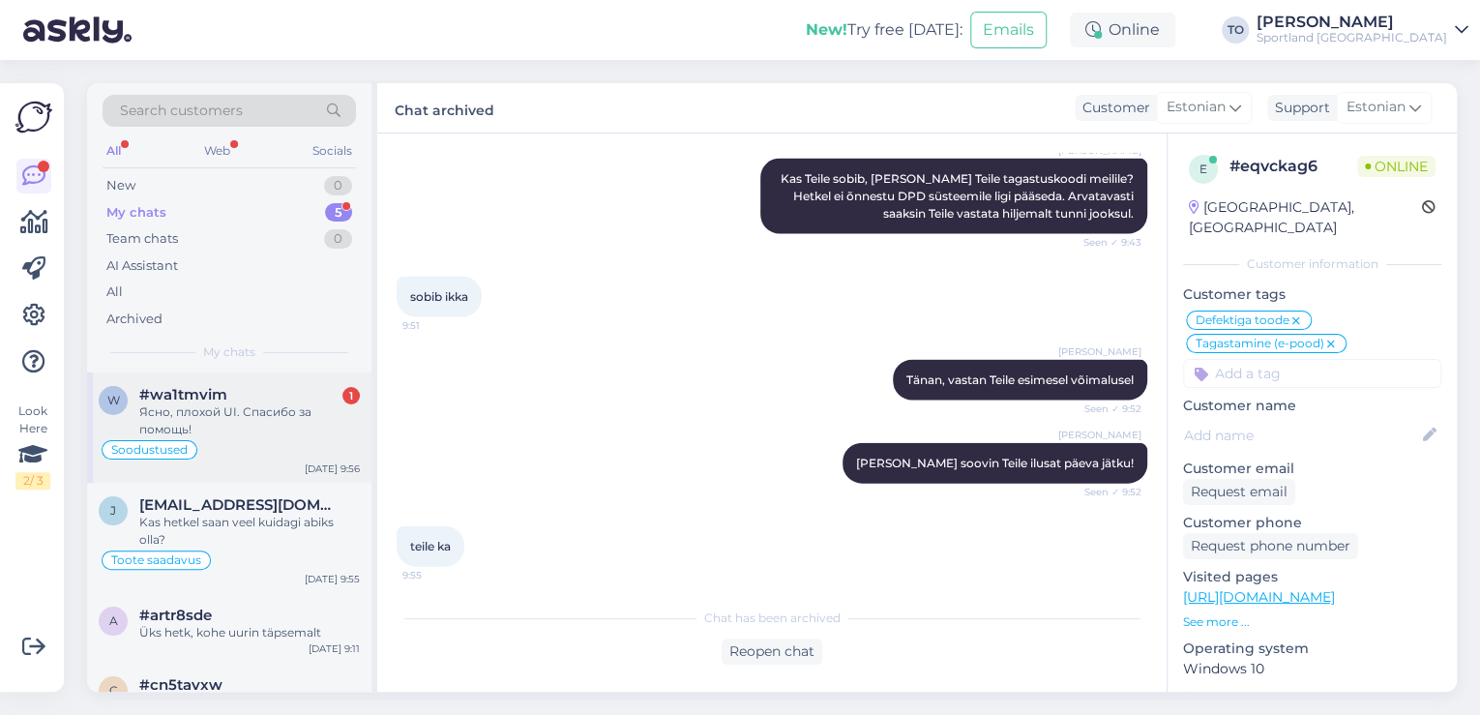
click at [325, 399] on div "#wa1tmvim 1" at bounding box center [249, 394] width 221 height 17
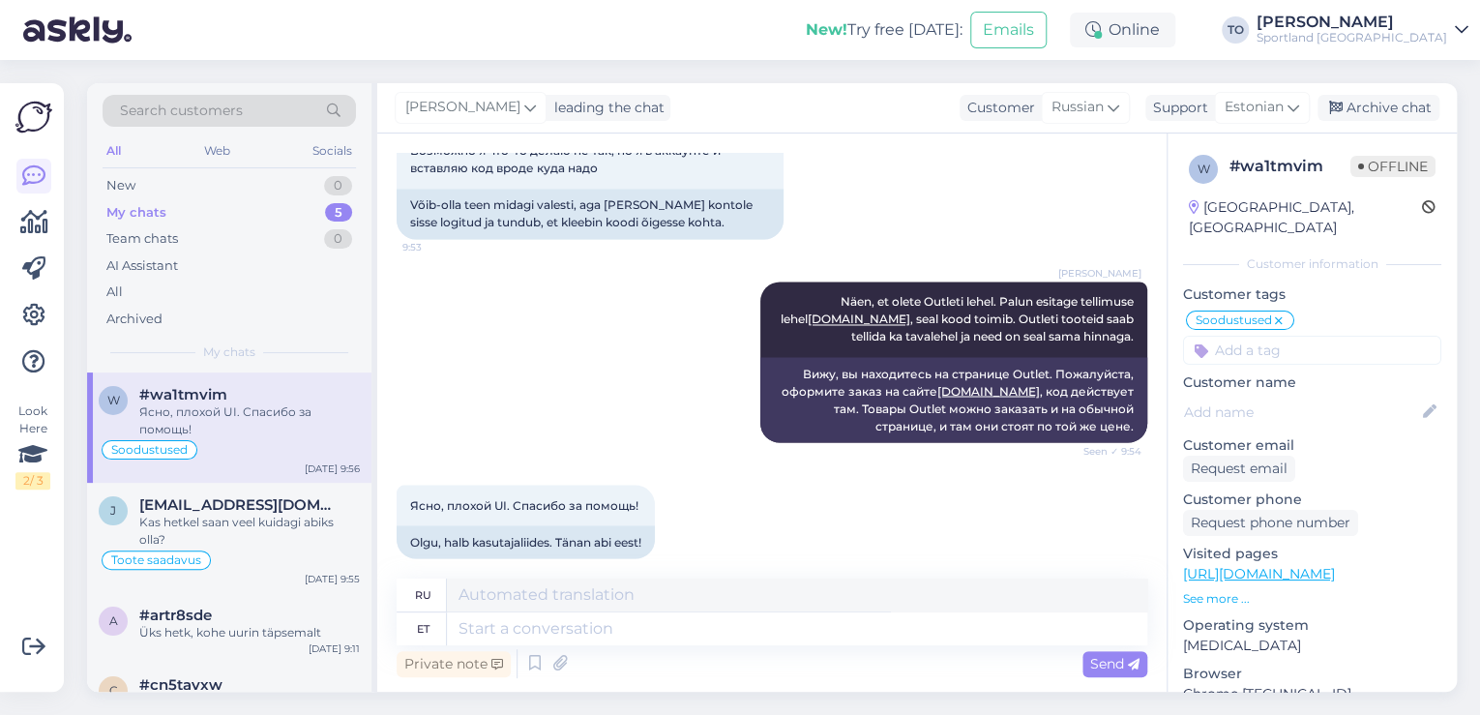
scroll to position [1633, 0]
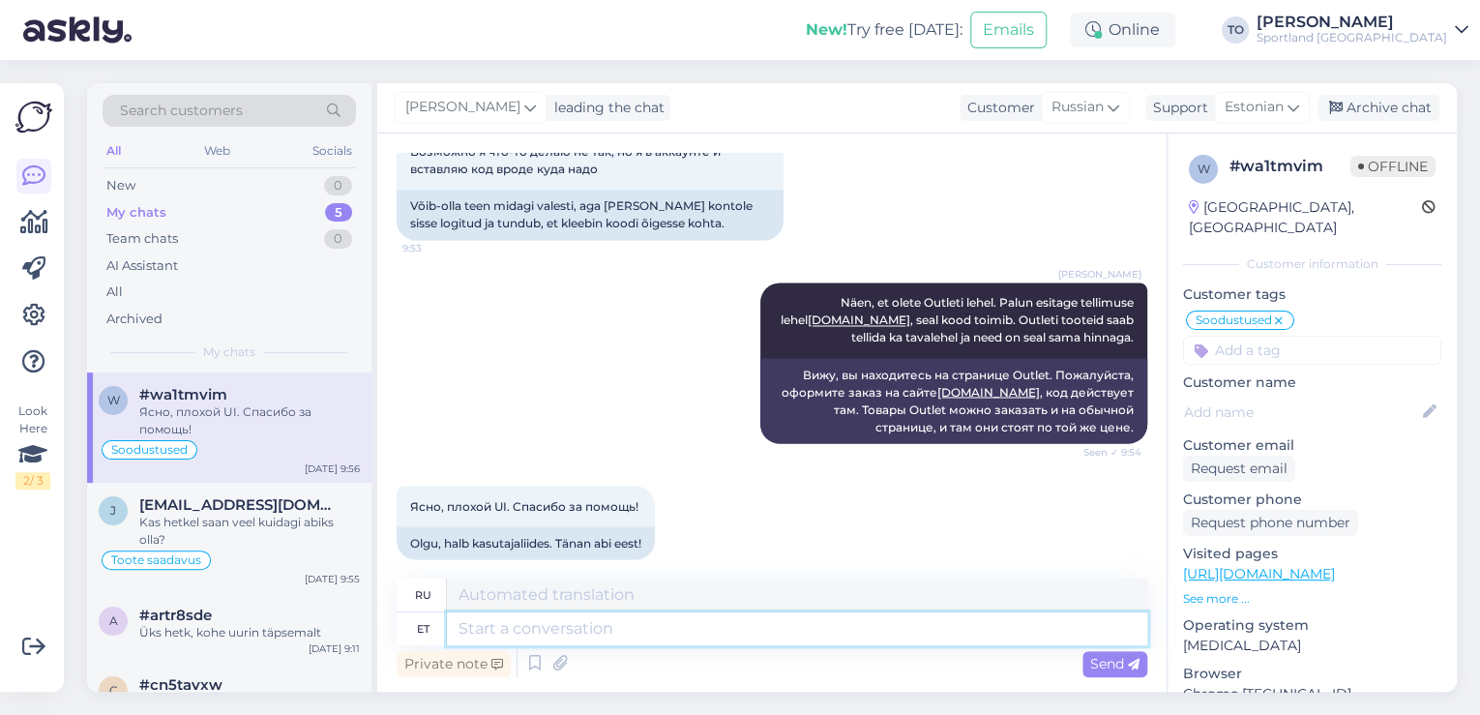
click at [755, 631] on textarea at bounding box center [797, 628] width 700 height 33
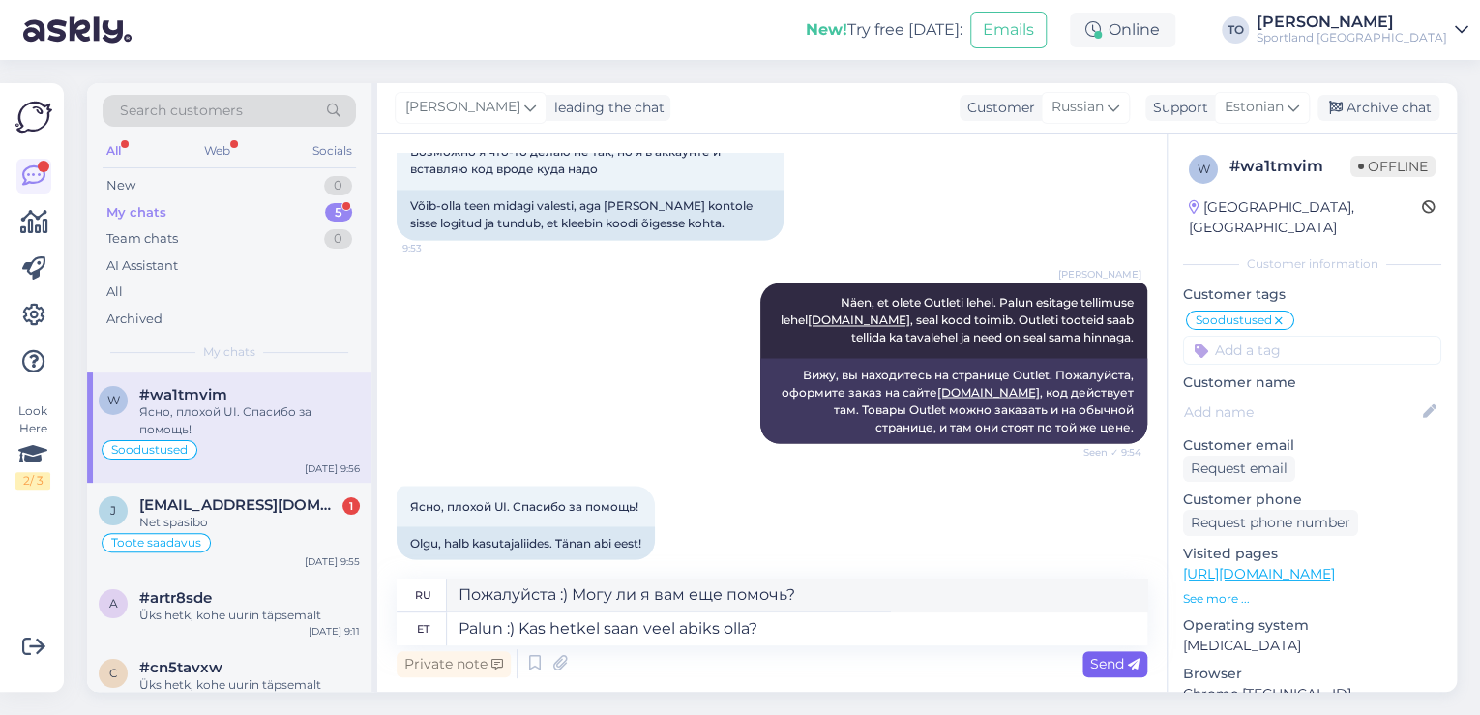
click at [1103, 669] on span "Send" at bounding box center [1114, 663] width 49 height 17
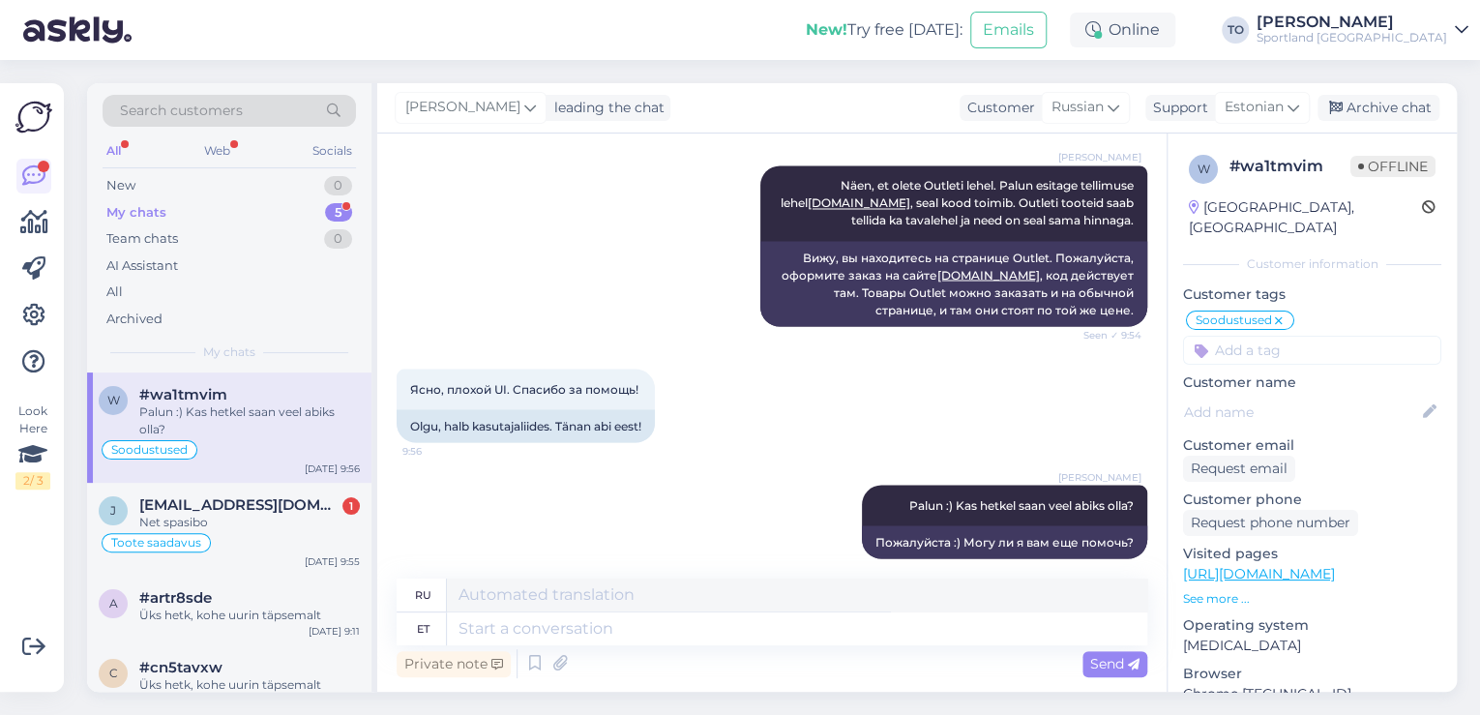
click at [1275, 336] on input at bounding box center [1312, 350] width 258 height 29
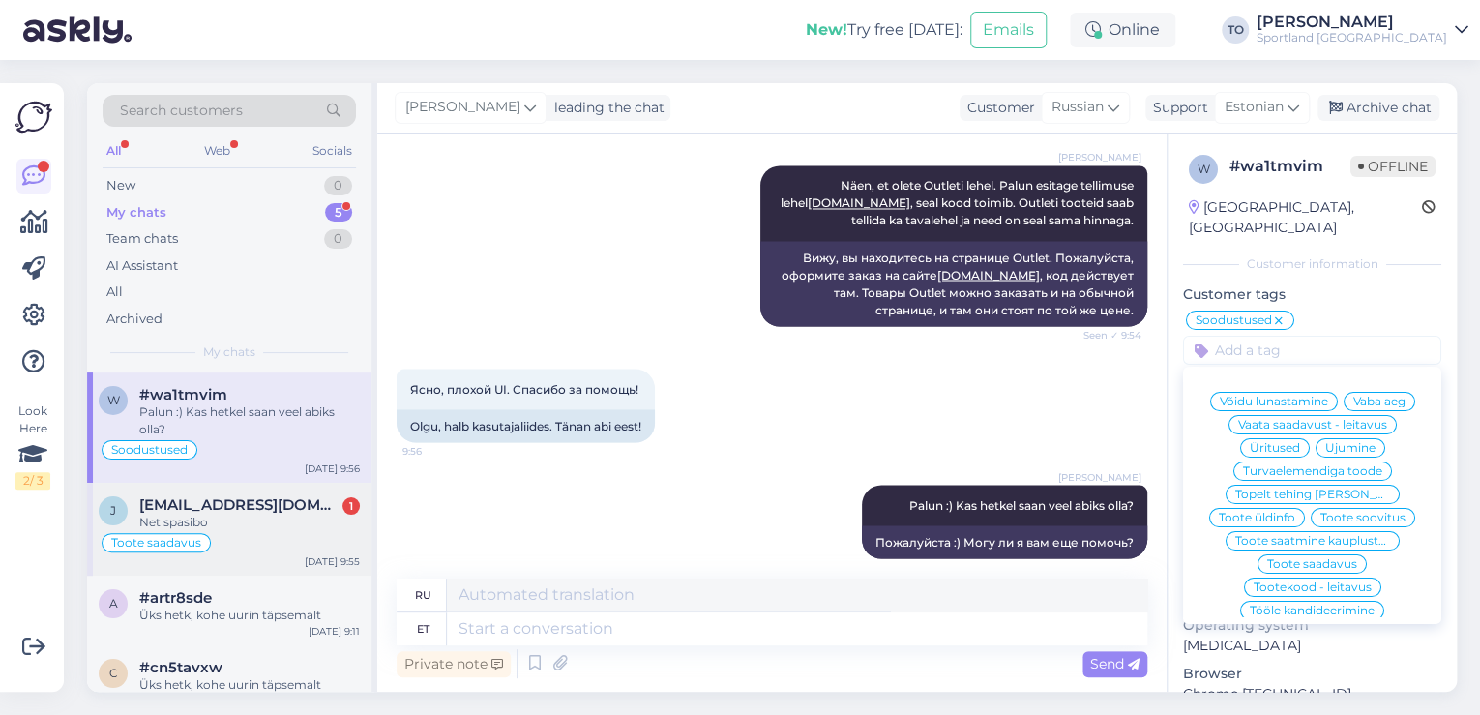
click at [228, 538] on div "Toote saadavus" at bounding box center [229, 542] width 261 height 23
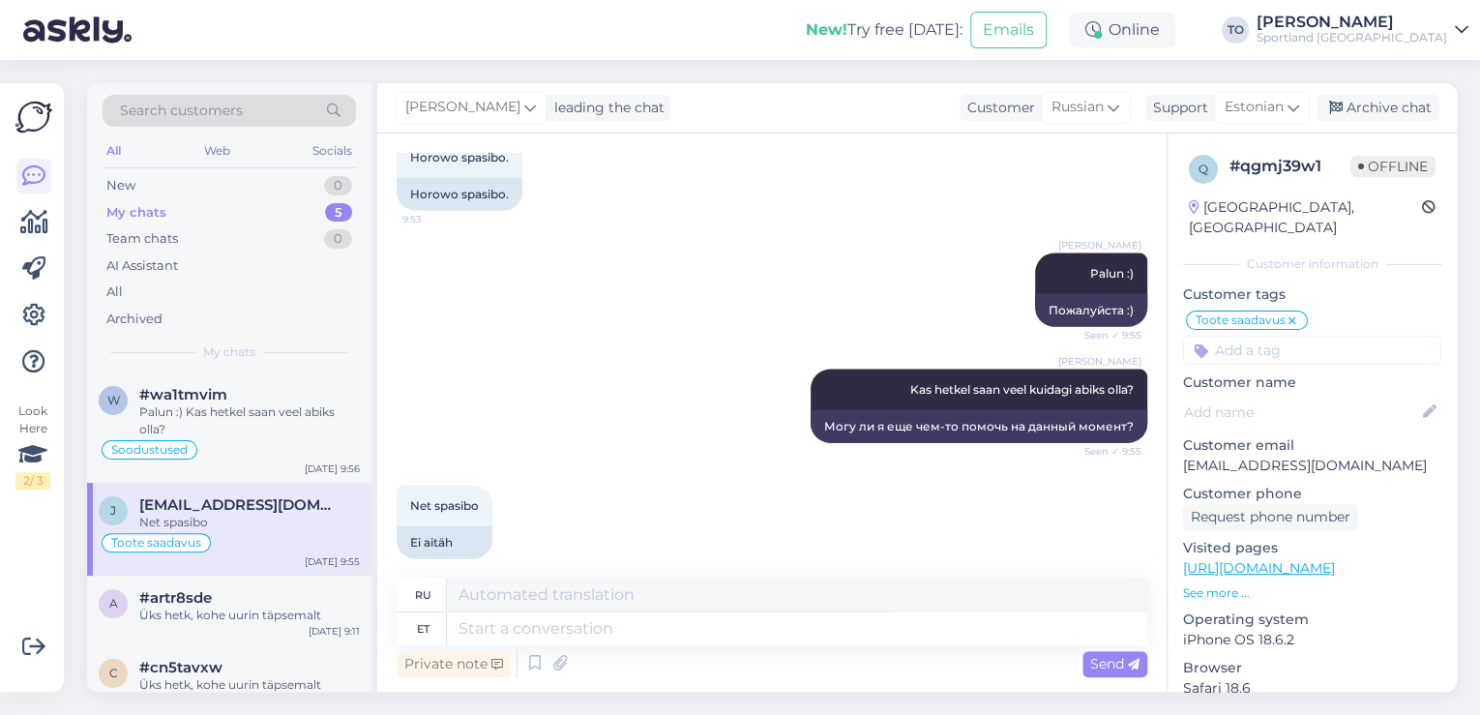
scroll to position [2046, 0]
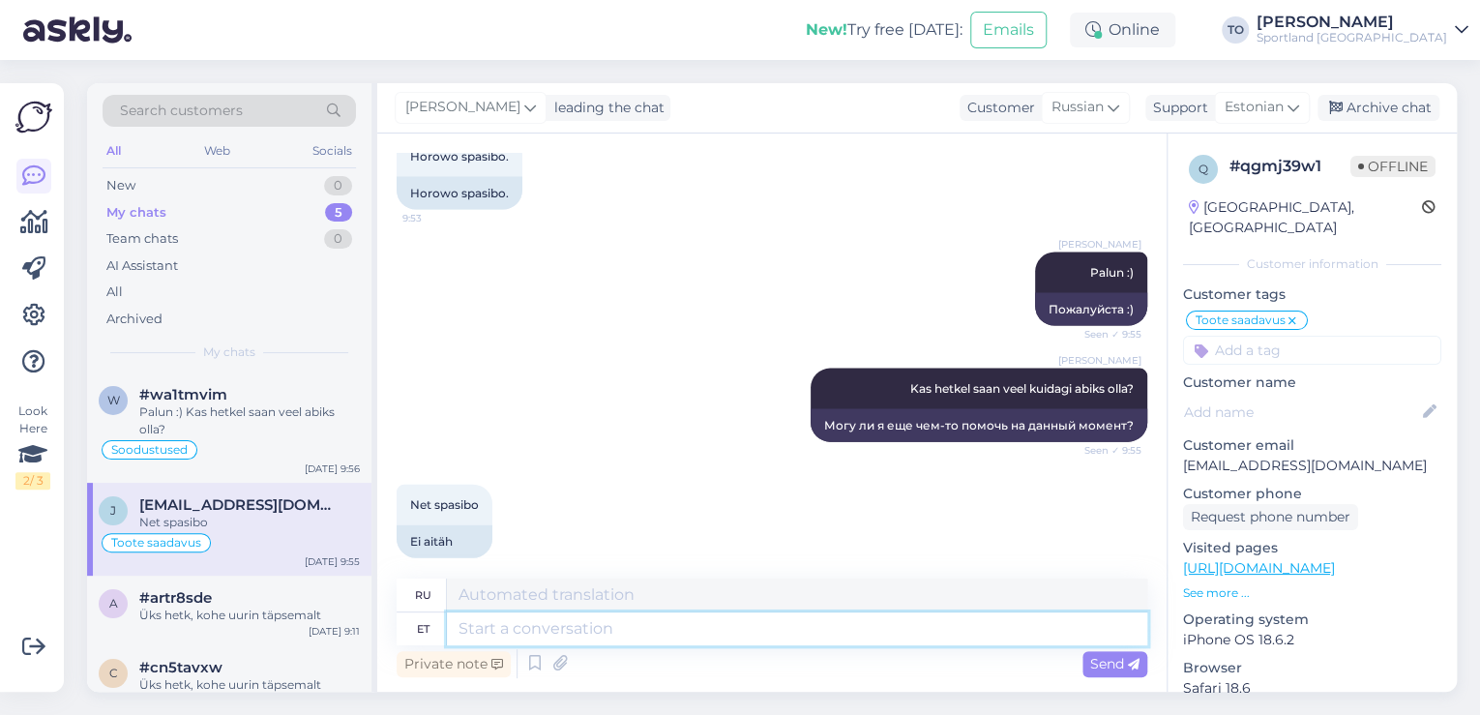
click at [584, 632] on textarea at bounding box center [797, 628] width 700 height 33
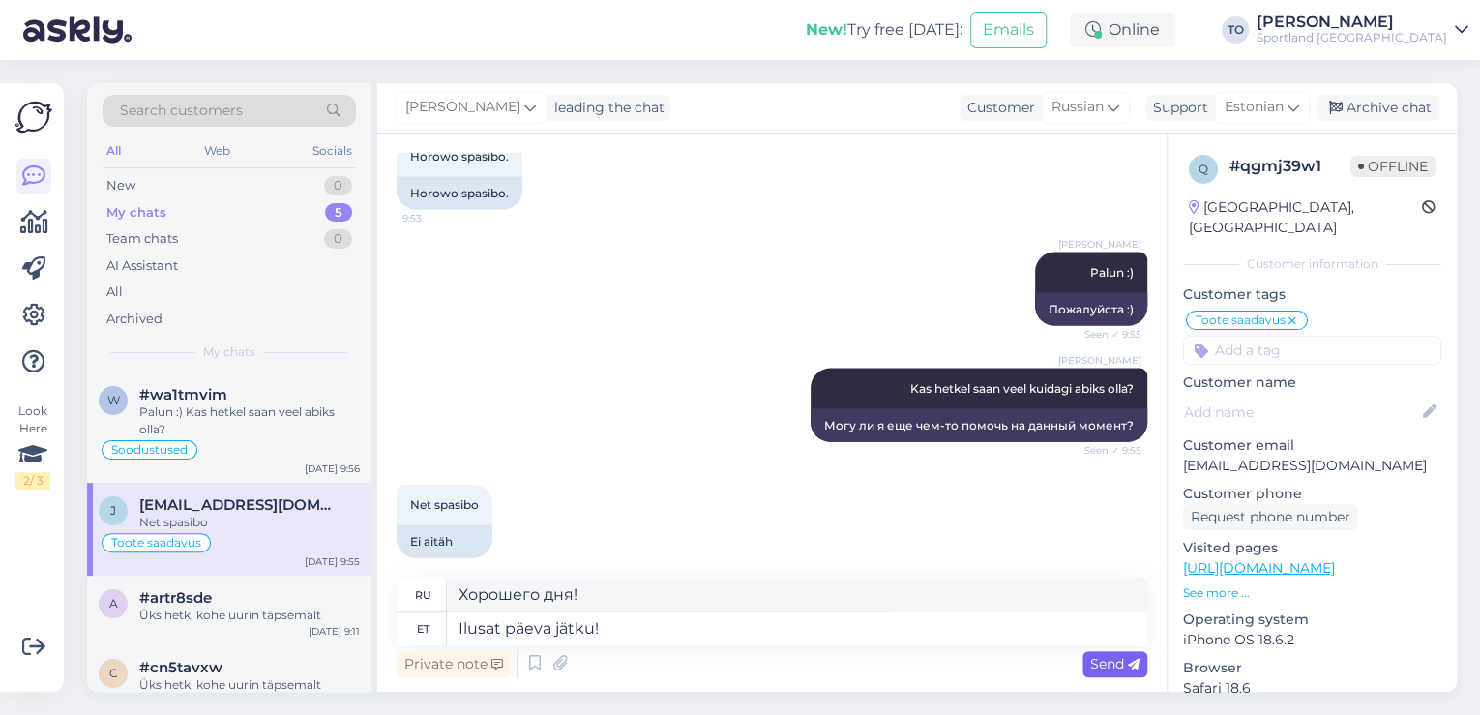
click at [1097, 658] on span "Send" at bounding box center [1114, 663] width 49 height 17
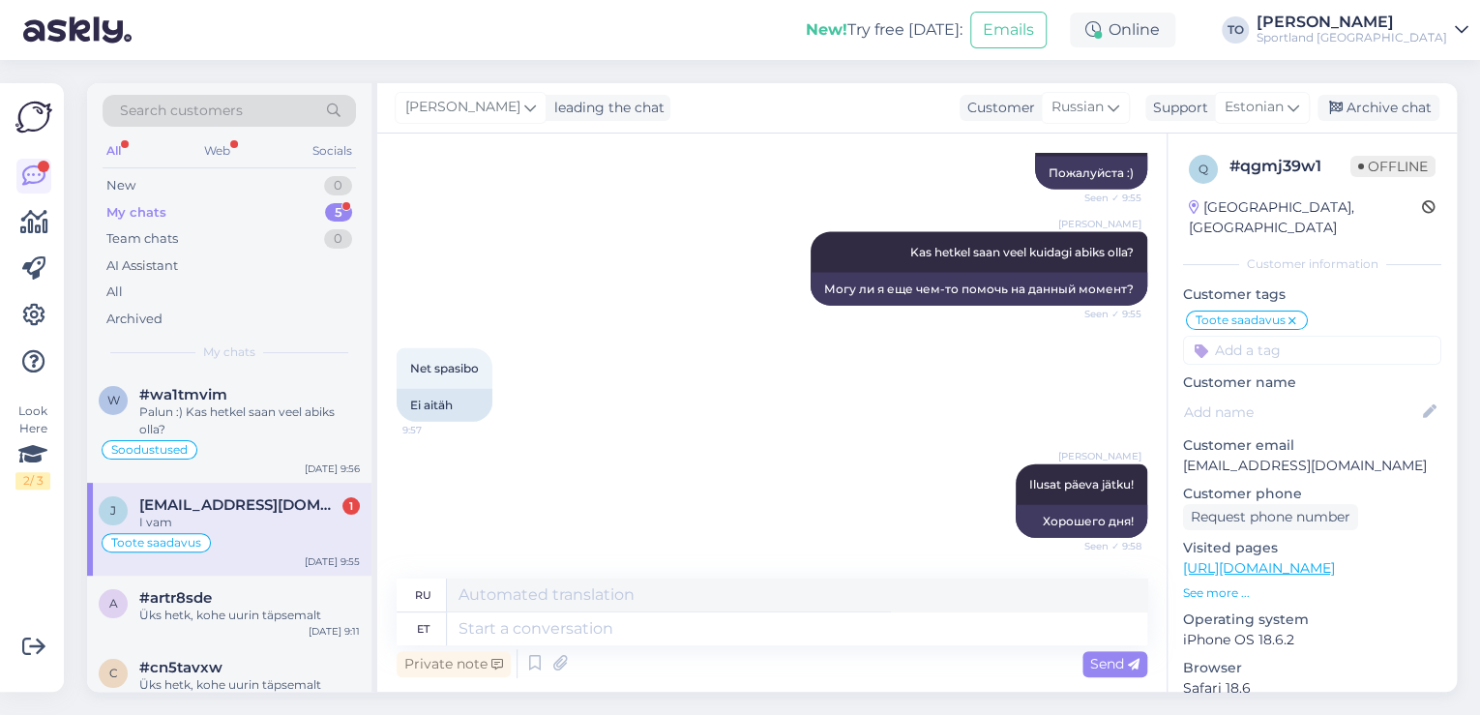
scroll to position [2278, 0]
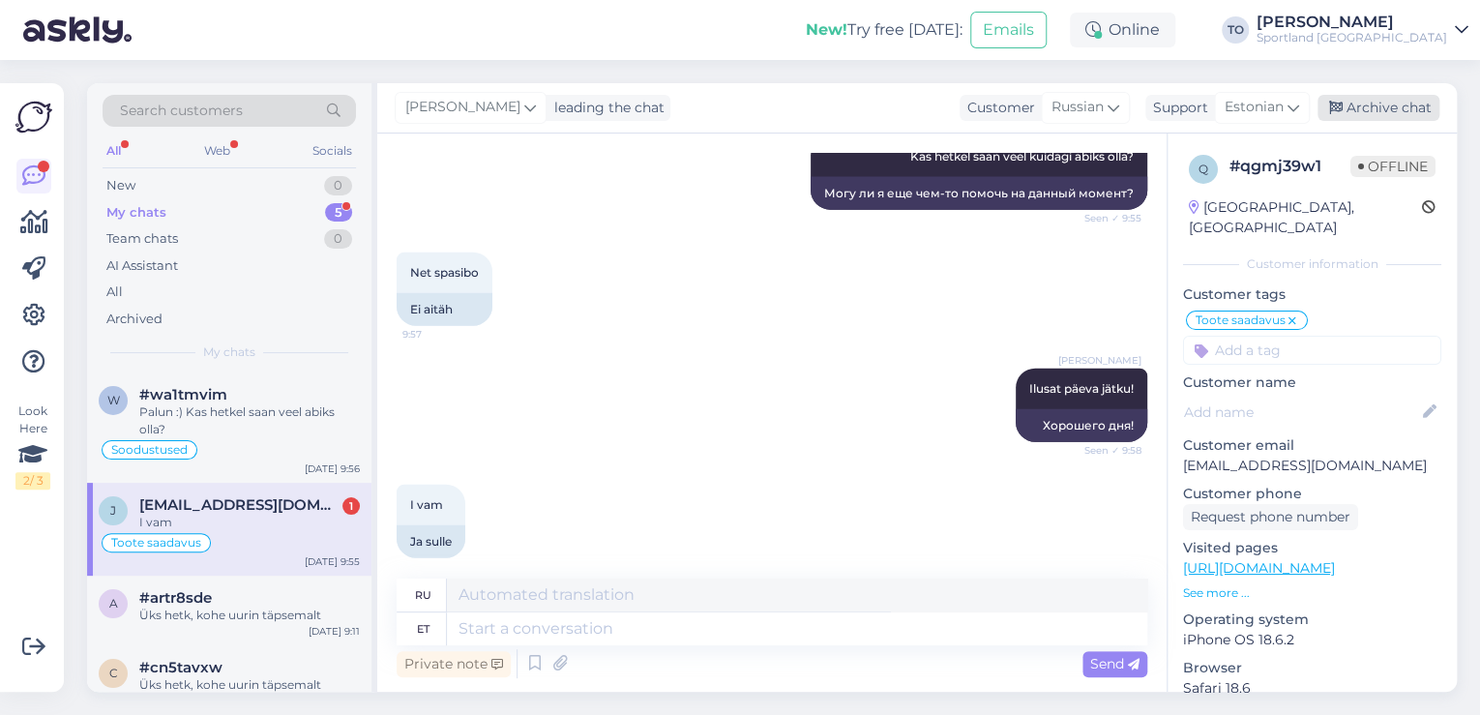
click at [1413, 108] on div "Archive chat" at bounding box center [1379, 108] width 122 height 26
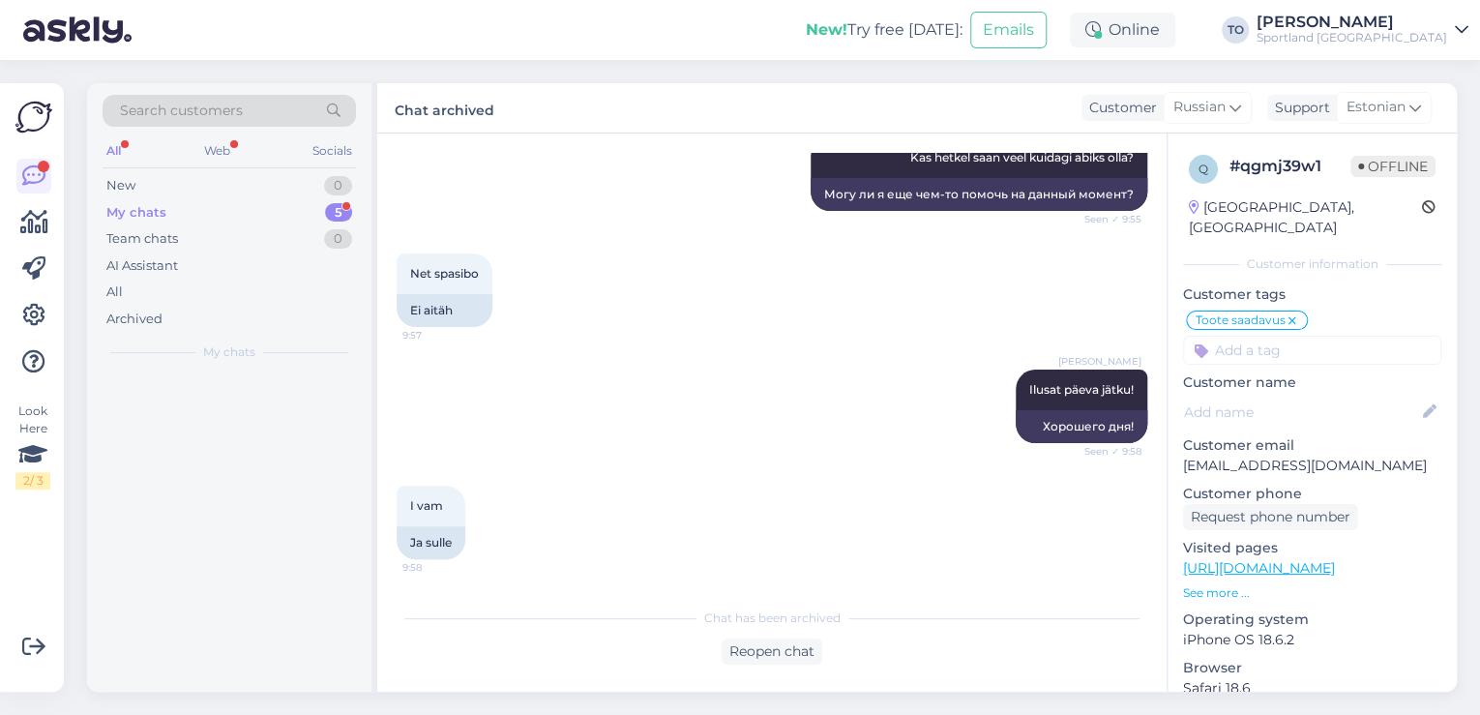
scroll to position [2259, 0]
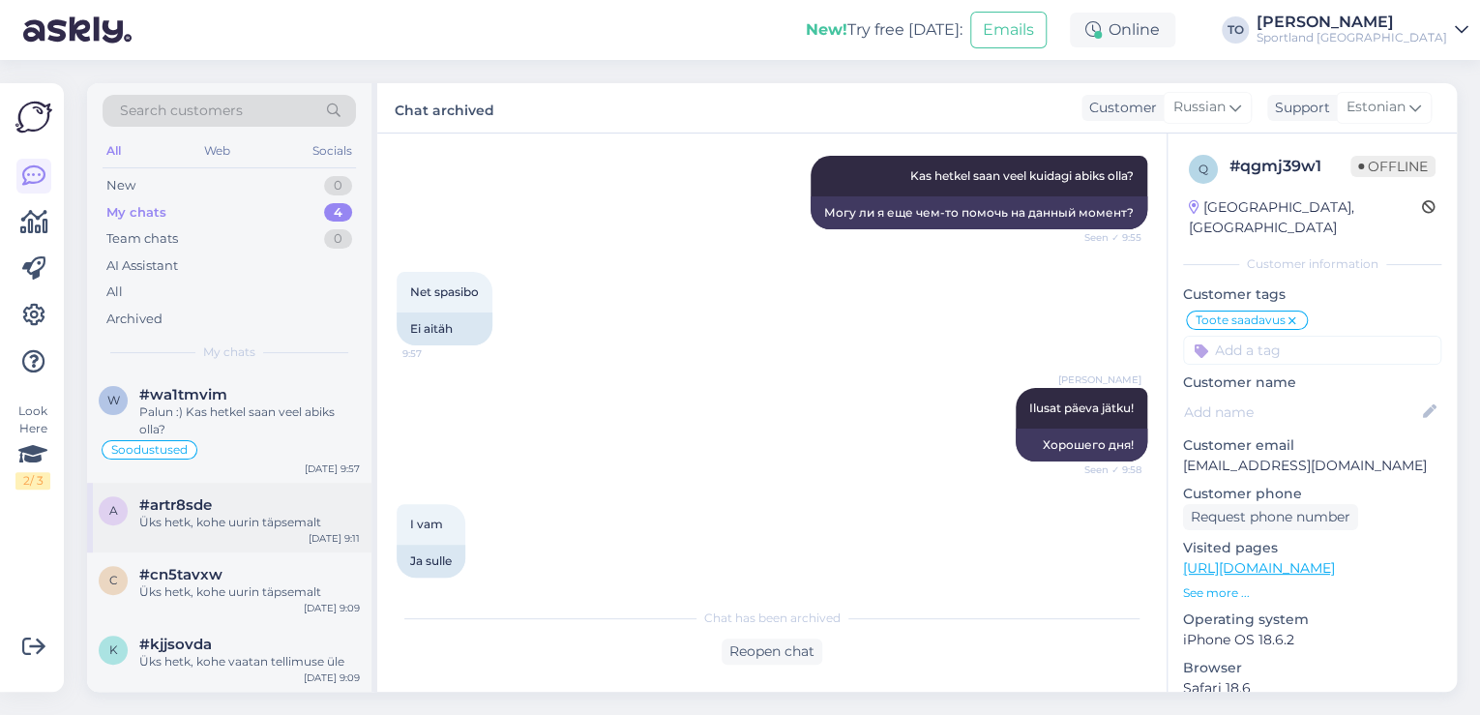
click at [311, 533] on div "[DATE] 9:11" at bounding box center [334, 538] width 51 height 15
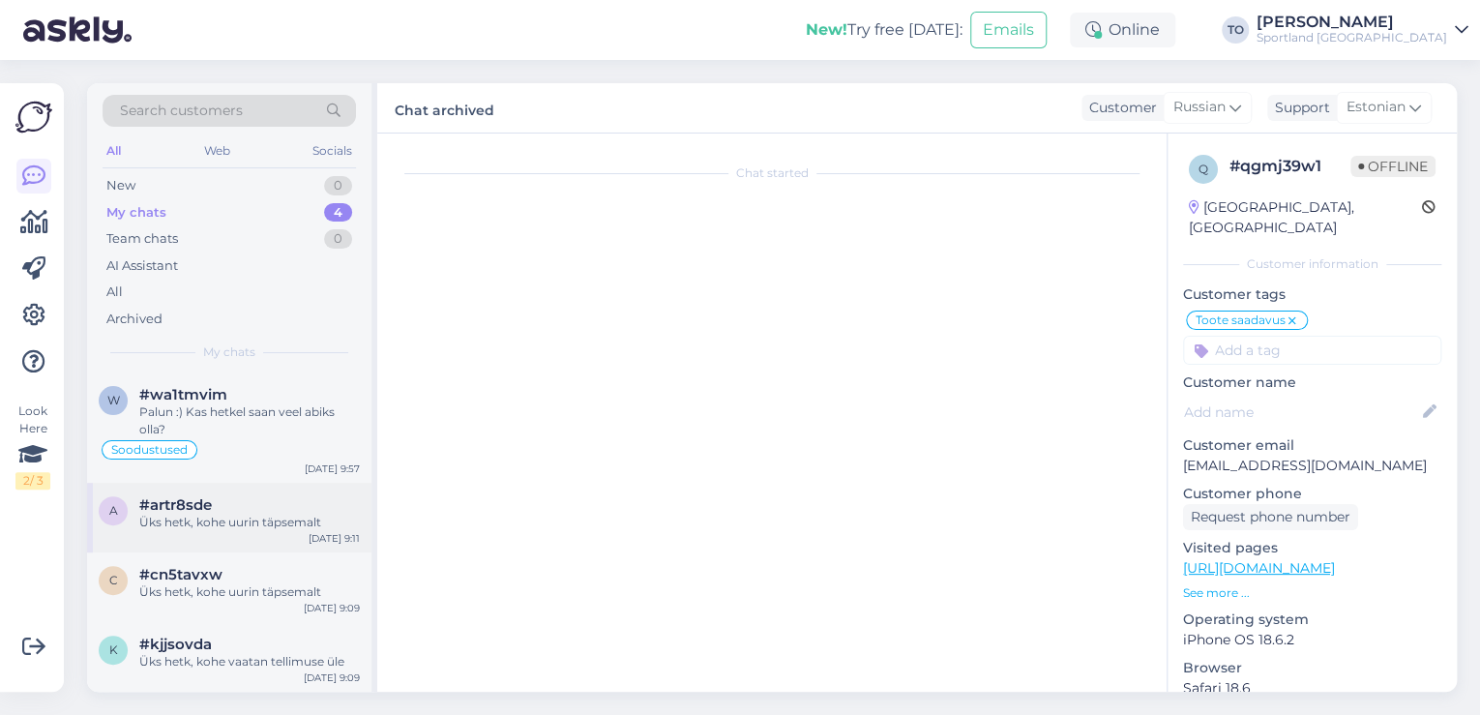
scroll to position [37, 0]
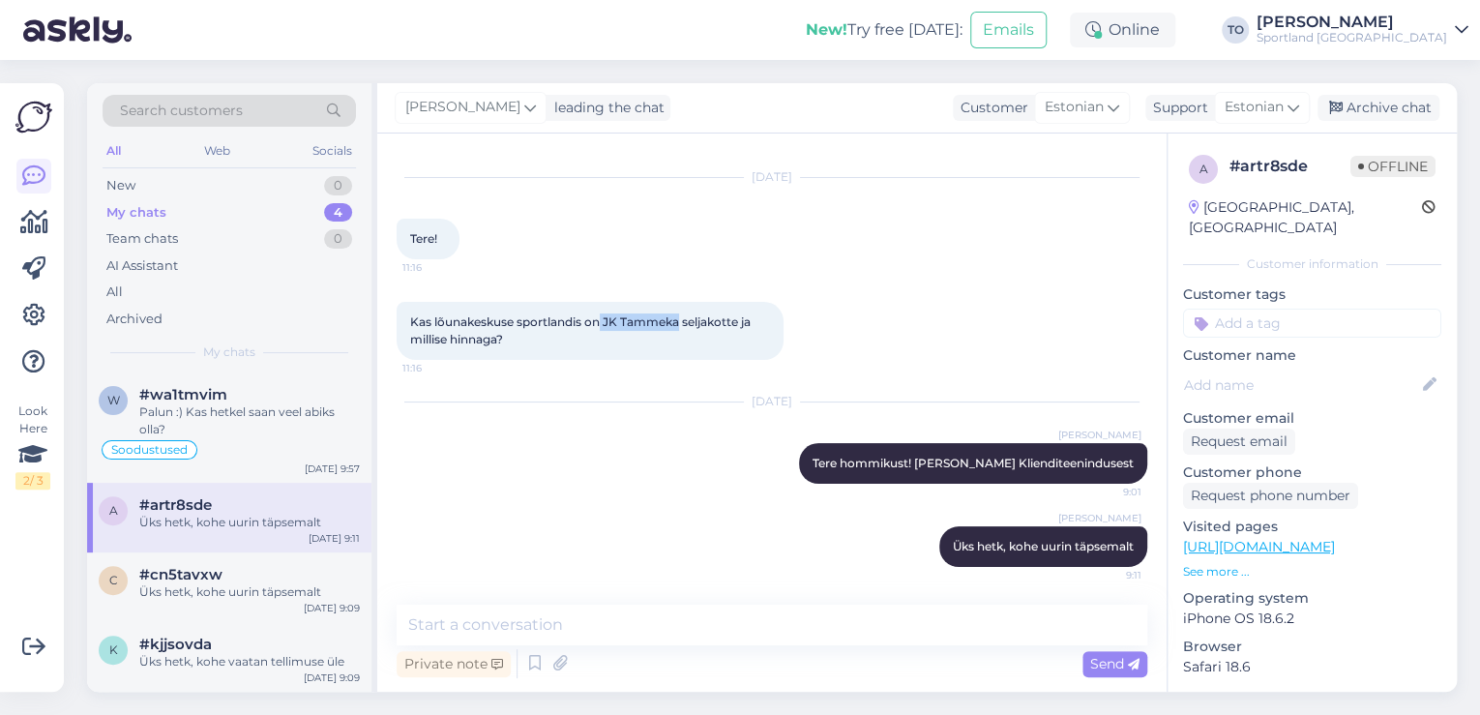
drag, startPoint x: 603, startPoint y: 320, endPoint x: 681, endPoint y: 322, distance: 78.4
click at [681, 322] on span "Kas lõunakeskuse sportlandis on JK Tammeka seljakotte ja millise hinnaga?" at bounding box center [581, 330] width 343 height 32
click at [522, 624] on textarea at bounding box center [772, 625] width 751 height 41
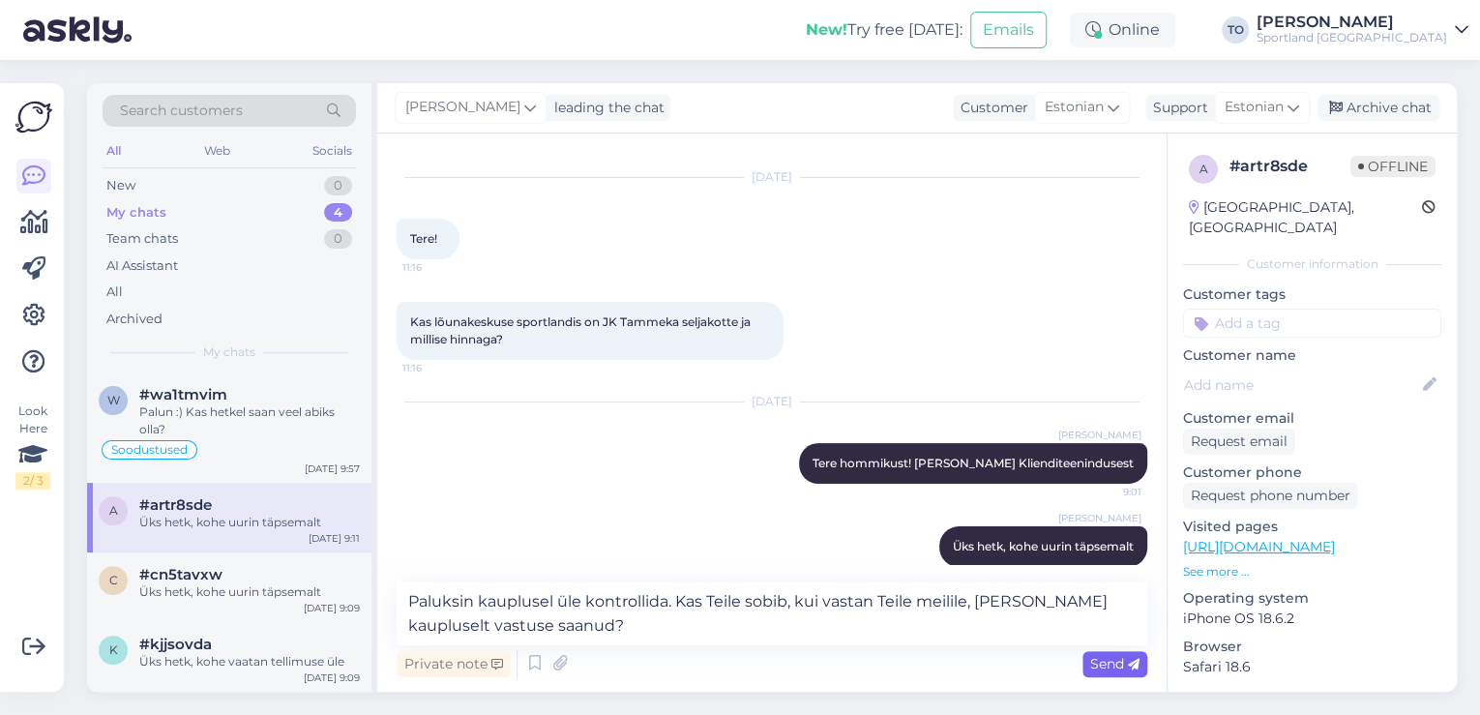
click at [1117, 658] on span "Send" at bounding box center [1114, 663] width 49 height 17
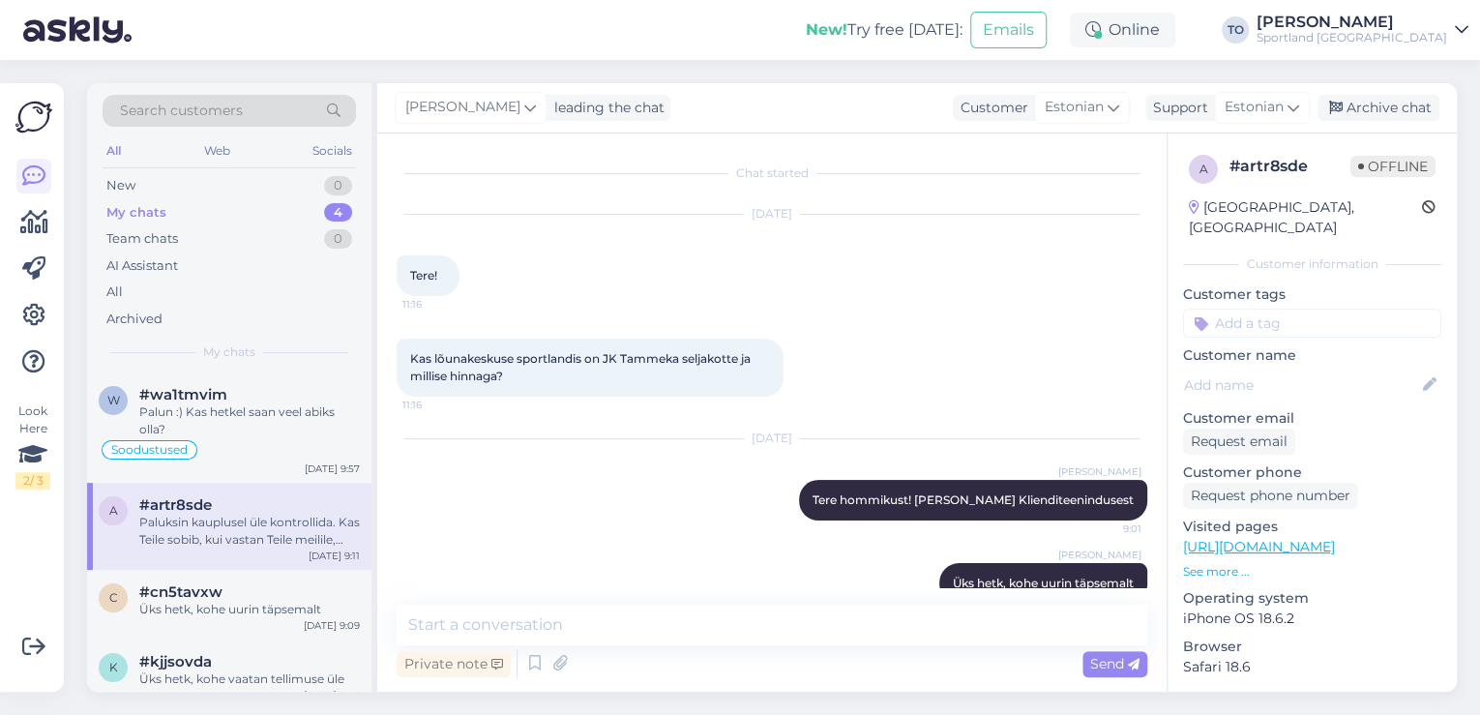
scroll to position [137, 0]
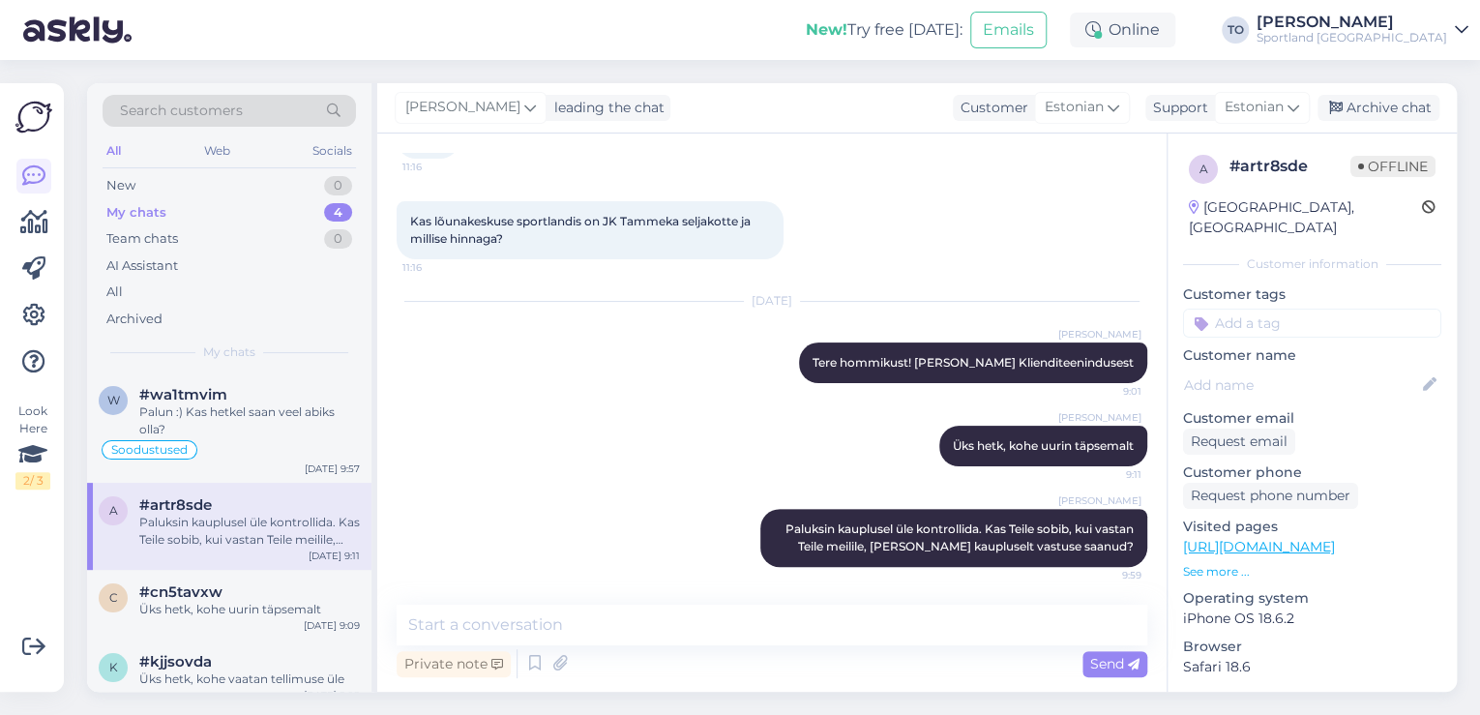
click at [1275, 309] on input at bounding box center [1312, 323] width 258 height 29
click at [1303, 392] on span "Toote saadavus" at bounding box center [1312, 398] width 90 height 12
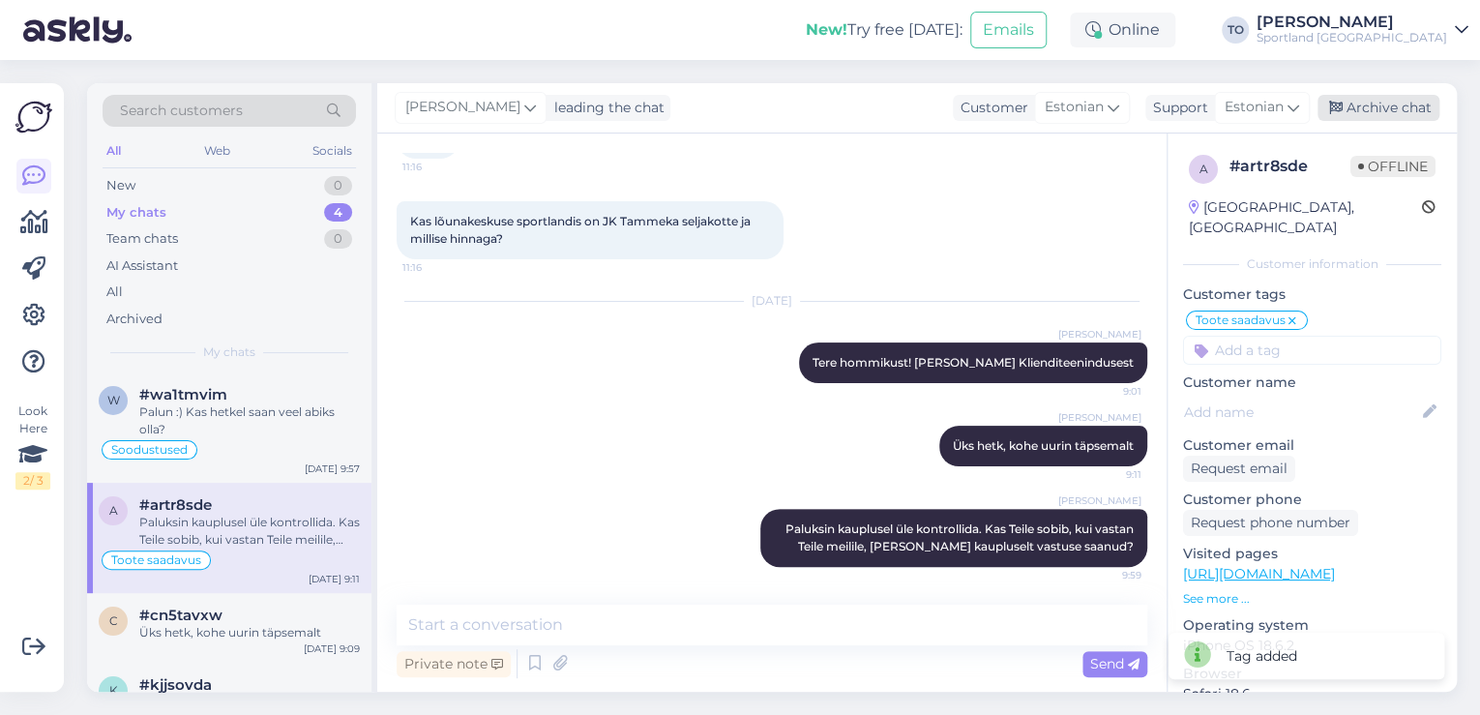
click at [1397, 104] on div "Archive chat" at bounding box center [1379, 108] width 122 height 26
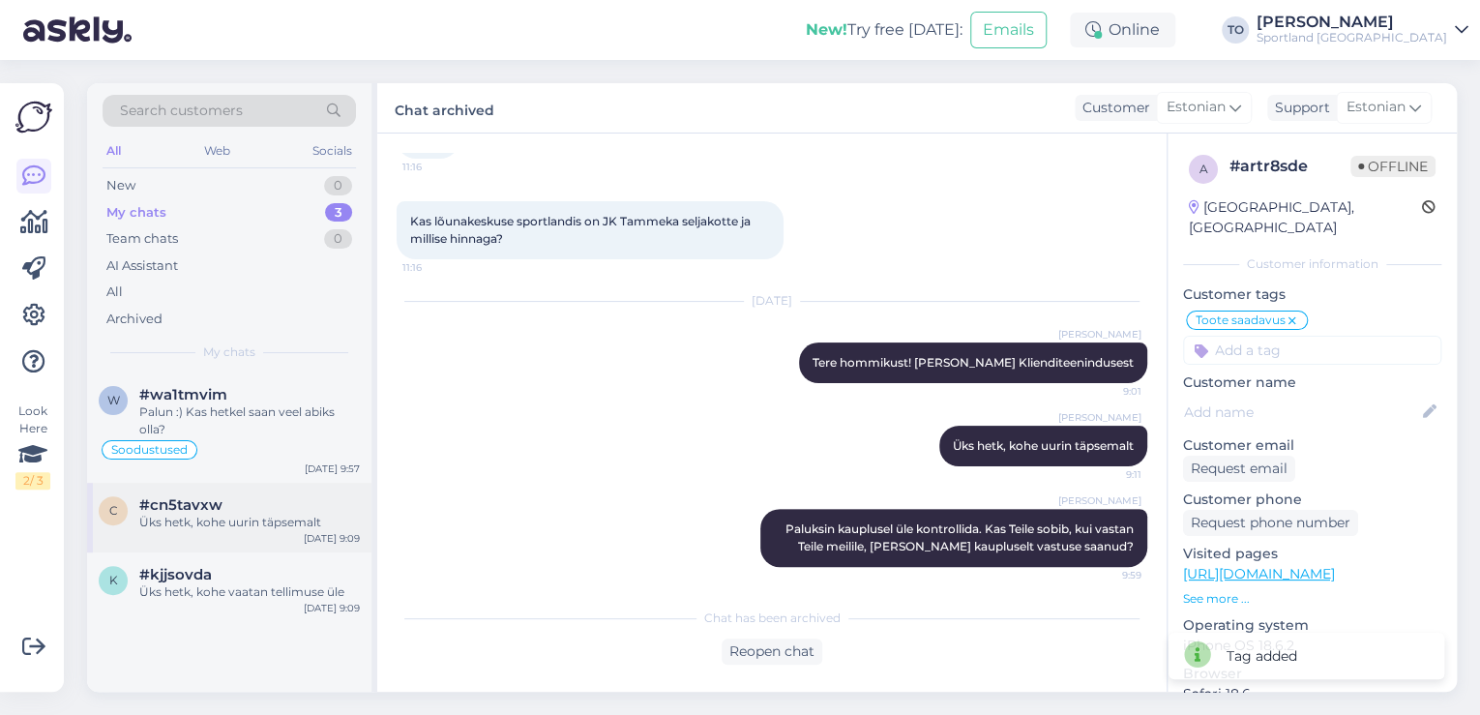
click at [302, 532] on div "c #cn5tavxw Üks hetk, kohe uurin täpsemalt [DATE] 9:09" at bounding box center [229, 518] width 284 height 70
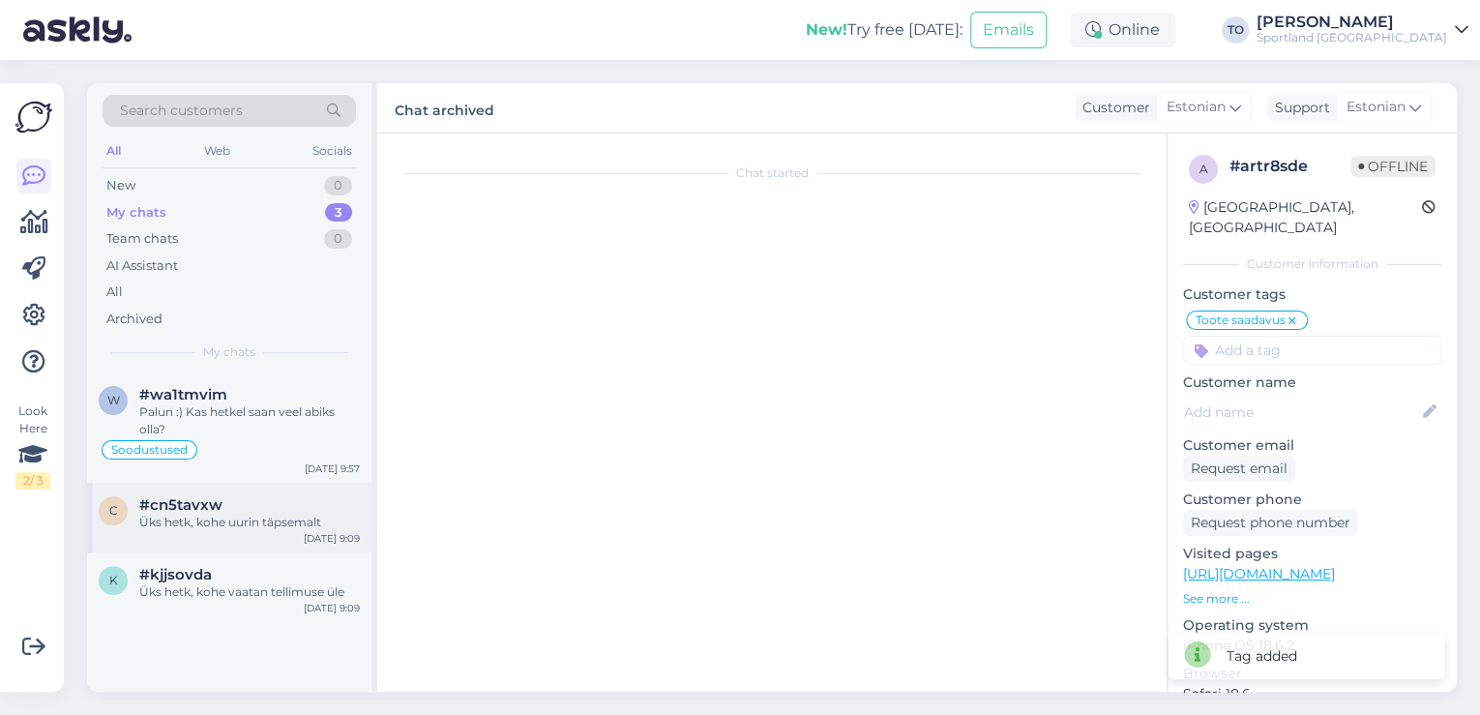
scroll to position [0, 0]
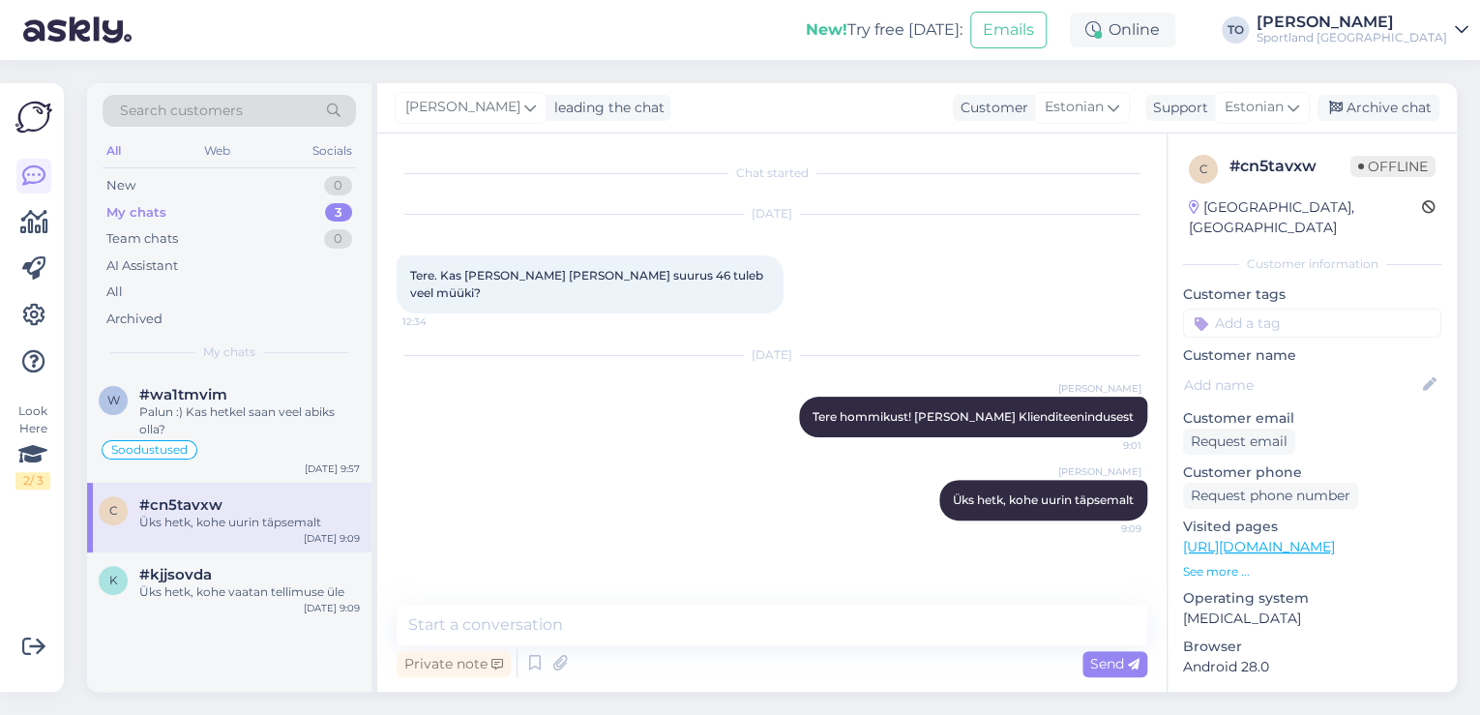
click at [1304, 538] on link "[URL][DOMAIN_NAME]" at bounding box center [1259, 546] width 152 height 17
click at [711, 633] on textarea at bounding box center [772, 625] width 751 height 41
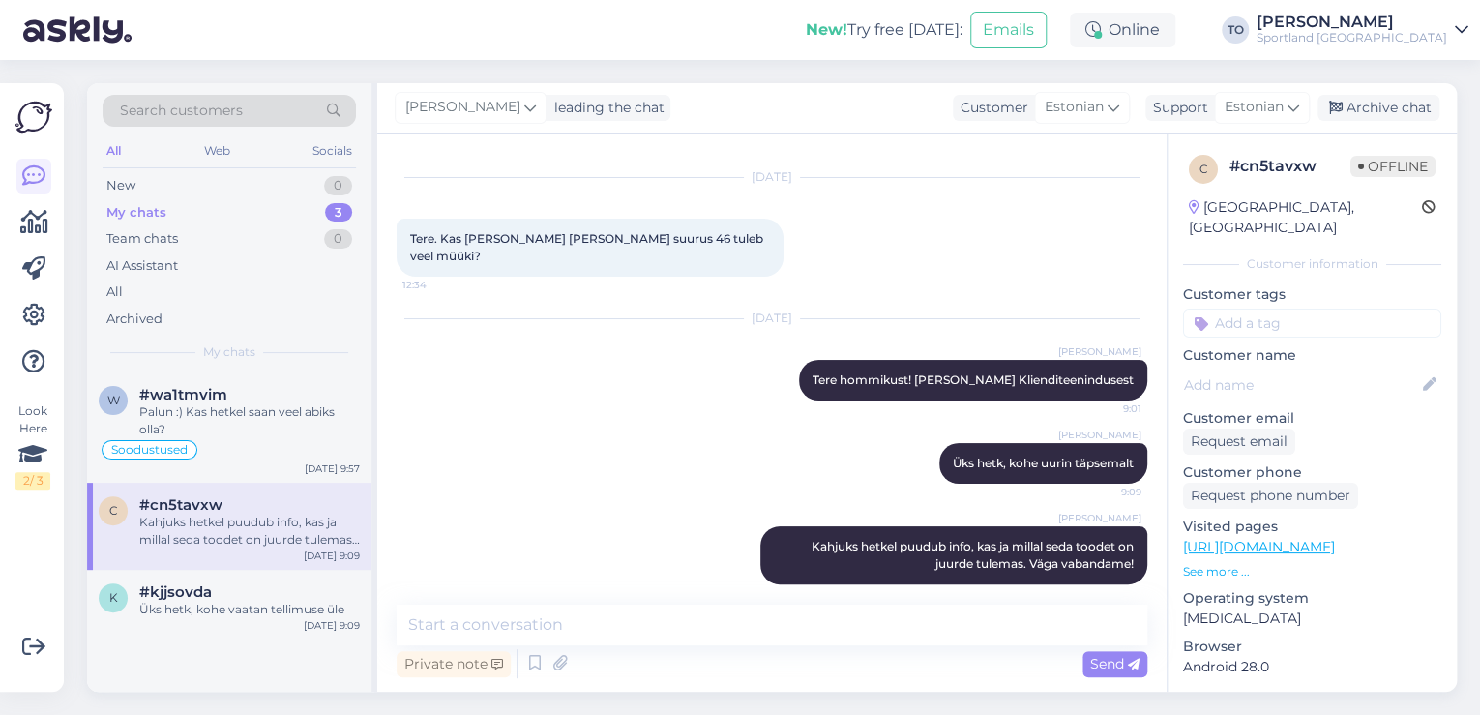
click at [1288, 309] on input at bounding box center [1312, 323] width 258 height 29
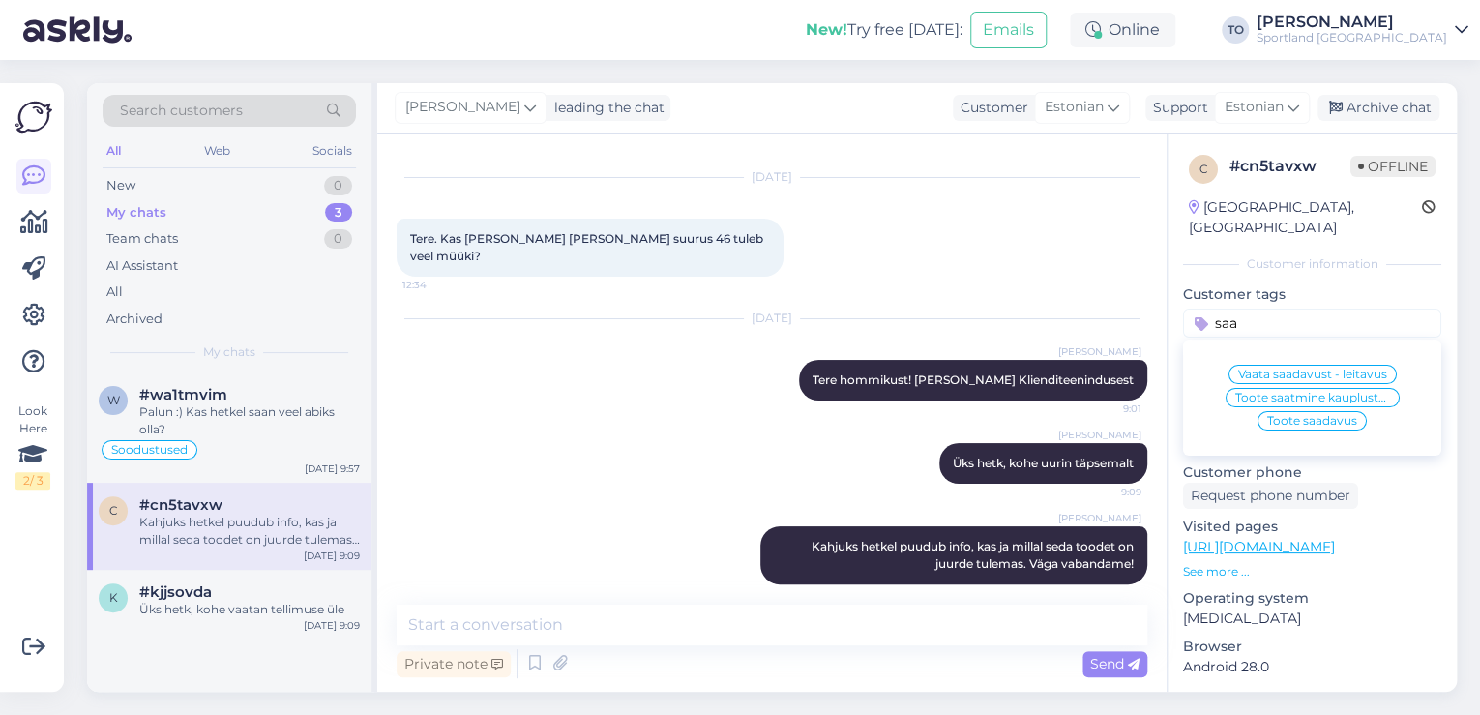
click at [1300, 415] on span "Toote saadavus" at bounding box center [1312, 421] width 90 height 12
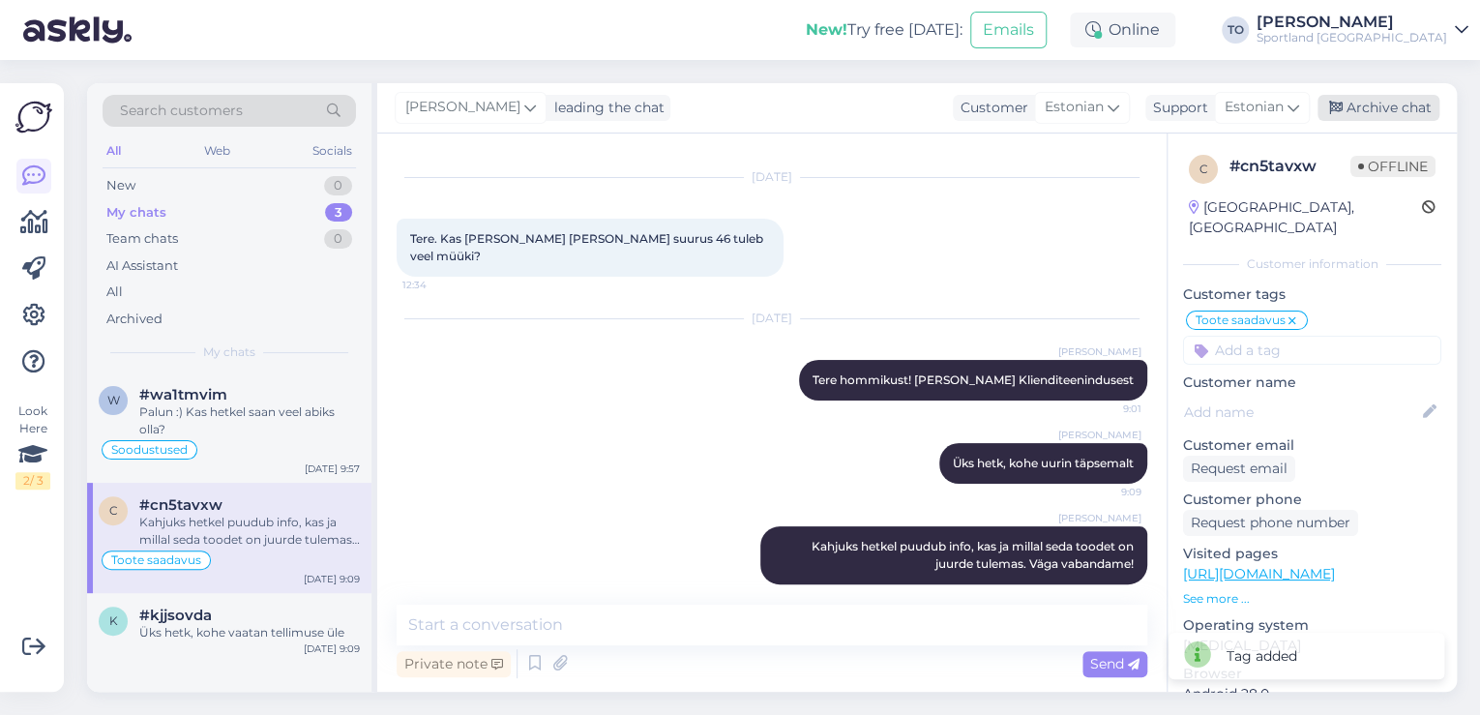
click at [1386, 112] on div "Archive chat" at bounding box center [1379, 108] width 122 height 26
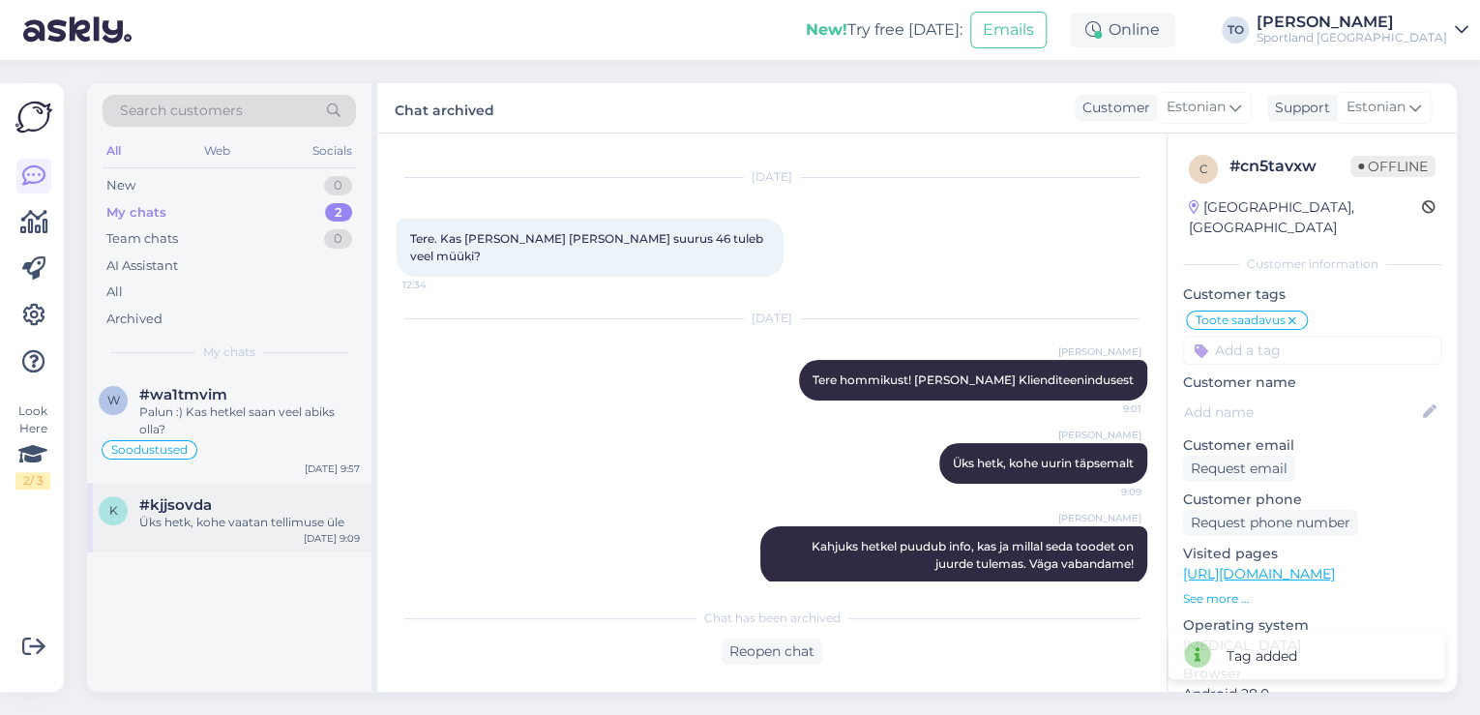
click at [325, 537] on div "[DATE] 9:09" at bounding box center [332, 538] width 56 height 15
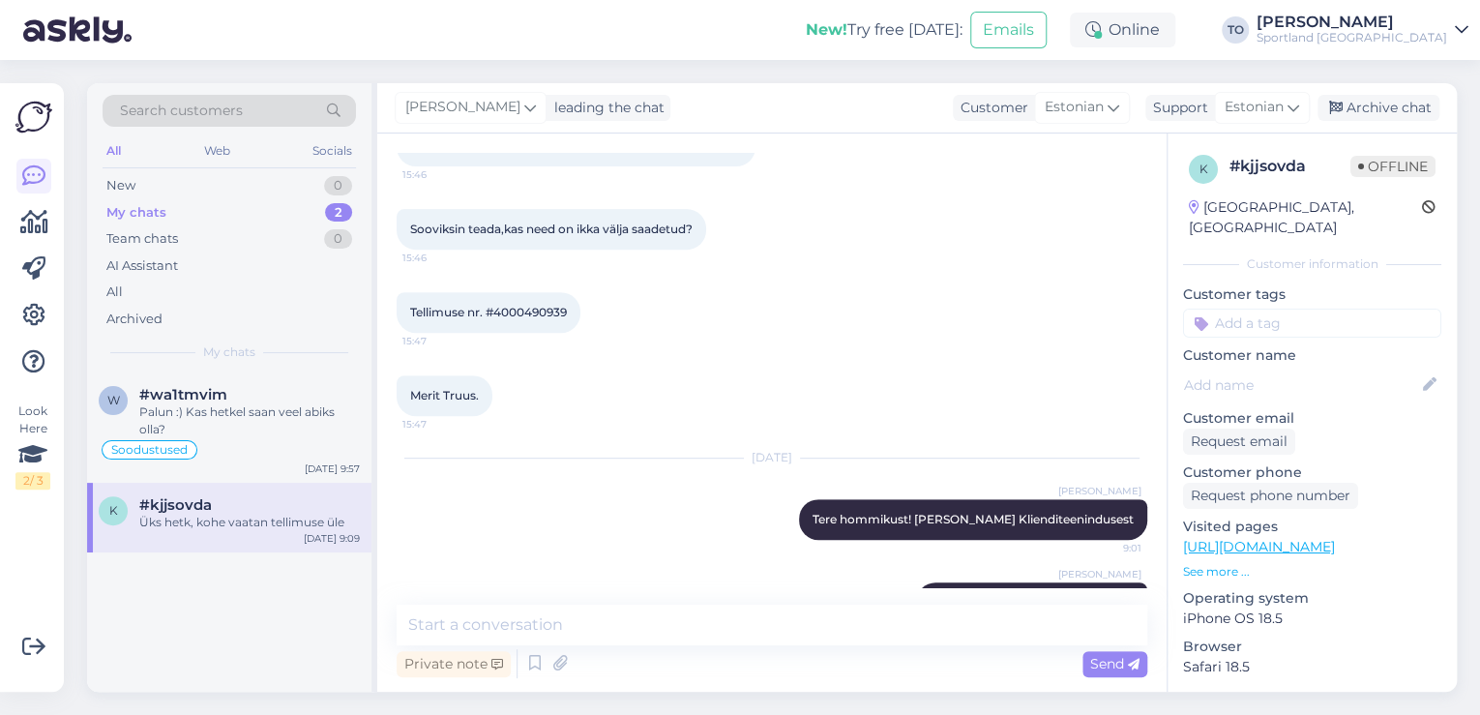
scroll to position [435, 0]
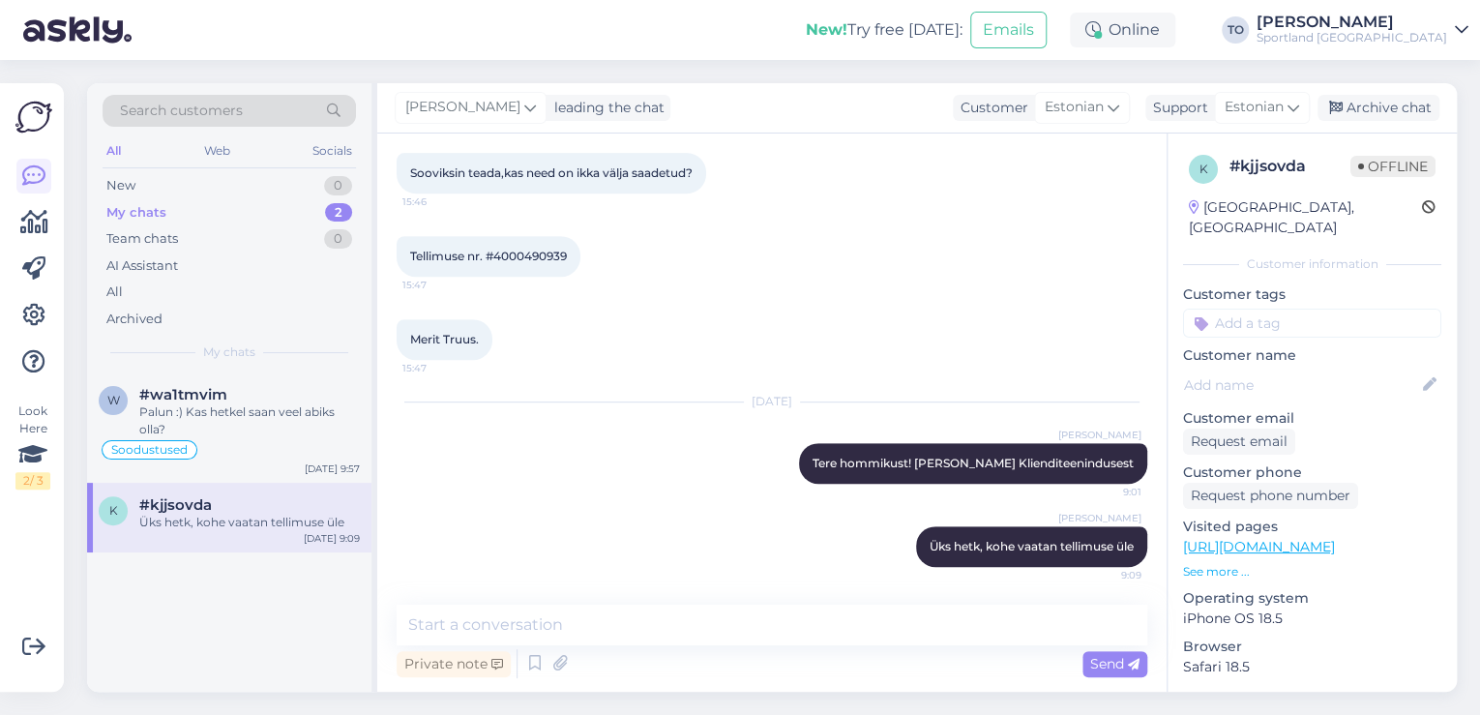
click at [774, 598] on div "Chat started [DATE] Tere, 15:45 Tegin Teie poest tellimuse. 15:45 [PERSON_NAME]…" at bounding box center [771, 412] width 789 height 558
click at [770, 630] on textarea at bounding box center [772, 625] width 751 height 41
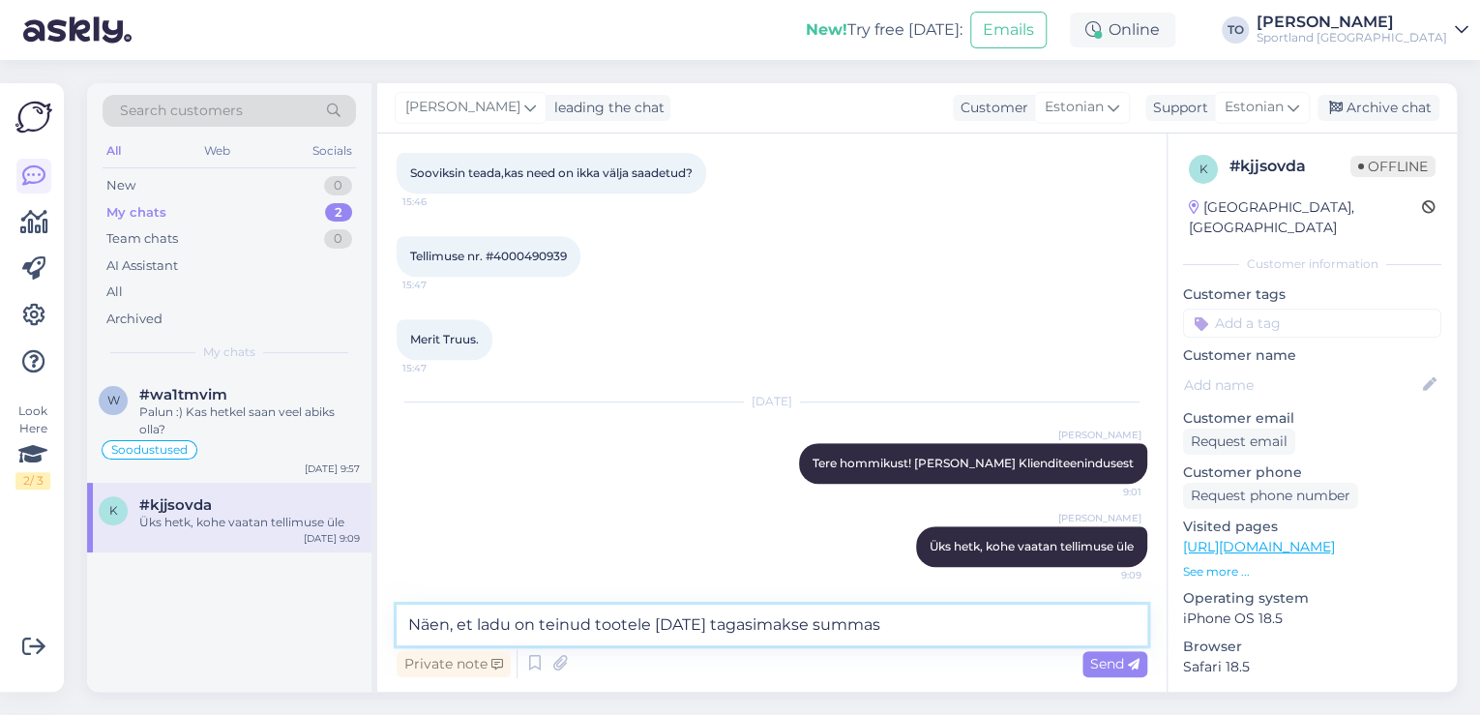
click at [1018, 623] on textarea "Näen, et ladu on teinud tootele [DATE] tagasimakse summas" at bounding box center [772, 625] width 751 height 41
paste textarea "49.97"
drag, startPoint x: 590, startPoint y: 614, endPoint x: 541, endPoint y: 623, distance: 50.1
click at [541, 623] on textarea "Näen, et ladu on teinud tootele [DATE] tagasimakse summas 49.97" at bounding box center [772, 625] width 751 height 41
click at [894, 629] on textarea "Näen, et ladu on vormistanu tootele [DATE] tagasimakse summas 49.97" at bounding box center [772, 625] width 751 height 41
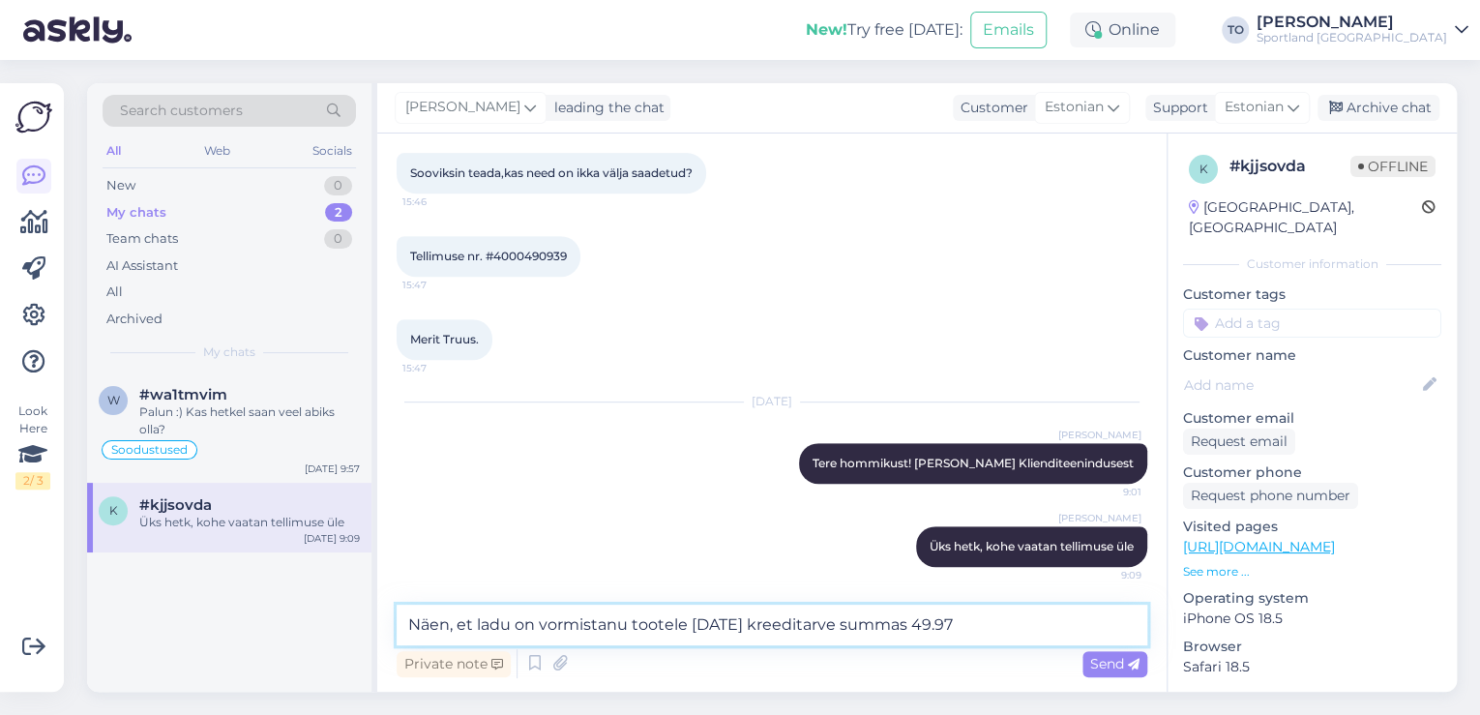
click at [1103, 632] on textarea "Näen, et ladu on vormistanu tootele [DATE] kreeditarve summas 49.97" at bounding box center [772, 625] width 751 height 41
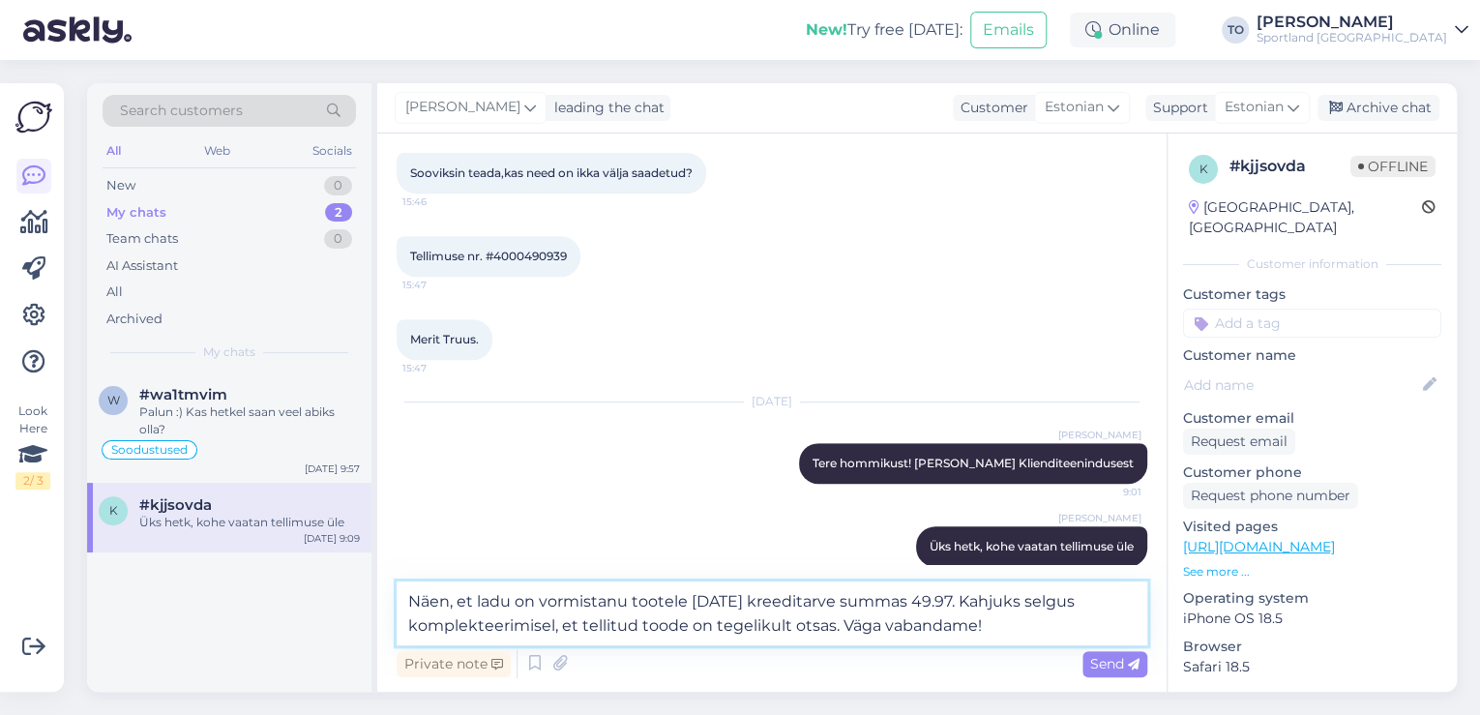
click at [1026, 621] on textarea "Näen, et ladu on vormistanu tootele [DATE] kreeditarve summas 49.97. Kahjuks se…" at bounding box center [772, 613] width 751 height 64
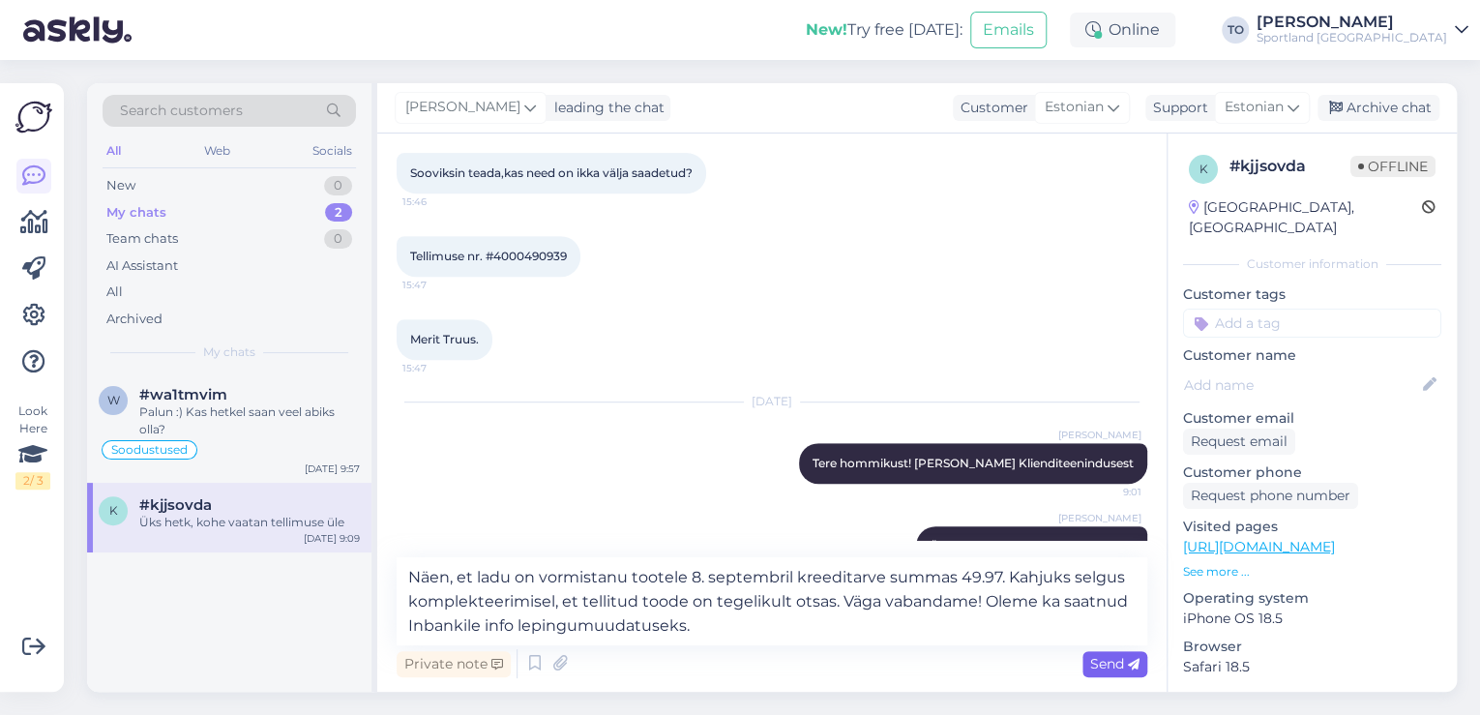
click at [1091, 658] on span "Send" at bounding box center [1114, 663] width 49 height 17
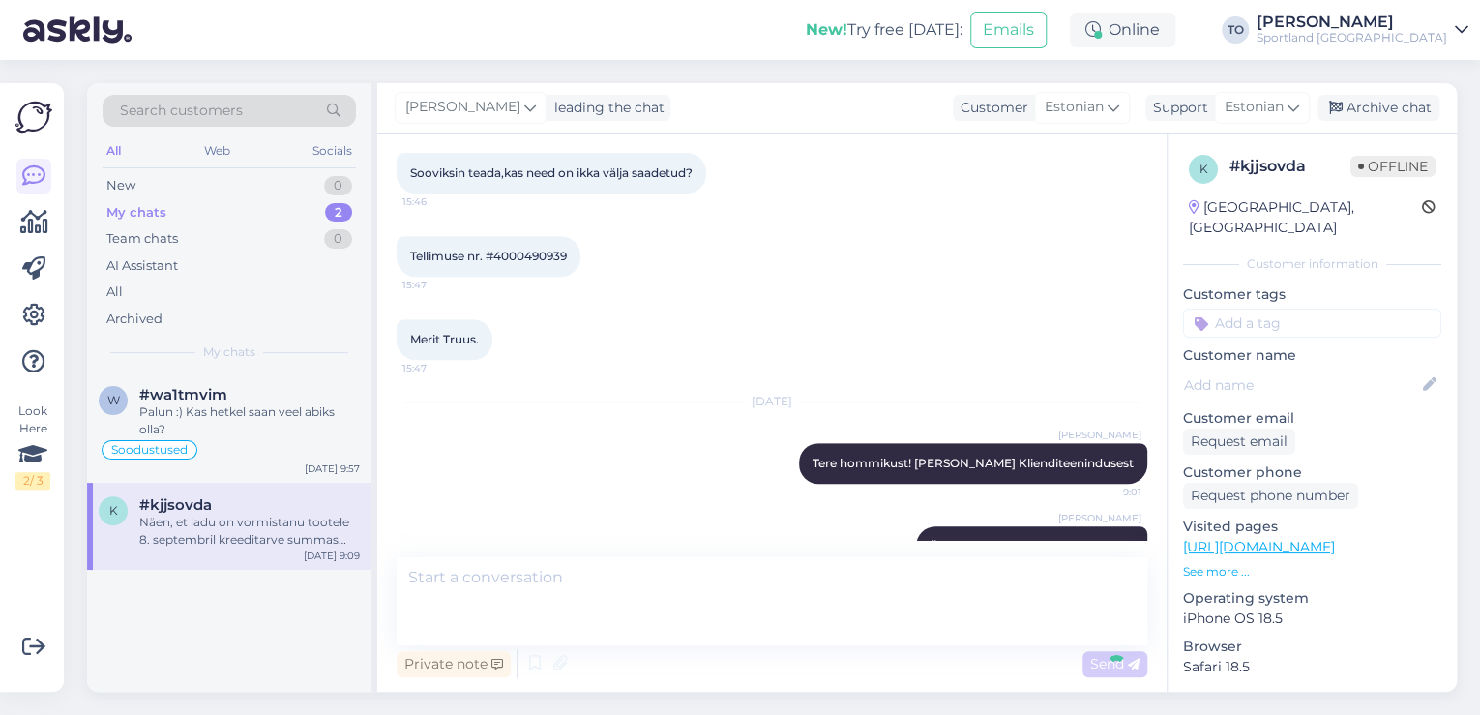
scroll to position [588, 0]
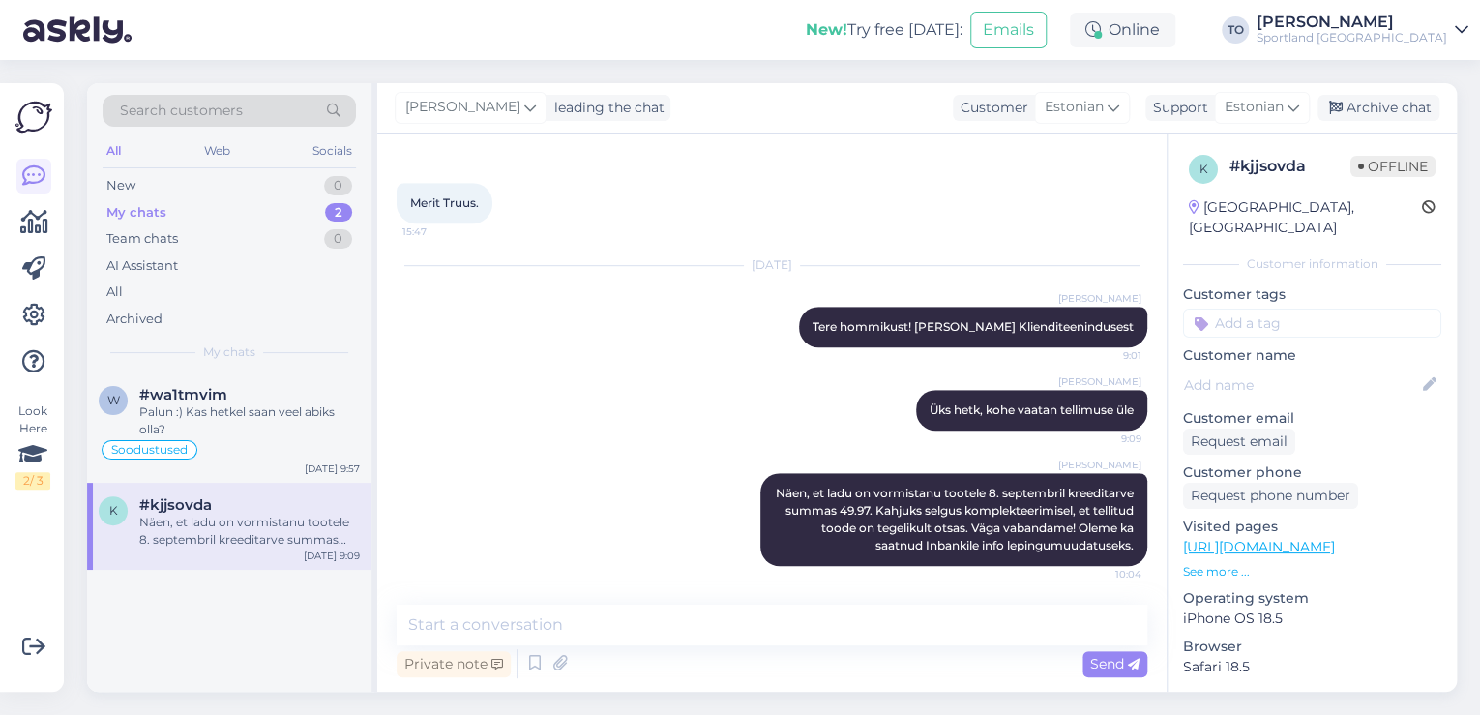
click at [1334, 309] on input at bounding box center [1312, 323] width 258 height 29
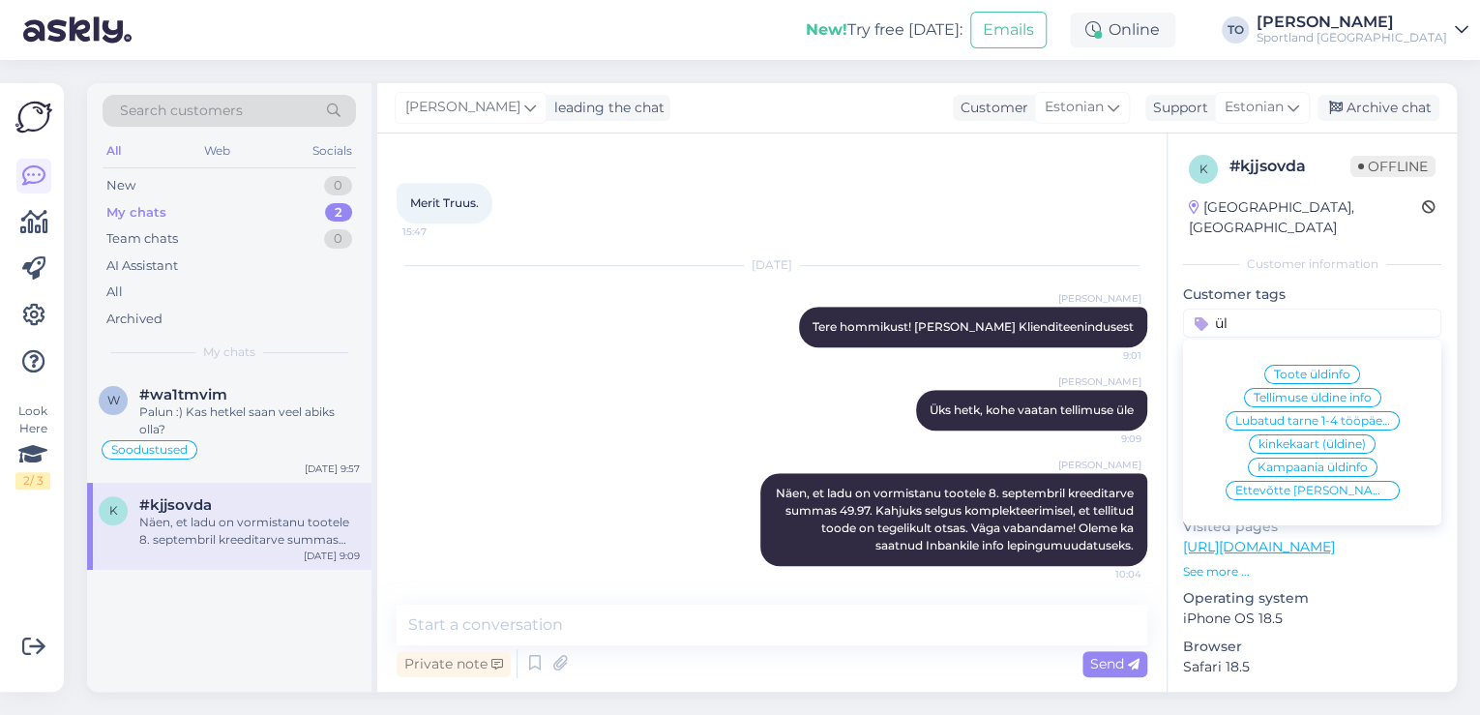
click at [1335, 485] on span "Ettevõtte [PERSON_NAME] info" at bounding box center [1312, 491] width 155 height 12
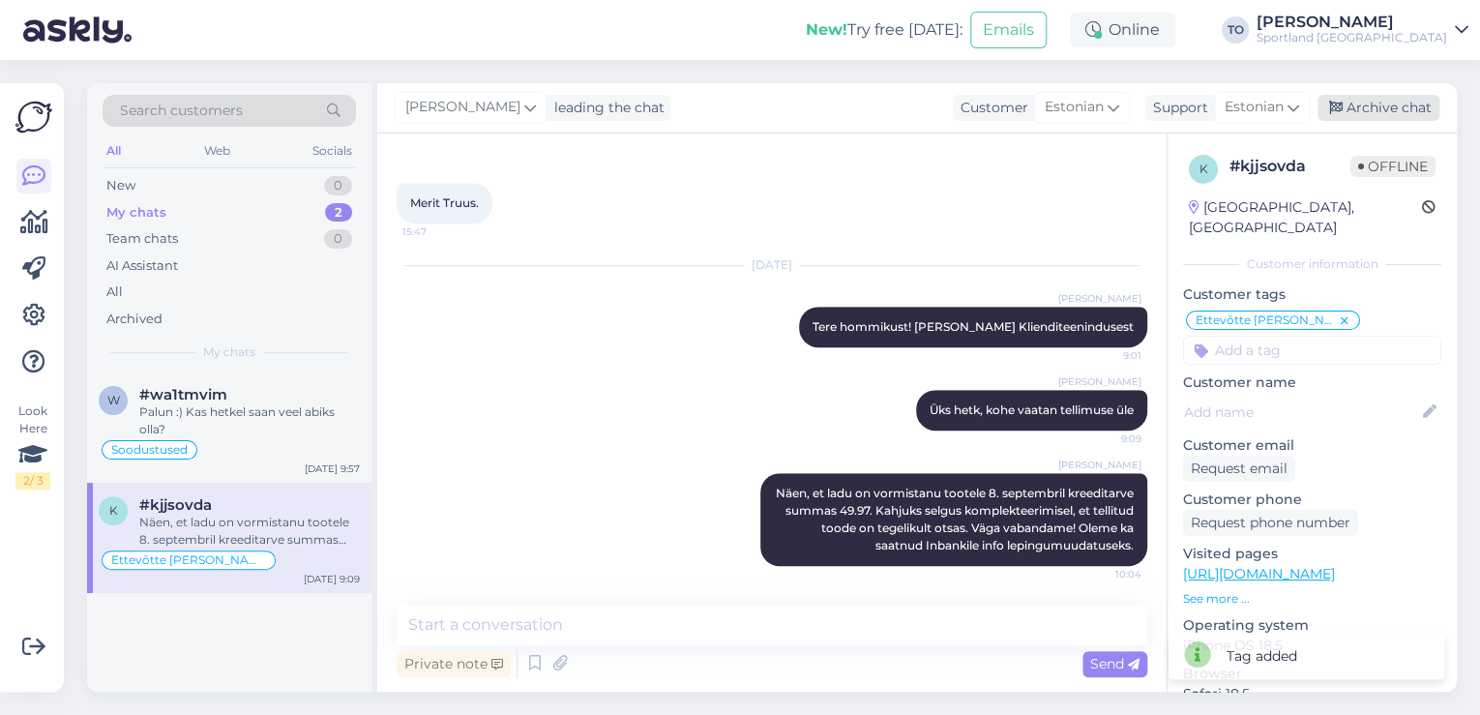
click at [1407, 103] on div "Archive chat" at bounding box center [1379, 108] width 122 height 26
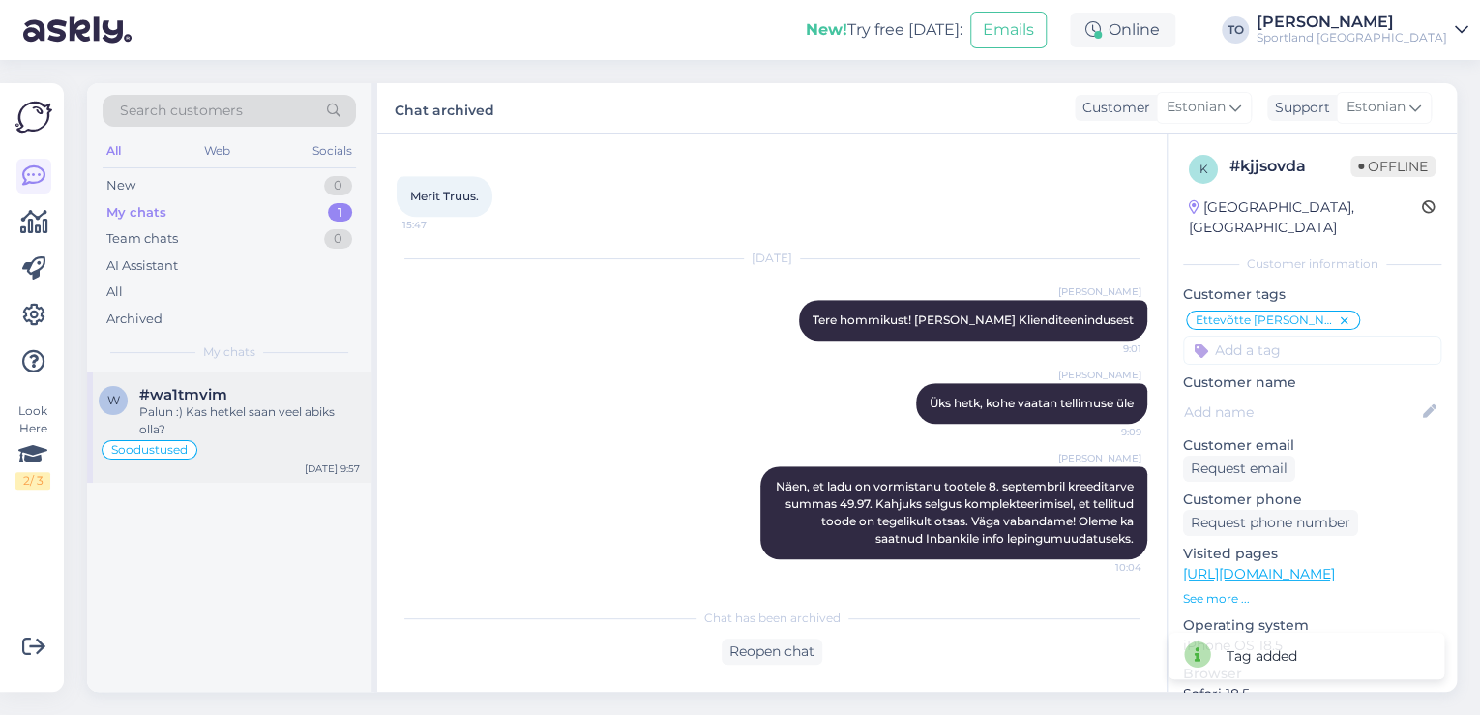
click at [318, 434] on div "Palun :) Kas hetkel saan veel abiks olla?" at bounding box center [249, 420] width 221 height 35
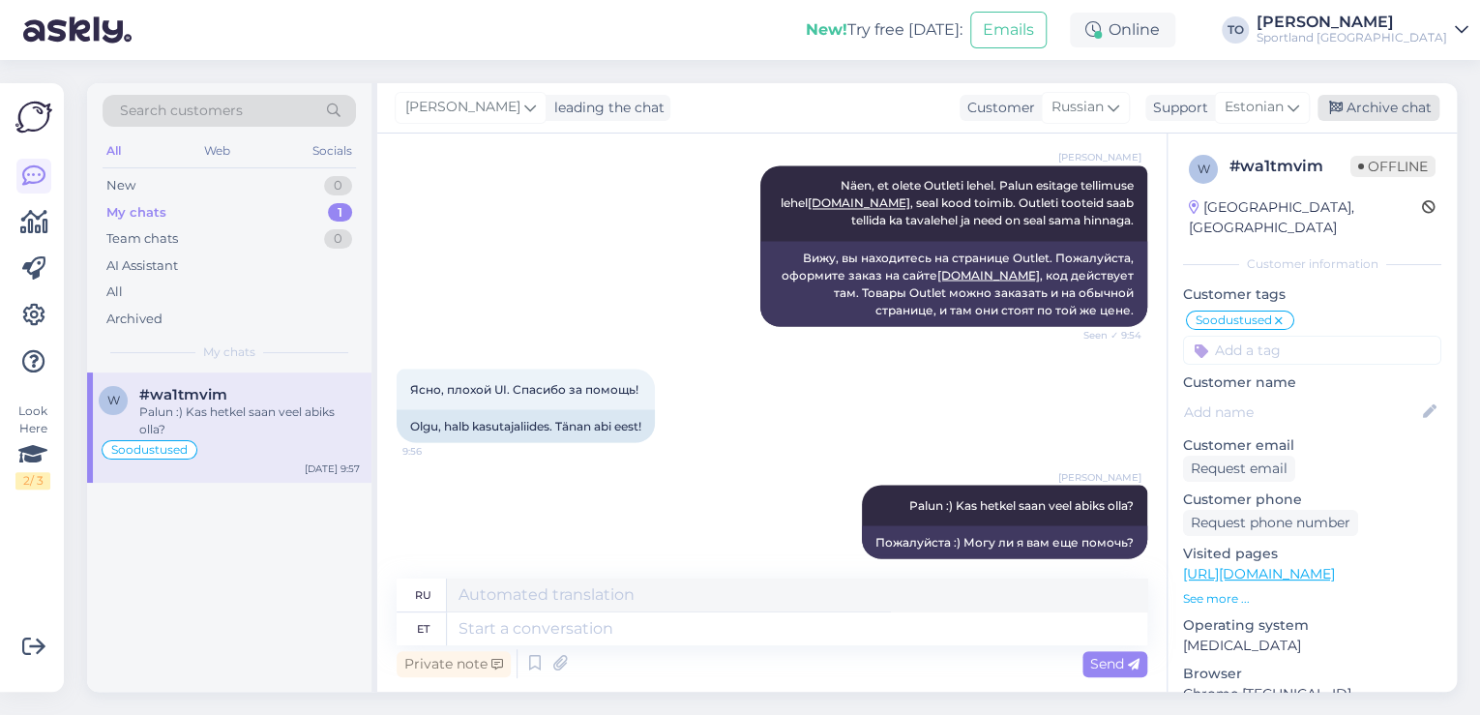
click at [1367, 112] on div "Archive chat" at bounding box center [1379, 108] width 122 height 26
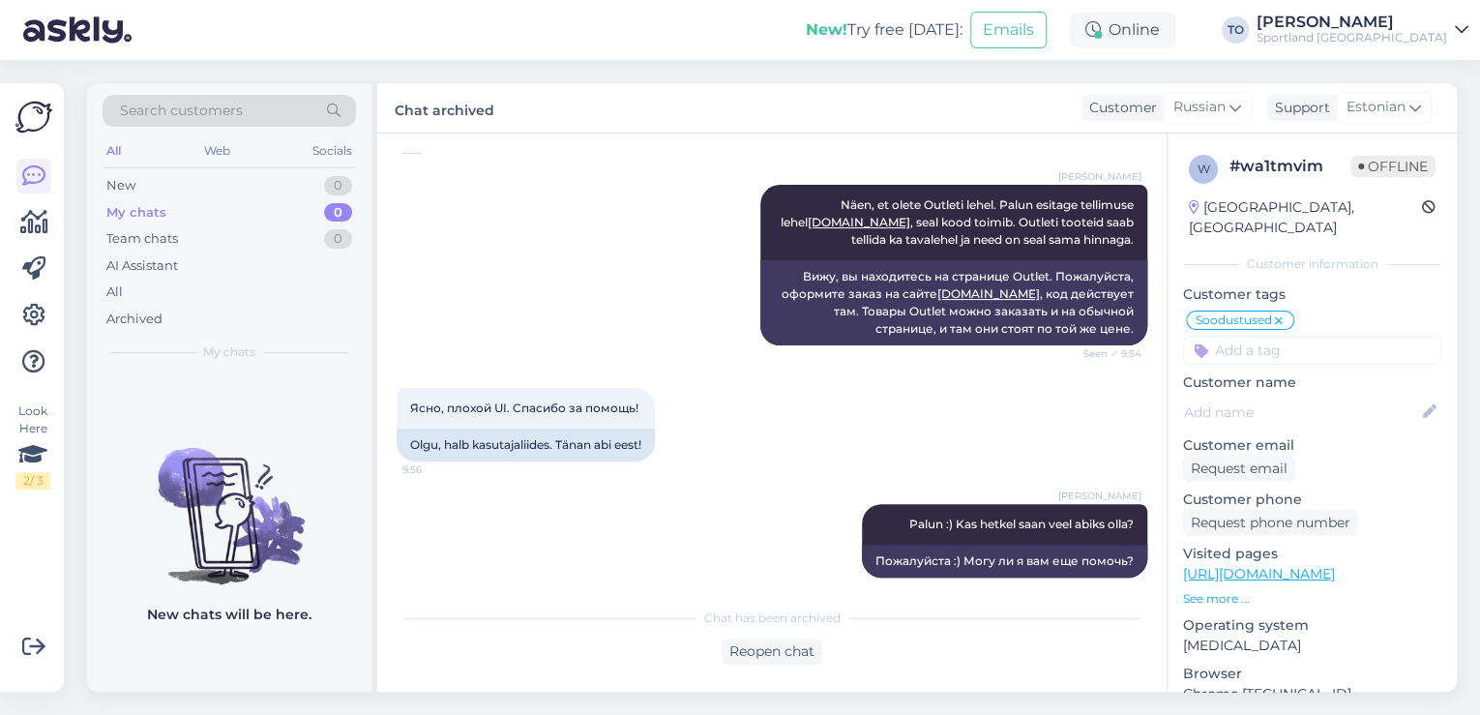
click at [1414, 20] on div "[PERSON_NAME]" at bounding box center [1352, 22] width 191 height 15
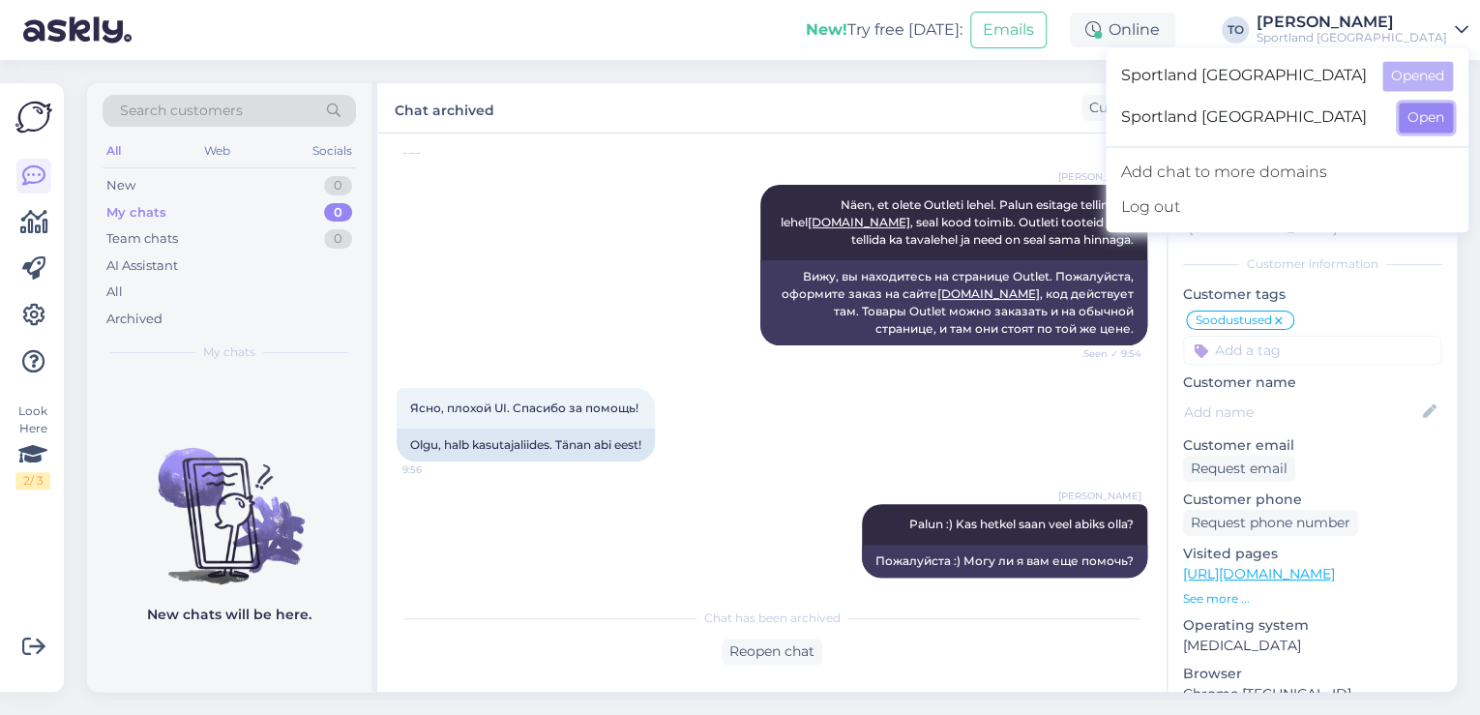
click at [1432, 108] on button "Open" at bounding box center [1426, 118] width 54 height 30
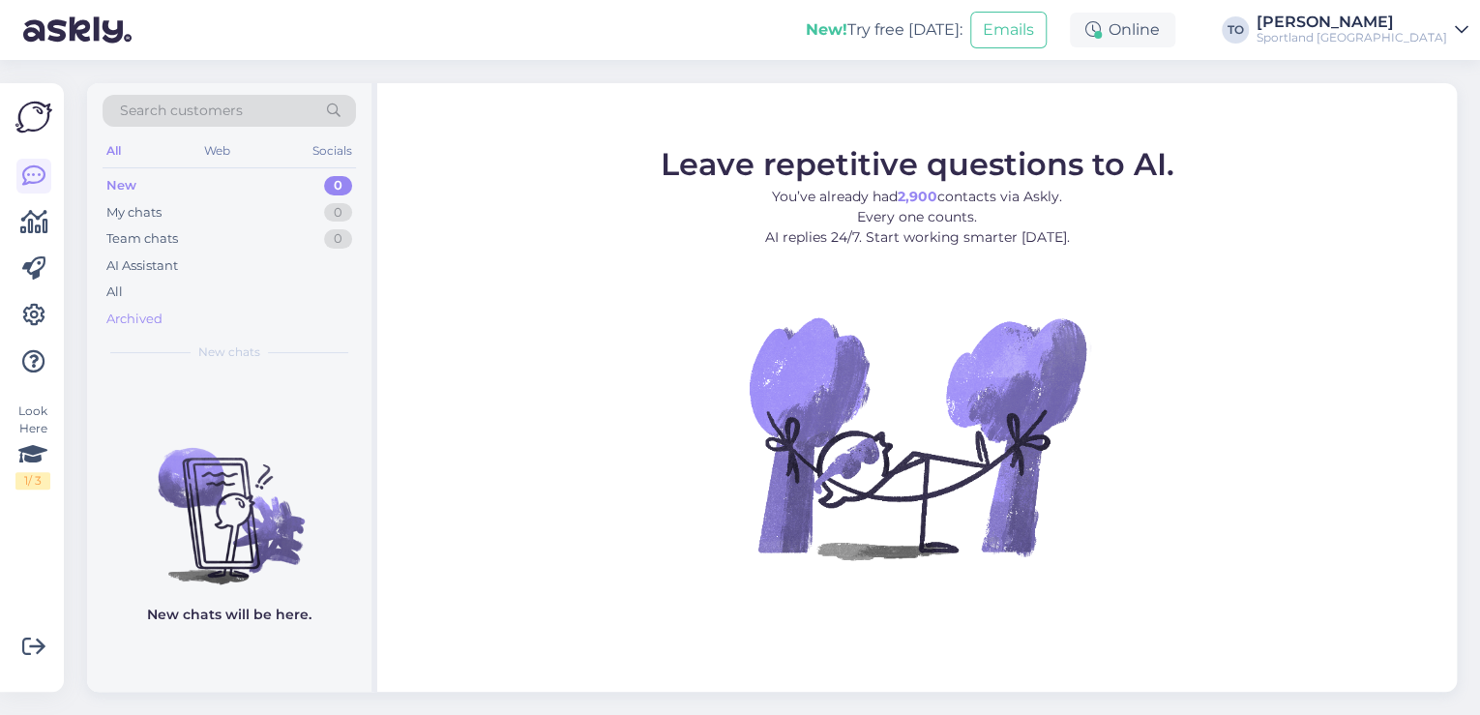
click at [158, 311] on div "Archived" at bounding box center [134, 319] width 56 height 19
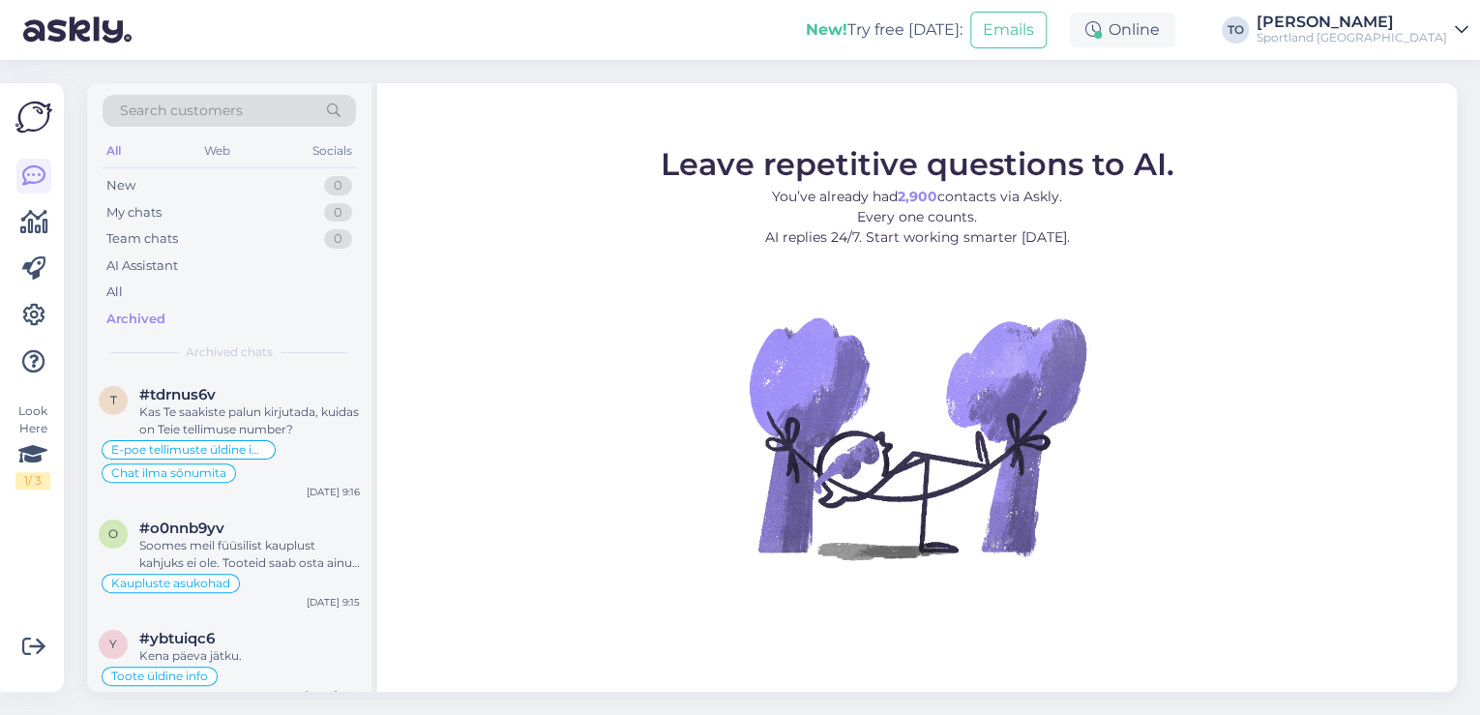
click at [1416, 33] on div "Sportland [GEOGRAPHIC_DATA]" at bounding box center [1352, 37] width 191 height 15
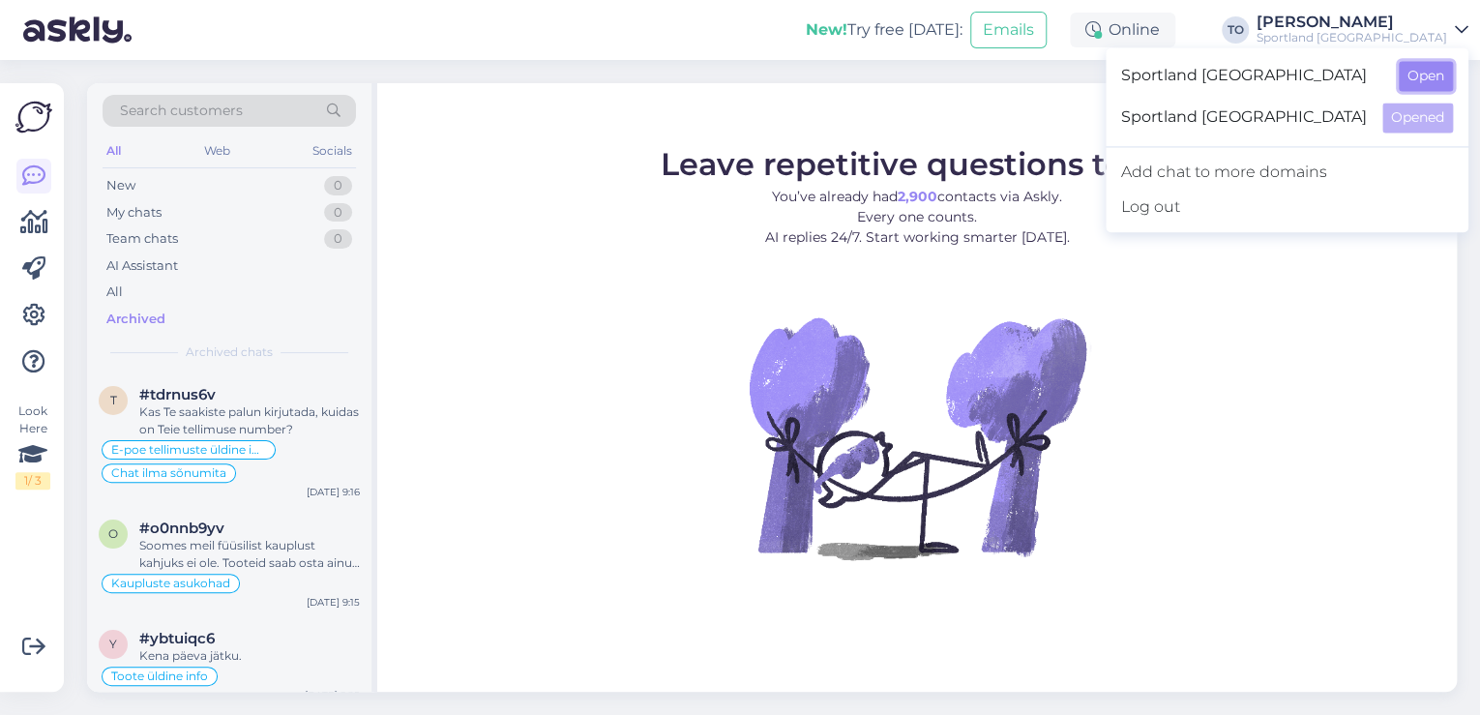
click at [1445, 86] on button "Open" at bounding box center [1426, 76] width 54 height 30
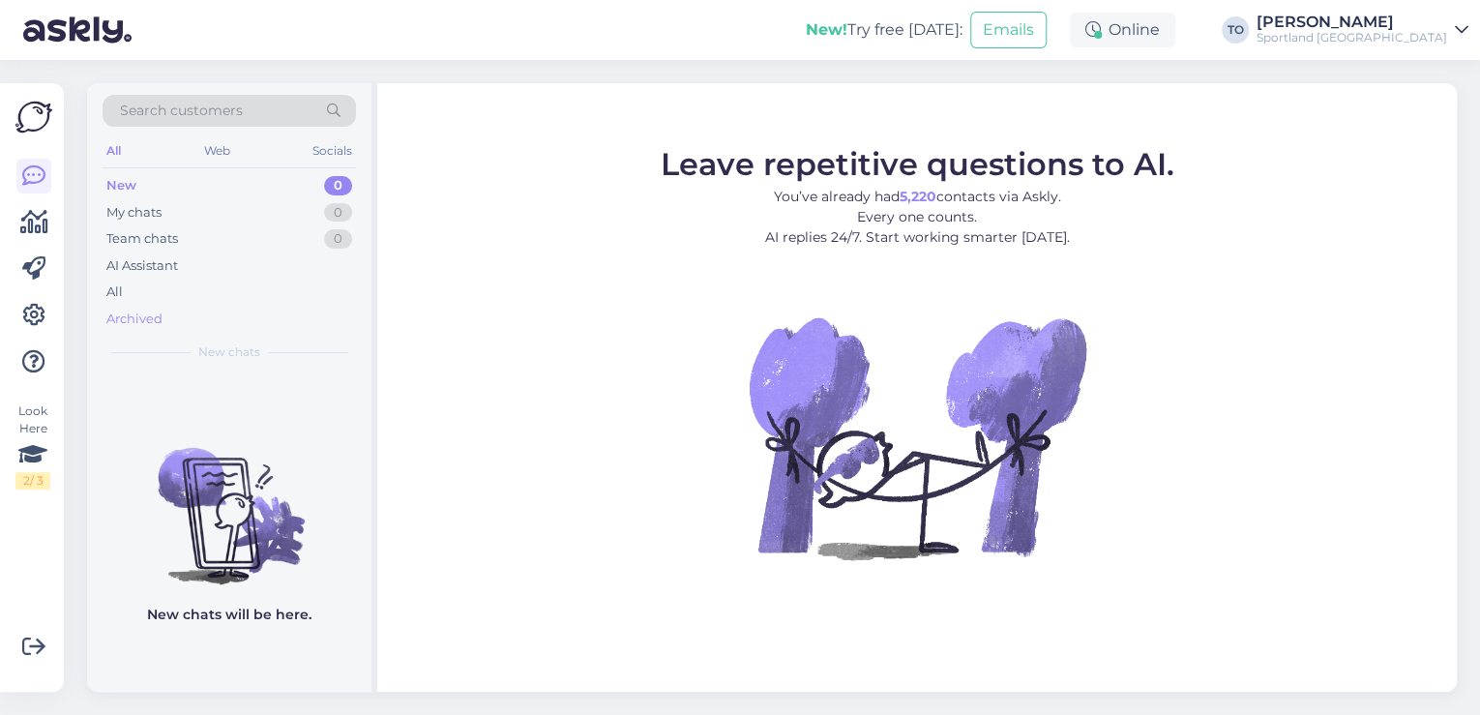
click at [155, 311] on div "Archived" at bounding box center [134, 319] width 56 height 19
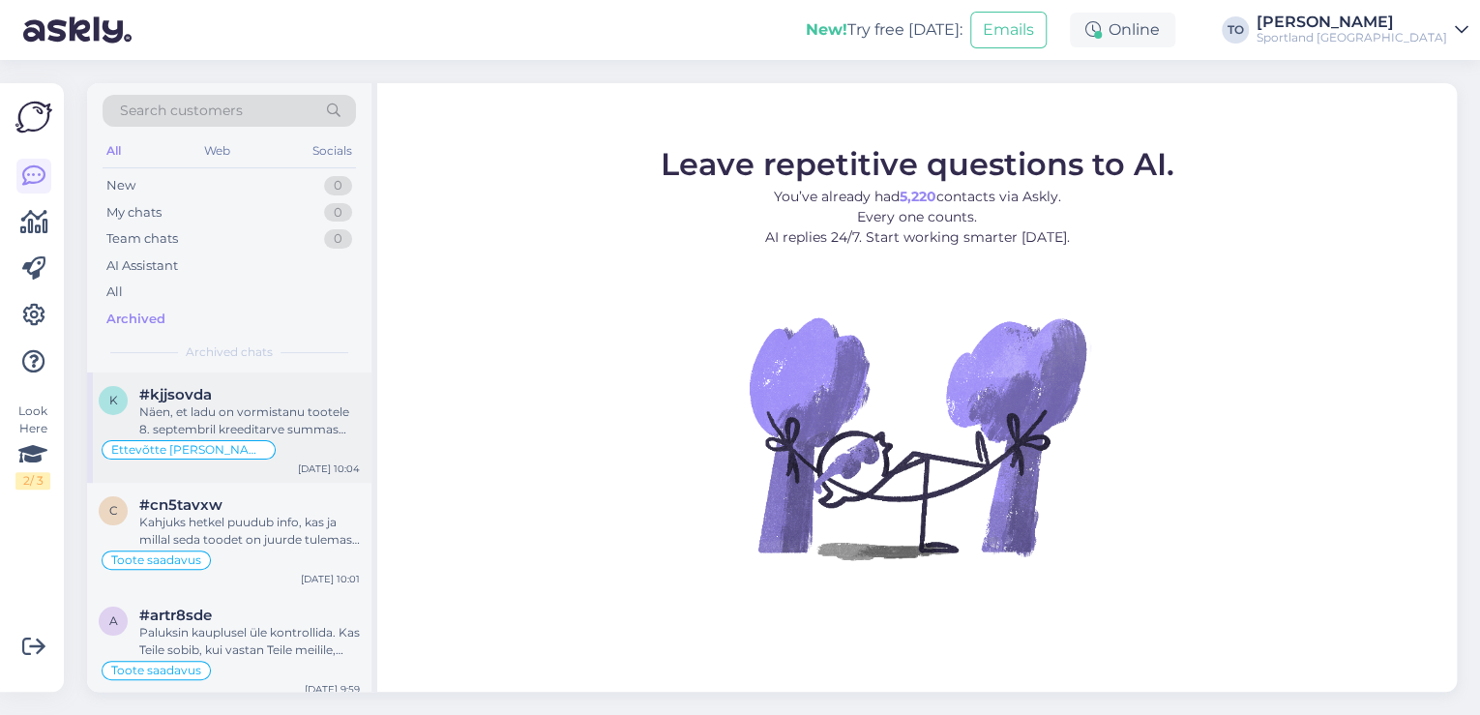
click at [318, 429] on div "Näen, et ladu on vormistanu tootele 8. septembril kreeditarve summas 49.97. Kah…" at bounding box center [249, 420] width 221 height 35
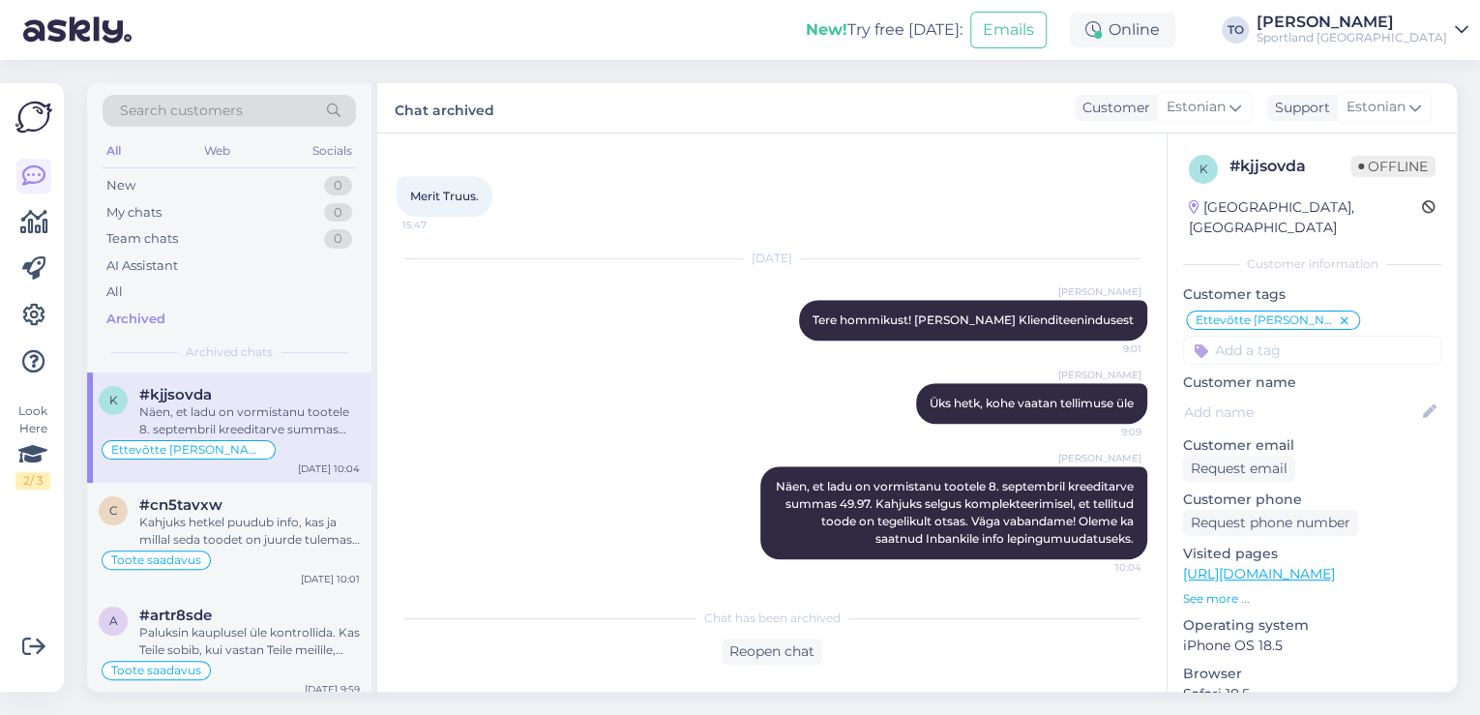
scroll to position [364, 0]
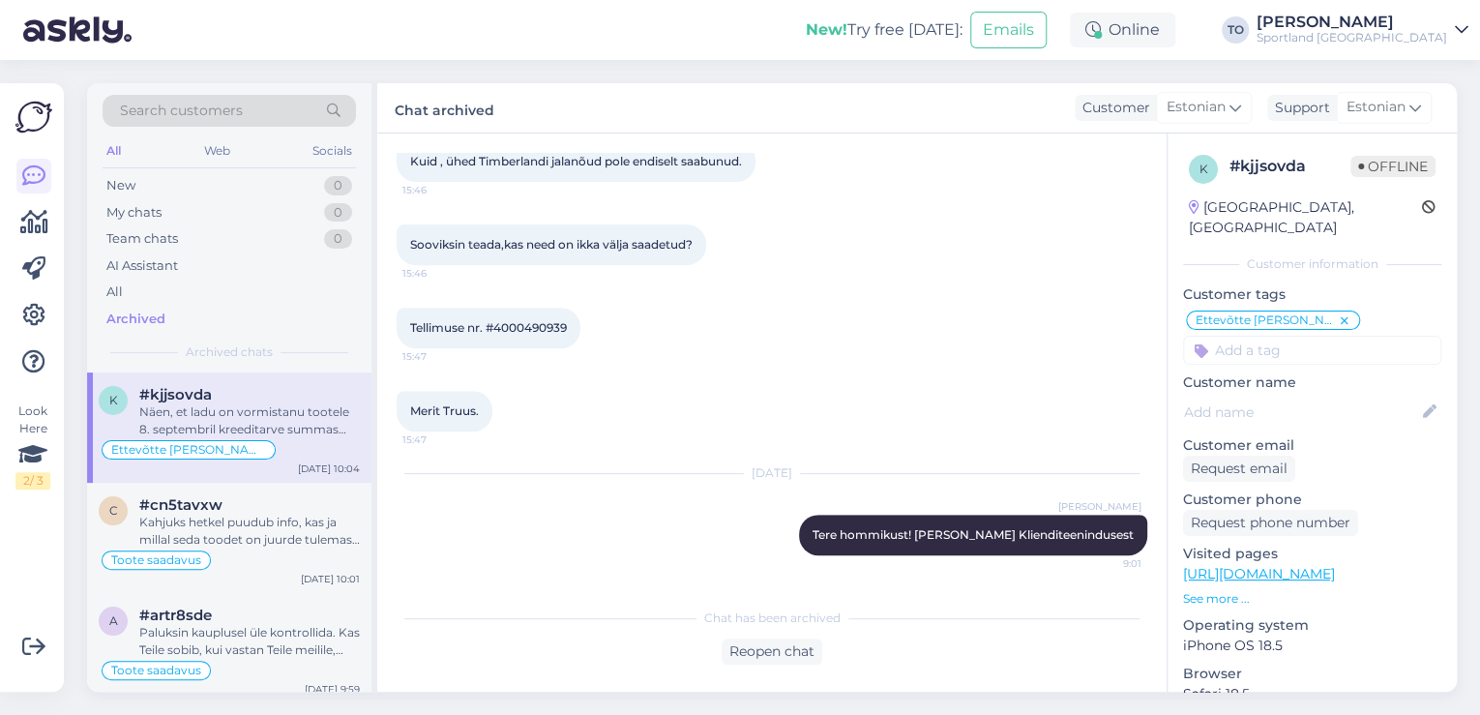
click at [1339, 313] on icon at bounding box center [1345, 320] width 12 height 15
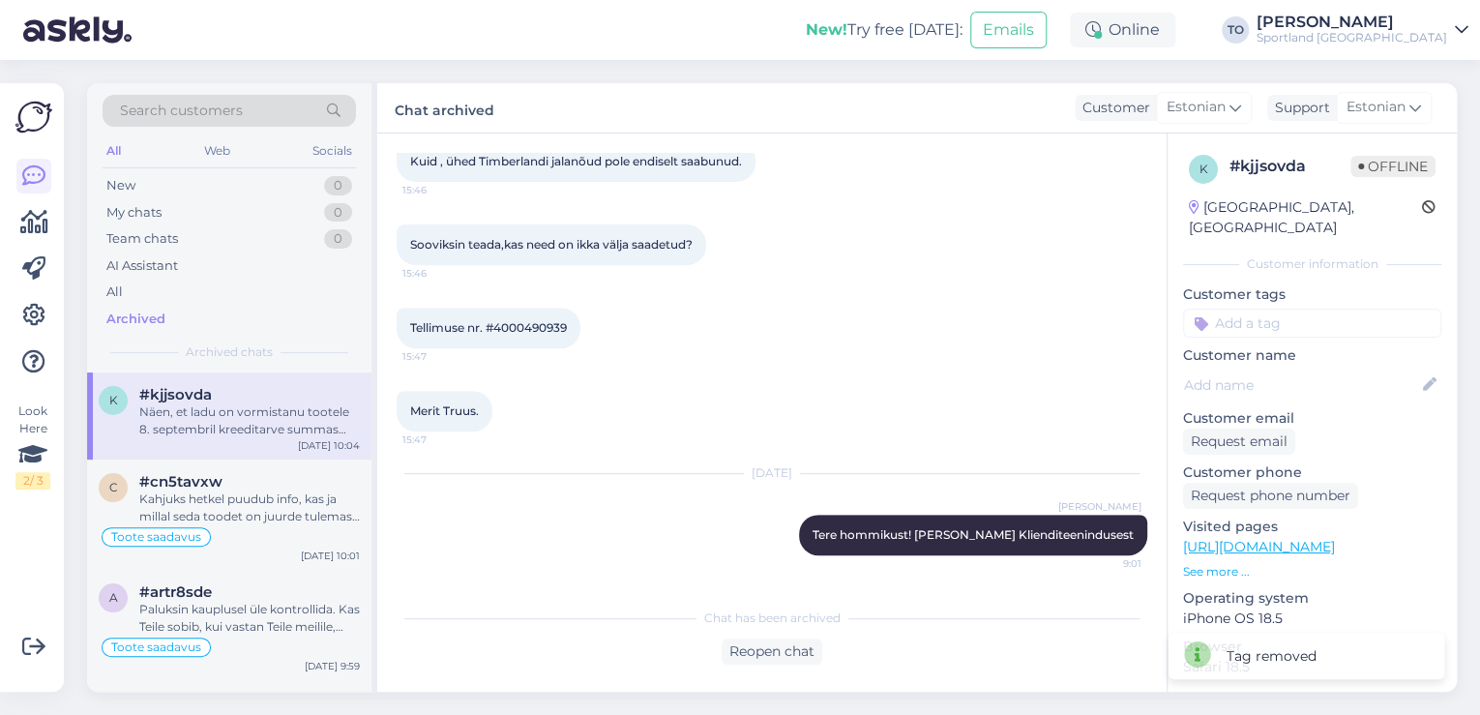
click at [1316, 309] on input at bounding box center [1312, 323] width 258 height 29
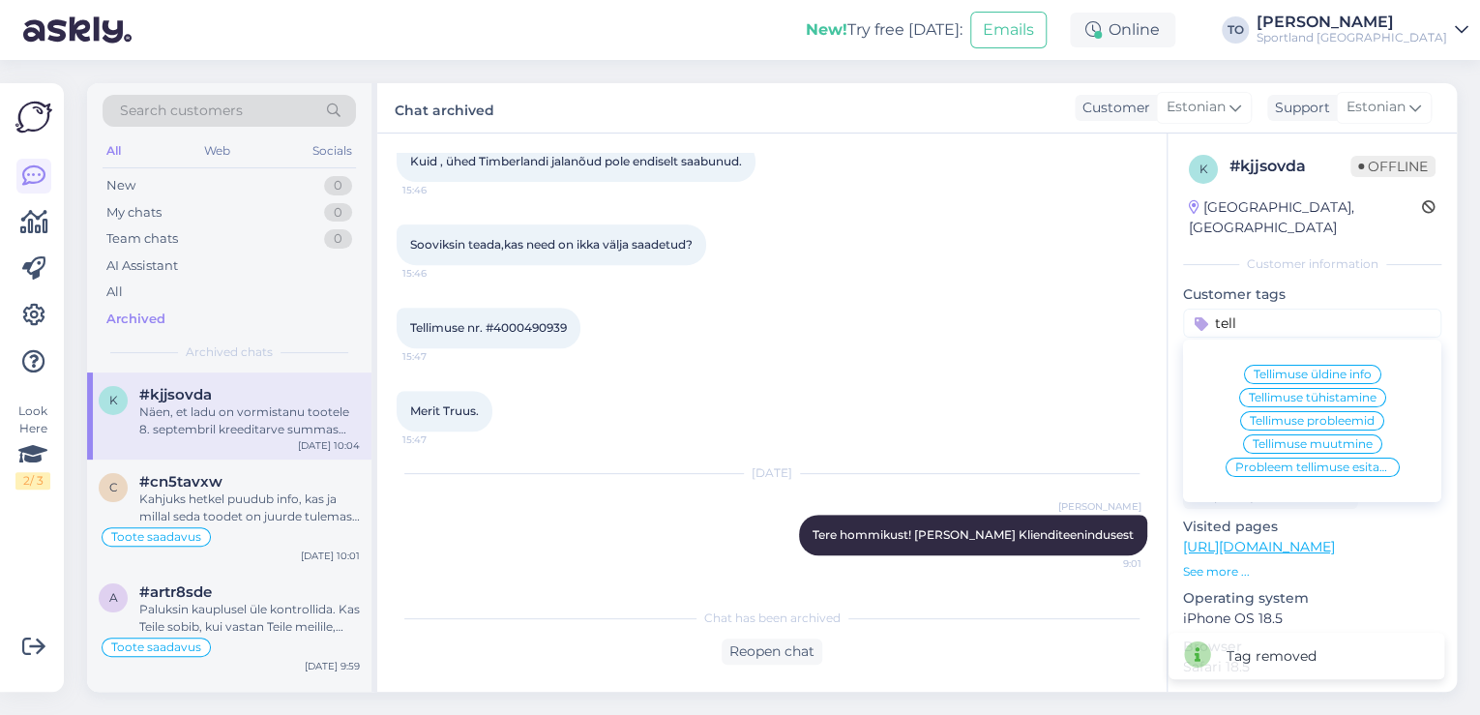
click at [1327, 369] on span "Tellimuse üldine info" at bounding box center [1313, 375] width 118 height 12
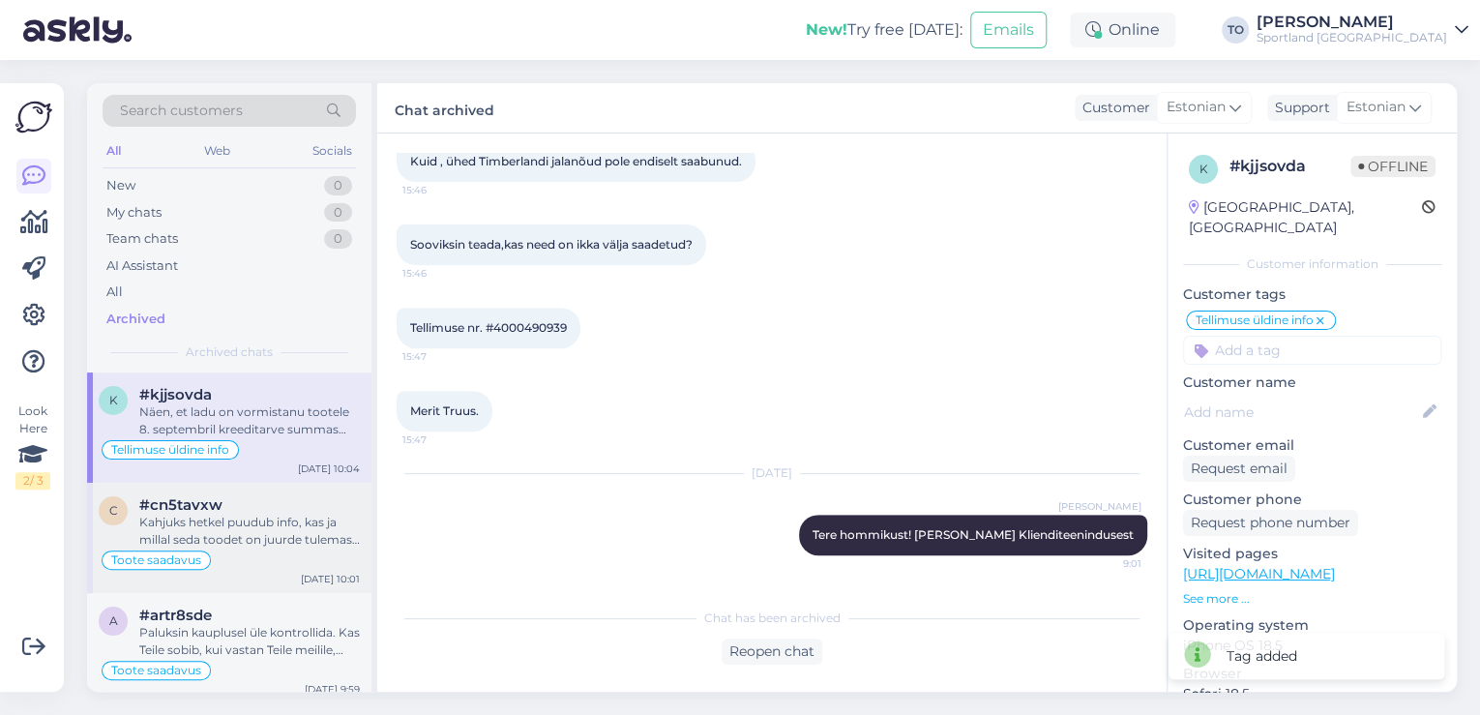
click at [222, 515] on div "Kahjuks hetkel puudub info, kas ja millal seda toodet on juurde tulemas. Väga v…" at bounding box center [249, 531] width 221 height 35
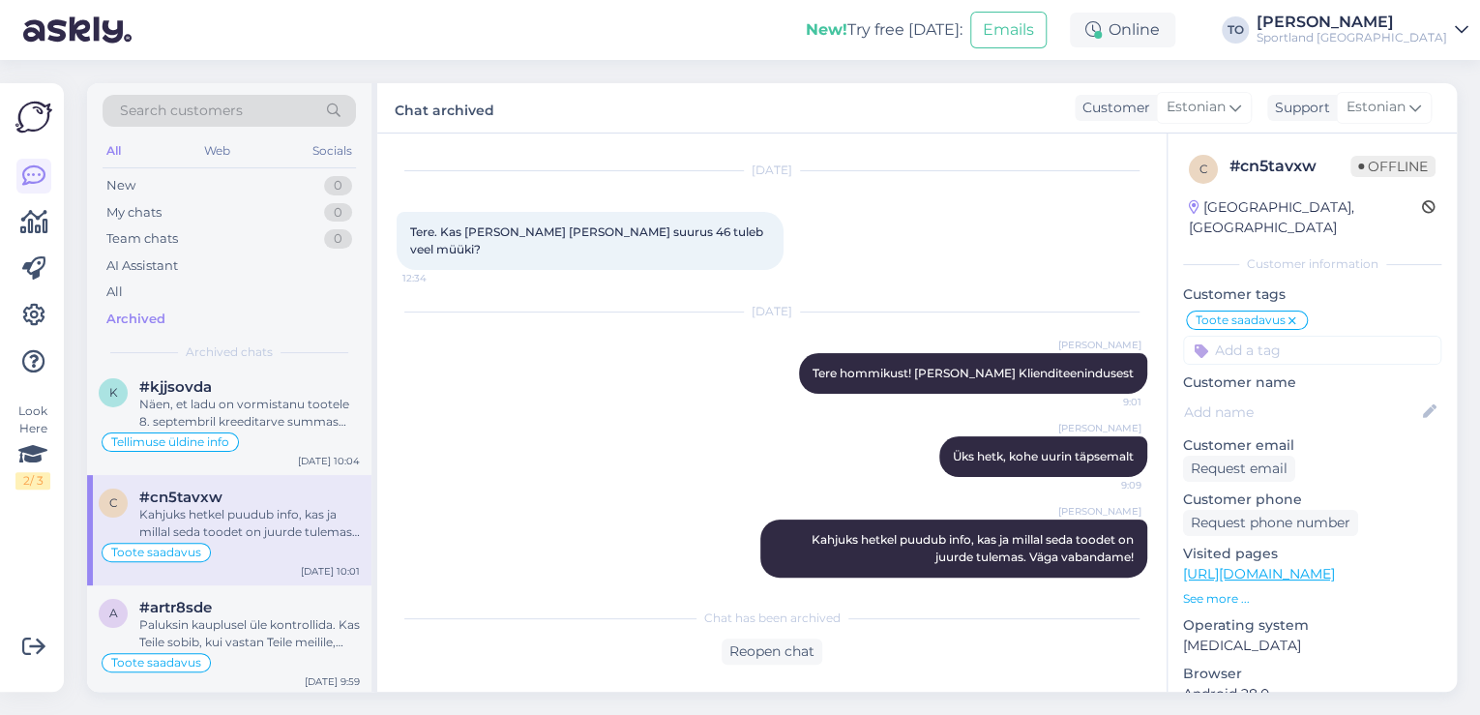
scroll to position [0, 0]
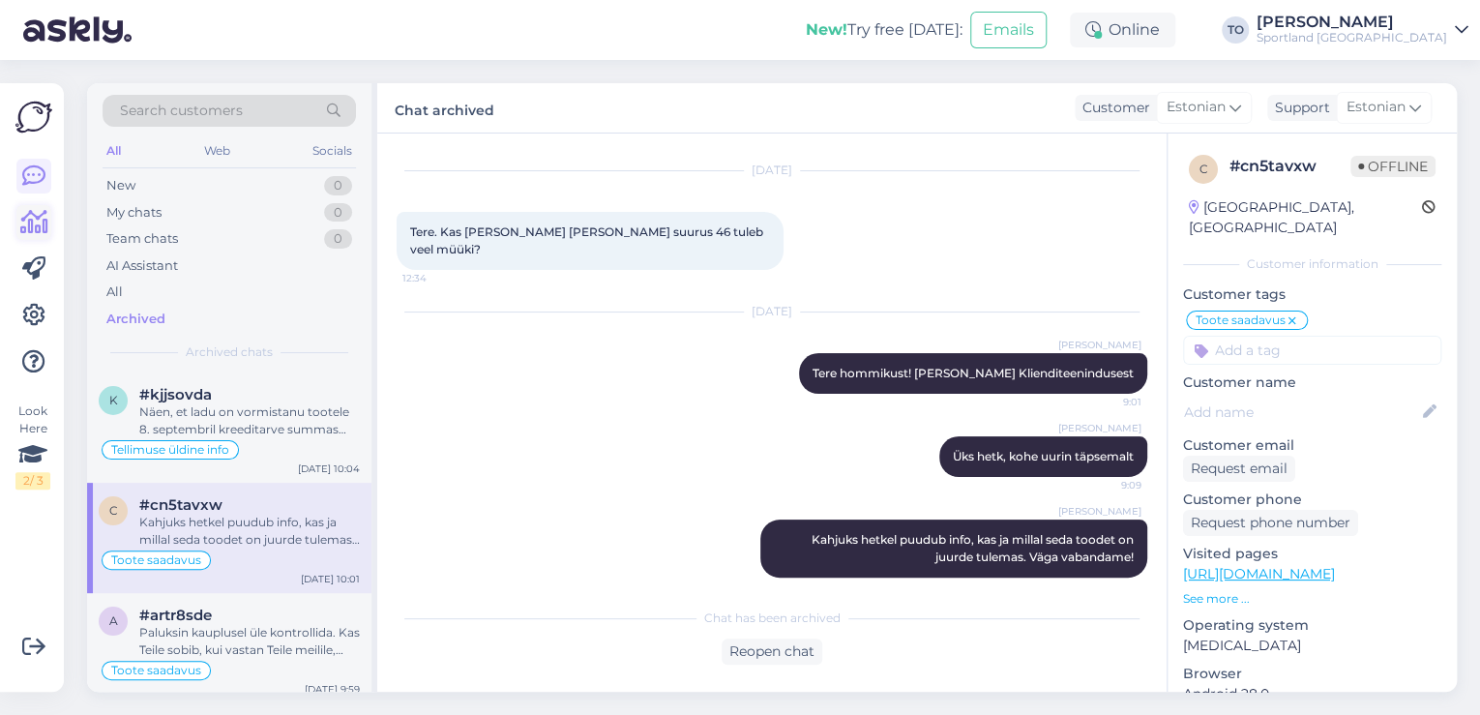
click at [42, 228] on icon at bounding box center [34, 222] width 28 height 23
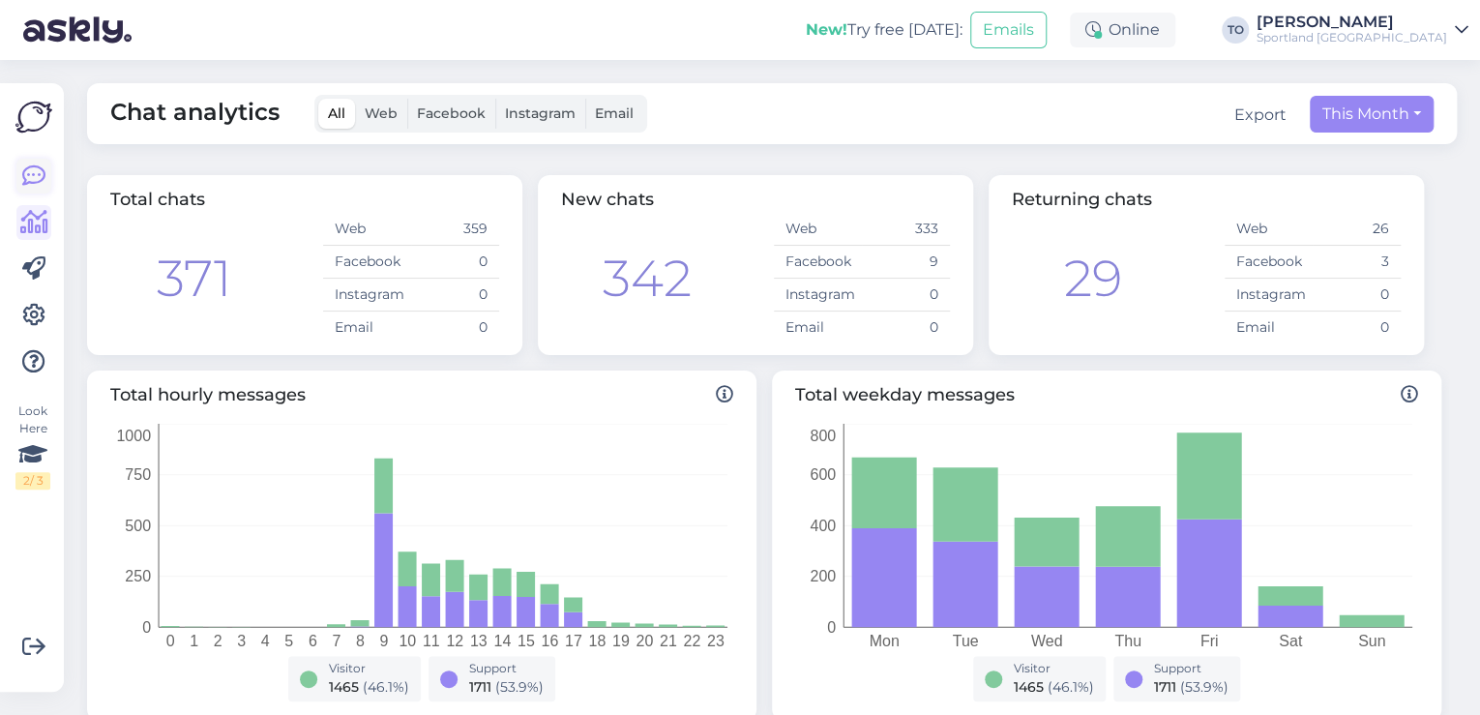
click at [41, 176] on icon at bounding box center [33, 175] width 23 height 23
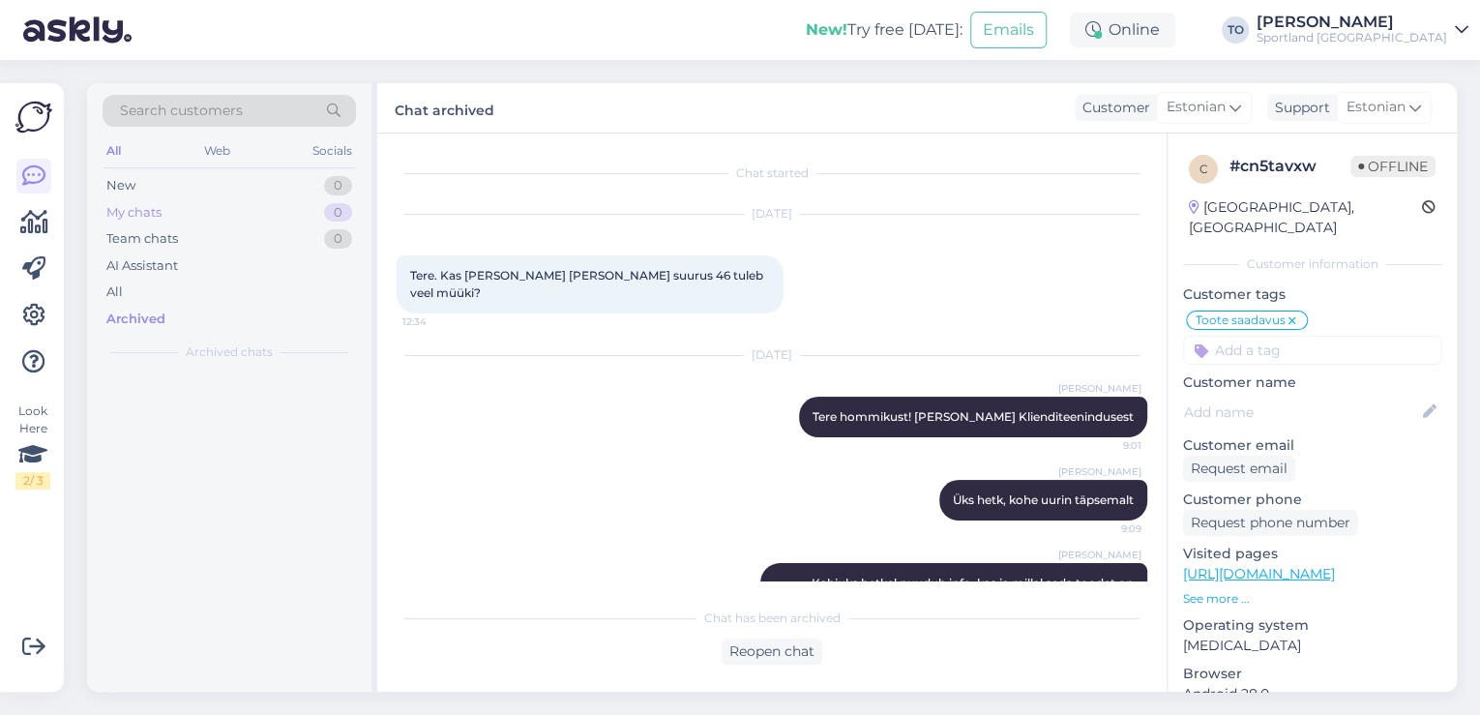
scroll to position [44, 0]
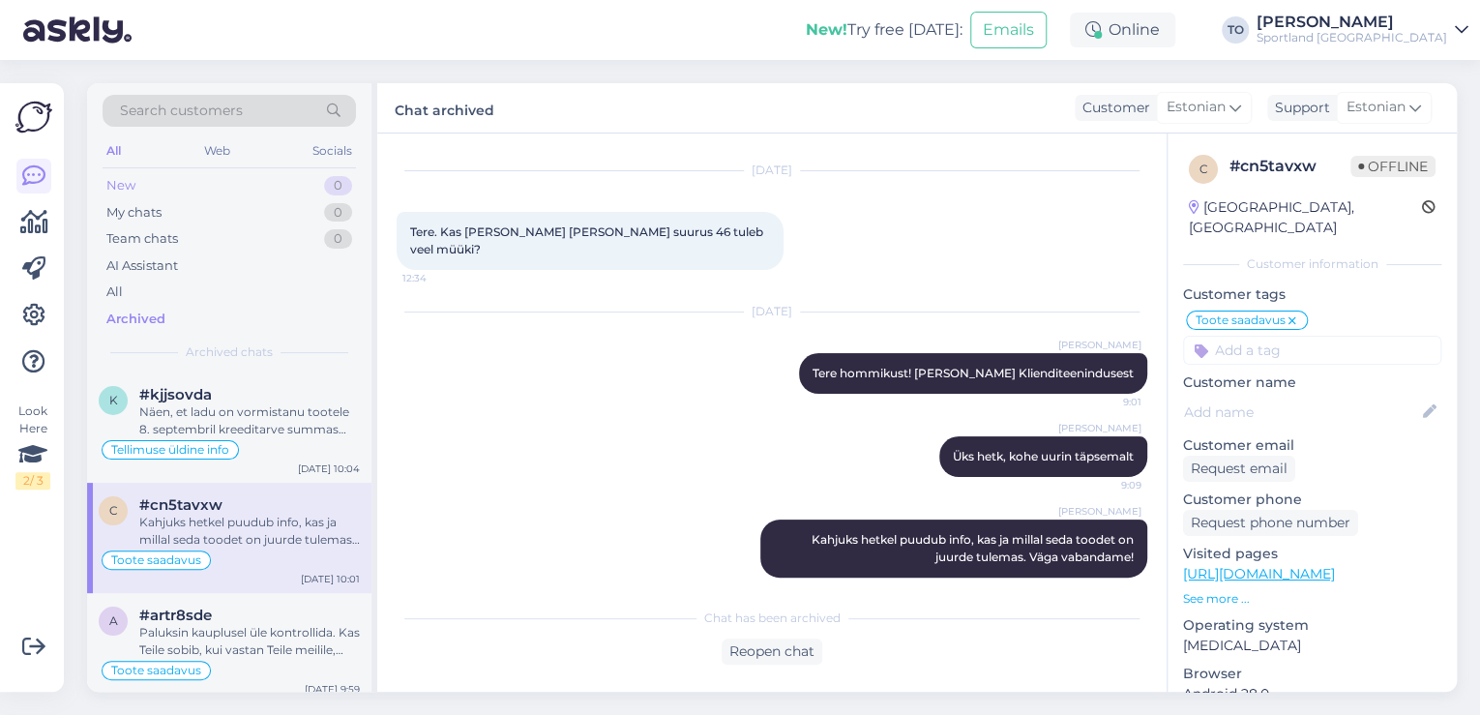
click at [177, 188] on div "New 0" at bounding box center [229, 185] width 253 height 27
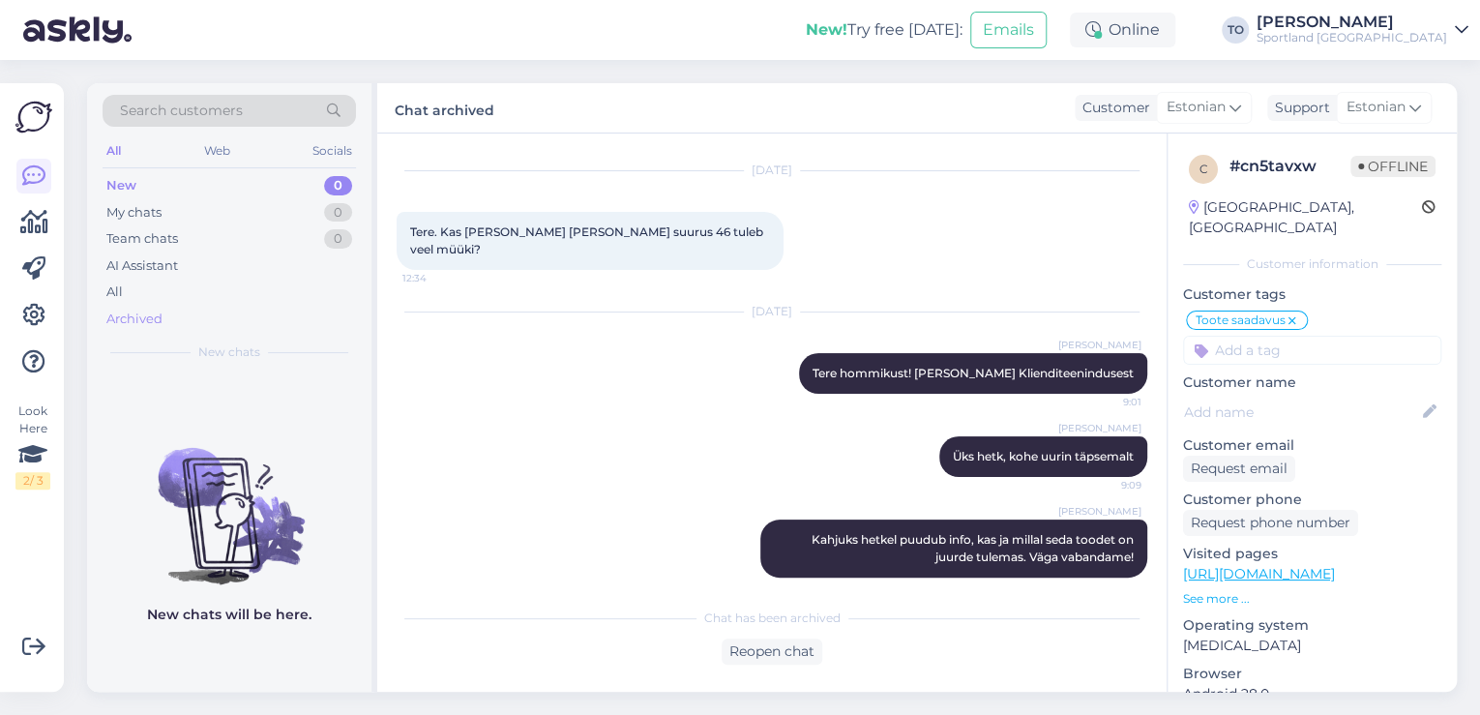
click at [167, 321] on div "Archived" at bounding box center [229, 319] width 253 height 27
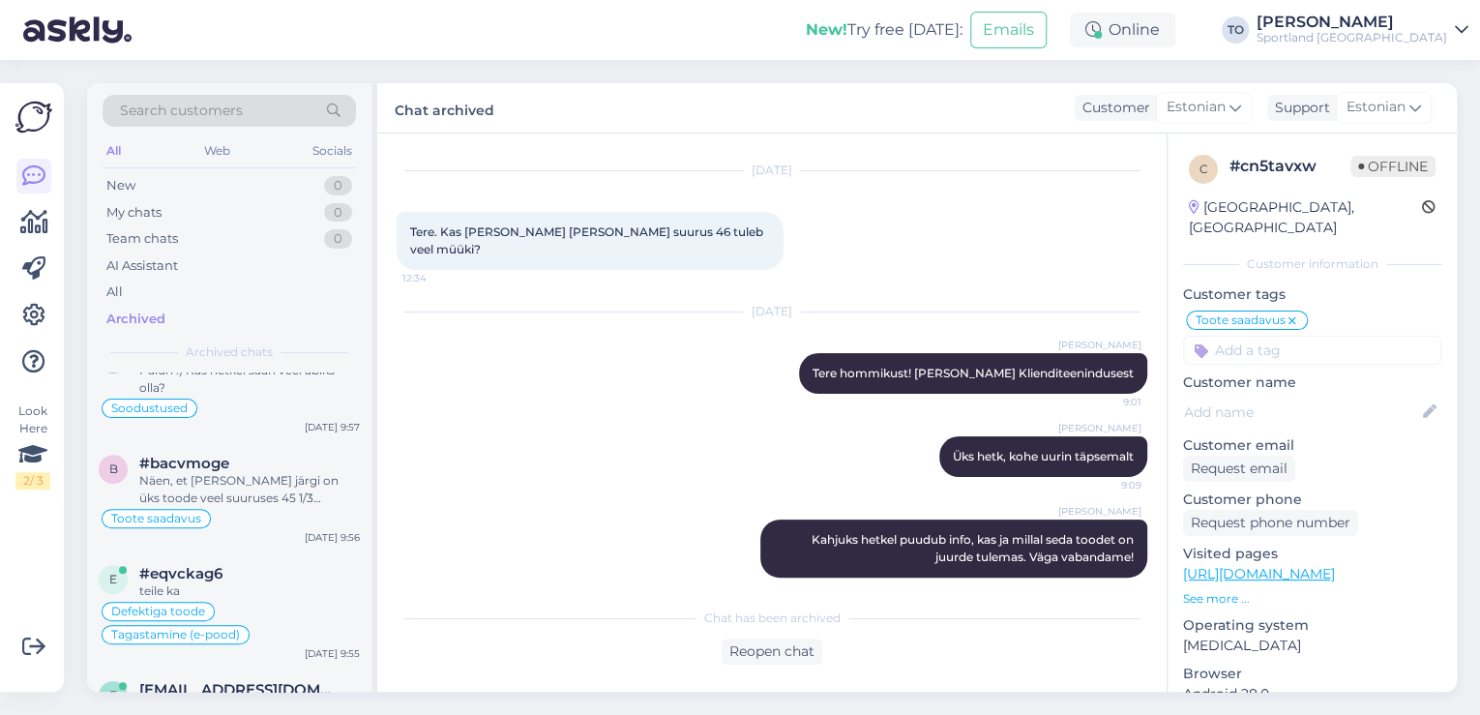
scroll to position [542, 0]
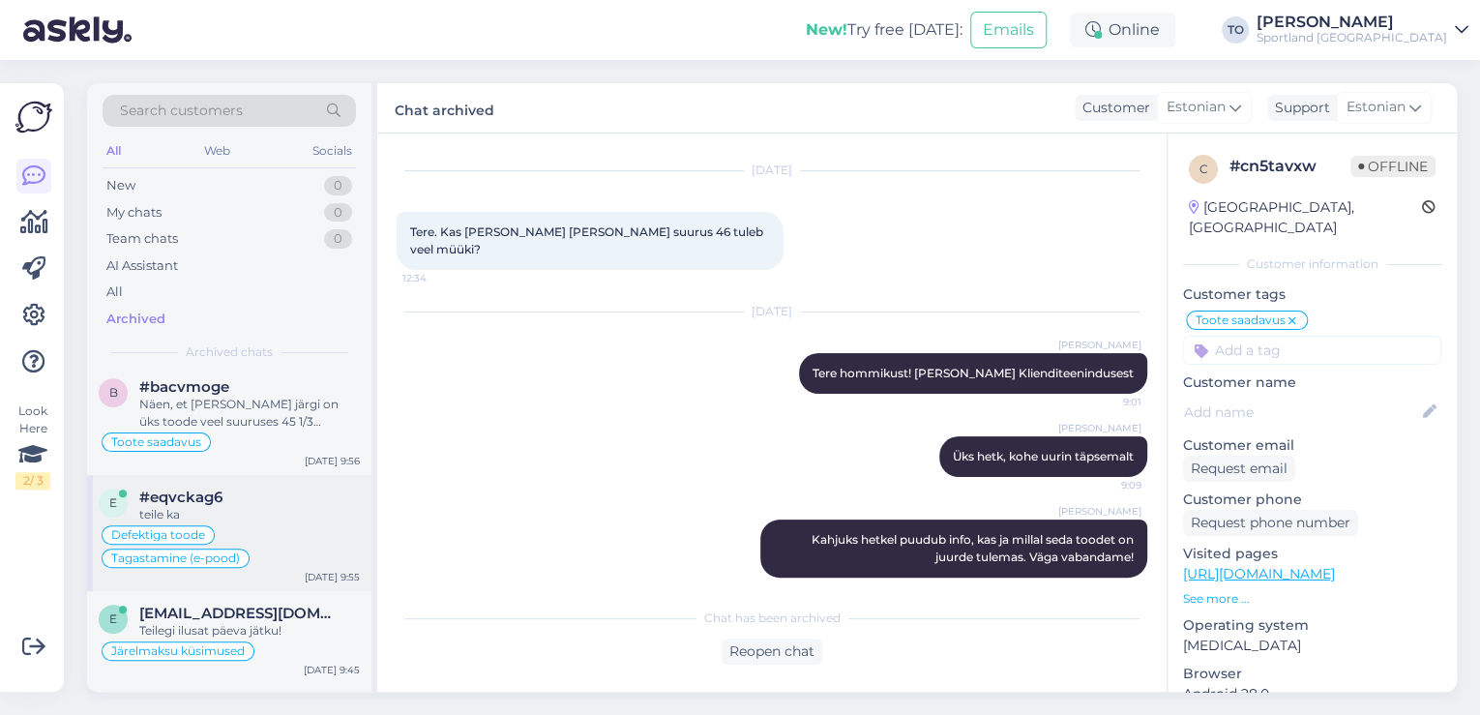
click at [324, 499] on div "#eqvckag6" at bounding box center [249, 497] width 221 height 17
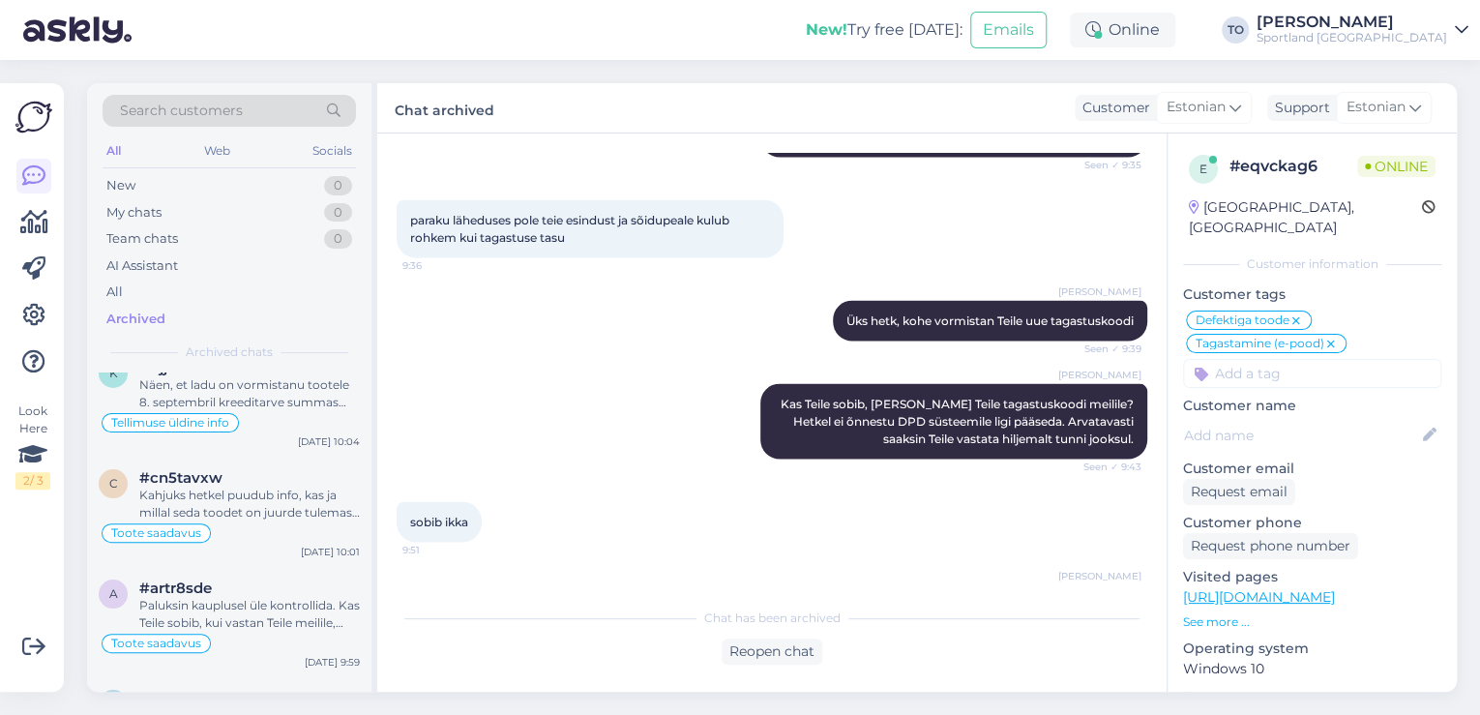
scroll to position [0, 0]
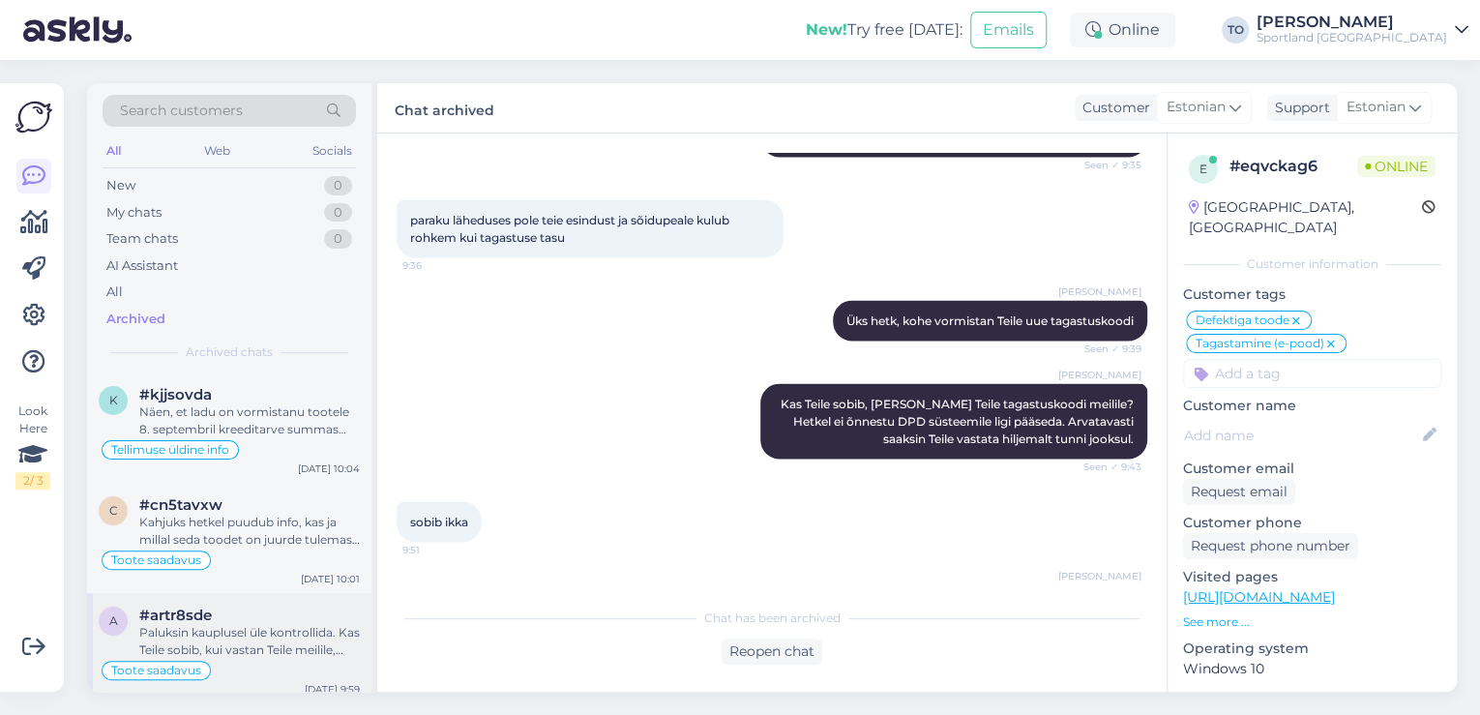
click at [280, 625] on div "Paluksin kauplusel üle kontrollida. Kas Teile sobib, kui vastan Teile meilile, …" at bounding box center [249, 641] width 221 height 35
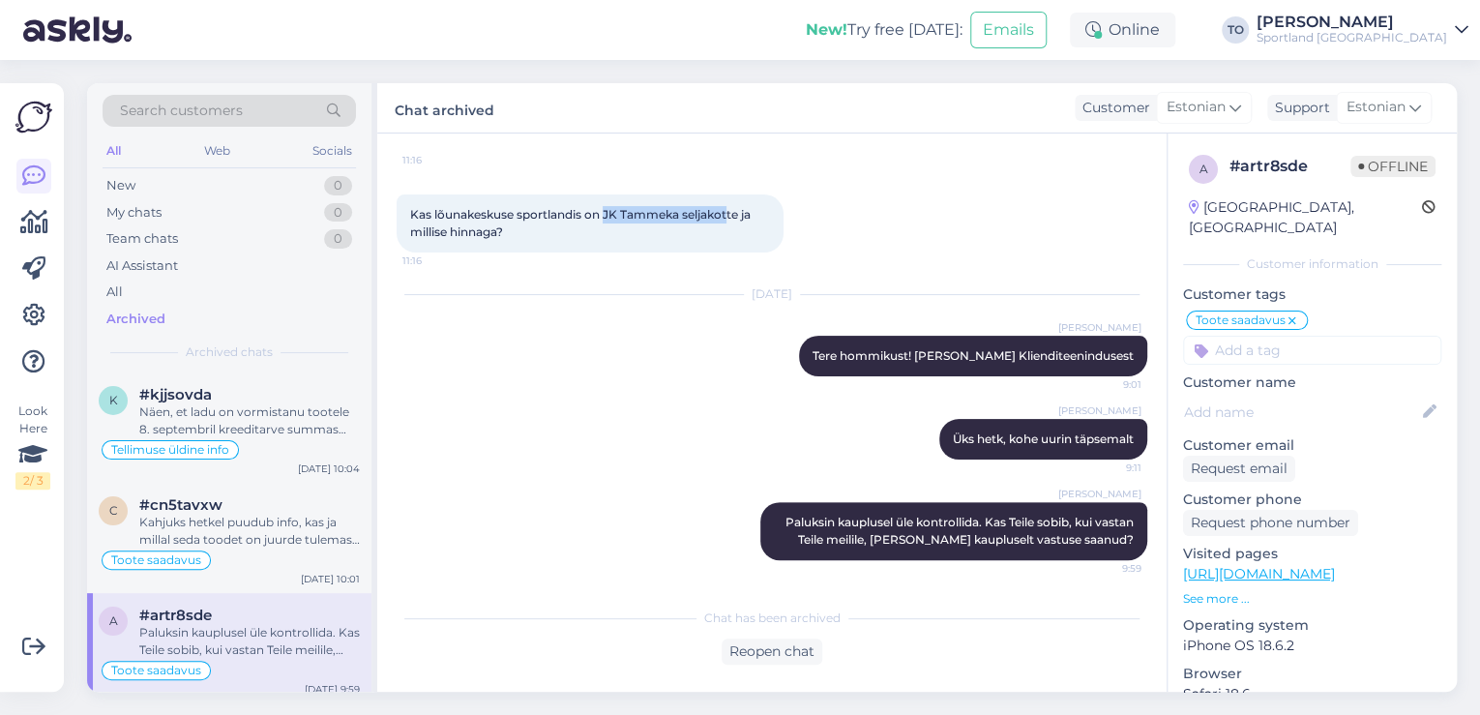
drag, startPoint x: 607, startPoint y: 213, endPoint x: 731, endPoint y: 213, distance: 124.8
click at [731, 213] on span "Kas lõunakeskuse sportlandis on JK Tammeka seljakotte ja millise hinnaga?" at bounding box center [581, 223] width 343 height 32
click at [263, 181] on div "New 1" at bounding box center [229, 185] width 253 height 27
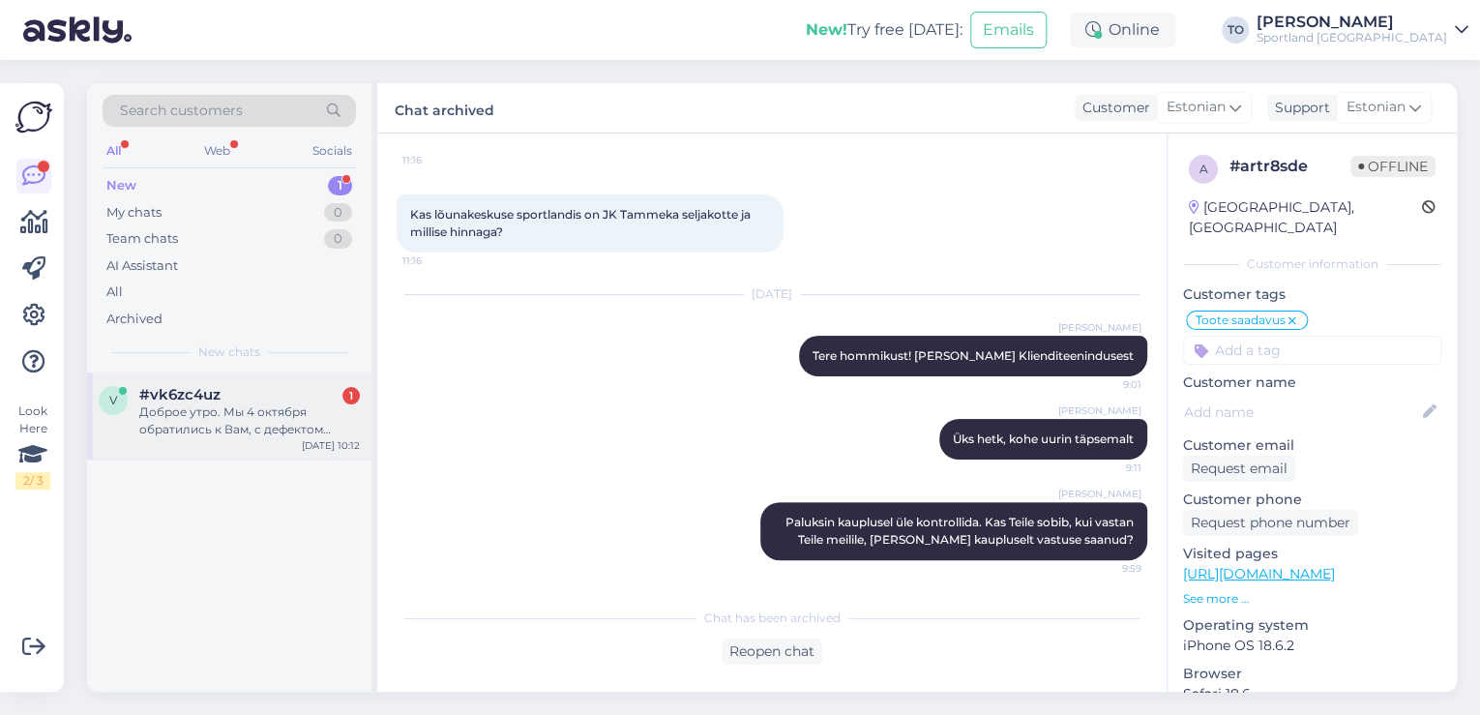
click at [264, 410] on div "Доброе утро. Мы 4 октября обратились к Вам, с дефектом обуви" at bounding box center [249, 420] width 221 height 35
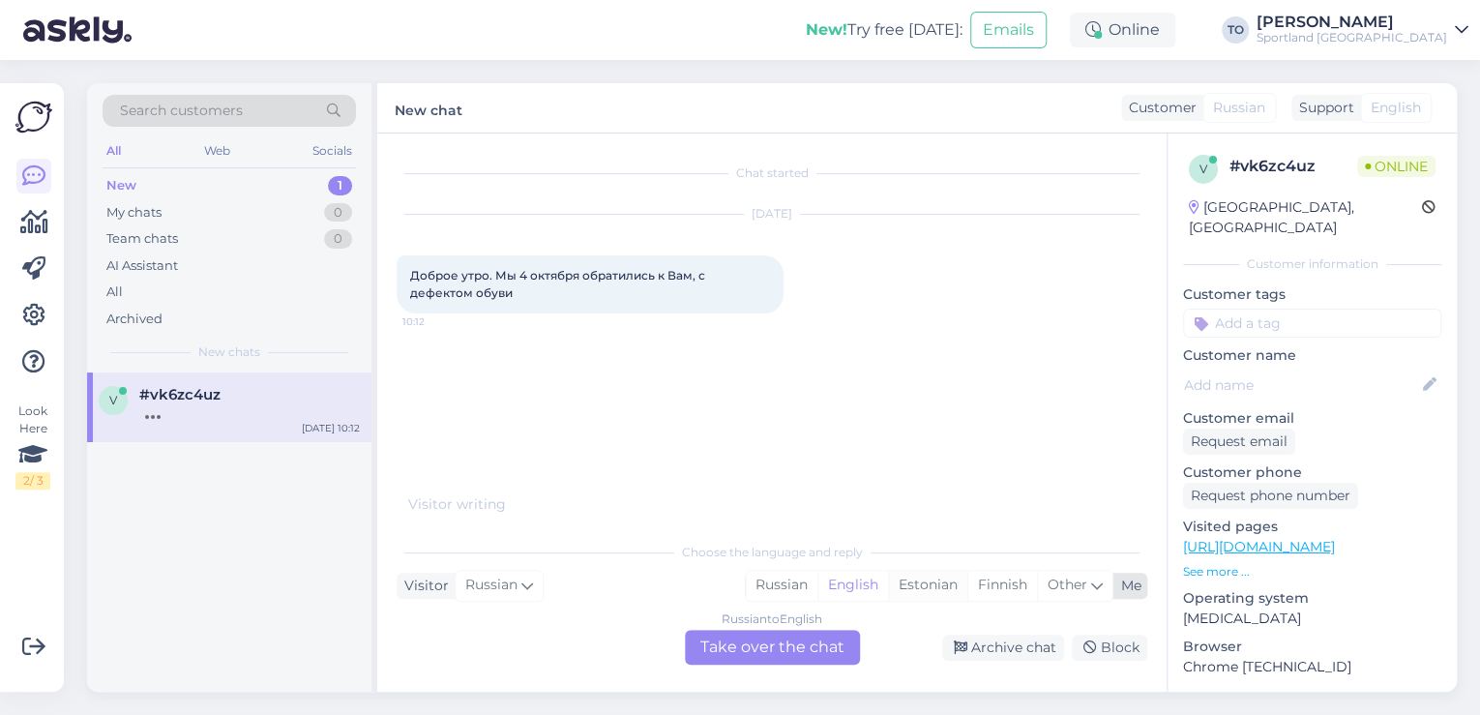
click at [918, 584] on div "Estonian" at bounding box center [927, 585] width 79 height 29
click at [793, 648] on div "Russian to Estonian Take over the chat" at bounding box center [772, 647] width 175 height 35
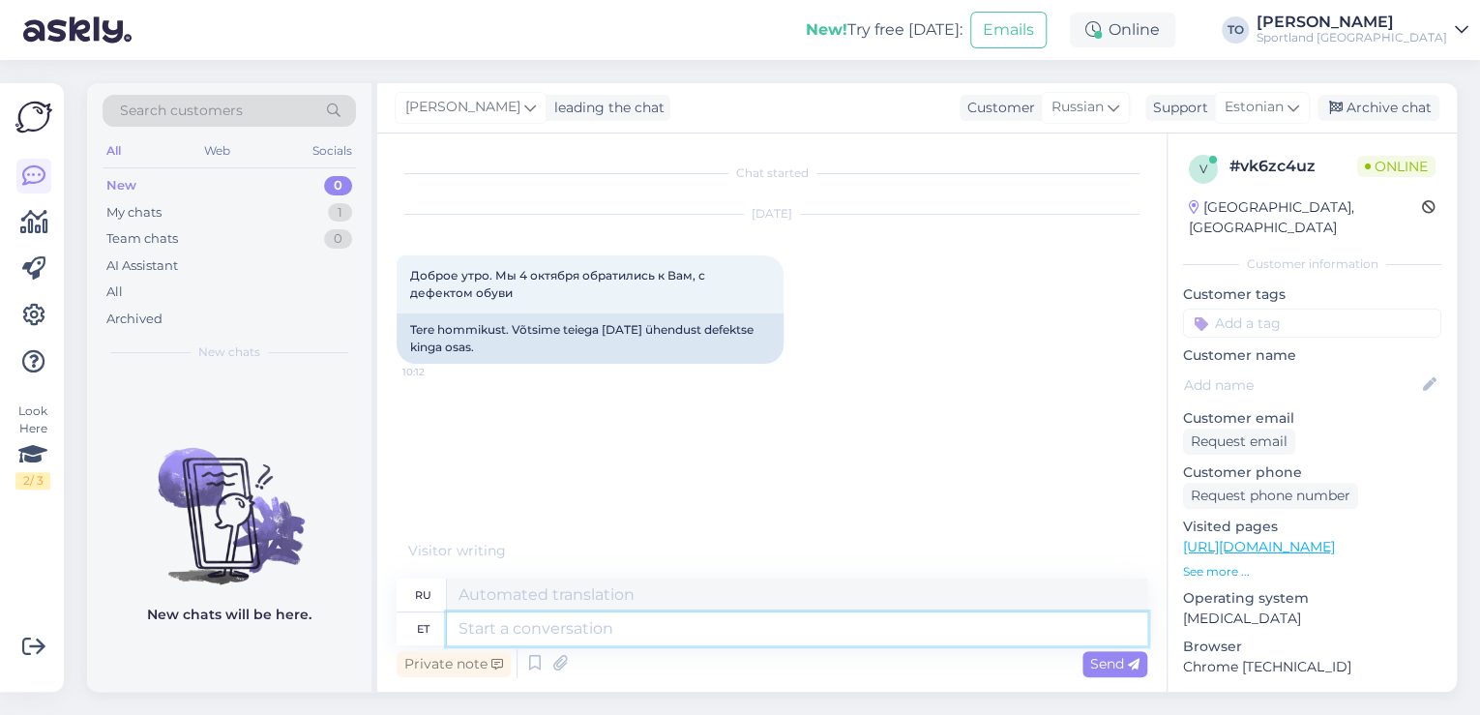
click at [770, 628] on textarea at bounding box center [797, 628] width 700 height 33
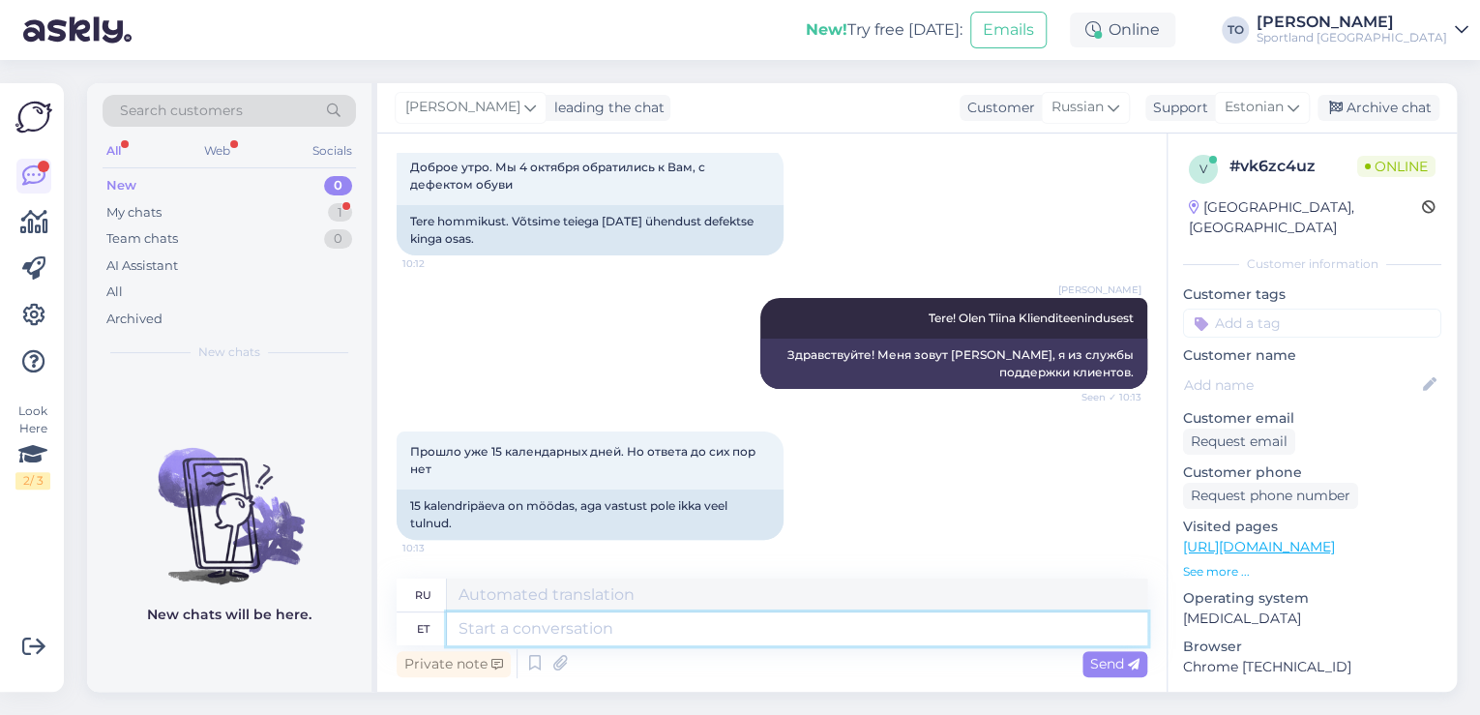
scroll to position [107, 0]
click at [808, 642] on textarea at bounding box center [797, 628] width 700 height 33
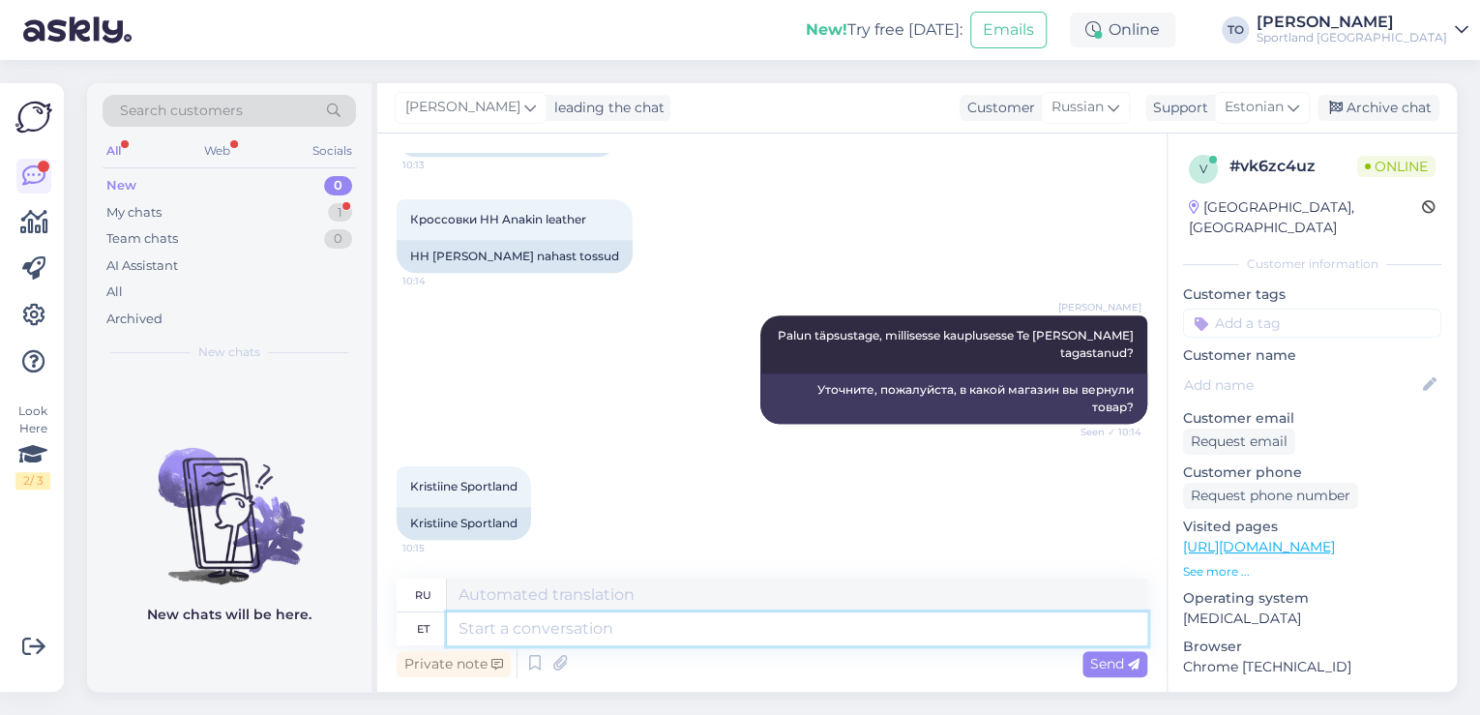
scroll to position [607, 0]
click at [548, 621] on textarea at bounding box center [797, 628] width 700 height 33
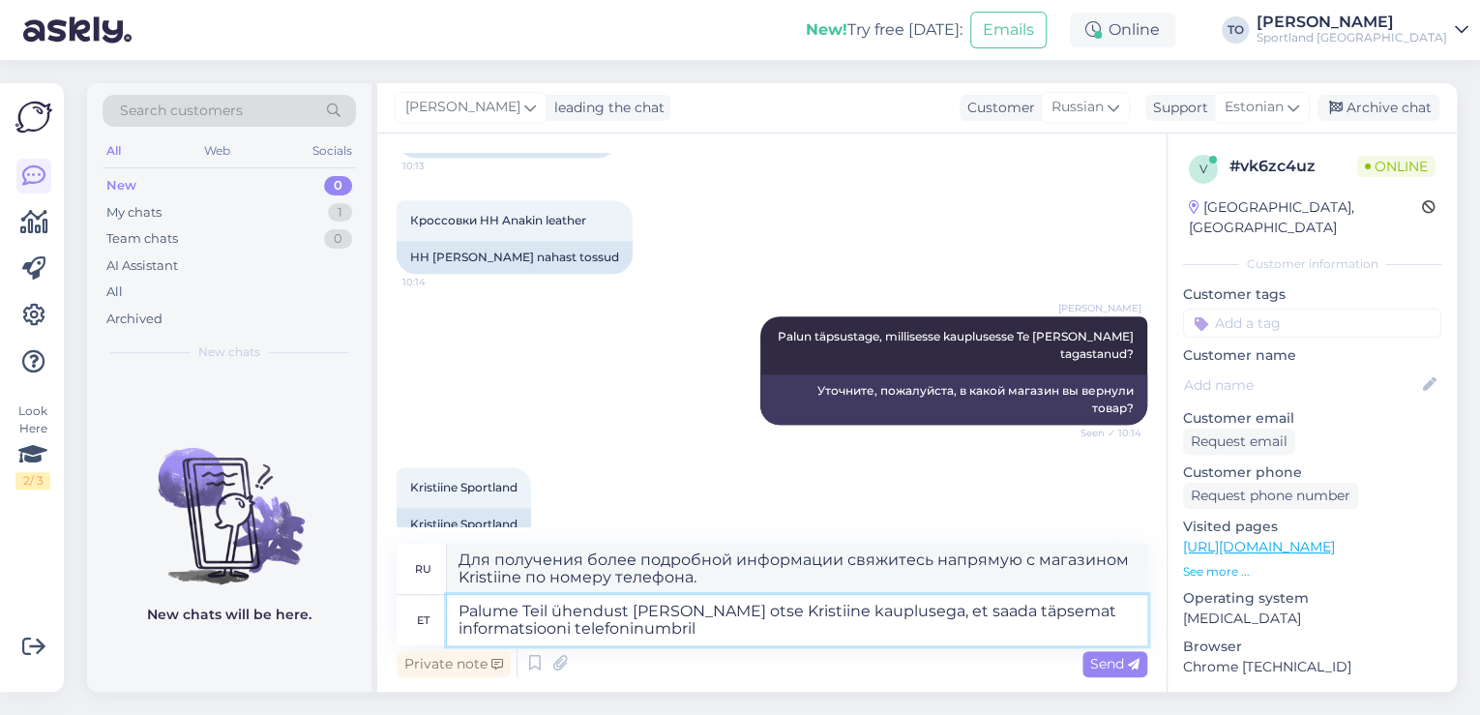
paste textarea "53309618"
click at [971, 622] on textarea "Palume Teil ühendust [PERSON_NAME] otse Kristiine kauplusega, et saada täpsemat…" at bounding box center [797, 620] width 700 height 50
paste textarea "[EMAIL_ADDRESS][DOMAIN_NAME]"
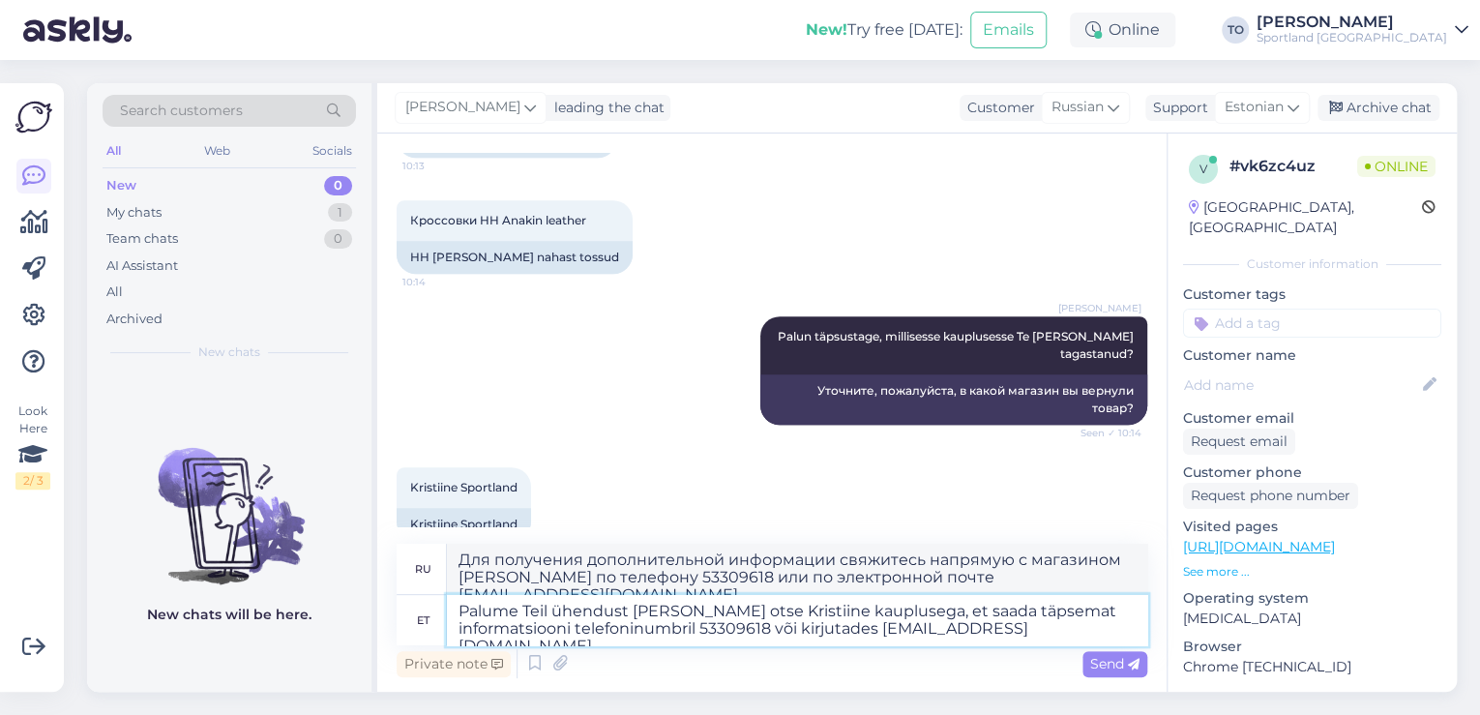
click at [1013, 614] on textarea "Palume Teil ühendust [PERSON_NAME] otse Kristiine kauplusega, et saada täpsemat…" at bounding box center [797, 620] width 700 height 50
click at [1126, 661] on span "Send" at bounding box center [1114, 663] width 49 height 17
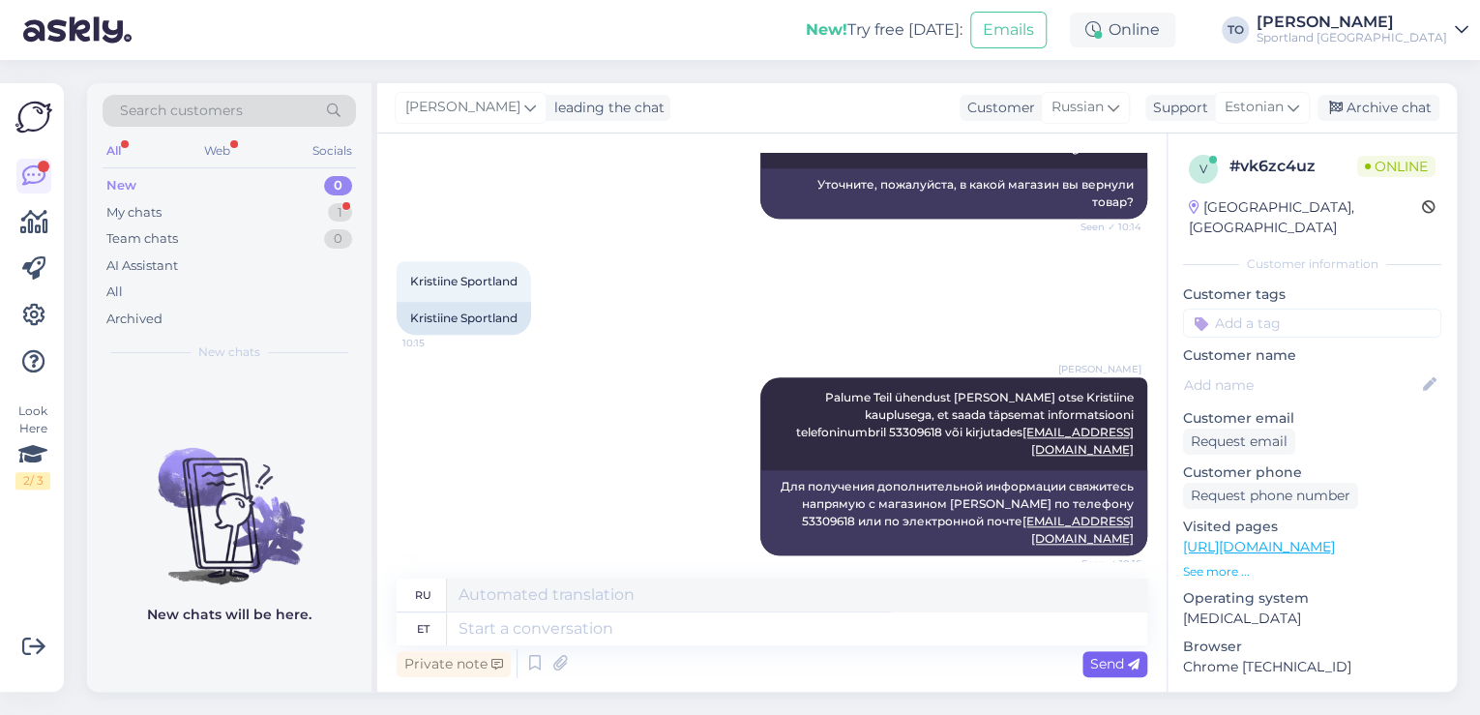
scroll to position [909, 0]
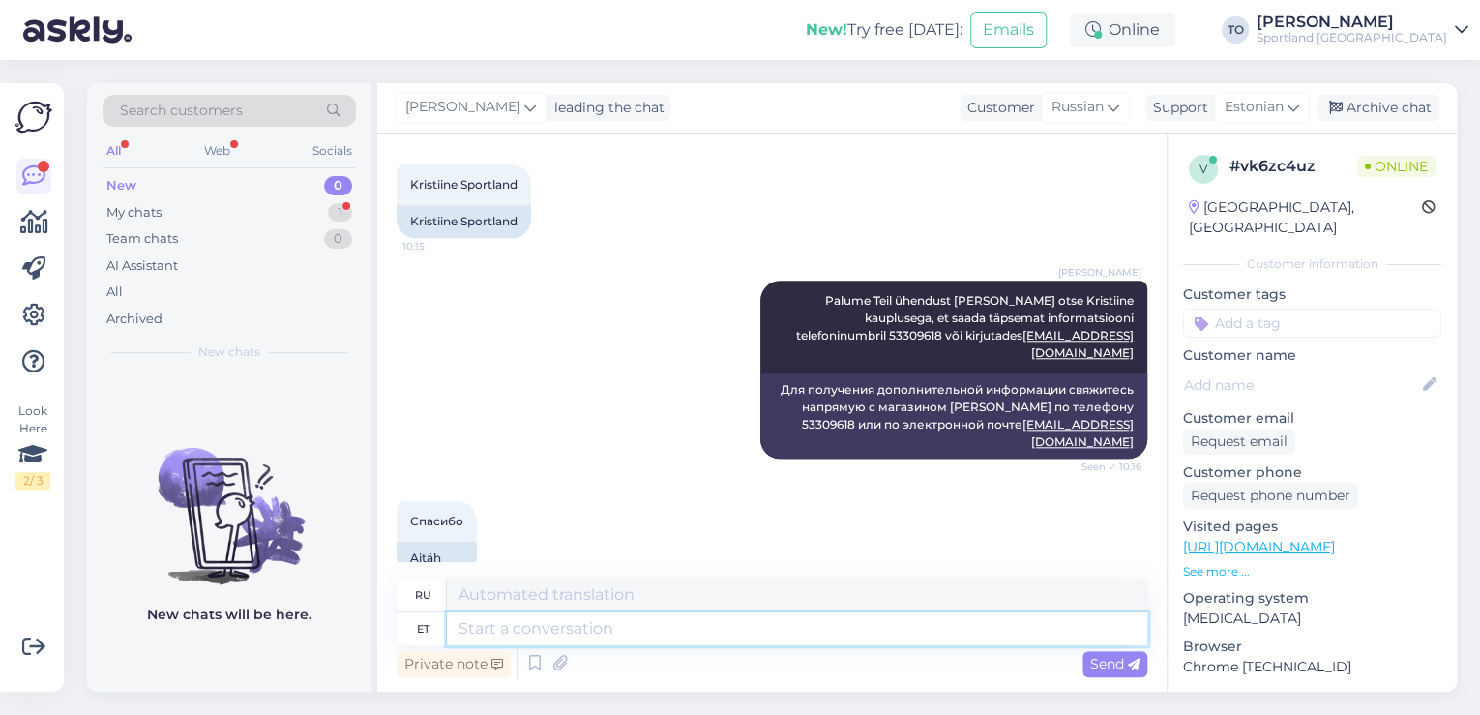
click at [652, 623] on textarea at bounding box center [797, 628] width 700 height 33
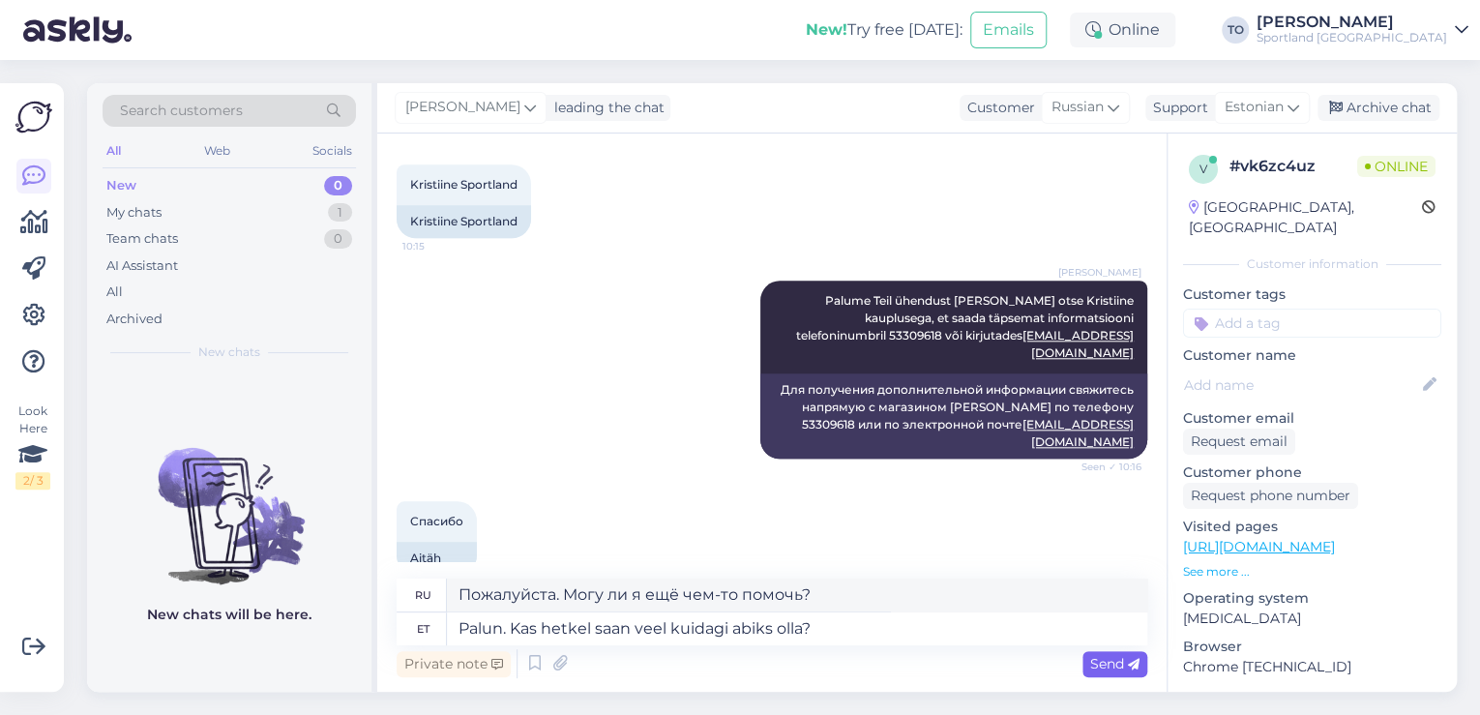
click at [1096, 666] on span "Send" at bounding box center [1114, 663] width 49 height 17
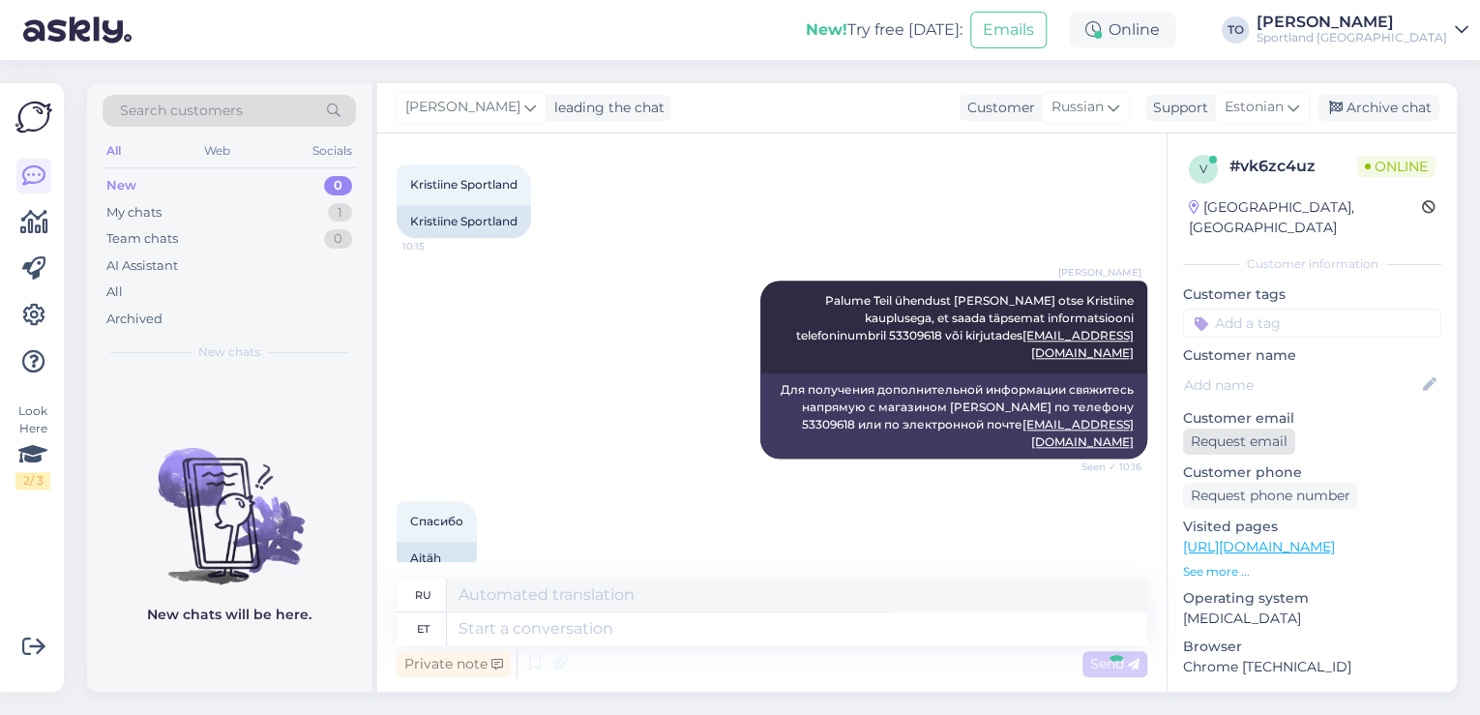
scroll to position [1025, 0]
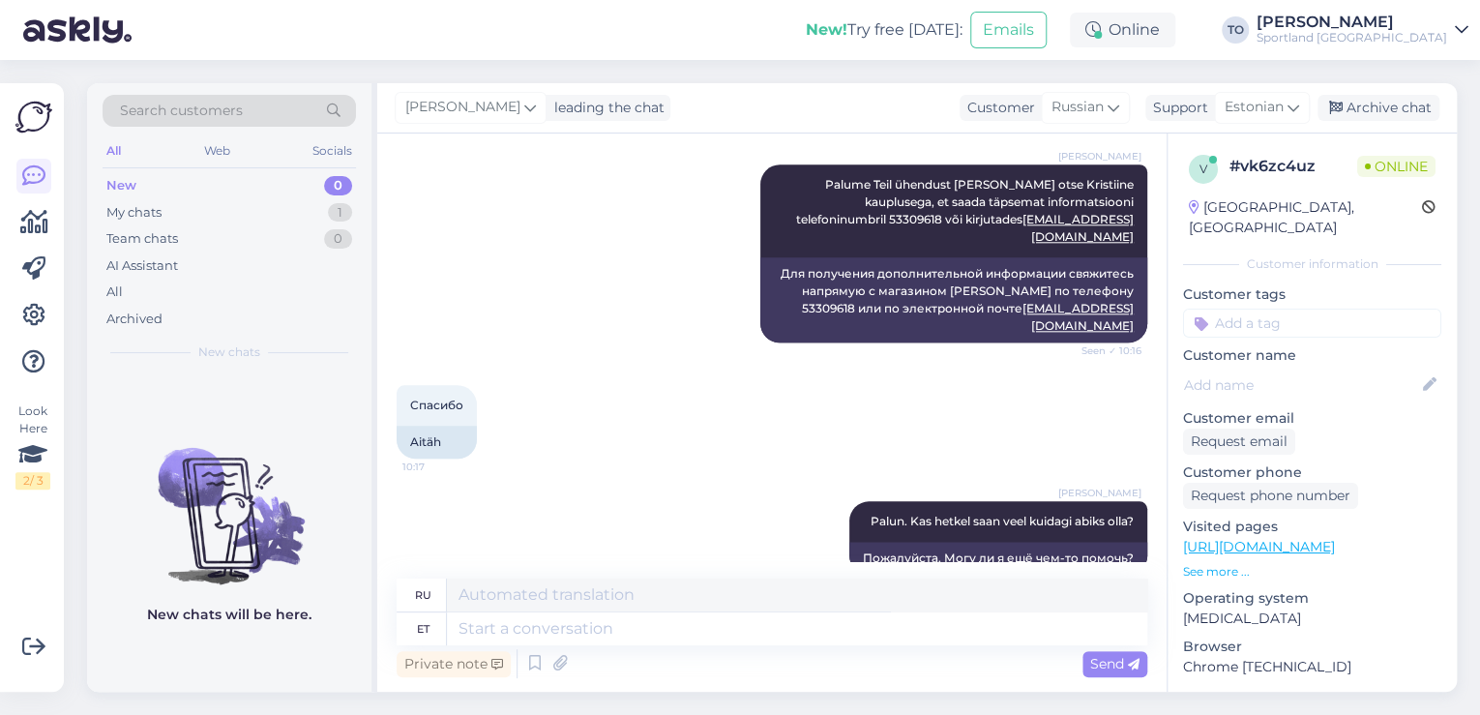
click at [1261, 309] on input at bounding box center [1312, 323] width 258 height 29
click at [1331, 369] on span "Defektiga toode" at bounding box center [1312, 375] width 94 height 12
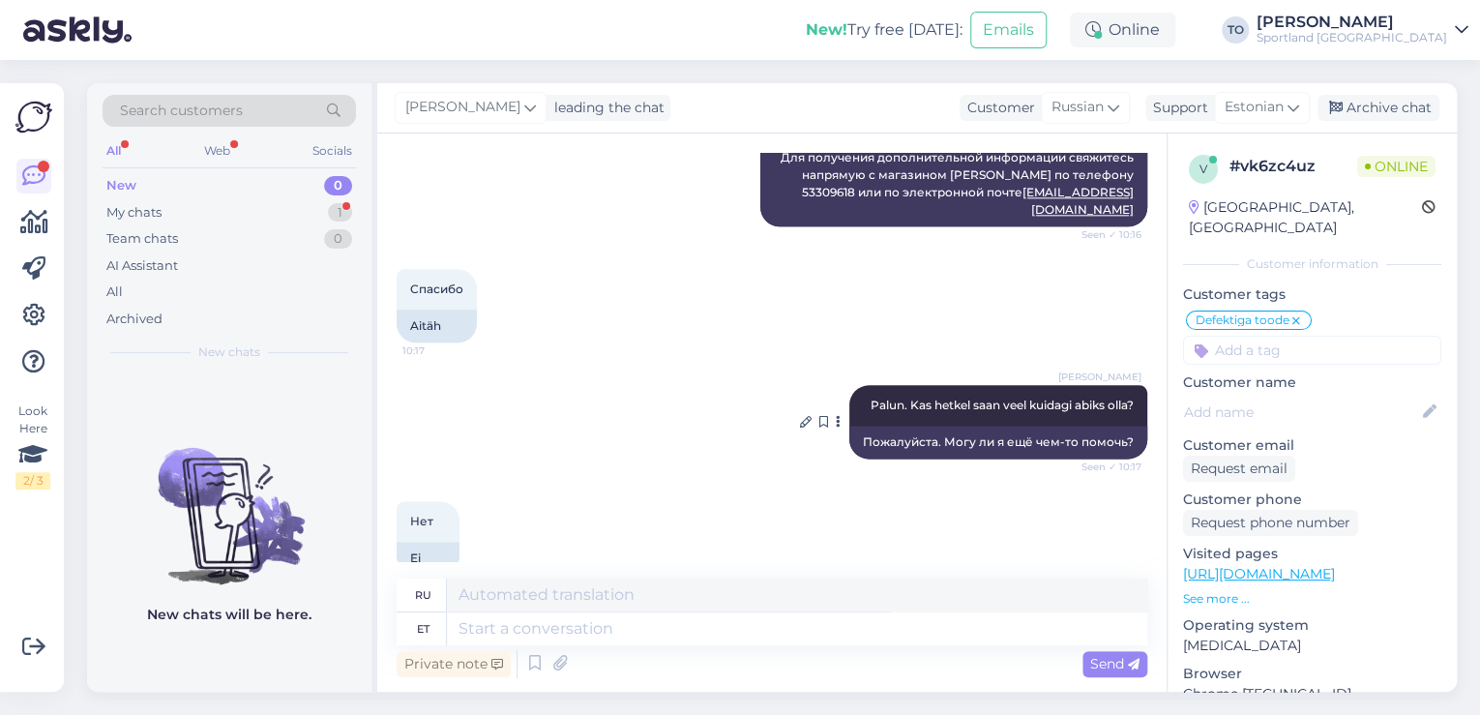
scroll to position [1140, 0]
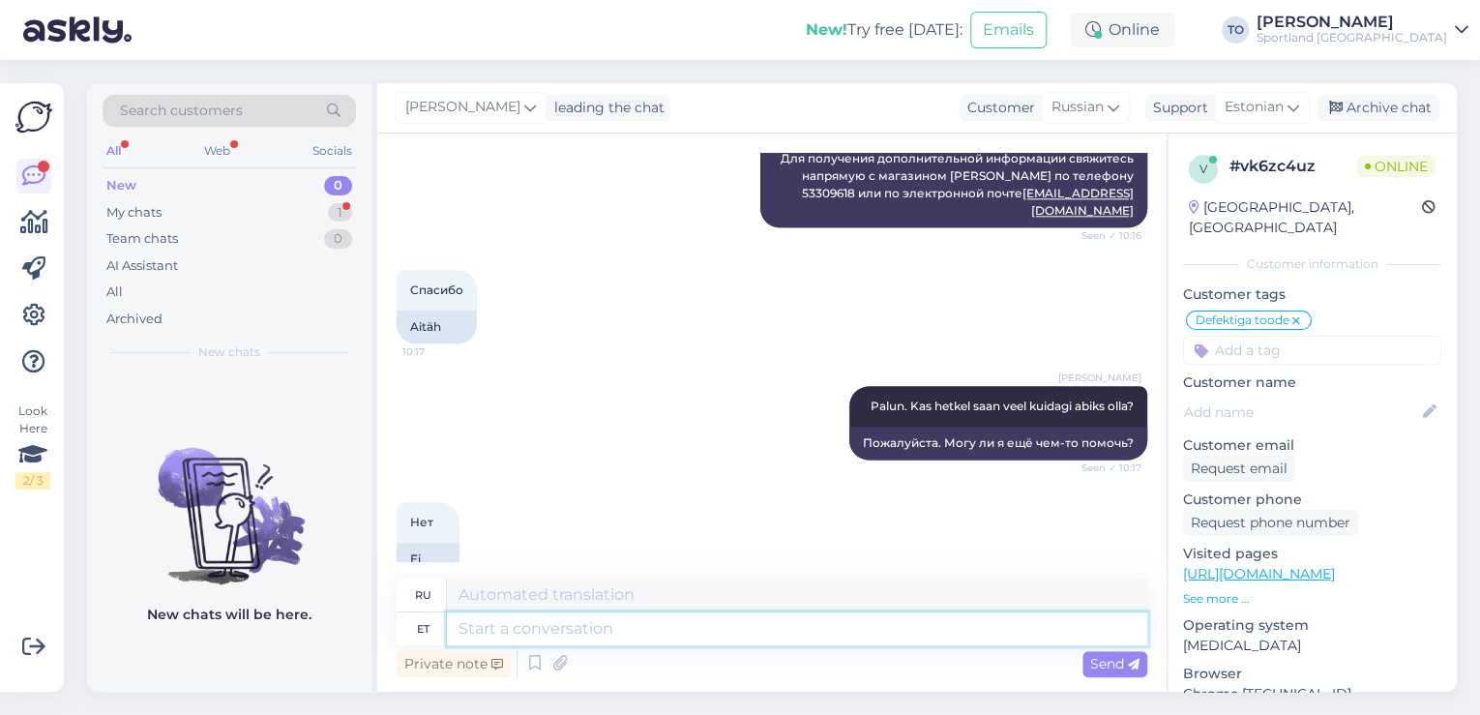
click at [788, 638] on textarea at bounding box center [797, 628] width 700 height 33
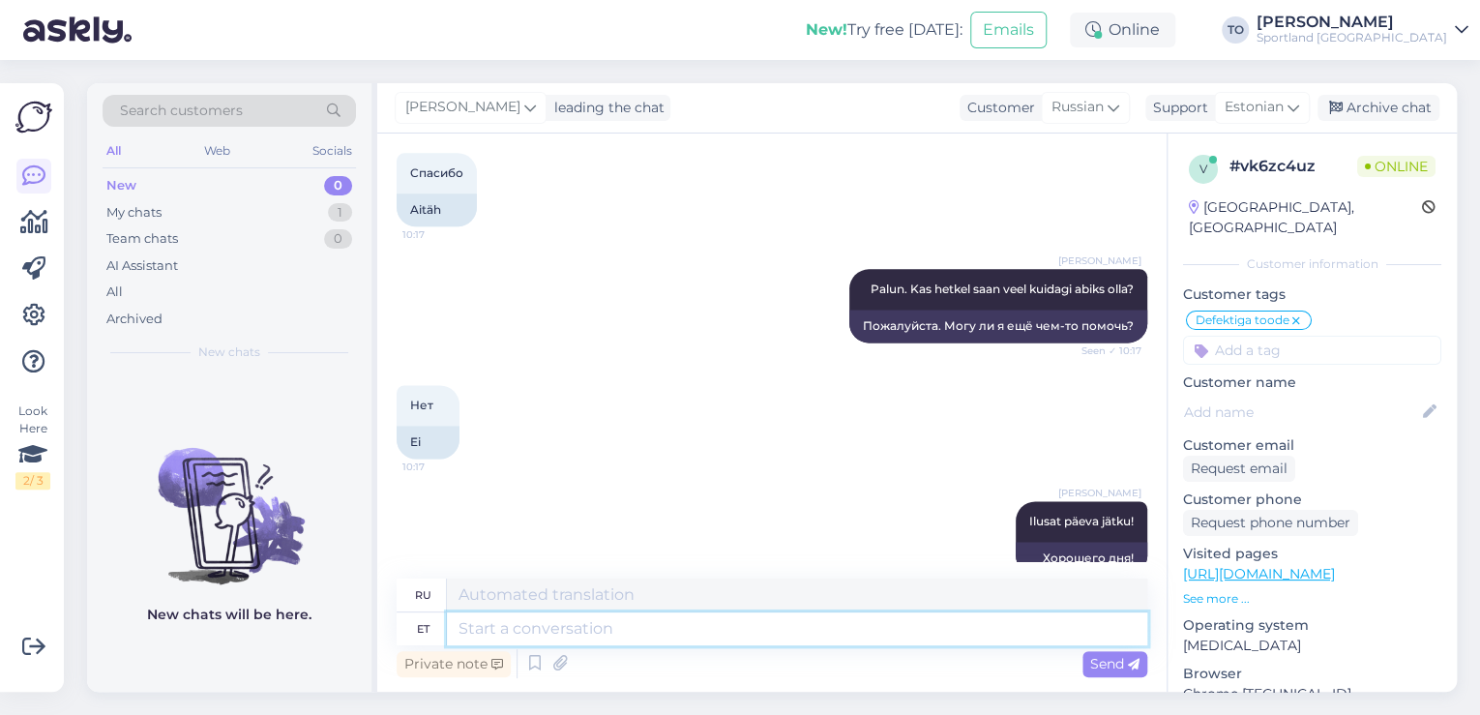
scroll to position [1257, 0]
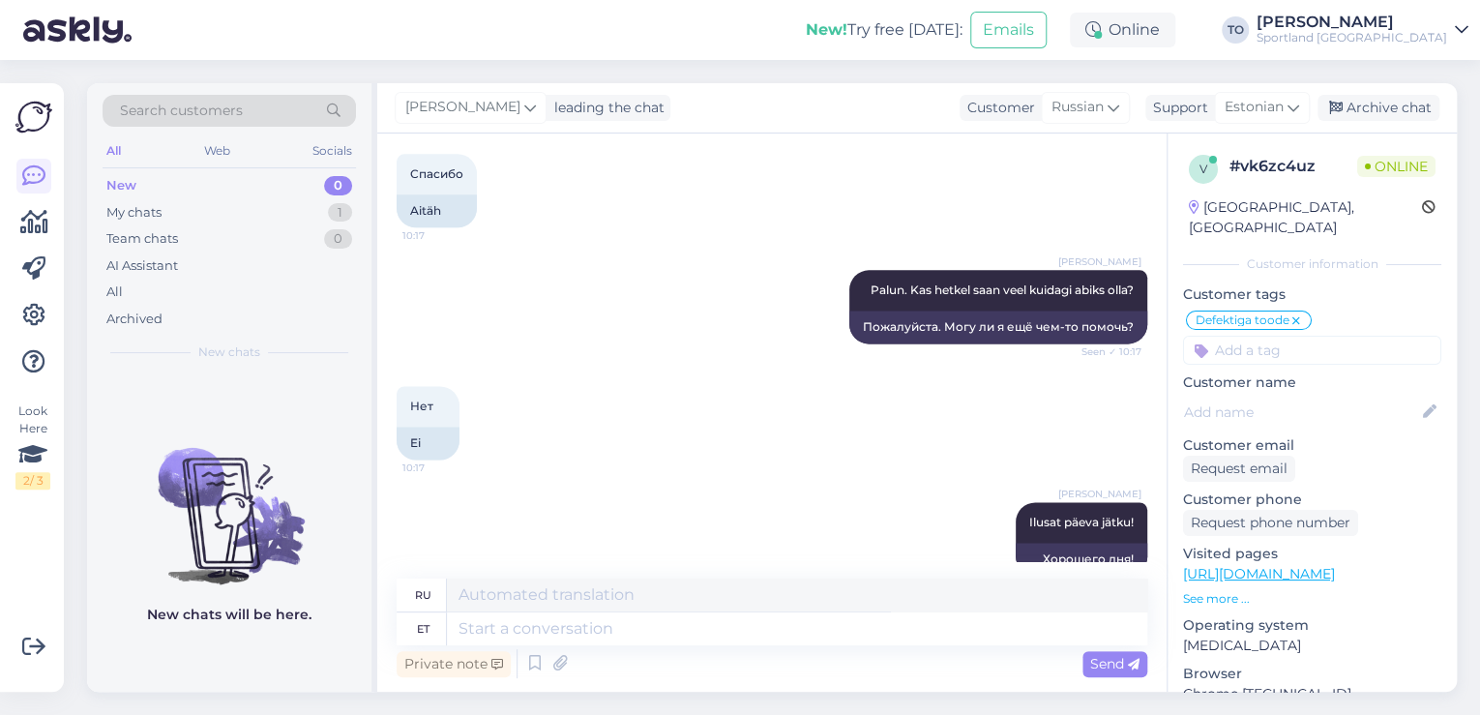
click at [1408, 31] on div "Sportland [GEOGRAPHIC_DATA]" at bounding box center [1352, 37] width 191 height 15
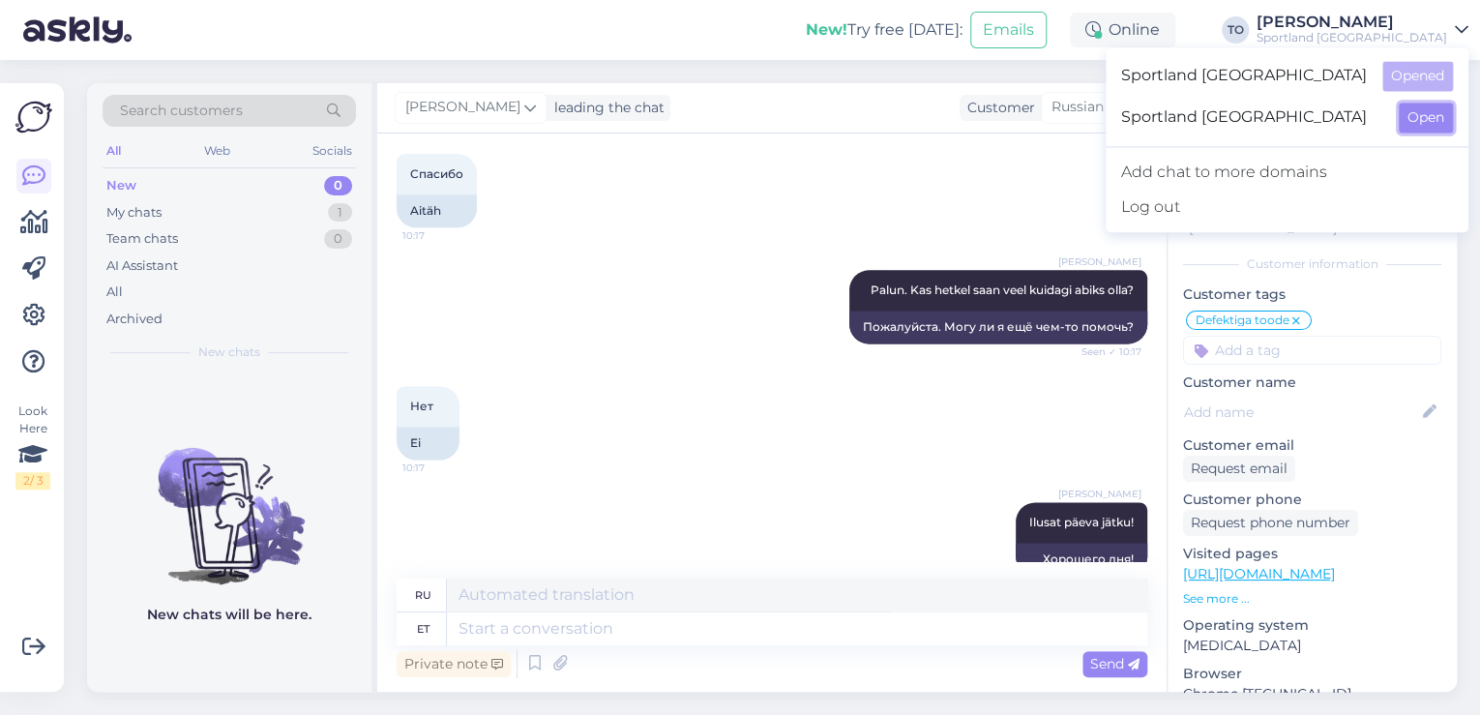
click at [1451, 108] on button "Open" at bounding box center [1426, 118] width 54 height 30
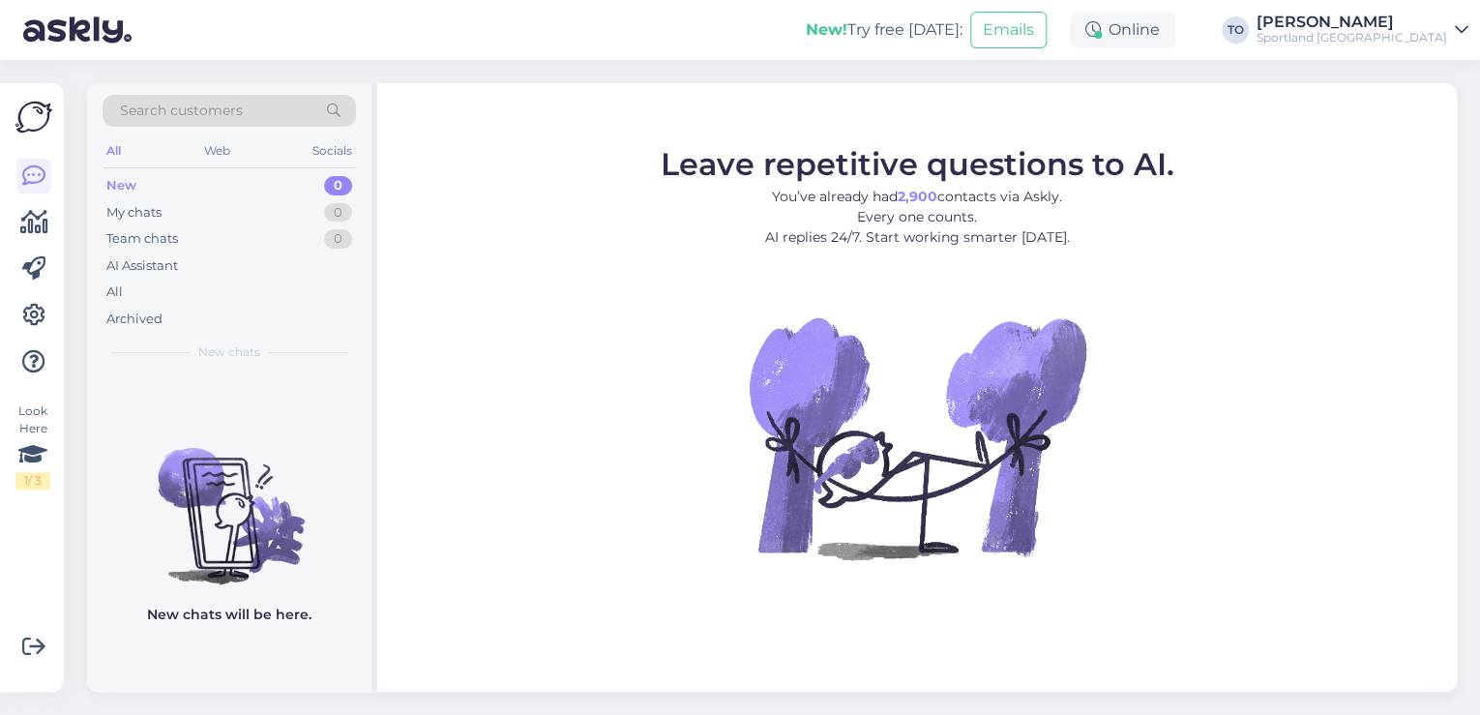
click at [1433, 31] on div "Sportland [GEOGRAPHIC_DATA]" at bounding box center [1352, 37] width 191 height 15
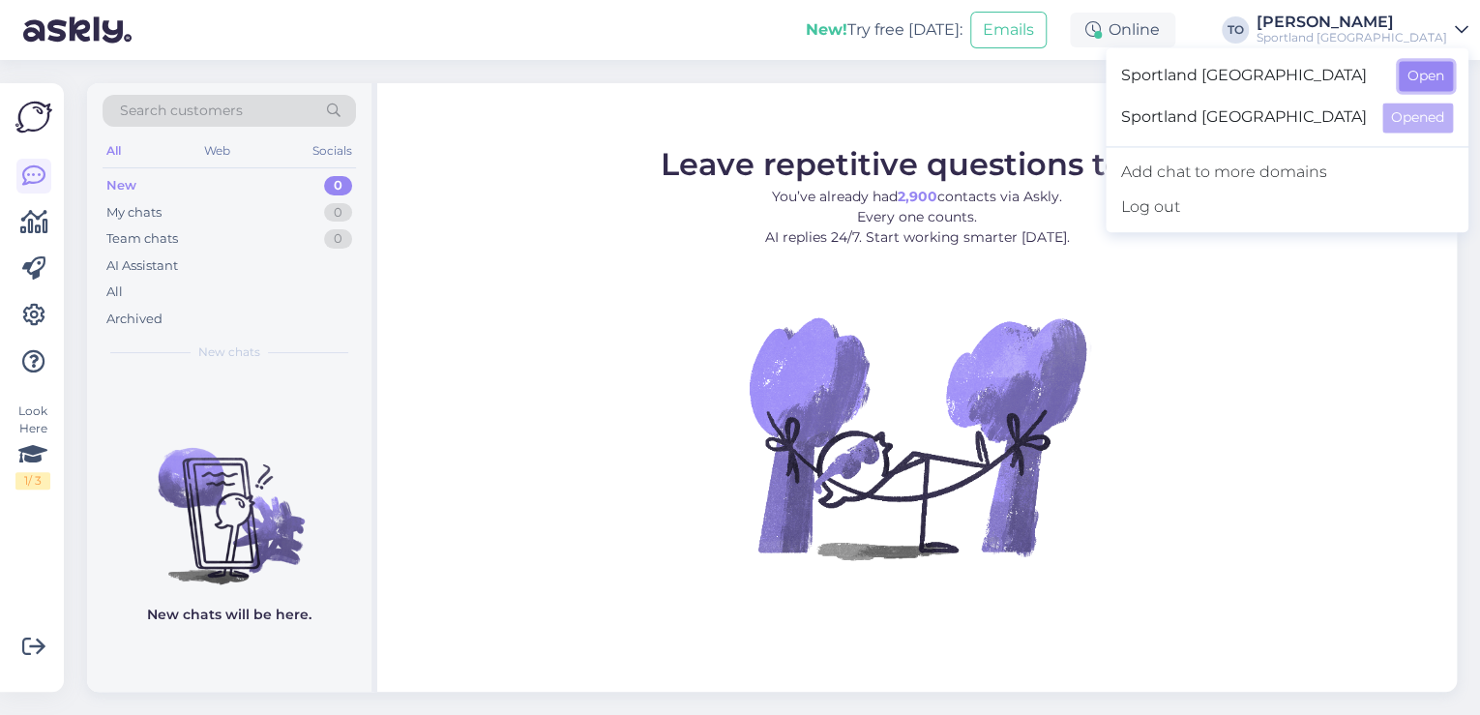
click at [1421, 77] on button "Open" at bounding box center [1426, 76] width 54 height 30
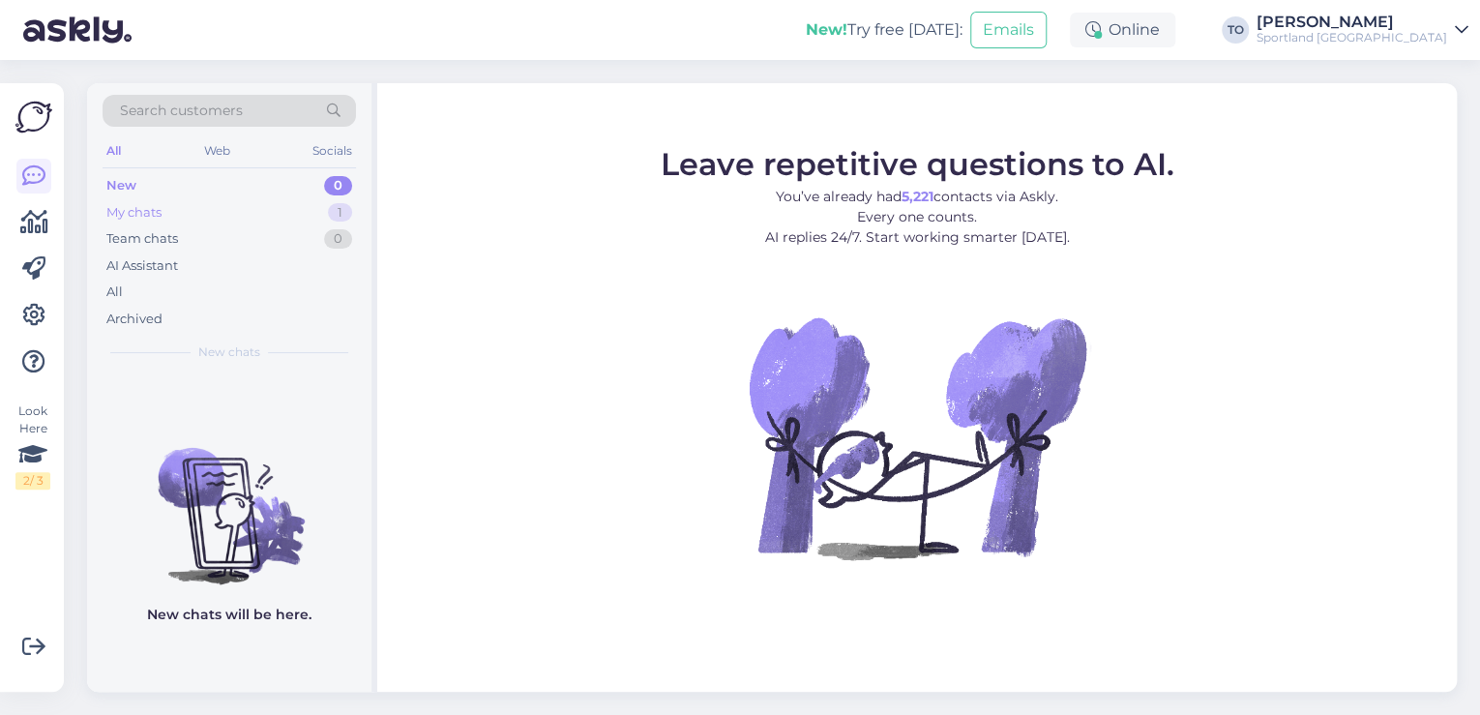
click at [214, 205] on div "My chats 1" at bounding box center [229, 212] width 253 height 27
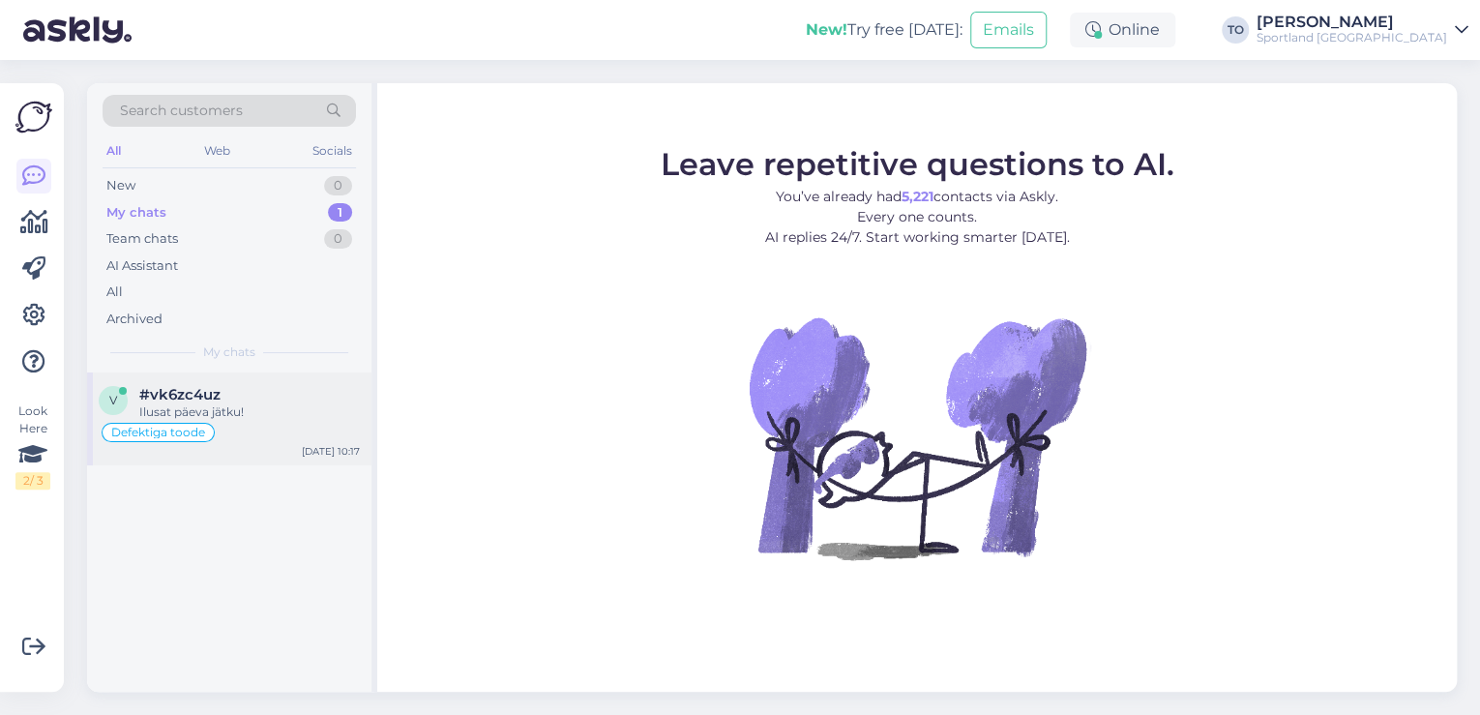
click at [311, 435] on div "Defektiga toode" at bounding box center [229, 432] width 261 height 23
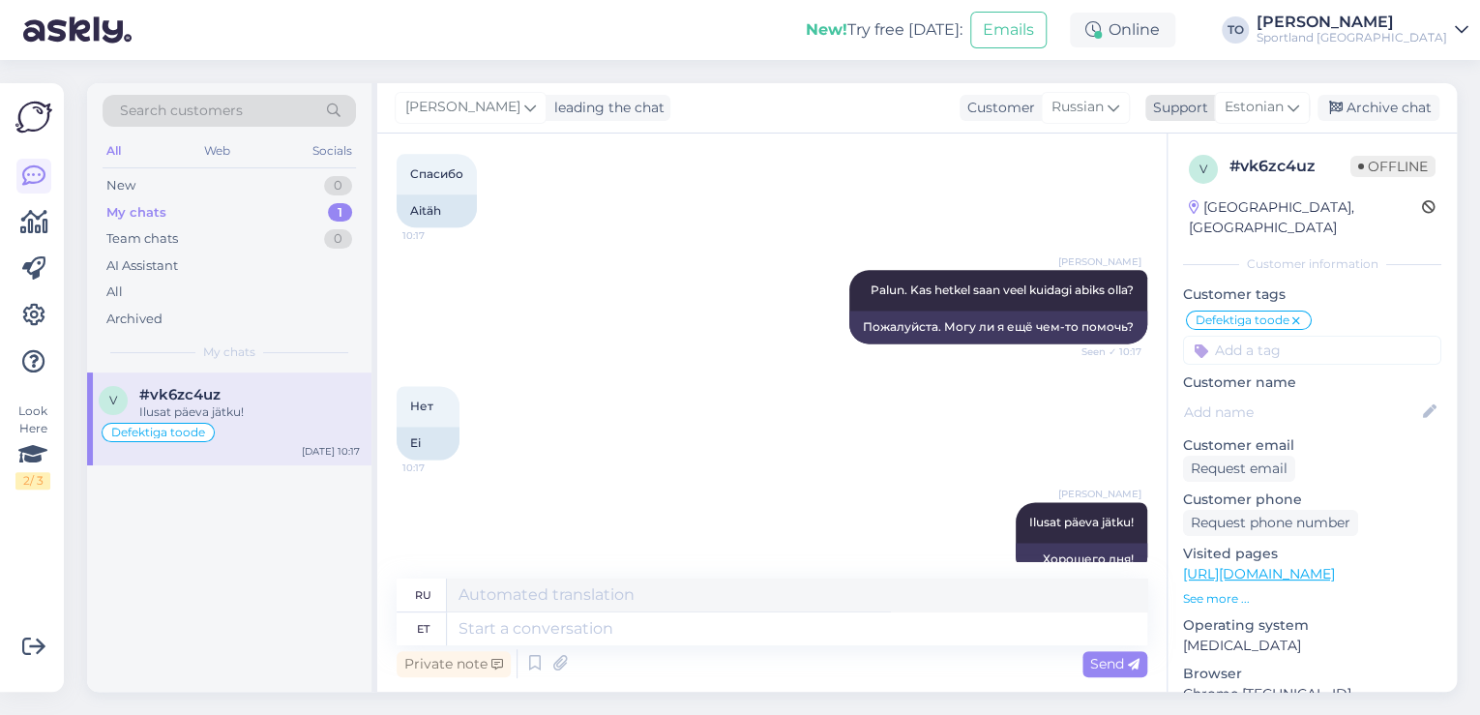
click at [1378, 112] on div "Archive chat" at bounding box center [1379, 108] width 122 height 26
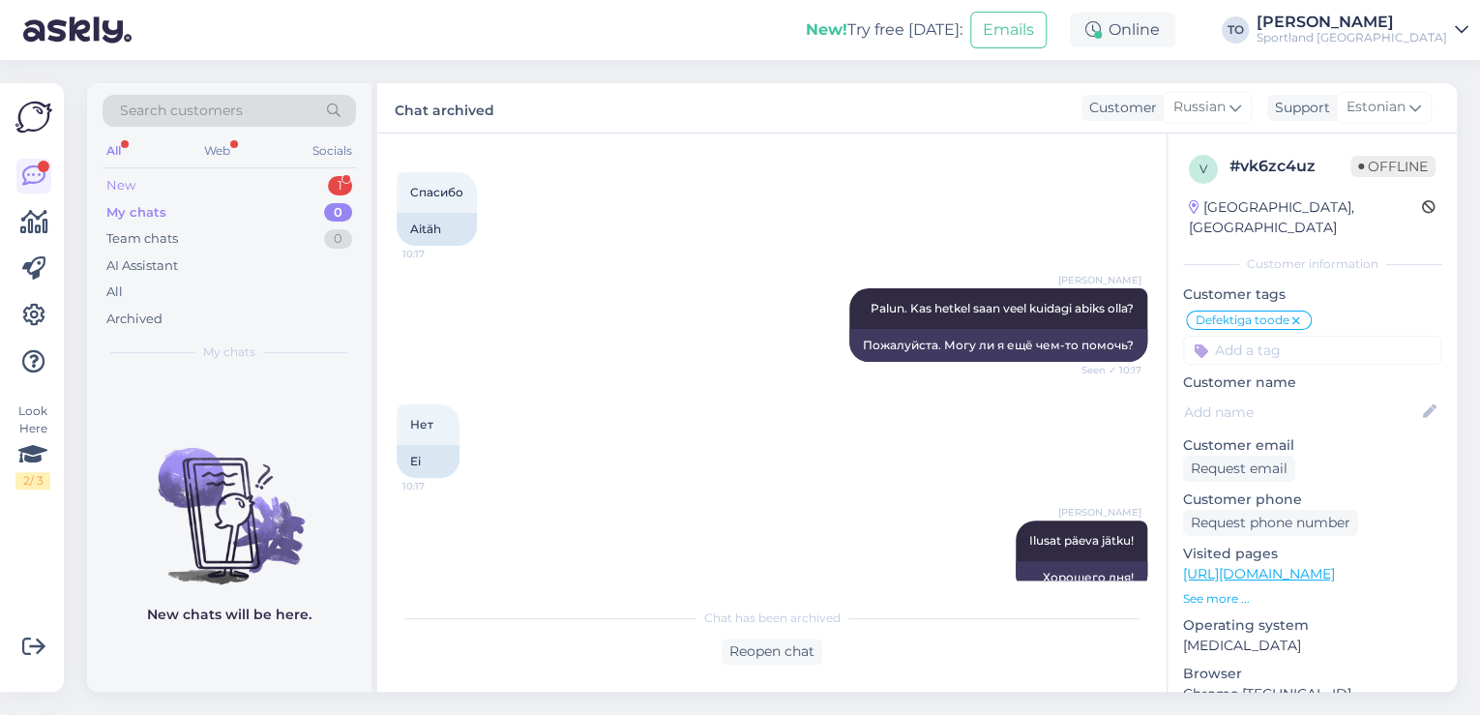
click at [258, 174] on div "New 1" at bounding box center [229, 185] width 253 height 27
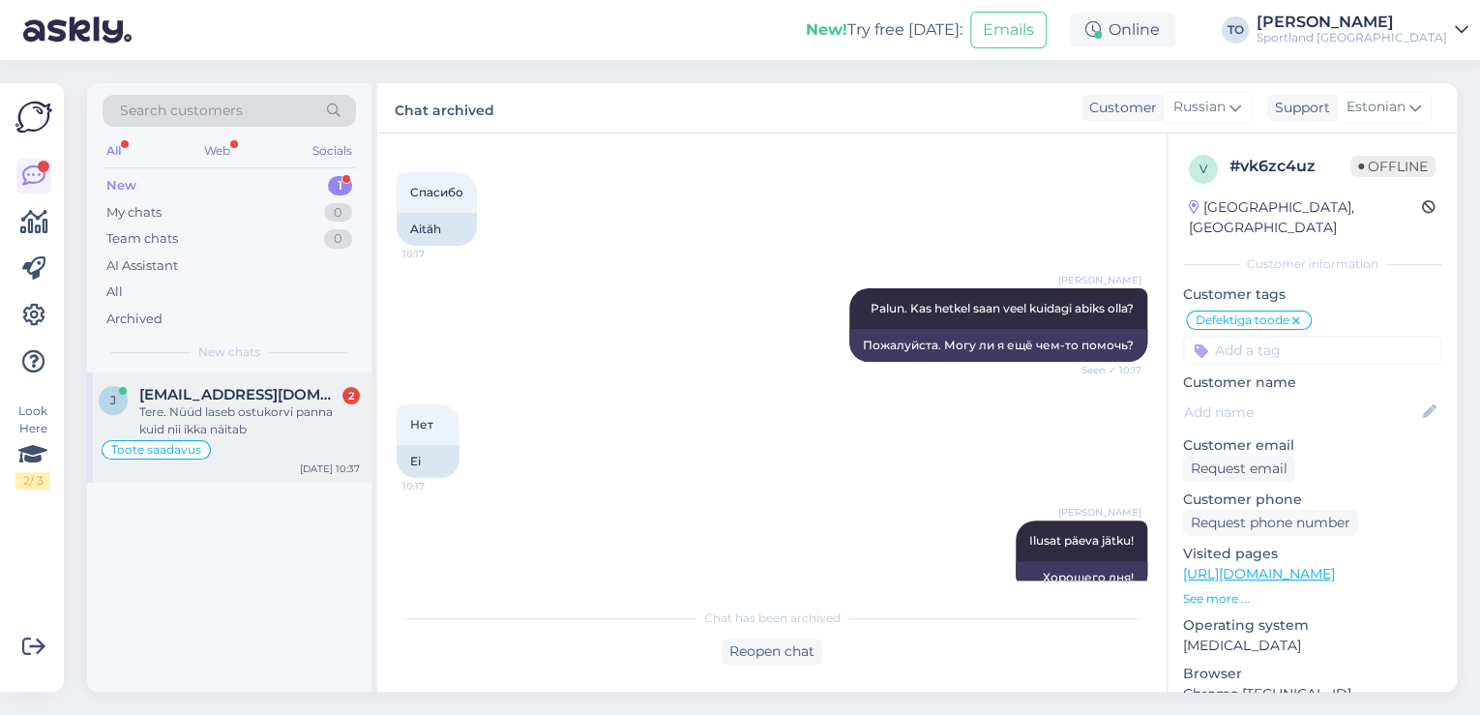
click at [220, 414] on div "Tere. Nüüd laseb ostukorvi panna kuid nii ikka näitab" at bounding box center [249, 420] width 221 height 35
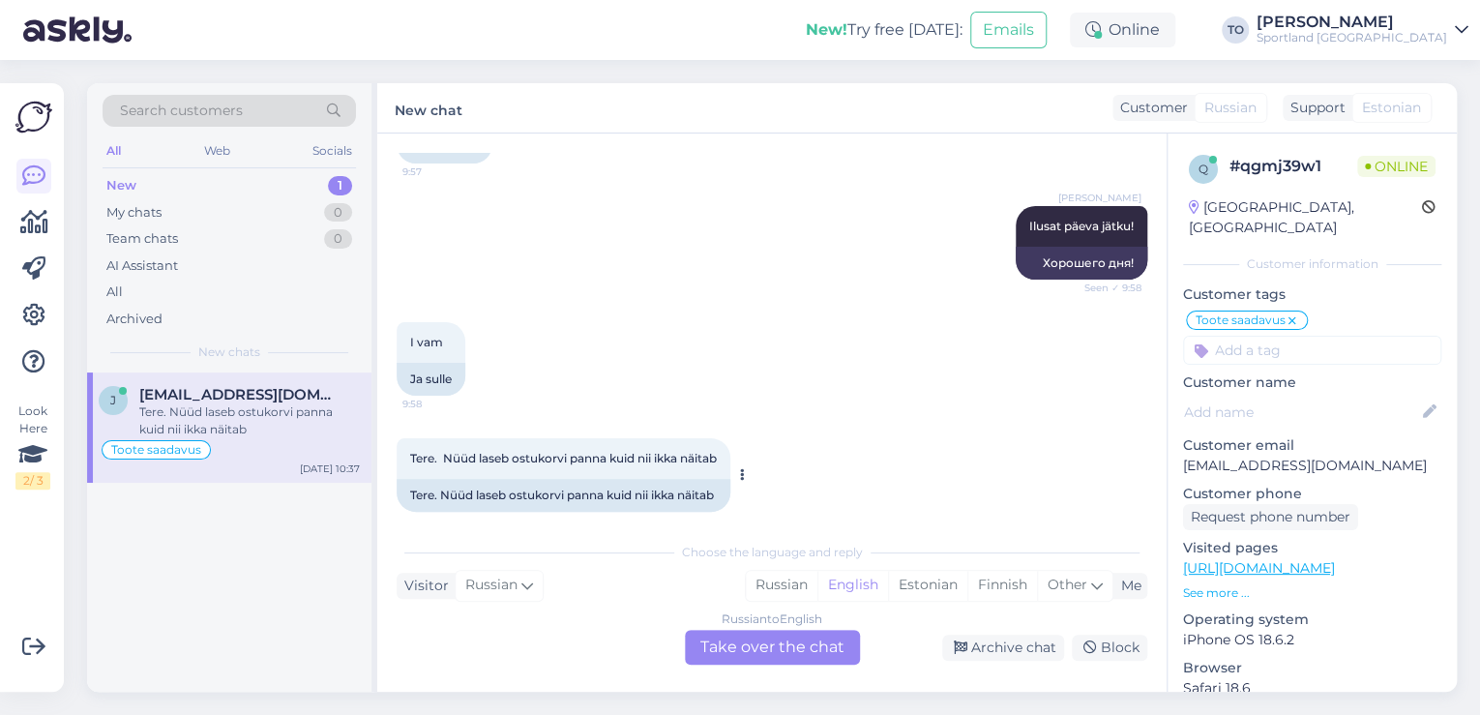
scroll to position [2441, 0]
click at [929, 589] on div "Estonian" at bounding box center [927, 585] width 79 height 29
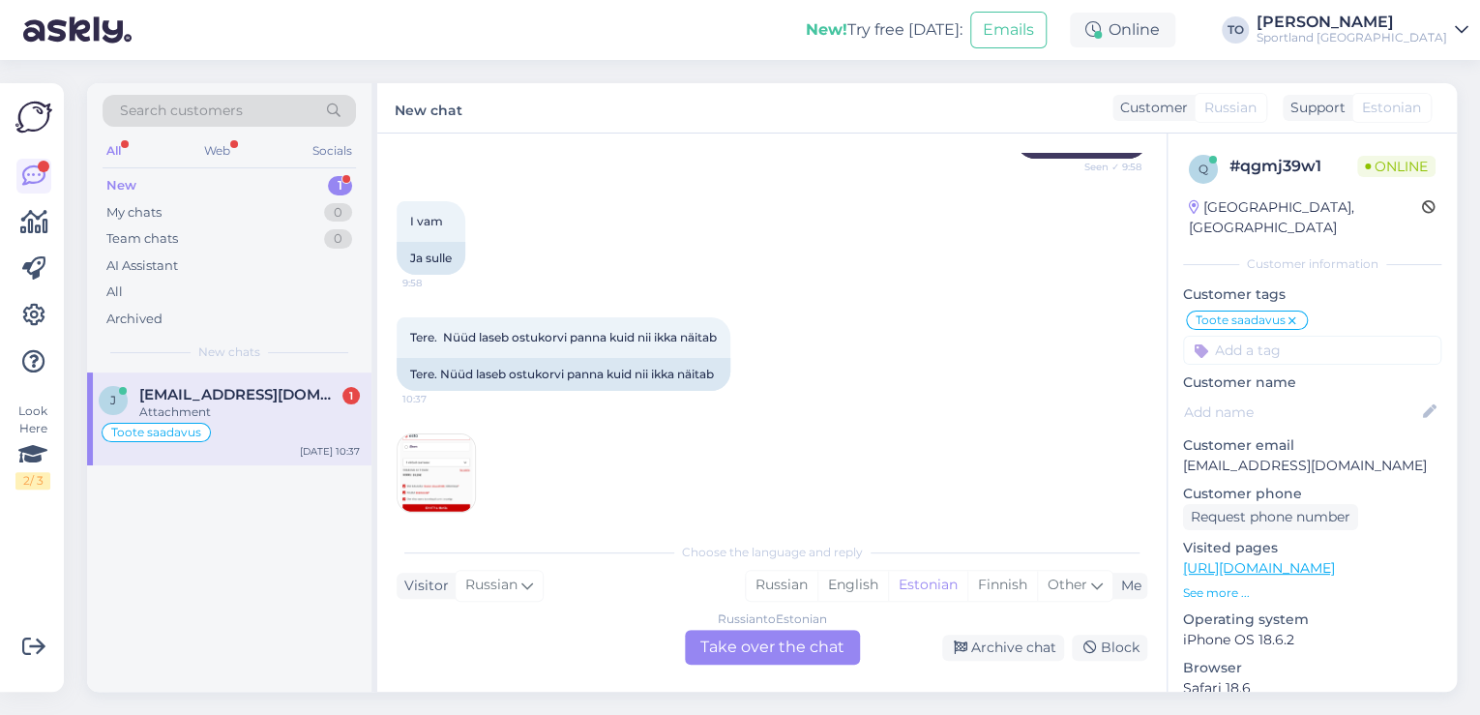
click at [778, 656] on div "Russian to Estonian Take over the chat" at bounding box center [772, 647] width 175 height 35
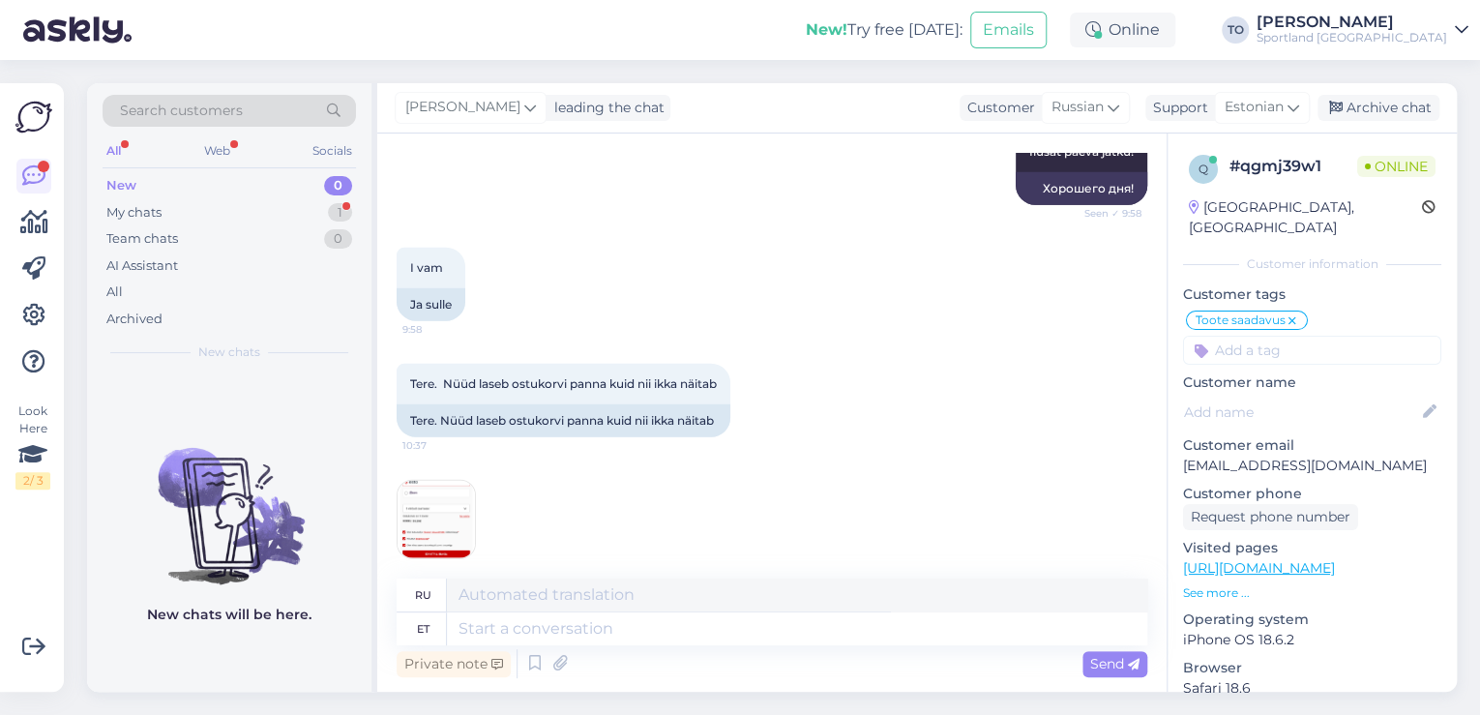
scroll to position [2535, 0]
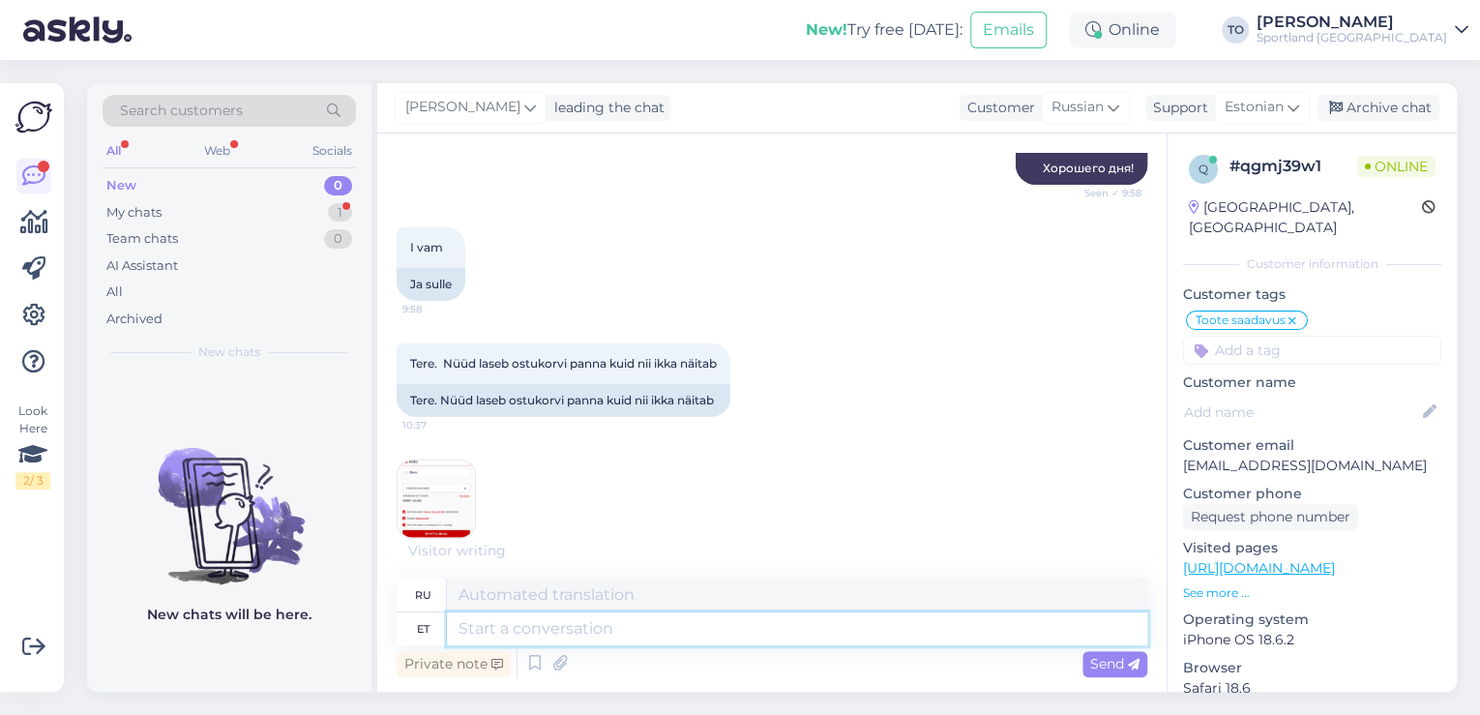
click at [649, 635] on textarea at bounding box center [797, 628] width 700 height 33
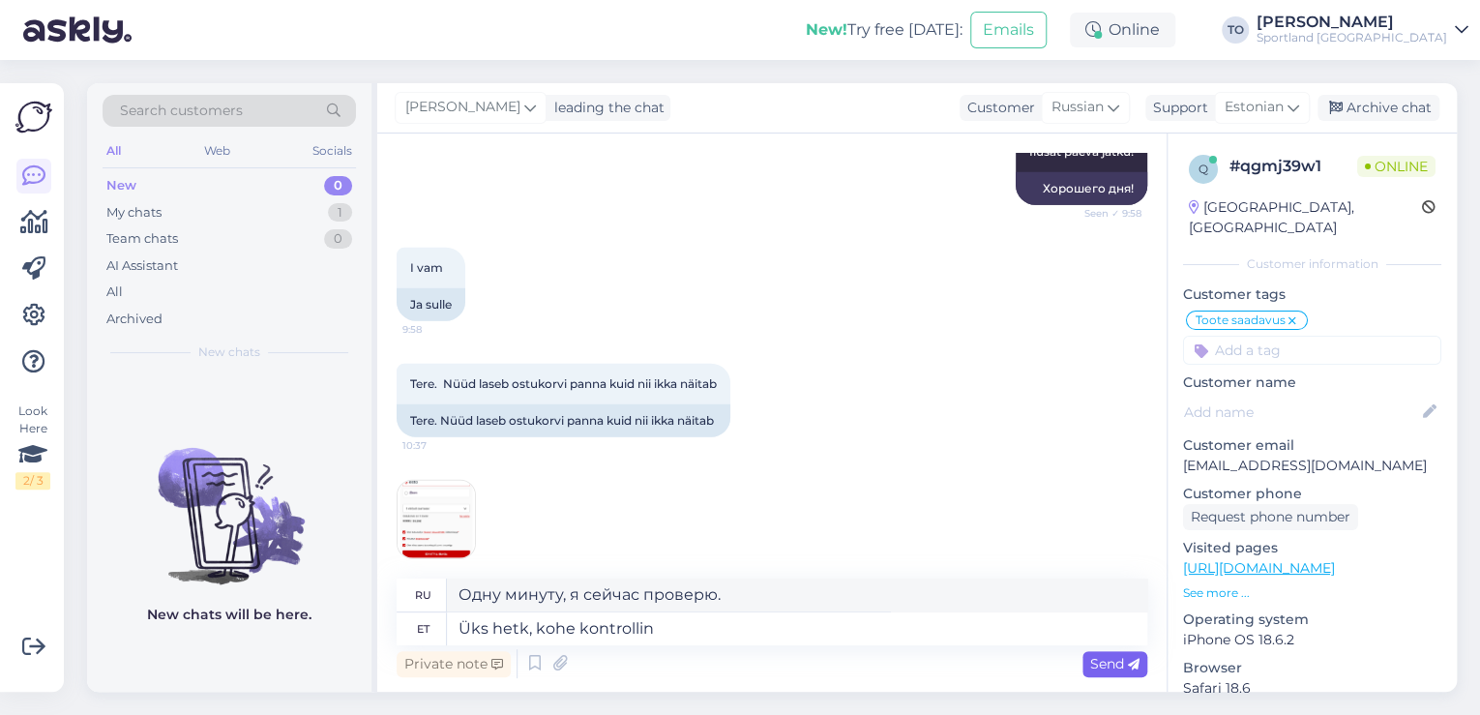
click at [1133, 662] on icon at bounding box center [1134, 665] width 12 height 12
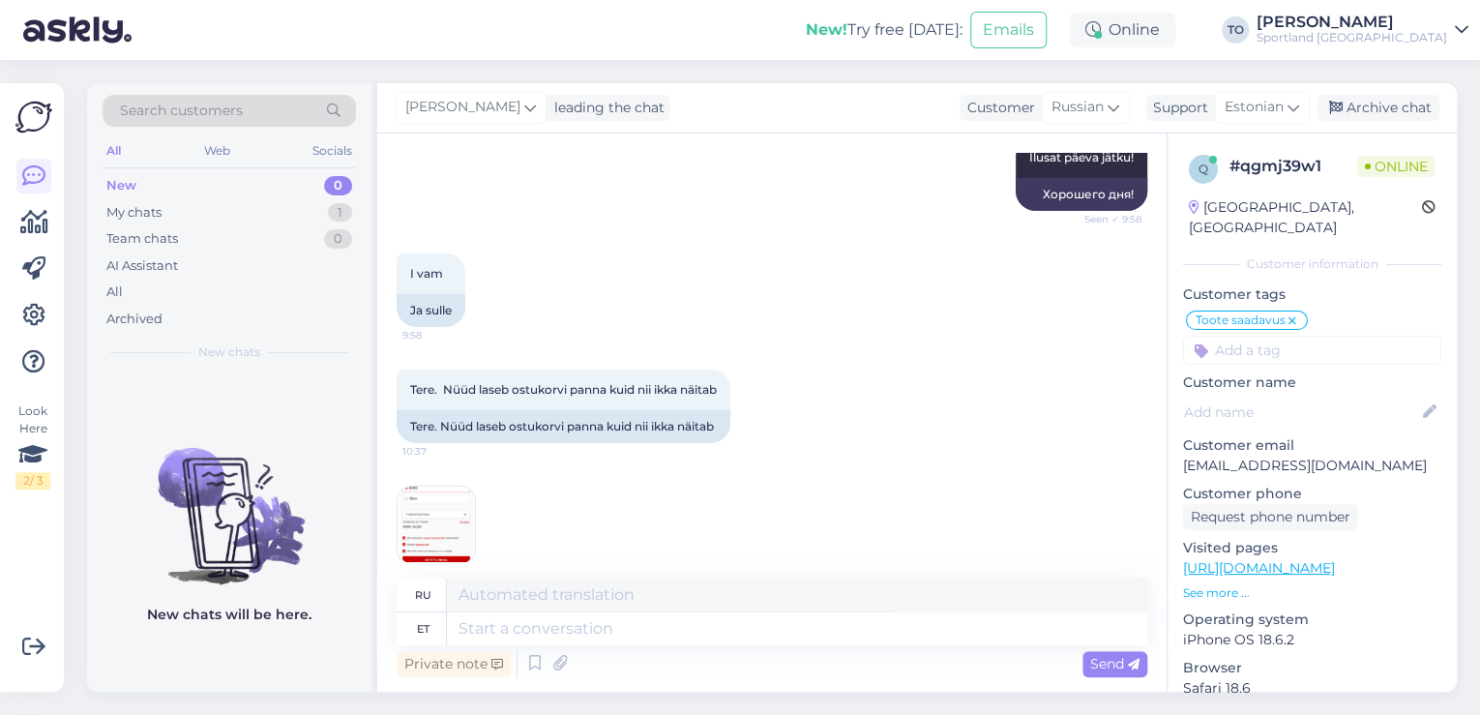
scroll to position [2631, 0]
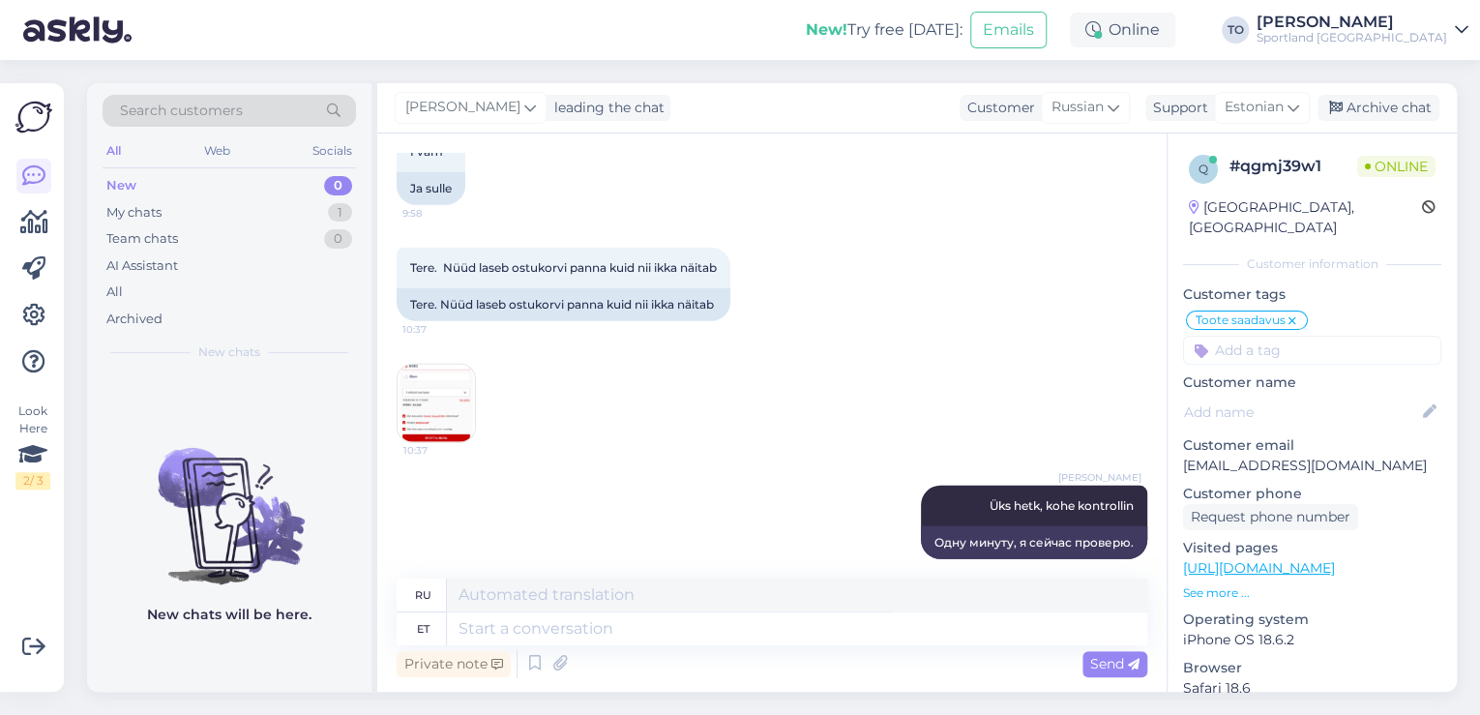
click at [411, 399] on img at bounding box center [436, 403] width 77 height 77
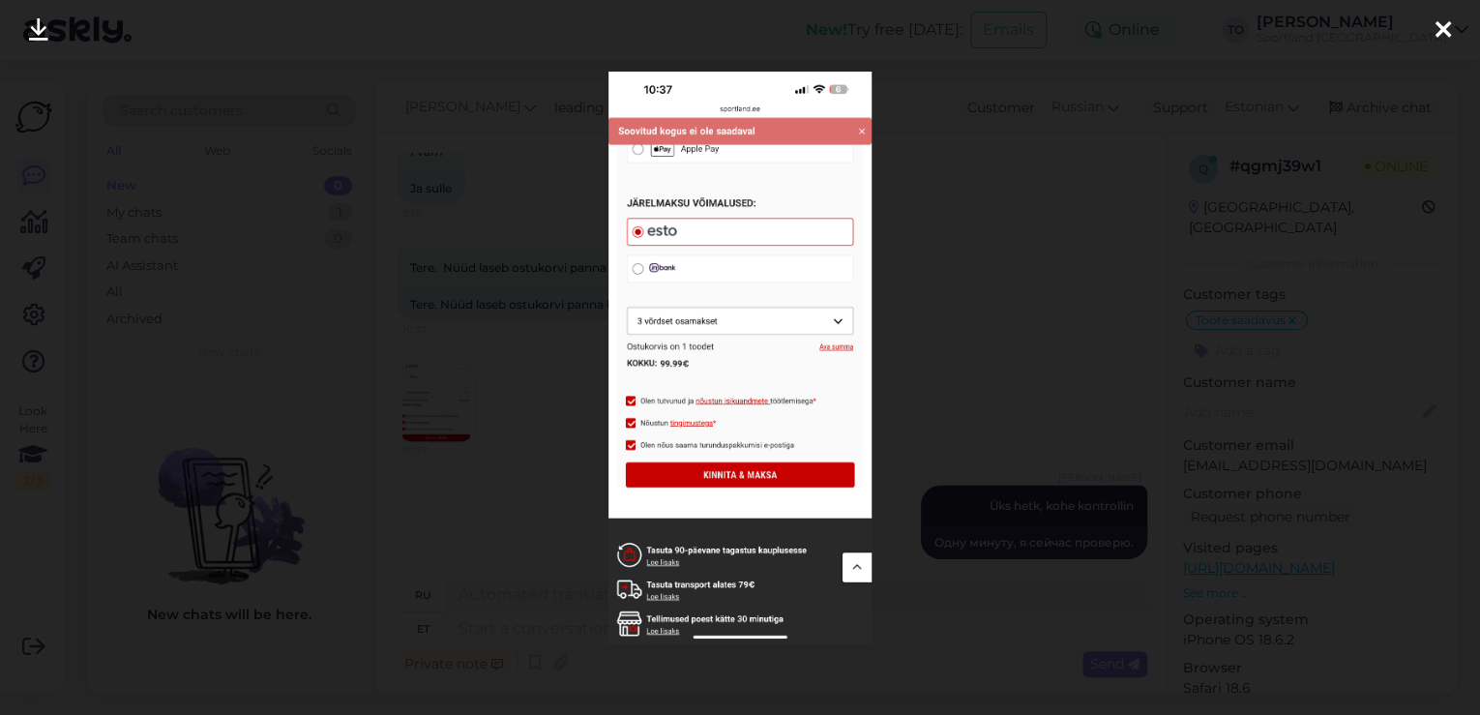
scroll to position [2782, 0]
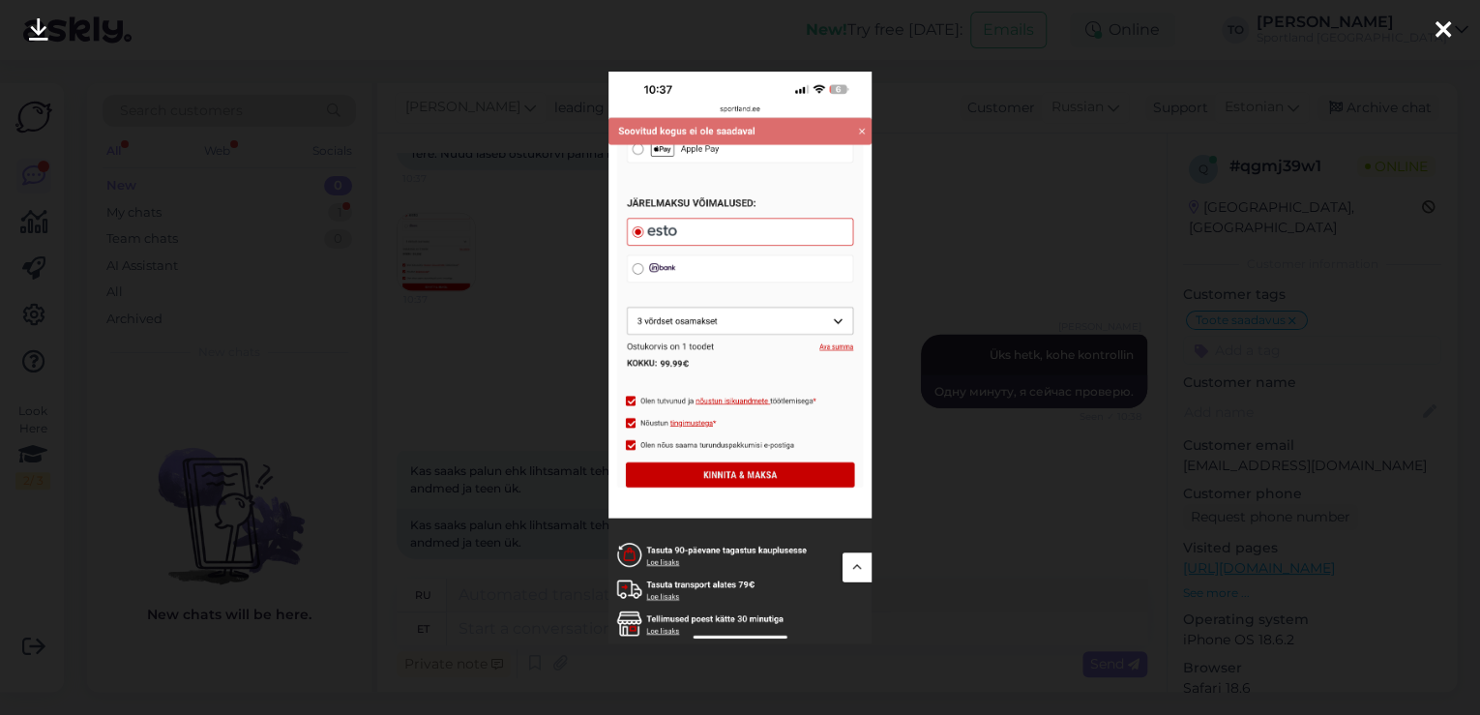
click at [1443, 29] on icon at bounding box center [1443, 30] width 15 height 25
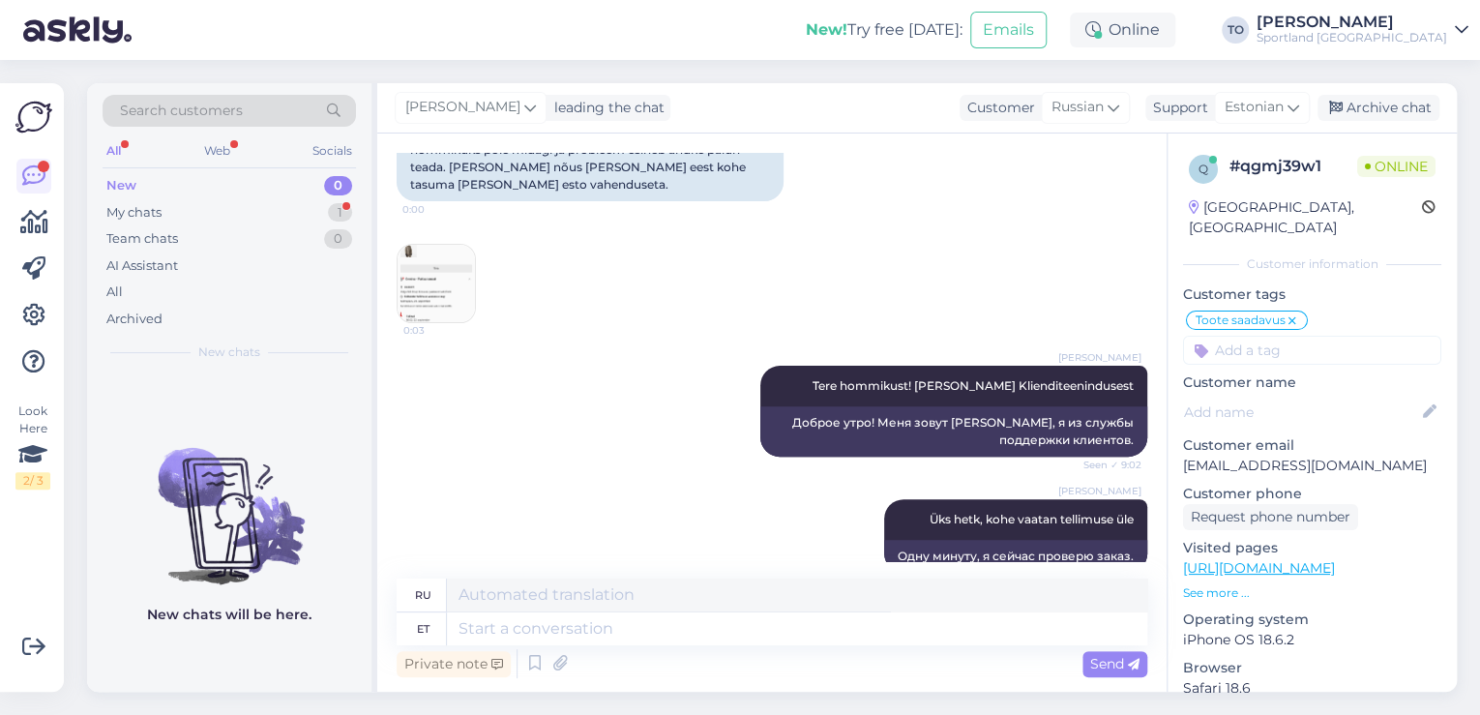
scroll to position [155, 0]
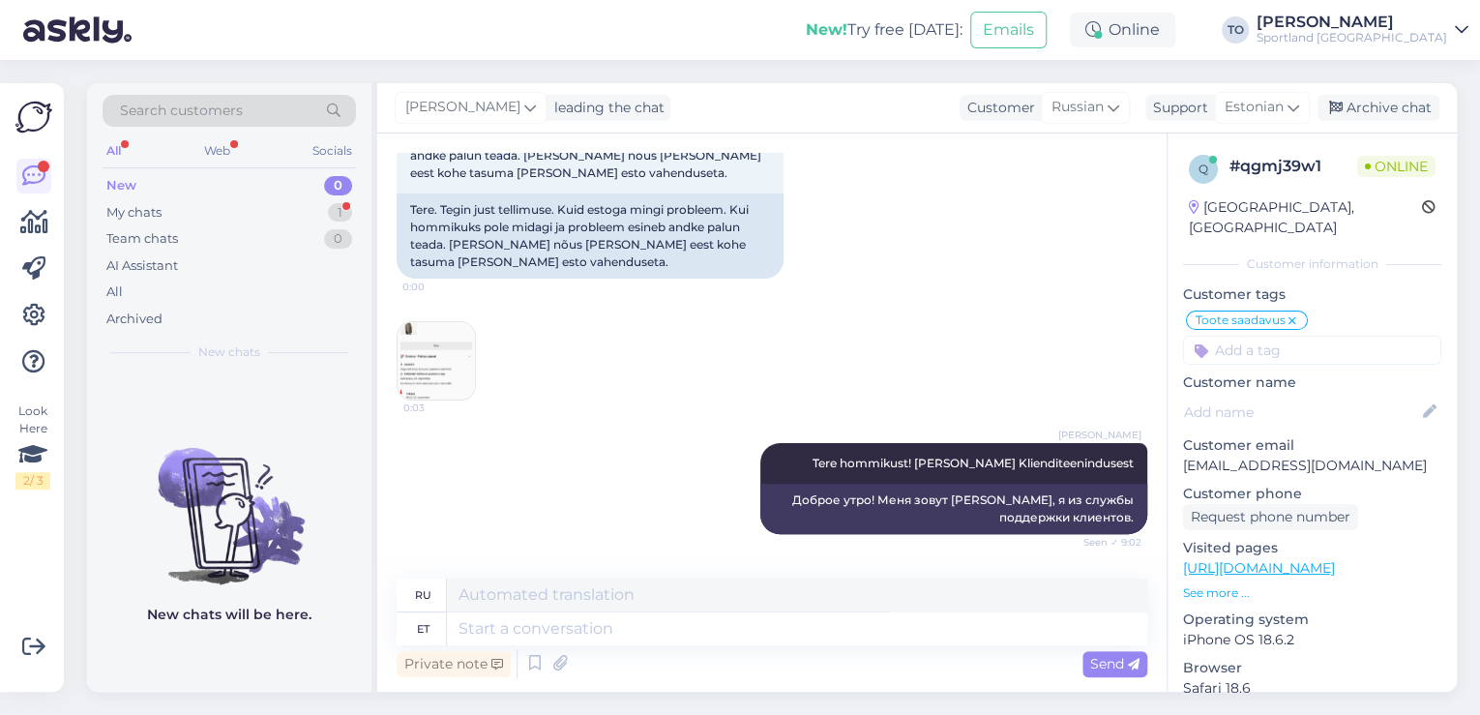
click at [432, 347] on img at bounding box center [436, 360] width 77 height 77
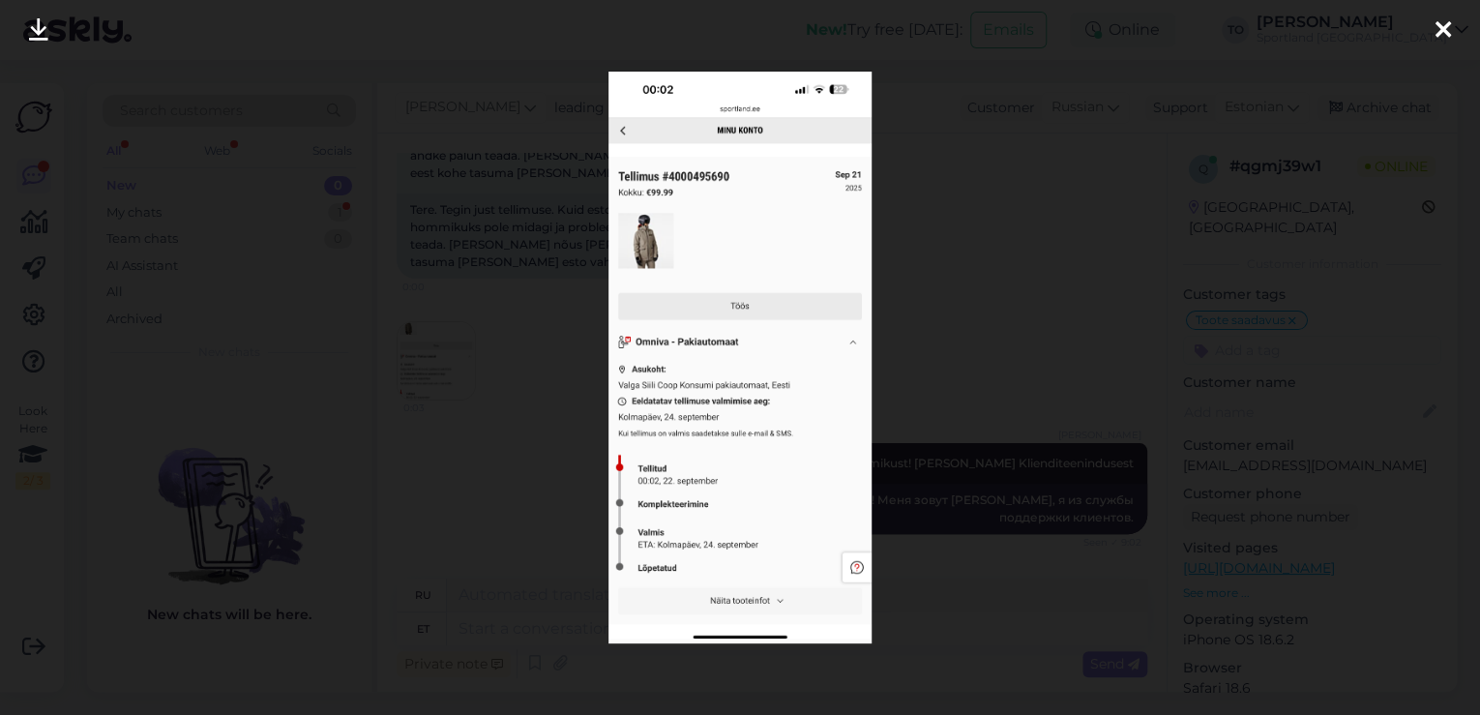
scroll to position [3177, 0]
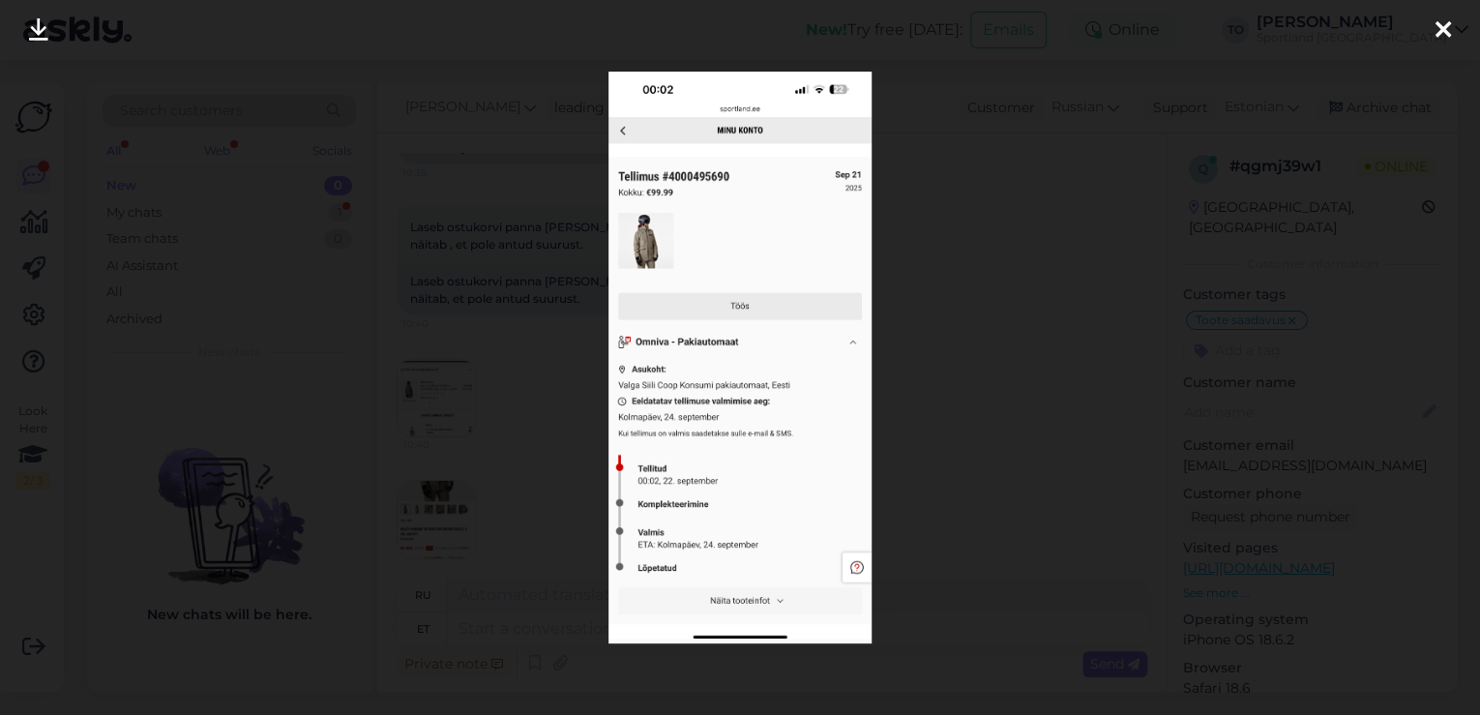
click at [1451, 26] on div at bounding box center [1443, 30] width 39 height 61
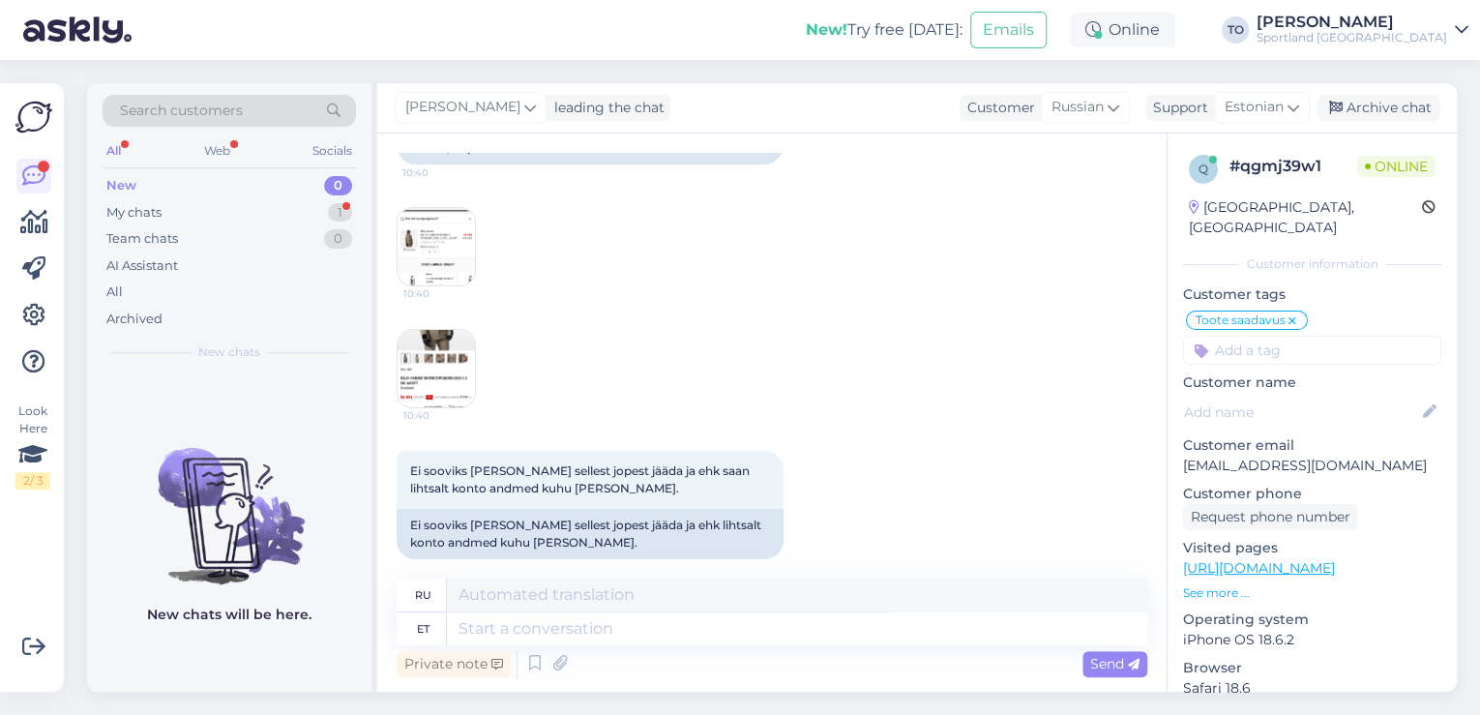
scroll to position [3444, 0]
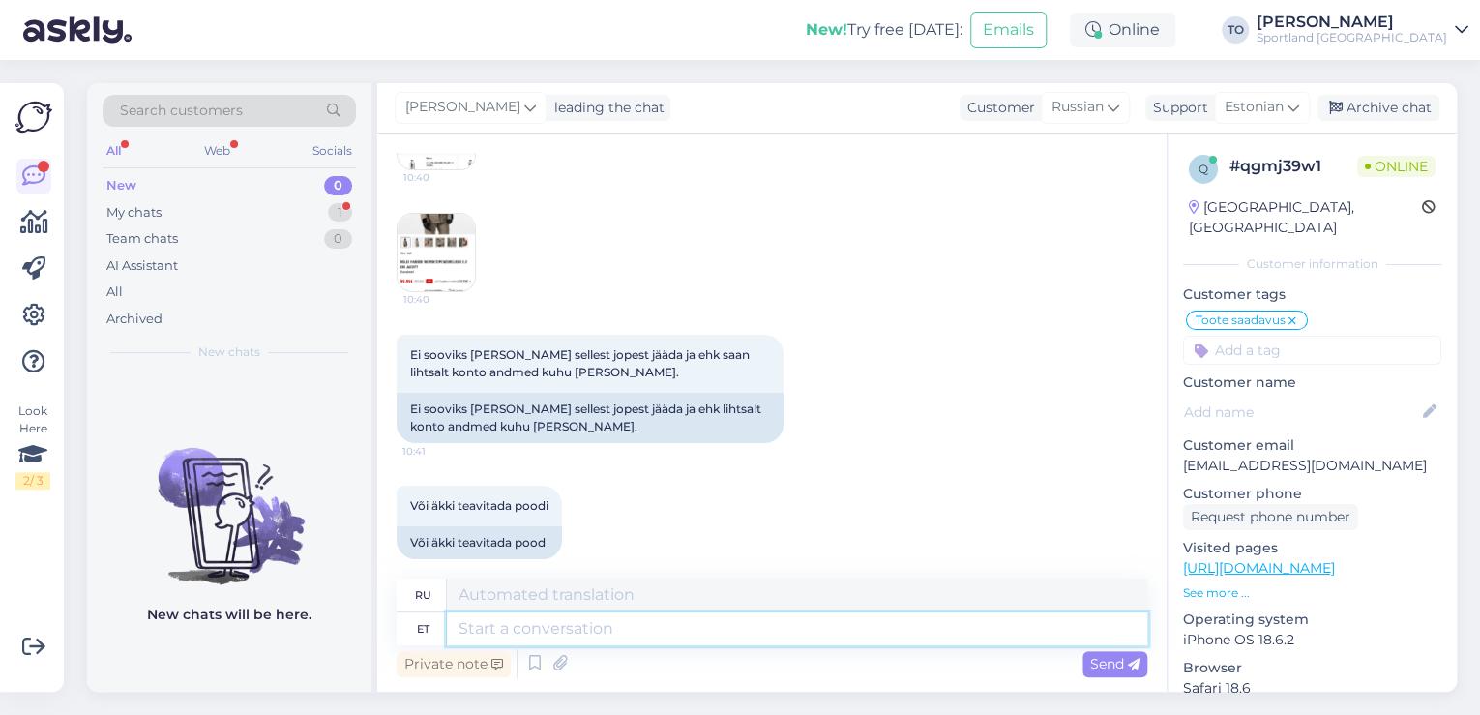
click at [743, 622] on textarea at bounding box center [797, 628] width 700 height 33
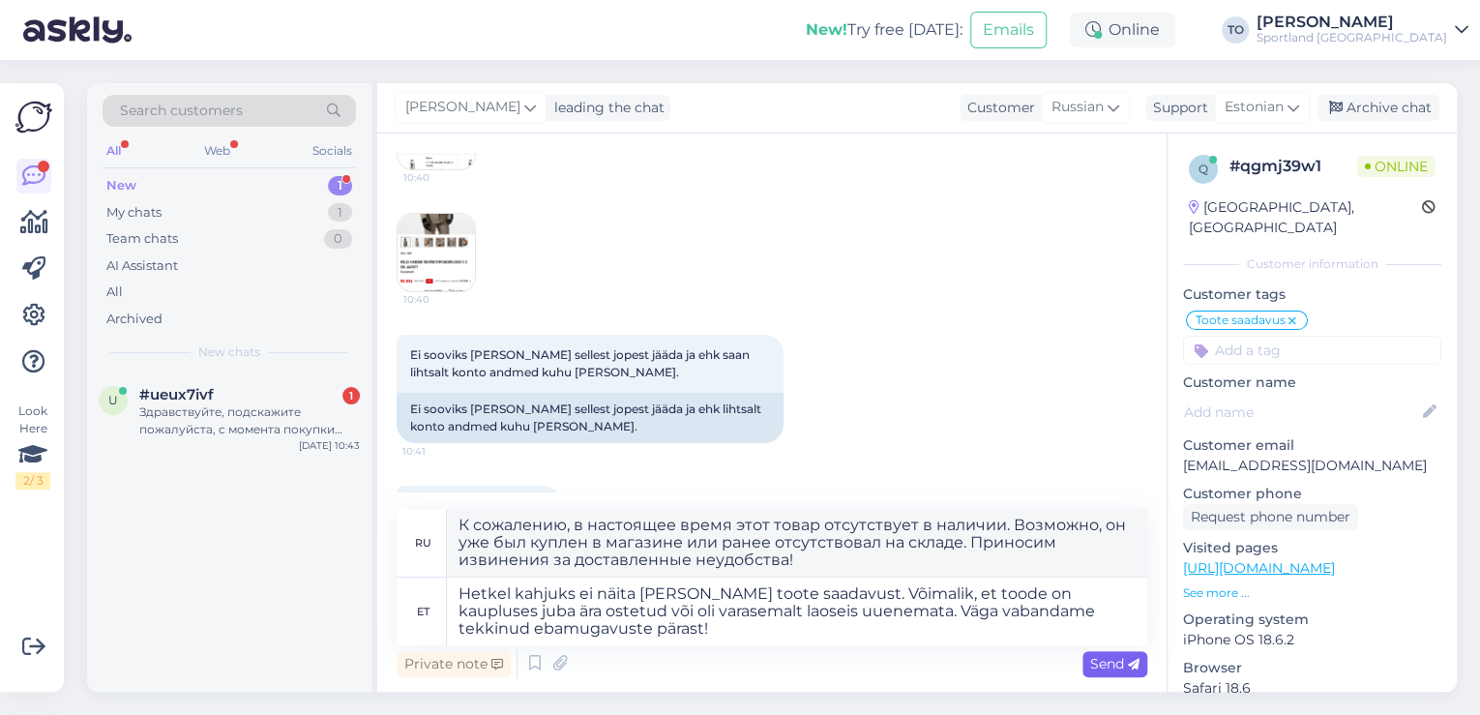
click at [1102, 660] on span "Send" at bounding box center [1114, 663] width 49 height 17
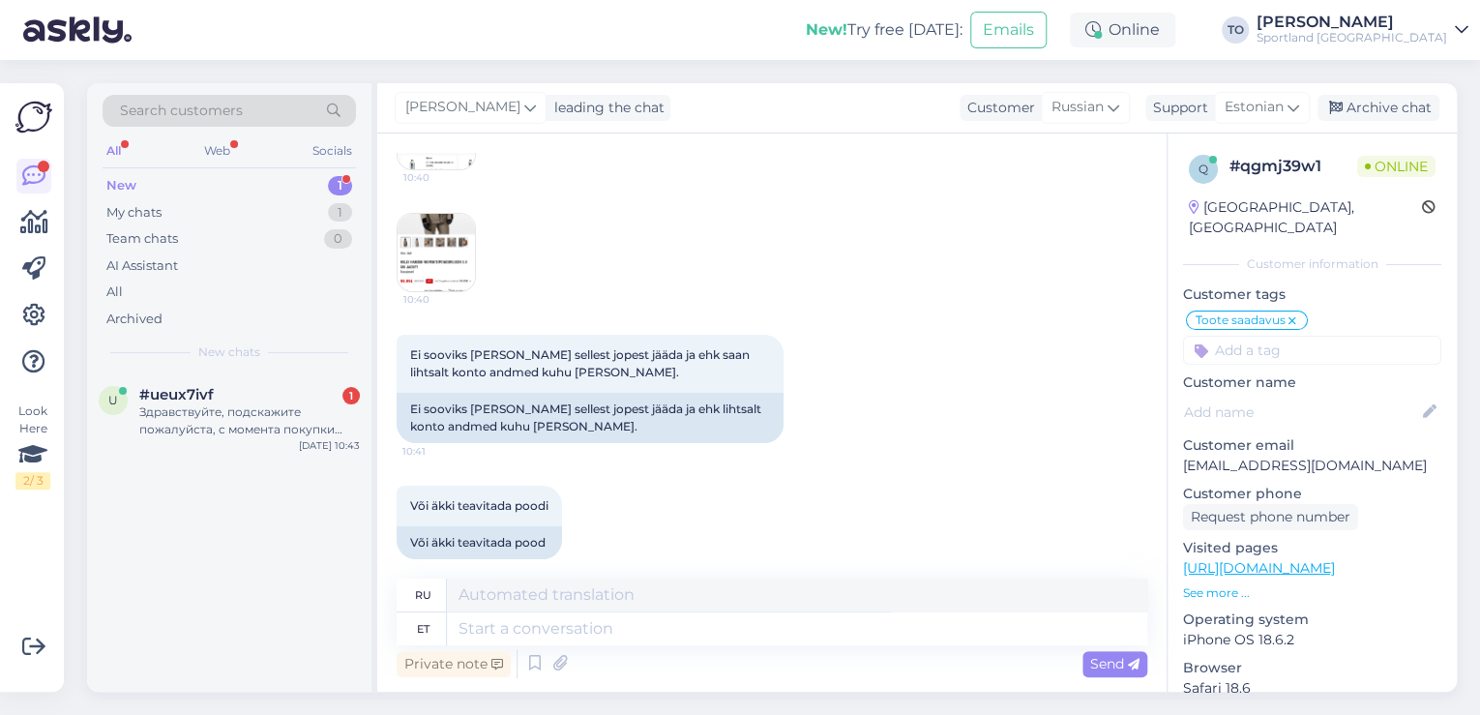
scroll to position [3664, 0]
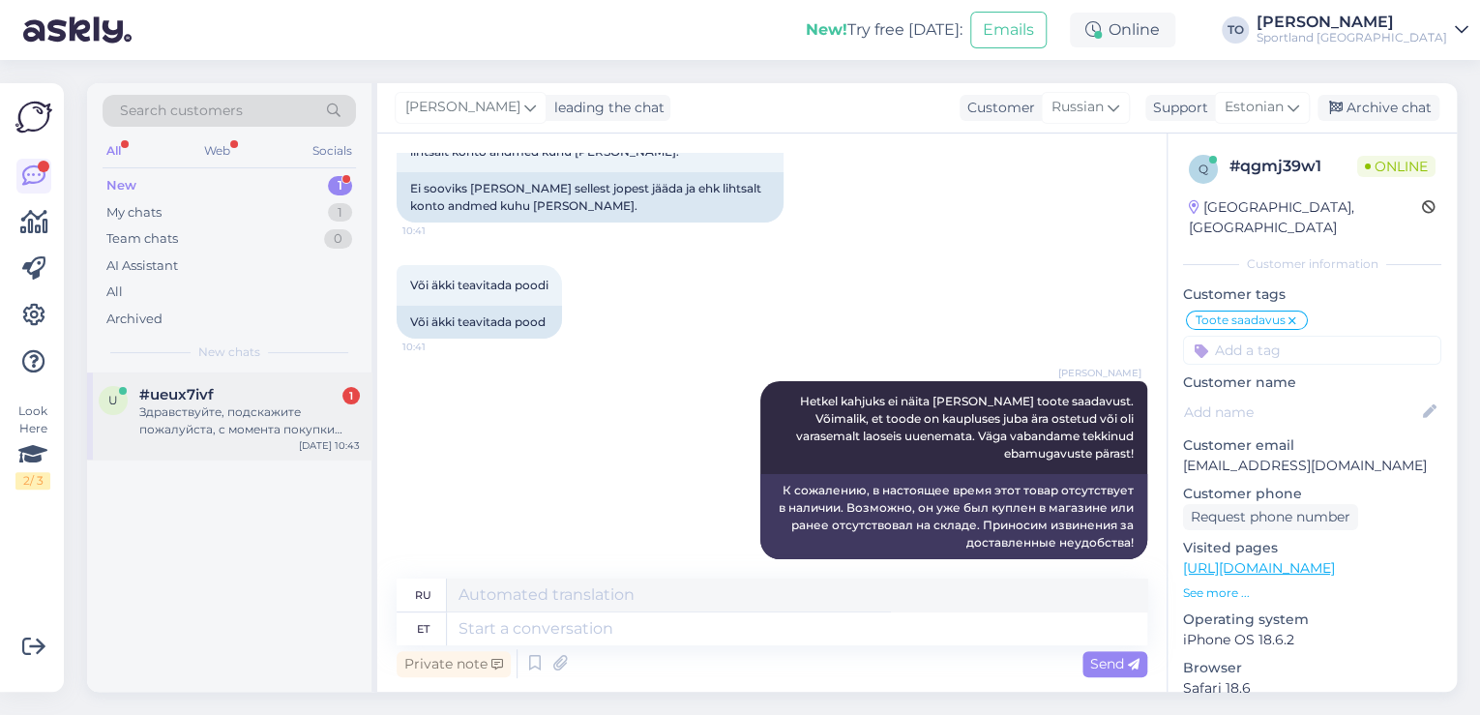
click at [322, 422] on div "Здравствуйте, подскажите пожалуйста, с момента покупки обуви прошел год, и один…" at bounding box center [249, 420] width 221 height 35
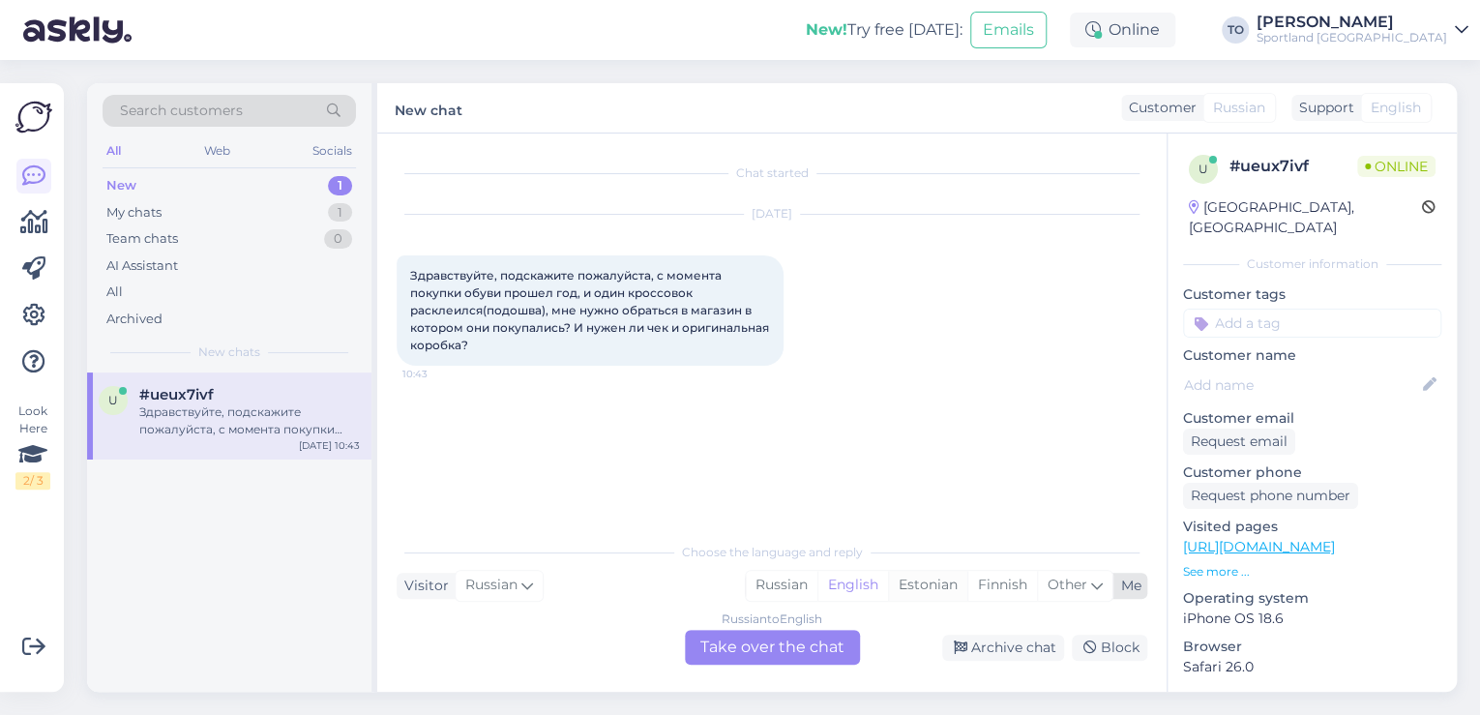
drag, startPoint x: 955, startPoint y: 577, endPoint x: 924, endPoint y: 593, distance: 35.1
click at [956, 577] on div "Estonian" at bounding box center [927, 585] width 79 height 29
drag, startPoint x: 832, startPoint y: 639, endPoint x: 784, endPoint y: 622, distance: 51.4
click at [830, 639] on div "Russian to Estonian Take over the chat" at bounding box center [772, 647] width 175 height 35
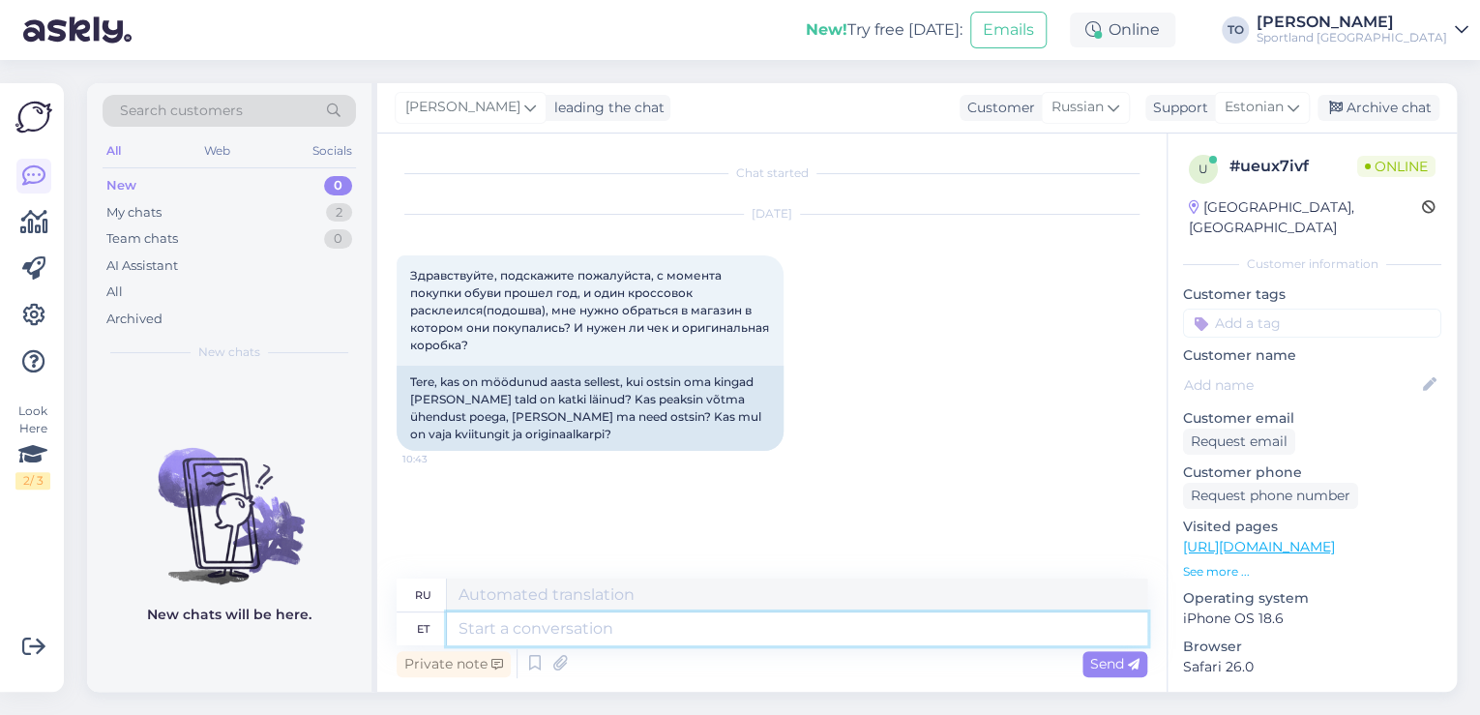
click at [780, 636] on textarea at bounding box center [797, 628] width 700 height 33
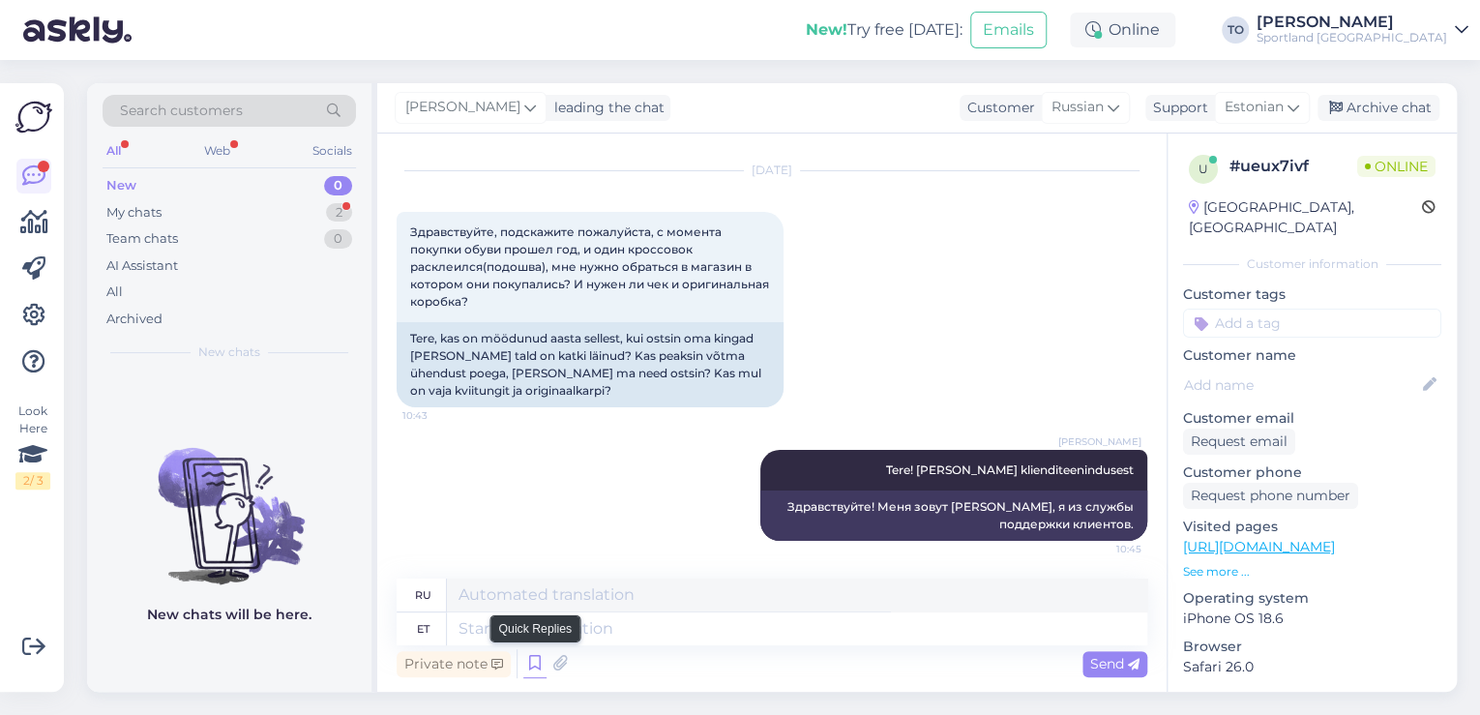
click at [531, 663] on icon at bounding box center [534, 663] width 23 height 29
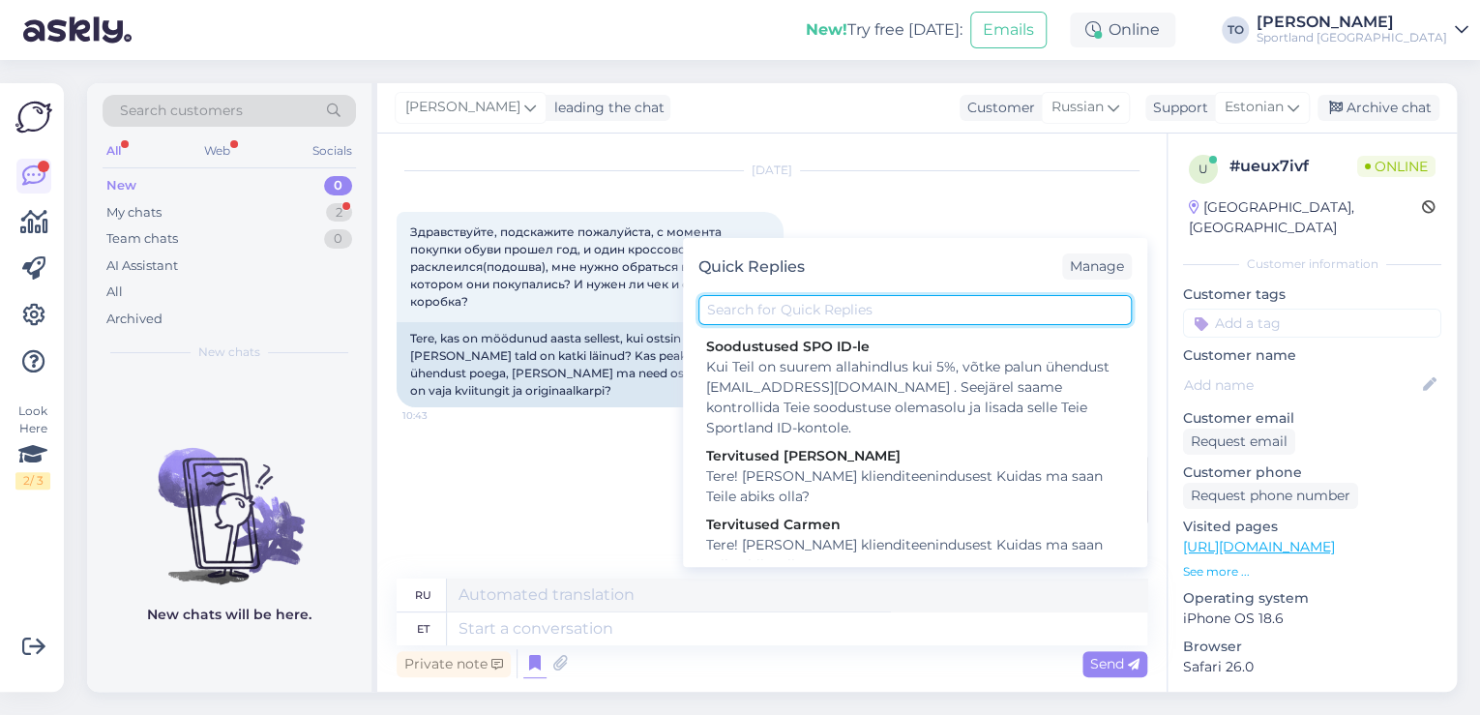
click at [867, 308] on input "text" at bounding box center [914, 310] width 433 height 30
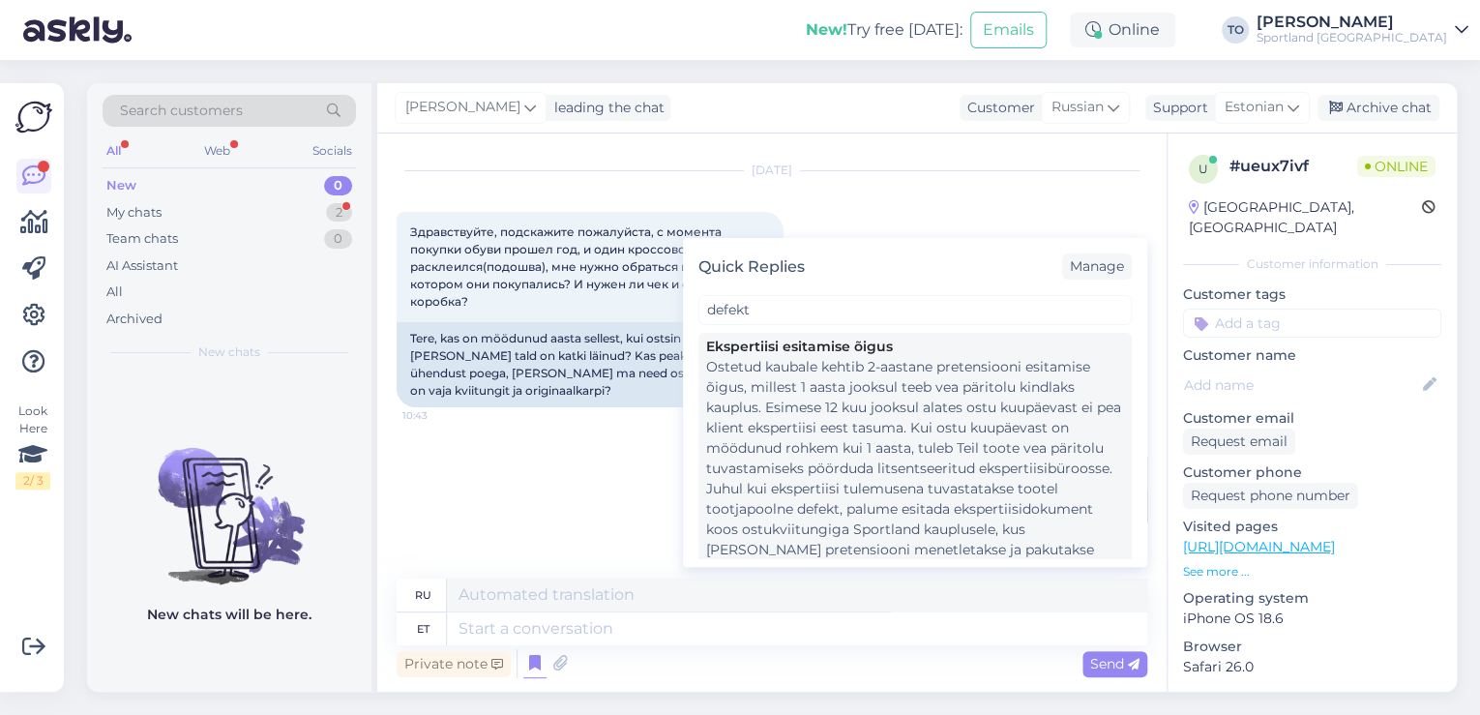
click at [883, 429] on div "Ostetud kaubale kehtib 2-aastane pretensiooni esitamise õigus, millest 1 aasta …" at bounding box center [915, 468] width 418 height 223
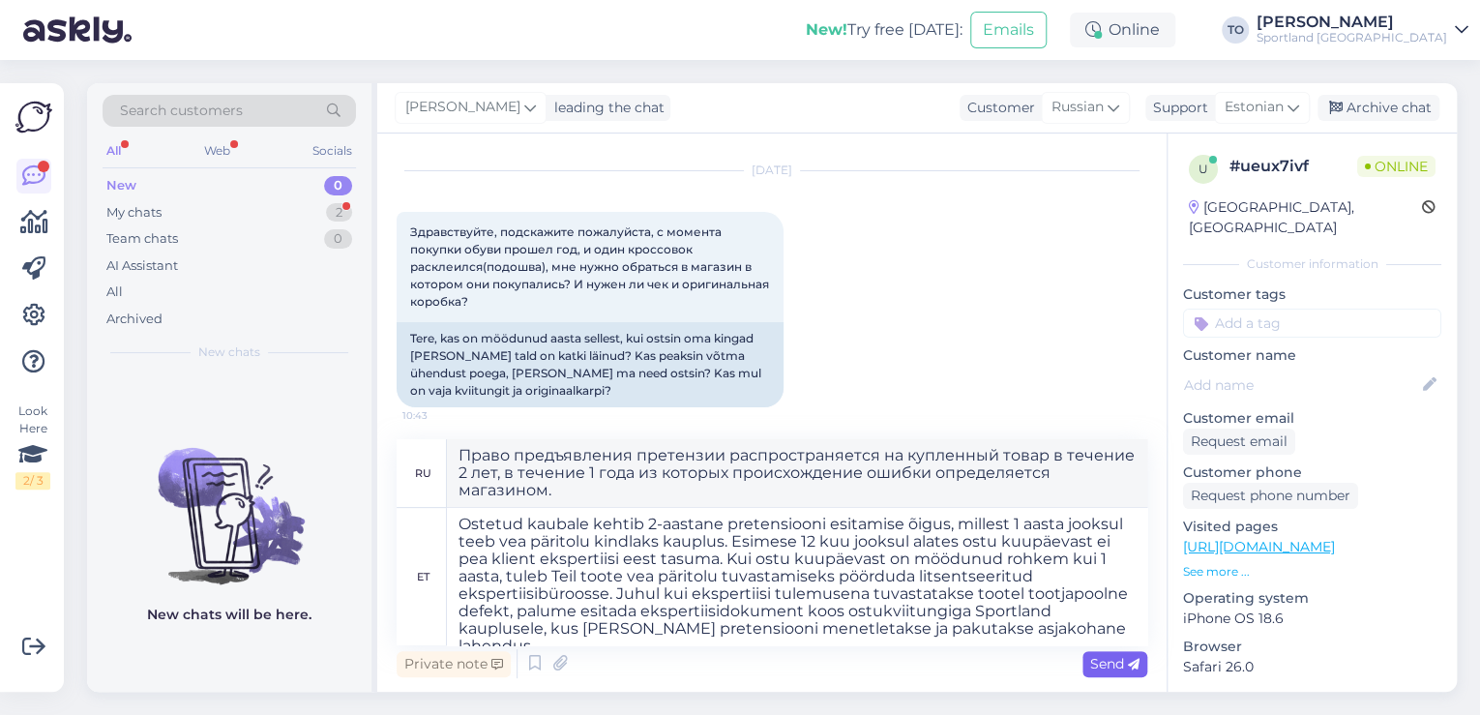
click at [1121, 657] on span "Send" at bounding box center [1114, 663] width 49 height 17
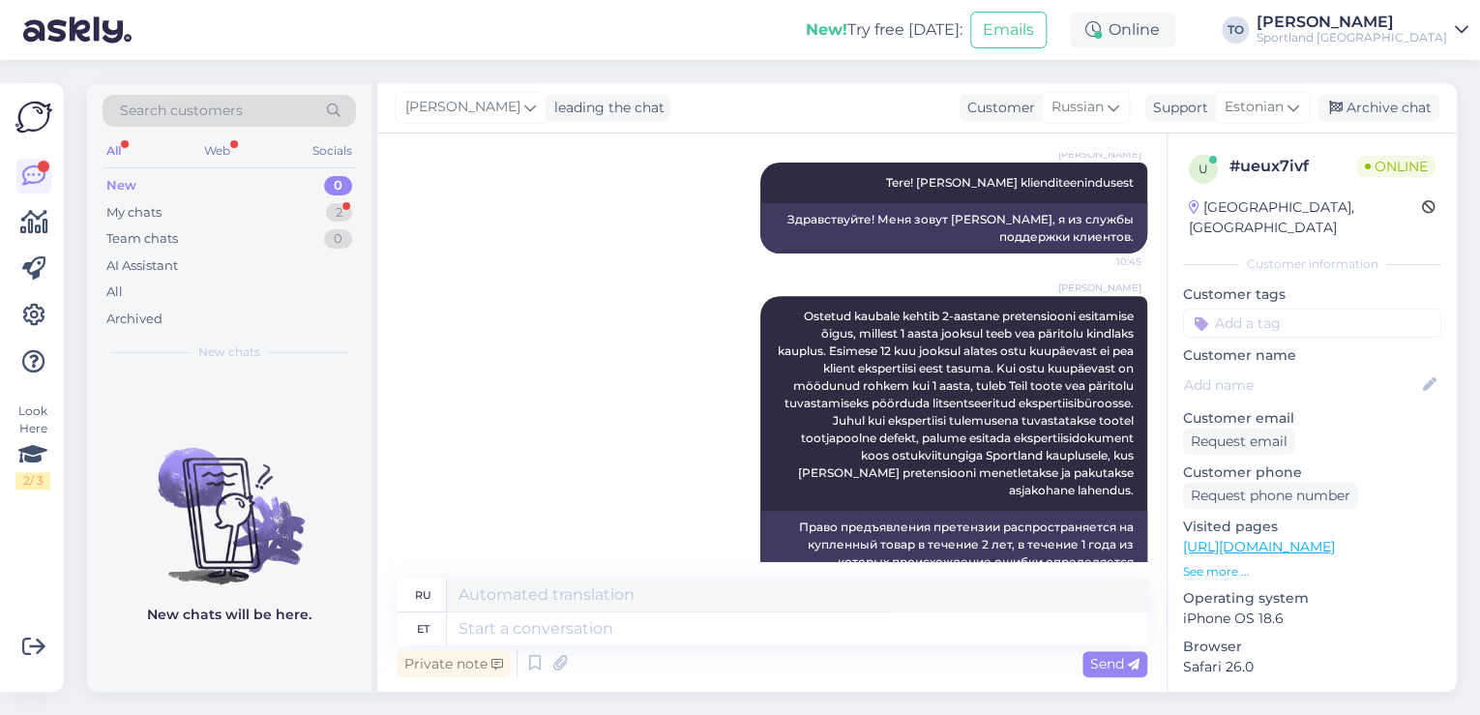
scroll to position [386, 0]
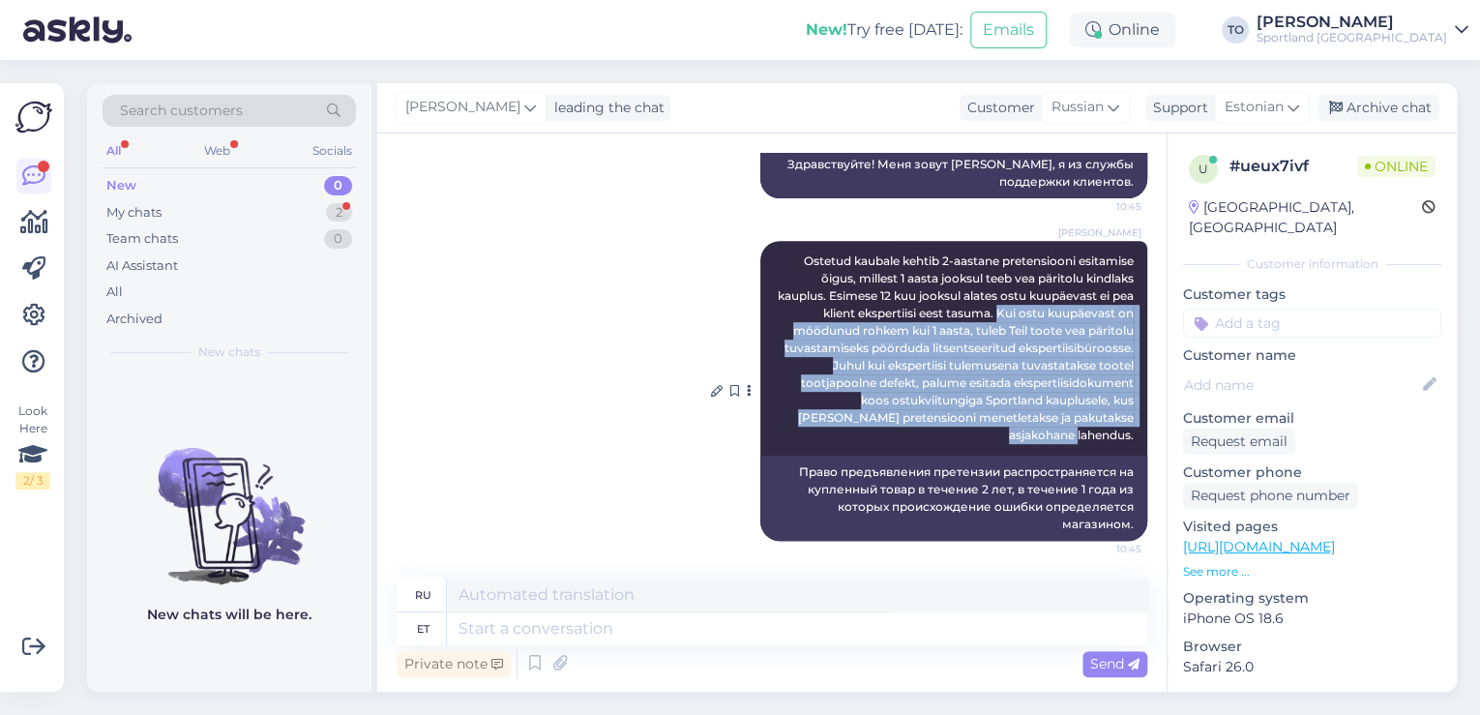
drag, startPoint x: 986, startPoint y: 311, endPoint x: 1113, endPoint y: 428, distance: 173.2
click at [1123, 434] on div "[PERSON_NAME] Ostetud kaubale kehtib 2-aastane pretensiooni esitamise õigus, mi…" at bounding box center [953, 348] width 387 height 215
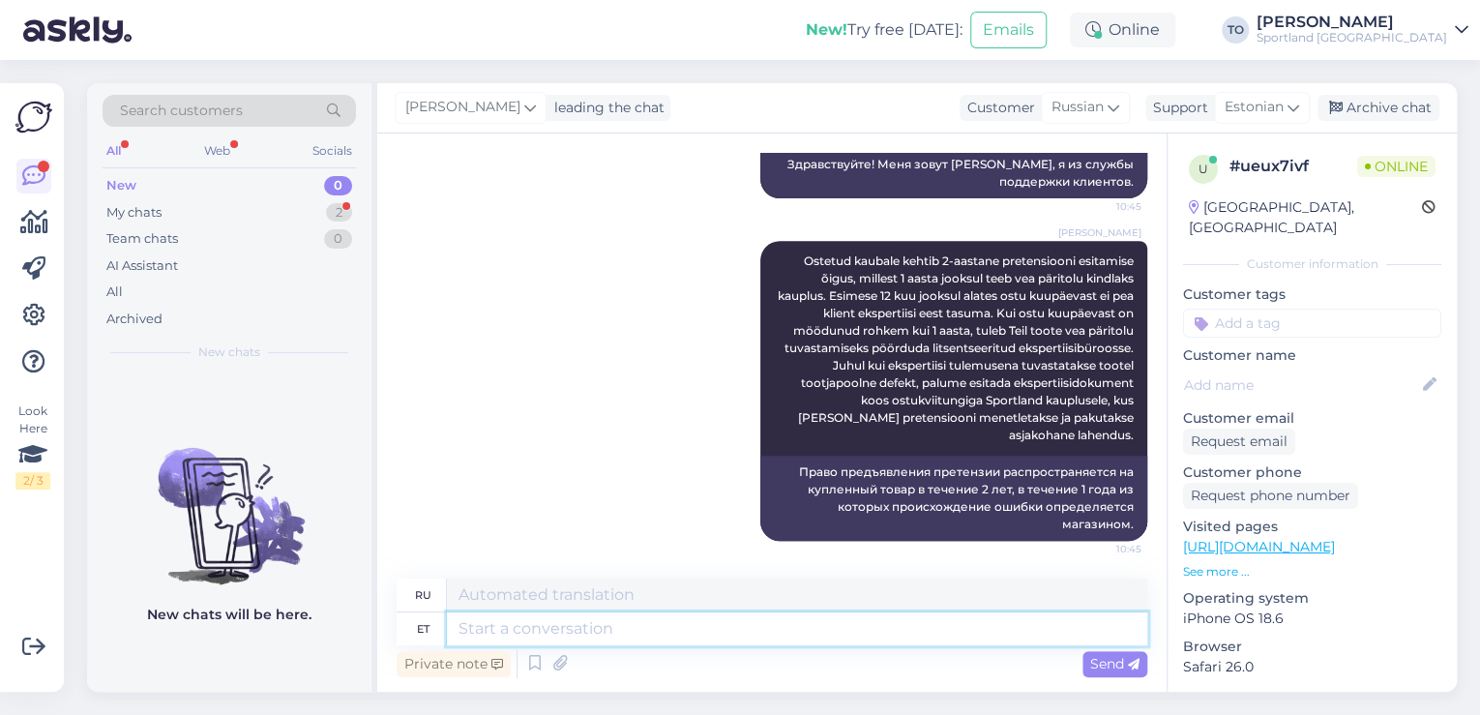
click at [646, 635] on textarea at bounding box center [797, 628] width 700 height 33
paste textarea "Kui ostu kuupäevast on möödunud rohkem kui 1 aasta, tuleb Teil toote vea pärito…"
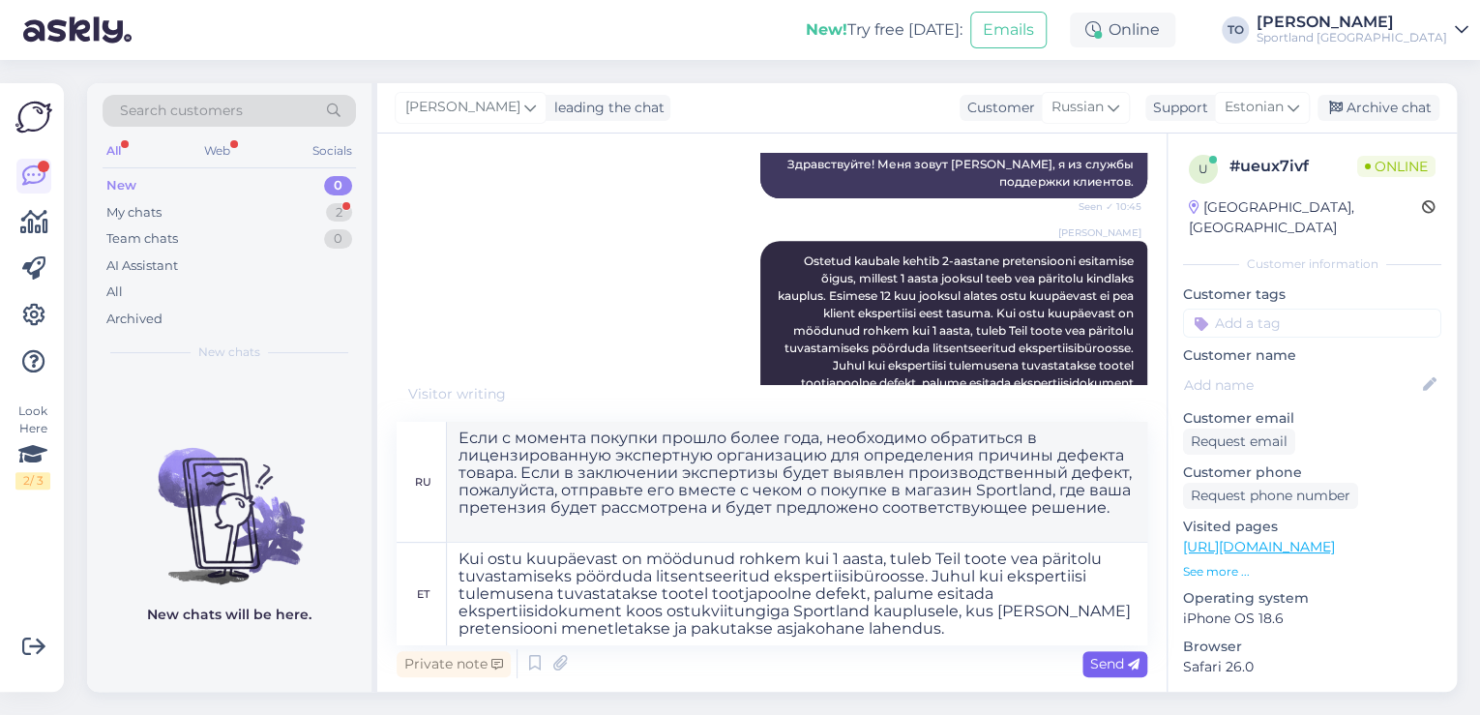
click at [1124, 663] on span "Send" at bounding box center [1114, 663] width 49 height 17
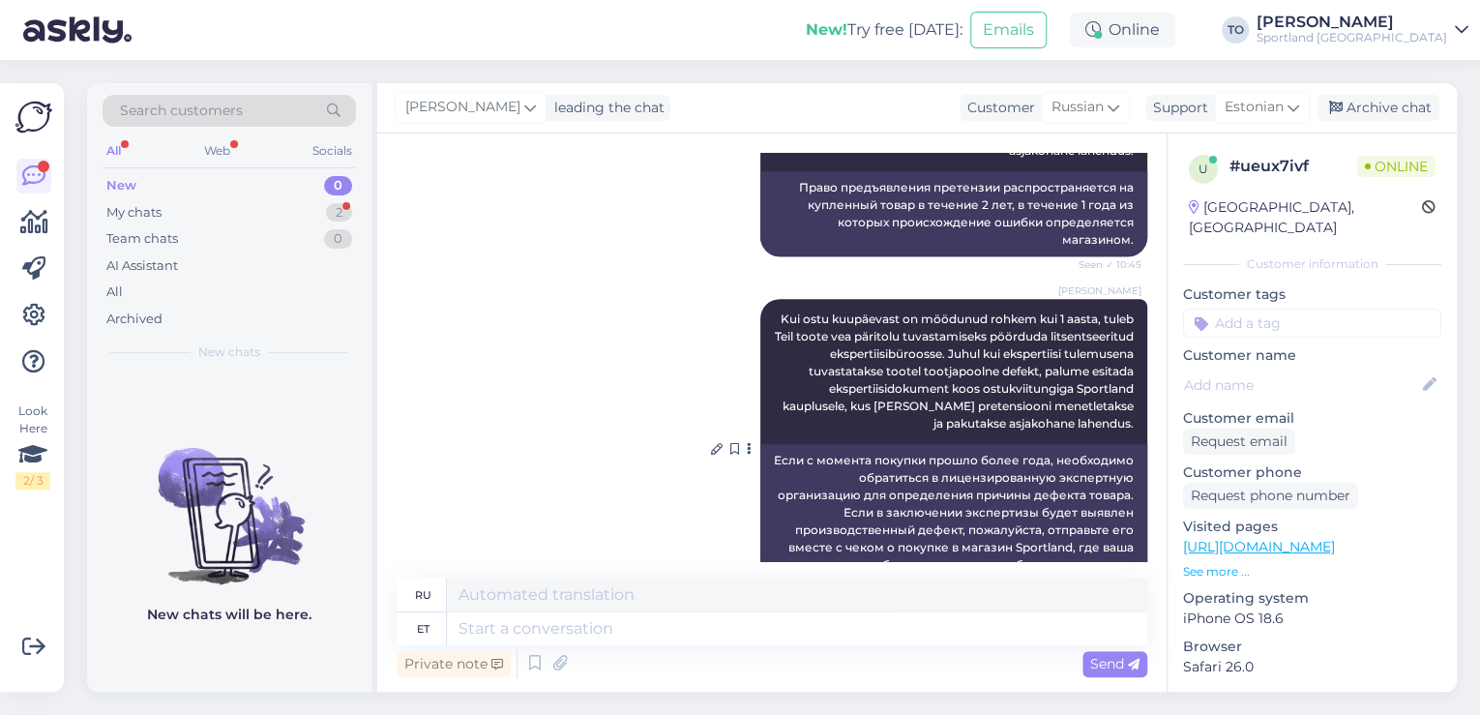
scroll to position [728, 0]
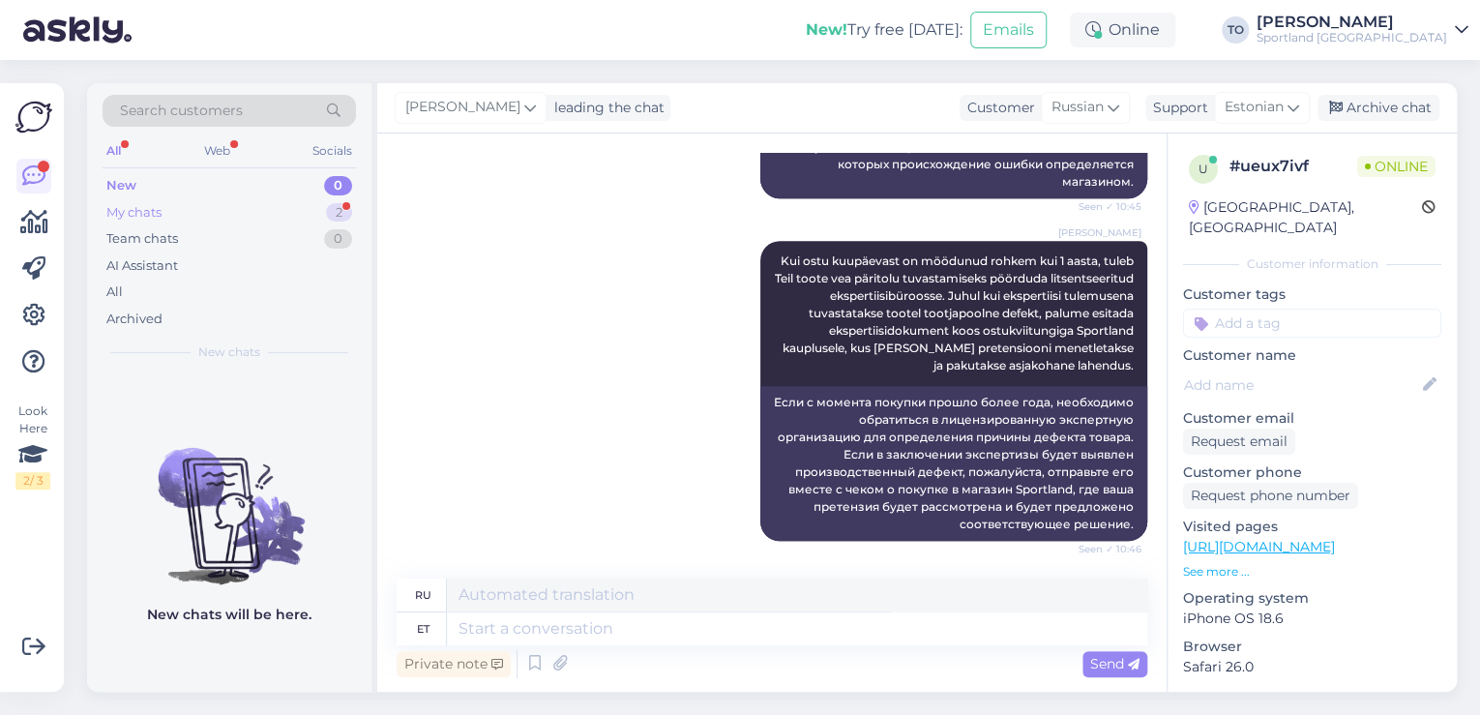
click at [264, 208] on div "My chats 2" at bounding box center [229, 212] width 253 height 27
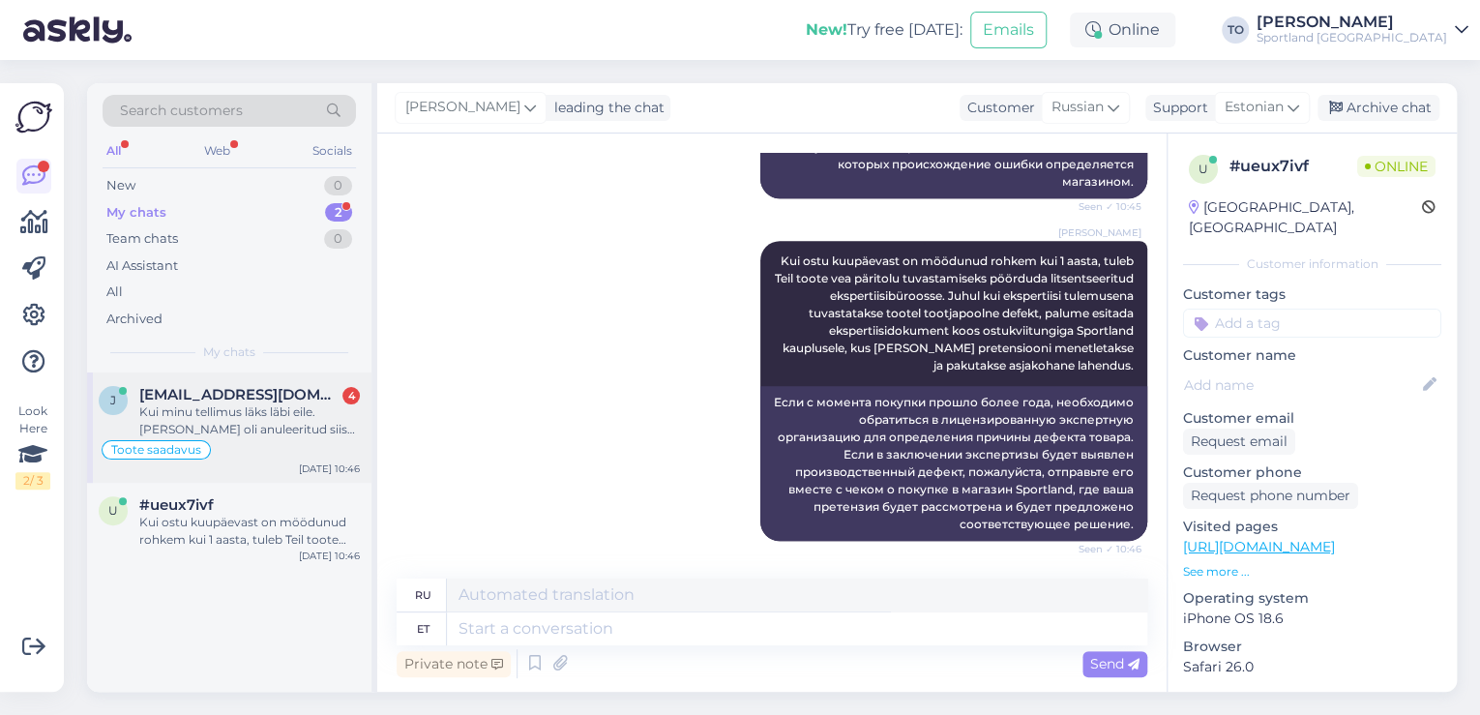
click at [326, 401] on div "[EMAIL_ADDRESS][DOMAIN_NAME] 4" at bounding box center [249, 394] width 221 height 17
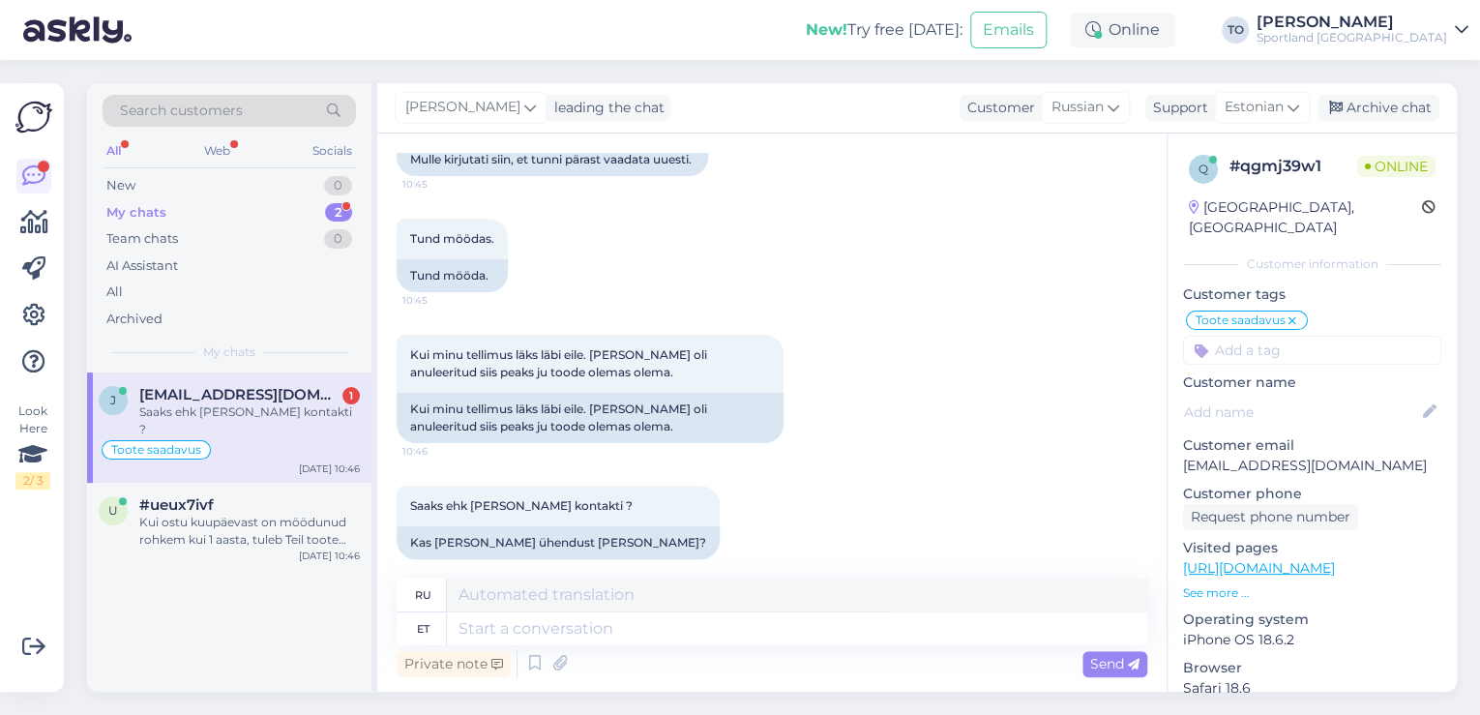
scroll to position [4396, 0]
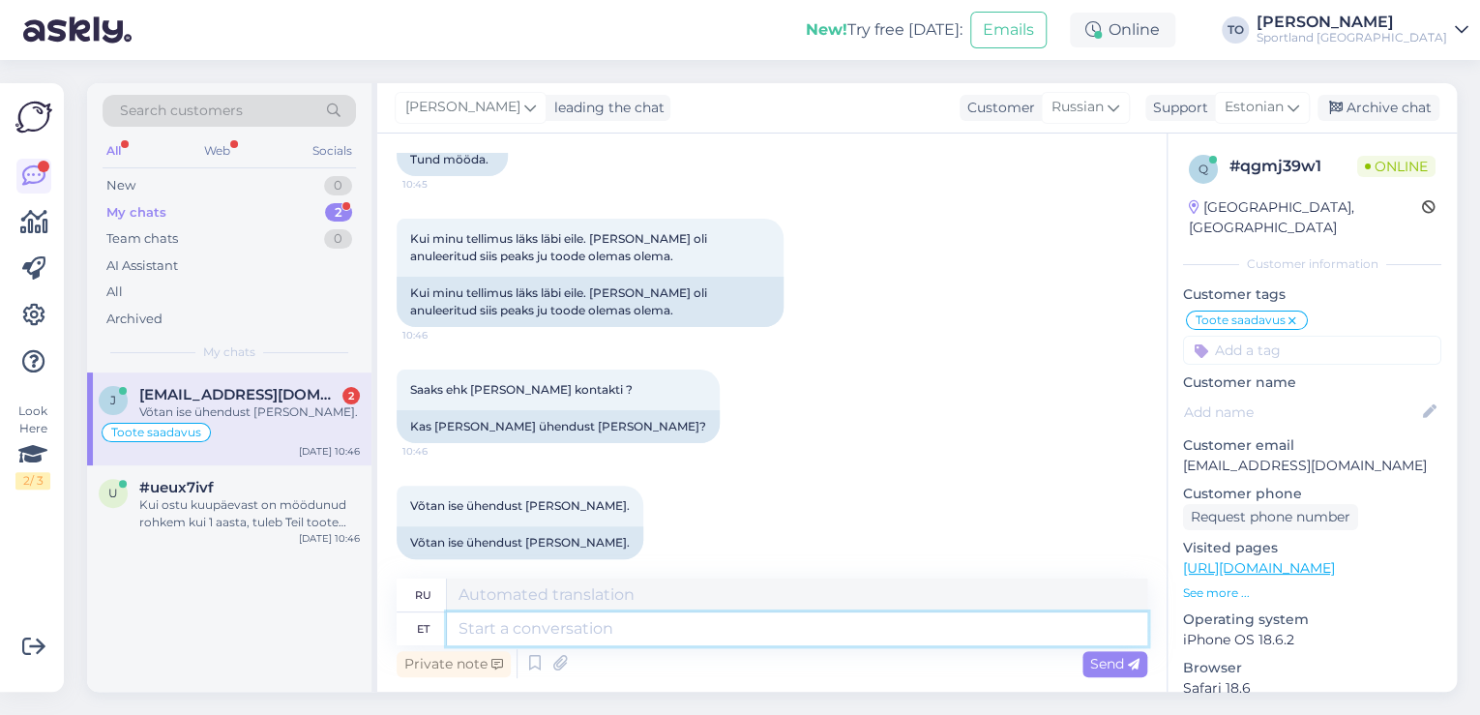
click at [626, 635] on textarea at bounding box center [797, 628] width 700 height 33
click at [687, 623] on textarea "Enne näitas toodet" at bounding box center [797, 628] width 700 height 33
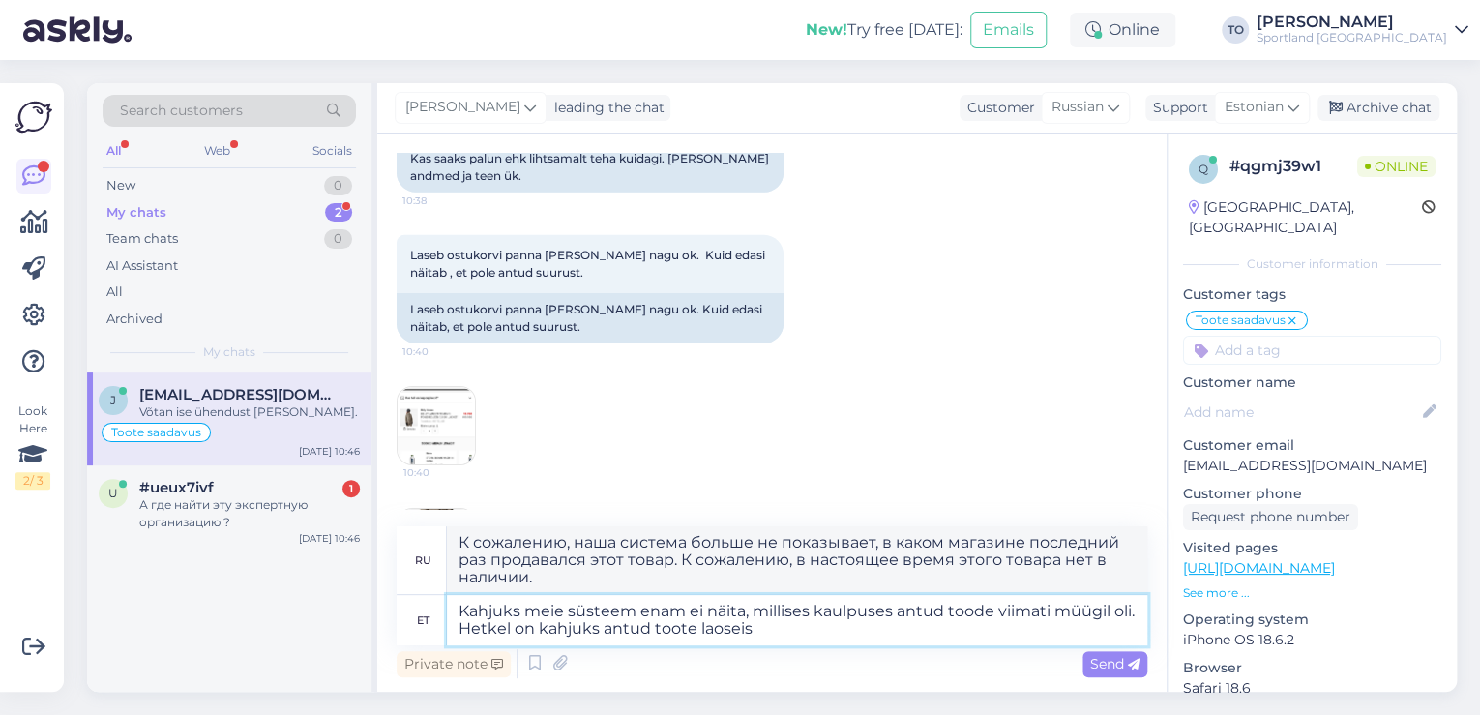
scroll to position [3003, 0]
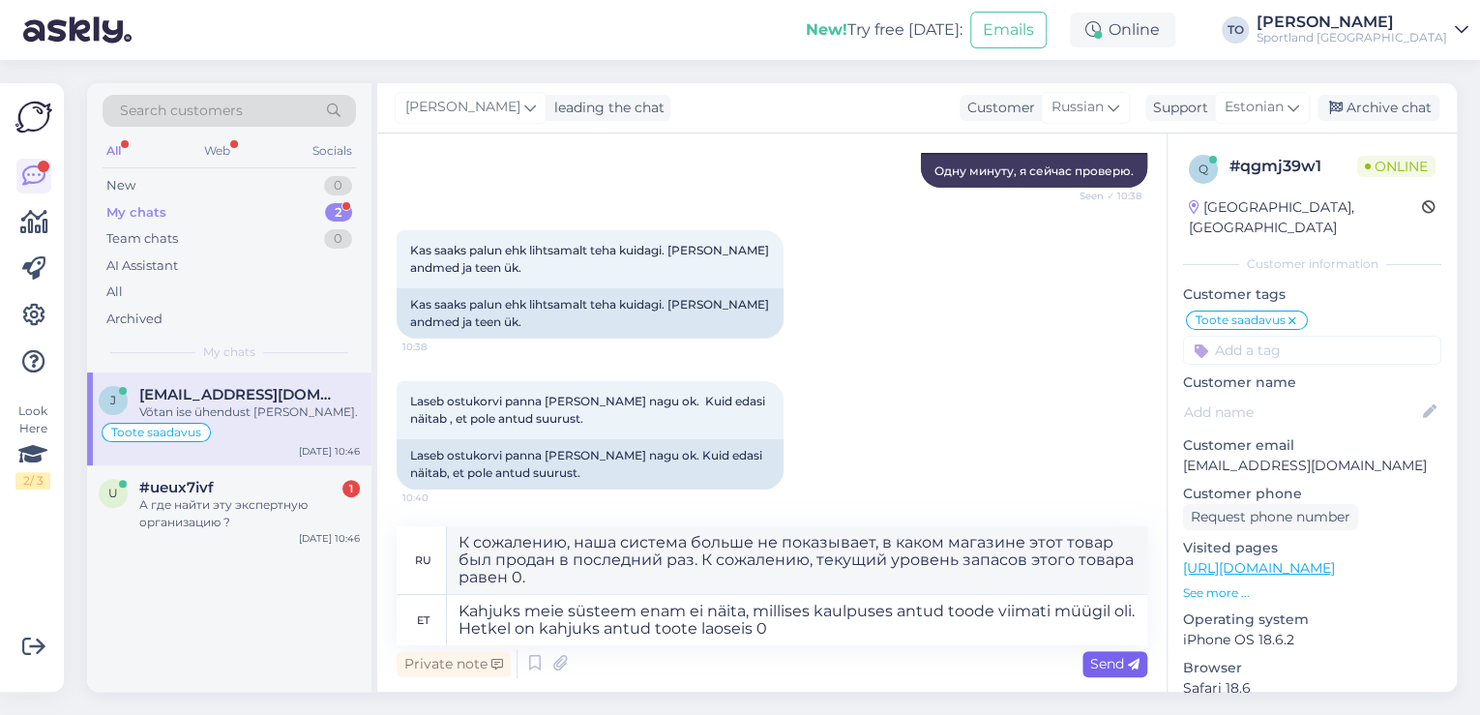
click at [1117, 662] on span "Send" at bounding box center [1114, 663] width 49 height 17
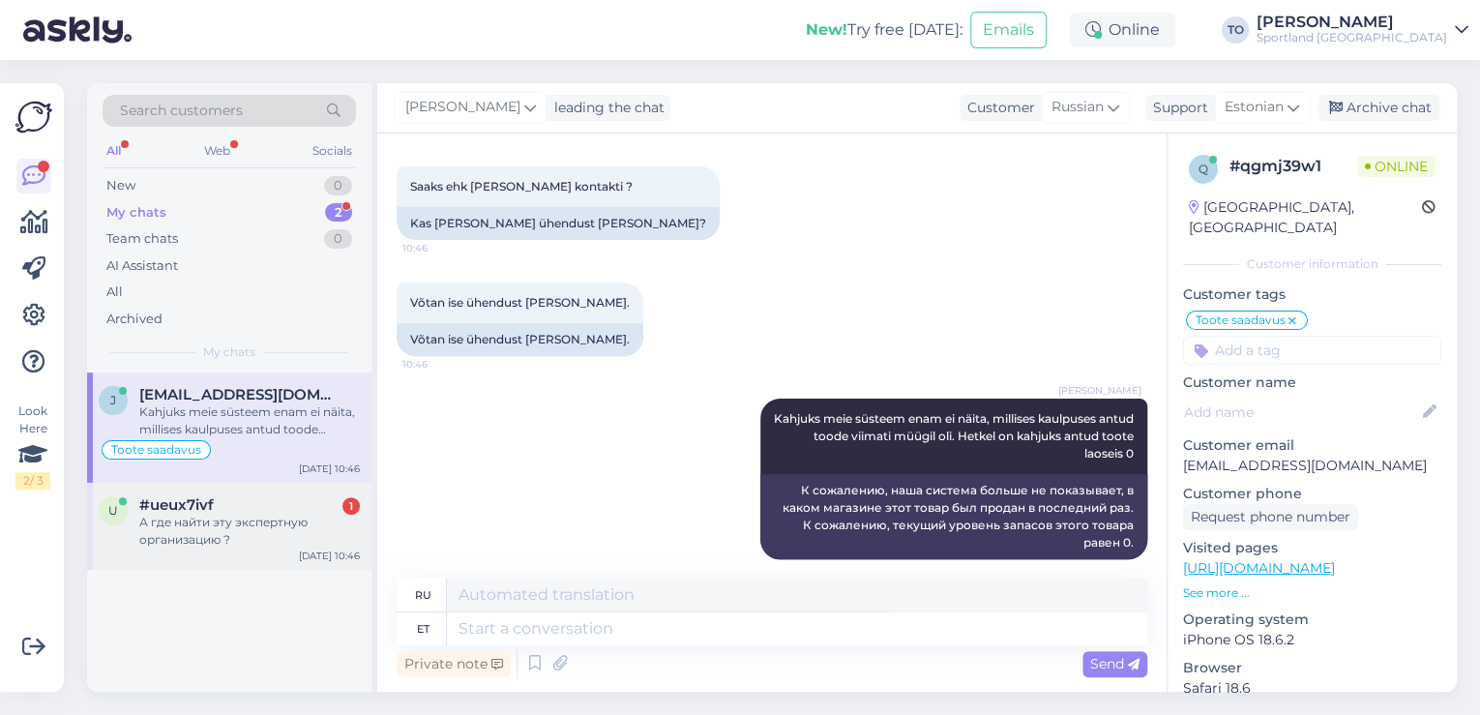
click at [271, 507] on div "#ueux7ivf 1" at bounding box center [249, 504] width 221 height 17
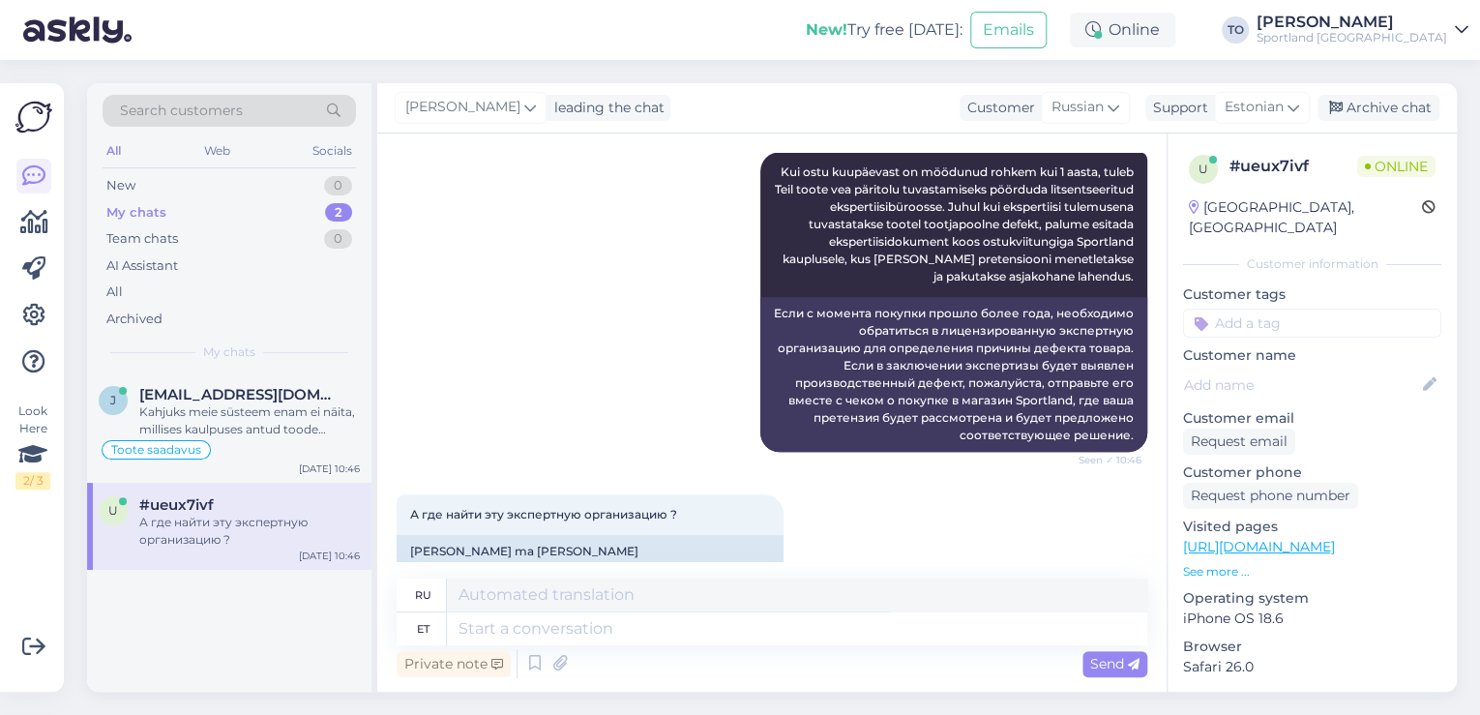
scroll to position [844, 0]
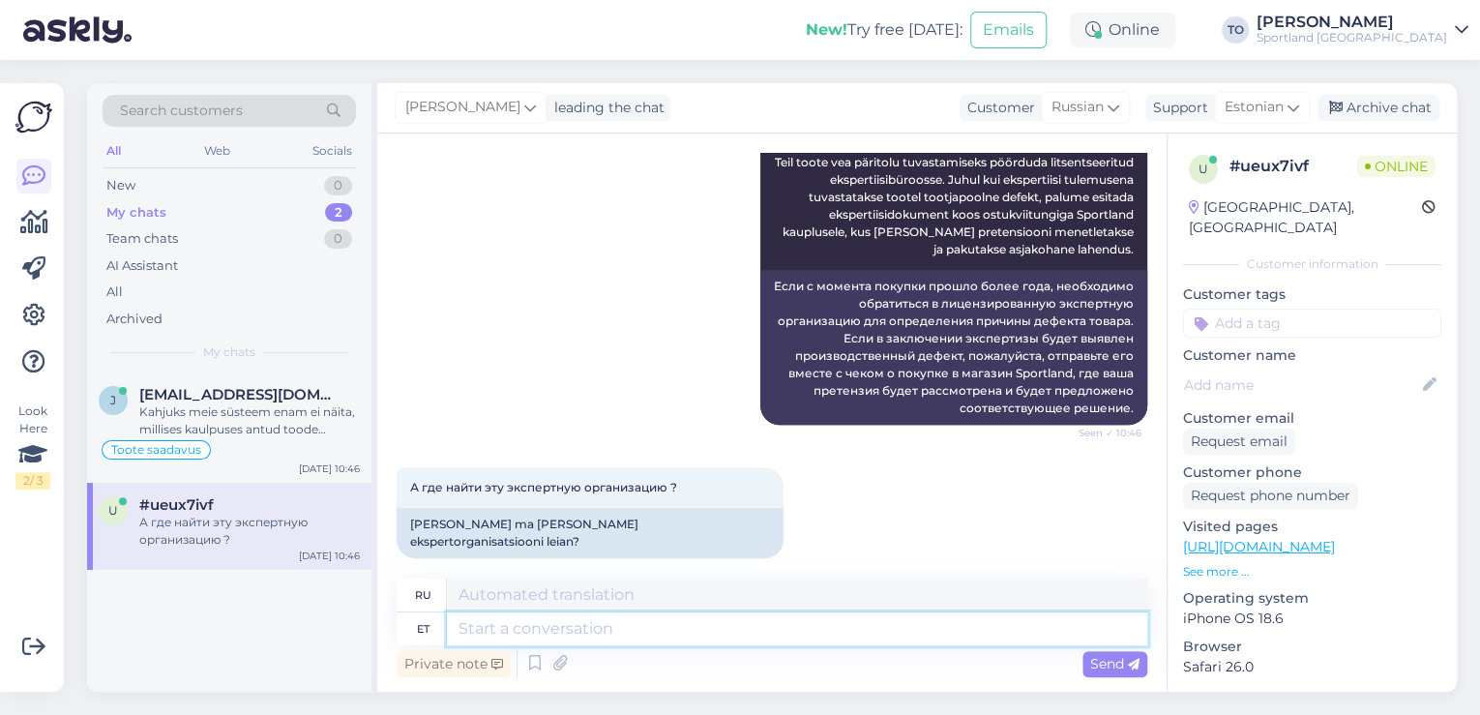
click at [560, 638] on textarea at bounding box center [797, 628] width 700 height 33
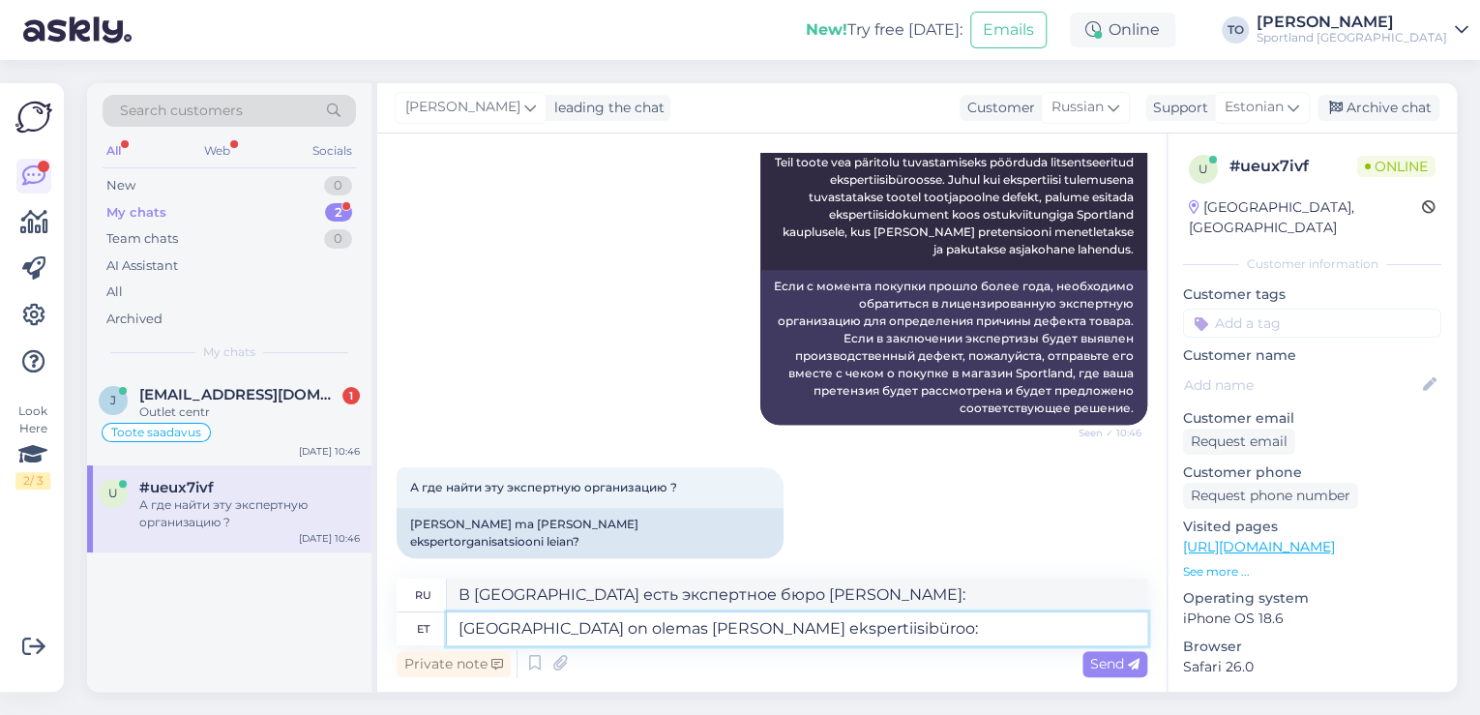
paste textarea "[URL][DOMAIN_NAME]"
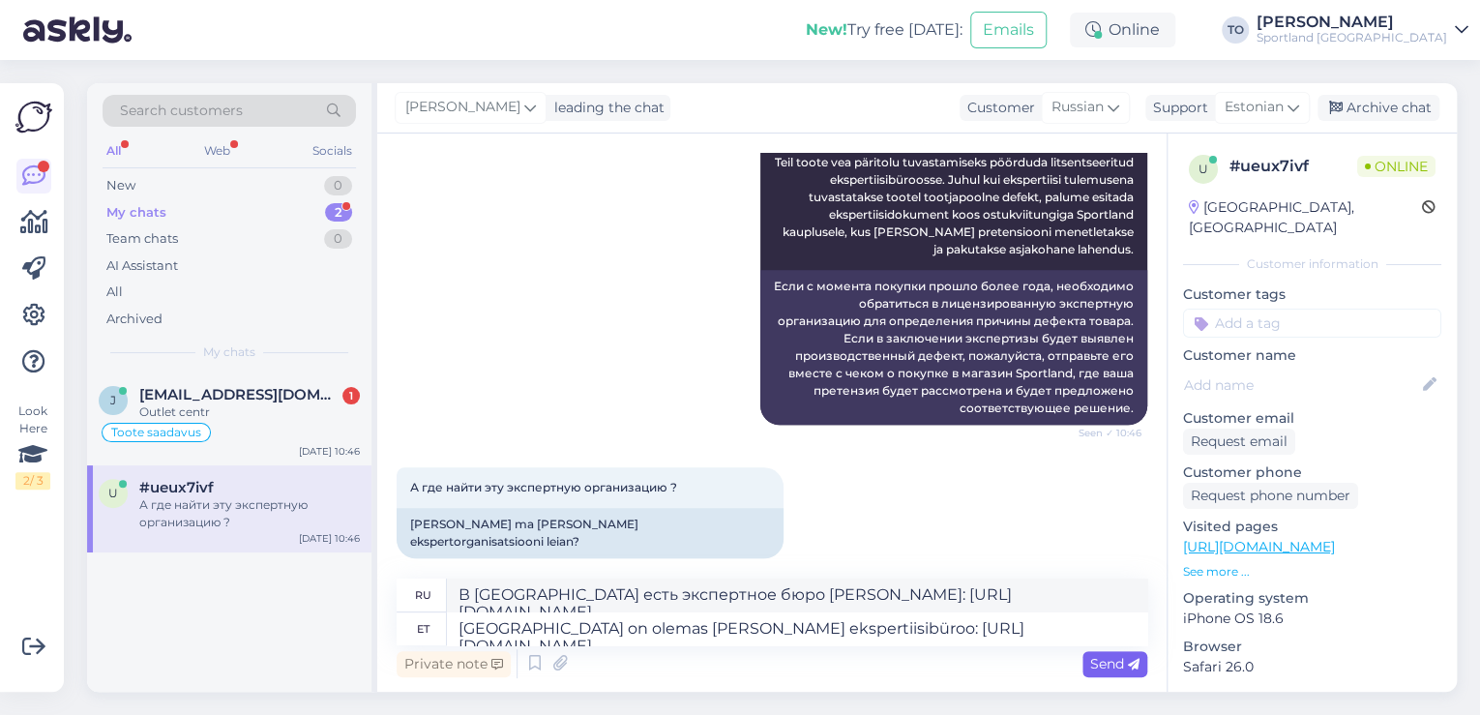
click at [1098, 653] on div "Send" at bounding box center [1114, 664] width 65 height 26
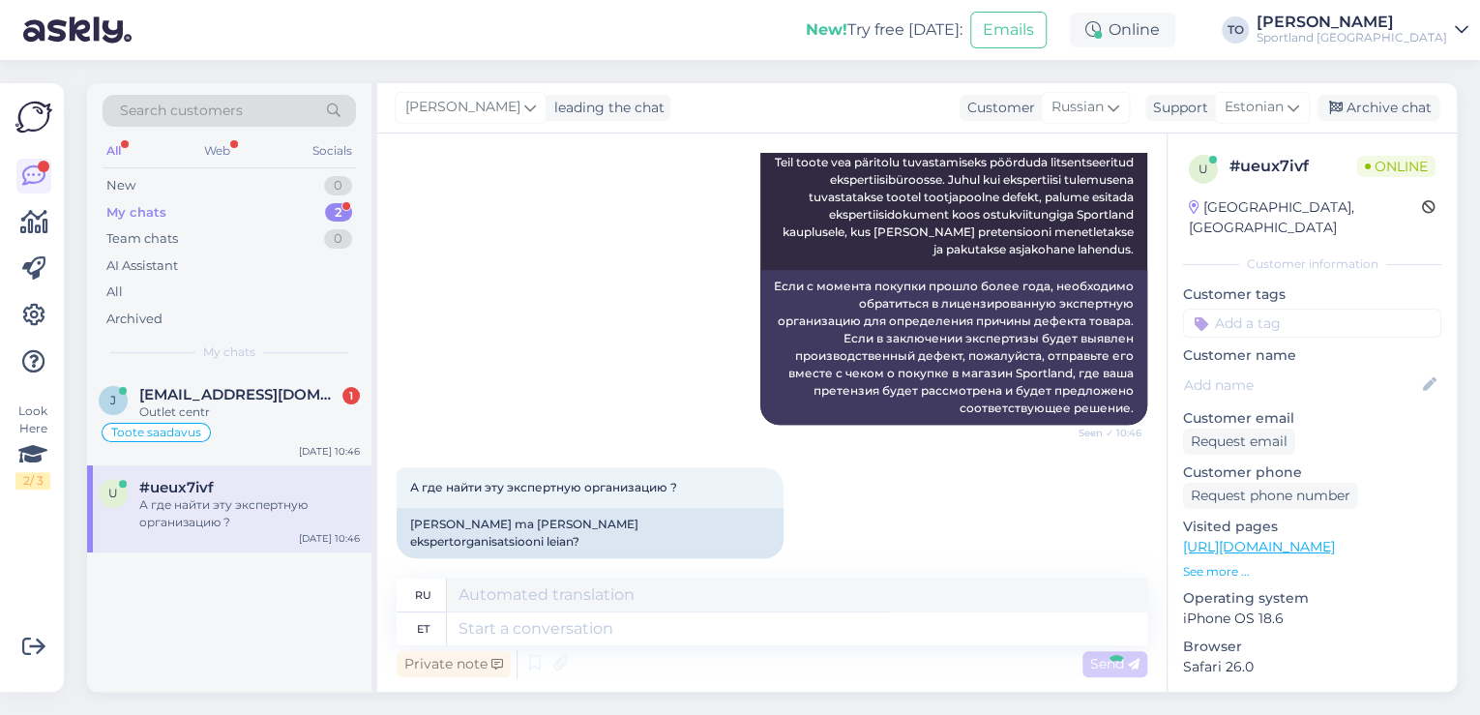
scroll to position [995, 0]
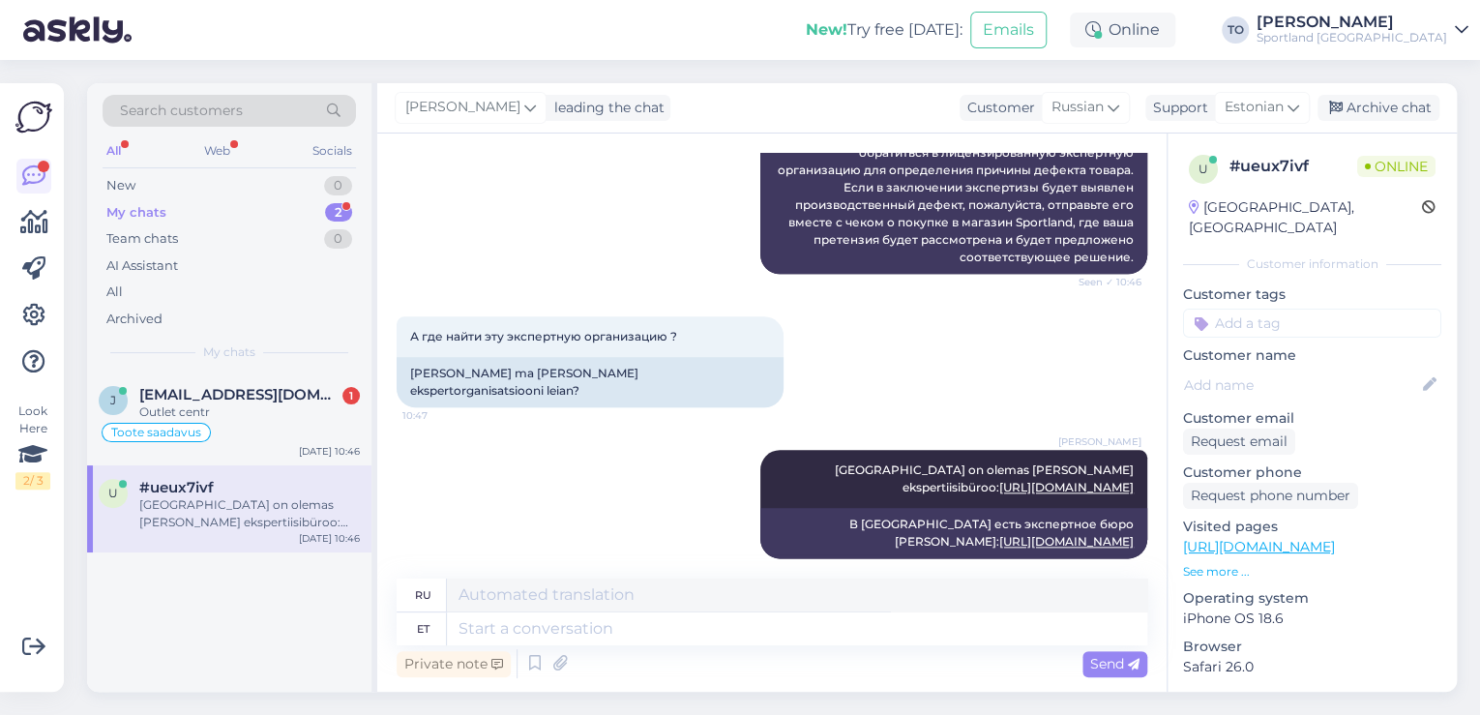
click at [1297, 309] on input at bounding box center [1312, 323] width 258 height 29
click at [1353, 365] on div "Defektiga toode" at bounding box center [1312, 374] width 113 height 19
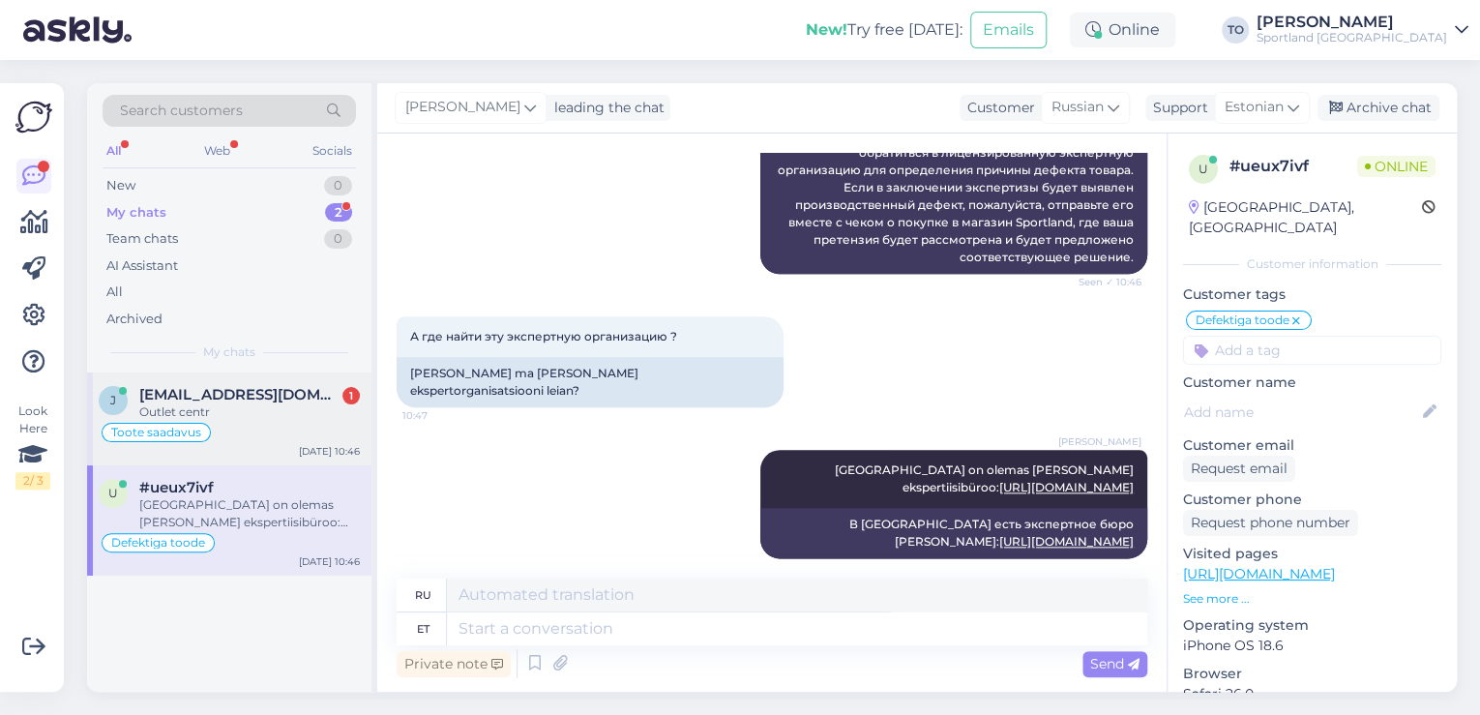
click at [216, 417] on div "Outlet centr" at bounding box center [249, 411] width 221 height 17
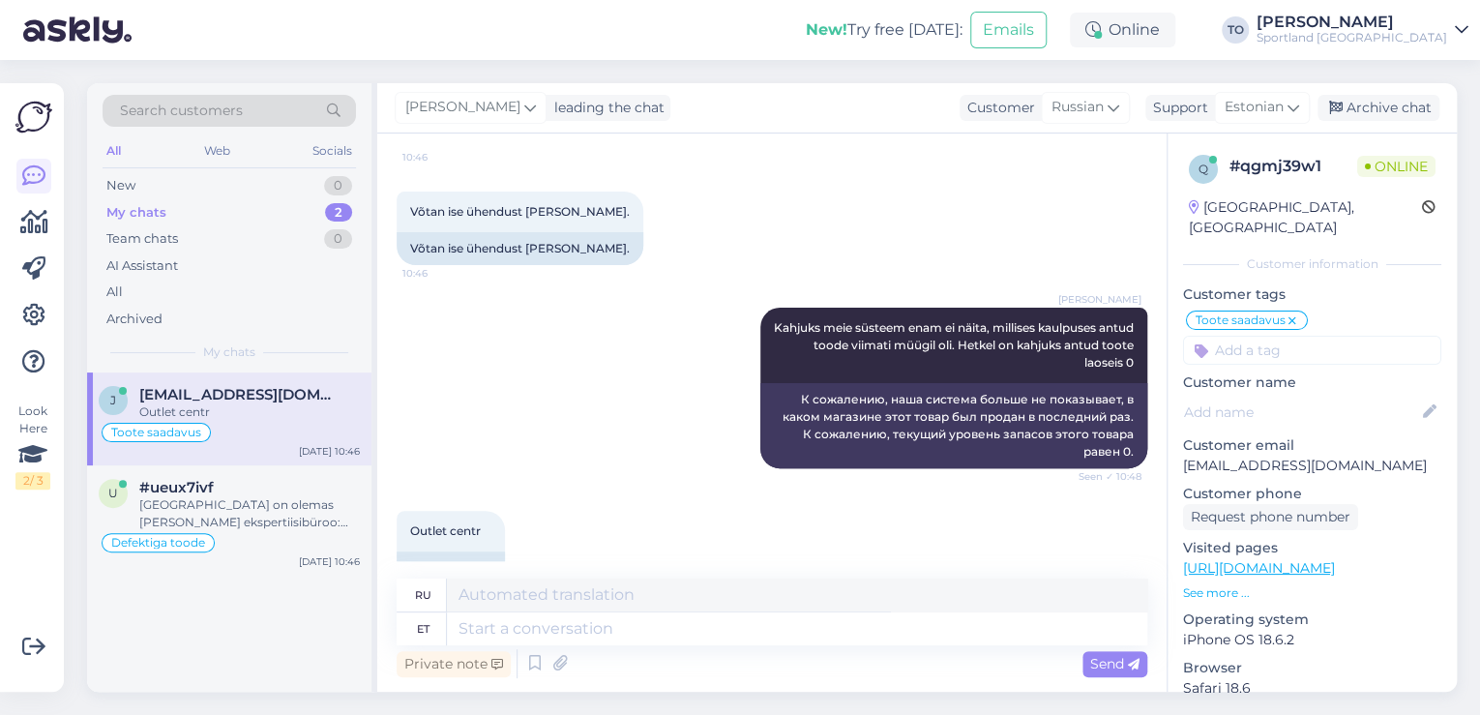
scroll to position [4714, 0]
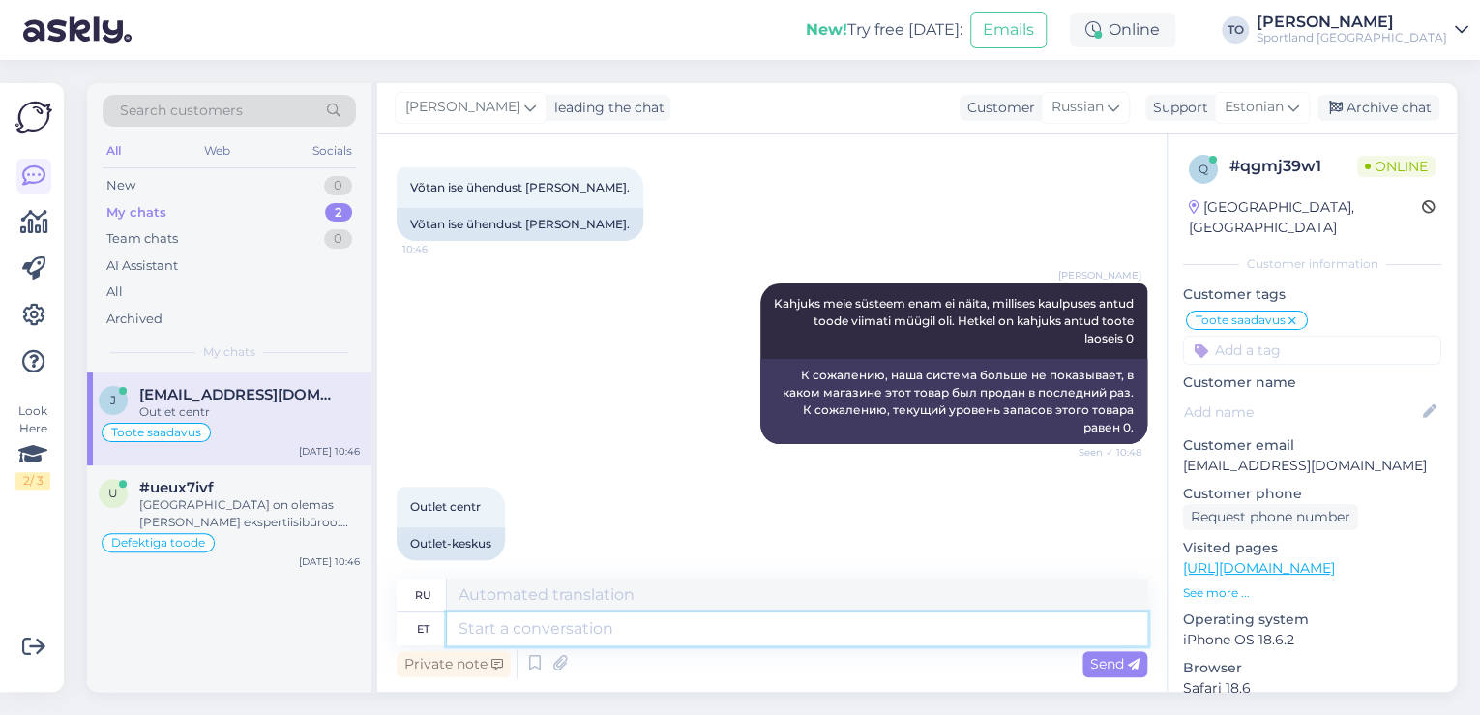
click at [664, 641] on textarea at bounding box center [797, 628] width 700 height 33
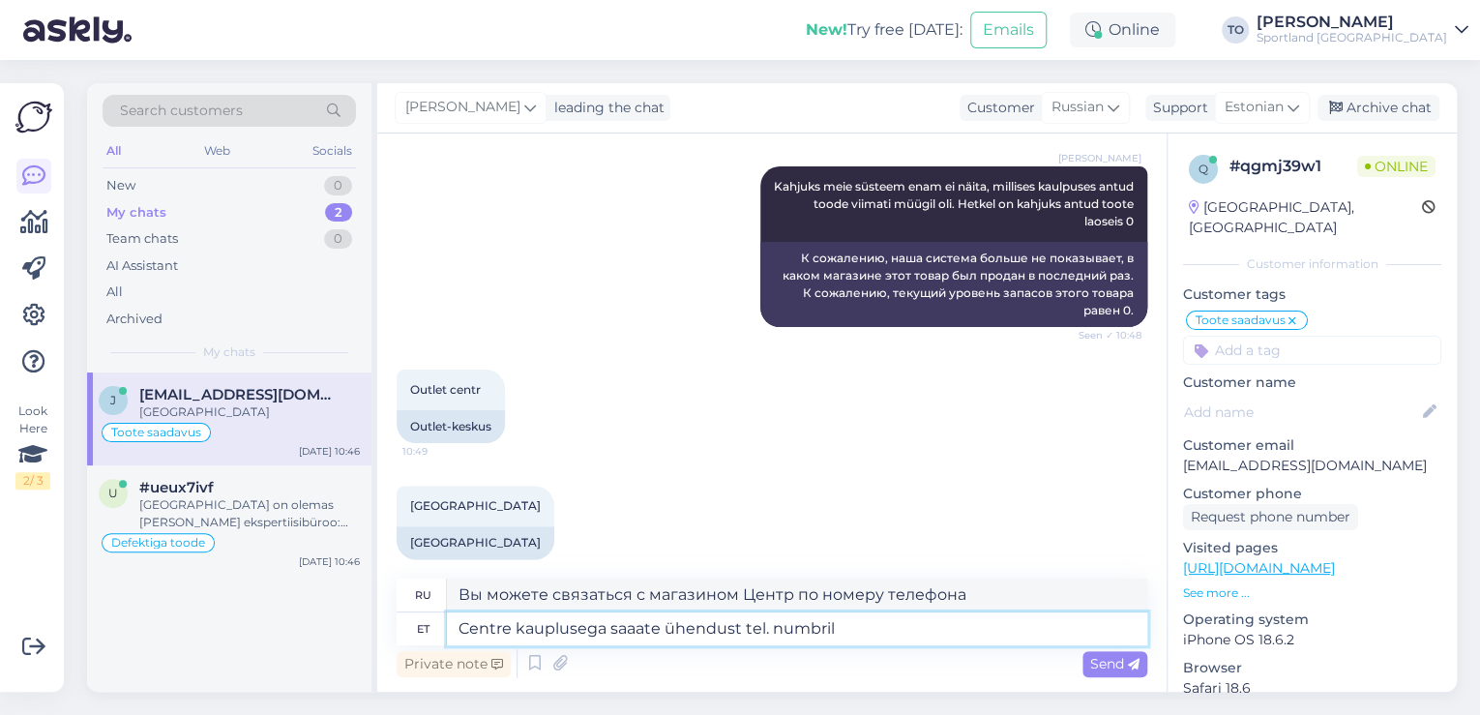
paste textarea "51967375"
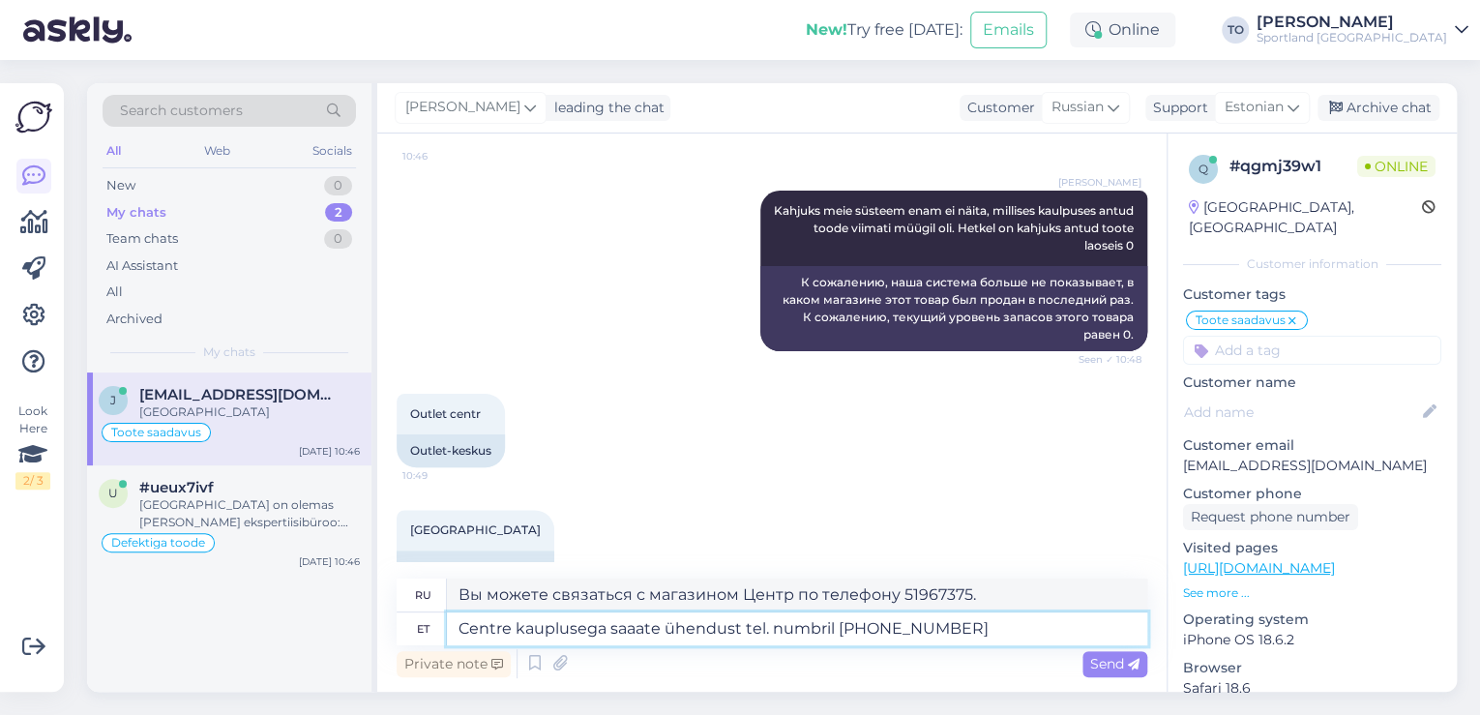
scroll to position [4830, 0]
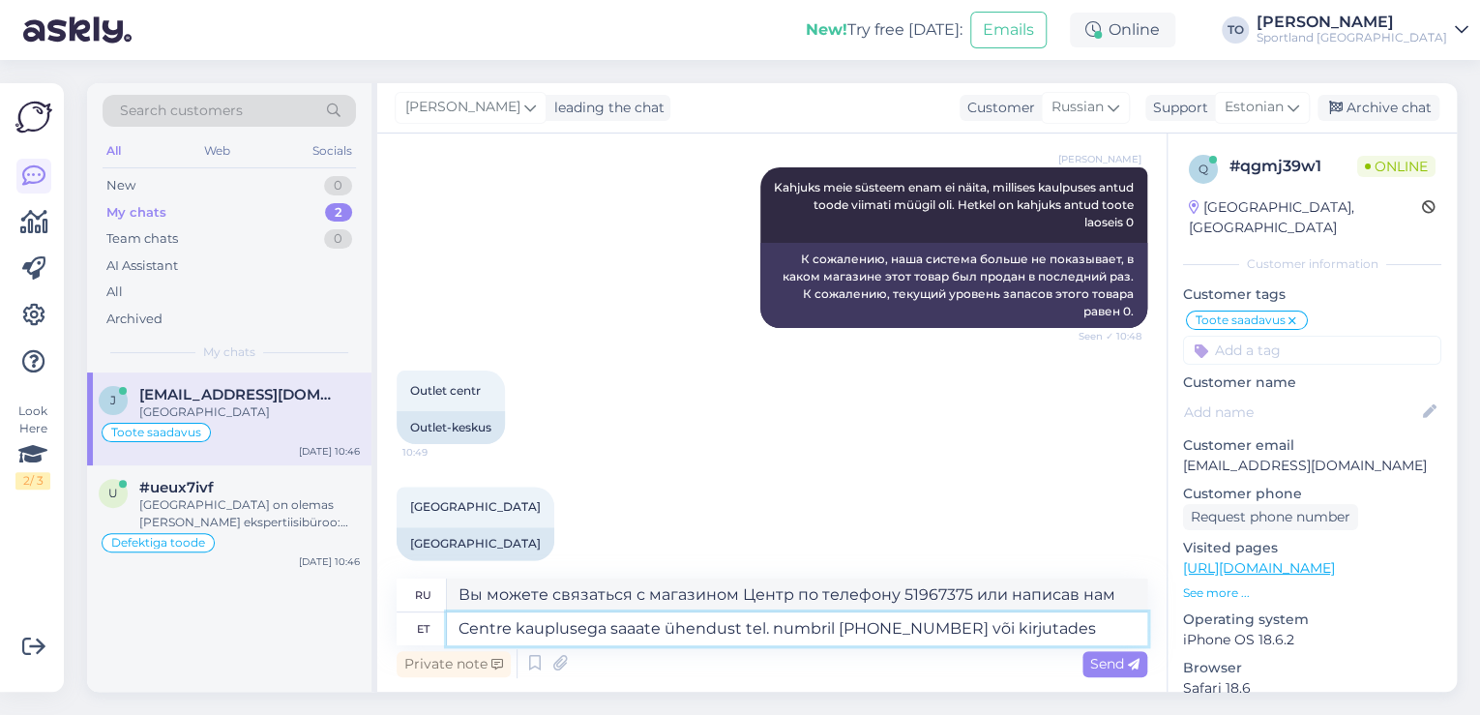
click at [1045, 626] on textarea "Centre kauplusega saaate ühendust tel. numbril [PHONE_NUMBER] või kirjutades" at bounding box center [797, 628] width 700 height 33
paste textarea "[EMAIL_ADDRESS][DOMAIN_NAME]"
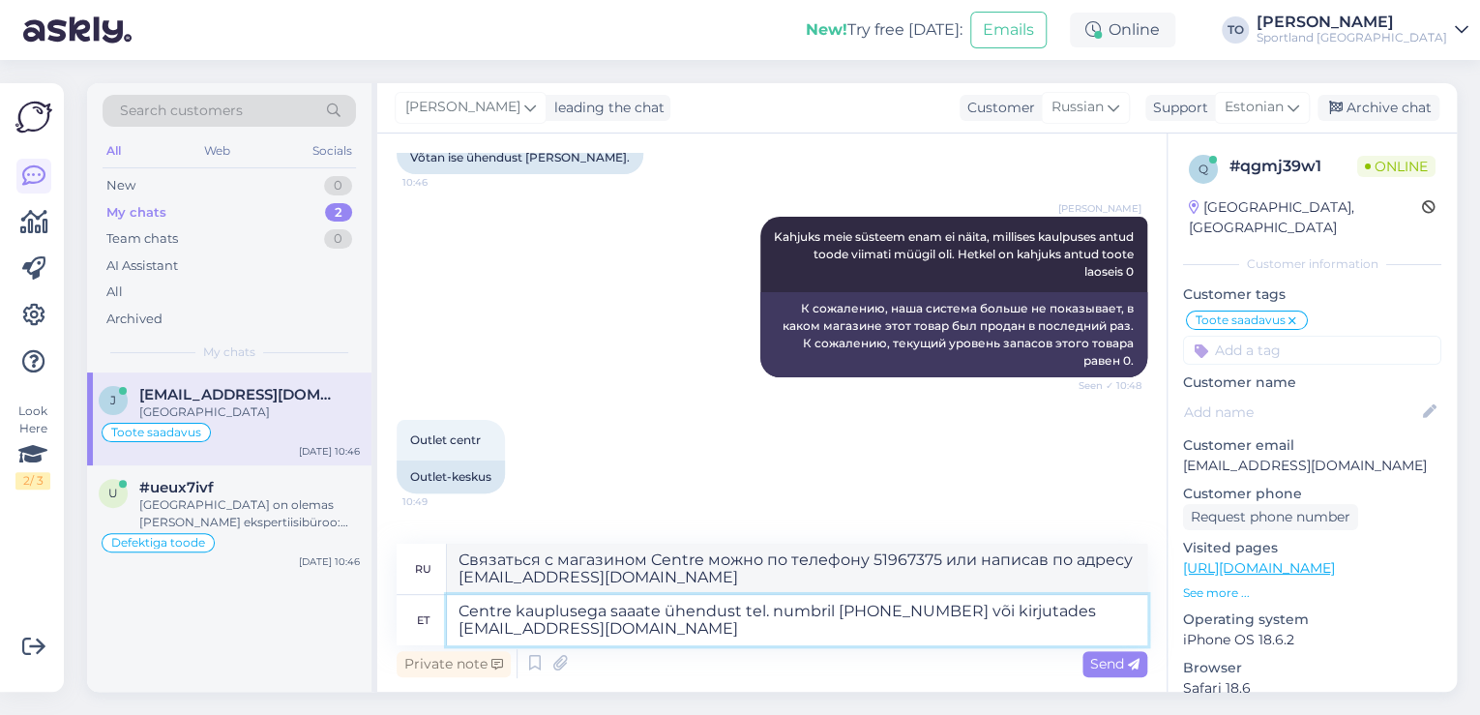
scroll to position [4865, 0]
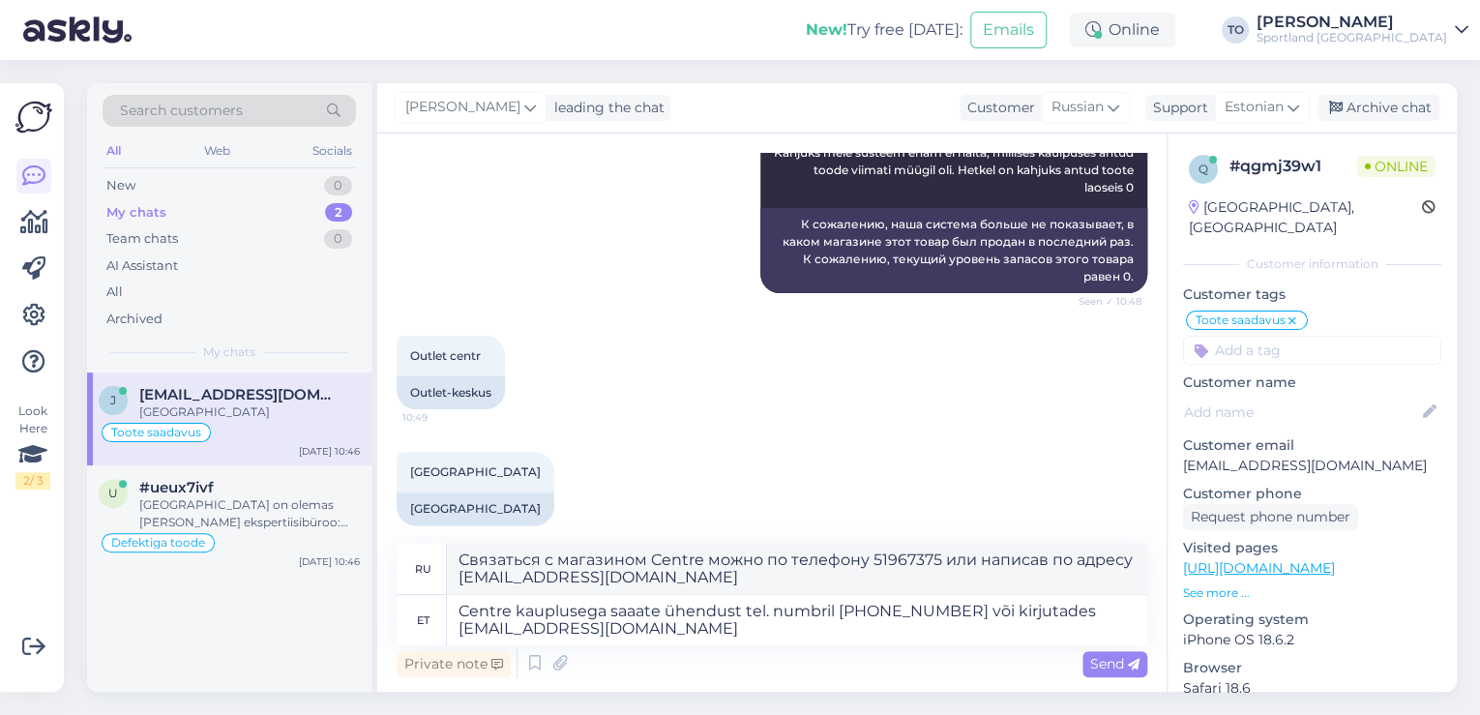
click at [1082, 662] on div "Send" at bounding box center [1114, 664] width 65 height 26
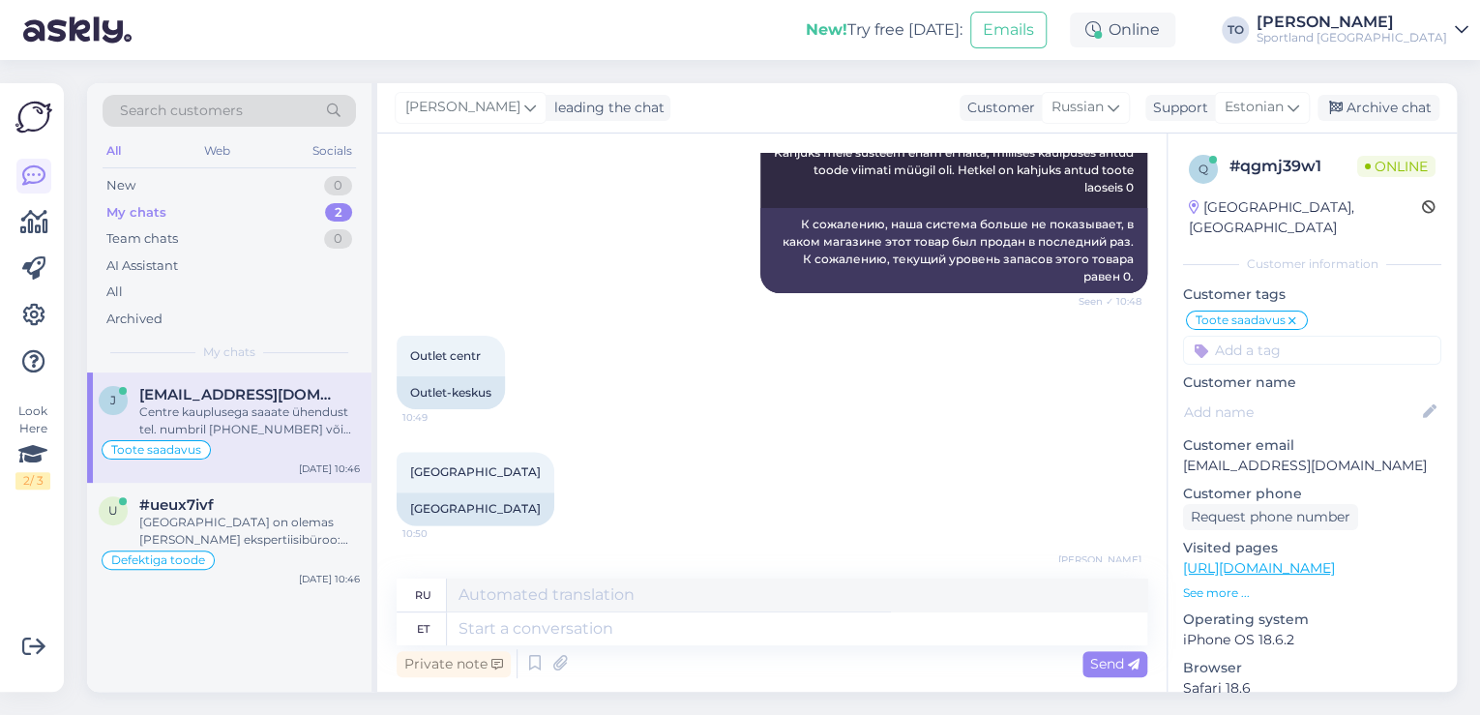
scroll to position [4999, 0]
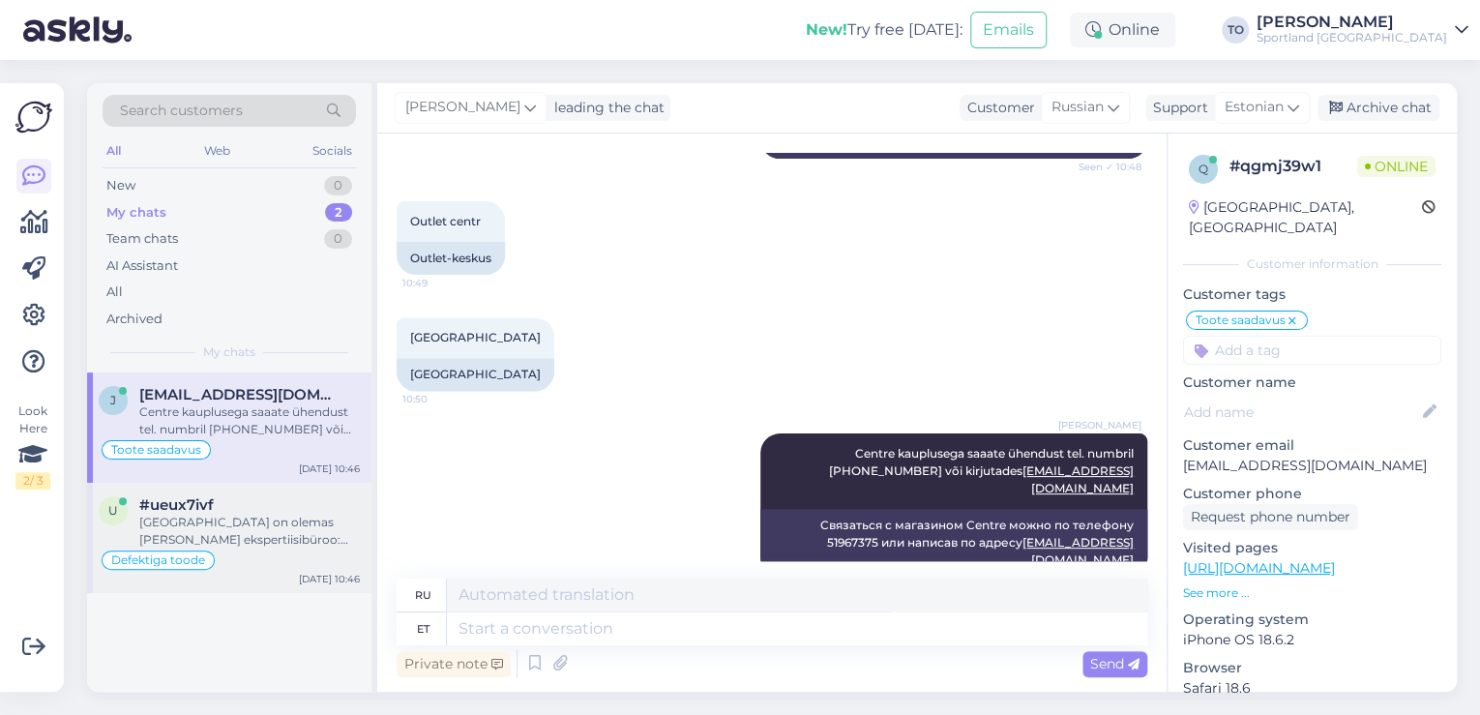
click at [310, 530] on div "[GEOGRAPHIC_DATA] on olemas [PERSON_NAME] ekspertiisibüroo: [URL][DOMAIN_NAME]" at bounding box center [249, 531] width 221 height 35
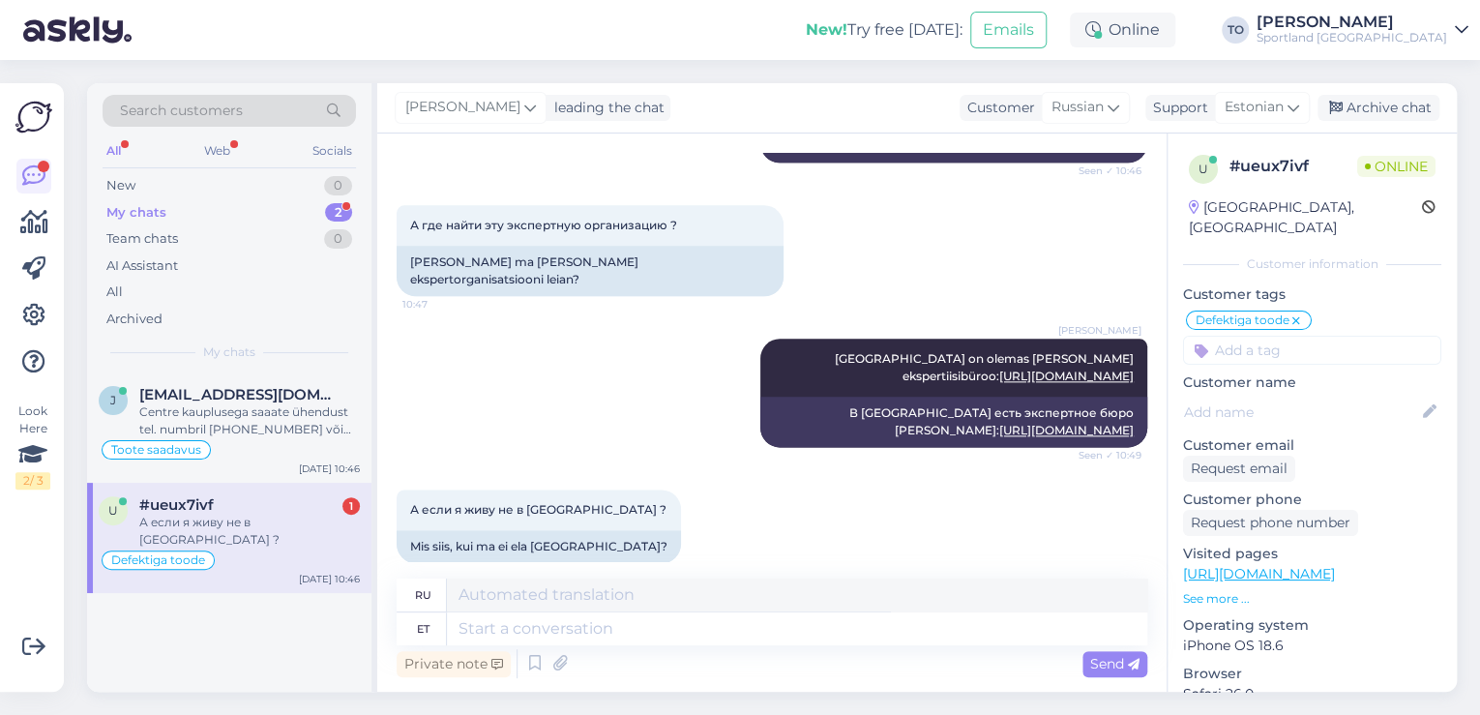
scroll to position [1111, 0]
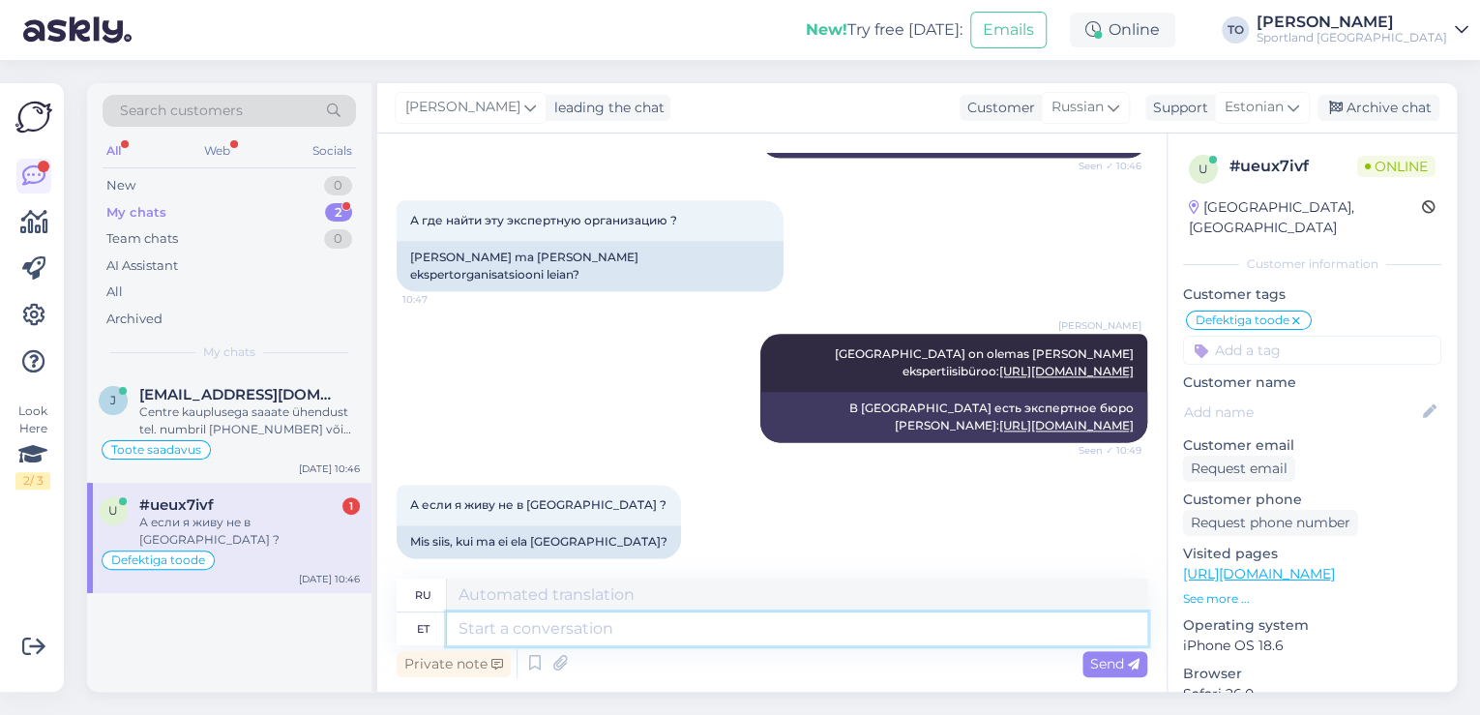
click at [584, 623] on textarea at bounding box center [797, 628] width 700 height 33
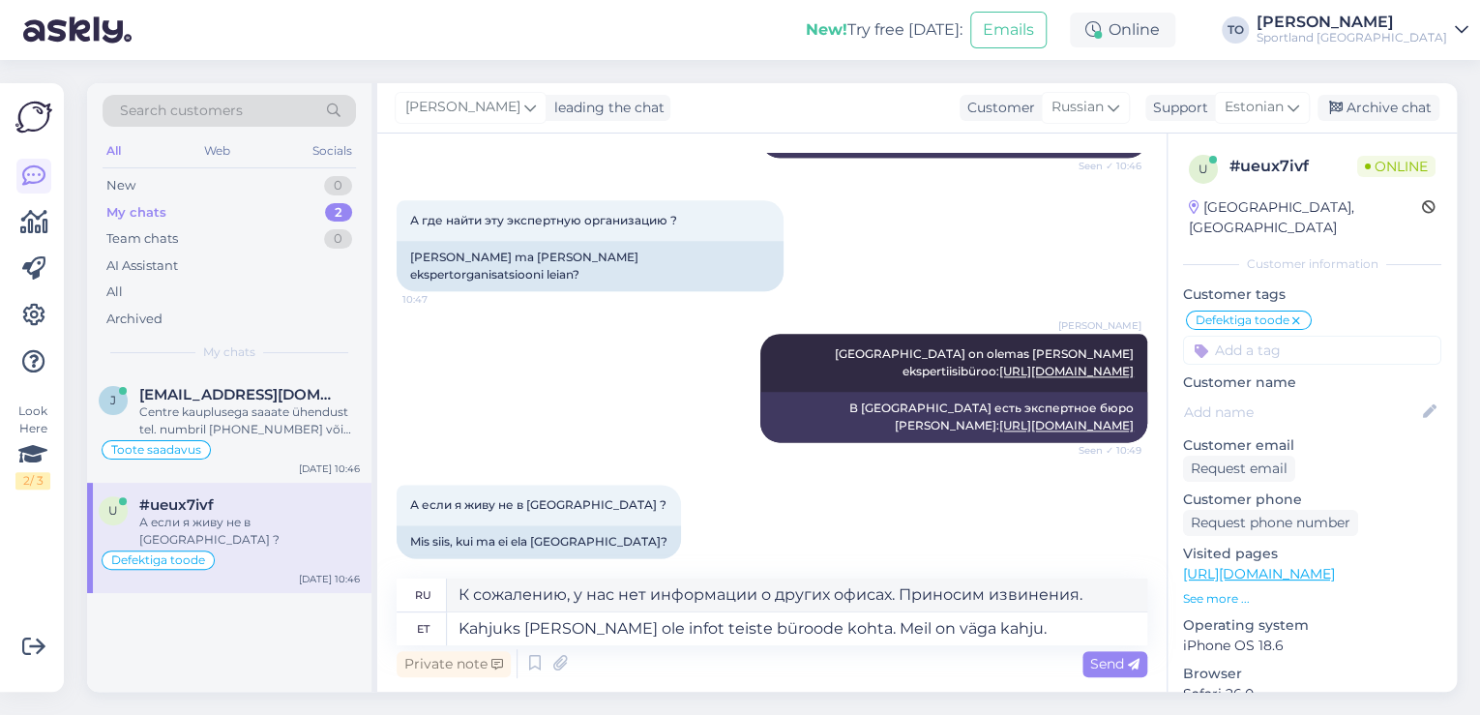
click at [1104, 658] on span "Send" at bounding box center [1114, 663] width 49 height 17
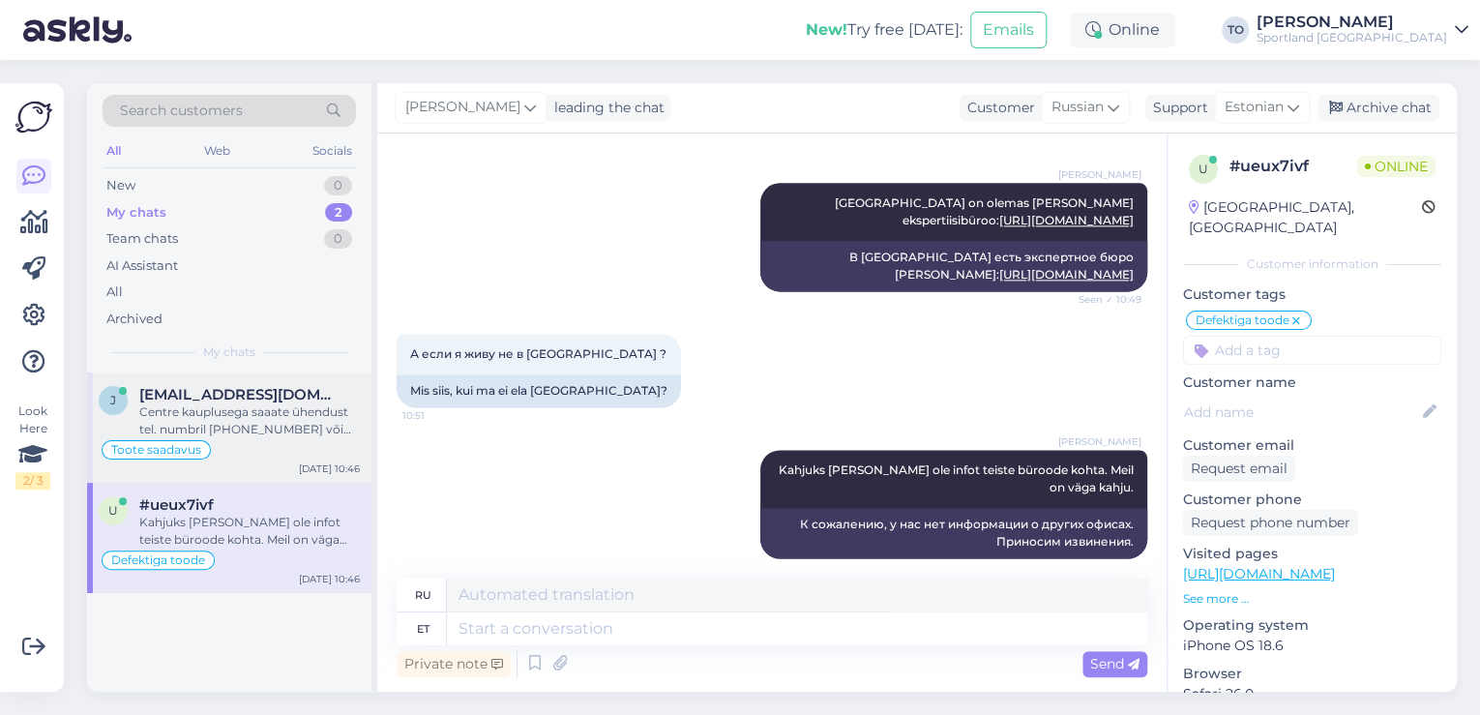
click at [309, 419] on div "Centre kauplusega saaate ühendust tel. numbril [PHONE_NUMBER] või kirjutades [E…" at bounding box center [249, 420] width 221 height 35
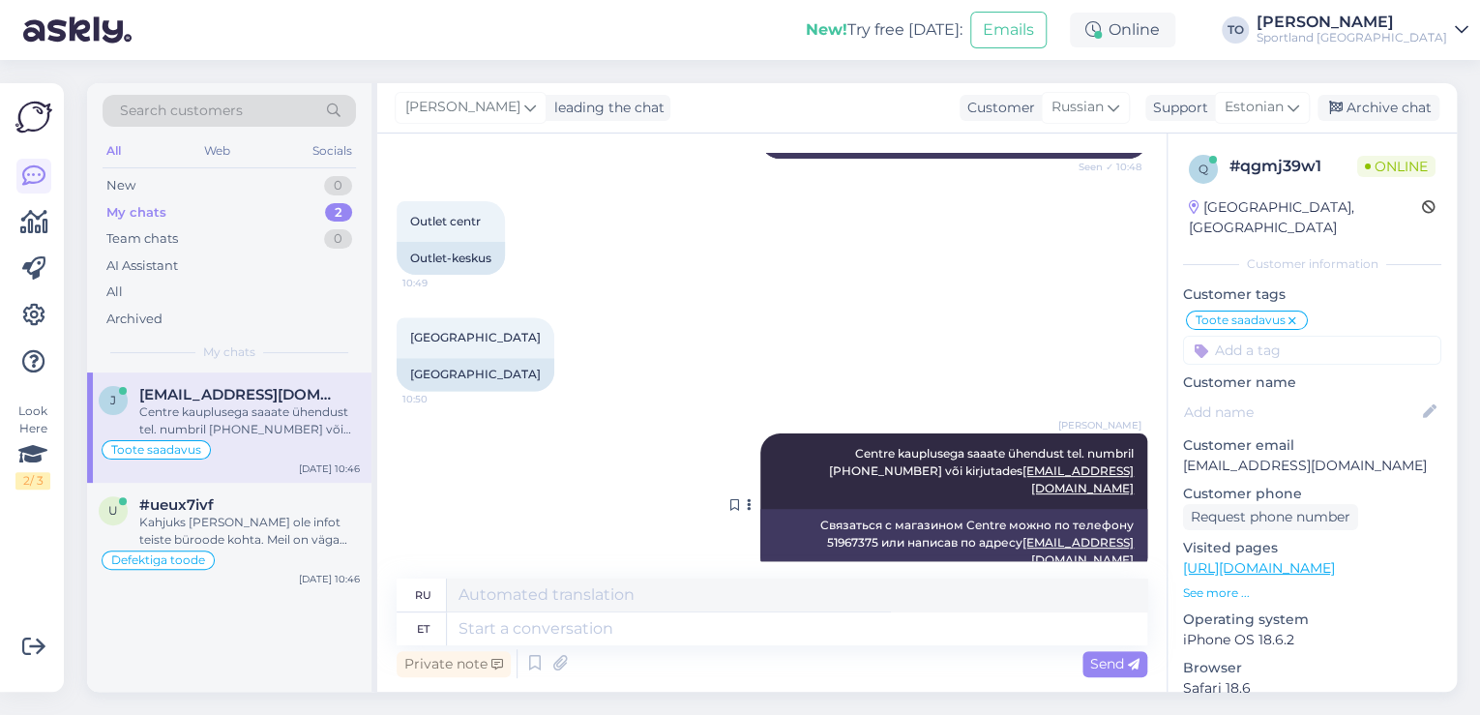
scroll to position [4999, 0]
click at [249, 556] on div "Defektiga toode" at bounding box center [229, 559] width 261 height 23
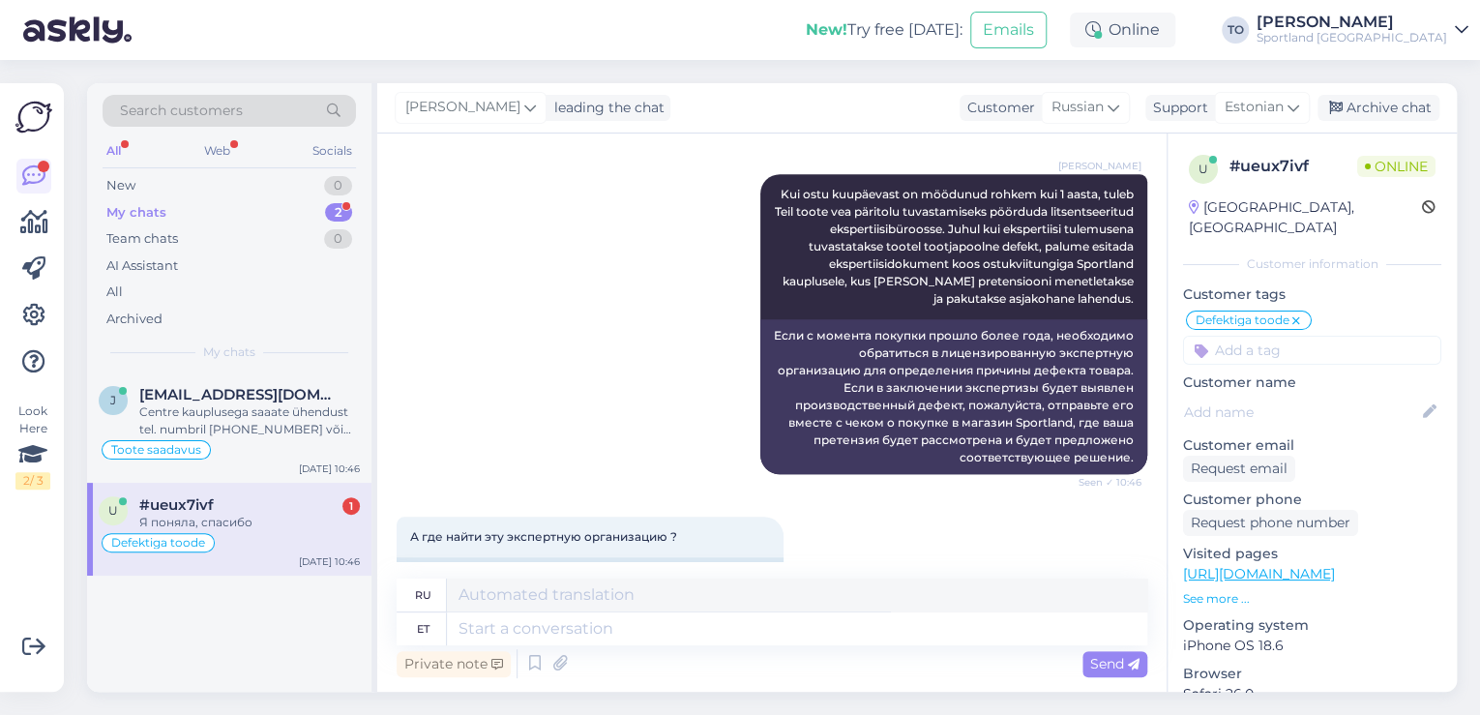
scroll to position [1378, 0]
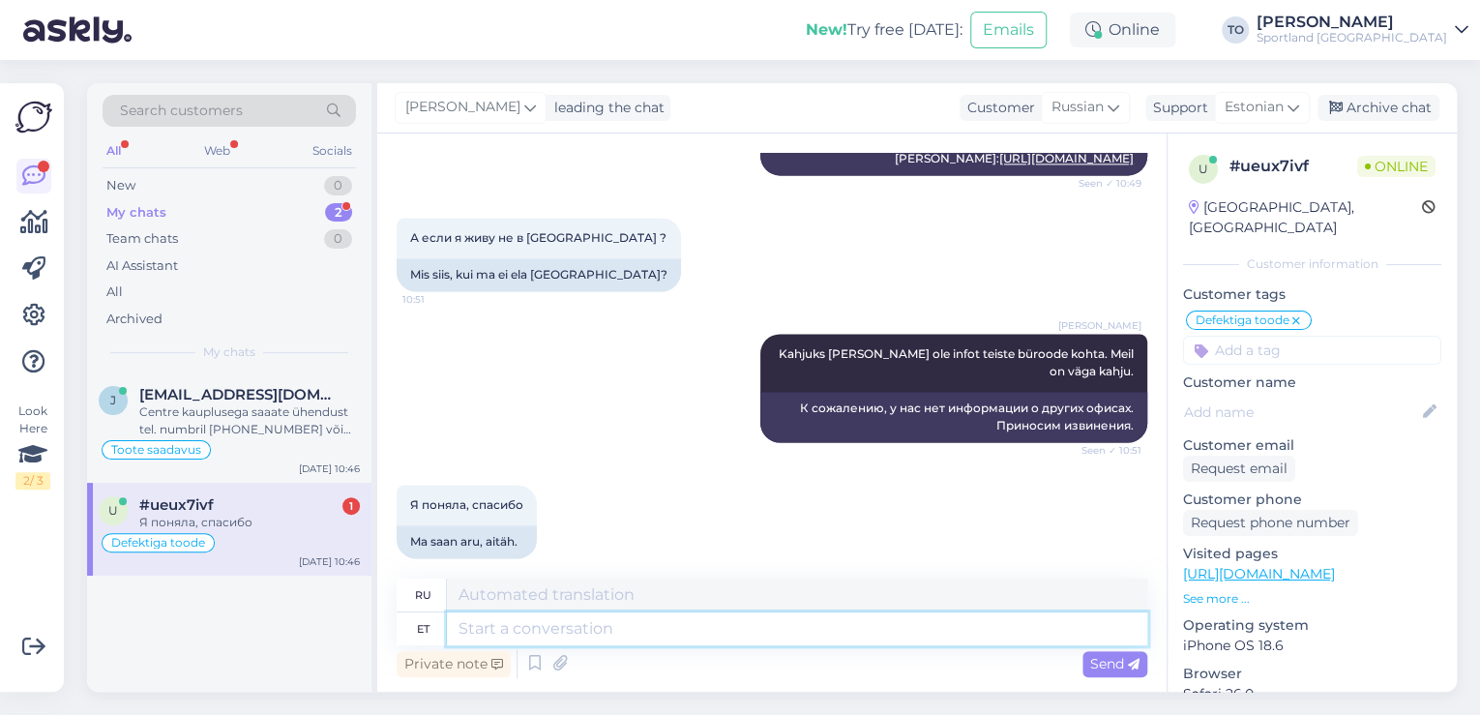
click at [639, 624] on textarea at bounding box center [797, 628] width 700 height 33
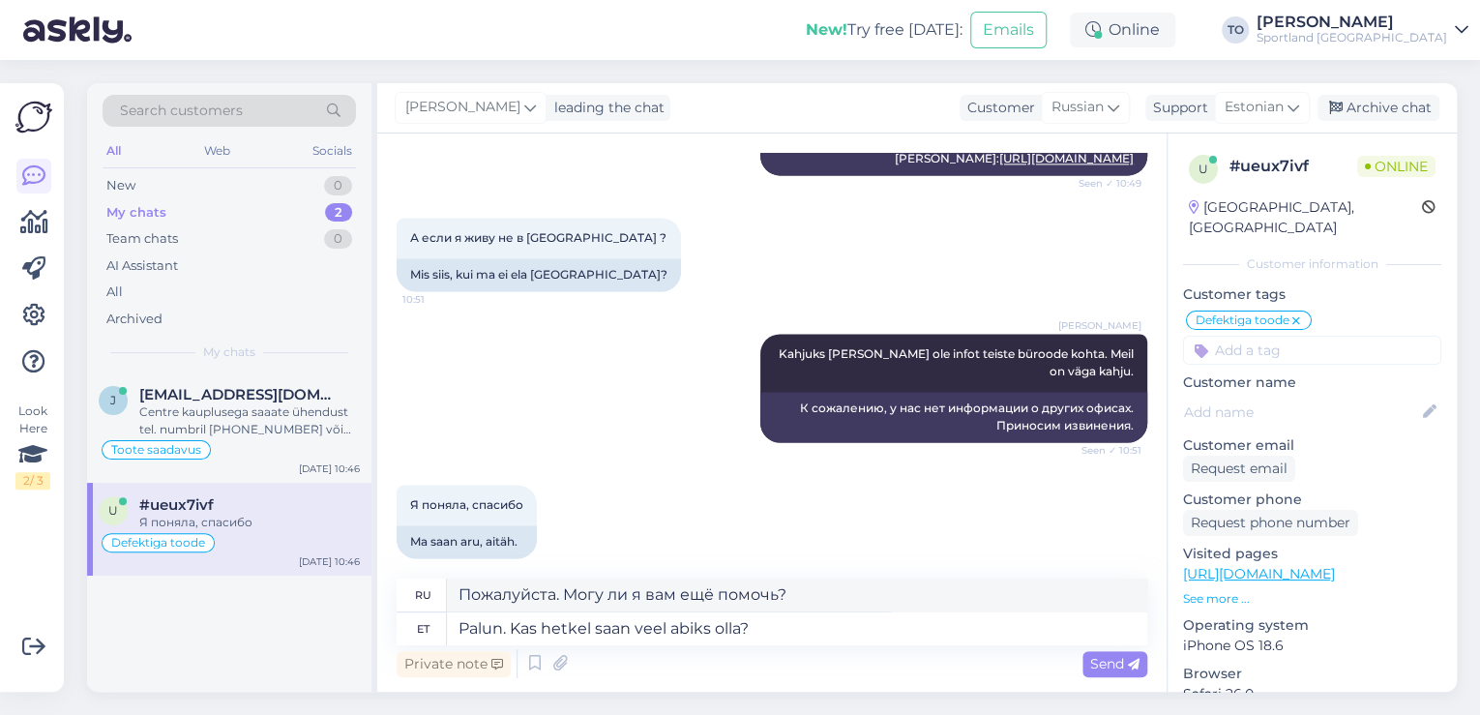
click at [1095, 661] on span "Send" at bounding box center [1114, 663] width 49 height 17
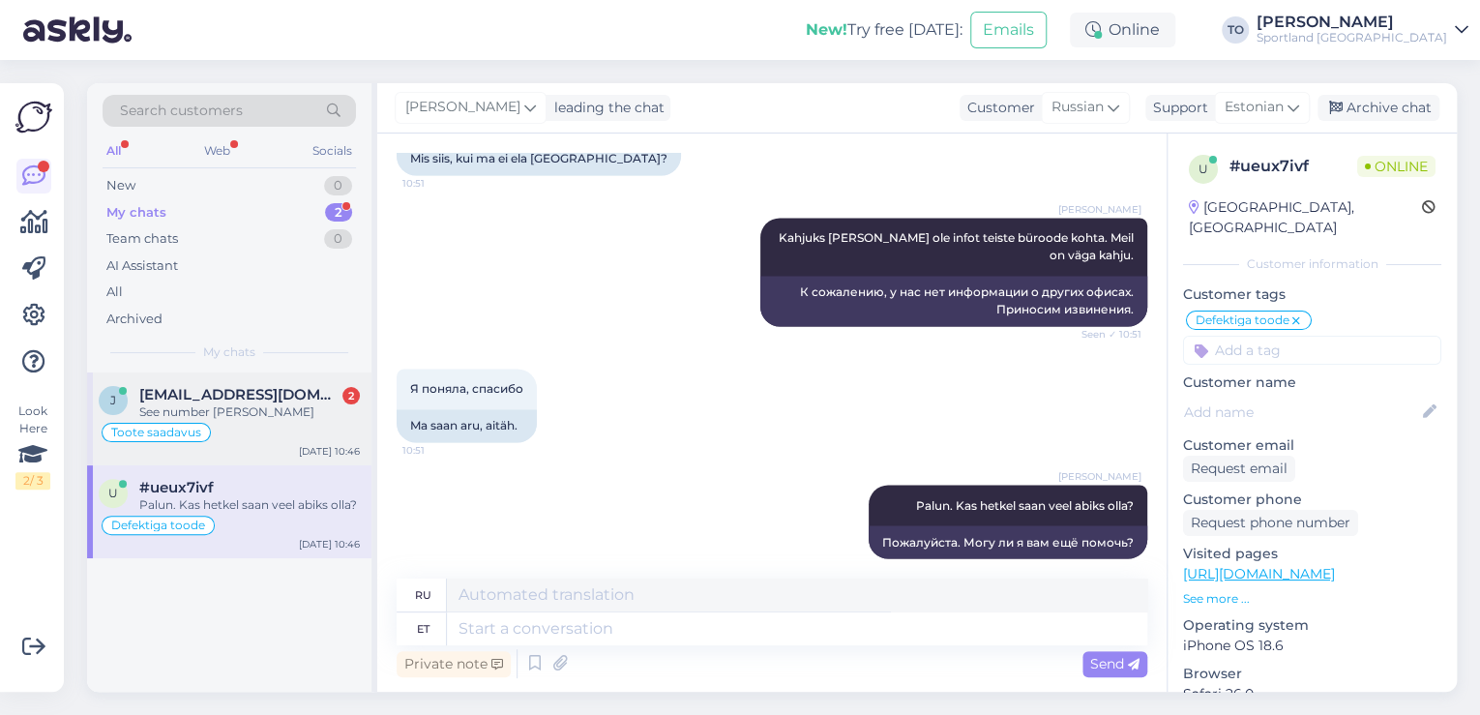
click at [245, 392] on span "[EMAIL_ADDRESS][DOMAIN_NAME]" at bounding box center [239, 394] width 201 height 17
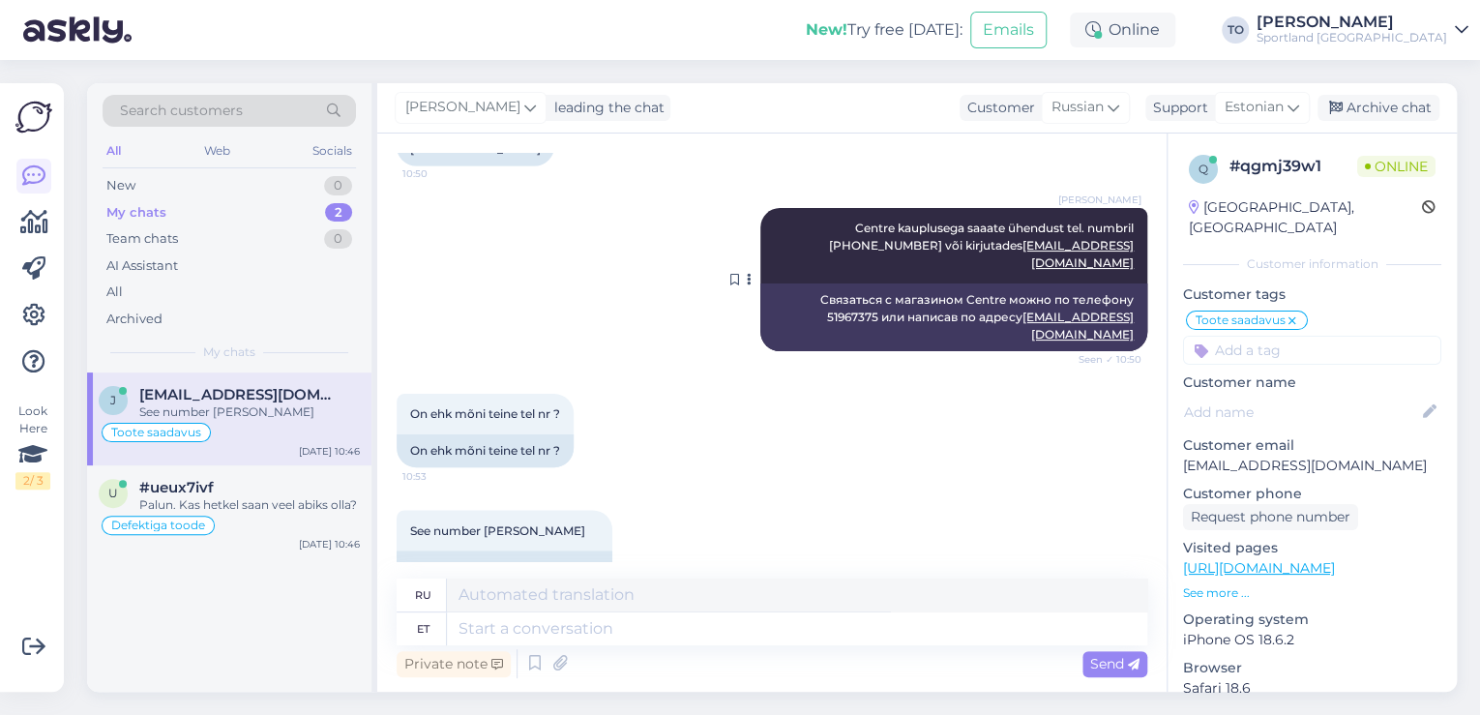
scroll to position [5231, 0]
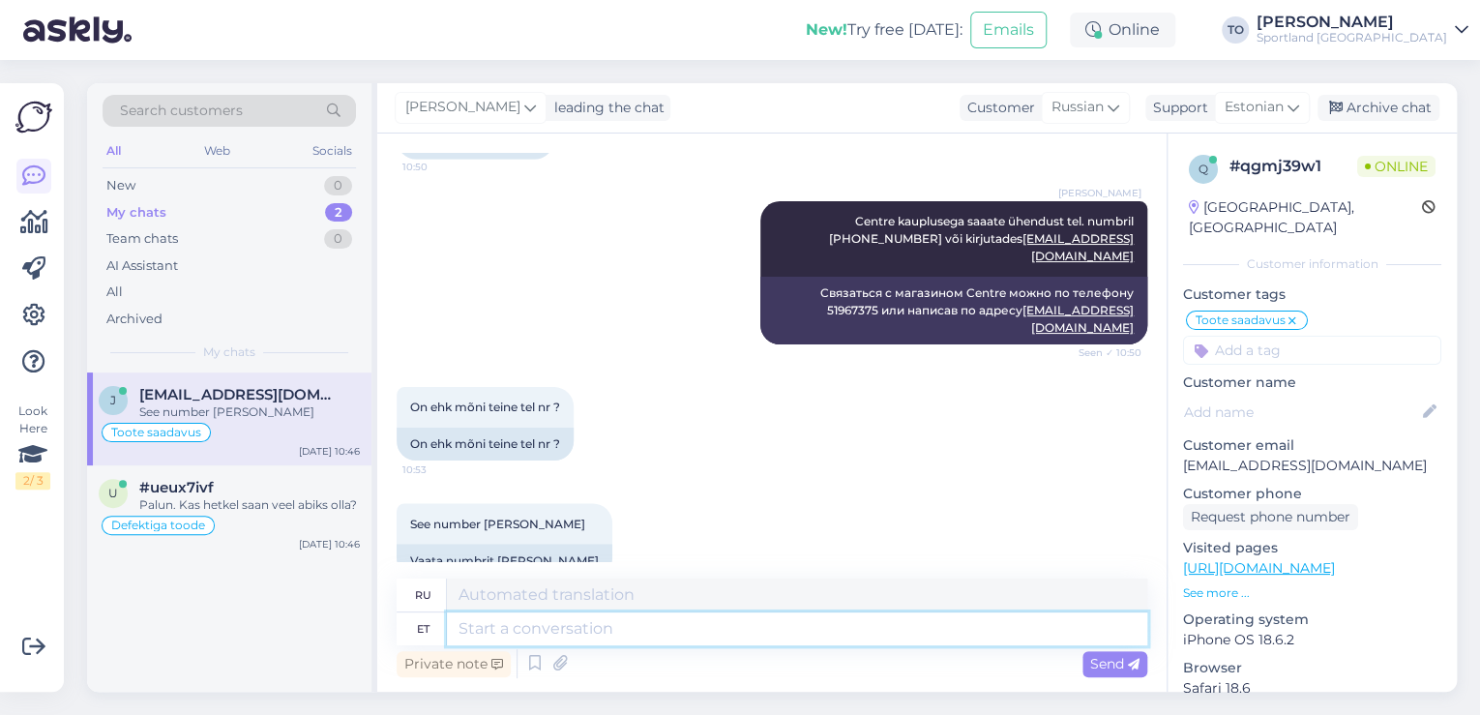
click at [712, 640] on textarea at bounding box center [797, 628] width 700 height 33
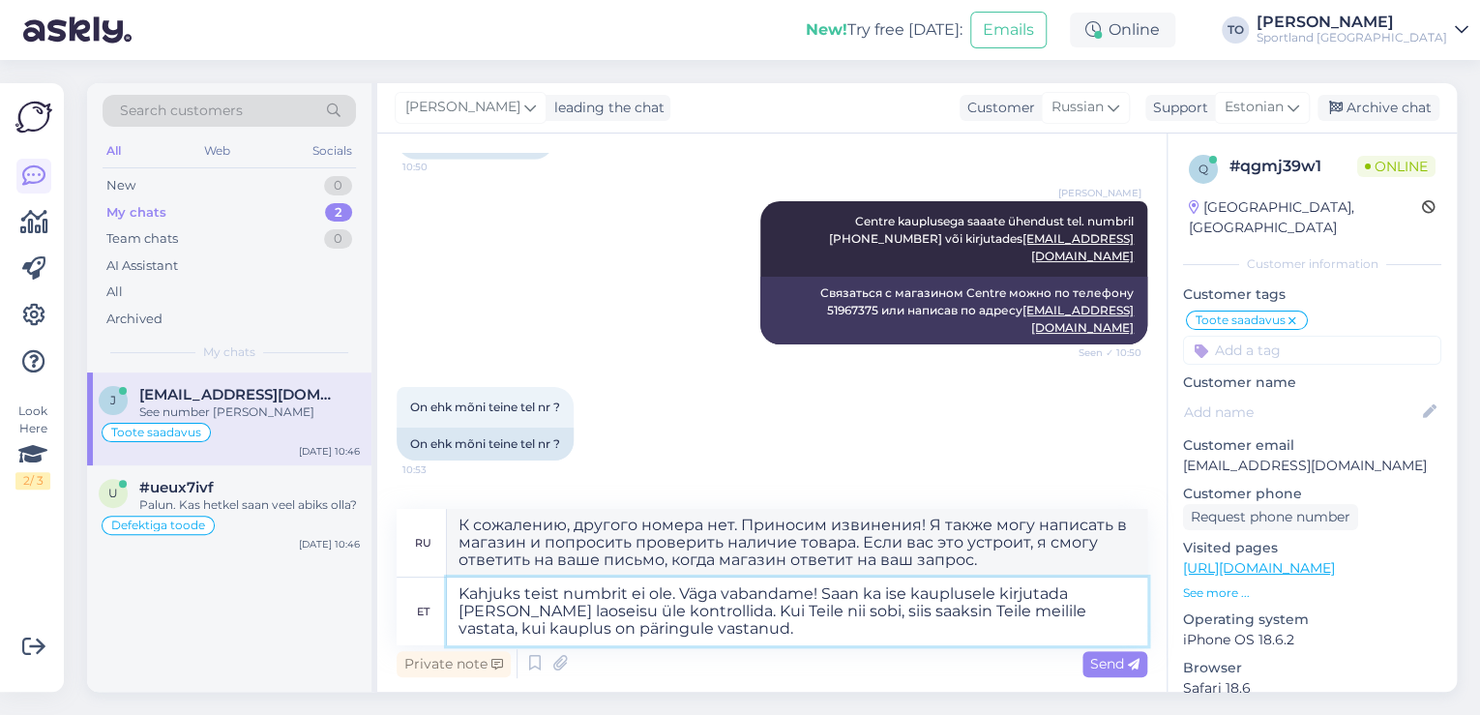
click at [822, 612] on textarea "Kahjuks teist numbrit ei ole. Väga vabandame! Saan ka ise kauplusele kirjutada …" at bounding box center [797, 611] width 700 height 68
click at [971, 613] on textarea "Kahjuks teist numbrit ei ole. Väga vabandame! Saan ka ise kauplusele kirjutada …" at bounding box center [797, 611] width 700 height 68
click at [1036, 614] on textarea "Kahjuks teist numbrit ei ole. Väga vabandame! Saan ka ise kauplusele kirjutada …" at bounding box center [797, 611] width 700 height 68
click at [1037, 612] on textarea "Kahjuks teist numbrit ei ole. Väga vabandame! Saan ka ise kauplusele kirjutada …" at bounding box center [797, 611] width 700 height 68
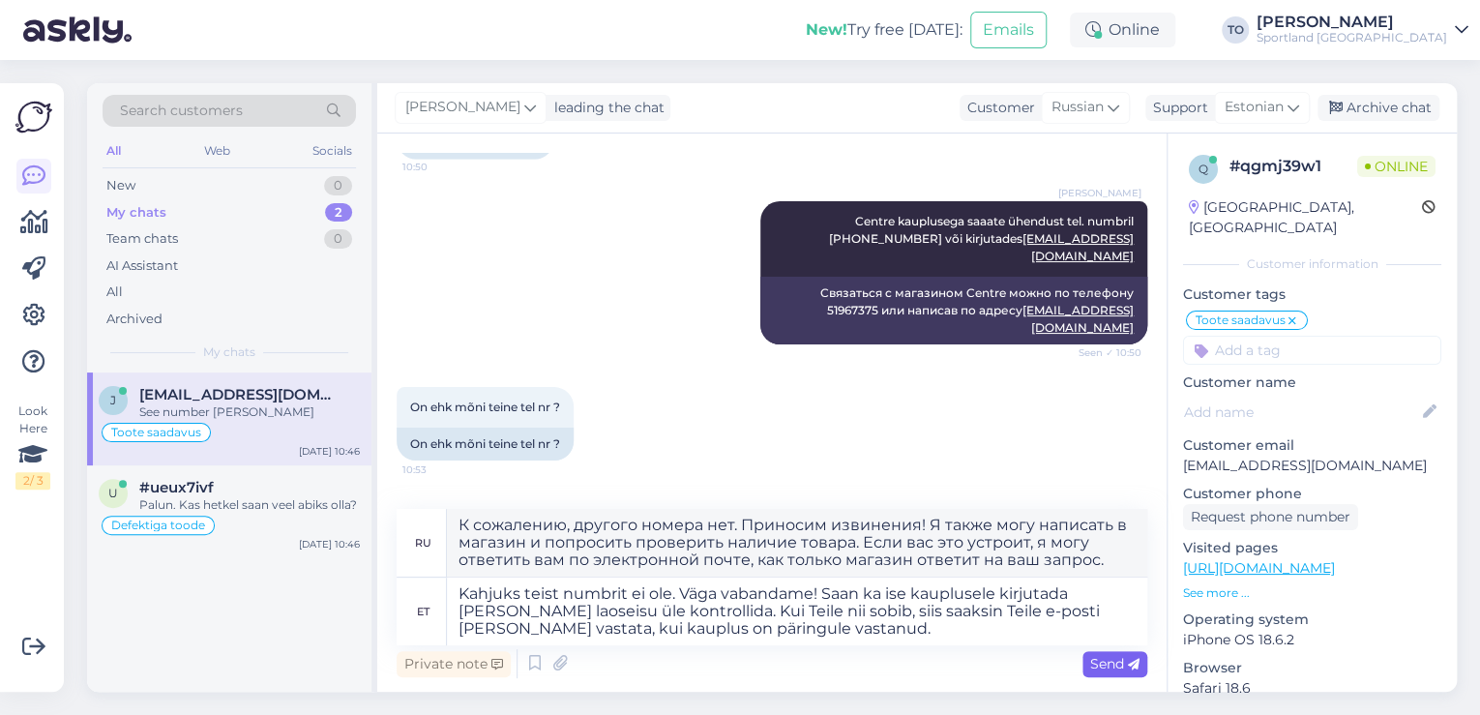
click at [1085, 654] on div "Send" at bounding box center [1114, 664] width 65 height 26
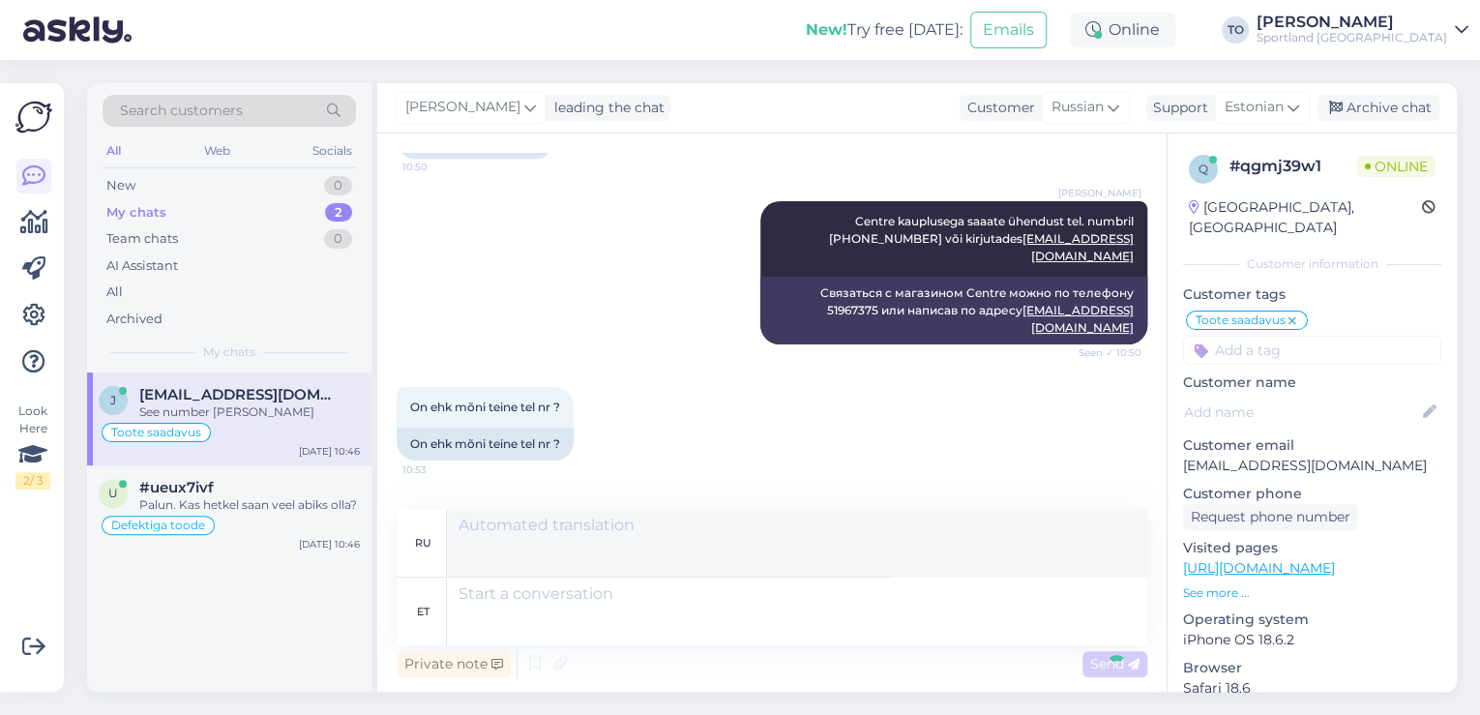
scroll to position [5469, 0]
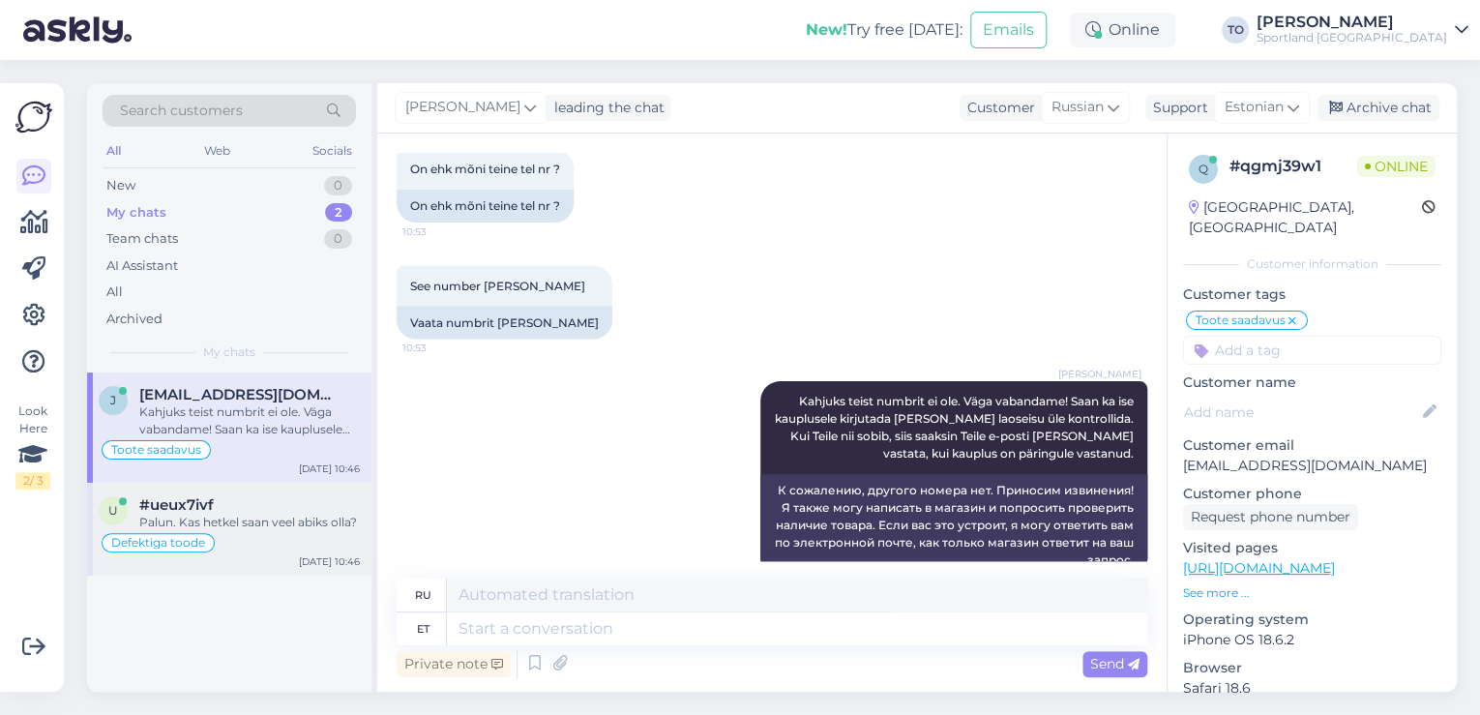
click at [325, 522] on div "Palun. Kas hetkel saan veel abiks olla?" at bounding box center [249, 522] width 221 height 17
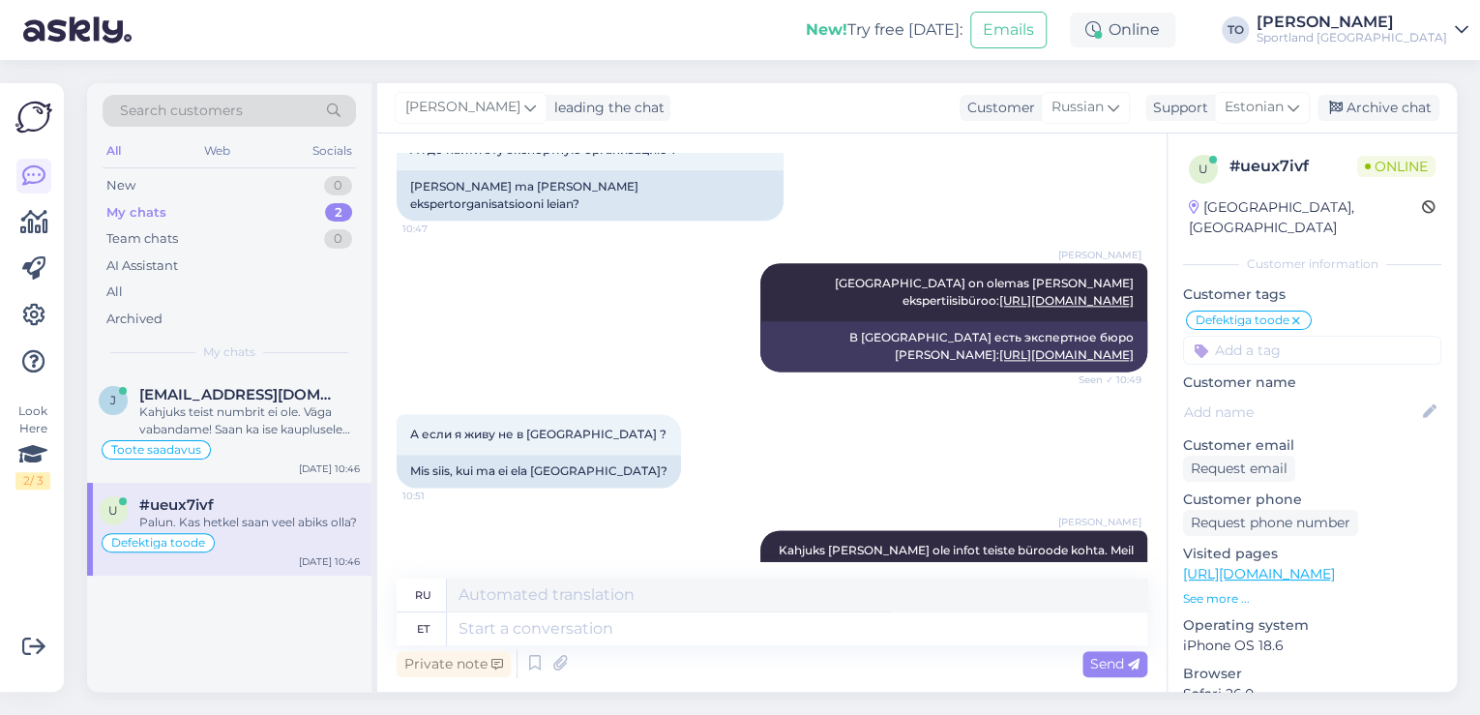
scroll to position [1495, 0]
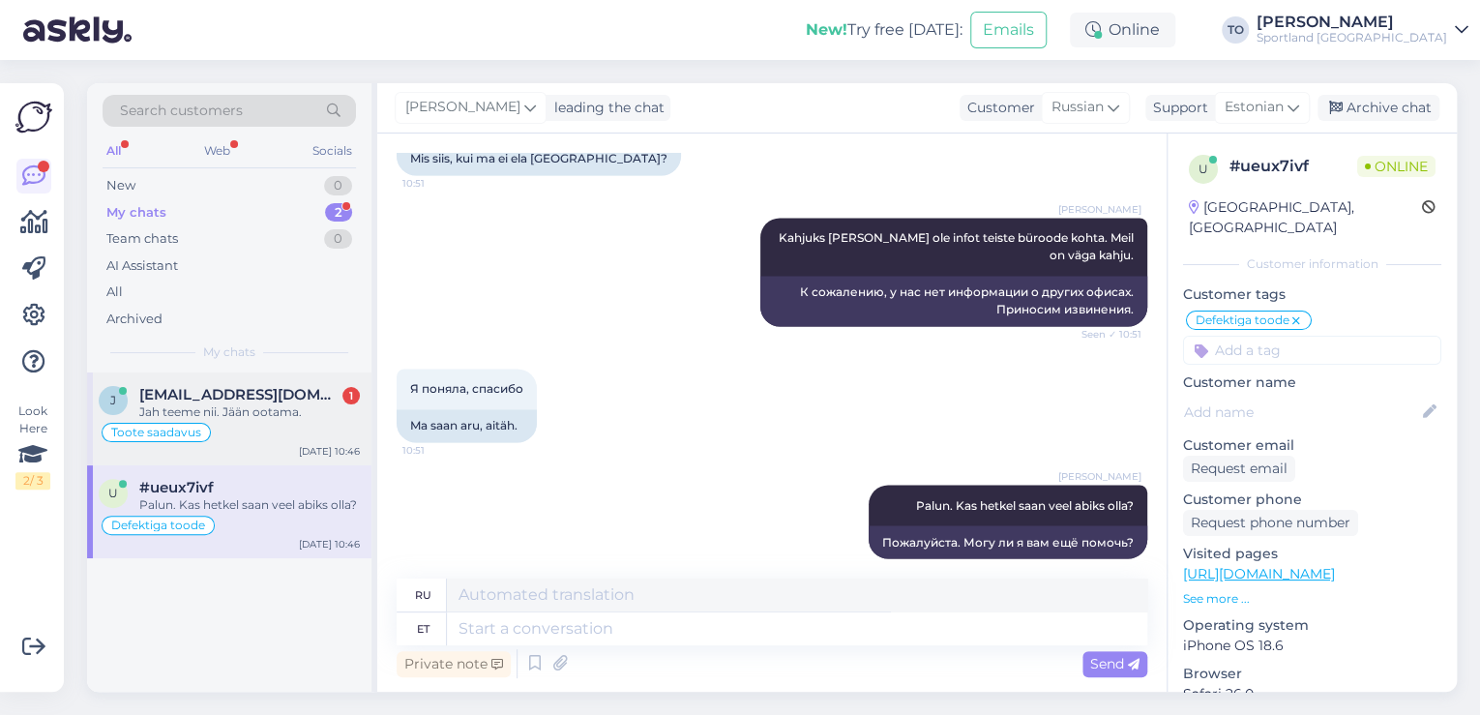
click at [303, 410] on div "Jah teeme nii. Jään ootama." at bounding box center [249, 411] width 221 height 17
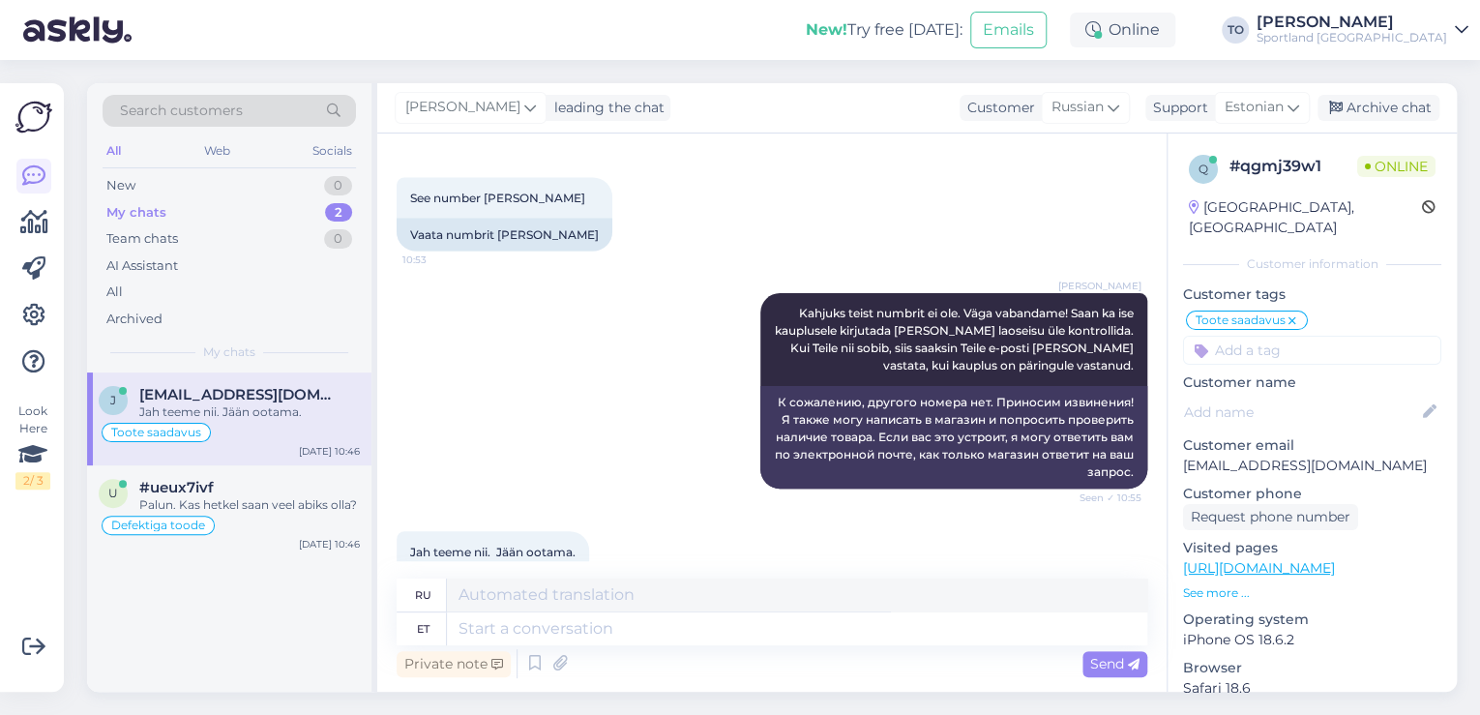
scroll to position [5584, 0]
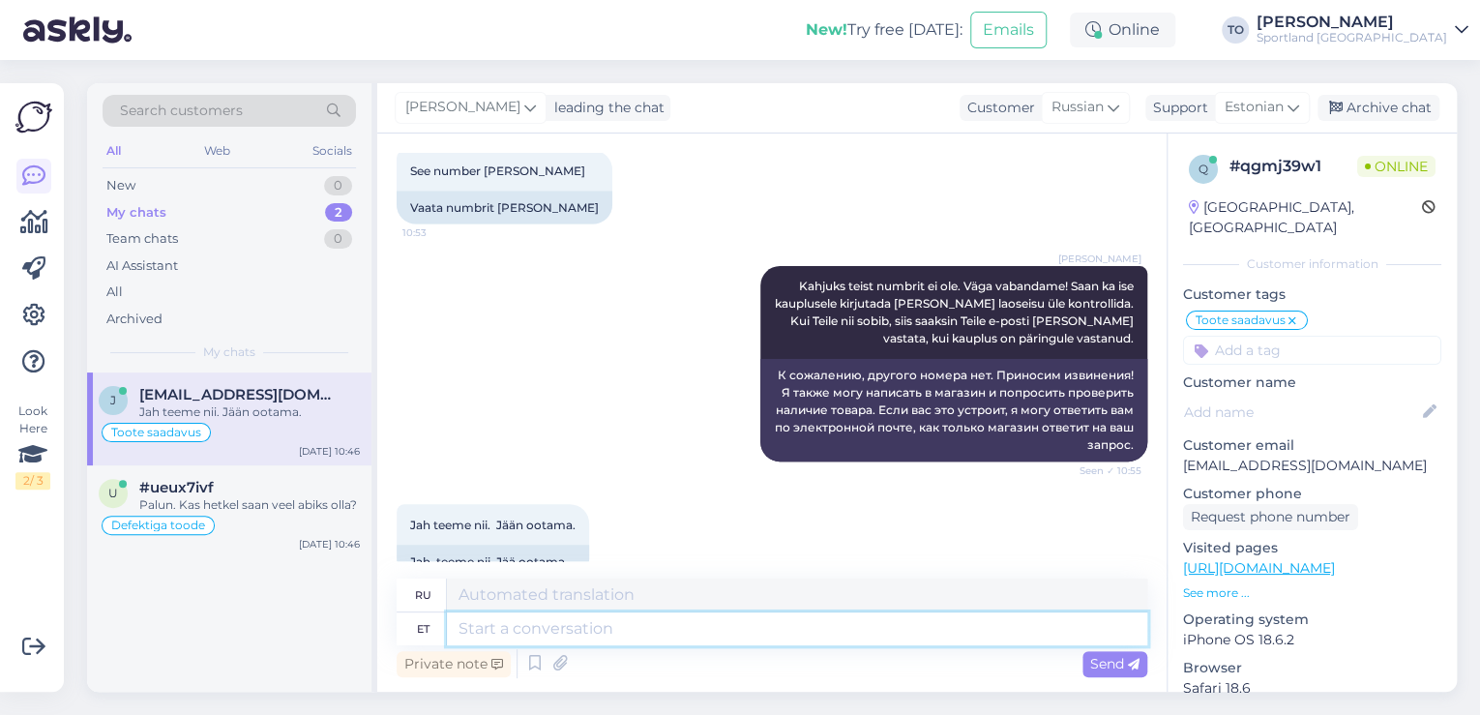
click at [541, 626] on textarea at bounding box center [797, 628] width 700 height 33
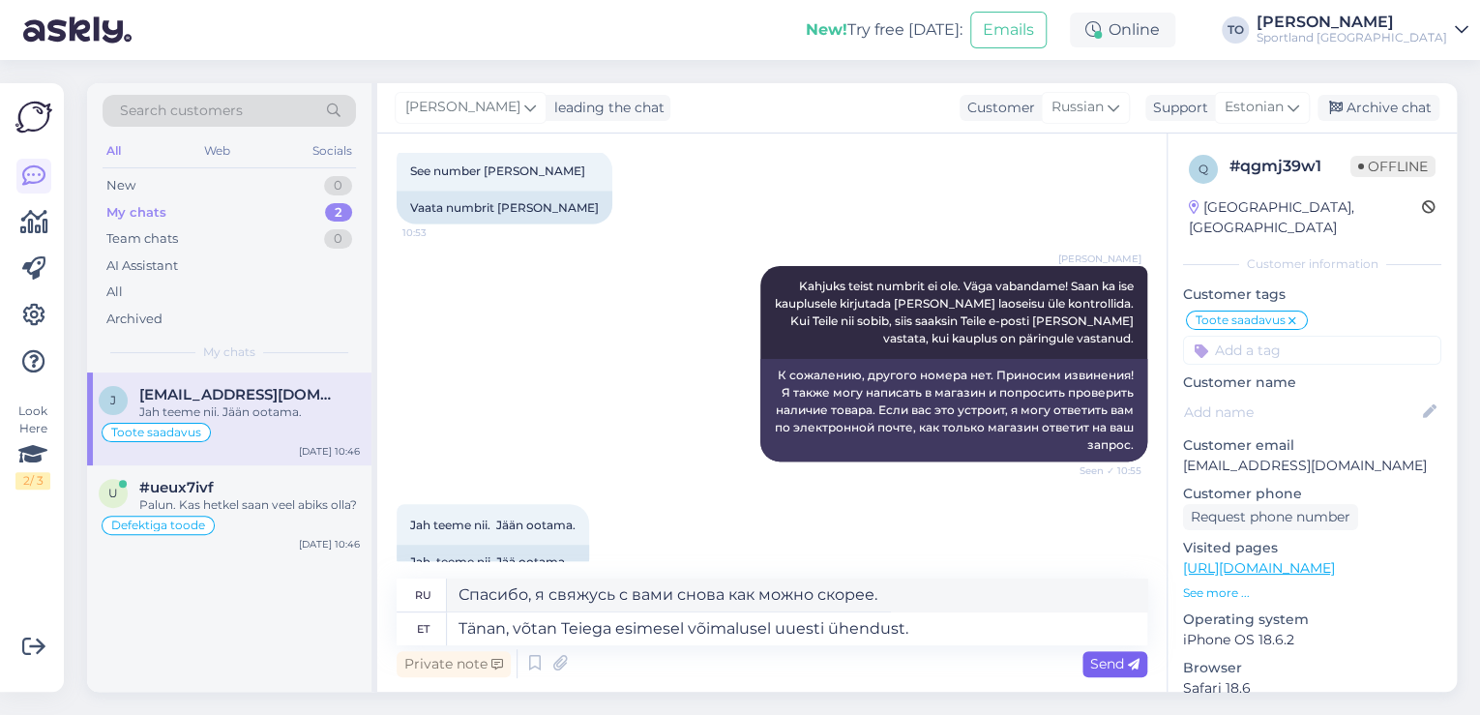
click at [1109, 666] on span "Send" at bounding box center [1114, 663] width 49 height 17
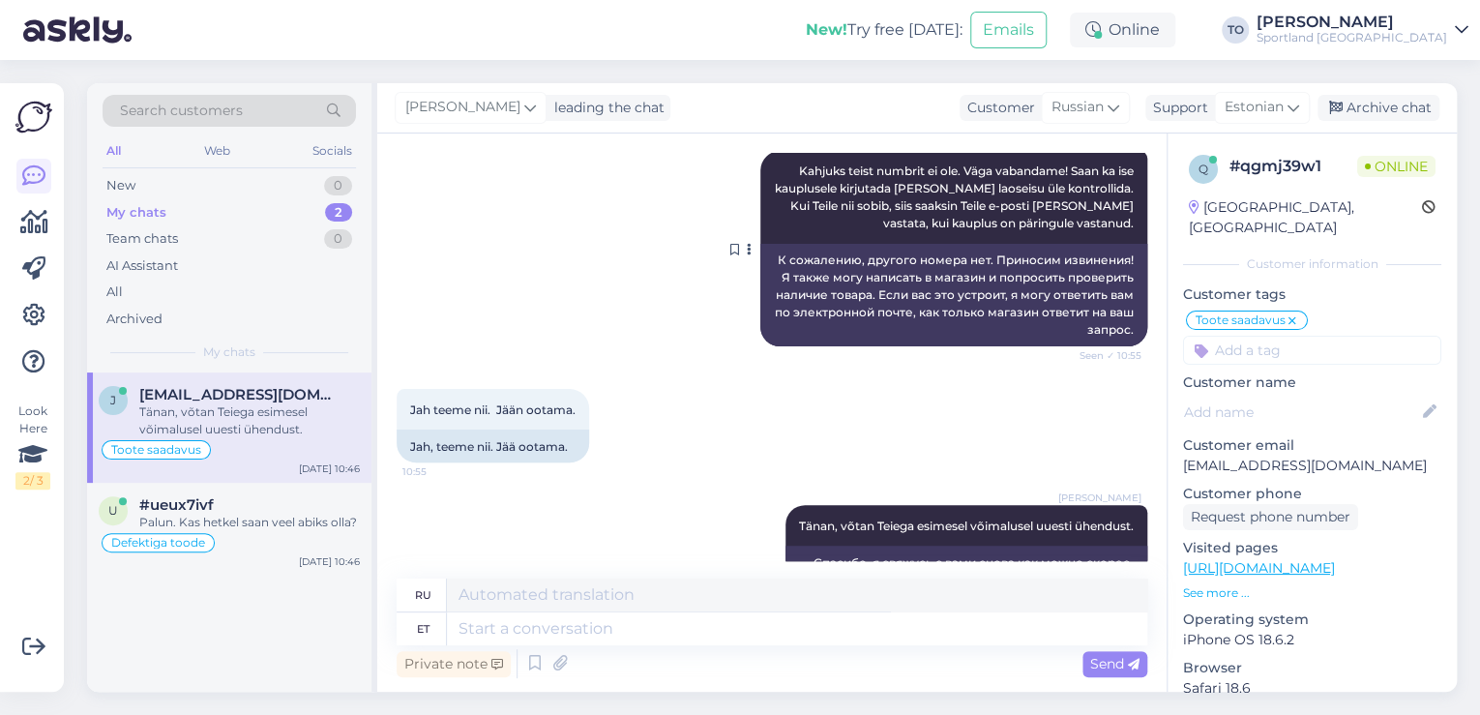
scroll to position [5700, 0]
click at [1380, 114] on div "Archive chat" at bounding box center [1379, 108] width 122 height 26
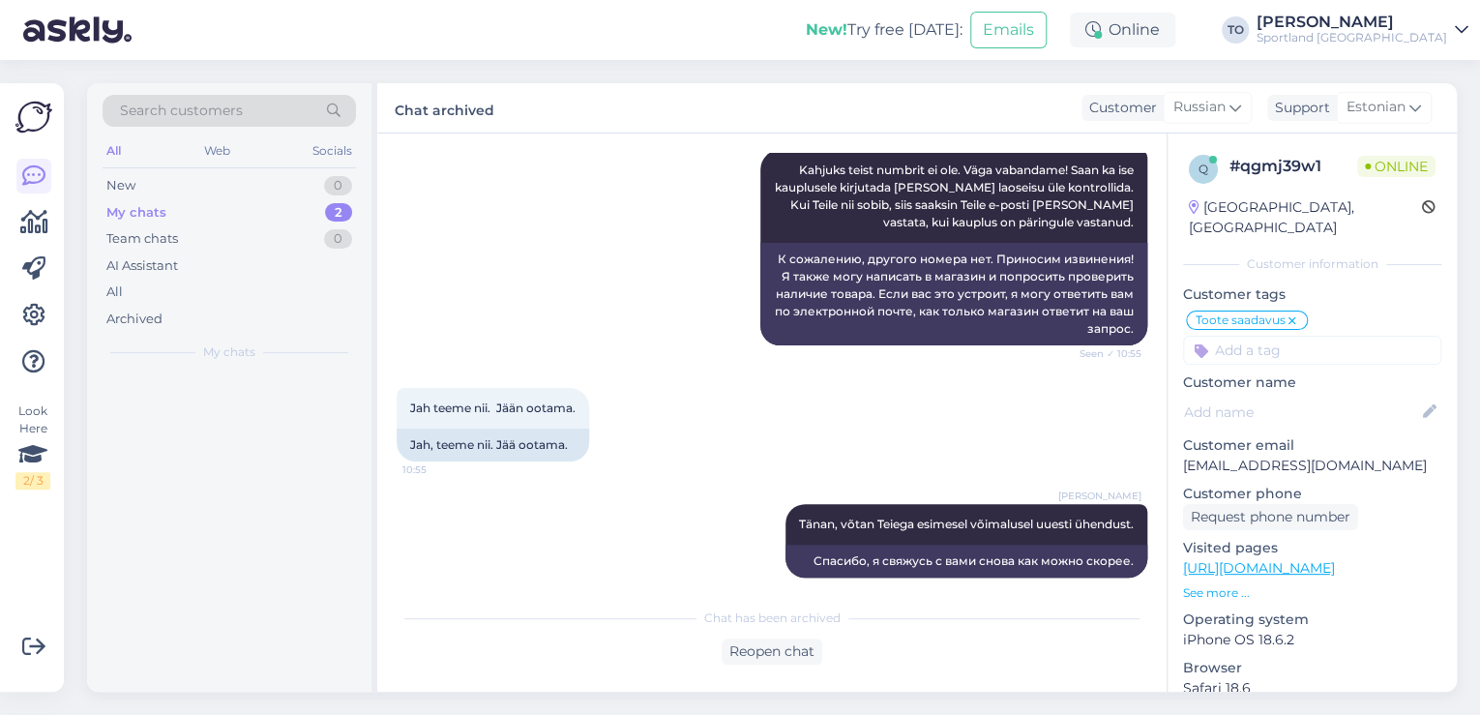
scroll to position [5682, 0]
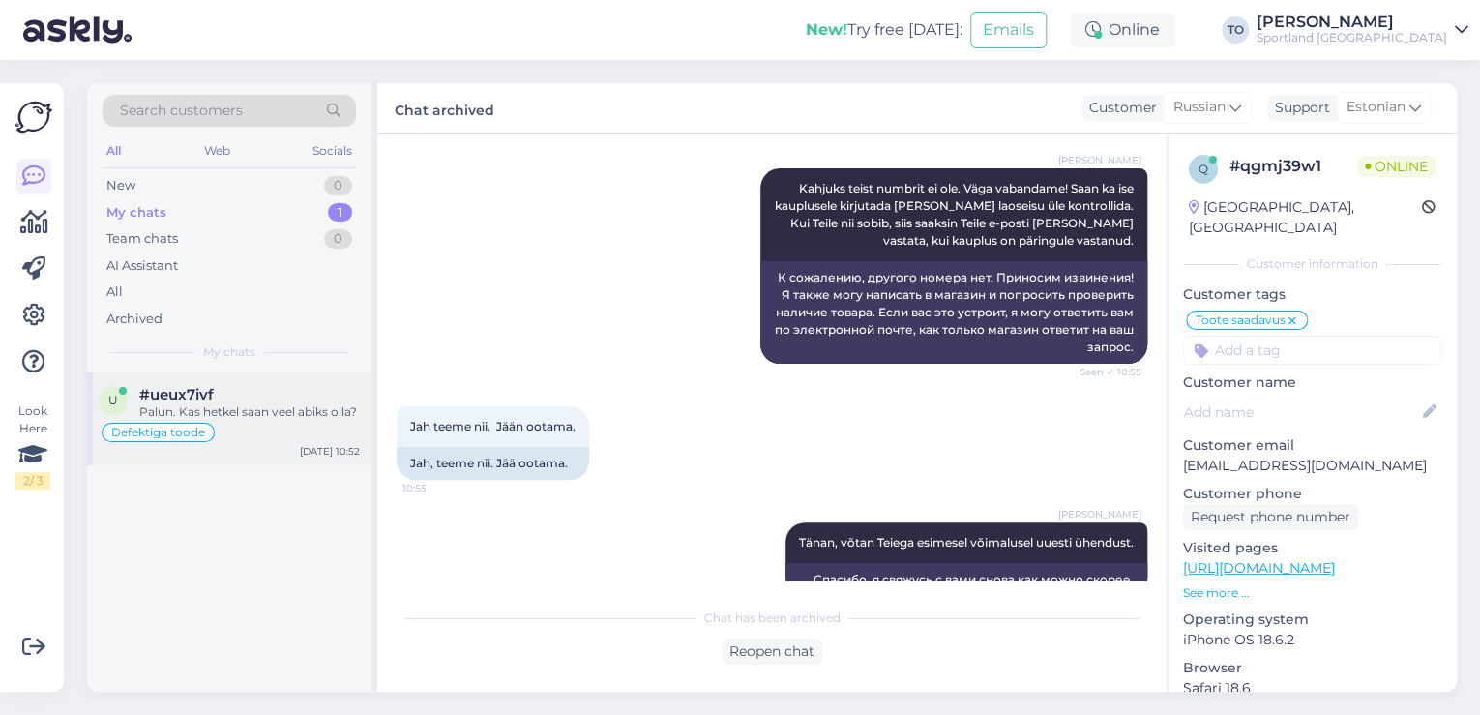
click at [318, 403] on div "Palun. Kas hetkel saan veel abiks olla?" at bounding box center [249, 411] width 221 height 17
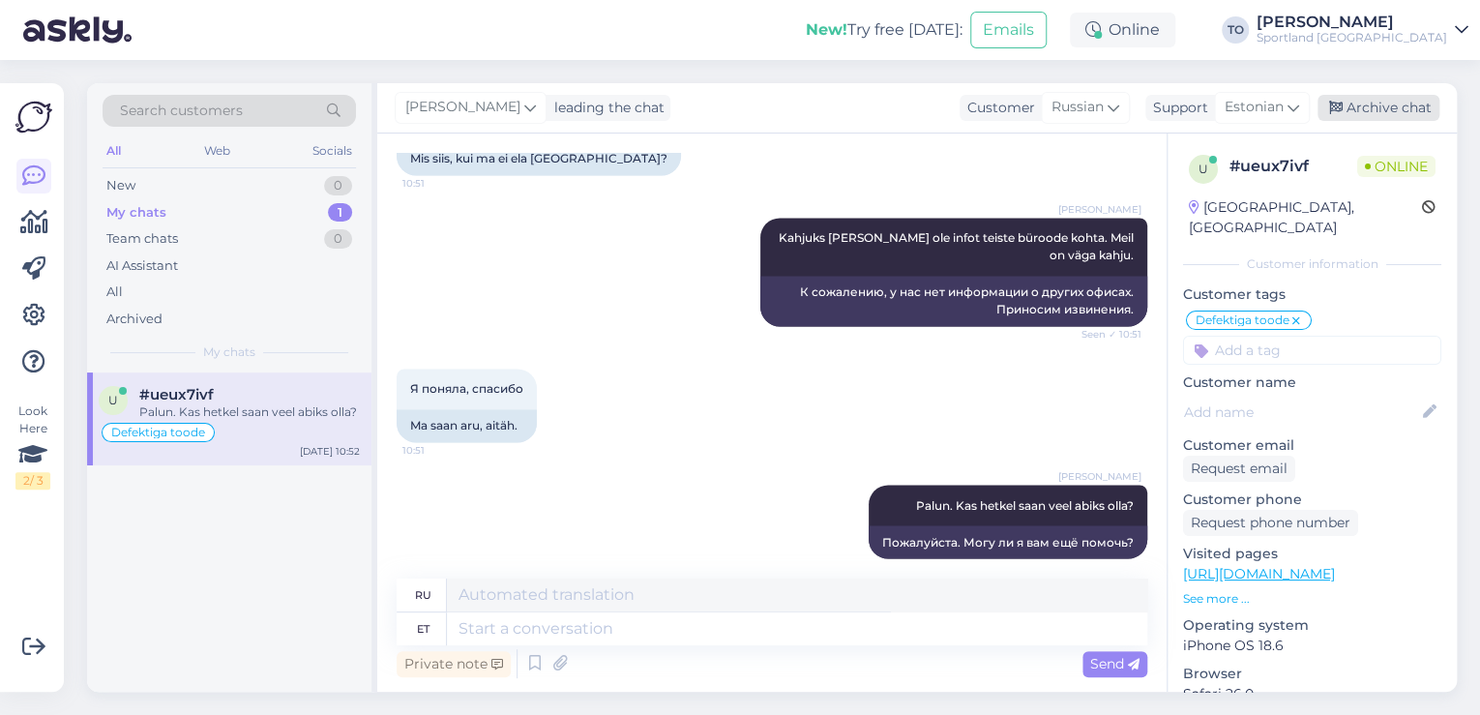
click at [1390, 97] on div "Archive chat" at bounding box center [1379, 108] width 122 height 26
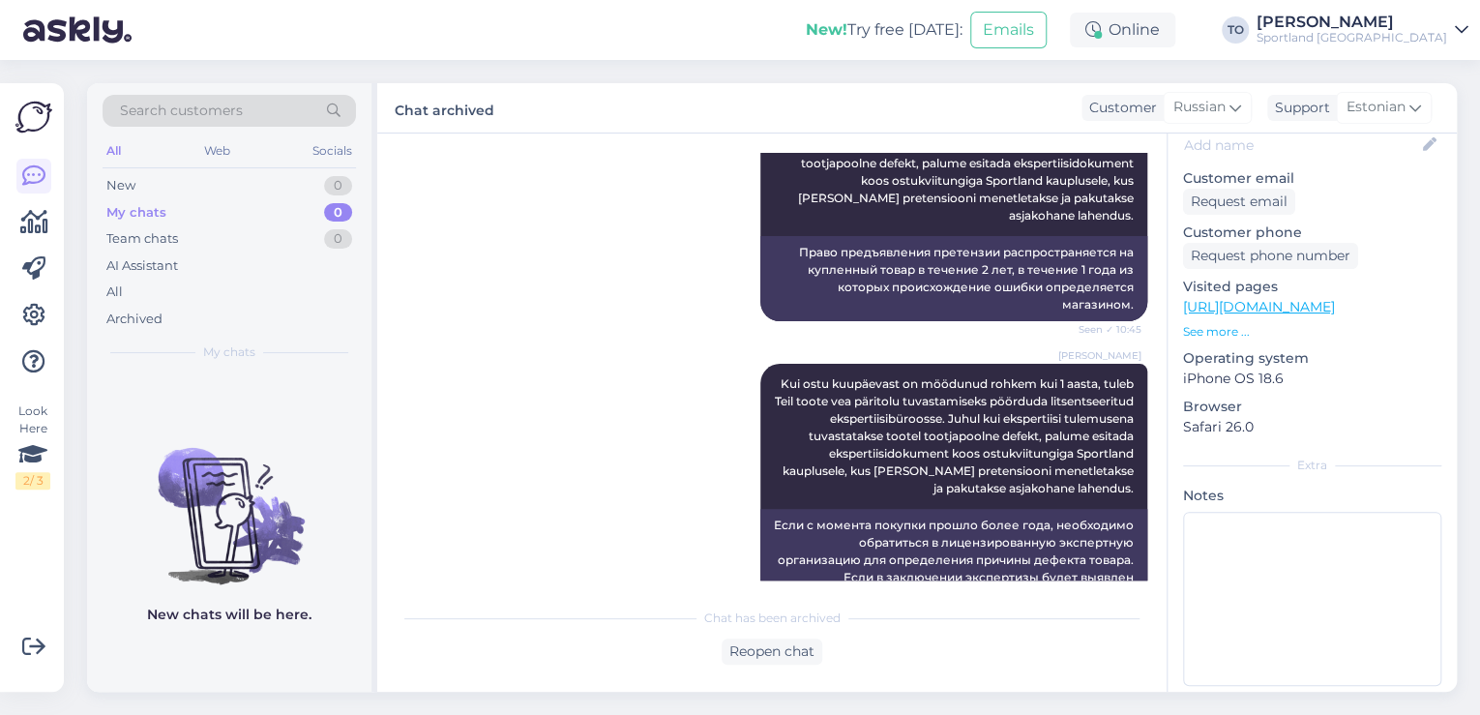
scroll to position [469, 0]
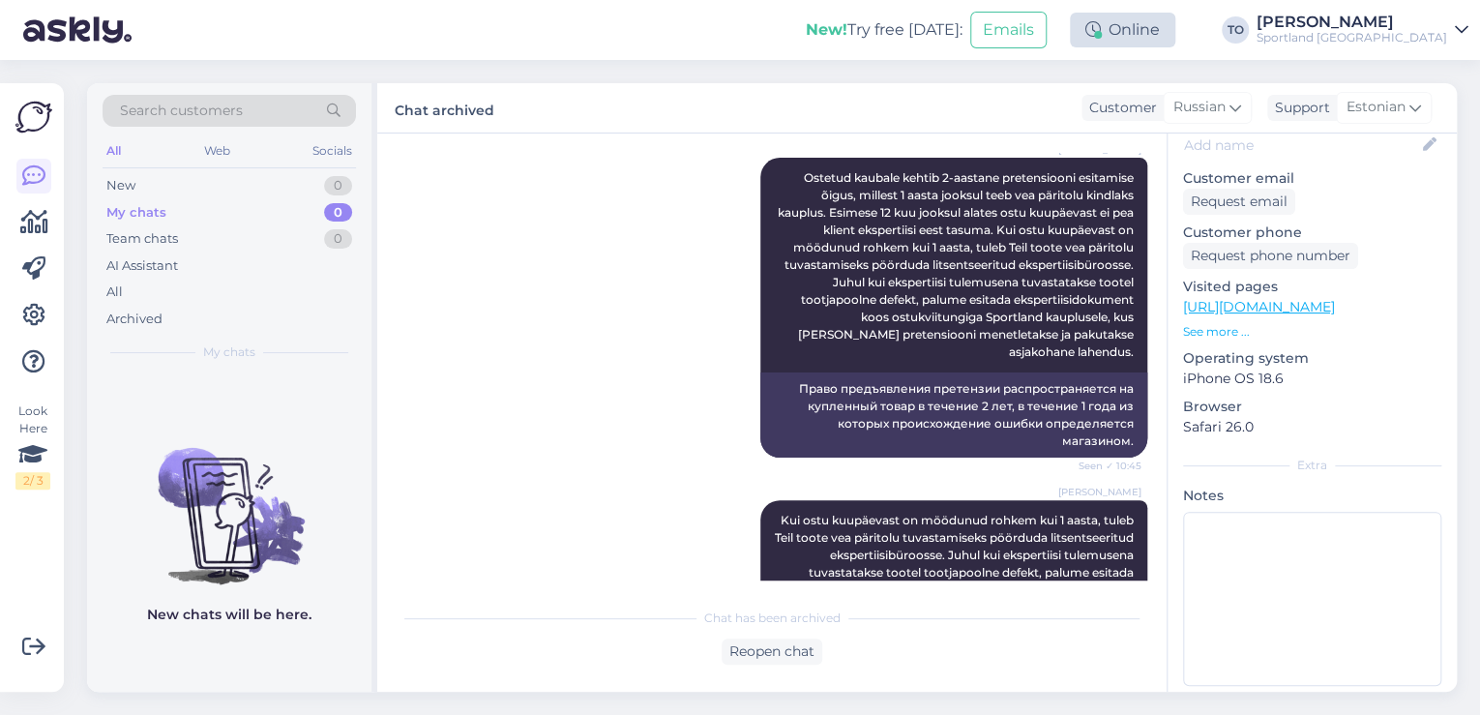
click at [1175, 30] on div "Online" at bounding box center [1122, 30] width 105 height 35
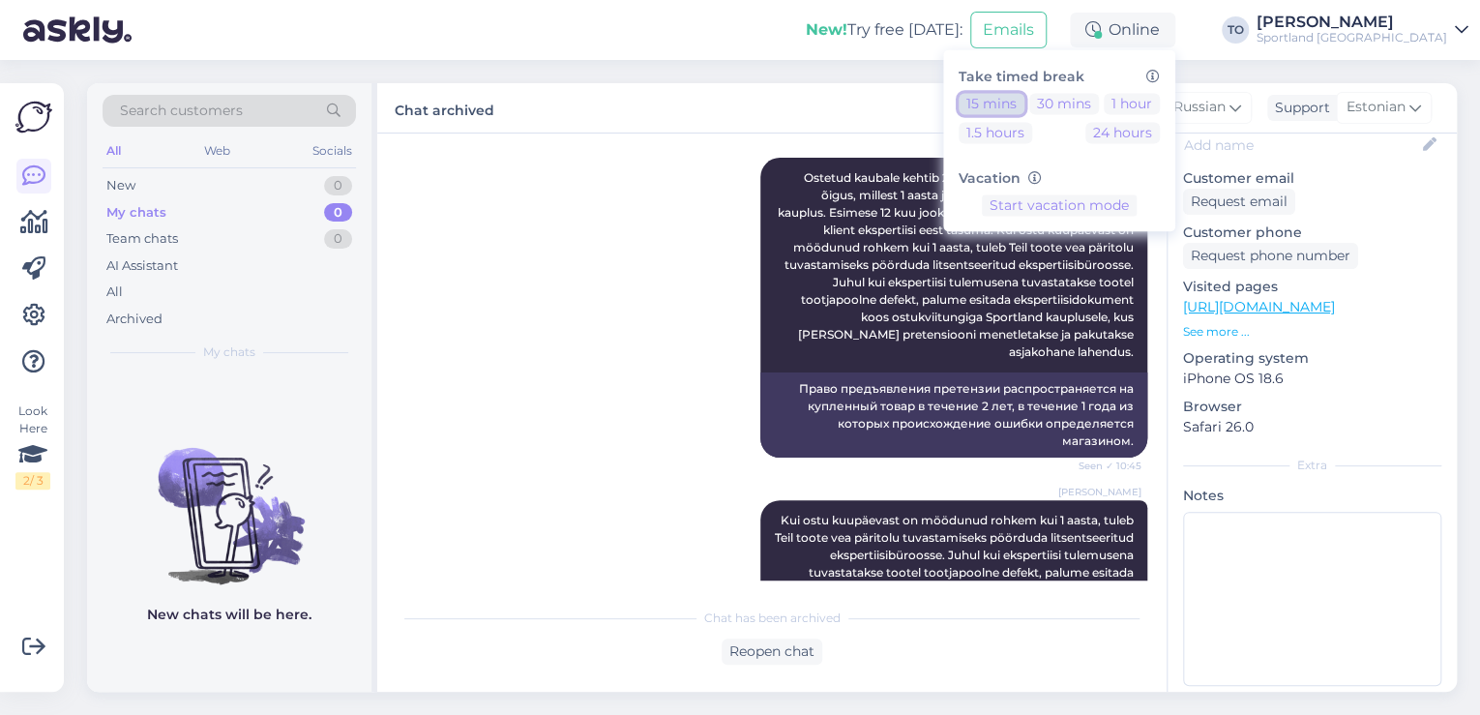
click at [1024, 107] on button "15 mins" at bounding box center [992, 103] width 66 height 21
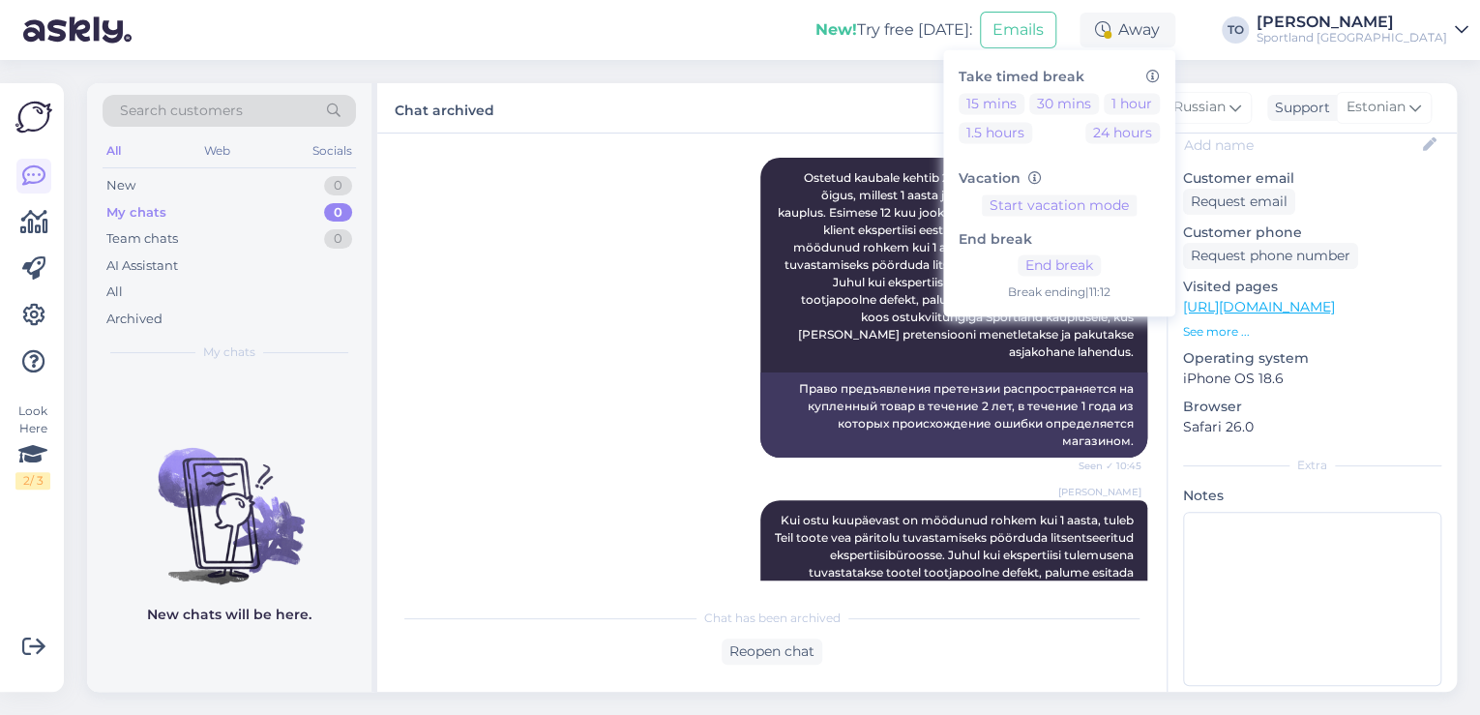
click at [1416, 26] on div "[PERSON_NAME]" at bounding box center [1352, 22] width 191 height 15
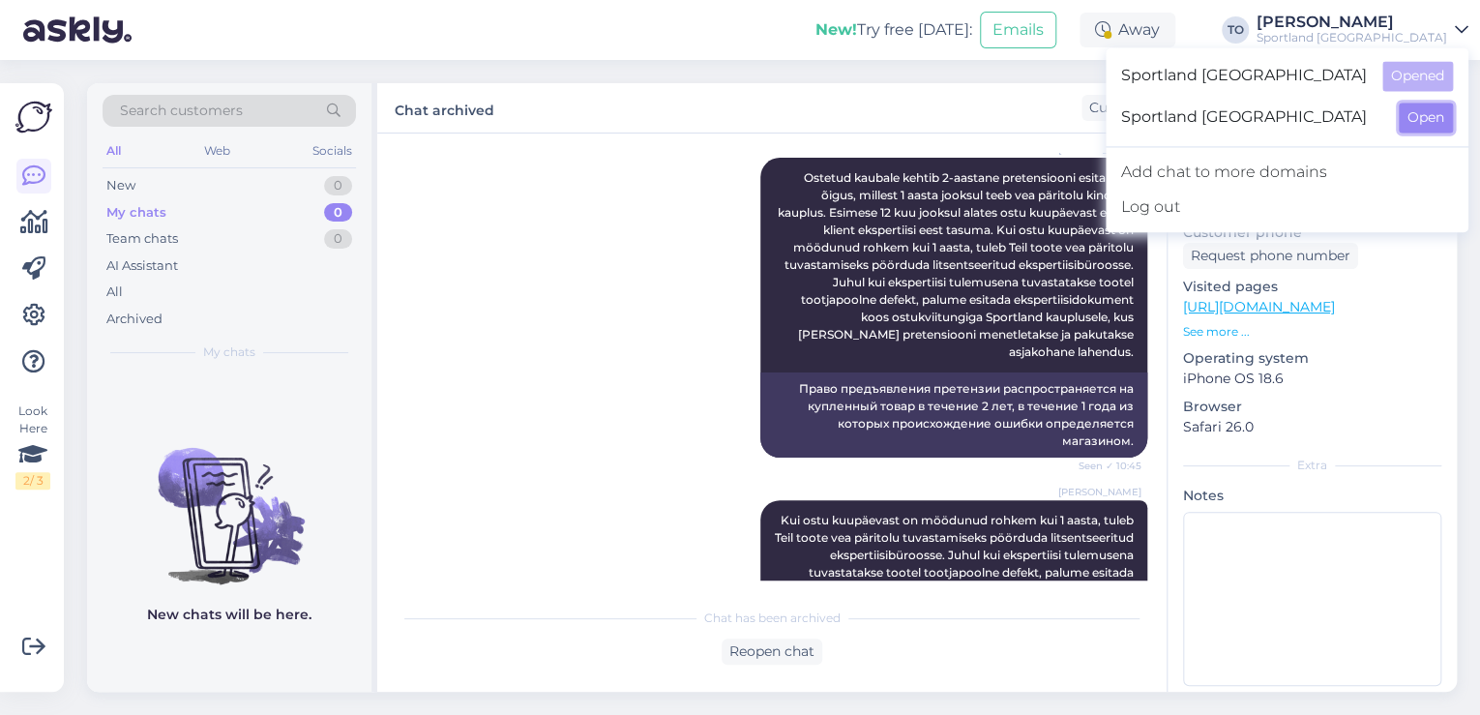
click at [1408, 110] on button "Open" at bounding box center [1426, 118] width 54 height 30
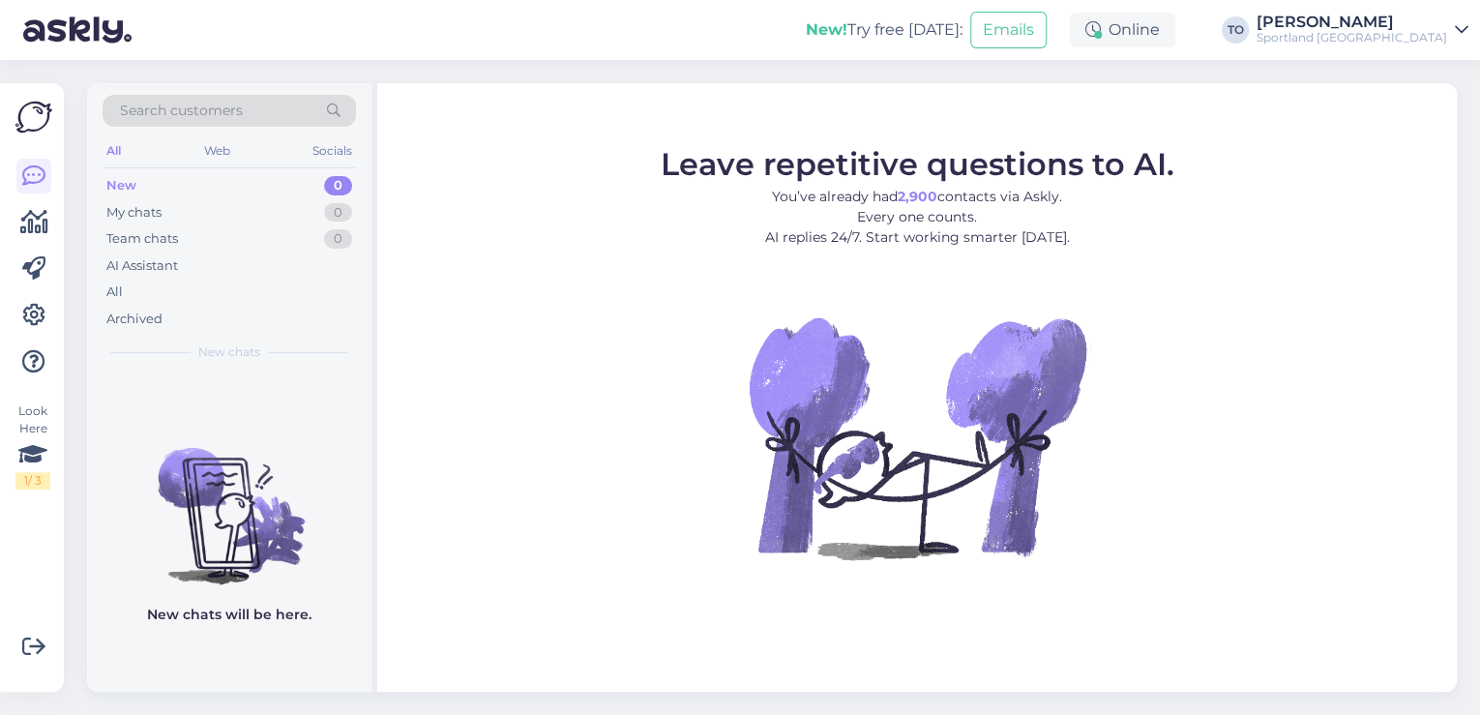
click at [1175, 39] on div "Online" at bounding box center [1122, 30] width 105 height 35
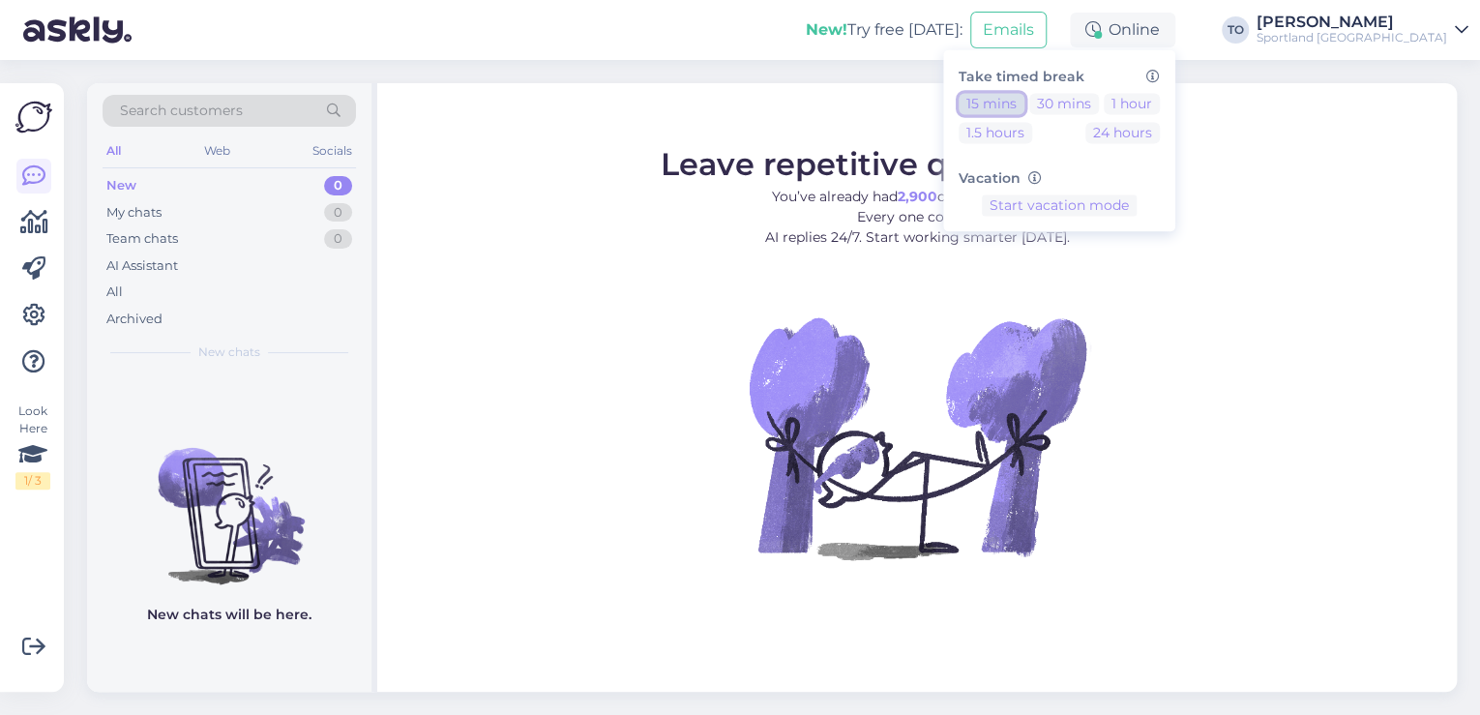
click at [1024, 101] on button "15 mins" at bounding box center [992, 103] width 66 height 21
drag, startPoint x: 642, startPoint y: 20, endPoint x: 308, endPoint y: 16, distance: 334.7
click at [642, 20] on div "New! Try free [DATE]: Emails Away Take timed break 15 mins 30 mins 1 hour 1.5 h…" at bounding box center [740, 30] width 1480 height 60
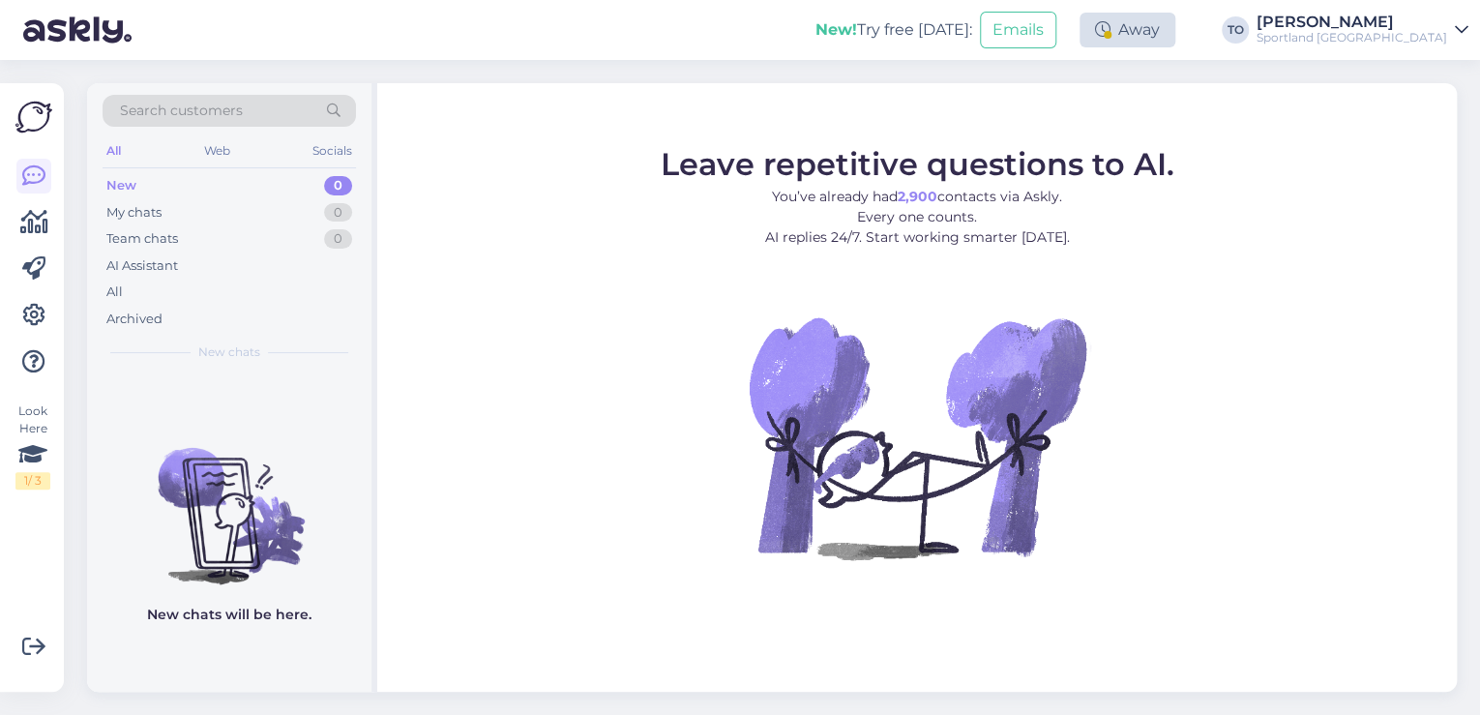
click at [1175, 27] on div "Away" at bounding box center [1128, 30] width 96 height 35
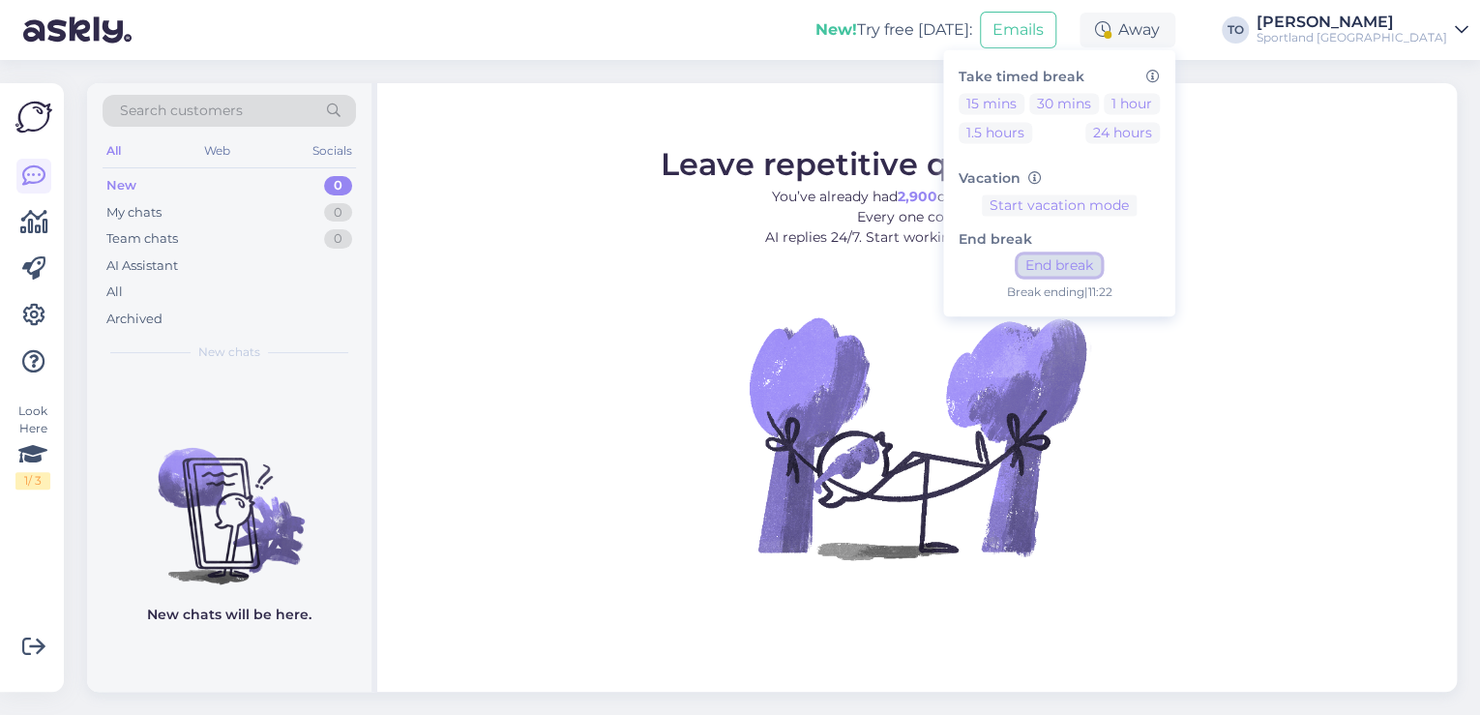
click at [1101, 262] on button "End break" at bounding box center [1059, 265] width 83 height 21
click at [1431, 33] on div "Sportland [GEOGRAPHIC_DATA]" at bounding box center [1352, 37] width 191 height 15
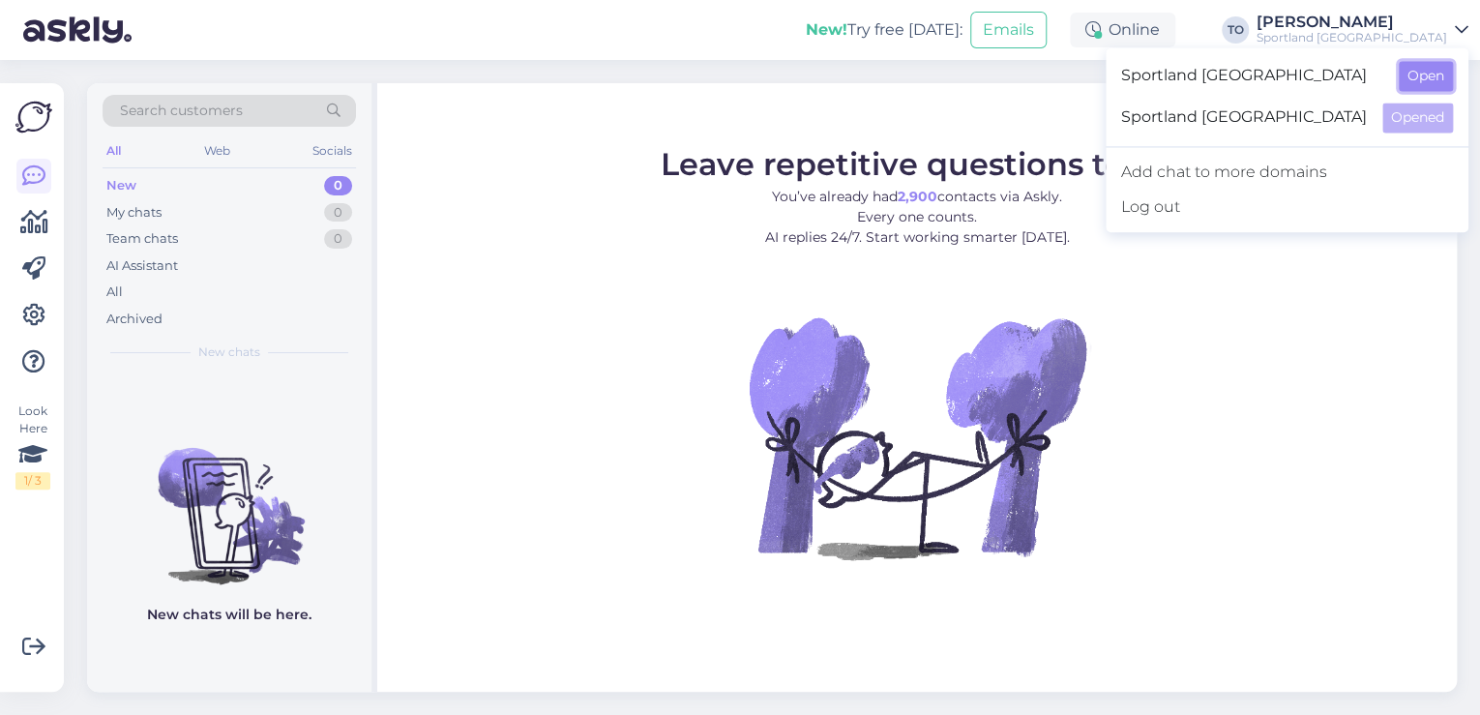
click at [1423, 77] on button "Open" at bounding box center [1426, 76] width 54 height 30
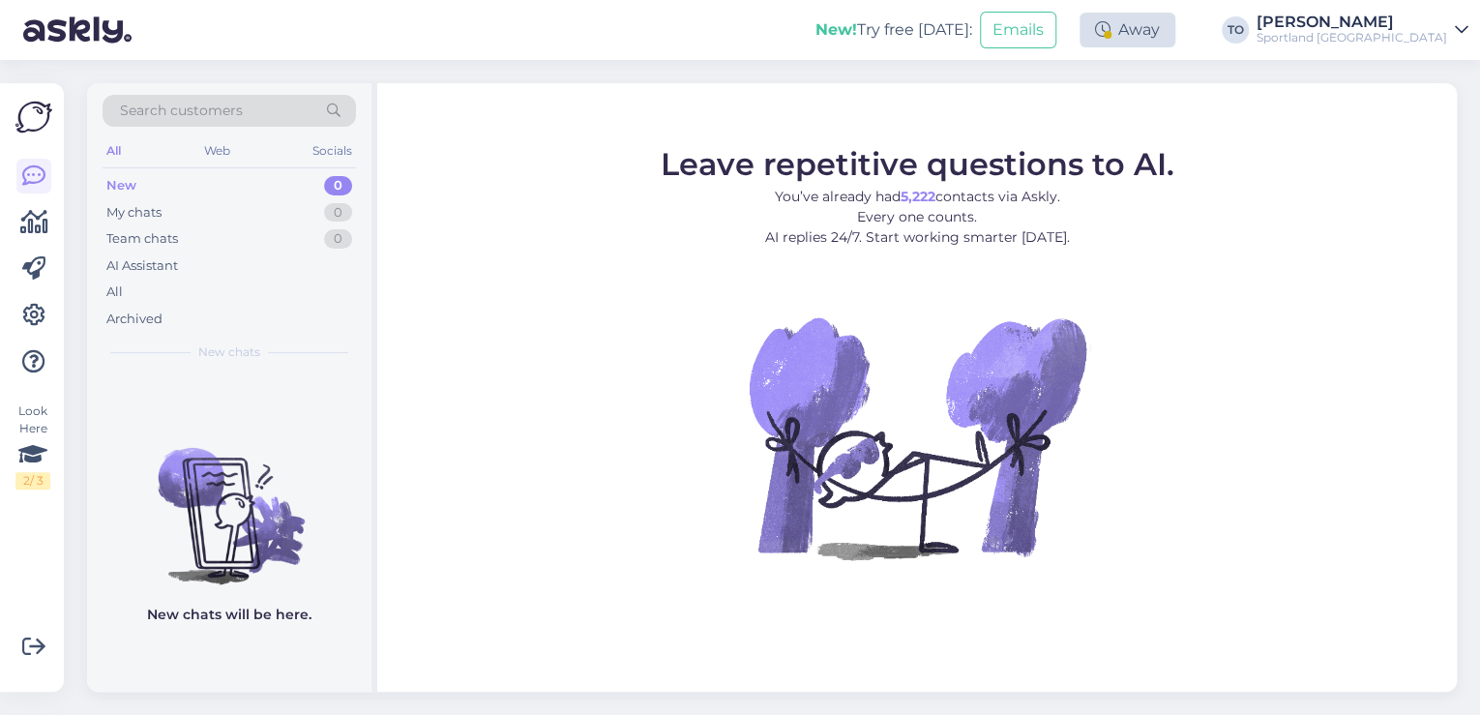
click at [1175, 35] on div "Away" at bounding box center [1128, 30] width 96 height 35
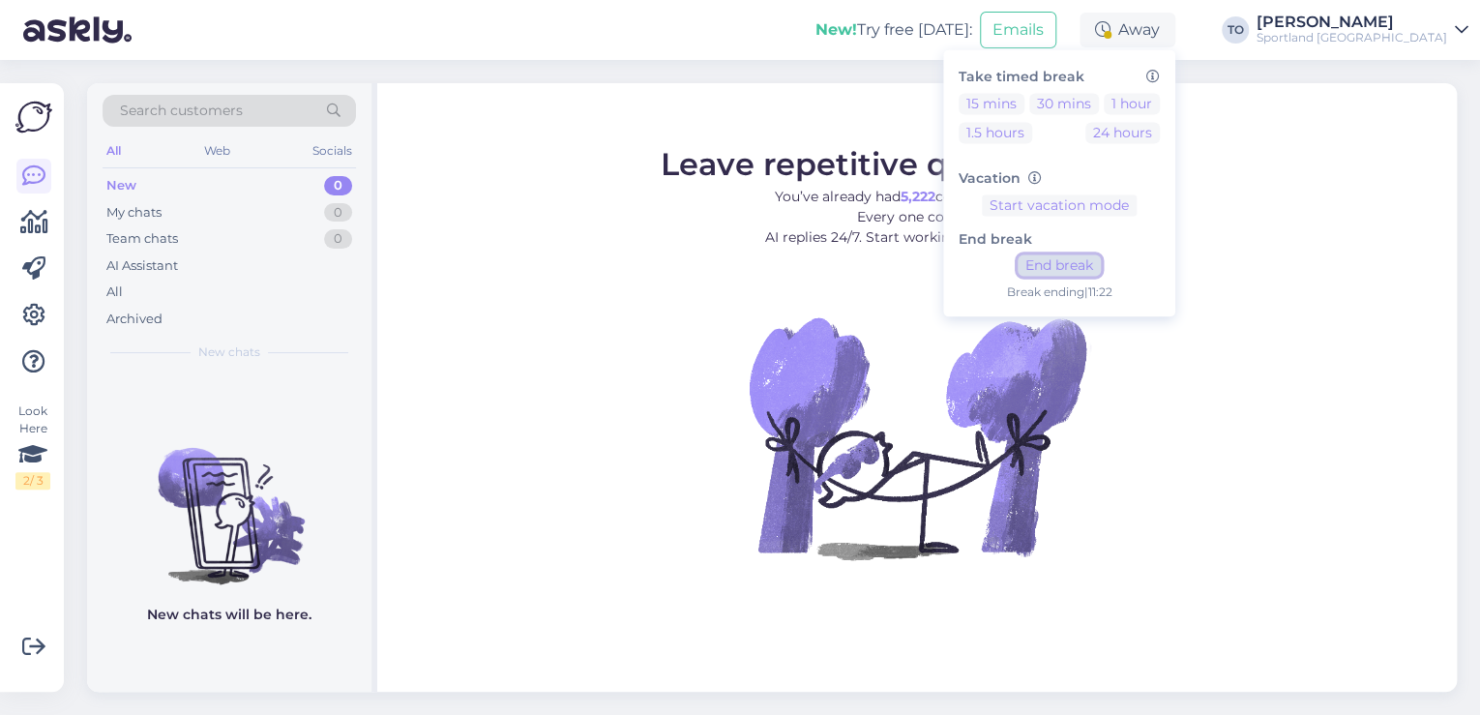
click at [1101, 267] on button "End break" at bounding box center [1059, 265] width 83 height 21
click at [180, 323] on div "Archived" at bounding box center [229, 319] width 253 height 27
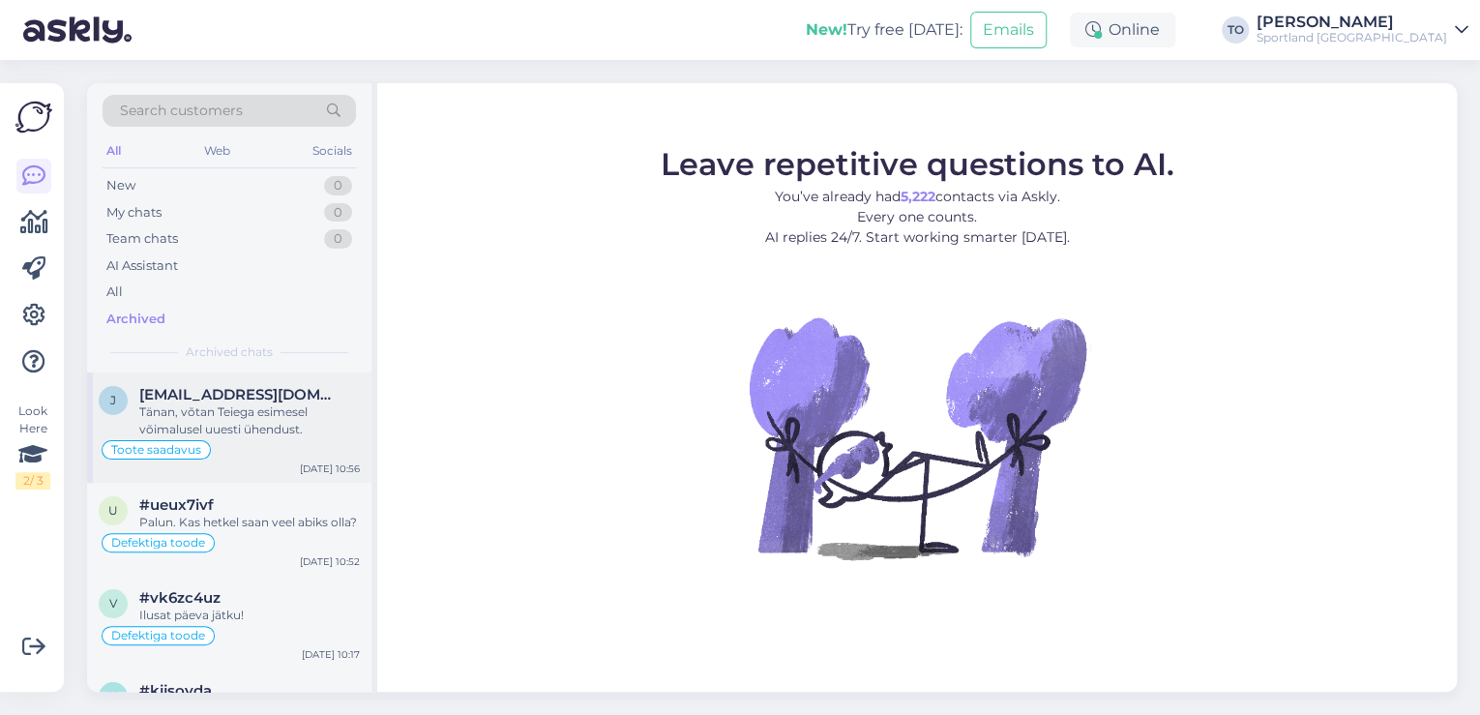
click at [250, 429] on div "Tänan, võtan Teiega esimesel võimalusel uuesti ühendust." at bounding box center [249, 420] width 221 height 35
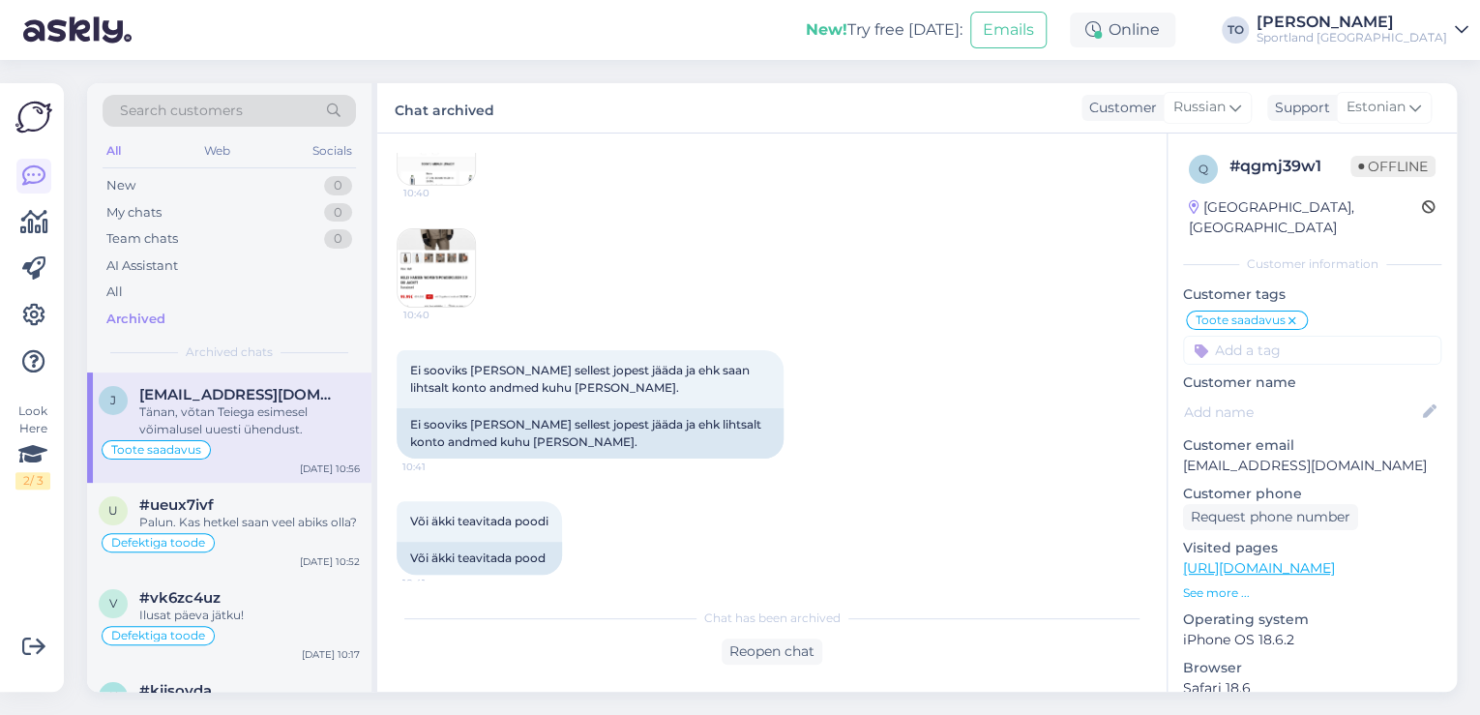
scroll to position [3283, 0]
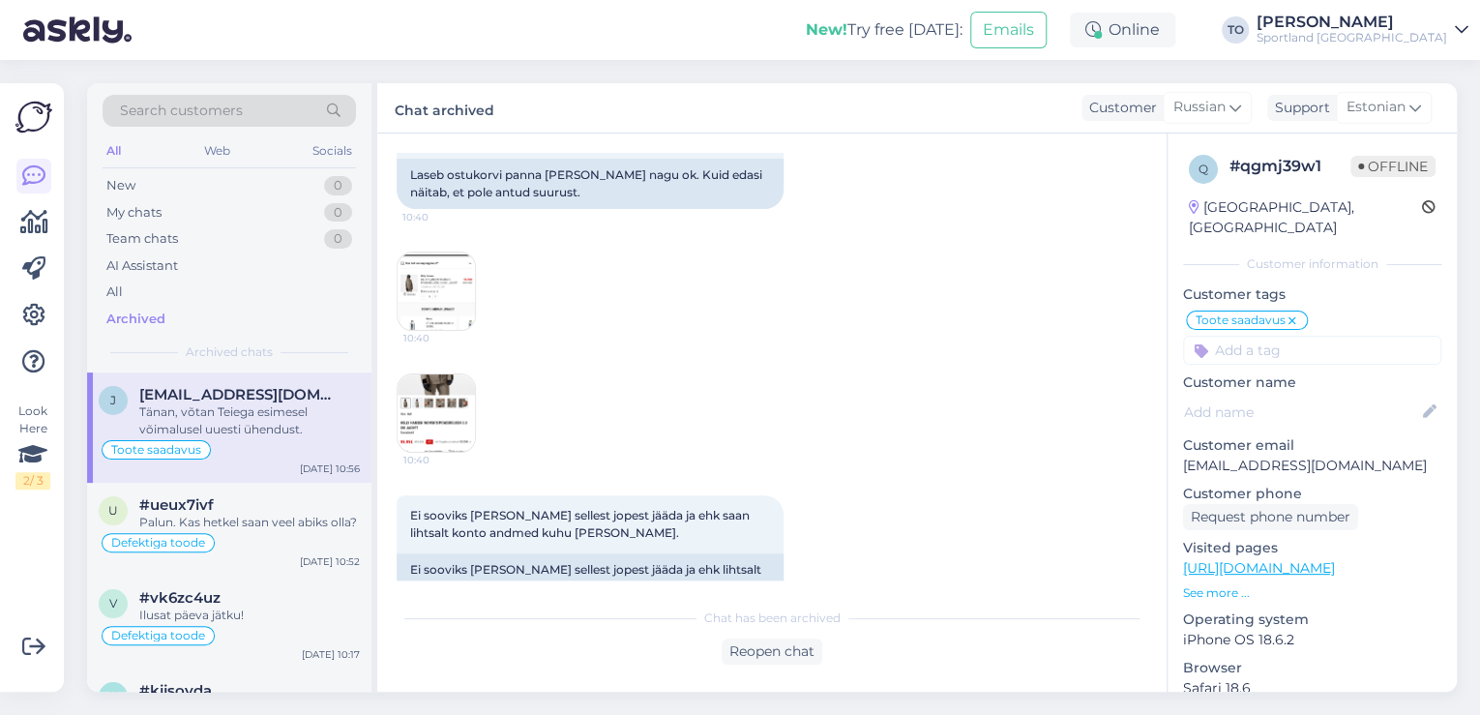
click at [435, 279] on img at bounding box center [436, 290] width 77 height 77
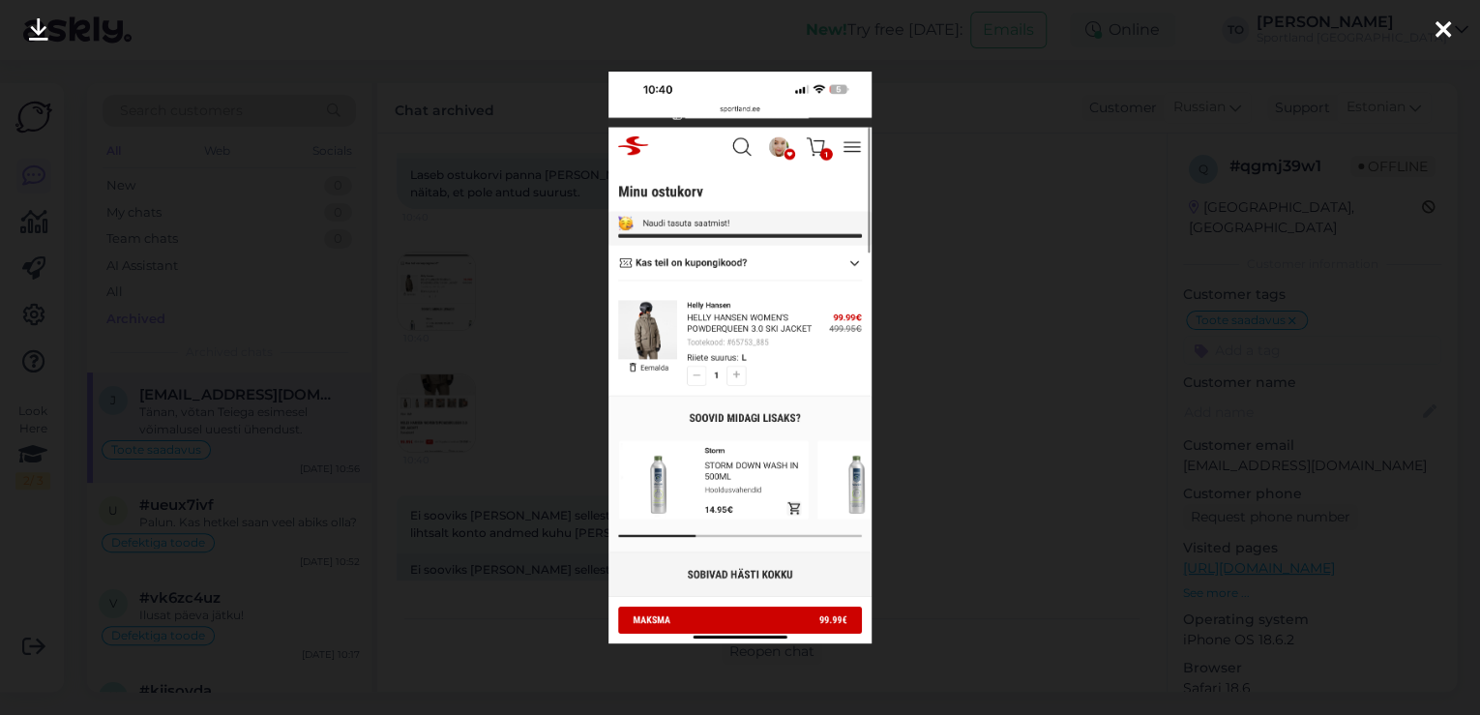
click at [1451, 23] on div at bounding box center [1443, 30] width 39 height 61
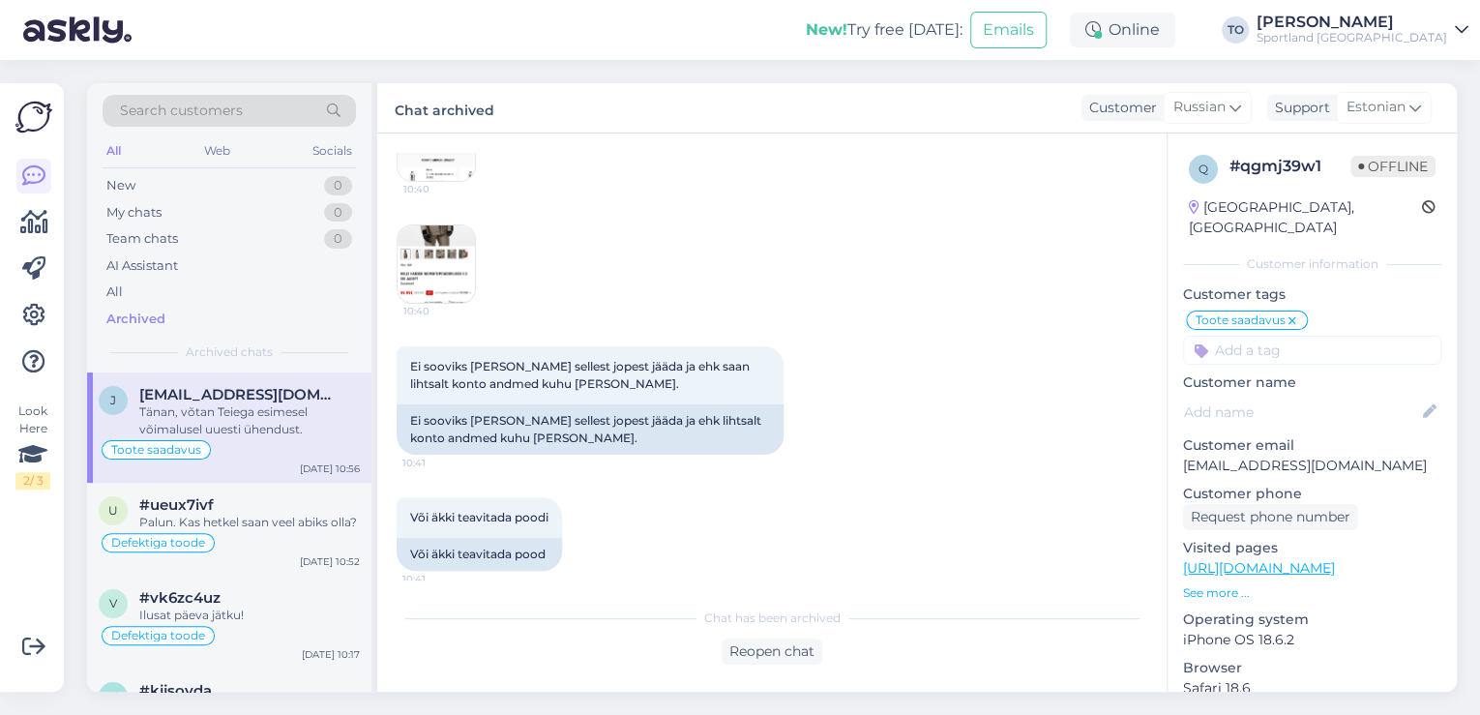
scroll to position [3438, 0]
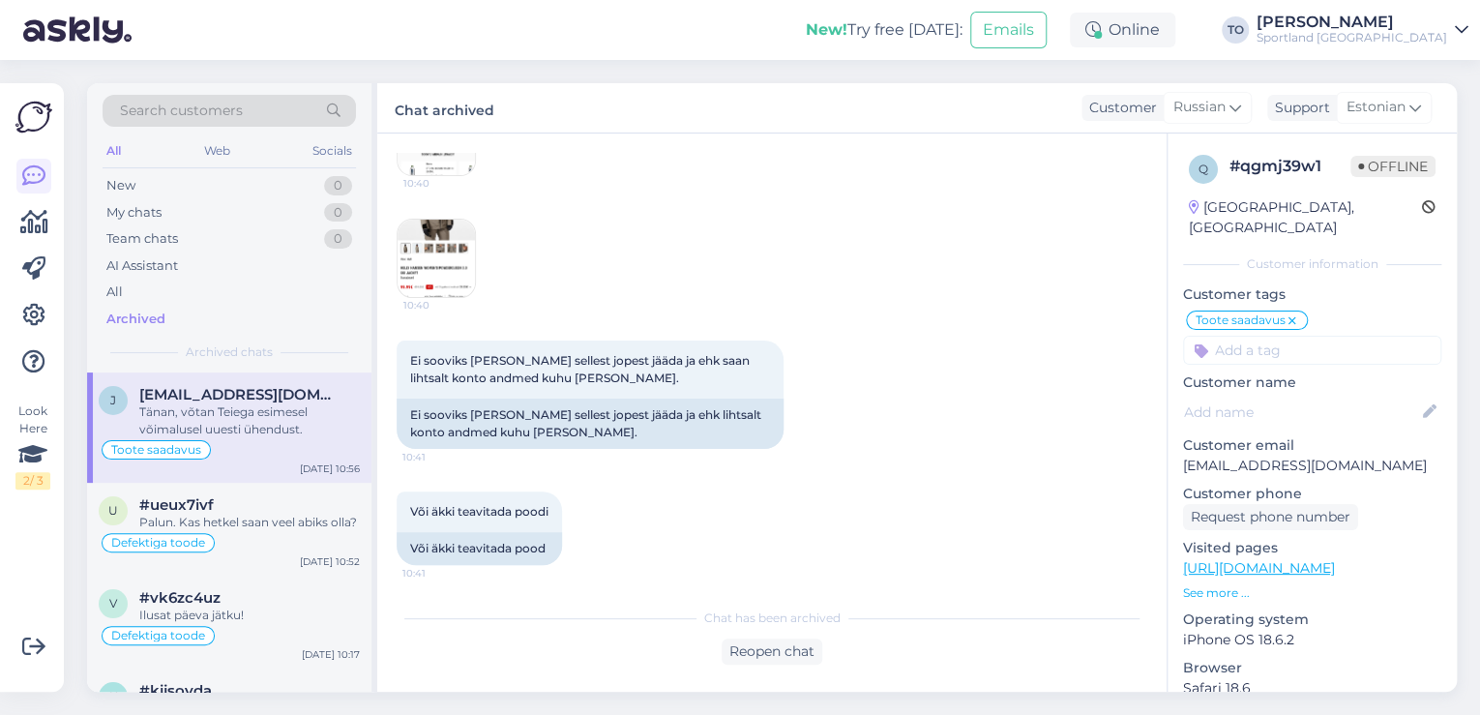
click at [449, 245] on img at bounding box center [436, 258] width 77 height 77
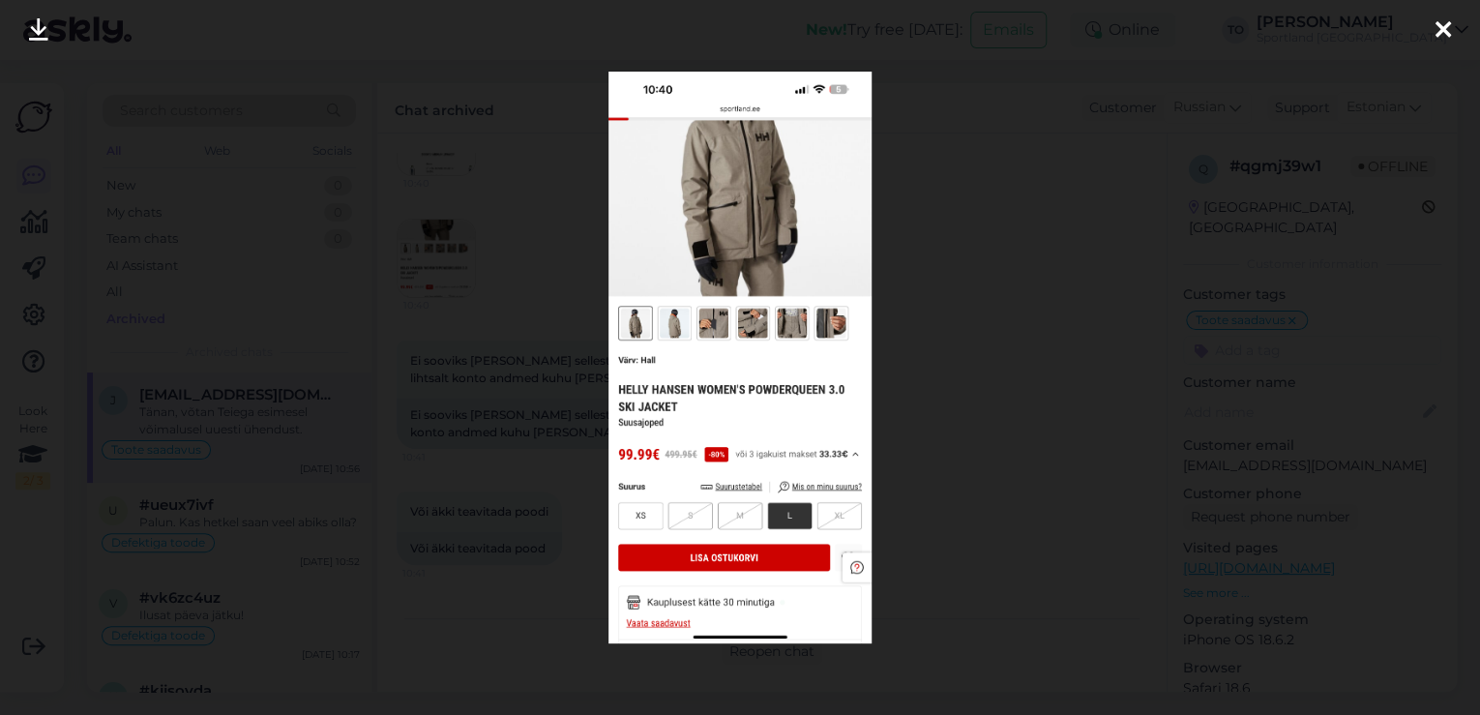
click at [1439, 29] on icon at bounding box center [1443, 30] width 15 height 25
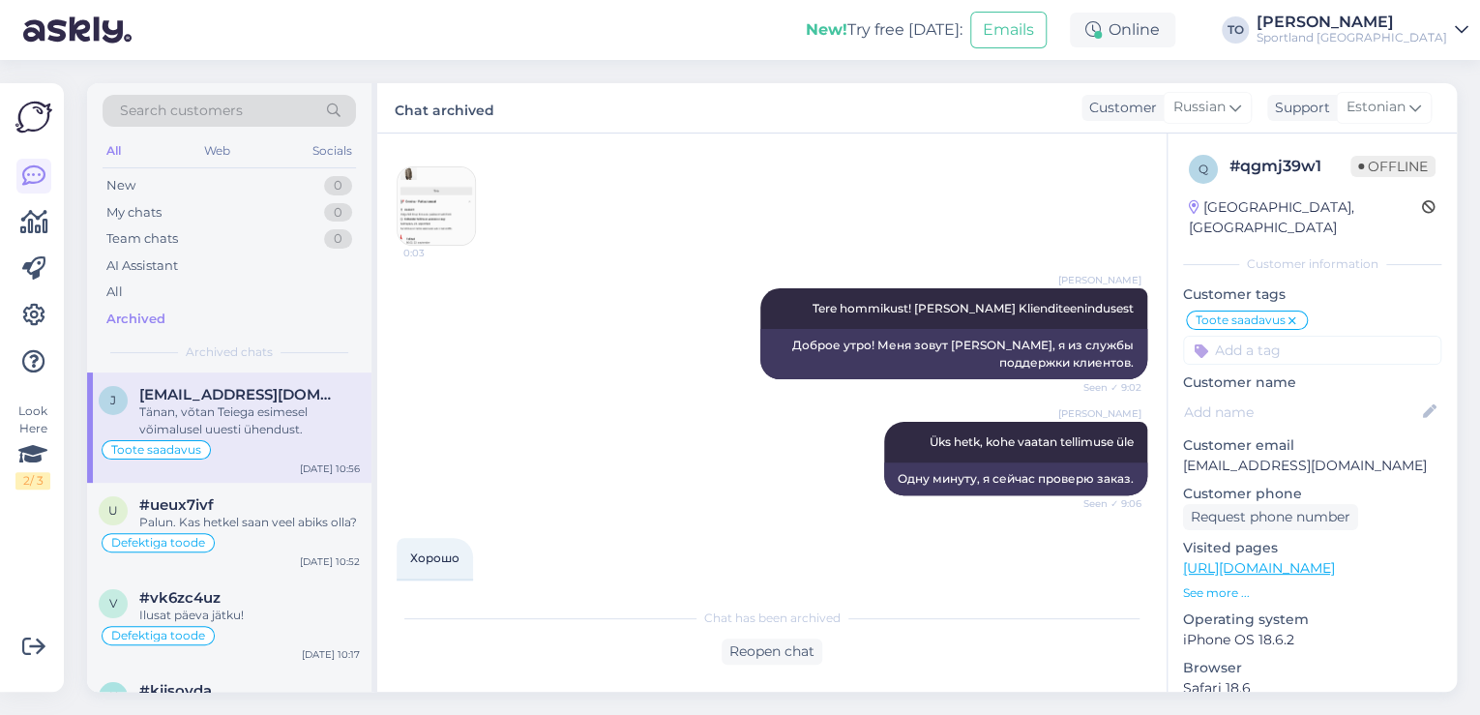
scroll to position [155, 0]
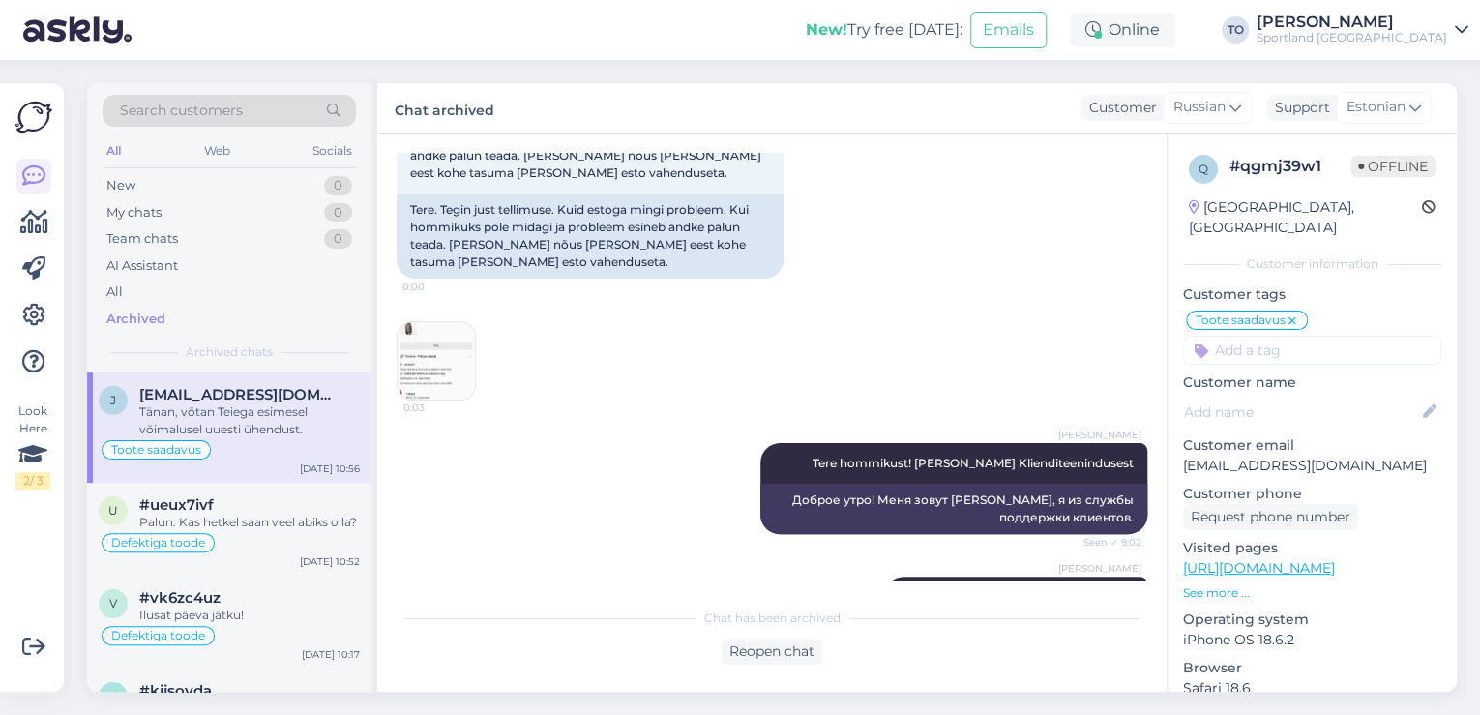
click at [437, 356] on img at bounding box center [436, 360] width 77 height 77
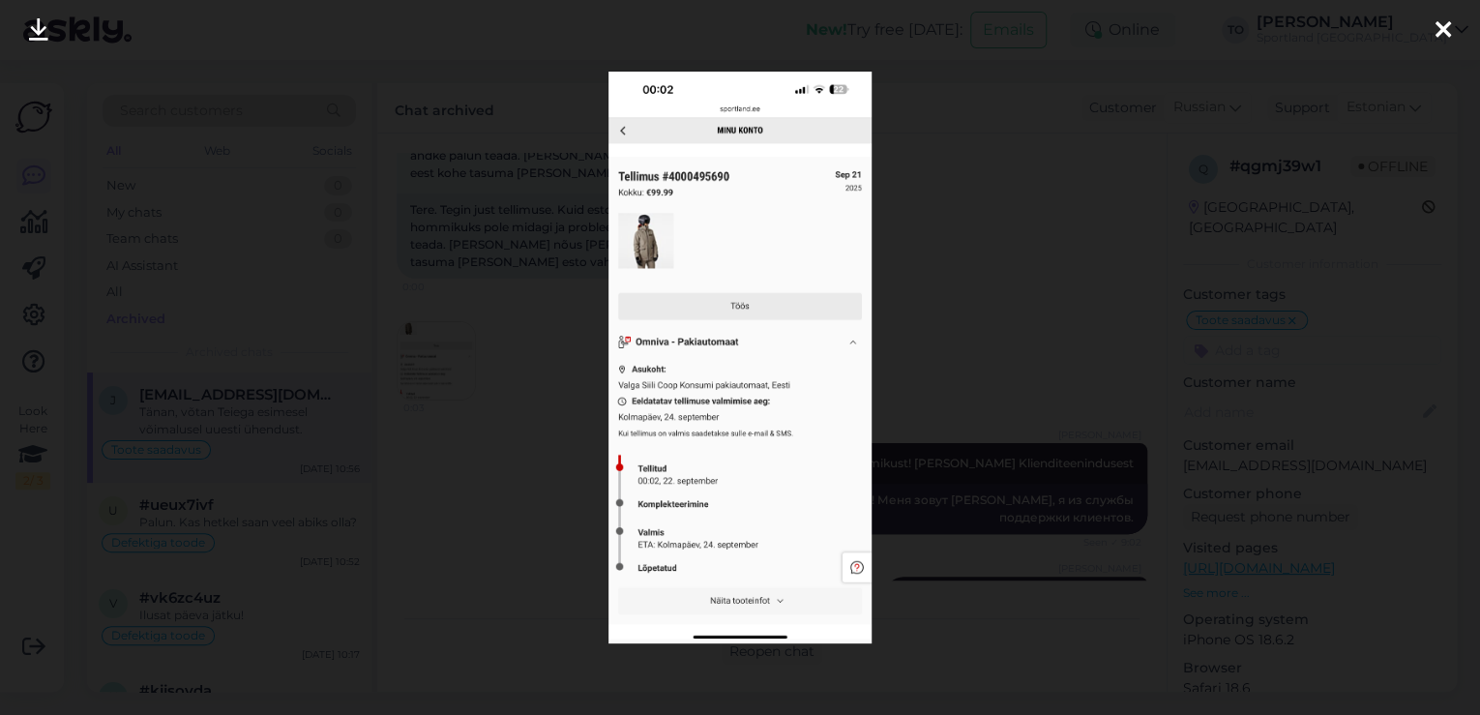
click at [1444, 25] on icon at bounding box center [1443, 30] width 15 height 25
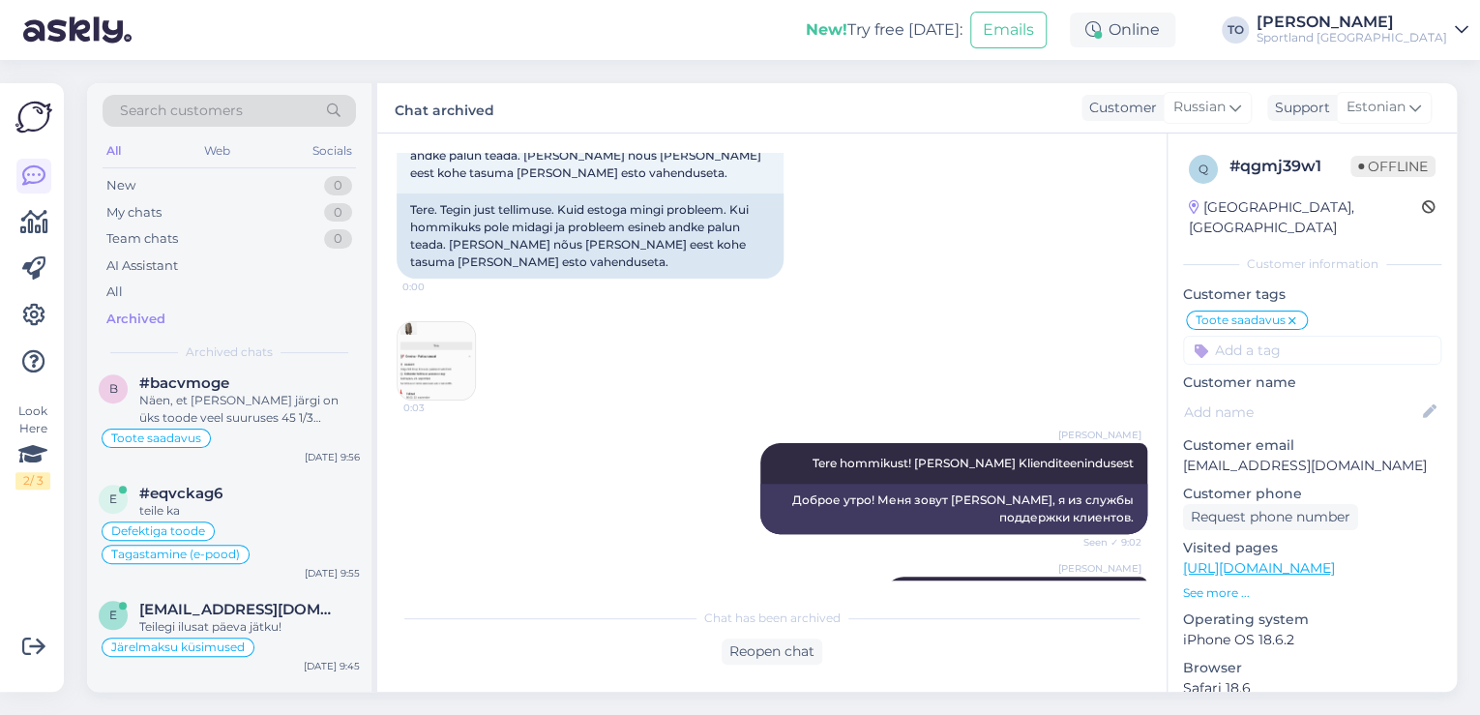
scroll to position [774, 0]
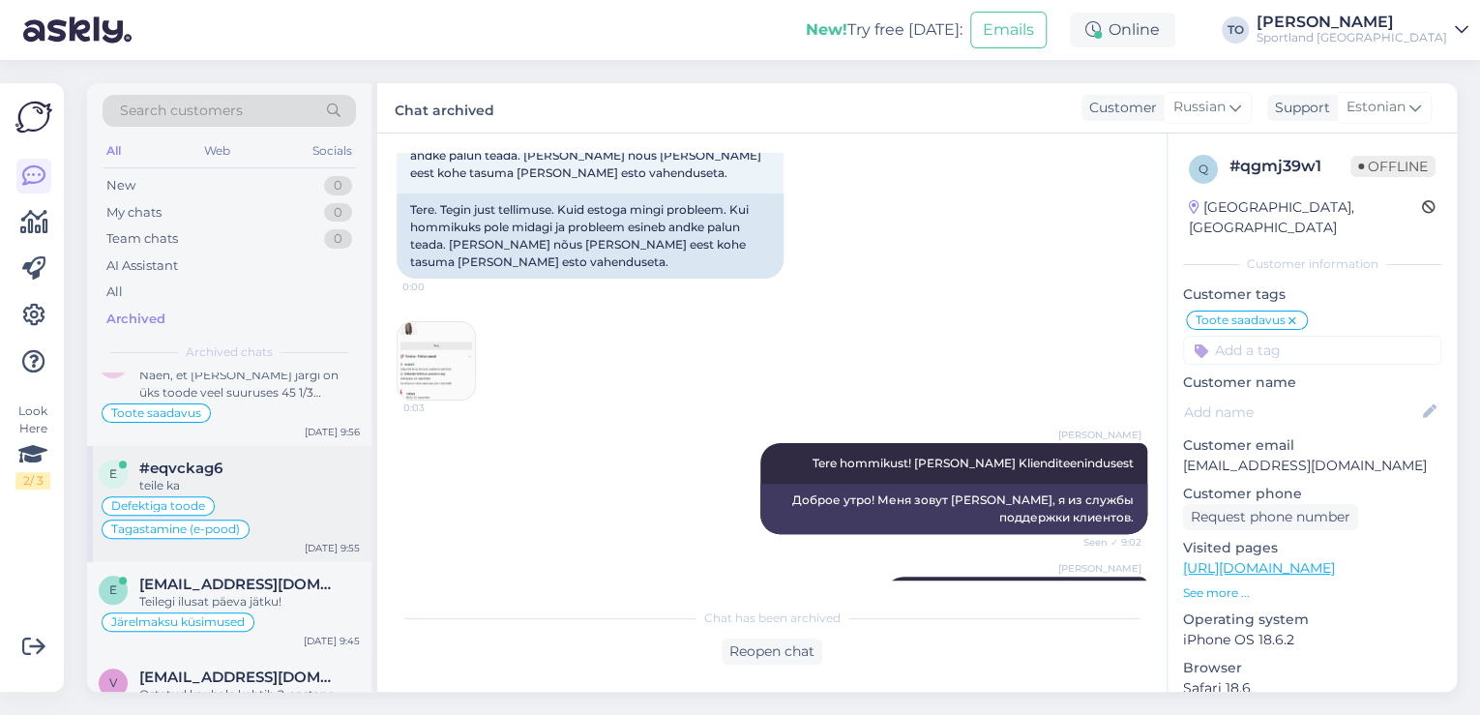
click at [267, 486] on div "teile ka" at bounding box center [249, 485] width 221 height 17
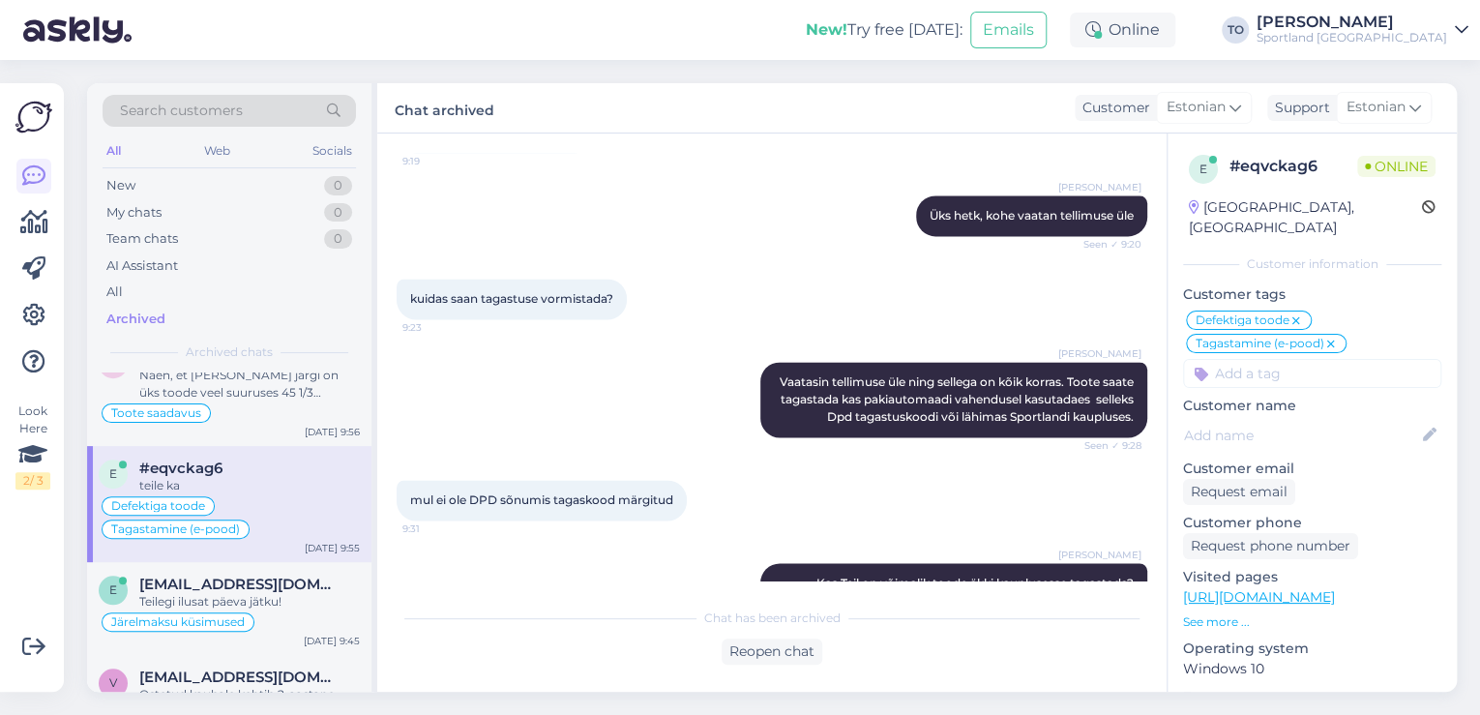
scroll to position [1033, 0]
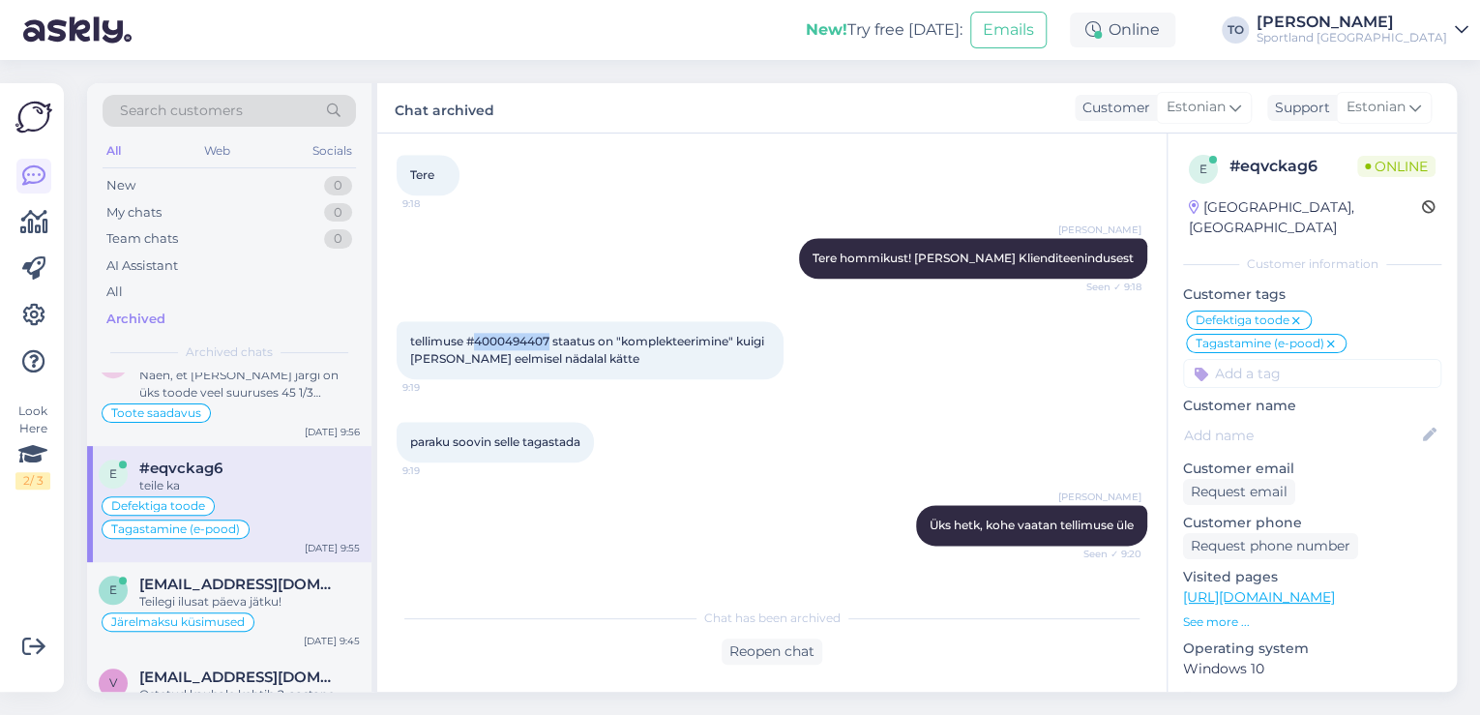
drag, startPoint x: 478, startPoint y: 341, endPoint x: 550, endPoint y: 341, distance: 72.5
click at [550, 341] on span "tellimuse #4000494407 staatus on "komplekteerimine" kuigi [PERSON_NAME] eelmise…" at bounding box center [588, 350] width 357 height 32
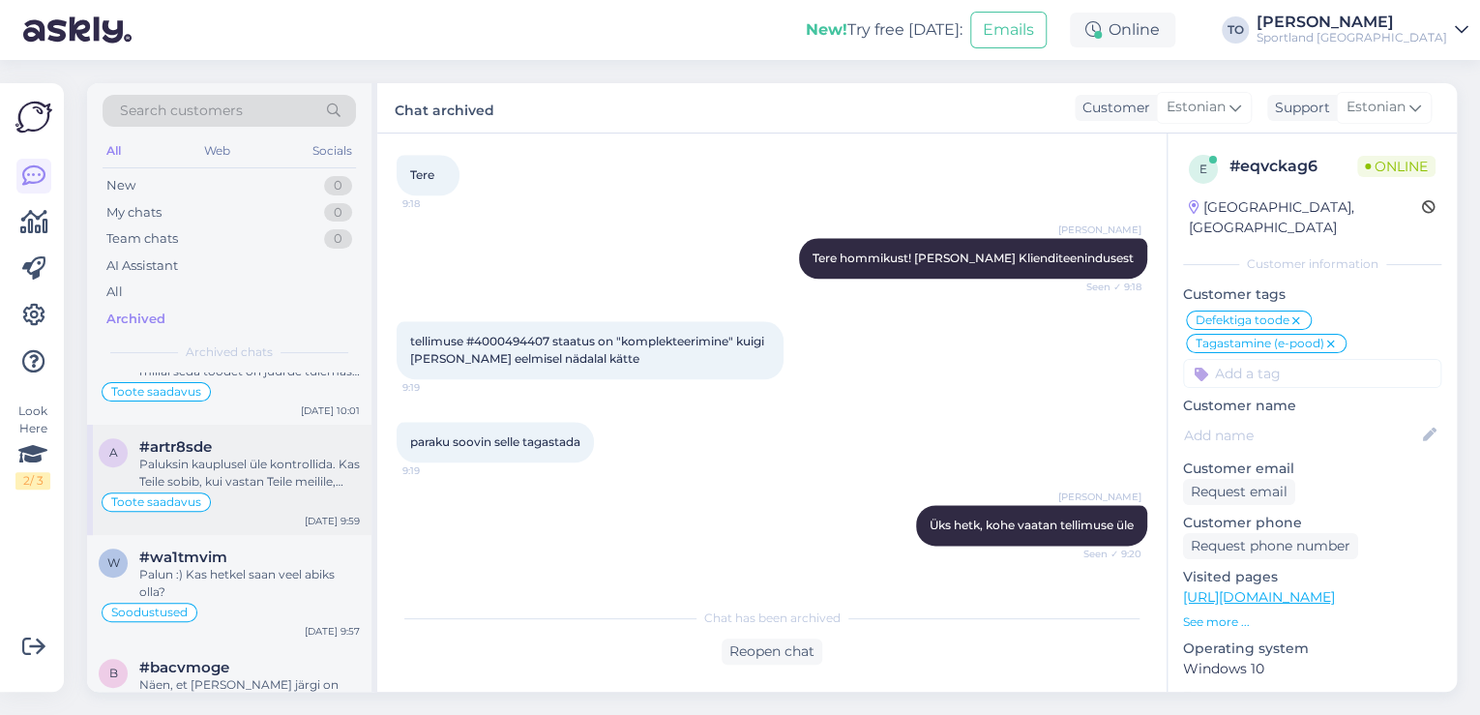
click at [277, 472] on div "Paluksin kauplusel üle kontrollida. Kas Teile sobib, kui vastan Teile meilile, …" at bounding box center [249, 473] width 221 height 35
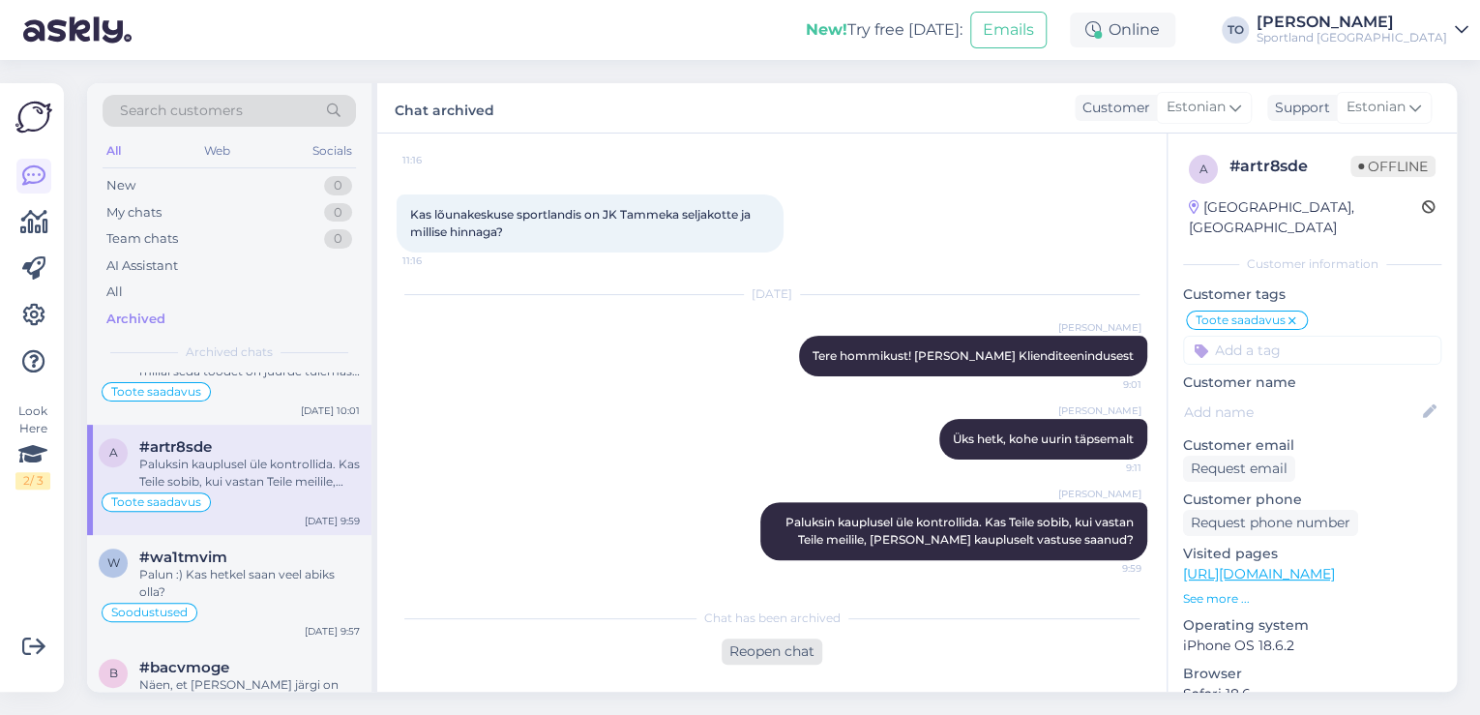
click at [767, 652] on div "Reopen chat" at bounding box center [772, 651] width 101 height 26
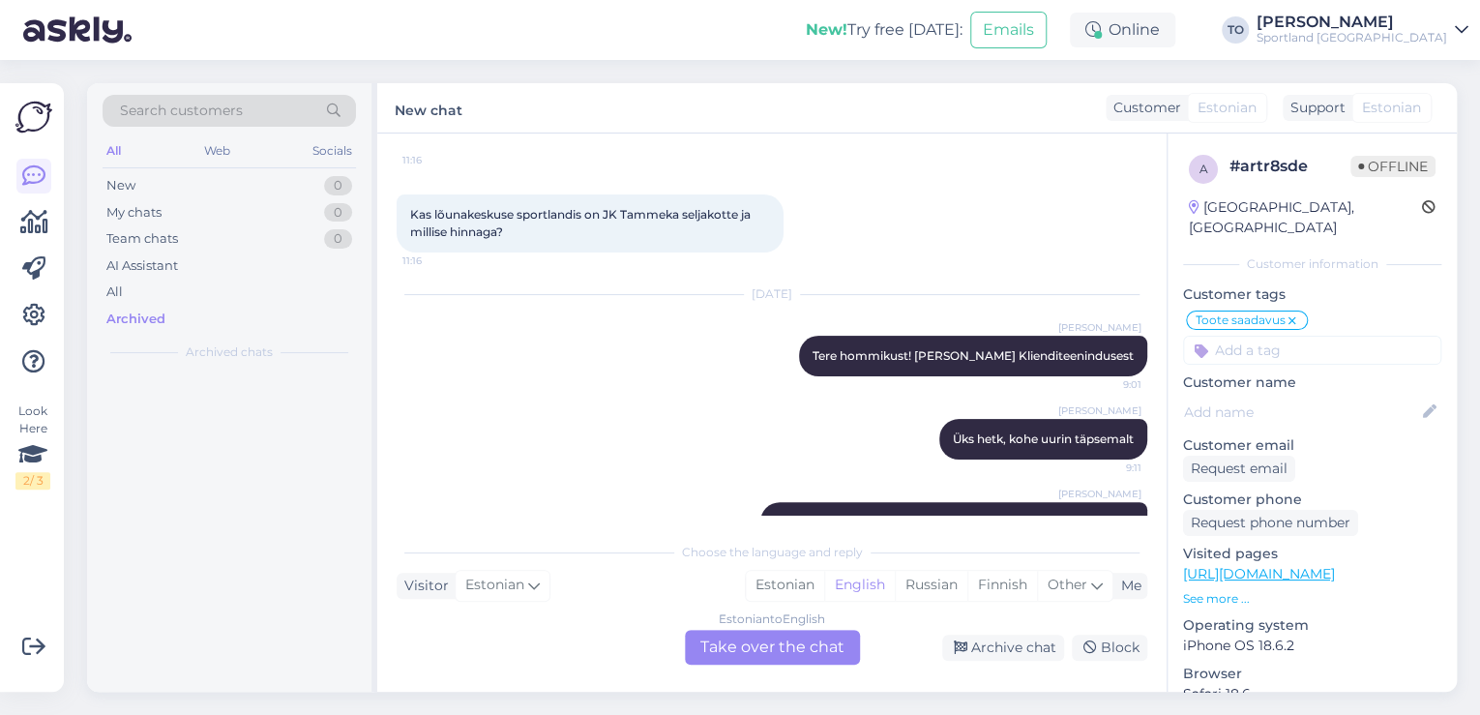
scroll to position [0, 0]
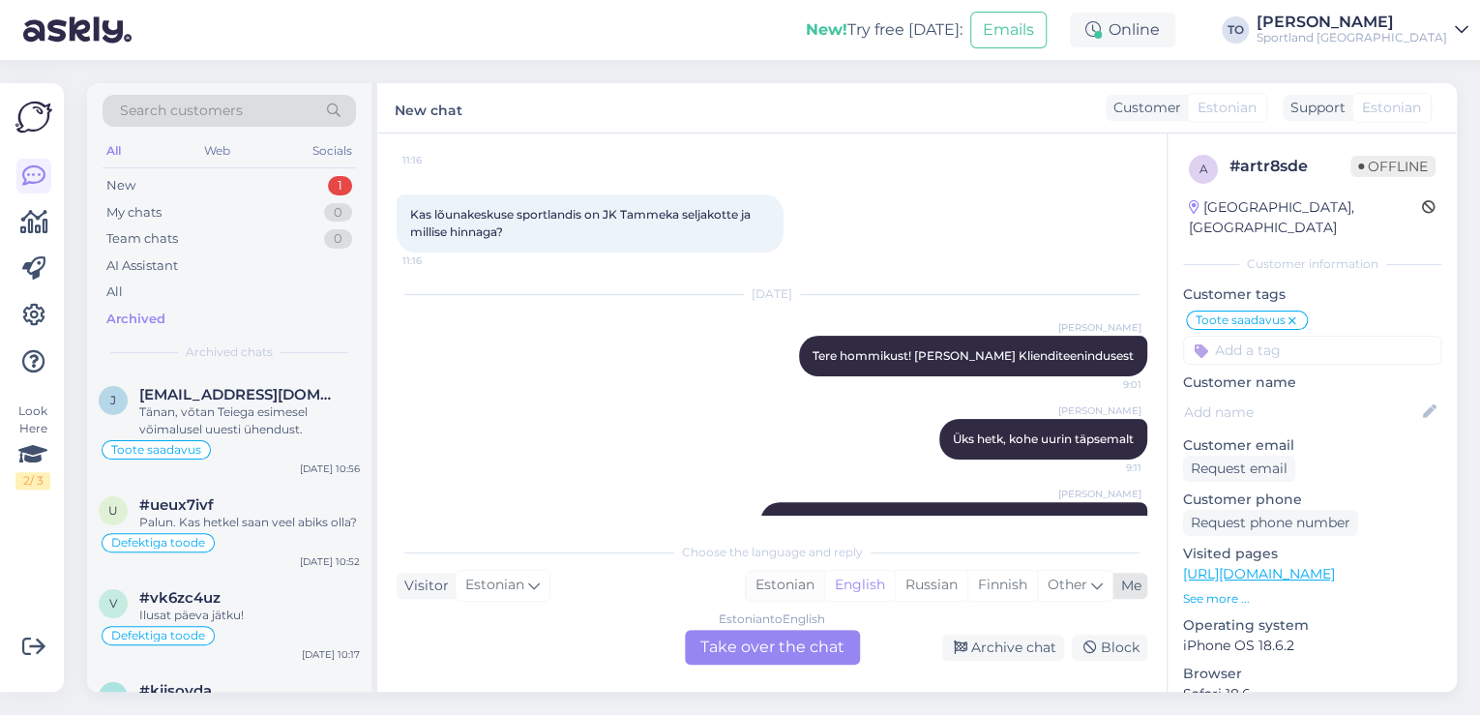
click at [797, 588] on div "Estonian" at bounding box center [785, 585] width 78 height 29
click at [785, 643] on div "Estonian to Estonian Take over the chat" at bounding box center [772, 647] width 175 height 35
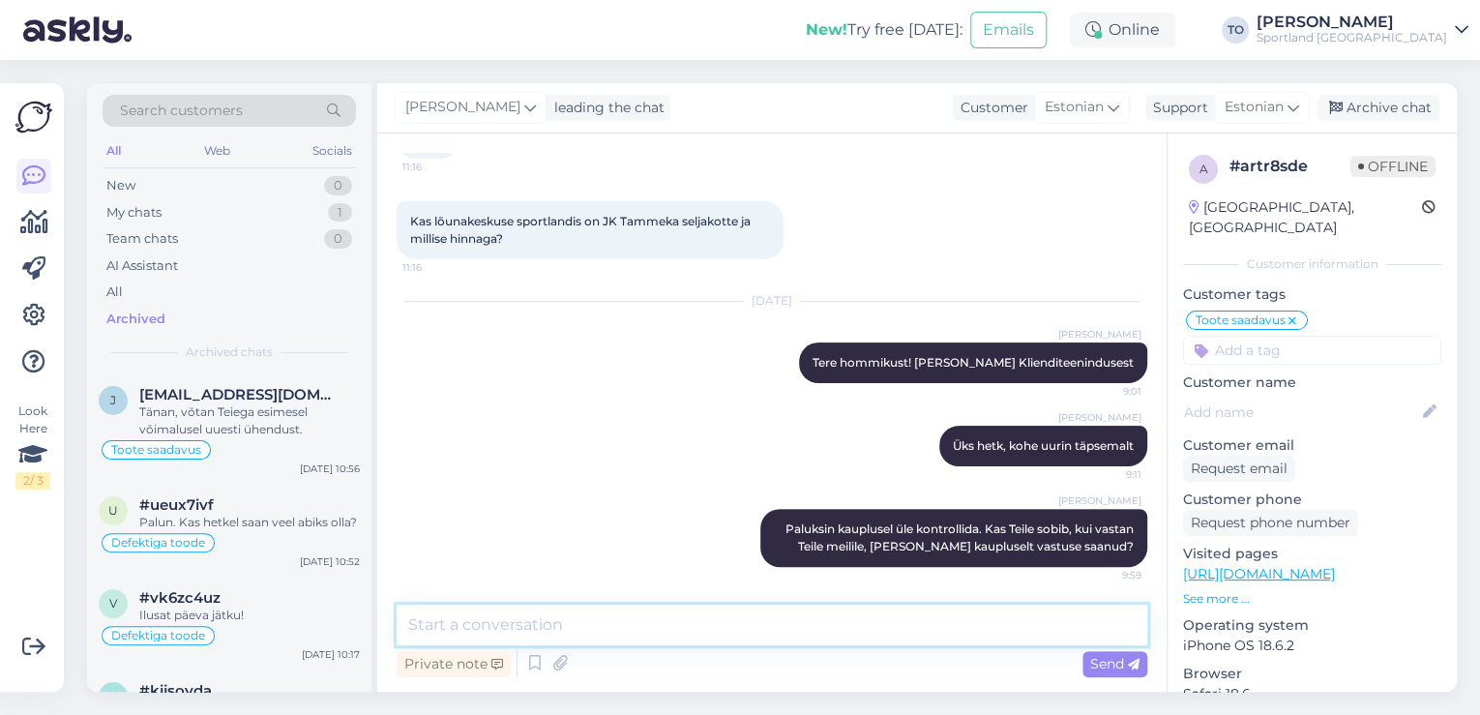
click at [818, 608] on textarea at bounding box center [772, 625] width 751 height 41
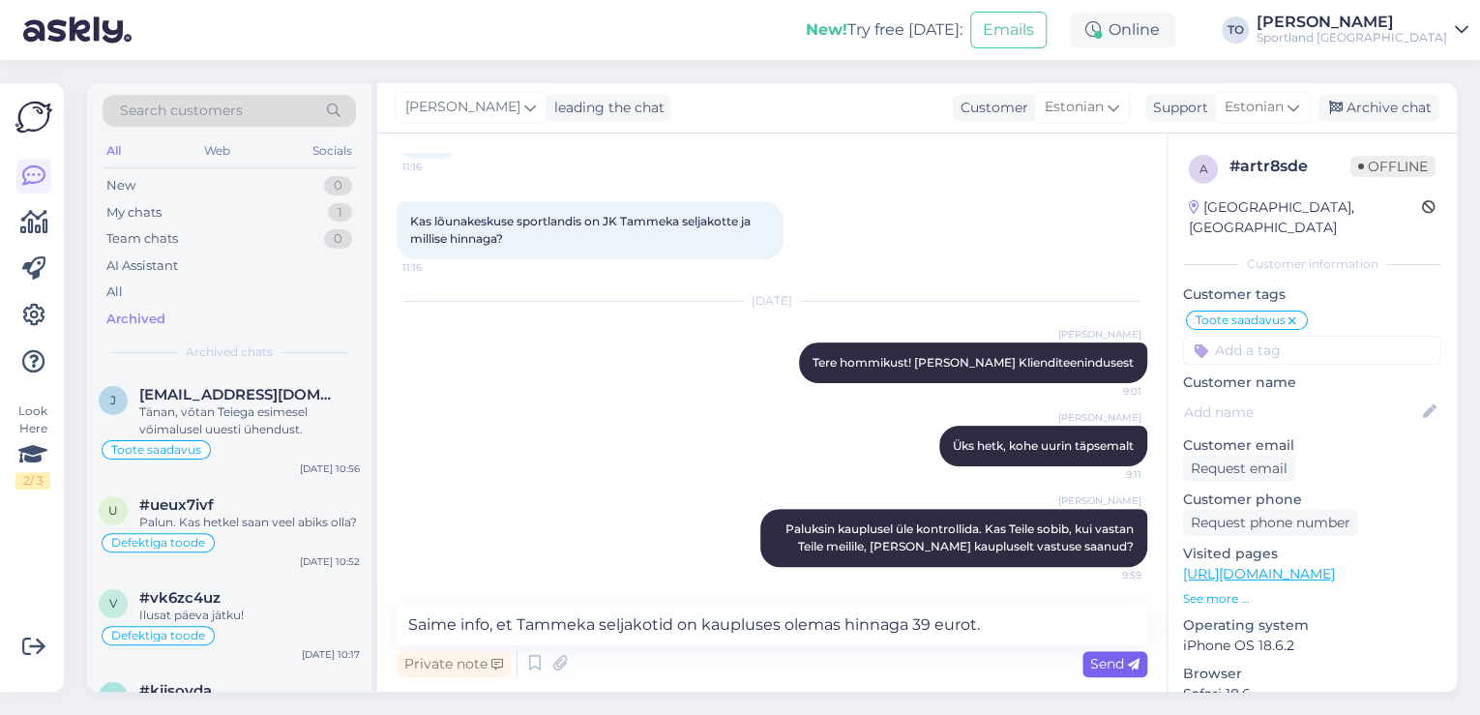
click at [1098, 662] on span "Send" at bounding box center [1114, 663] width 49 height 17
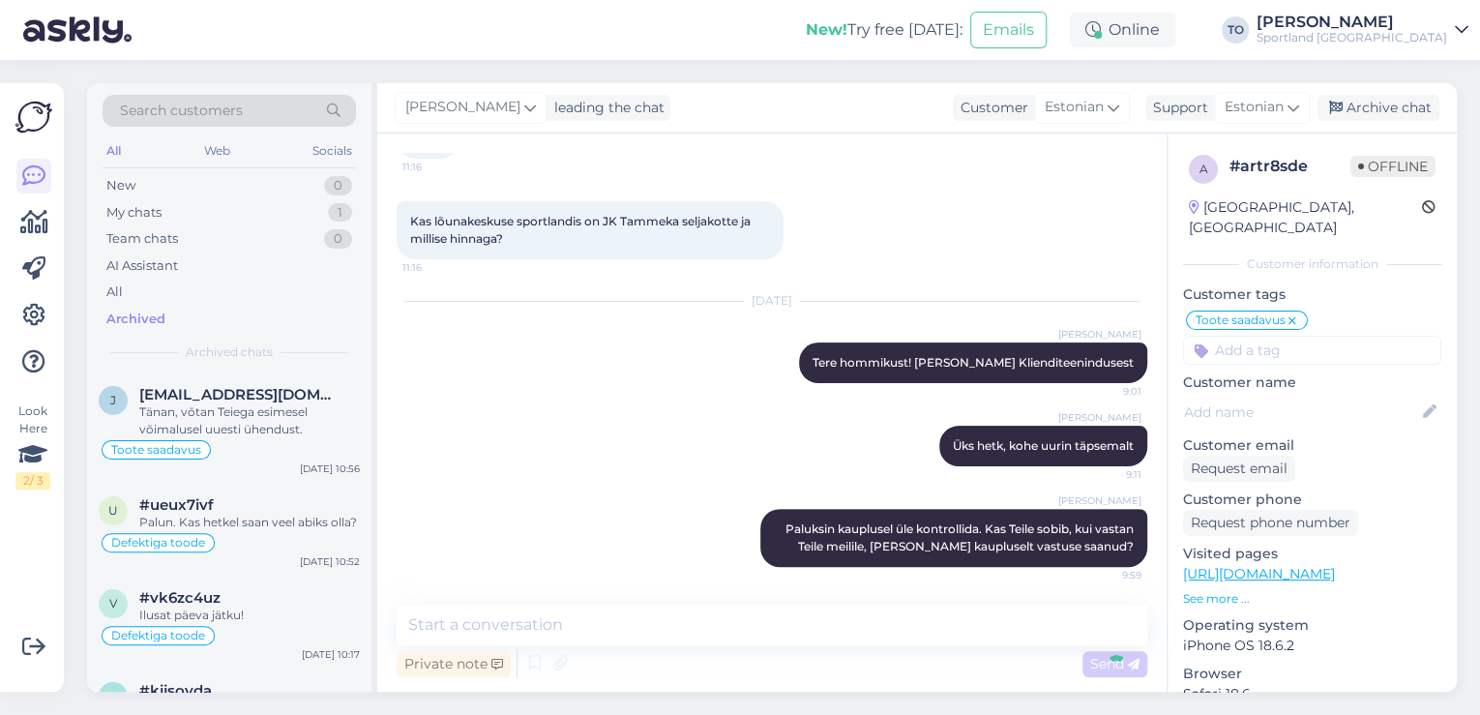
scroll to position [238, 0]
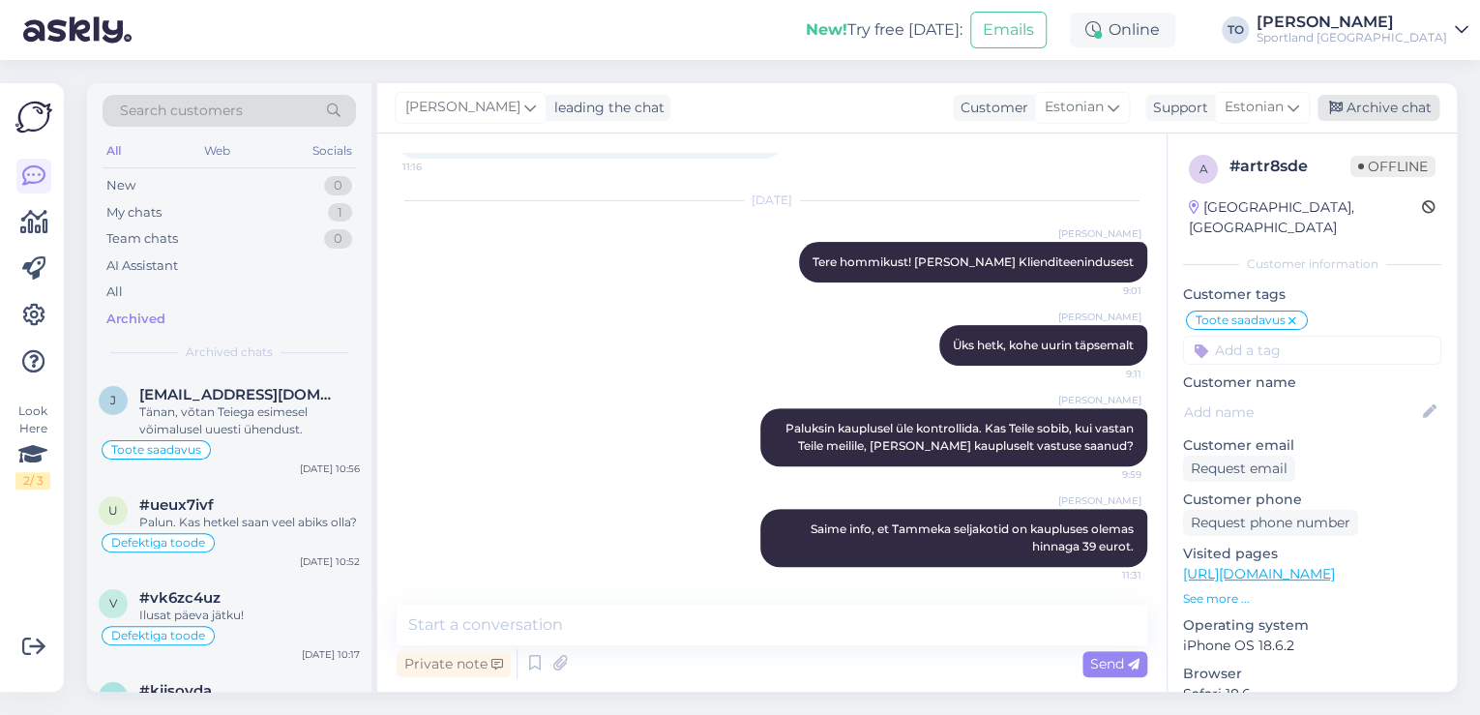
click at [1405, 109] on div "Archive chat" at bounding box center [1379, 108] width 122 height 26
